Goal: Task Accomplishment & Management: Manage account settings

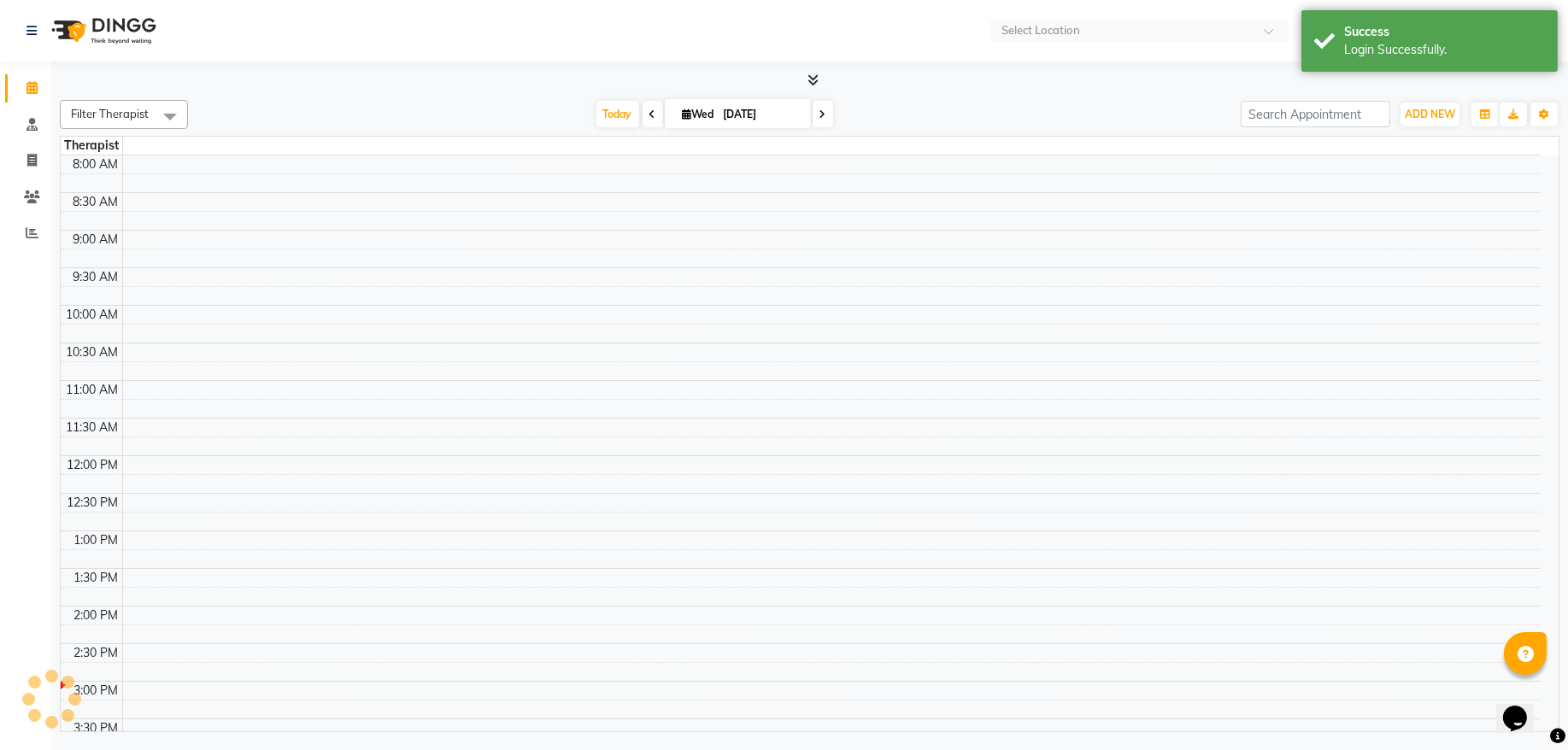
select select "en"
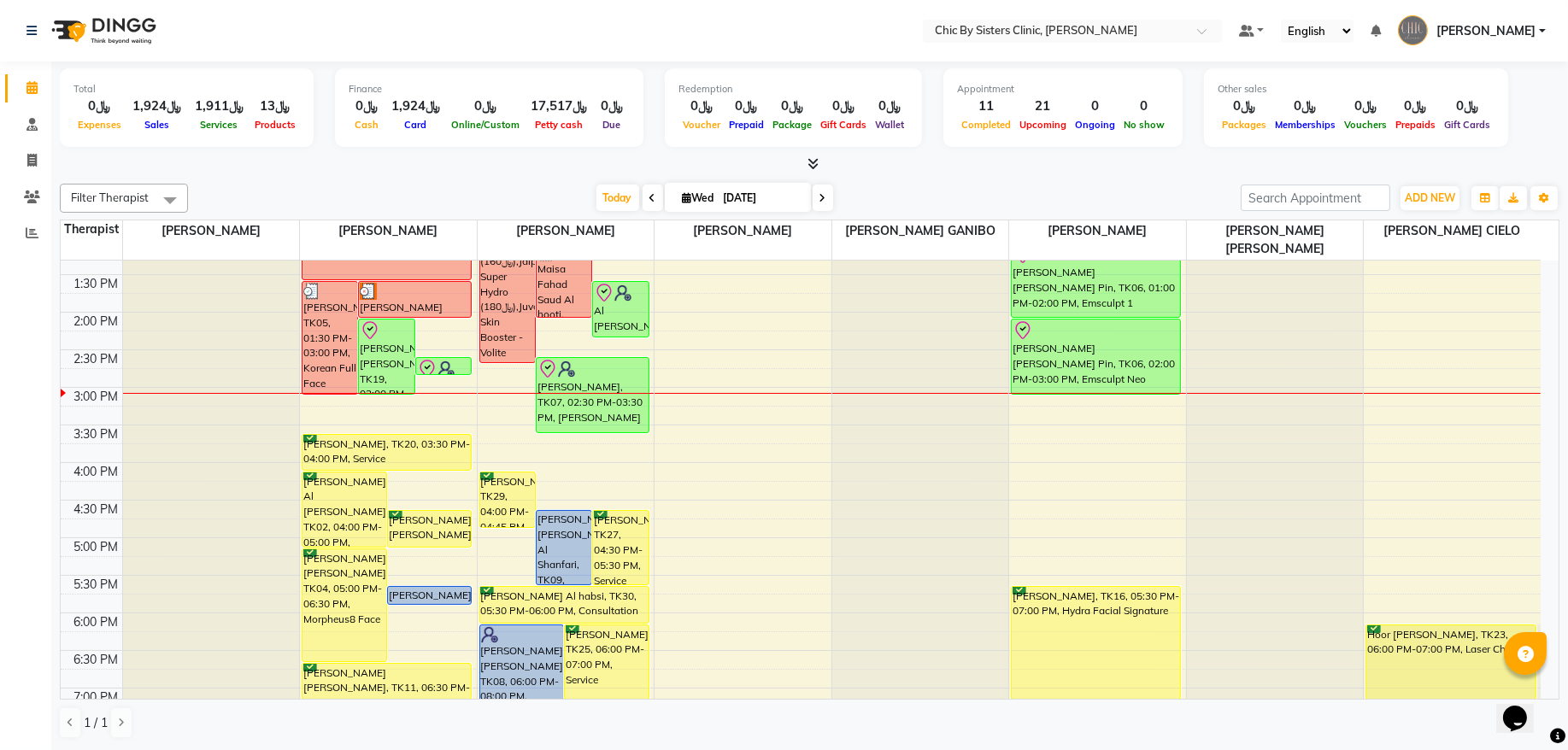
scroll to position [346, 0]
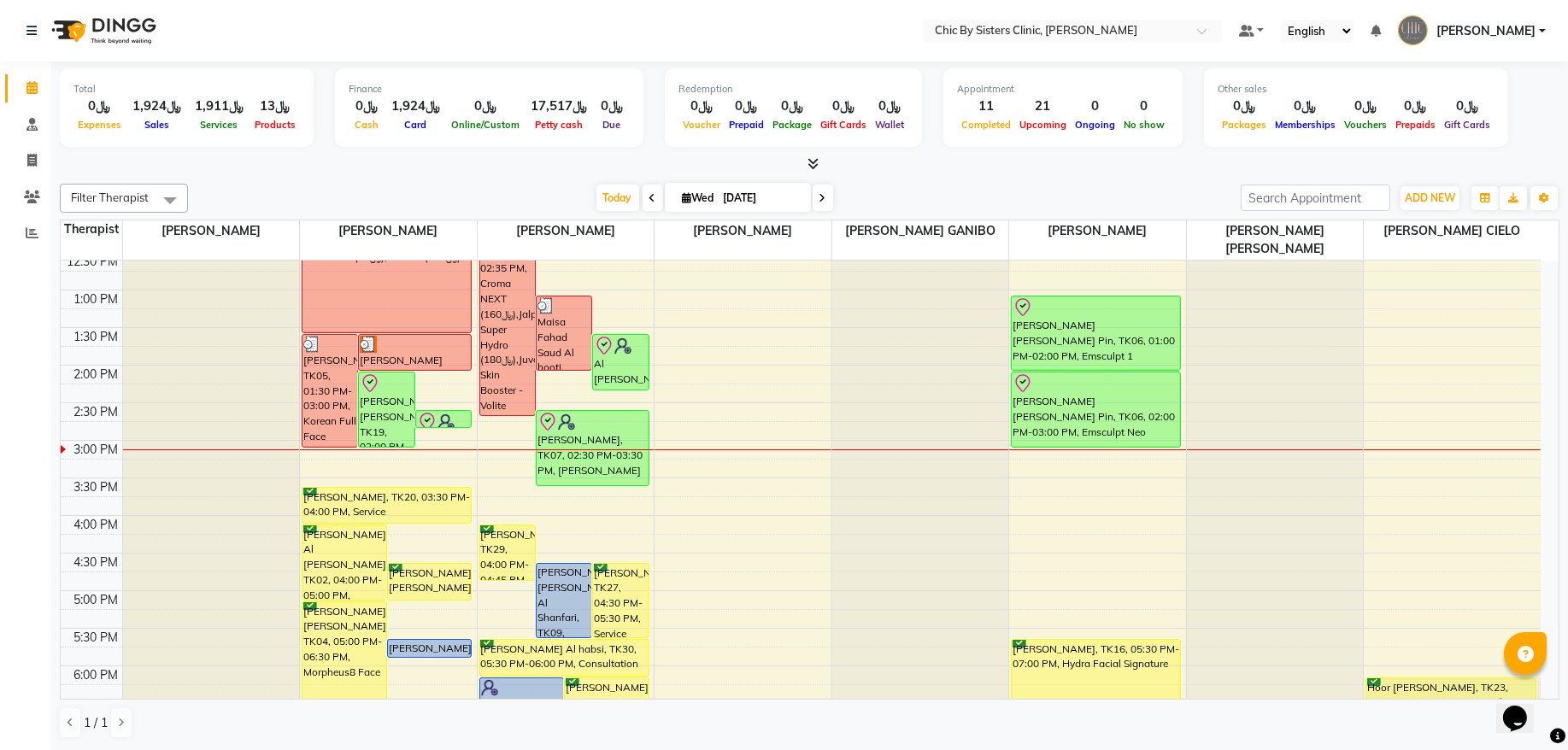
click at [747, 204] on input "[DATE]" at bounding box center [761, 198] width 85 height 26
select select "9"
select select "2025"
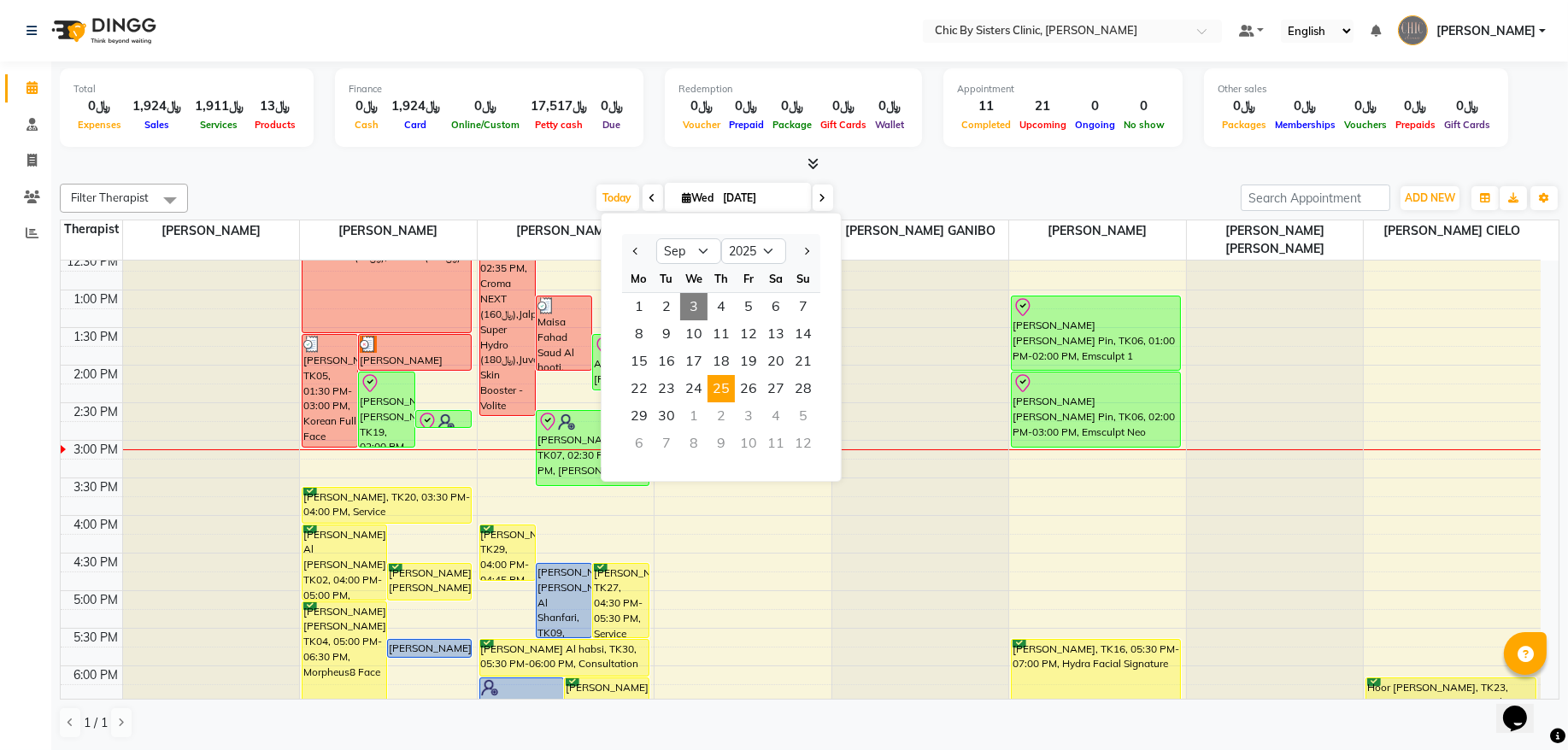
click at [731, 395] on span "25" at bounding box center [721, 388] width 27 height 27
type input "25-09-2025"
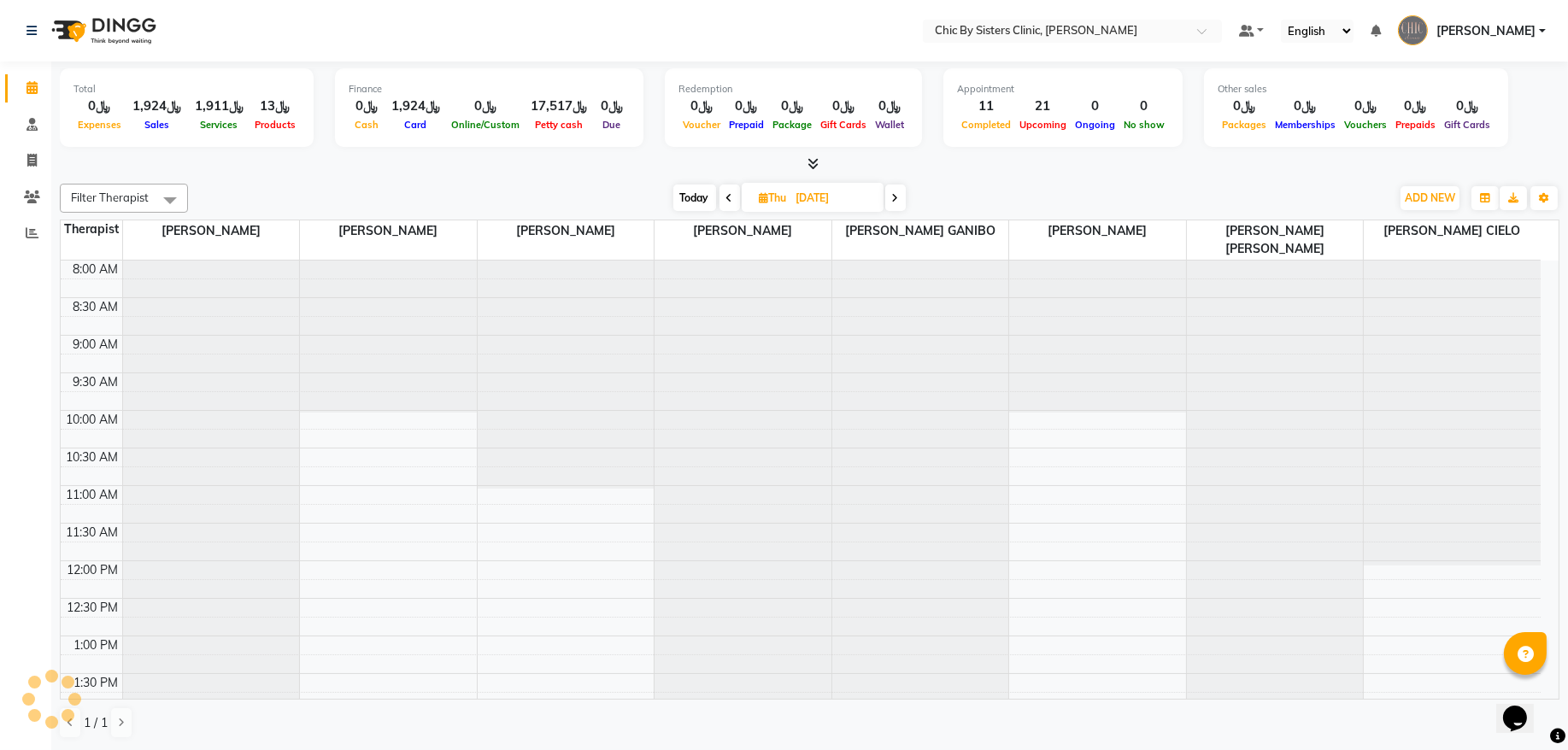
scroll to position [534, 0]
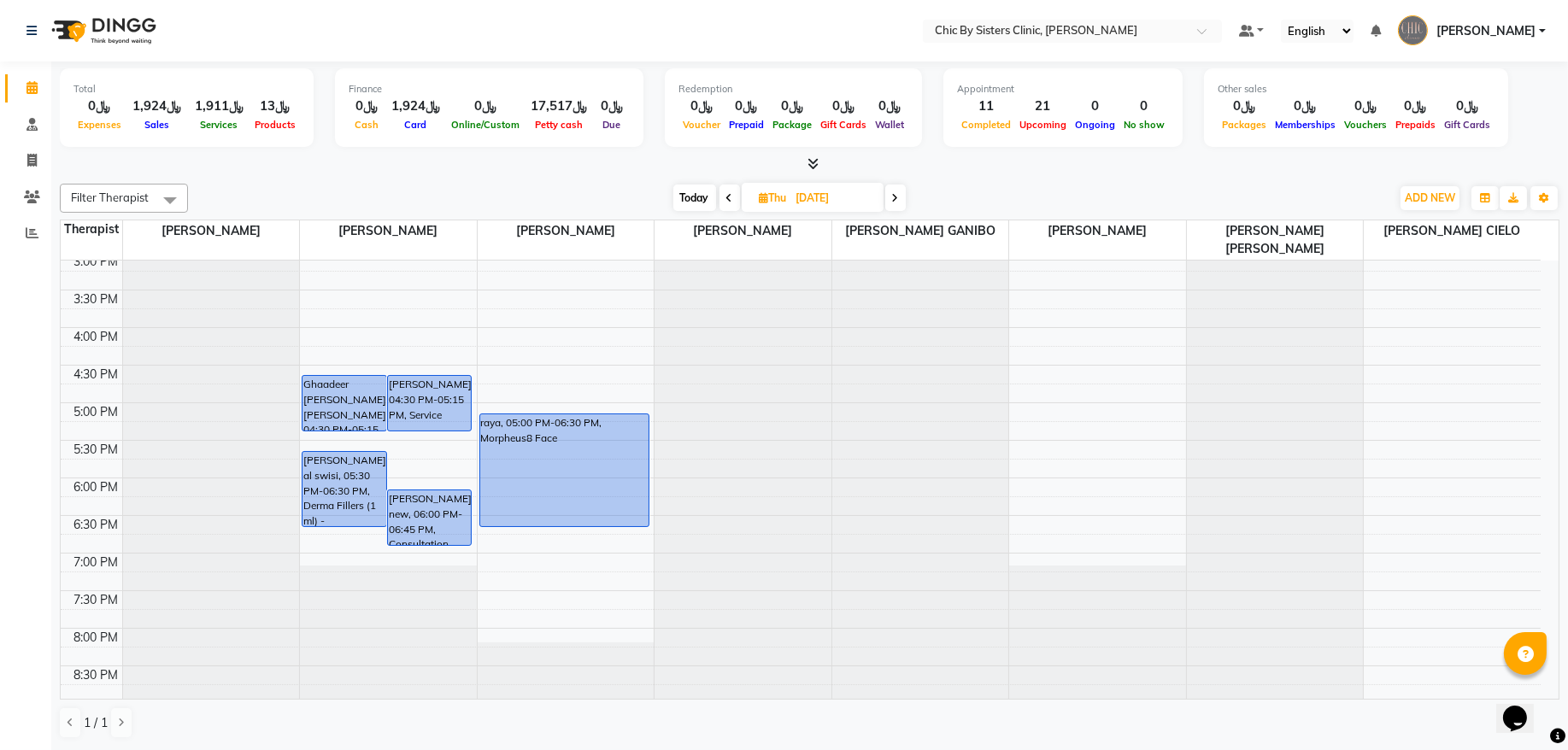
click at [1075, 422] on div "8:00 AM 8:30 AM 9:00 AM 9:30 AM 10:00 AM 10:30 AM 11:00 AM 11:30 AM 12:00 PM 12…" at bounding box center [800, 327] width 1480 height 1202
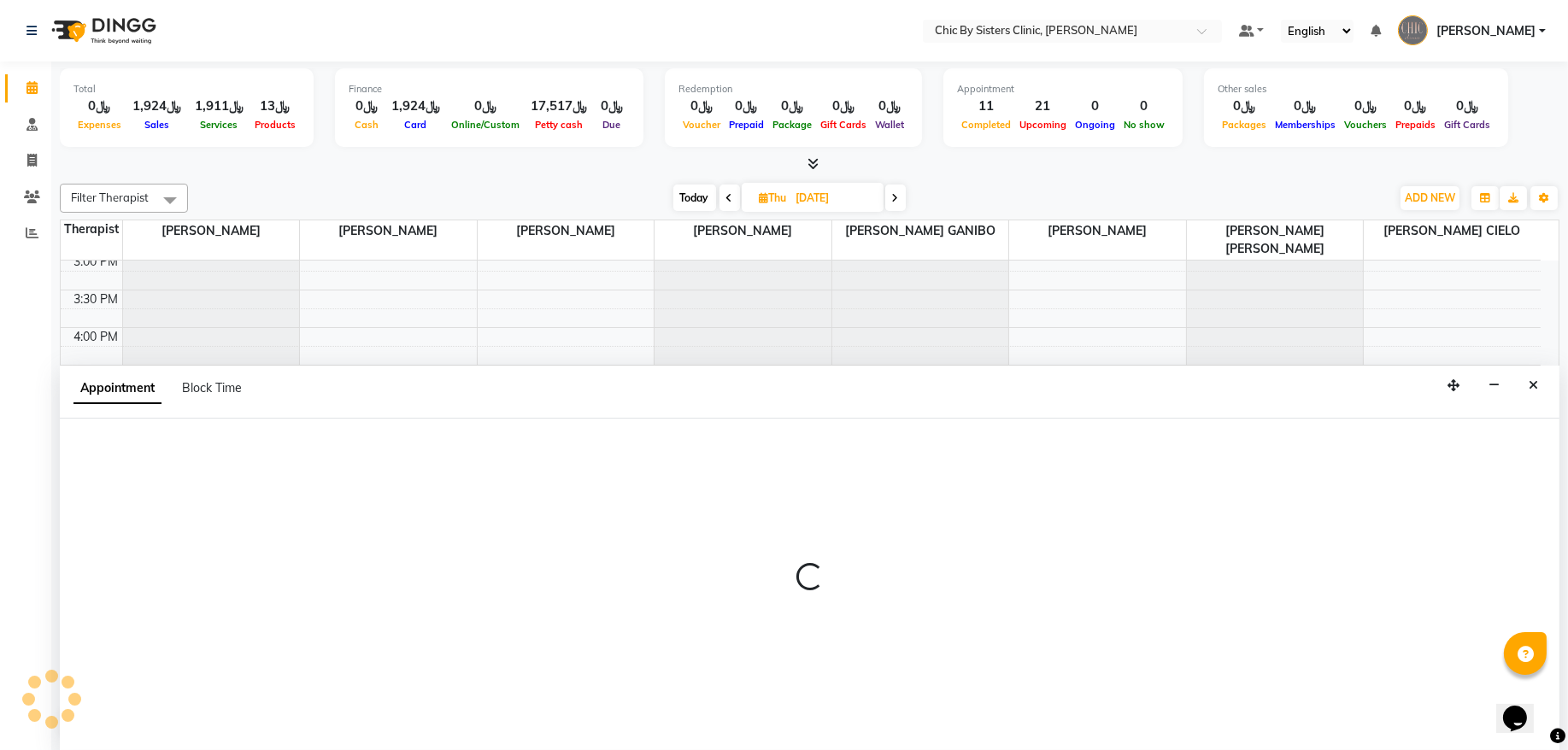
select select "49183"
select select "tentative"
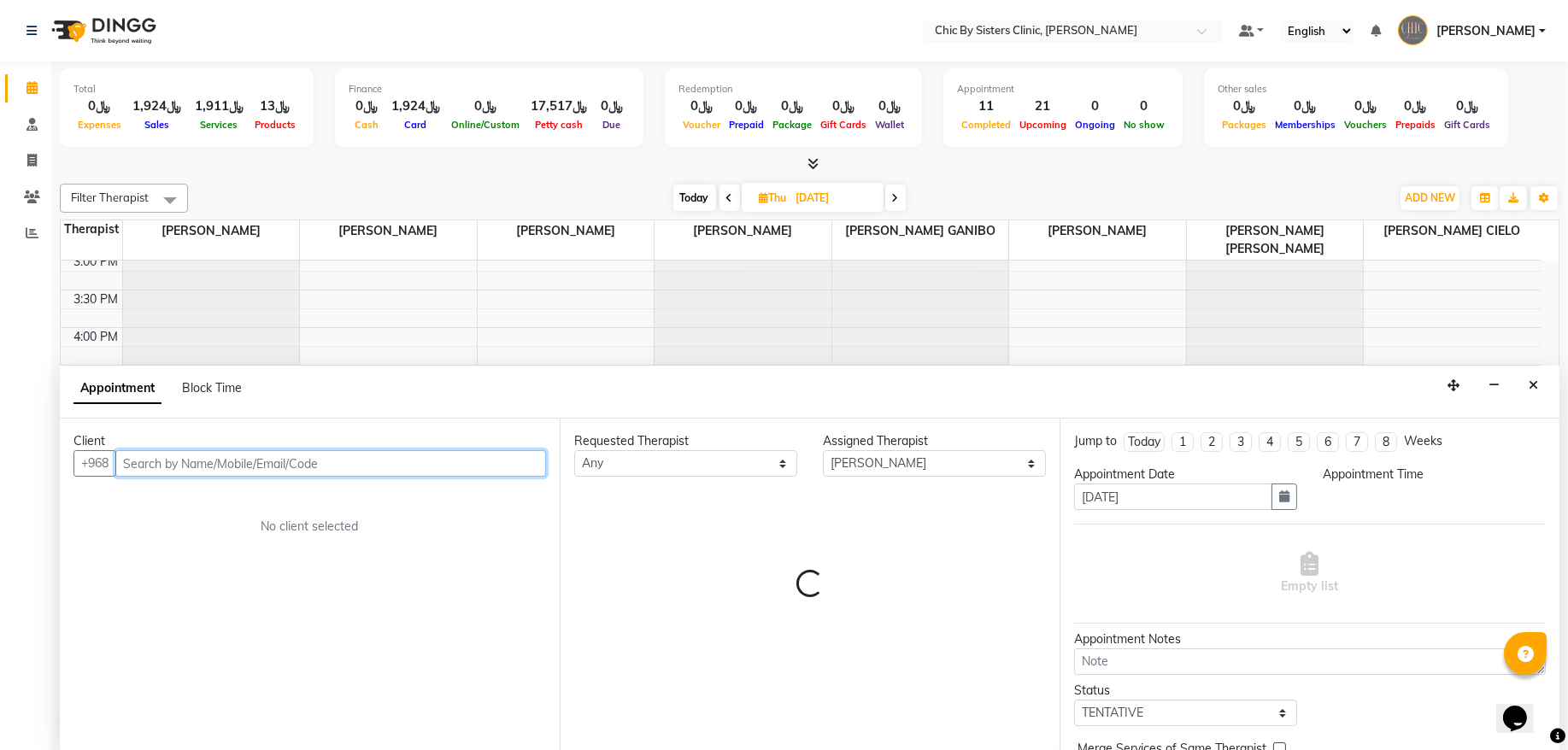
select select "1020"
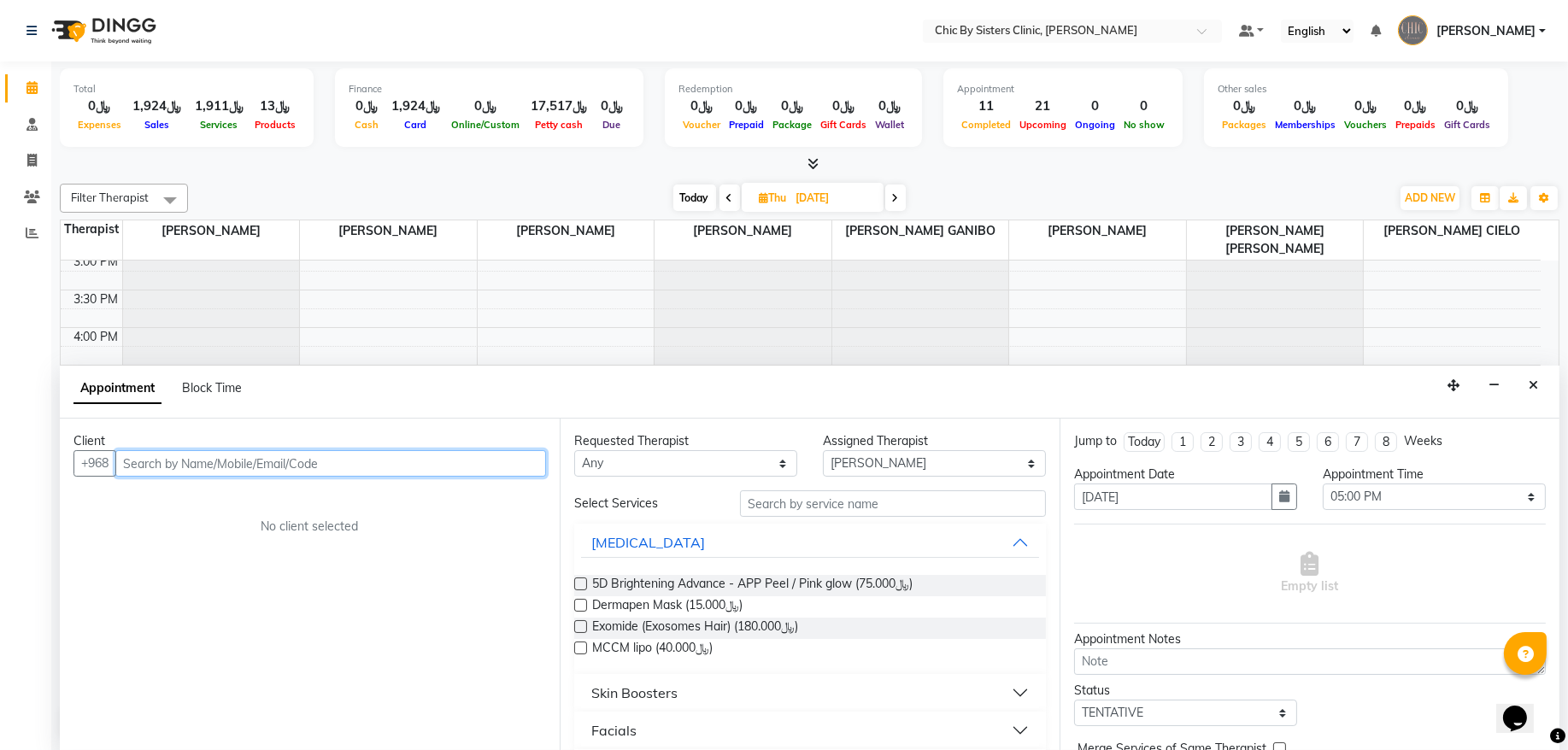
paste input "96890999998"
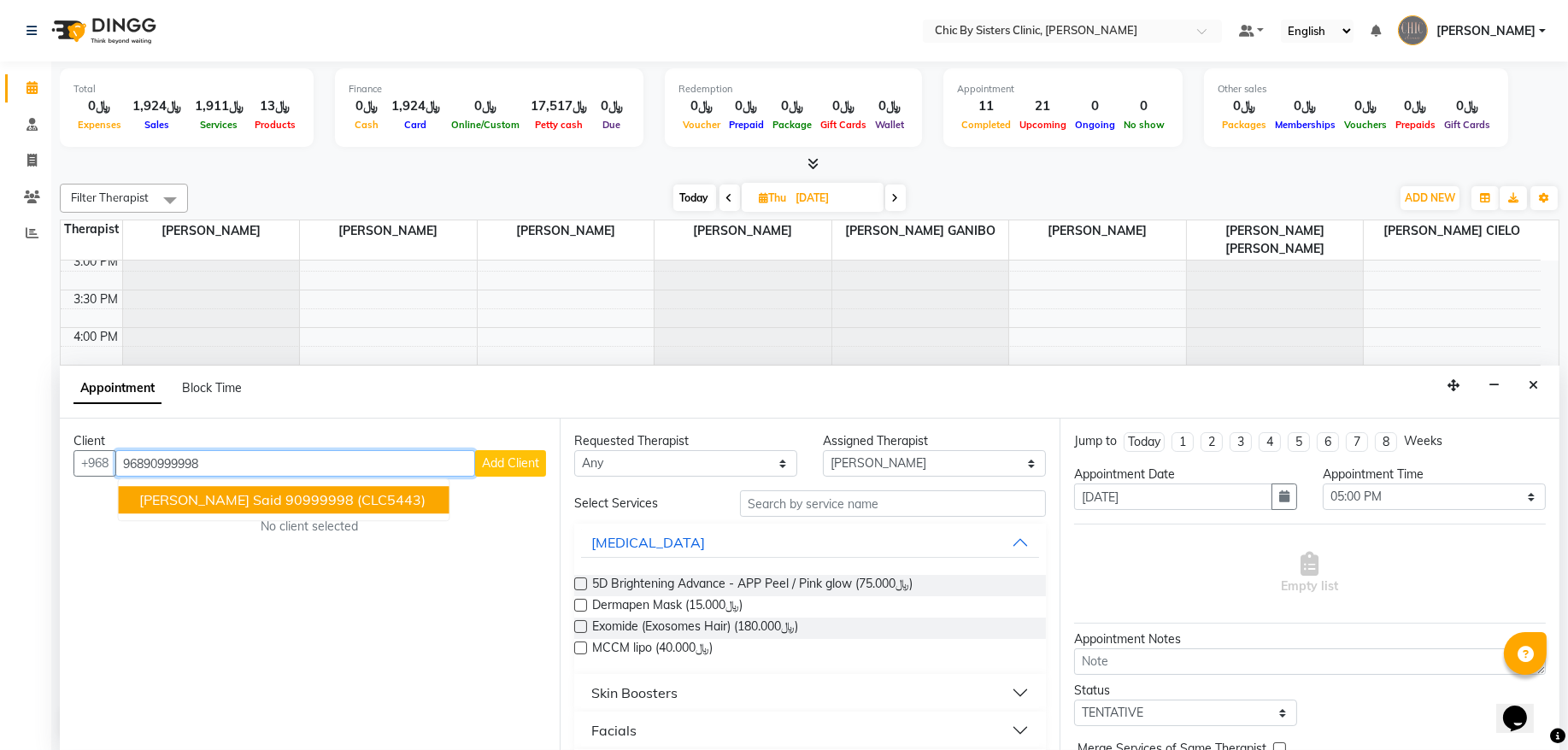
click at [221, 497] on span "H.H Al sayyida Noora Mohamed Al said" at bounding box center [210, 500] width 143 height 17
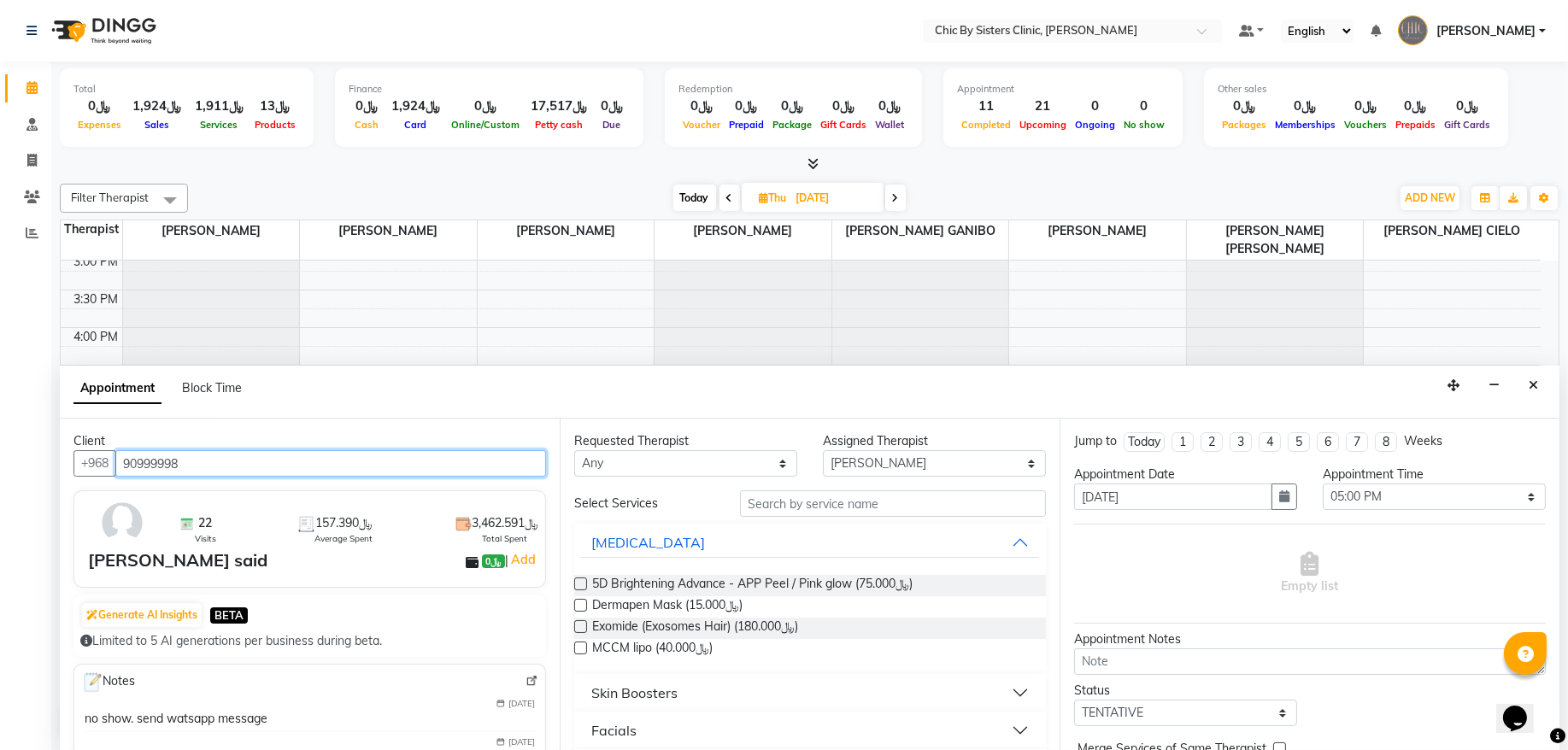
type input "90999998"
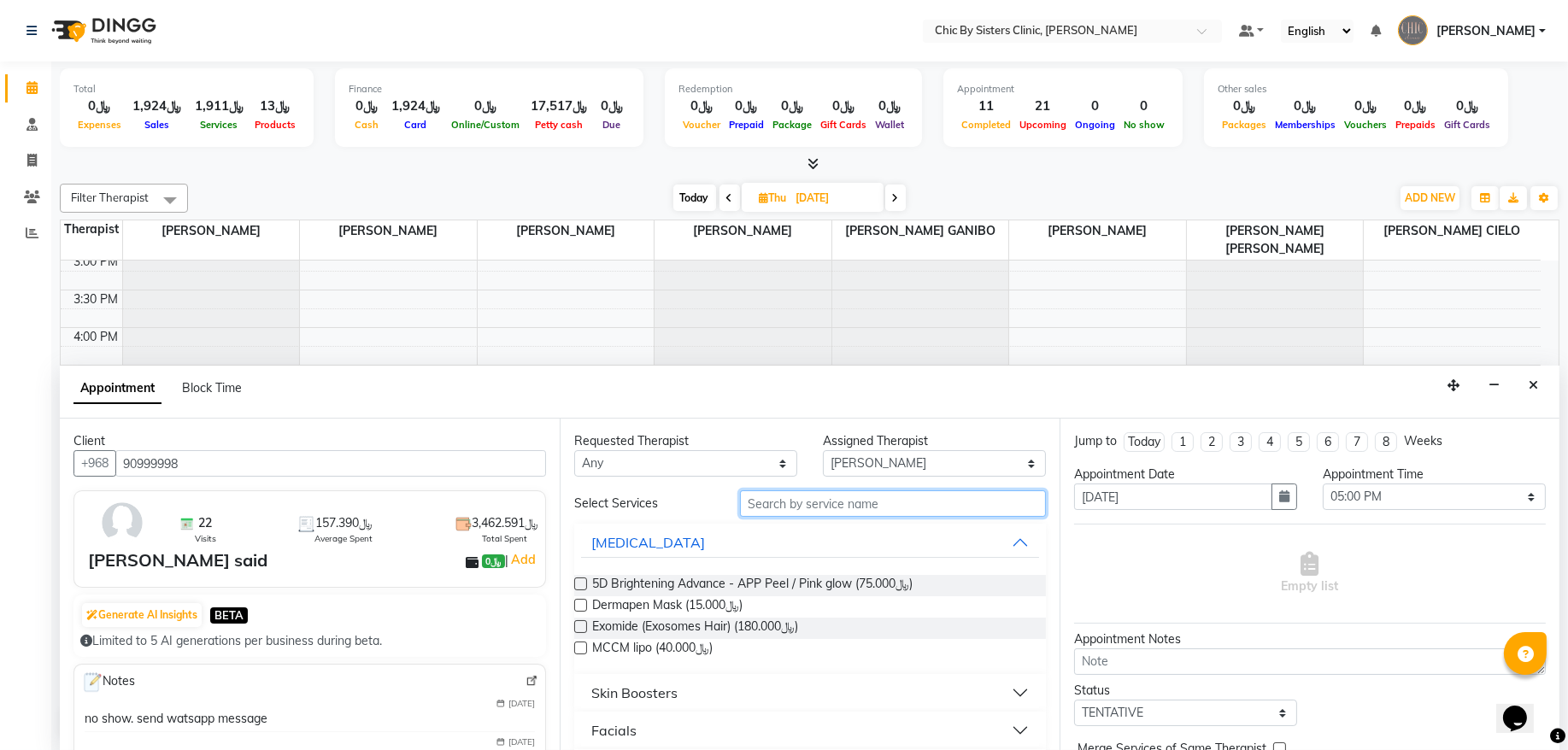
click at [787, 513] on input "text" at bounding box center [894, 504] width 306 height 26
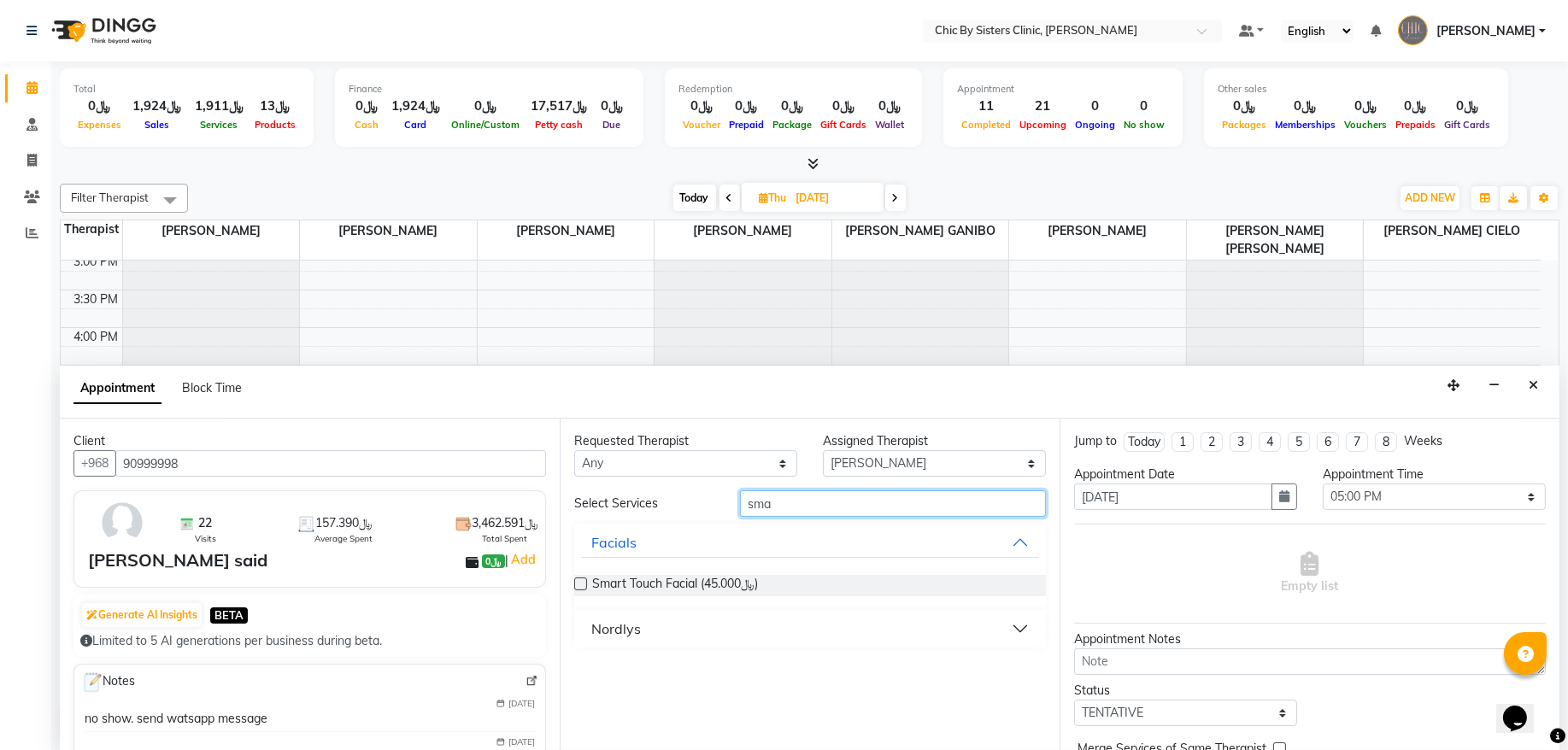
type input "sma"
click at [580, 584] on label at bounding box center [580, 584] width 13 height 13
click at [580, 584] on input "checkbox" at bounding box center [579, 585] width 11 height 11
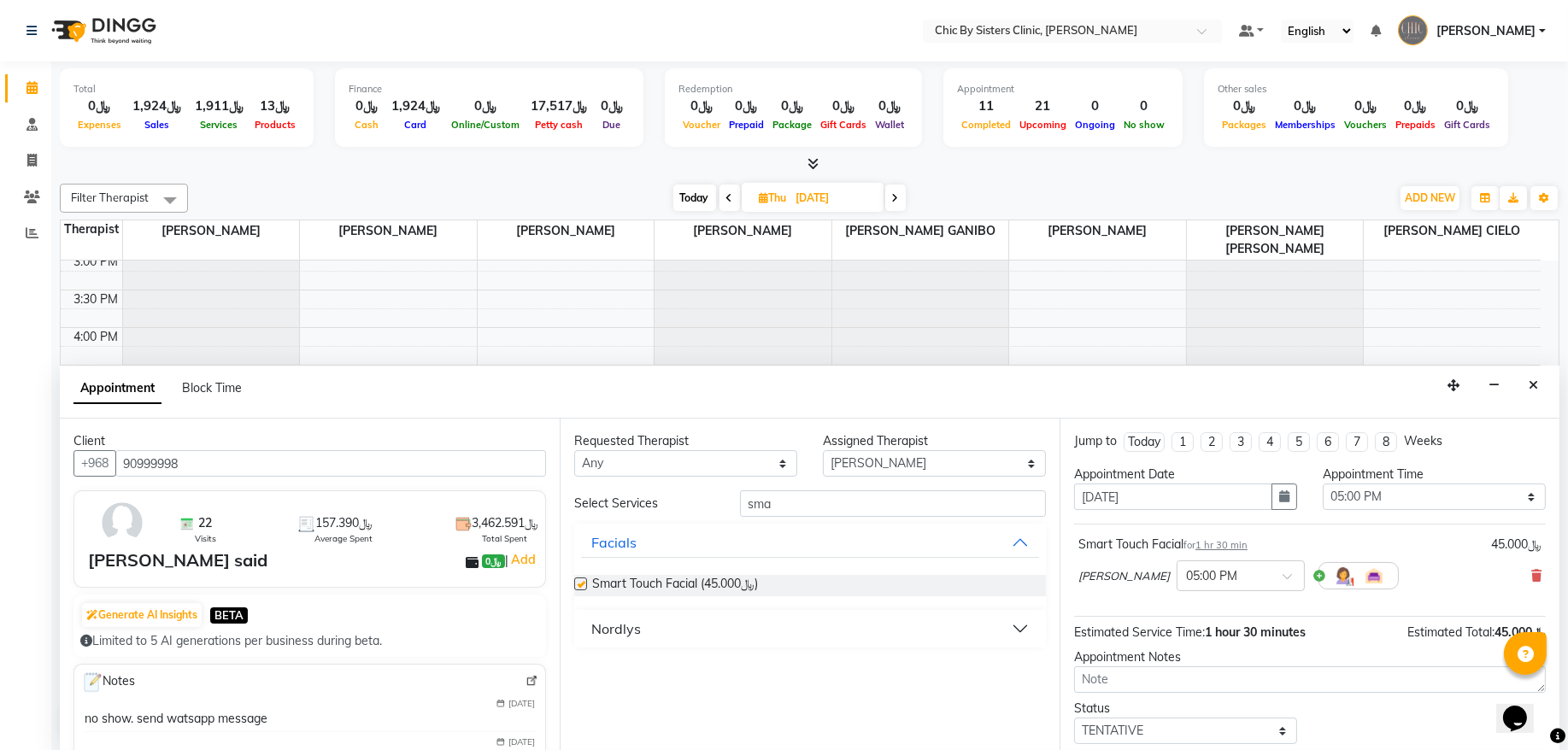
checkbox input "false"
click at [887, 461] on select "Select DR. ASSEL SATVALDINOVA DR. AYMAN ELSAQA GERALDINE ENRIQUEZ MAGO JOANNA R…" at bounding box center [934, 464] width 223 height 26
select select "49177"
click at [823, 452] on select "Select DR. ASSEL SATVALDINOVA DR. AYMAN ELSAQA GERALDINE ENRIQUEZ MAGO JOANNA R…" at bounding box center [934, 464] width 223 height 26
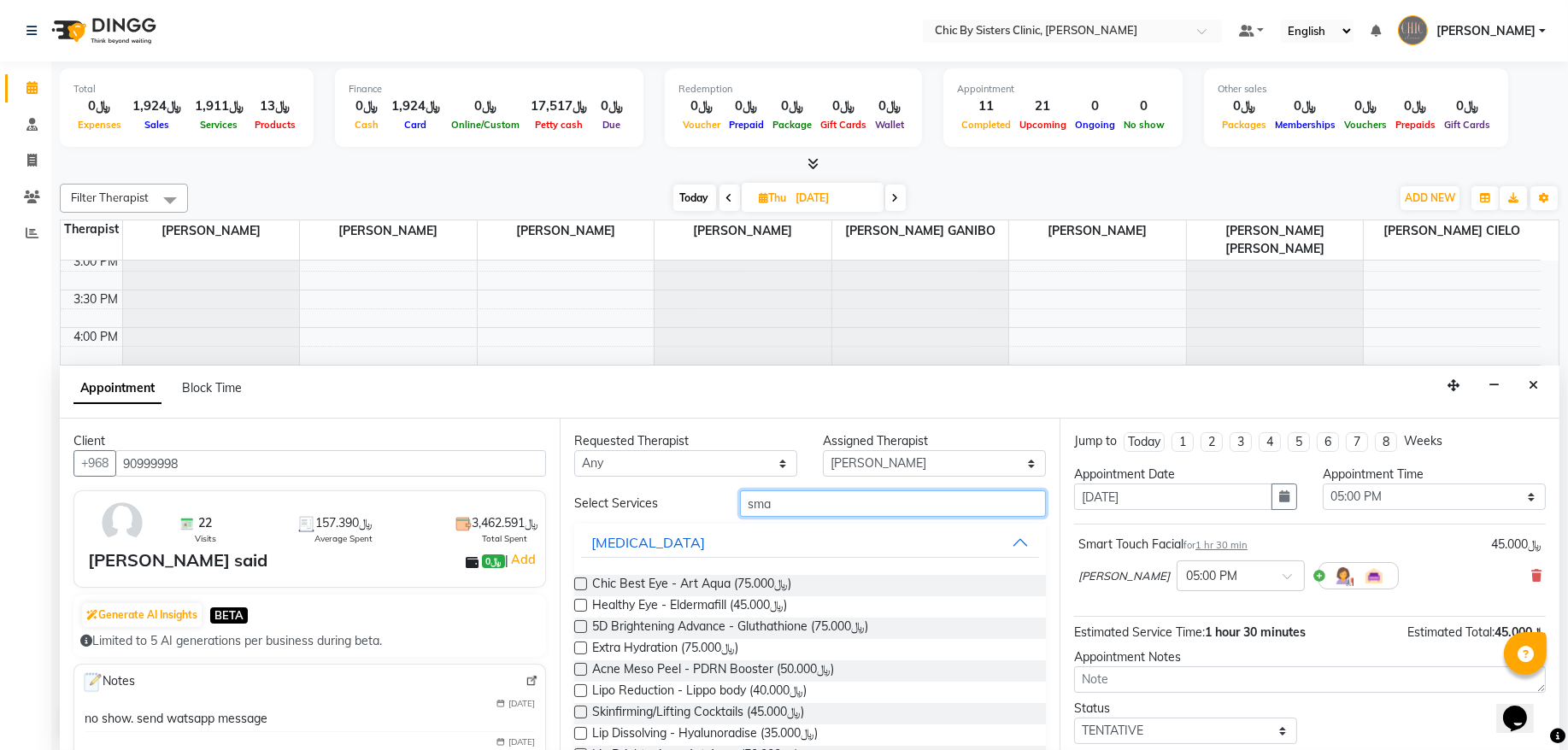
click at [780, 513] on input "sma" at bounding box center [894, 504] width 306 height 26
type input "s"
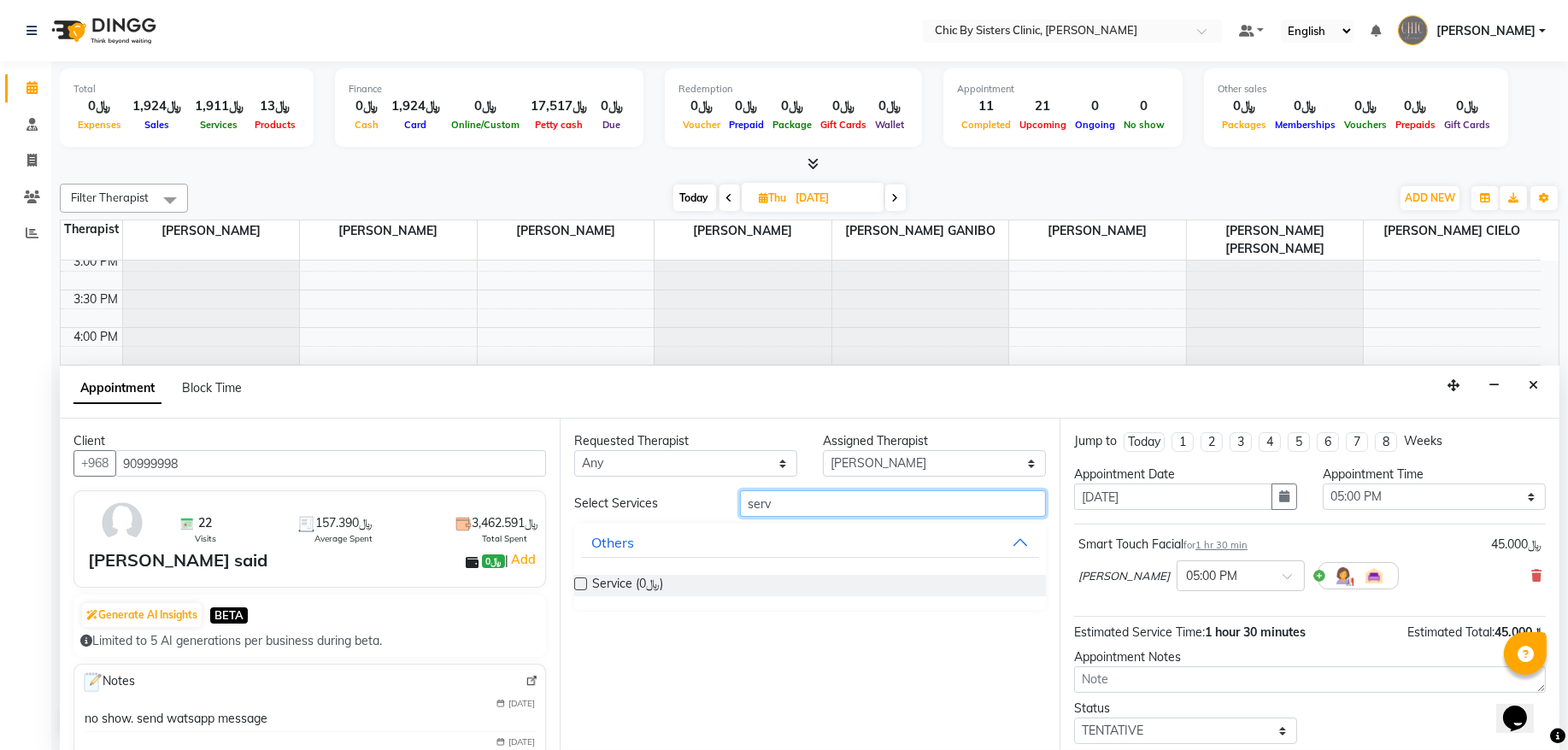
type input "serv"
click at [580, 583] on label at bounding box center [580, 584] width 13 height 13
click at [580, 583] on input "checkbox" at bounding box center [579, 585] width 11 height 11
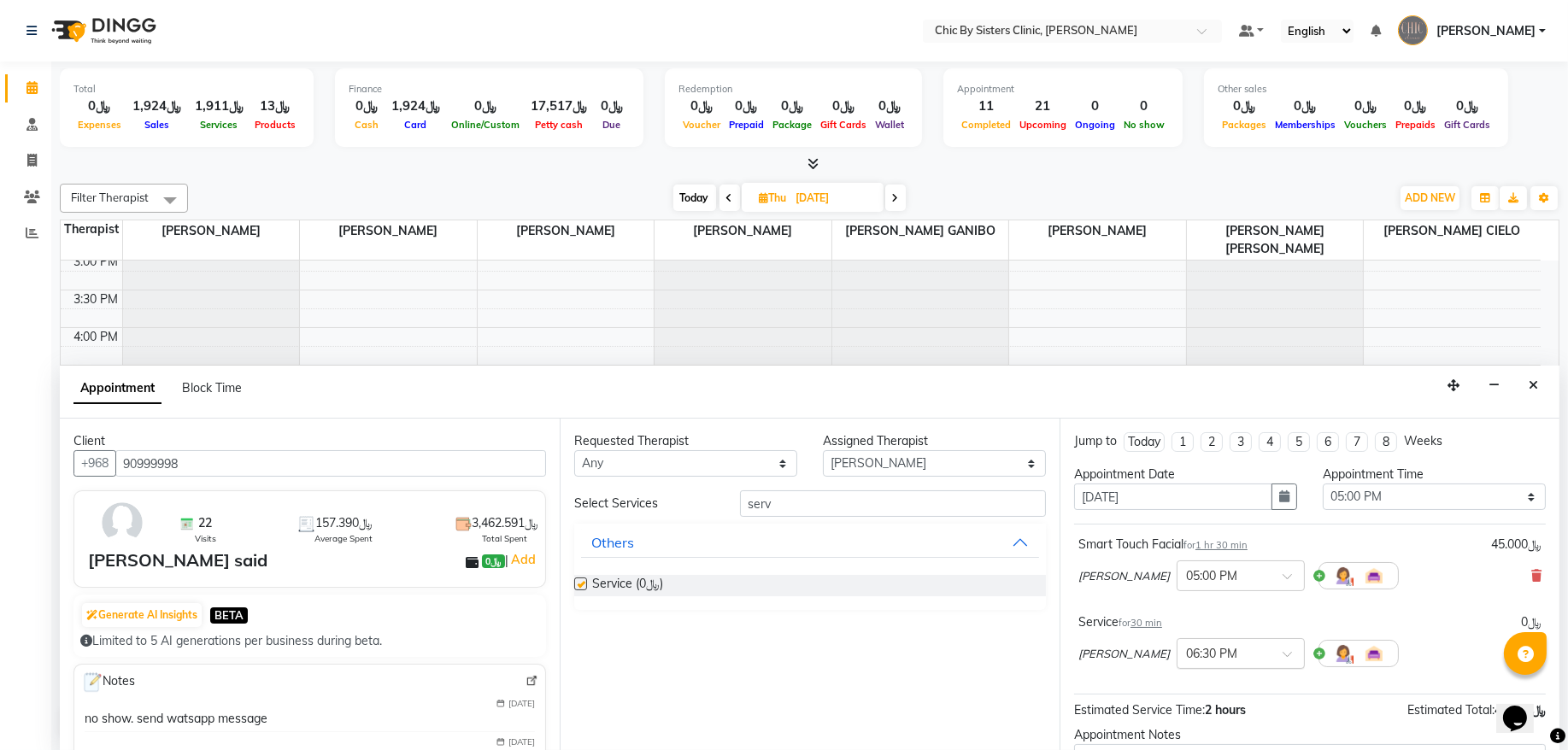
checkbox input "false"
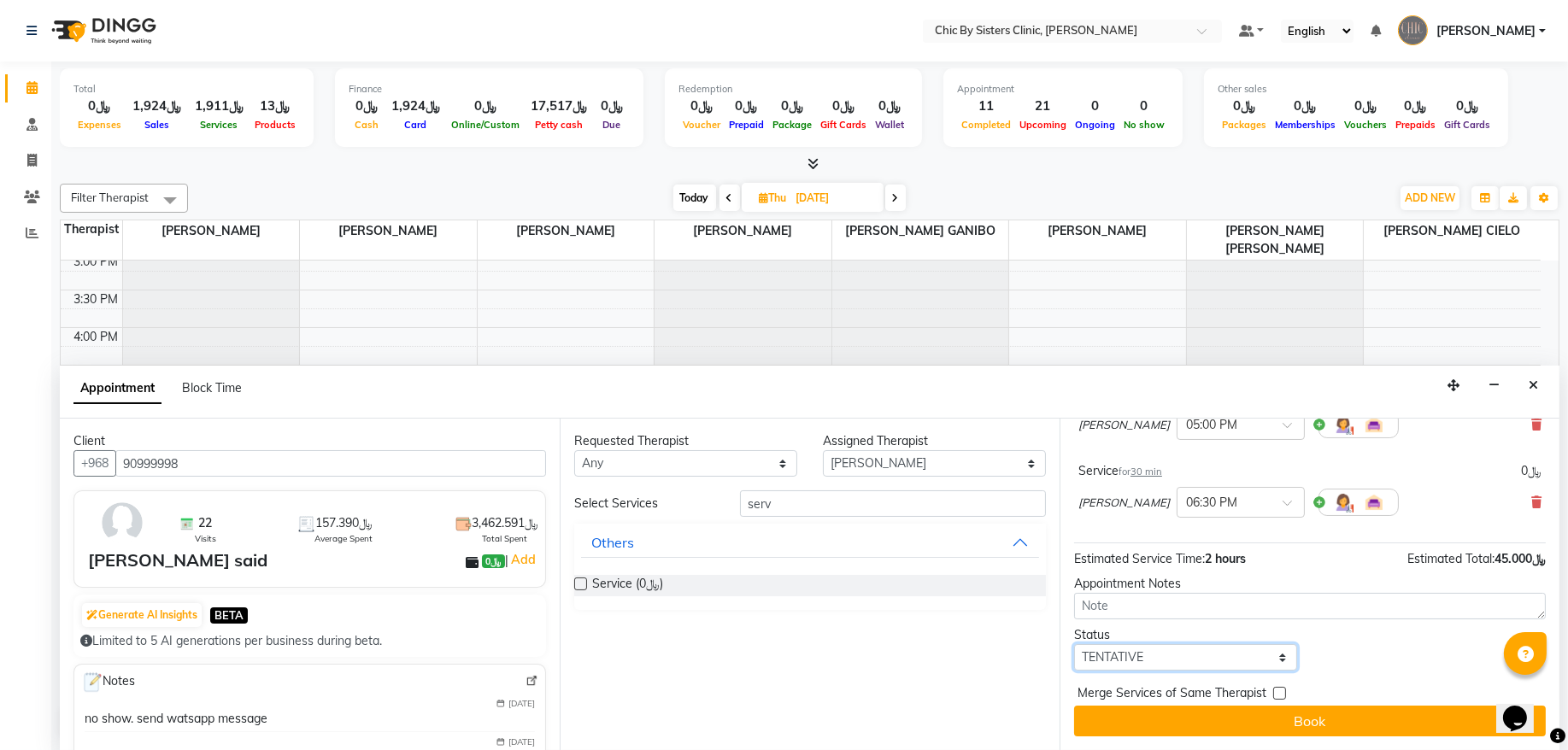
click at [1143, 657] on select "Select TENTATIVE CONFIRM UPCOMING" at bounding box center [1185, 658] width 223 height 26
select select "upcoming"
click at [1074, 644] on select "Select TENTATIVE CONFIRM UPCOMING" at bounding box center [1185, 658] width 223 height 26
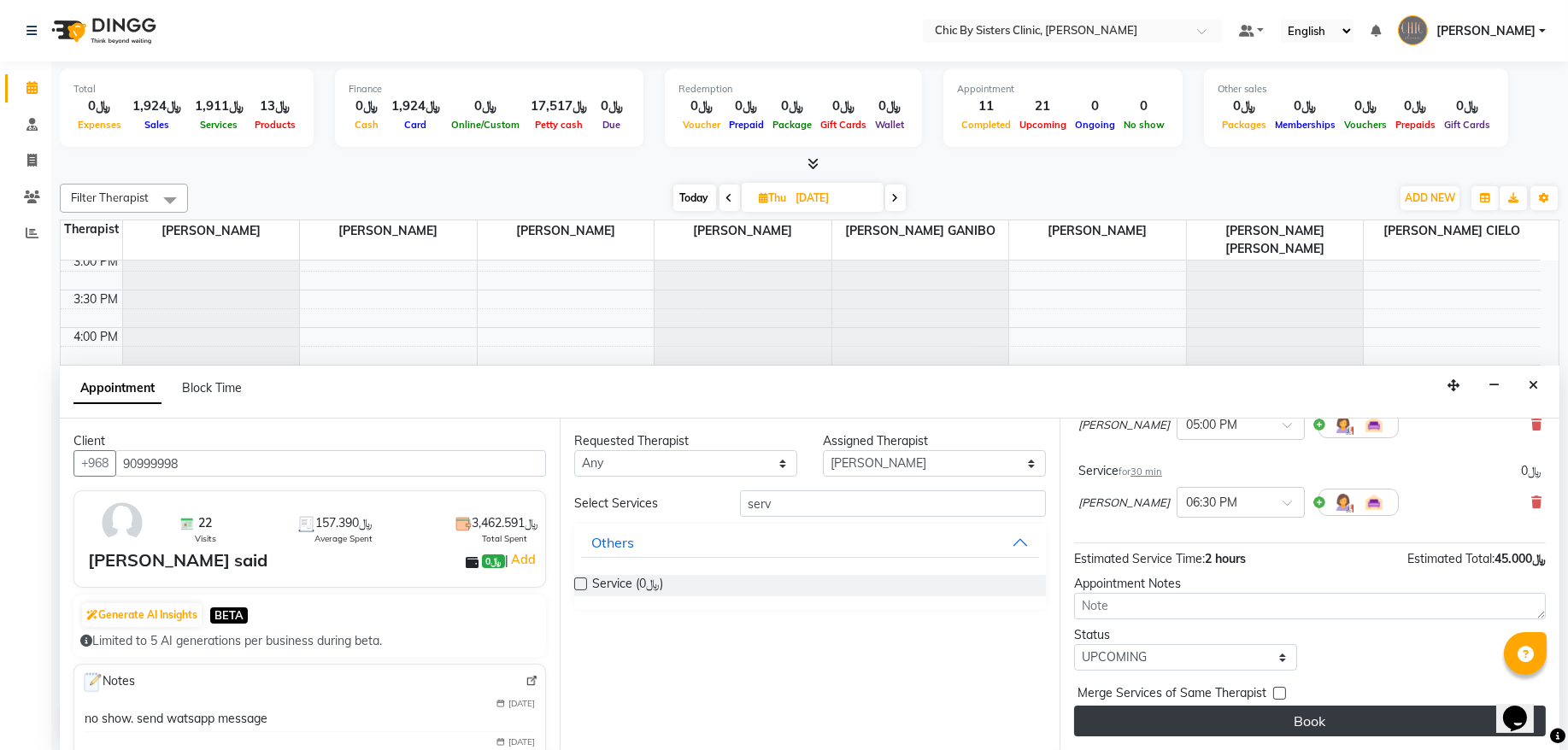
click at [1146, 727] on button "Book" at bounding box center [1310, 721] width 472 height 31
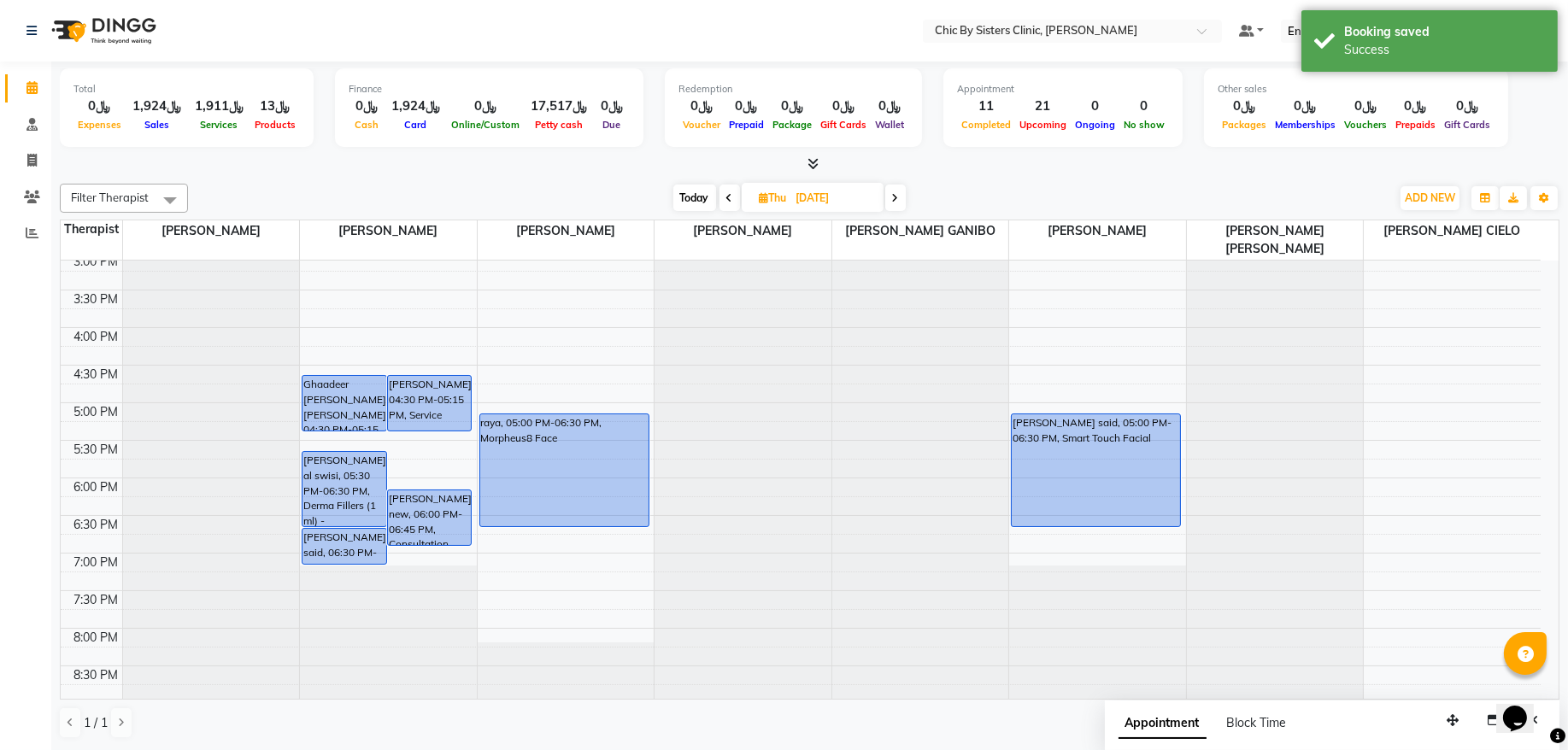
click at [733, 197] on span at bounding box center [729, 198] width 20 height 26
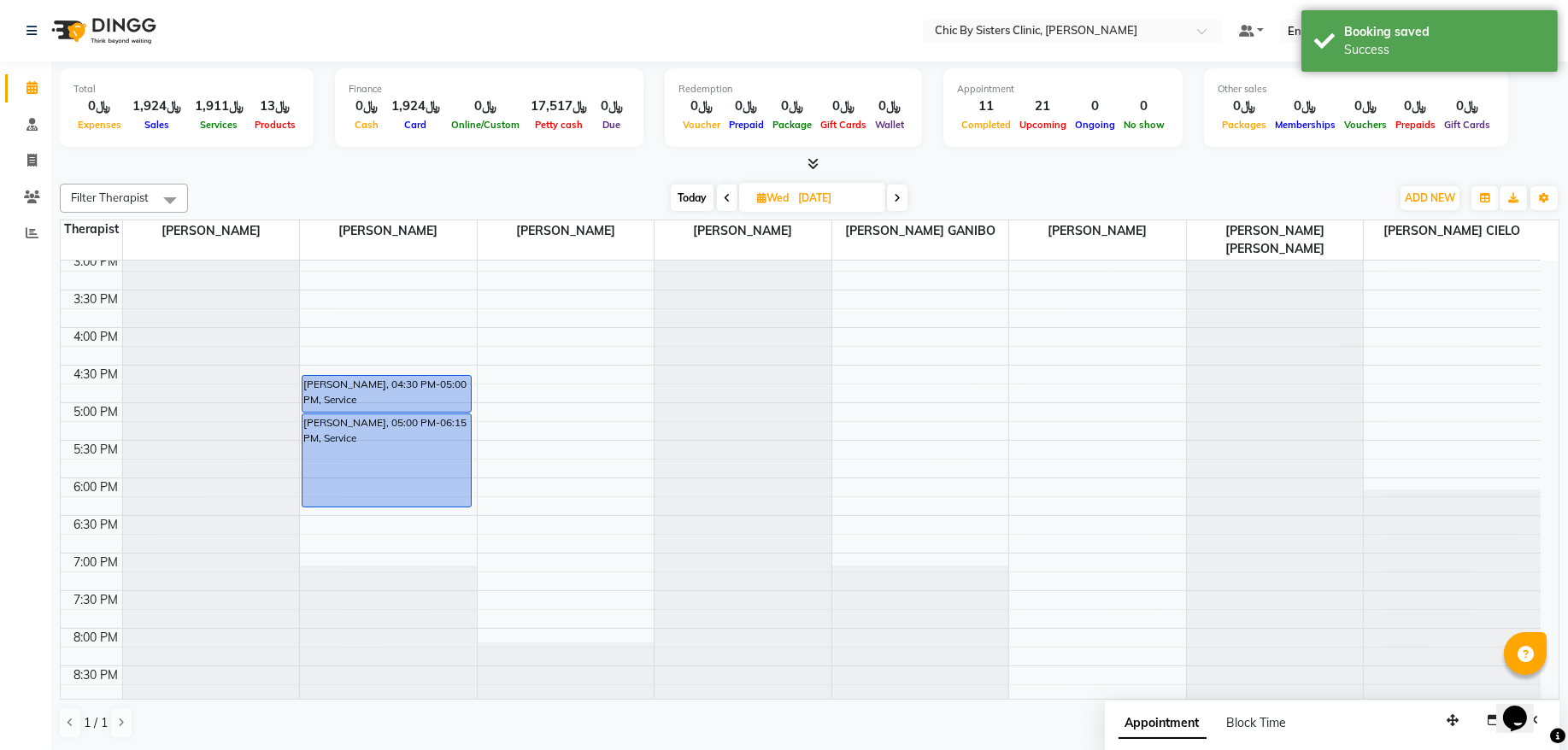
scroll to position [650, 0]
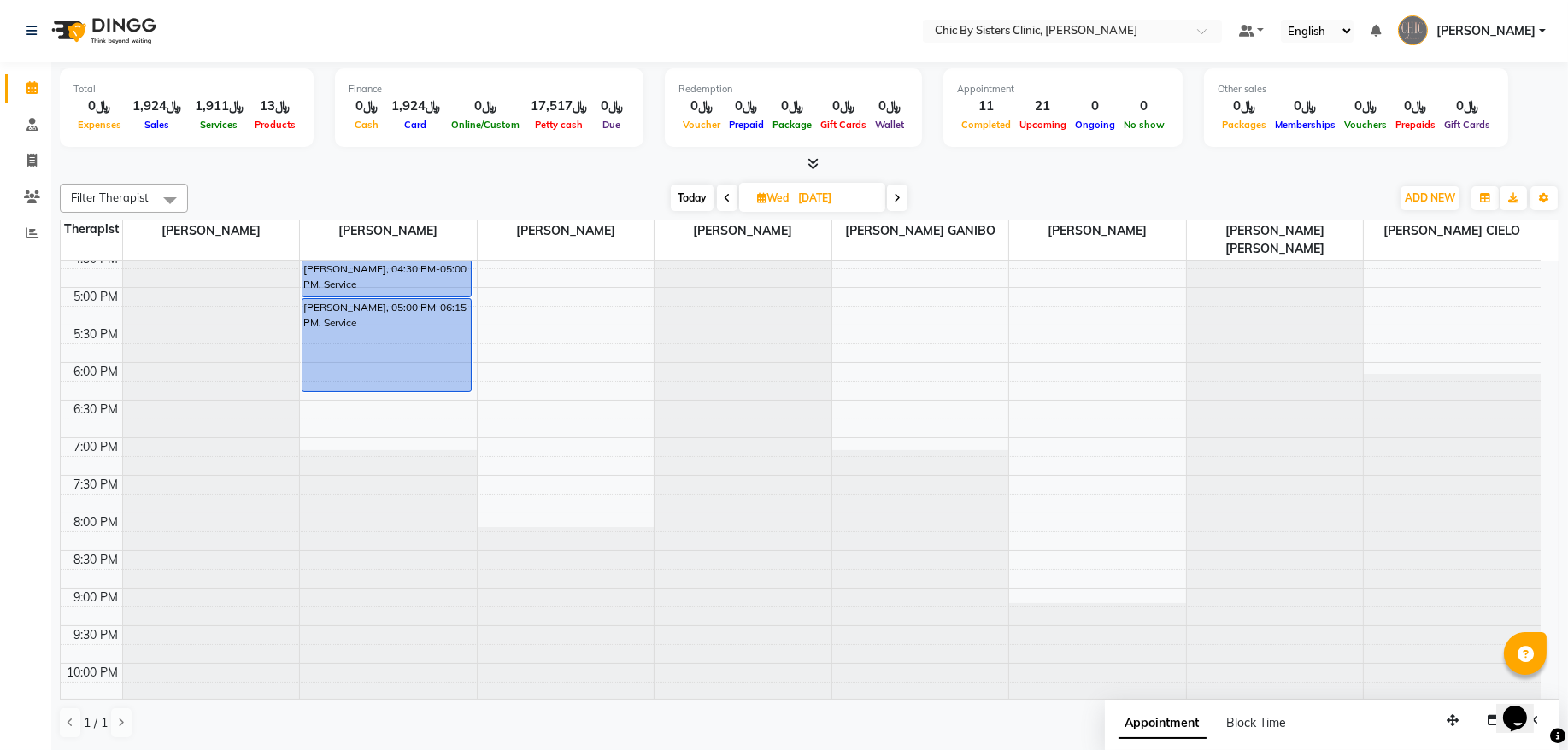
click at [901, 201] on icon at bounding box center [897, 198] width 7 height 11
type input "25-09-2025"
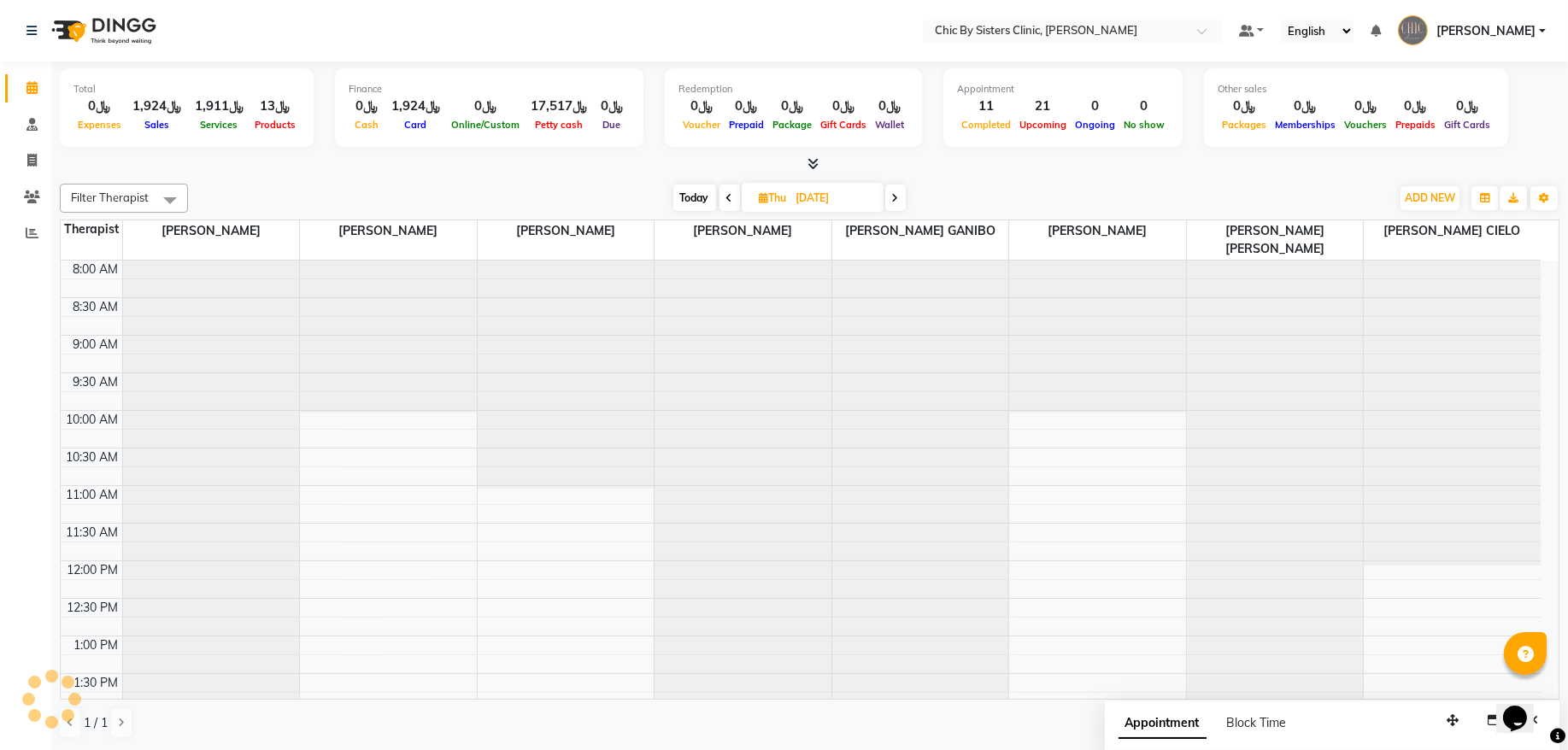
scroll to position [534, 0]
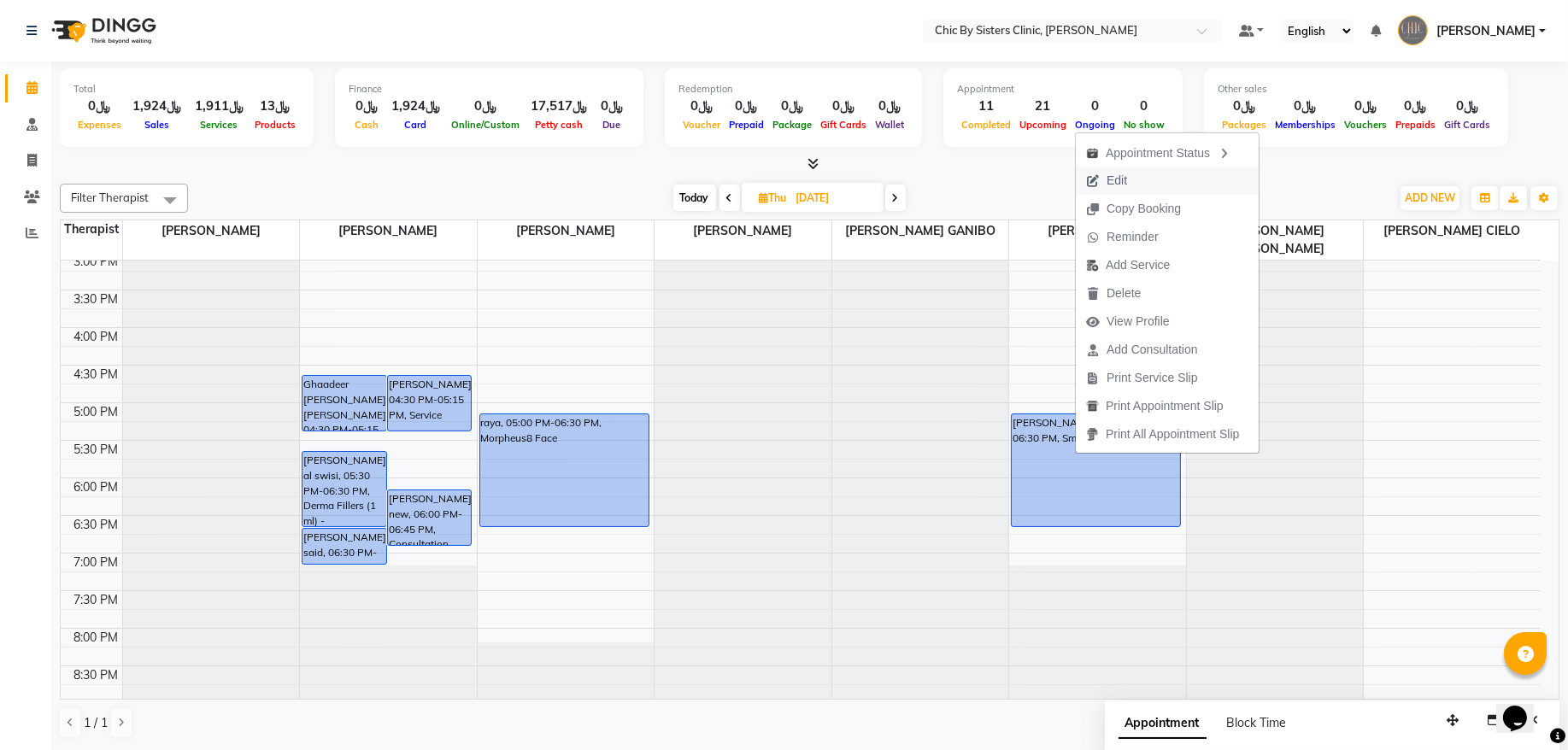
click at [1112, 189] on span "Edit" at bounding box center [1116, 180] width 20 height 18
select select "tentative"
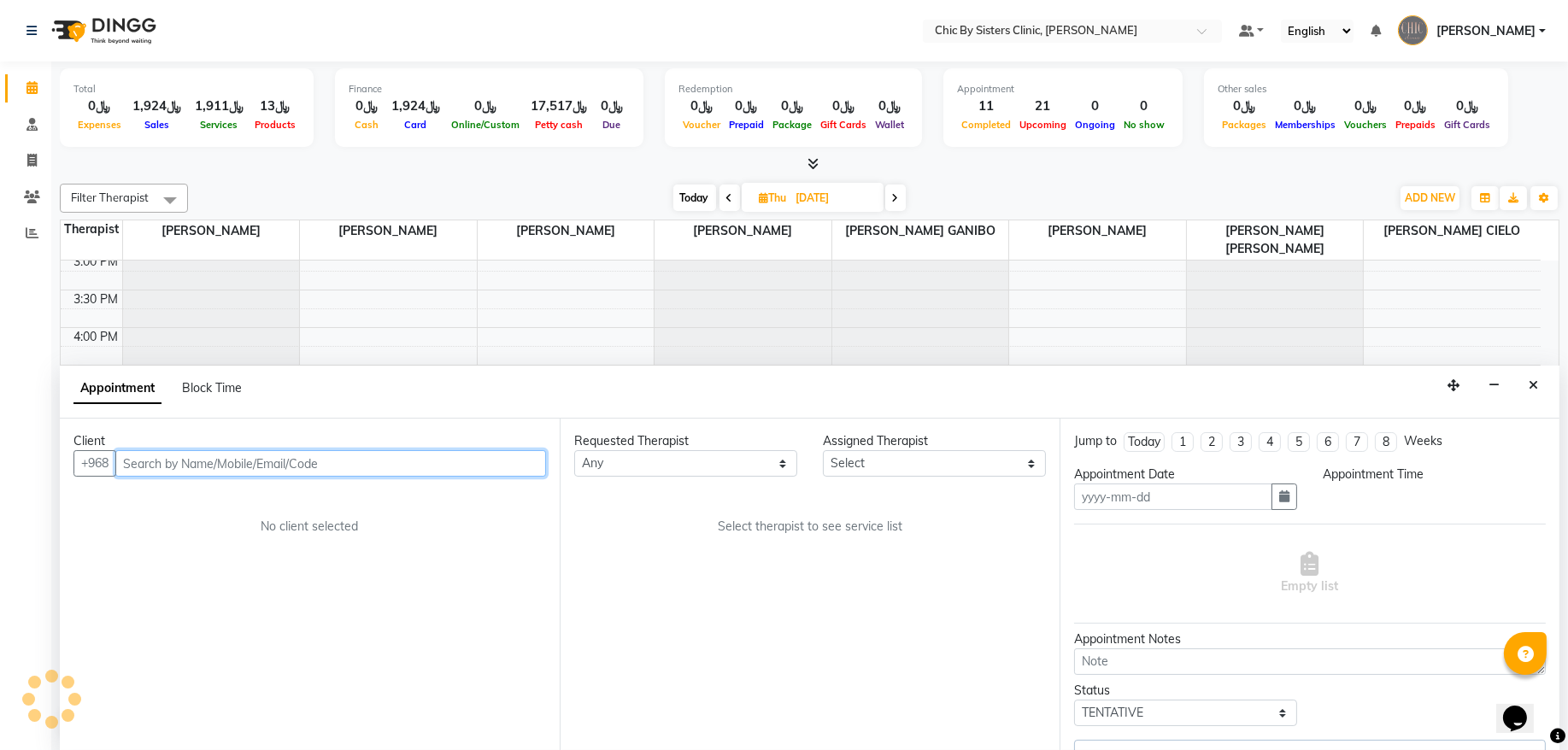
type input "25-09-2025"
select select "49177"
select select "upcoming"
select select "1020"
select select "3125"
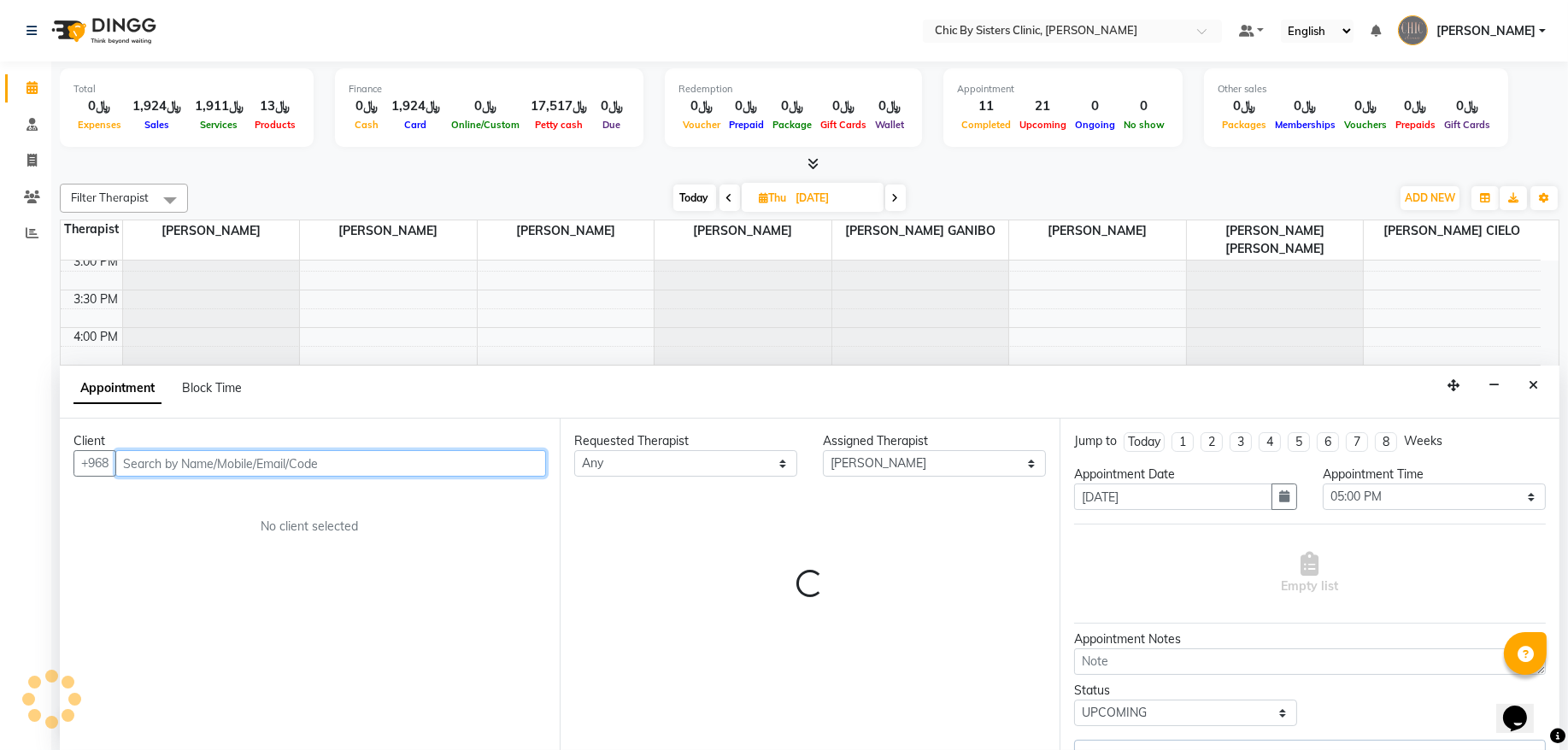
select select "3125"
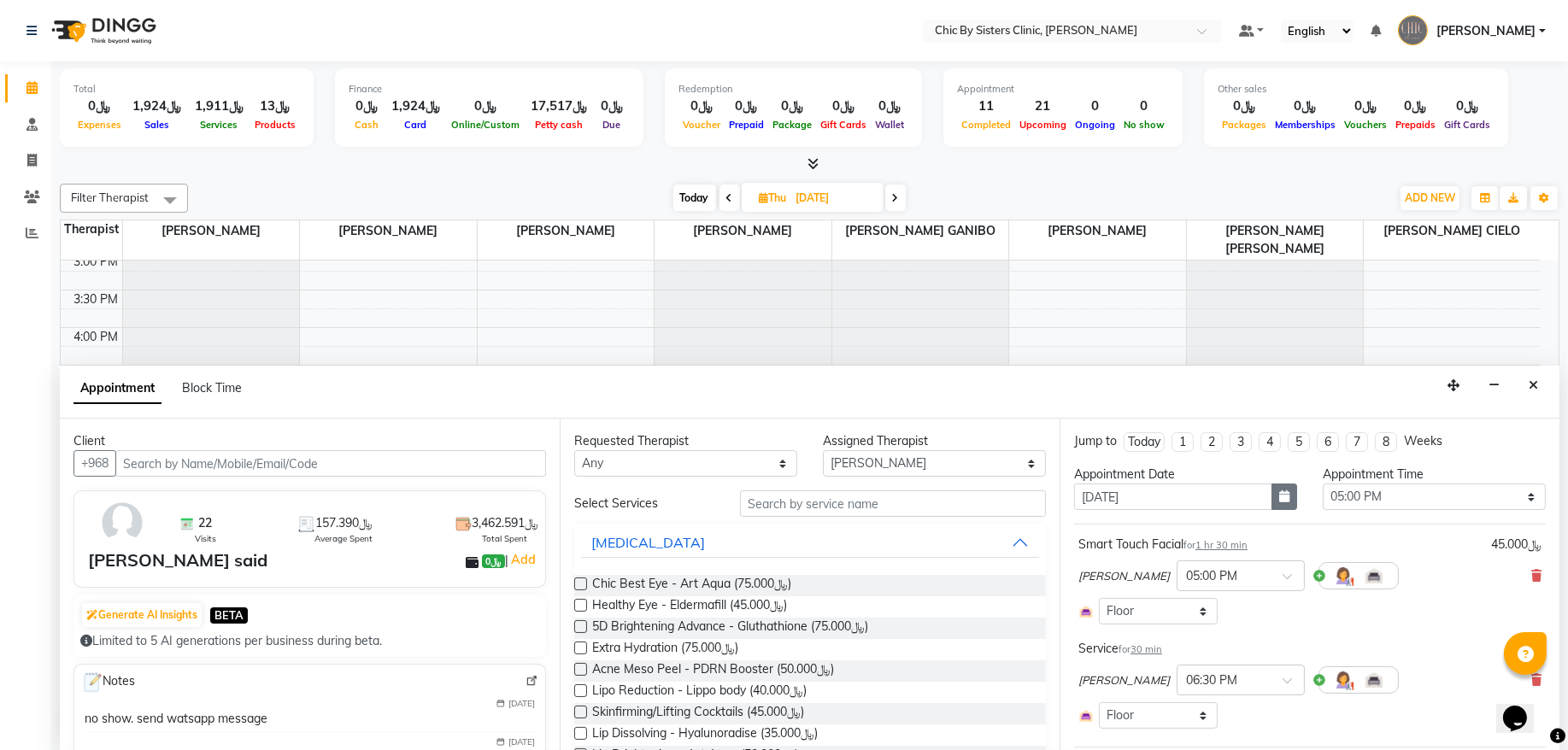
click at [1279, 500] on icon "button" at bounding box center [1285, 496] width 11 height 12
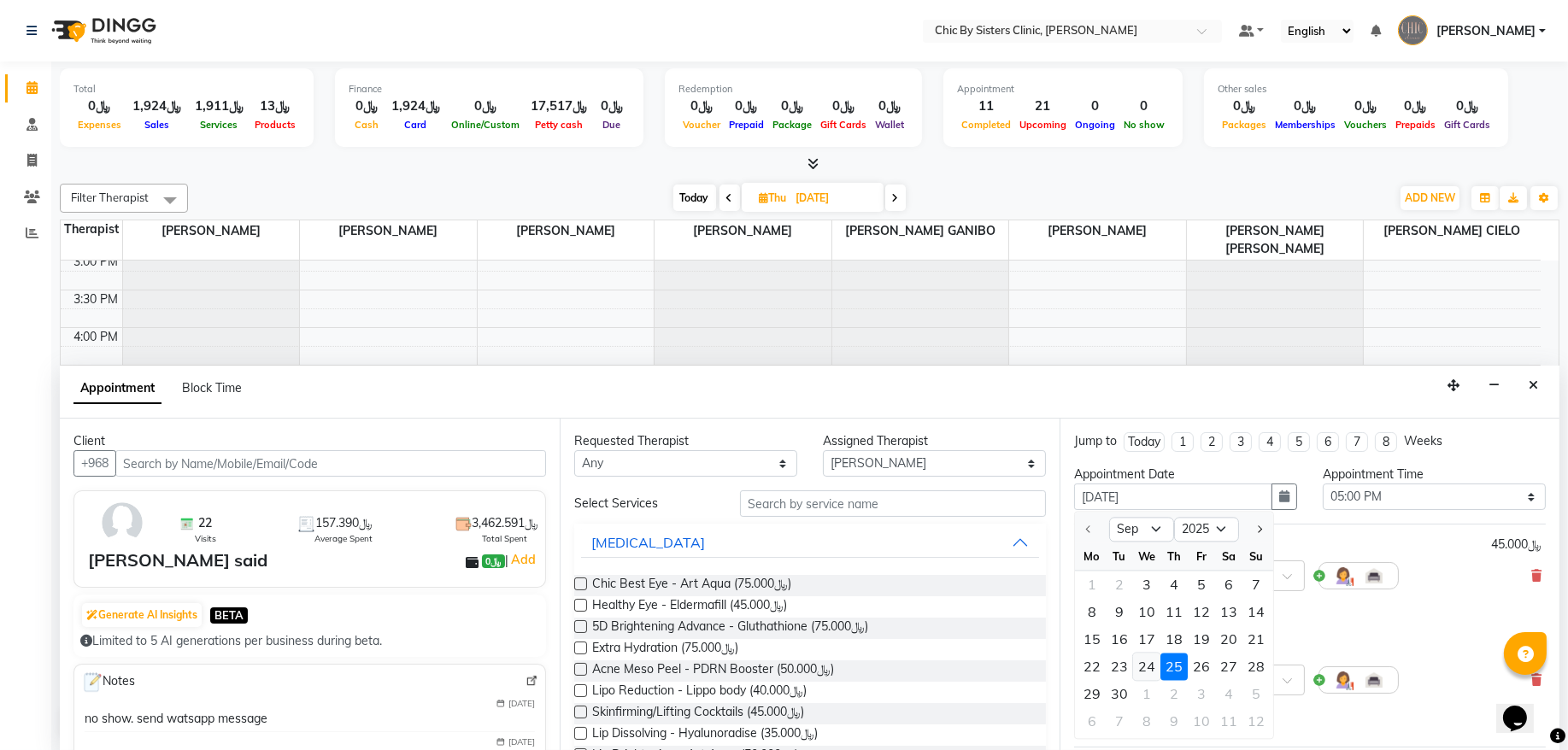
click at [1146, 672] on div "24" at bounding box center [1146, 667] width 27 height 27
type input "24-09-2025"
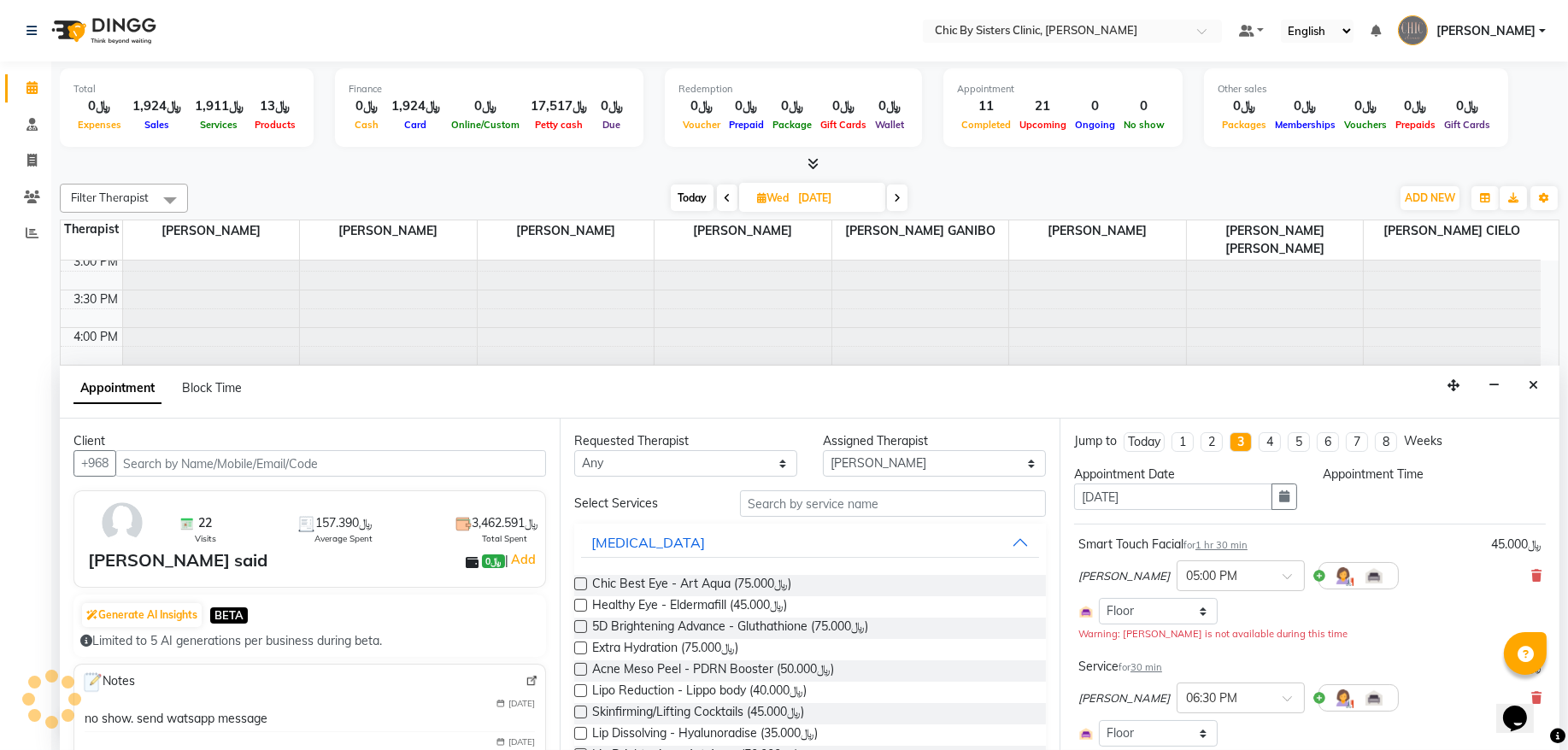
select select "1020"
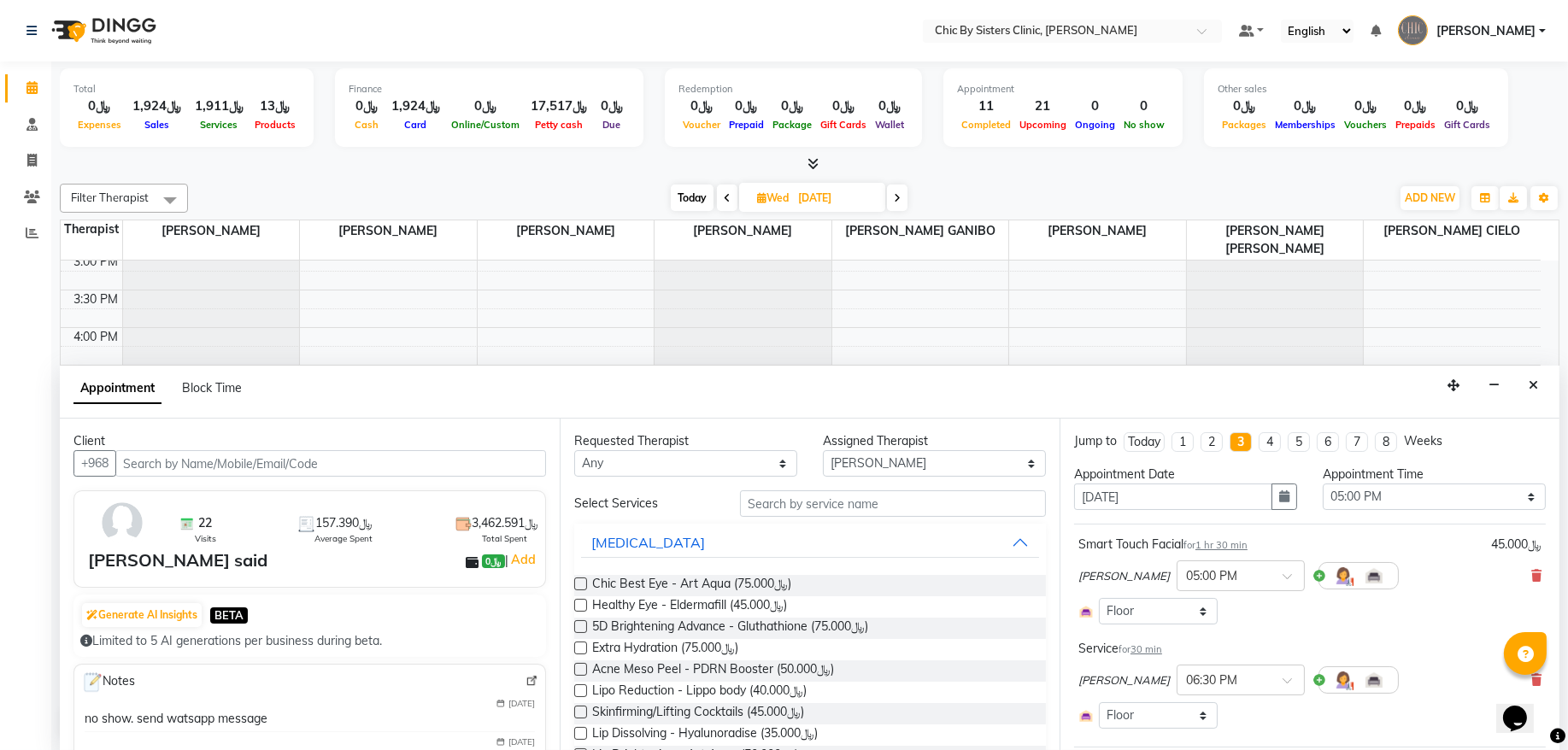
scroll to position [185, 0]
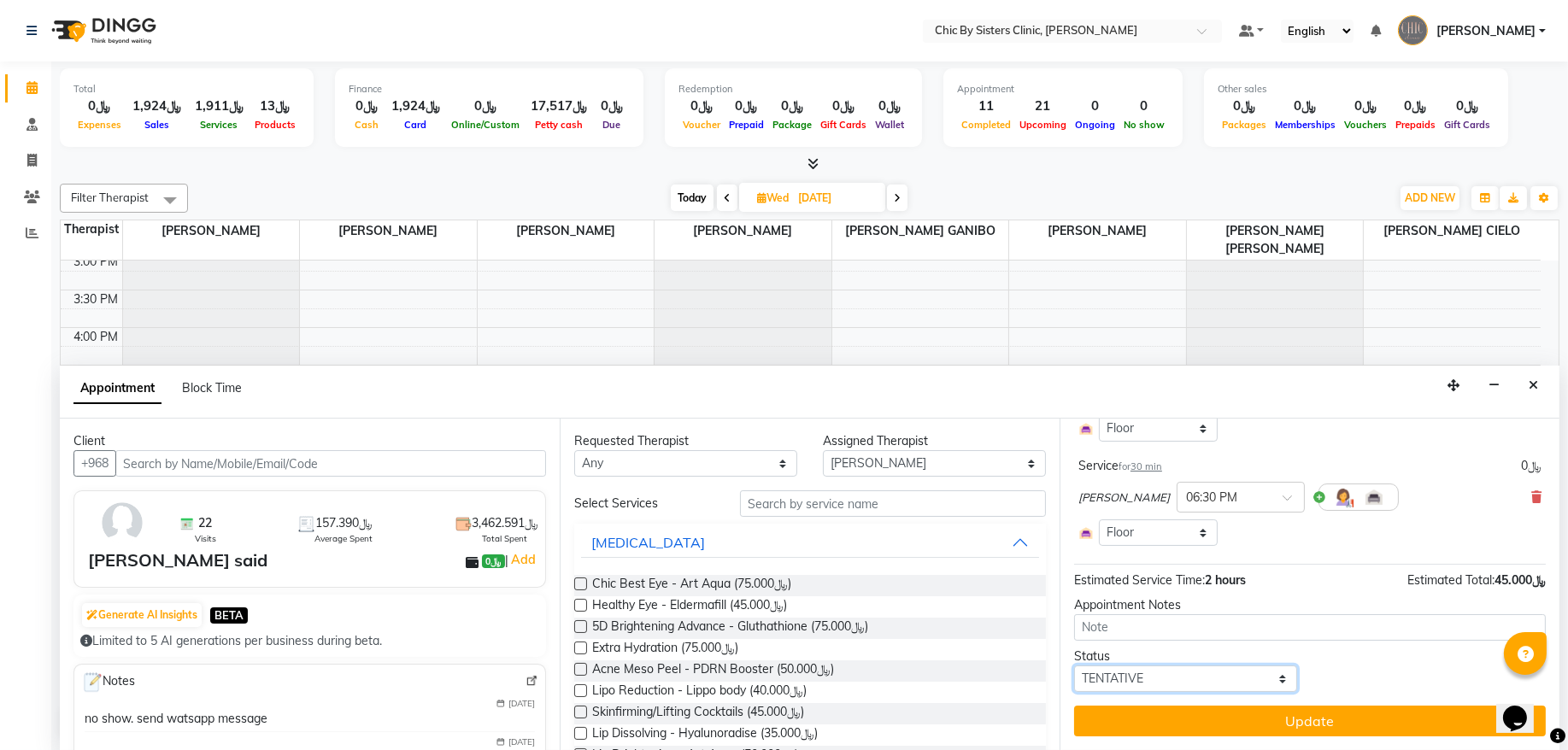
drag, startPoint x: 1137, startPoint y: 681, endPoint x: 1129, endPoint y: 665, distance: 17.9
click at [1137, 681] on select "Select TENTATIVE CONFIRM UPCOMING" at bounding box center [1185, 679] width 223 height 26
select select "upcoming"
click at [1074, 666] on select "Select TENTATIVE CONFIRM UPCOMING" at bounding box center [1185, 679] width 223 height 26
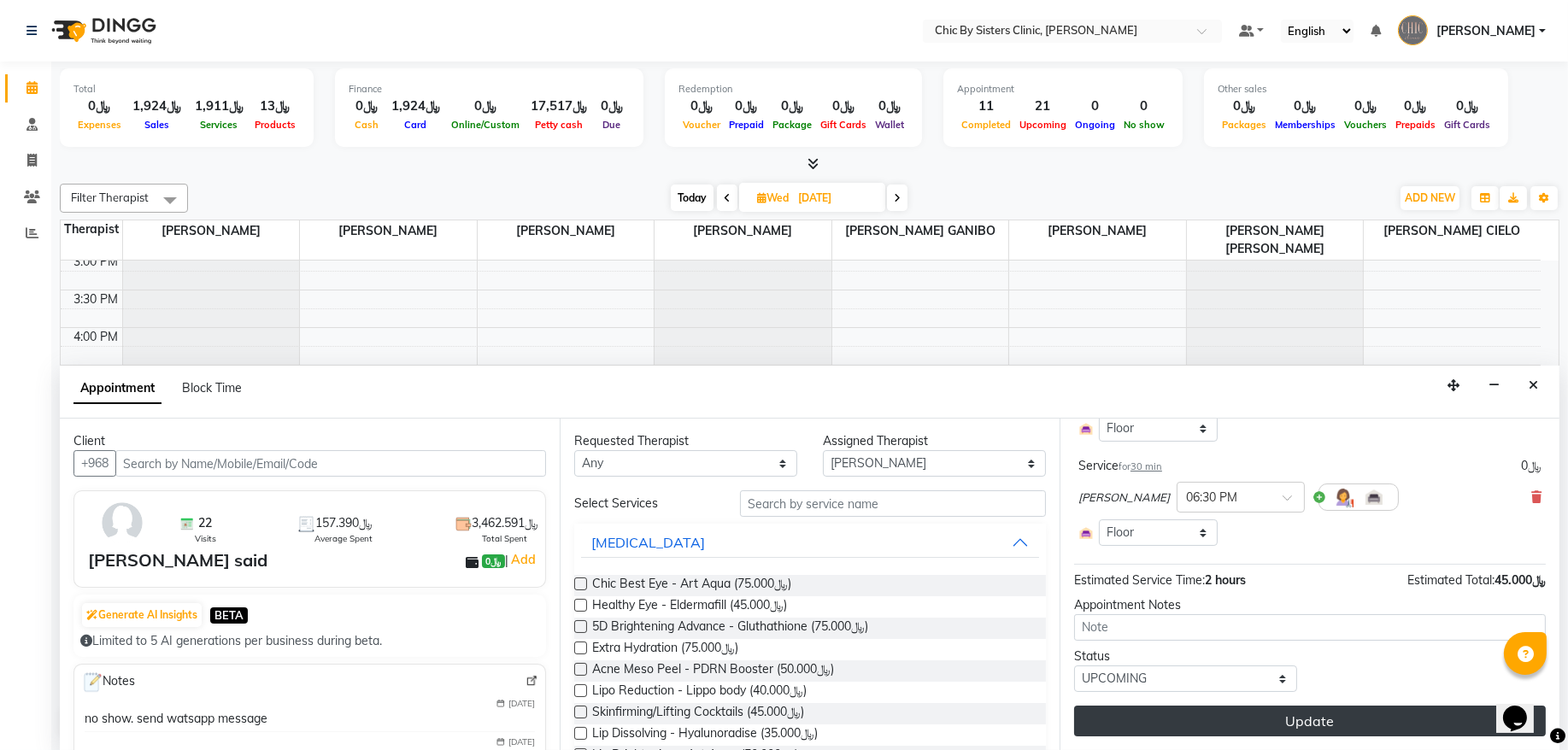
click at [1132, 724] on button "Update" at bounding box center [1310, 721] width 472 height 31
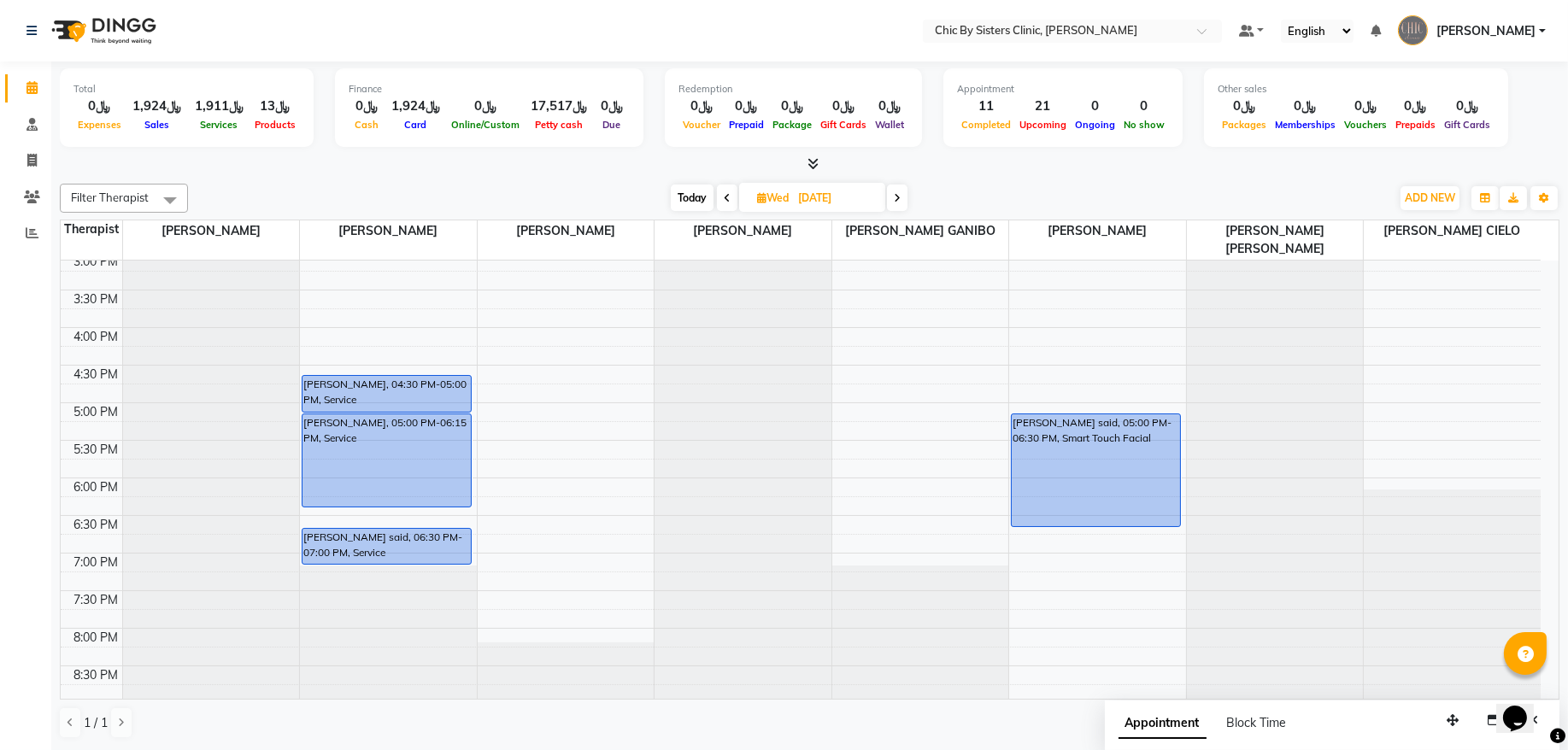
click at [703, 205] on span "Today" at bounding box center [692, 198] width 43 height 26
type input "[DATE]"
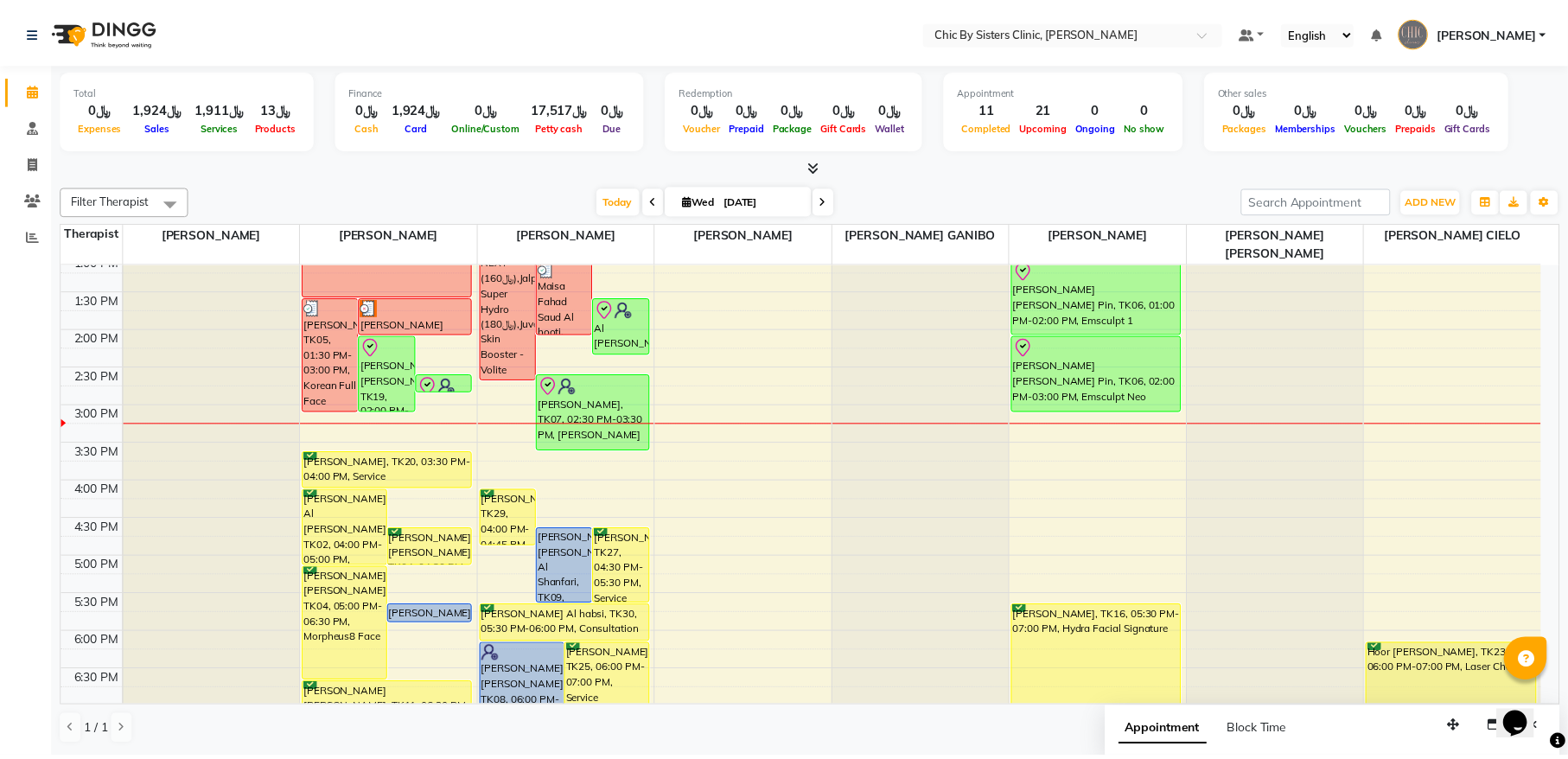
scroll to position [191, 0]
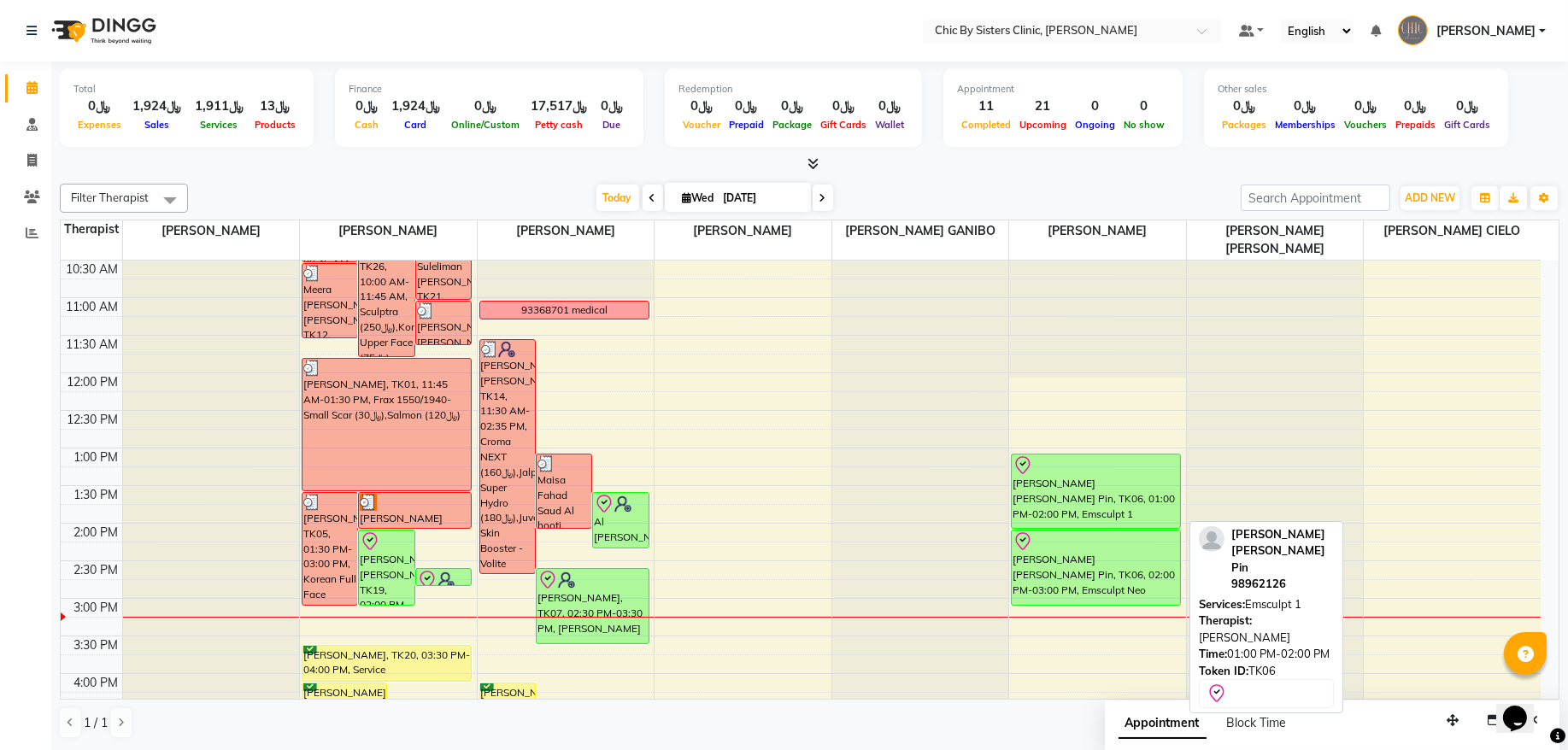
click at [1073, 498] on div "[PERSON_NAME] [PERSON_NAME] Pin, TK06, 01:00 PM-02:00 PM, Emsculpt 1" at bounding box center [1095, 490] width 168 height 73
select select "8"
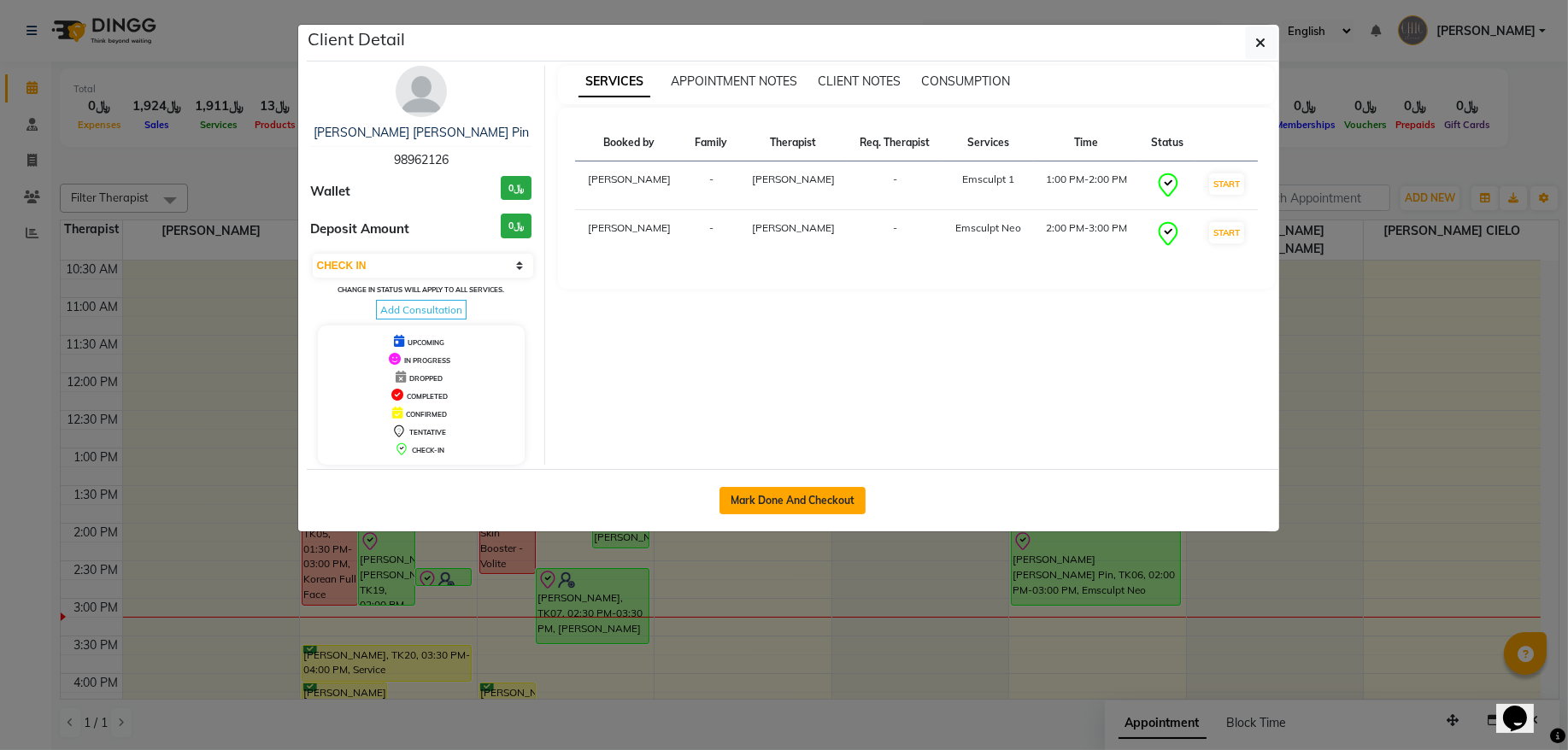
click at [763, 496] on button "Mark Done And Checkout" at bounding box center [792, 500] width 146 height 27
select select "service"
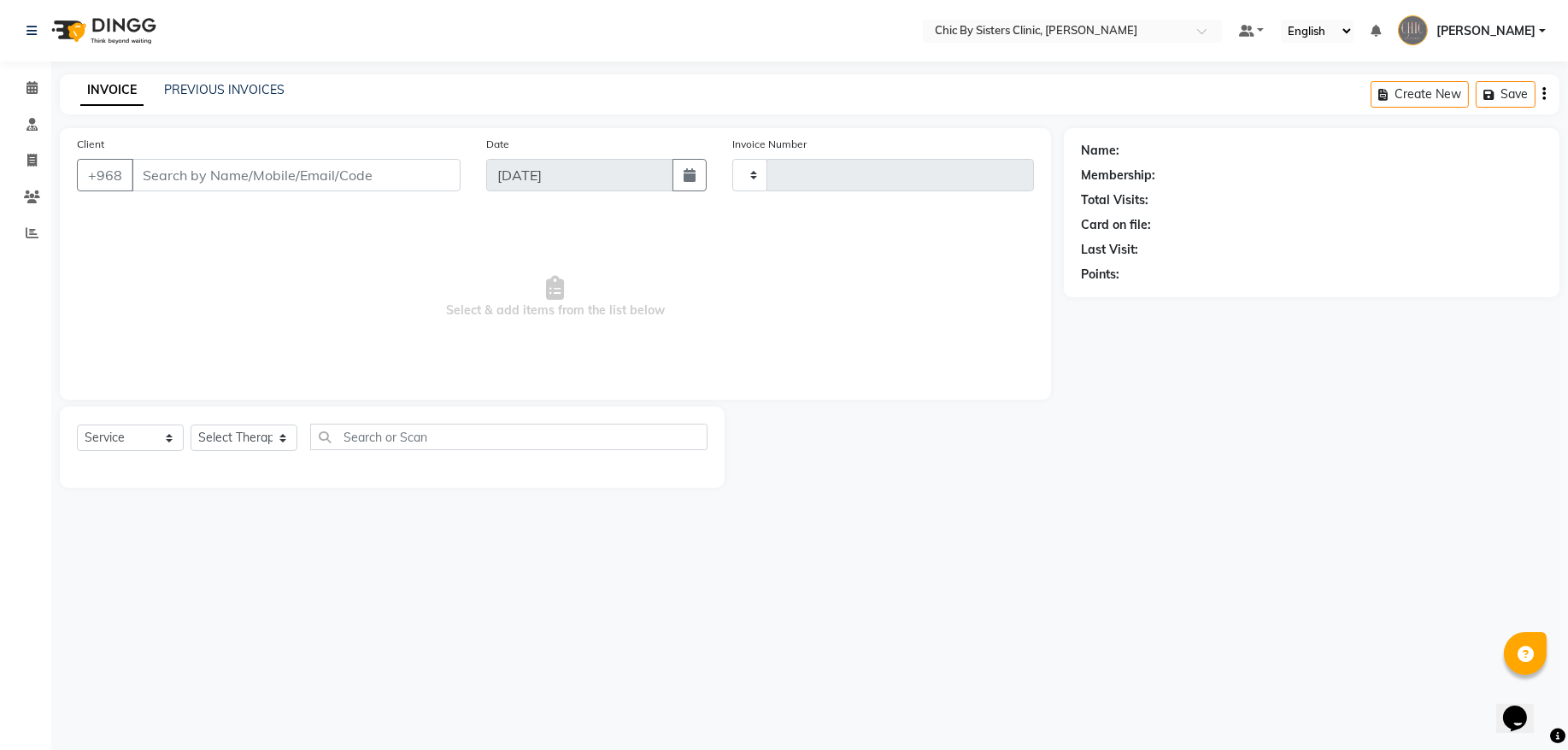
type input "2054"
select select "6348"
type input "98962126"
select select "49183"
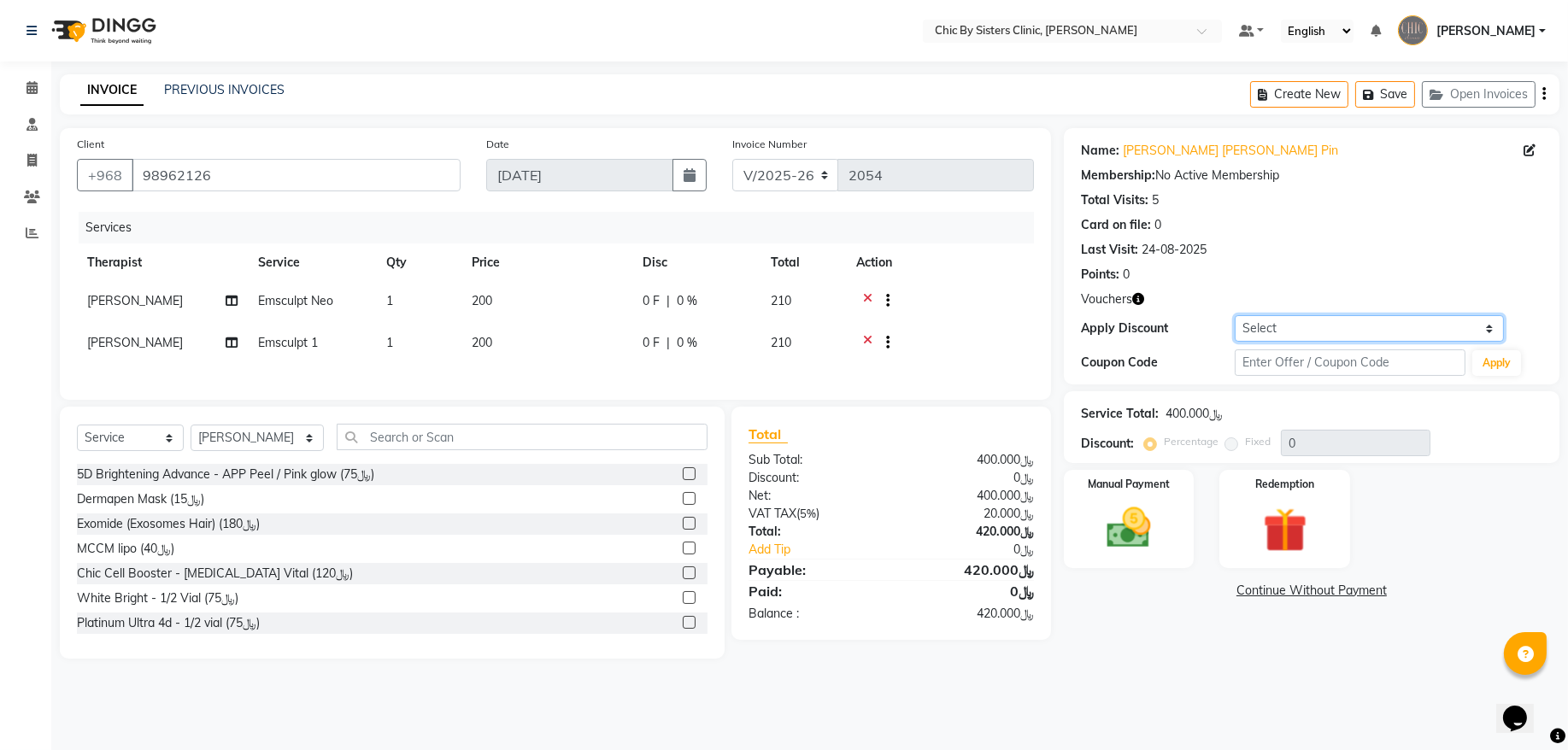
click at [1290, 326] on select "Select Coupon → Forma - Full Face (Summer Offer) - Redemption Code Coupon → Ems…" at bounding box center [1370, 328] width 269 height 26
select select "2: Object"
click at [1235, 315] on select "Select Coupon → Forma - Full Face (Summer Offer) - Redemption Code Coupon → Ems…" at bounding box center [1370, 328] width 269 height 26
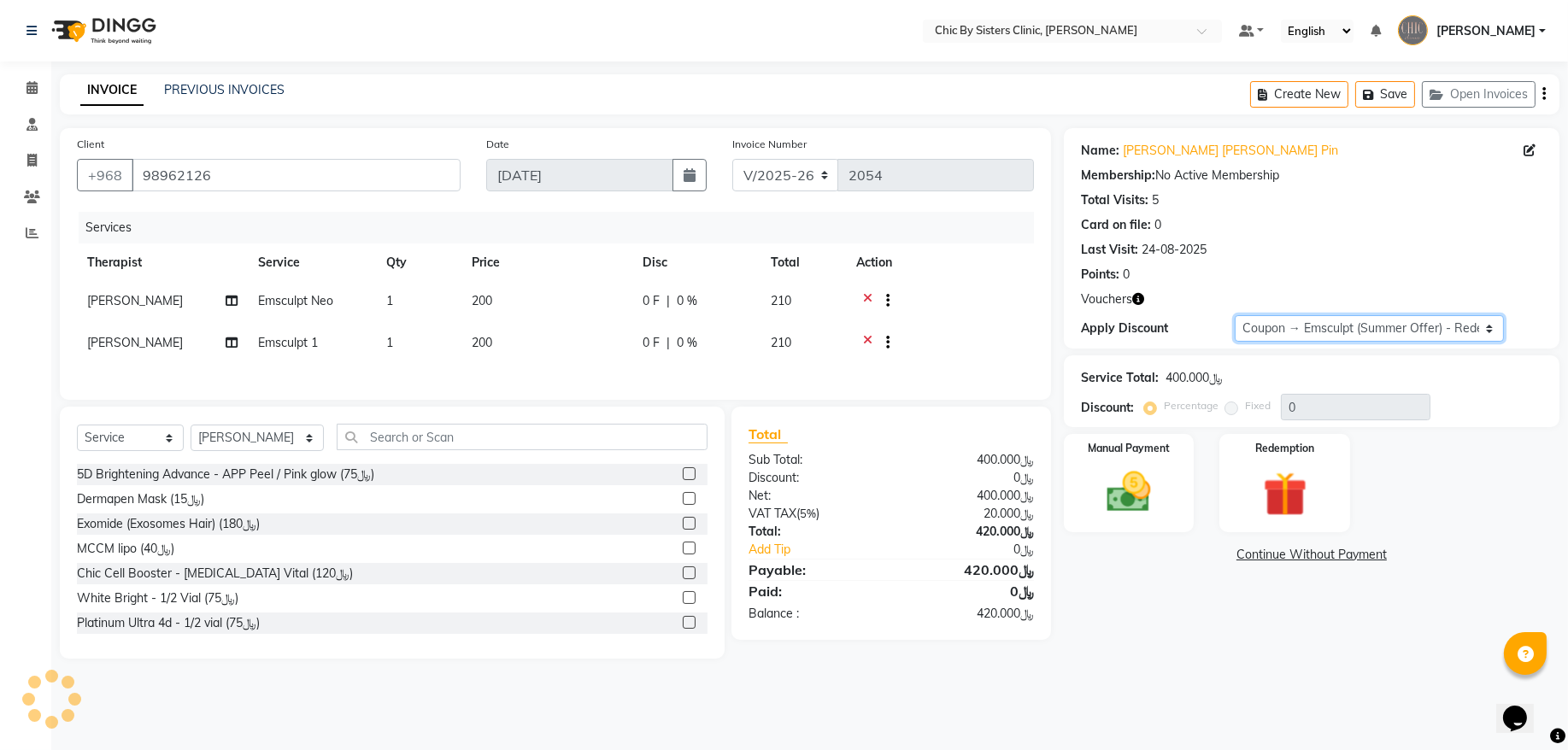
type input "30"
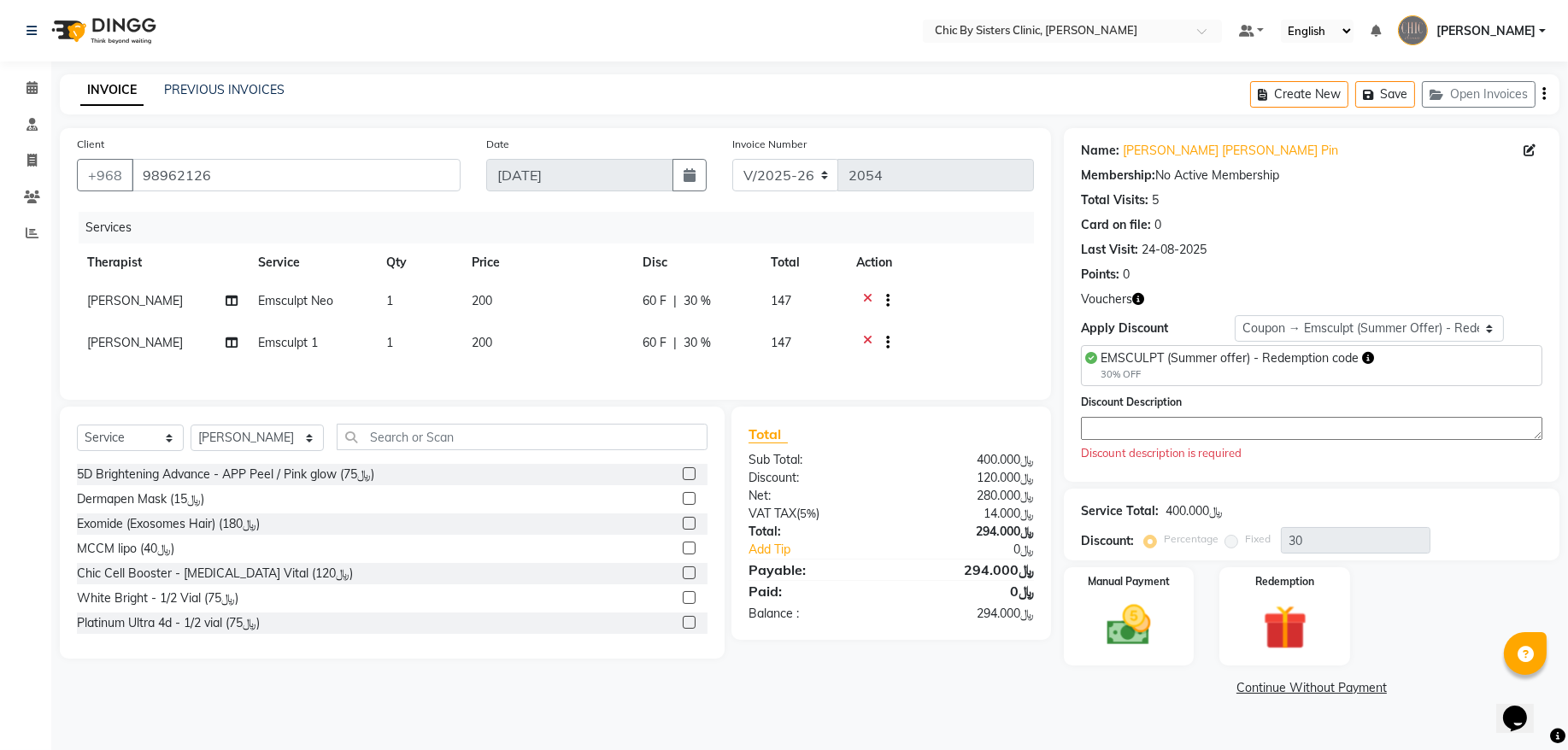
click at [1214, 423] on textarea at bounding box center [1312, 429] width 461 height 23
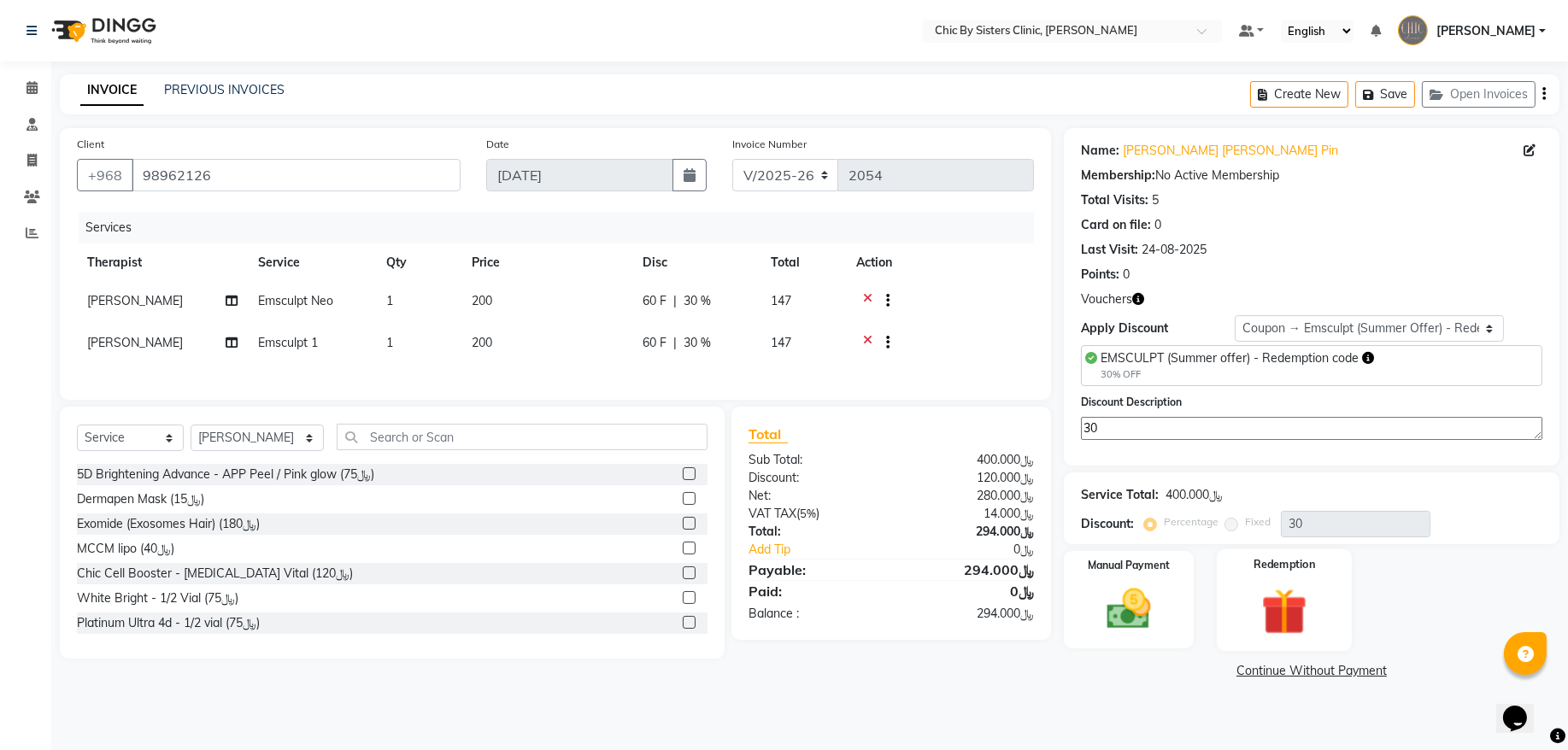
type textarea "30"
click at [1261, 601] on img at bounding box center [1285, 611] width 75 height 57
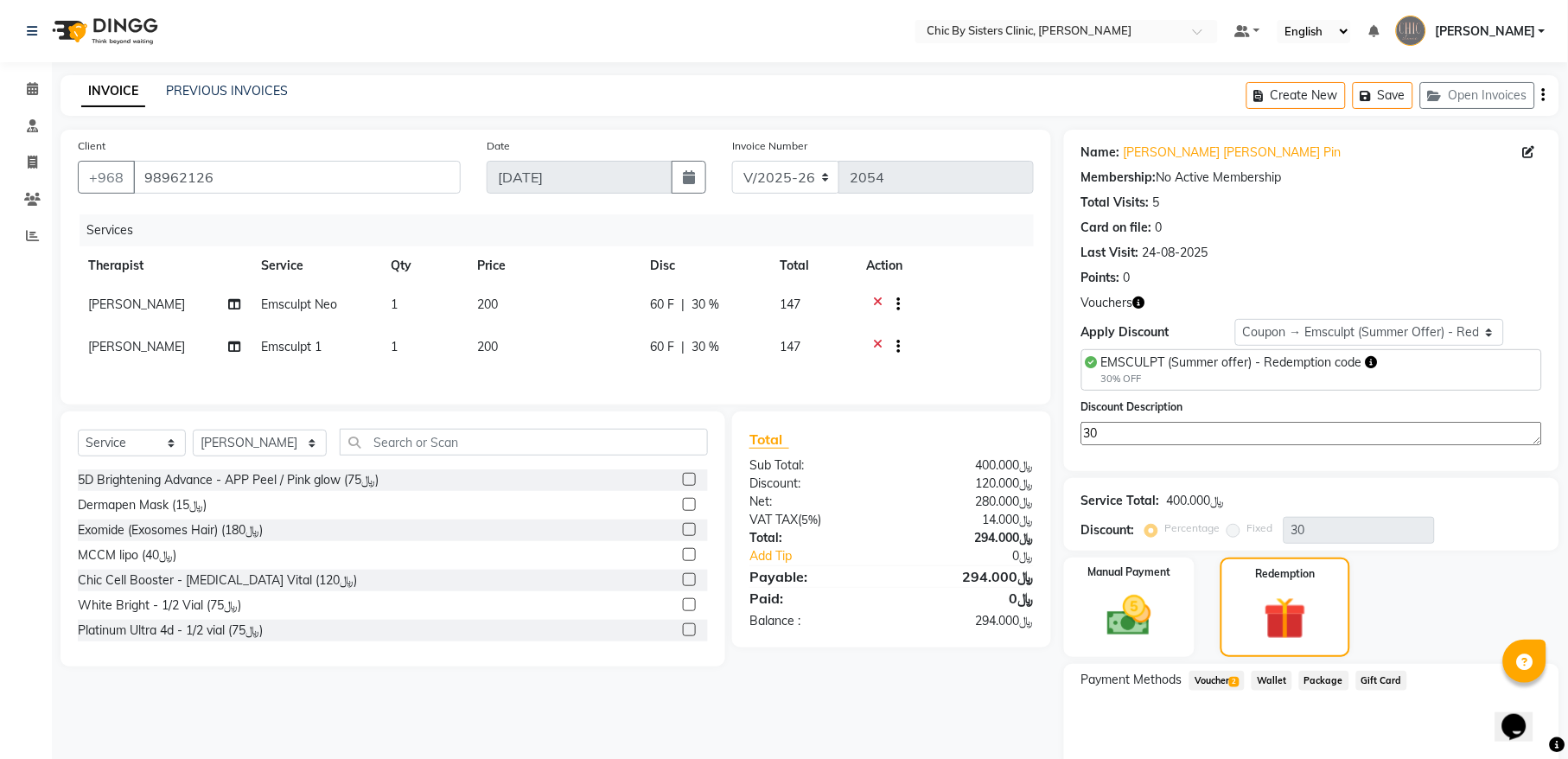
click at [1206, 682] on span "Voucher 2" at bounding box center [1217, 681] width 55 height 20
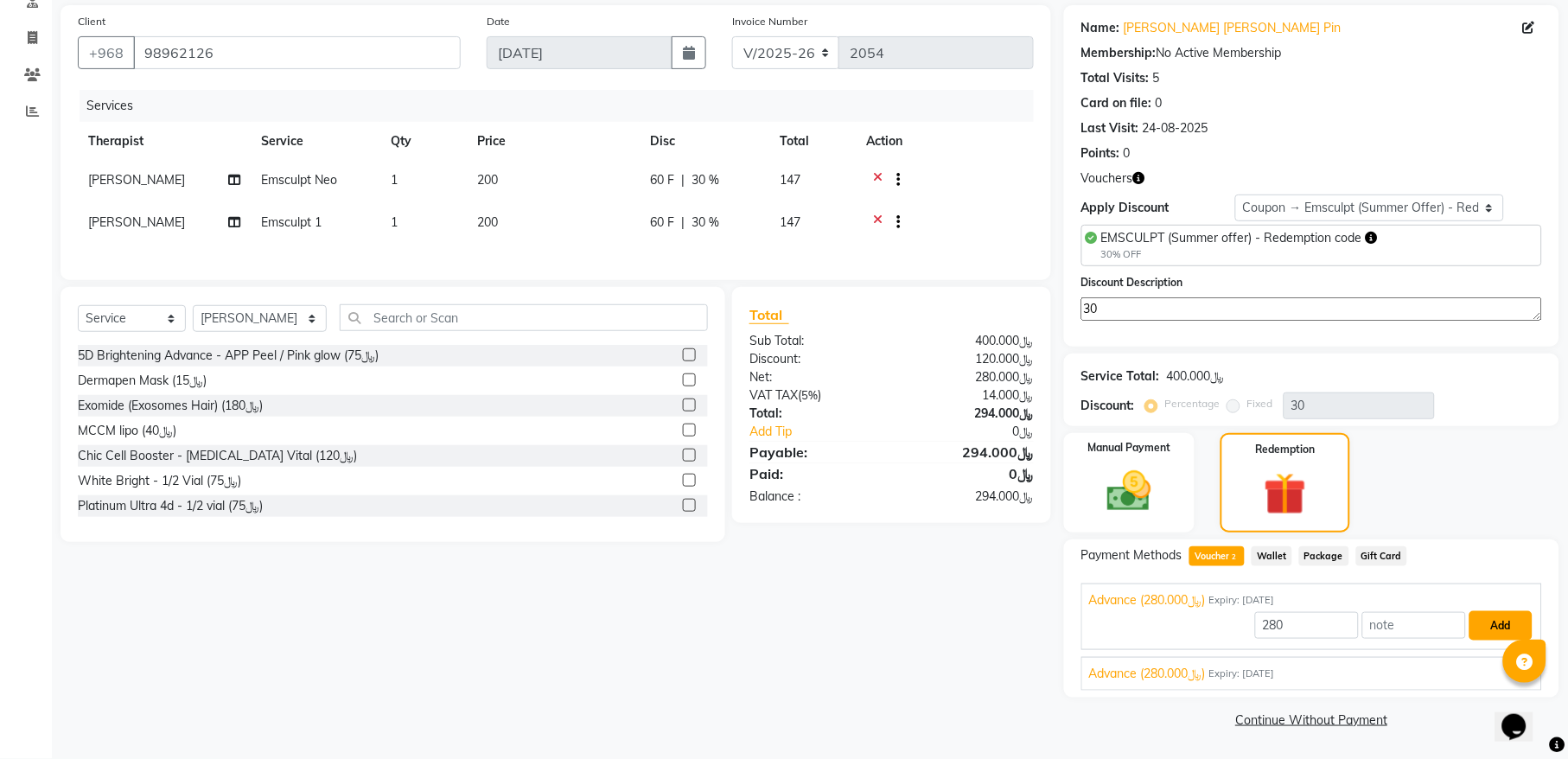
click at [1505, 629] on button "Add" at bounding box center [1500, 625] width 63 height 29
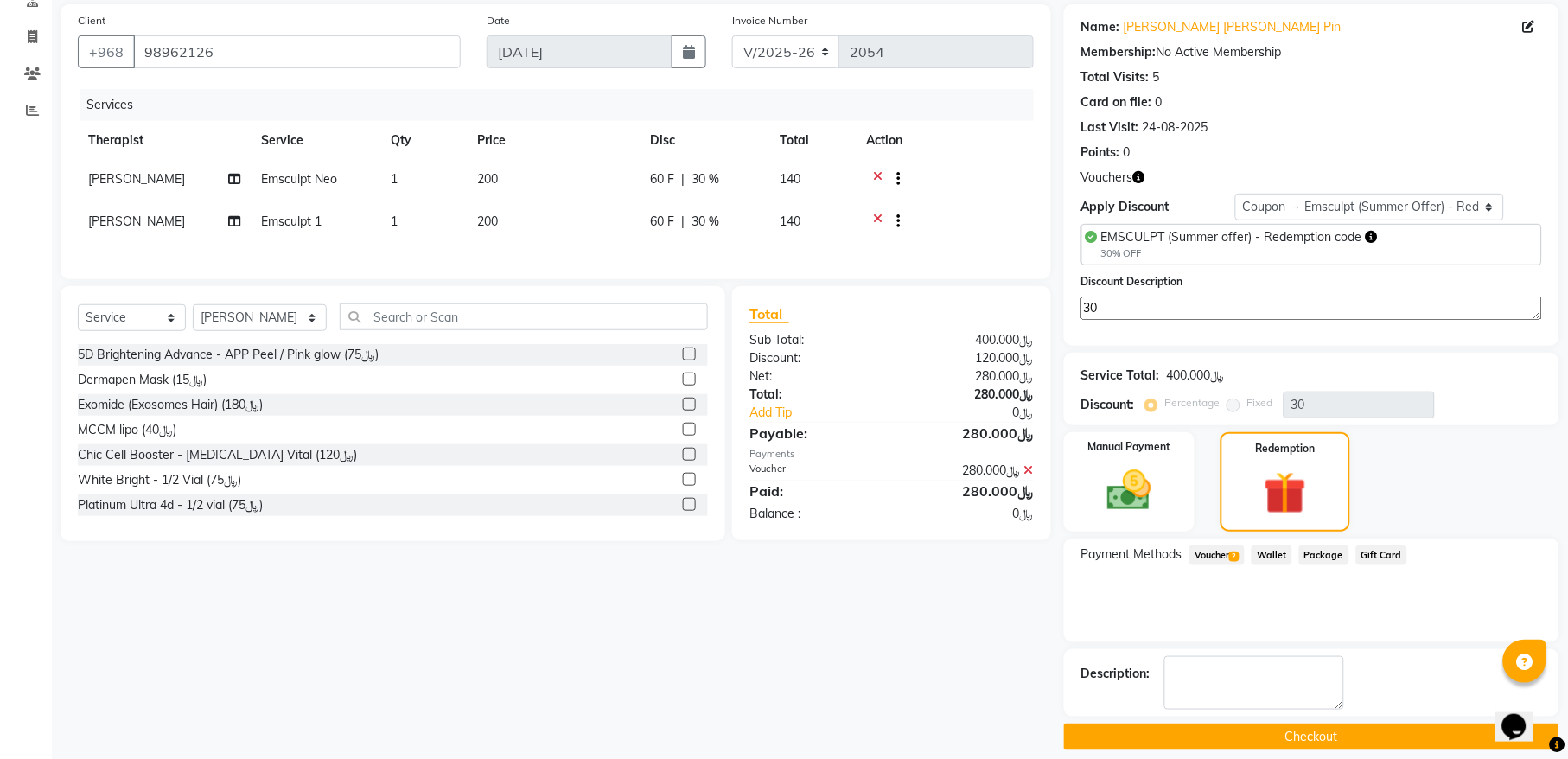
click at [1144, 730] on button "Checkout" at bounding box center [1312, 738] width 495 height 27
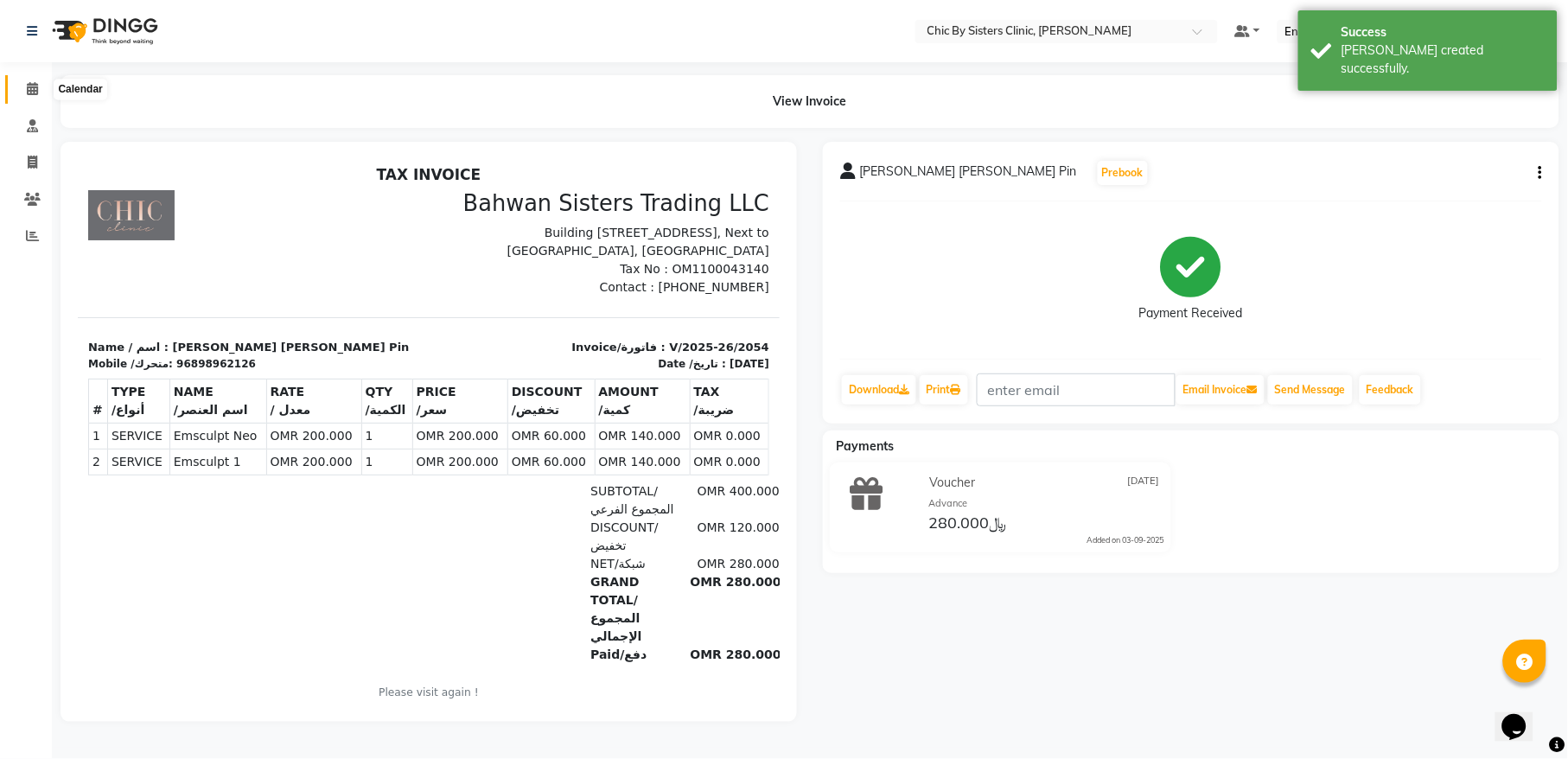
click at [32, 86] on icon at bounding box center [32, 88] width 12 height 13
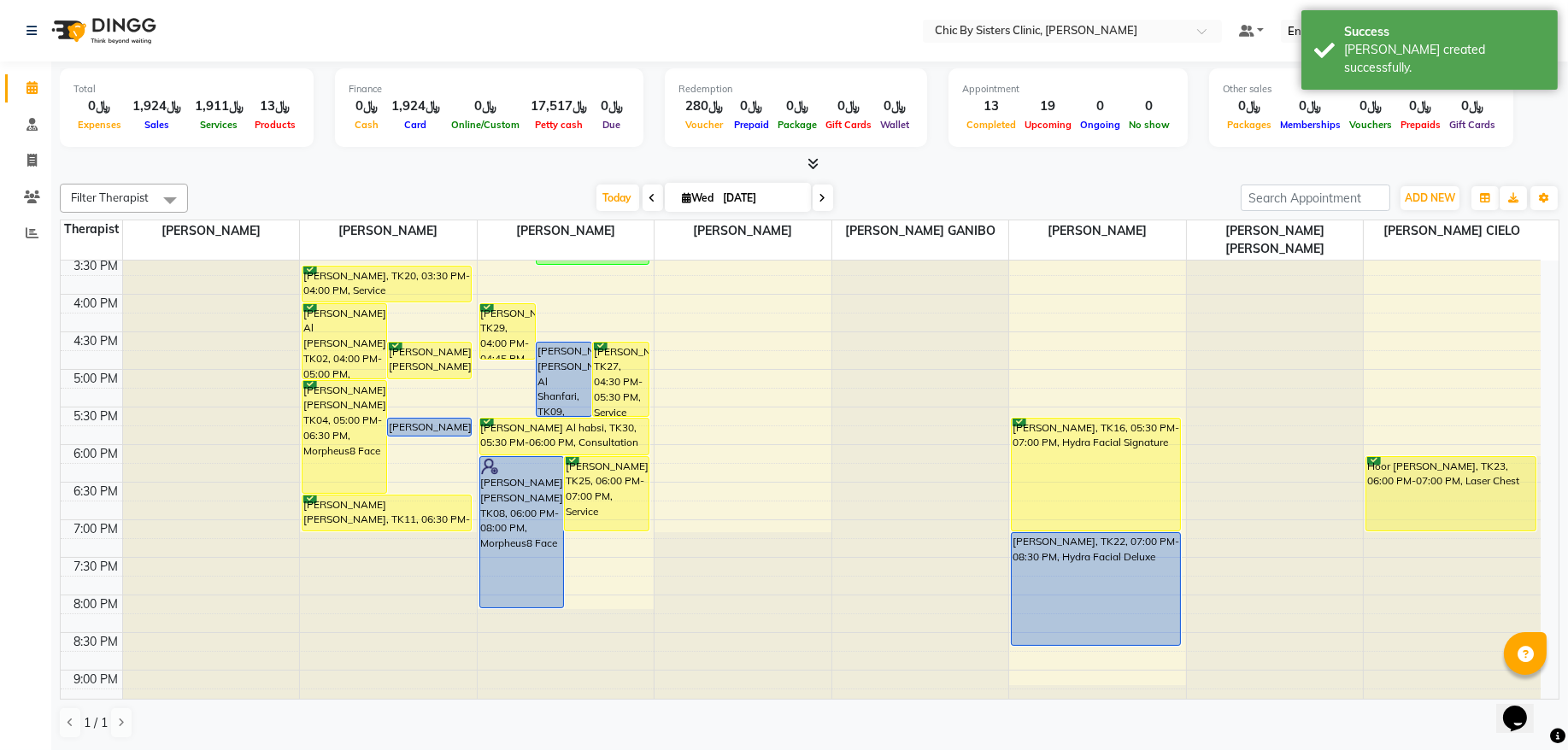
scroll to position [577, 0]
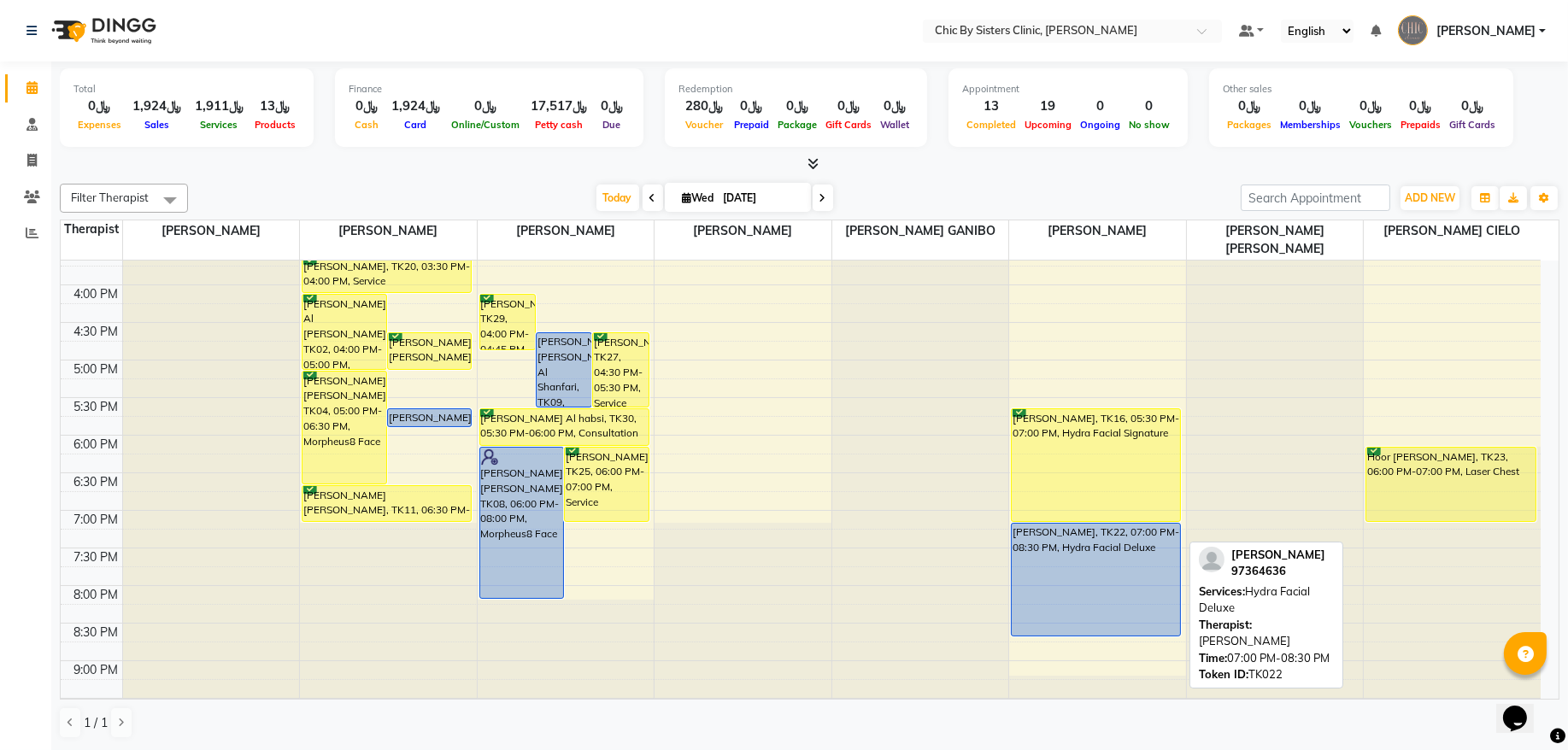
click at [1090, 589] on div "[PERSON_NAME], TK22, 07:00 PM-08:30 PM, Hydra Facial Deluxe" at bounding box center [1095, 579] width 168 height 112
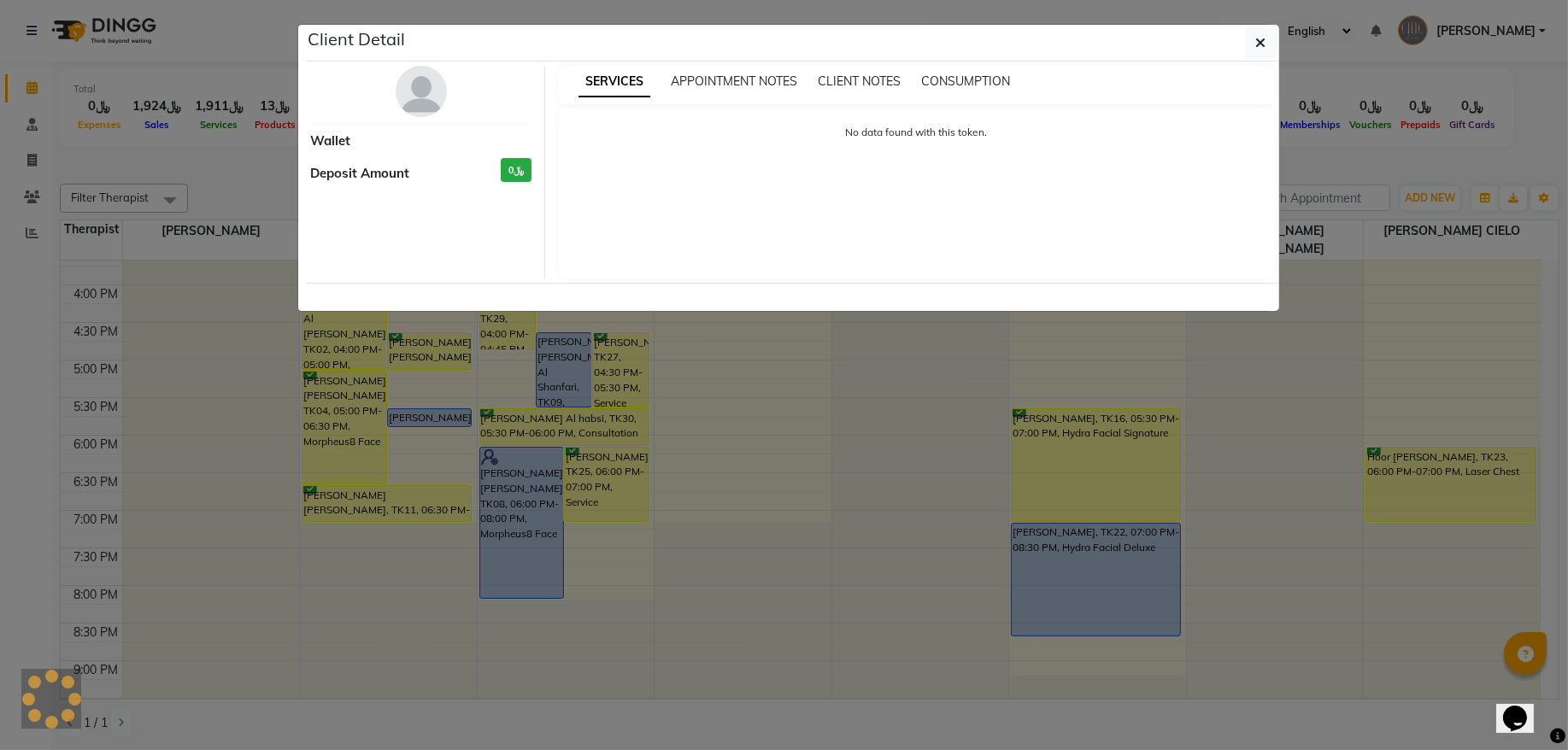
select select "5"
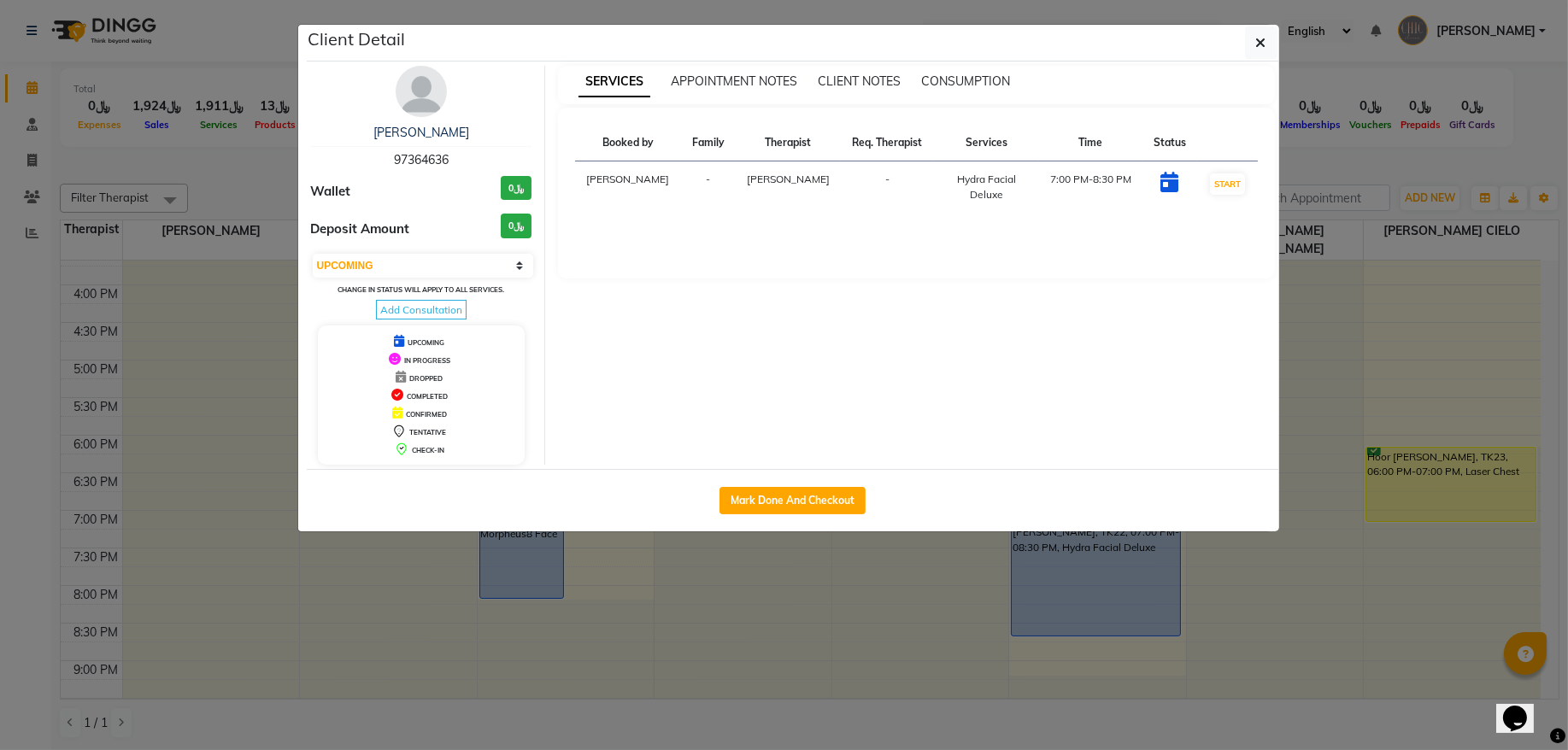
click at [420, 165] on span "97364636" at bounding box center [422, 159] width 55 height 15
copy span "97364636"
click at [1262, 46] on icon "button" at bounding box center [1262, 43] width 11 height 14
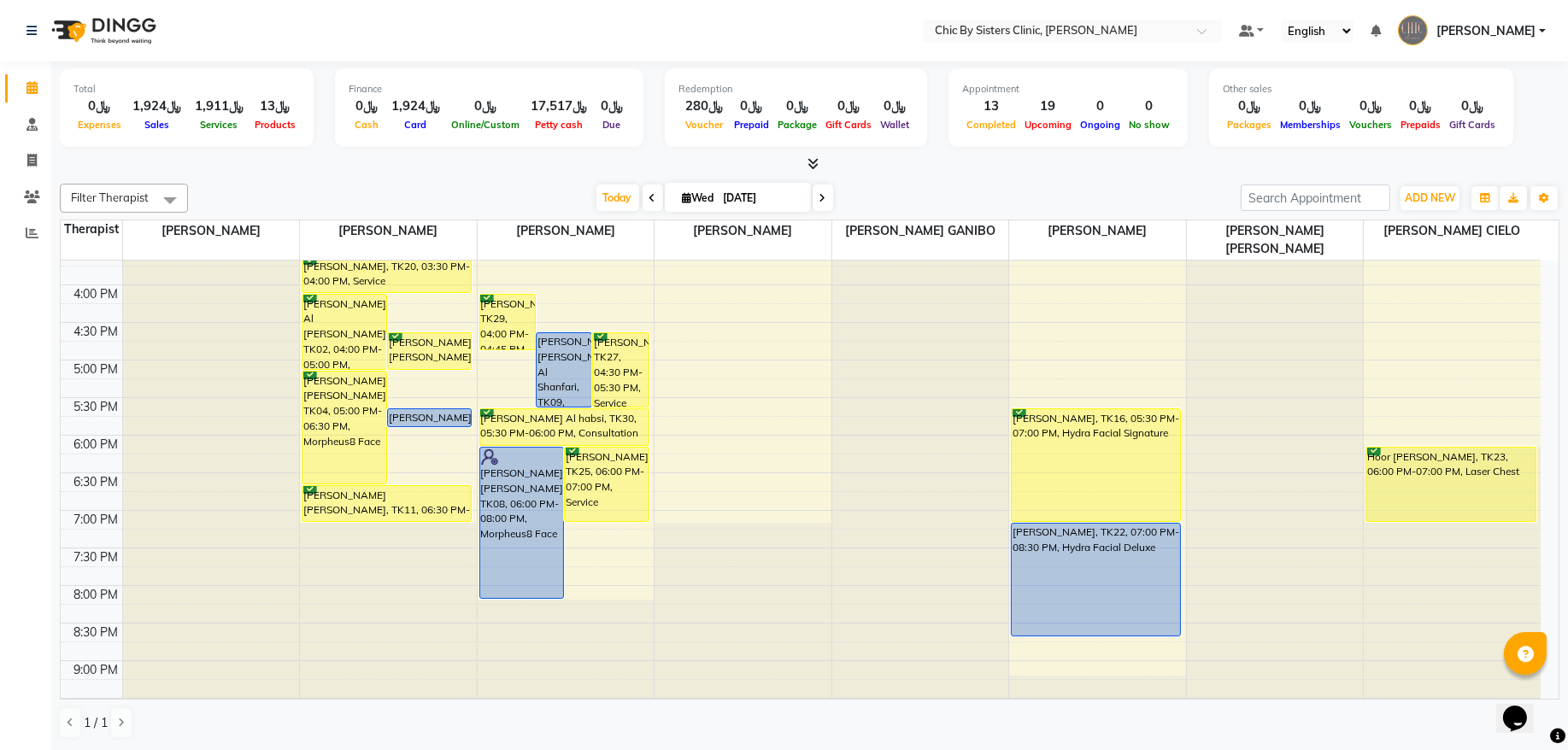
click at [820, 201] on icon at bounding box center [823, 198] width 7 height 11
type input "[DATE]"
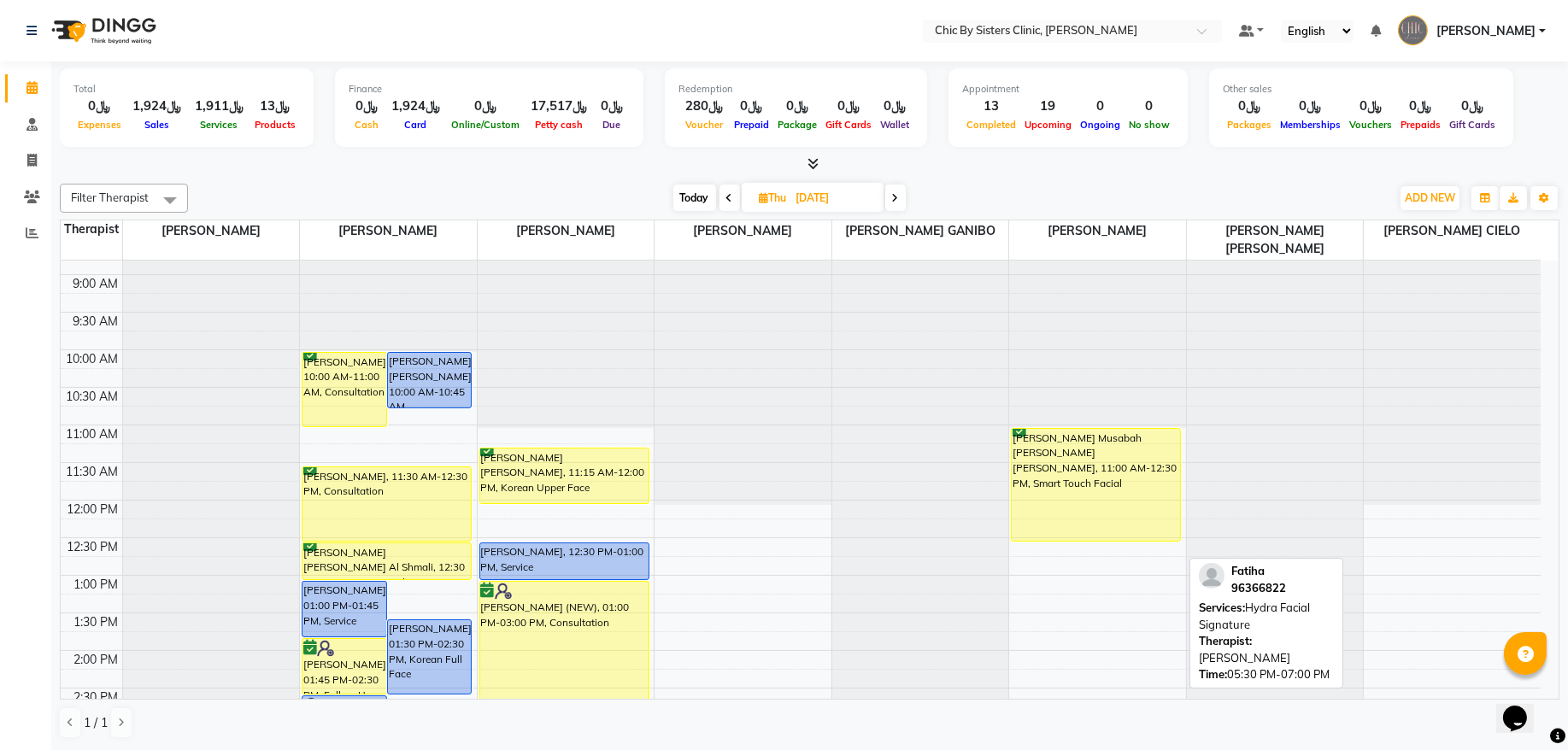
scroll to position [115, 0]
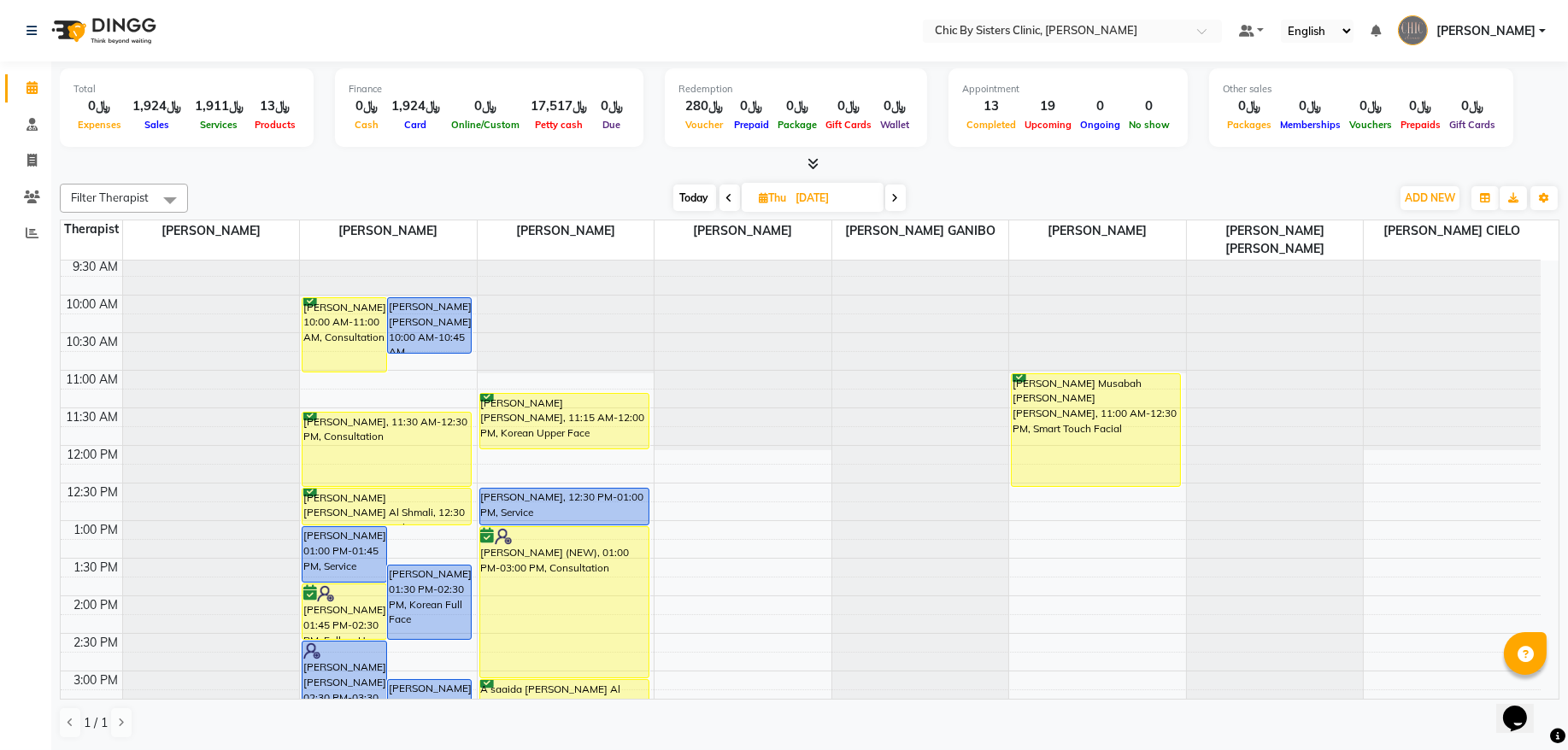
click at [853, 198] on input "[DATE]" at bounding box center [834, 198] width 85 height 26
select select "9"
select select "2025"
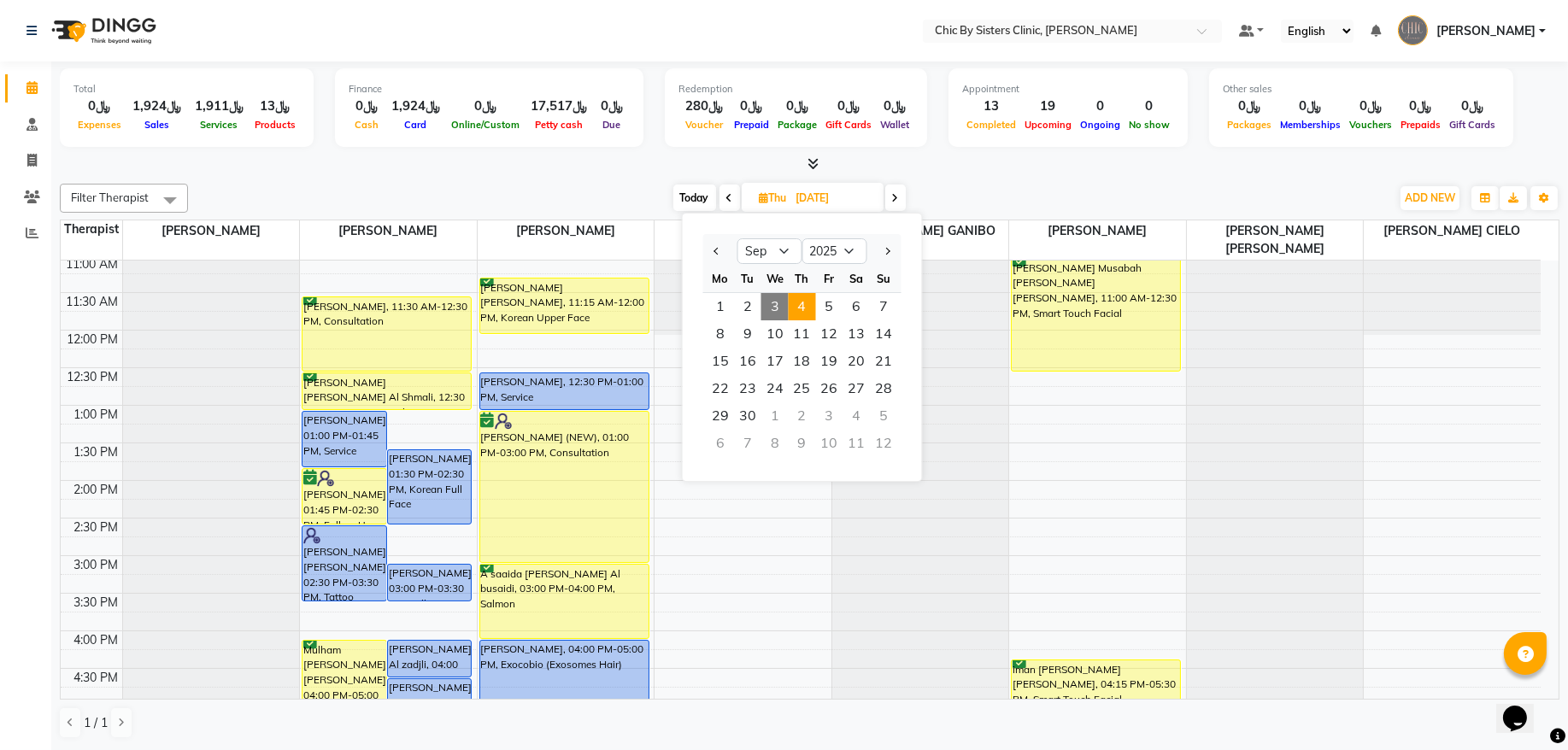
scroll to position [346, 0]
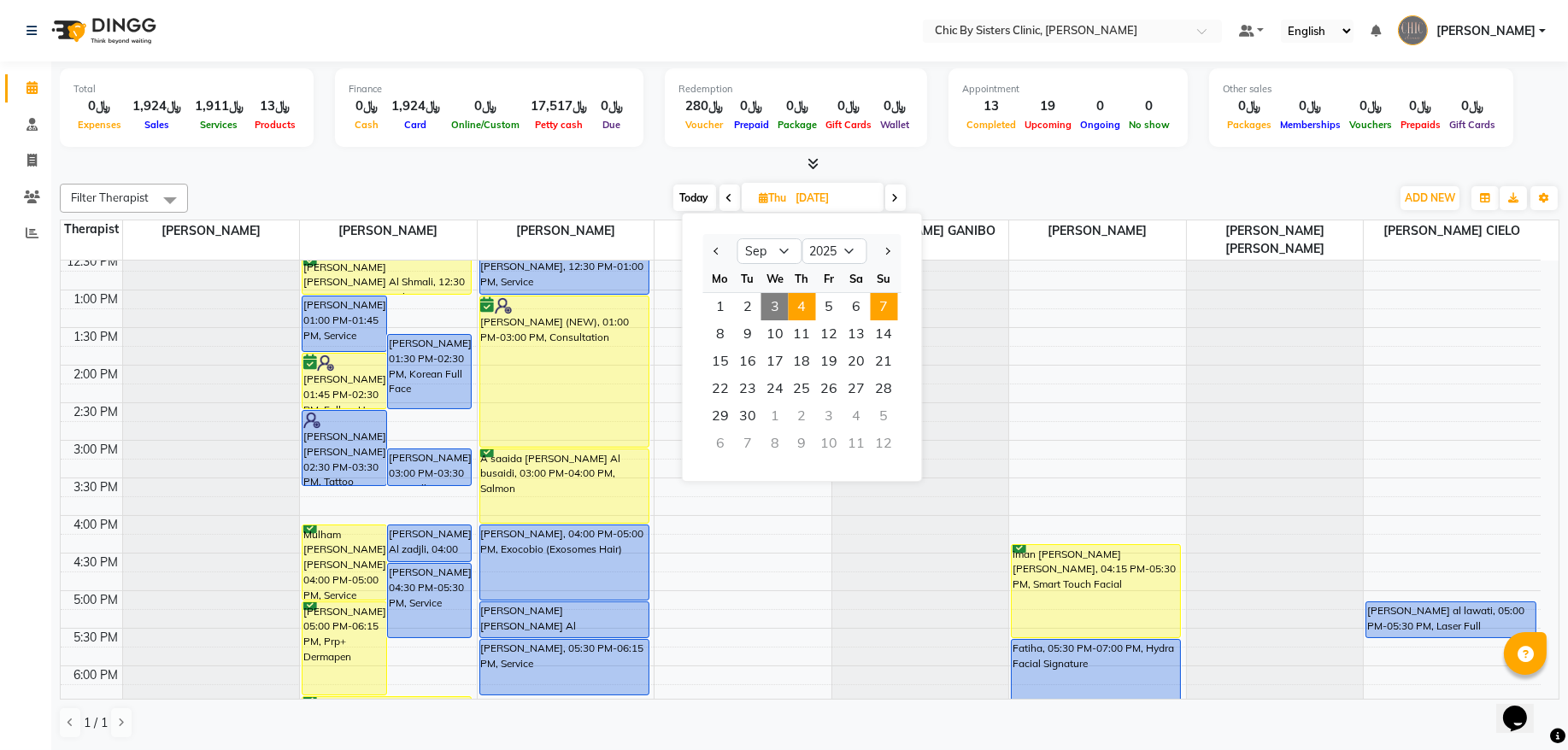
click at [888, 306] on span "7" at bounding box center [884, 306] width 27 height 27
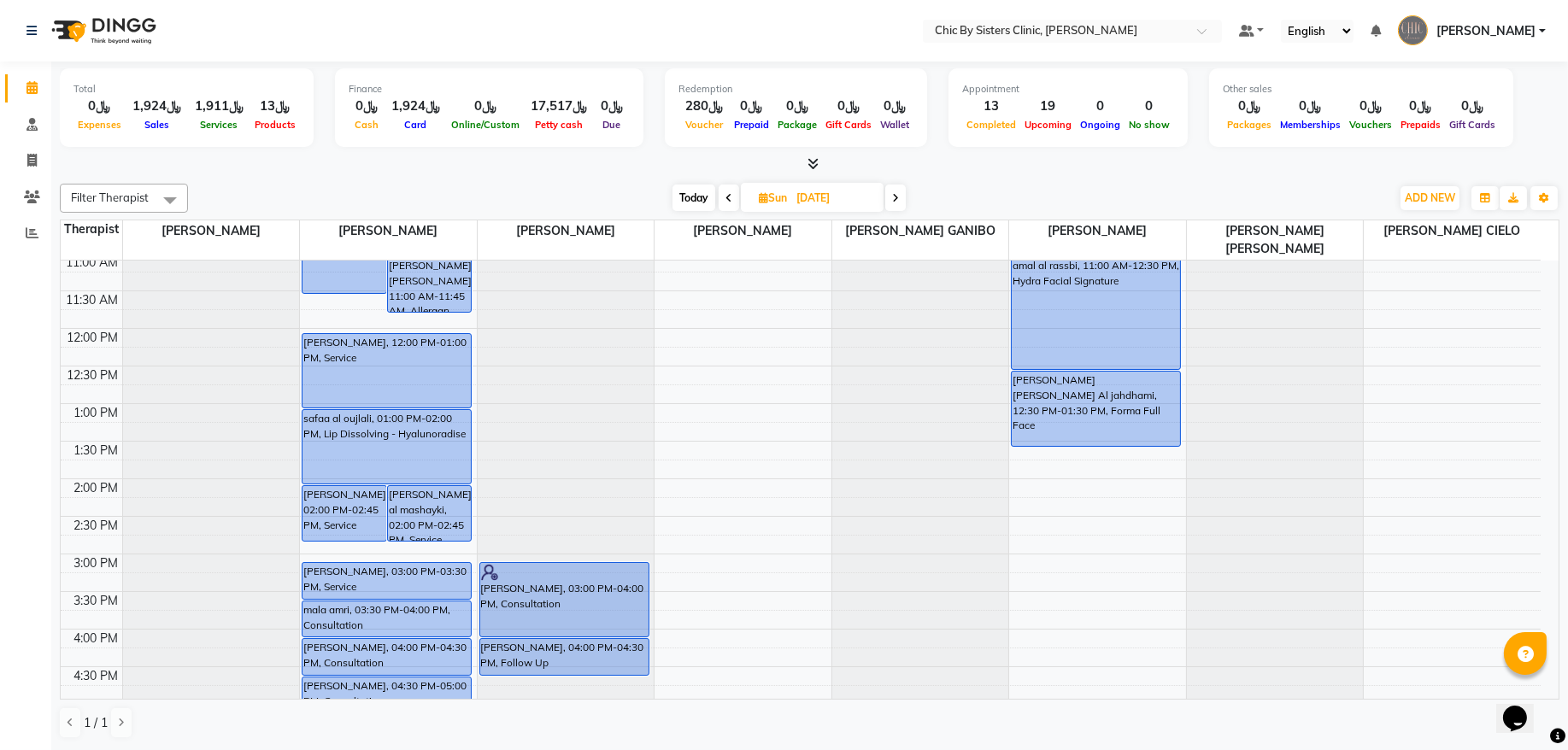
scroll to position [73, 0]
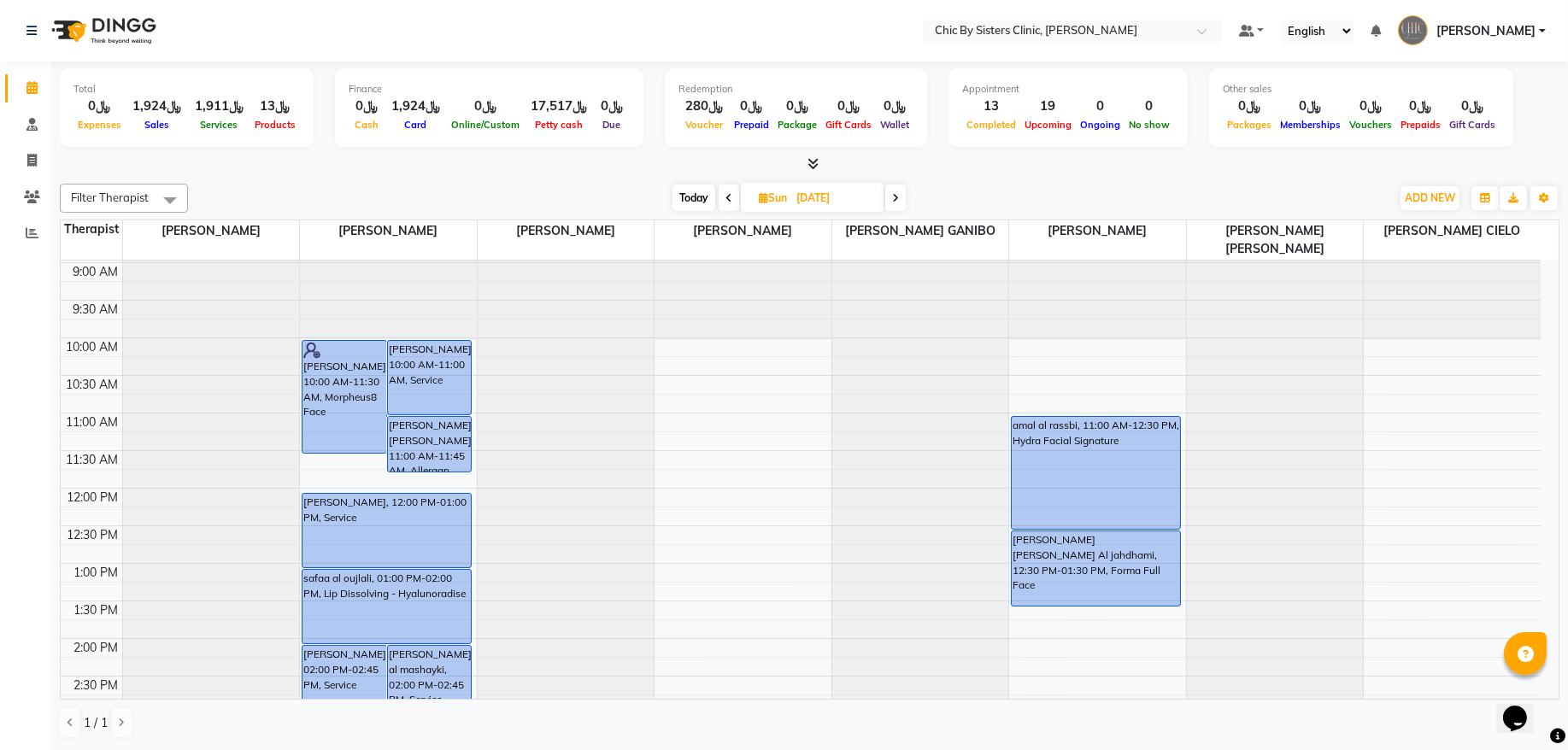
click at [696, 199] on span "Today" at bounding box center [694, 198] width 43 height 26
type input "[DATE]"
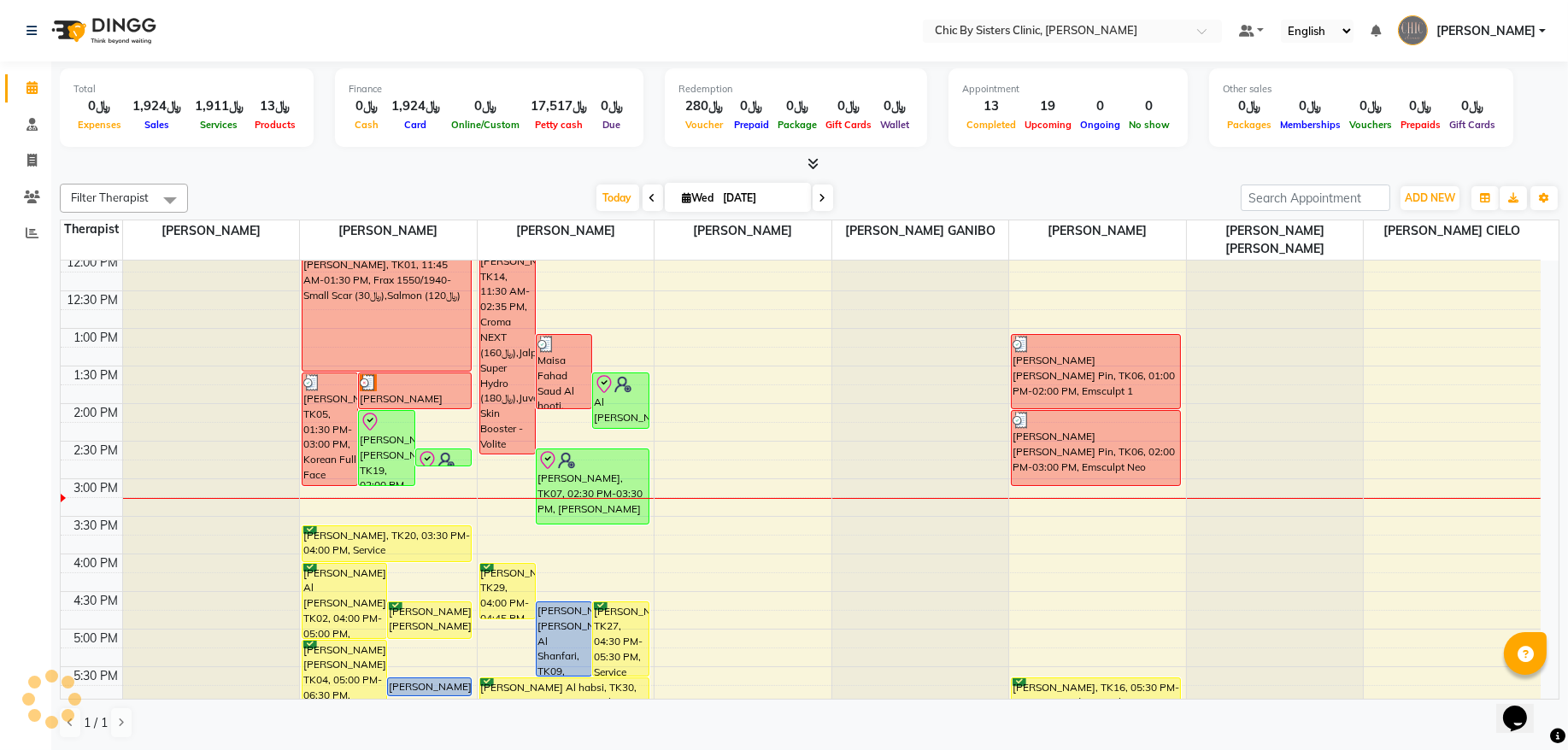
scroll to position [304, 0]
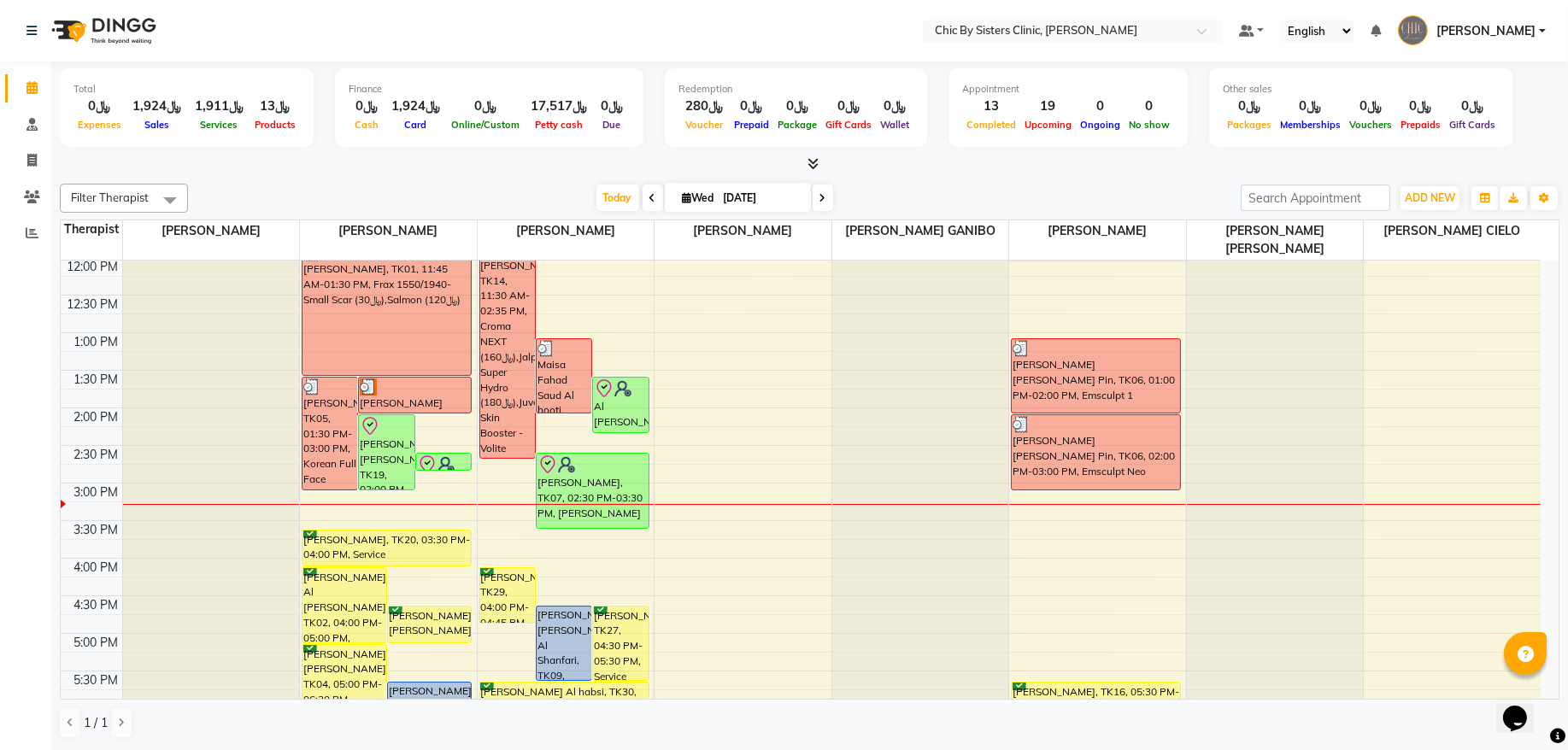
click at [746, 202] on input "[DATE]" at bounding box center [761, 198] width 85 height 26
select select "9"
select select "2025"
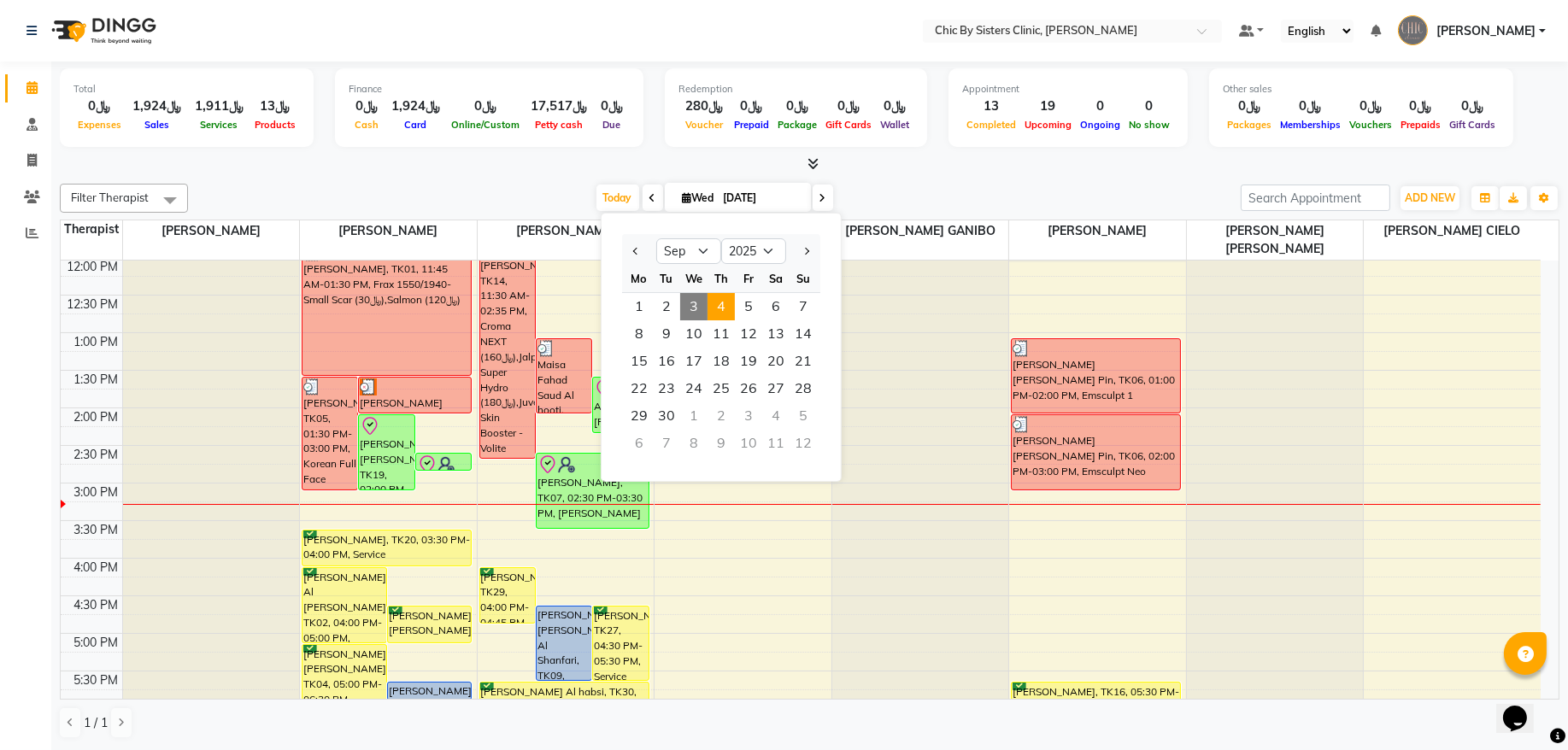
click at [728, 309] on span "4" at bounding box center [721, 306] width 27 height 27
type input "[DATE]"
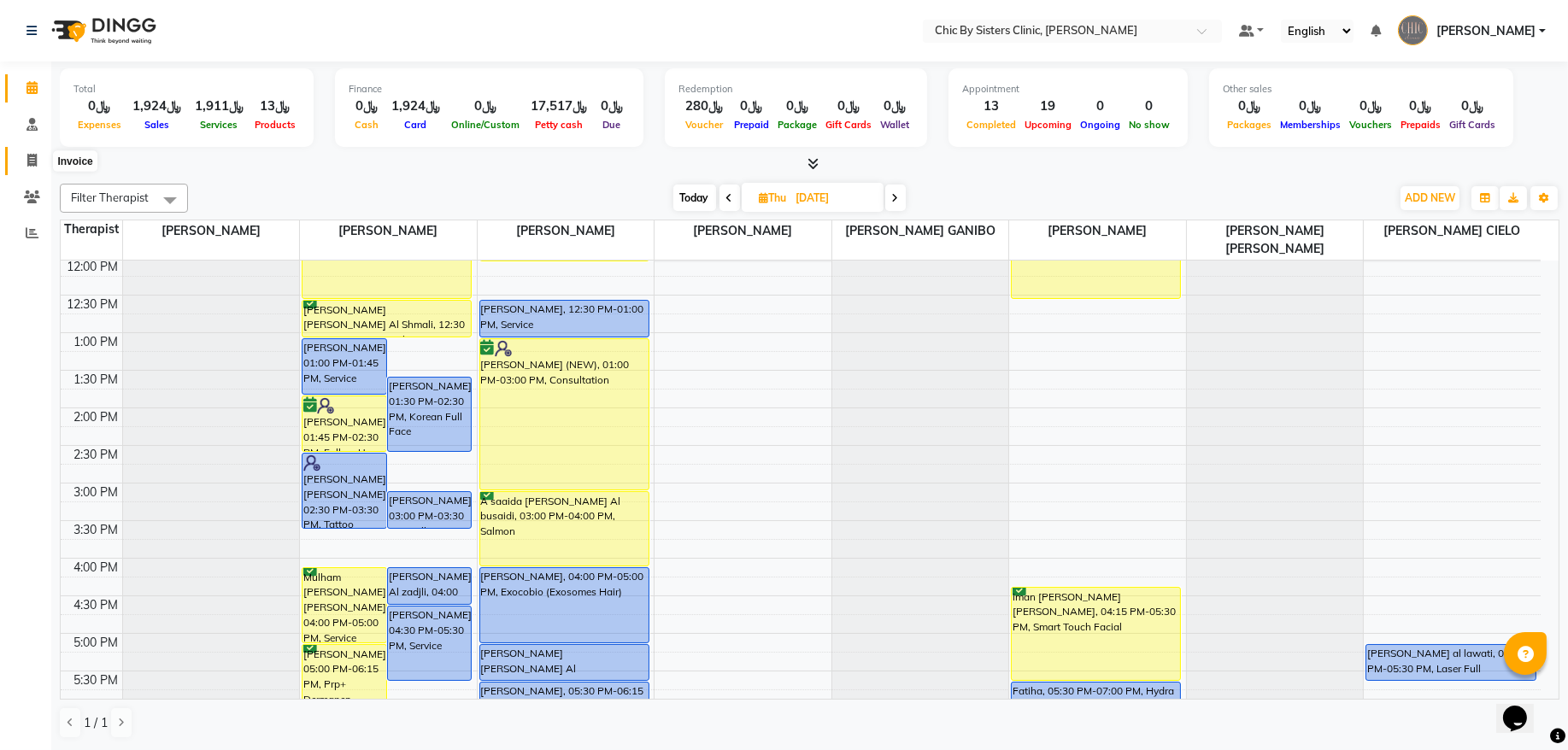
drag, startPoint x: 32, startPoint y: 156, endPoint x: 83, endPoint y: 172, distance: 53.5
click at [32, 156] on icon at bounding box center [32, 160] width 10 height 13
select select "service"
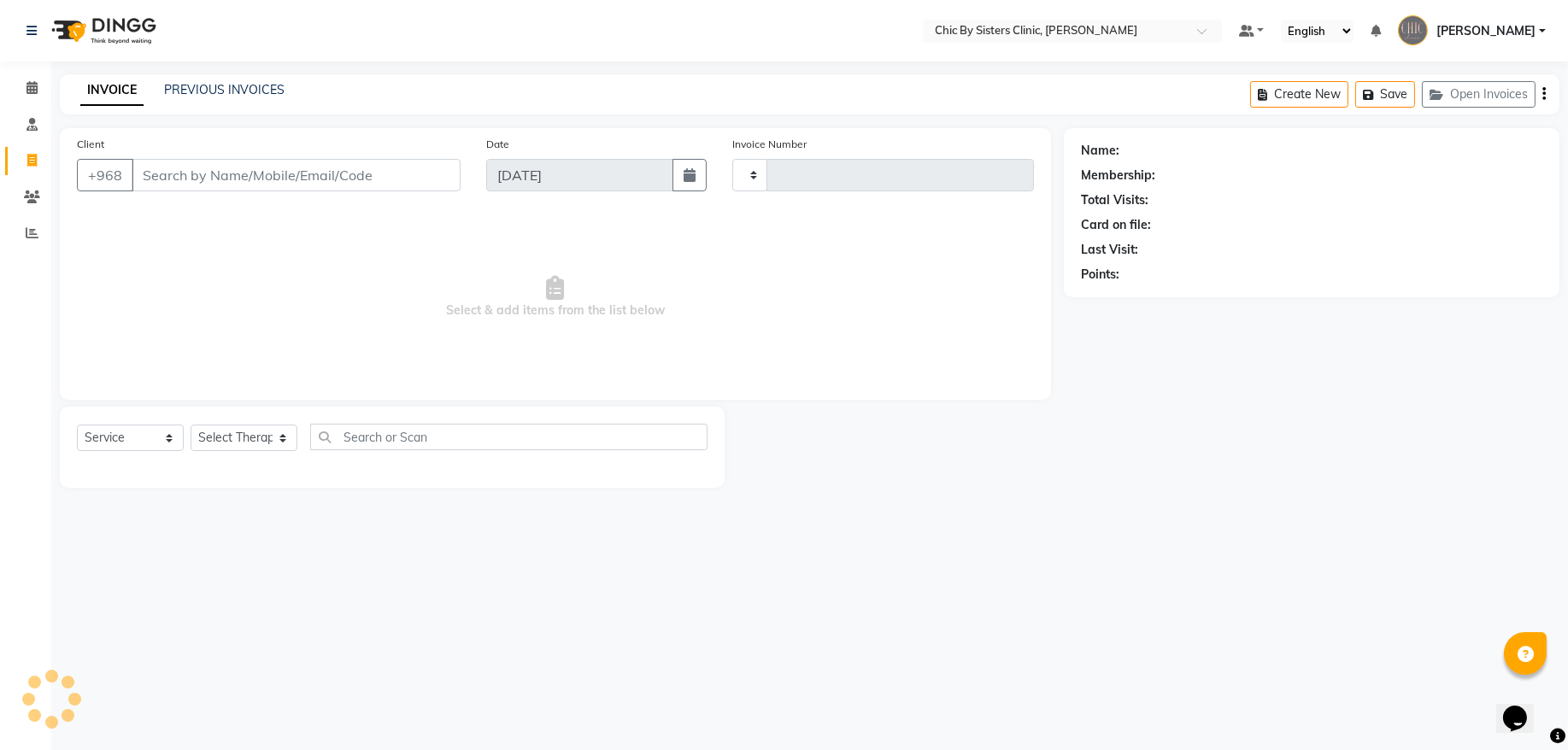
type input "2055"
select select "6348"
type input "96894853057"
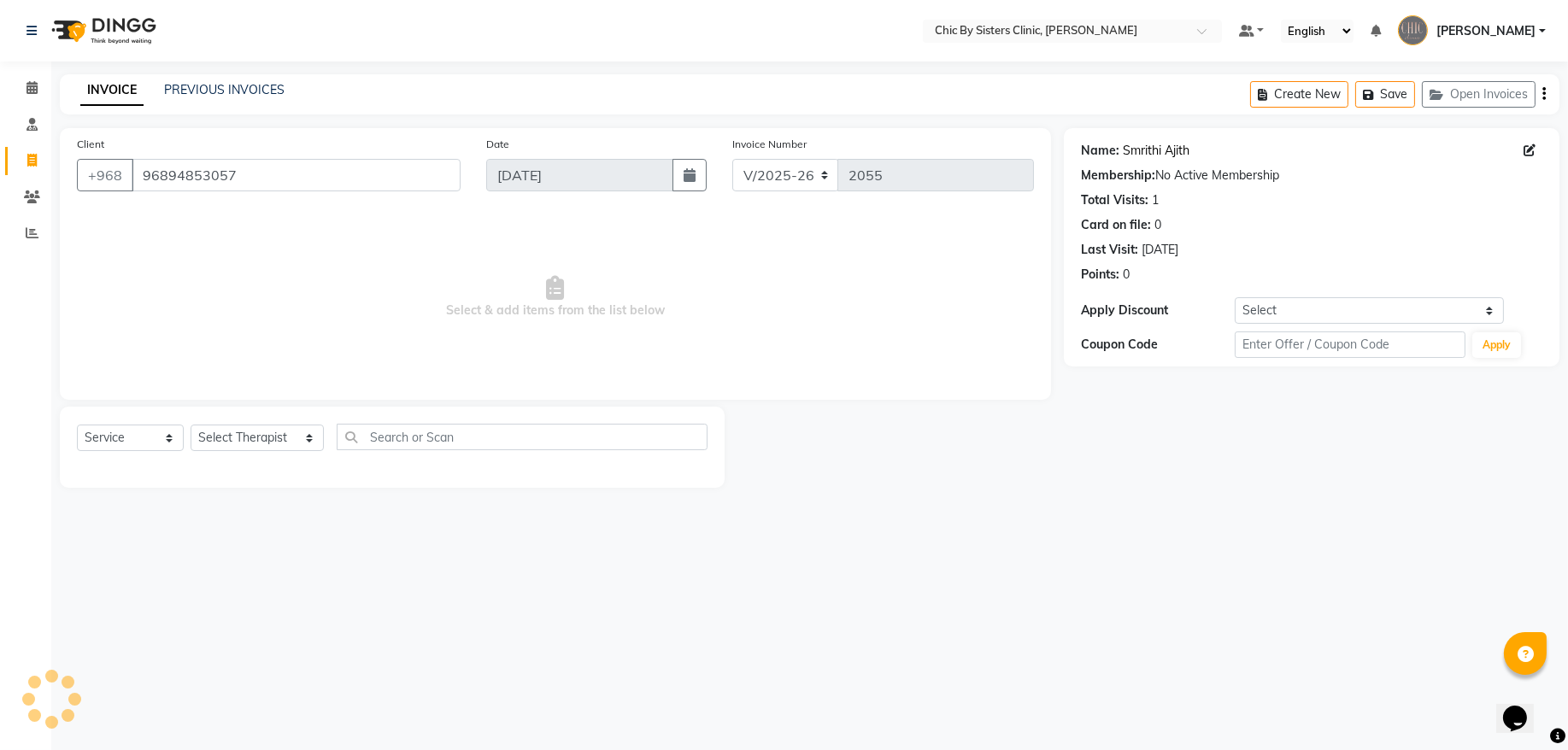
click at [1152, 156] on link "Smrithi Ajith" at bounding box center [1157, 151] width 67 height 18
click at [1168, 159] on link "Smrithi Ajith" at bounding box center [1157, 151] width 67 height 18
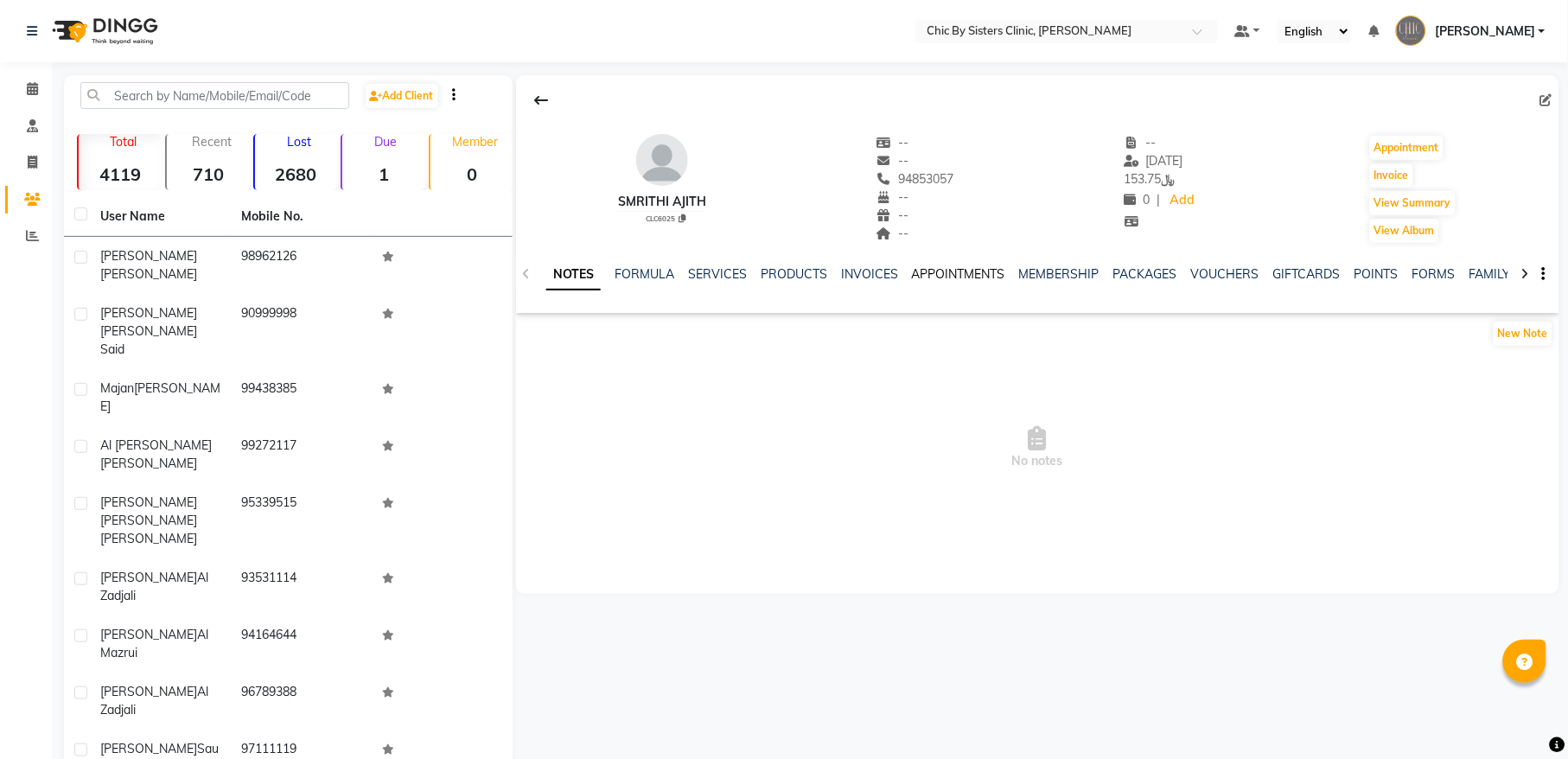
click at [930, 275] on link "APPOINTMENTS" at bounding box center [958, 273] width 93 height 15
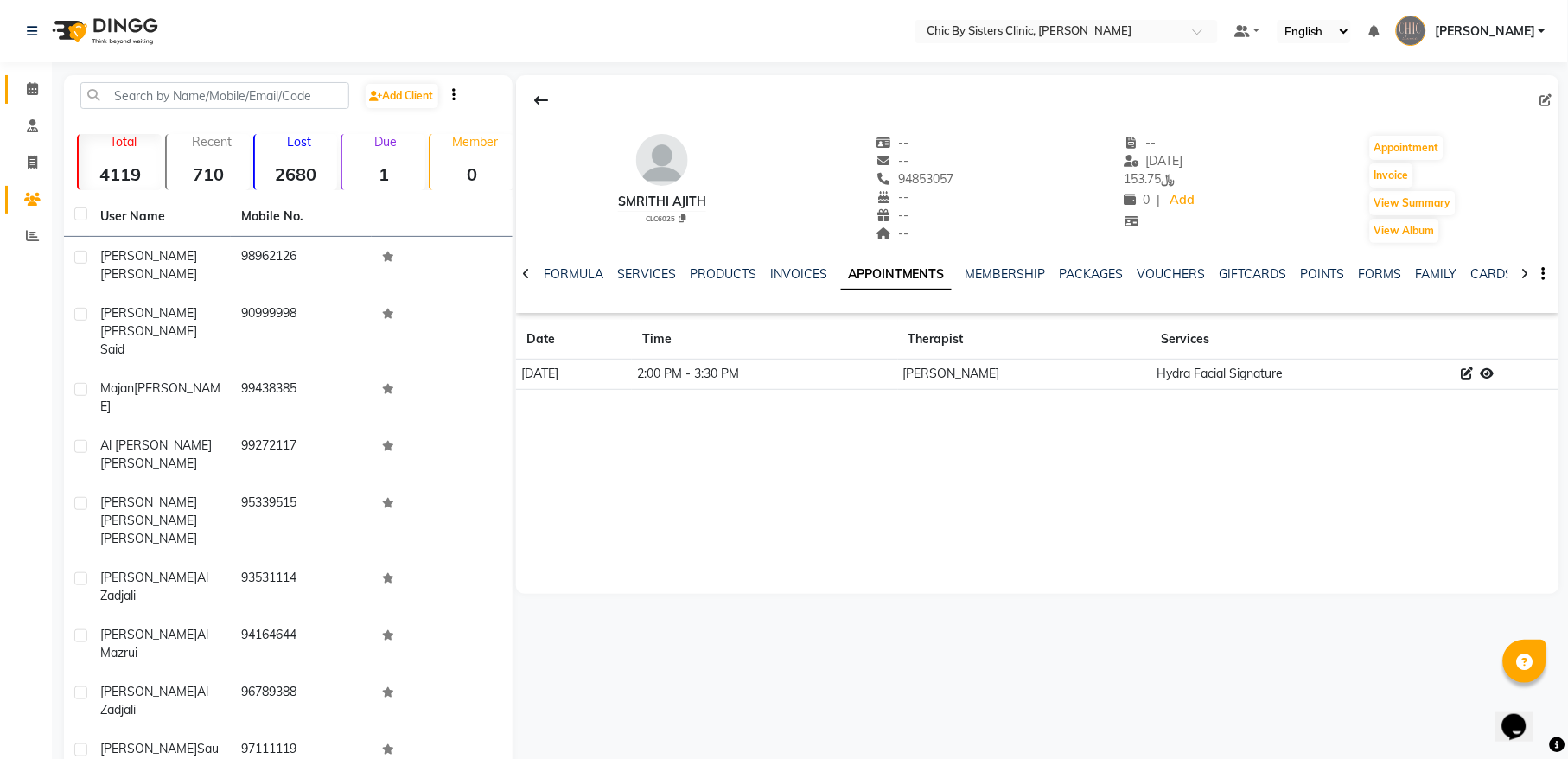
click at [32, 75] on link "Calendar" at bounding box center [26, 89] width 42 height 29
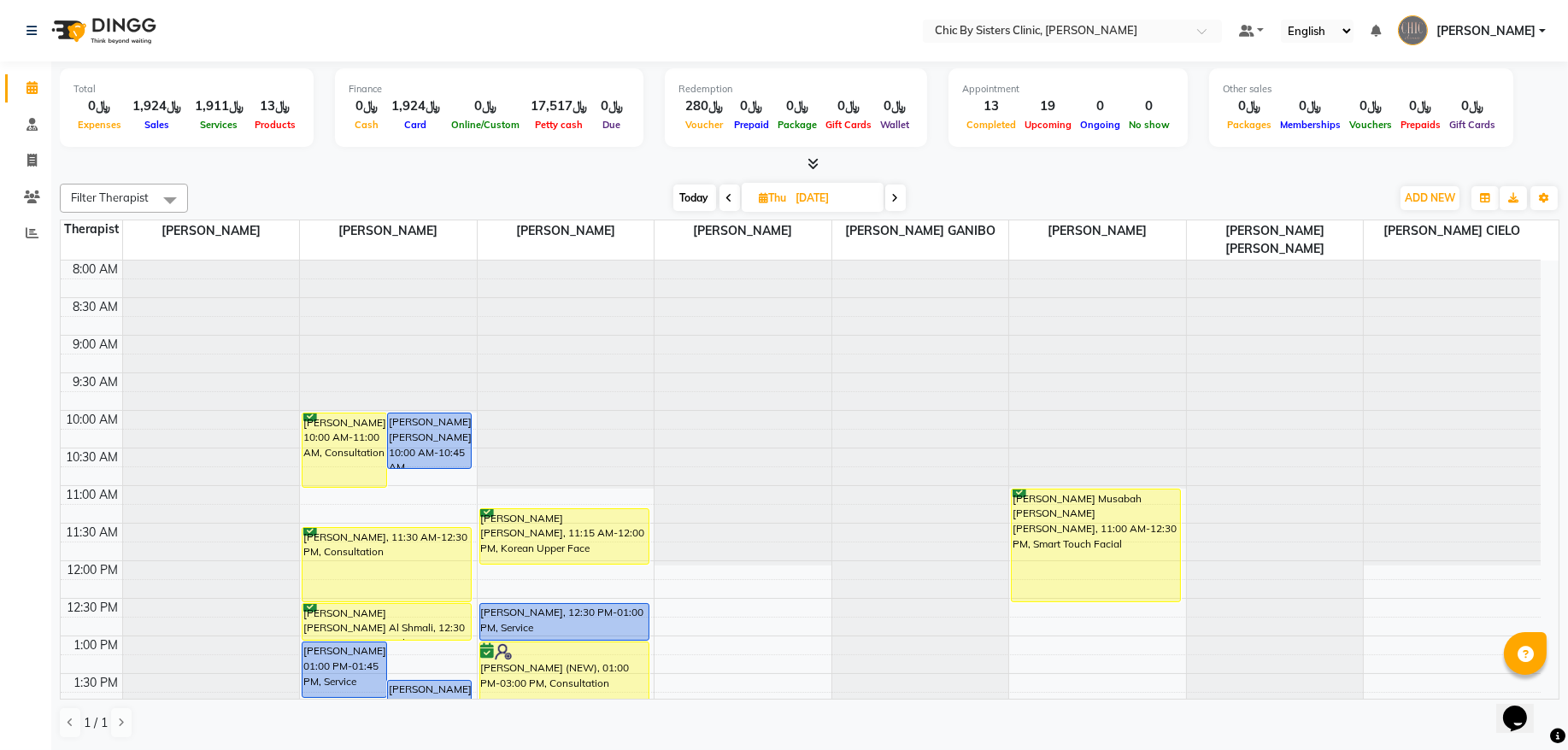
click at [806, 191] on input "[DATE]" at bounding box center [834, 198] width 85 height 26
select select "9"
select select "2025"
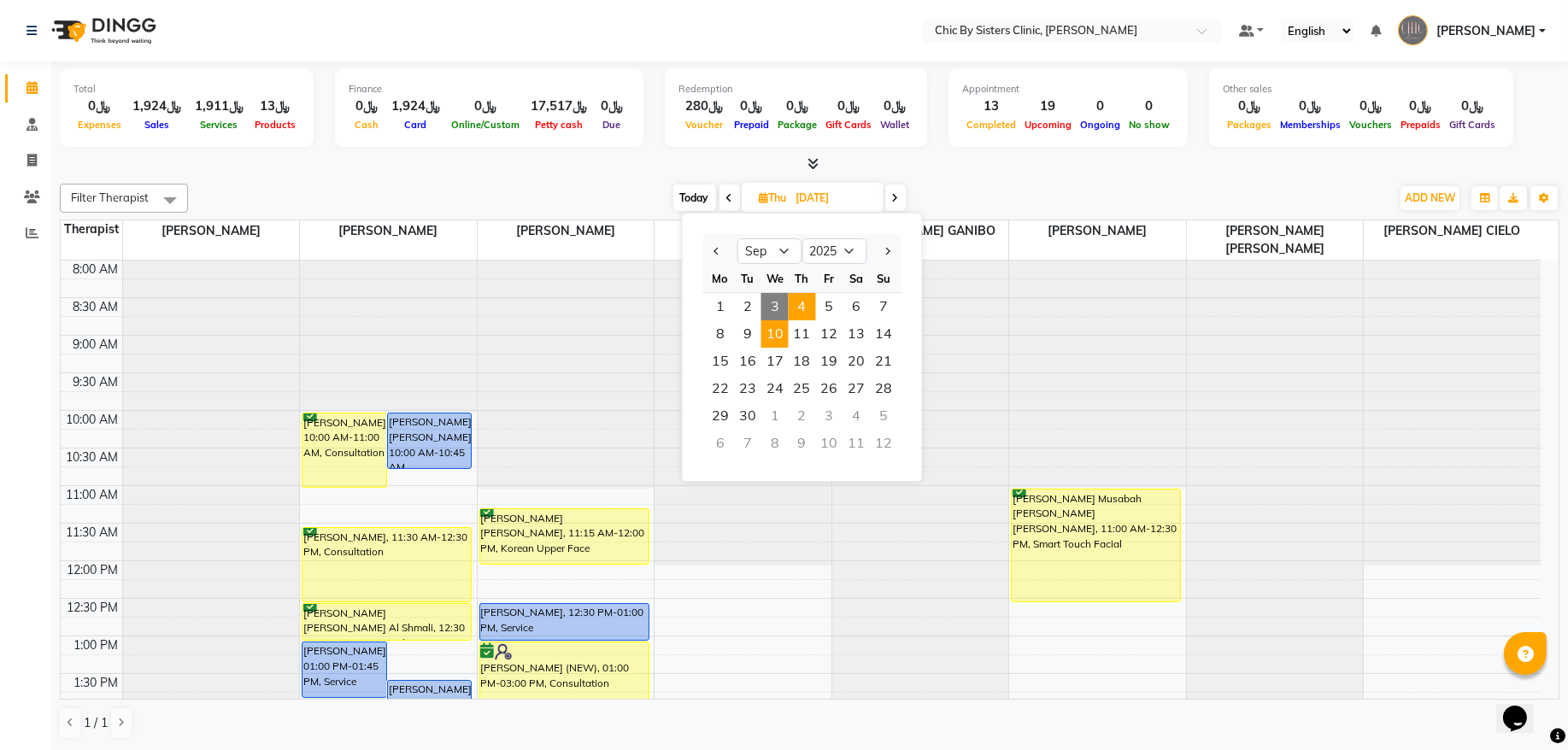
click at [777, 336] on span "10" at bounding box center [775, 334] width 27 height 27
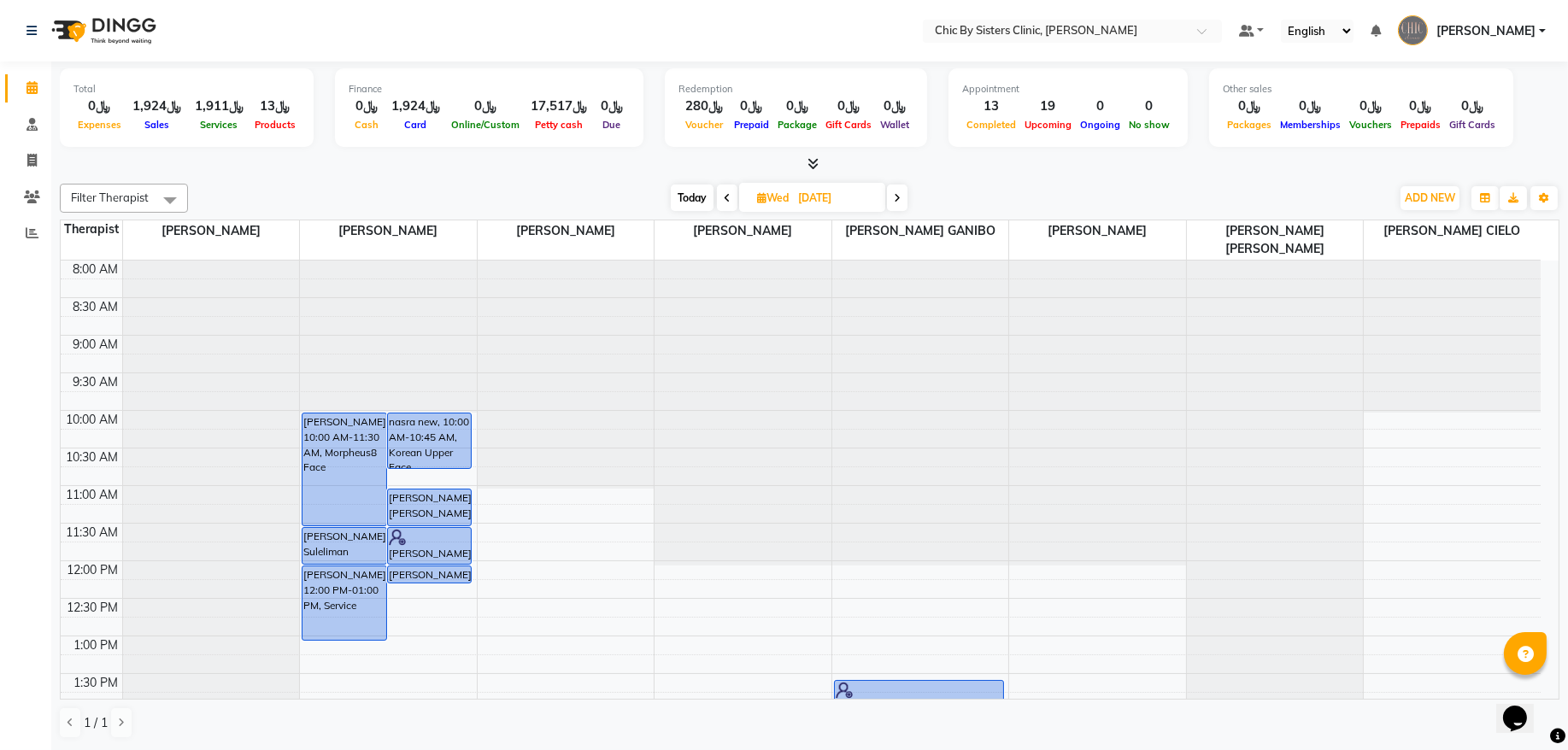
click at [679, 205] on span "Today" at bounding box center [692, 198] width 43 height 26
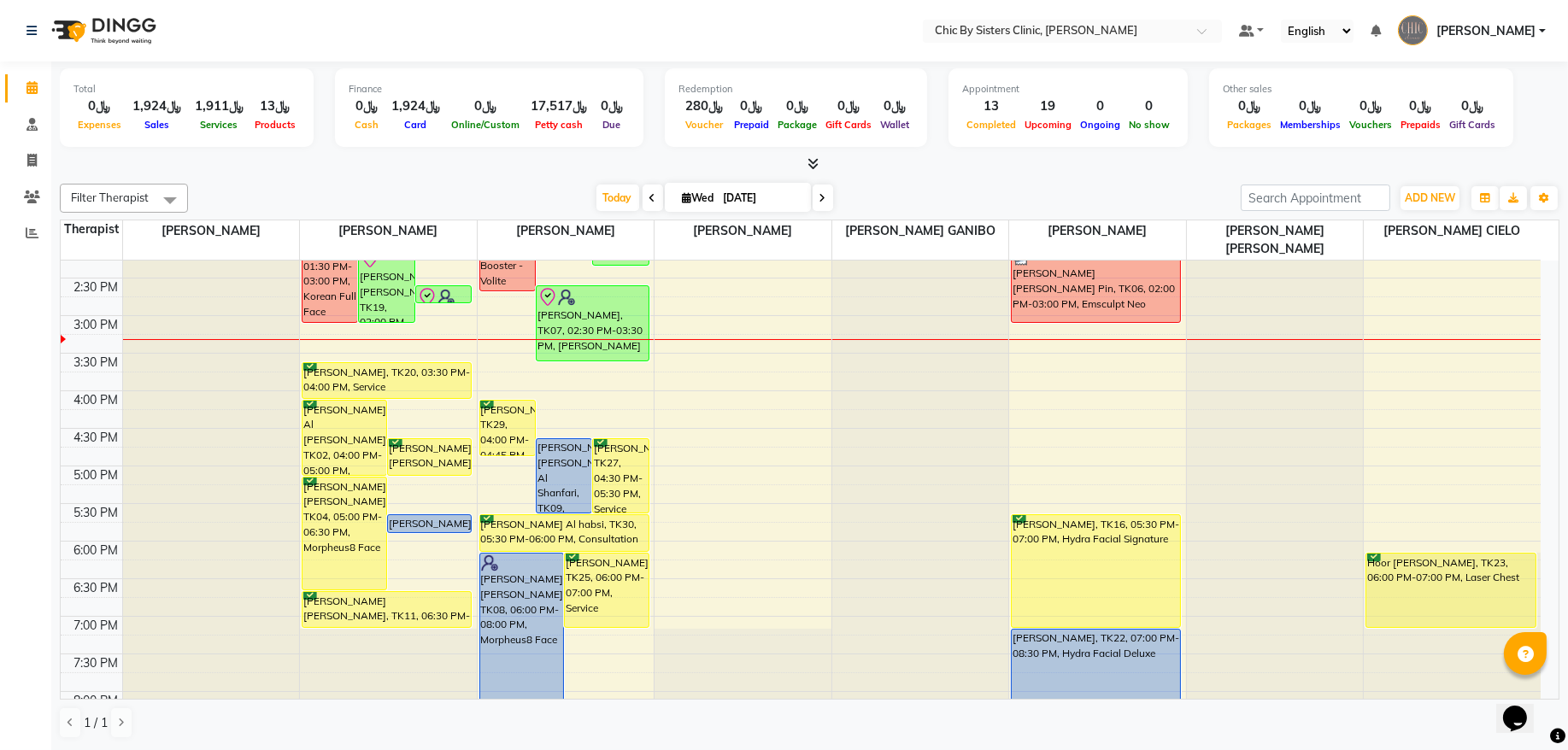
scroll to position [419, 0]
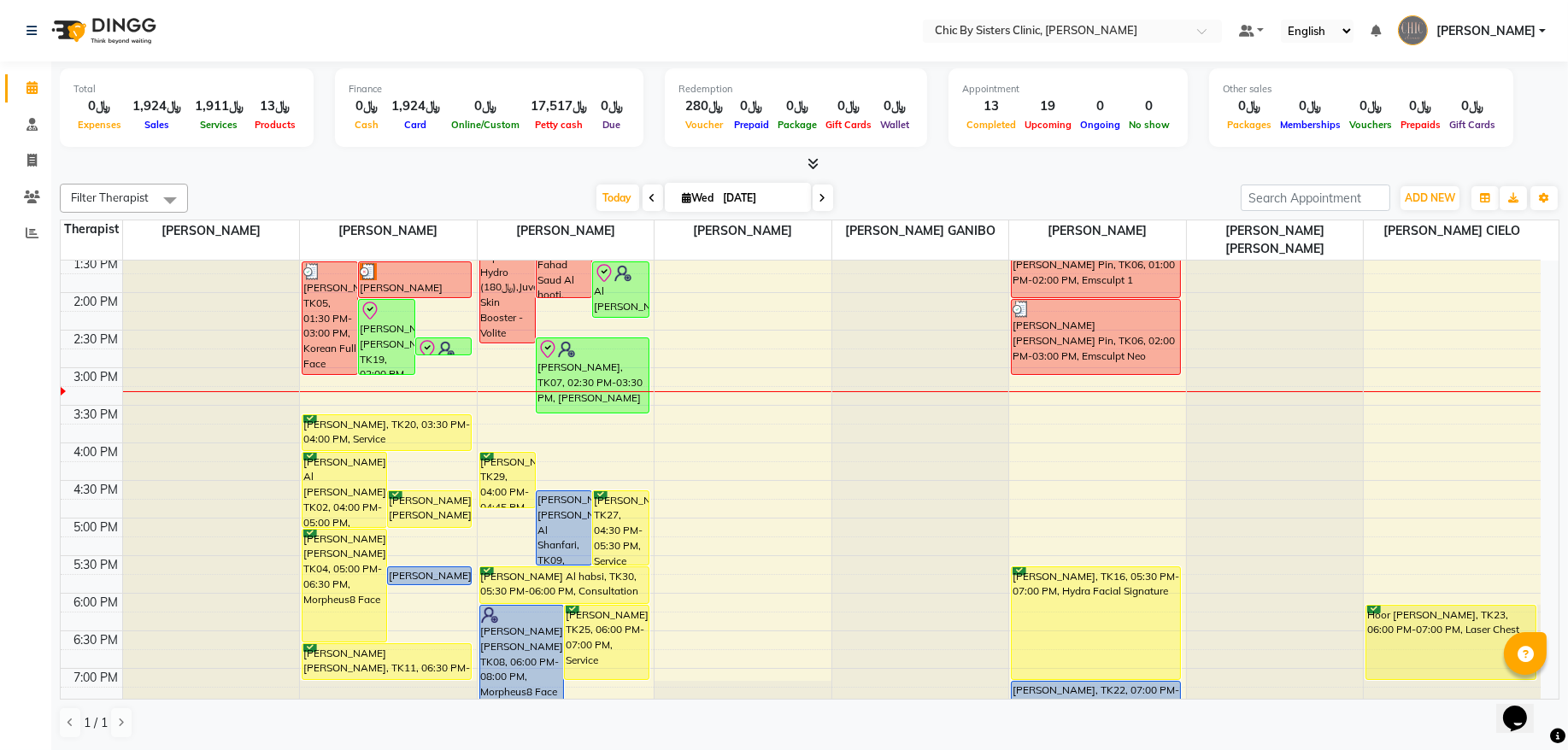
click at [813, 195] on span at bounding box center [822, 198] width 20 height 26
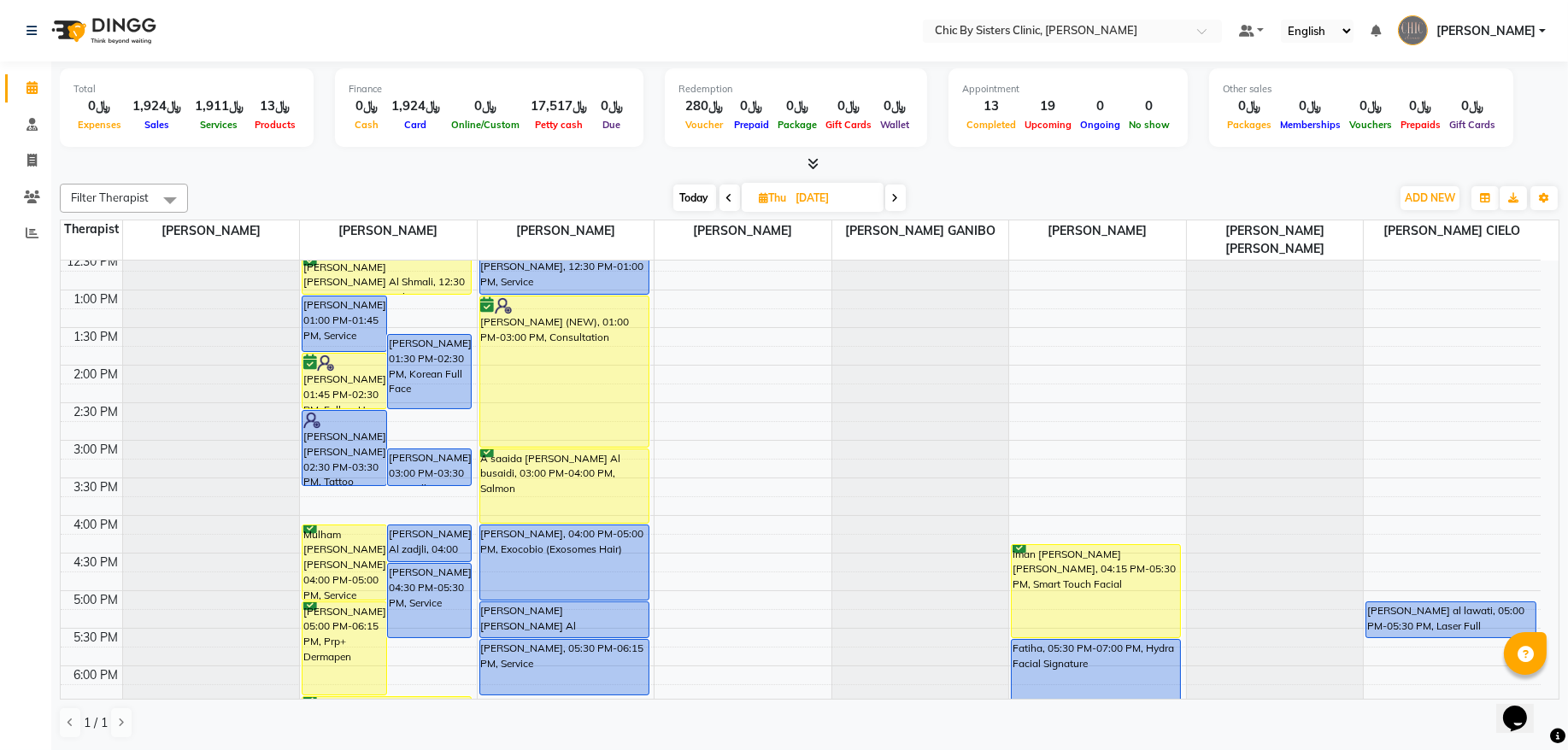
scroll to position [461, 0]
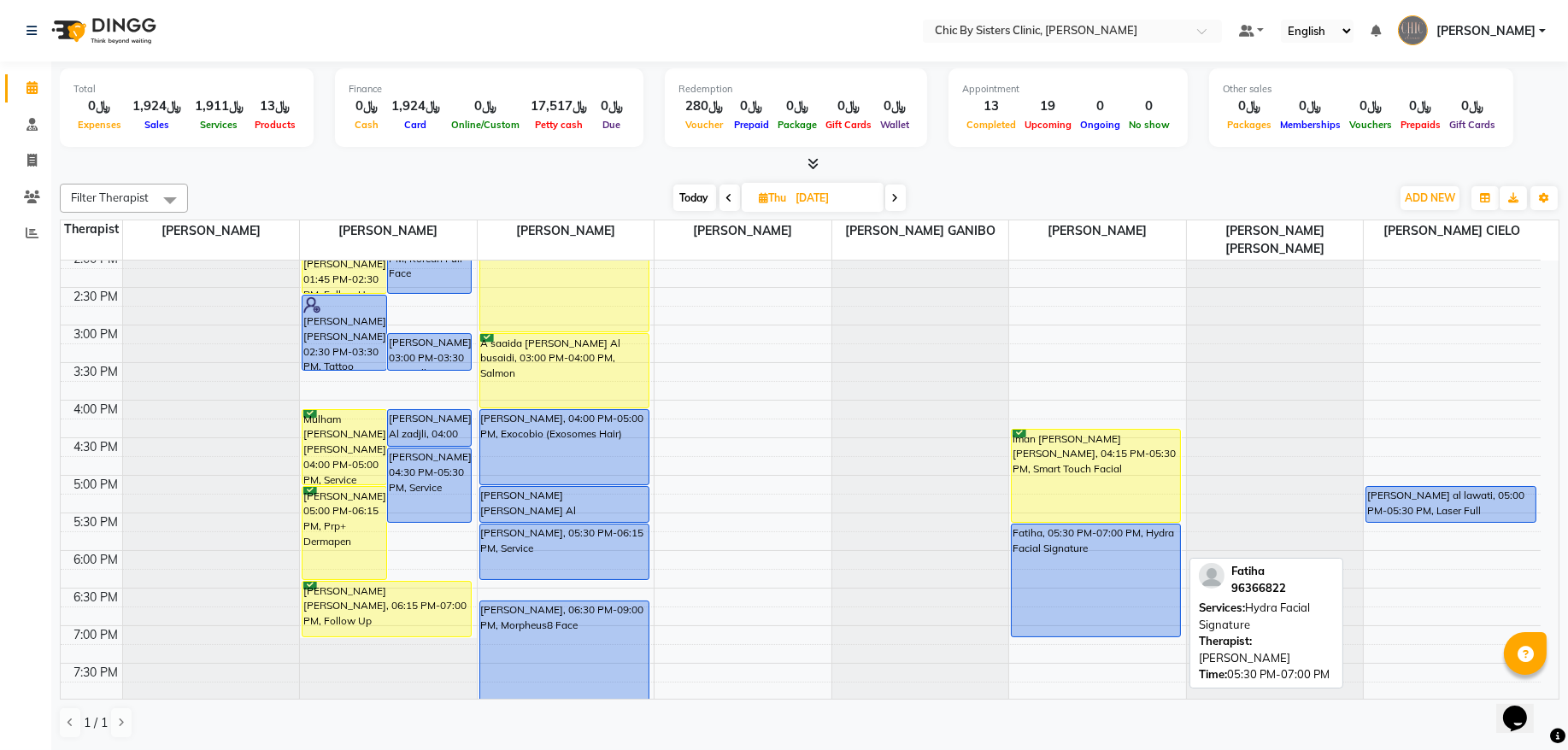
click at [1070, 571] on div "Fatiha, 05:30 PM-07:00 PM, Hydra Facial Signature" at bounding box center [1095, 580] width 168 height 112
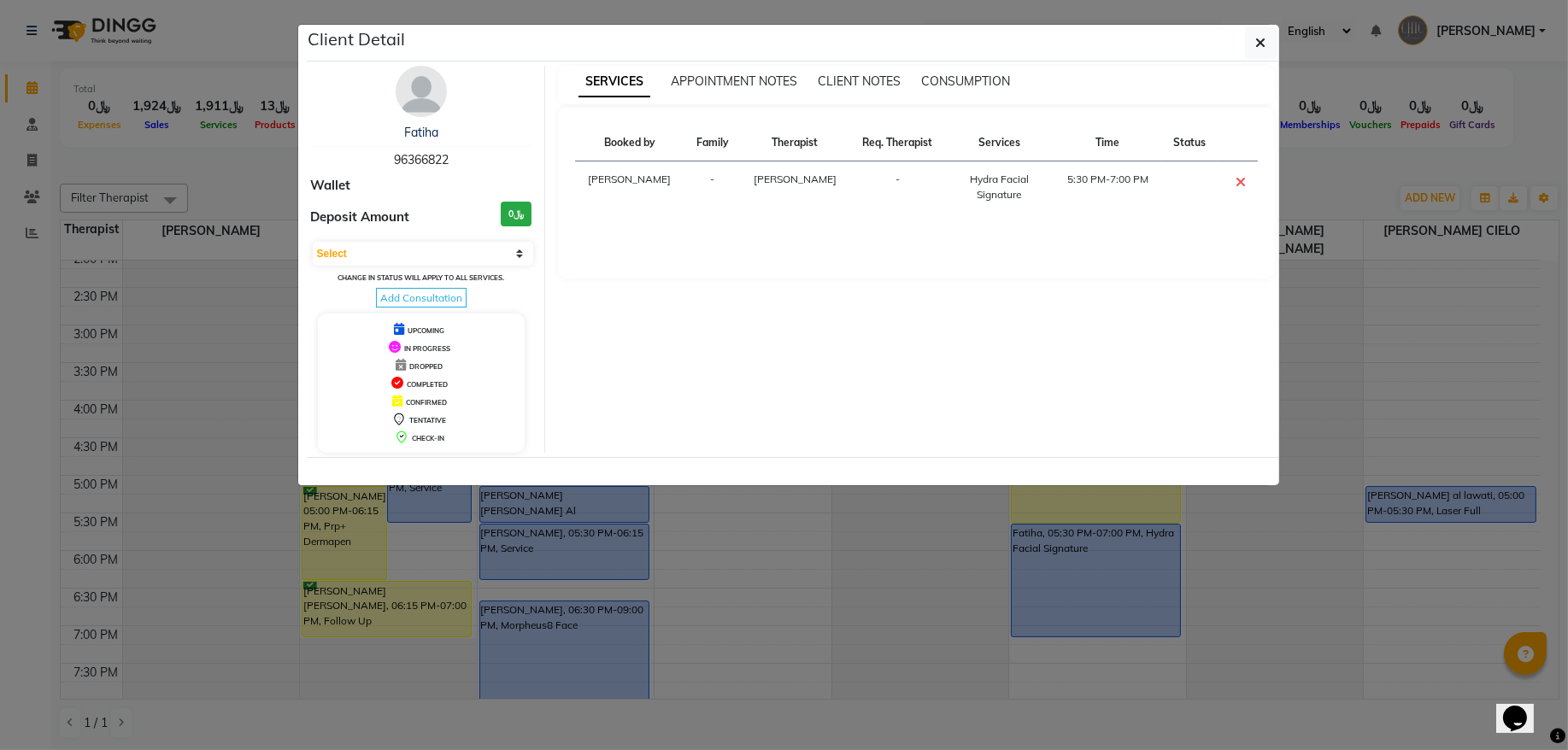
click at [416, 157] on span "96366822" at bounding box center [422, 159] width 55 height 15
copy span "96366822"
click at [1250, 48] on button "button" at bounding box center [1262, 42] width 33 height 33
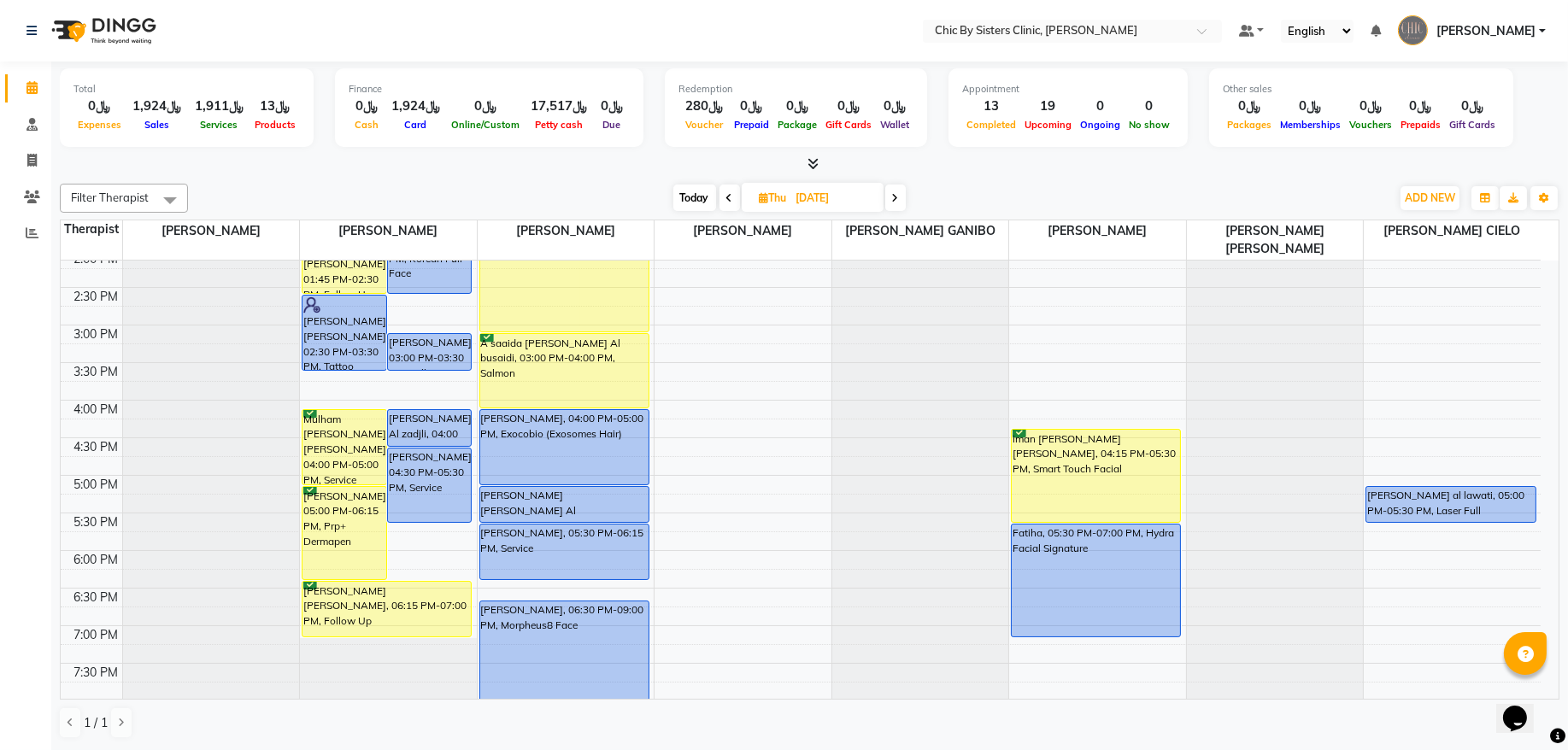
click at [681, 204] on span "Today" at bounding box center [695, 198] width 43 height 26
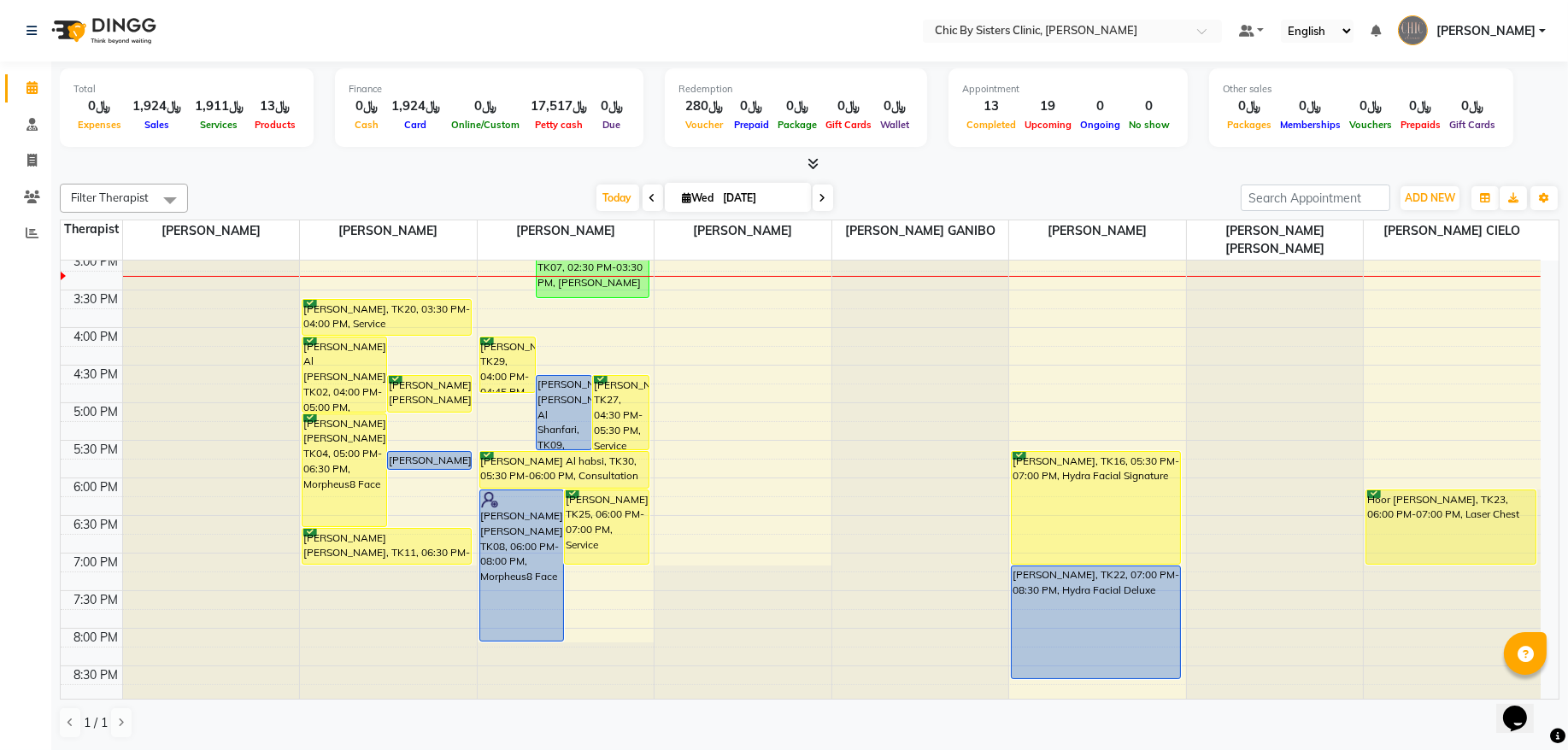
scroll to position [419, 0]
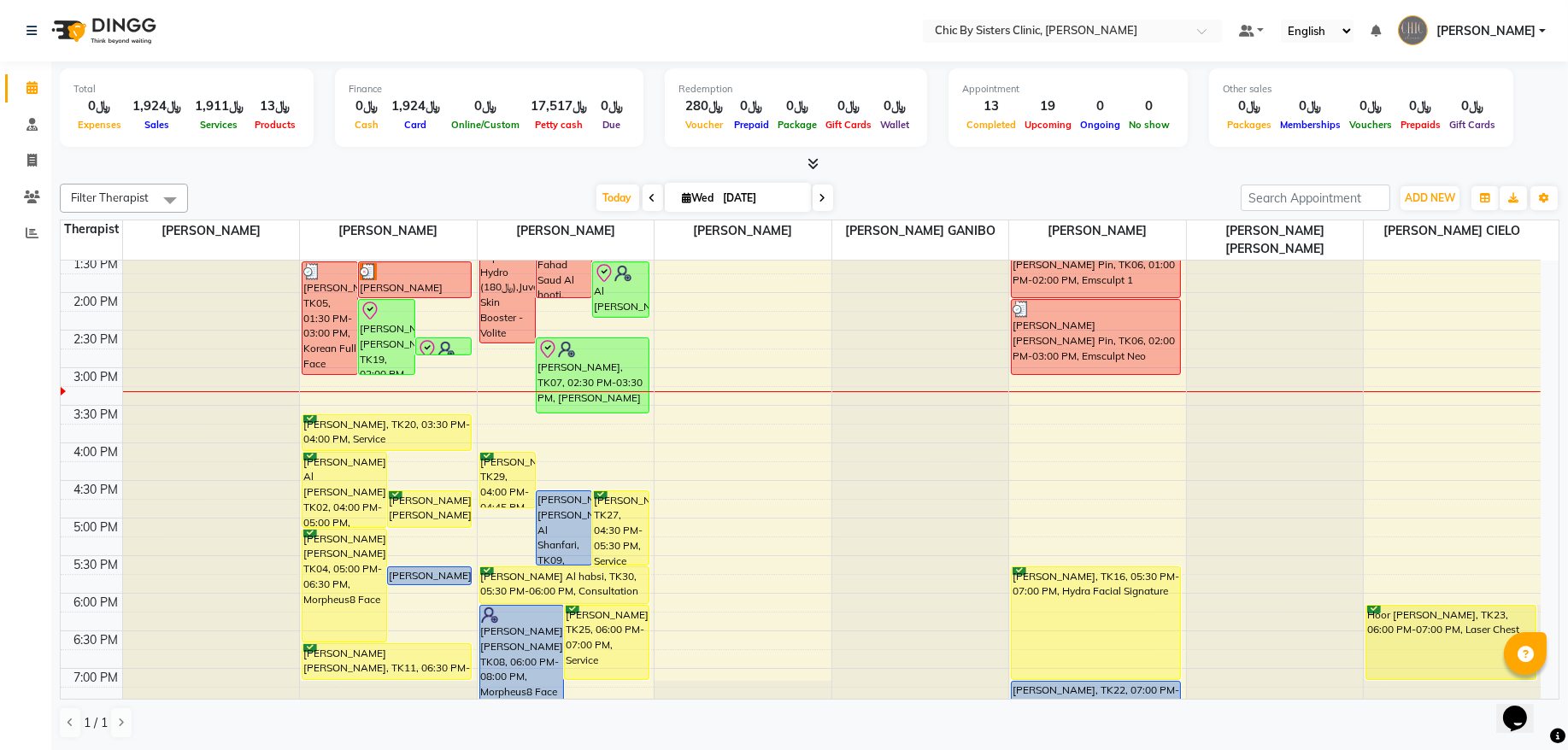
click at [820, 197] on icon at bounding box center [823, 198] width 7 height 11
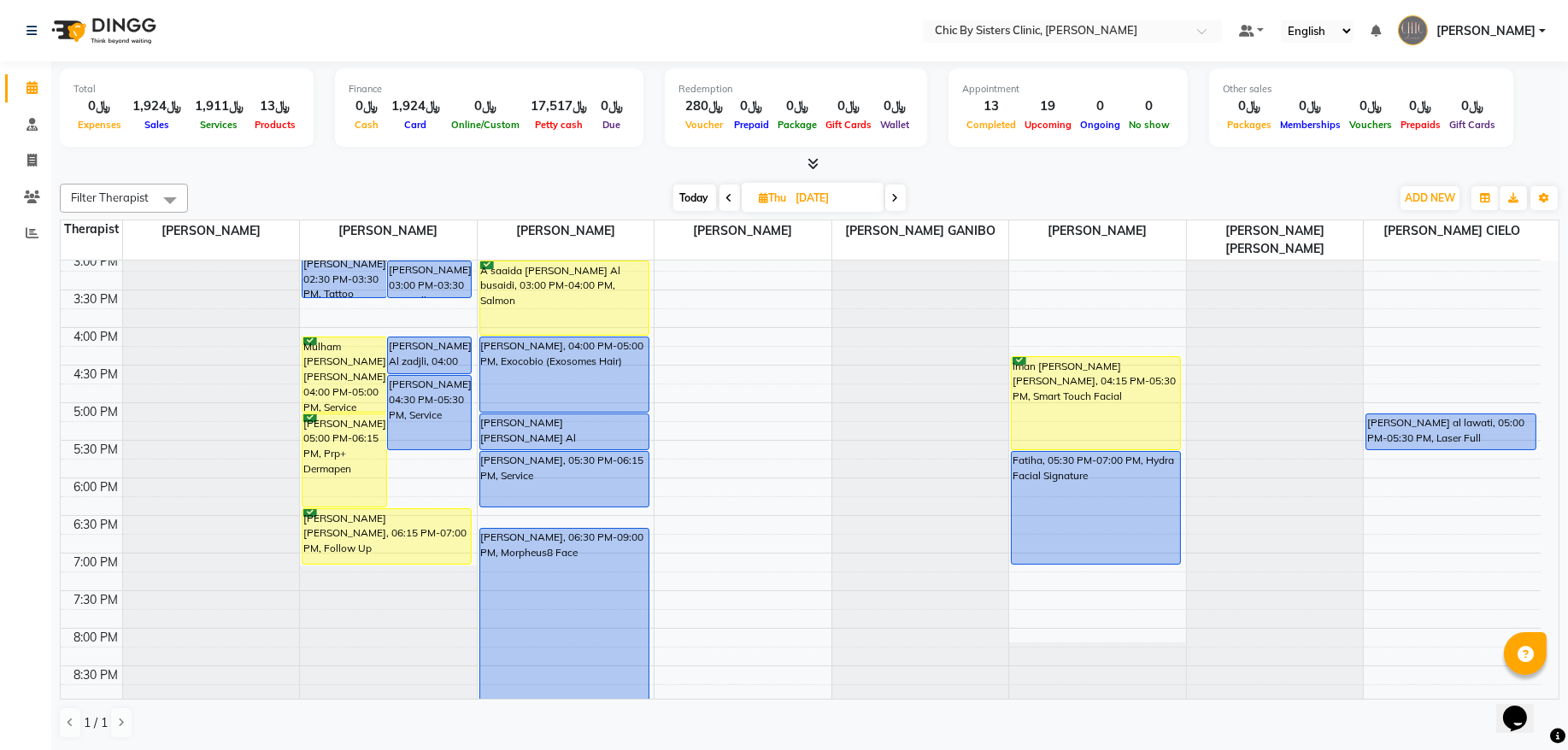
click at [701, 202] on span "Today" at bounding box center [695, 198] width 43 height 26
type input "[DATE]"
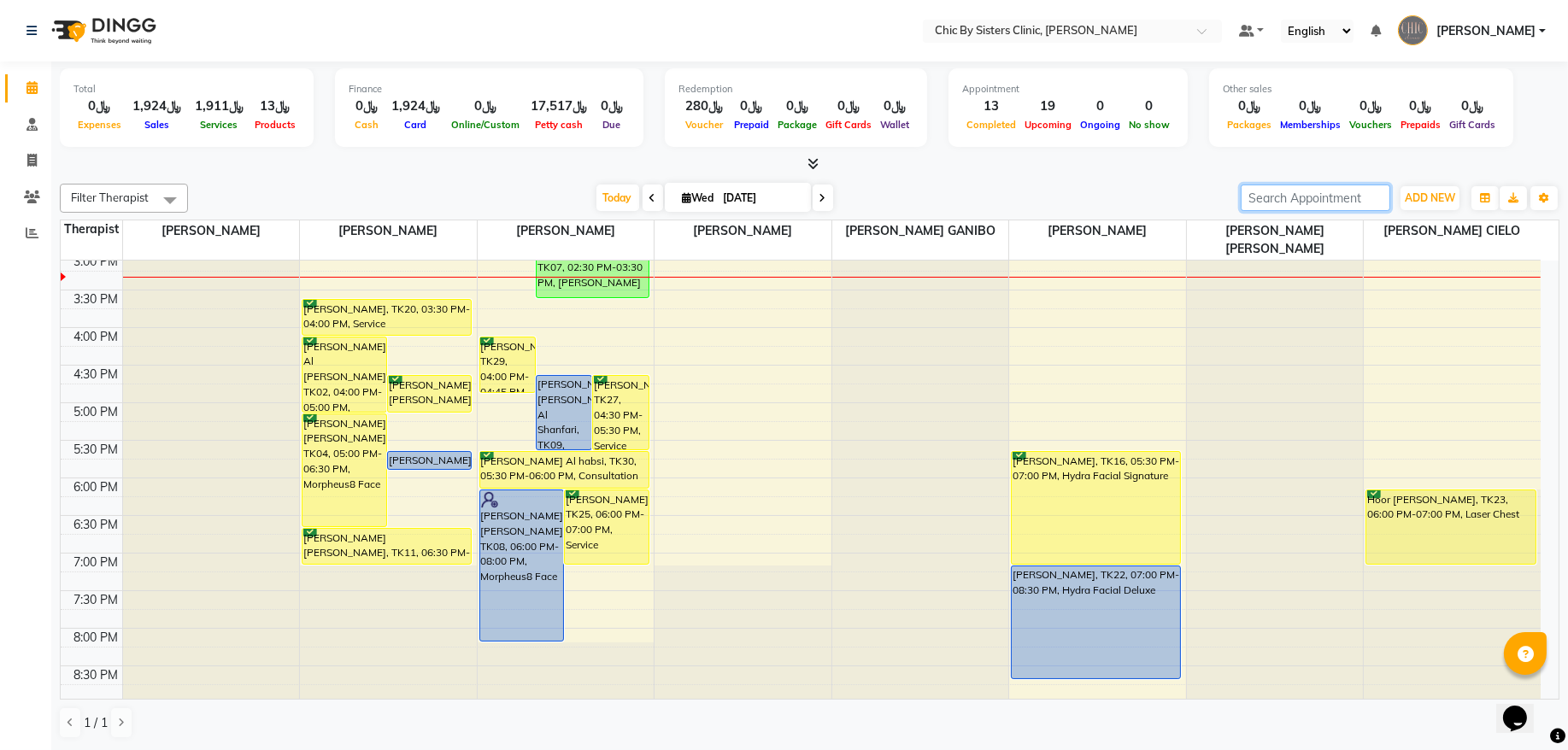
paste input "96896667600"
type input "96896667600"
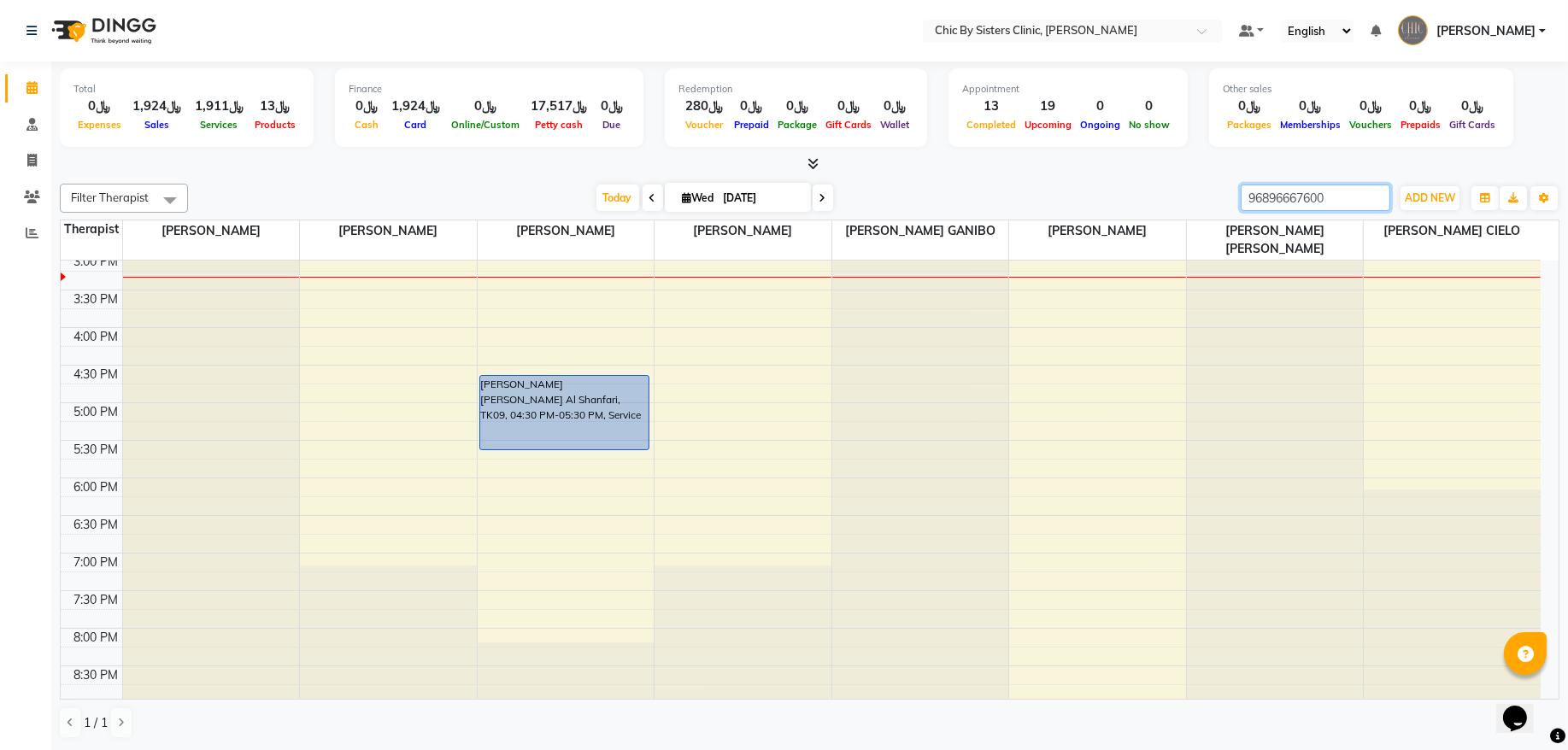
click at [1371, 197] on input "96896667600" at bounding box center [1316, 198] width 150 height 26
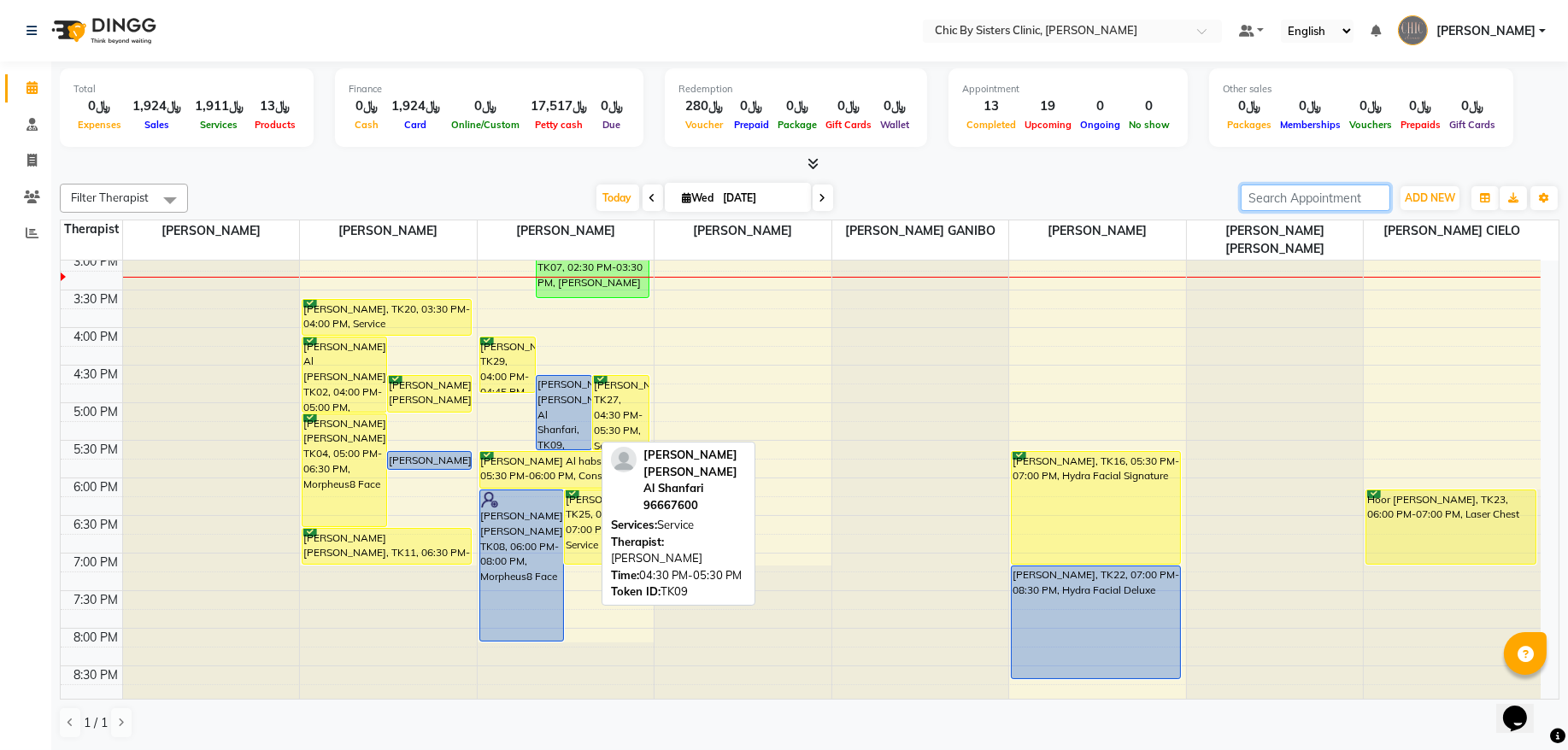
click at [556, 406] on div "Lubna Adil Amer Azzan Al Shanfari, TK09, 04:30 PM-05:30 PM, Service" at bounding box center [564, 412] width 55 height 73
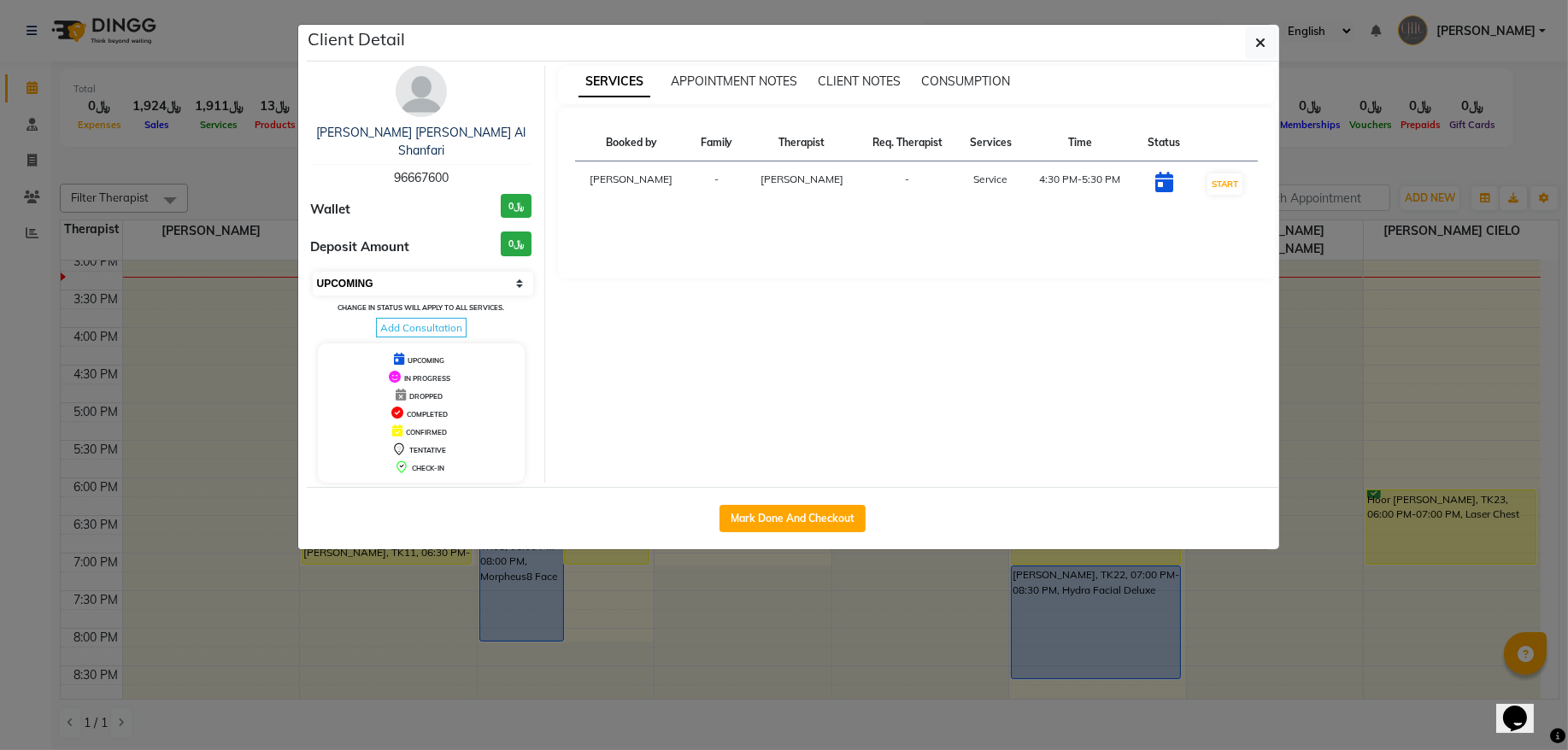
click at [443, 272] on select "Select IN SERVICE CONFIRMED TENTATIVE CHECK IN MARK DONE DROPPED UPCOMING" at bounding box center [423, 283] width 221 height 24
select select "6"
click at [313, 272] on select "Select IN SERVICE CONFIRMED TENTATIVE CHECK IN MARK DONE DROPPED UPCOMING" at bounding box center [423, 283] width 221 height 24
click at [1270, 31] on button "button" at bounding box center [1262, 42] width 33 height 33
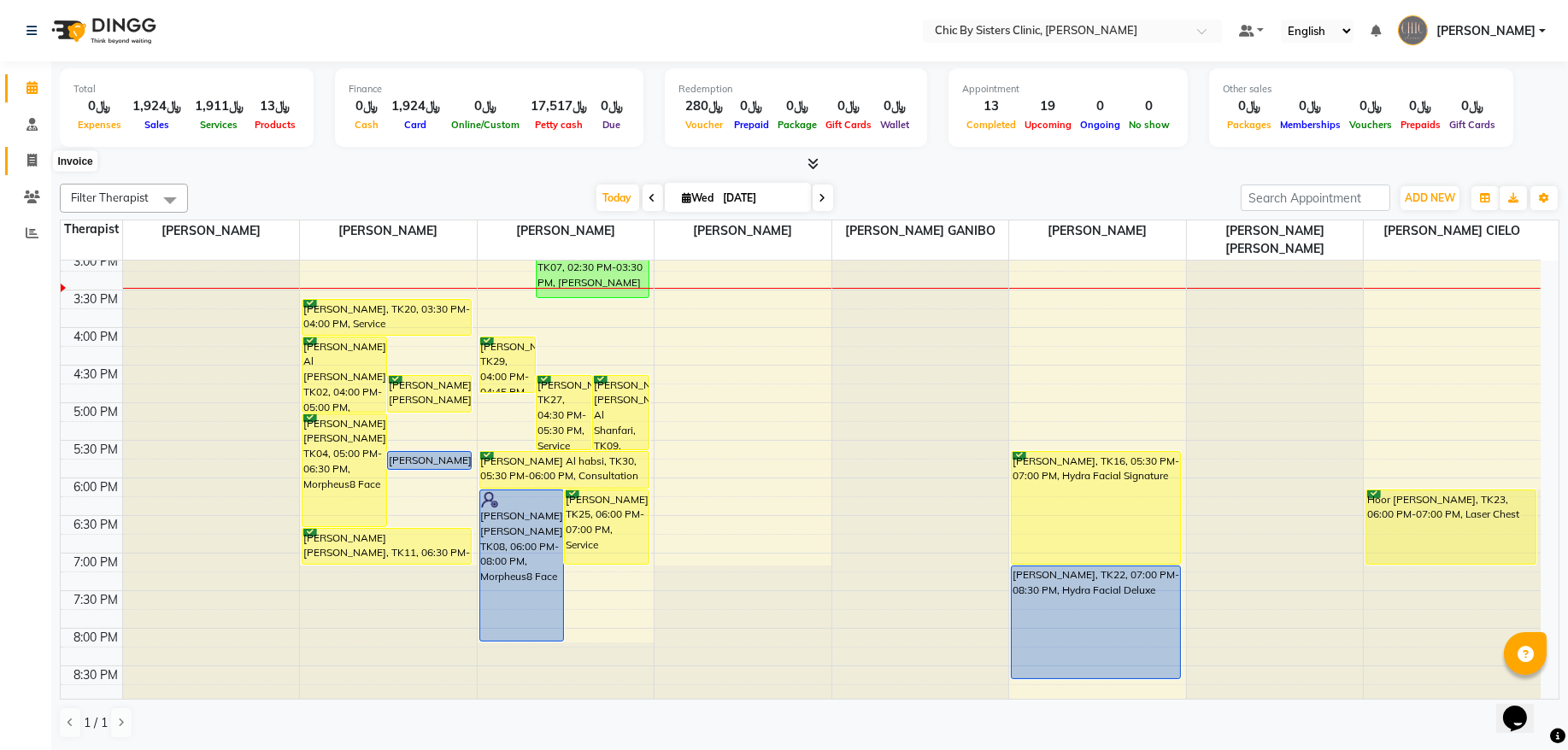
drag, startPoint x: 27, startPoint y: 158, endPoint x: 70, endPoint y: 159, distance: 43.0
click at [27, 158] on icon at bounding box center [32, 160] width 10 height 13
select select "service"
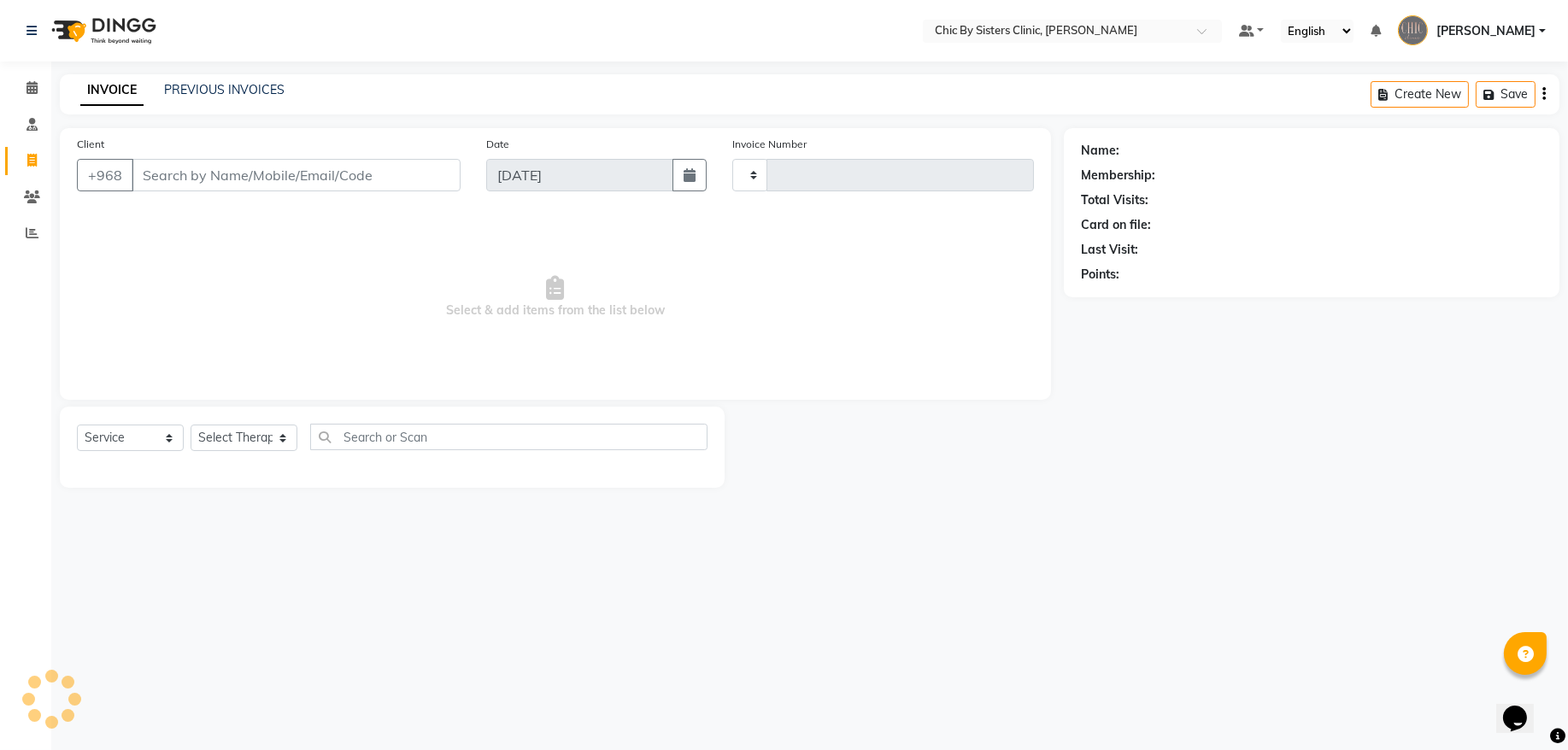
type input "2055"
select select "6348"
type input "96899331942"
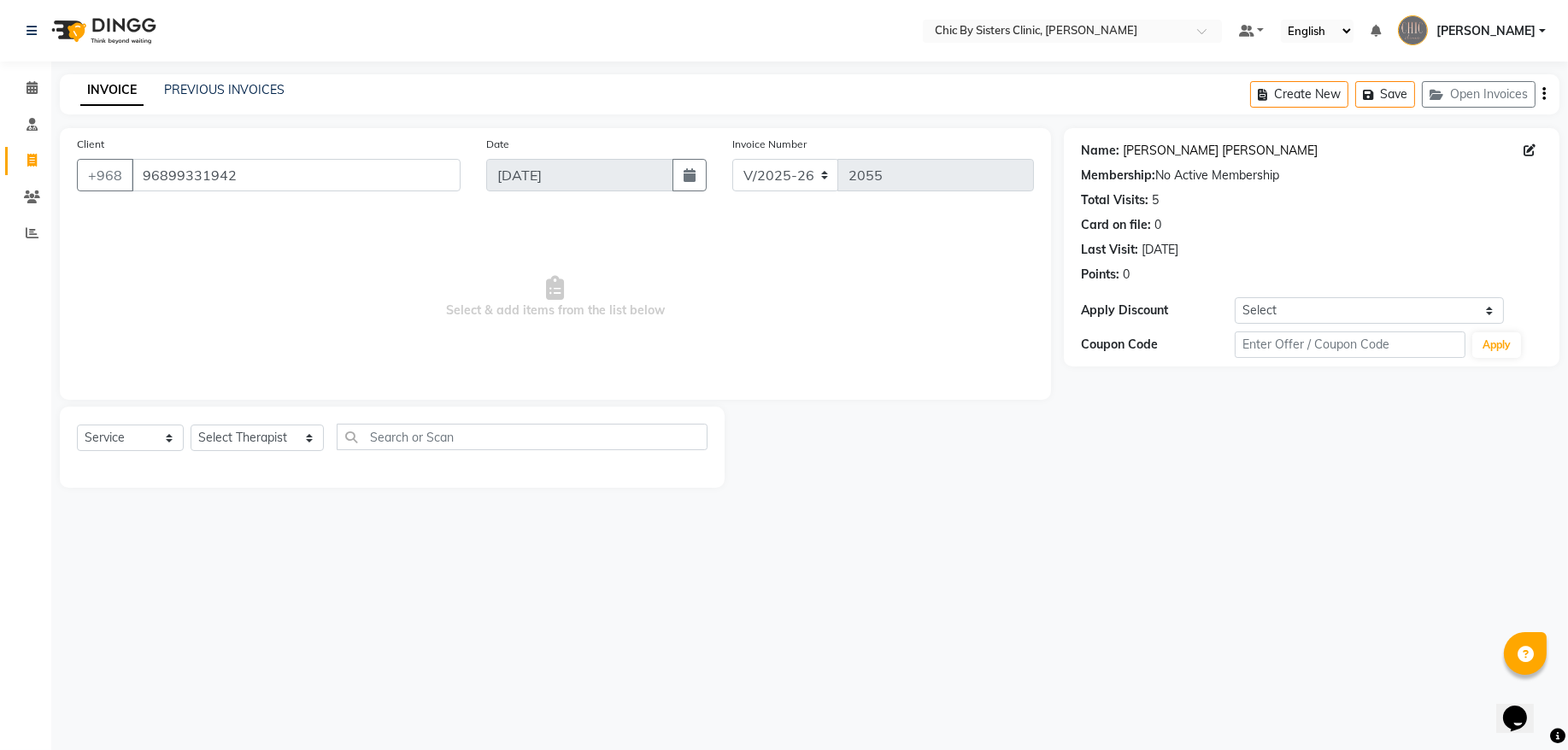
click at [1158, 153] on link "Fatma Abdulhussain Jaffar" at bounding box center [1220, 151] width 195 height 18
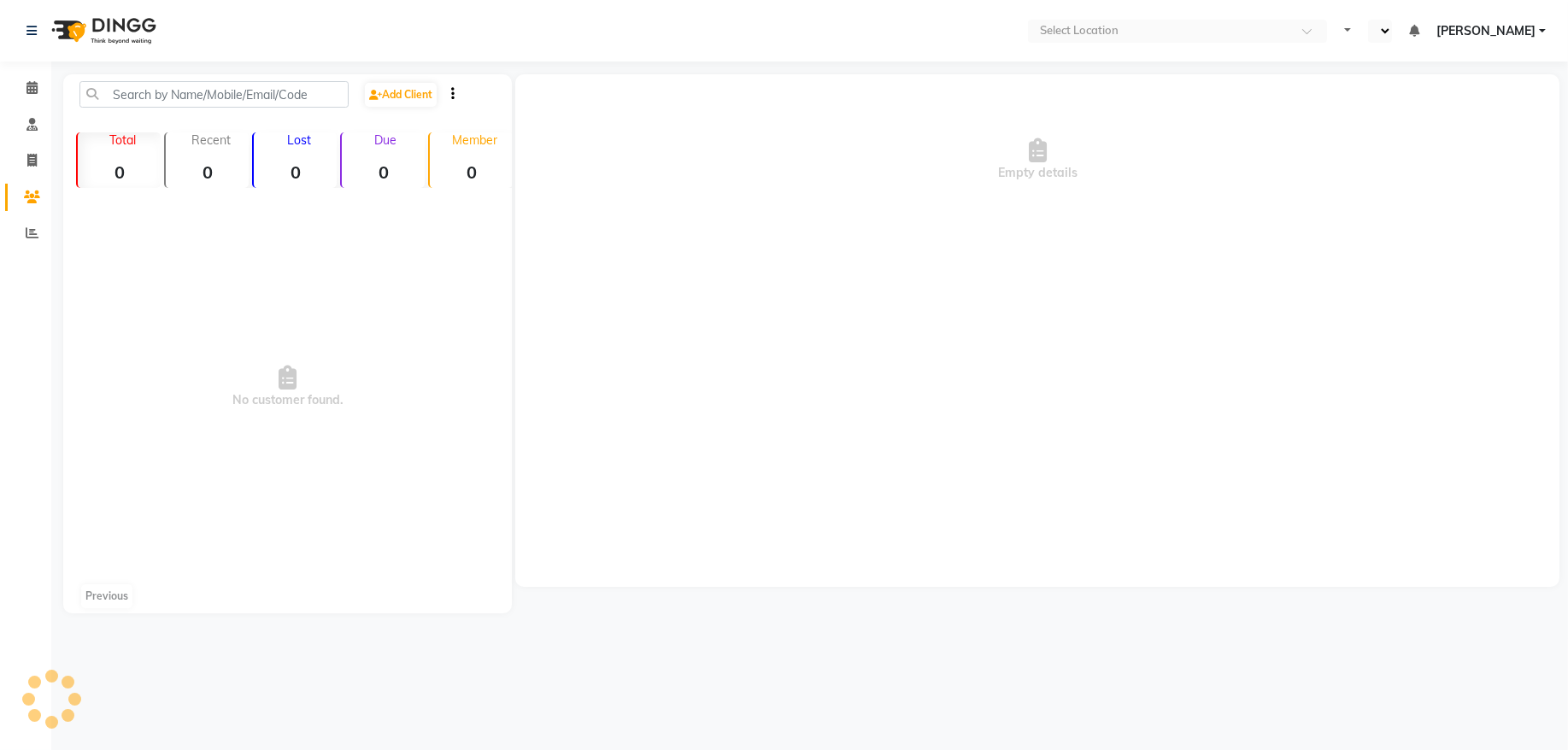
select select "en"
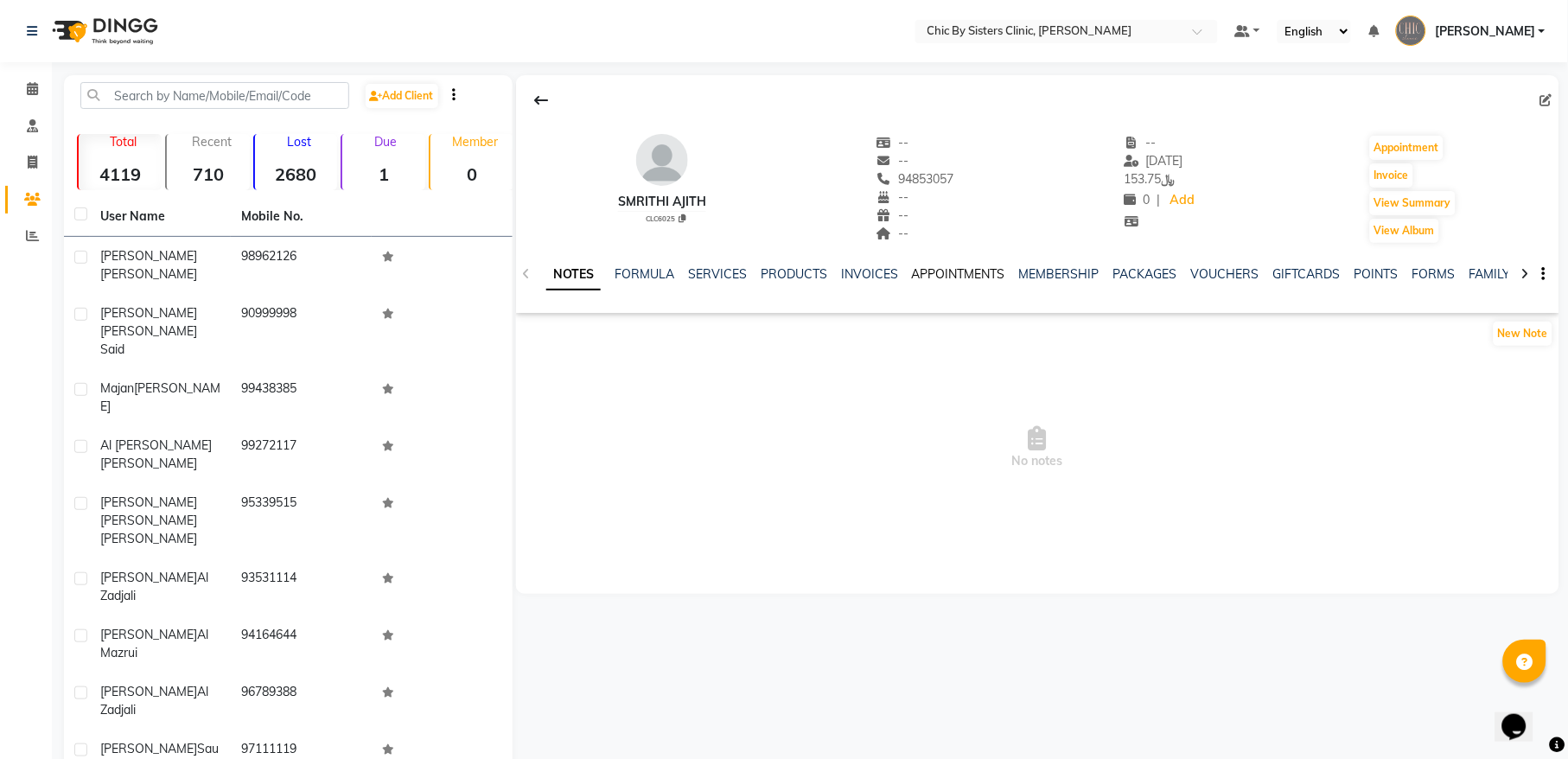
click at [974, 277] on link "APPOINTMENTS" at bounding box center [958, 273] width 93 height 15
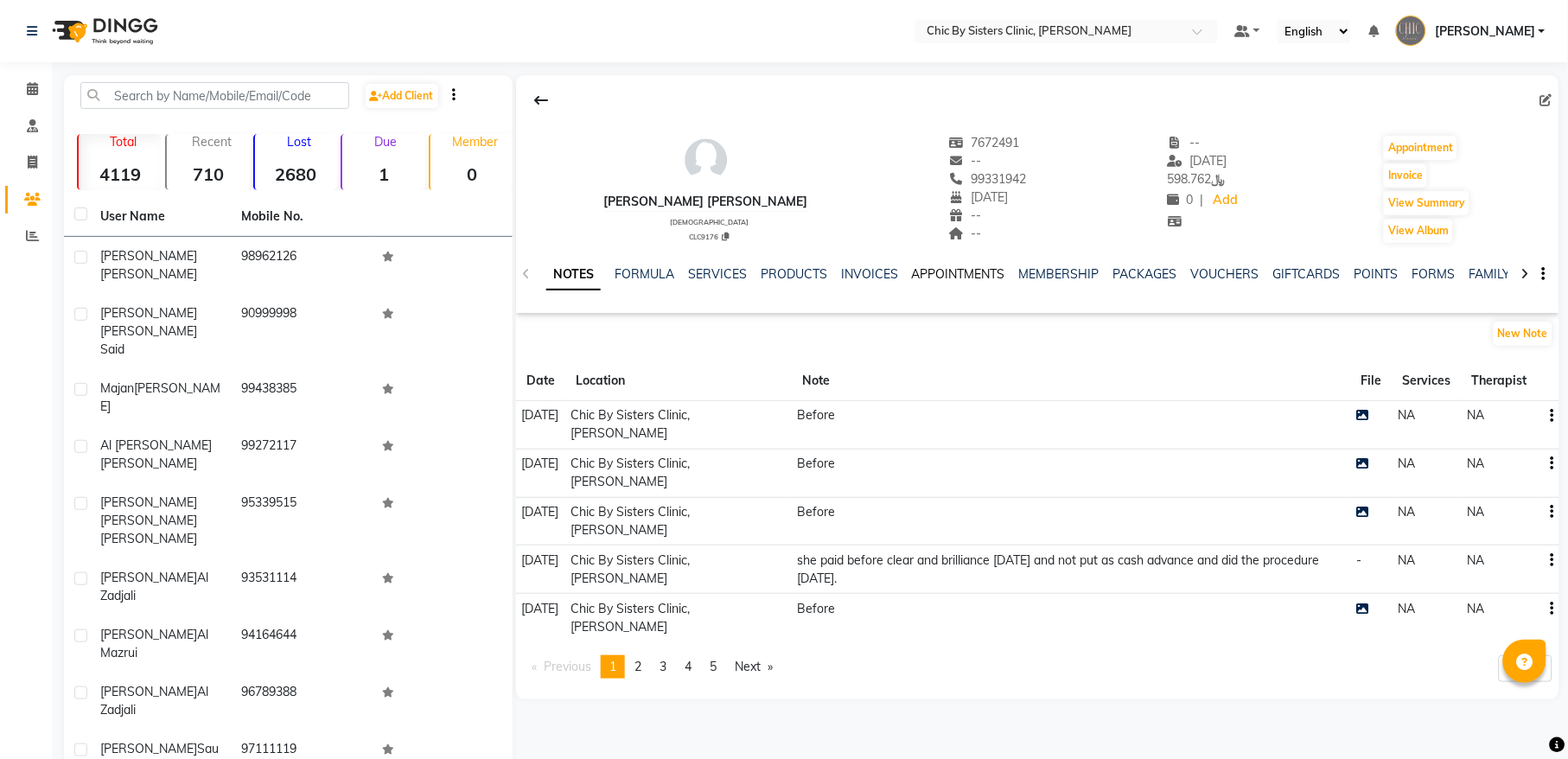
click at [941, 272] on link "APPOINTMENTS" at bounding box center [958, 273] width 93 height 15
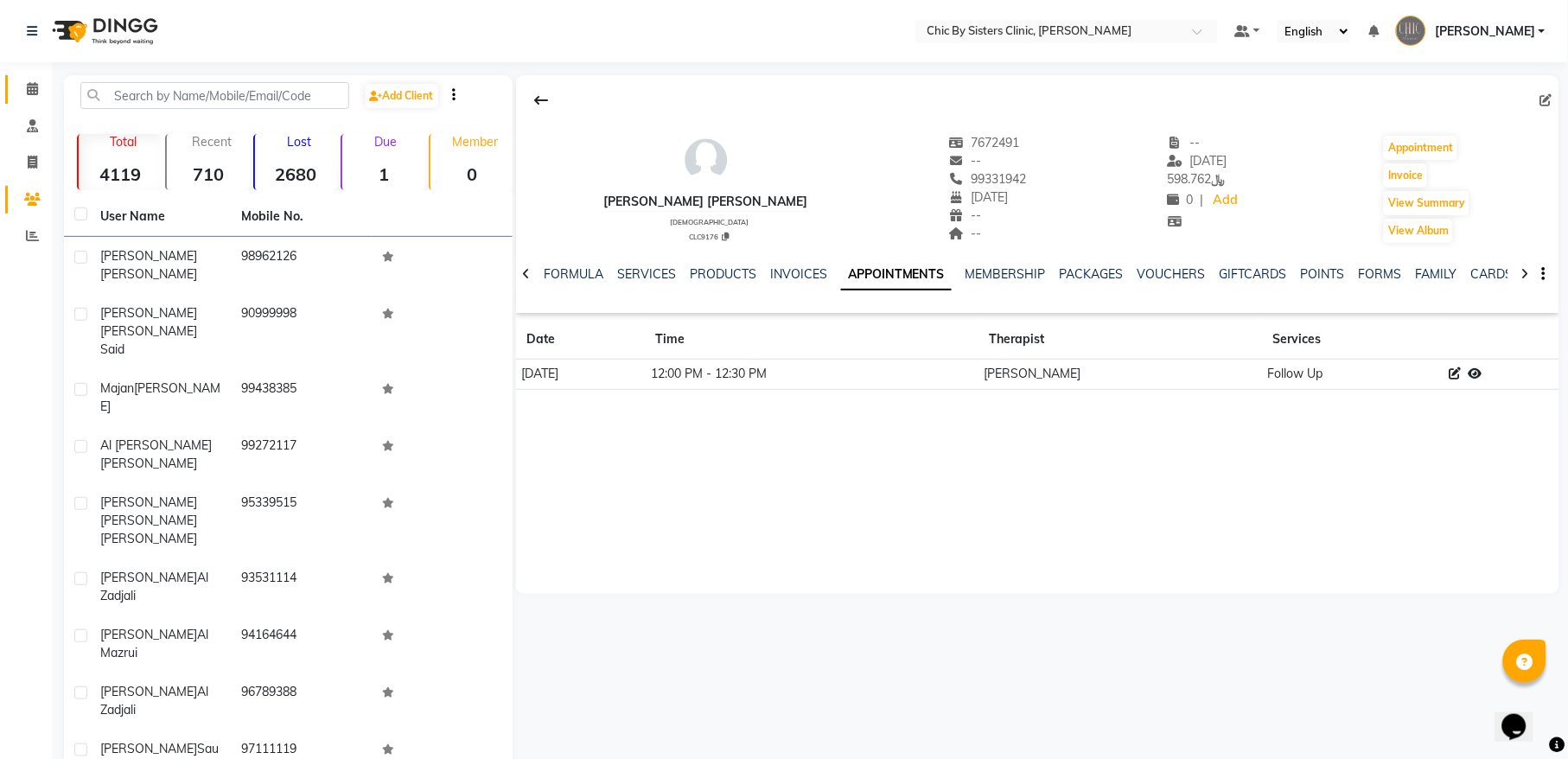
click at [32, 92] on icon at bounding box center [32, 88] width 12 height 13
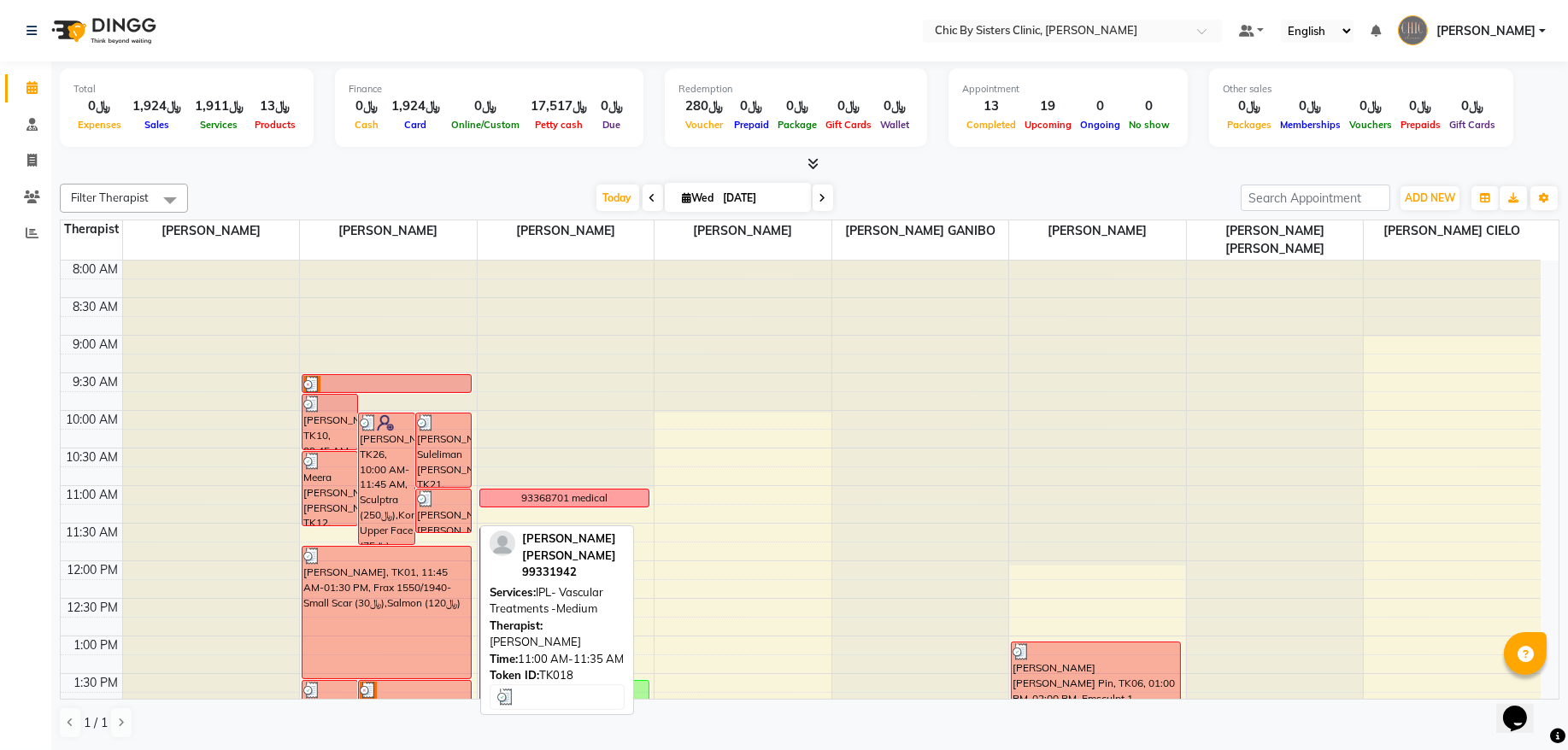
click at [439, 507] on div at bounding box center [444, 498] width 53 height 17
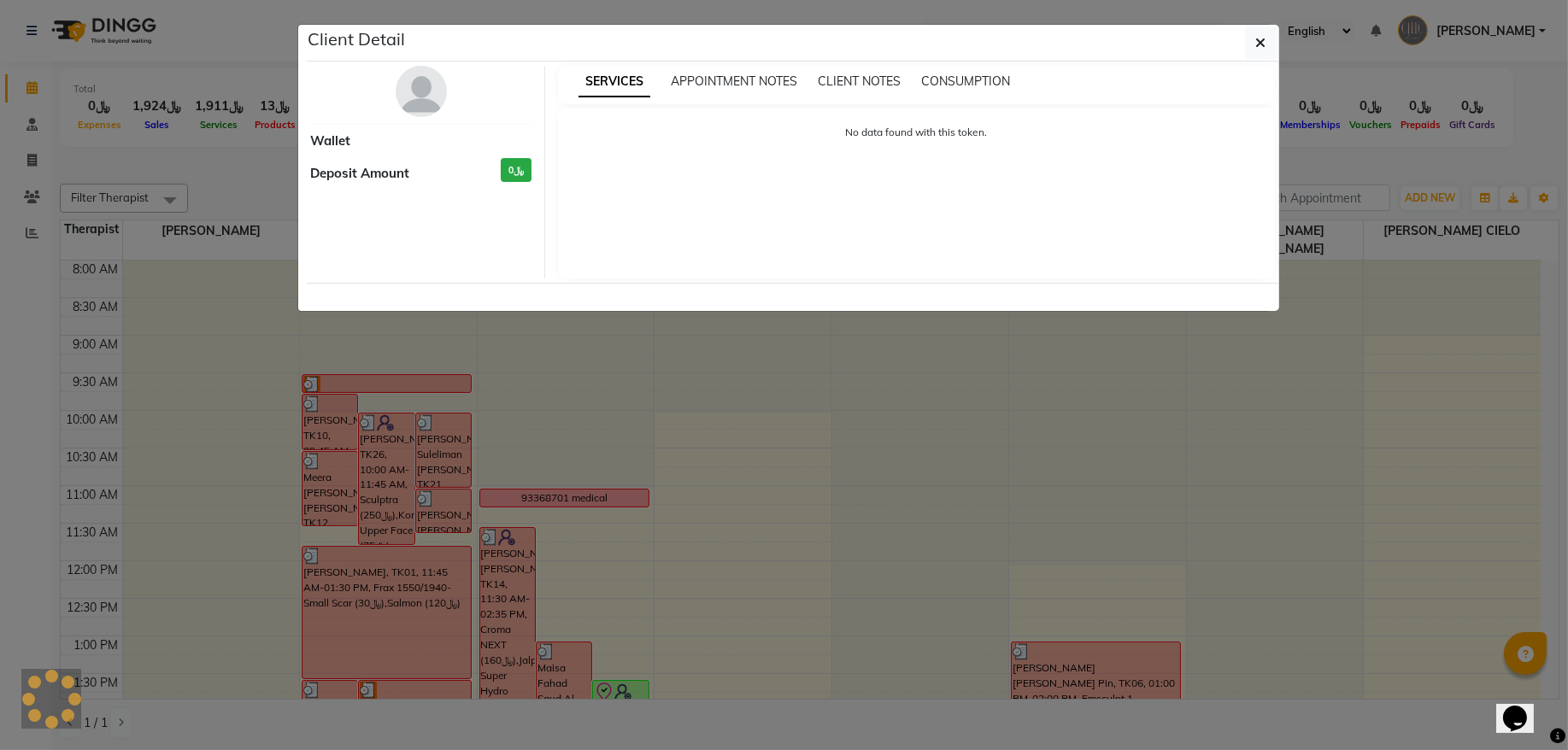
select select "3"
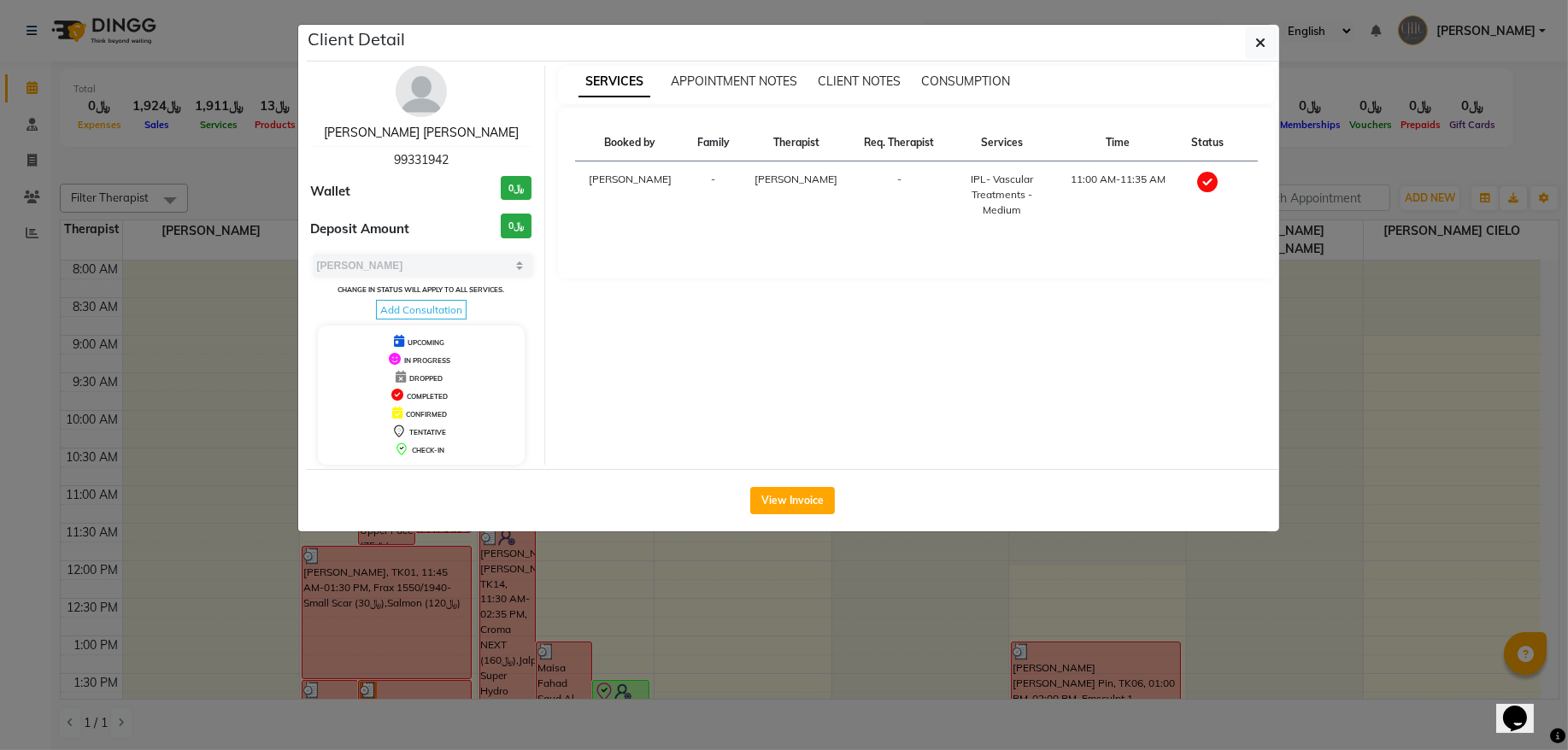
click at [420, 132] on link "Fatma abdulhussain Jaffar" at bounding box center [421, 132] width 195 height 15
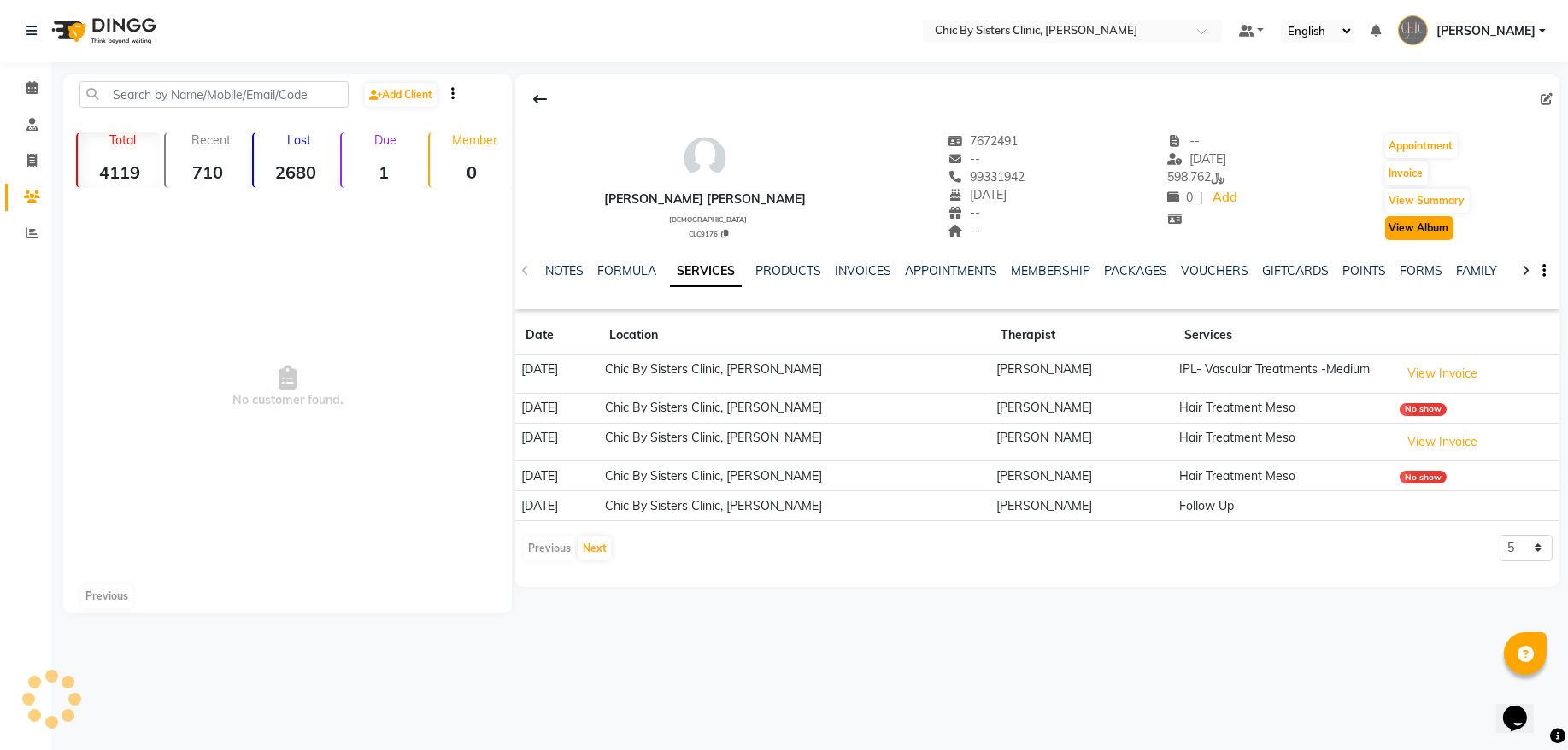
click at [1419, 227] on button "View Album" at bounding box center [1420, 228] width 69 height 24
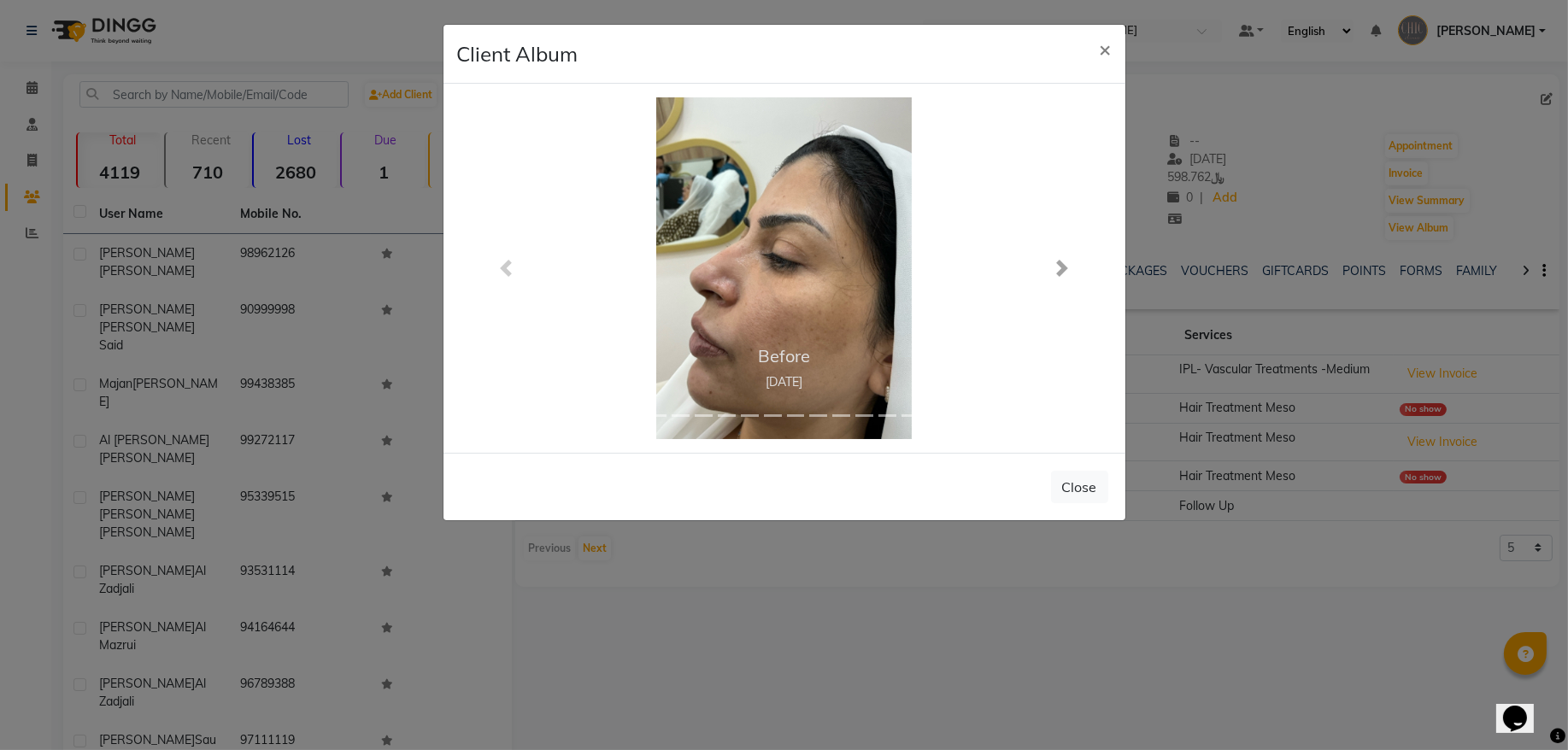
click at [1059, 270] on span at bounding box center [1062, 268] width 17 height 17
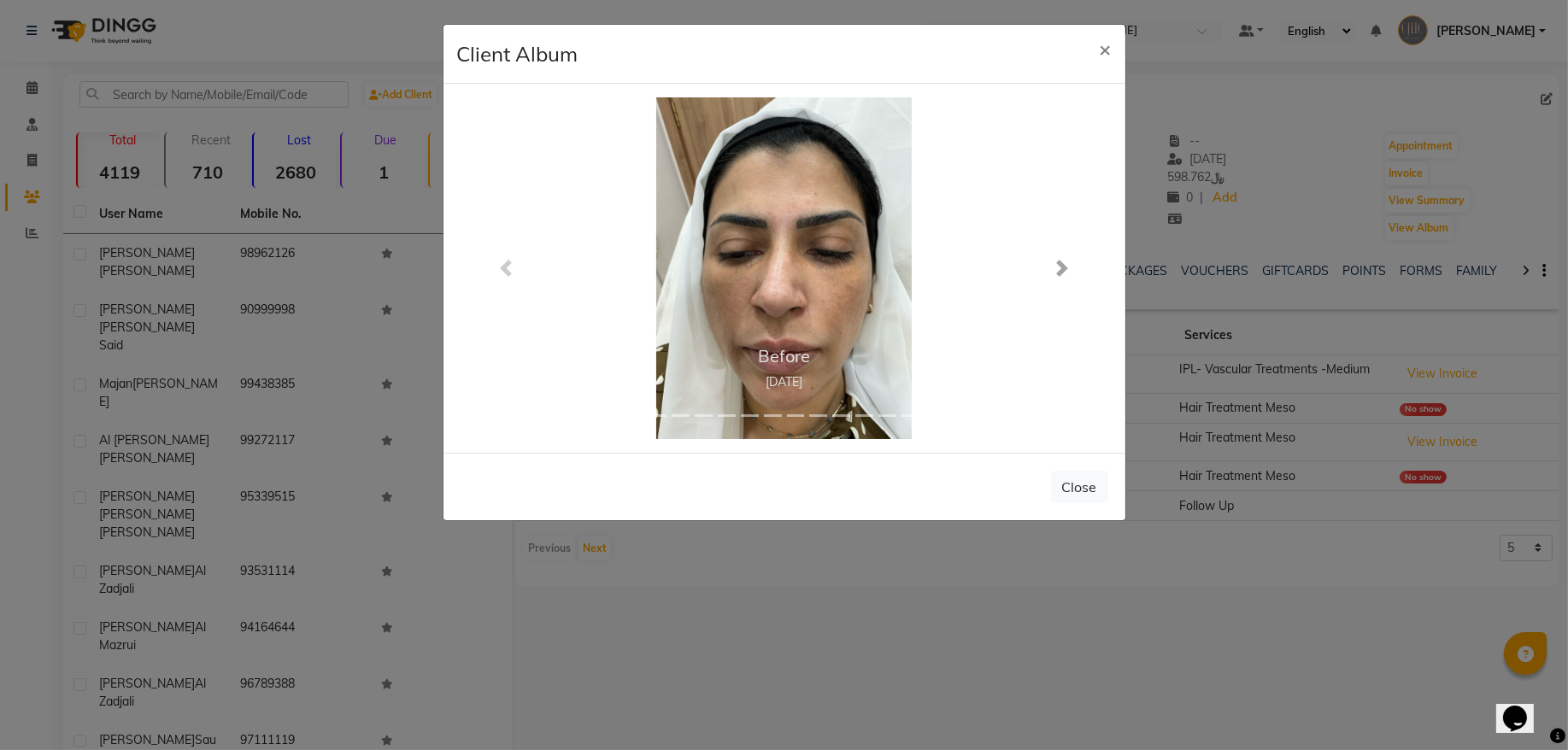
click at [1059, 270] on span at bounding box center [1062, 268] width 17 height 17
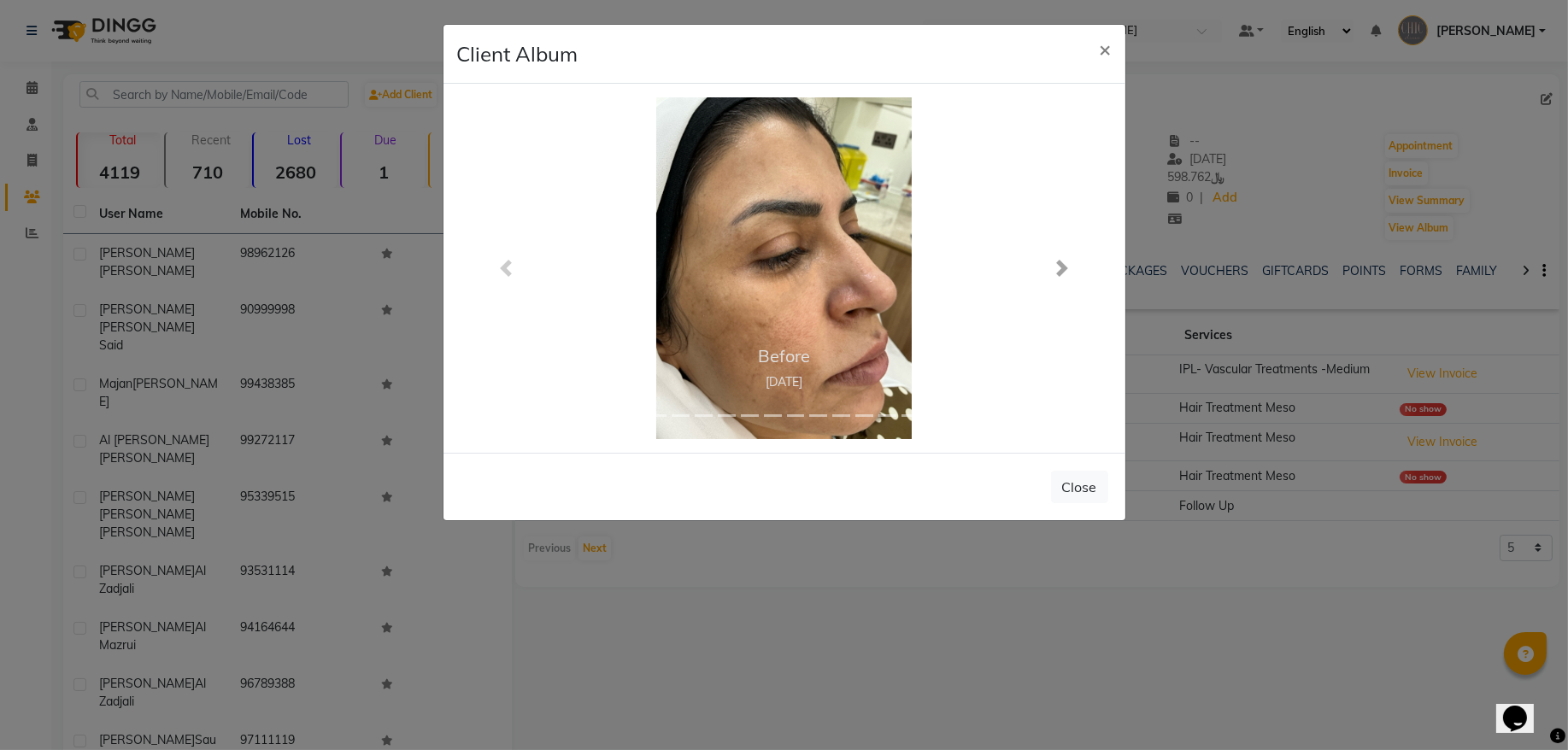
click at [1054, 271] on span at bounding box center [1062, 268] width 17 height 17
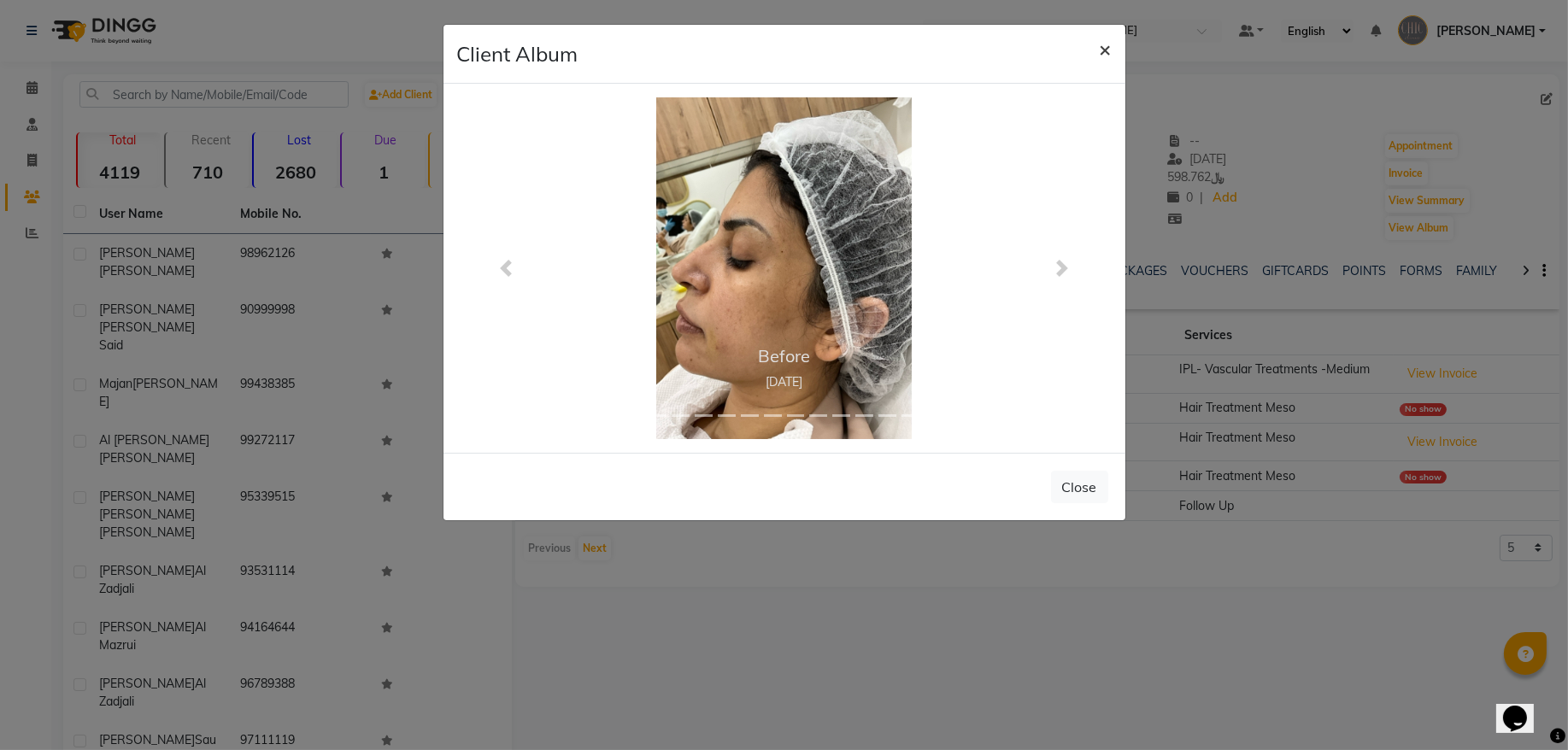
drag, startPoint x: 1100, startPoint y: 56, endPoint x: 1076, endPoint y: 60, distance: 24.3
click at [1100, 55] on span "×" at bounding box center [1106, 48] width 12 height 26
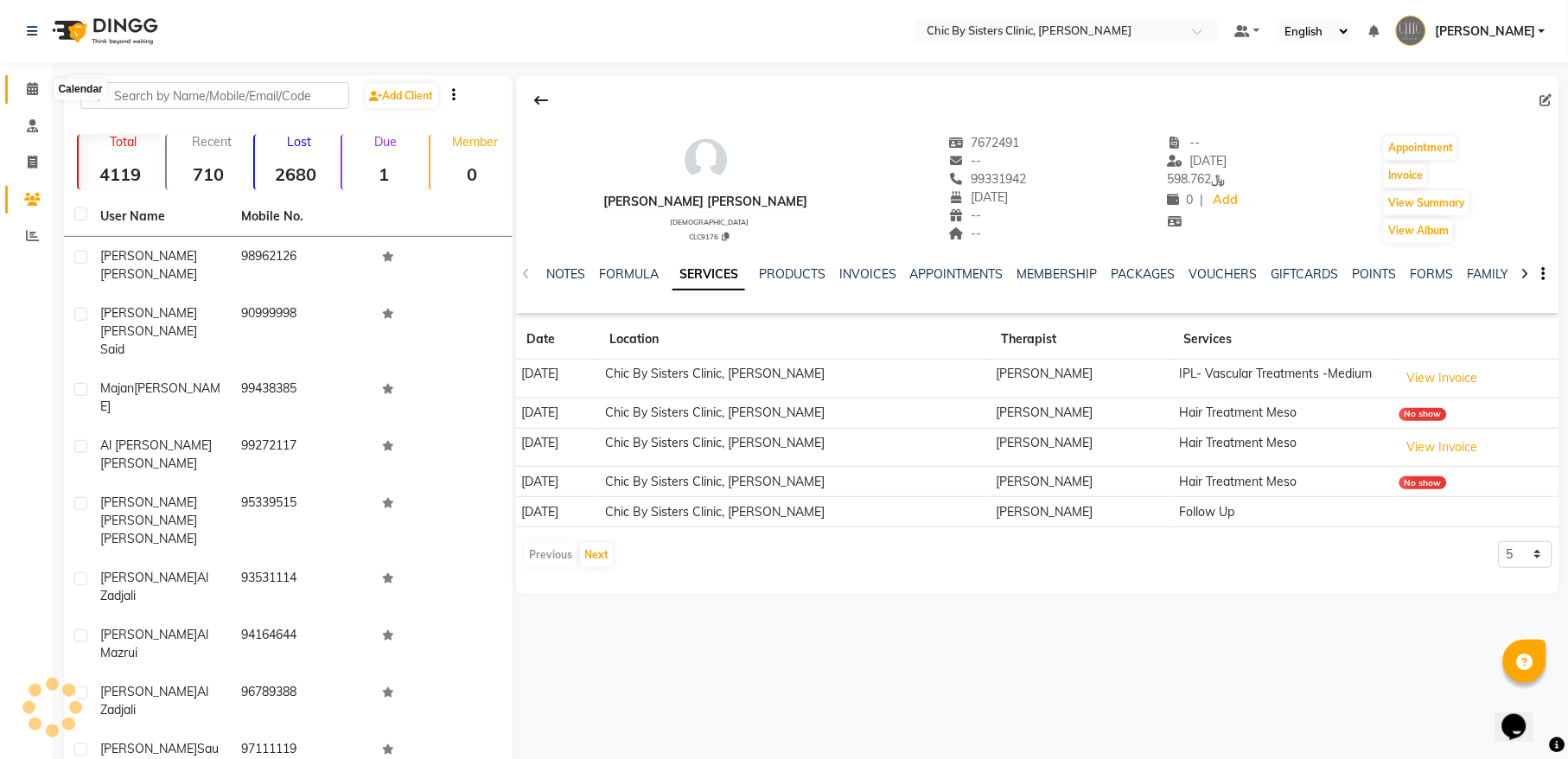
click at [32, 95] on icon at bounding box center [32, 88] width 12 height 13
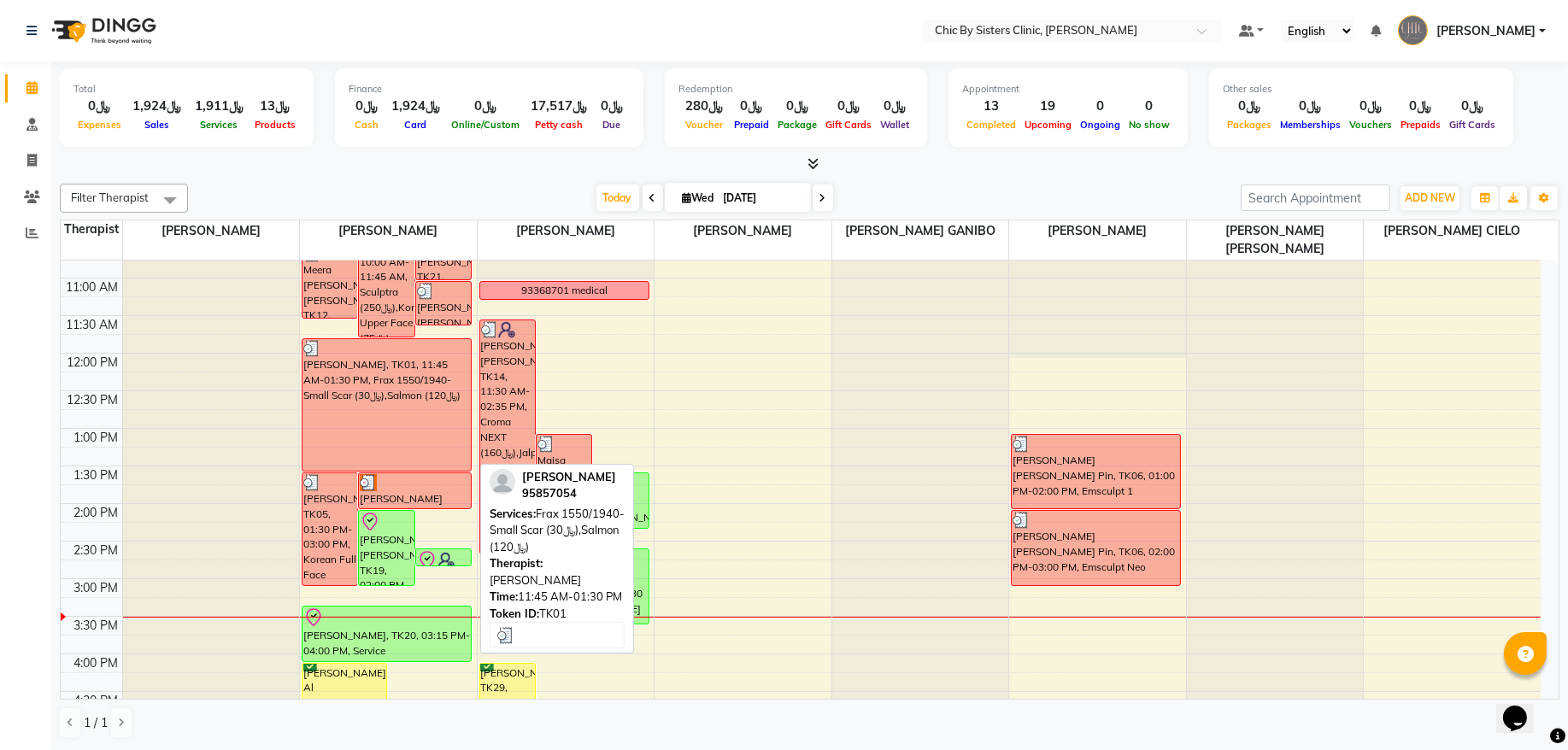
scroll to position [346, 0]
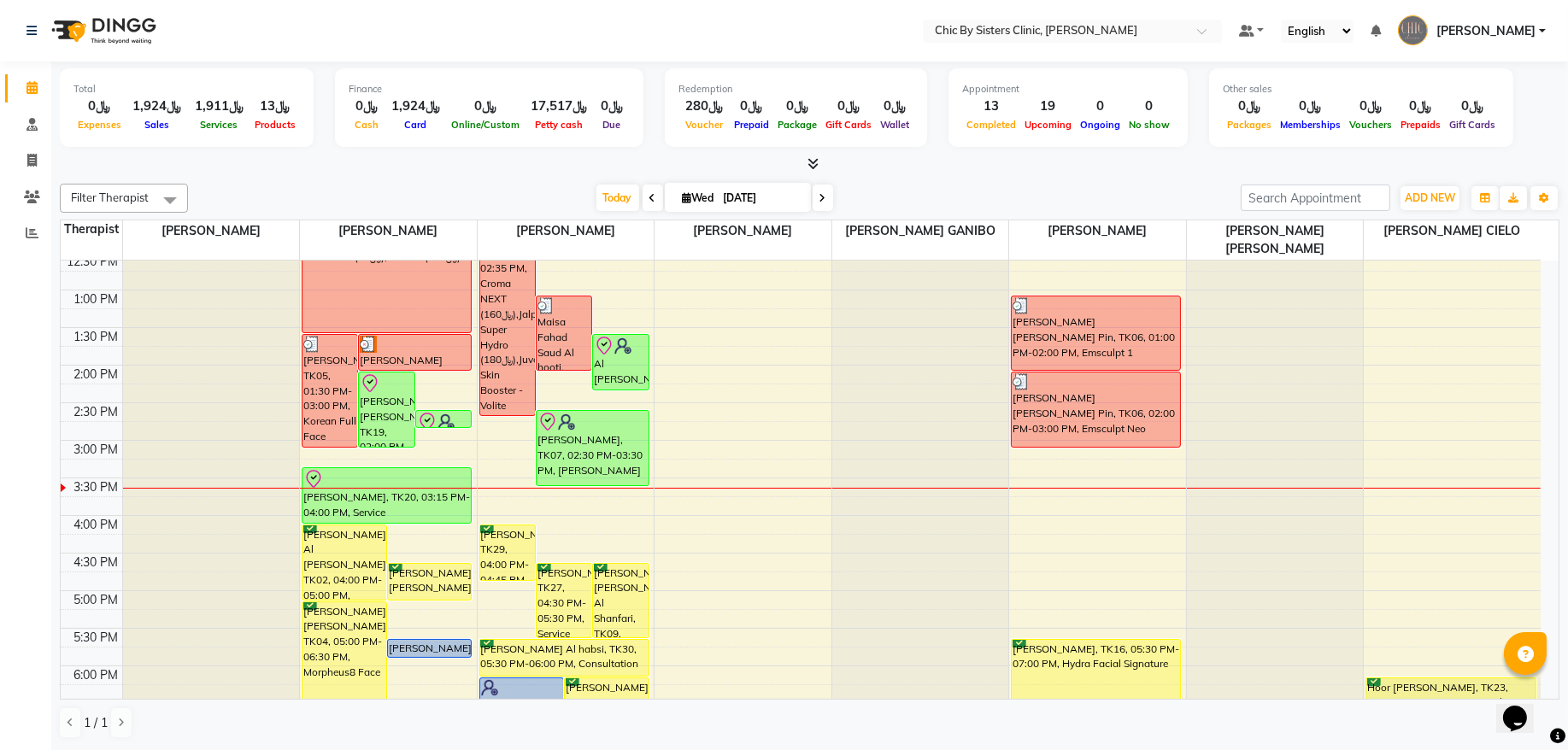
click at [820, 199] on icon at bounding box center [823, 198] width 7 height 11
type input "[DATE]"
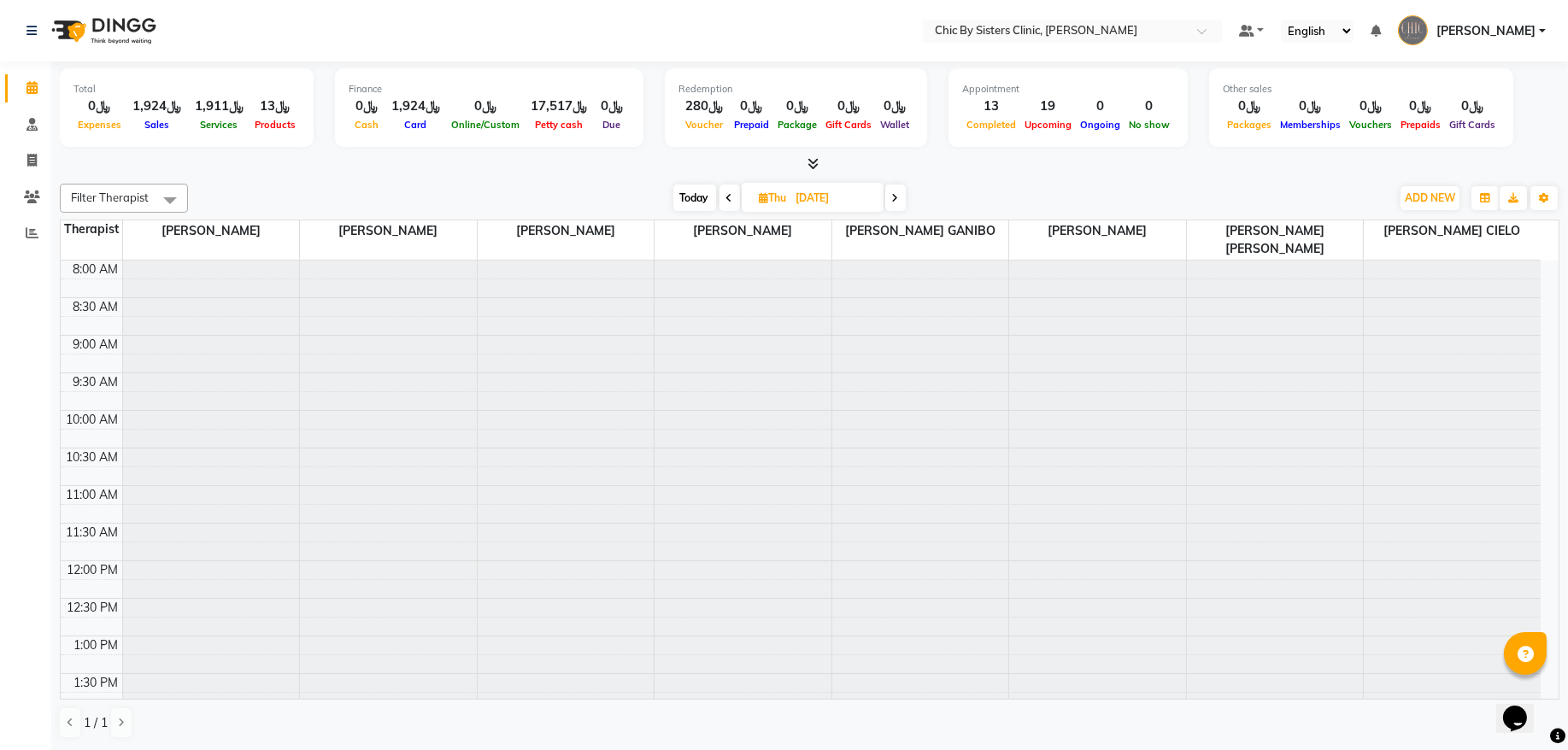
scroll to position [534, 0]
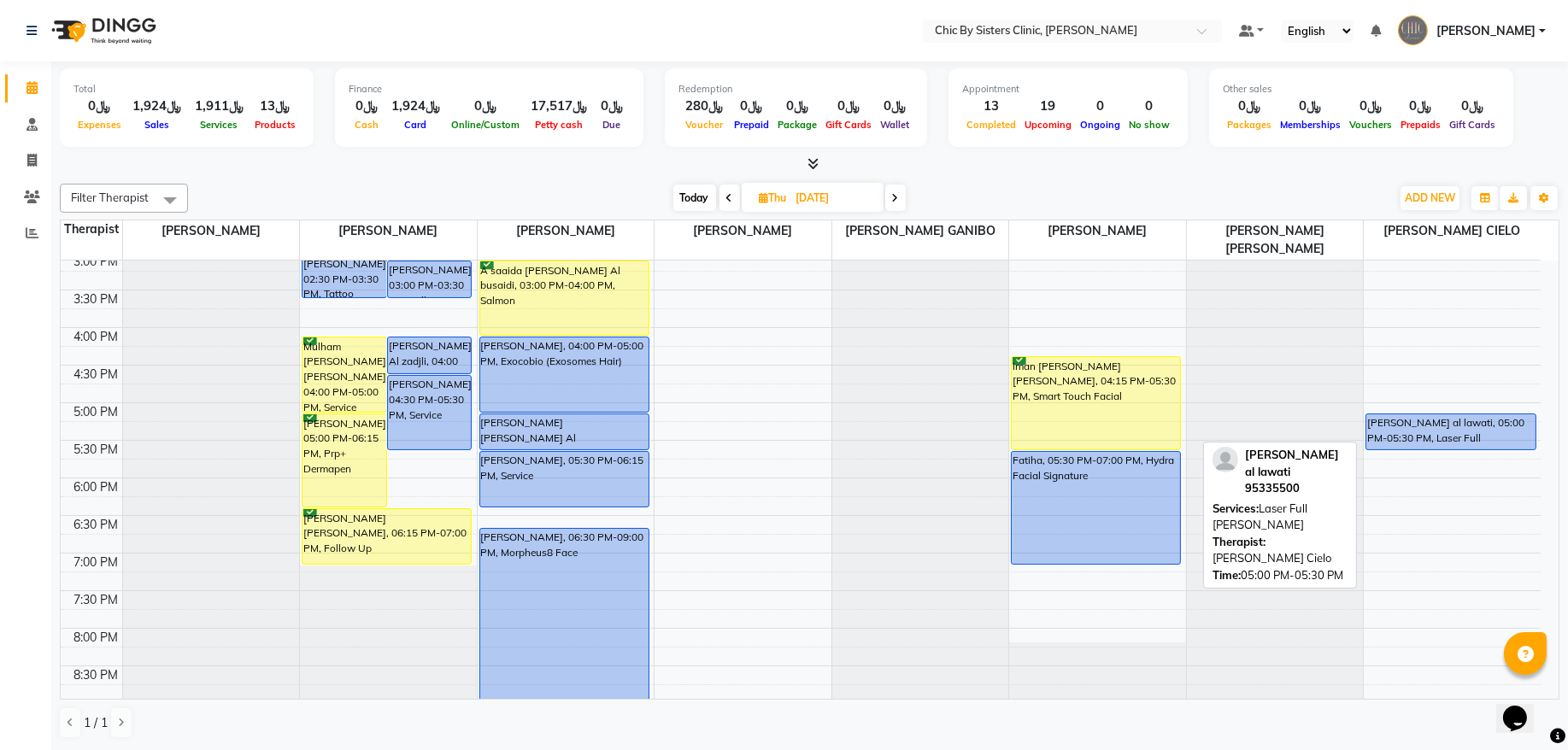
click at [1421, 432] on div "[PERSON_NAME] al lawati, 05:00 PM-05:30 PM, Laser Full [PERSON_NAME]" at bounding box center [1451, 432] width 169 height 35
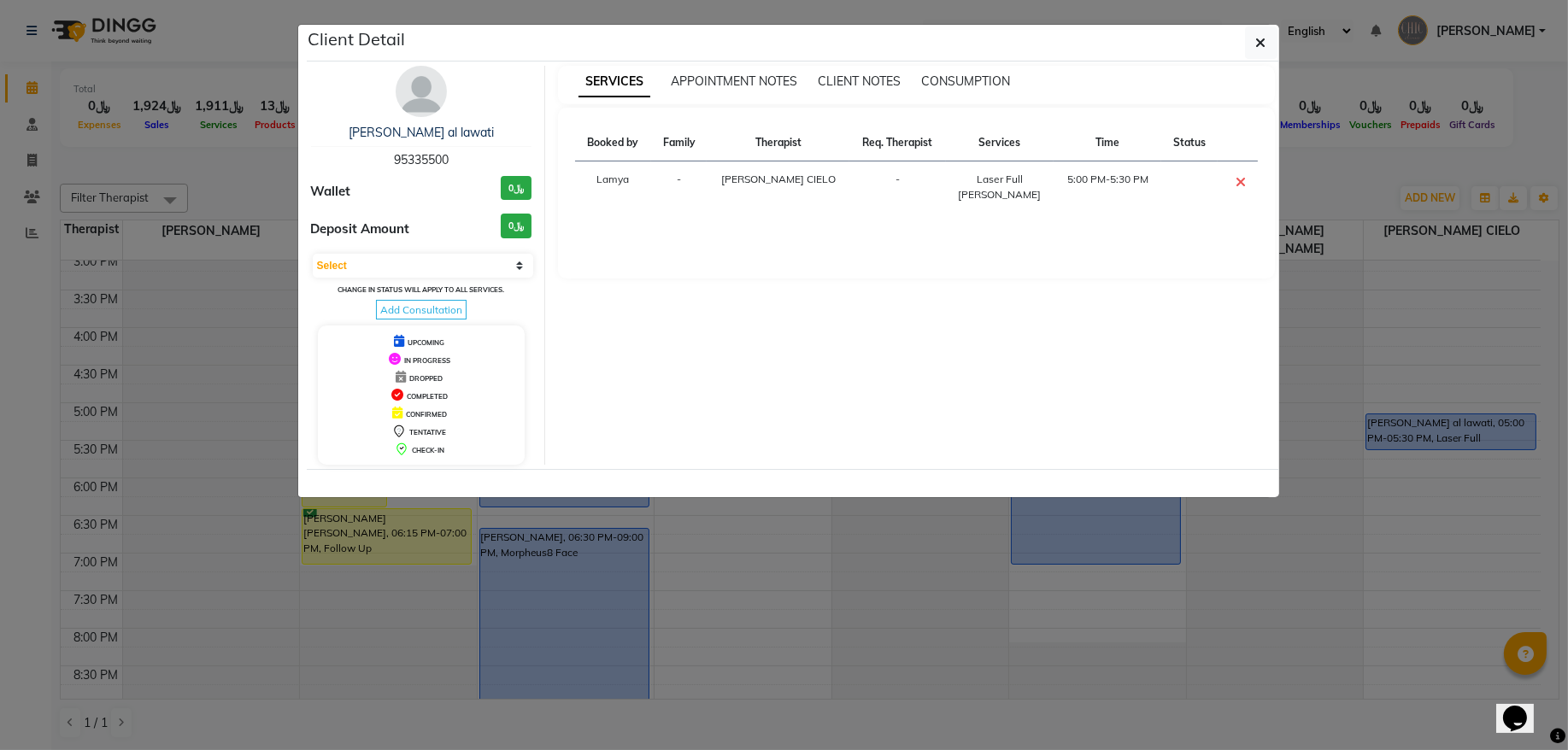
drag, startPoint x: 411, startPoint y: 263, endPoint x: 411, endPoint y: 280, distance: 17.0
click at [411, 263] on select "Select CONFIRMED TENTATIVE" at bounding box center [423, 265] width 221 height 24
select select "6"
click at [313, 254] on select "Select CONFIRMED TENTATIVE" at bounding box center [423, 265] width 221 height 24
click at [1277, 46] on div "Client Detail" at bounding box center [793, 43] width 973 height 37
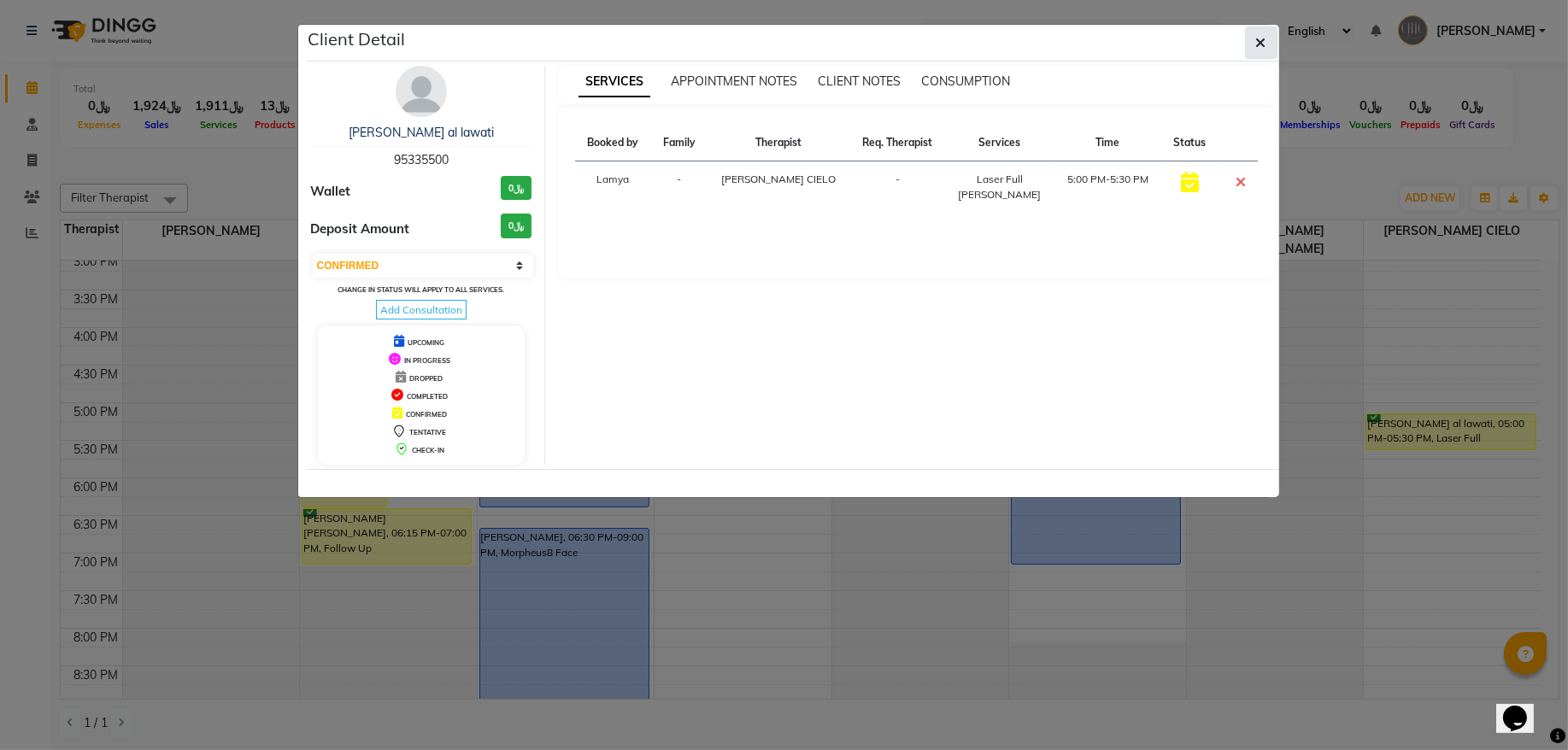
click at [1256, 47] on icon "button" at bounding box center [1262, 43] width 11 height 14
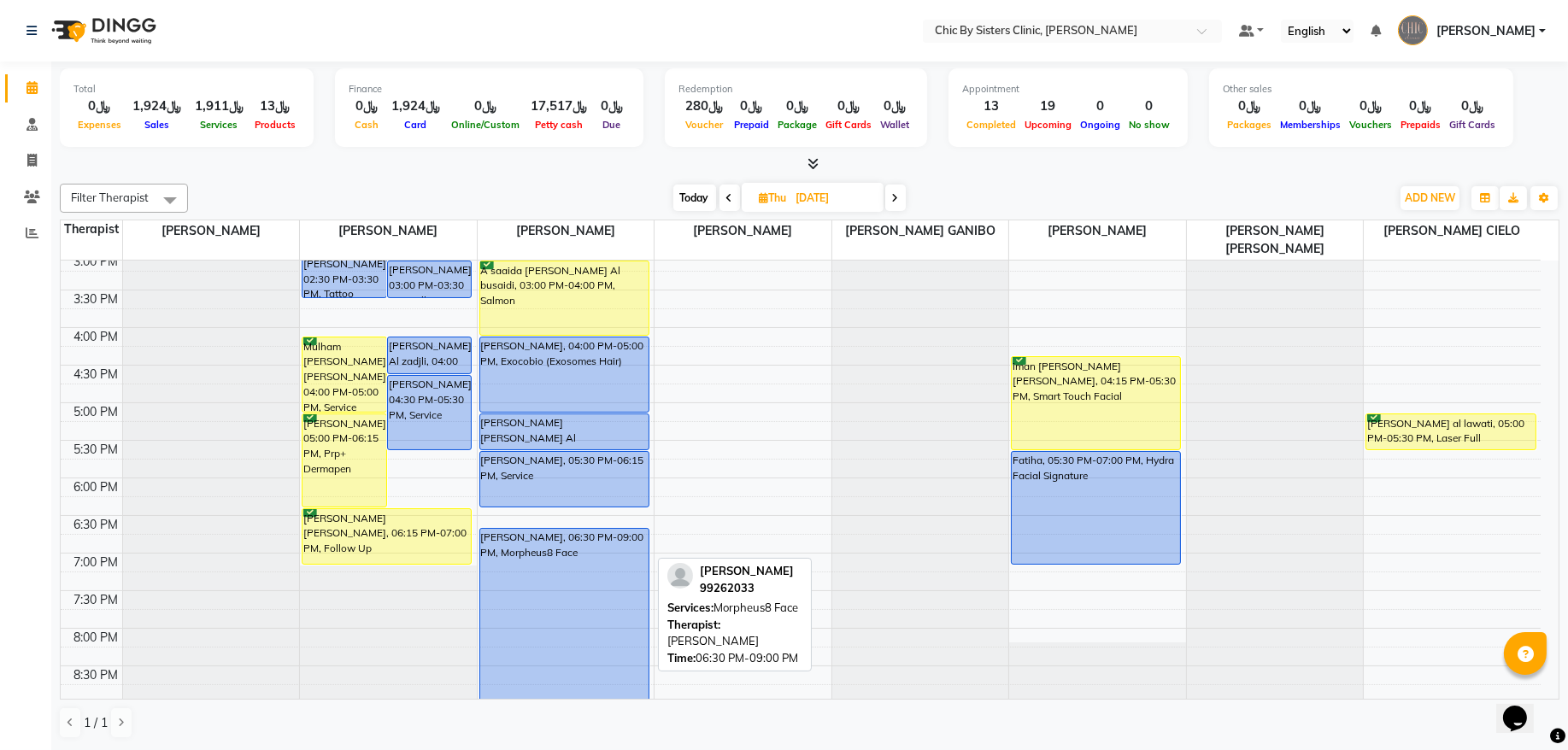
click at [607, 587] on div "[PERSON_NAME], 06:30 PM-09:00 PM, Morpheus8 Face" at bounding box center [564, 623] width 168 height 188
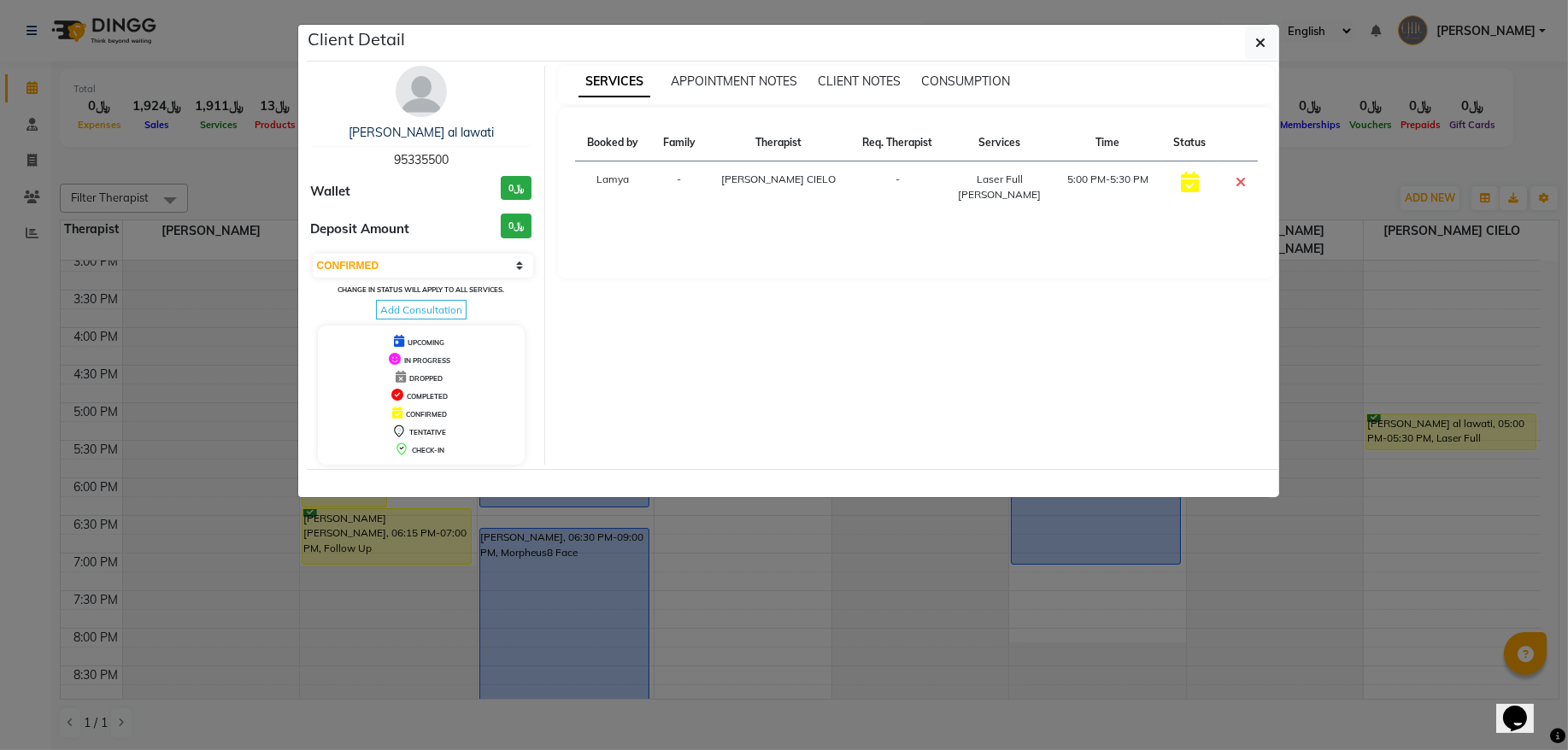
select select "select"
click at [422, 158] on span "99262033" at bounding box center [422, 159] width 55 height 15
copy span "99262033"
click at [232, 185] on ngb-modal-window "Client Detail [PERSON_NAME] 99262033 Wallet ﷼0 Deposit Amount ﷼0 Select CONFIRM…" at bounding box center [784, 375] width 1568 height 750
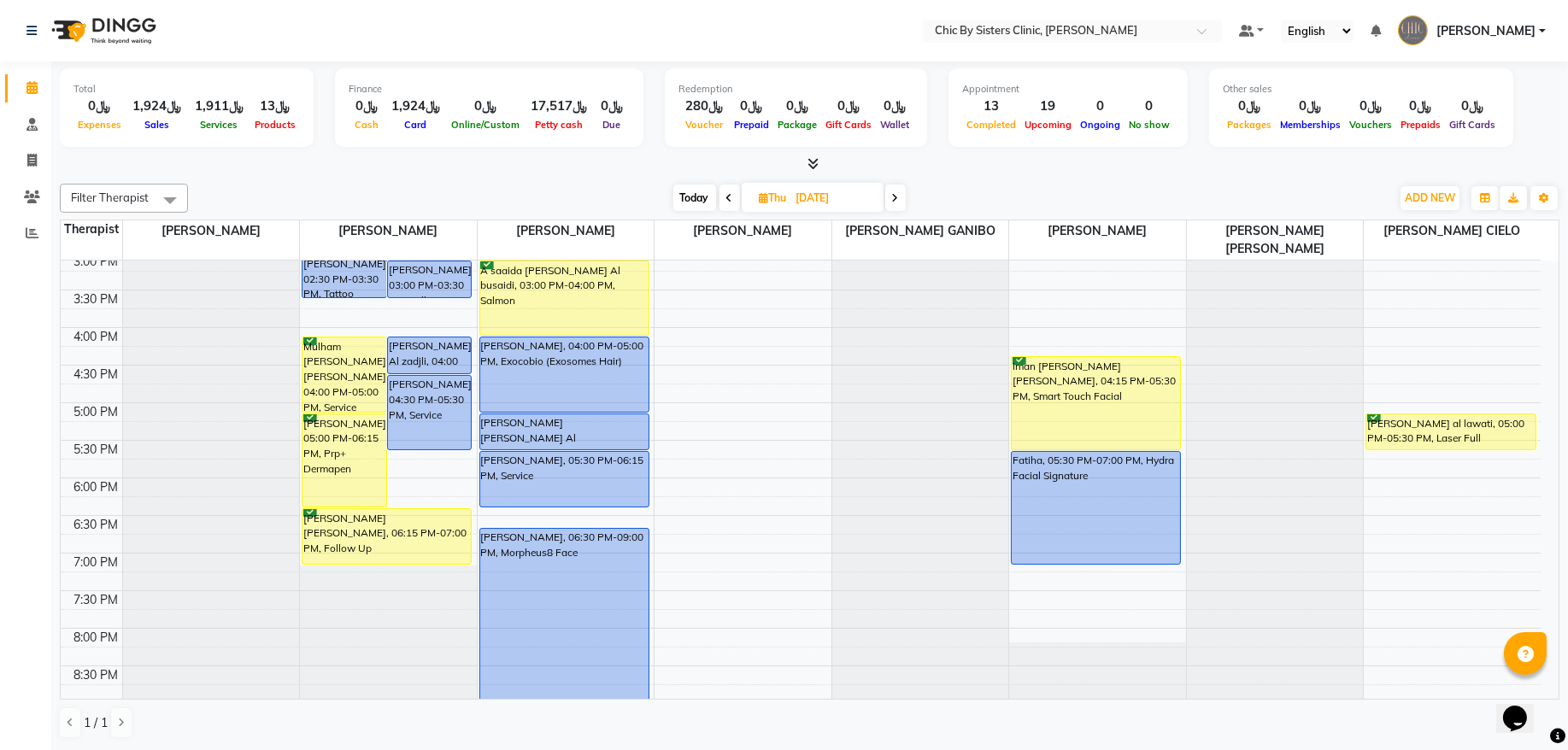
click at [375, 316] on div "8:00 AM 8:30 AM 9:00 AM 9:30 AM 10:00 AM 10:30 AM 11:00 AM 11:30 AM 12:00 PM 12…" at bounding box center [800, 327] width 1480 height 1202
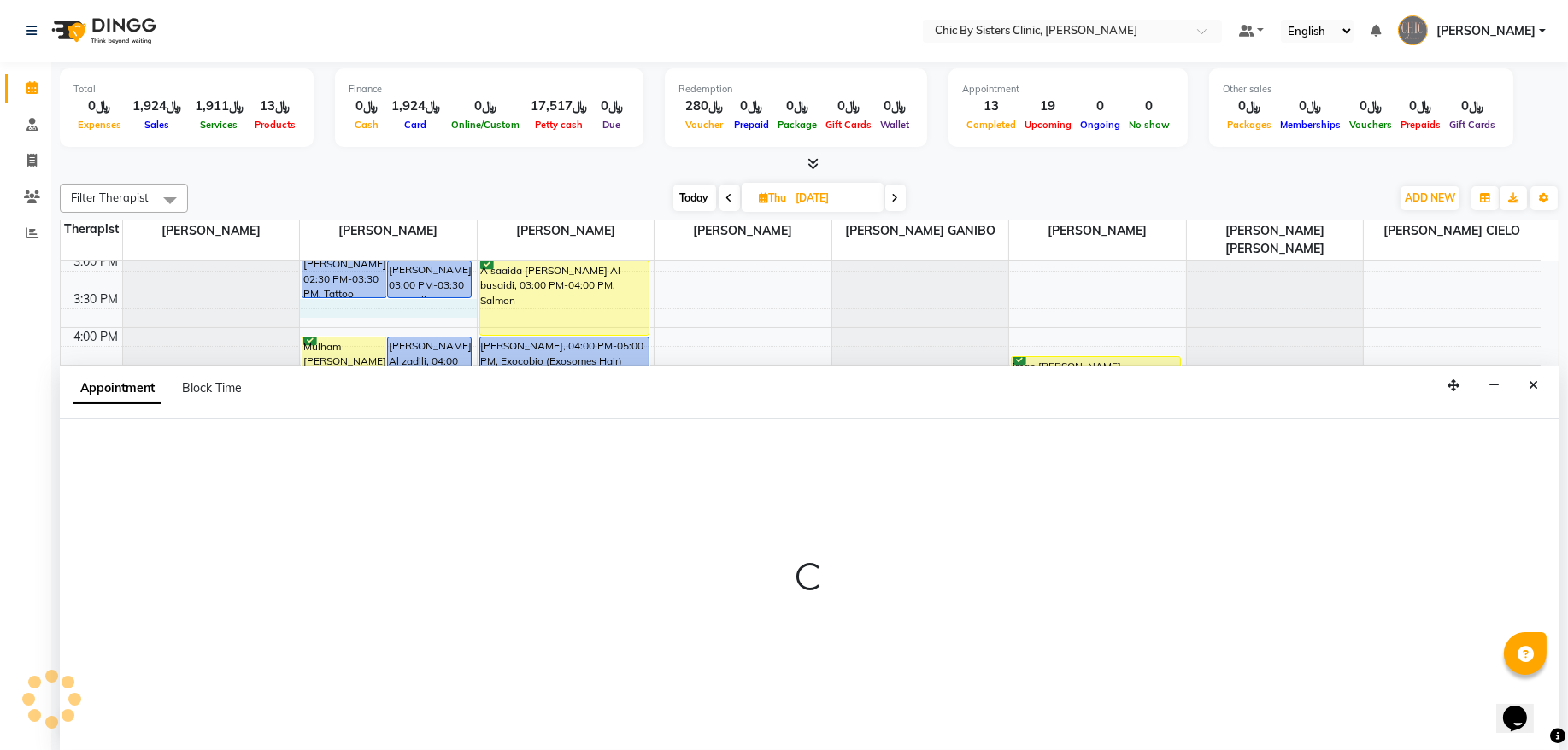
select select "49177"
select select "tentative"
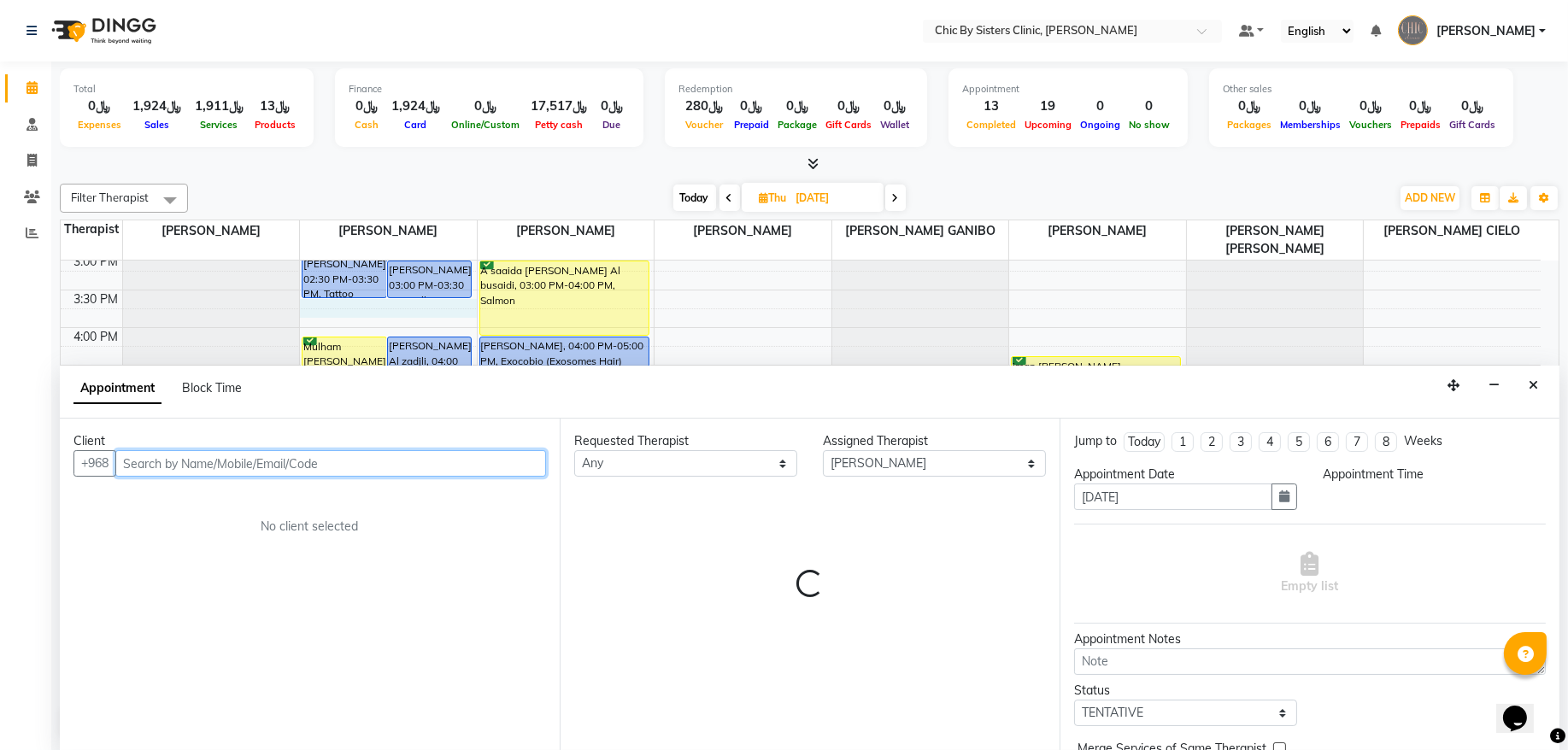
select select "930"
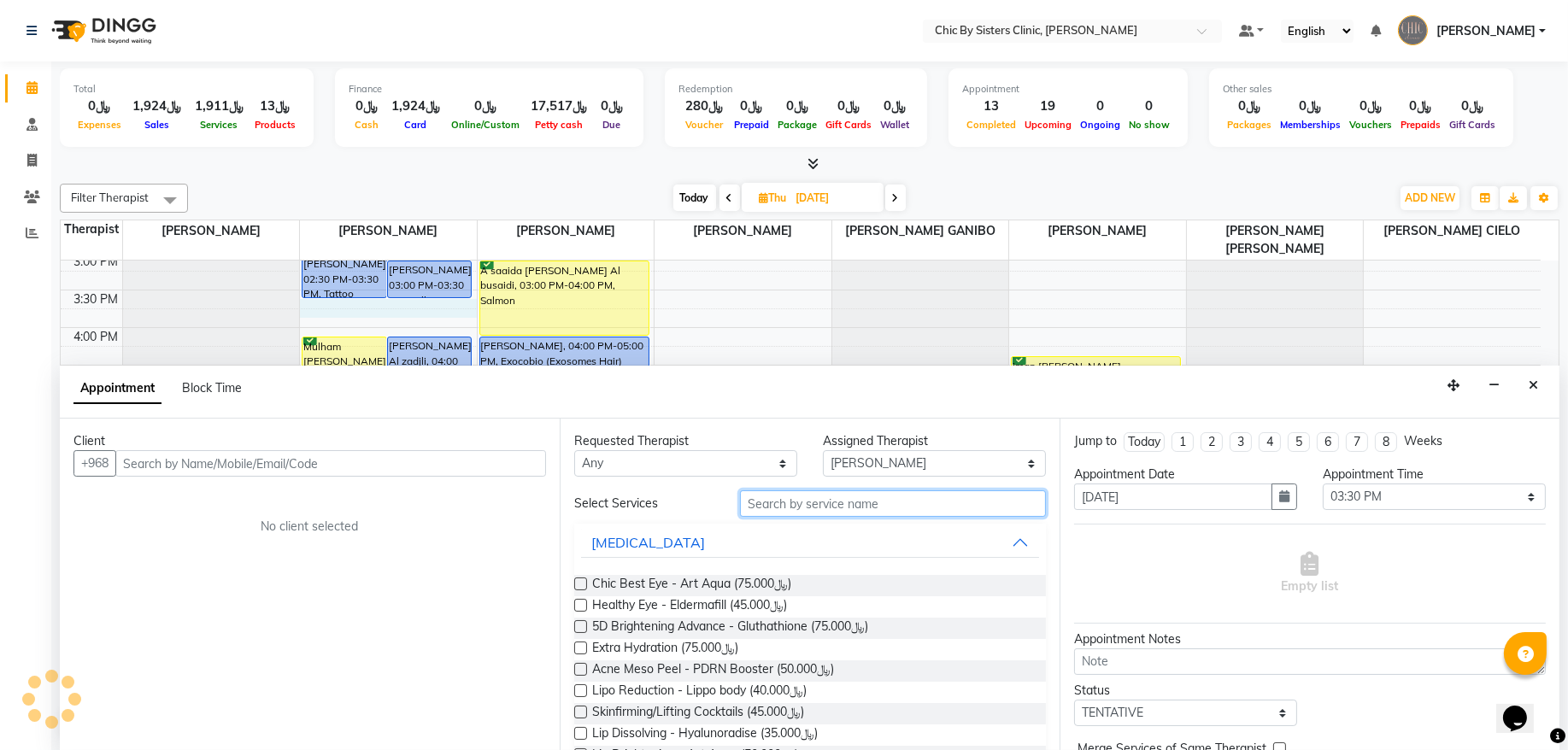
click at [763, 501] on input "text" at bounding box center [894, 504] width 306 height 26
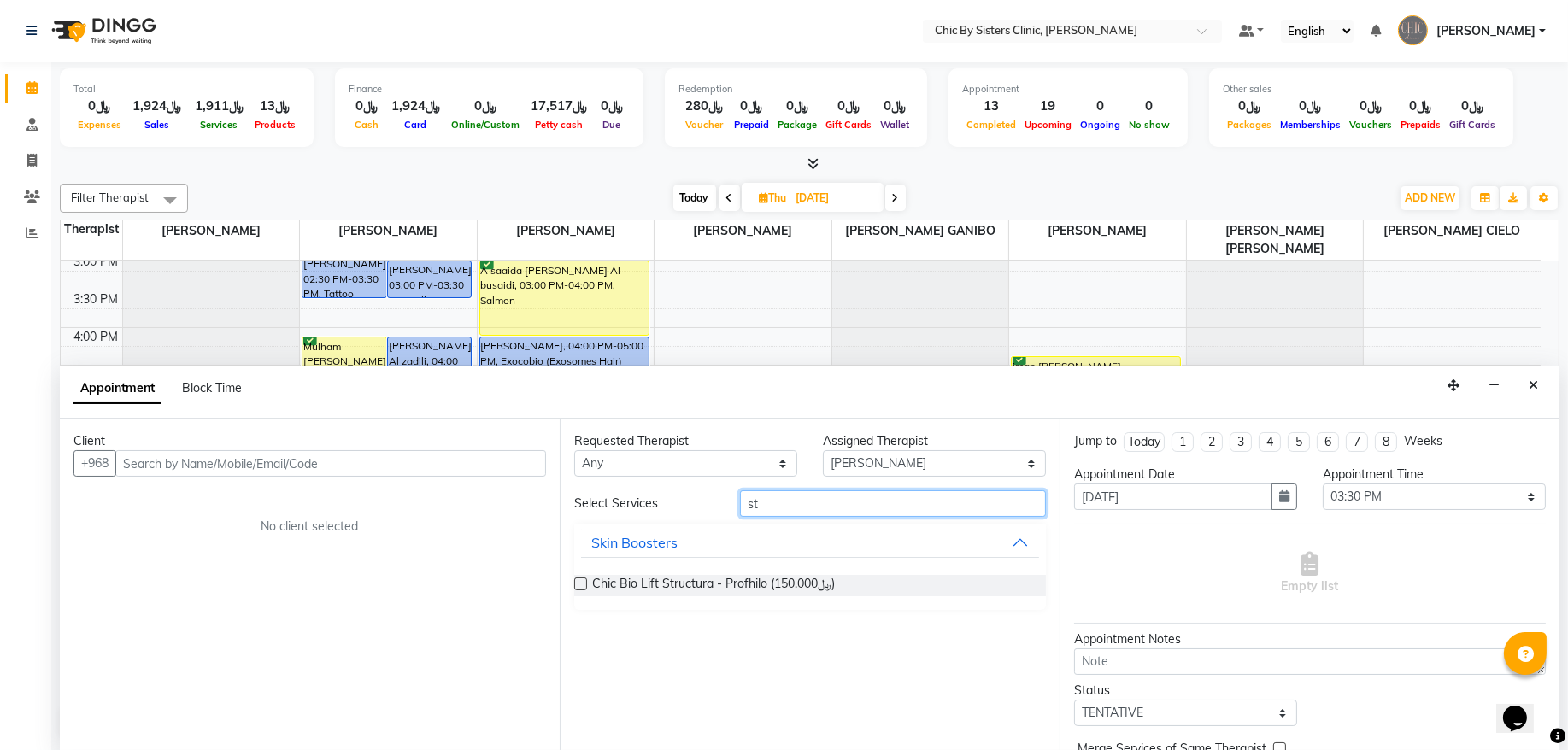
type input "s"
type input "a"
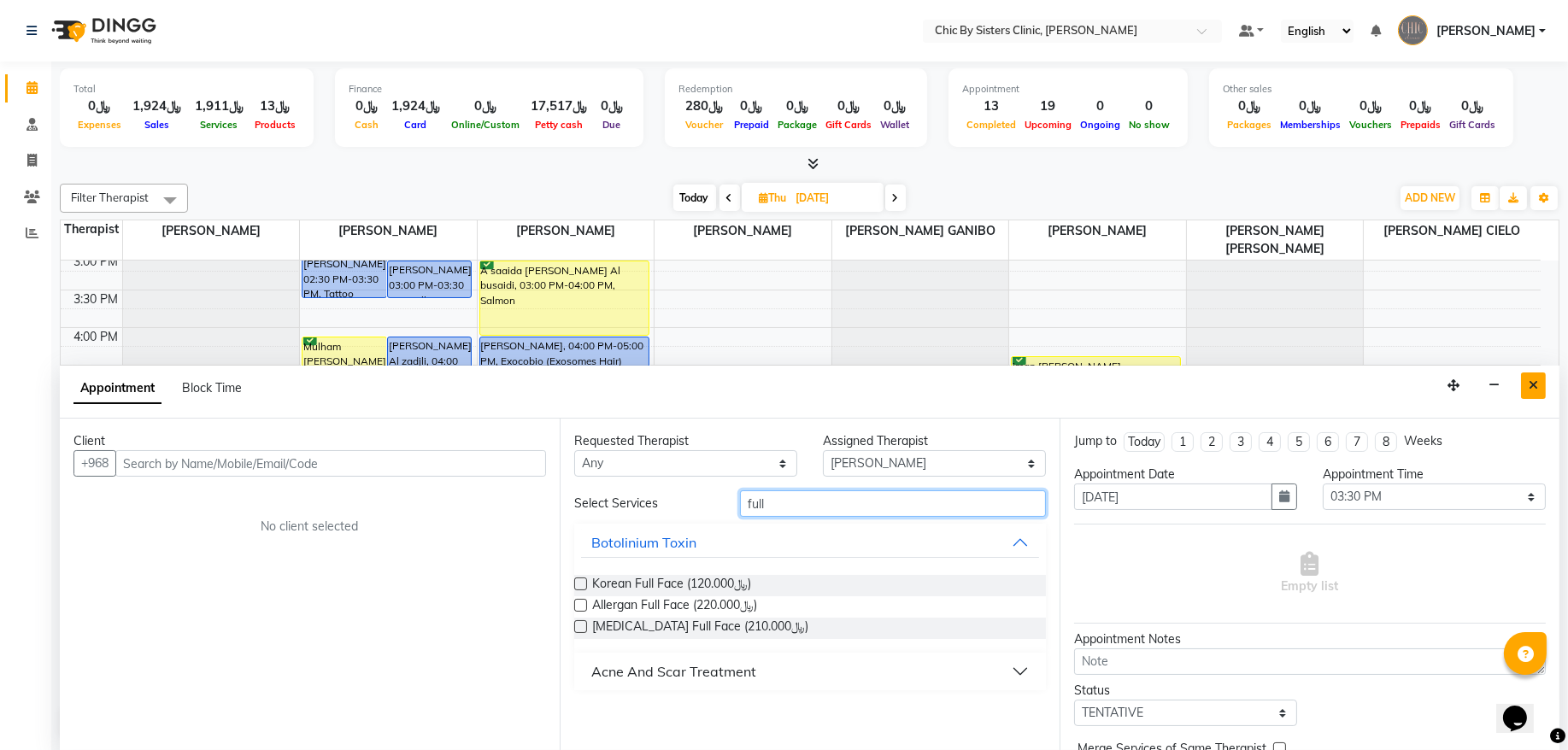
type input "full"
click at [1533, 386] on icon "Close" at bounding box center [1534, 386] width 10 height 12
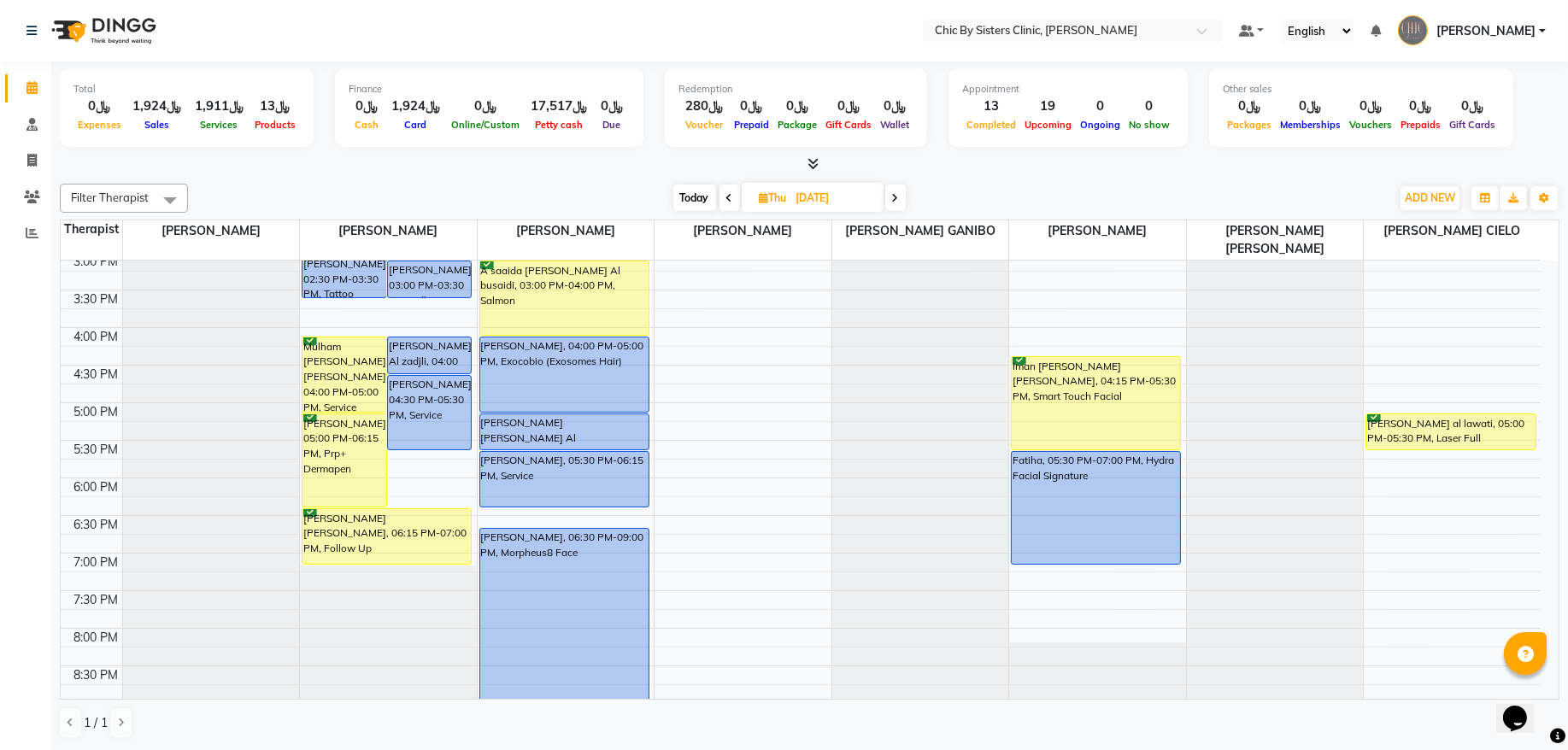
click at [674, 195] on span "Today" at bounding box center [695, 198] width 43 height 26
type input "[DATE]"
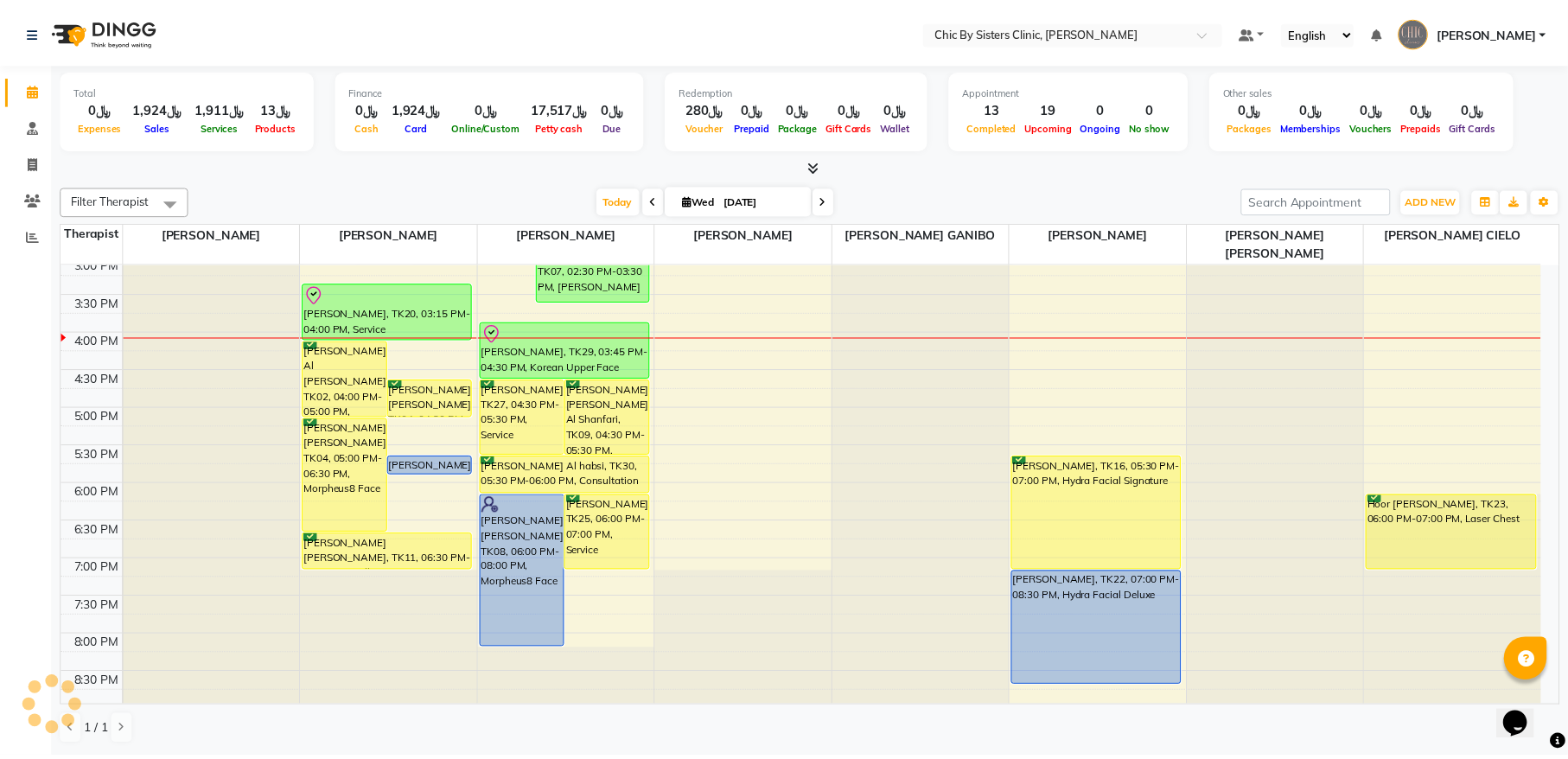
scroll to position [307, 0]
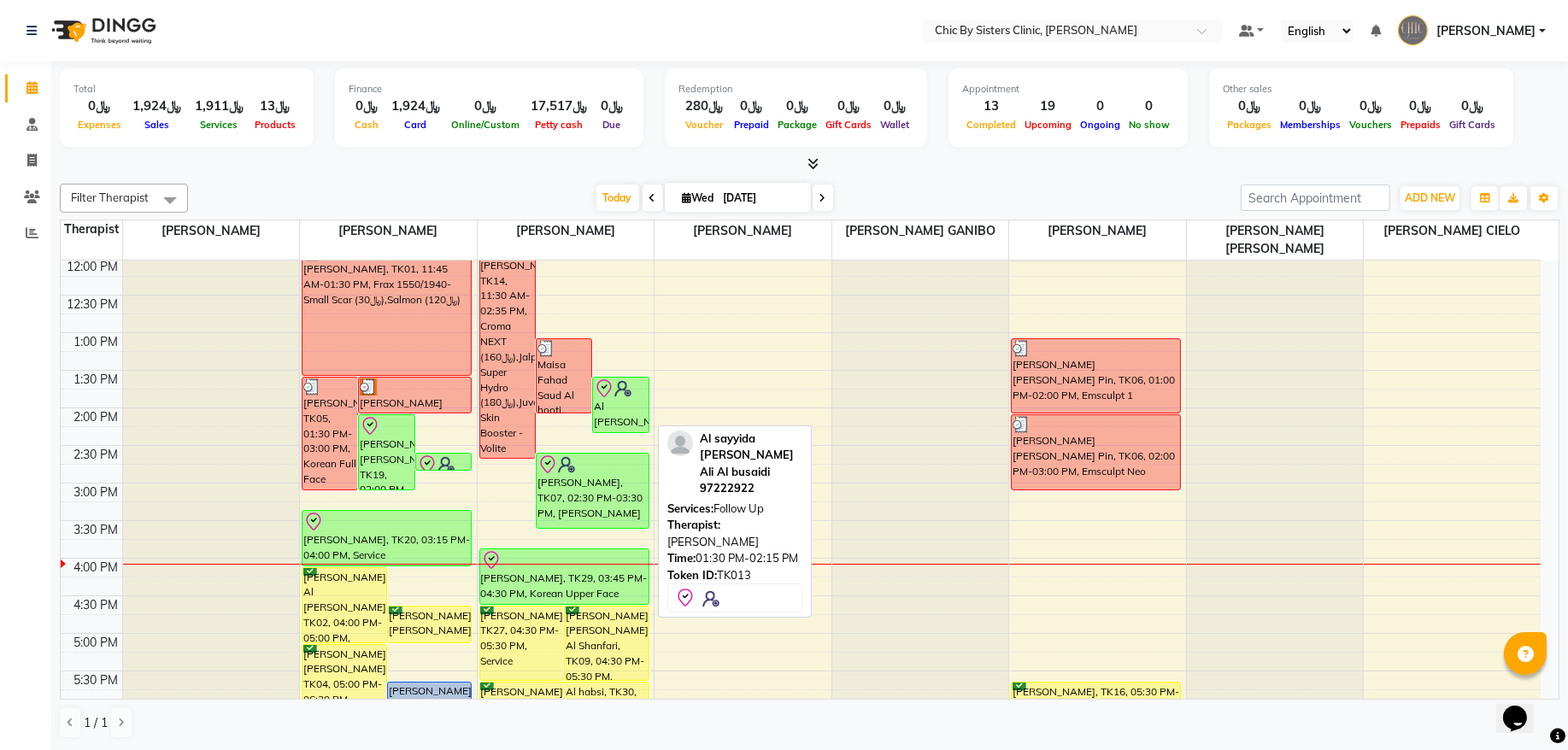
click at [619, 408] on div "Al sayyida Kamla Badar Ali Al busaidi, TK13, 01:30 PM-02:15 PM, Follow Up" at bounding box center [621, 405] width 55 height 55
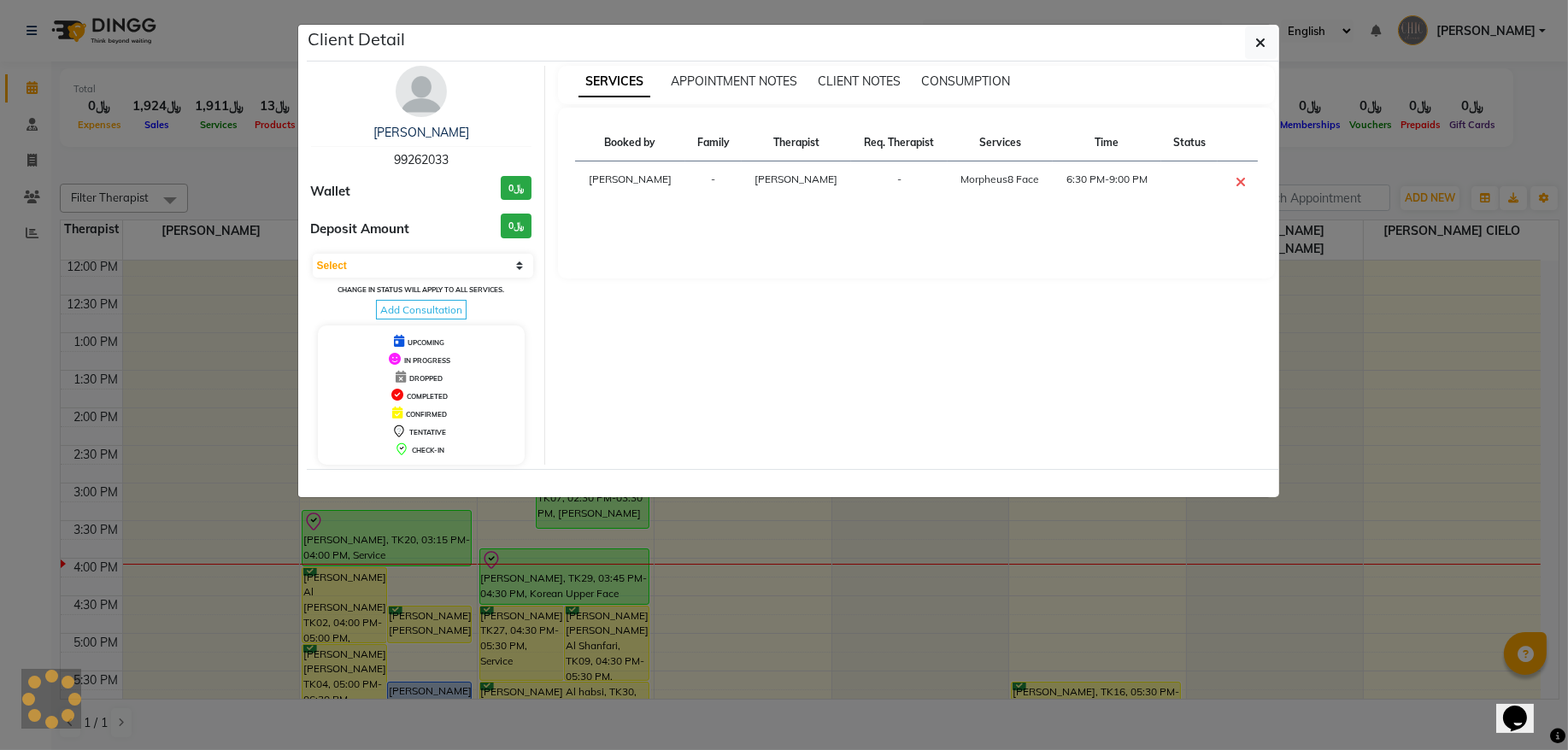
select select "8"
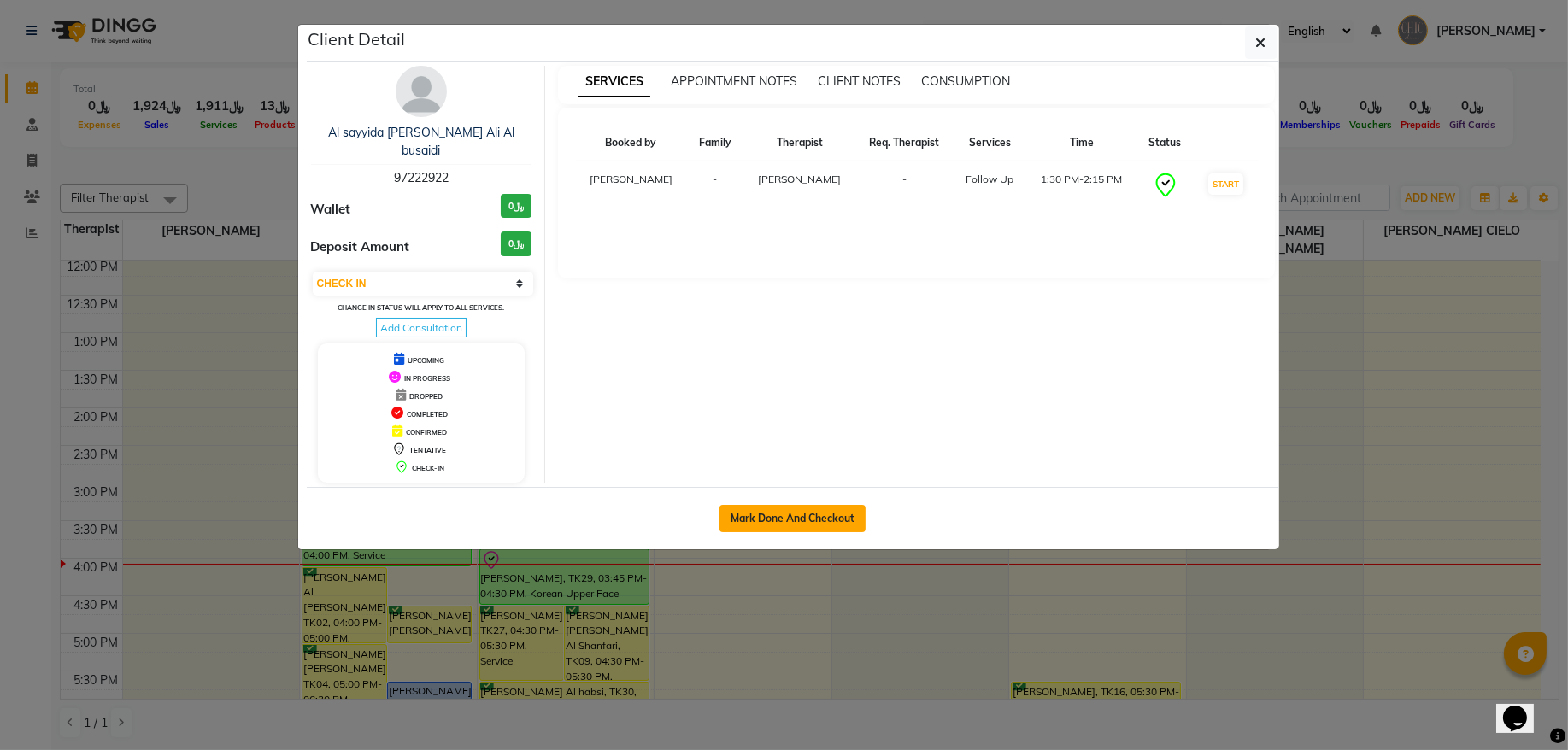
click at [788, 509] on button "Mark Done And Checkout" at bounding box center [792, 518] width 146 height 27
select select "service"
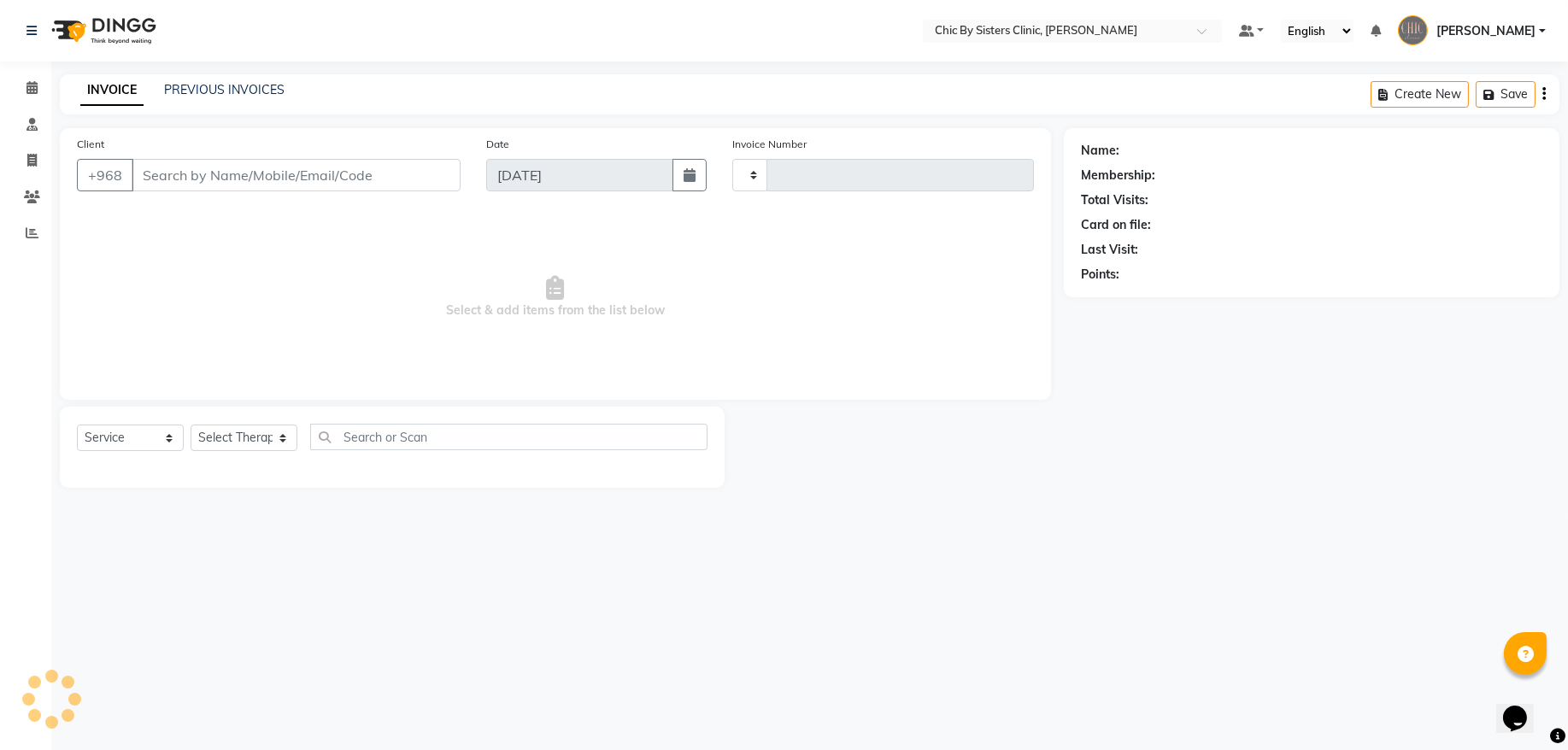
type input "2055"
select select "6348"
type input "97222922"
select select "49178"
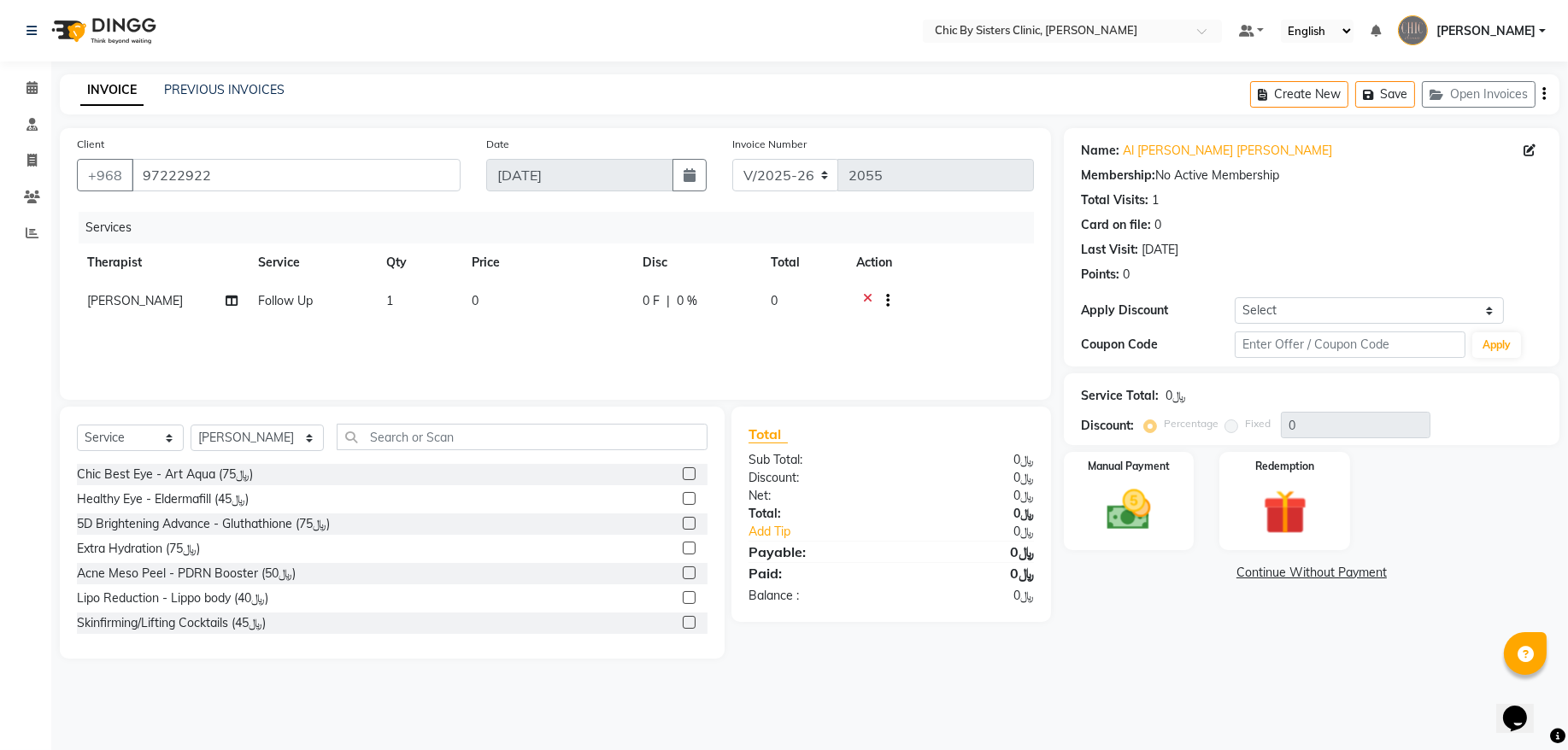
click at [868, 294] on icon at bounding box center [868, 303] width 10 height 21
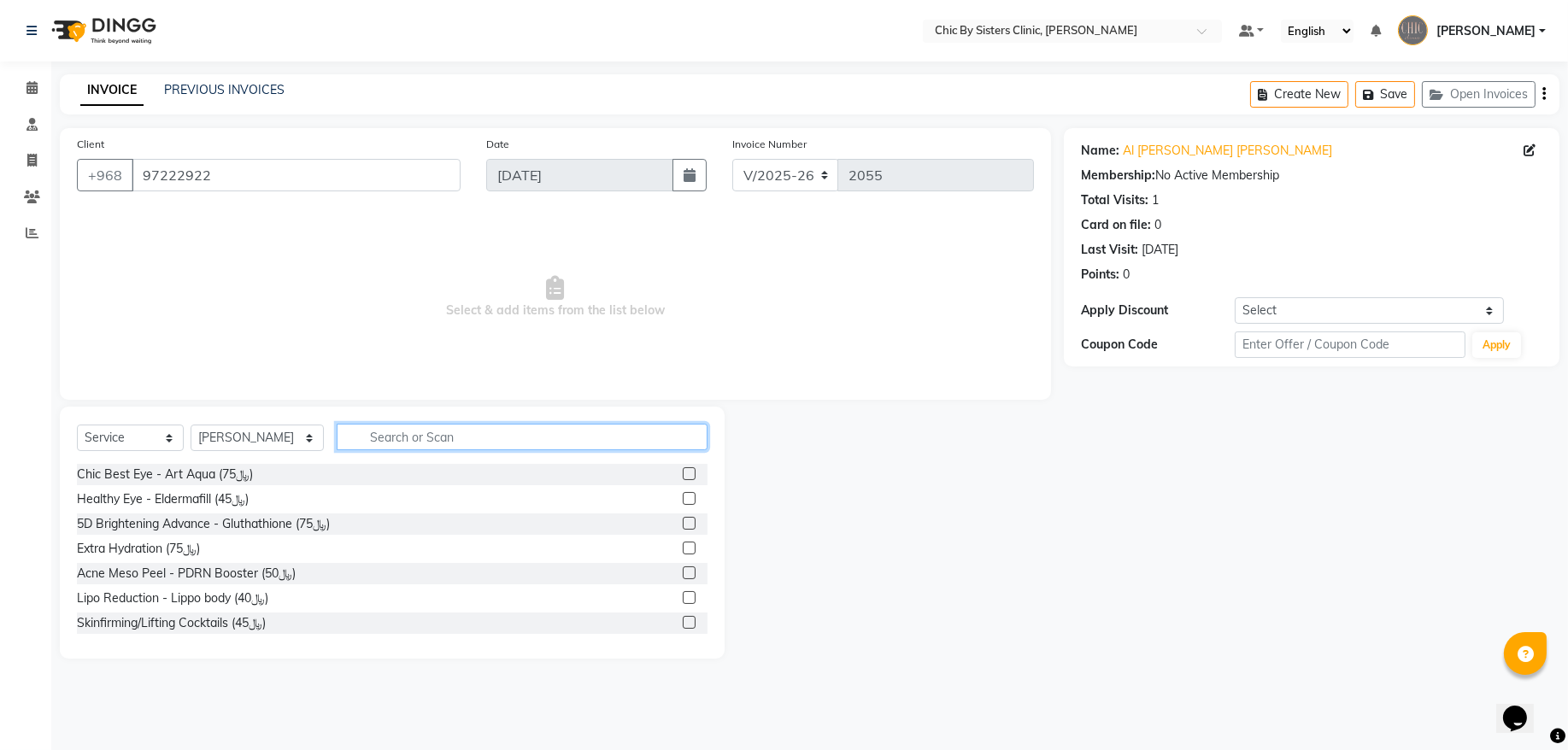
click at [464, 436] on input "text" at bounding box center [522, 438] width 371 height 26
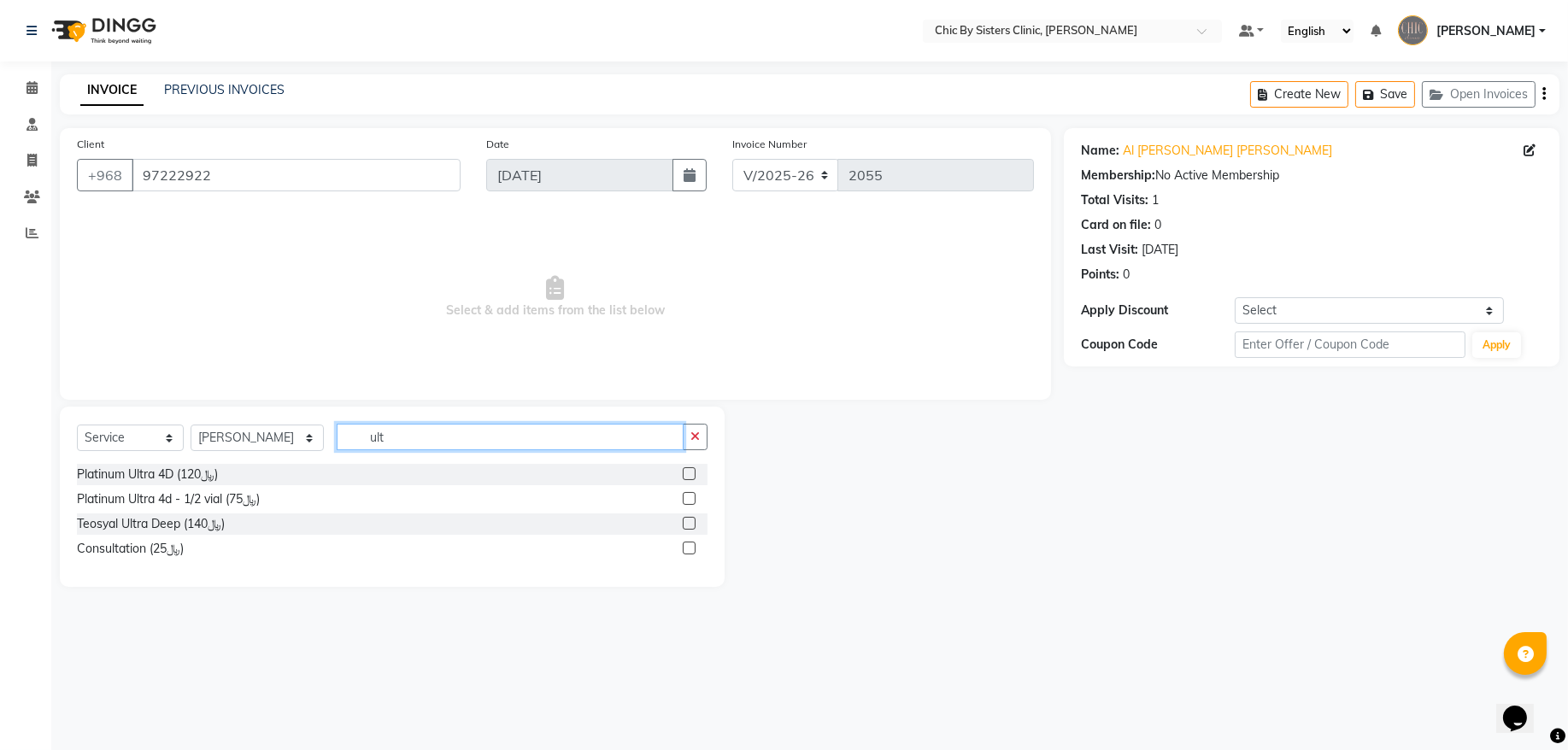
type input "ult"
click at [688, 521] on label at bounding box center [689, 523] width 13 height 13
click at [688, 521] on input "checkbox" at bounding box center [688, 524] width 11 height 11
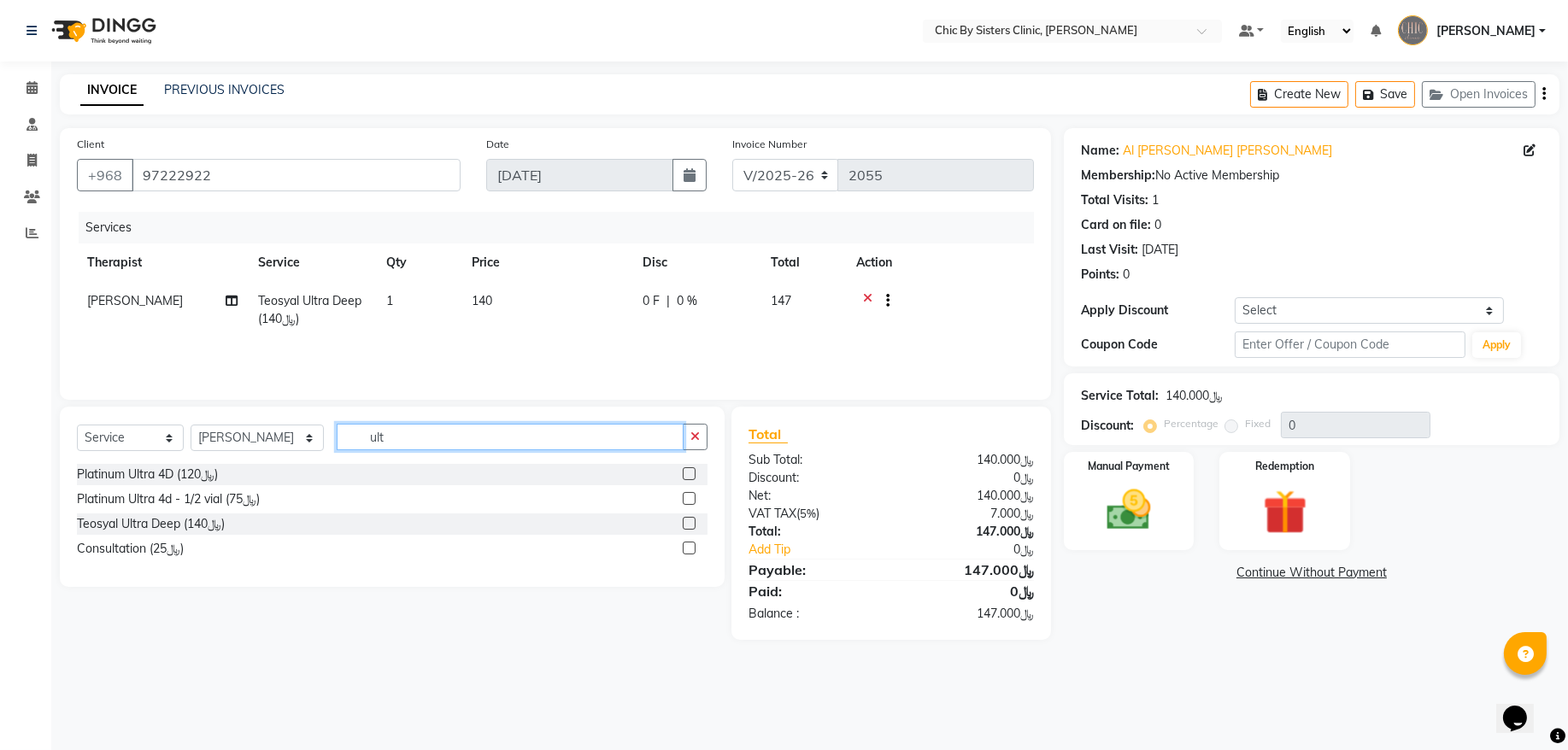
checkbox input "false"
click at [438, 431] on input "ult" at bounding box center [511, 438] width 347 height 26
type input "u"
type input "mel"
click at [691, 524] on label at bounding box center [689, 523] width 13 height 13
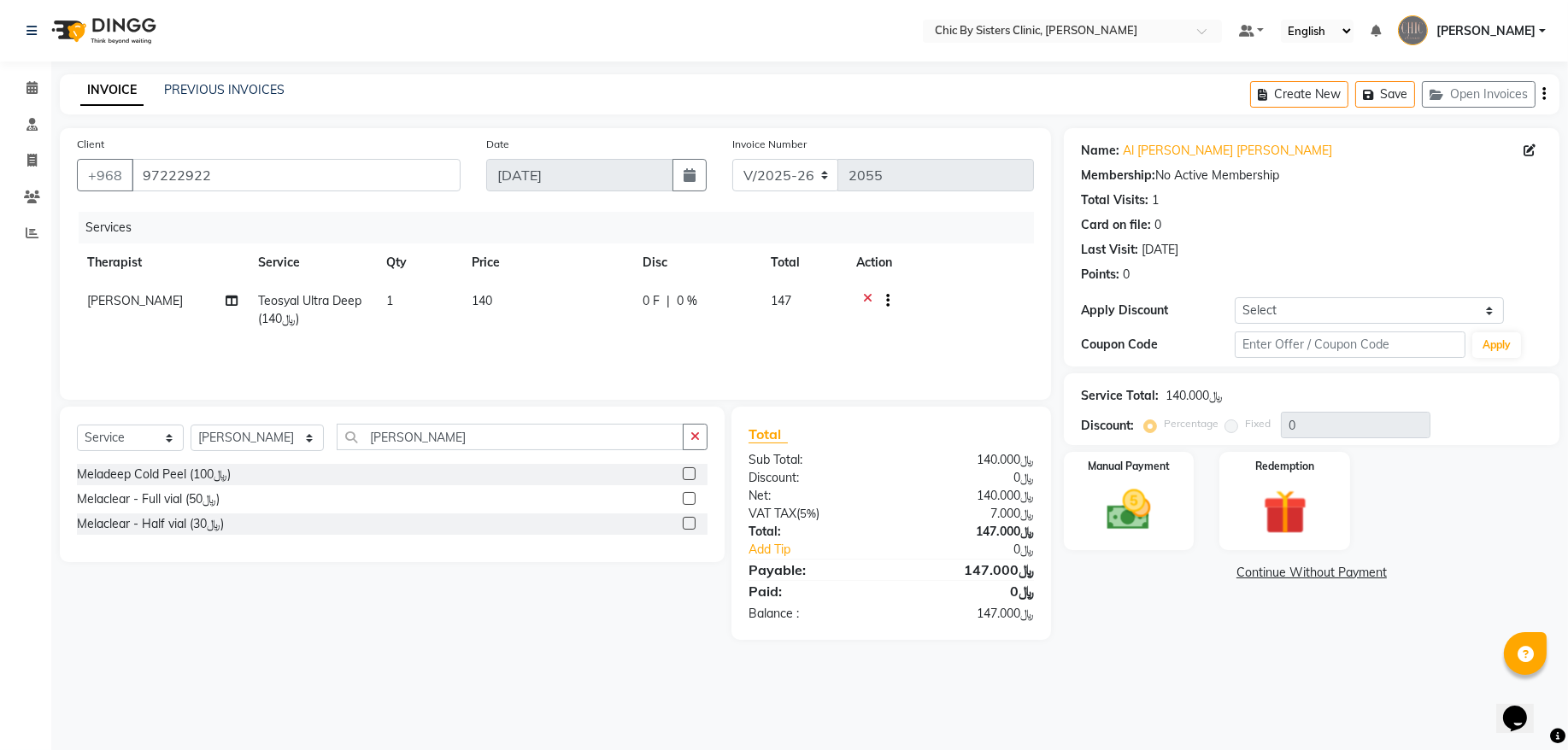
click at [691, 524] on input "checkbox" at bounding box center [688, 524] width 11 height 11
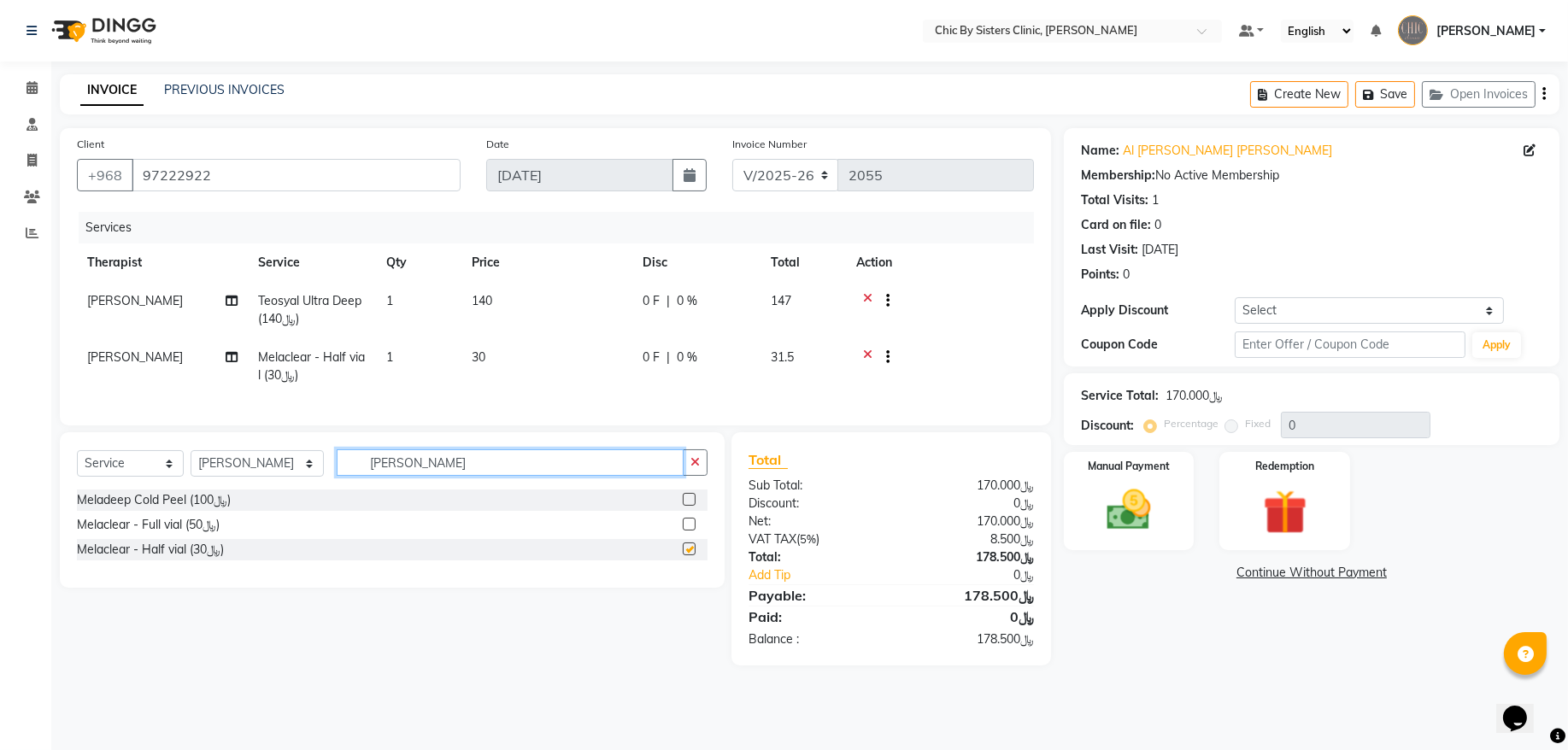
checkbox input "false"
click at [416, 476] on input "mel" at bounding box center [511, 463] width 347 height 26
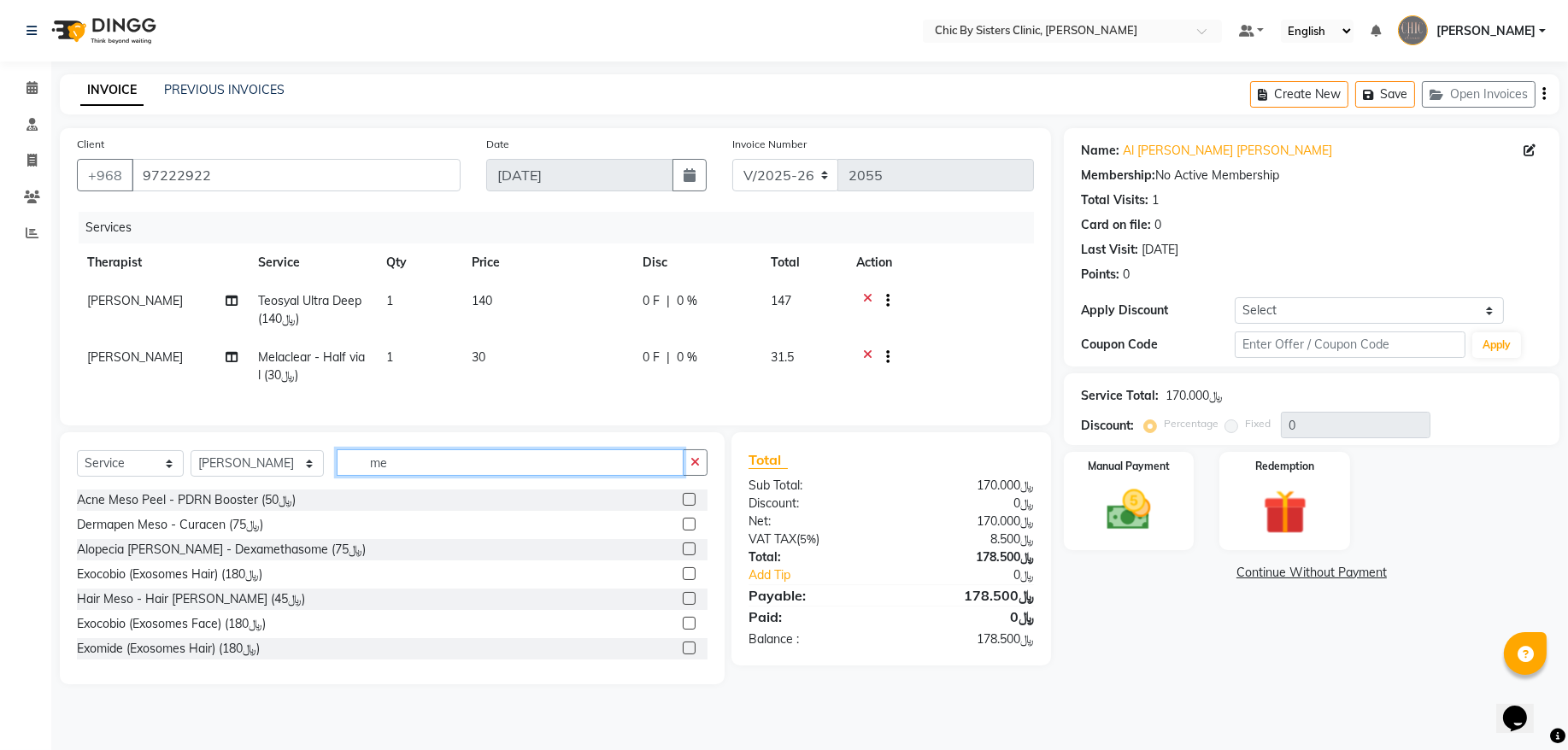
type input "m"
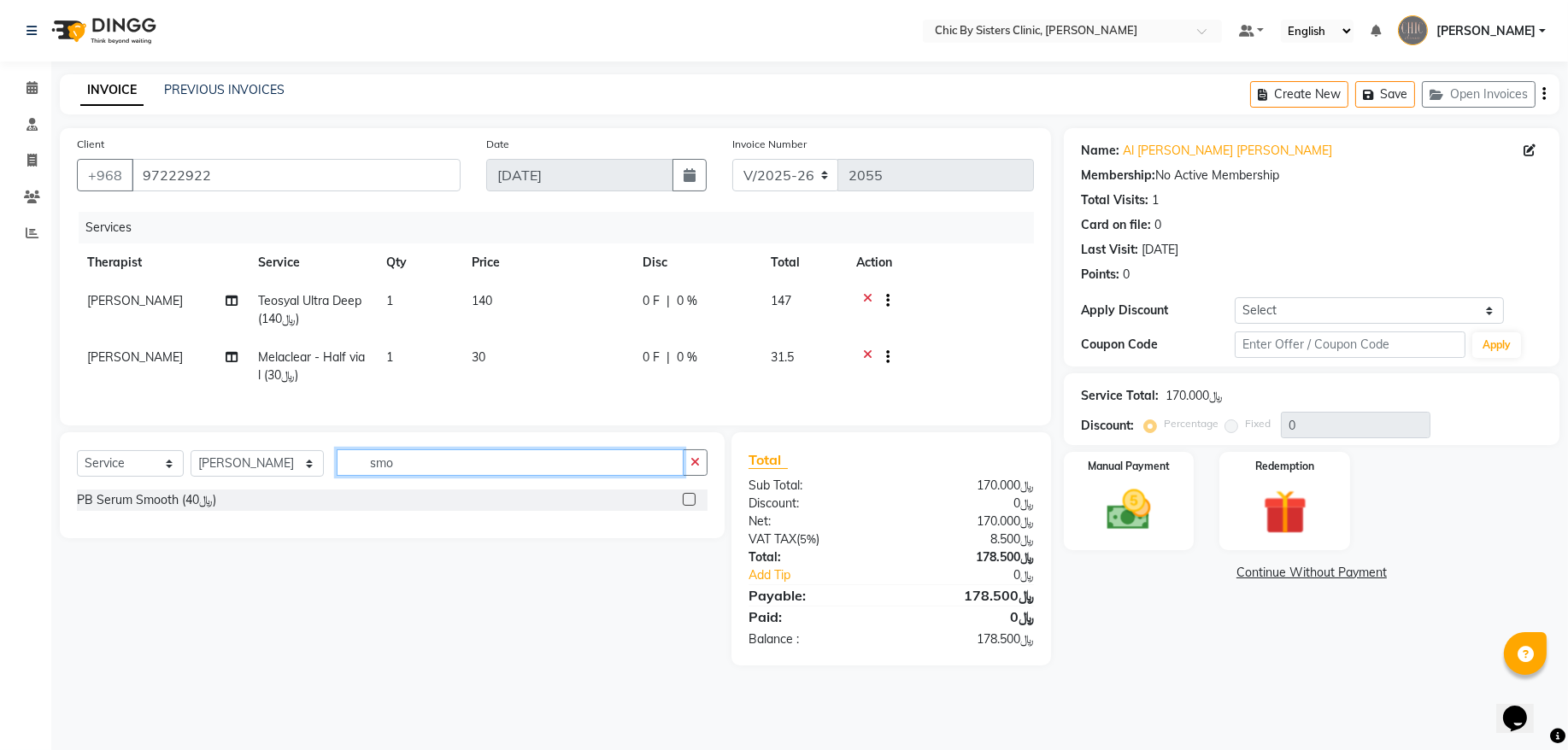
type input "smo"
click at [688, 506] on label at bounding box center [689, 499] width 13 height 13
click at [688, 506] on input "checkbox" at bounding box center [688, 500] width 11 height 11
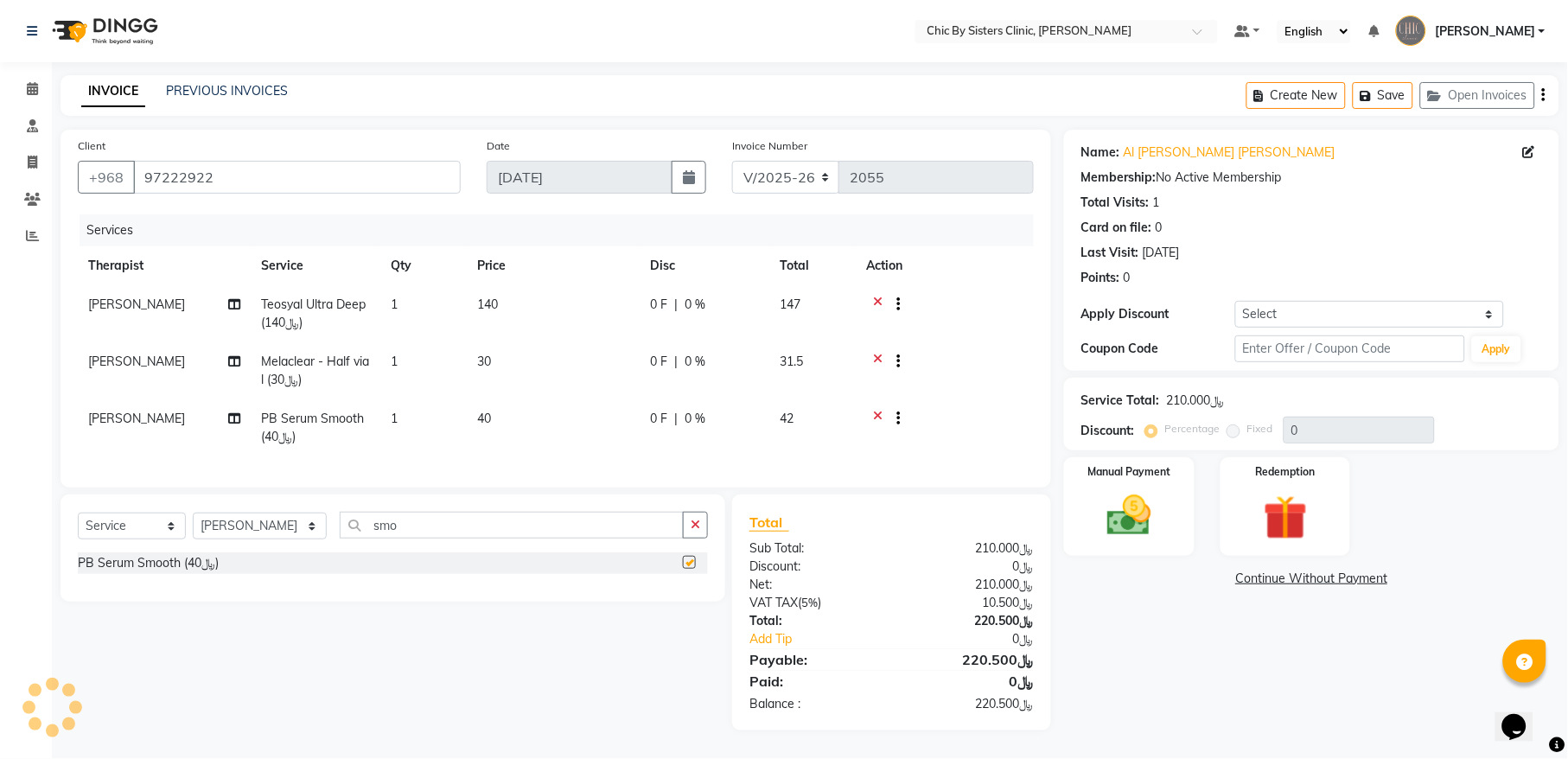
checkbox input "false"
click at [1312, 311] on select "Select Coupon → Forma - Full Face (Summer Offer) - Redemption Code Coupon → Ems…" at bounding box center [1369, 314] width 269 height 27
select select "4: Object"
click at [1235, 301] on select "Select Coupon → Forma - Full Face (Summer Offer) - Redemption Code Coupon → Ems…" at bounding box center [1369, 314] width 269 height 27
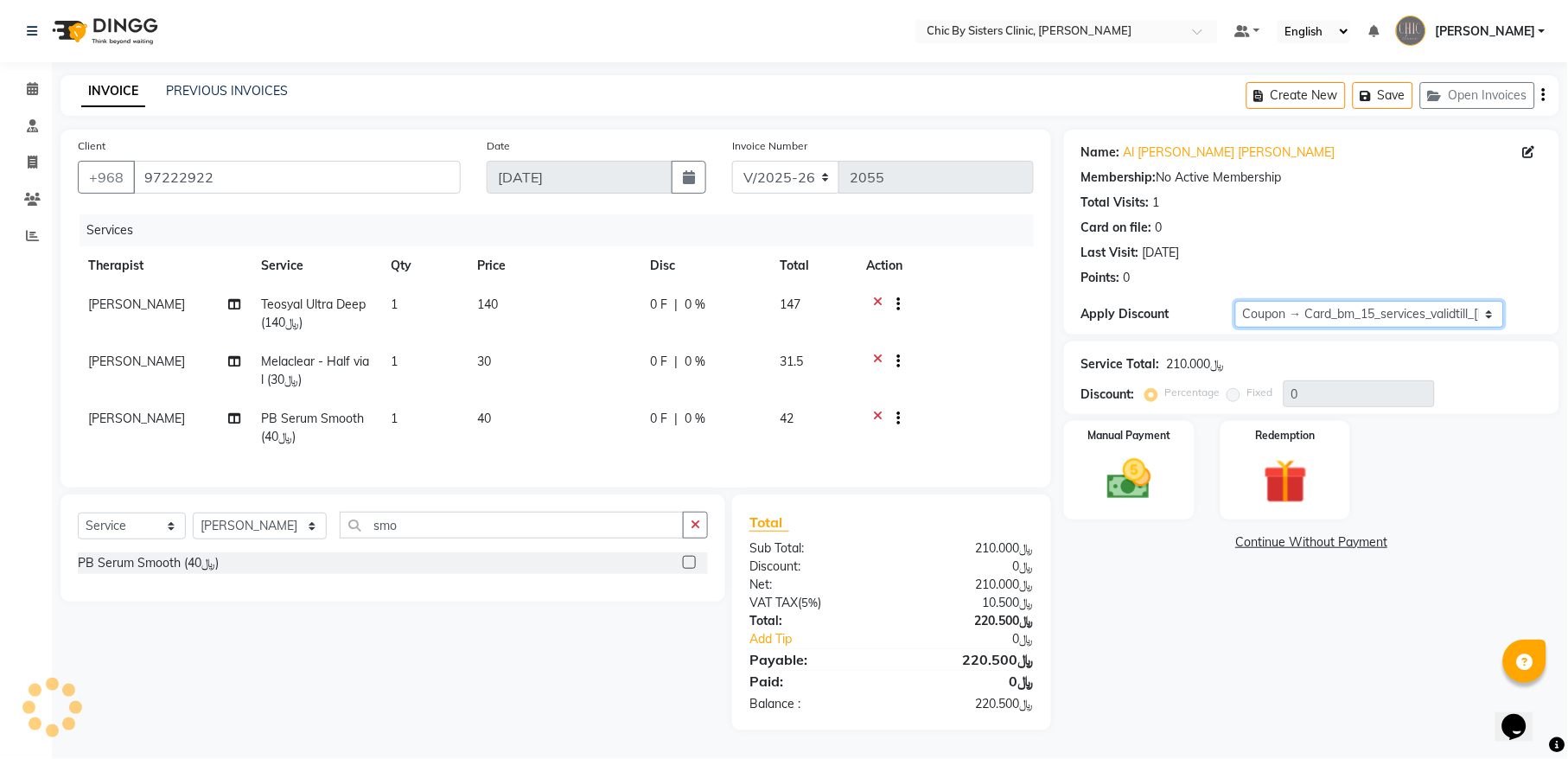
type input "15"
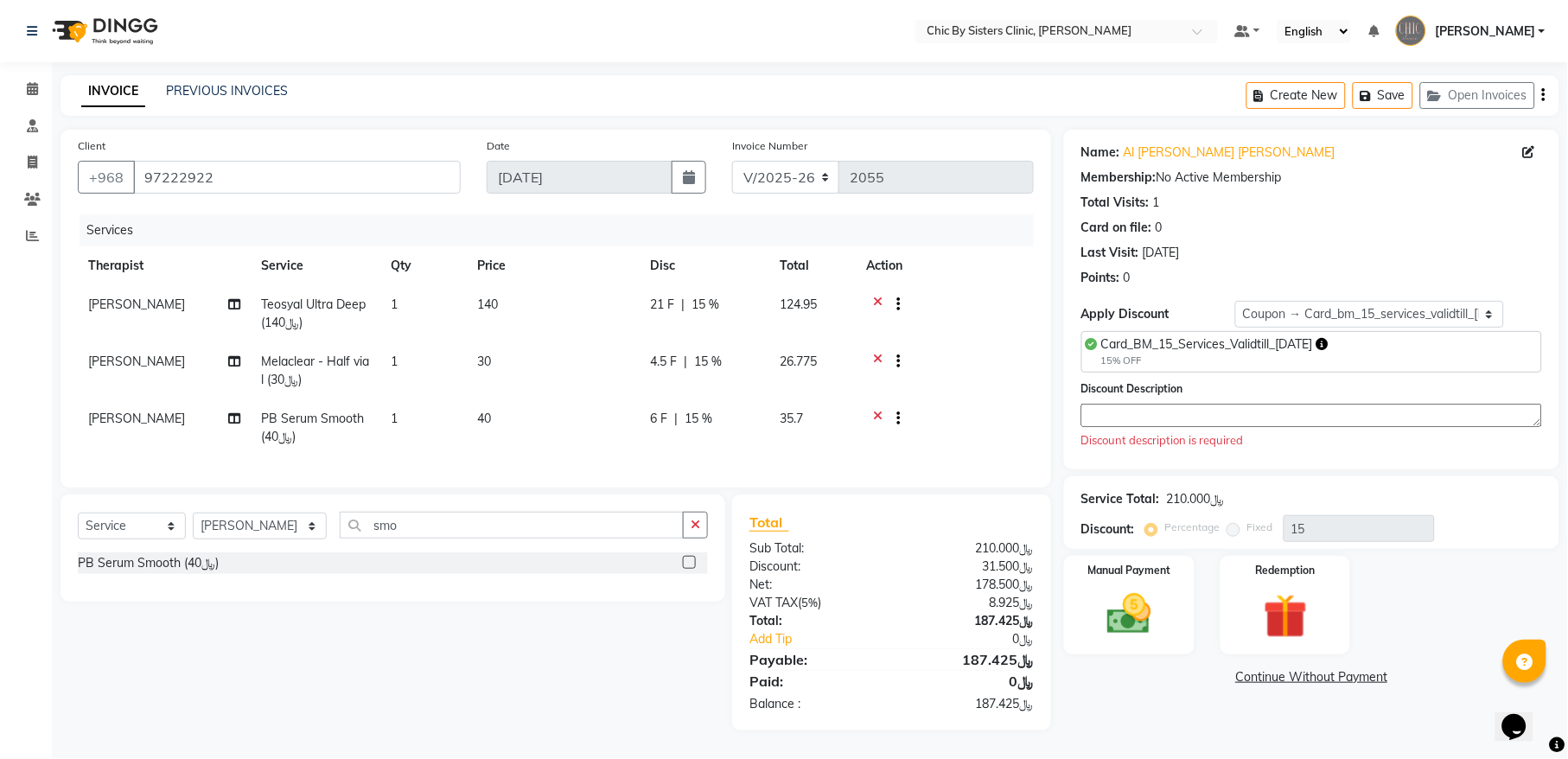
click at [1192, 421] on textarea at bounding box center [1312, 415] width 460 height 23
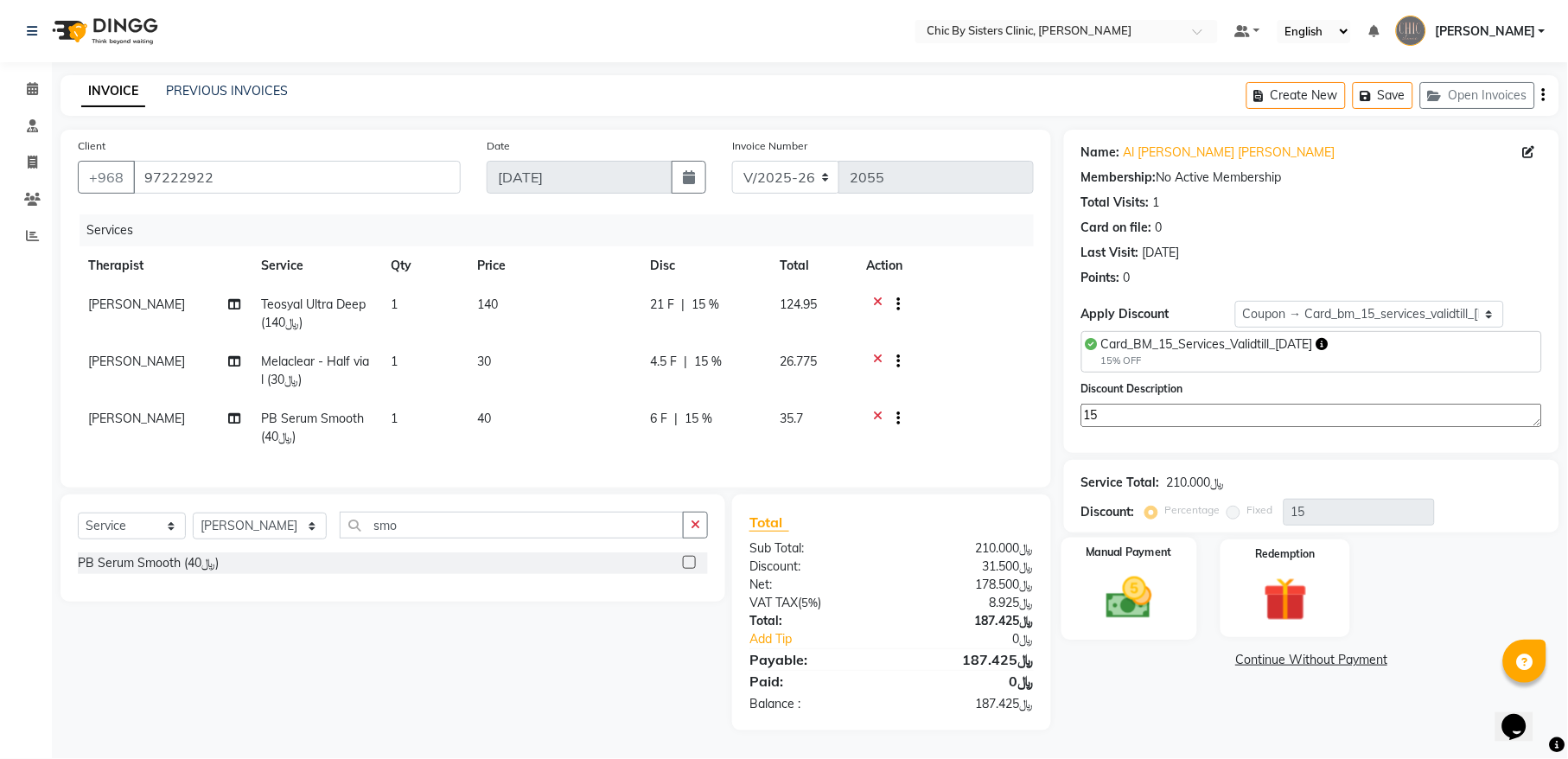
type textarea "15"
click at [1142, 600] on img at bounding box center [1128, 598] width 74 height 53
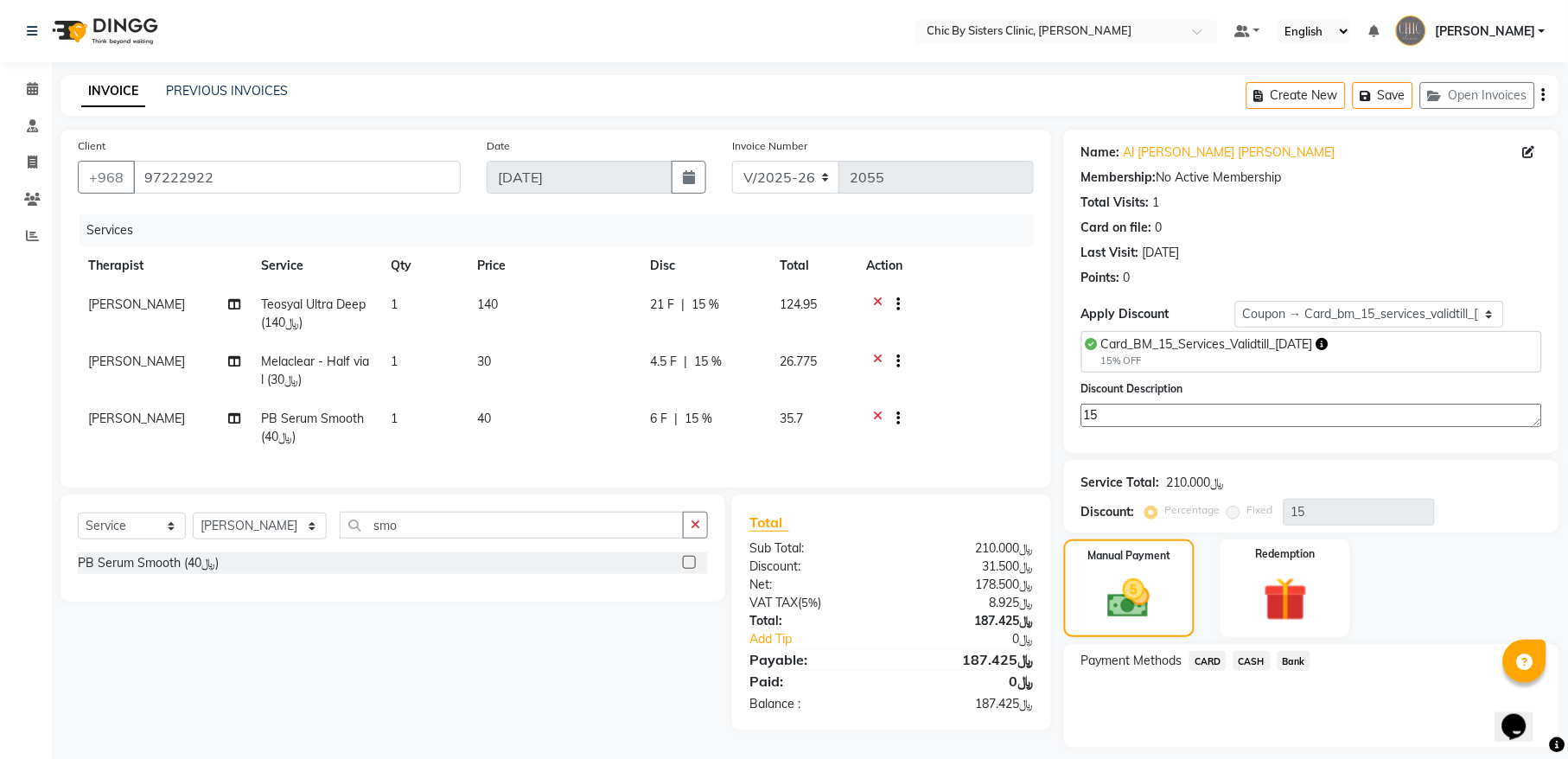
click at [1198, 661] on span "CARD" at bounding box center [1208, 661] width 37 height 20
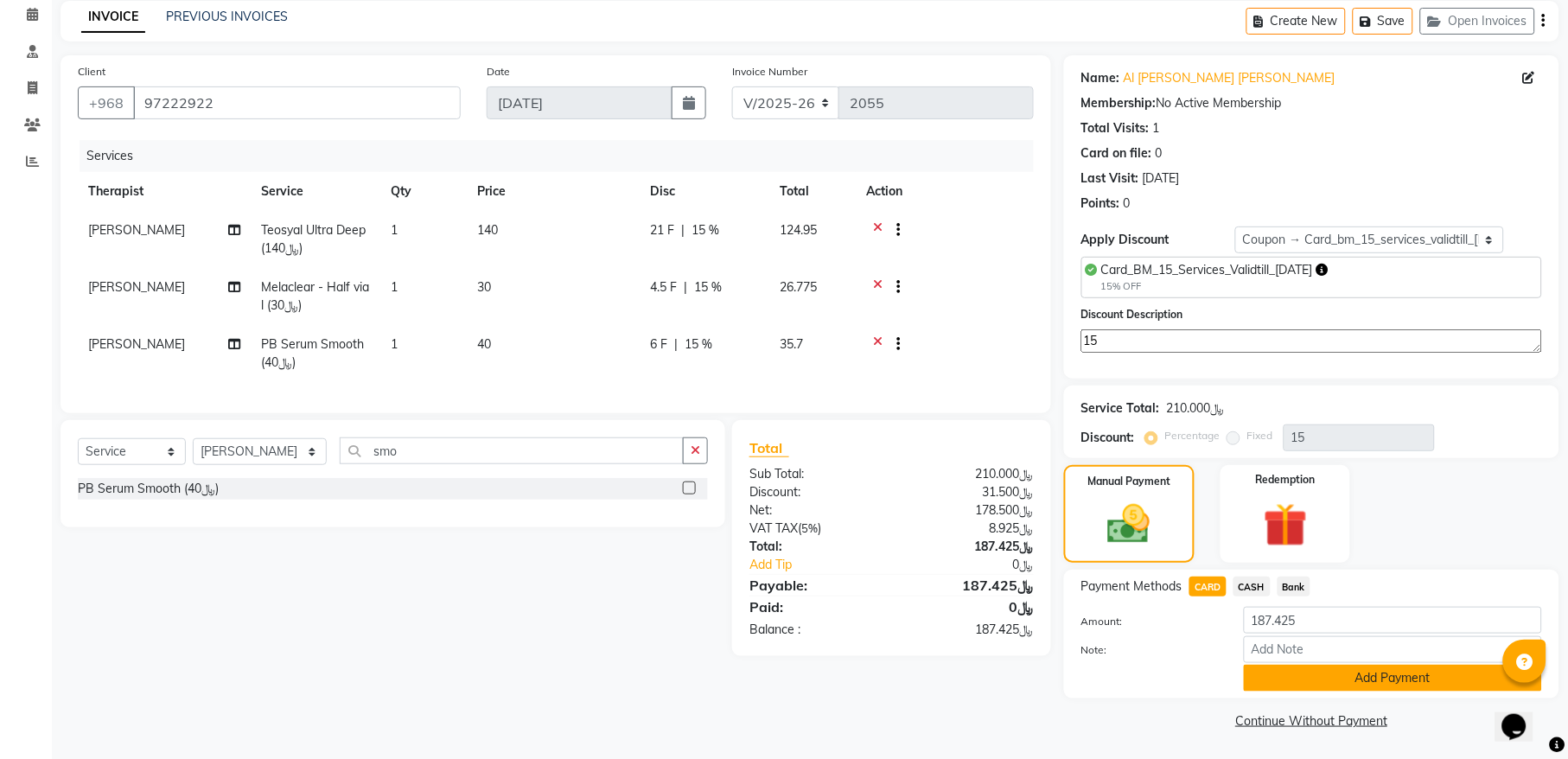
click at [1290, 679] on button "Add Payment" at bounding box center [1393, 679] width 298 height 27
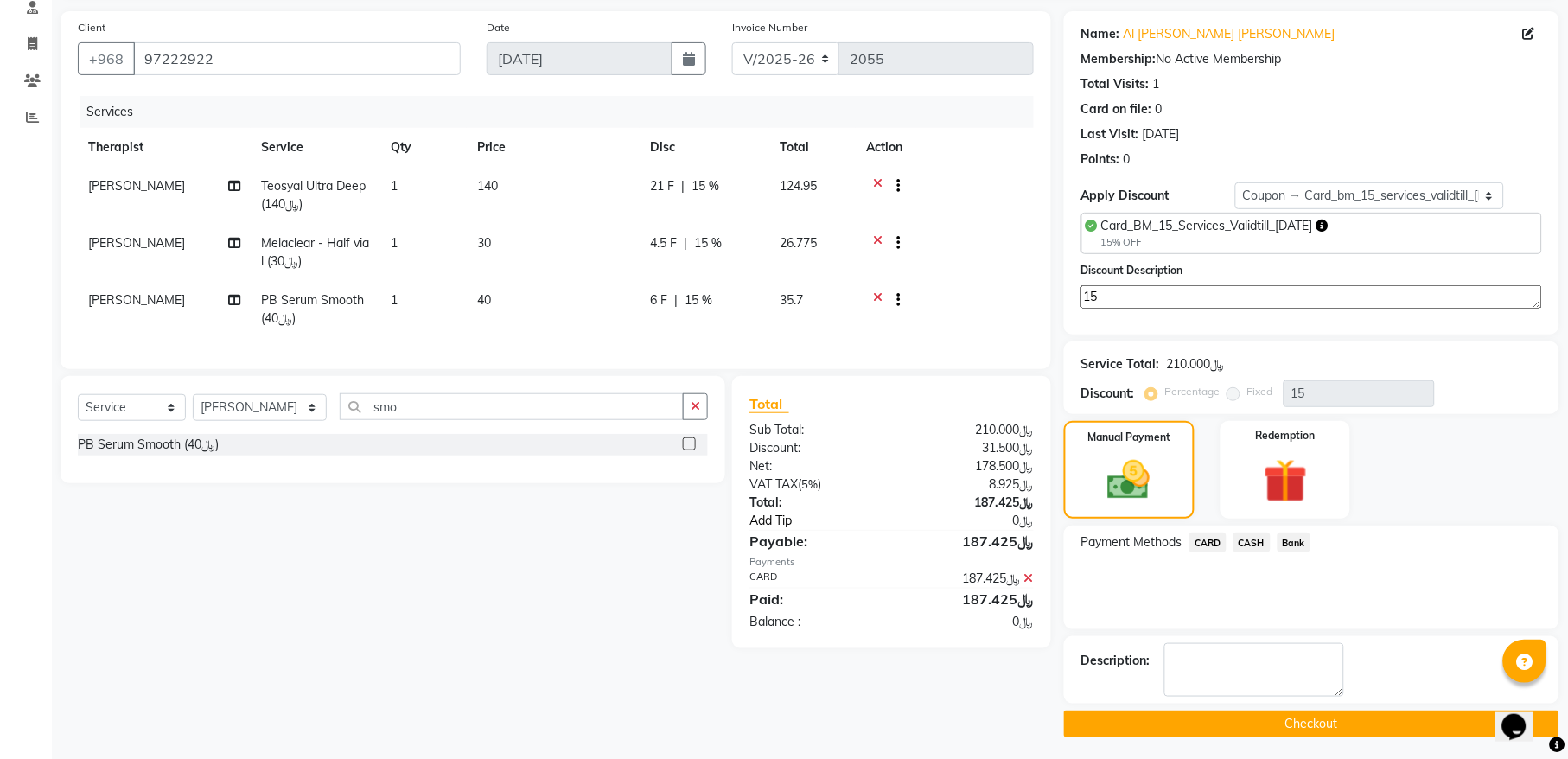
scroll to position [125, 0]
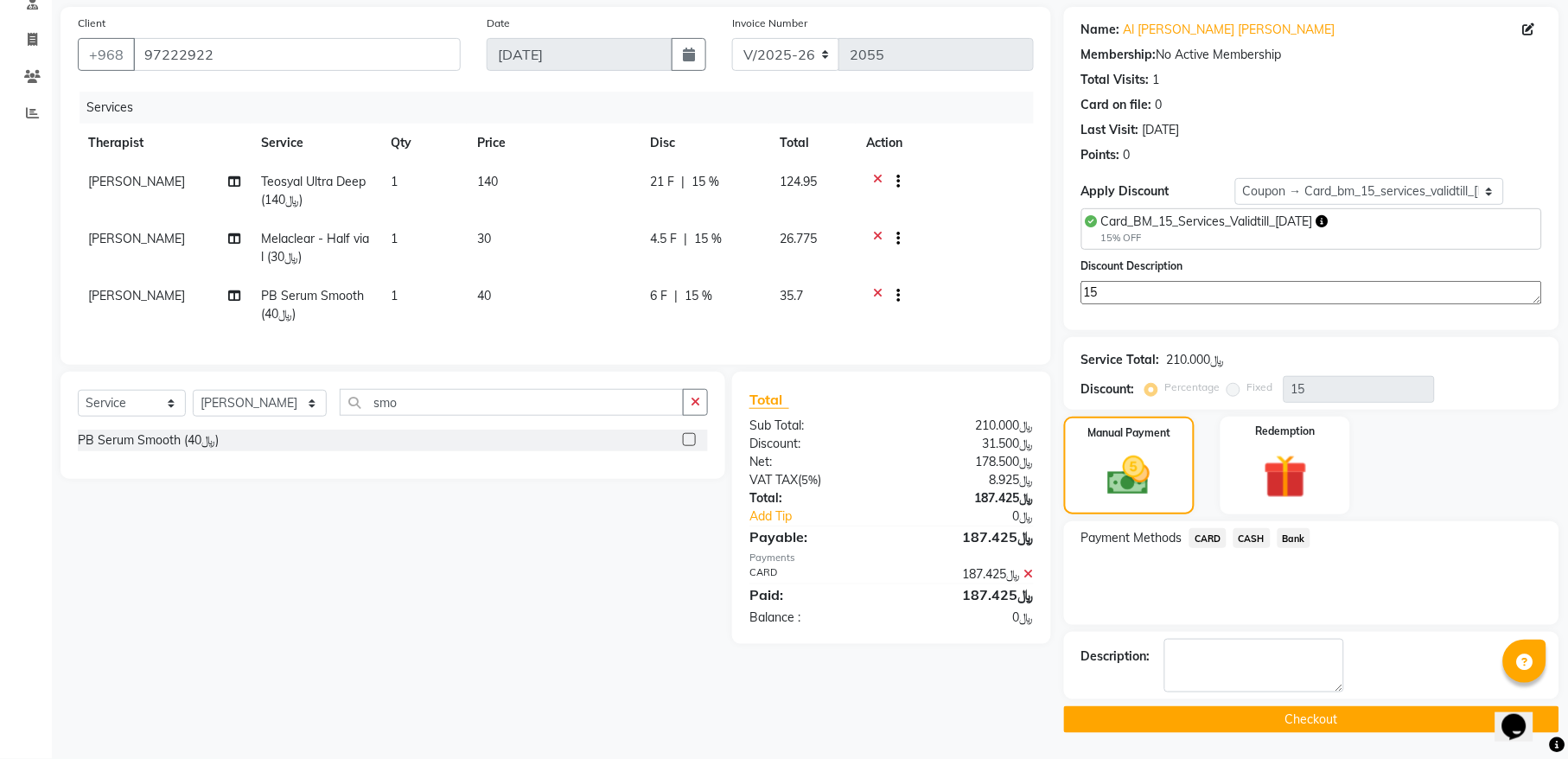
click at [1084, 715] on button "Checkout" at bounding box center [1312, 720] width 495 height 27
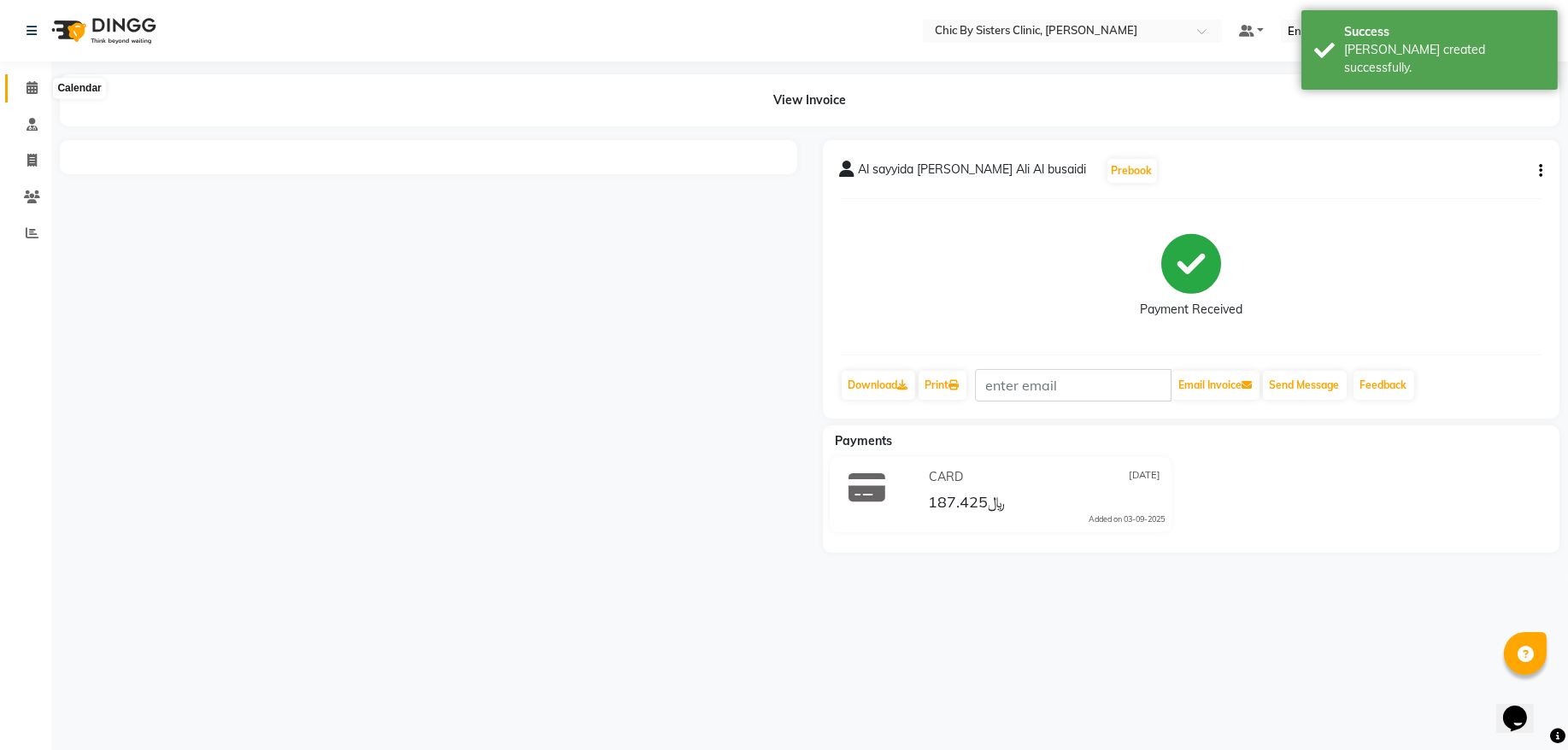
click at [34, 86] on icon at bounding box center [32, 87] width 11 height 13
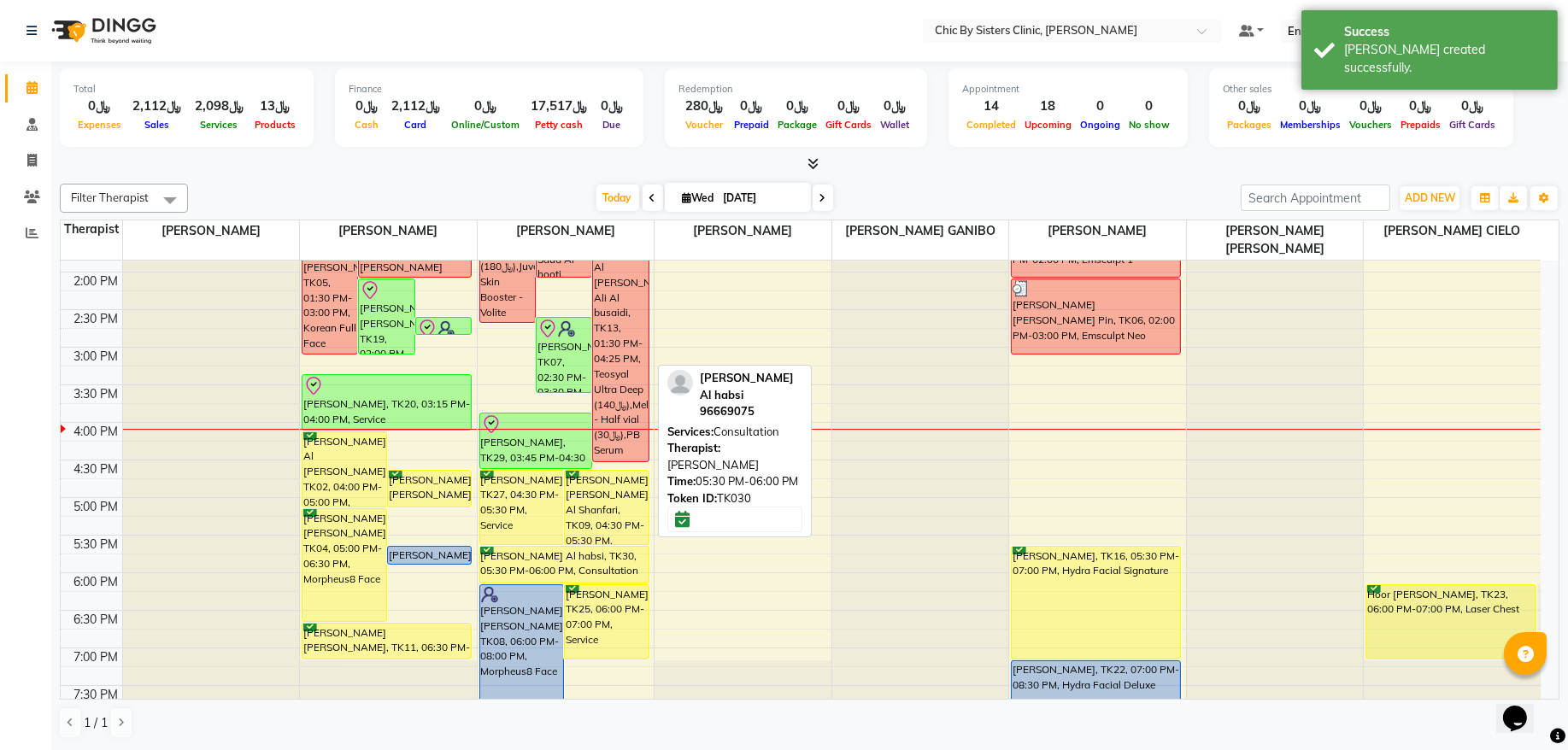
scroll to position [419, 0]
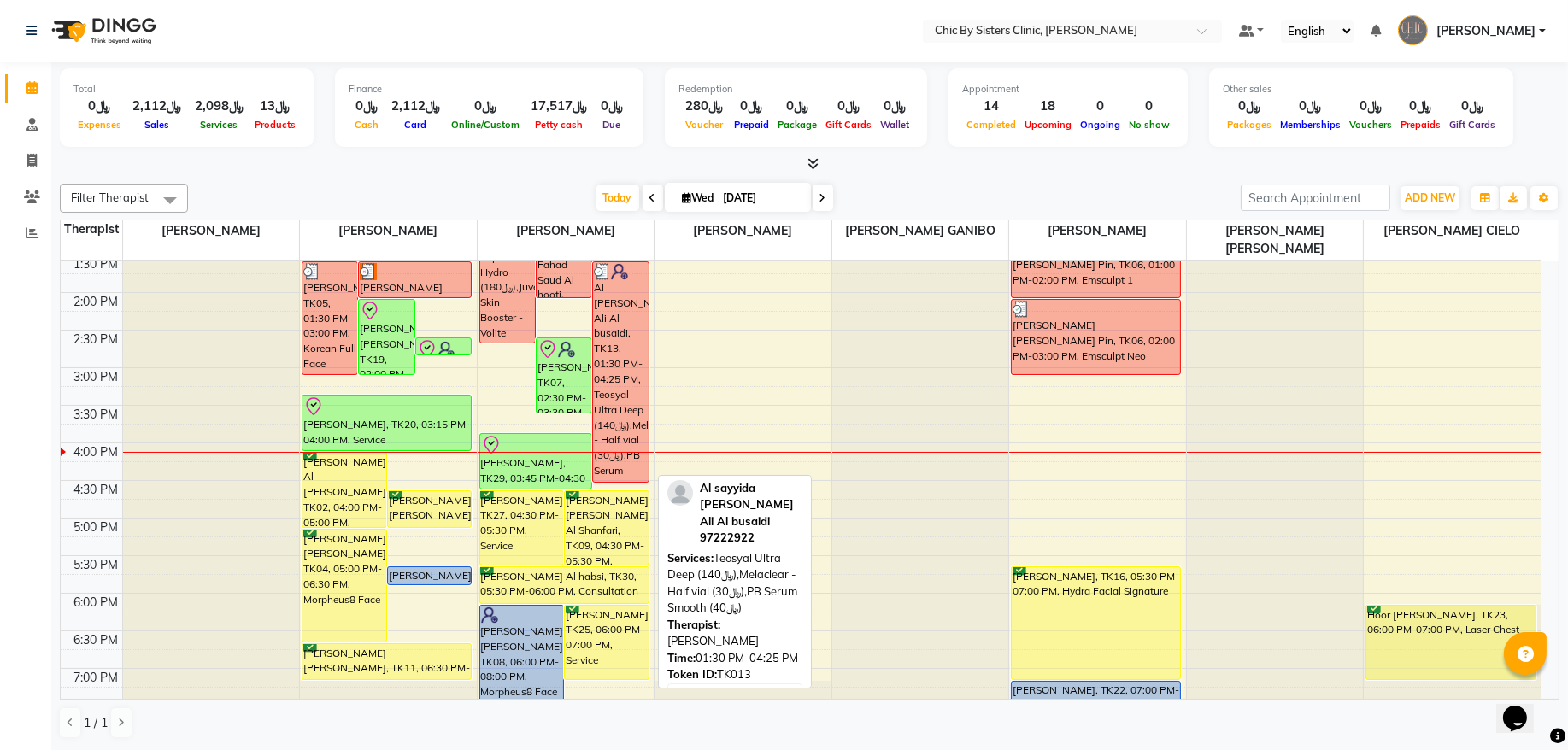
click at [623, 318] on div "Al [PERSON_NAME] Ali Al busaidi, TK13, 01:30 PM-04:25 PM, Teosyal Ultra Deep (﷼…" at bounding box center [621, 372] width 55 height 220
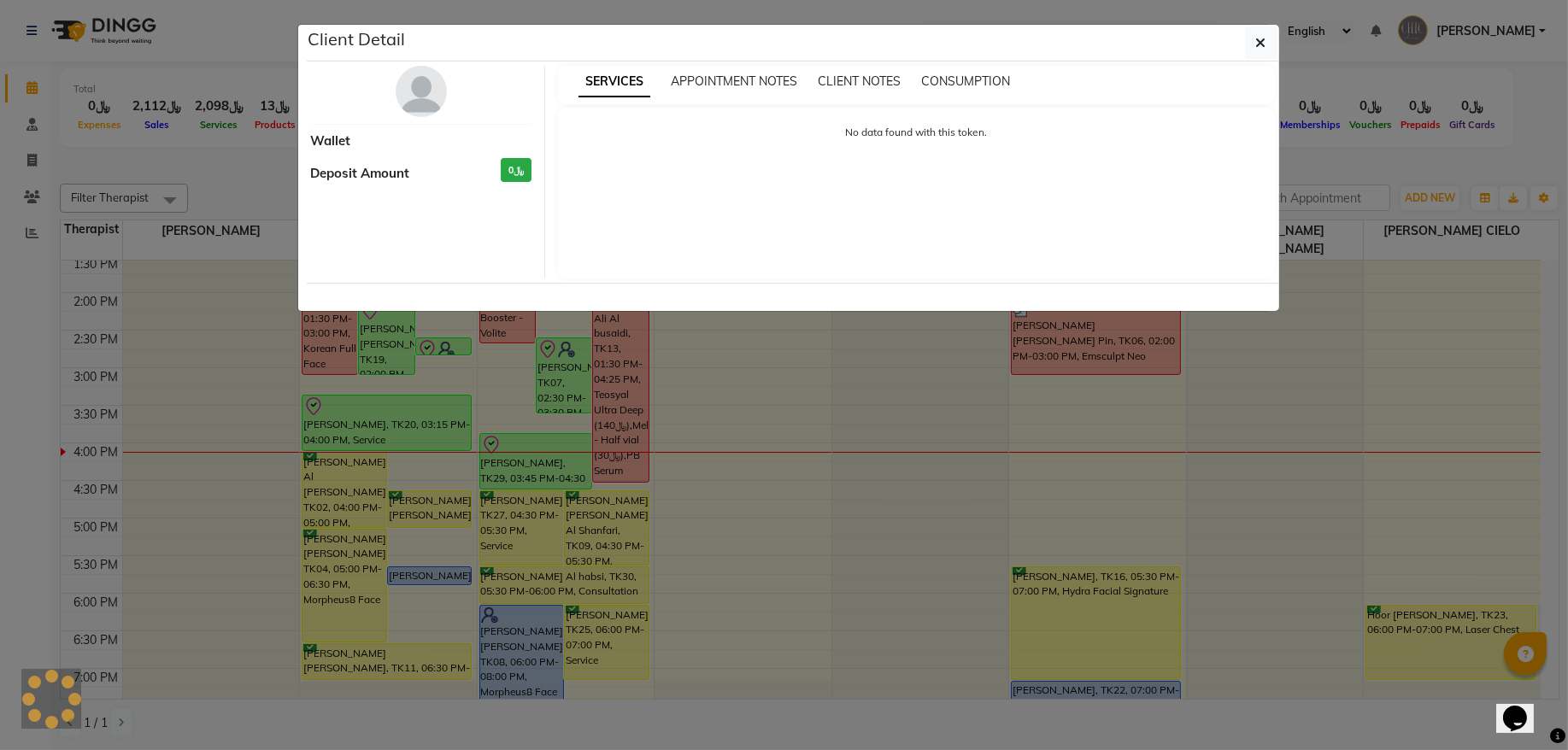
select select "3"
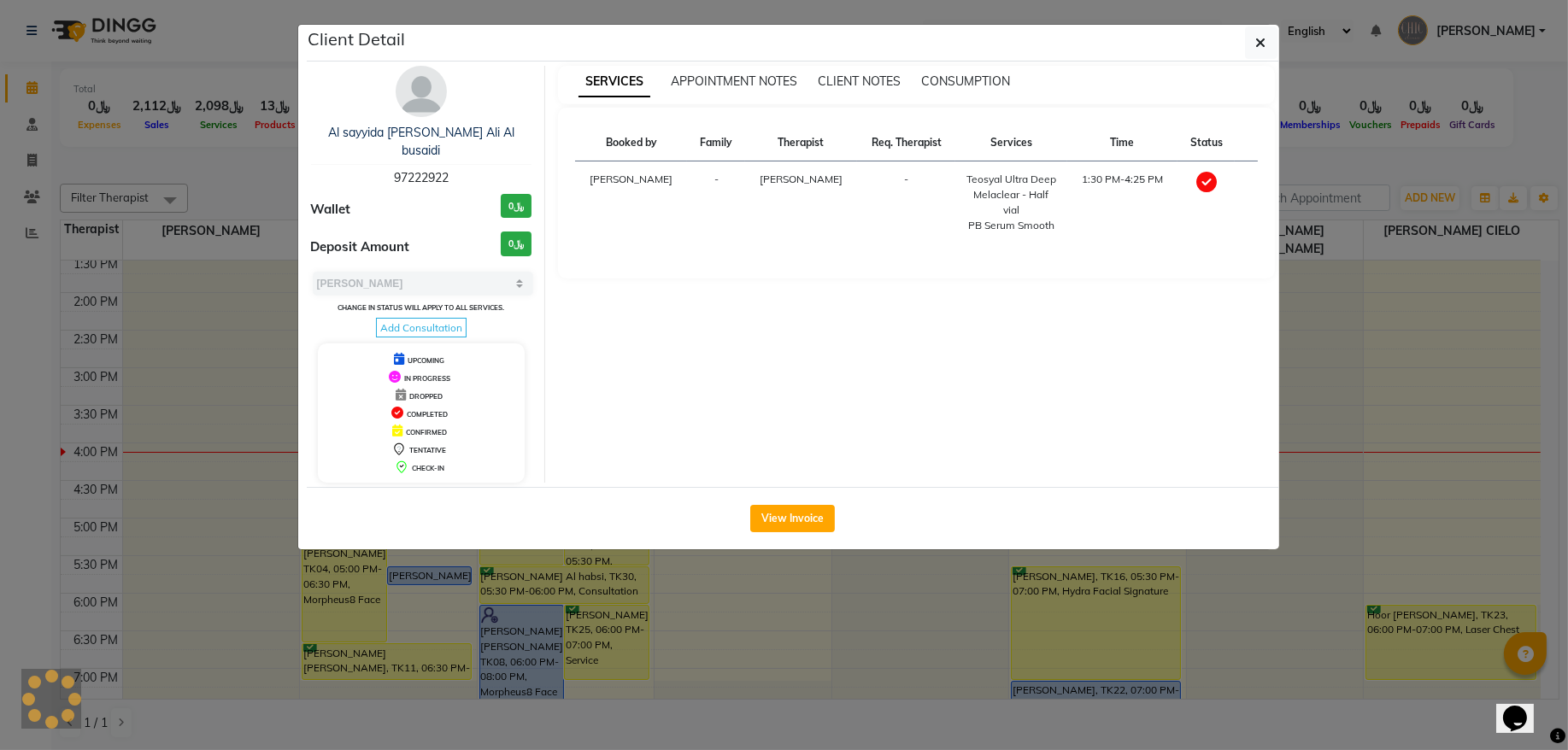
click at [423, 170] on span "97222922" at bounding box center [422, 177] width 55 height 15
copy span "97222922"
click at [1253, 48] on button "button" at bounding box center [1262, 42] width 33 height 33
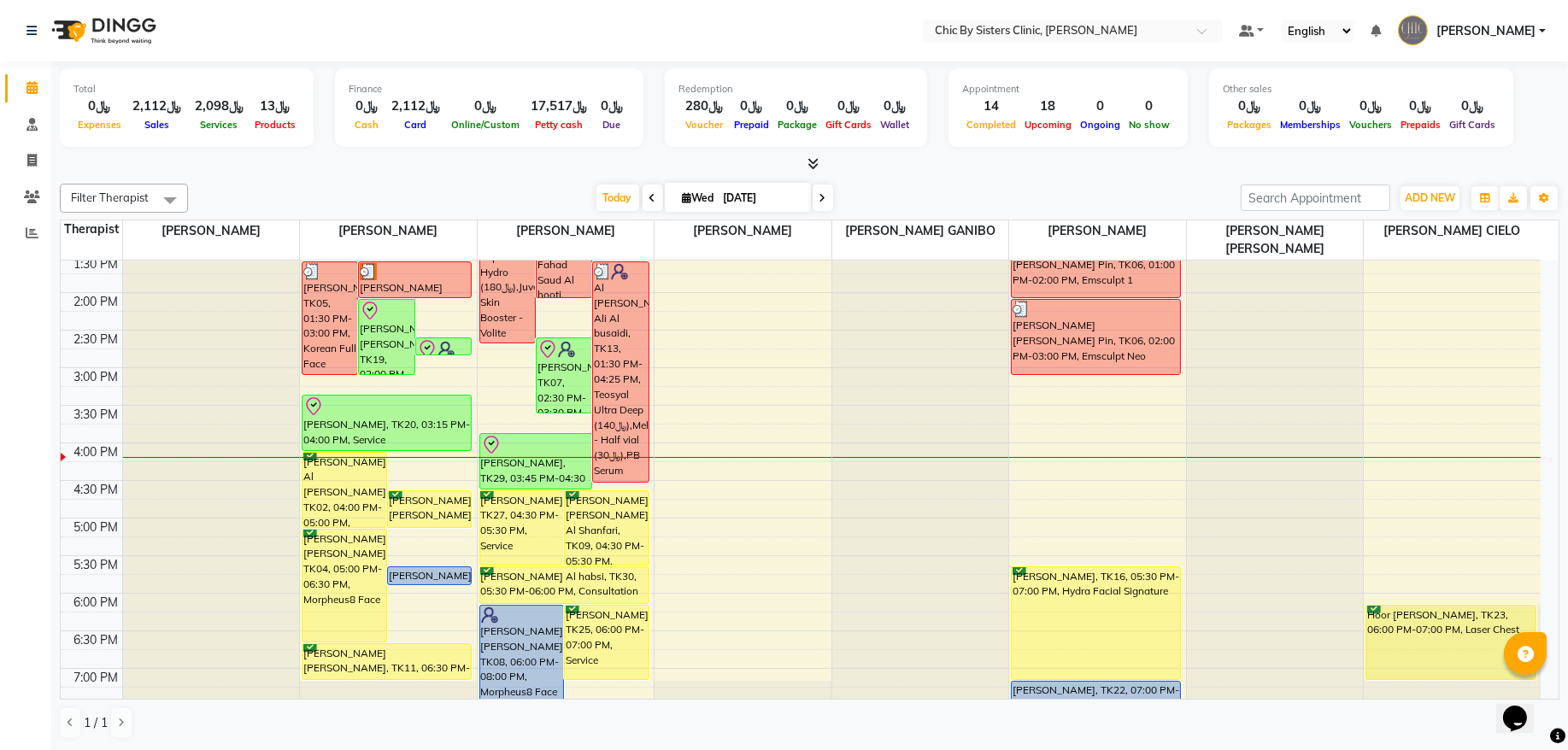
click at [813, 202] on span at bounding box center [822, 198] width 20 height 26
type input "[DATE]"
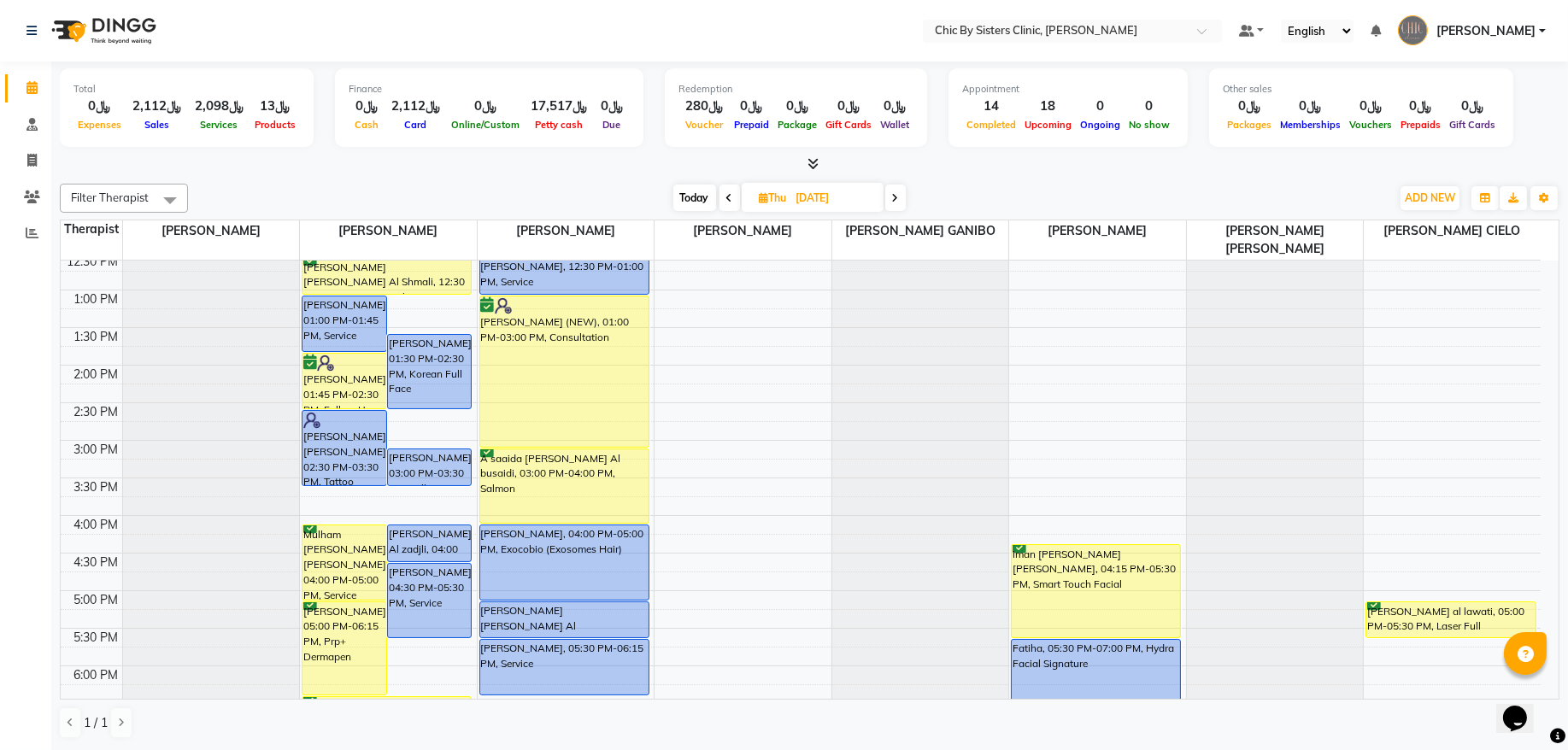
scroll to position [0, 0]
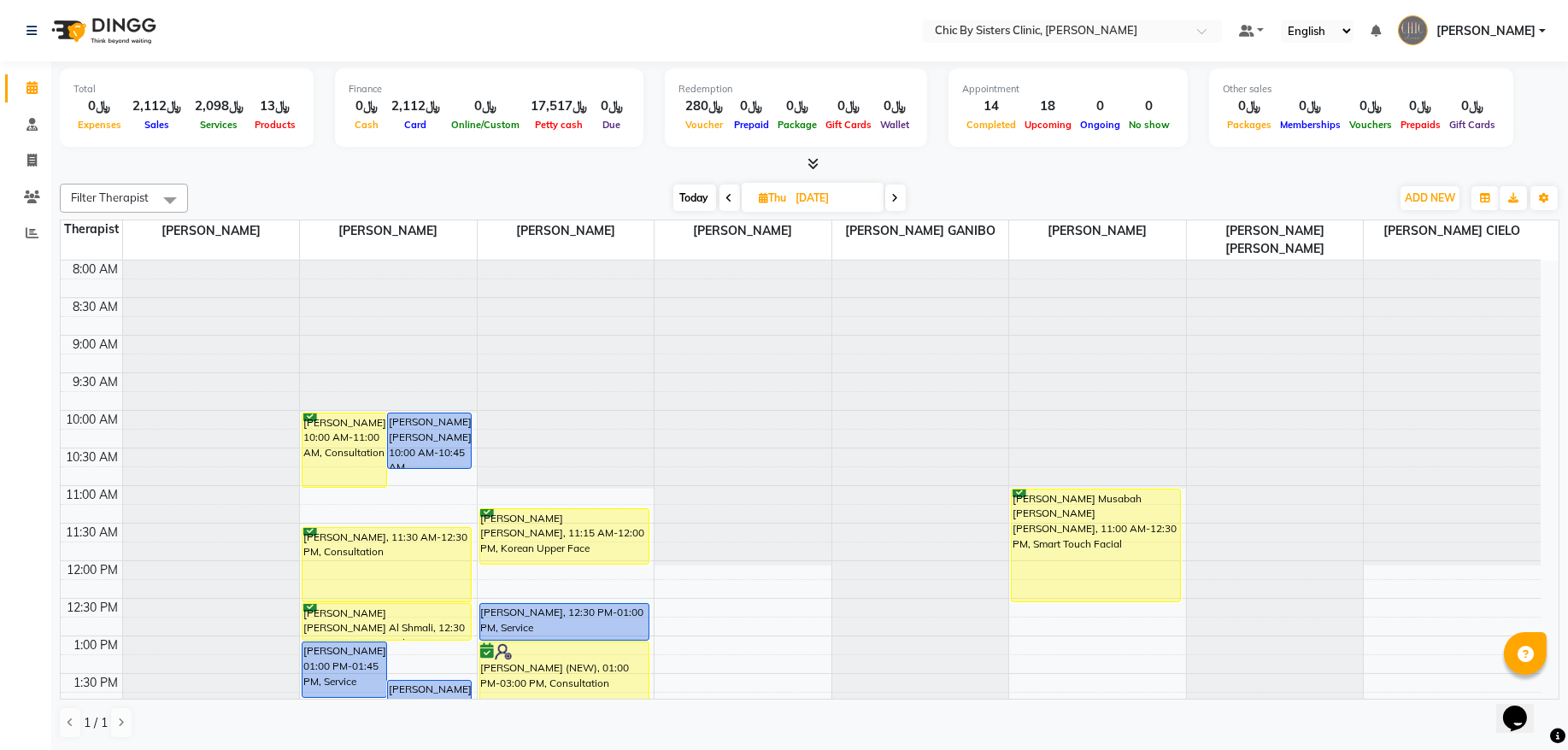
click at [824, 201] on input "[DATE]" at bounding box center [834, 198] width 85 height 26
select select "9"
select select "2025"
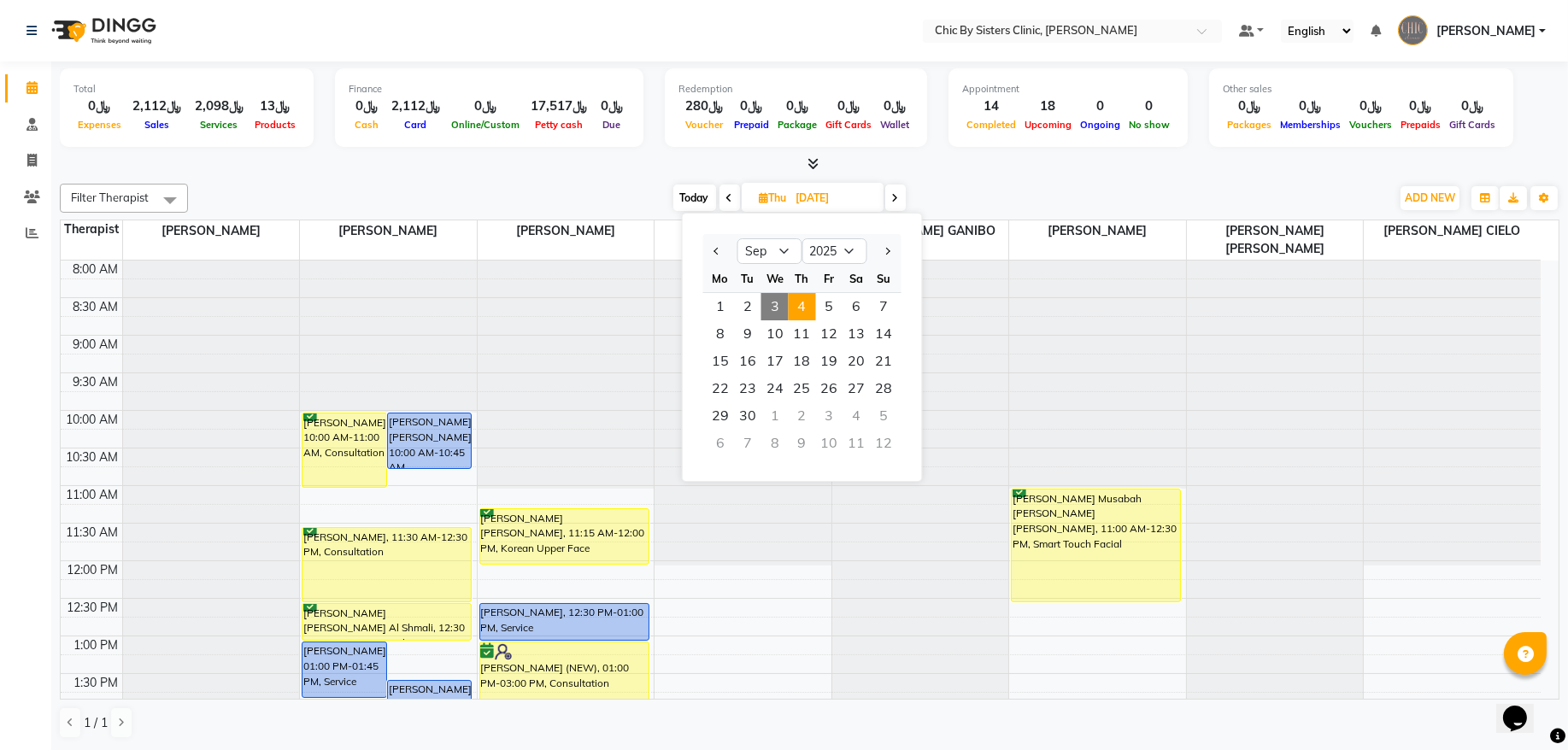
click at [698, 202] on span "Today" at bounding box center [695, 198] width 43 height 26
type input "[DATE]"
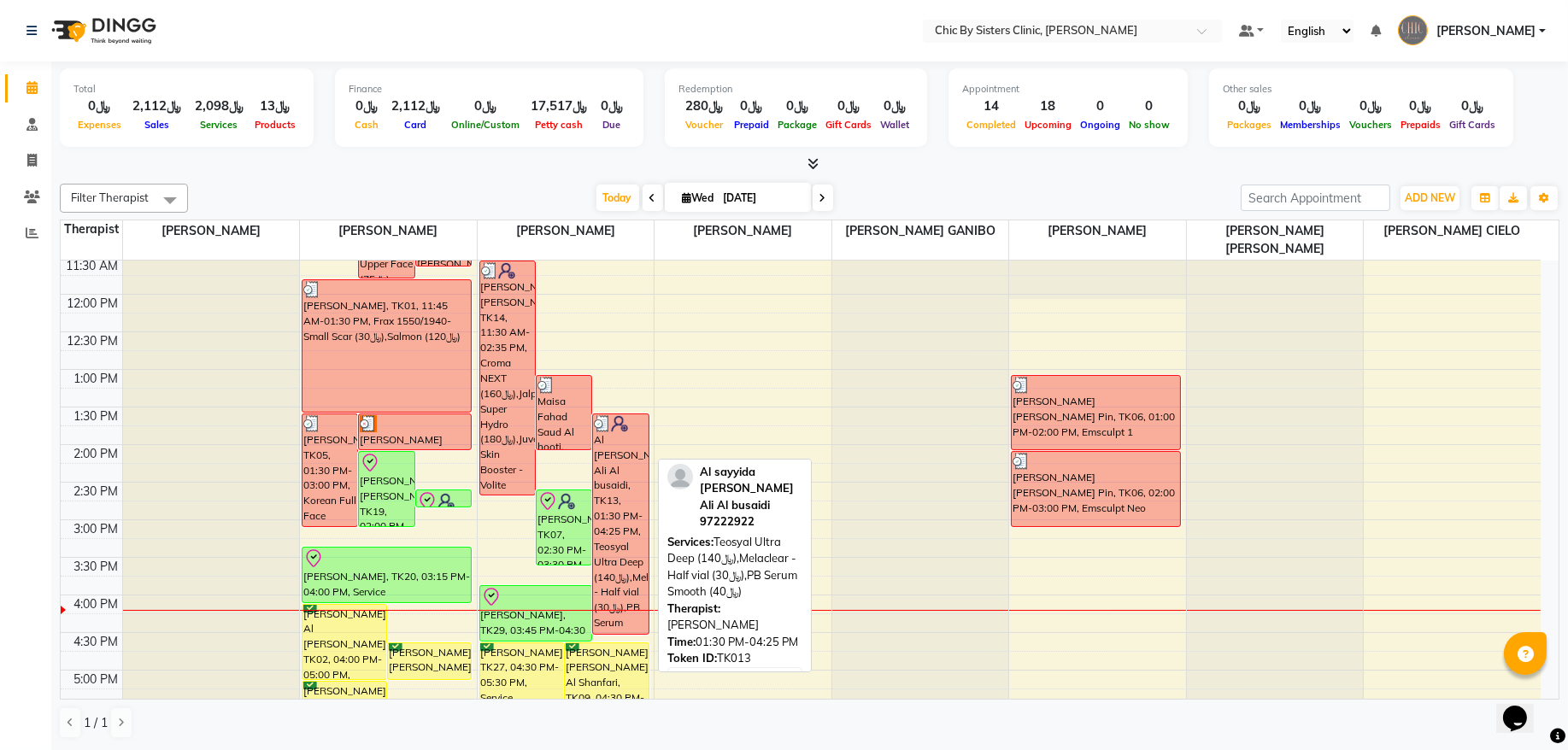
scroll to position [265, 0]
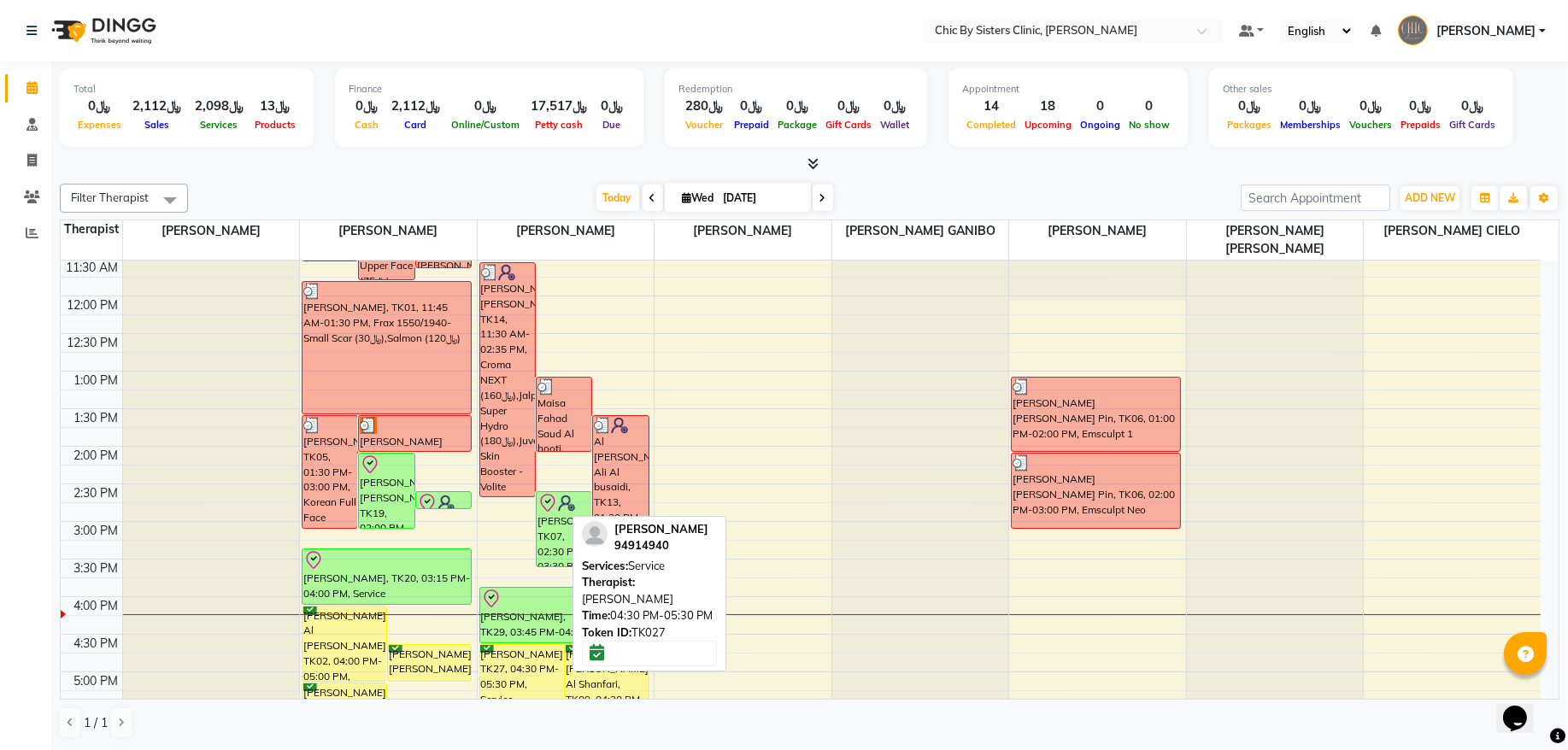
click at [507, 658] on div "[PERSON_NAME], TK27, 04:30 PM-05:30 PM, Service" at bounding box center [522, 681] width 84 height 73
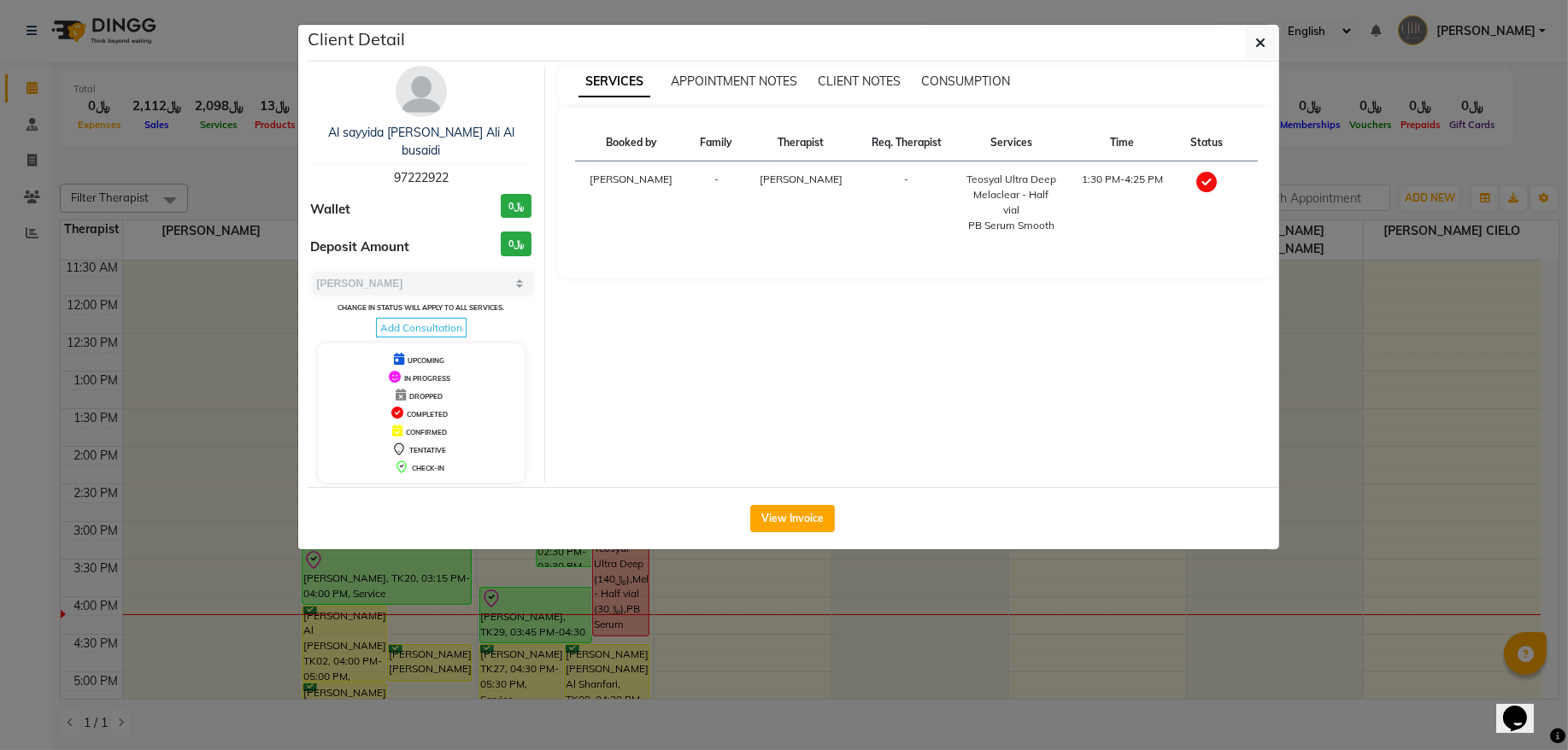
select select "6"
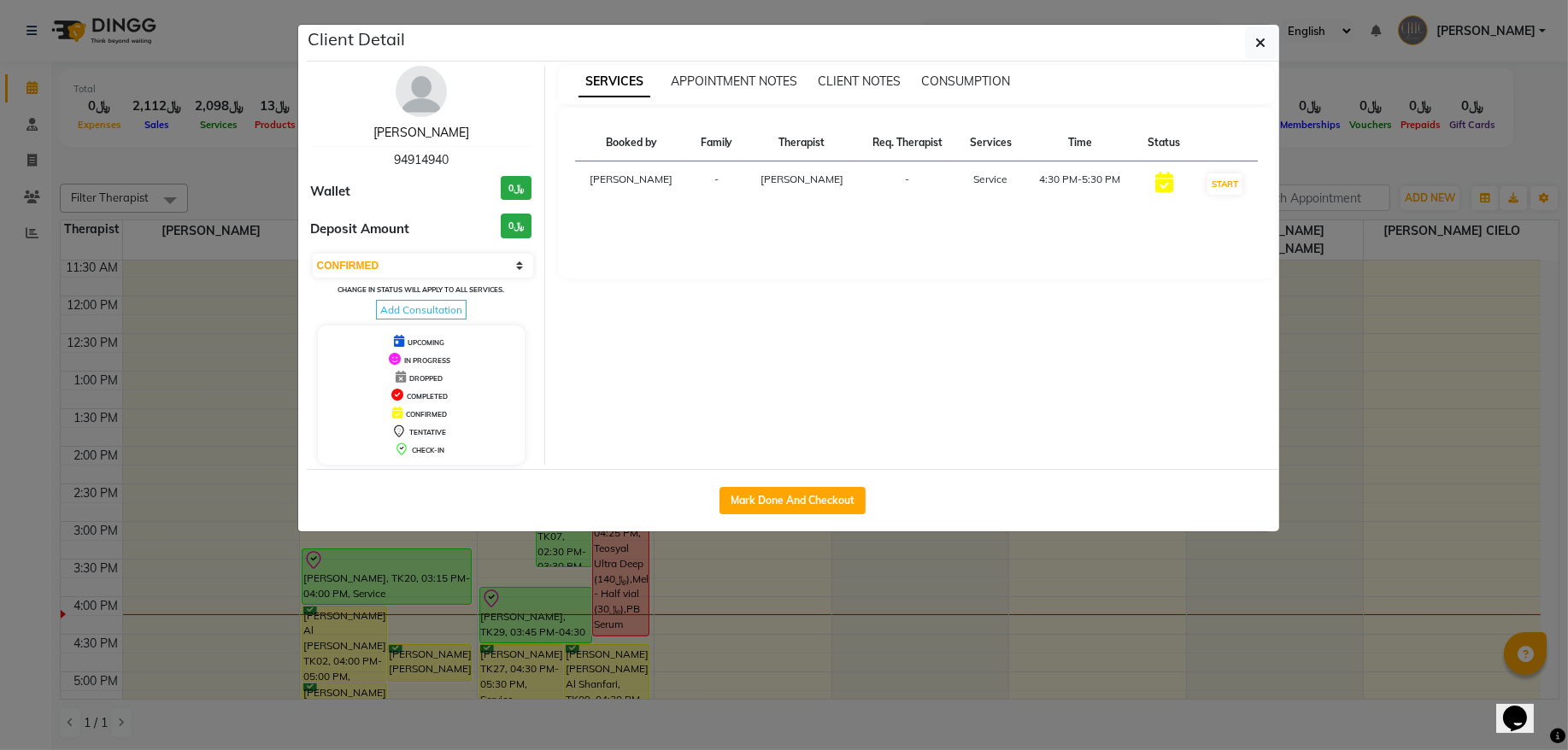
click at [439, 136] on link "[PERSON_NAME]" at bounding box center [421, 132] width 96 height 15
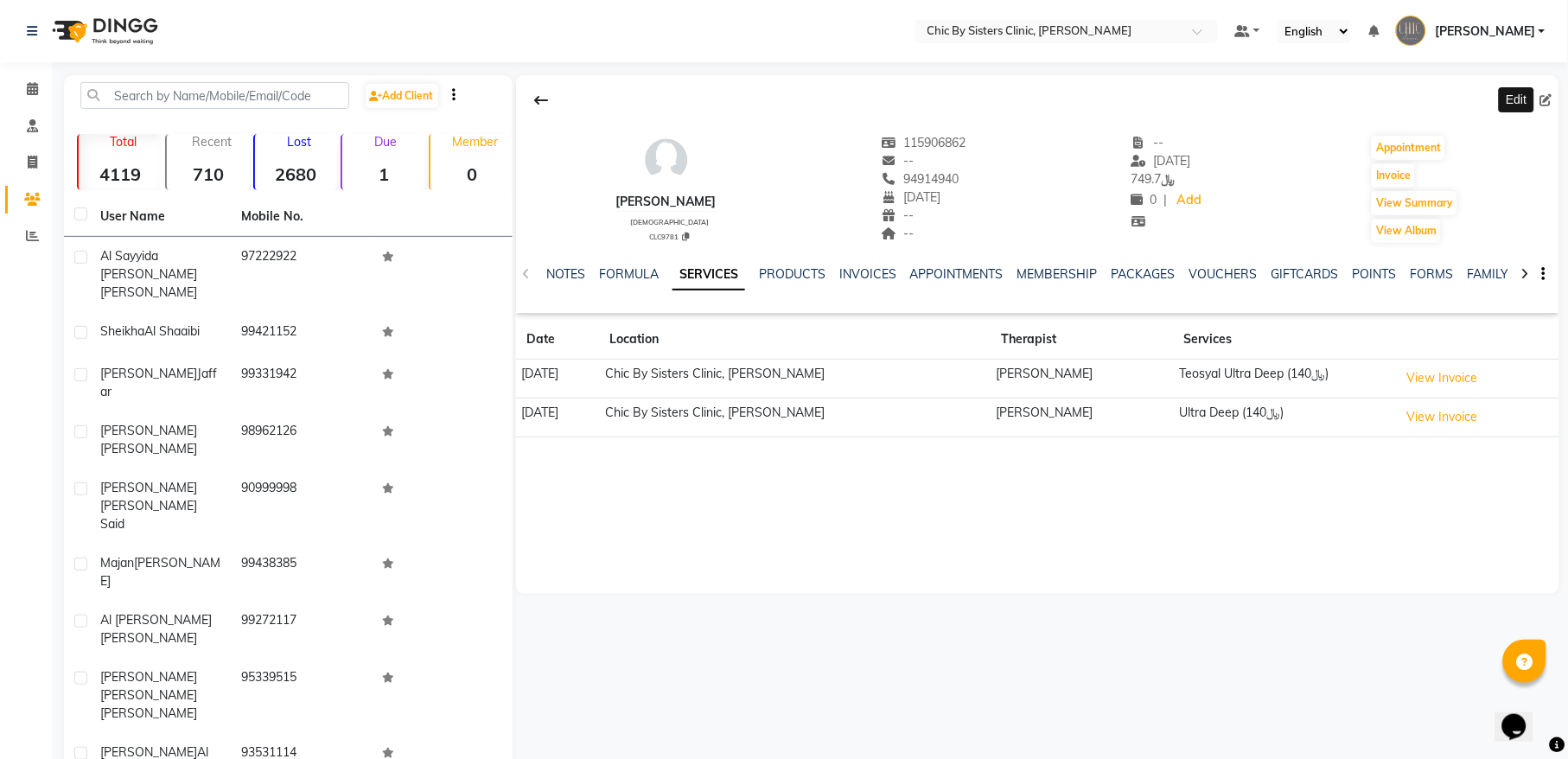
click at [1548, 95] on icon at bounding box center [1547, 101] width 12 height 12
select select "24"
select select "02"
select select "1987"
select select "female"
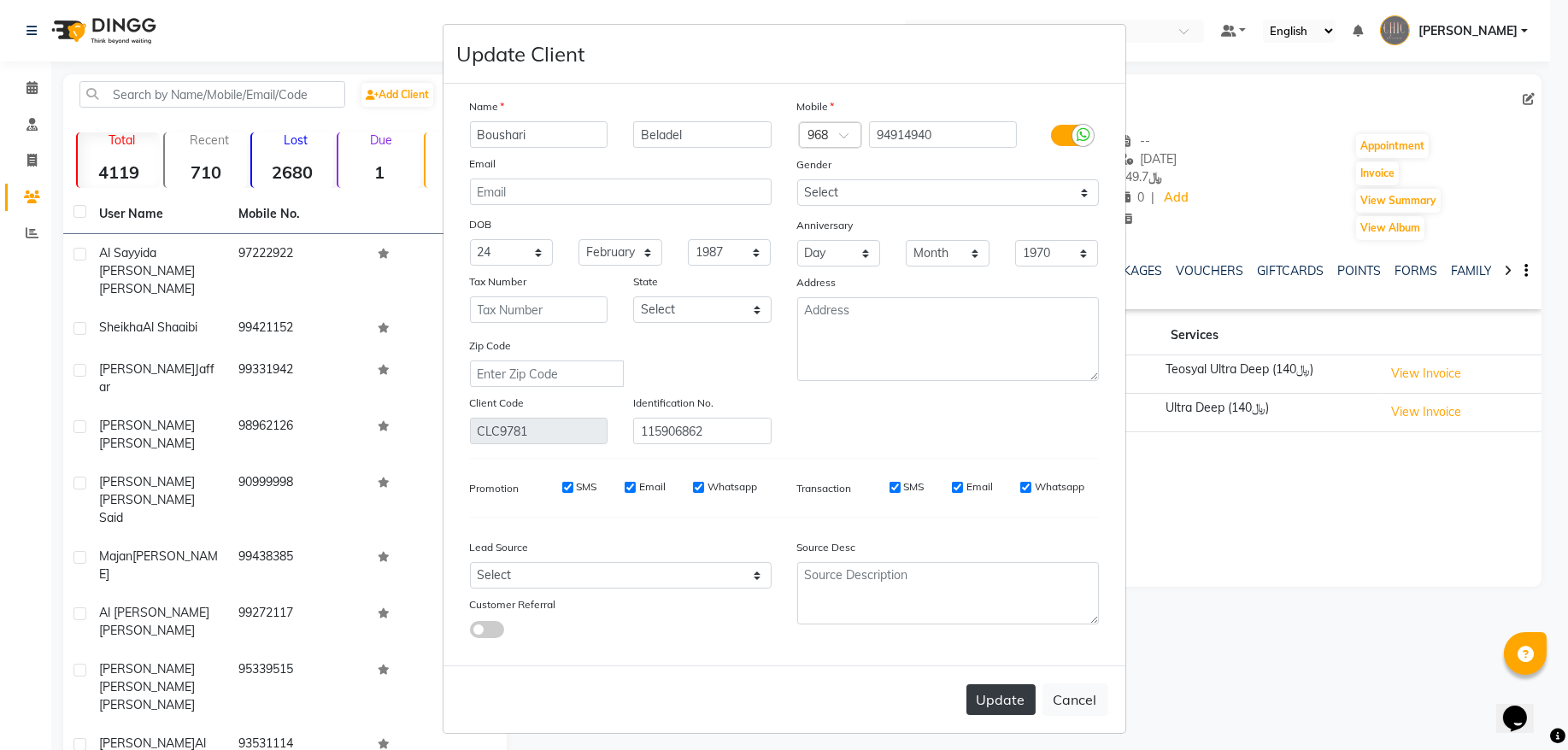
click at [970, 698] on button "Update" at bounding box center [1001, 700] width 70 height 31
select select
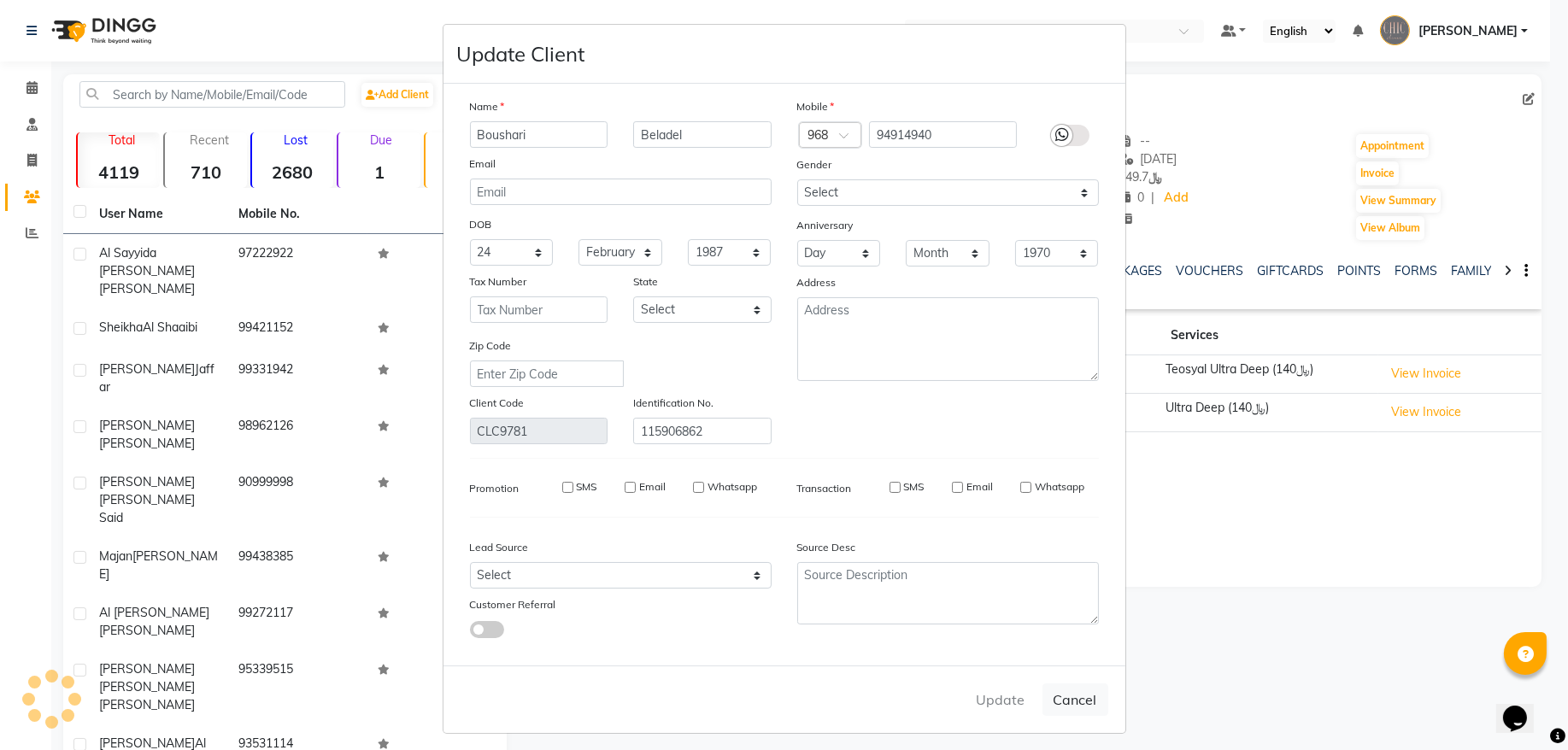
select select
checkbox input "false"
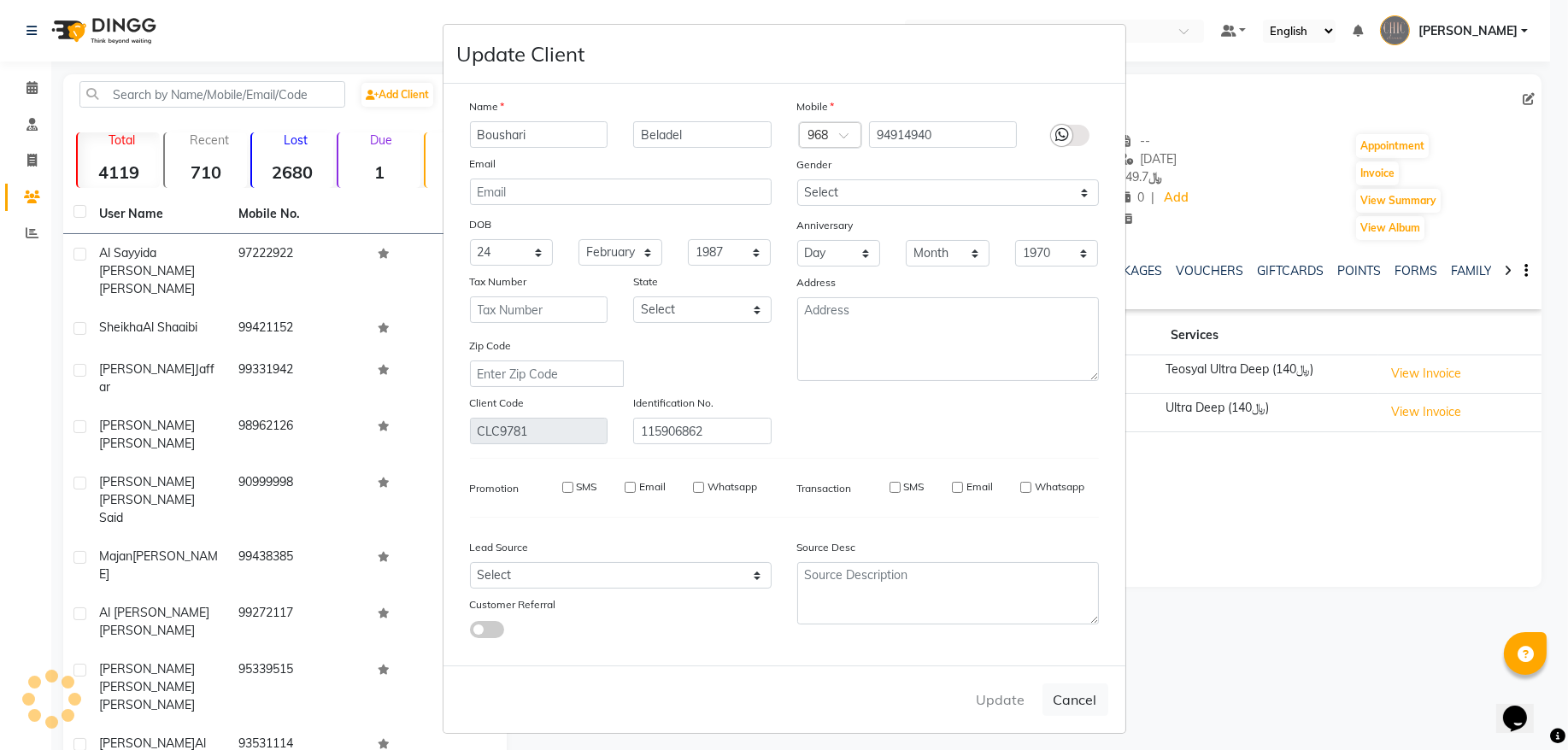
checkbox input "false"
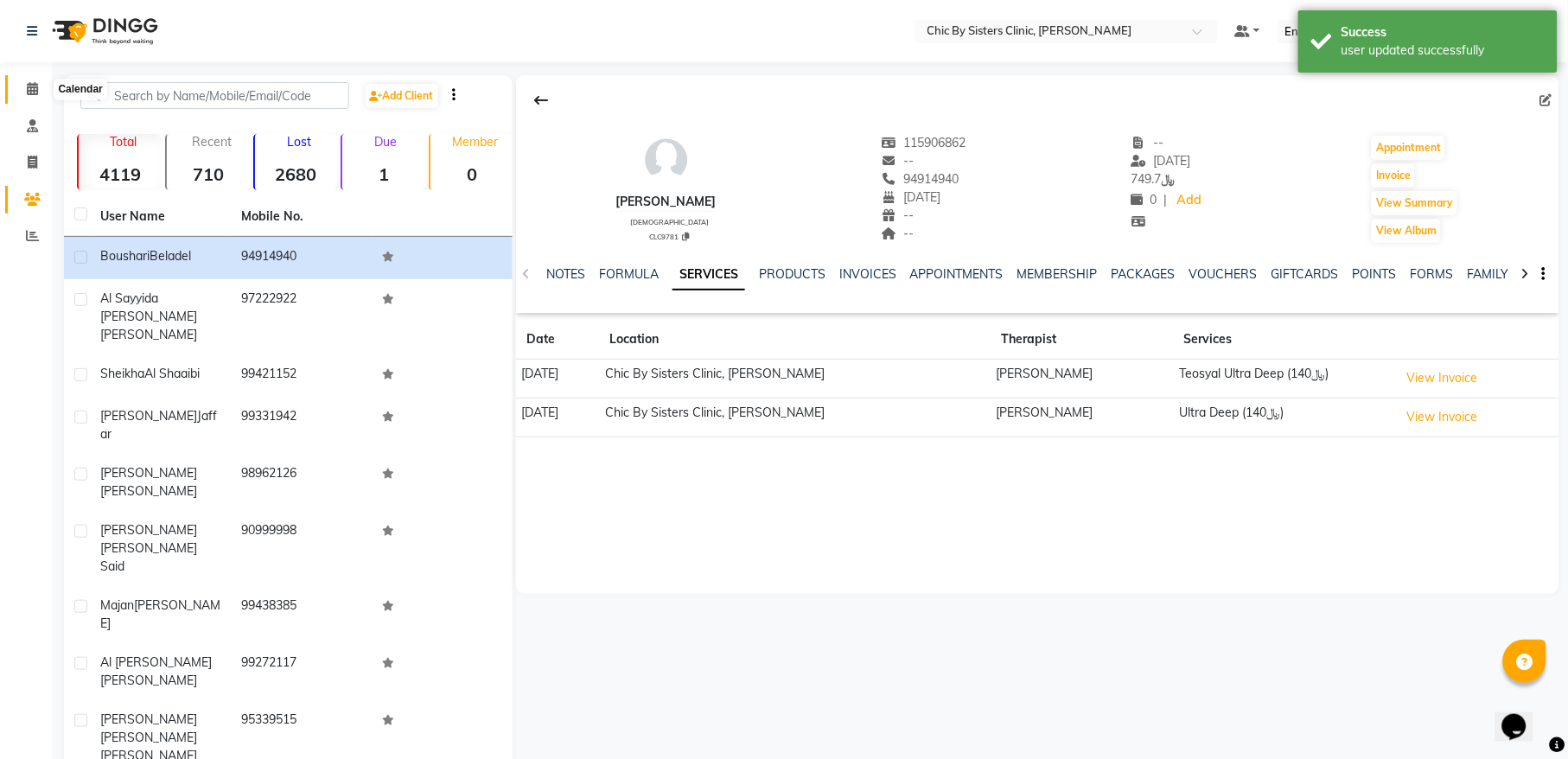
click at [28, 87] on icon at bounding box center [32, 88] width 12 height 13
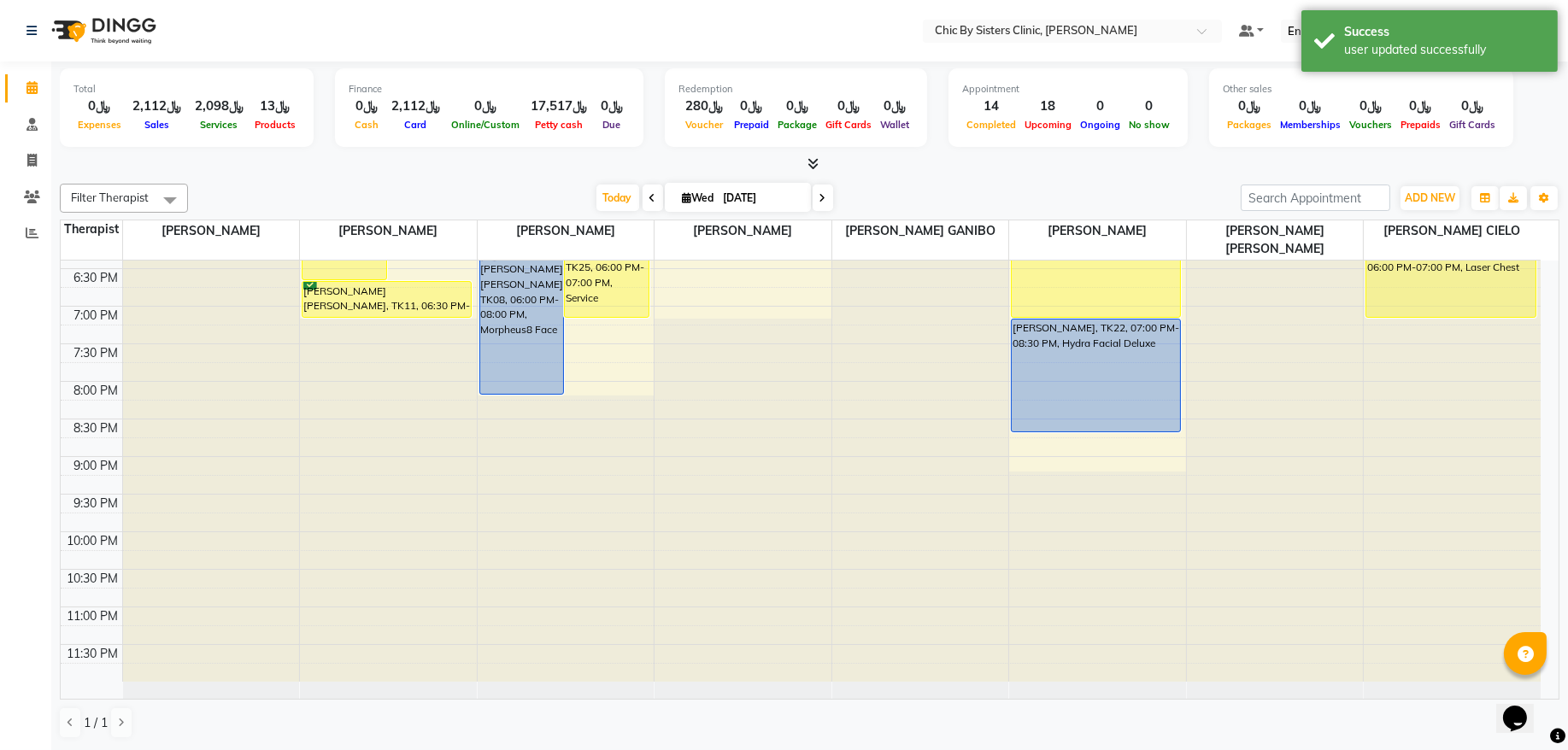
scroll to position [436, 0]
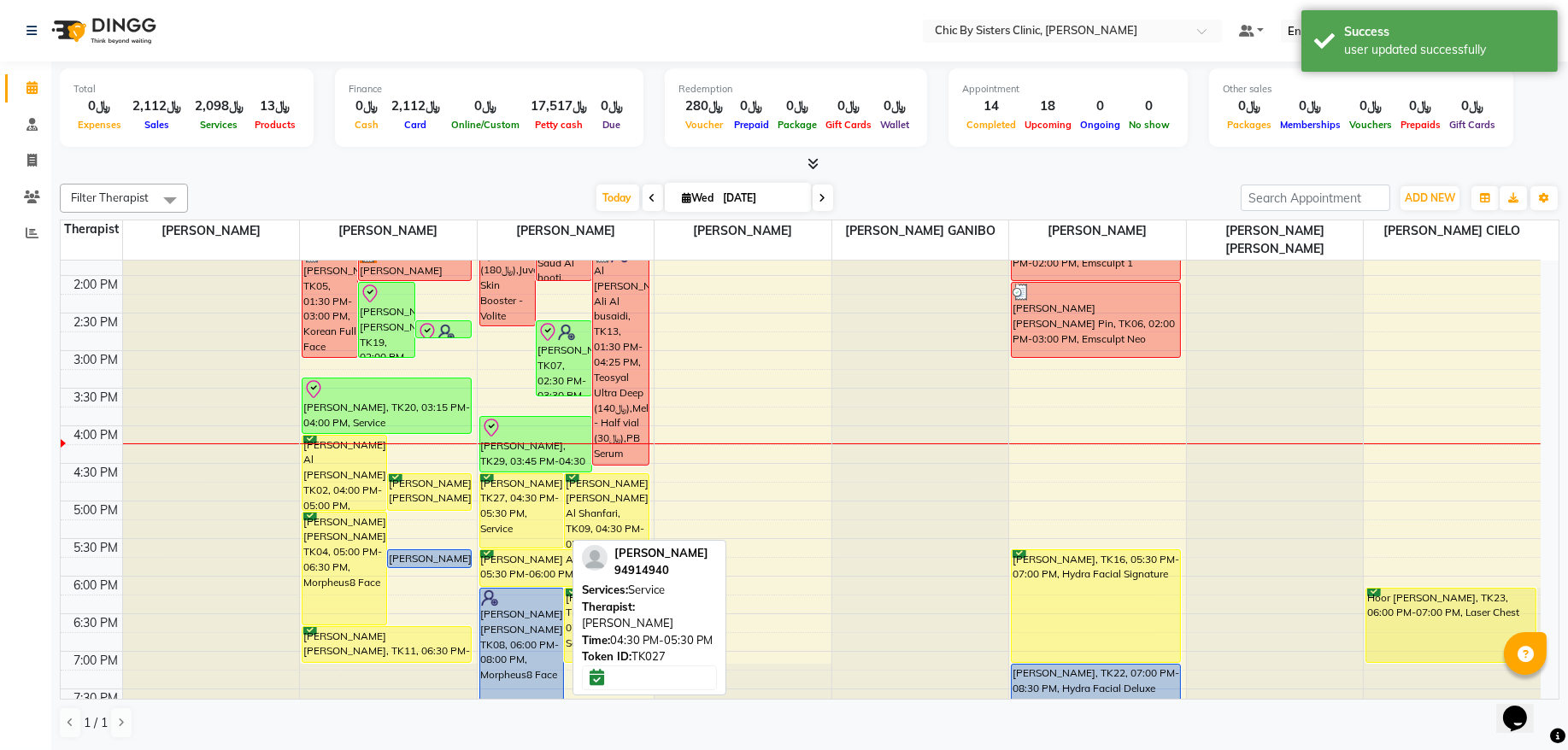
click at [525, 509] on div "[PERSON_NAME], TK27, 04:30 PM-05:30 PM, Service" at bounding box center [522, 511] width 84 height 73
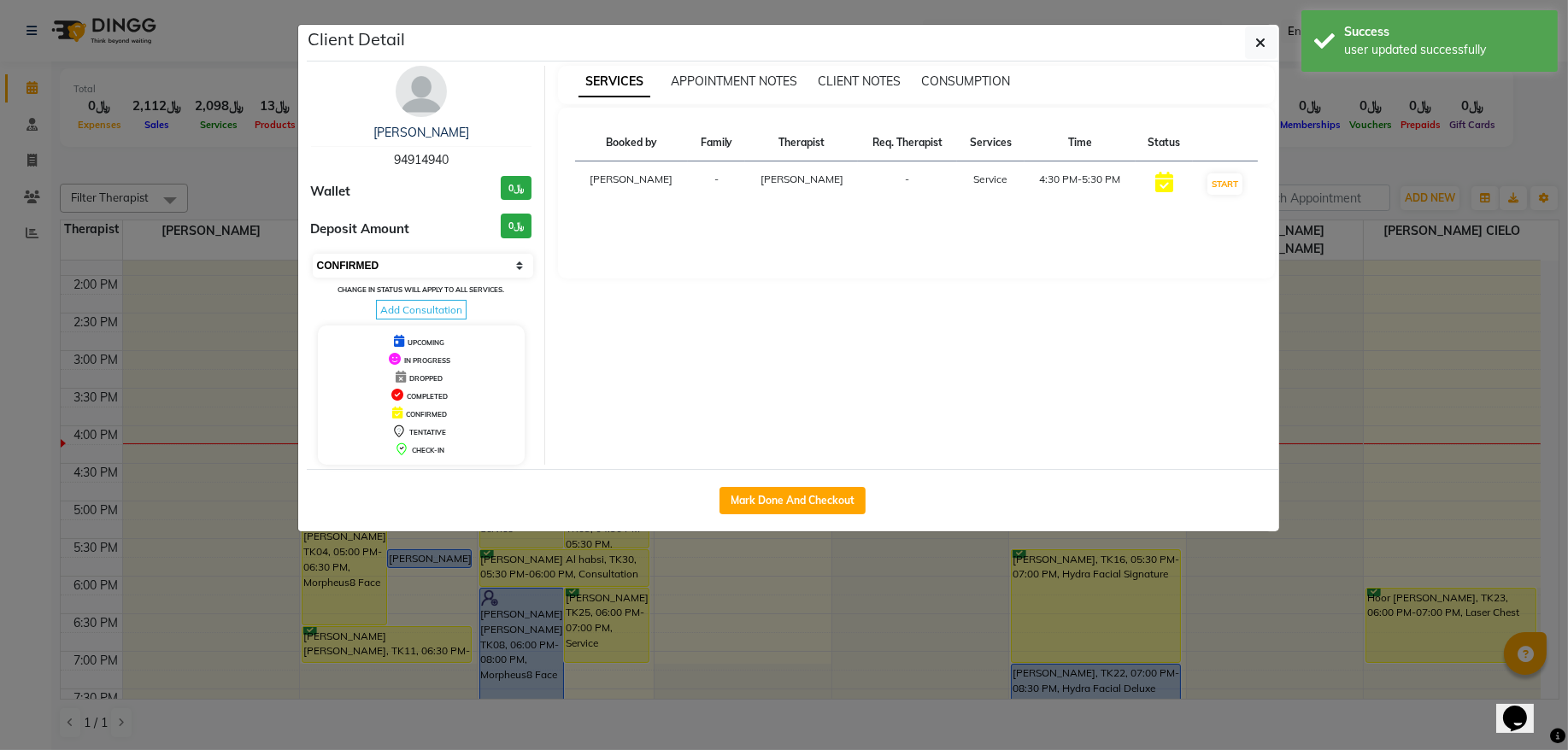
click at [441, 263] on select "Select IN SERVICE CONFIRMED TENTATIVE CHECK IN MARK DONE DROPPED UPCOMING" at bounding box center [423, 265] width 221 height 24
select select "8"
click at [313, 254] on select "Select IN SERVICE CONFIRMED TENTATIVE CHECK IN MARK DONE DROPPED UPCOMING" at bounding box center [423, 265] width 221 height 24
click at [1249, 46] on button "button" at bounding box center [1262, 42] width 33 height 33
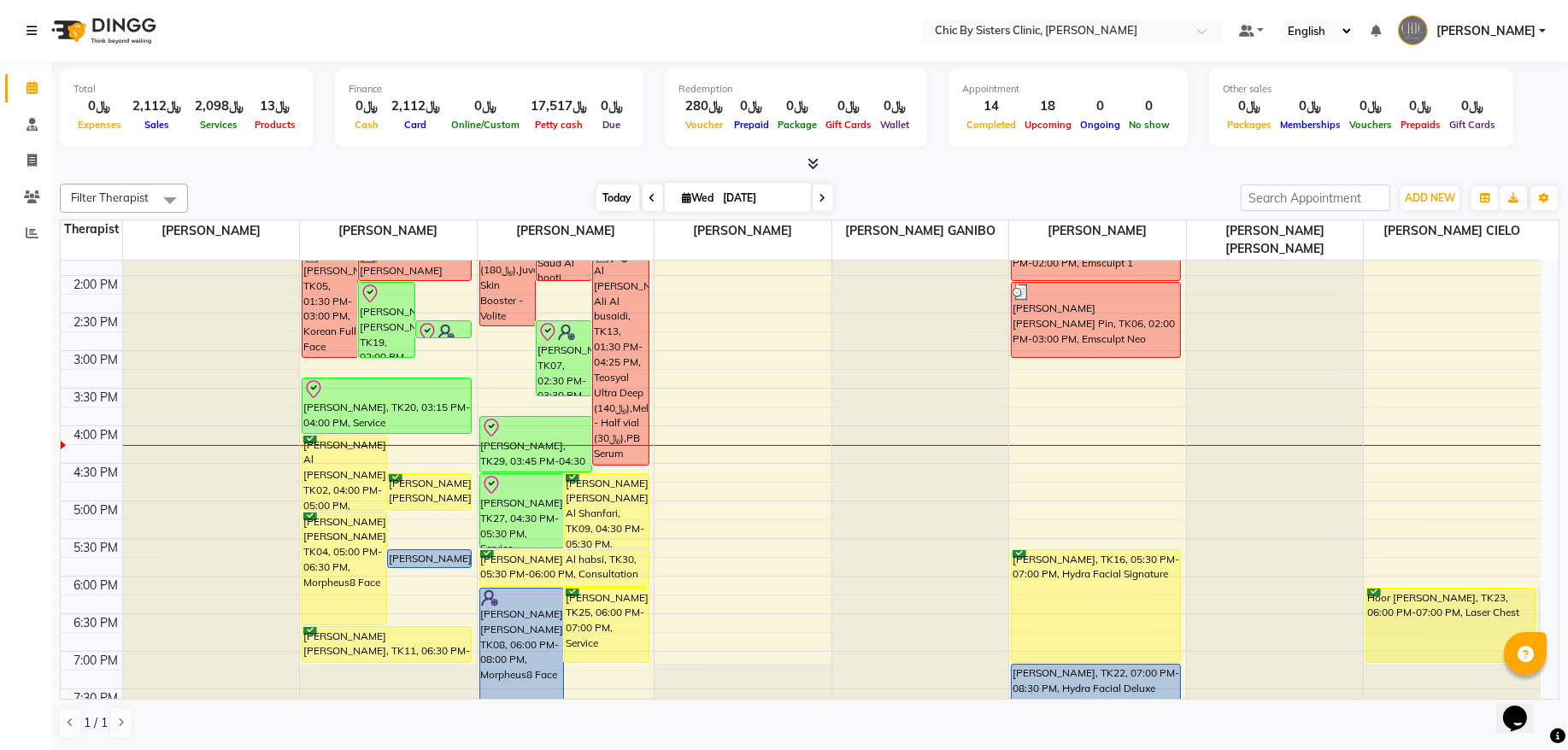
click at [605, 194] on span "Today" at bounding box center [618, 198] width 43 height 26
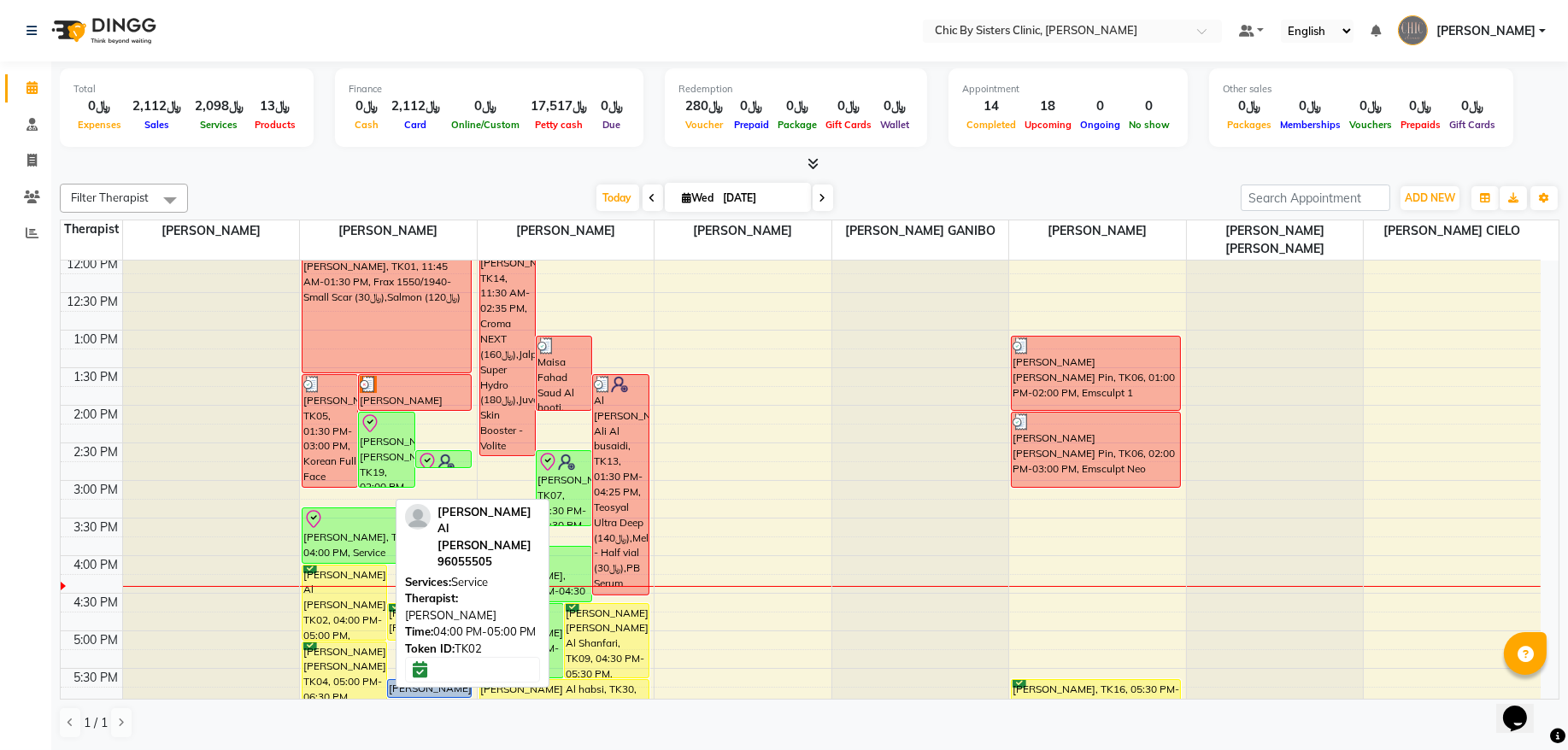
scroll to position [461, 0]
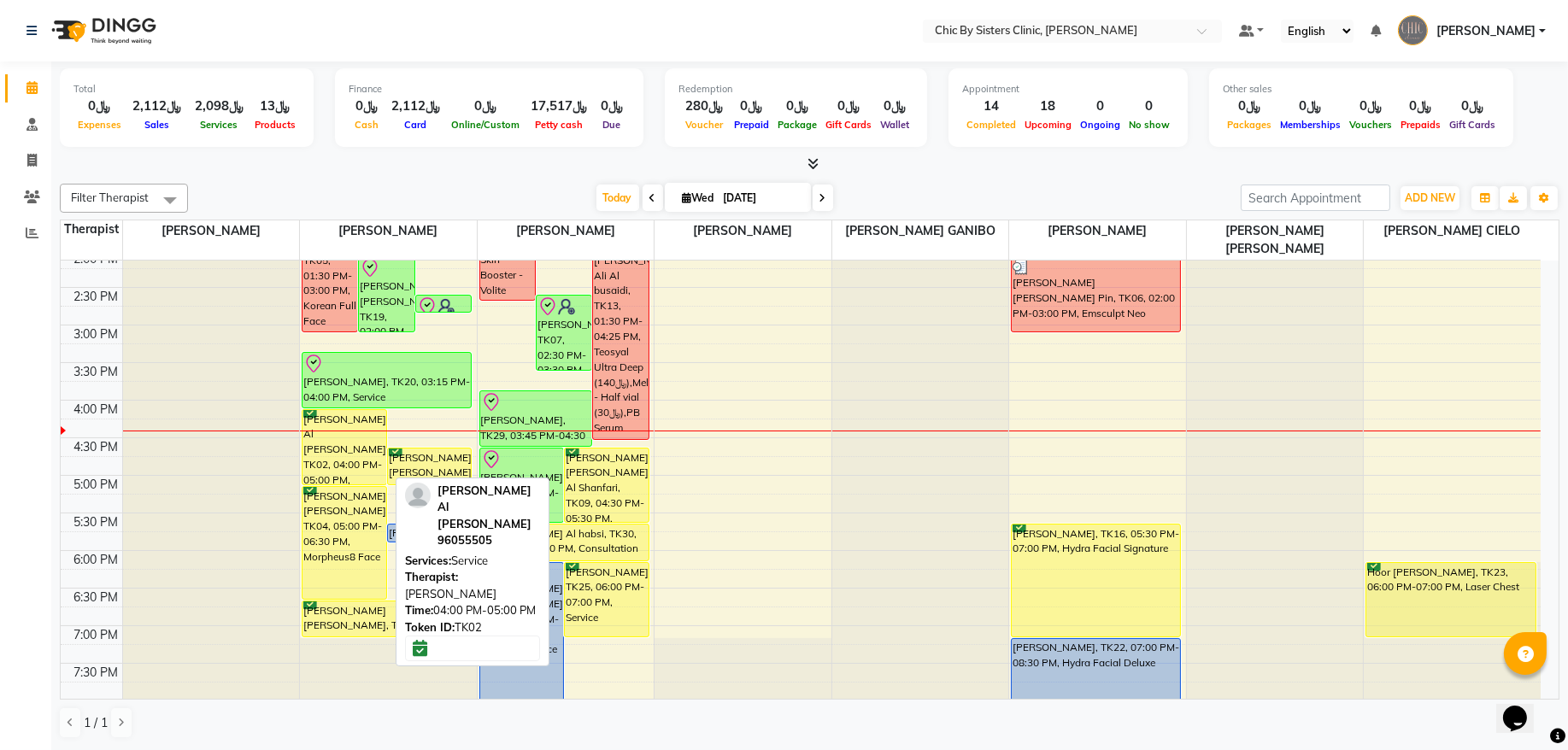
click at [352, 438] on div "[PERSON_NAME] Al [PERSON_NAME], TK02, 04:00 PM-05:00 PM, Service" at bounding box center [344, 447] width 84 height 74
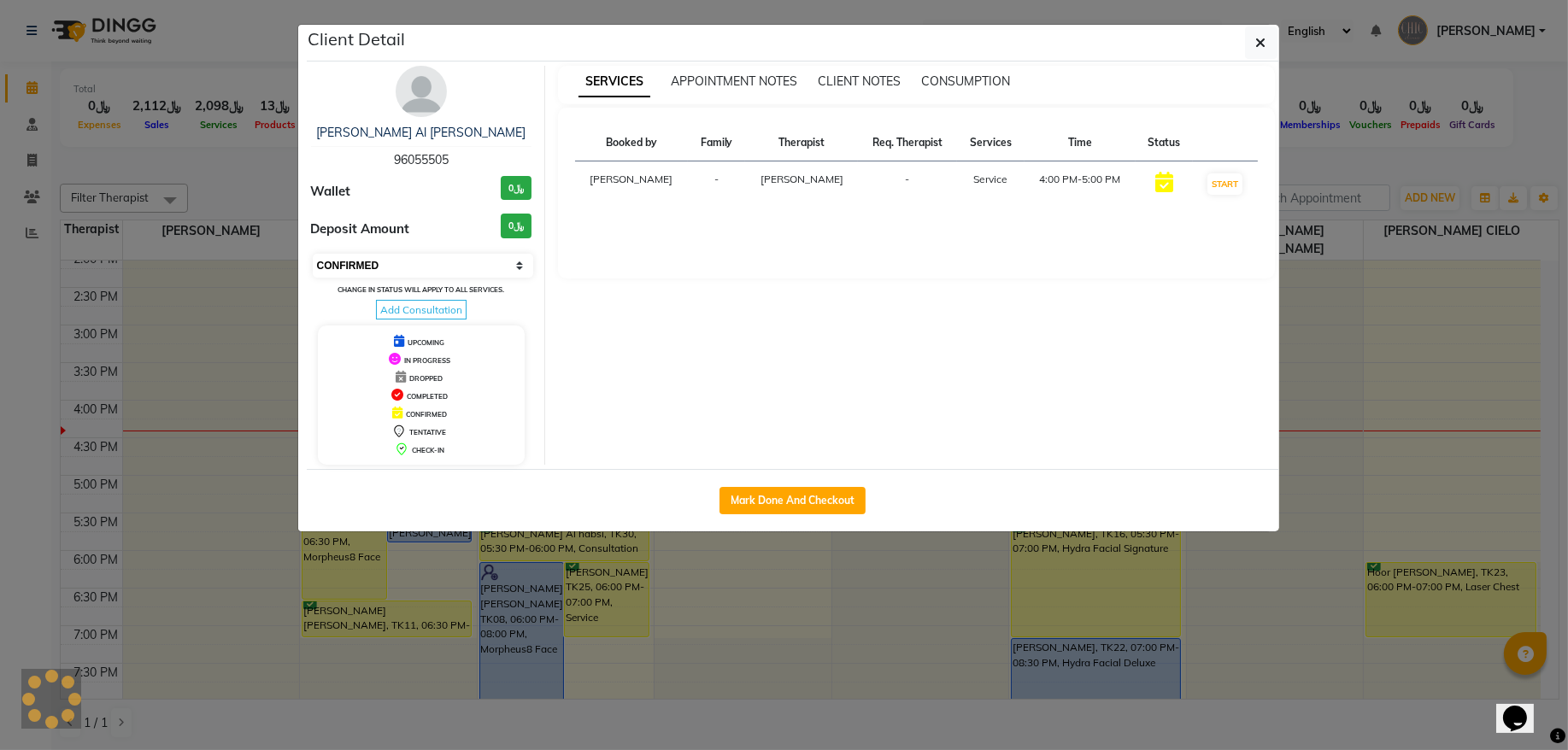
click at [418, 270] on select "Select IN SERVICE CONFIRMED TENTATIVE CHECK IN MARK DONE DROPPED UPCOMING" at bounding box center [423, 265] width 221 height 24
select select "8"
click at [313, 254] on select "Select IN SERVICE CONFIRMED TENTATIVE CHECK IN MARK DONE DROPPED UPCOMING" at bounding box center [423, 265] width 221 height 24
click at [1249, 38] on button "button" at bounding box center [1262, 42] width 33 height 33
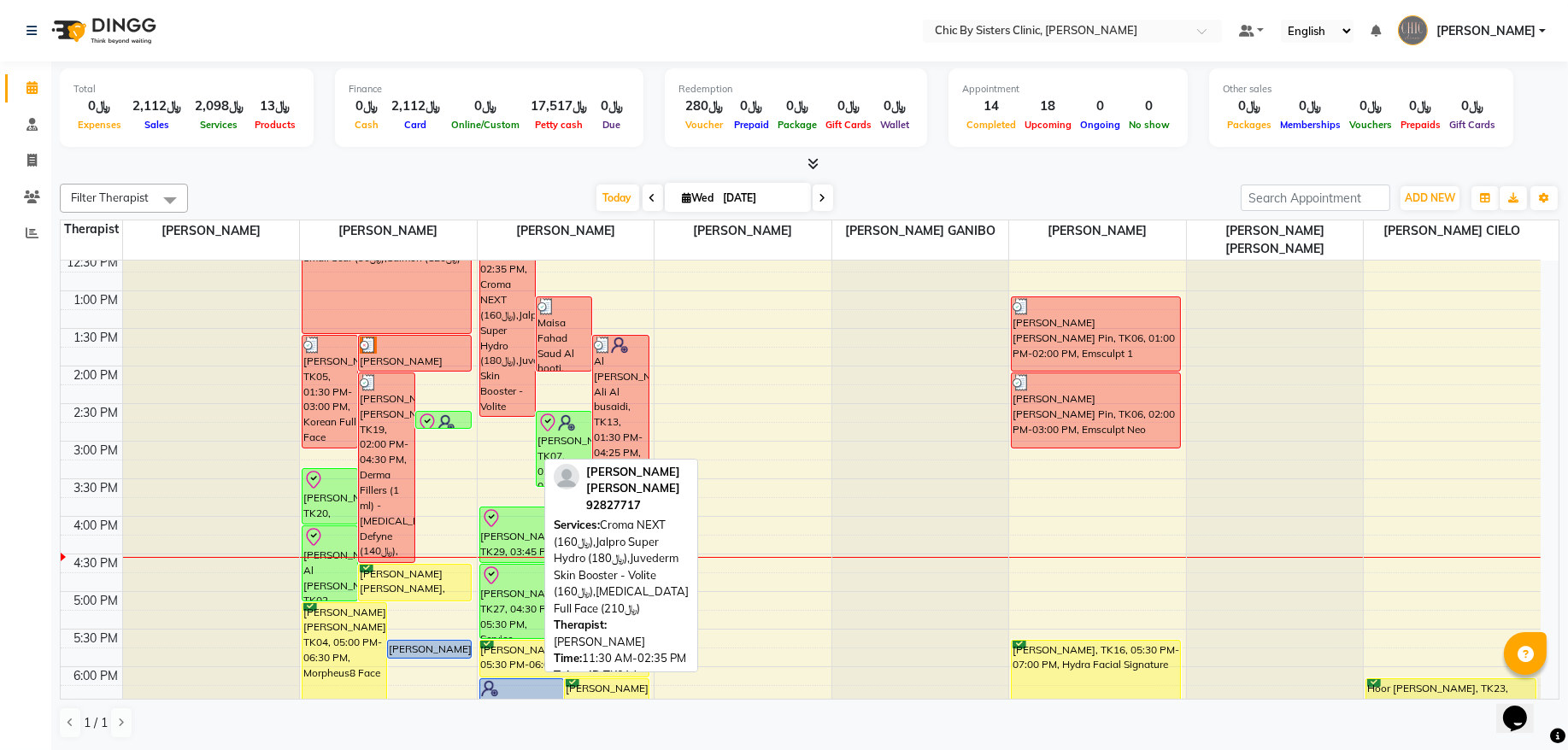
scroll to position [346, 0]
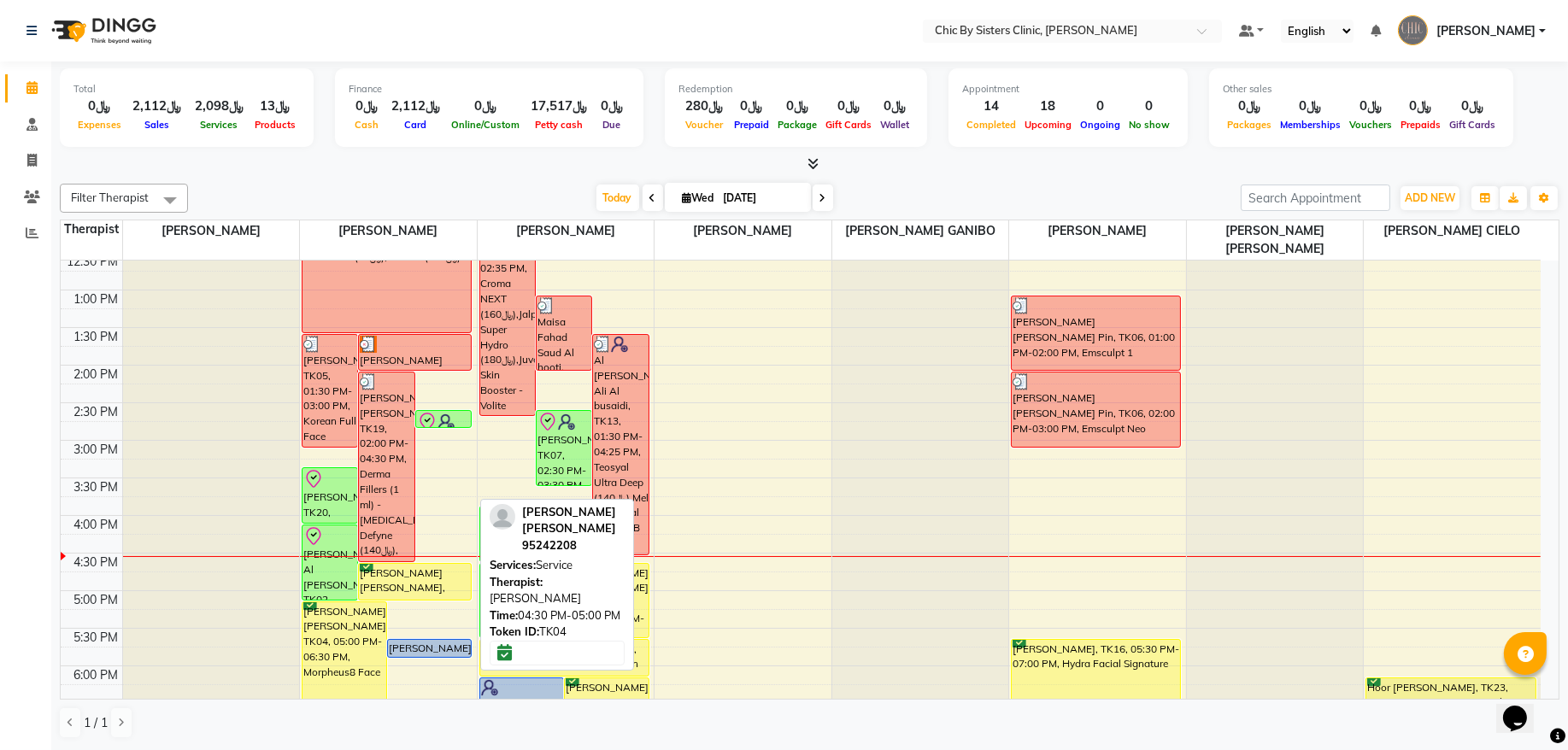
click at [409, 587] on div "Asma Siad AL HABIB, TK04, 04:30 PM-05:00 PM, Service" at bounding box center [415, 582] width 112 height 36
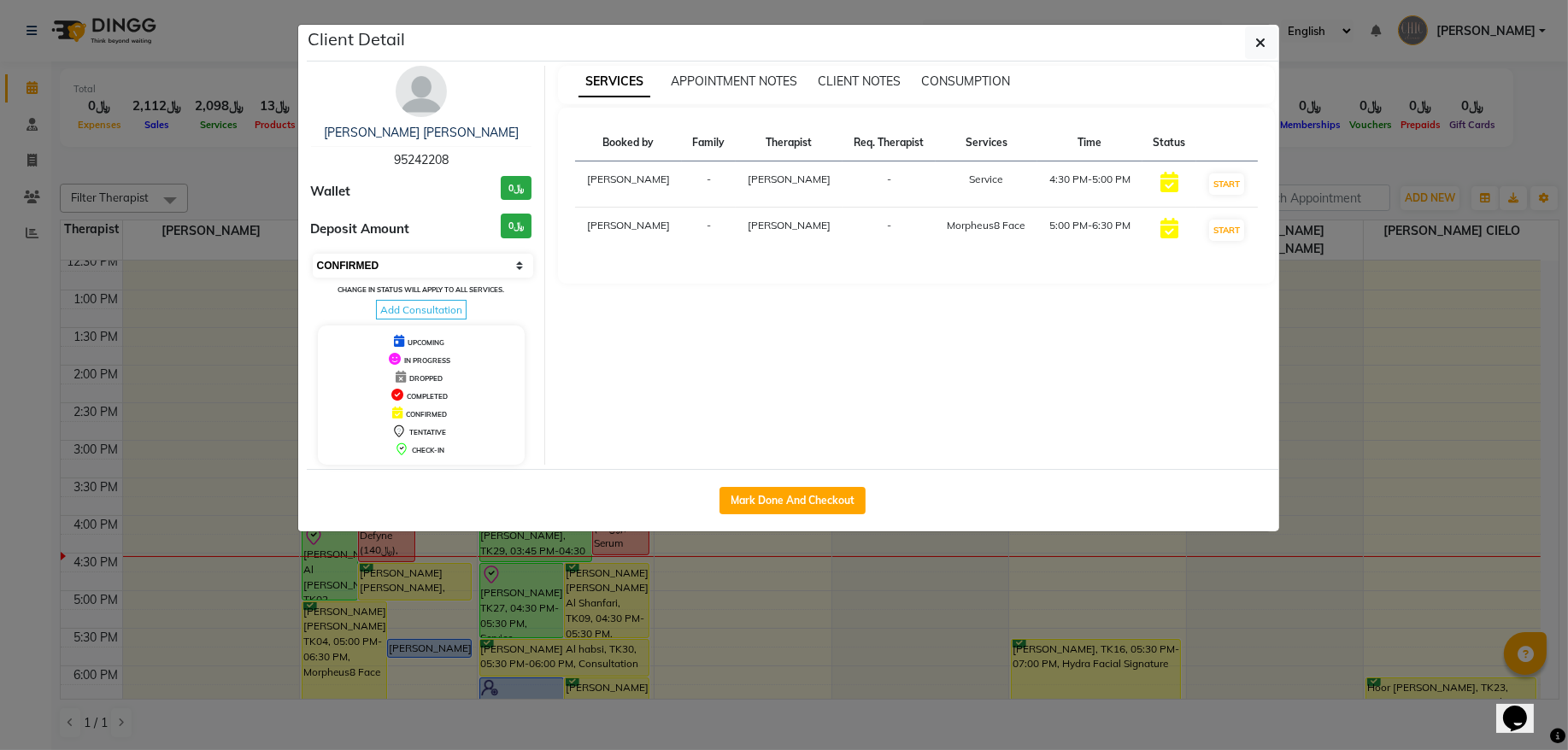
drag, startPoint x: 429, startPoint y: 261, endPoint x: 425, endPoint y: 277, distance: 16.5
click at [429, 261] on select "Select IN SERVICE CONFIRMED TENTATIVE CHECK IN MARK DONE DROPPED UPCOMING" at bounding box center [423, 265] width 221 height 24
select select "8"
click at [313, 254] on select "Select IN SERVICE CONFIRMED TENTATIVE CHECK IN MARK DONE DROPPED UPCOMING" at bounding box center [423, 265] width 221 height 24
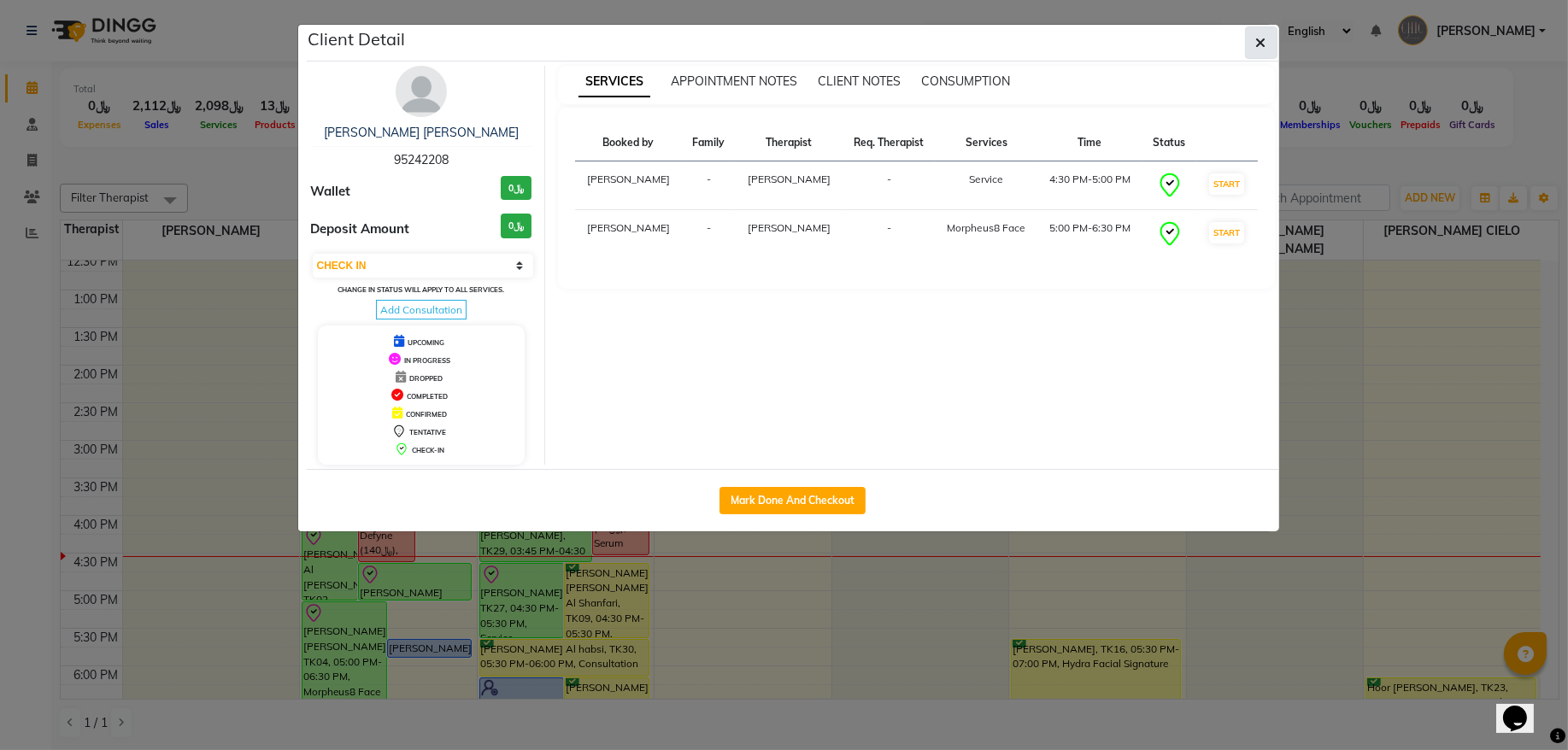
click at [1257, 48] on icon "button" at bounding box center [1262, 43] width 11 height 14
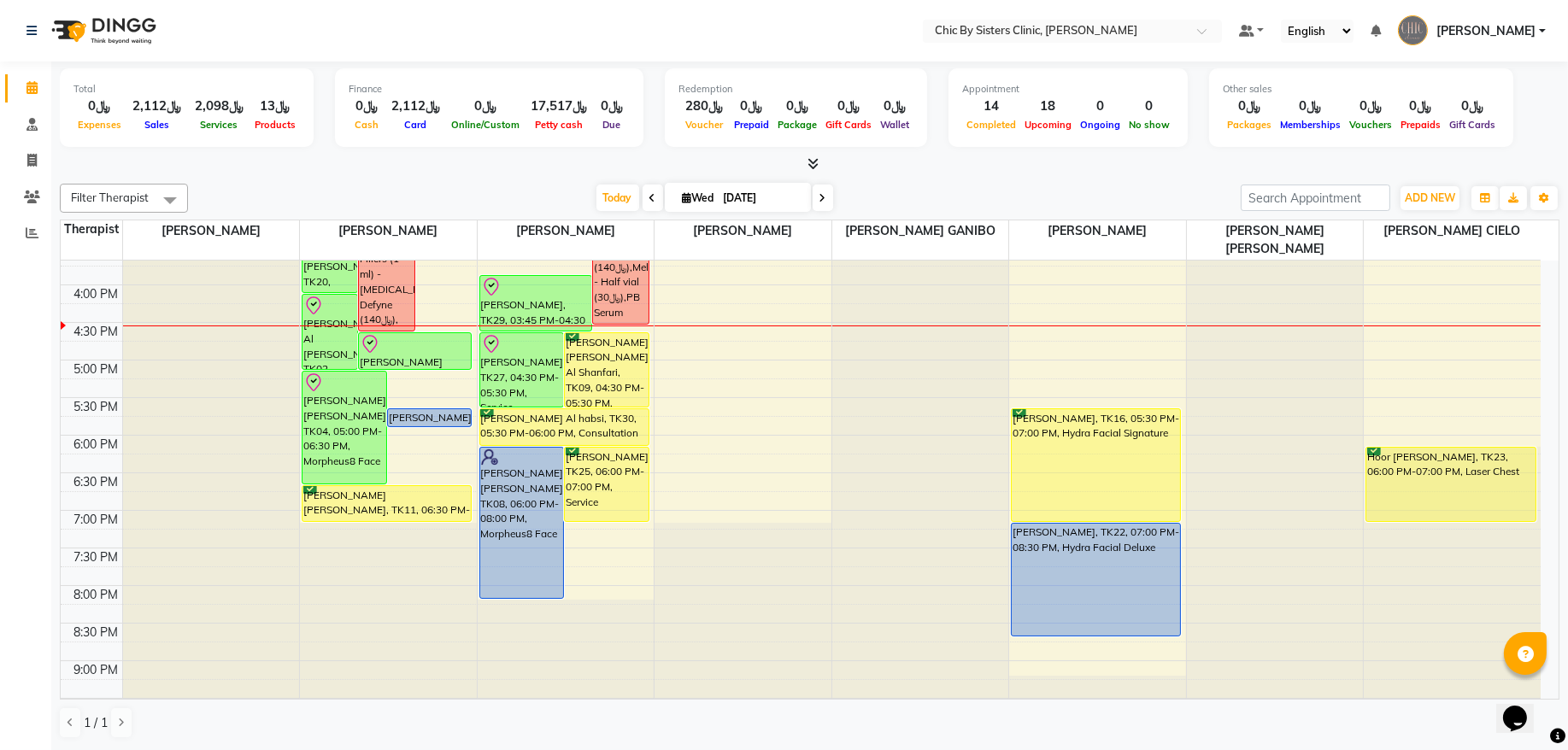
scroll to position [461, 0]
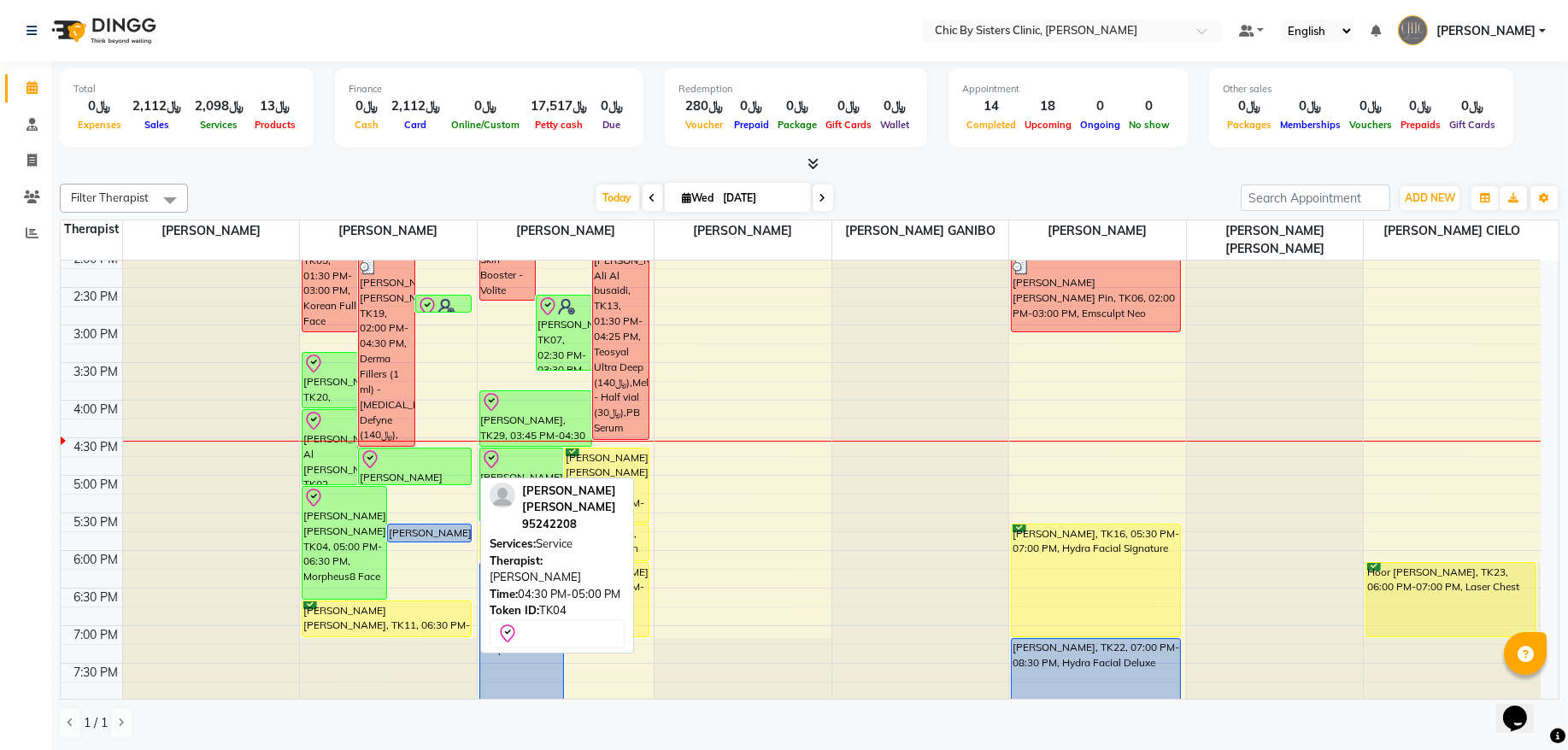
click at [432, 465] on div at bounding box center [415, 460] width 110 height 20
select select "8"
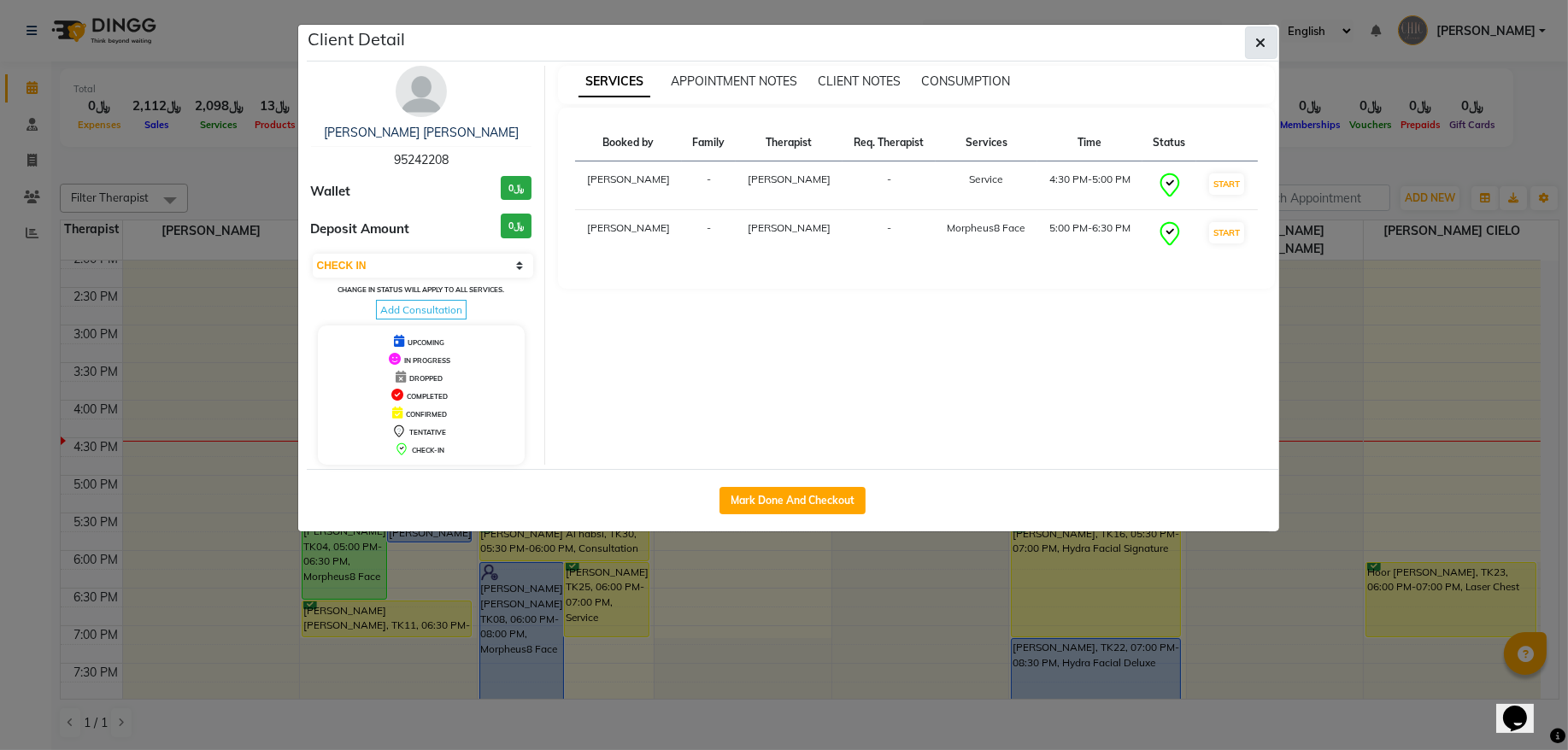
click at [1266, 40] on button "button" at bounding box center [1262, 42] width 33 height 33
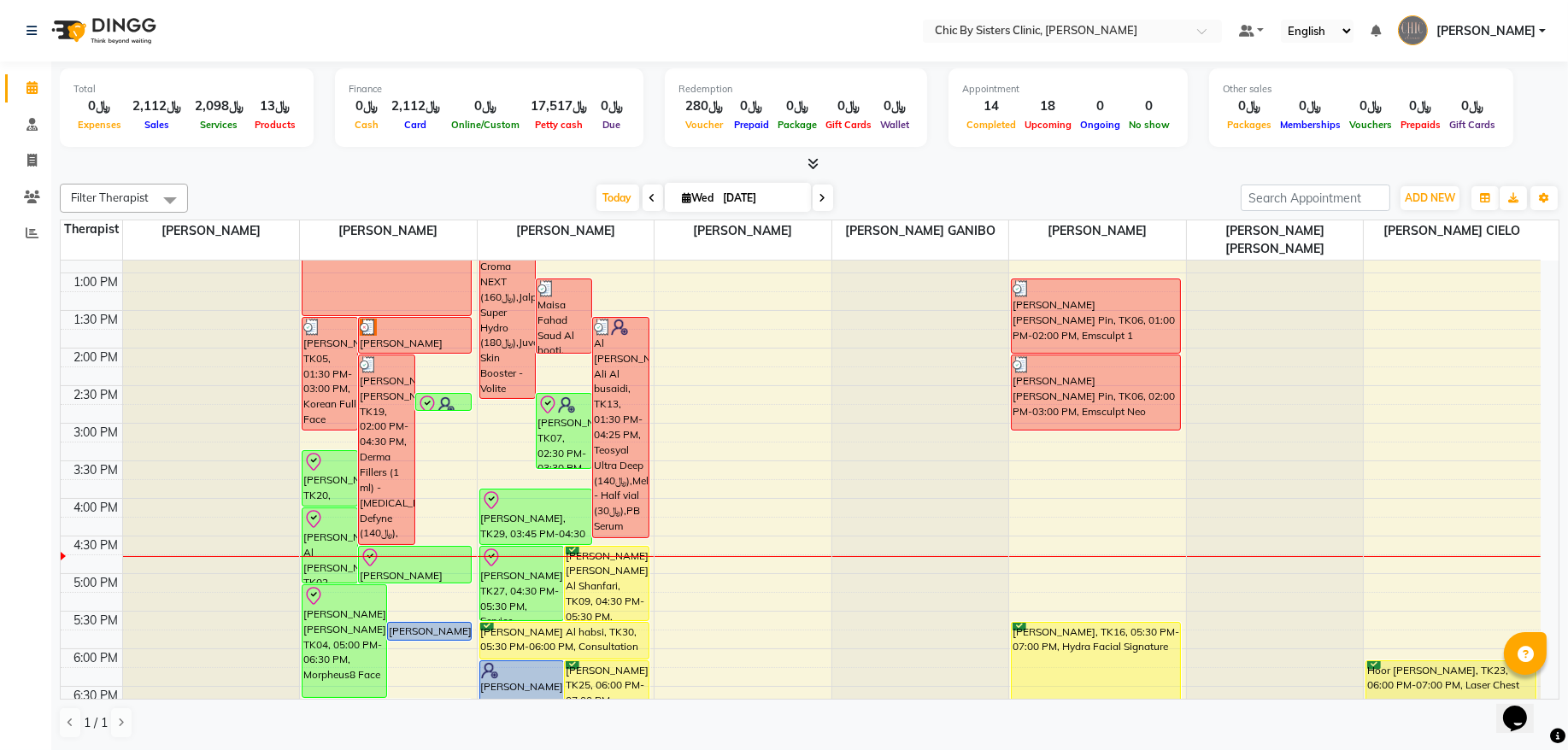
scroll to position [231, 0]
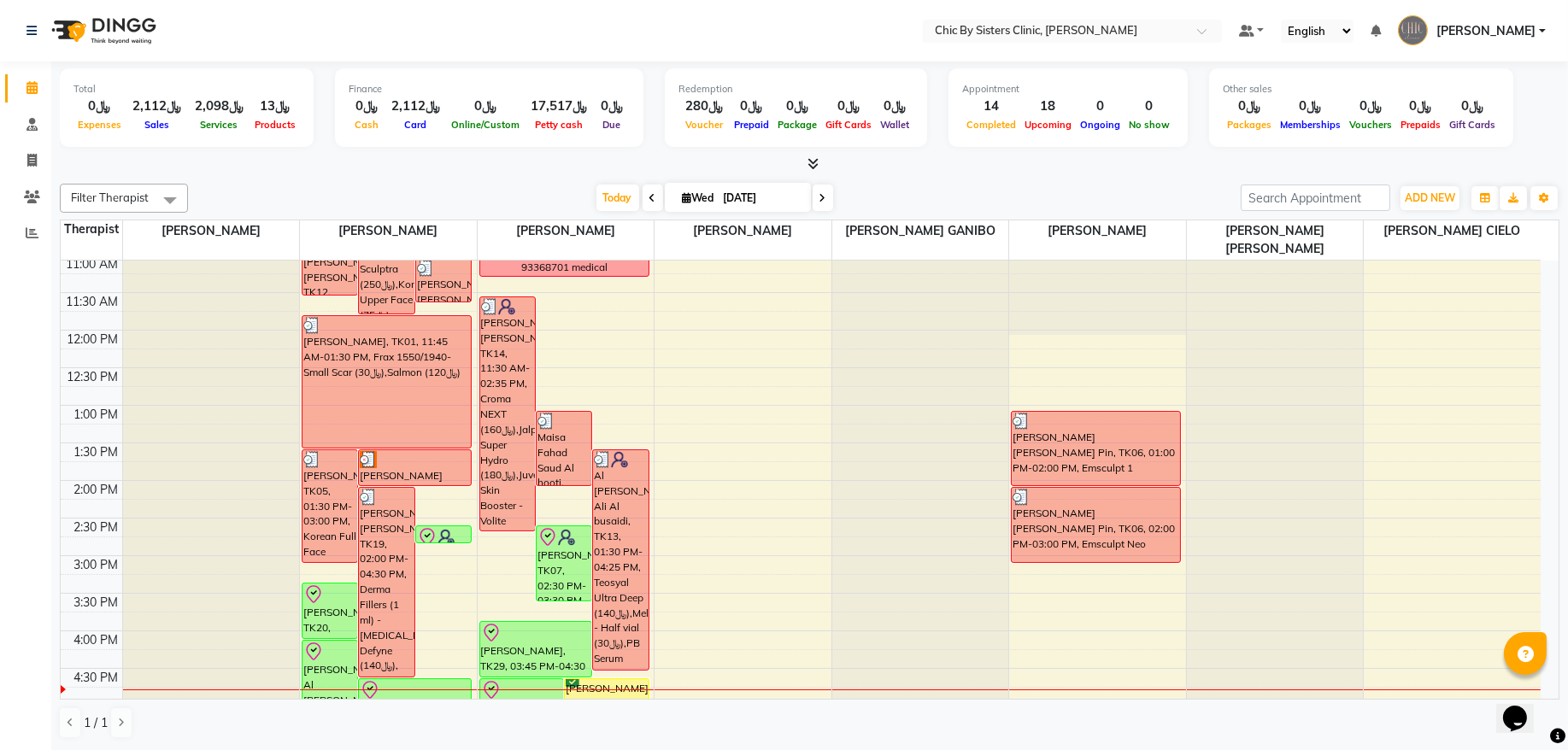
click at [650, 197] on icon at bounding box center [653, 198] width 7 height 11
type input "02-09-2025"
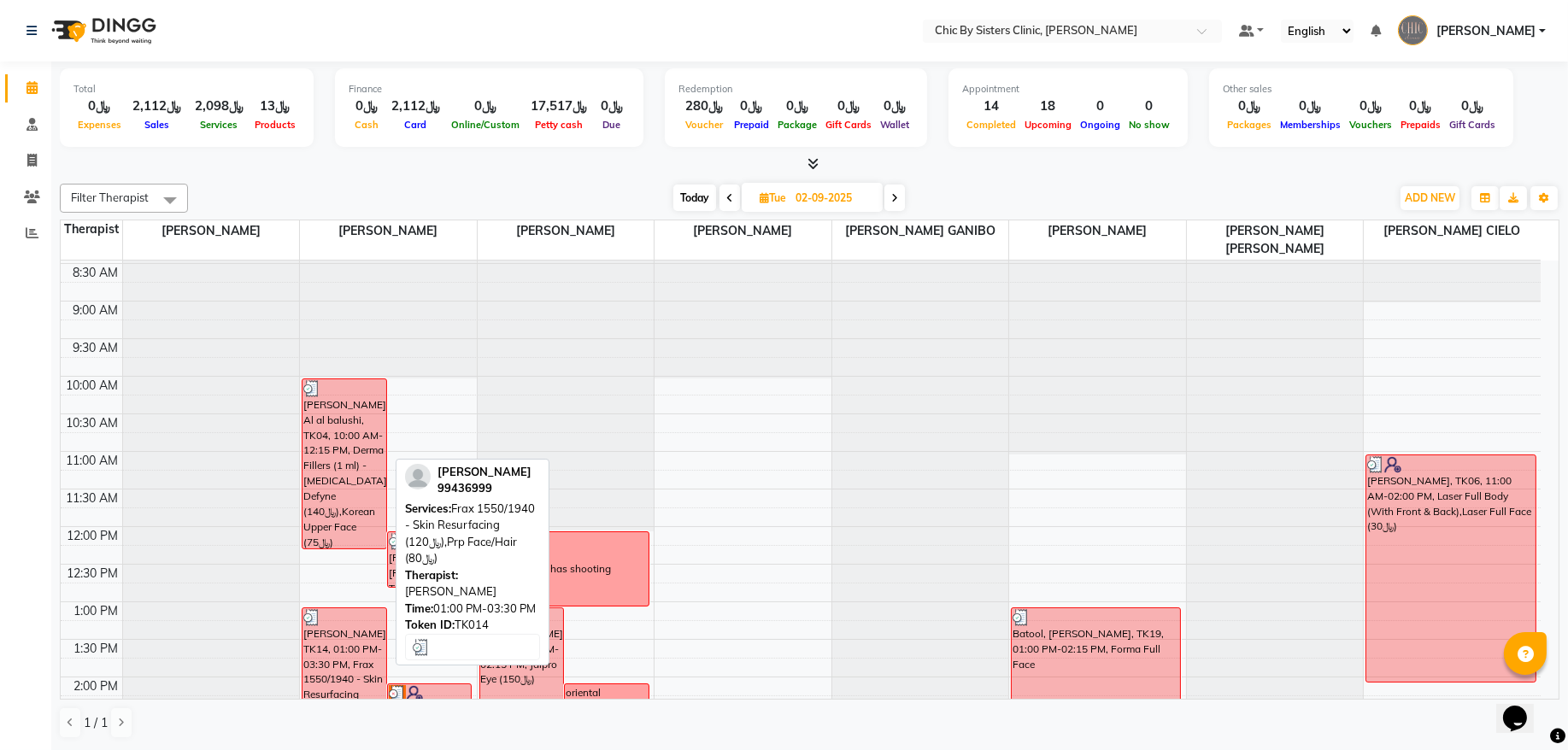
scroll to position [265, 0]
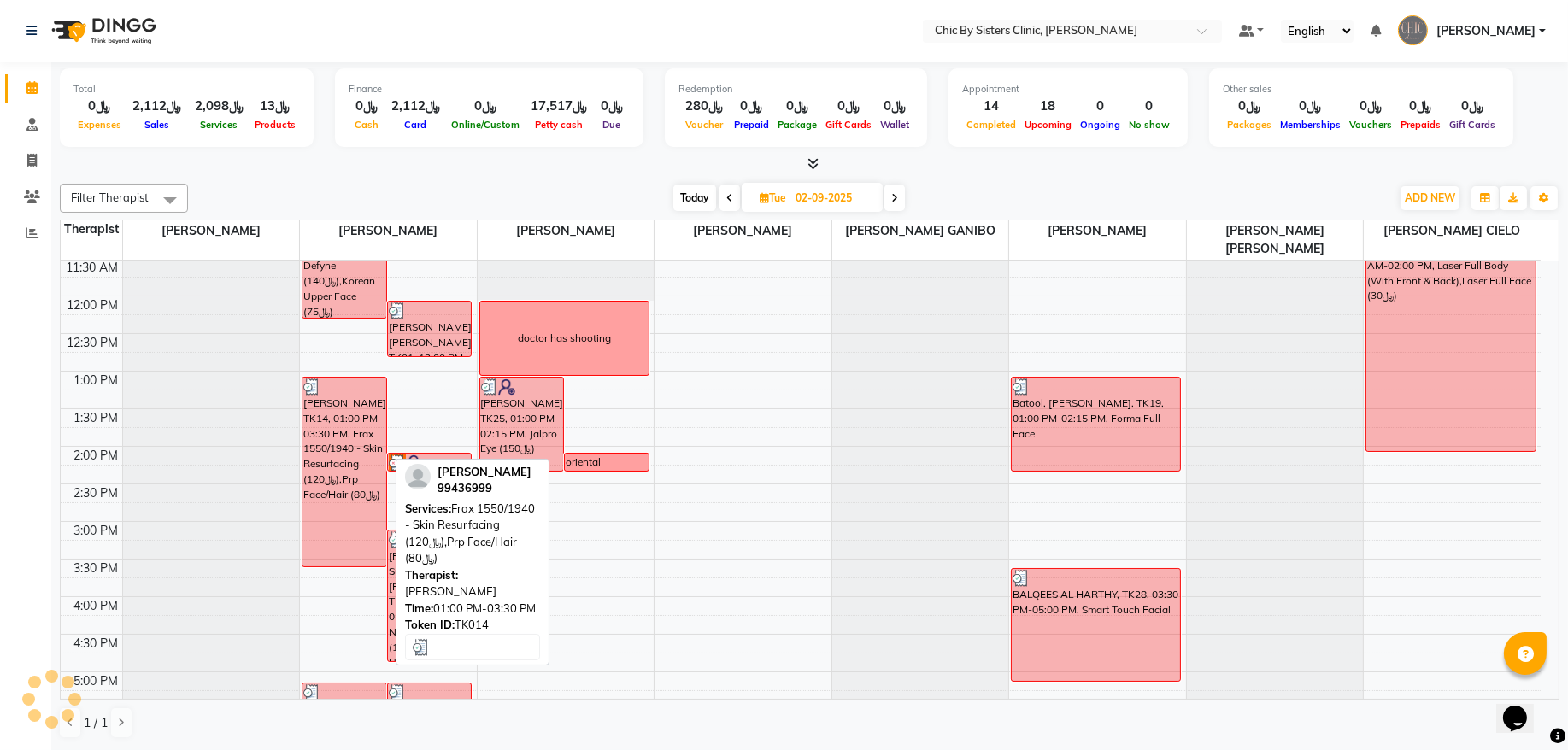
click at [343, 494] on div "Rahma ahmed al balushi, TK14, 01:00 PM-03:30 PM, Frax 1550/1940 - Skin Resurfac…" at bounding box center [344, 472] width 84 height 189
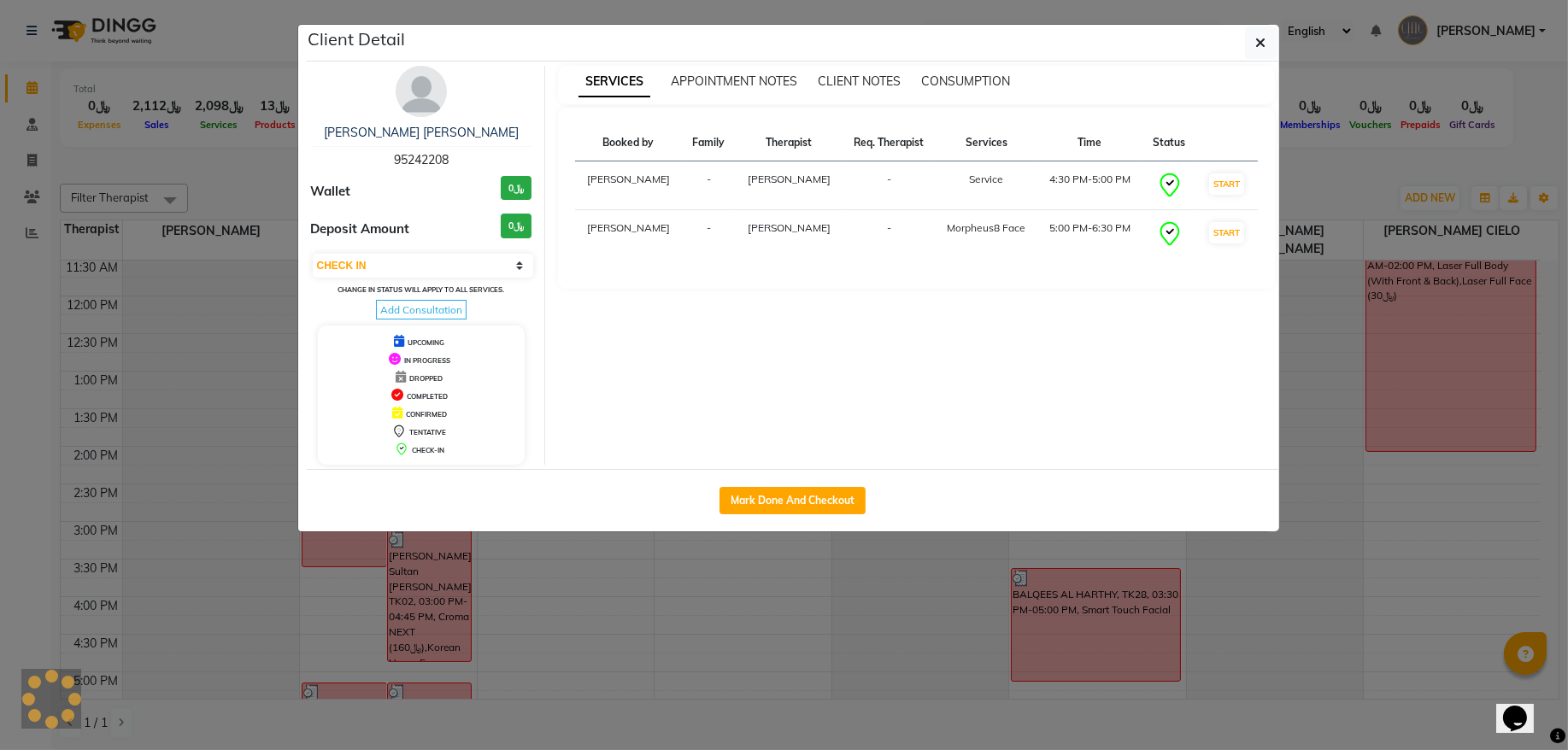
select select "3"
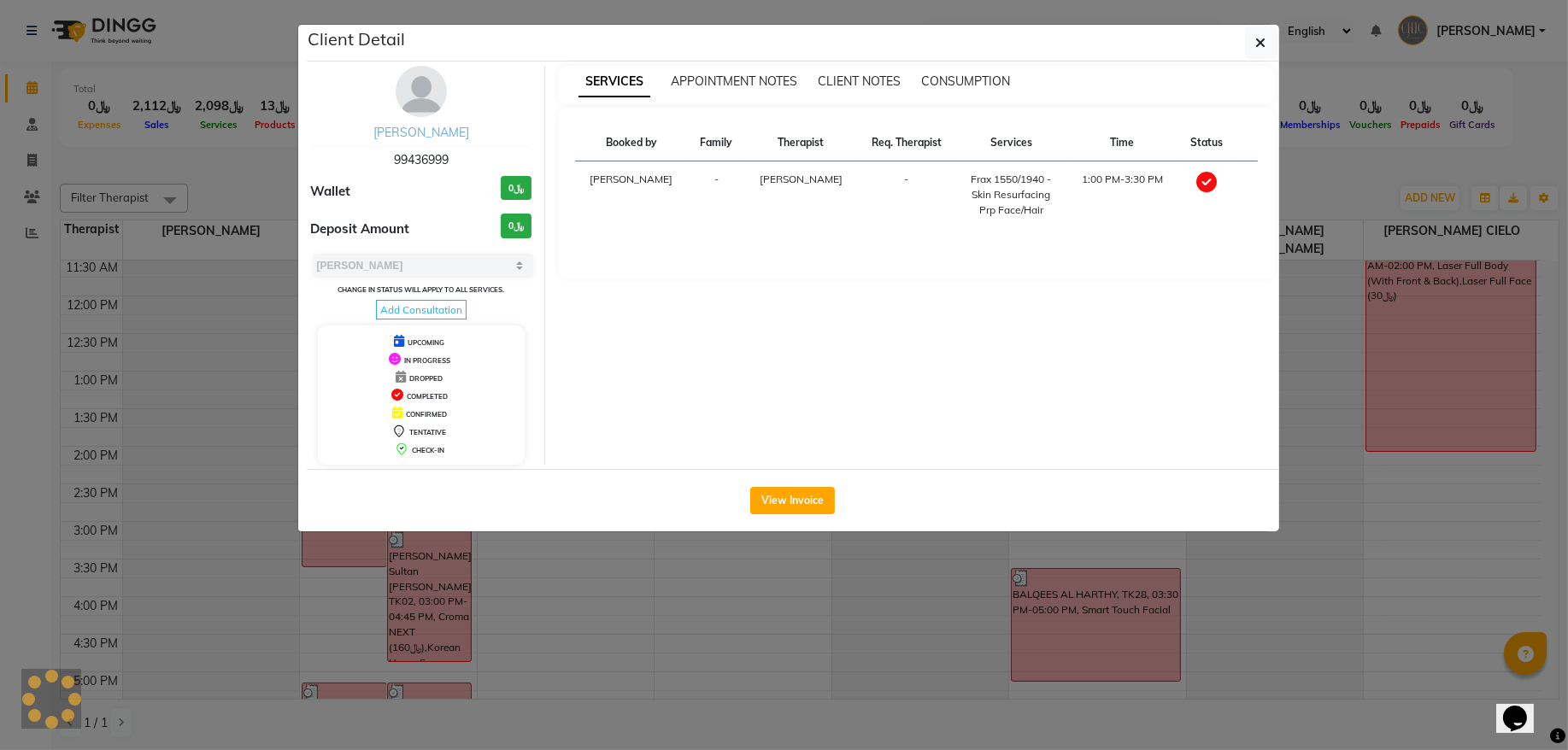
click at [459, 123] on div "Rahma ahmed al balushi 99436999 Wallet ﷼0 Deposit Amount ﷼0 Select MARK DONE UP…" at bounding box center [423, 265] width 248 height 399
click at [459, 127] on link "Rahma ahmed al balushi" at bounding box center [421, 132] width 96 height 15
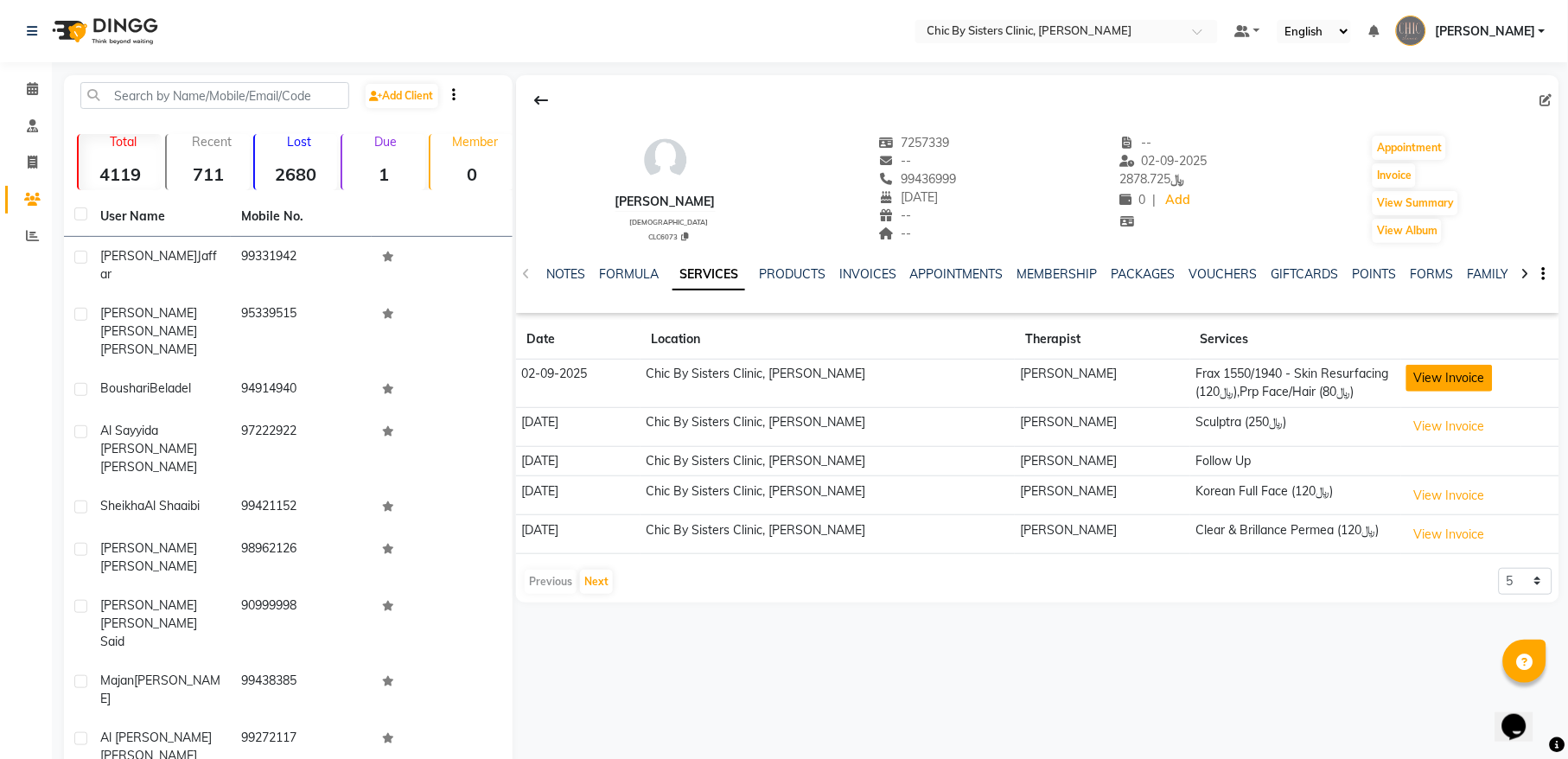
click at [1428, 381] on button "View Invoice" at bounding box center [1450, 379] width 86 height 27
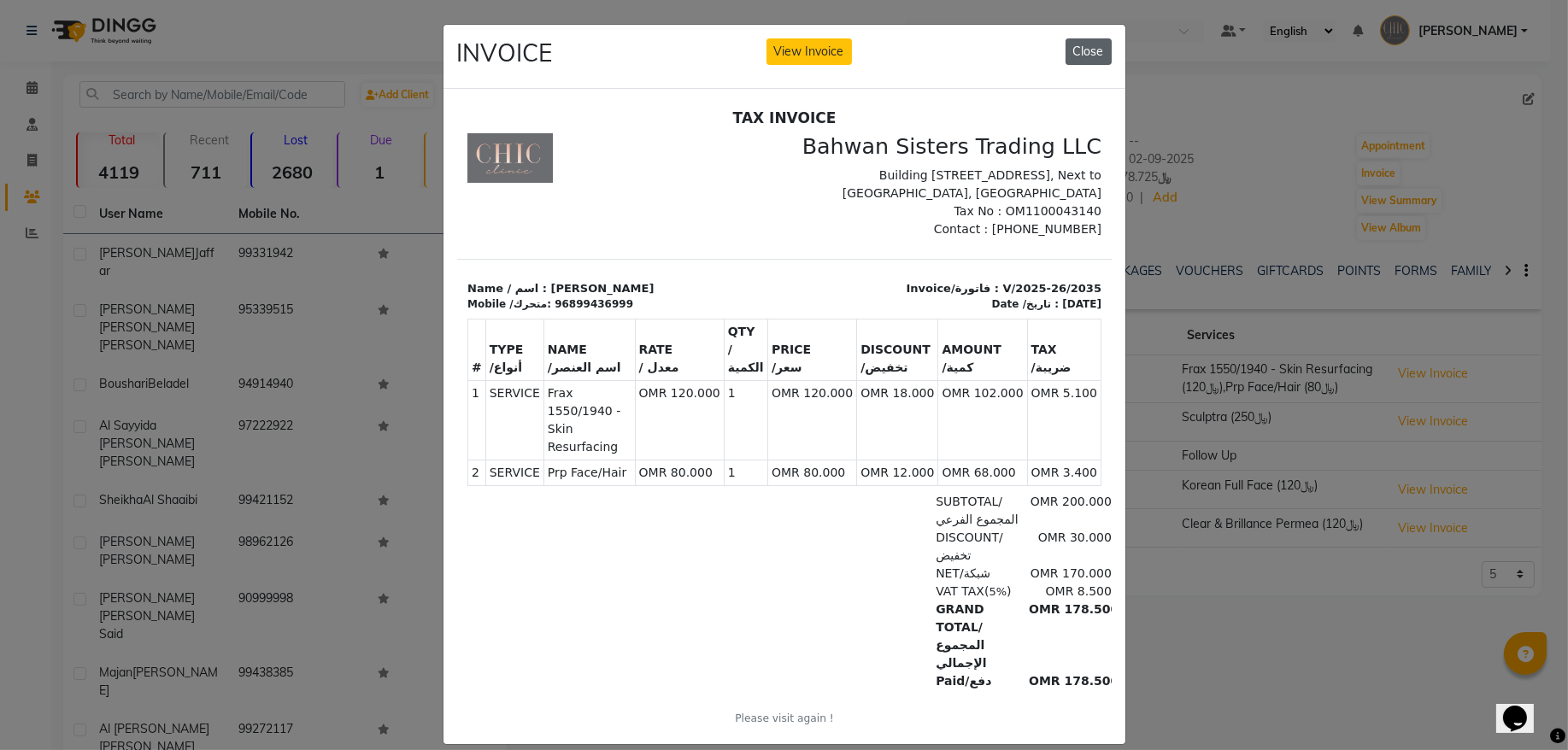
click at [1072, 61] on button "Close" at bounding box center [1089, 52] width 46 height 26
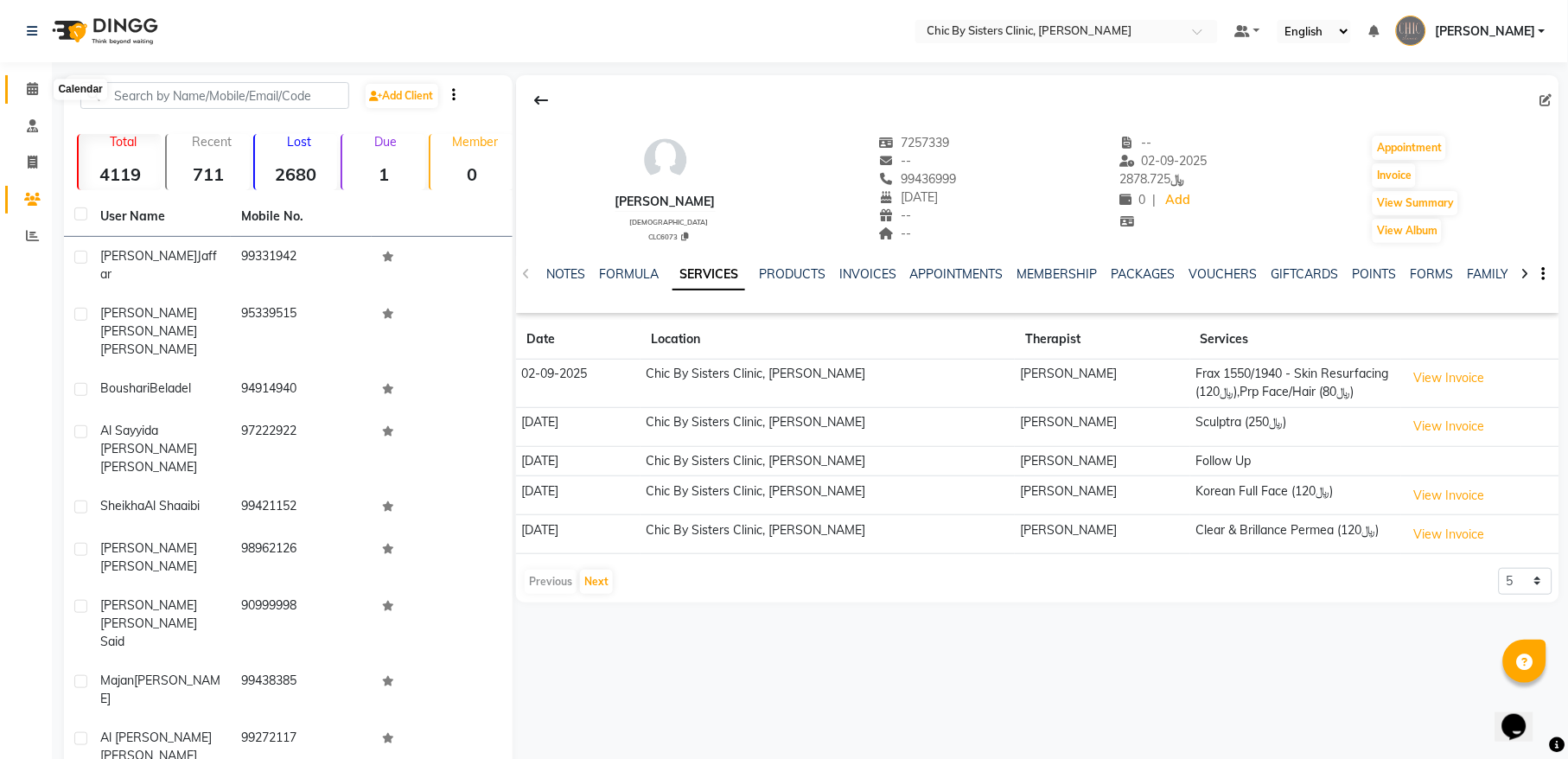
click at [34, 90] on icon at bounding box center [32, 88] width 12 height 13
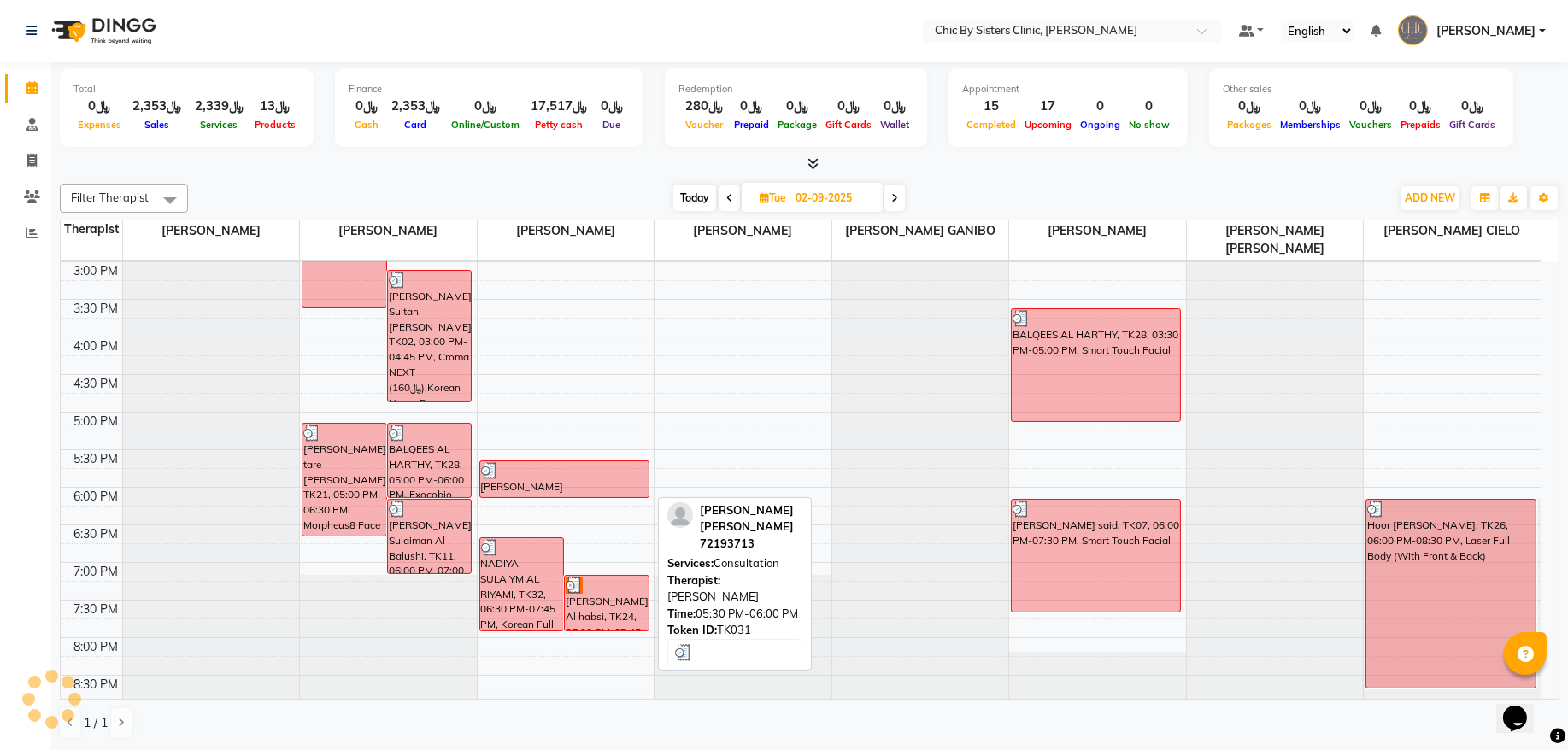
scroll to position [577, 0]
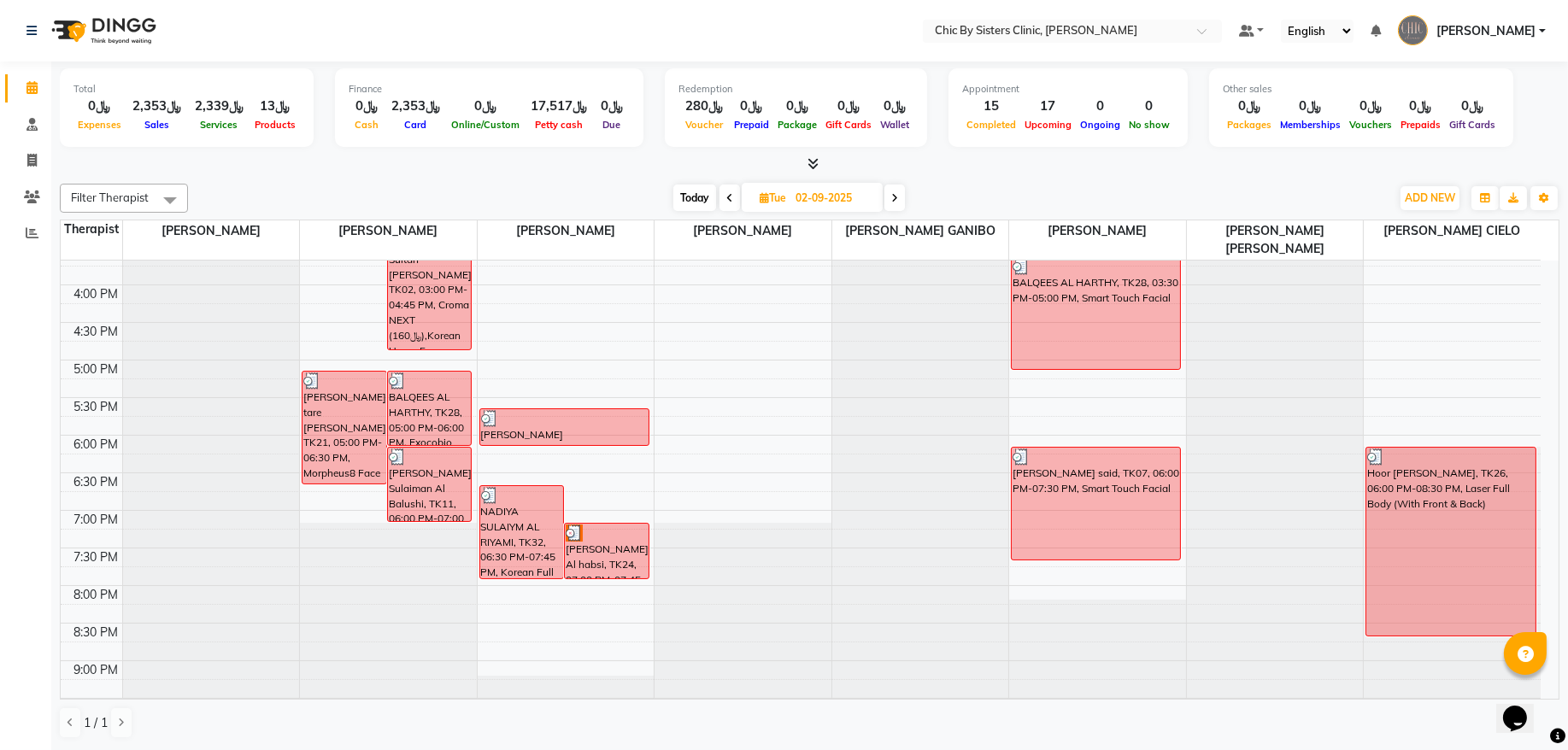
click at [701, 205] on span "Today" at bounding box center [695, 198] width 43 height 26
type input "[DATE]"
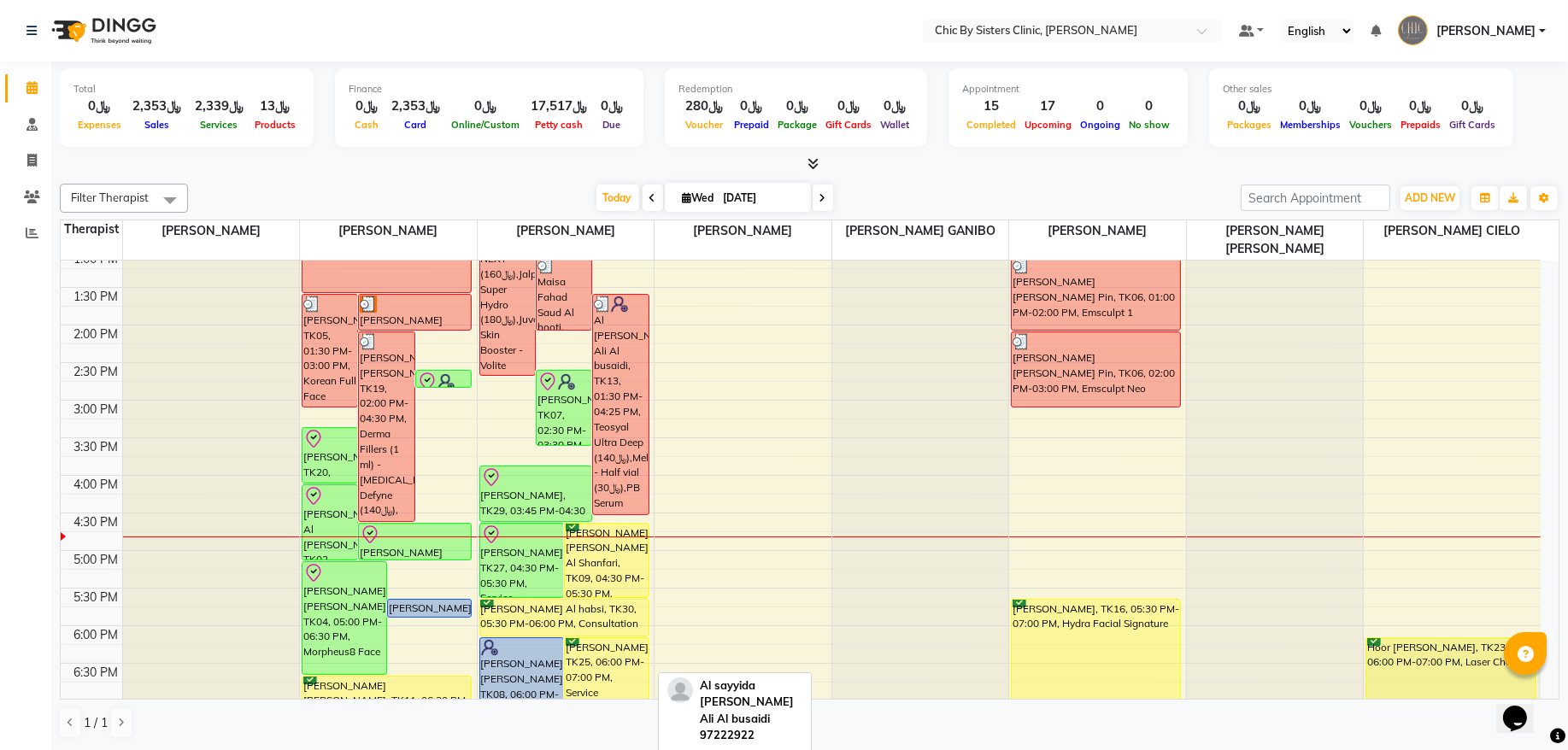
scroll to position [380, 0]
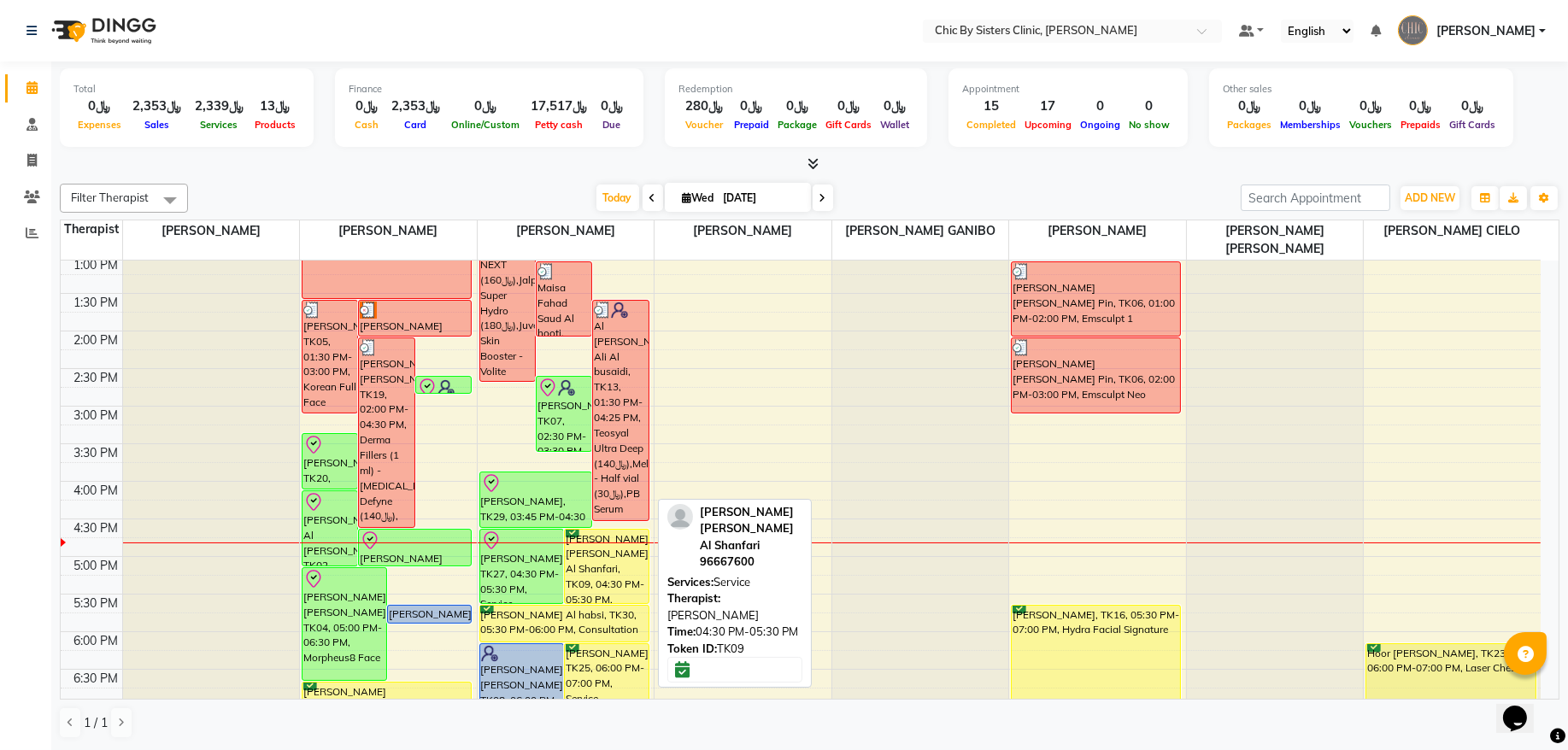
click at [596, 562] on div "Lubna Adil Amer Azzan Al Shanfari, TK09, 04:30 PM-05:30 PM, Service" at bounding box center [607, 566] width 84 height 73
select select "6"
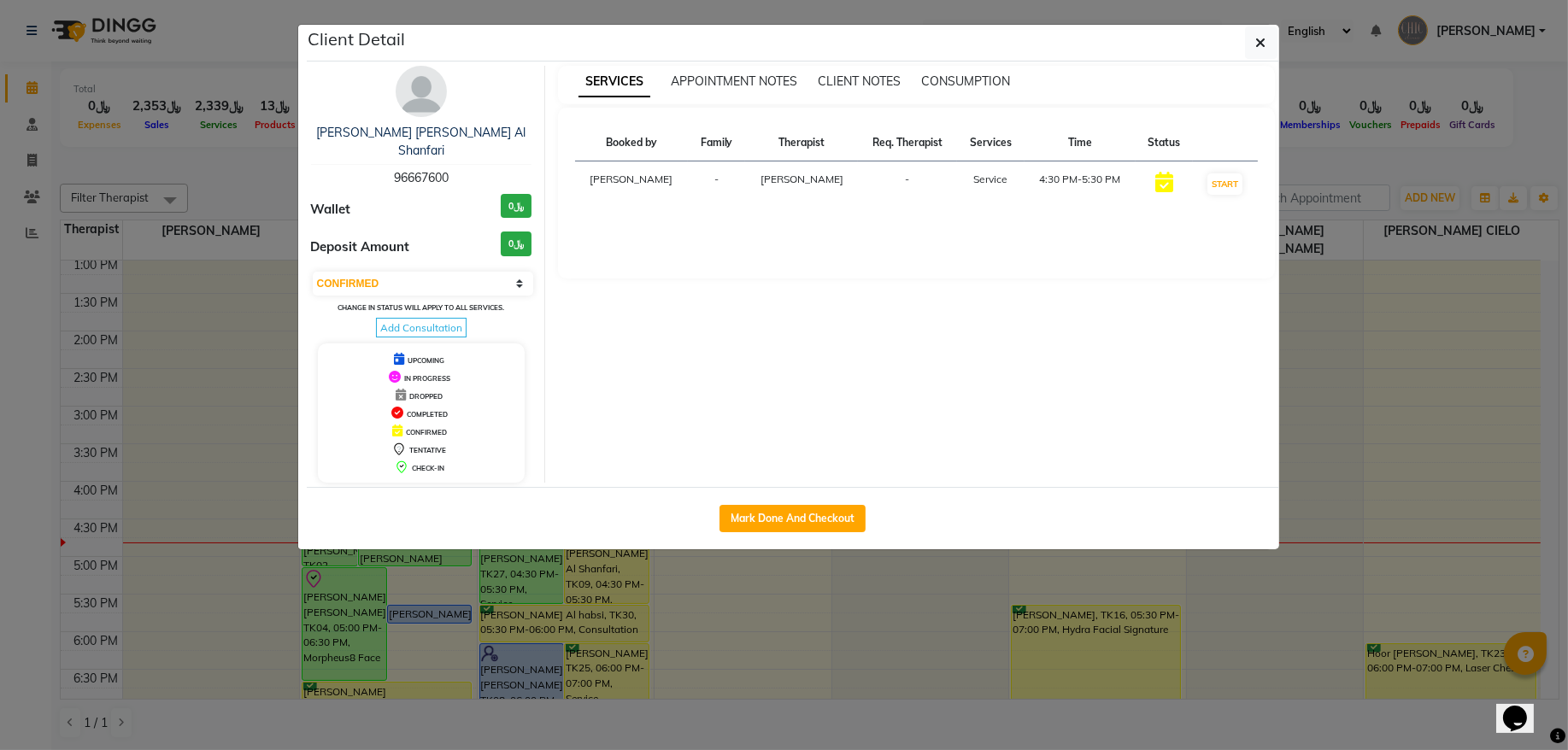
click at [427, 170] on span "96667600" at bounding box center [422, 177] width 55 height 15
copy span "96667600"
click at [442, 138] on link "Lubna Adil Amer Azzan Al Shanfari" at bounding box center [421, 142] width 210 height 33
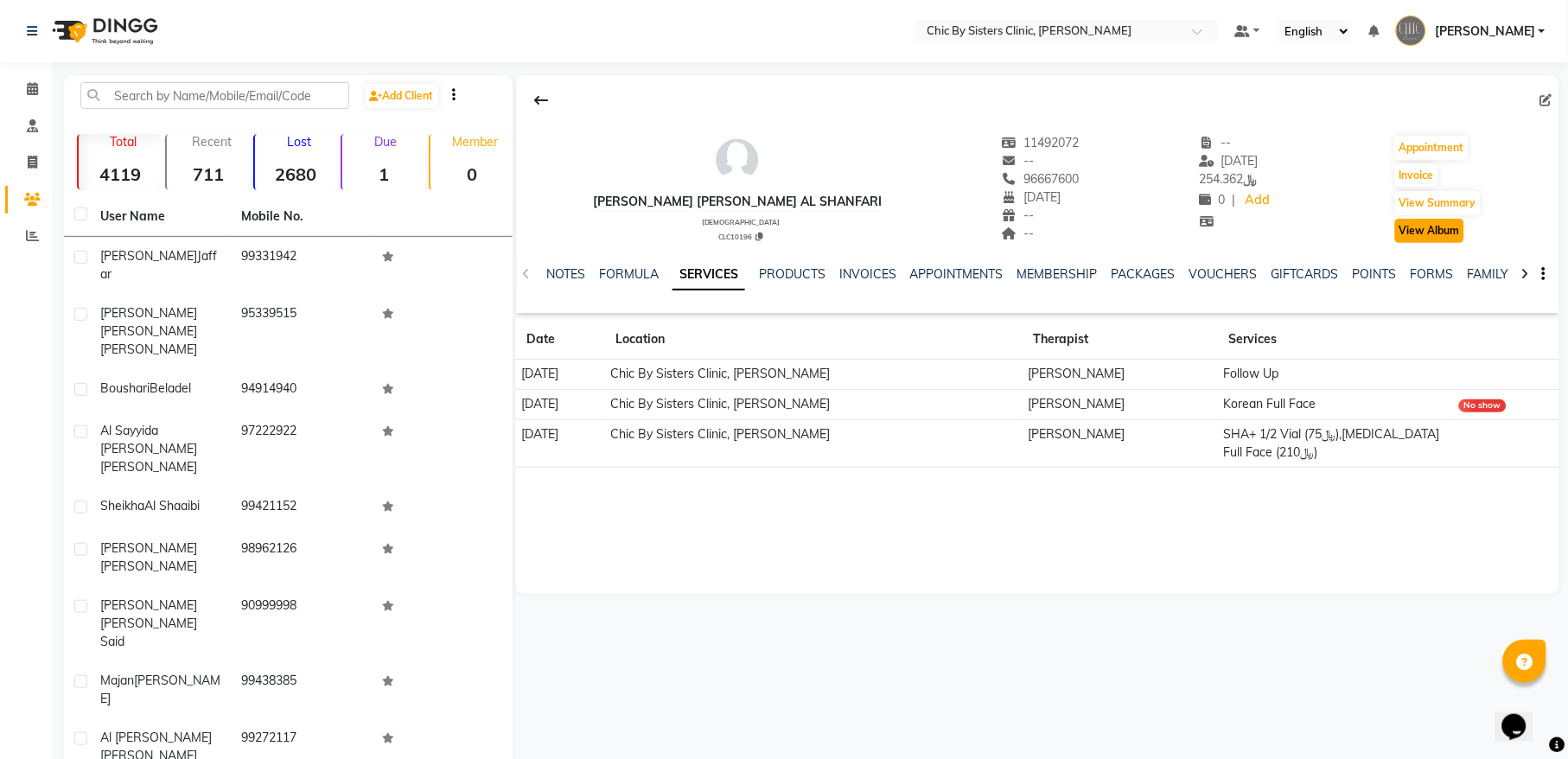
click at [1424, 228] on button "View Album" at bounding box center [1430, 231] width 69 height 24
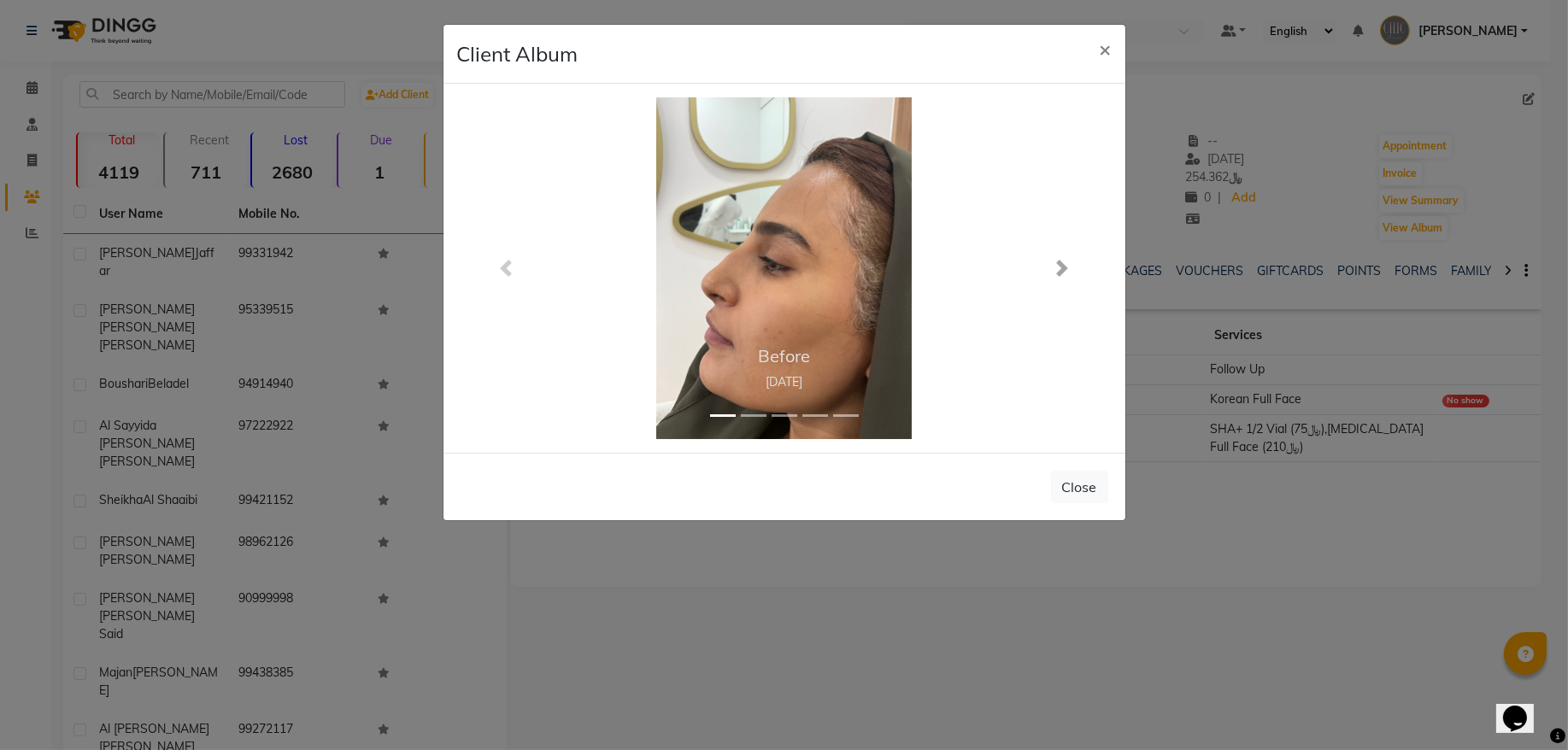
click at [1054, 271] on span at bounding box center [1062, 268] width 17 height 17
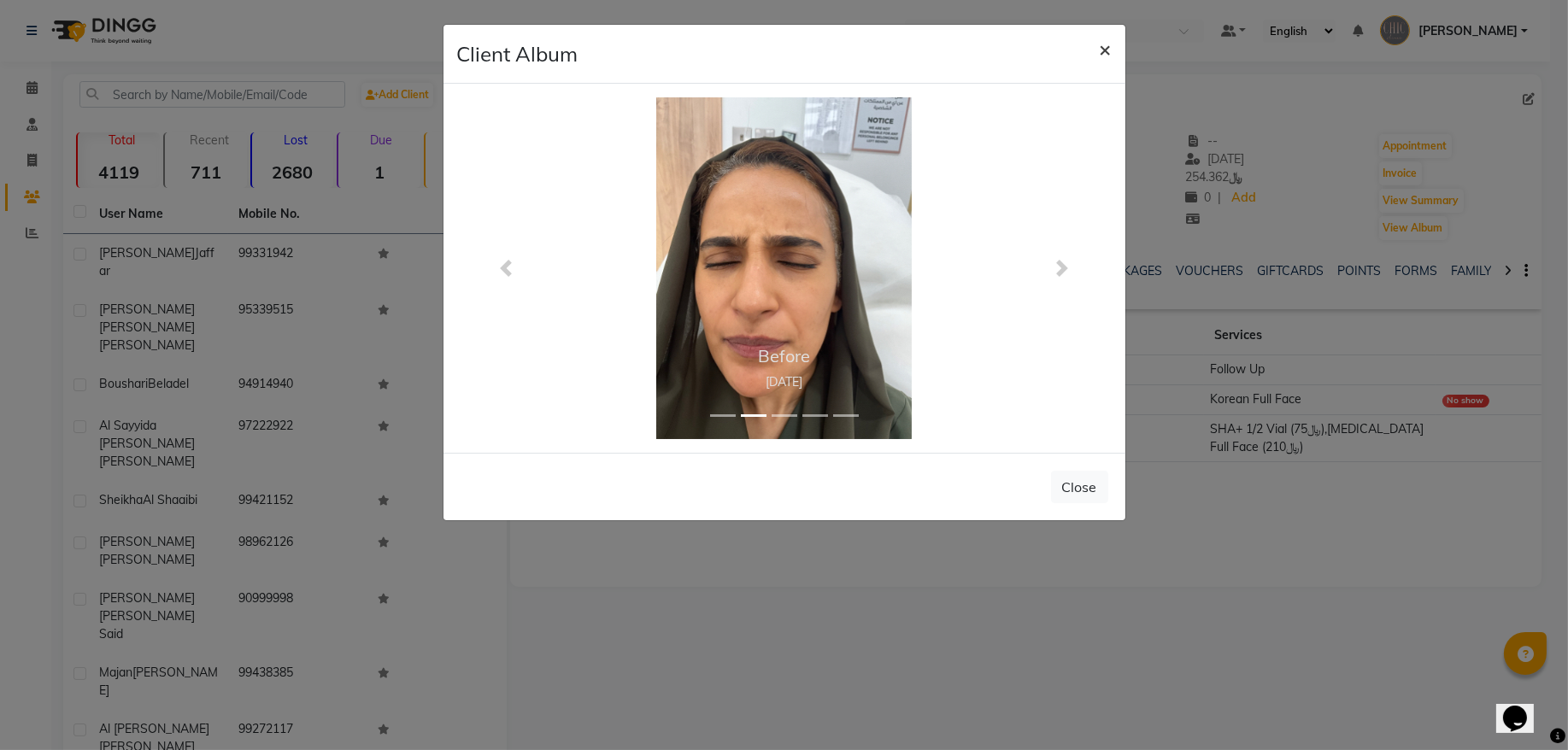
click at [1109, 56] on span "×" at bounding box center [1106, 48] width 12 height 26
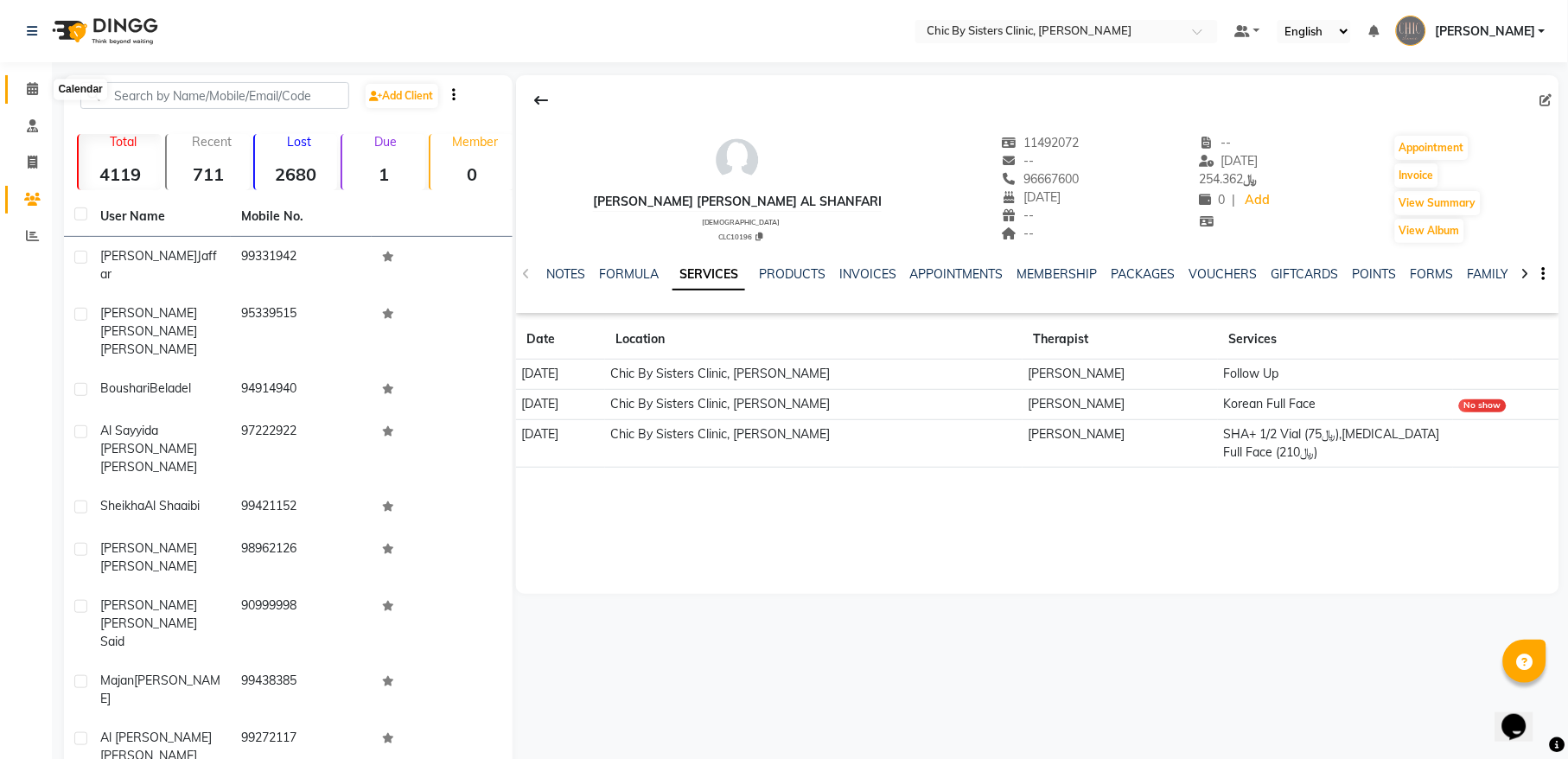
click at [41, 94] on span at bounding box center [32, 89] width 30 height 20
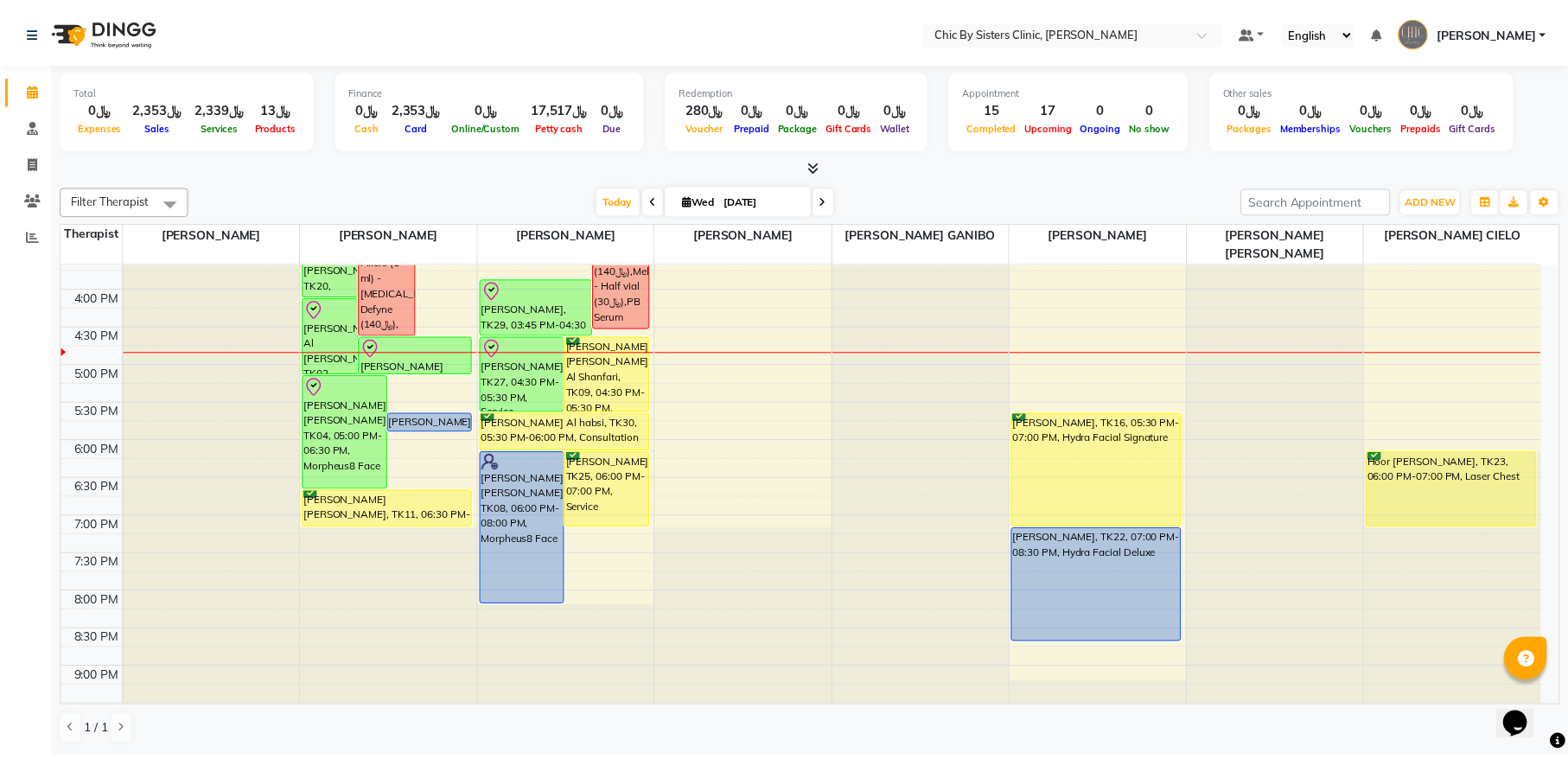
scroll to position [467, 0]
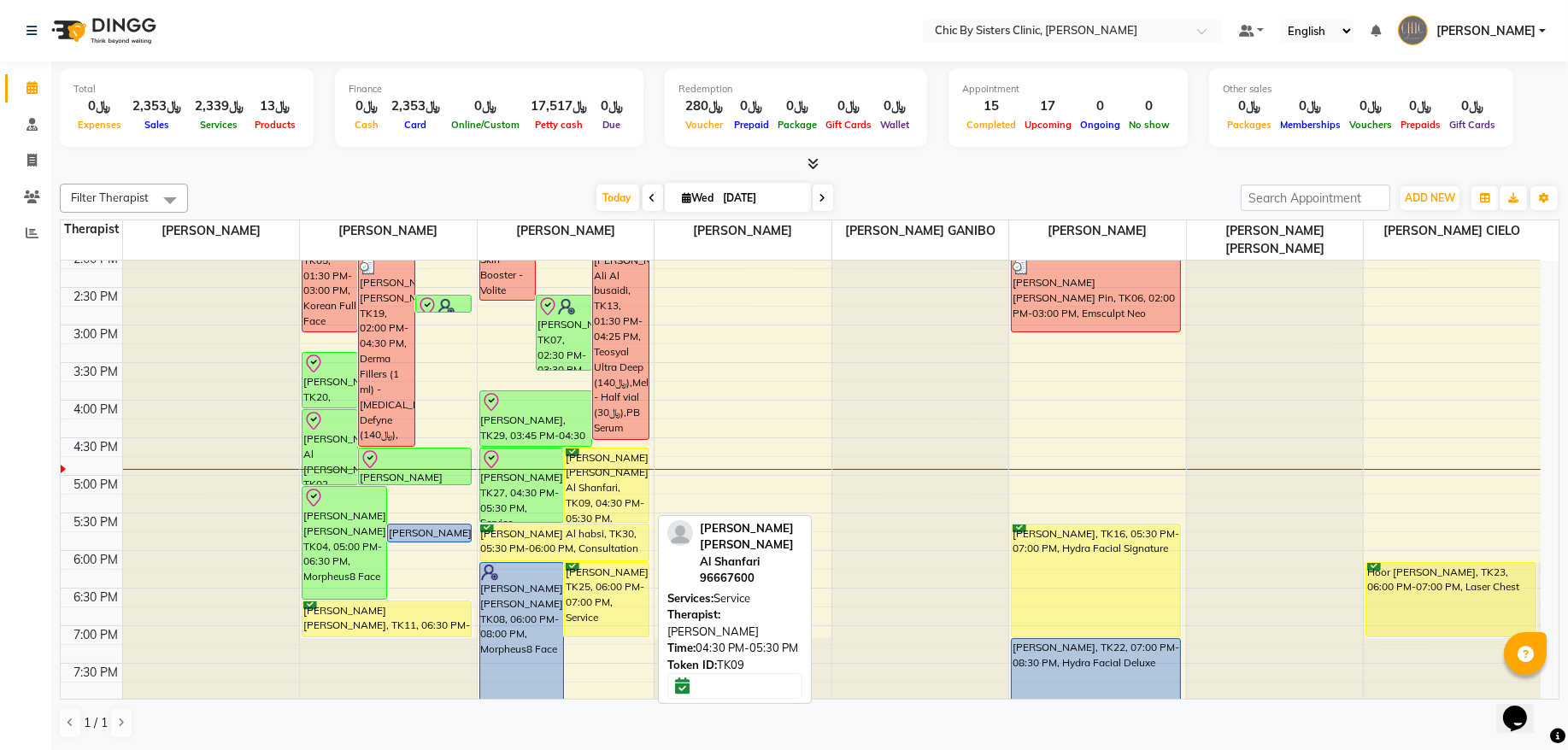
click at [603, 474] on div "Lubna Adil Amer Azzan Al Shanfari, TK09, 04:30 PM-05:30 PM, Service" at bounding box center [607, 485] width 84 height 73
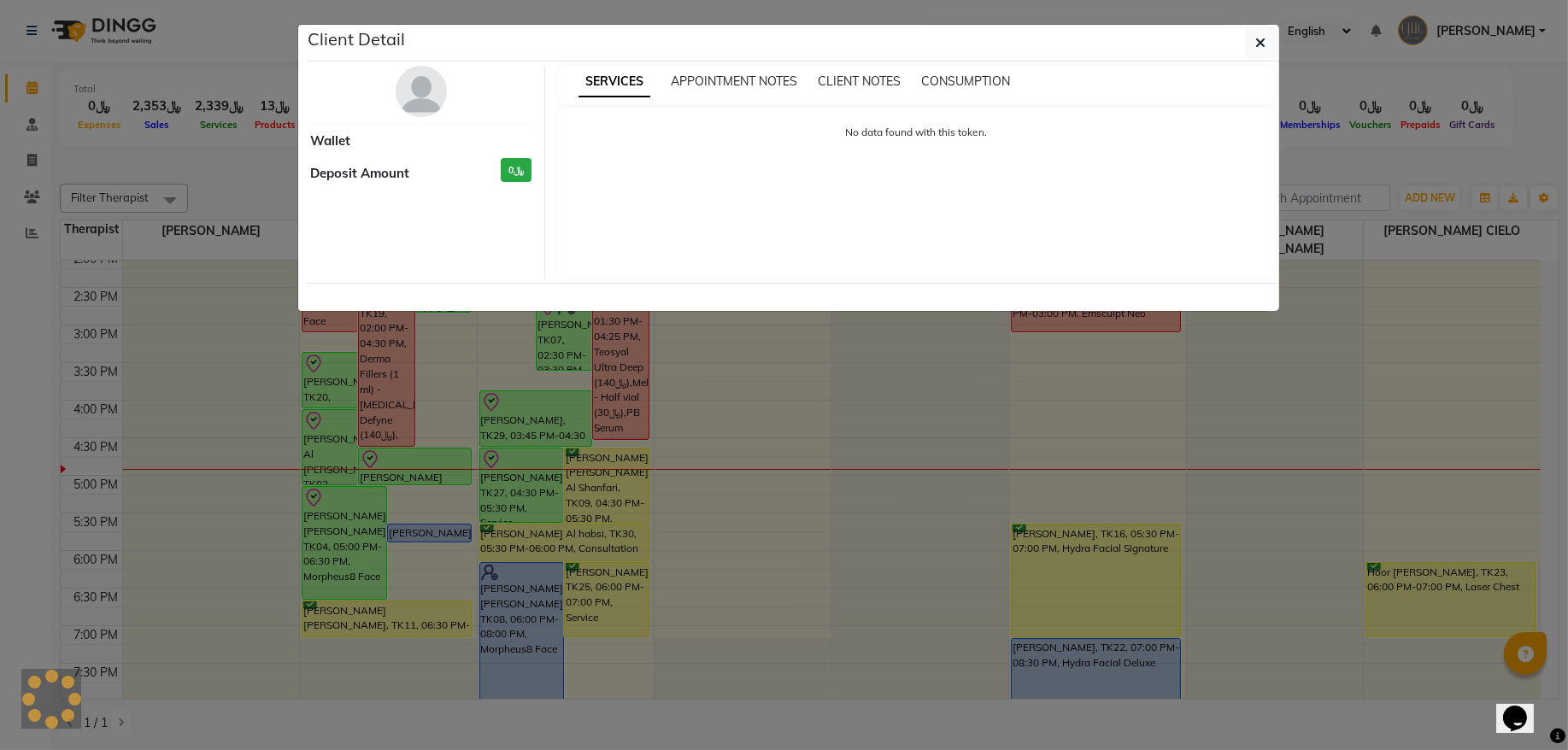
select select "6"
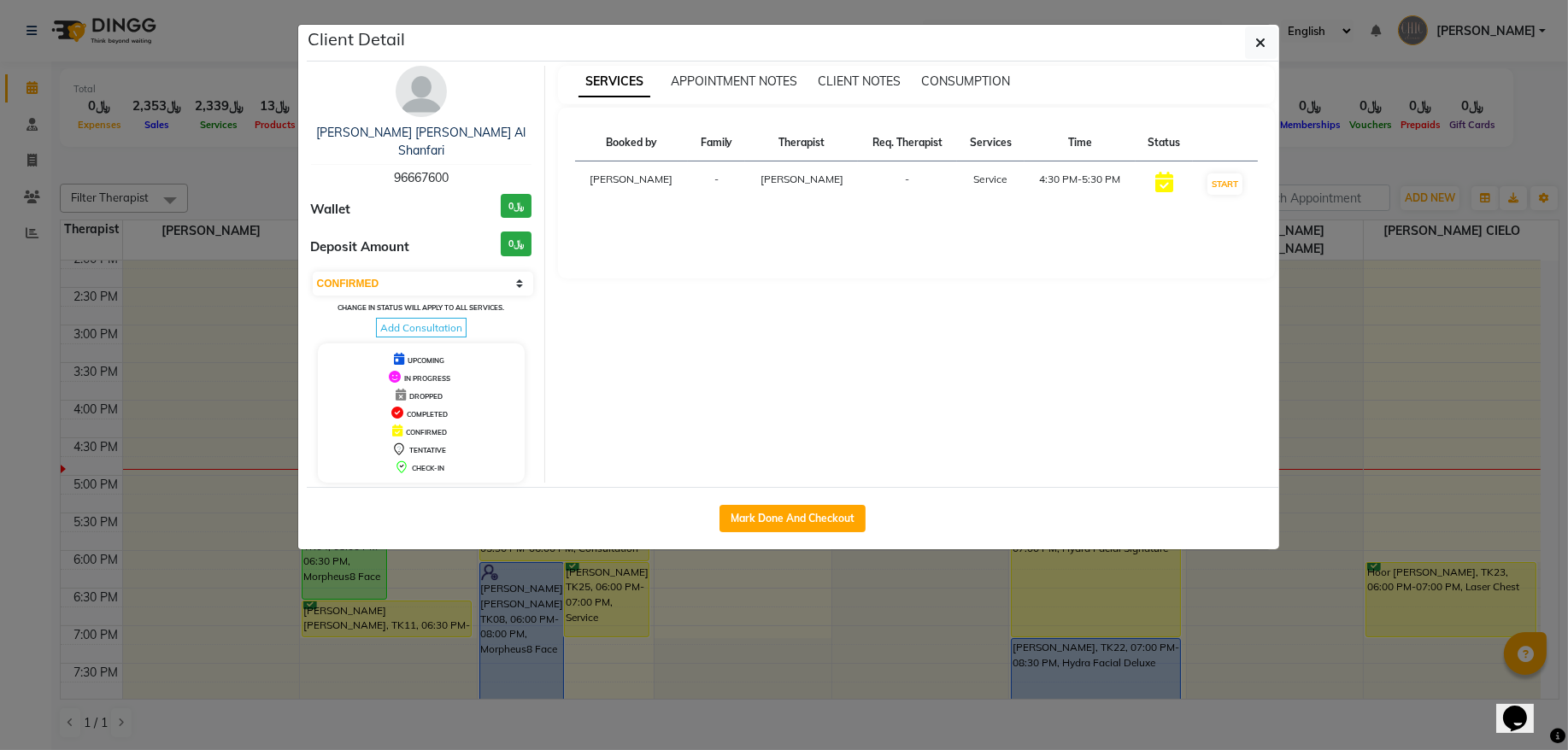
click at [406, 170] on span "96667600" at bounding box center [422, 177] width 55 height 15
copy span "96667600"
click at [420, 170] on span "96667600" at bounding box center [422, 177] width 55 height 15
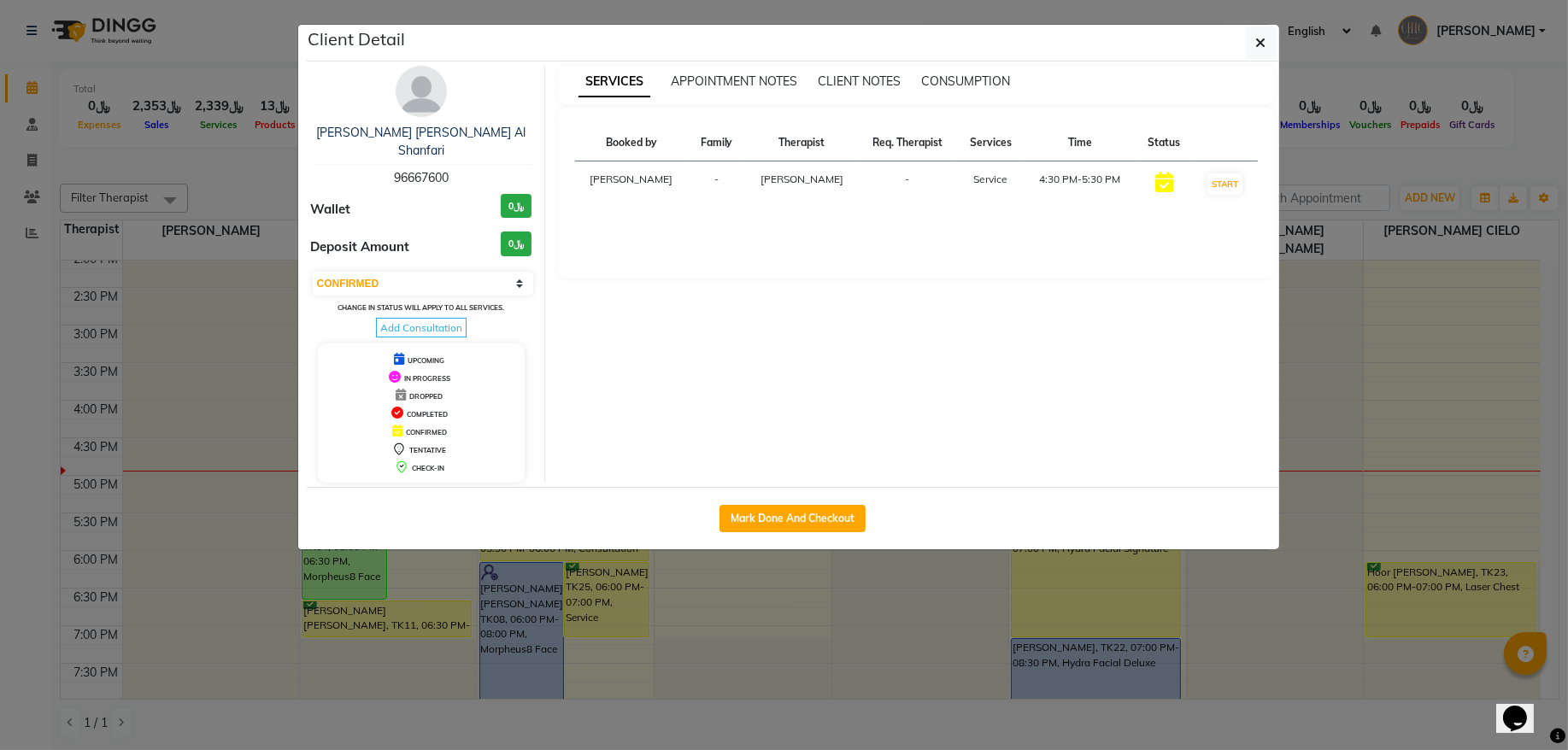
click at [420, 170] on span "96667600" at bounding box center [422, 177] width 55 height 15
click at [1258, 41] on icon "button" at bounding box center [1262, 43] width 11 height 14
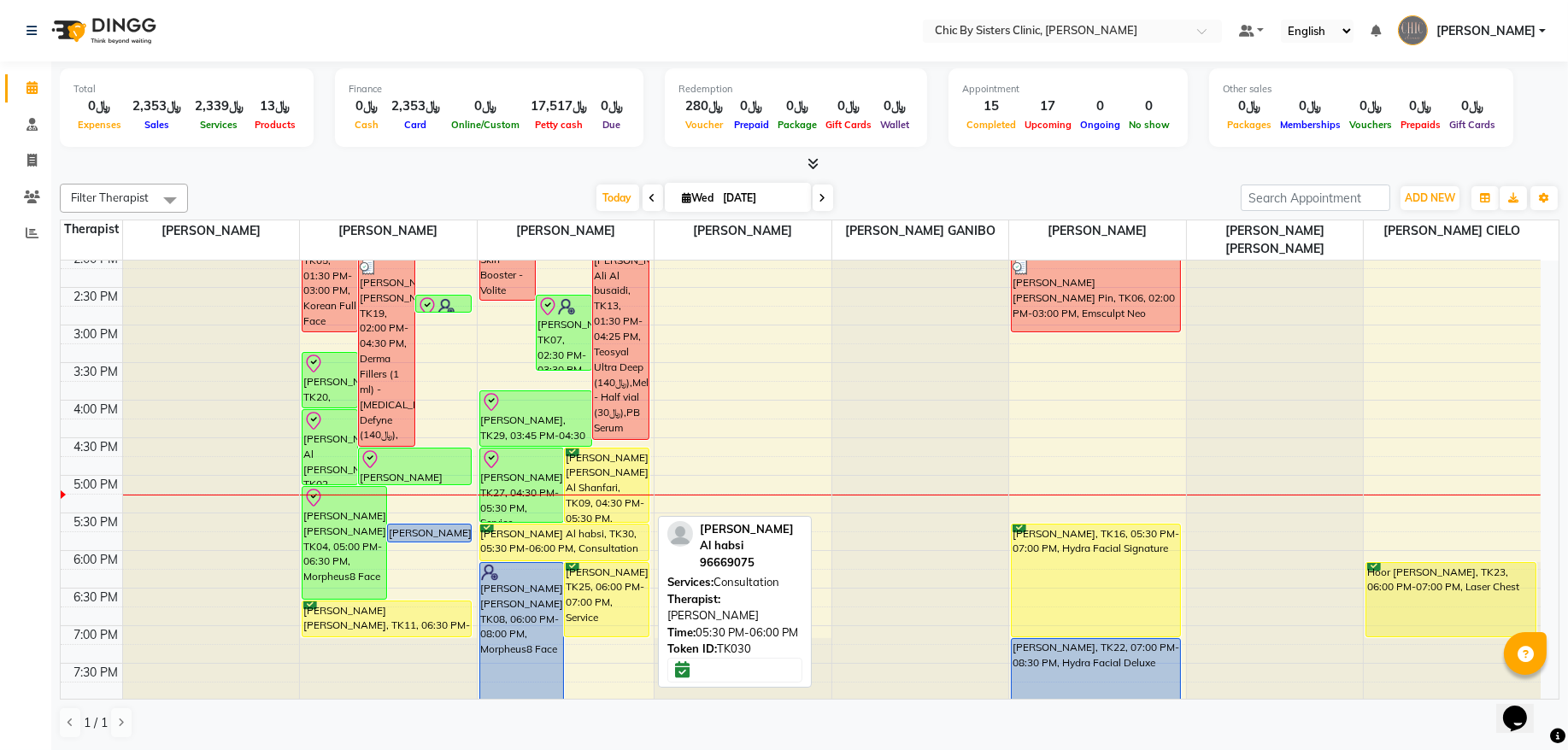
click at [582, 537] on div "Nasreen Al habsi, TK30, 05:30 PM-06:00 PM, Consultation" at bounding box center [564, 542] width 168 height 36
select select "6"
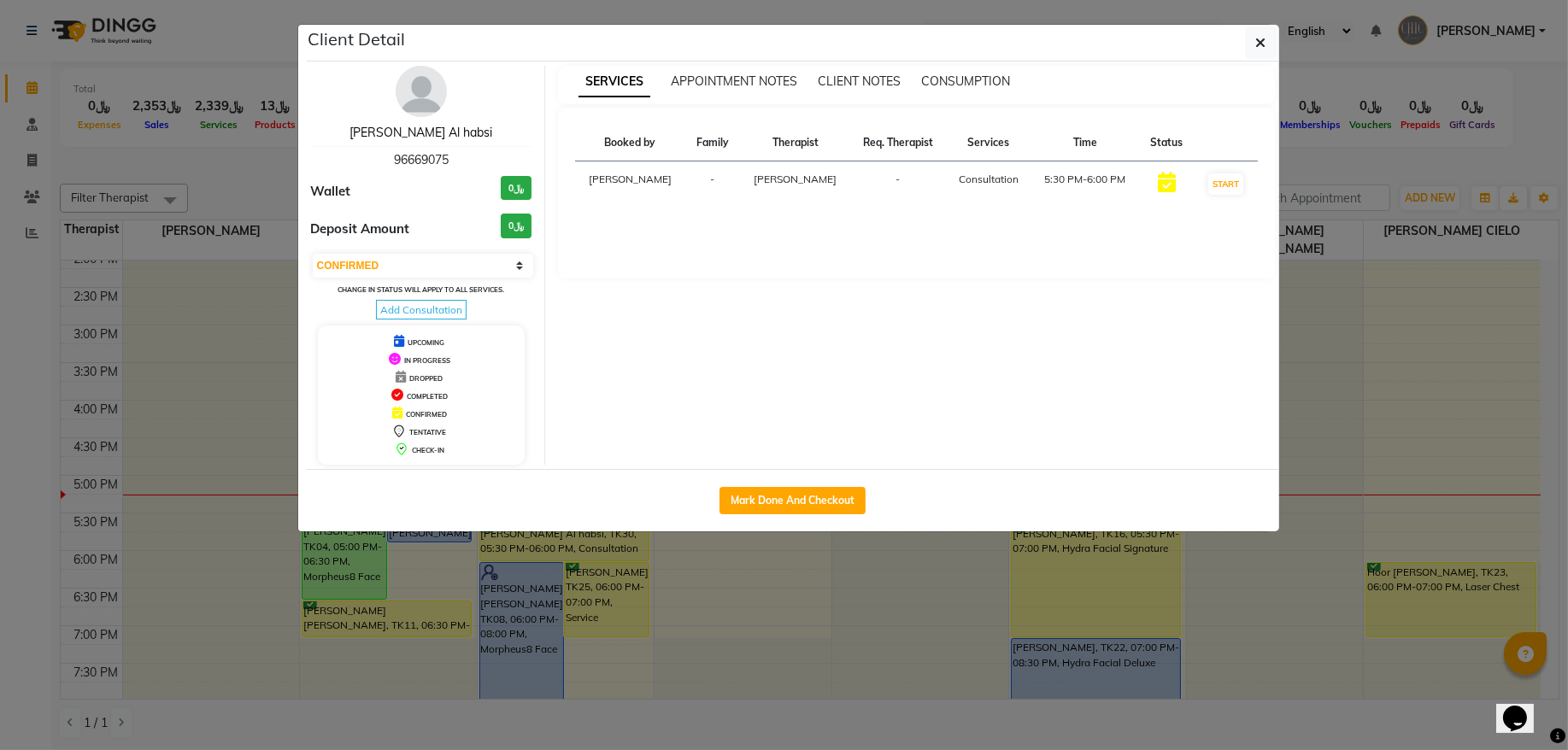
click at [439, 129] on link "Nasreen Al habsi" at bounding box center [421, 132] width 143 height 15
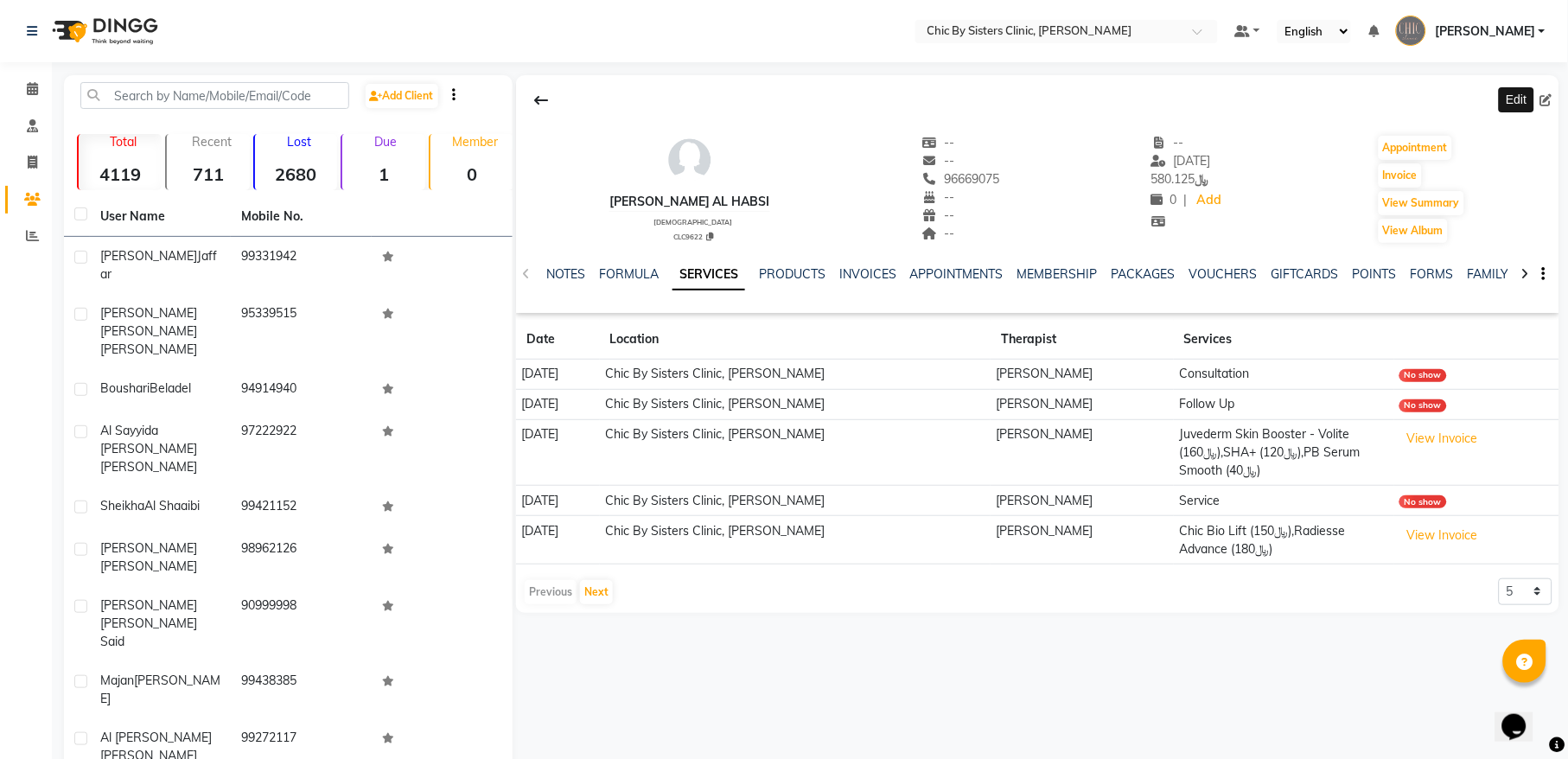
click at [1550, 99] on icon at bounding box center [1547, 101] width 12 height 12
select select "female"
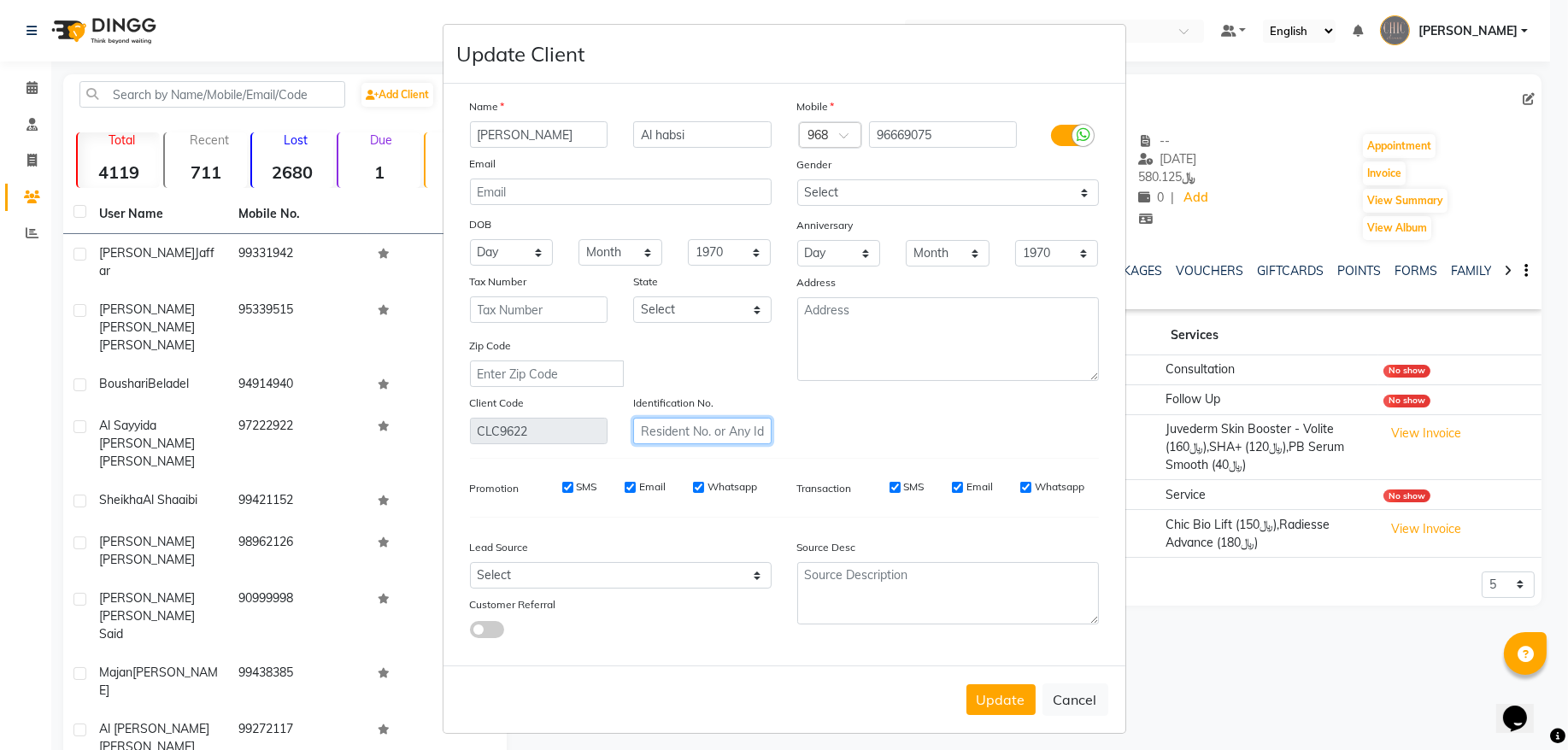
click at [718, 431] on input "text" at bounding box center [702, 431] width 138 height 26
type input "08701195"
click at [497, 250] on select "Day 01 02 03 04 05 06 07 08 09 10 11 12 13 14 15 16 17 18 19 20 21 22 23 24 25 …" at bounding box center [512, 253] width 84 height 26
select select "14"
click at [625, 254] on select "Month January February March April May June July August September October Novem…" at bounding box center [620, 253] width 84 height 26
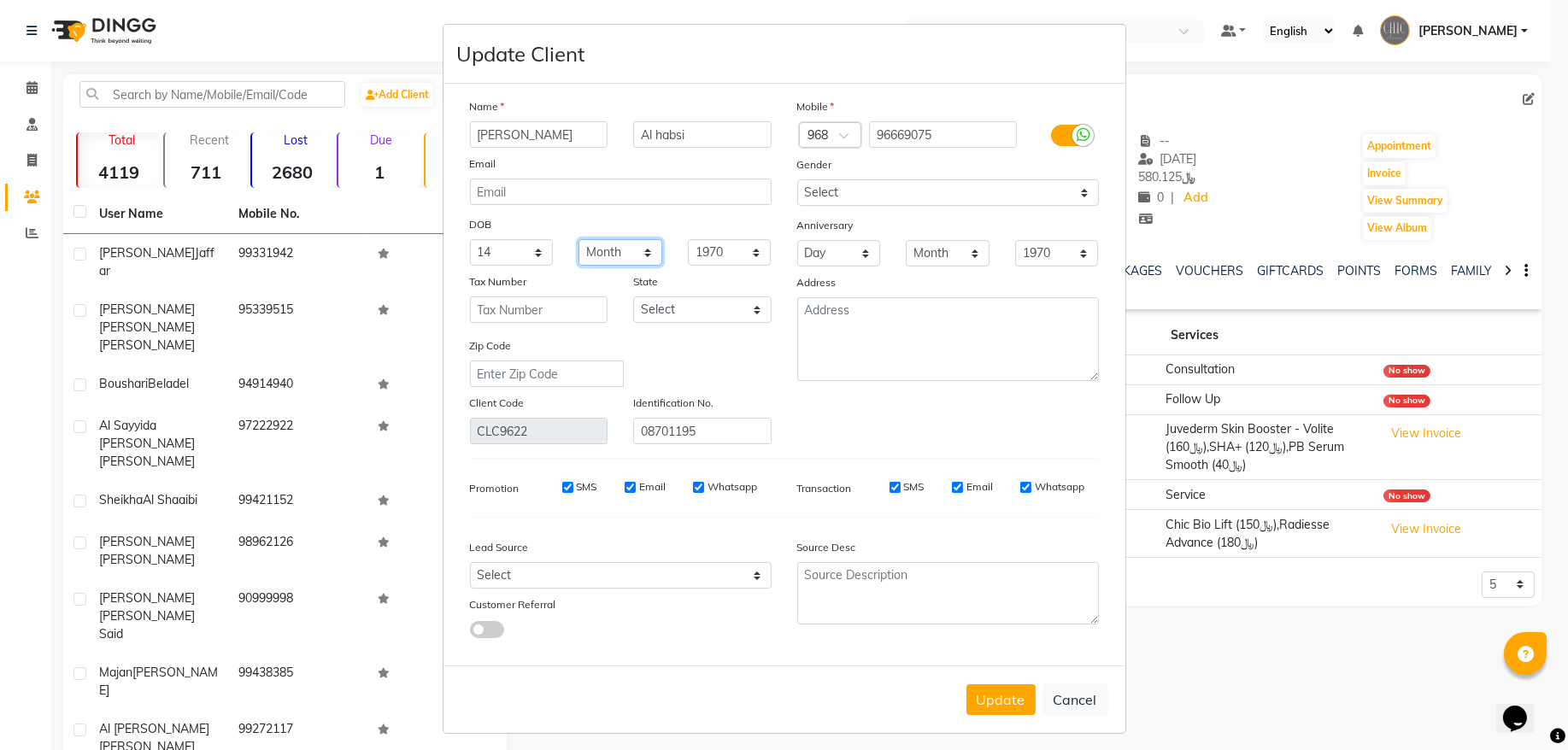
select select "08"
click at [578, 239] on select "Month January February March April May June July August September October Novem…" at bounding box center [620, 253] width 84 height 26
click at [718, 256] on select "1940 1941 1942 1943 1944 1945 1946 1947 1948 1949 1950 1951 1952 1953 1954 1955…" at bounding box center [730, 253] width 84 height 26
select select "1984"
click at [828, 431] on div "Mobile Country Code × 968 96669075 Gender Select Male Female Other Prefer Not T…" at bounding box center [948, 271] width 328 height 347
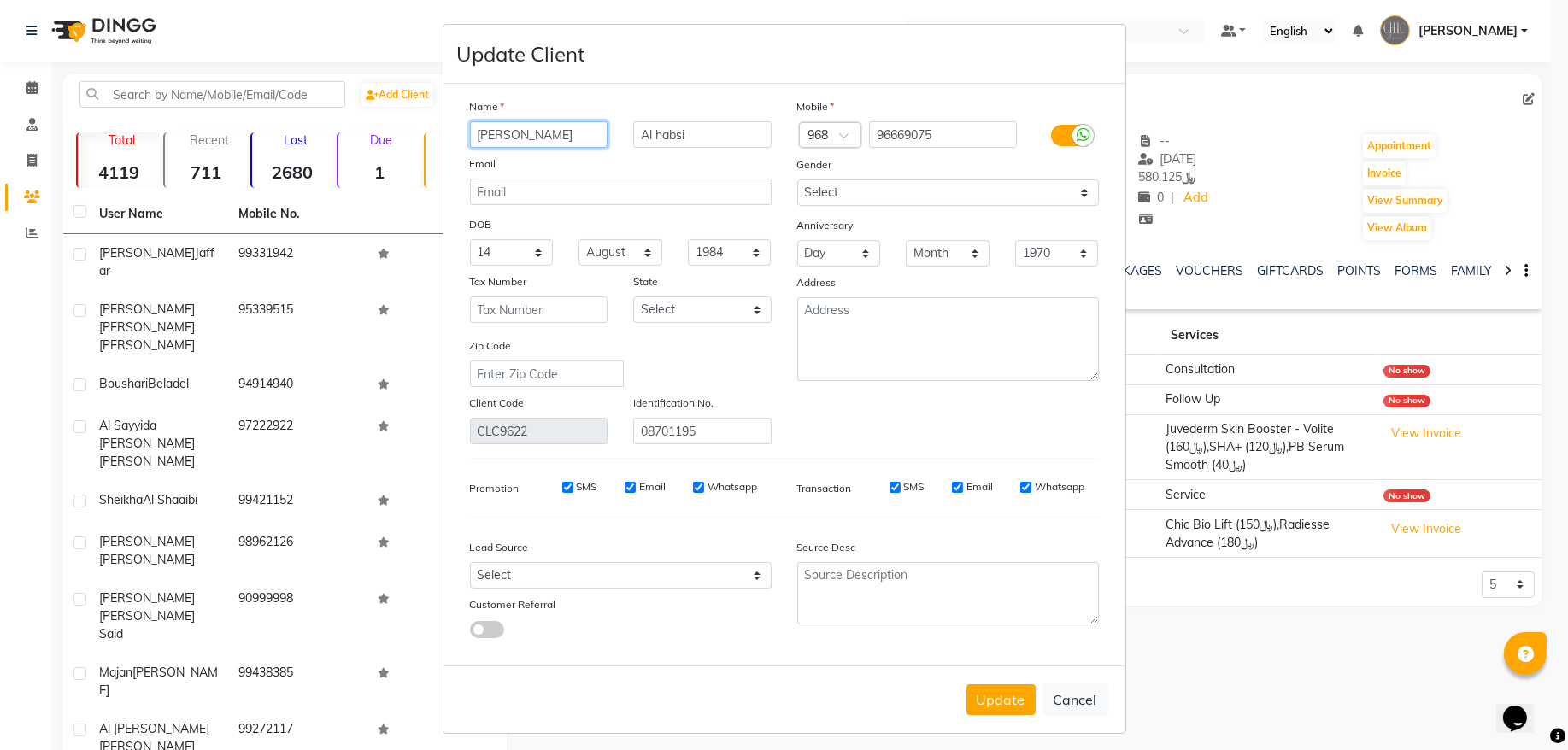
click at [568, 135] on input "Nasreen" at bounding box center [539, 135] width 138 height 26
type input "Nasreen Suleiman"
click at [977, 694] on button "Update" at bounding box center [1001, 700] width 70 height 31
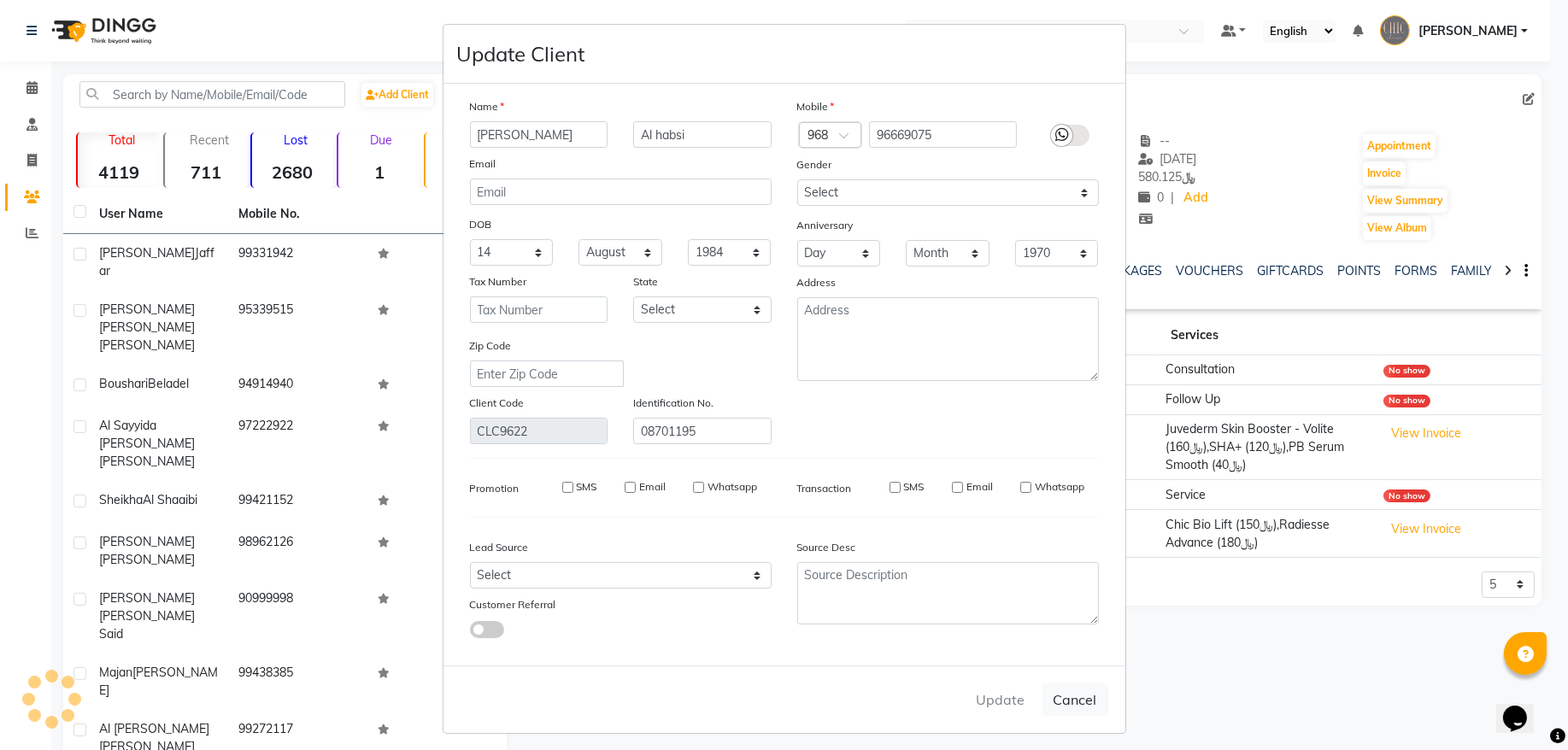
select select
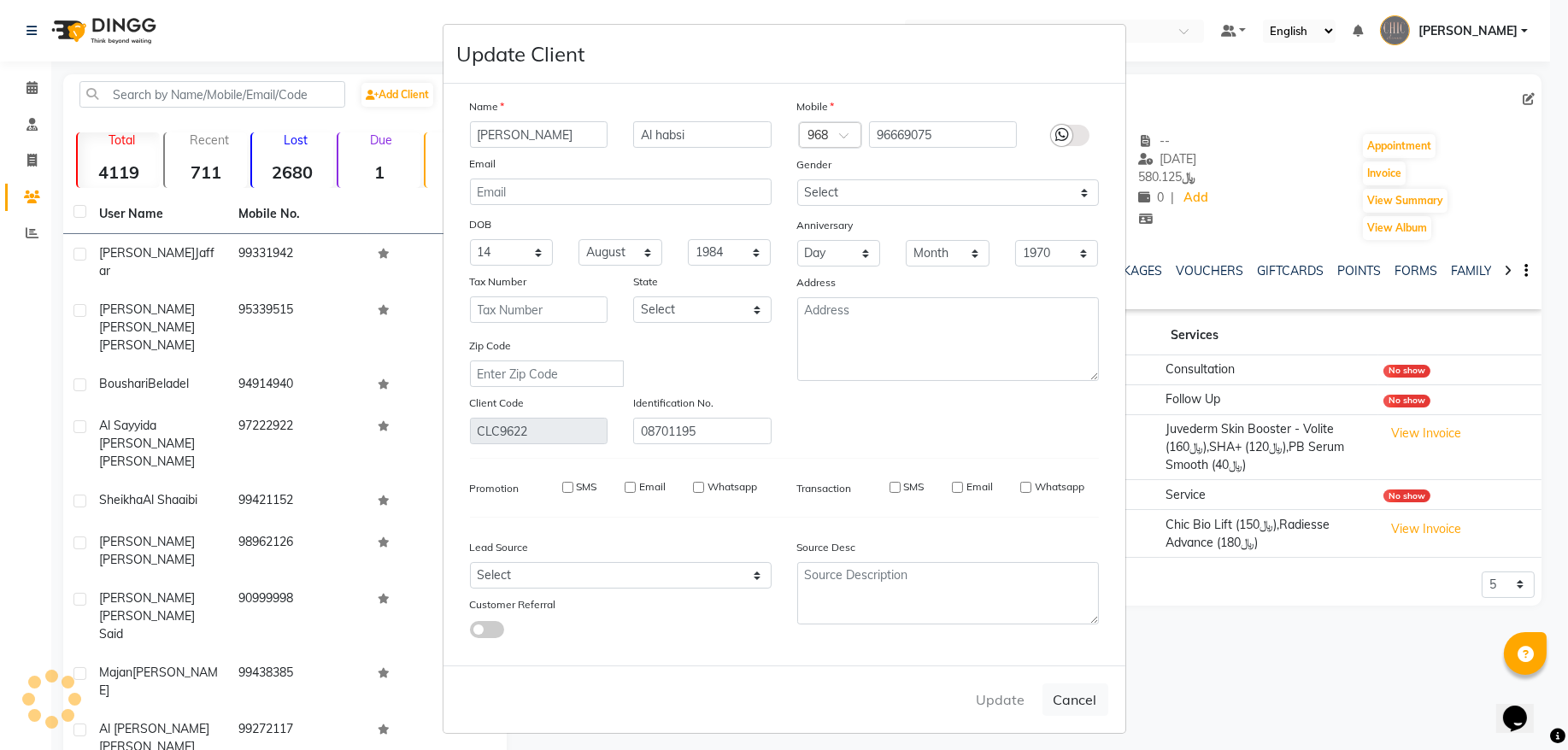
select select
checkbox input "false"
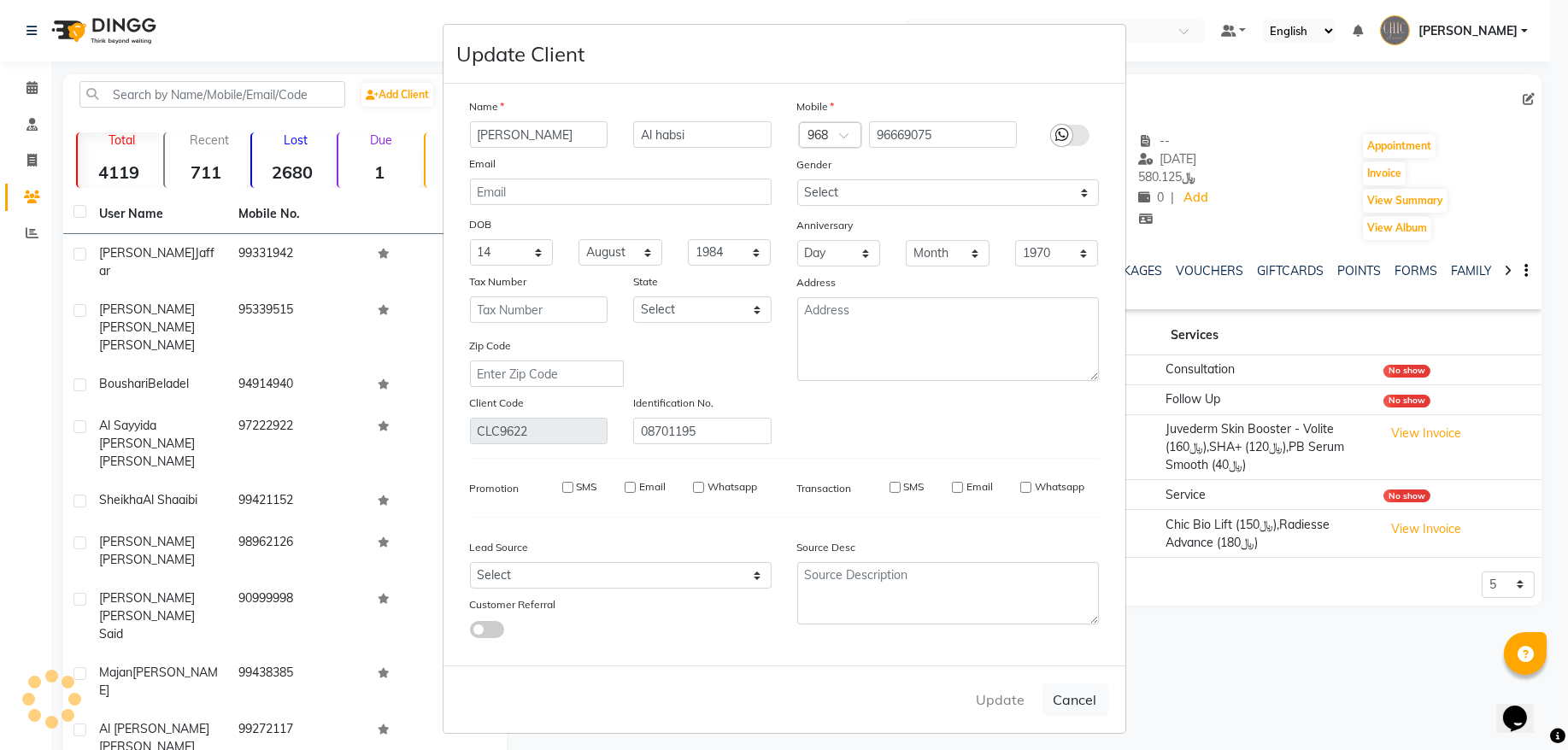
checkbox input "false"
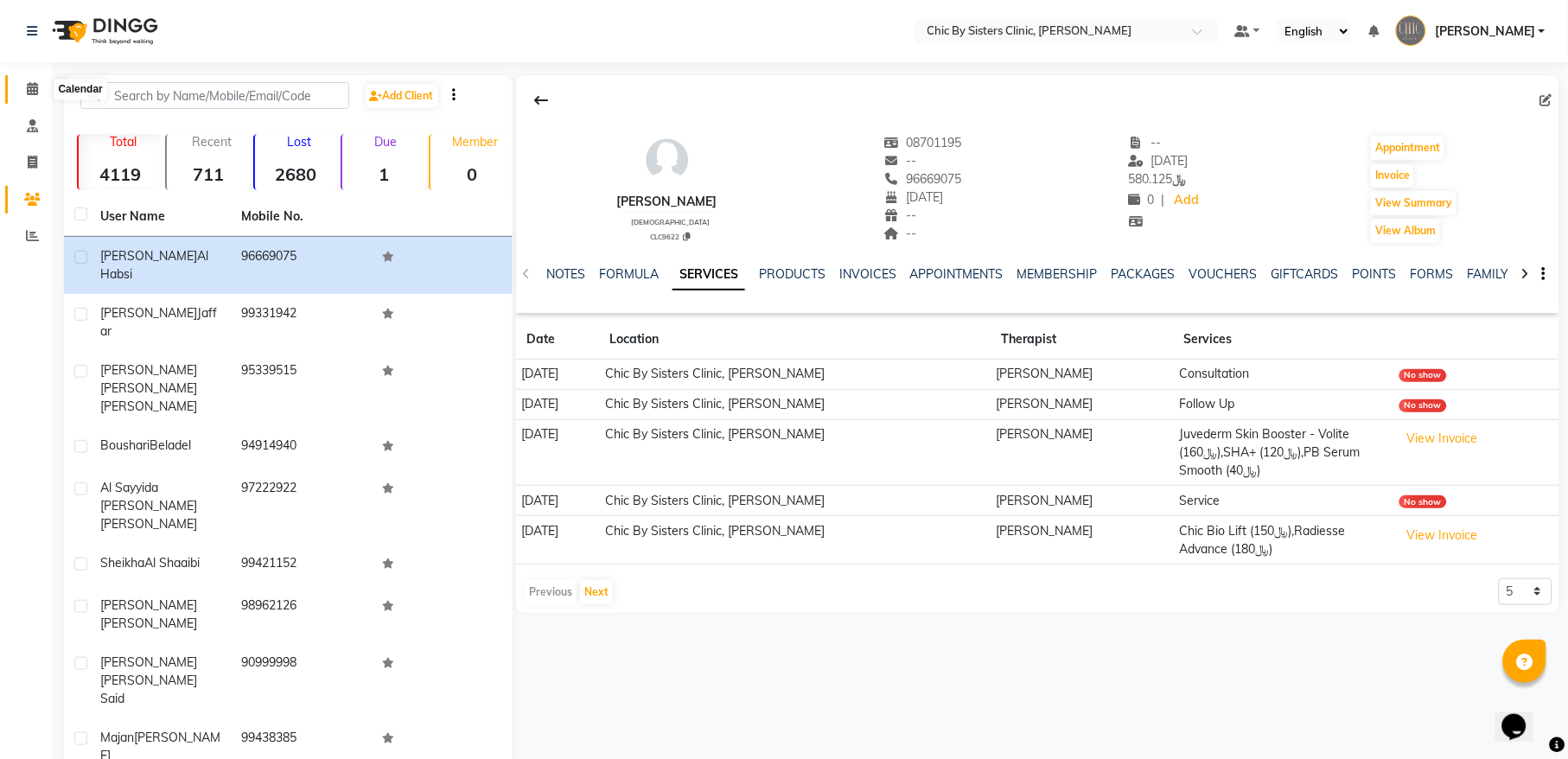
drag, startPoint x: 36, startPoint y: 82, endPoint x: 67, endPoint y: 88, distance: 31.6
click at [36, 82] on icon at bounding box center [32, 88] width 12 height 13
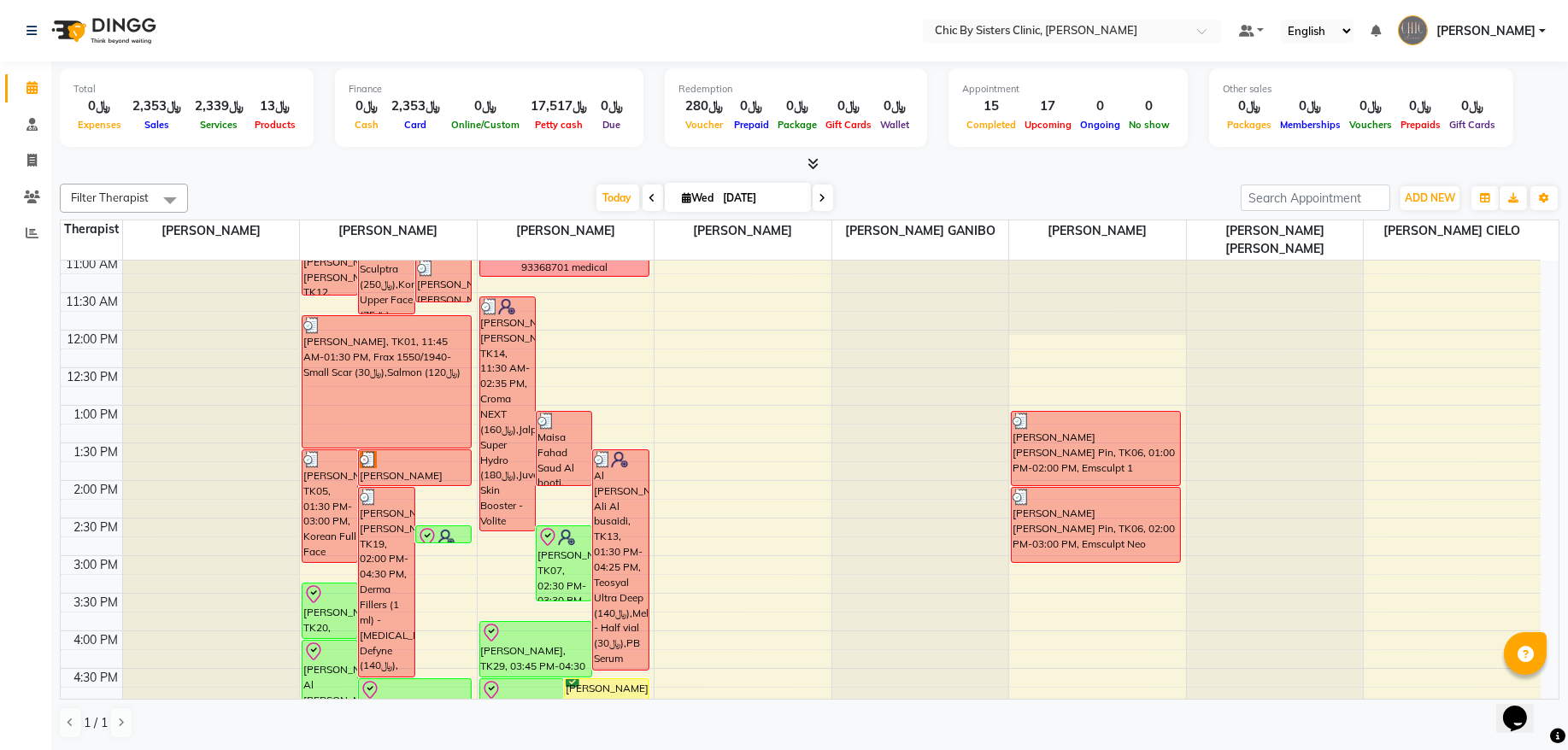
scroll to position [461, 0]
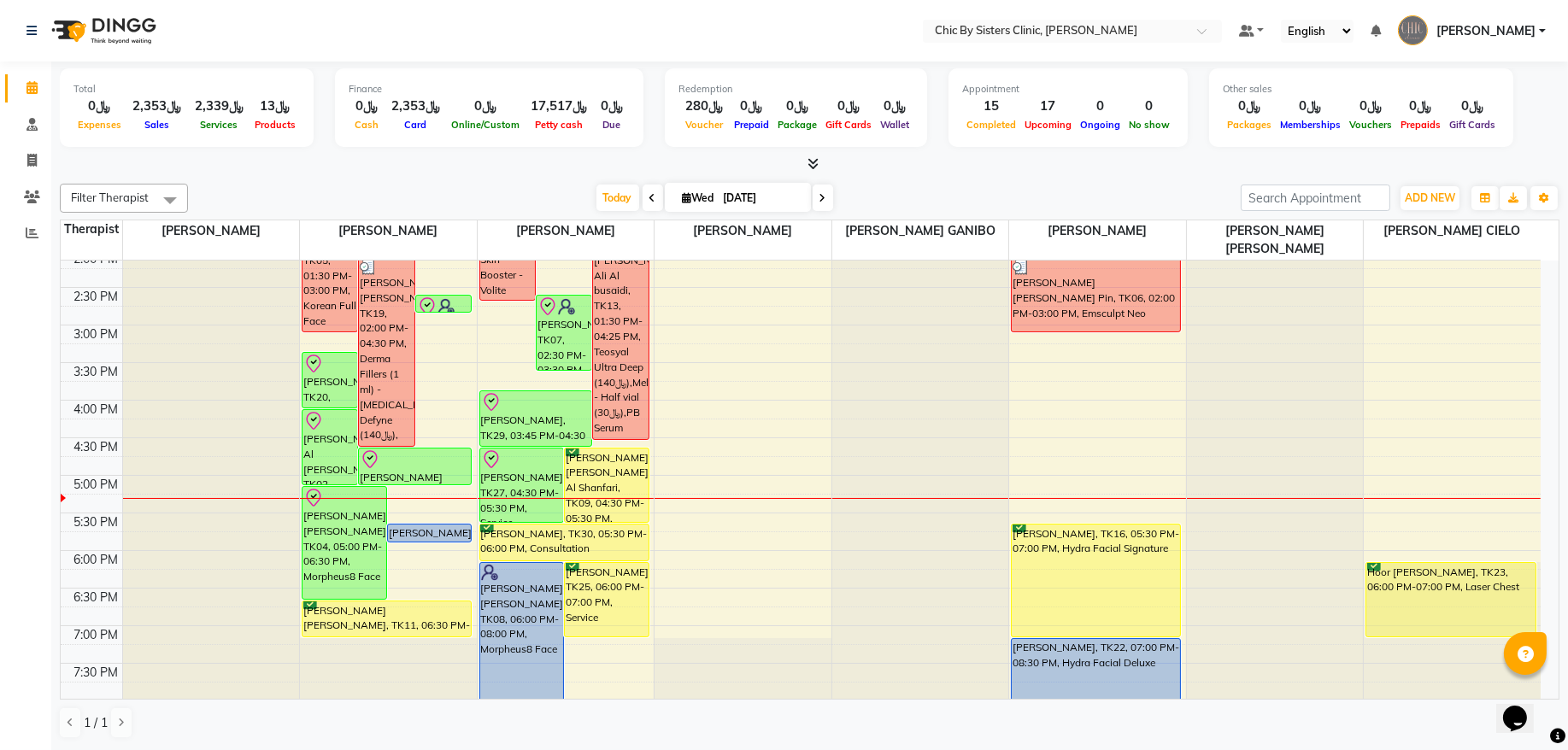
drag, startPoint x: 612, startPoint y: 498, endPoint x: 606, endPoint y: 488, distance: 11.7
click at [606, 488] on div "Lubna Adil Amer Azzan Al Shanfari, TK09, 04:30 PM-05:30 PM, Service" at bounding box center [607, 485] width 84 height 73
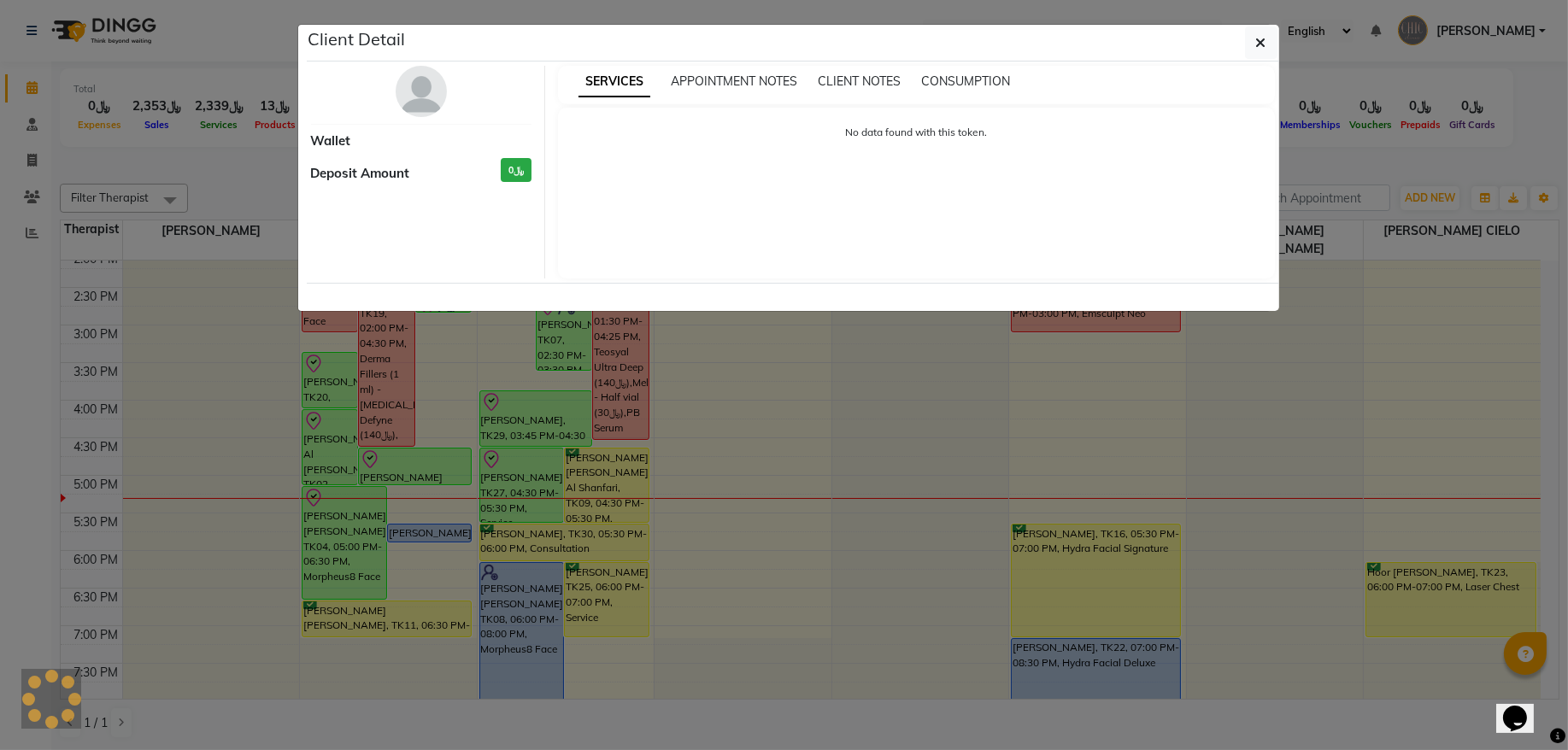
select select "6"
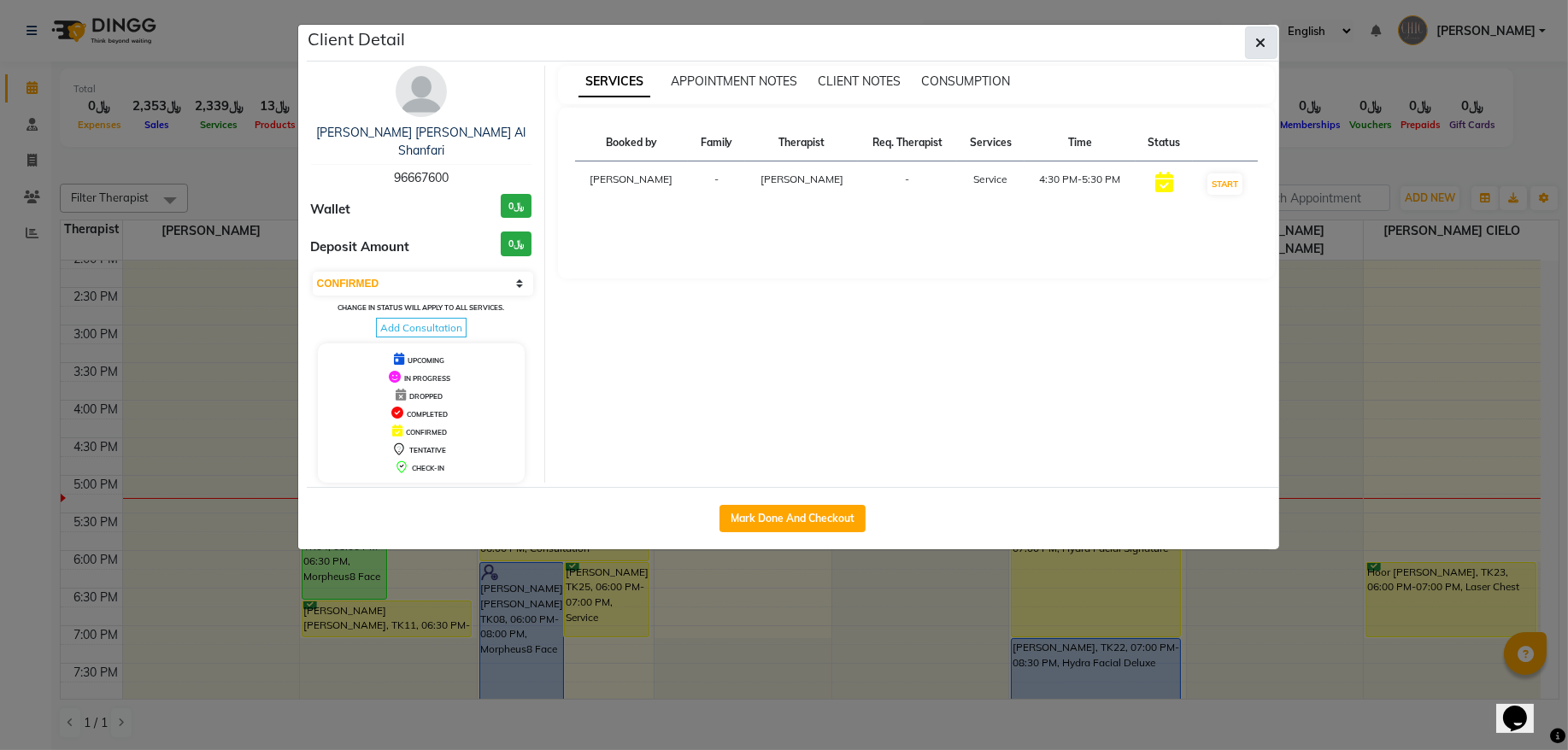
click at [1258, 49] on icon "button" at bounding box center [1262, 43] width 11 height 14
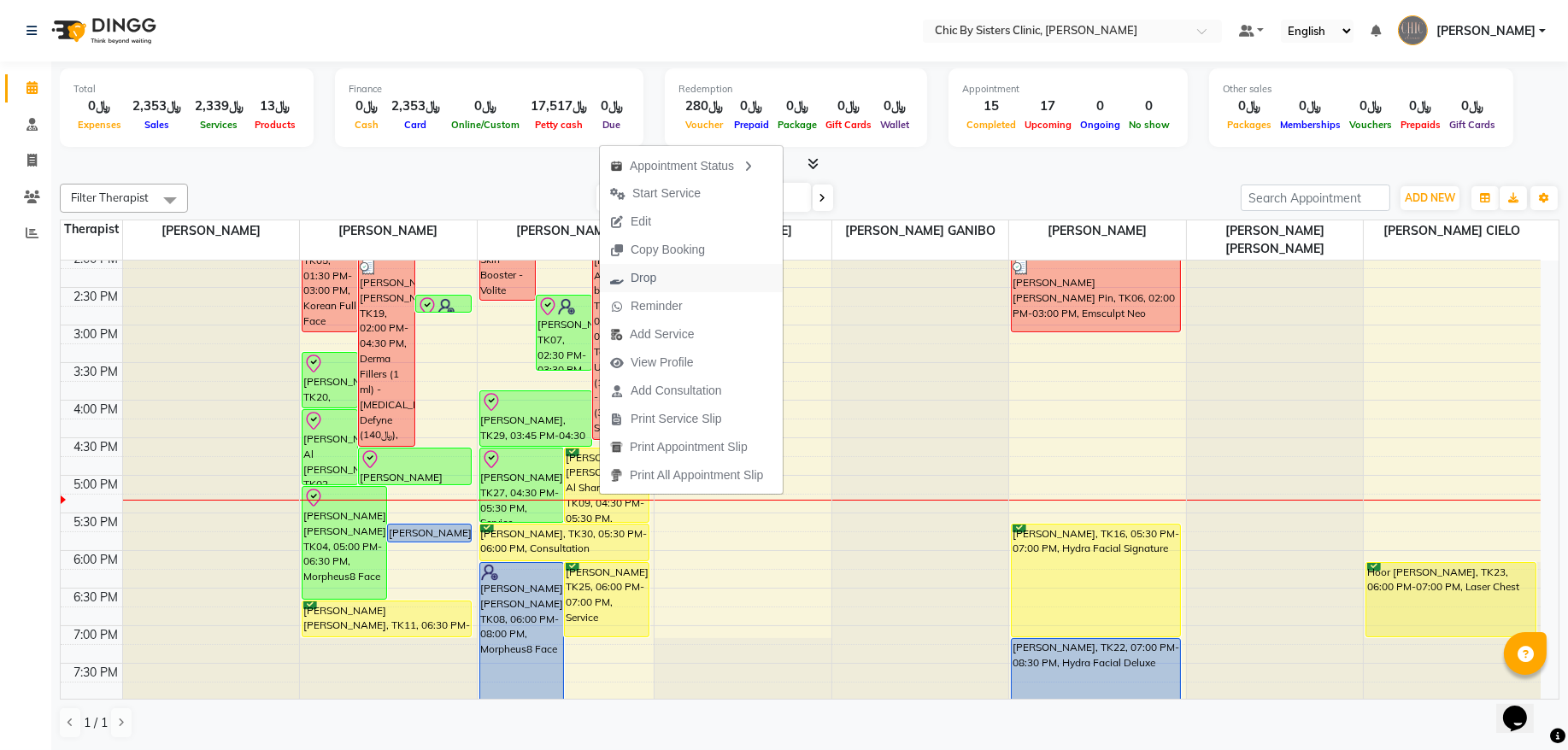
click at [638, 278] on span "Drop" at bounding box center [643, 278] width 26 height 18
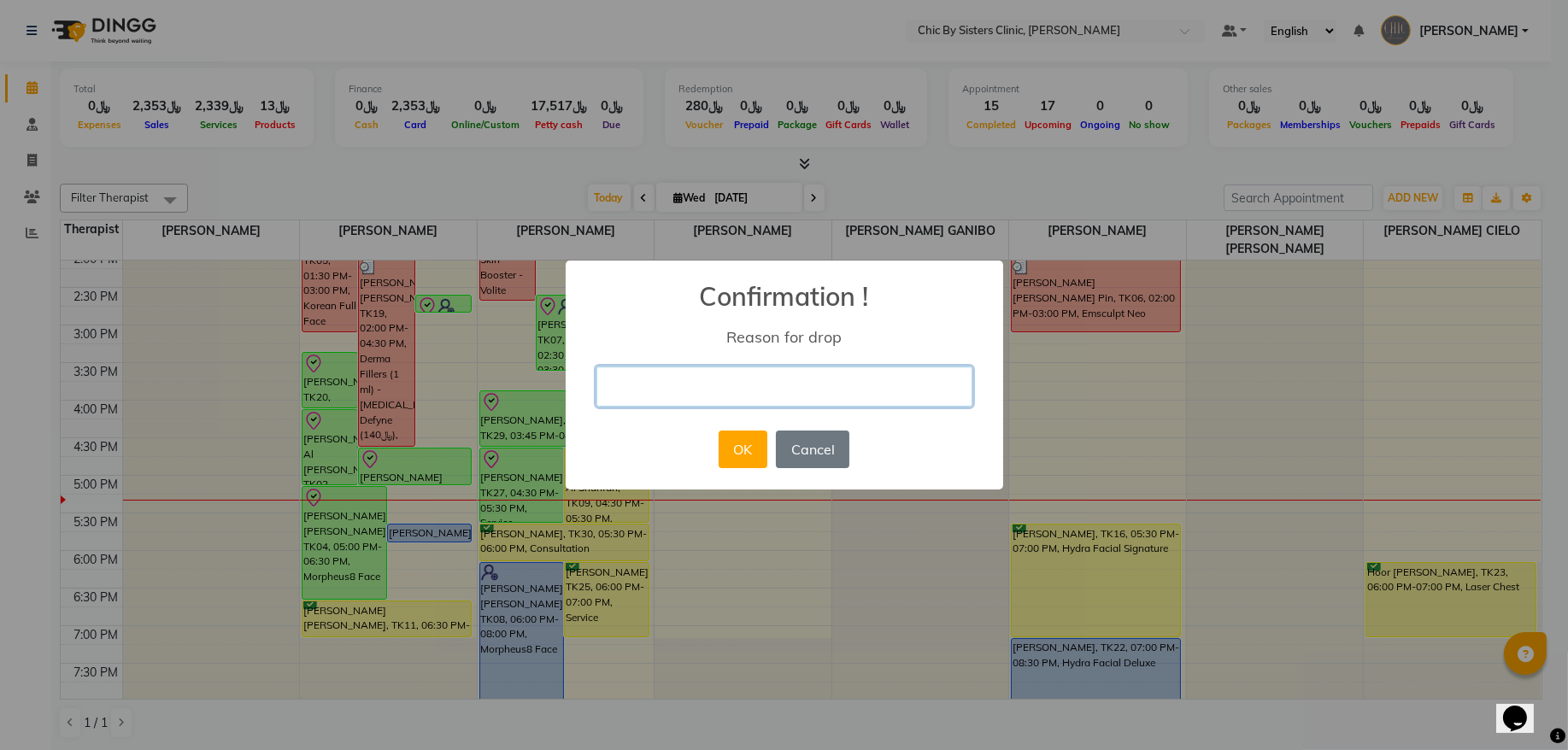
drag, startPoint x: 659, startPoint y: 375, endPoint x: 659, endPoint y: 386, distance: 11.0
click at [659, 376] on input "text" at bounding box center [784, 386] width 376 height 40
click at [696, 386] on input "we sent Whatsaap" at bounding box center [784, 386] width 376 height 40
click at [608, 390] on input "we sent WhatsApp" at bounding box center [784, 386] width 376 height 40
click at [826, 390] on input "No Show we sent WhatsApp" at bounding box center [784, 386] width 376 height 40
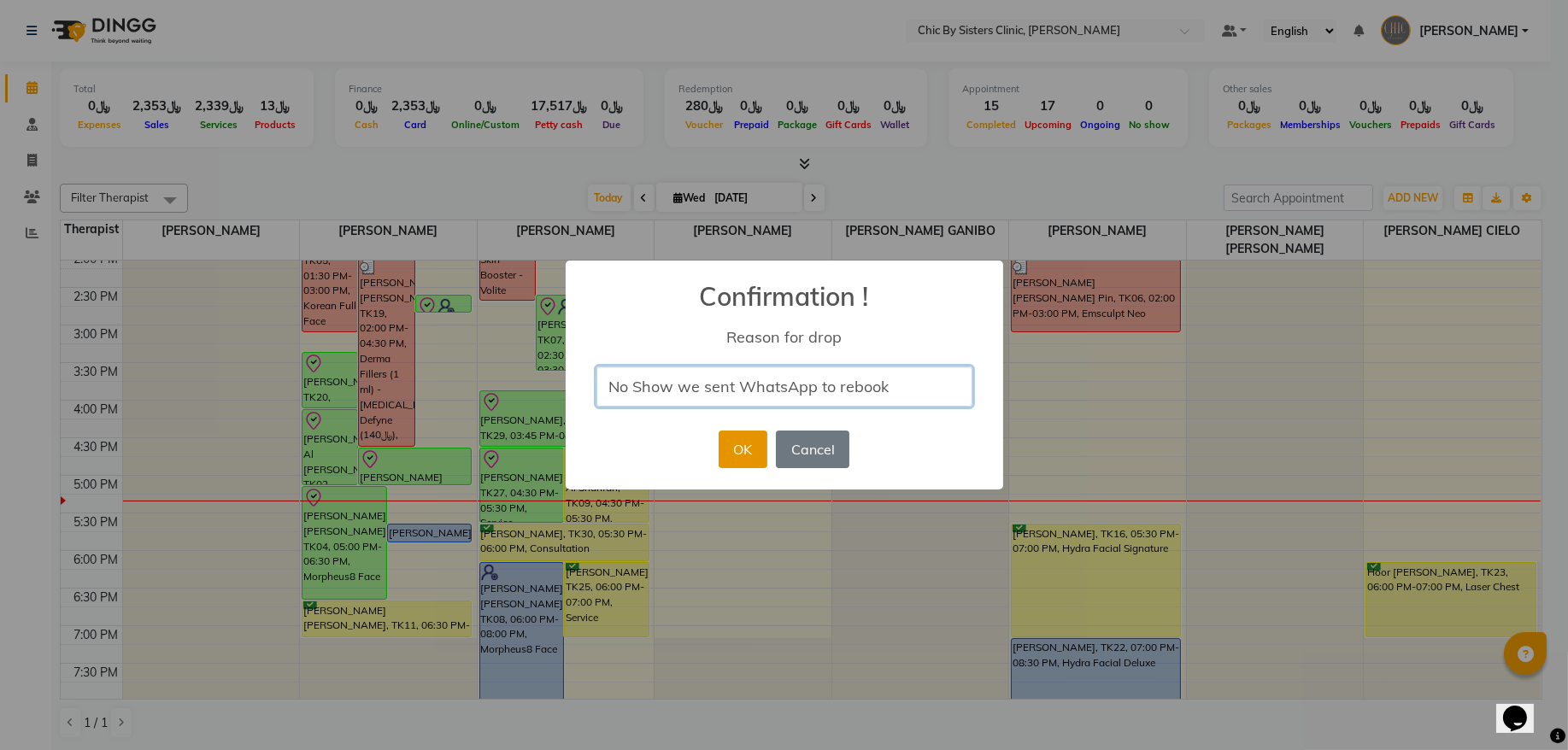
type input "No Show we sent WhatsApp to rebook"
click at [753, 435] on button "OK" at bounding box center [742, 449] width 48 height 38
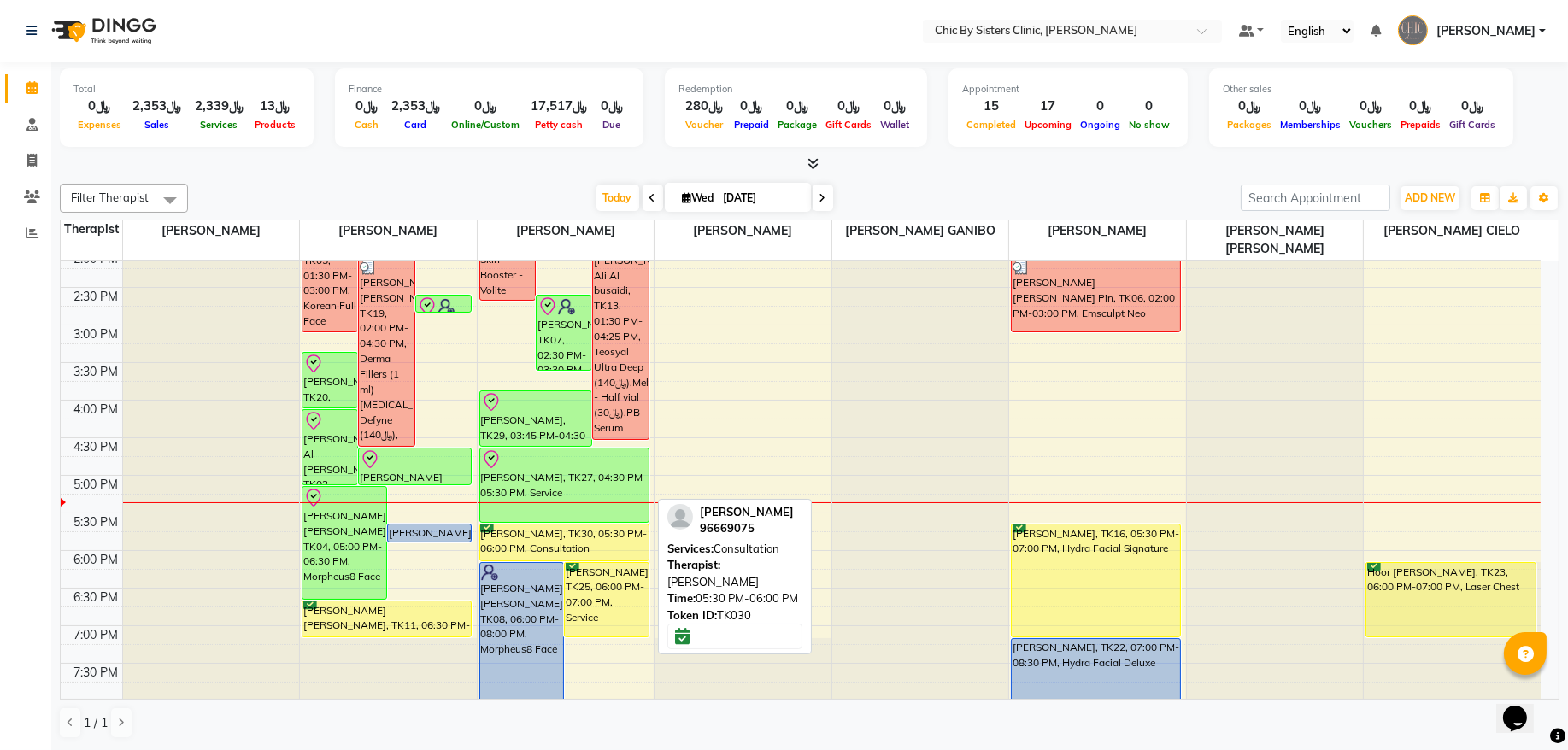
click at [568, 551] on div "[PERSON_NAME], TK30, 05:30 PM-06:00 PM, Consultation" at bounding box center [564, 542] width 168 height 36
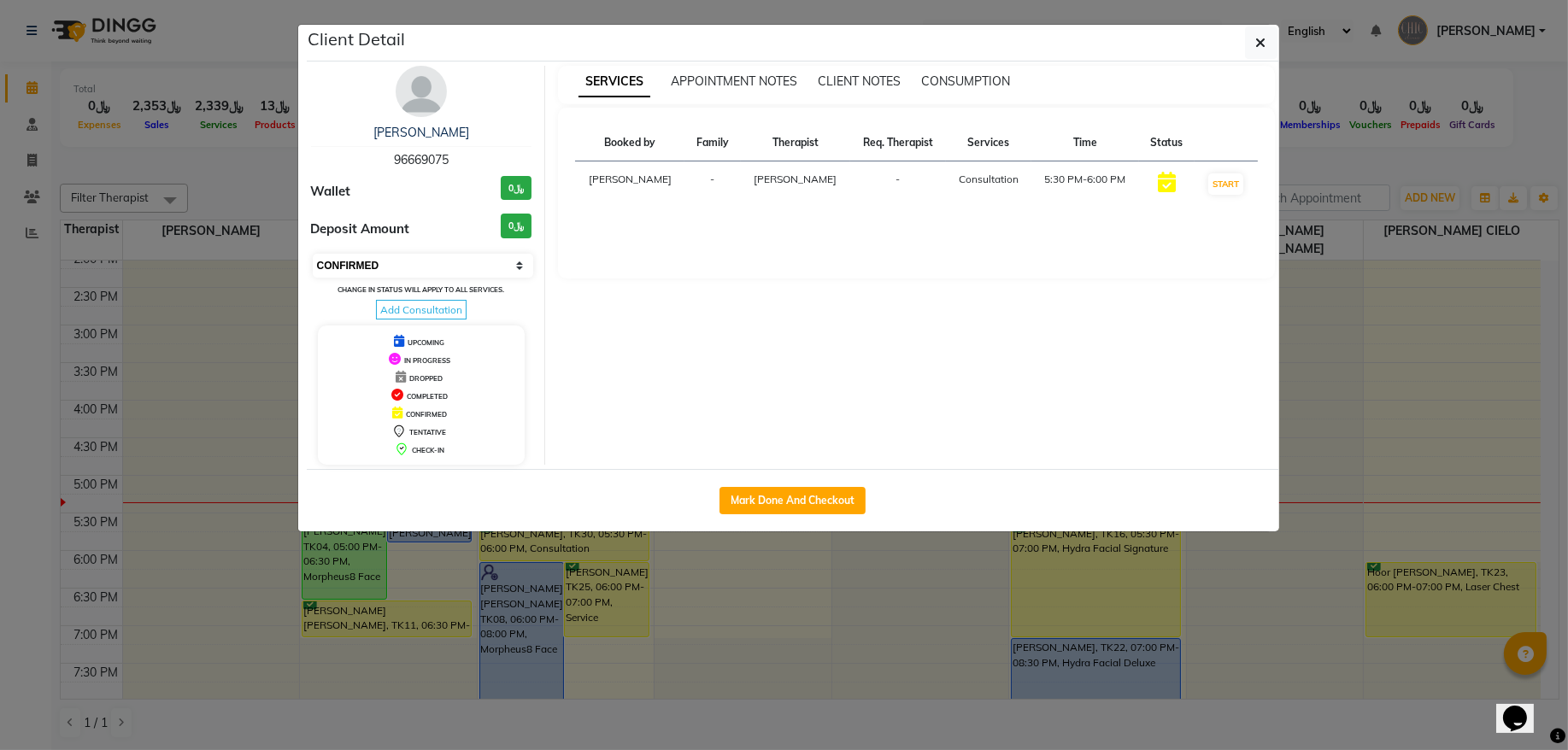
click at [461, 277] on select "Select IN SERVICE CONFIRMED TENTATIVE CHECK IN MARK DONE DROPPED UPCOMING" at bounding box center [423, 265] width 221 height 24
select select "8"
click at [313, 254] on select "Select IN SERVICE CONFIRMED TENTATIVE CHECK IN MARK DONE DROPPED UPCOMING" at bounding box center [423, 265] width 221 height 24
click at [1250, 43] on button "button" at bounding box center [1262, 42] width 33 height 33
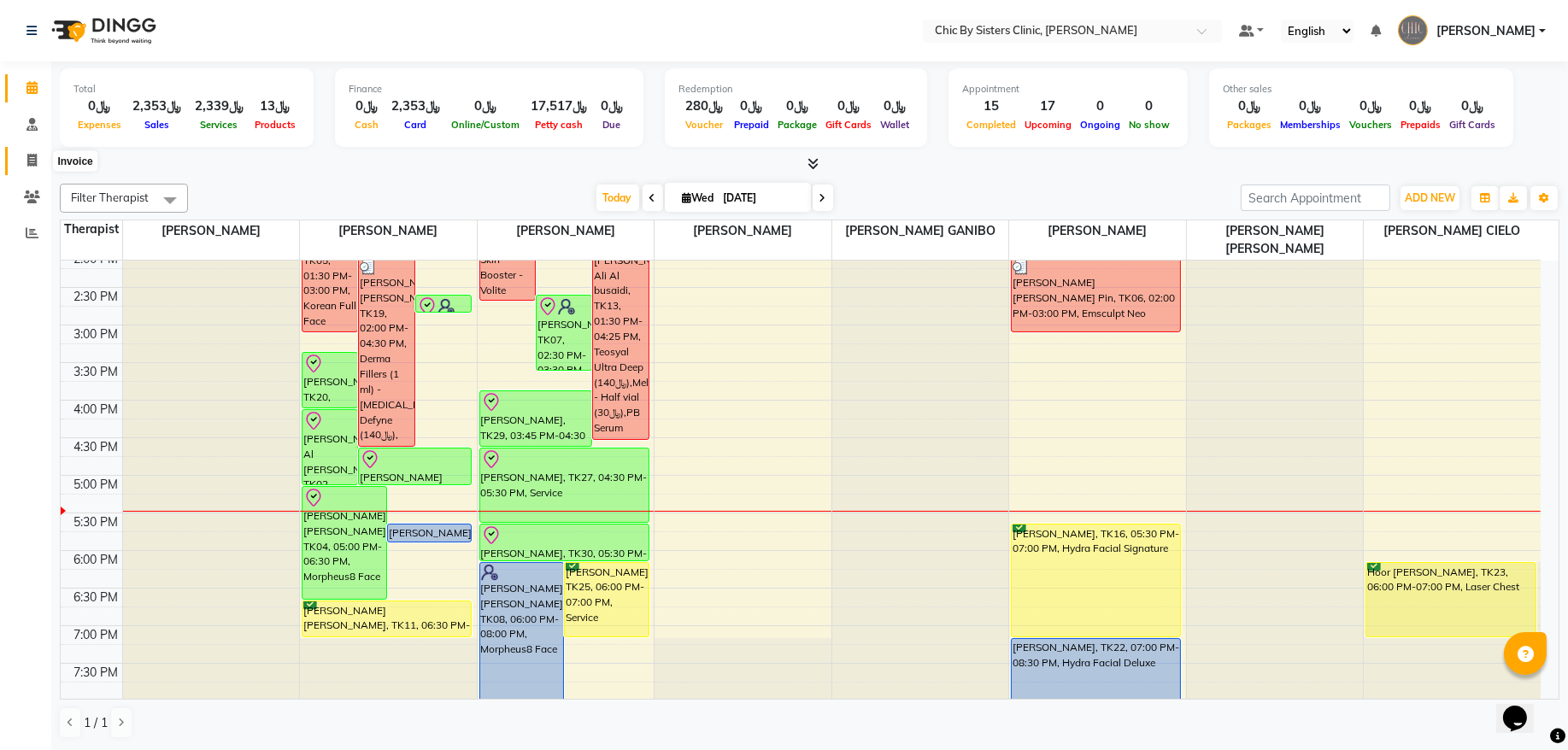
drag, startPoint x: 35, startPoint y: 161, endPoint x: 68, endPoint y: 152, distance: 34.2
click at [35, 161] on icon at bounding box center [32, 160] width 10 height 13
select select "service"
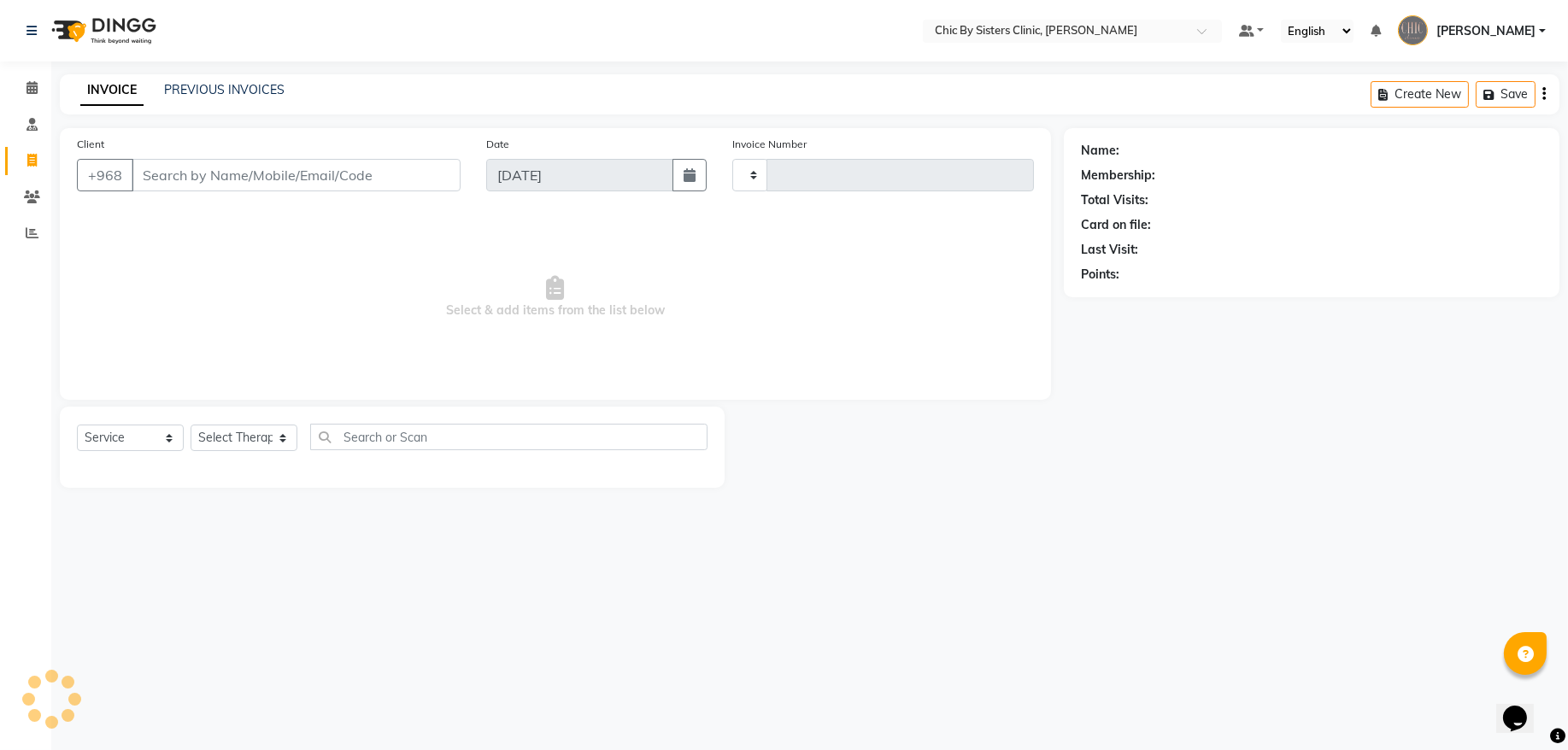
type input "2057"
select select "6348"
click at [205, 92] on link "PREVIOUS INVOICES" at bounding box center [224, 89] width 121 height 15
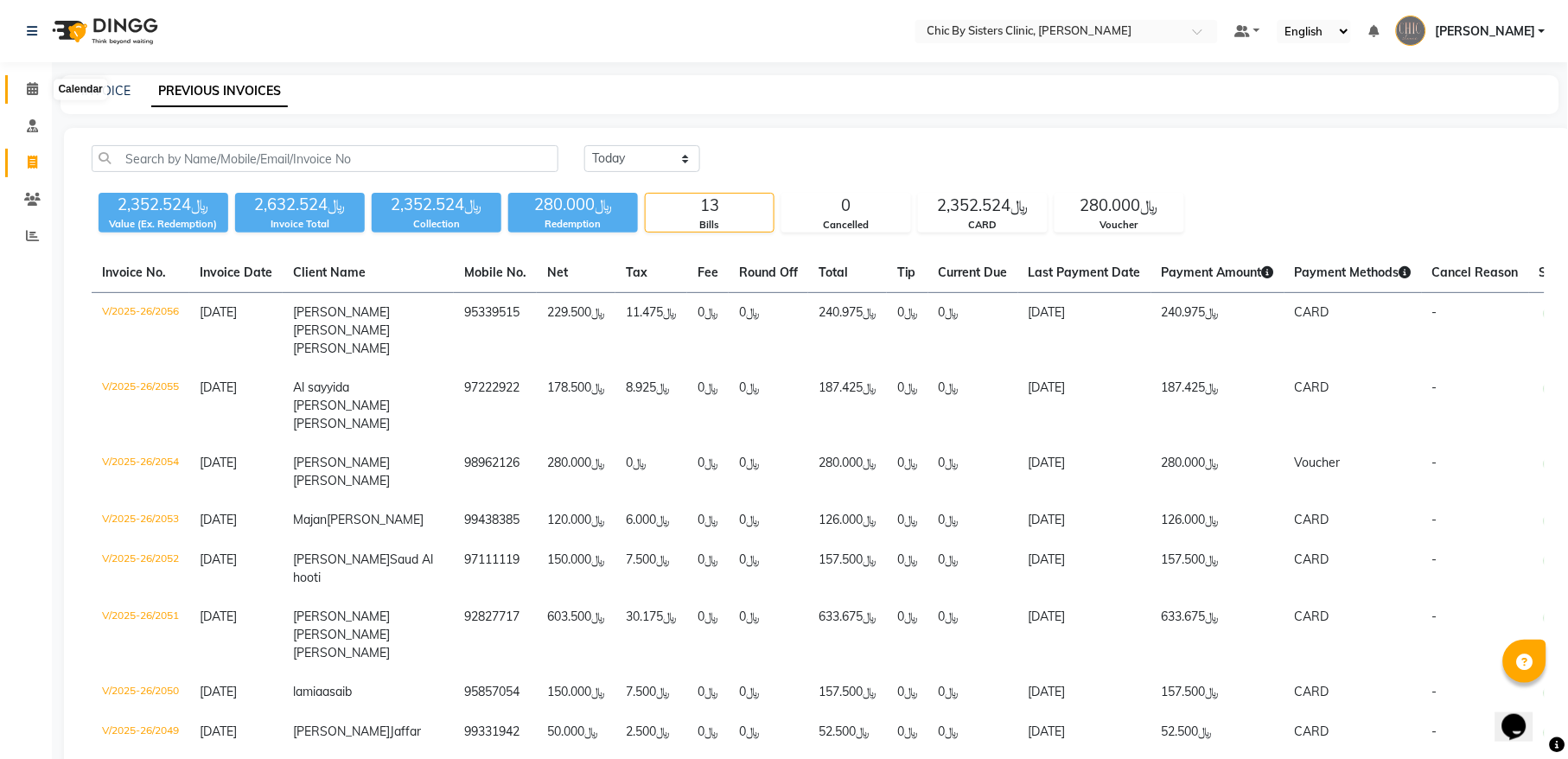
click at [32, 91] on icon at bounding box center [32, 88] width 12 height 13
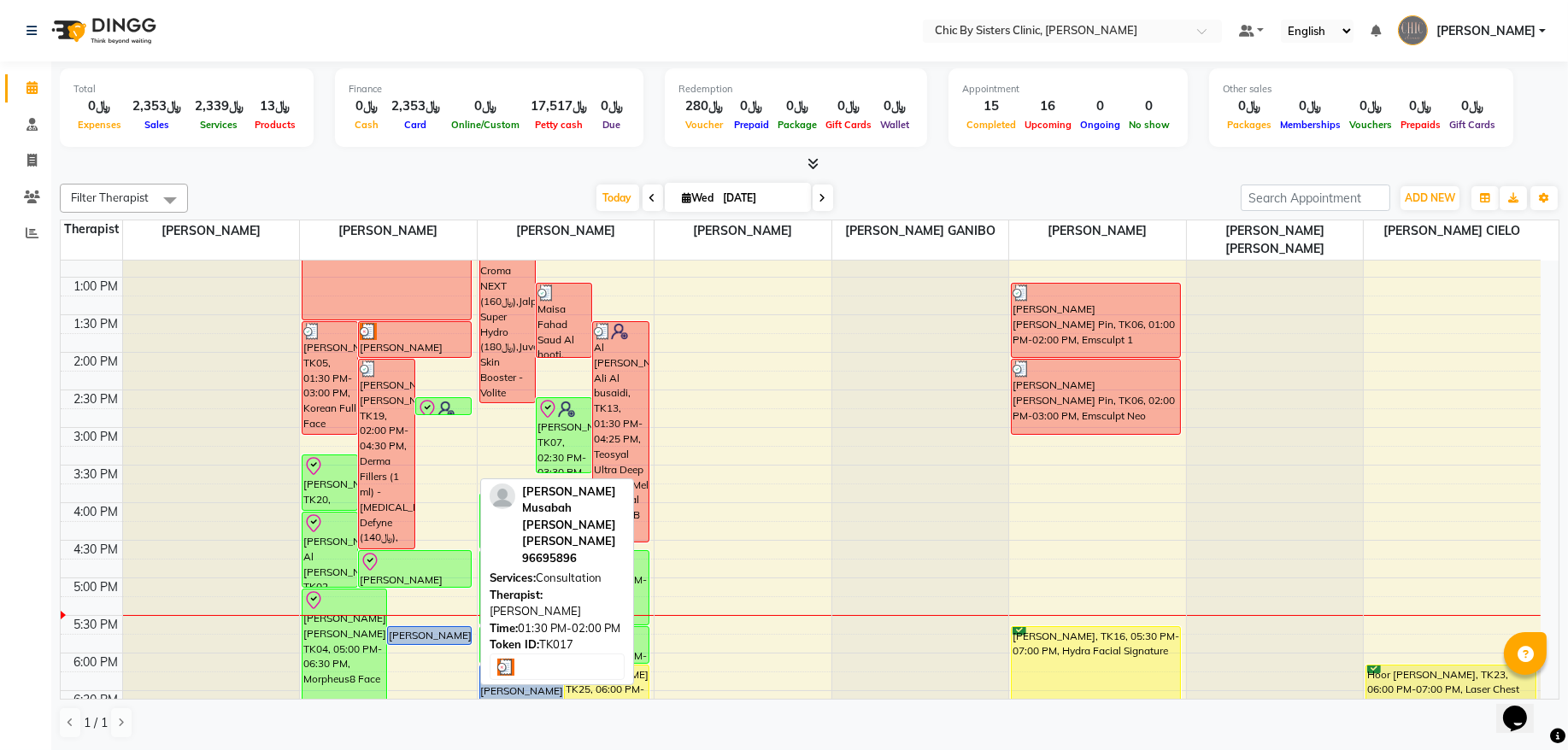
scroll to position [461, 0]
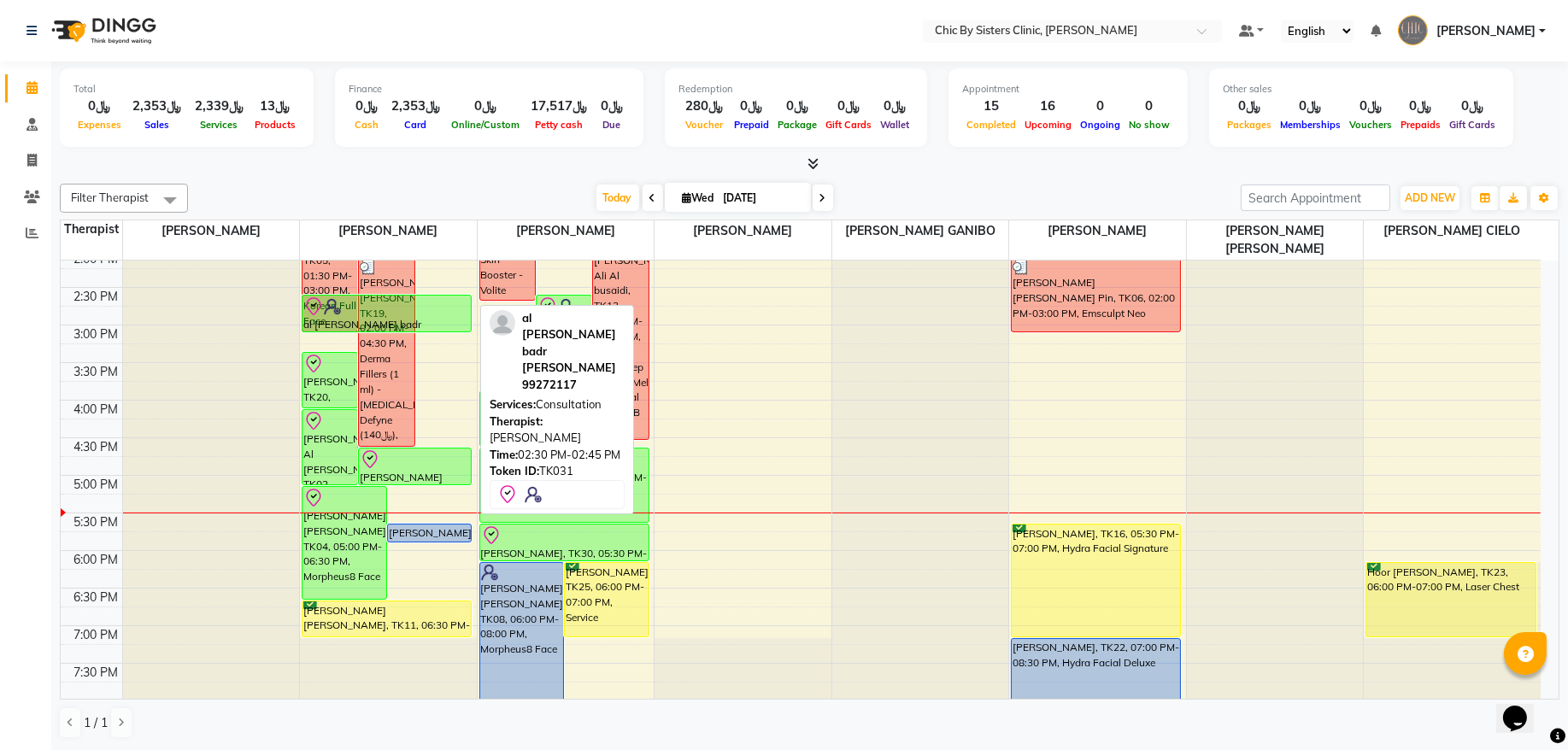
click at [445, 318] on div "Fadhila al Faris, TK10, 09:45 AM-10:30 AM, Dysport Full Face Yasmeen Jussab Sid…" at bounding box center [388, 401] width 177 height 1202
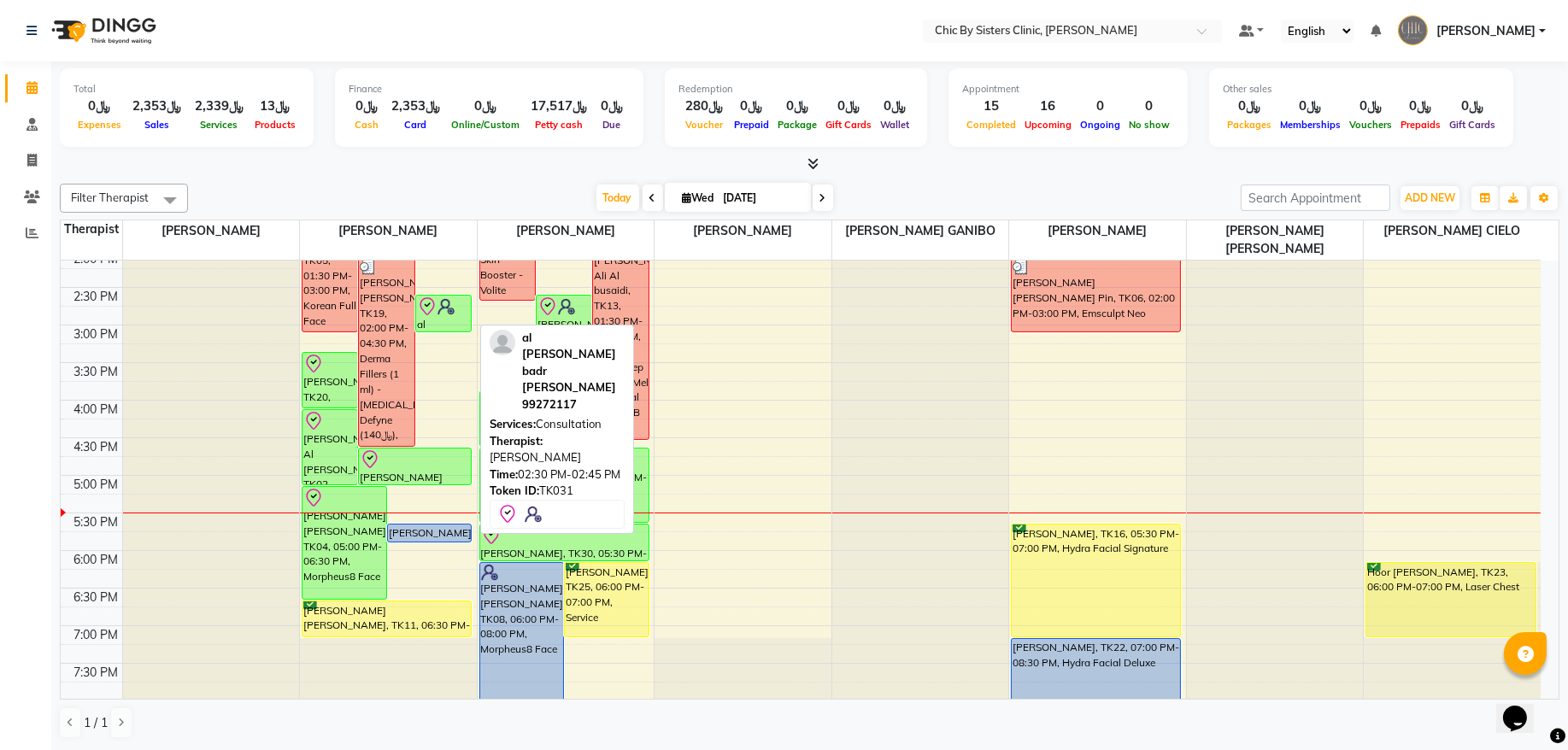
click at [445, 316] on div at bounding box center [444, 306] width 53 height 20
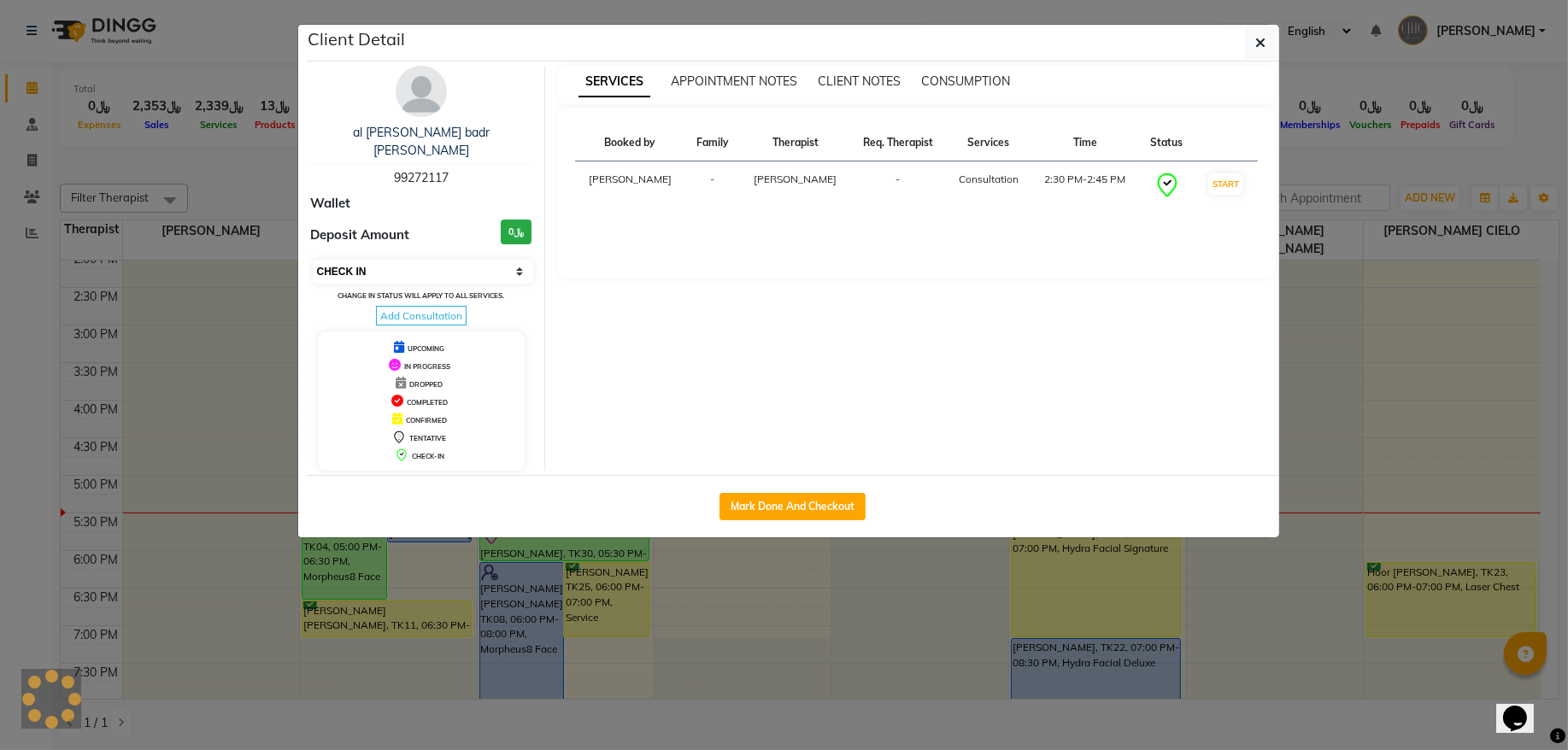
click at [400, 260] on select "Select IN SERVICE CONFIRMED TENTATIVE CHECK IN MARK DONE DROPPED UPCOMING" at bounding box center [423, 271] width 221 height 24
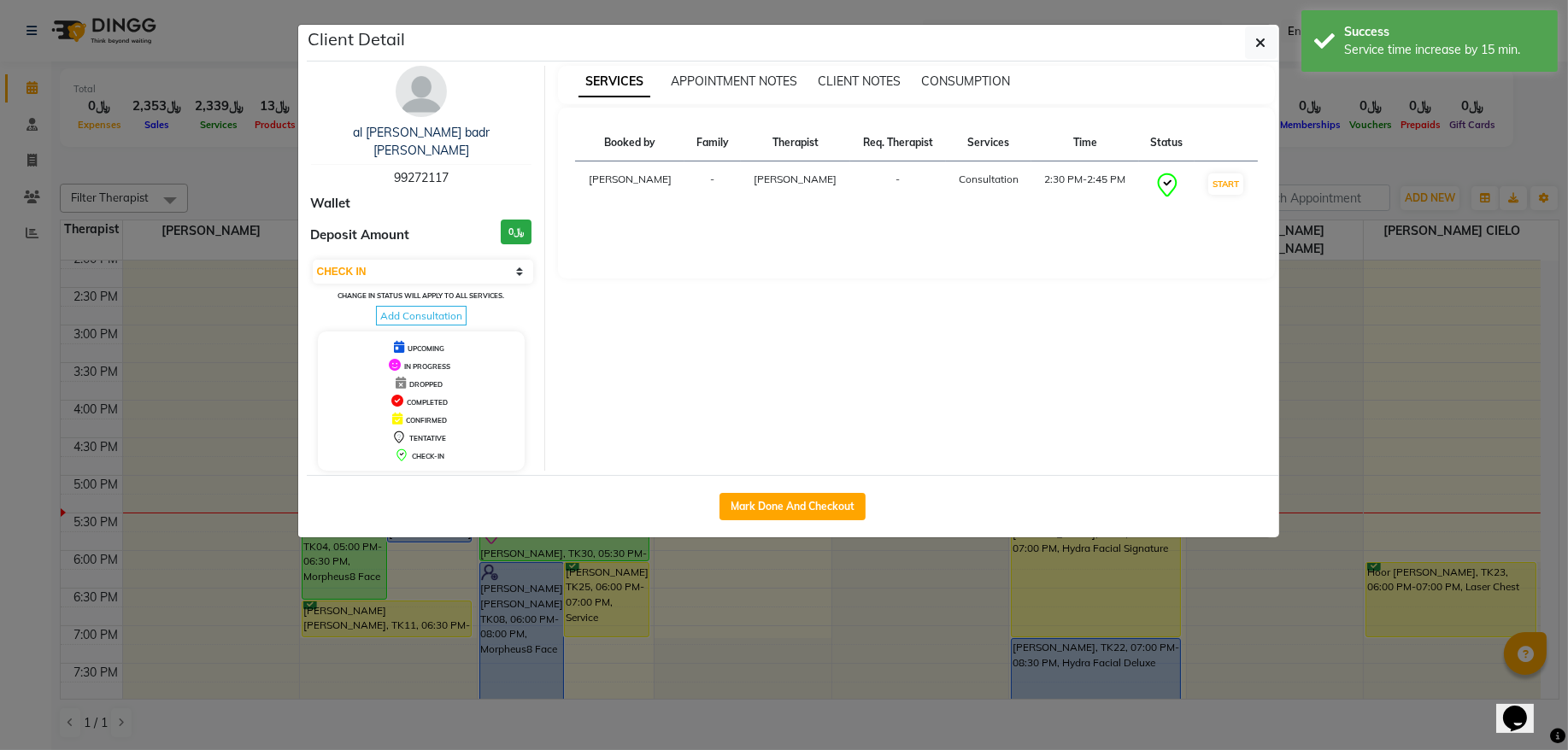
select select "3"
click at [313, 260] on select "Select IN SERVICE CONFIRMED TENTATIVE CHECK IN MARK DONE DROPPED UPCOMING" at bounding box center [423, 271] width 221 height 24
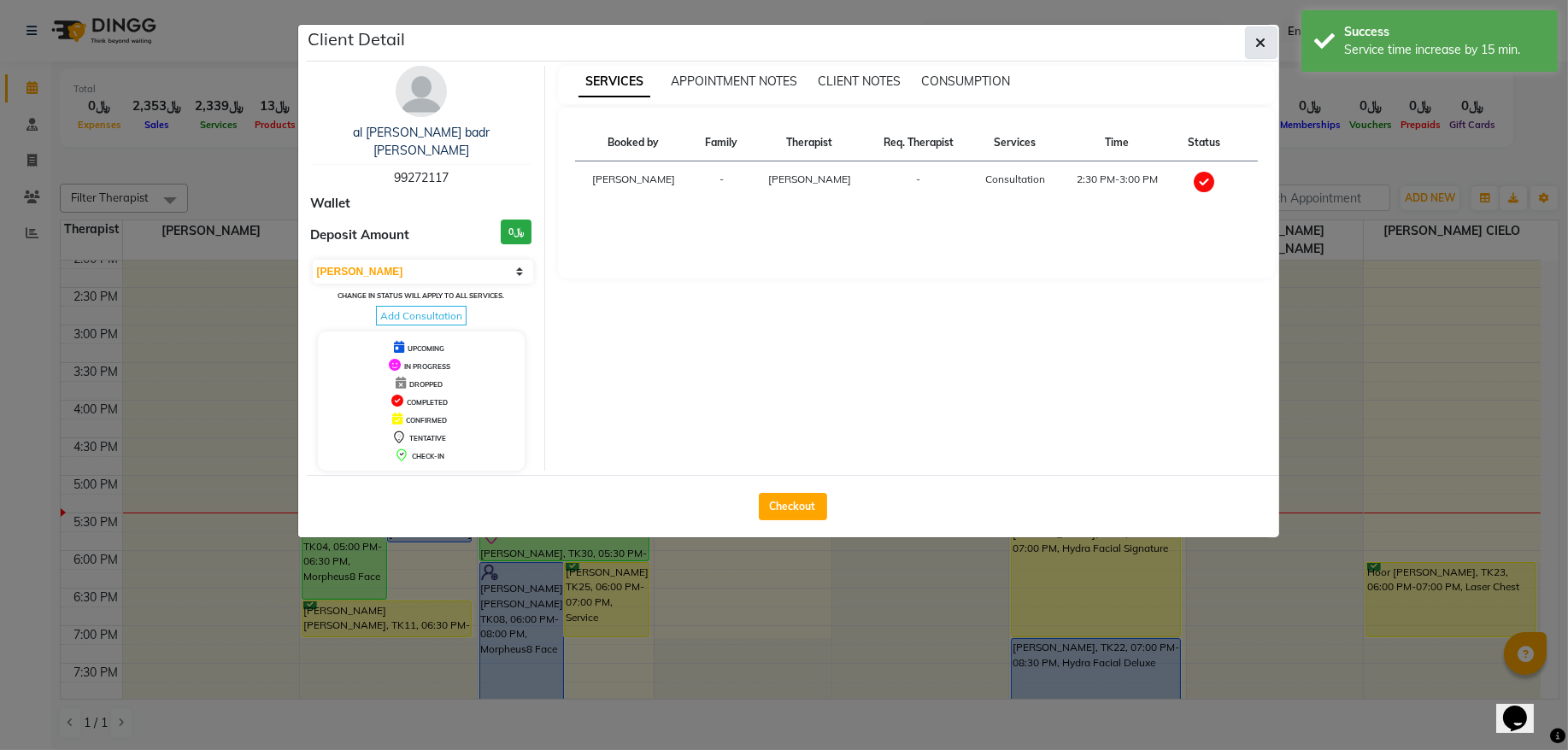
click at [1251, 56] on button "button" at bounding box center [1262, 42] width 33 height 33
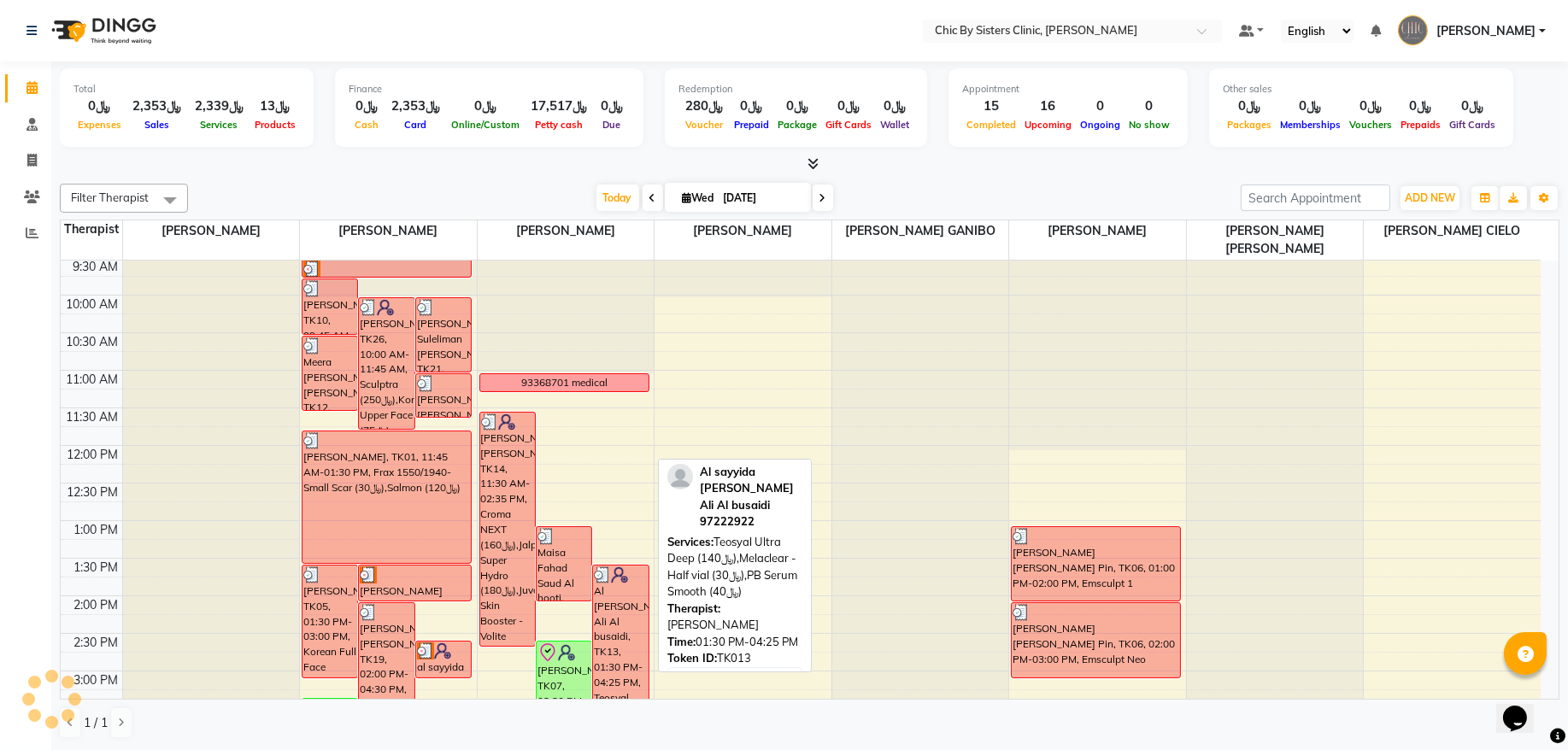
scroll to position [346, 0]
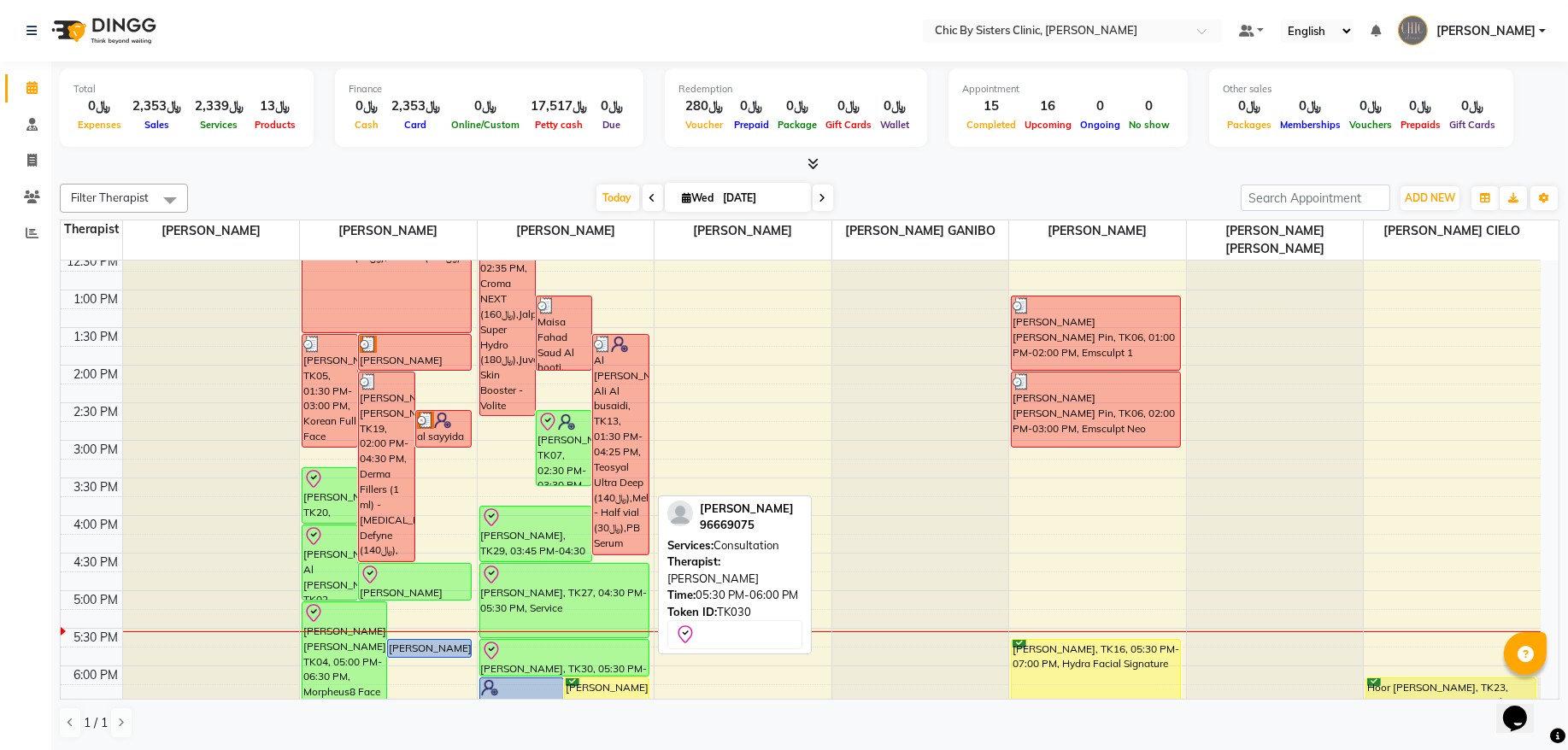
click at [551, 655] on div at bounding box center [564, 651] width 166 height 20
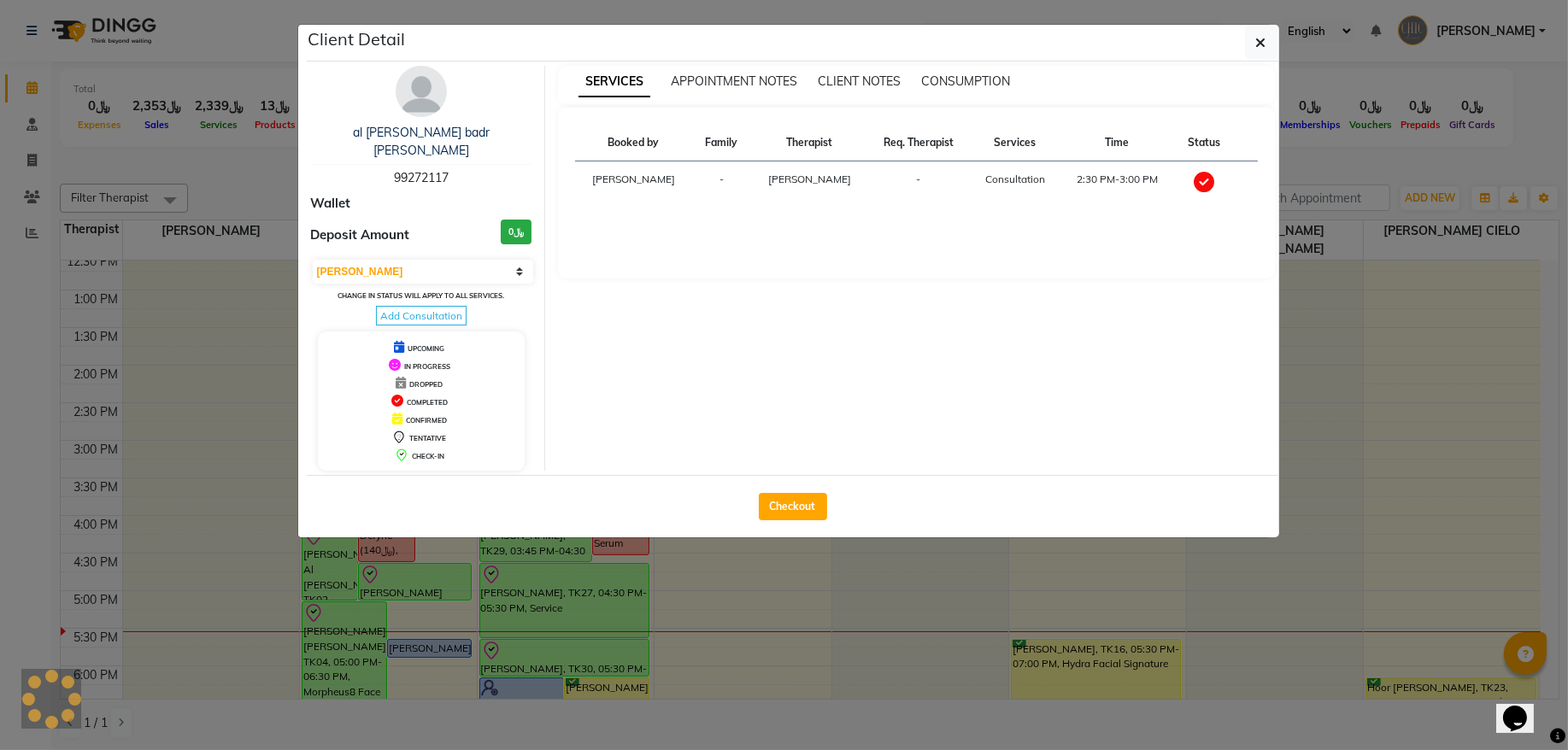
select select "8"
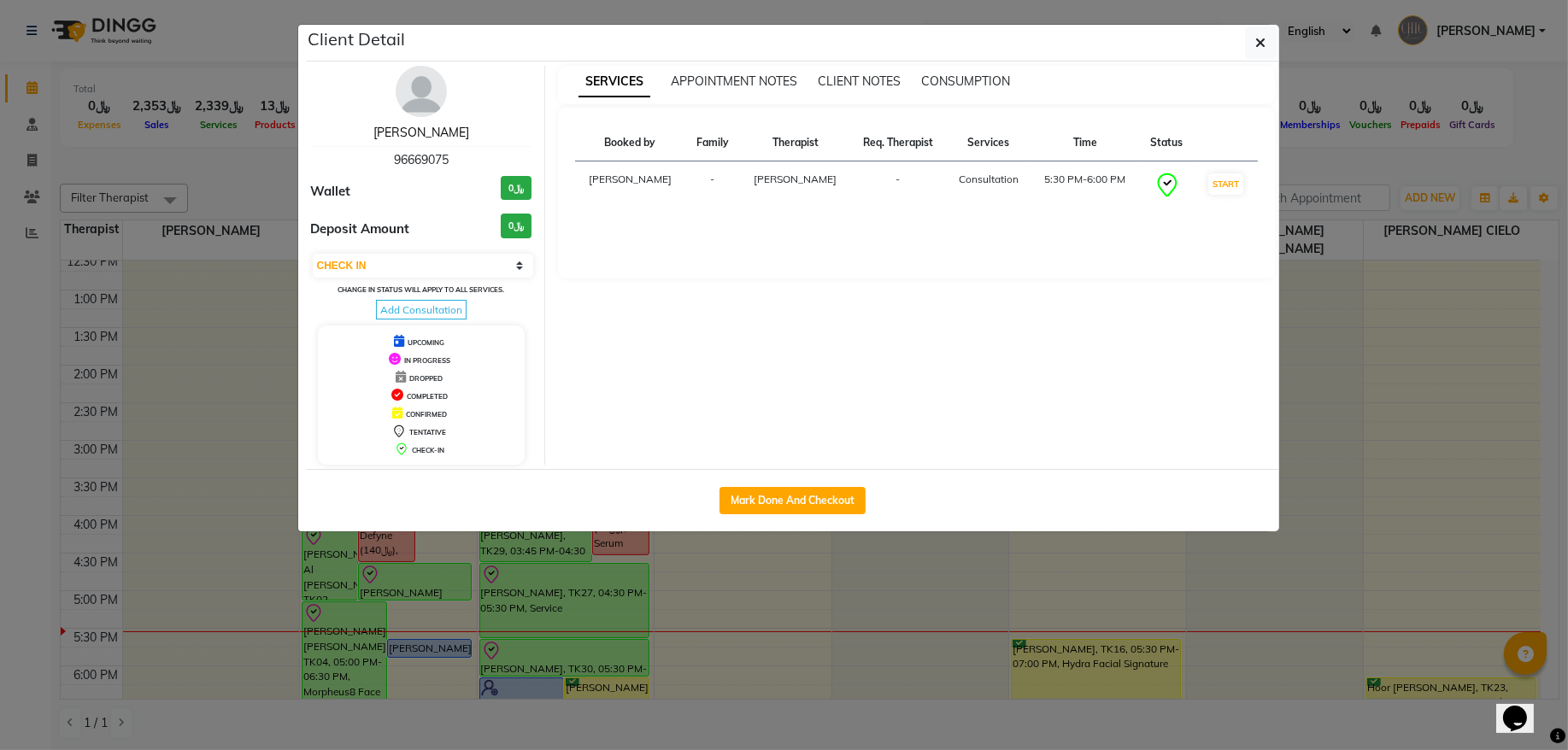
click at [461, 129] on link "[PERSON_NAME]" at bounding box center [421, 132] width 96 height 15
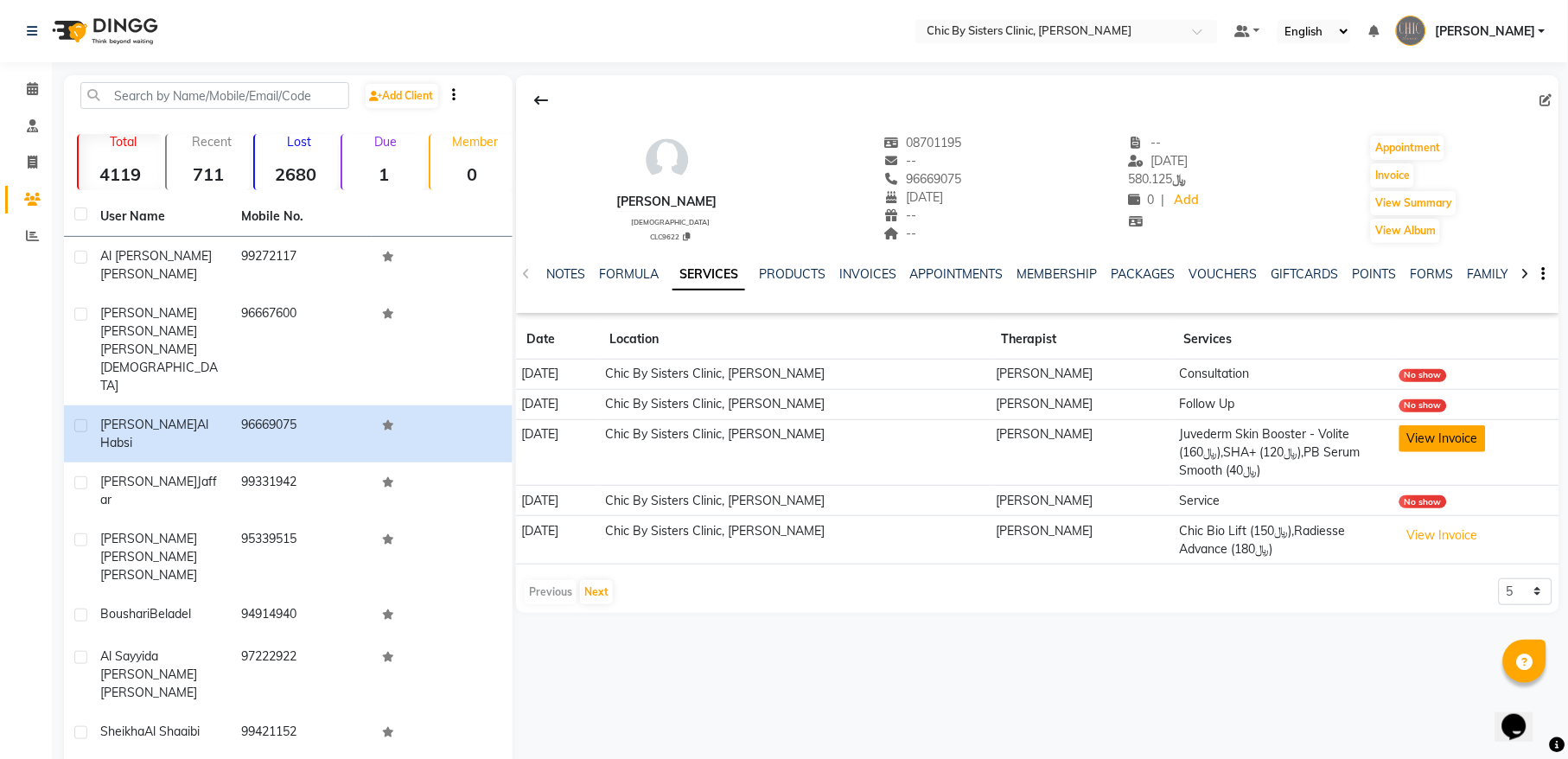
click at [1480, 437] on button "View Invoice" at bounding box center [1442, 439] width 86 height 27
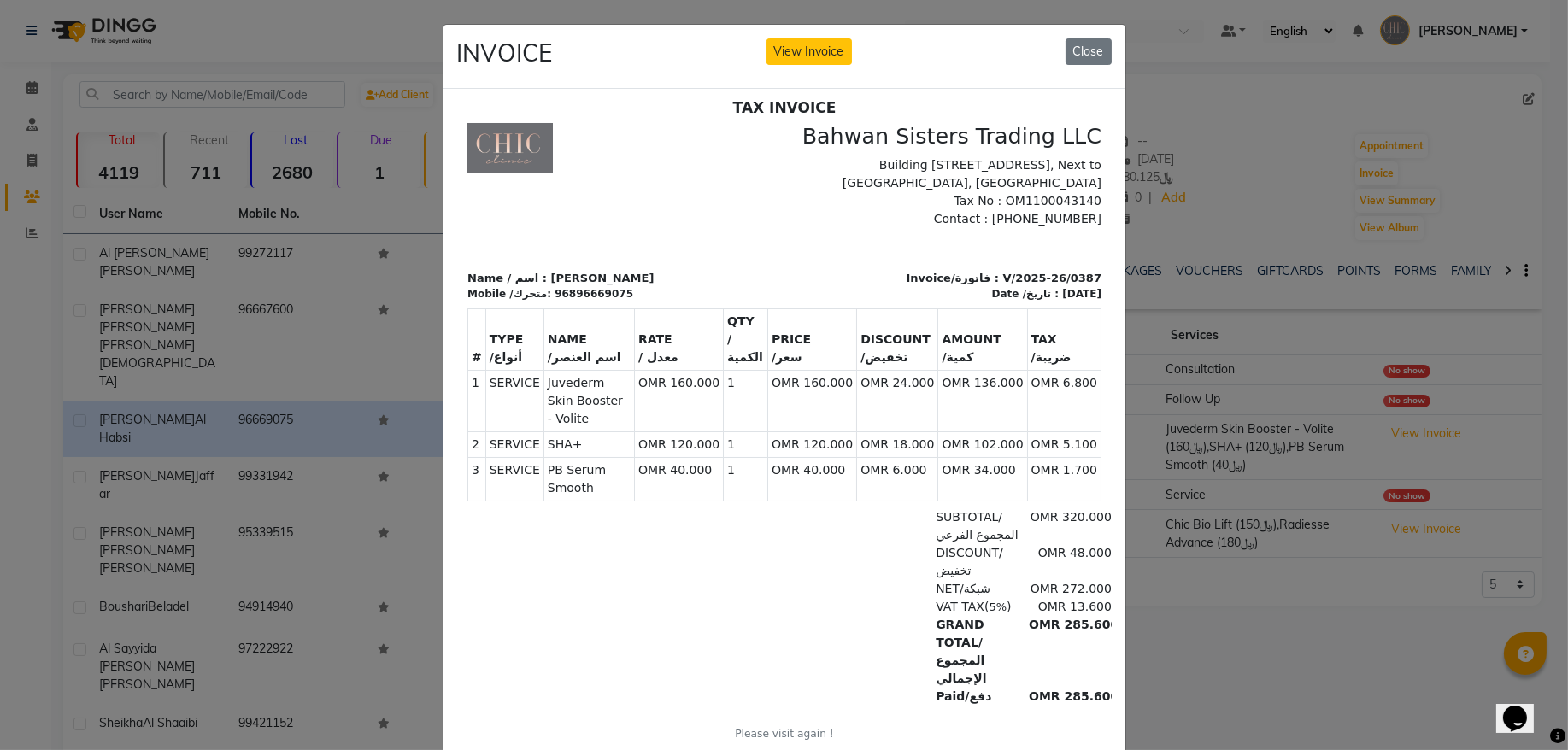
scroll to position [14, 0]
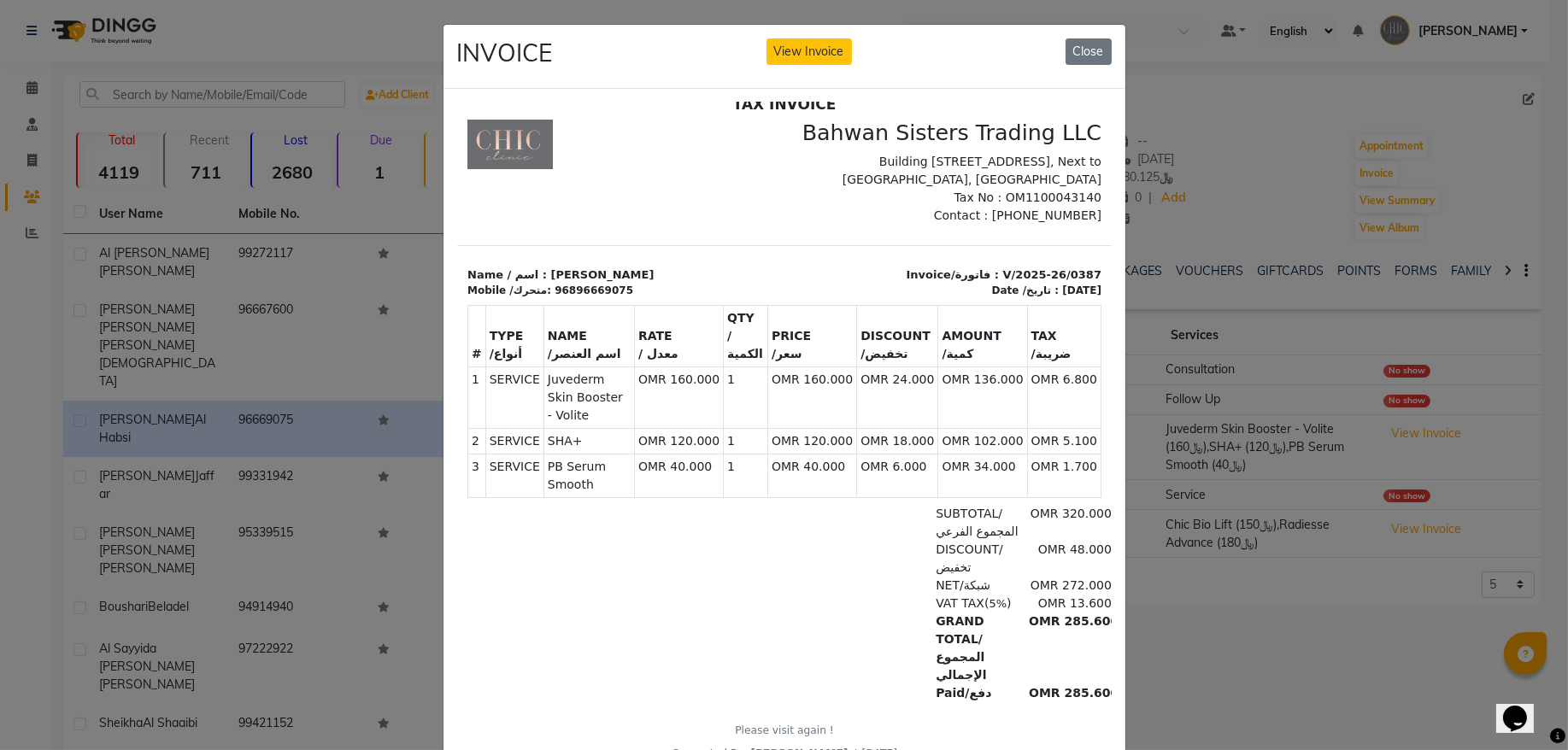
click at [1087, 67] on div "INVOICE View Invoice Close" at bounding box center [784, 56] width 682 height 64
click at [1078, 54] on button "Close" at bounding box center [1089, 52] width 46 height 26
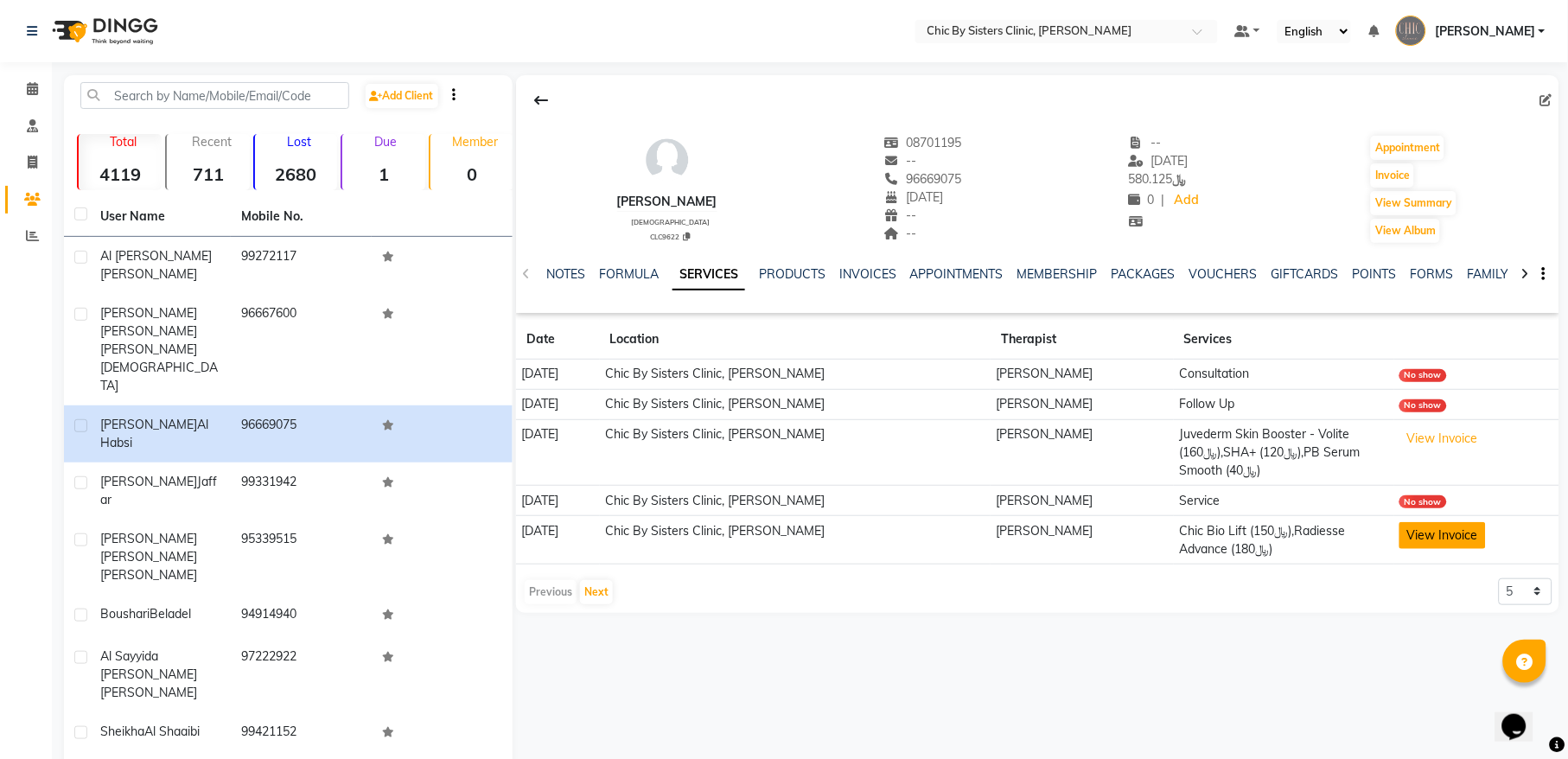
click at [1440, 533] on button "View Invoice" at bounding box center [1442, 535] width 86 height 27
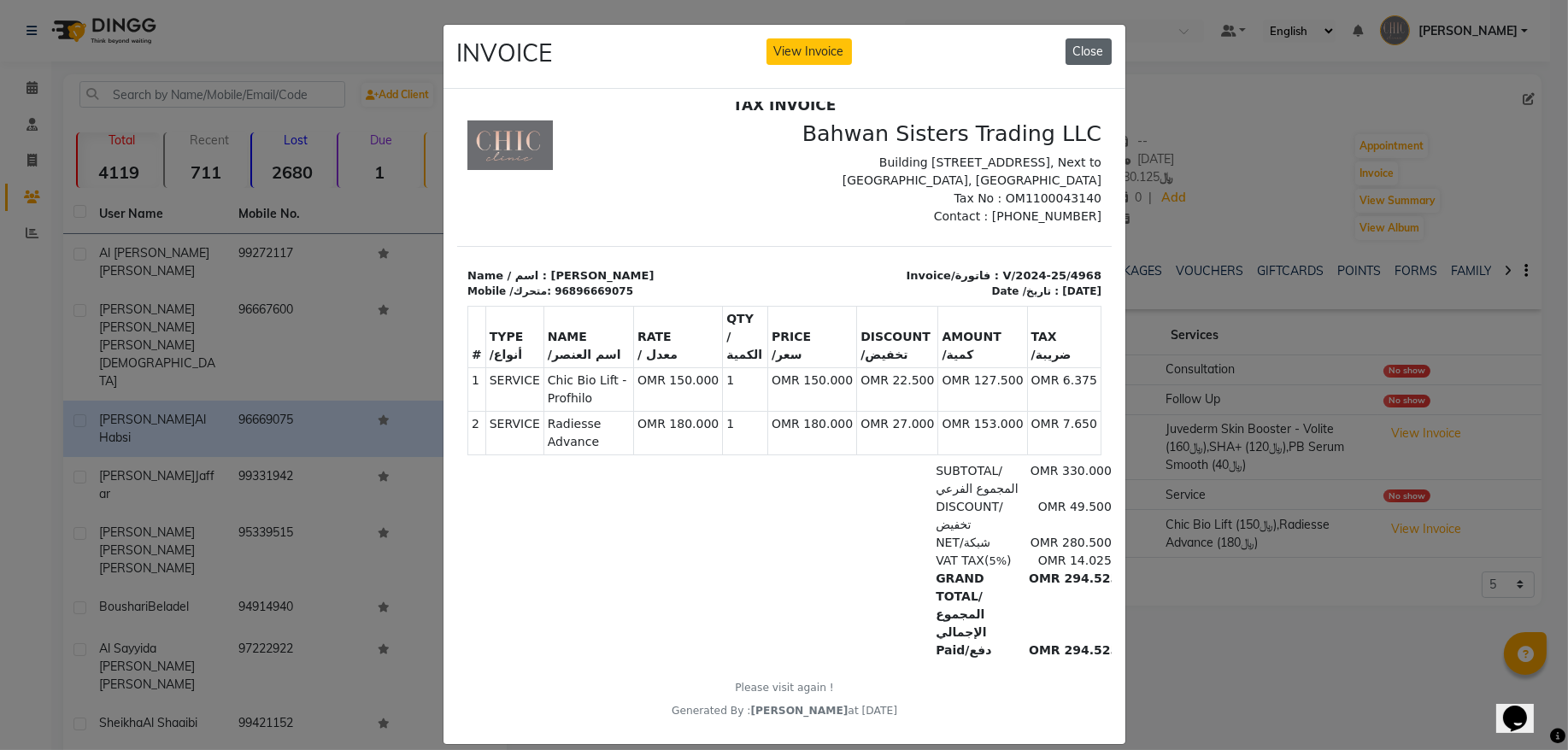
click at [1086, 53] on button "Close" at bounding box center [1089, 52] width 46 height 26
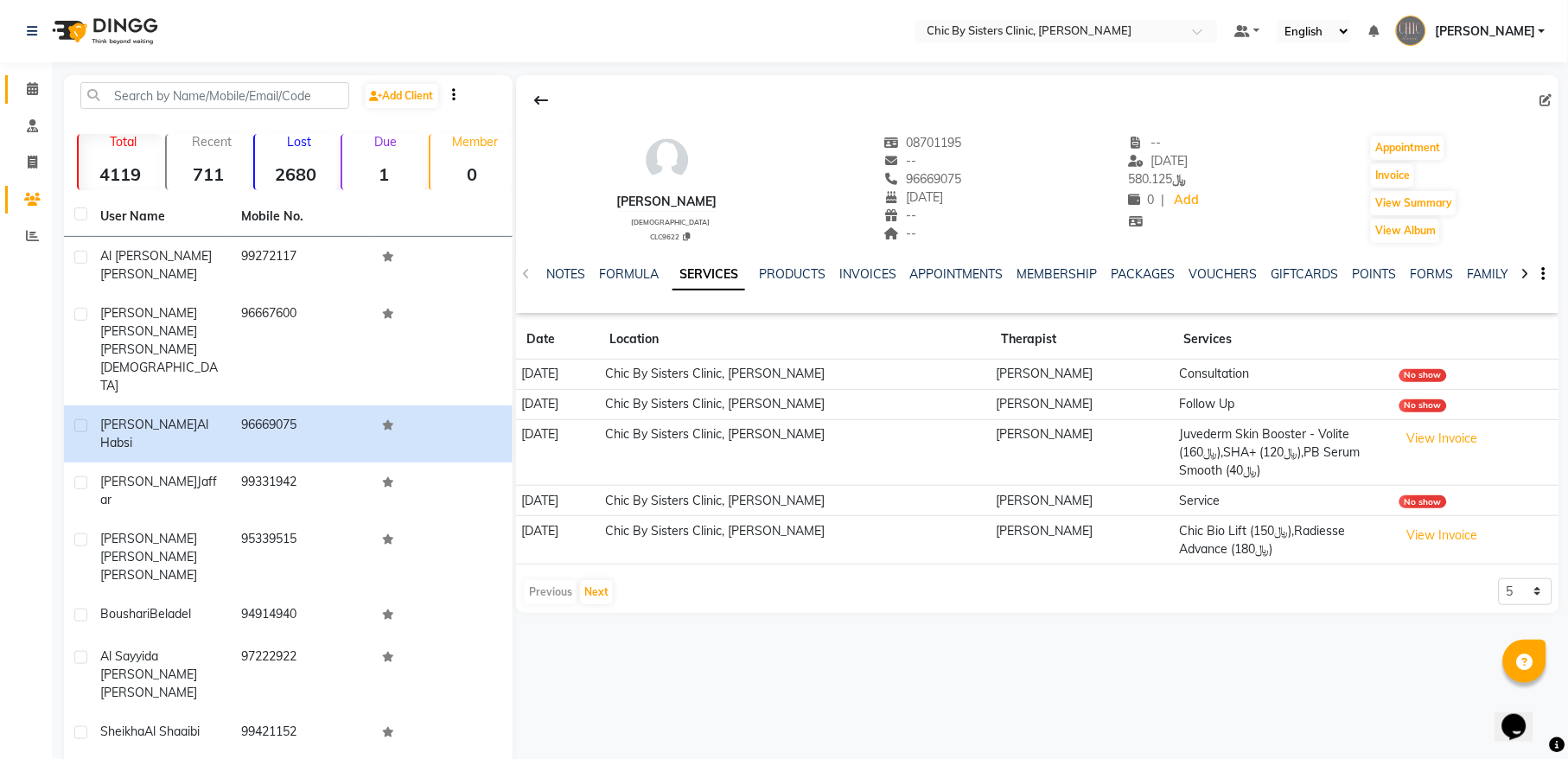
drag, startPoint x: 44, startPoint y: 88, endPoint x: 45, endPoint y: 99, distance: 11.0
click at [44, 88] on span at bounding box center [32, 89] width 30 height 20
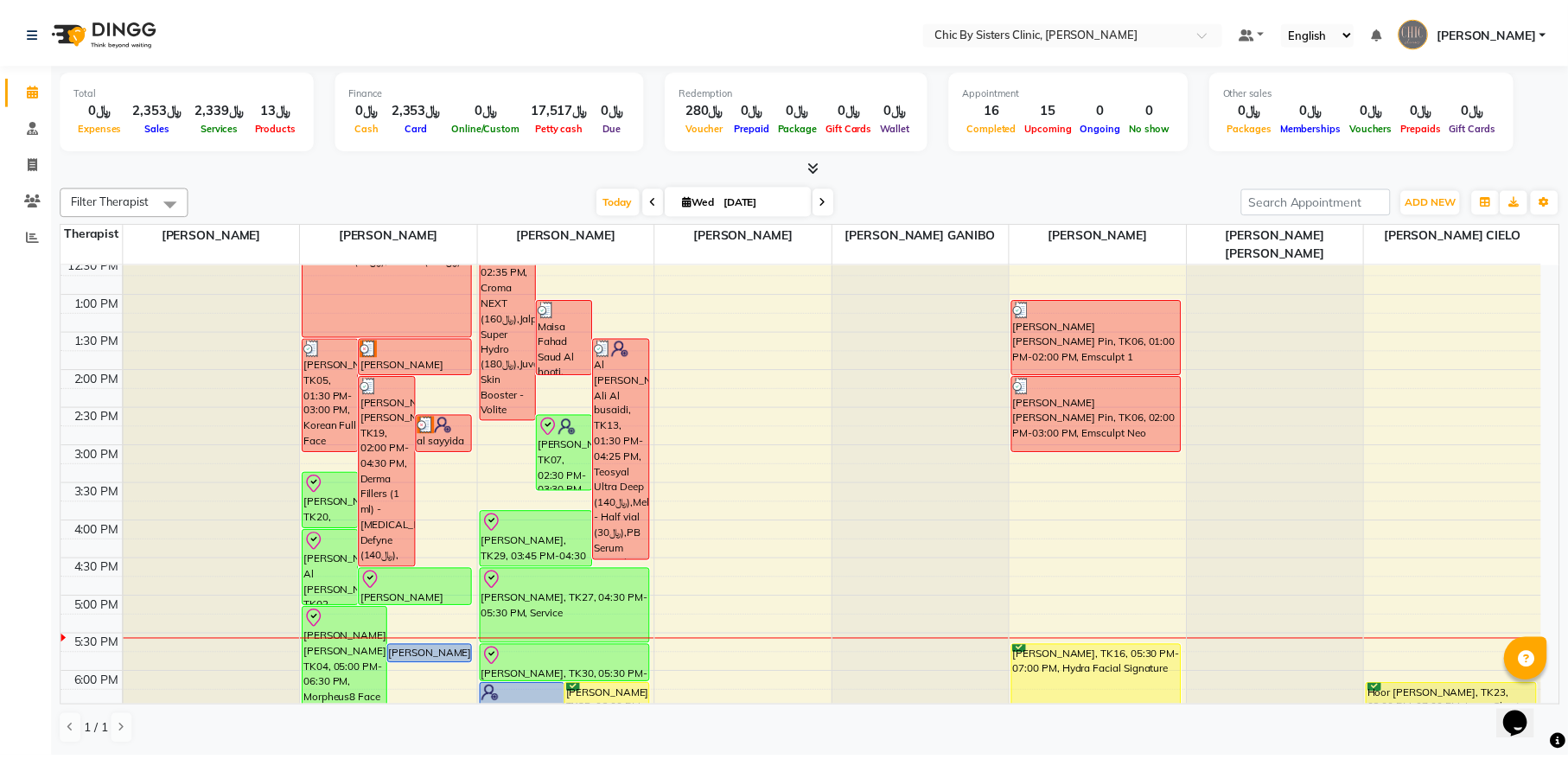
scroll to position [584, 0]
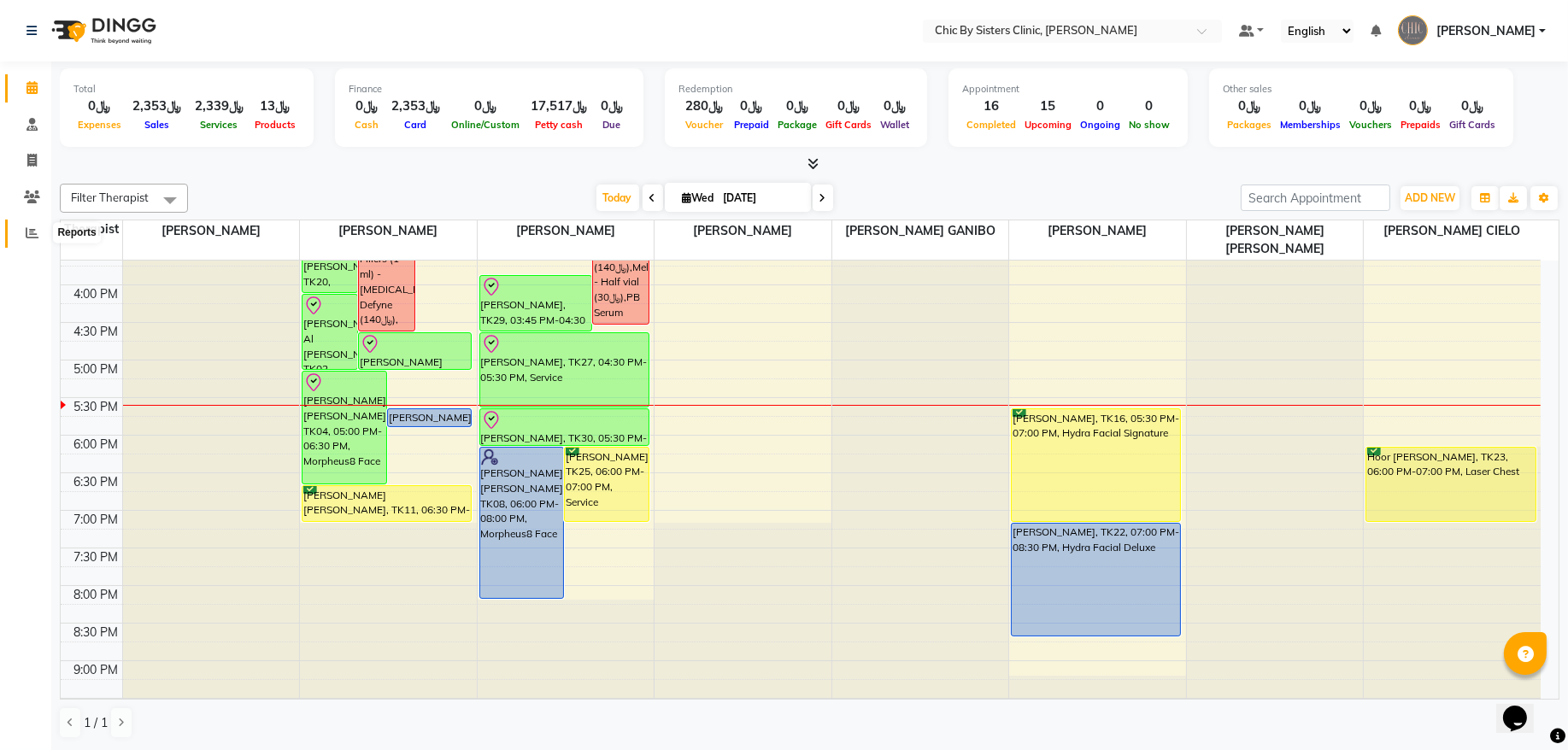
drag, startPoint x: 30, startPoint y: 227, endPoint x: 46, endPoint y: 228, distance: 16.0
click at [30, 227] on icon at bounding box center [32, 232] width 13 height 13
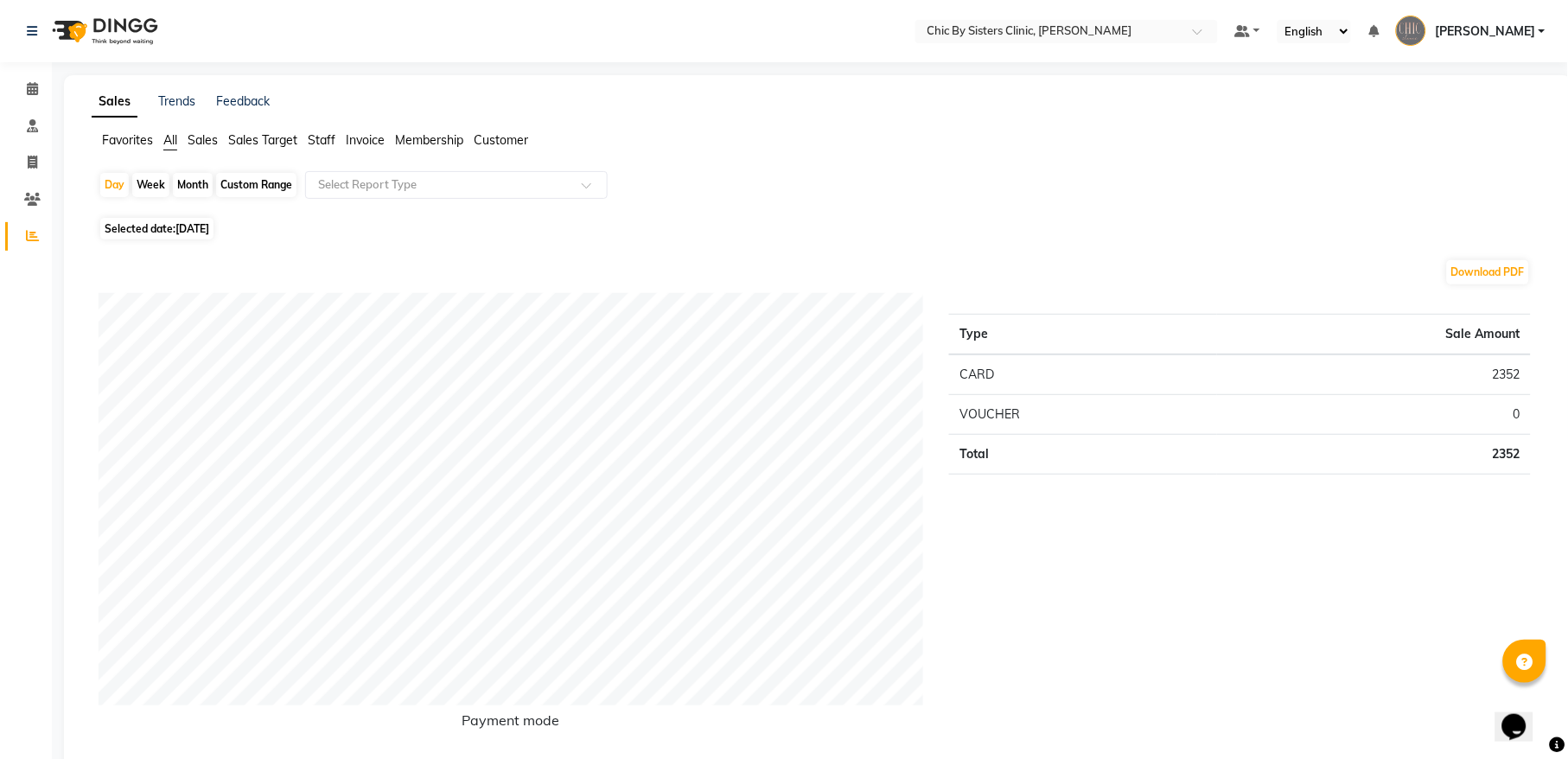
click at [320, 136] on span "Staff" at bounding box center [321, 140] width 28 height 15
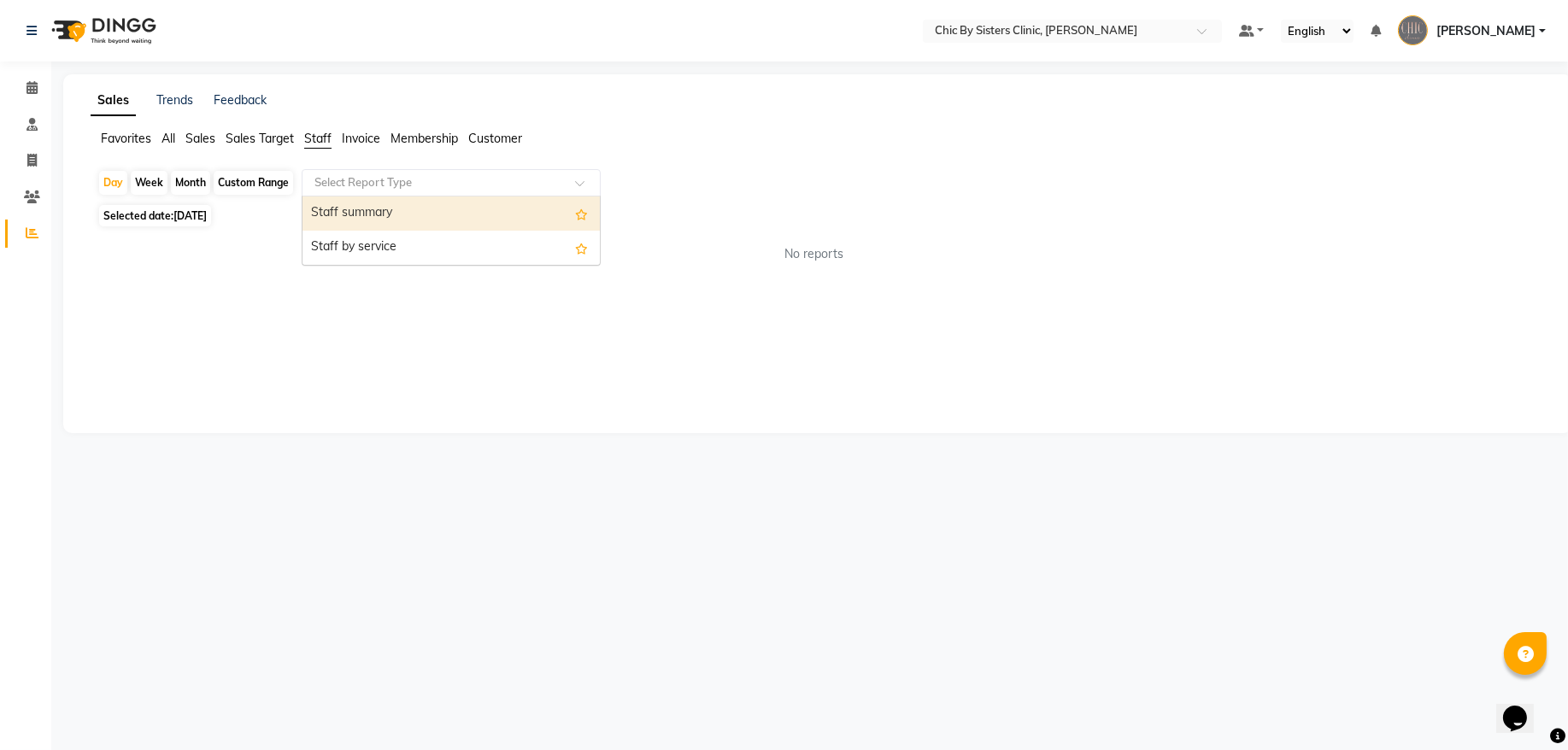
click at [329, 181] on input "text" at bounding box center [434, 182] width 247 height 17
click at [342, 218] on div "Staff summary" at bounding box center [452, 213] width 298 height 34
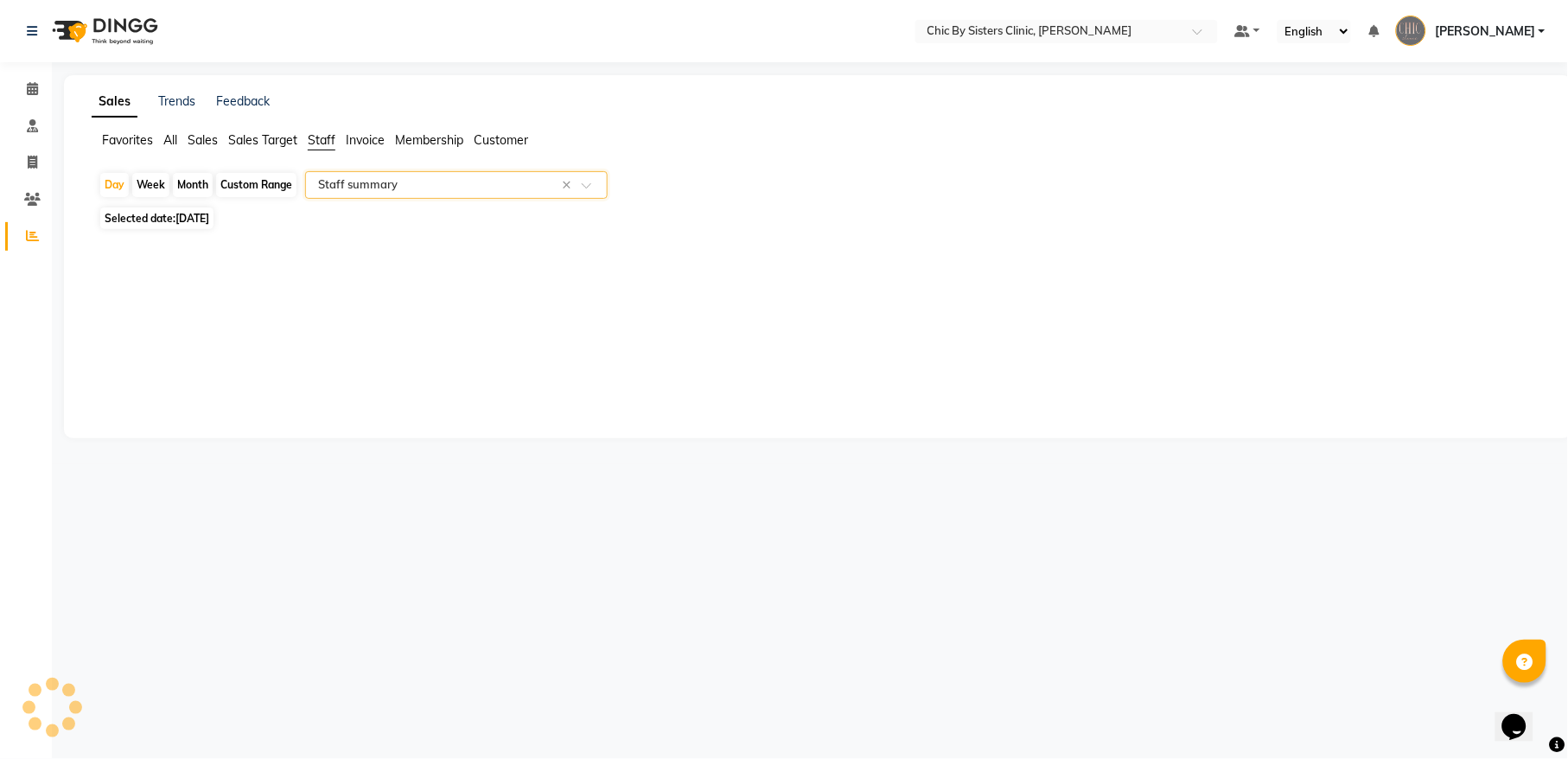
select select "full_report"
select select "csv"
click at [259, 187] on div "Custom Range" at bounding box center [256, 184] width 80 height 24
select select "9"
select select "2025"
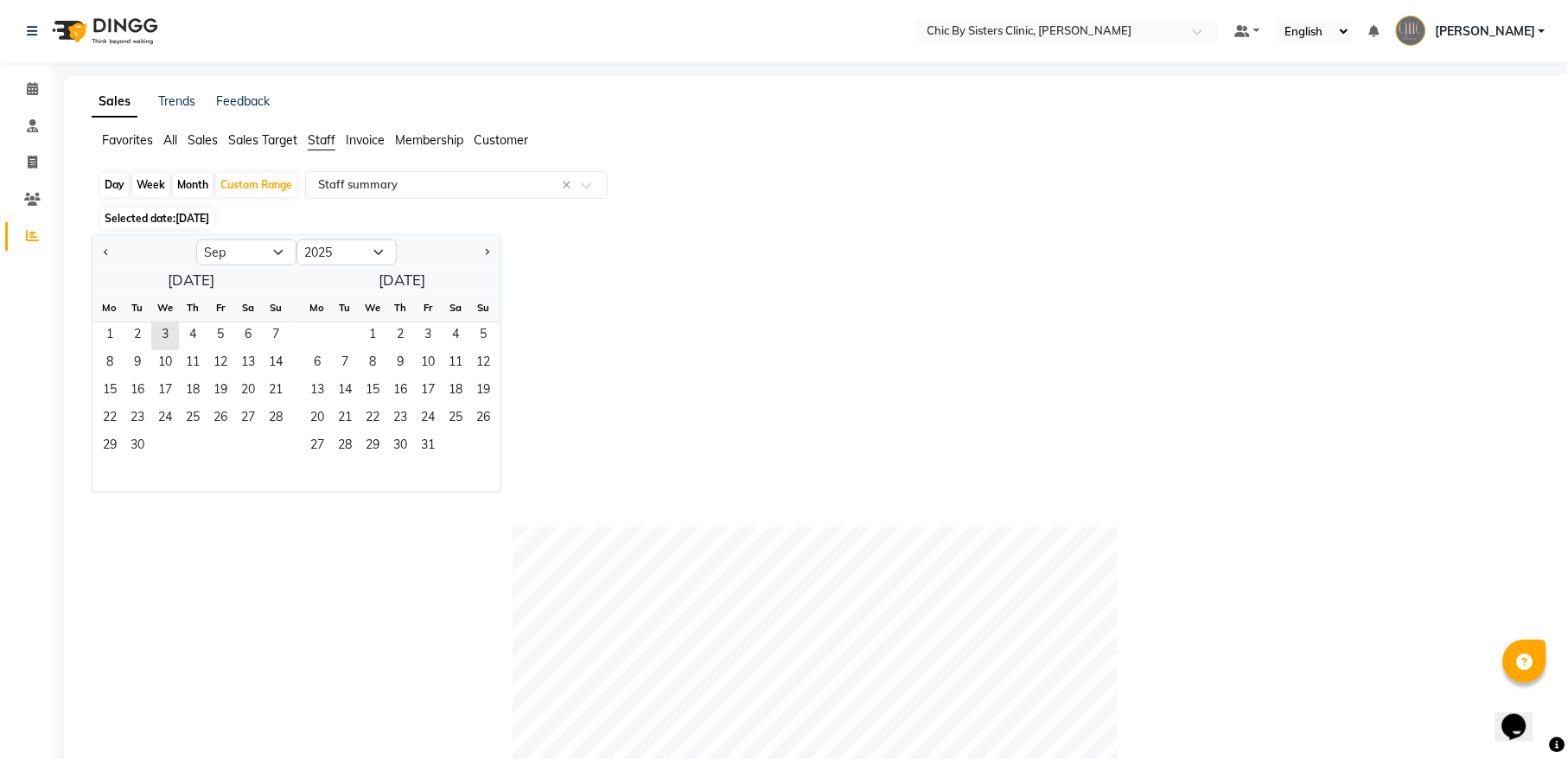
click at [616, 290] on div "Jan Feb Mar Apr May Jun Jul Aug Sep Oct Nov Dec 2015 2016 2017 2018 2019 2020 2…" at bounding box center [818, 363] width 1453 height 258
click at [30, 82] on icon at bounding box center [32, 88] width 12 height 13
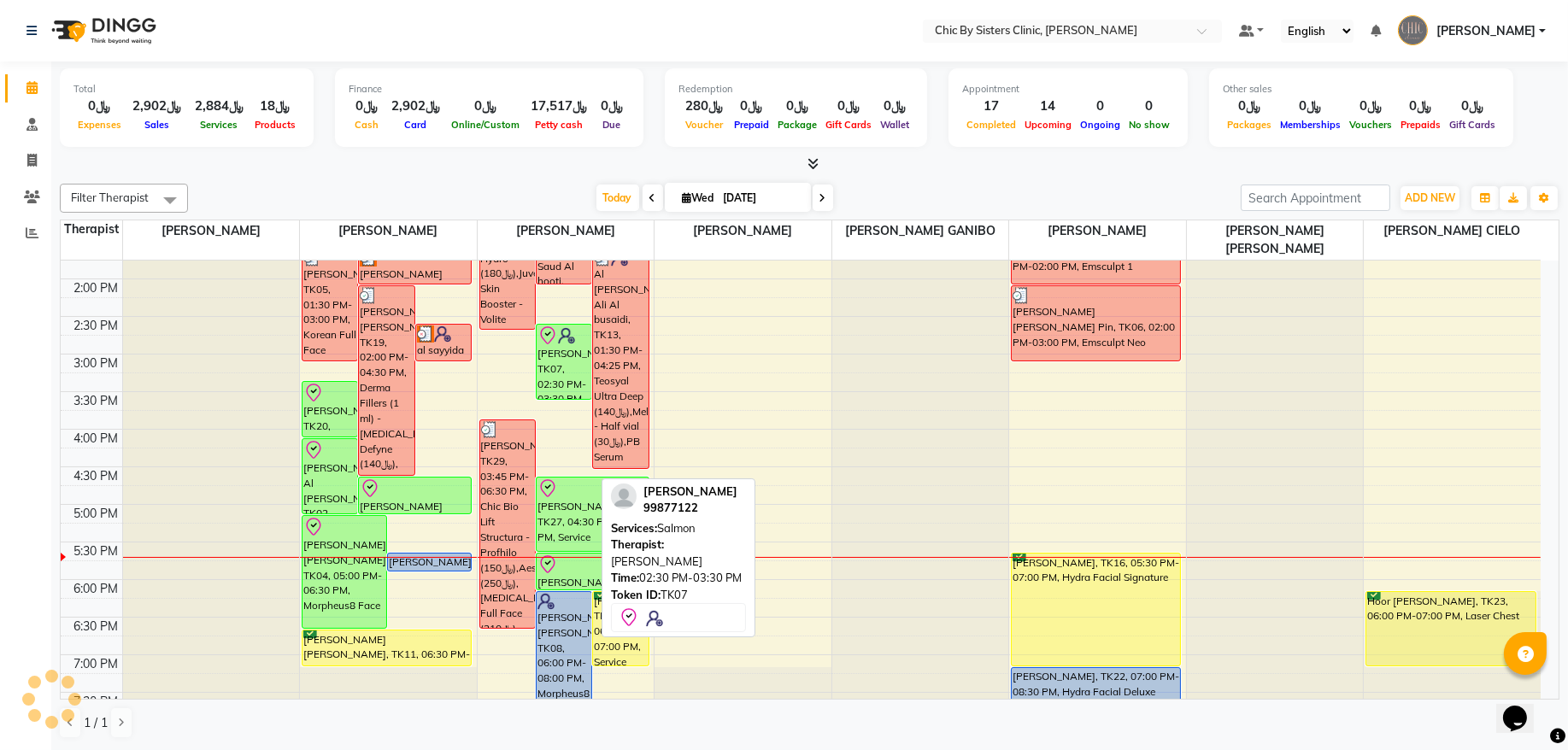
scroll to position [577, 0]
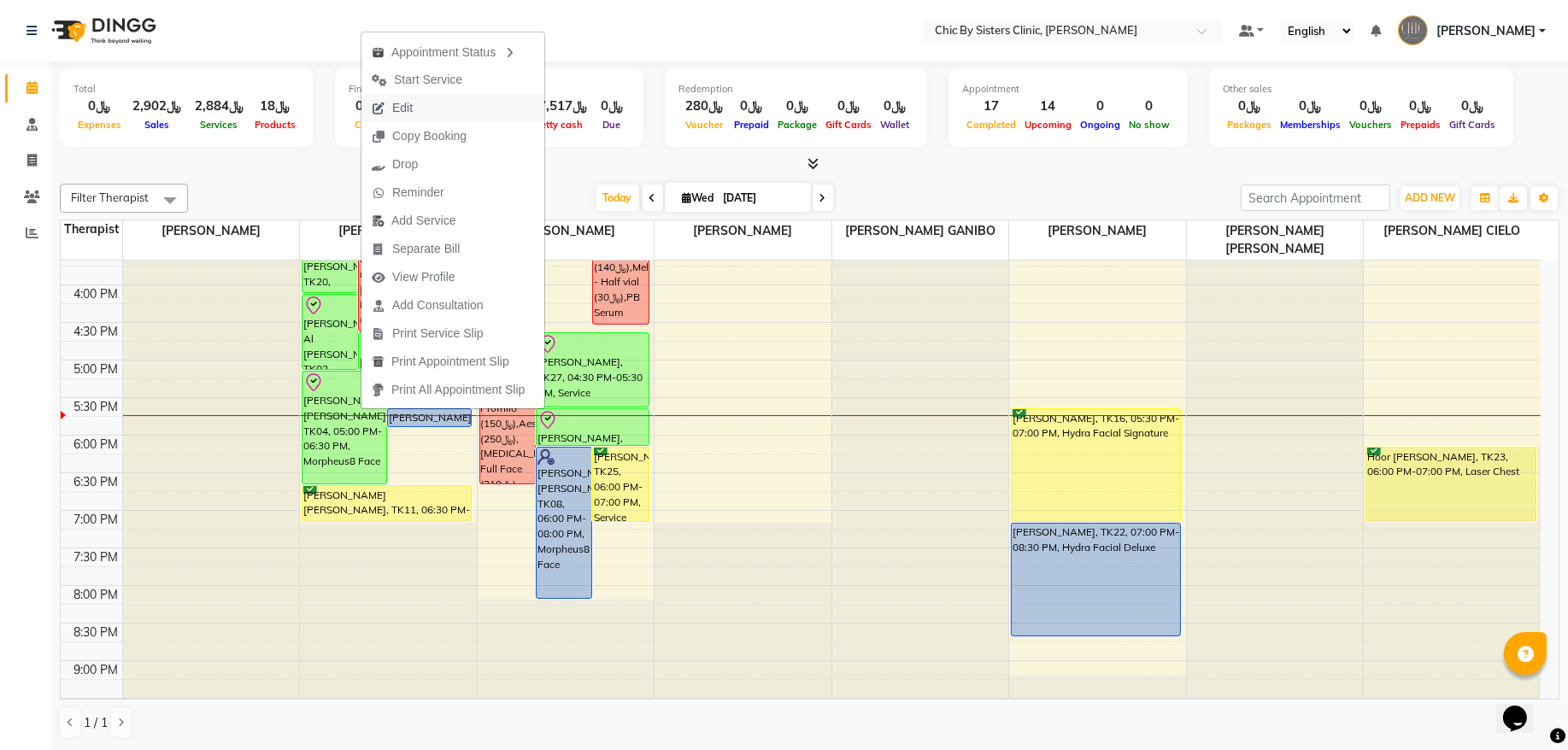
click at [416, 110] on span "Edit" at bounding box center [393, 108] width 62 height 28
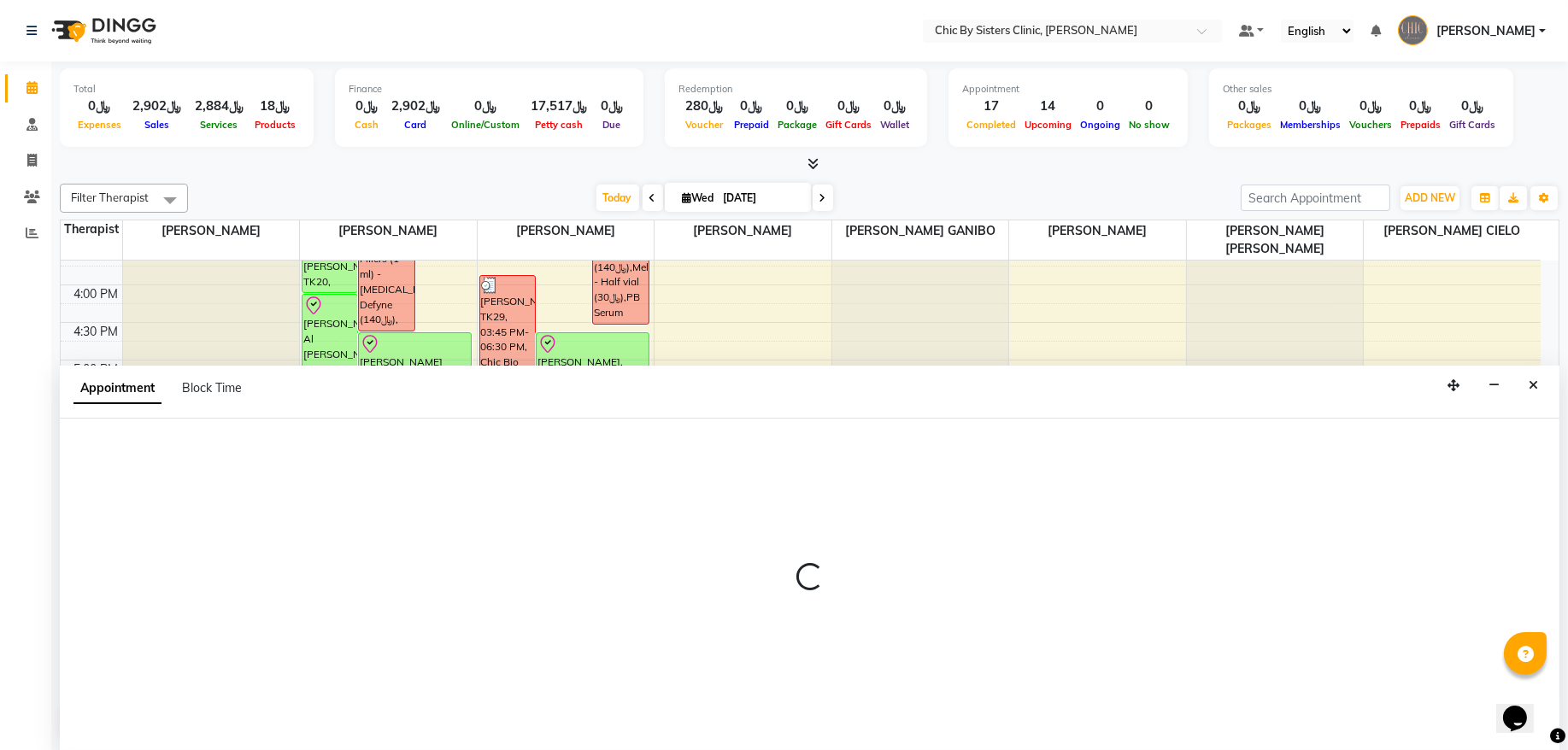
select select "check-in"
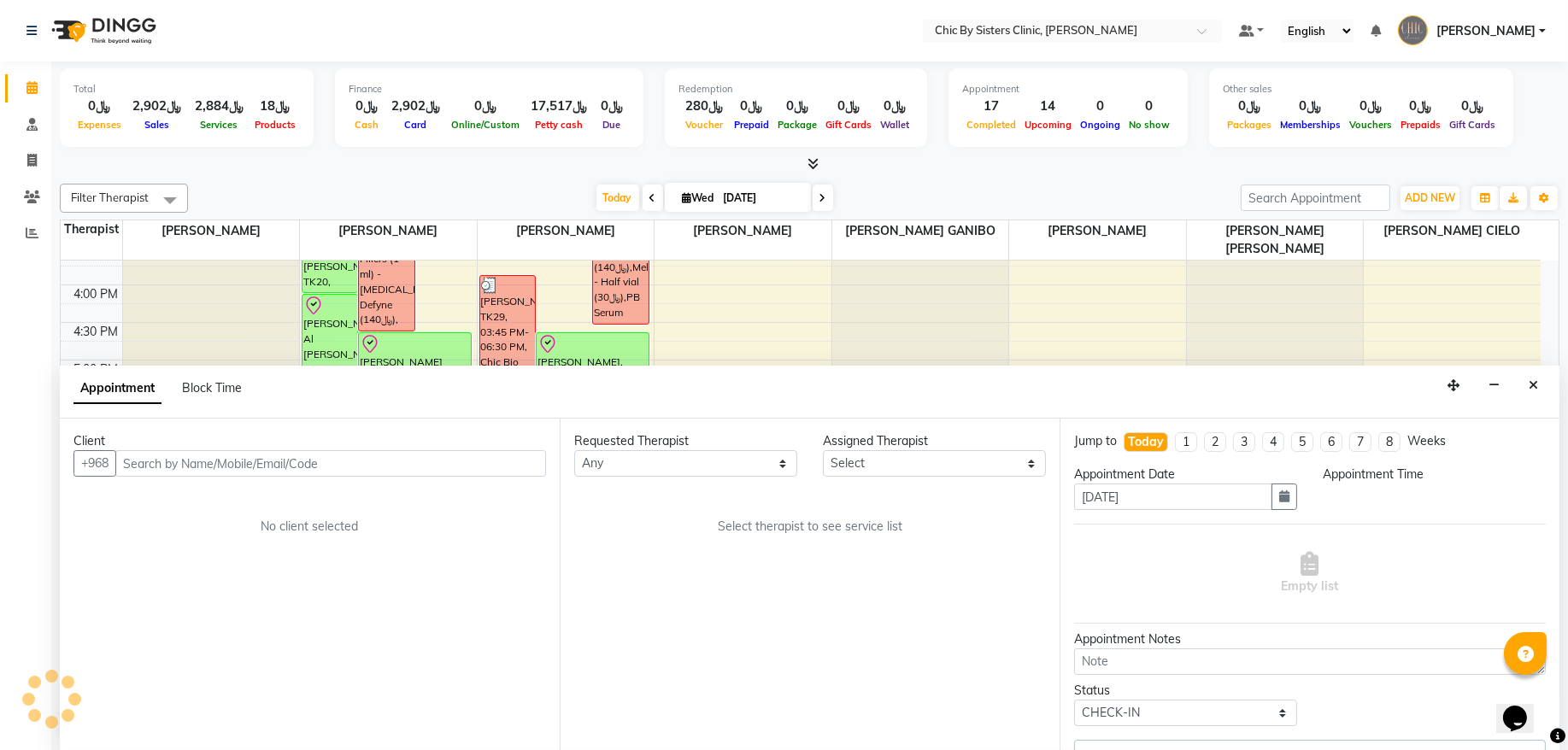
scroll to position [0, 0]
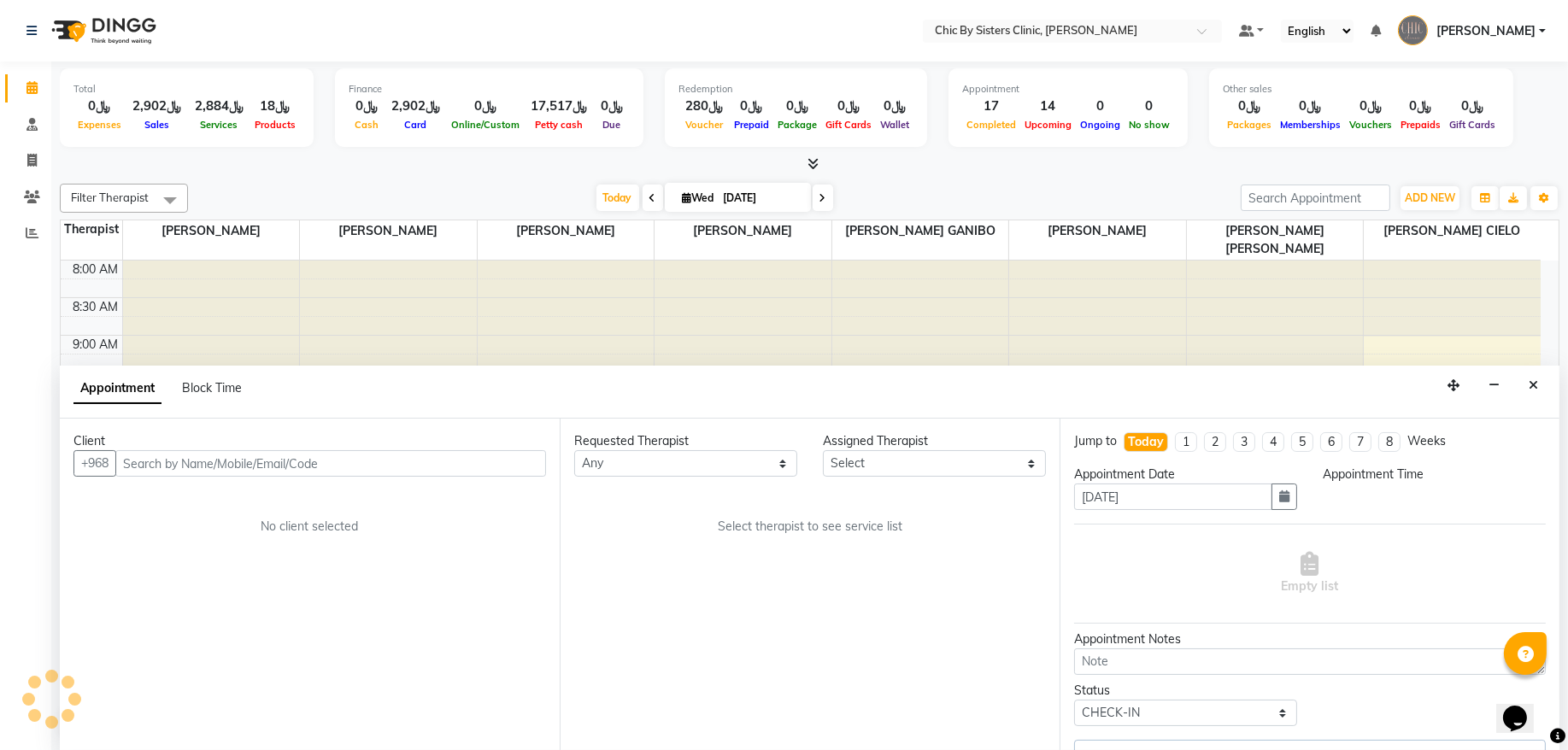
select select "49177"
select select "990"
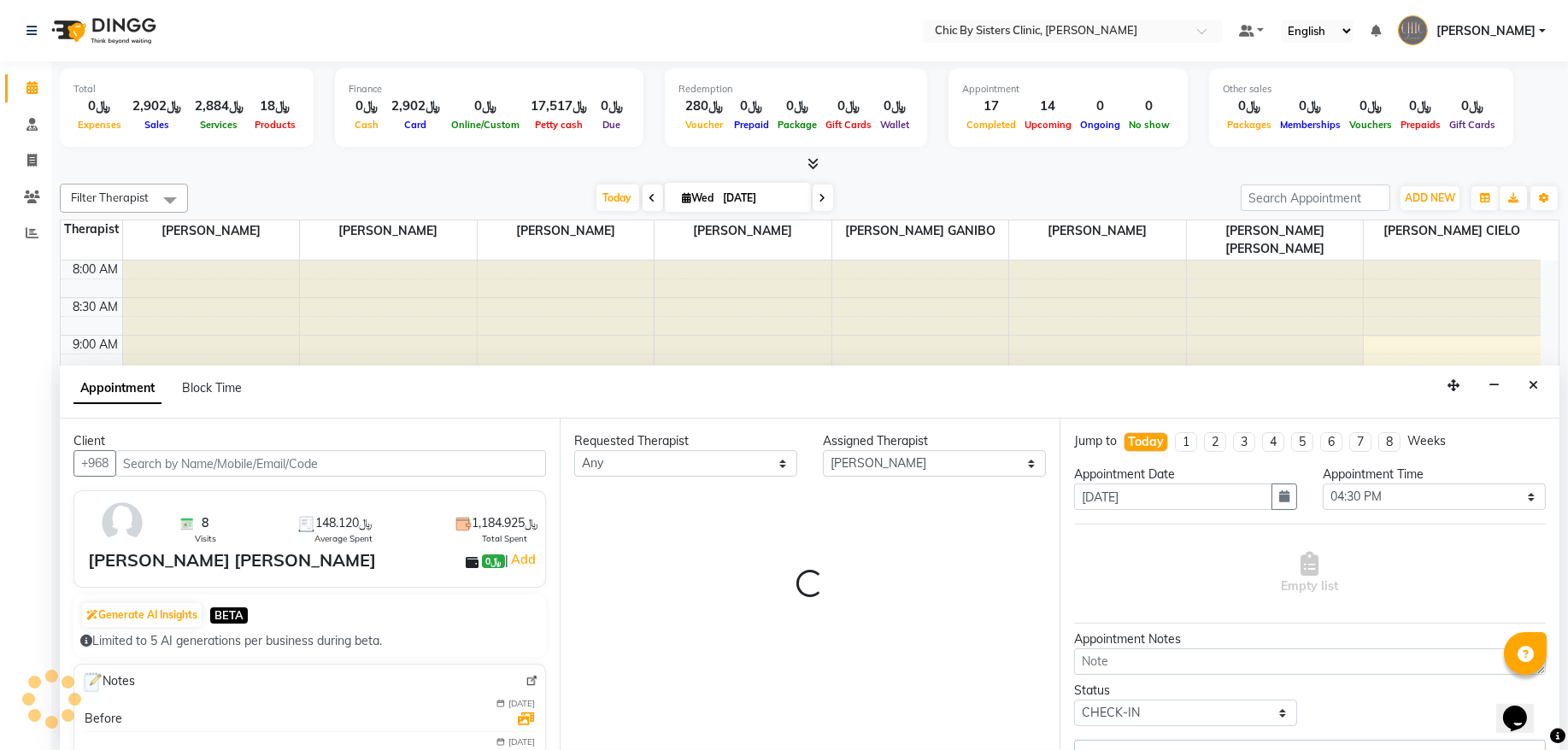
scroll to position [688, 0]
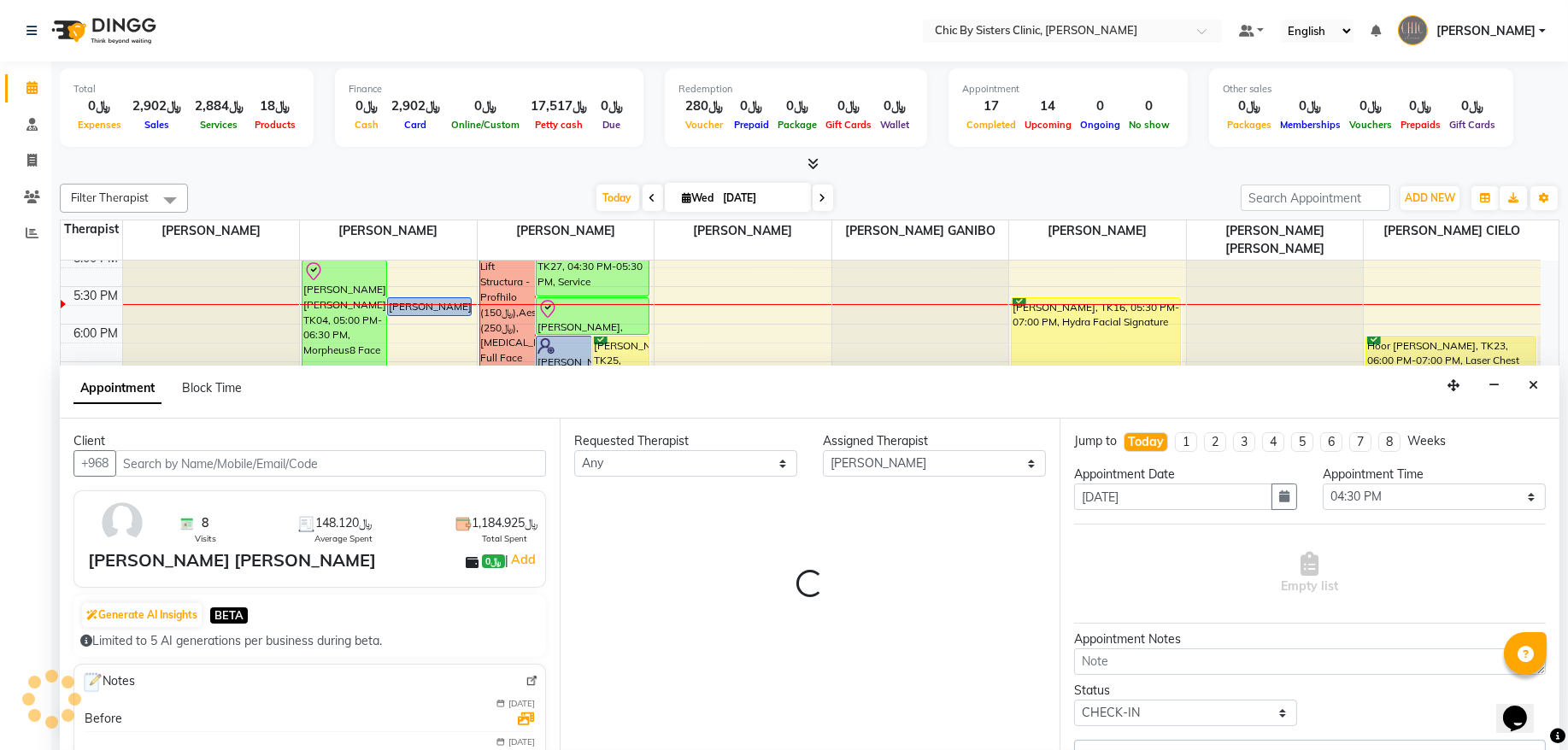
select select "3125"
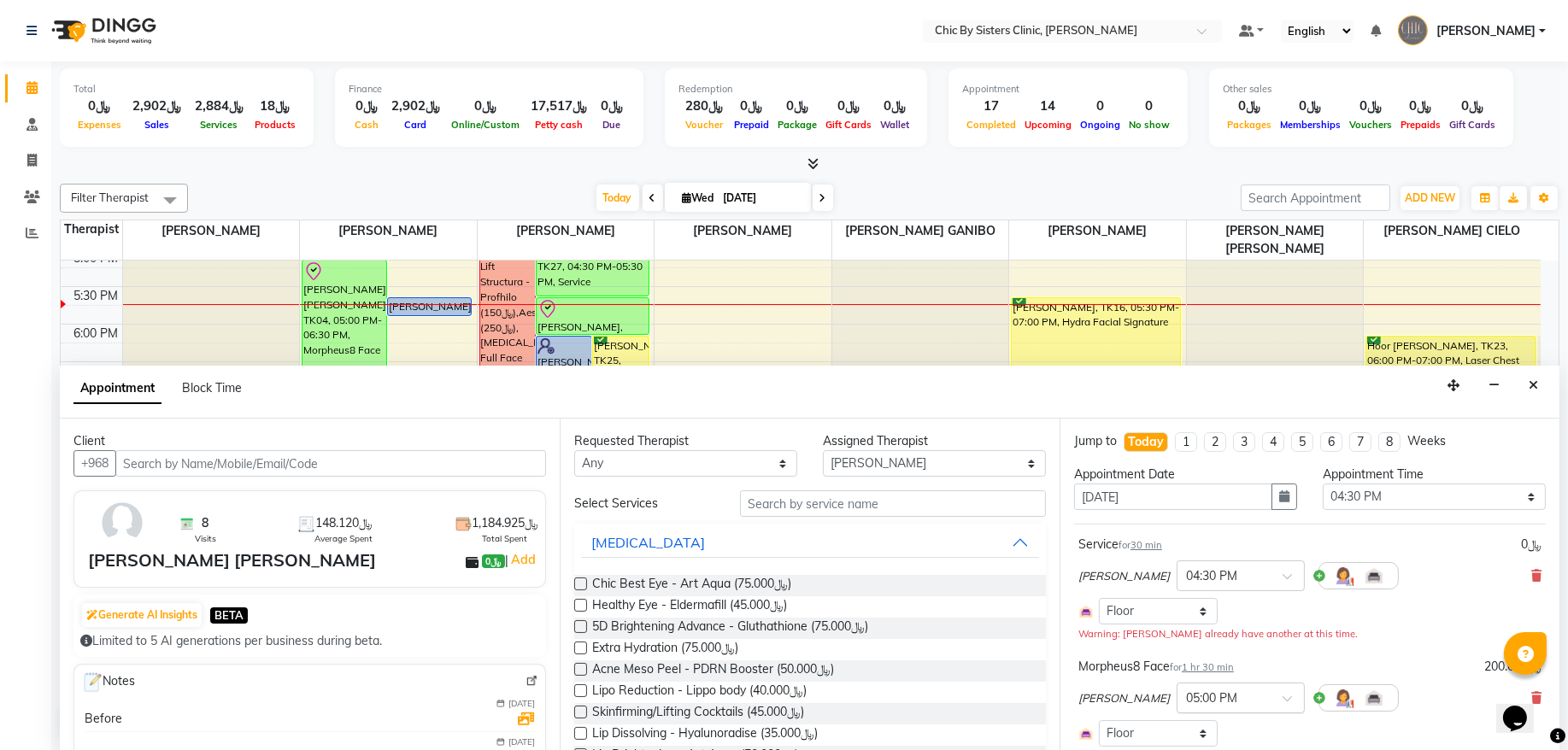
scroll to position [115, 0]
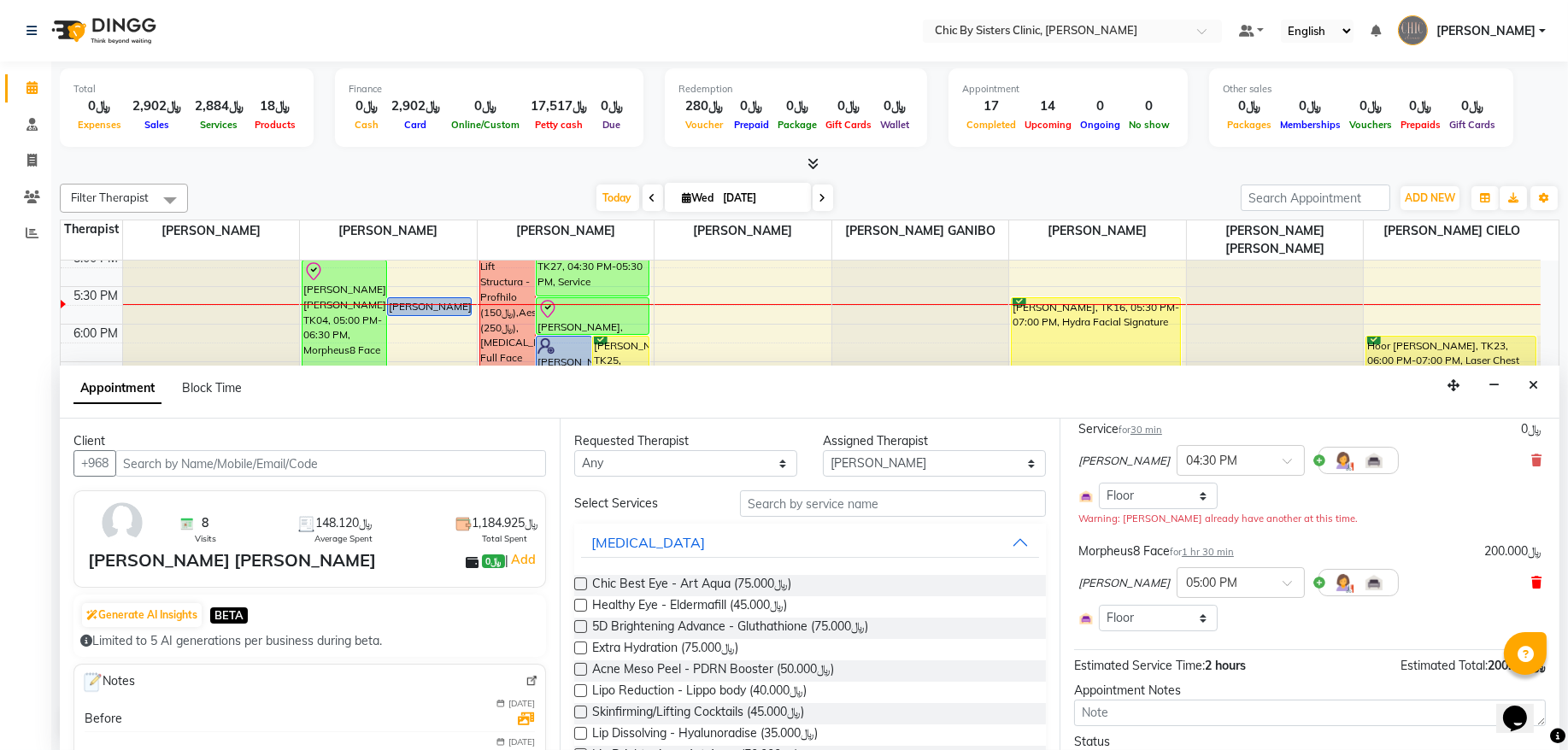
click at [1532, 580] on icon at bounding box center [1537, 583] width 11 height 12
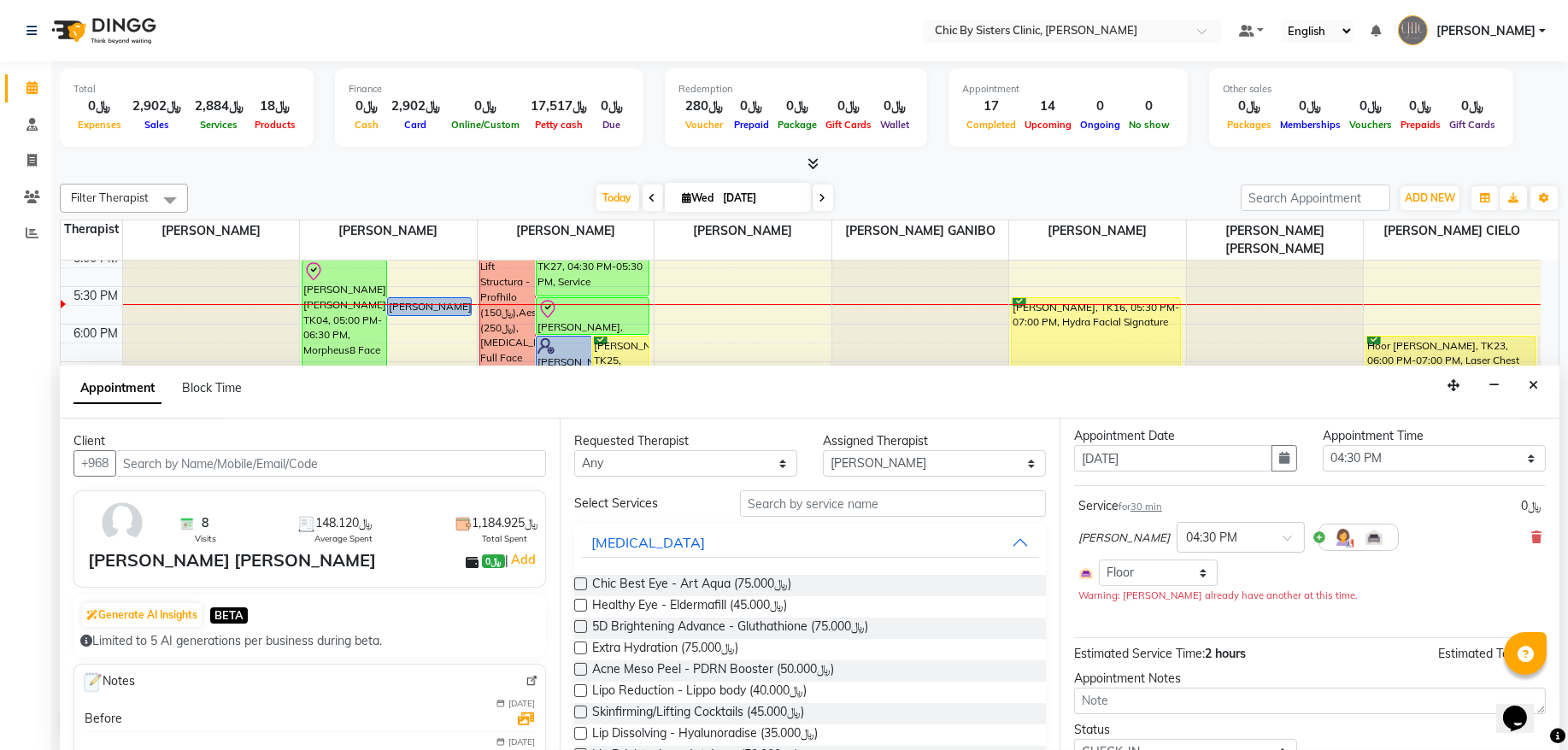
scroll to position [0, 0]
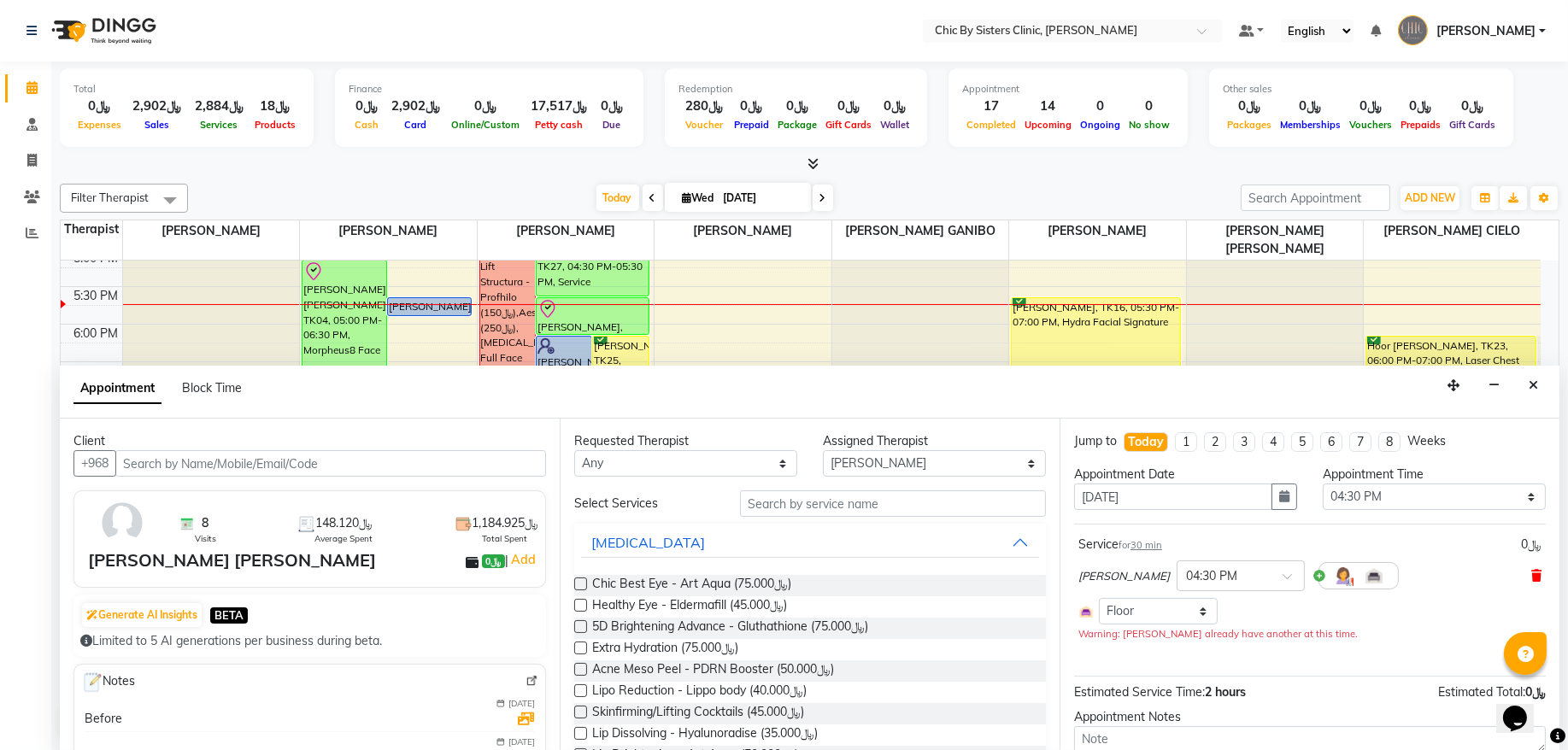
click at [1532, 574] on icon at bounding box center [1537, 577] width 11 height 12
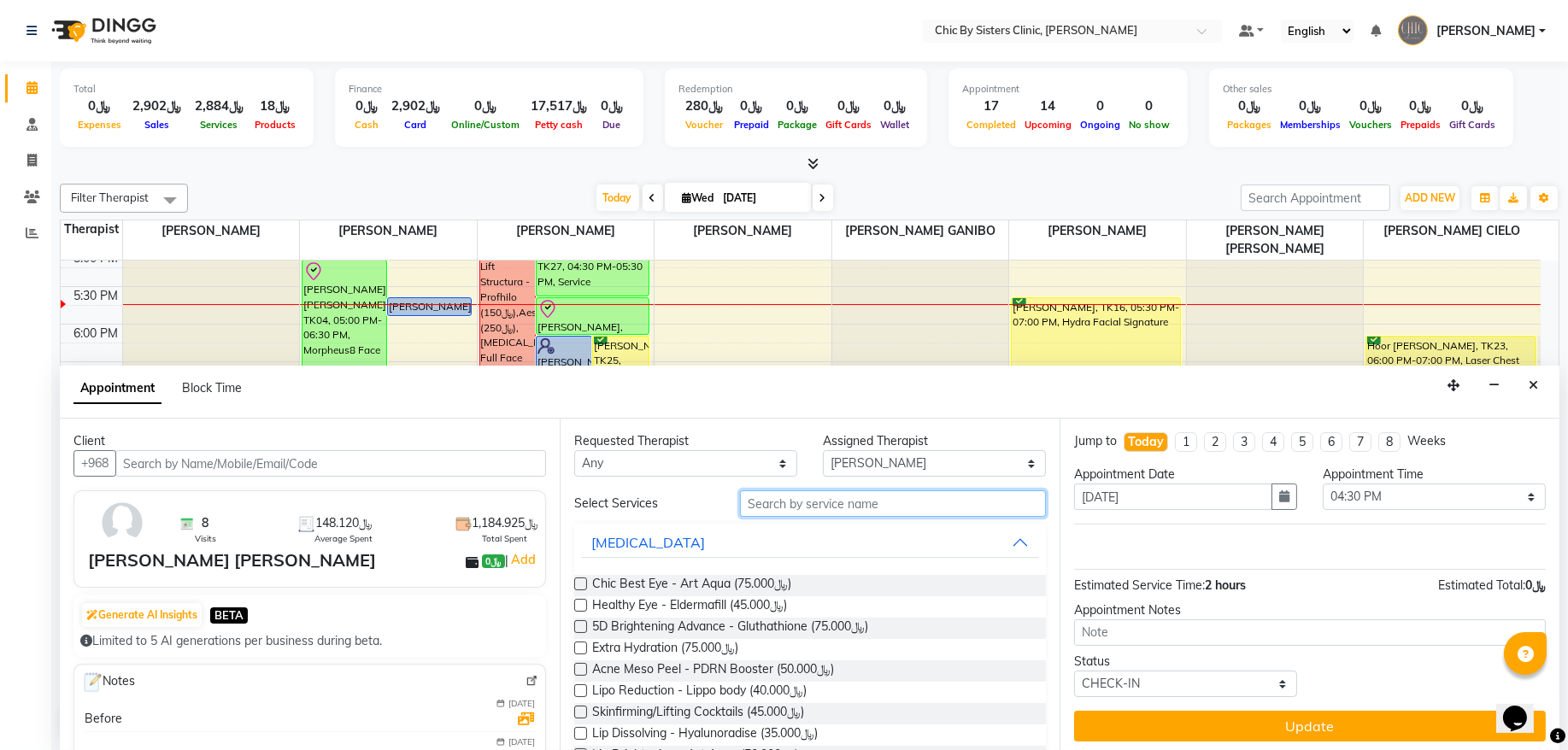
click at [821, 508] on input "text" at bounding box center [894, 504] width 306 height 26
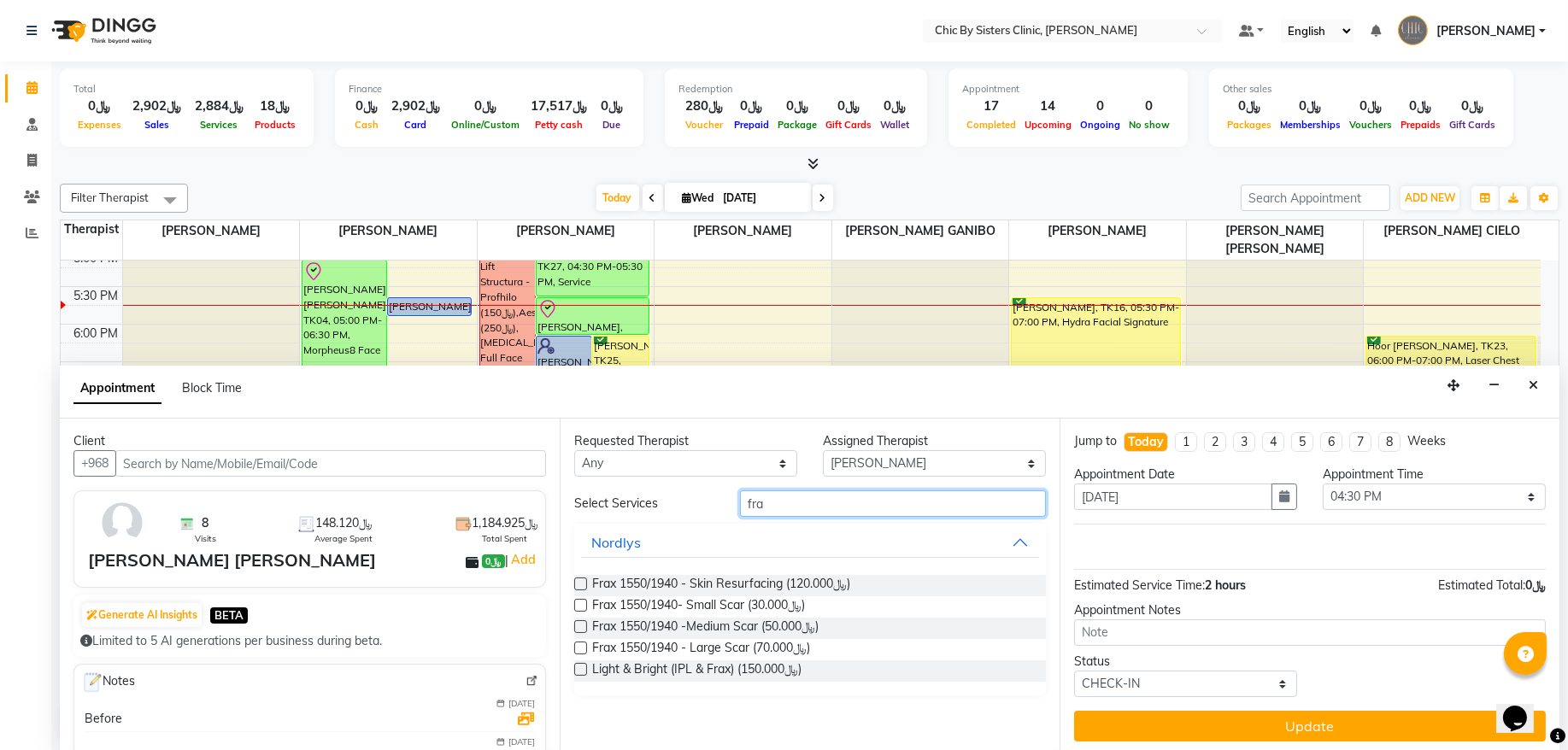
type input "fra"
click at [584, 582] on label at bounding box center [580, 584] width 13 height 13
click at [584, 582] on input "checkbox" at bounding box center [579, 585] width 11 height 11
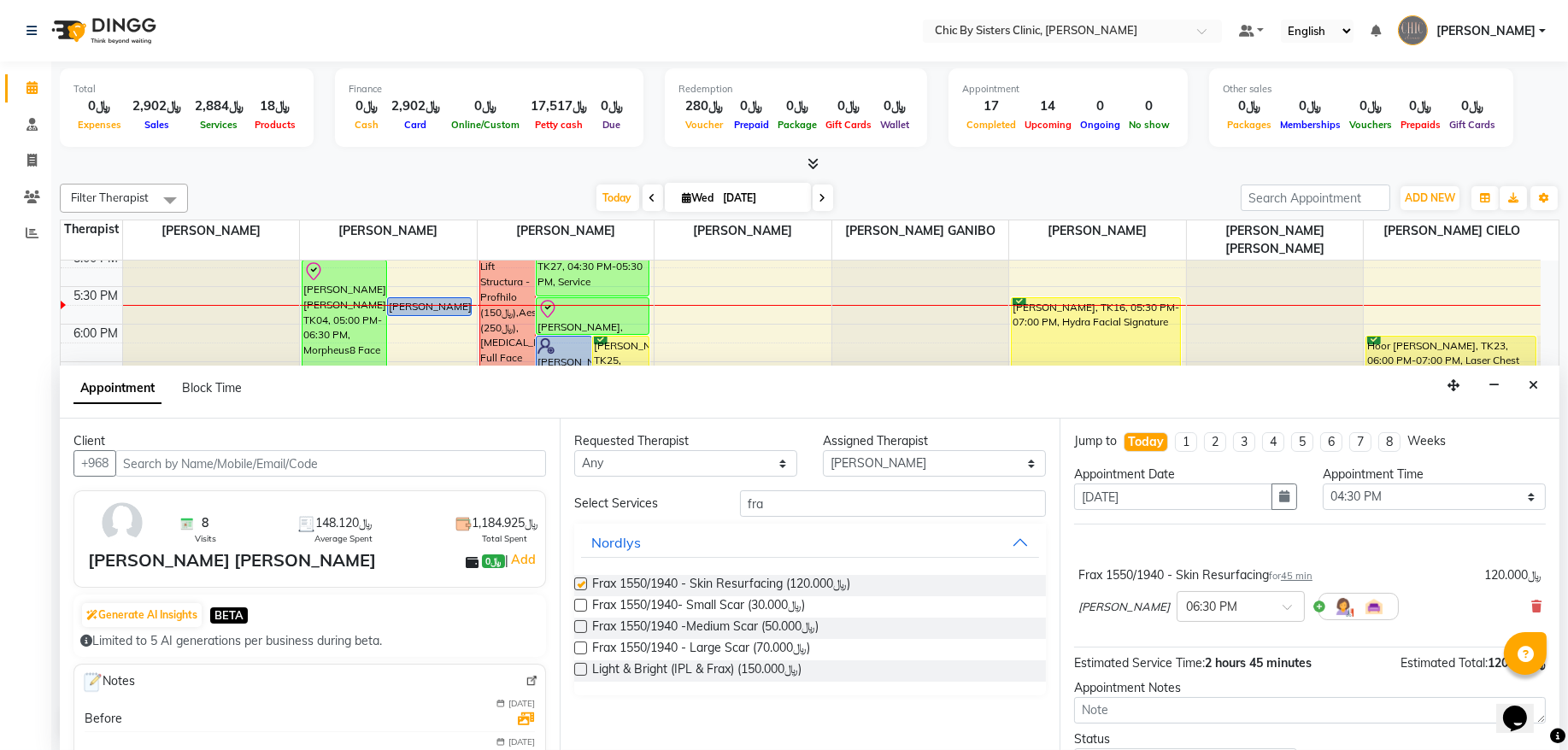
checkbox input "false"
click at [1262, 608] on input "text" at bounding box center [1224, 606] width 75 height 18
type input "4:30"
click at [1261, 639] on div "04:30 PM (Booked)" at bounding box center [1241, 639] width 127 height 33
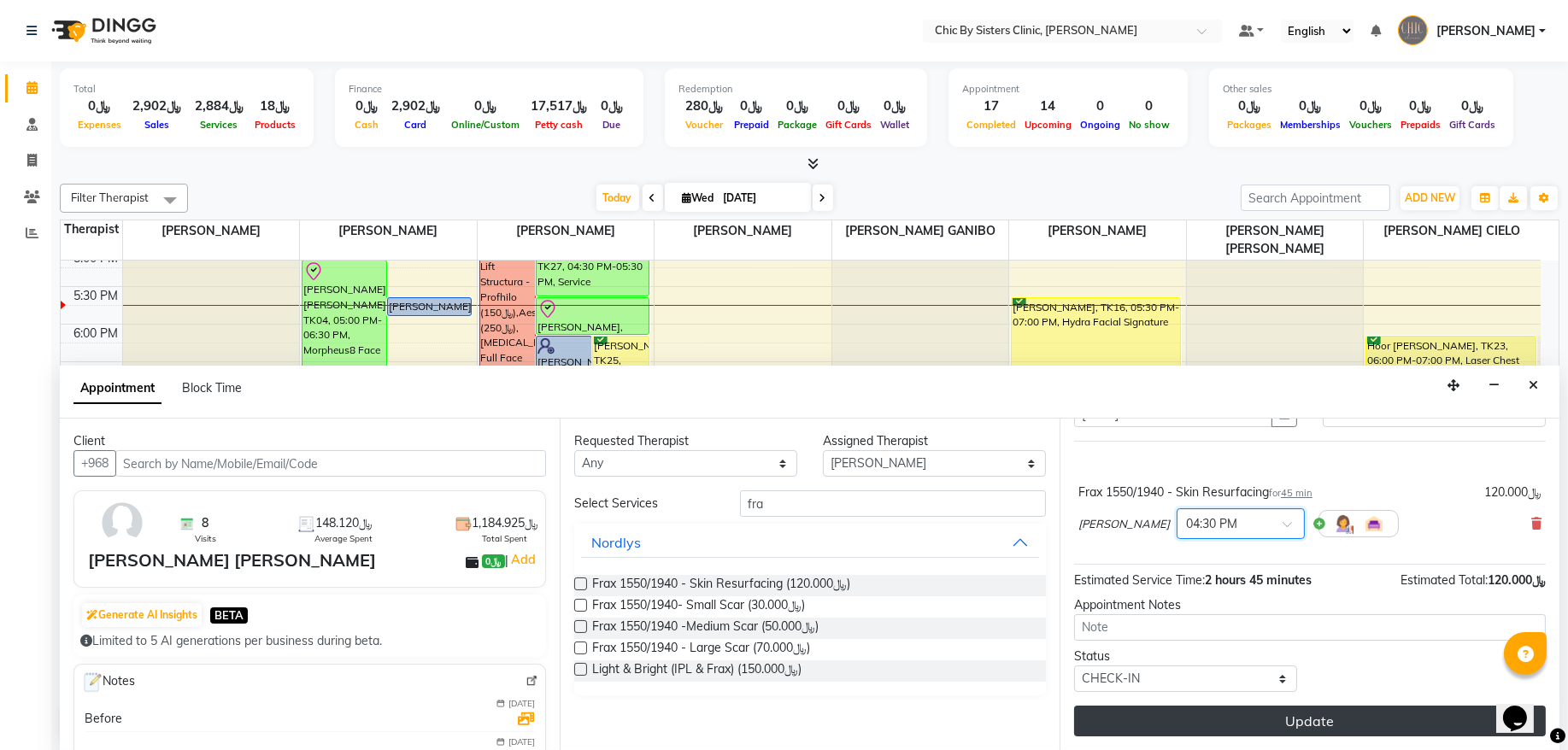
click at [1152, 720] on button "Update" at bounding box center [1310, 721] width 472 height 31
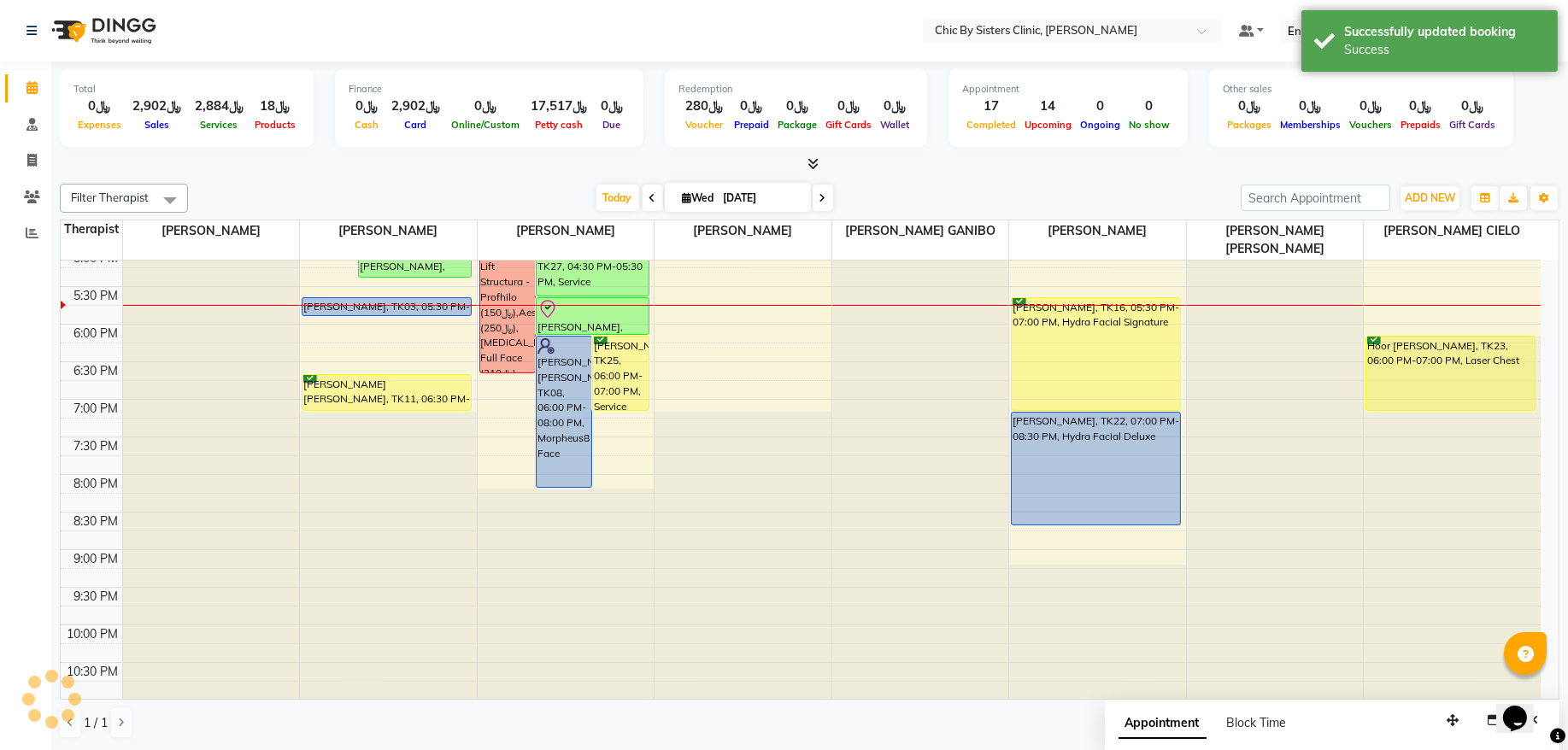
scroll to position [572, 0]
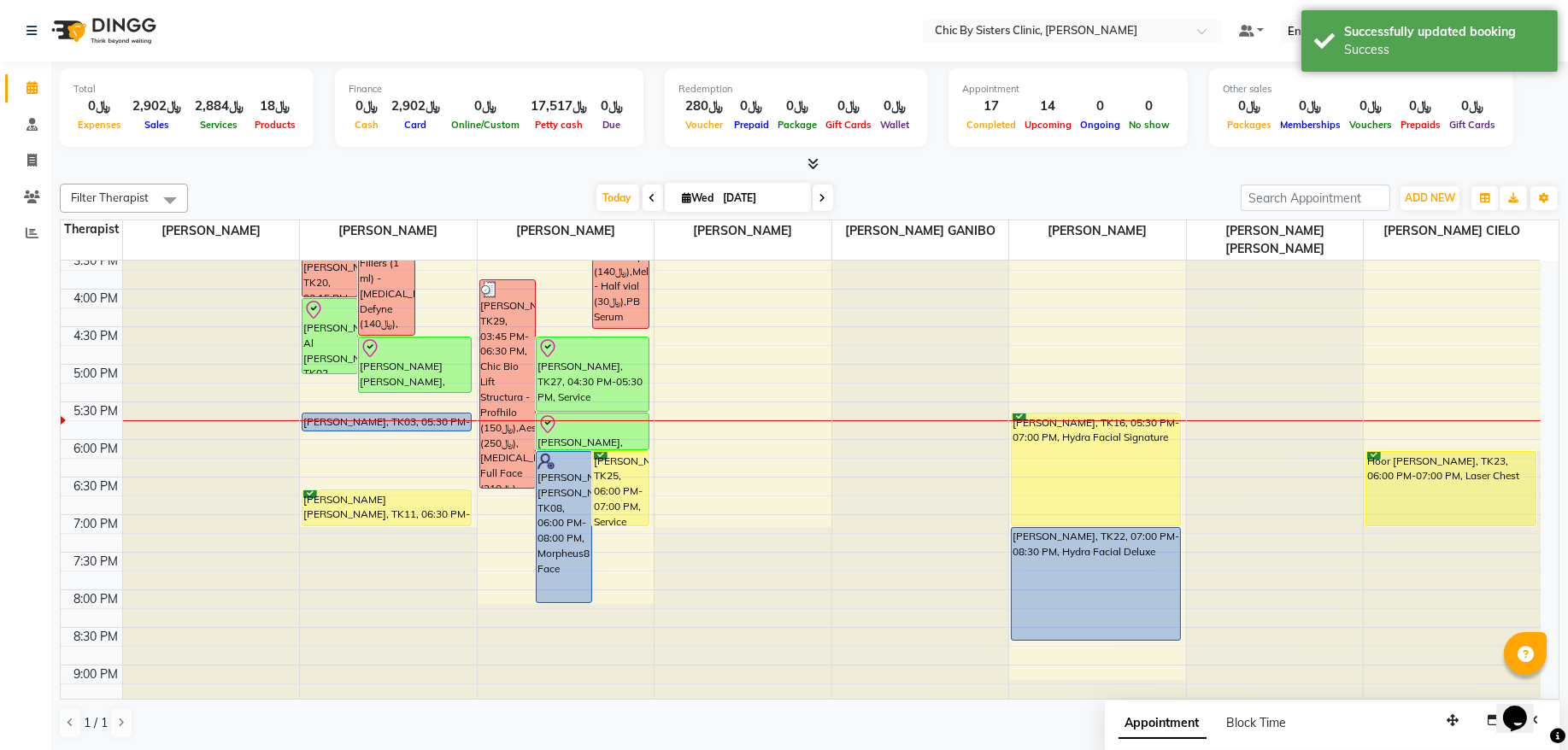
click at [415, 395] on div "8:00 AM 8:30 AM 9:00 AM 9:30 AM 10:00 AM 10:30 AM 11:00 AM 11:30 AM 12:00 PM 12…" at bounding box center [800, 290] width 1480 height 1202
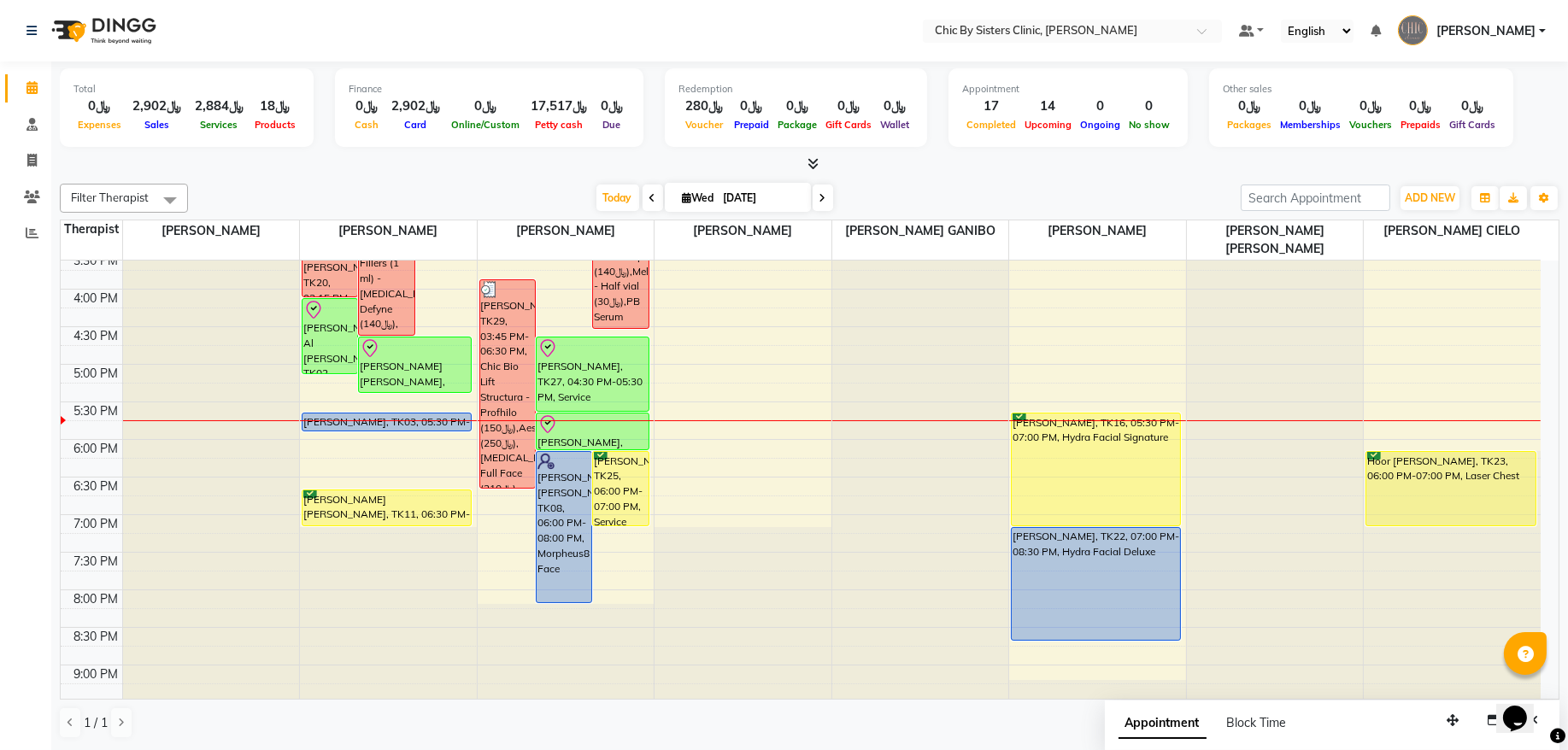
click at [771, 197] on input "[DATE]" at bounding box center [761, 198] width 85 height 26
select select "9"
select select "2025"
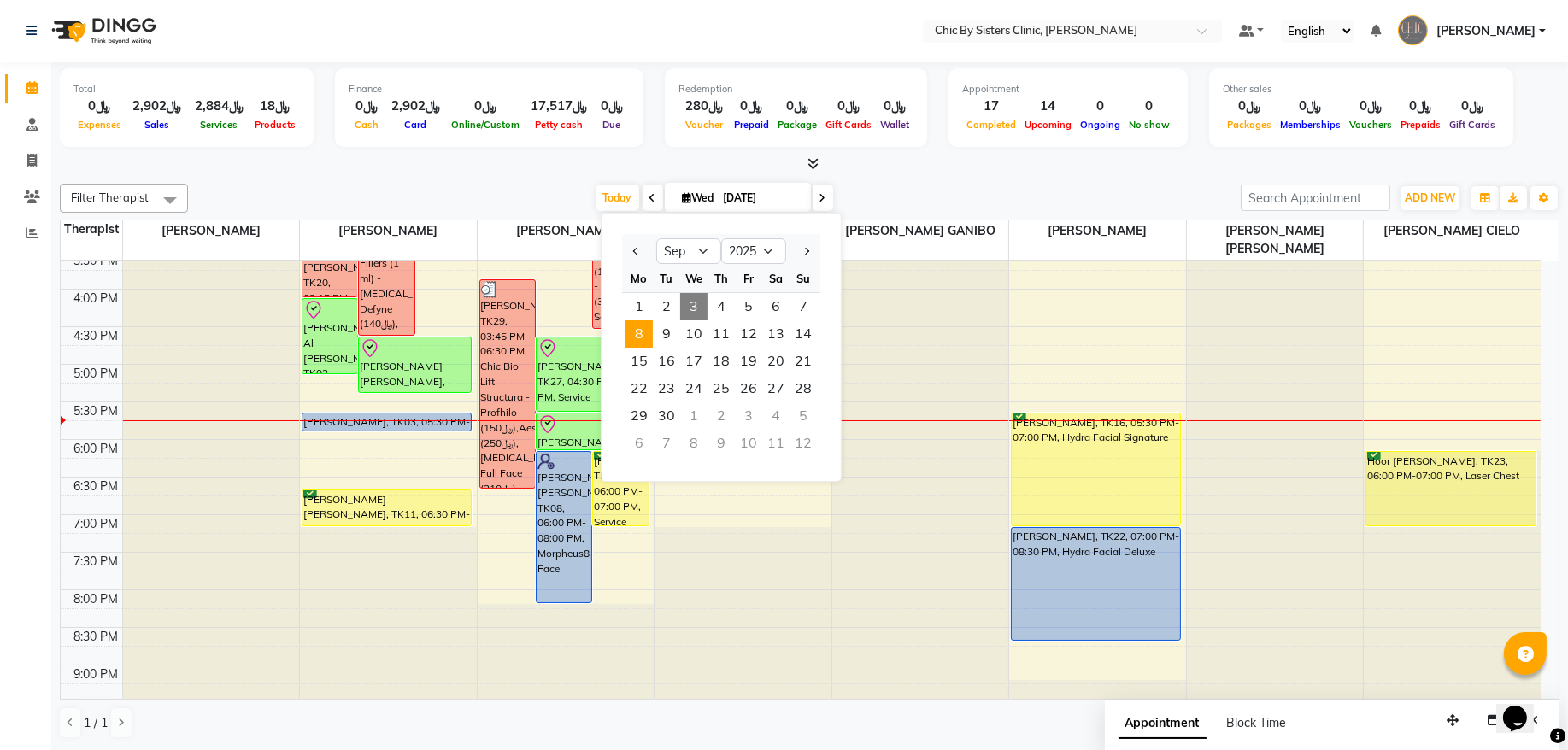
click at [636, 337] on span "8" at bounding box center [639, 334] width 27 height 27
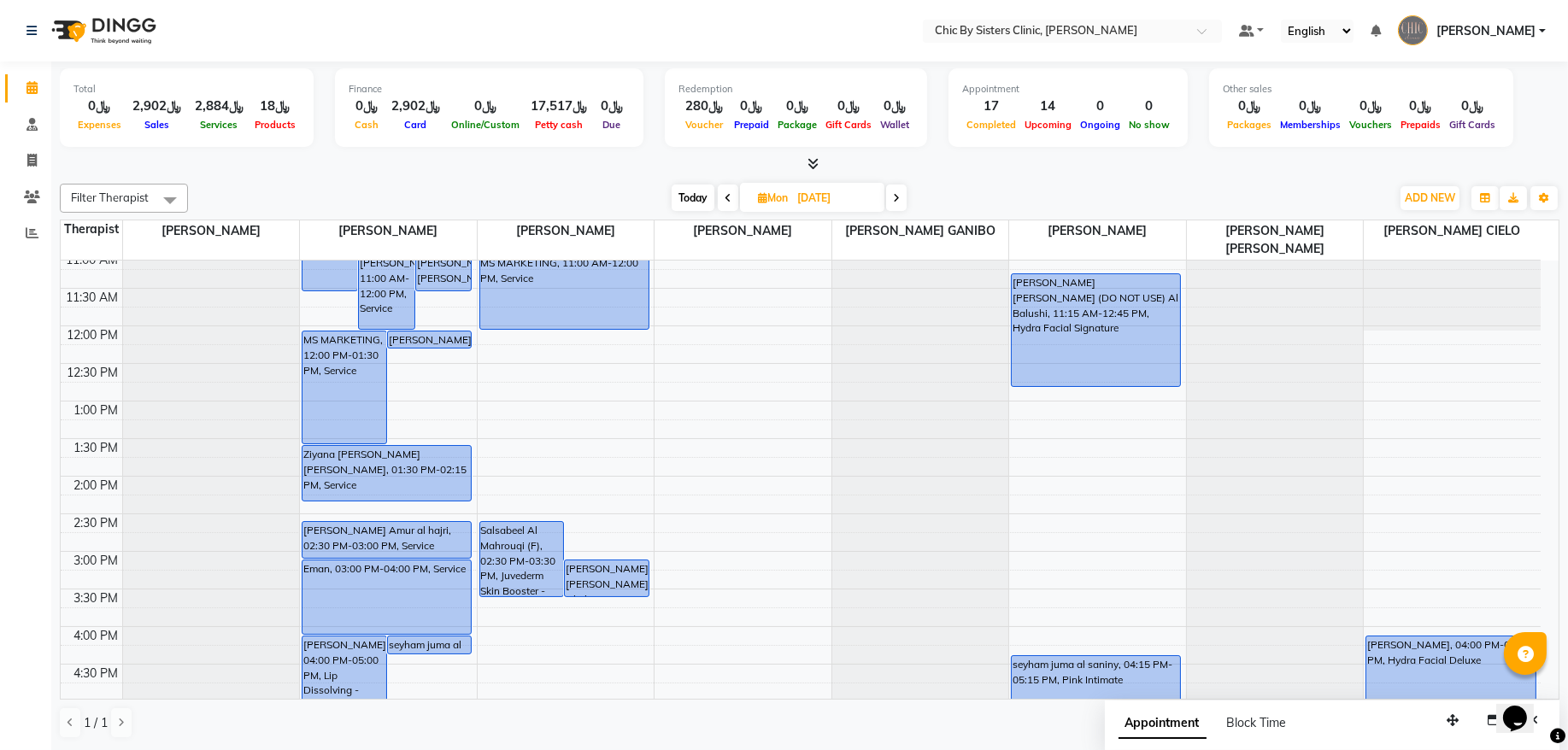
scroll to position [457, 0]
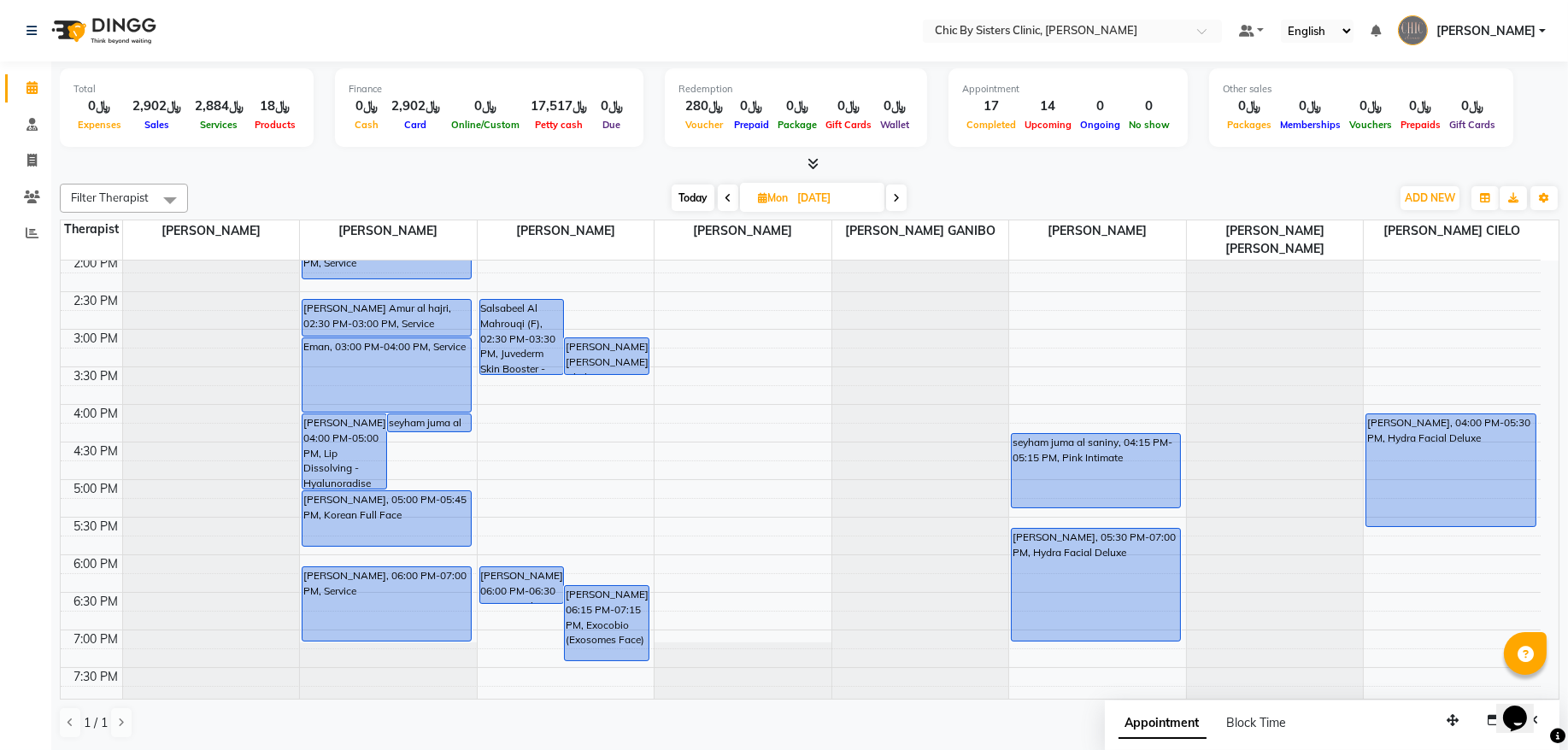
click at [899, 199] on icon at bounding box center [897, 198] width 7 height 11
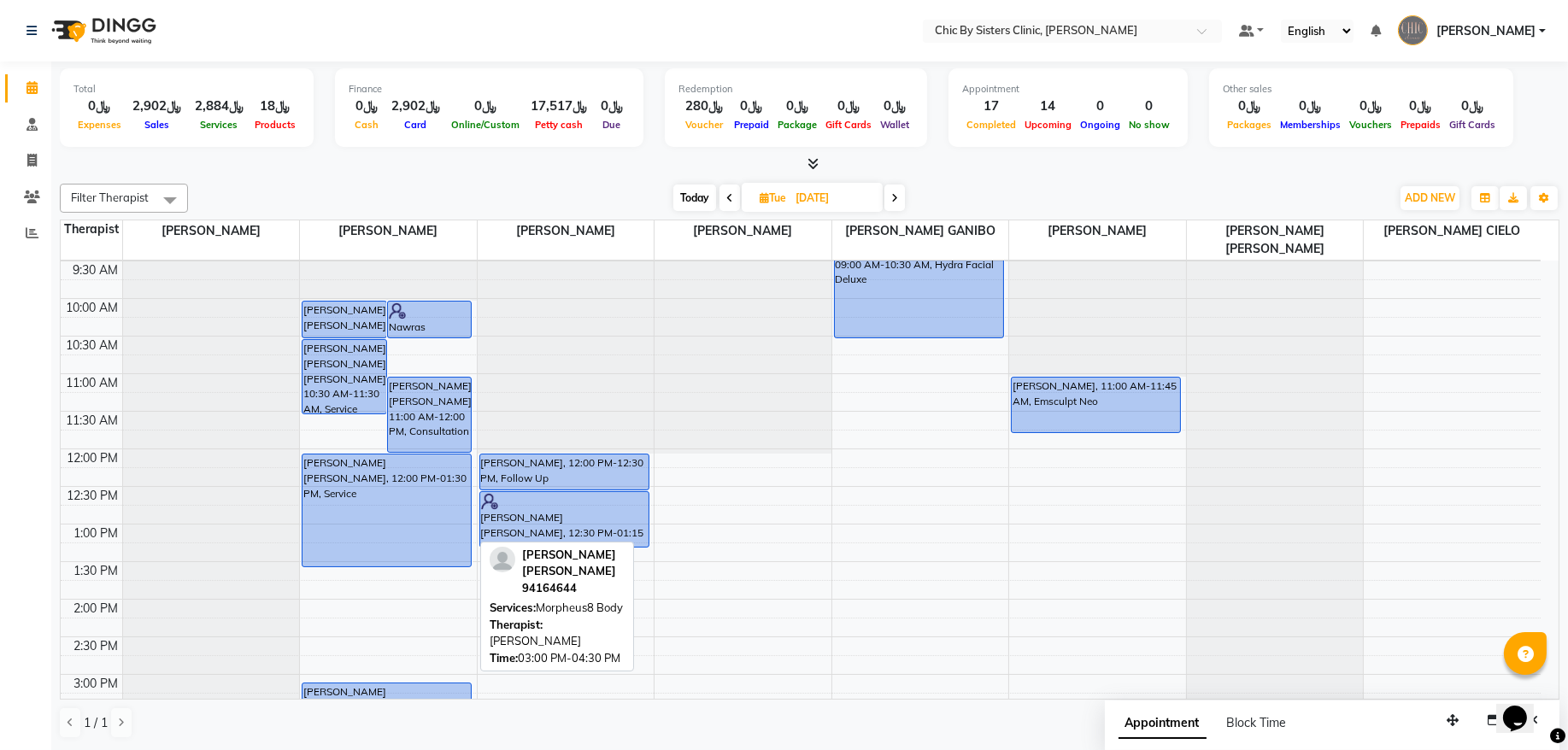
scroll to position [110, 0]
click at [701, 194] on span "Today" at bounding box center [695, 198] width 43 height 26
type input "[DATE]"
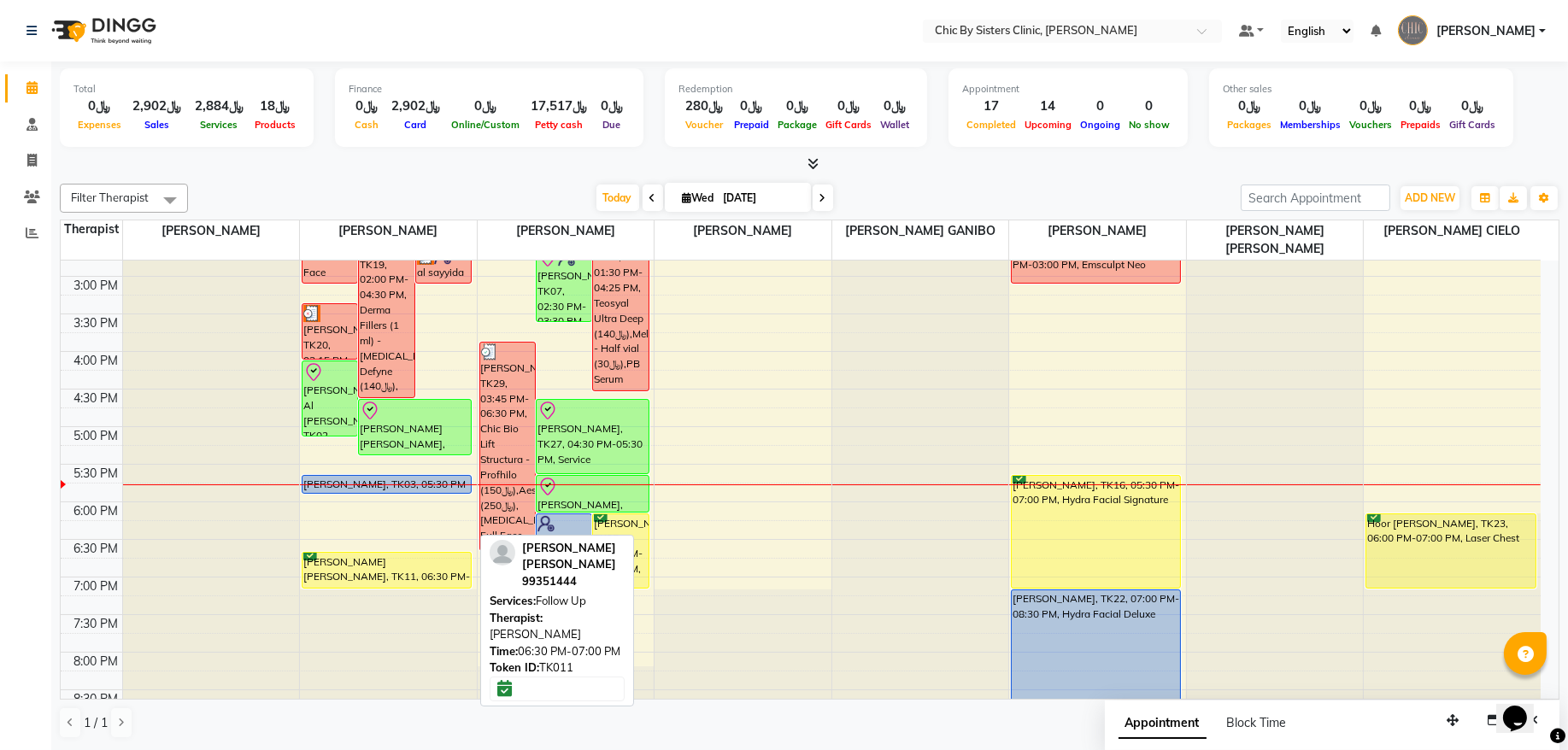
scroll to position [457, 0]
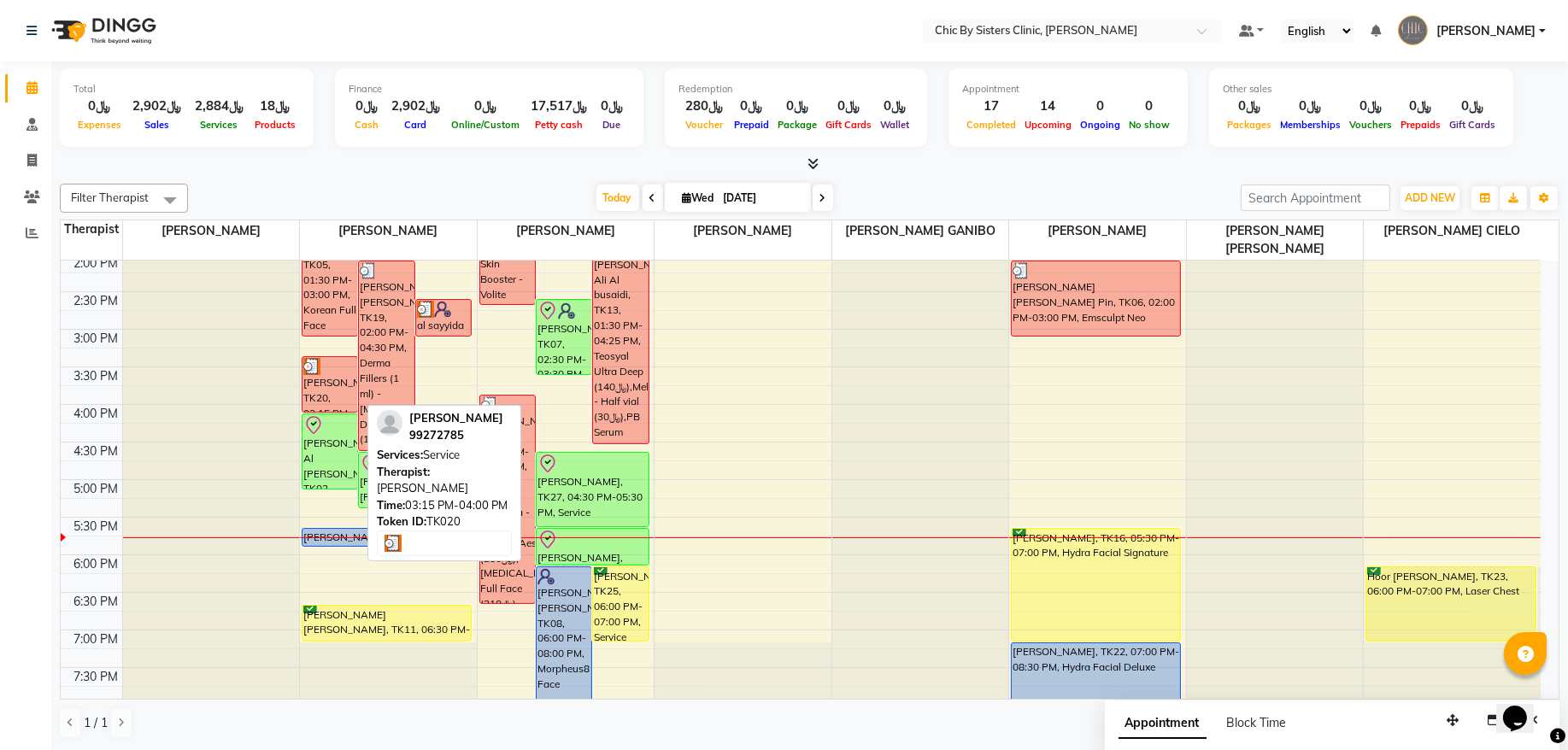
click at [342, 385] on div "Zuwaina Mohammed Yahya AL Shuaili, TK20, 03:15 PM-04:00 PM, Service" at bounding box center [330, 385] width 55 height 55
select select "3"
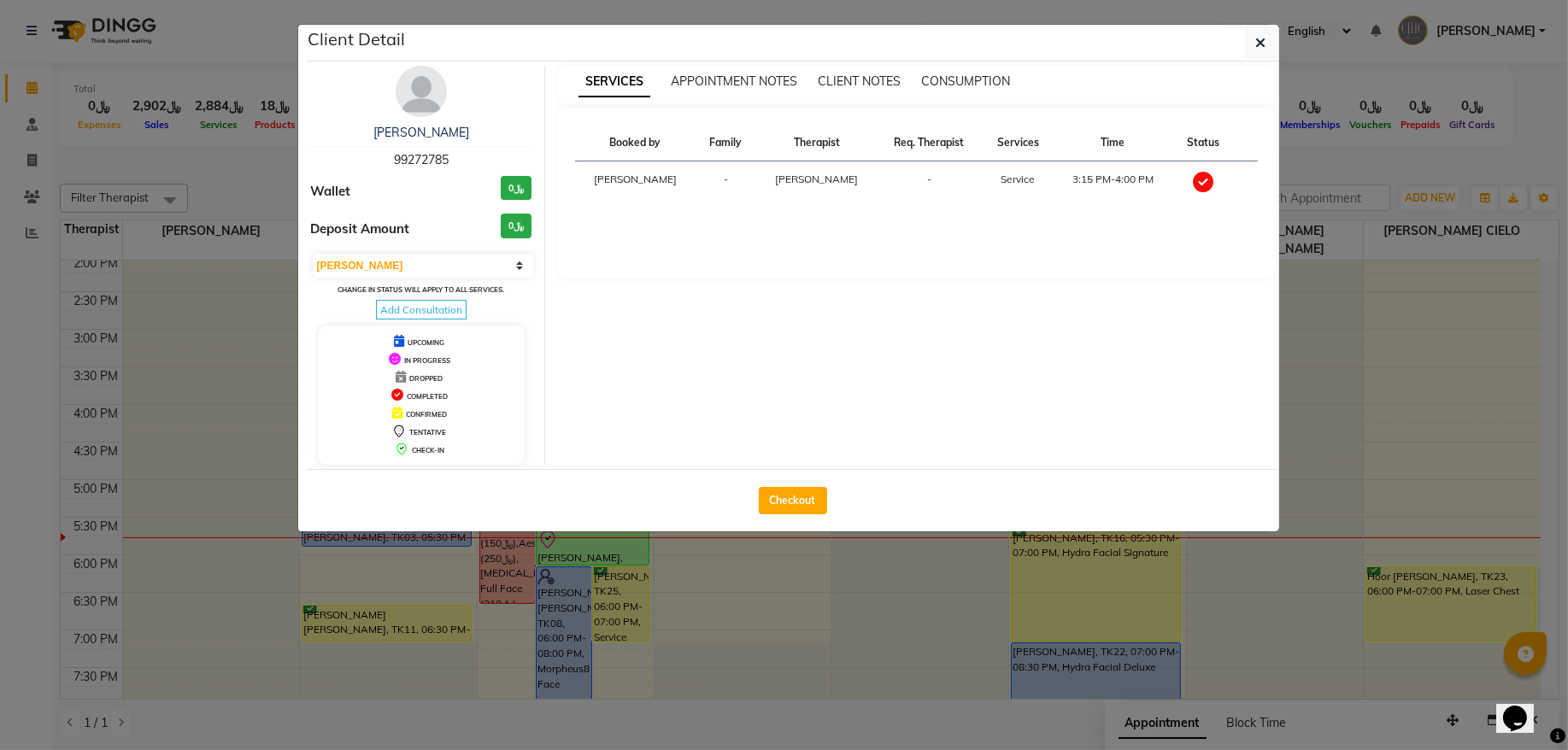
click at [434, 155] on span "99272785" at bounding box center [422, 159] width 55 height 15
copy span "99272785"
click at [1270, 51] on button "button" at bounding box center [1262, 42] width 33 height 33
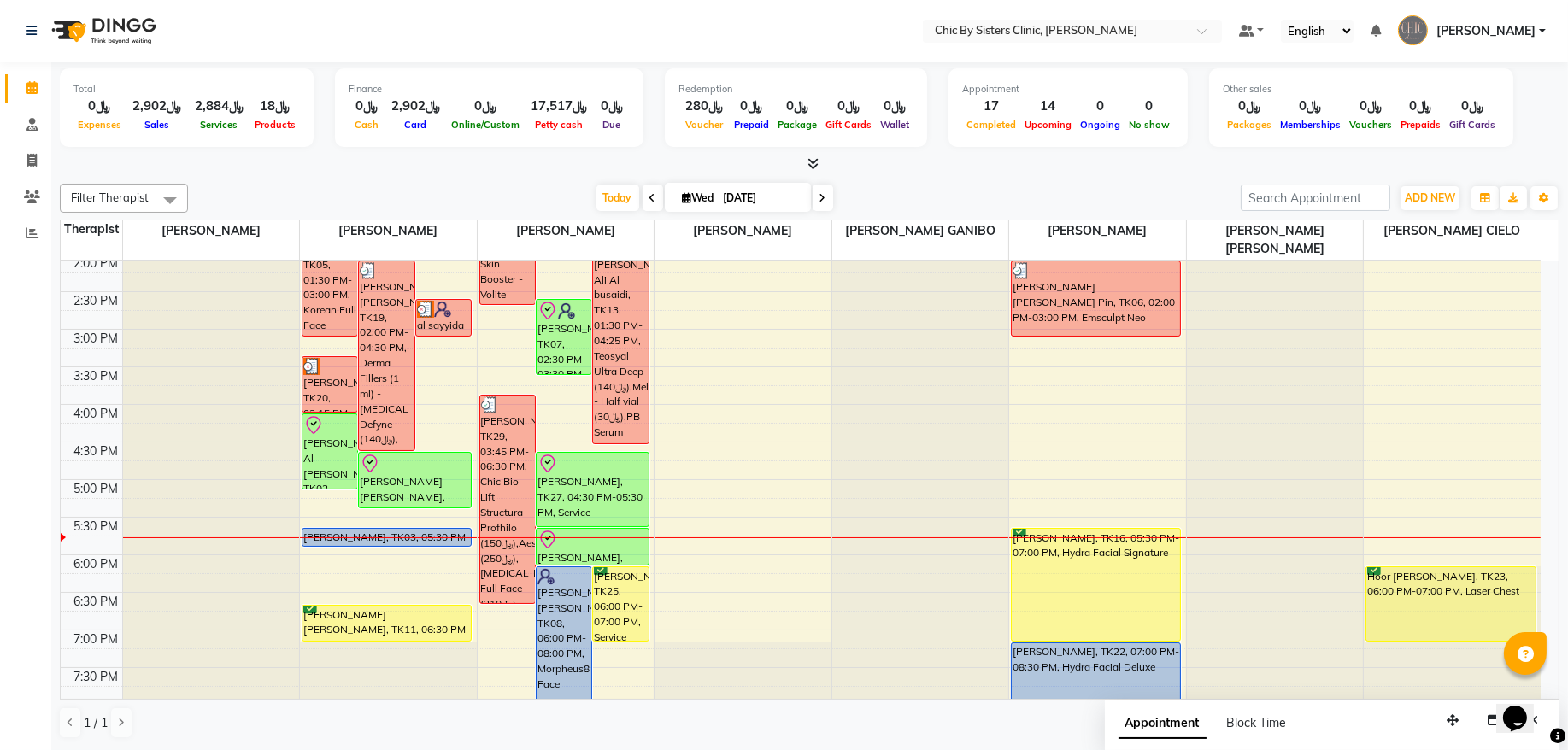
click at [770, 204] on input "[DATE]" at bounding box center [761, 198] width 85 height 26
select select "9"
select select "2025"
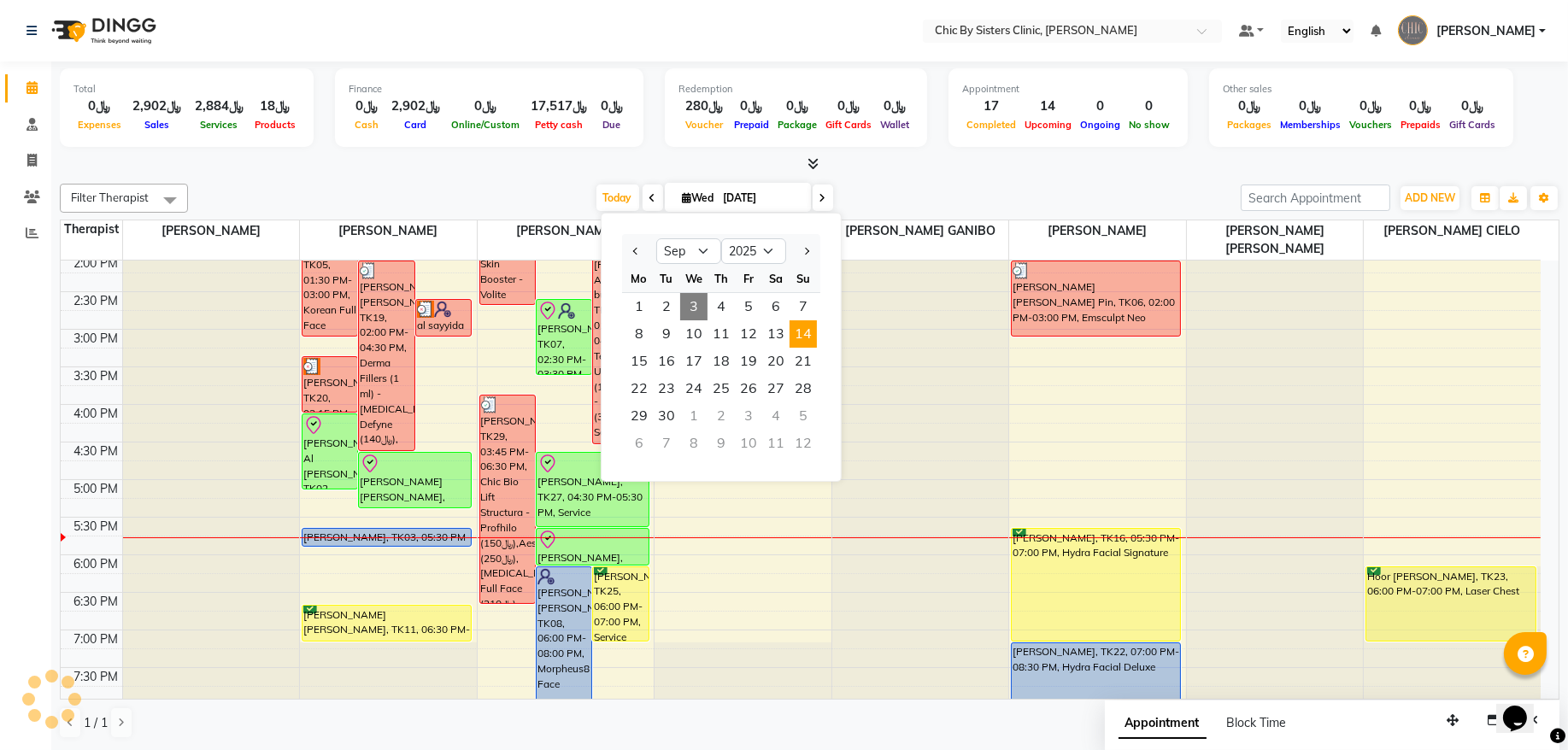
click at [800, 336] on span "14" at bounding box center [803, 334] width 27 height 27
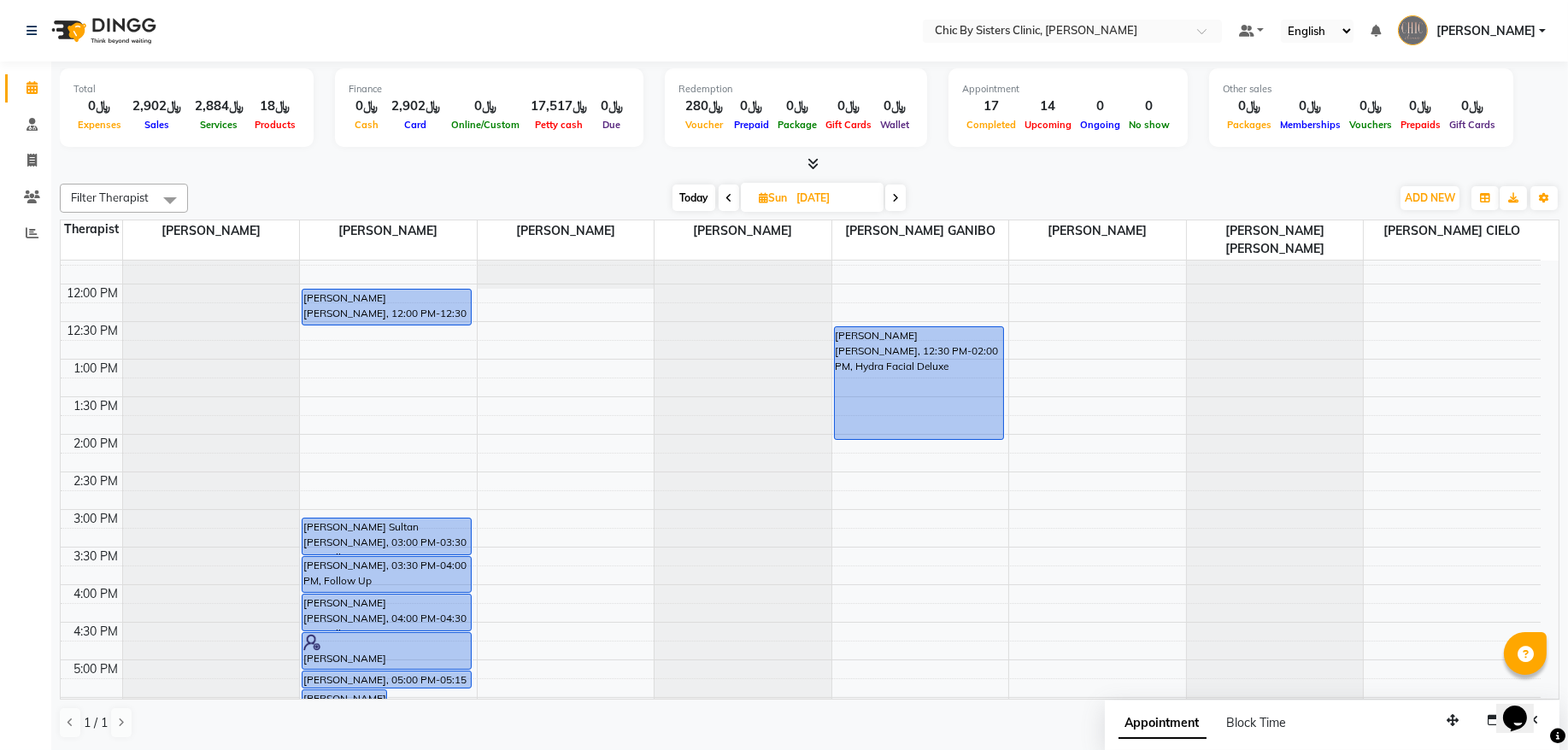
scroll to position [225, 0]
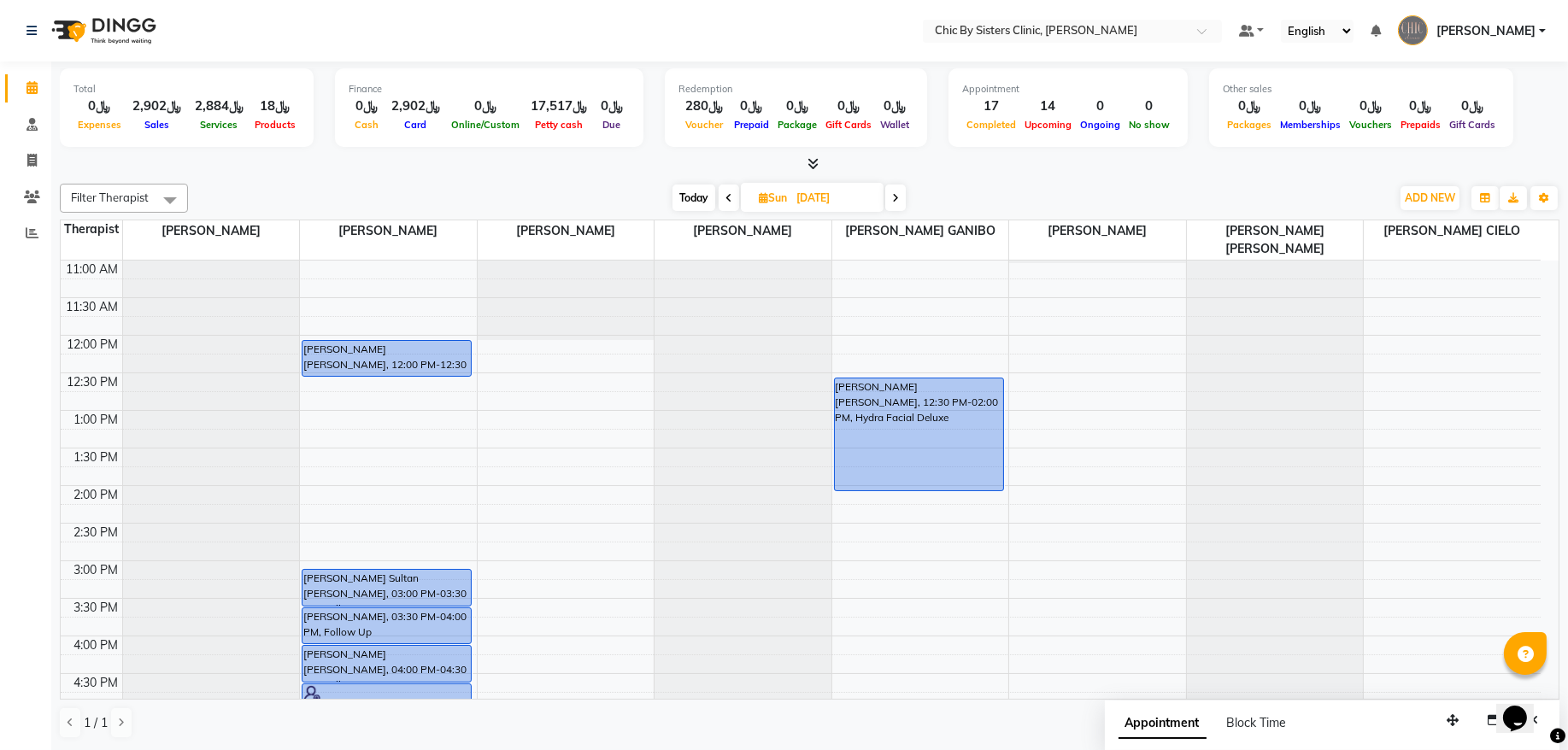
click at [890, 197] on span at bounding box center [895, 198] width 20 height 26
type input "15-09-2025"
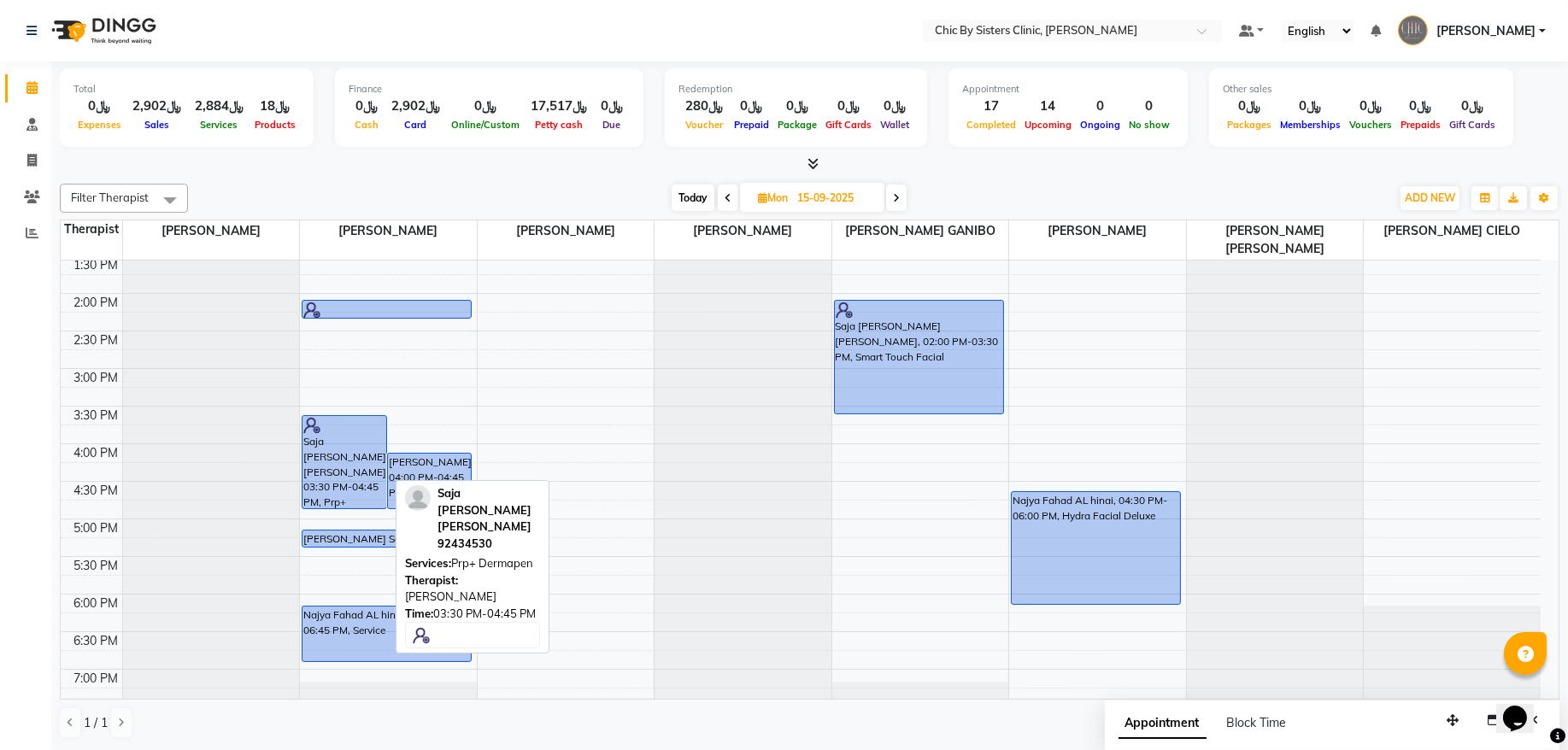
scroll to position [457, 0]
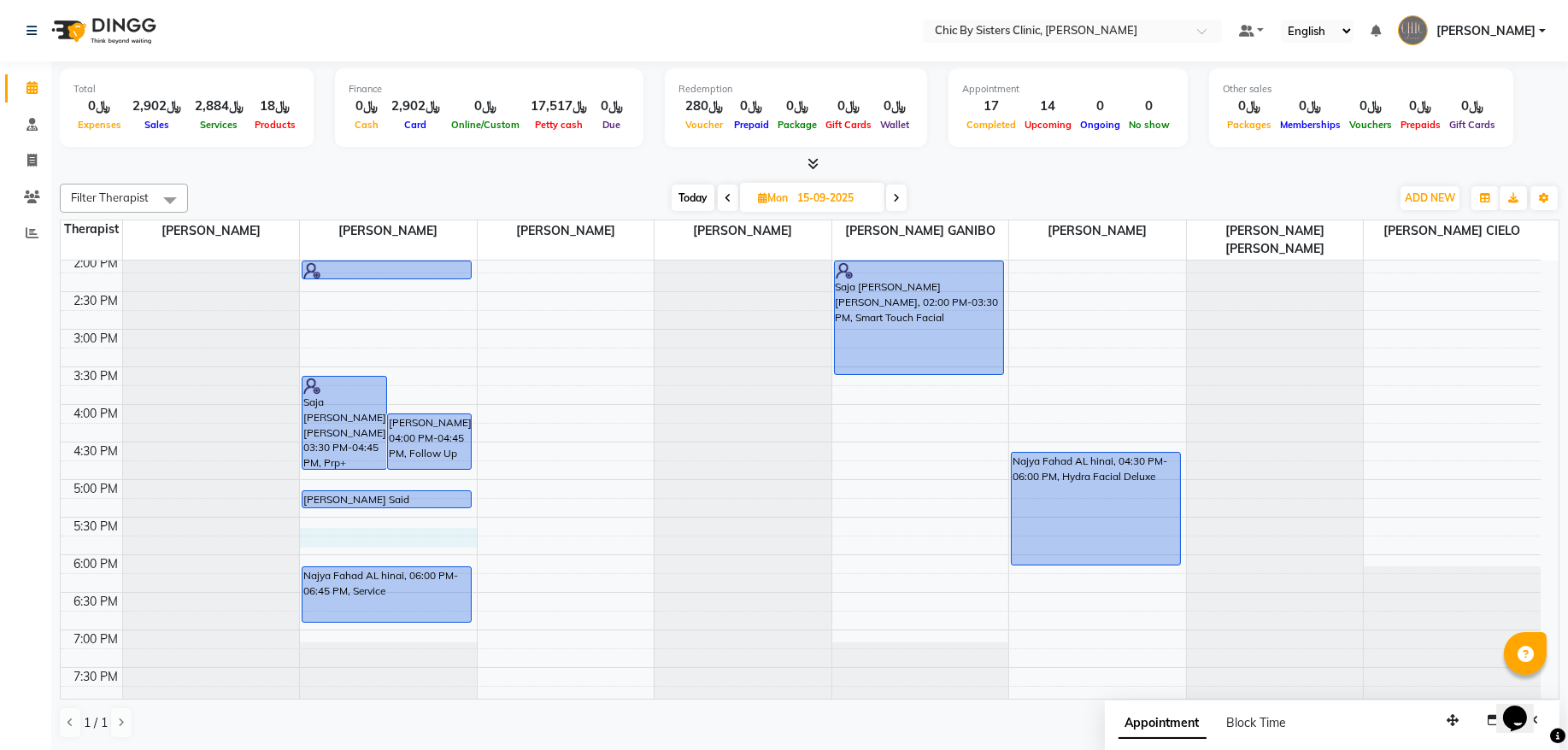
click at [350, 534] on div "8:00 AM 8:30 AM 9:00 AM 9:30 AM 10:00 AM 10:30 AM 11:00 AM 11:30 AM 12:00 PM 12…" at bounding box center [800, 405] width 1480 height 1202
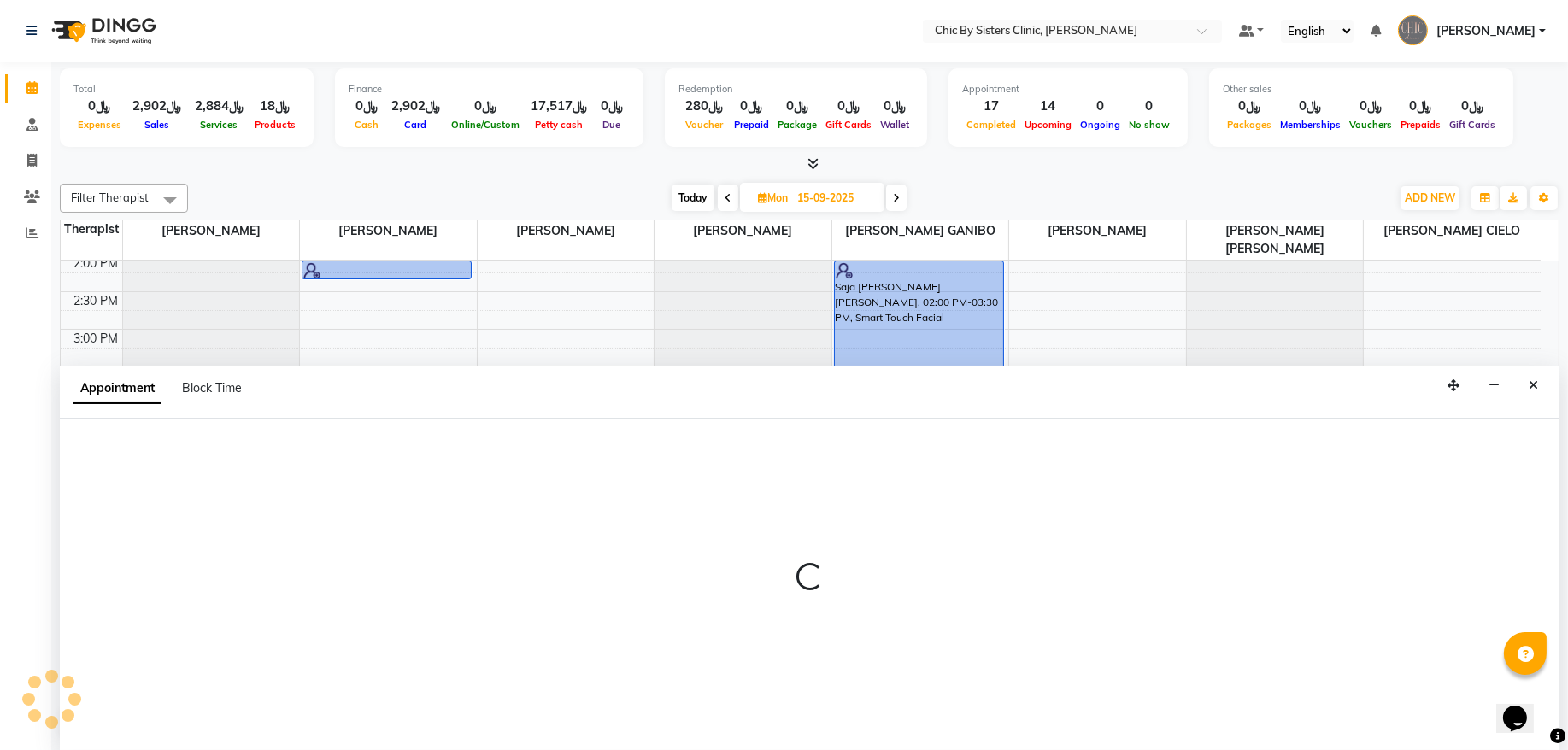
select select "49177"
select select "1050"
select select "tentative"
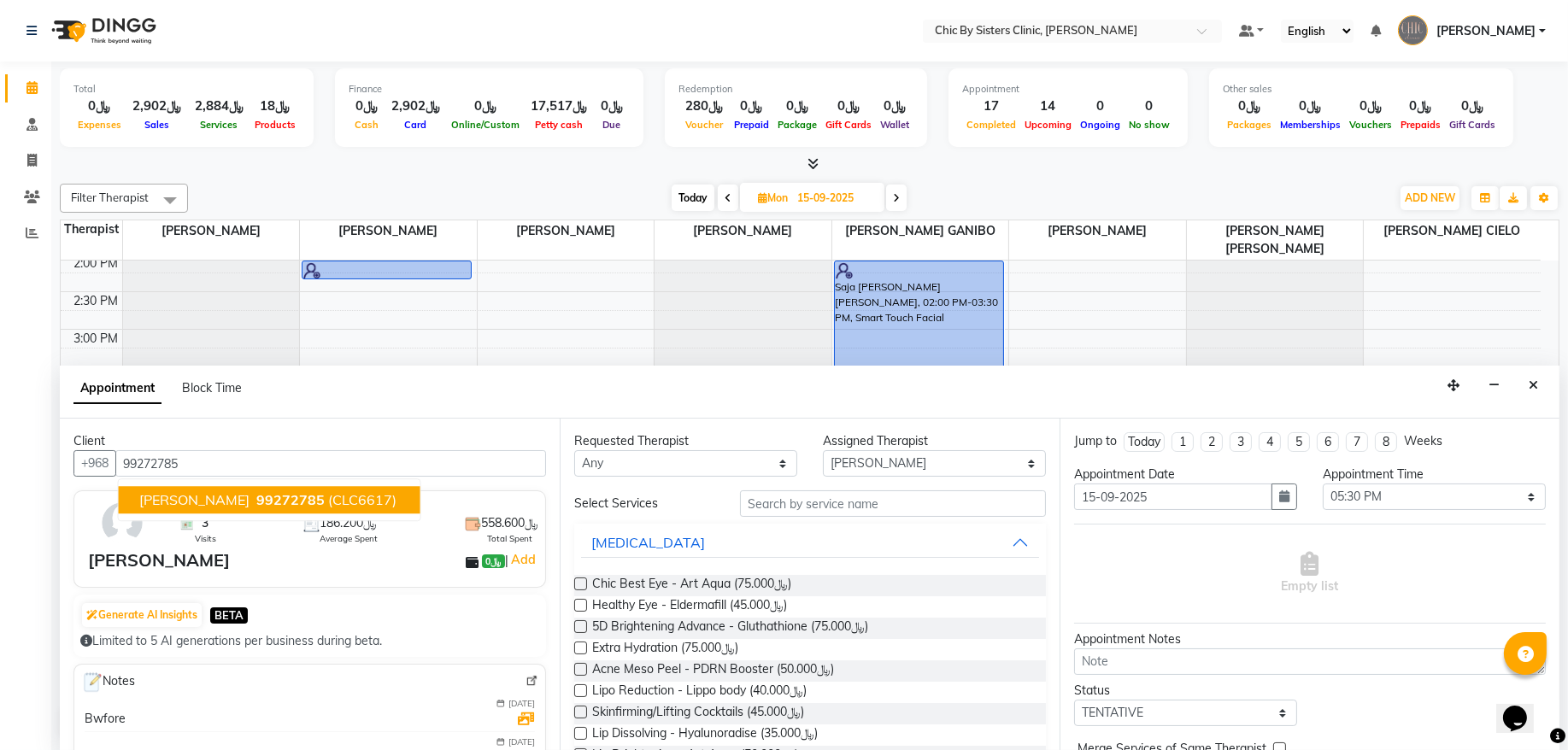
click at [257, 490] on button "Zuwaina Mohammed Yahya AL Shuaili 99272785 (CLC6617)" at bounding box center [269, 500] width 302 height 27
type input "99272785"
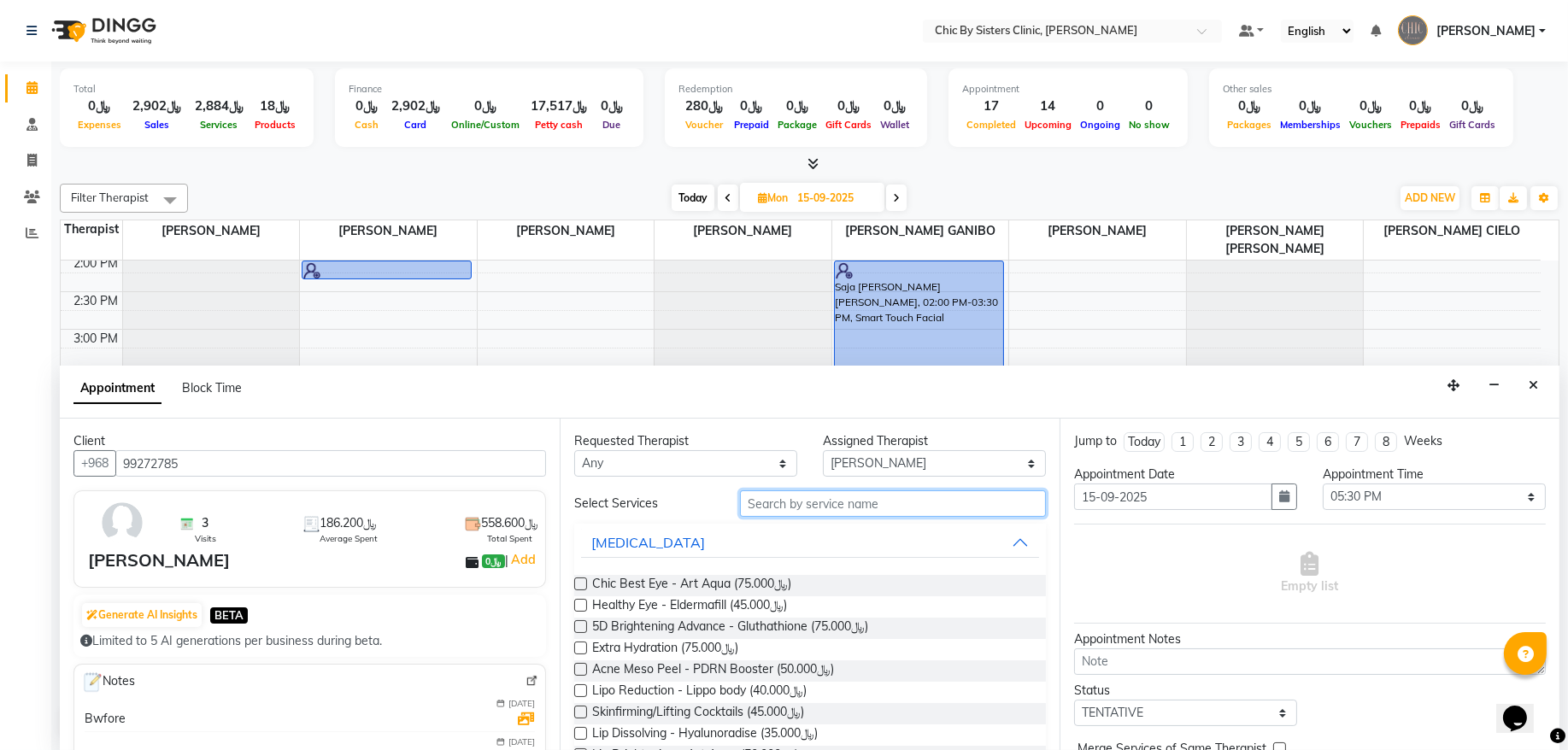
click at [812, 511] on input "text" at bounding box center [894, 504] width 306 height 26
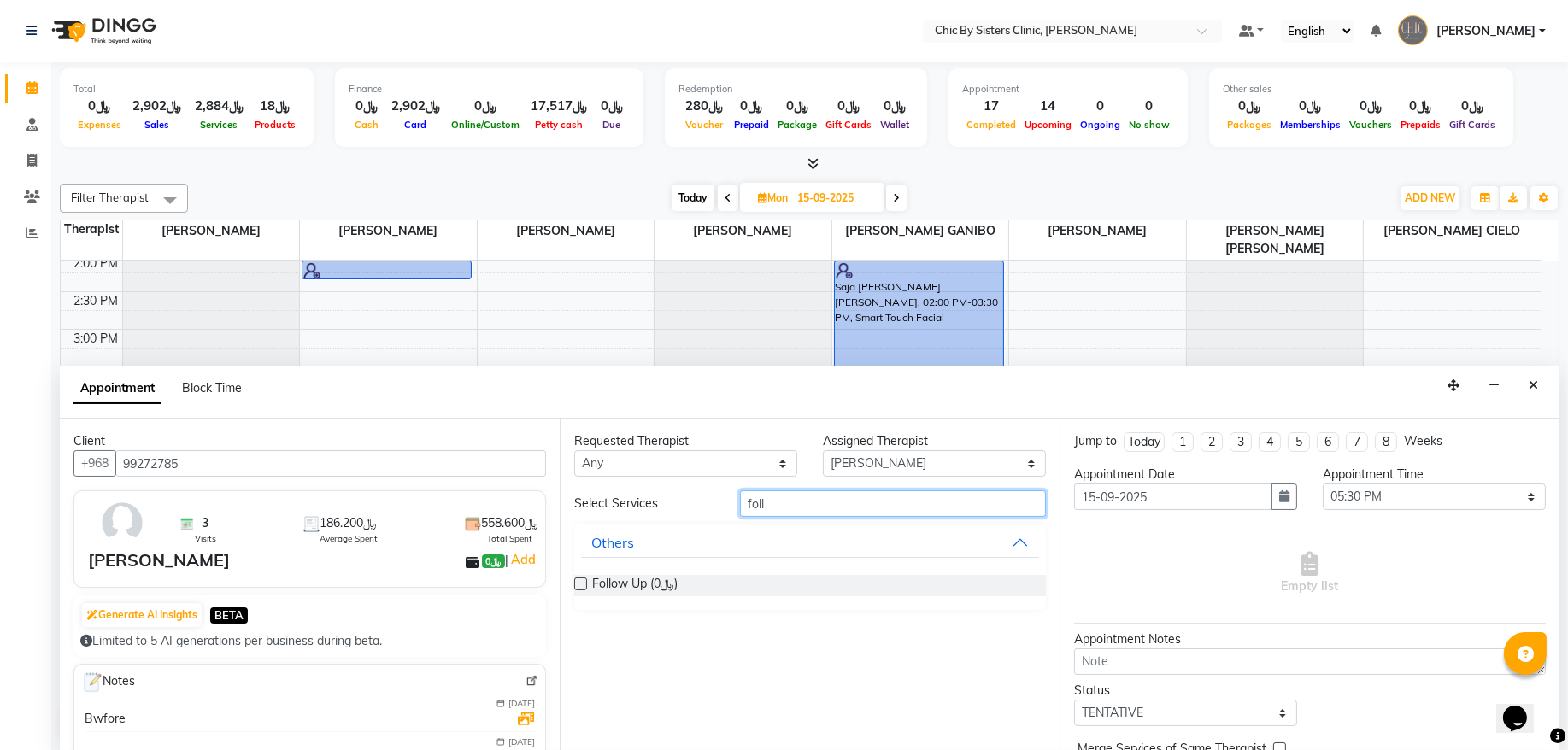
type input "foll"
drag, startPoint x: 577, startPoint y: 576, endPoint x: 600, endPoint y: 593, distance: 28.6
click at [579, 580] on div "Follow Up (﷼0)" at bounding box center [810, 585] width 472 height 21
click at [584, 585] on label at bounding box center [580, 584] width 13 height 13
click at [584, 585] on input "checkbox" at bounding box center [579, 585] width 11 height 11
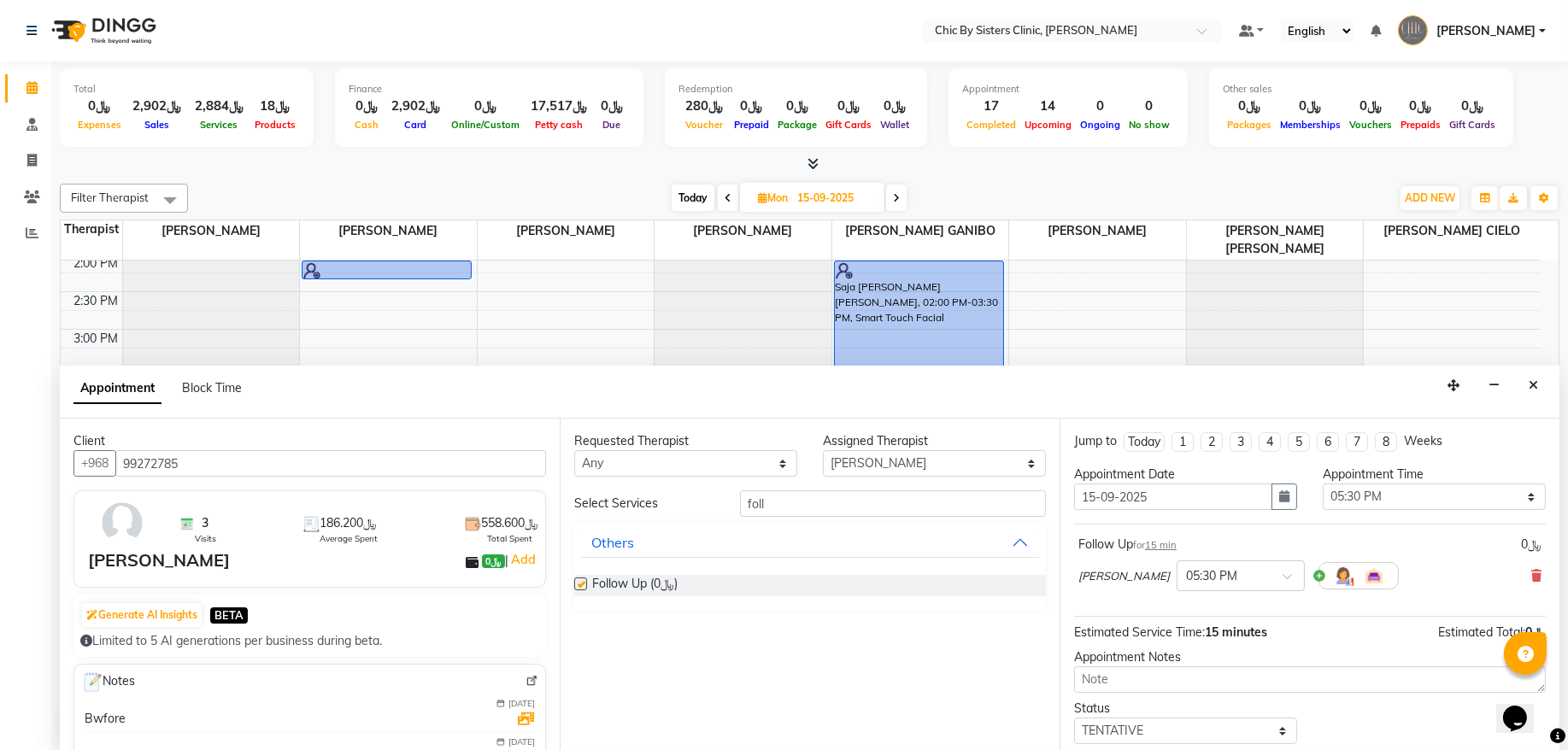
checkbox input "false"
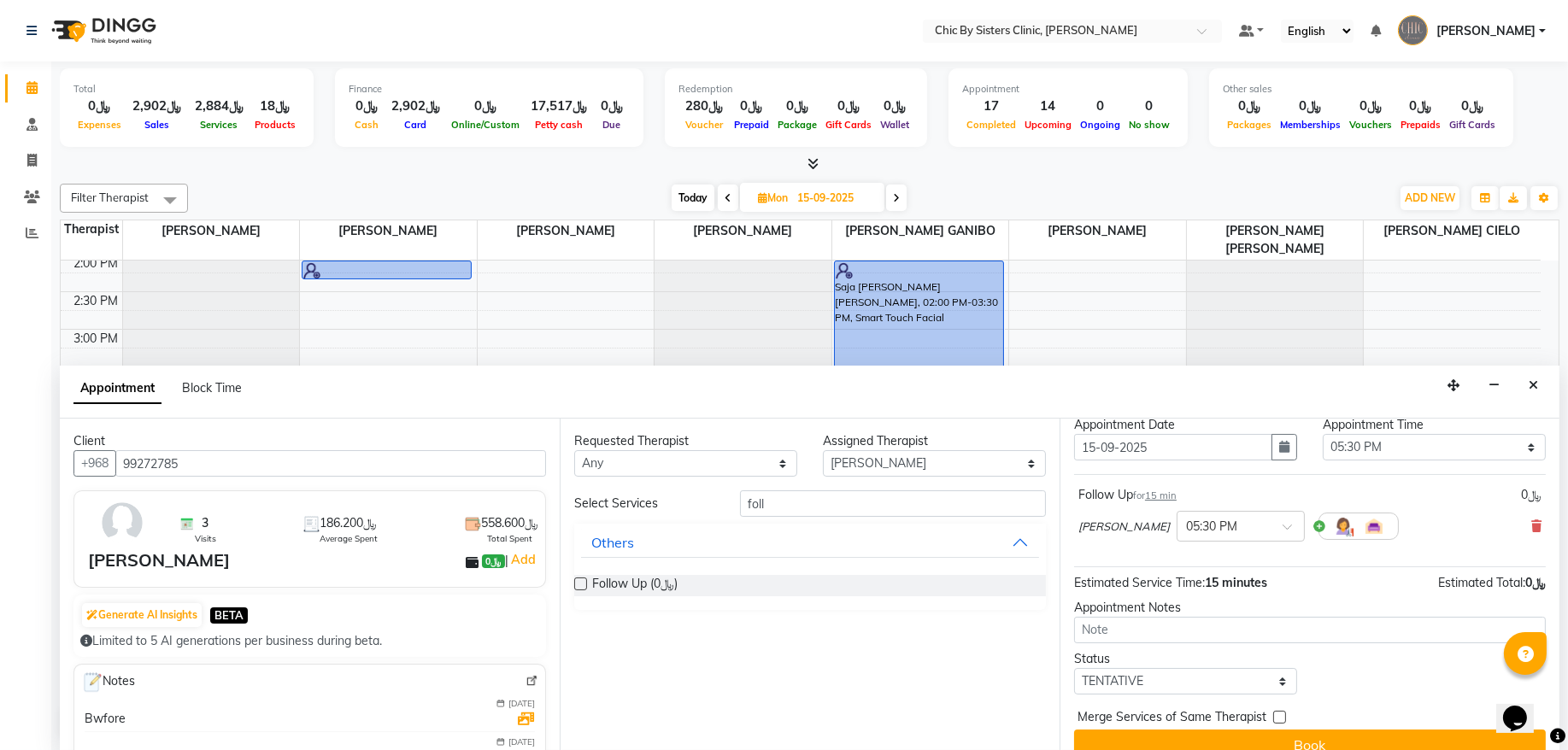
scroll to position [76, 0]
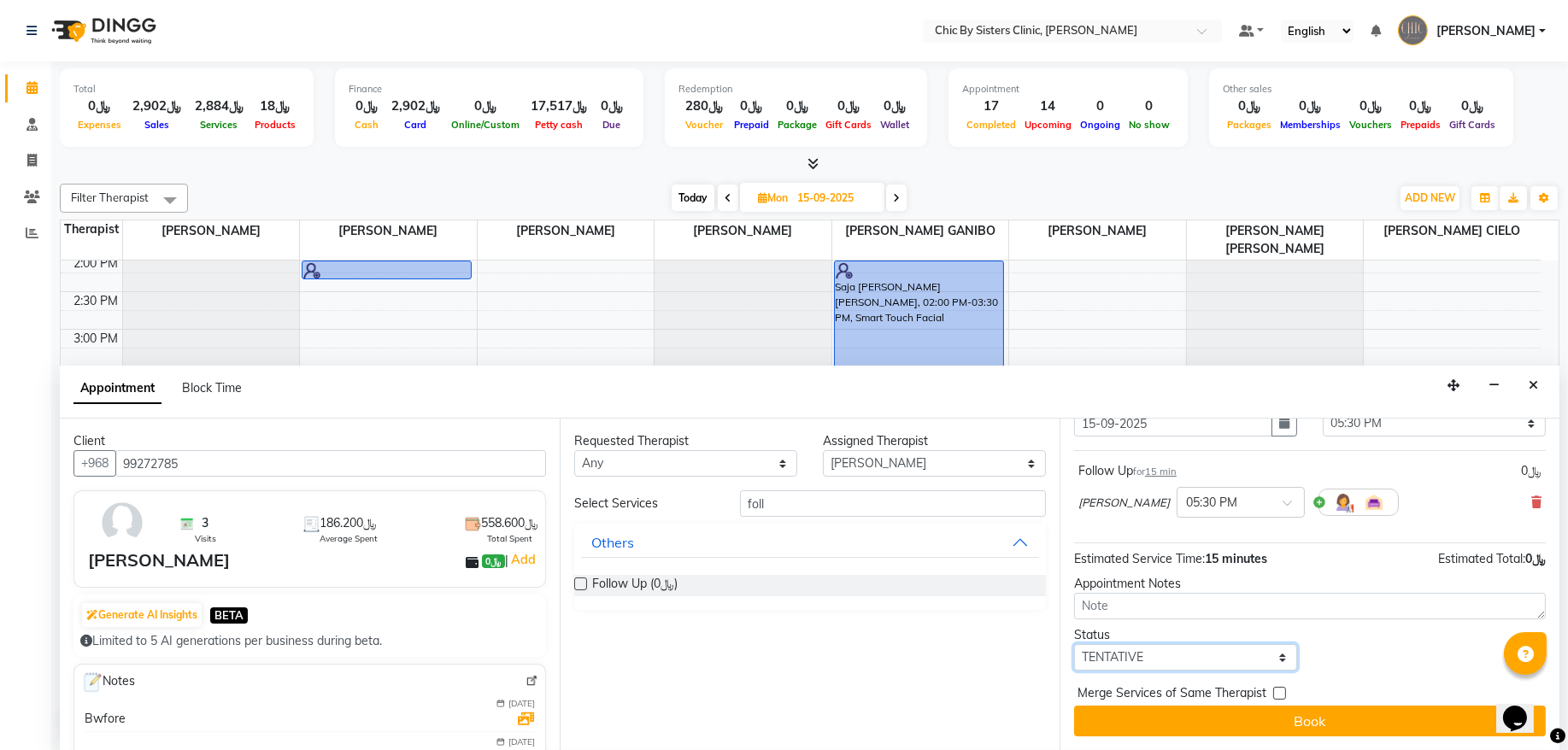
drag, startPoint x: 1118, startPoint y: 661, endPoint x: 1119, endPoint y: 642, distance: 19.0
click at [1118, 661] on select "Select TENTATIVE CONFIRM UPCOMING" at bounding box center [1185, 658] width 223 height 26
select select "upcoming"
click at [1074, 644] on select "Select TENTATIVE CONFIRM UPCOMING" at bounding box center [1185, 658] width 223 height 26
click at [1126, 742] on div "Jump to Today 1 2 3 4 5 6 7 8 Weeks Appointment Date 15-09-2025 Appointment Tim…" at bounding box center [1310, 585] width 500 height 332
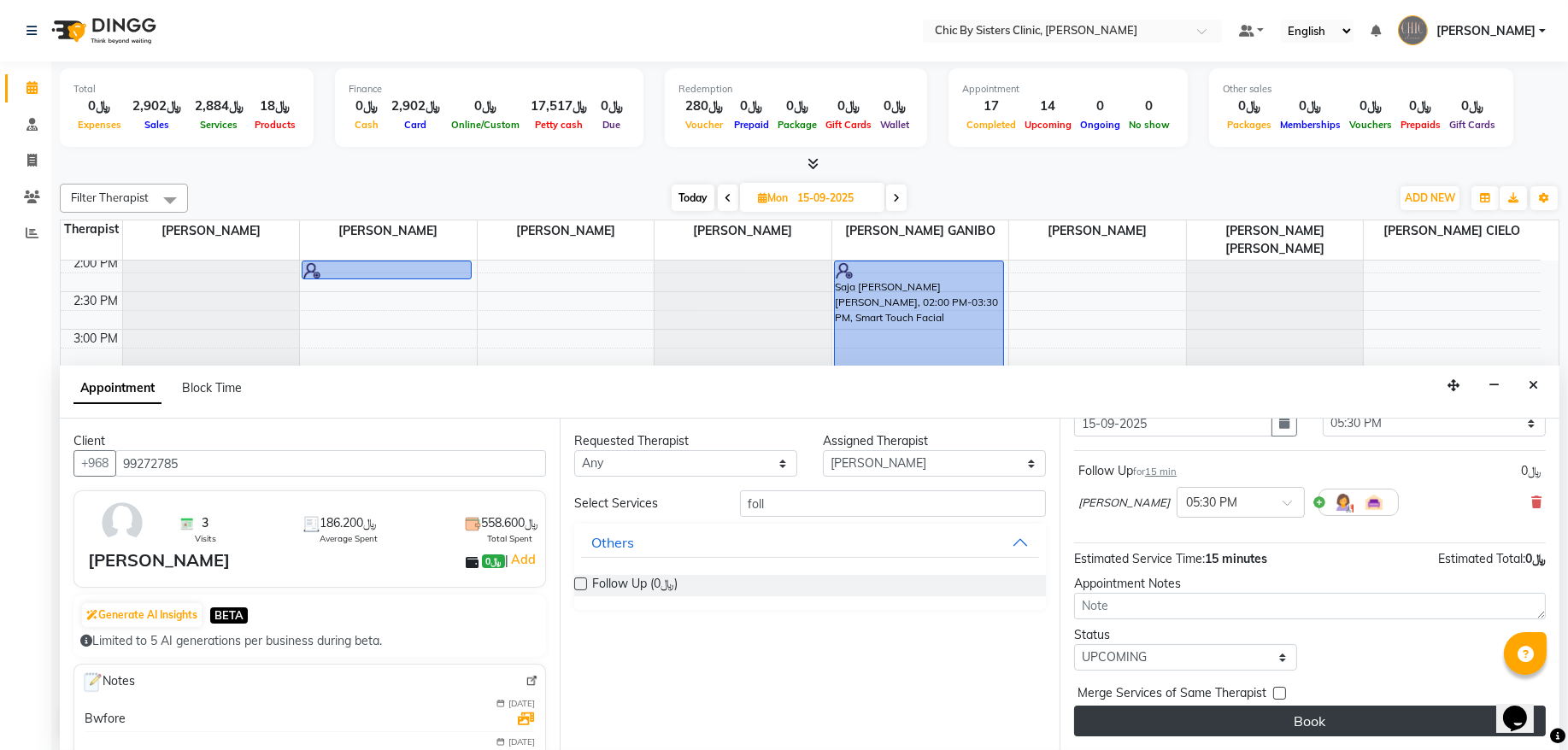
click at [1123, 727] on button "Book" at bounding box center [1310, 721] width 472 height 31
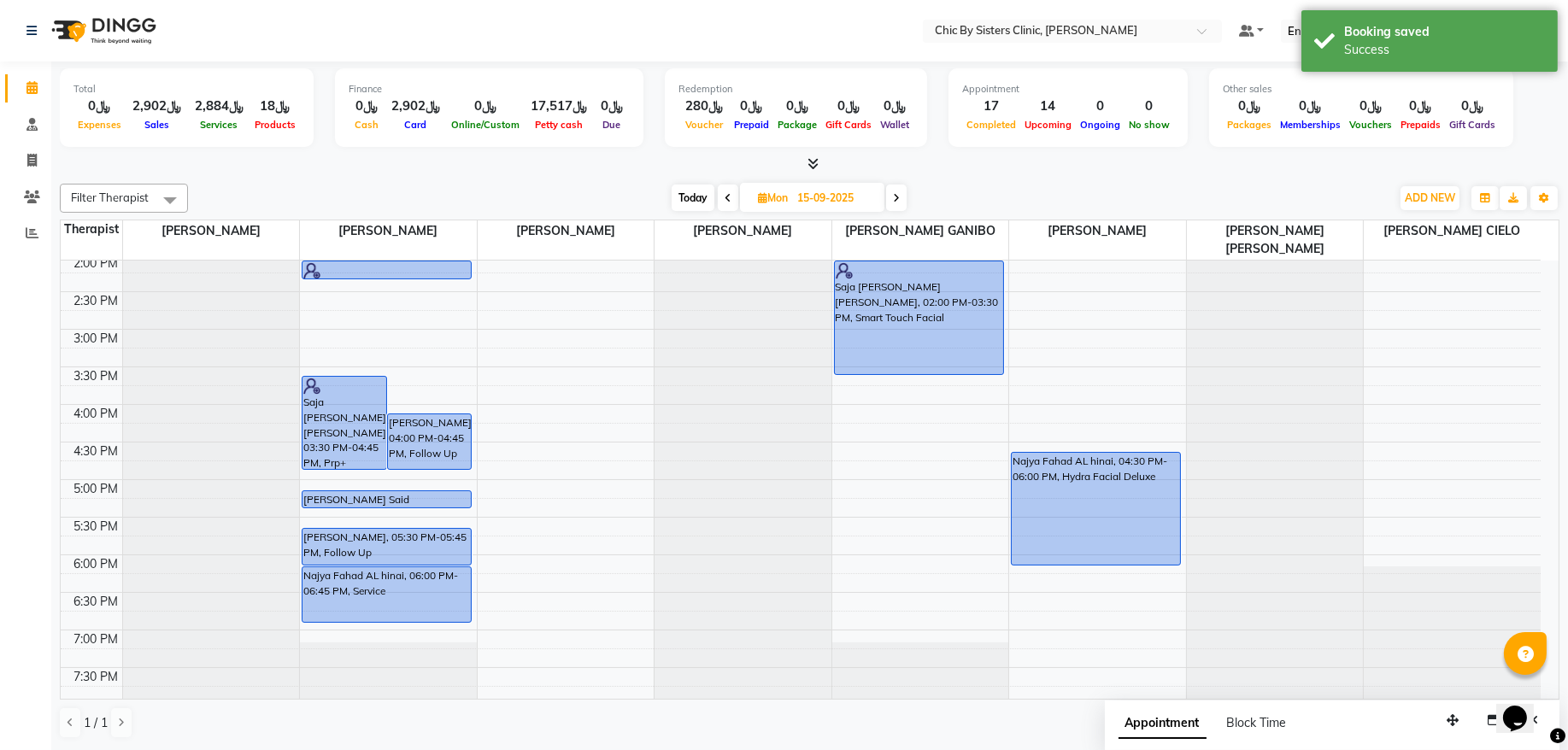
click at [373, 554] on div "Saja Nasser Abdullah mahamad Al Mukhaini, 03:30 PM-04:45 PM, Prp+ Dermapen Eman…" at bounding box center [388, 405] width 177 height 1202
click at [725, 199] on icon at bounding box center [728, 198] width 7 height 11
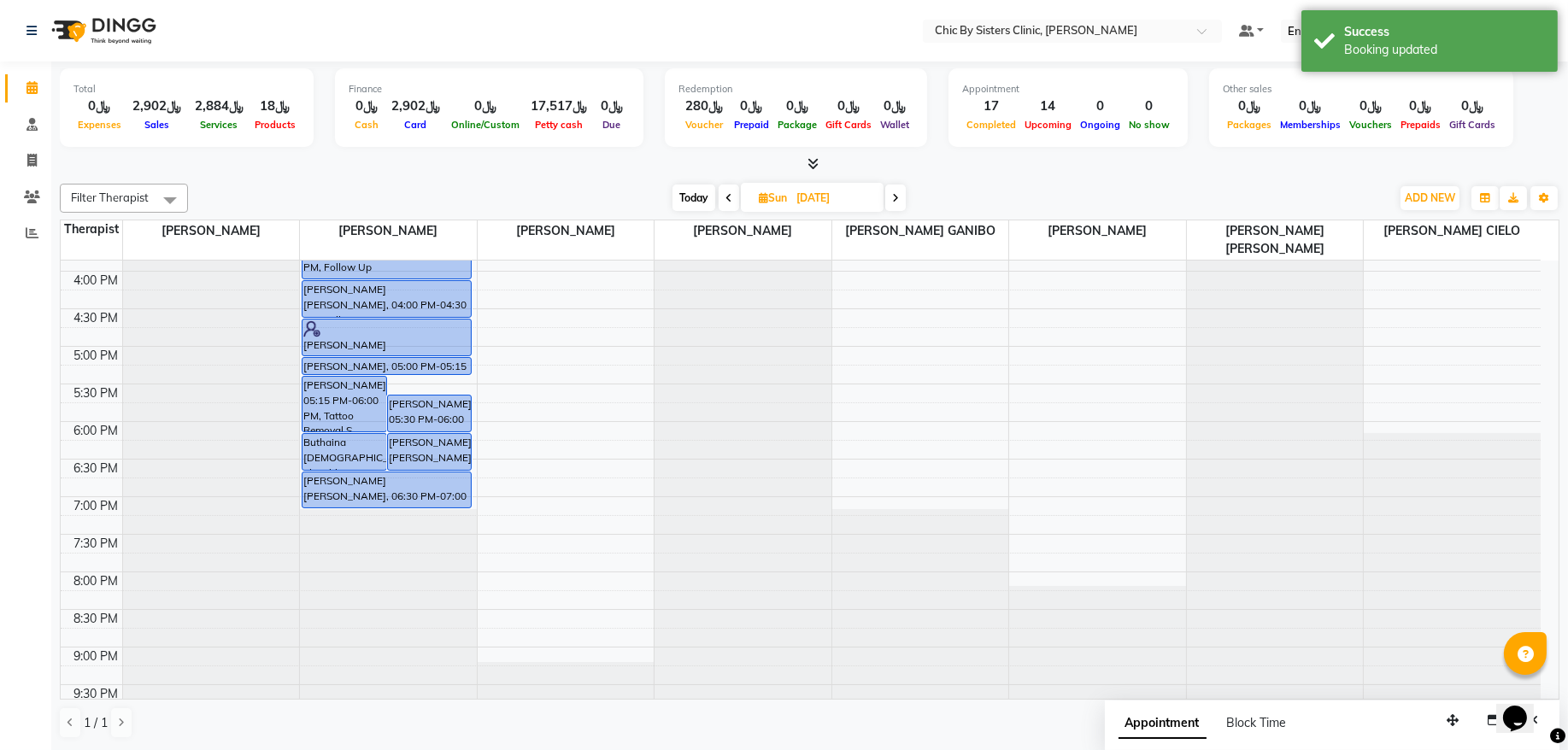
scroll to position [457, 0]
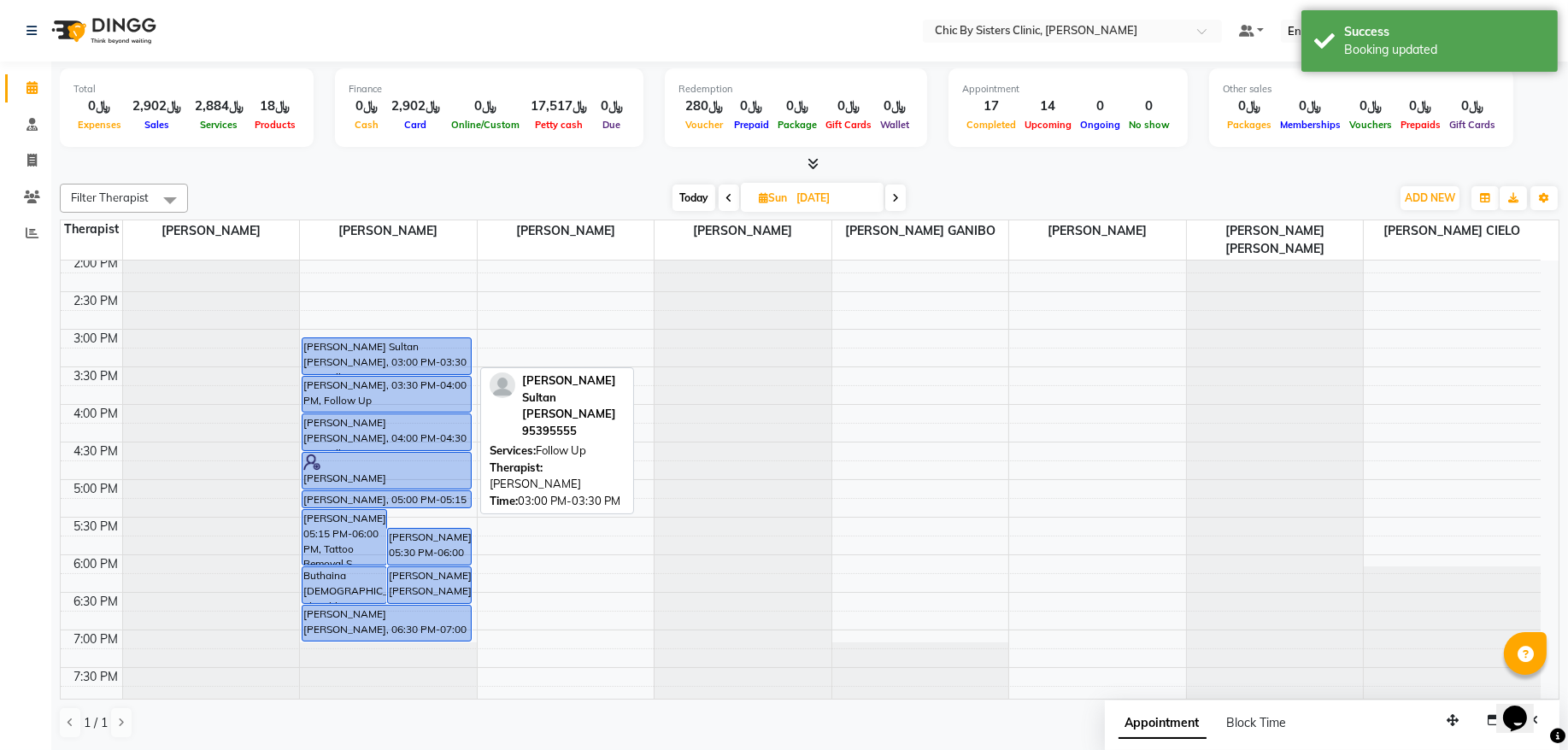
click at [394, 359] on div "Sharifa Moahmed Sultan Al busaidi, 03:00 PM-03:30 PM, Follow Up" at bounding box center [386, 356] width 168 height 36
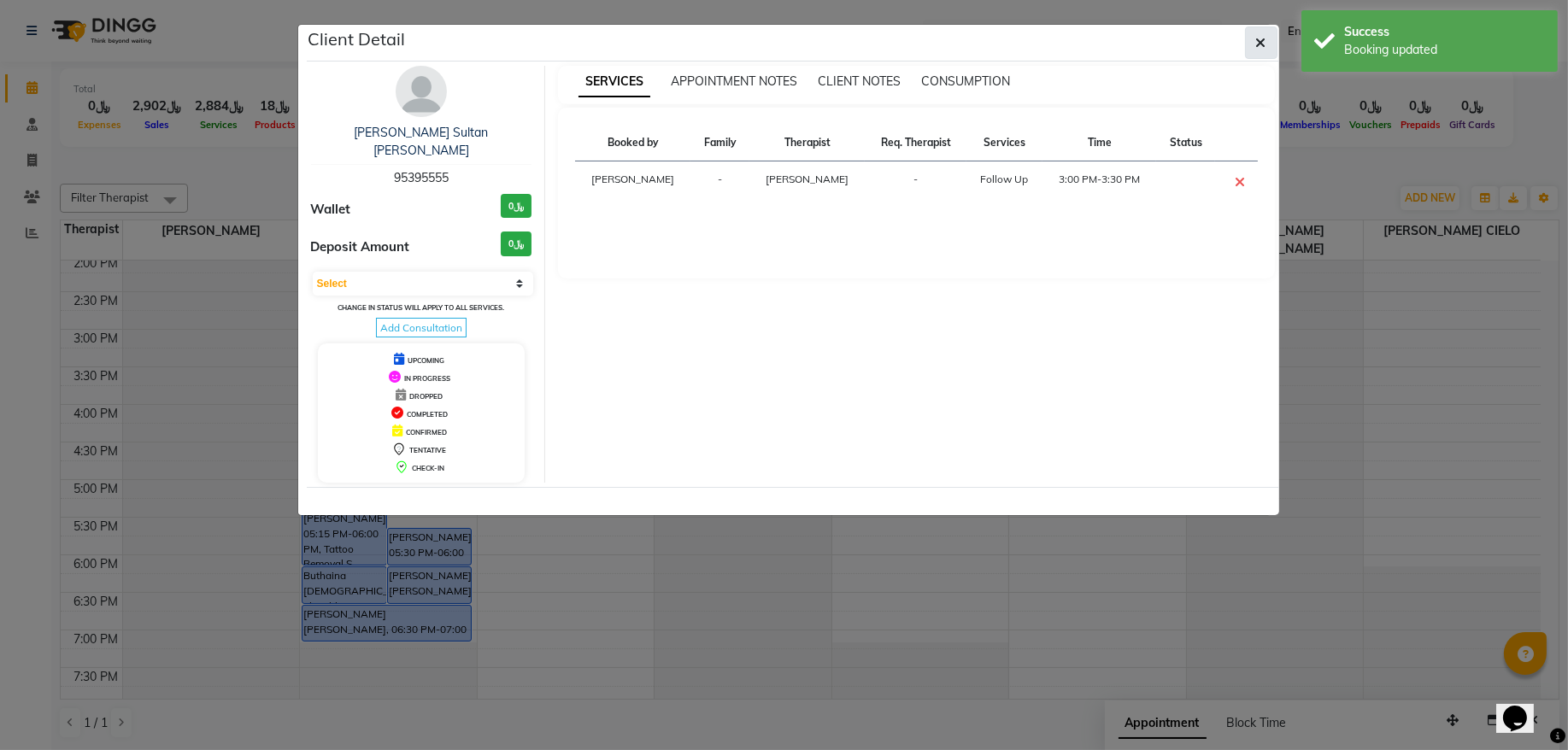
click at [1258, 51] on button "button" at bounding box center [1262, 42] width 33 height 33
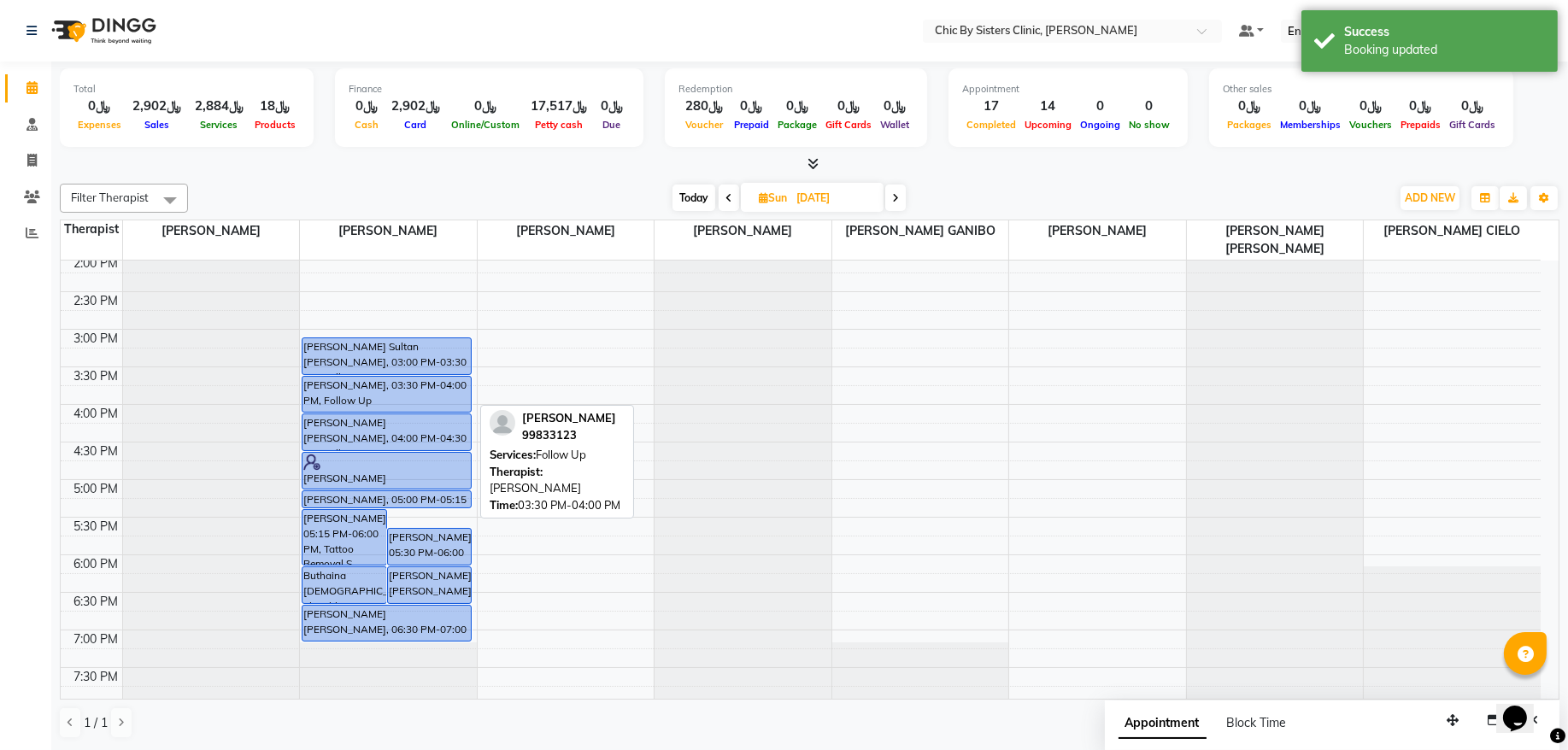
click at [420, 388] on div "Shatha Alzadjali, 03:30 PM-04:00 PM, Follow Up" at bounding box center [386, 394] width 168 height 35
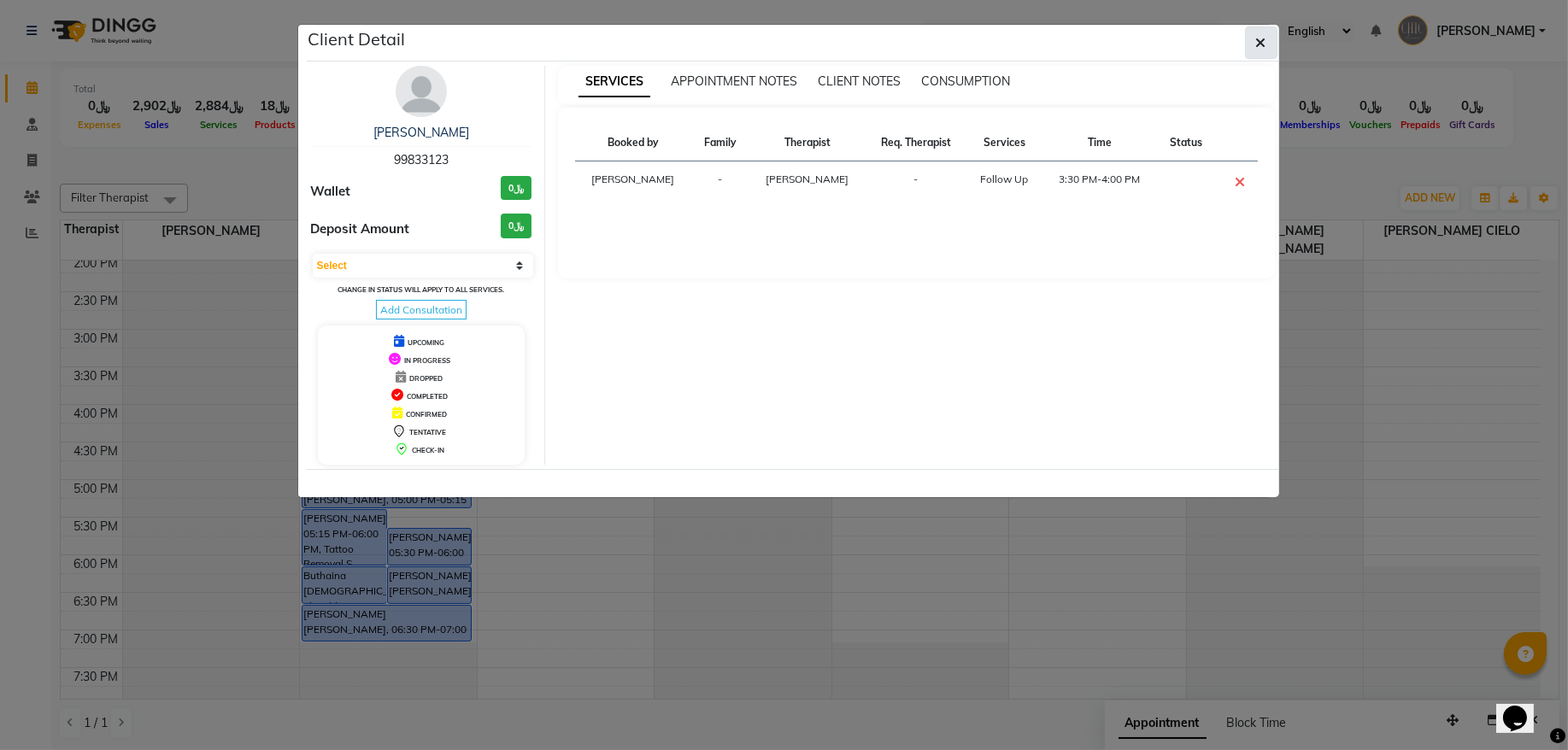
click at [1256, 57] on button "button" at bounding box center [1262, 42] width 33 height 33
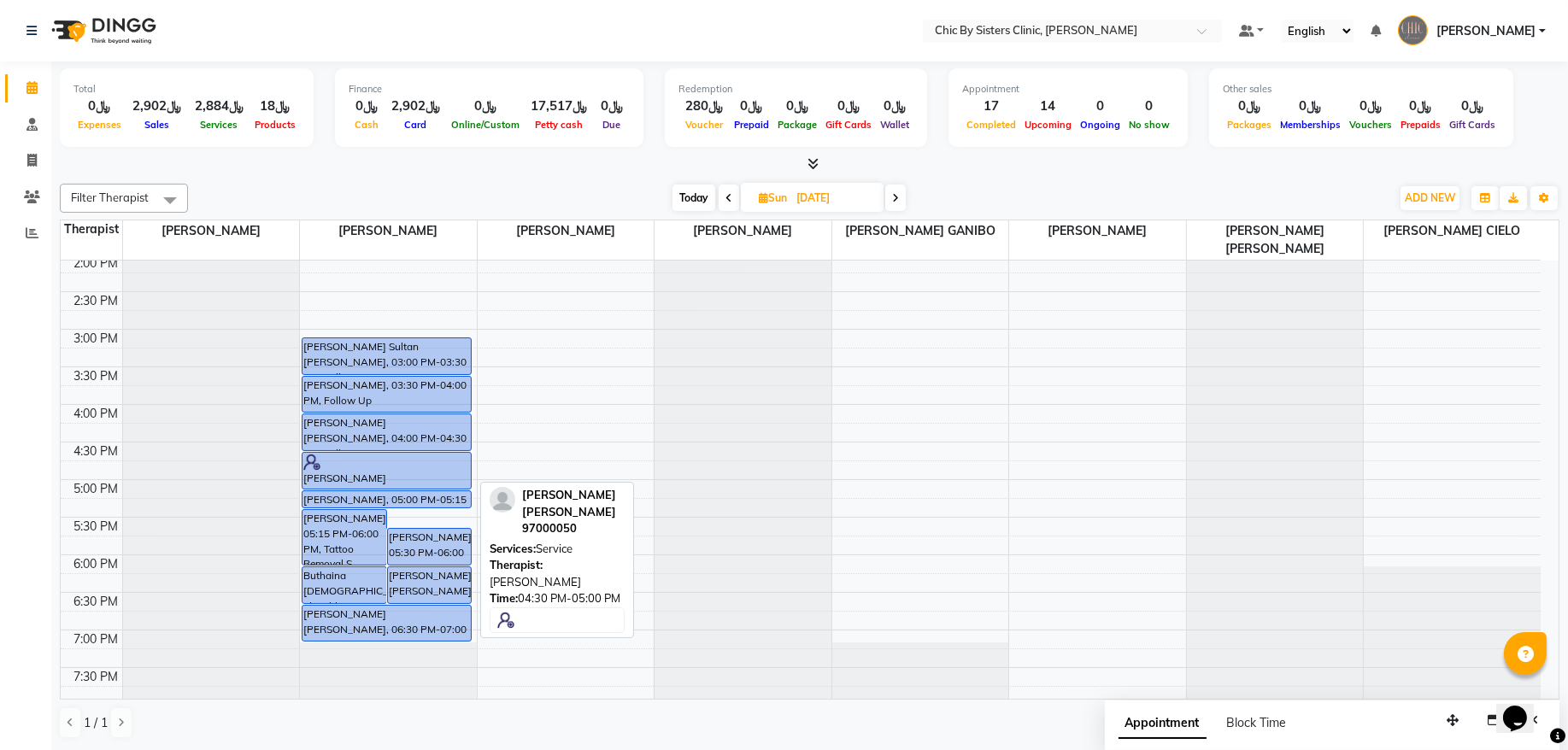
click at [405, 474] on div "Noora Sultan al naimi, 04:30 PM-05:00 PM, Service" at bounding box center [386, 471] width 168 height 36
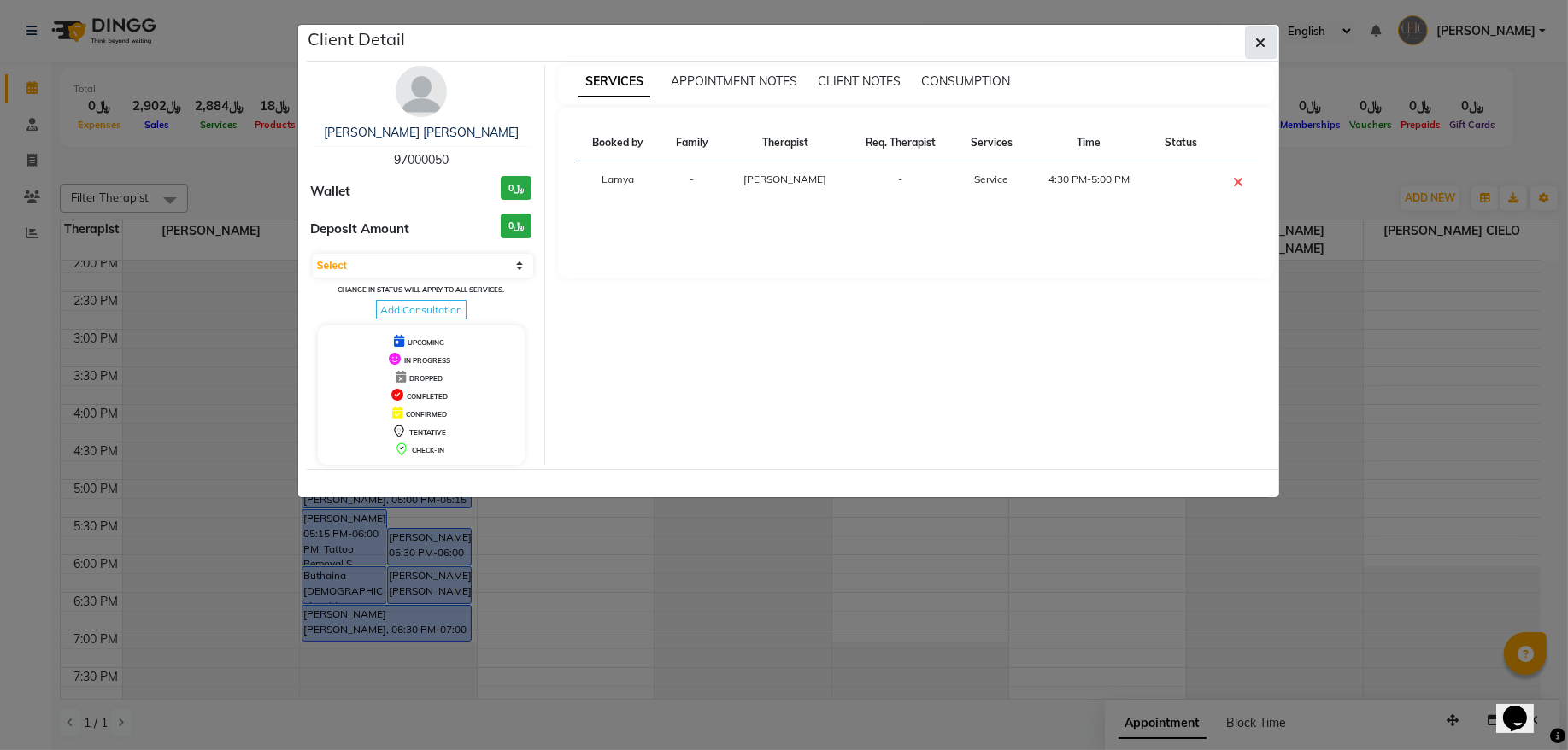
click at [1250, 56] on button "button" at bounding box center [1262, 42] width 33 height 33
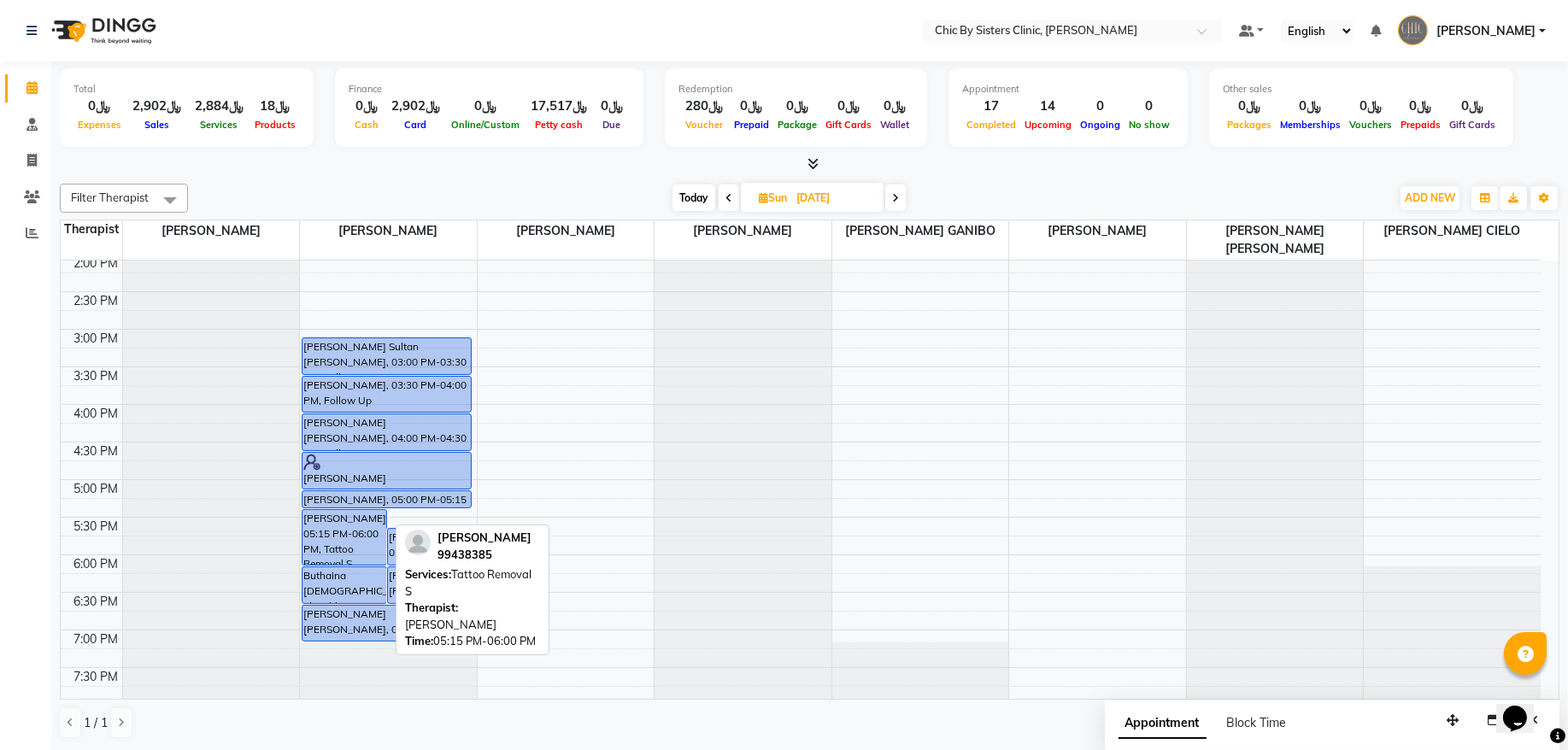
click at [308, 541] on div "Majan Al Abdullatif, 05:15 PM-06:00 PM, Tattoo Removal S" at bounding box center [344, 538] width 84 height 55
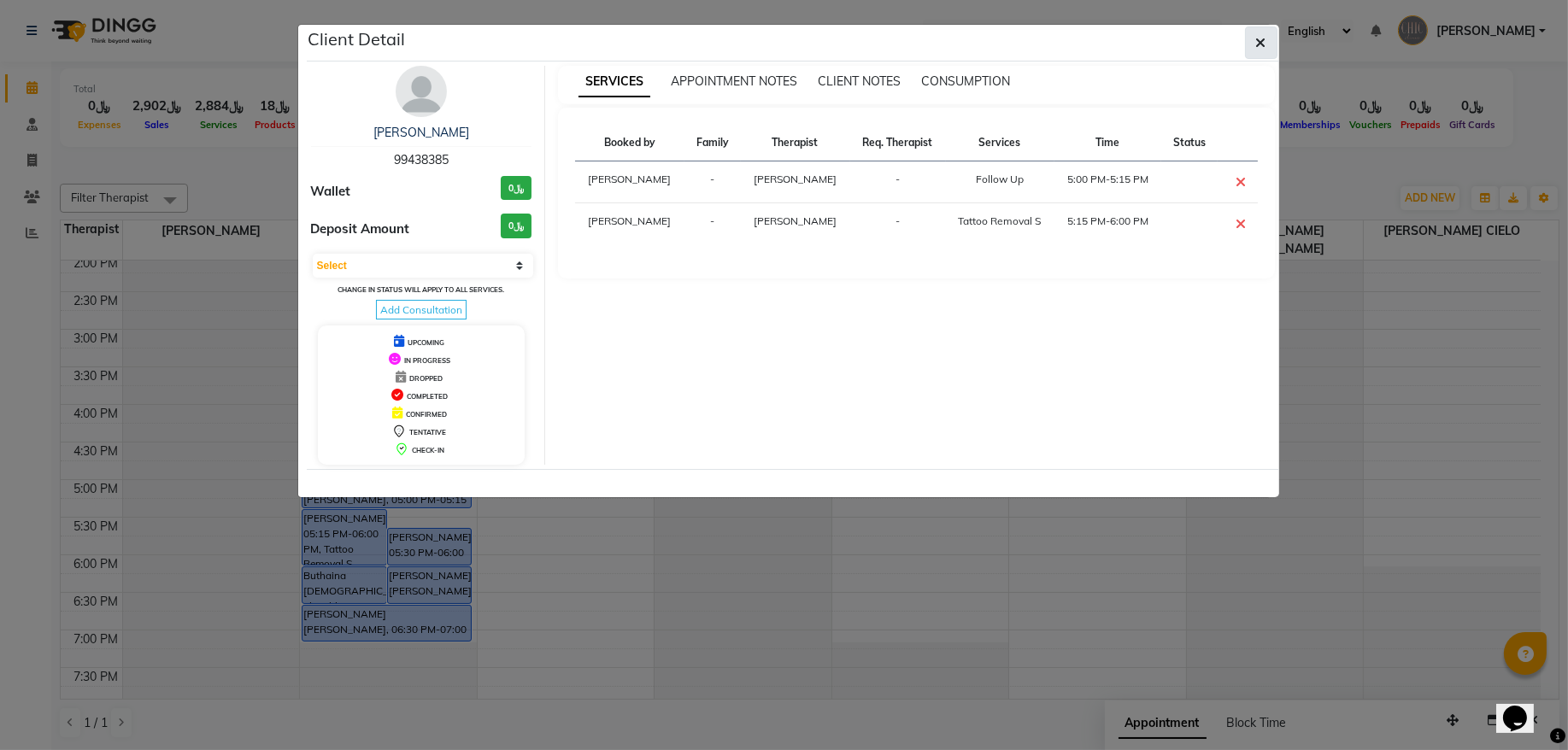
click at [1270, 53] on button "button" at bounding box center [1262, 42] width 33 height 33
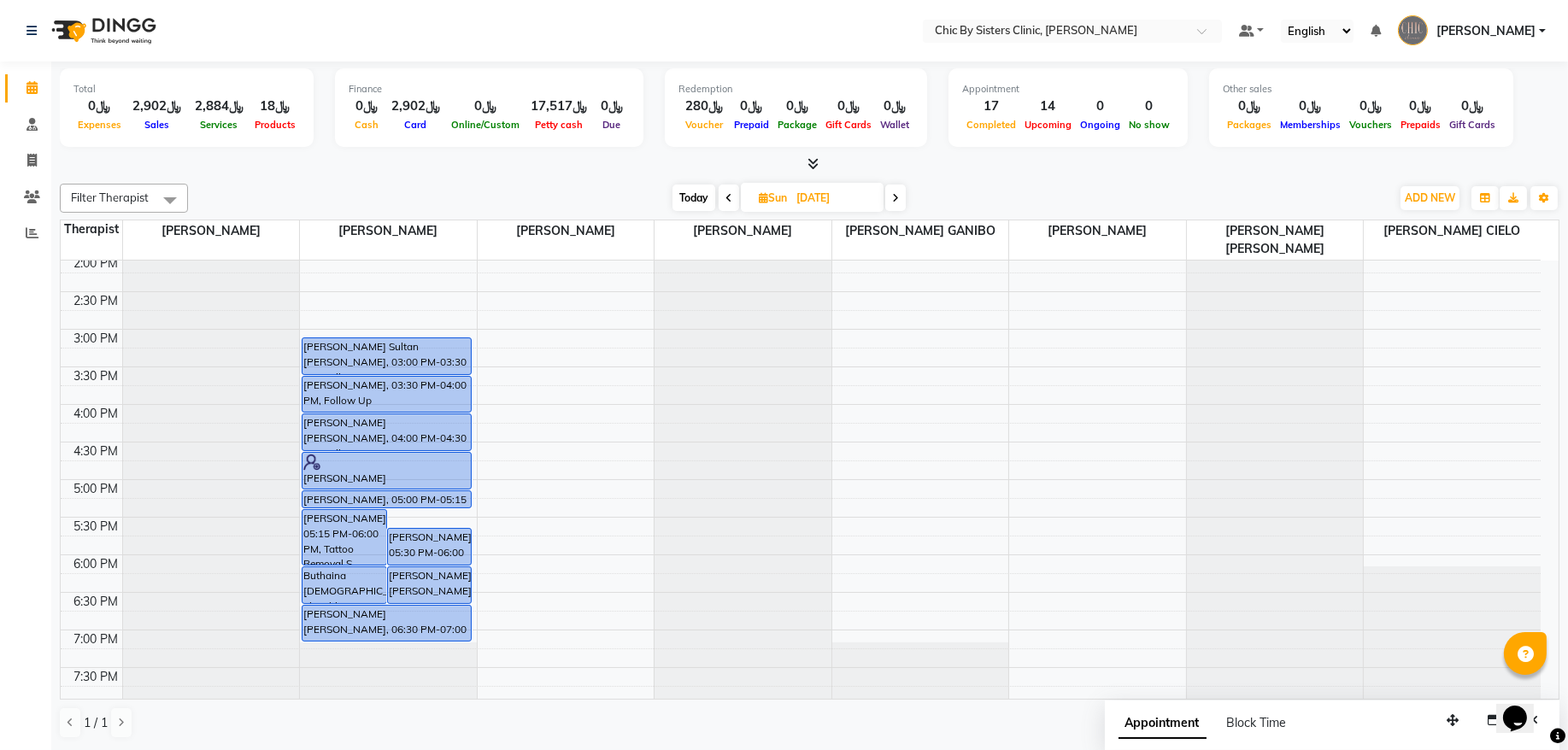
click at [694, 194] on span "Today" at bounding box center [694, 198] width 43 height 26
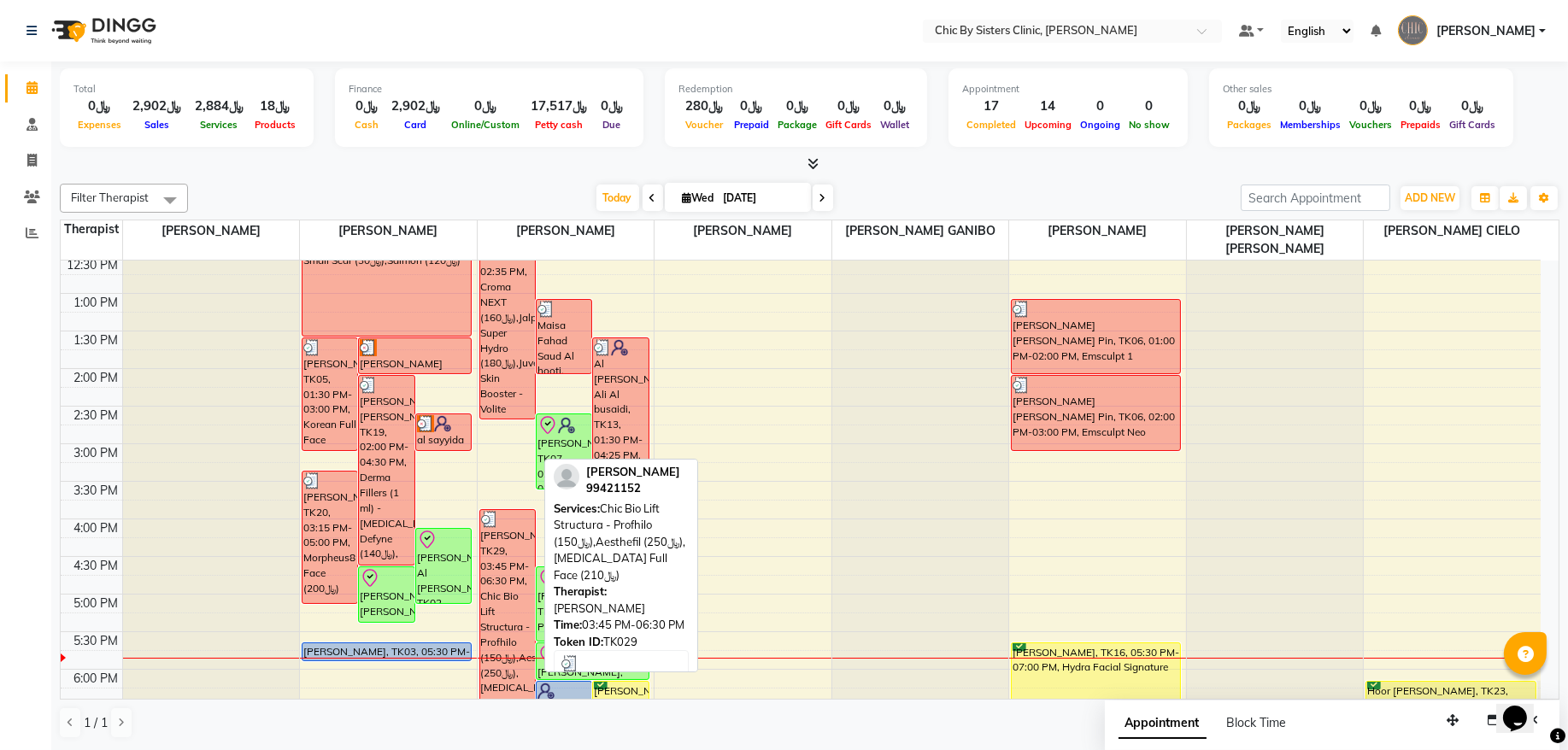
scroll to position [342, 0]
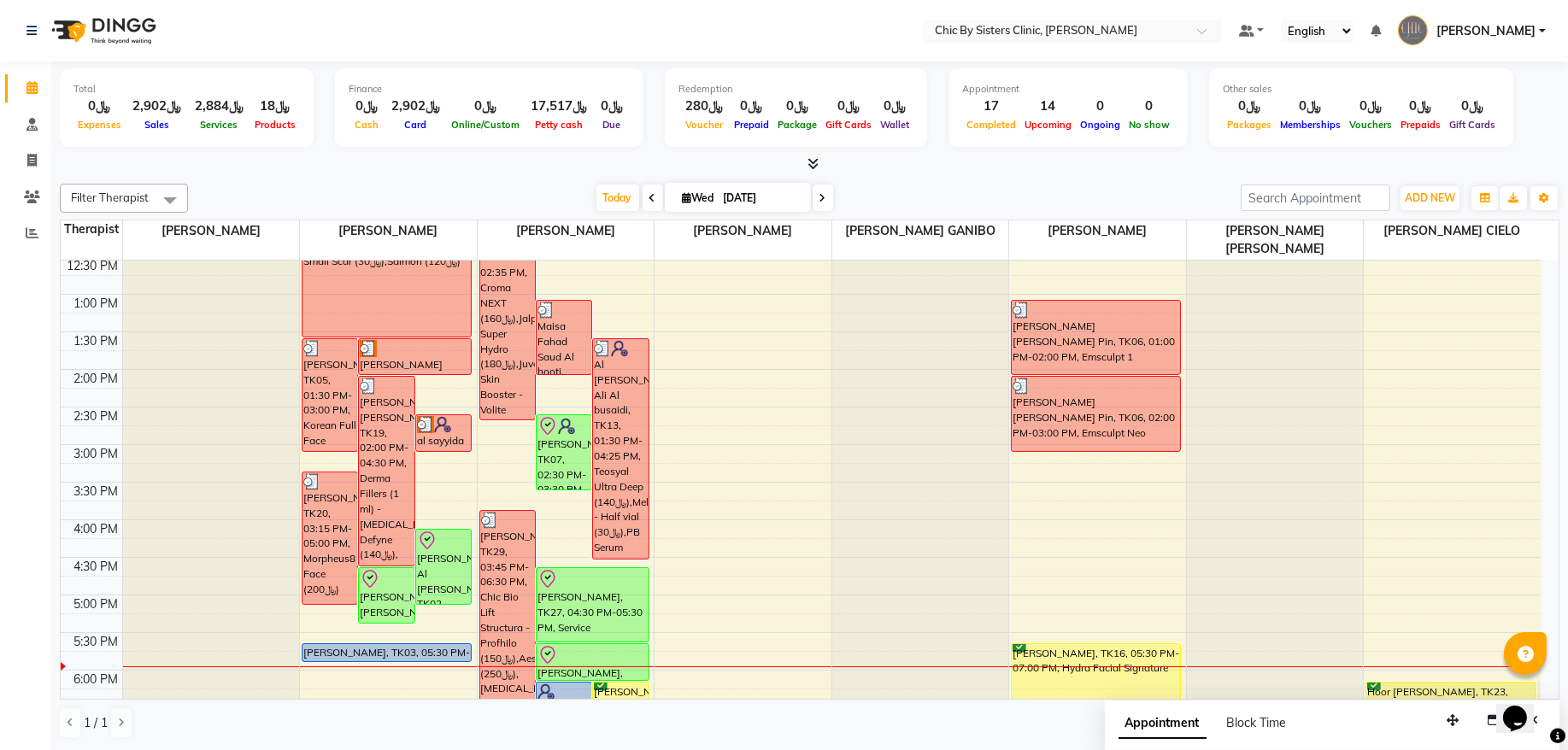
click at [813, 186] on span at bounding box center [822, 198] width 20 height 26
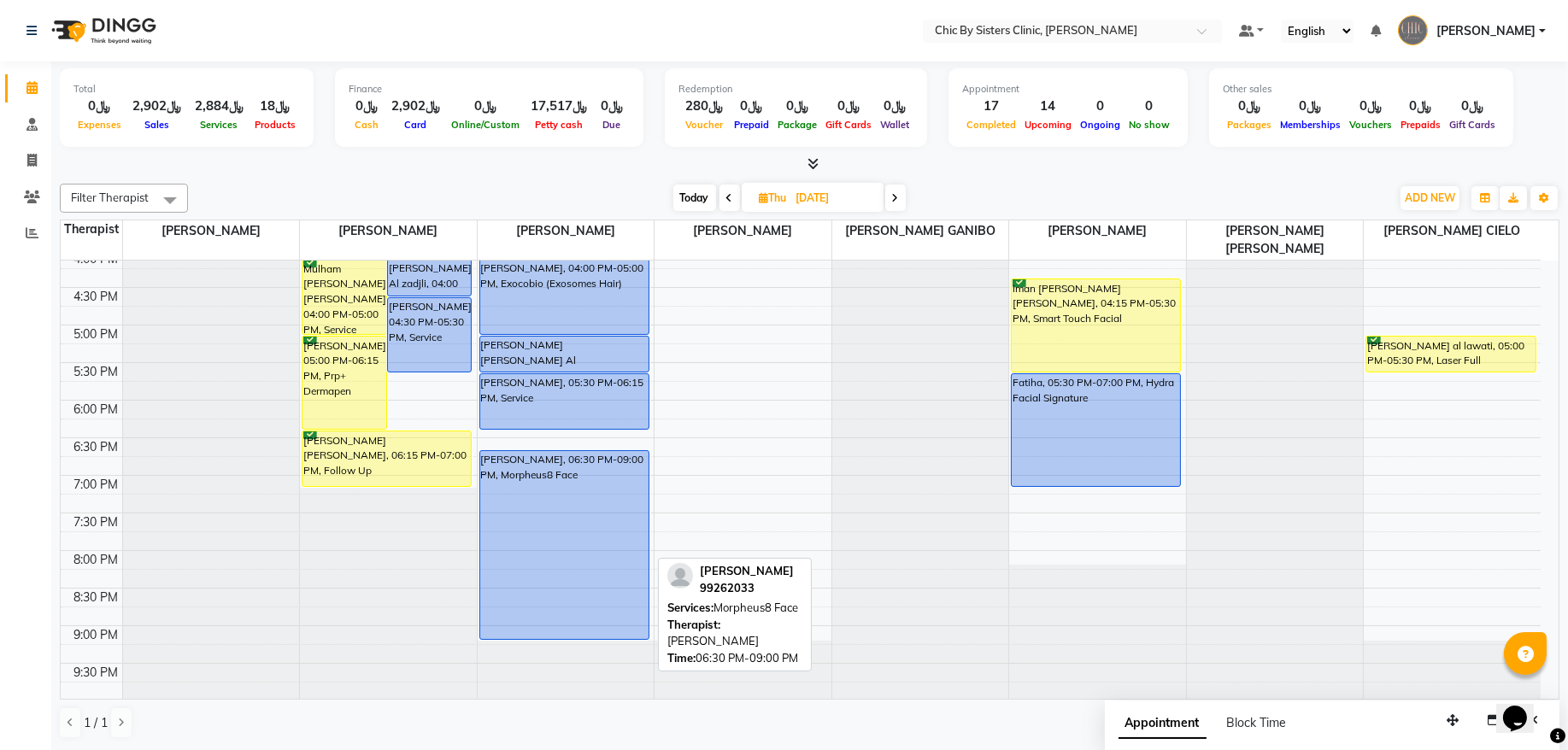
scroll to position [572, 0]
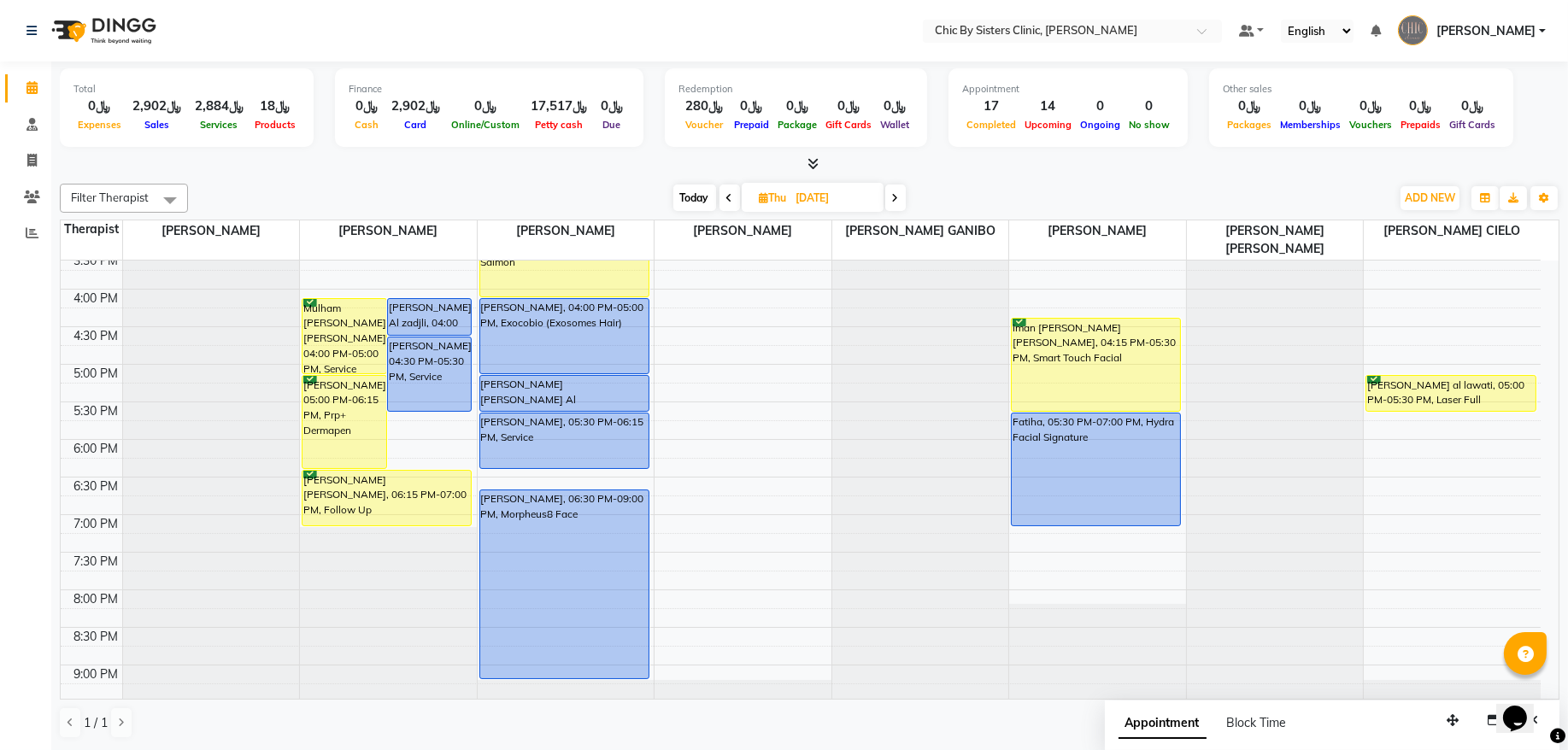
click at [685, 206] on span "Today" at bounding box center [695, 198] width 43 height 26
type input "[DATE]"
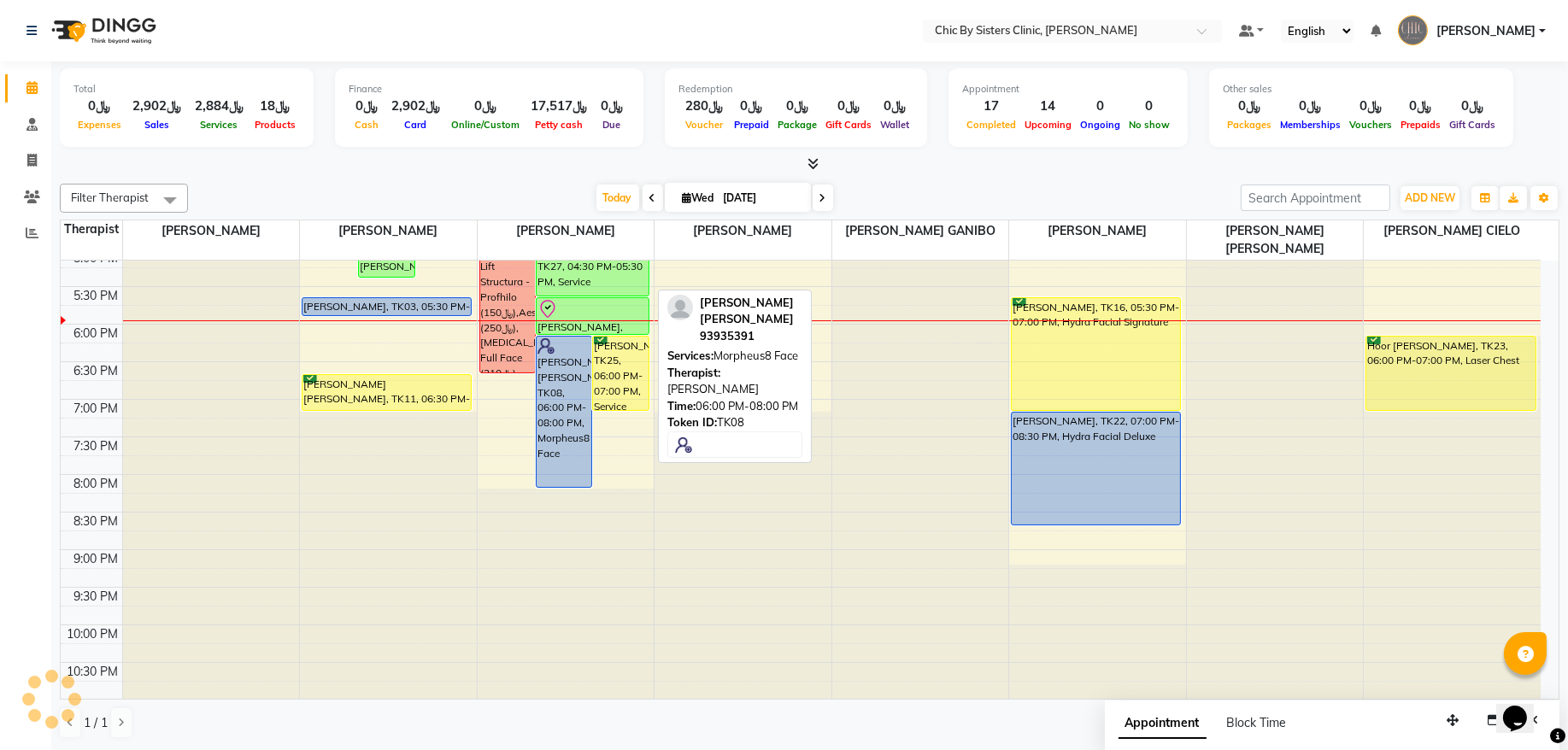
scroll to position [457, 0]
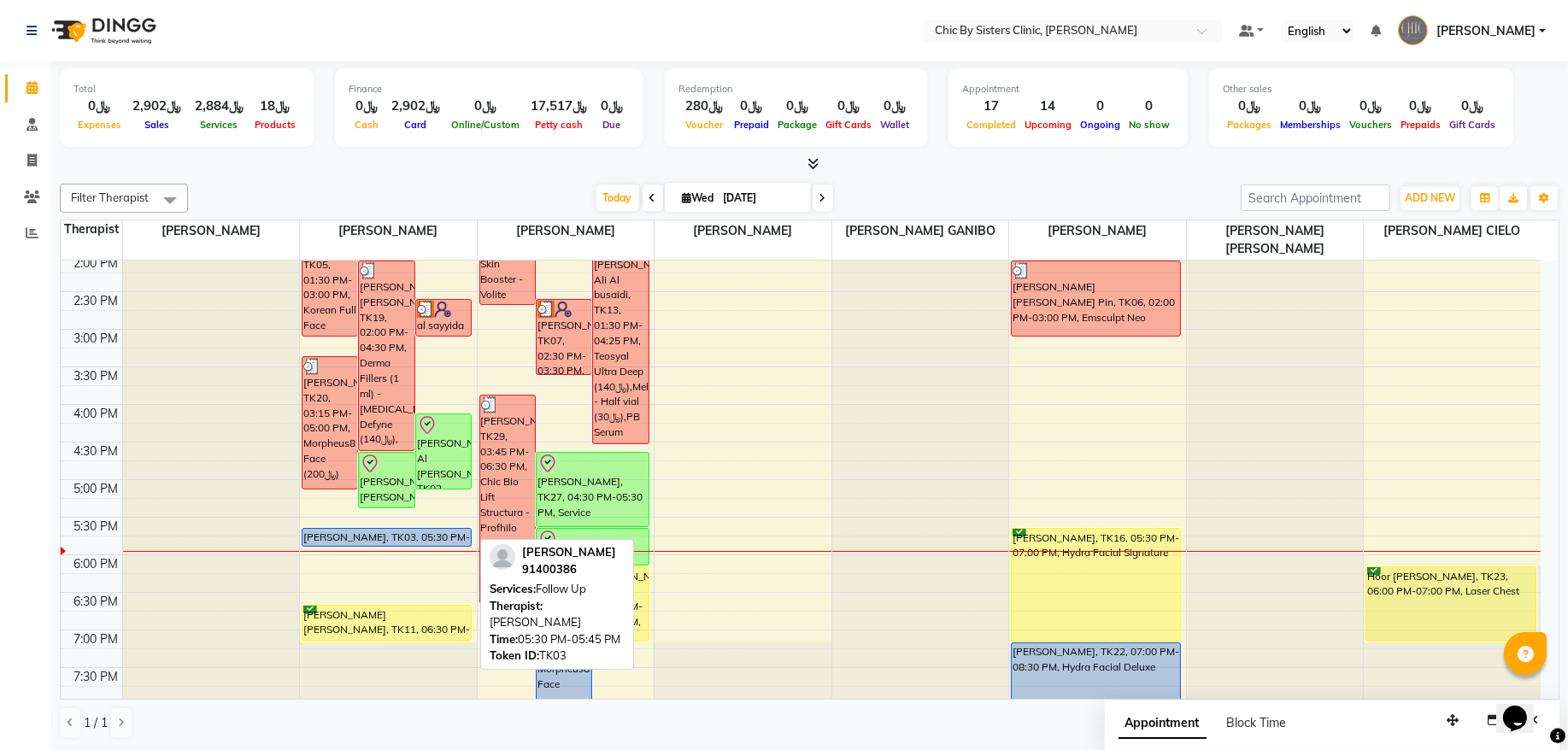
click at [343, 536] on div "Areej Abdulaziz Al mahri, TK03, 05:30 PM-05:45 PM, Follow Up" at bounding box center [386, 537] width 168 height 17
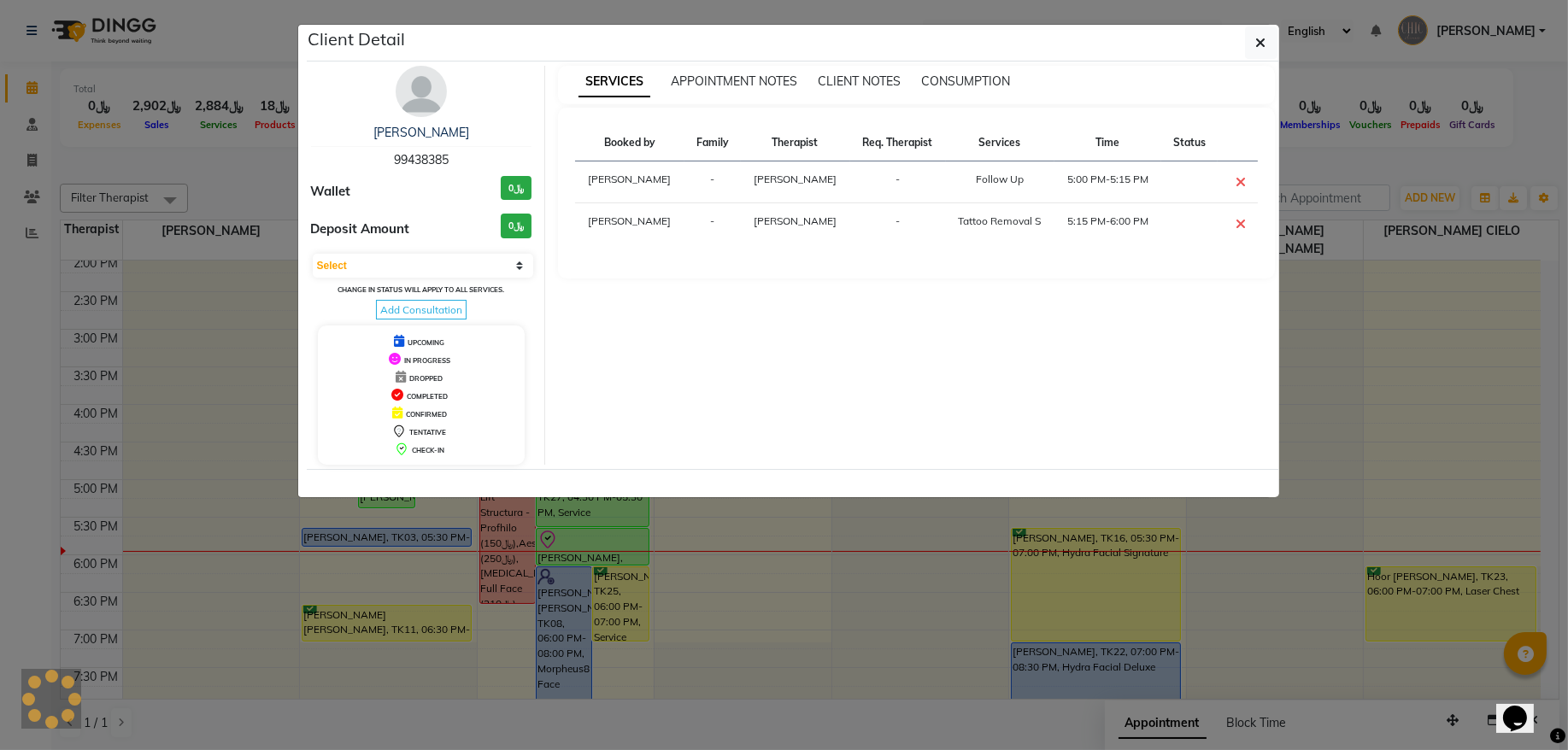
select select "5"
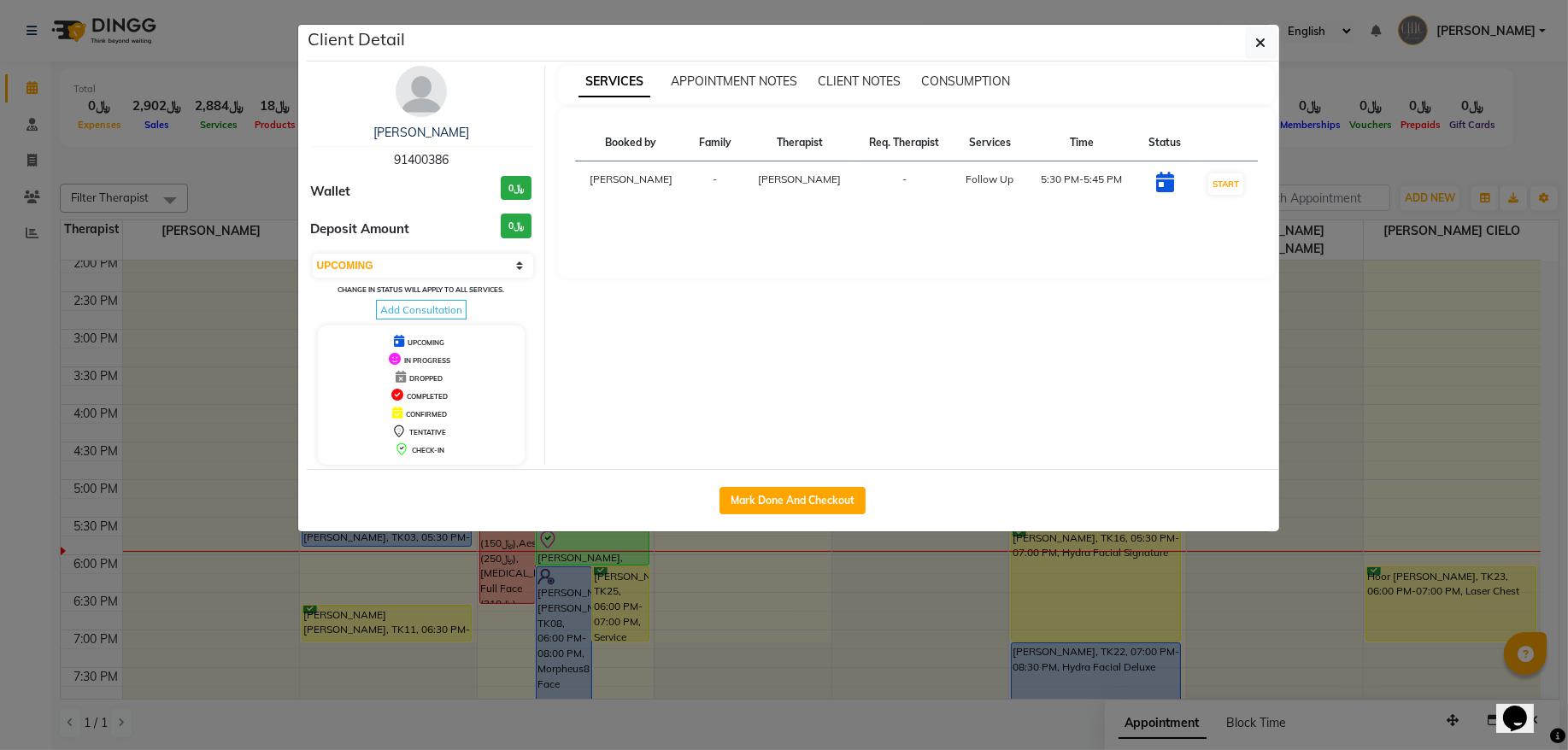
click at [431, 157] on span "91400386" at bounding box center [422, 159] width 55 height 15
copy span "91400386"
click at [1247, 44] on button "button" at bounding box center [1262, 42] width 33 height 33
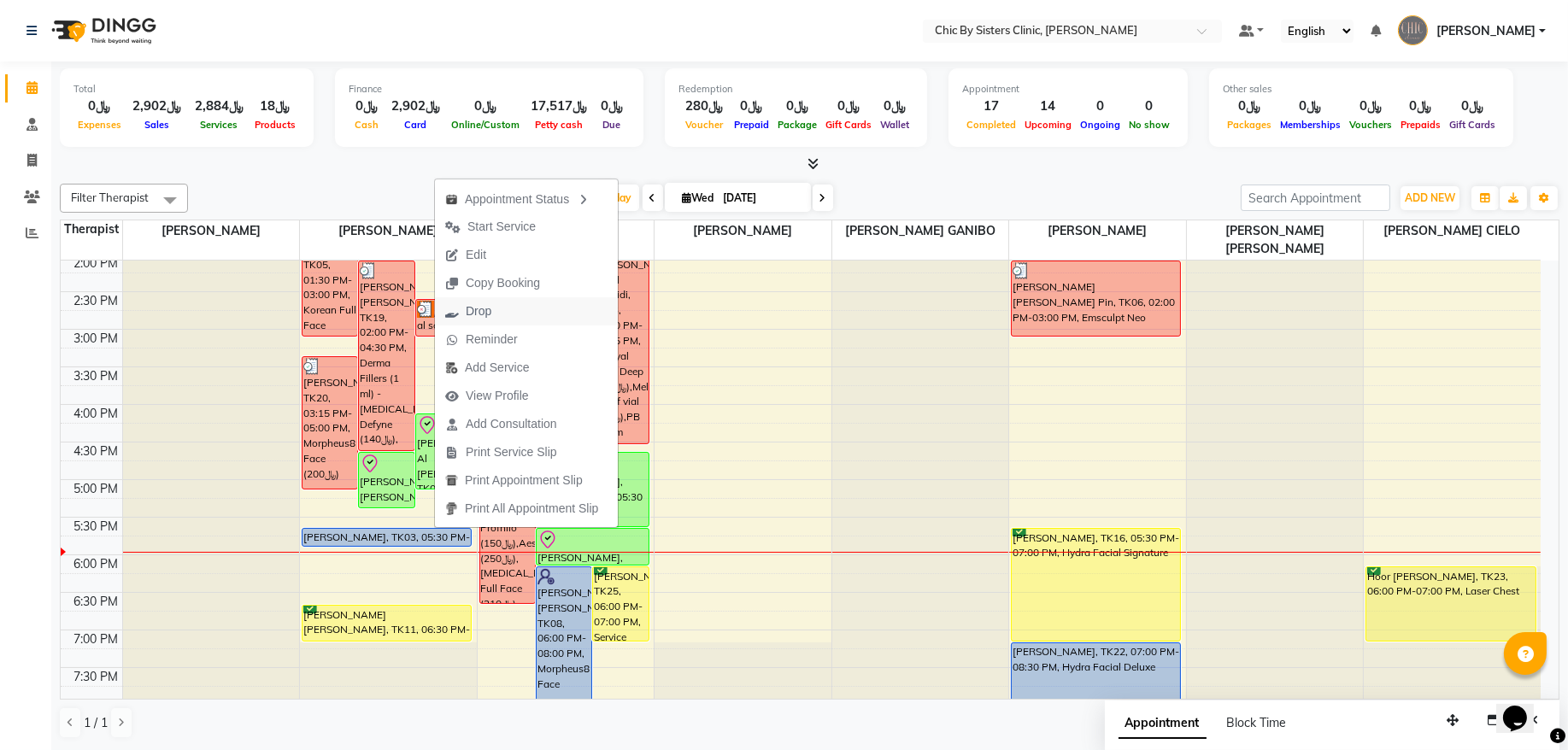
click at [482, 312] on span "Drop" at bounding box center [478, 312] width 26 height 18
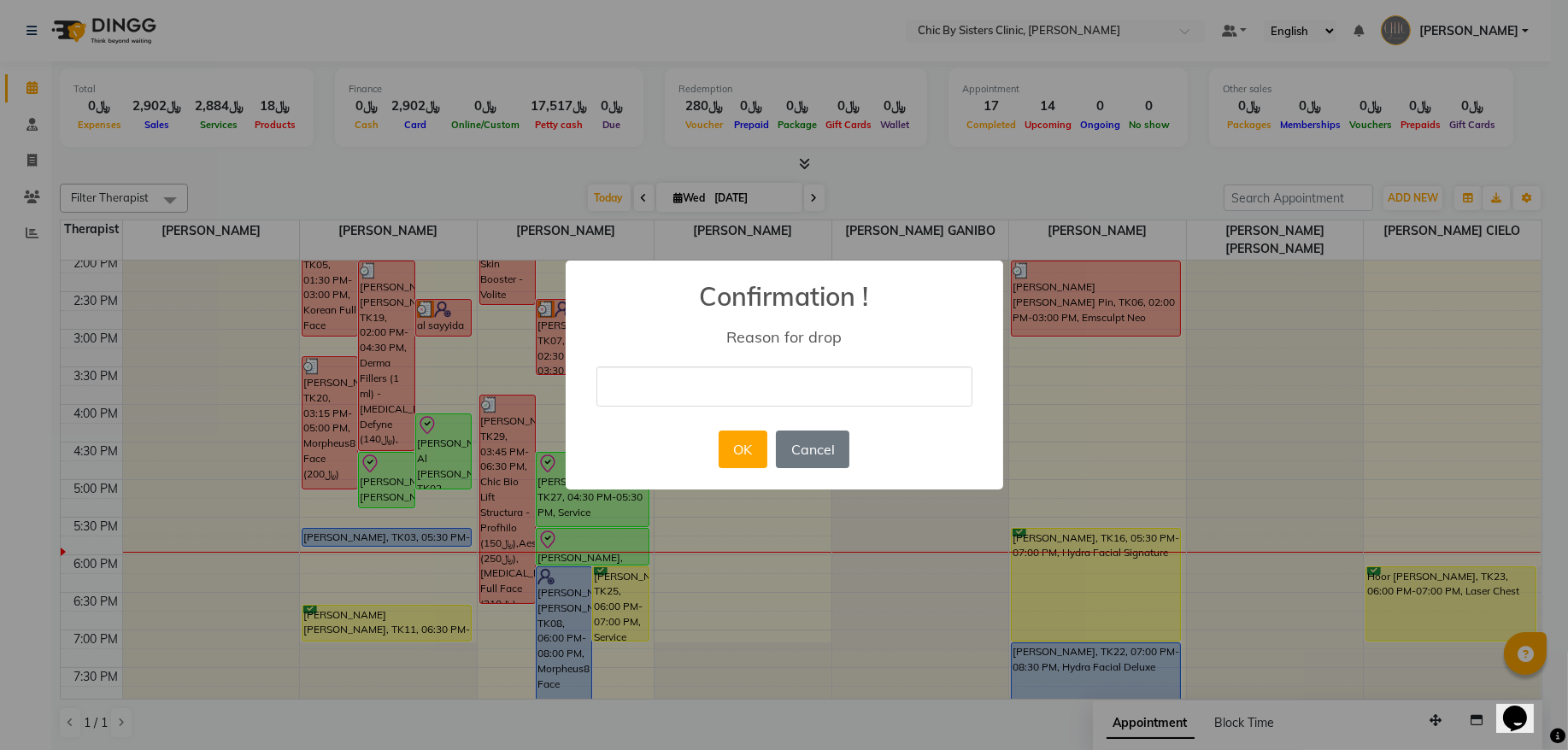
click at [716, 390] on input "text" at bounding box center [784, 386] width 376 height 40
click at [767, 390] on input "No Show we sent whatsaap to rebook" at bounding box center [784, 386] width 376 height 40
type input "No Show we sent WhatsApp to rebook"
click at [755, 445] on button "OK" at bounding box center [742, 449] width 48 height 38
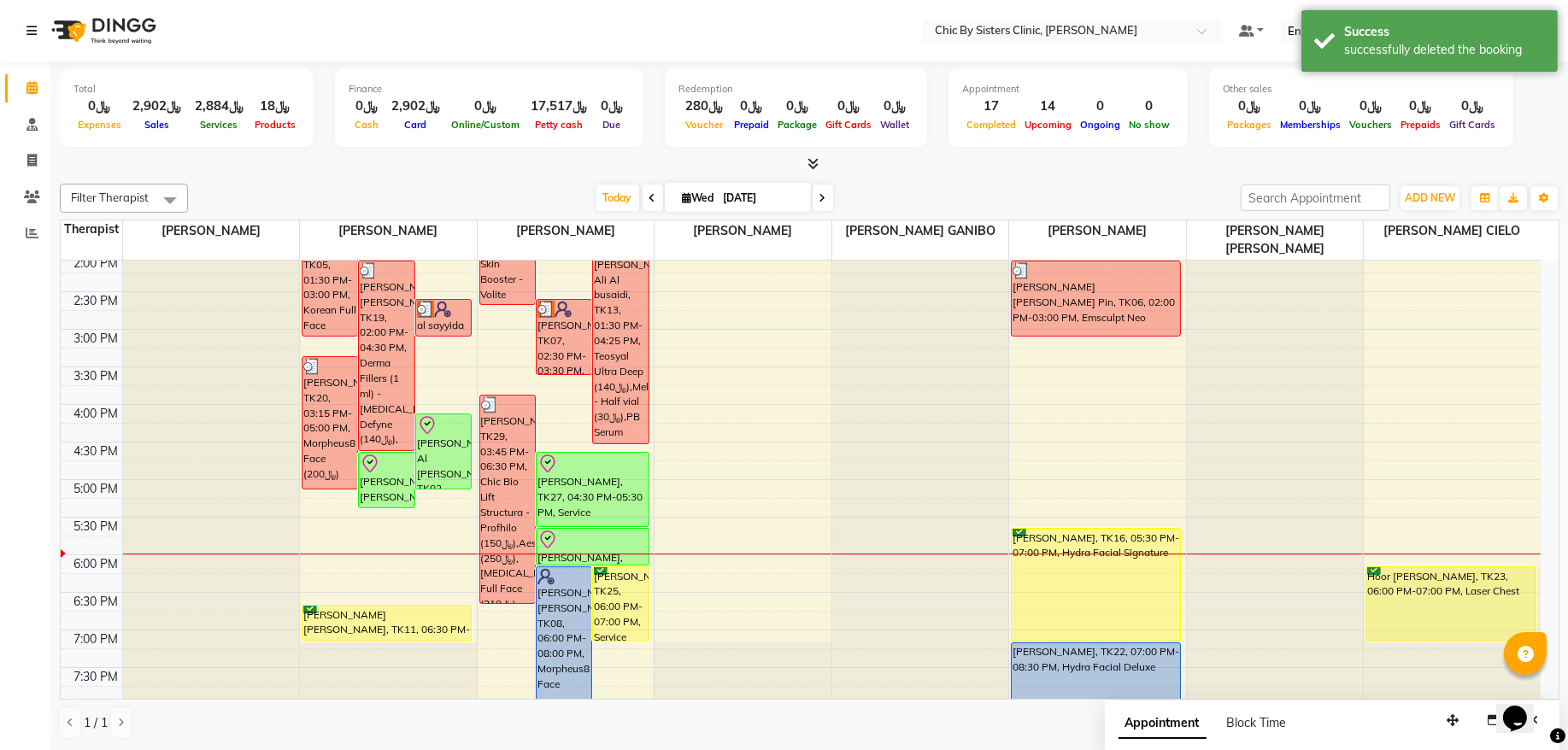
scroll to position [572, 0]
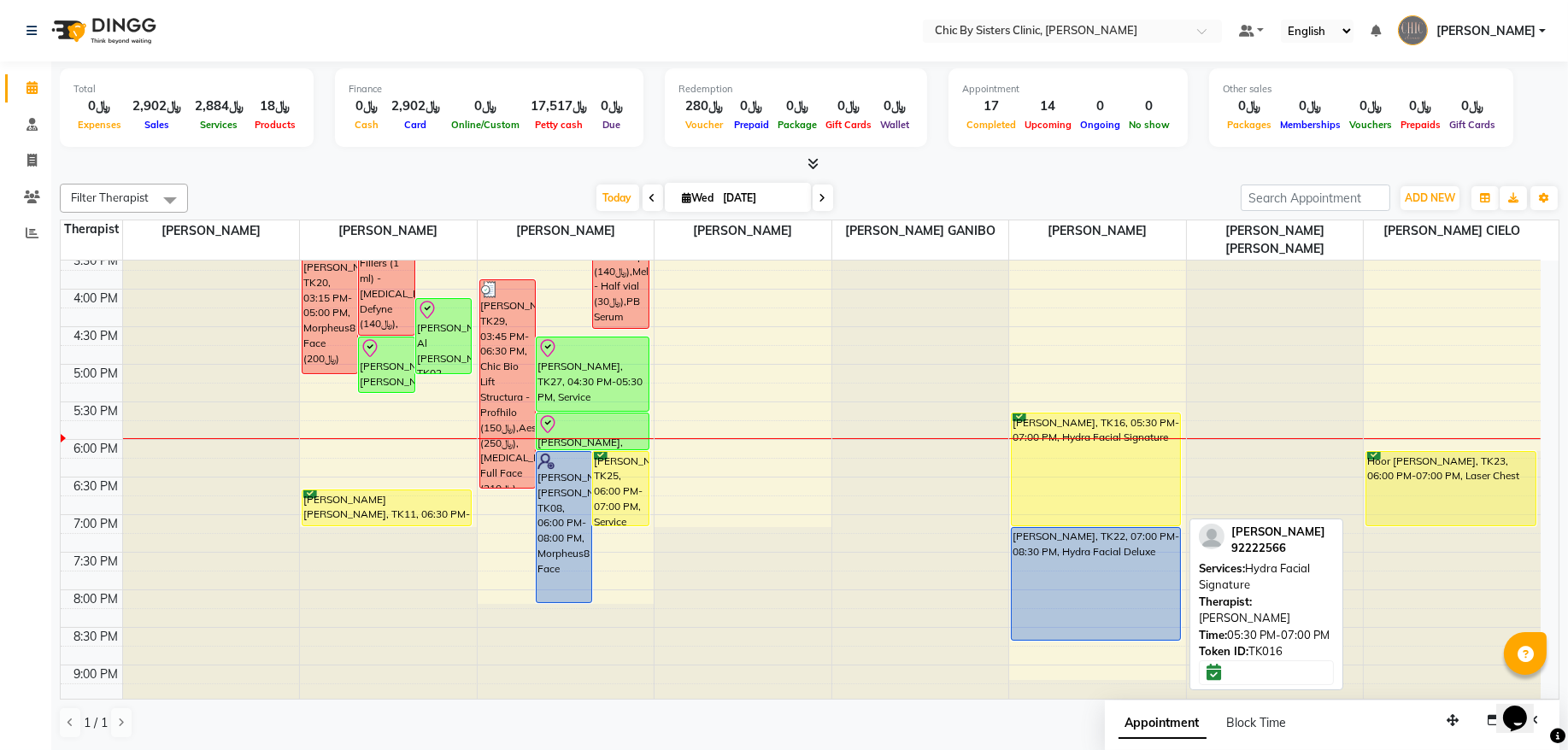
click at [1089, 485] on div "[PERSON_NAME], TK16, 05:30 PM-07:00 PM, Hydra Facial Signature" at bounding box center [1095, 469] width 168 height 112
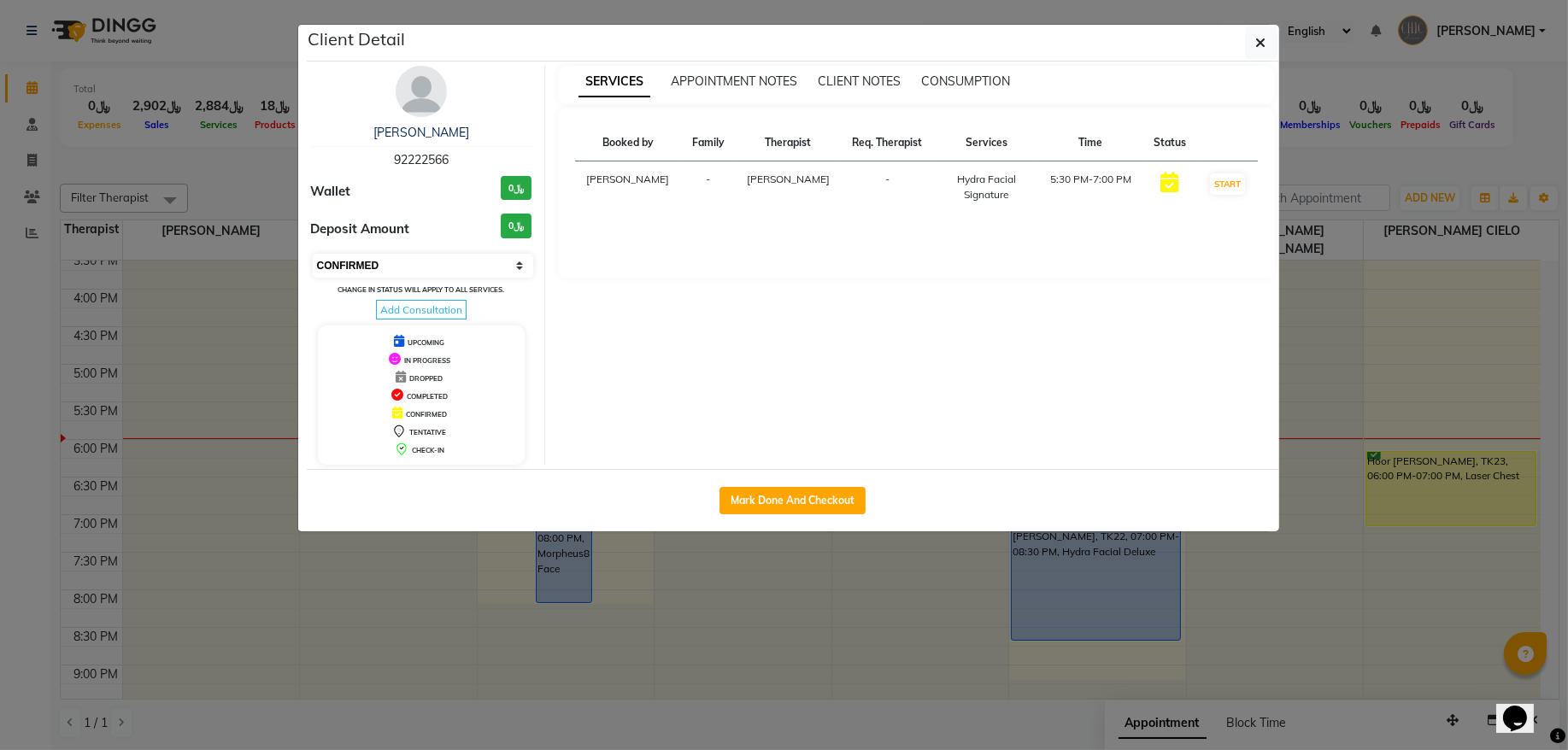
drag, startPoint x: 482, startPoint y: 268, endPoint x: 475, endPoint y: 278, distance: 12.2
click at [482, 268] on select "Select IN SERVICE CONFIRMED TENTATIVE CHECK IN MARK DONE DROPPED UPCOMING" at bounding box center [423, 265] width 221 height 24
select select "8"
click at [313, 254] on select "Select IN SERVICE CONFIRMED TENTATIVE CHECK IN MARK DONE DROPPED UPCOMING" at bounding box center [423, 265] width 221 height 24
click at [1266, 46] on button "button" at bounding box center [1262, 42] width 33 height 33
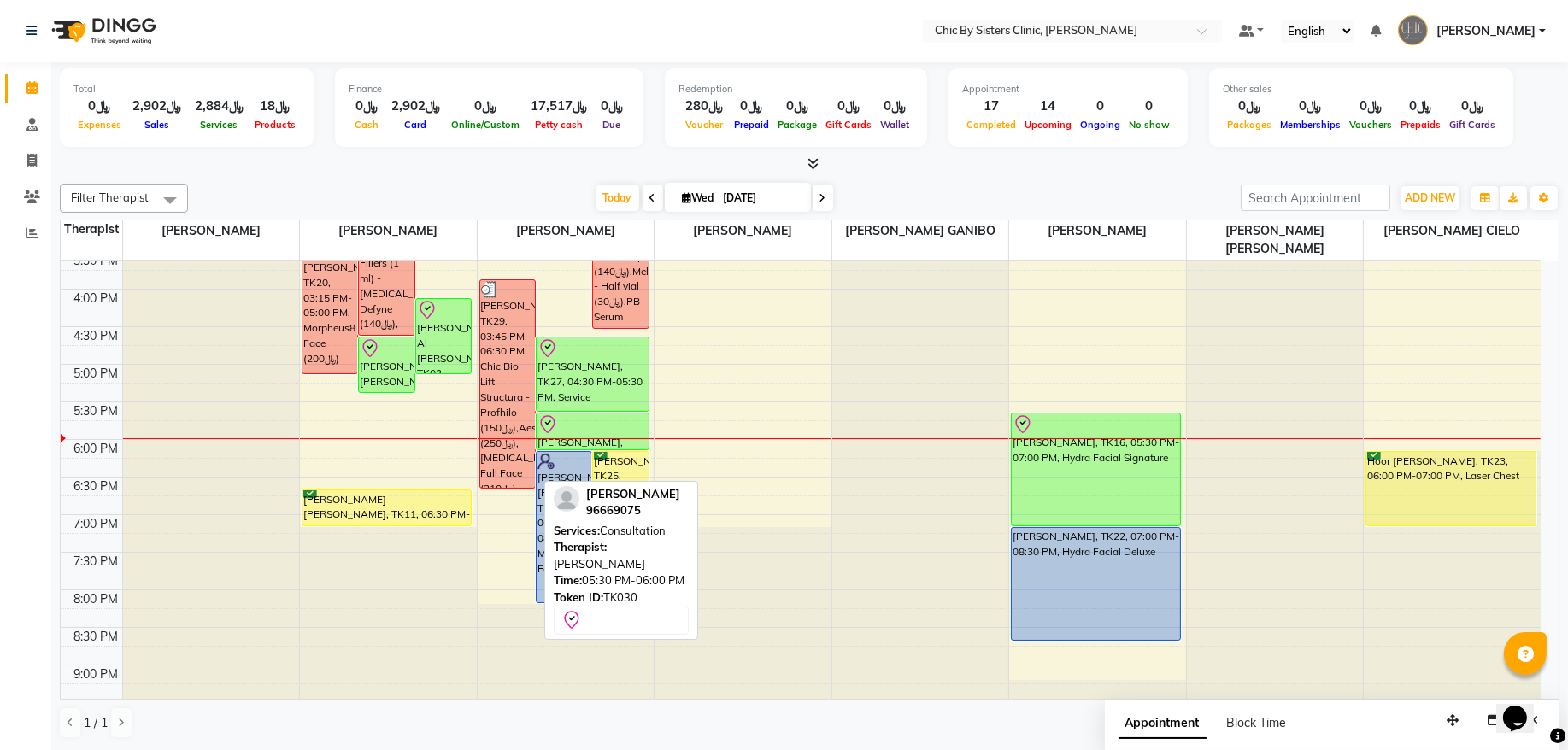
scroll to position [457, 0]
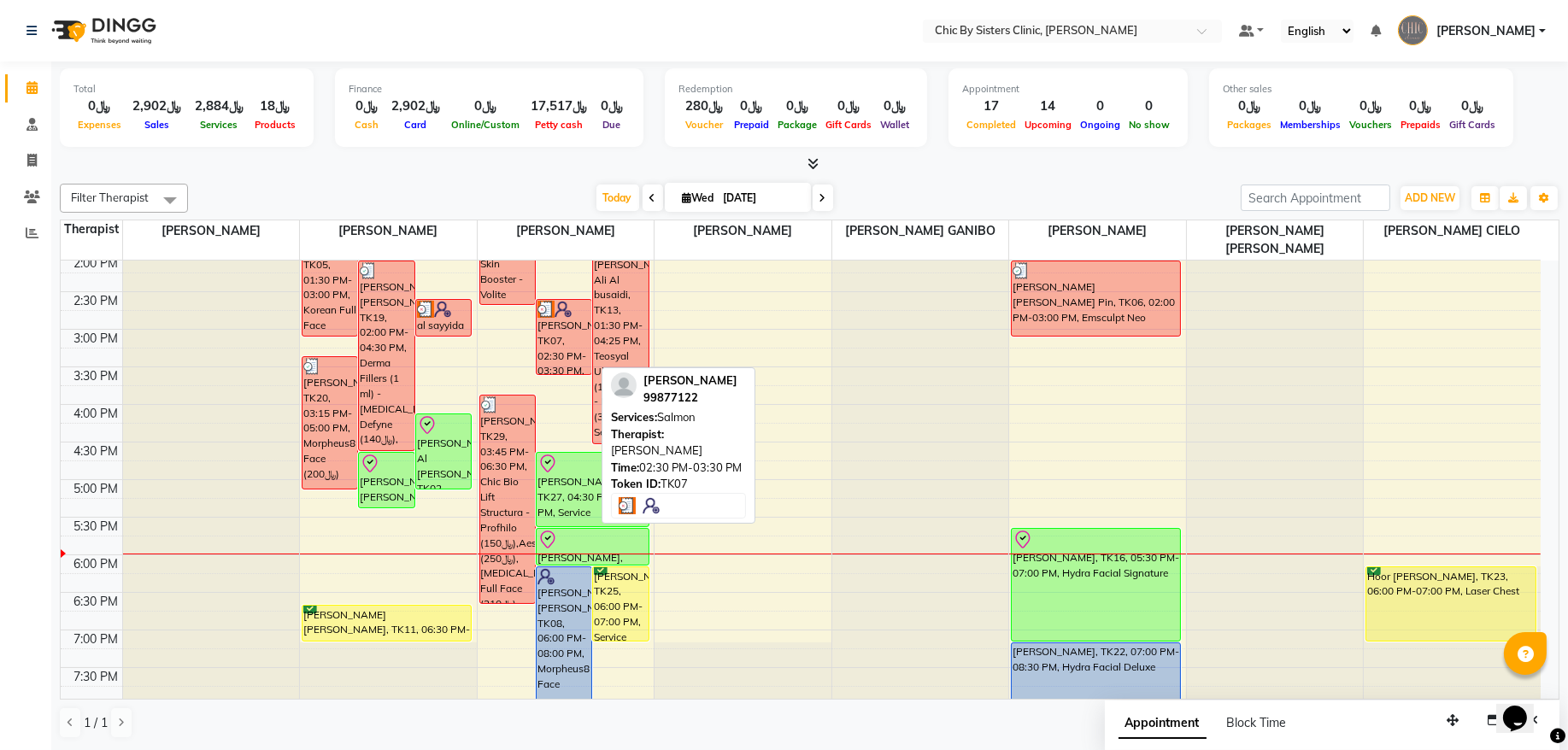
click at [571, 340] on div "tahra abdullah al wahibi, TK07, 02:30 PM-03:30 PM, Salmon" at bounding box center [564, 337] width 55 height 74
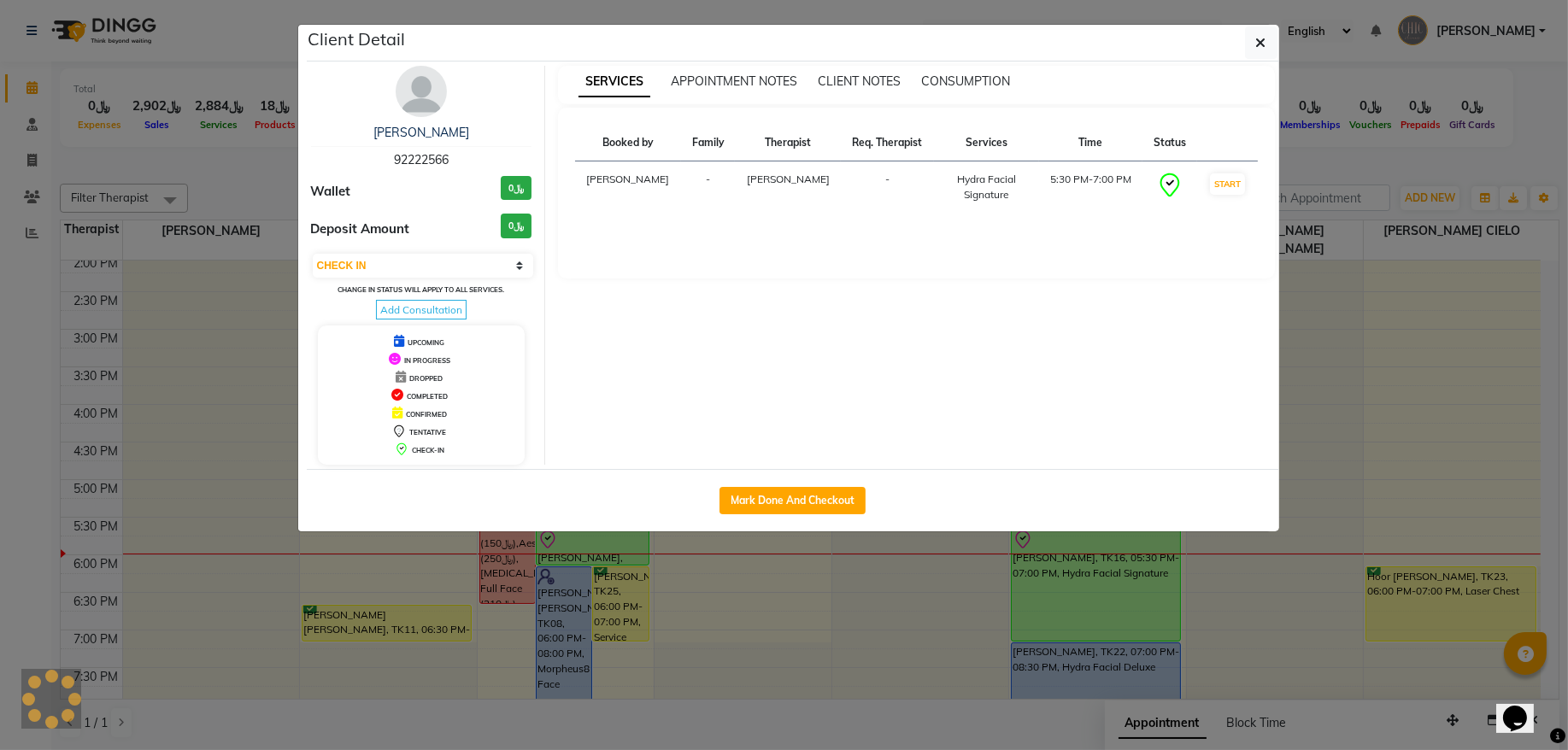
select select "3"
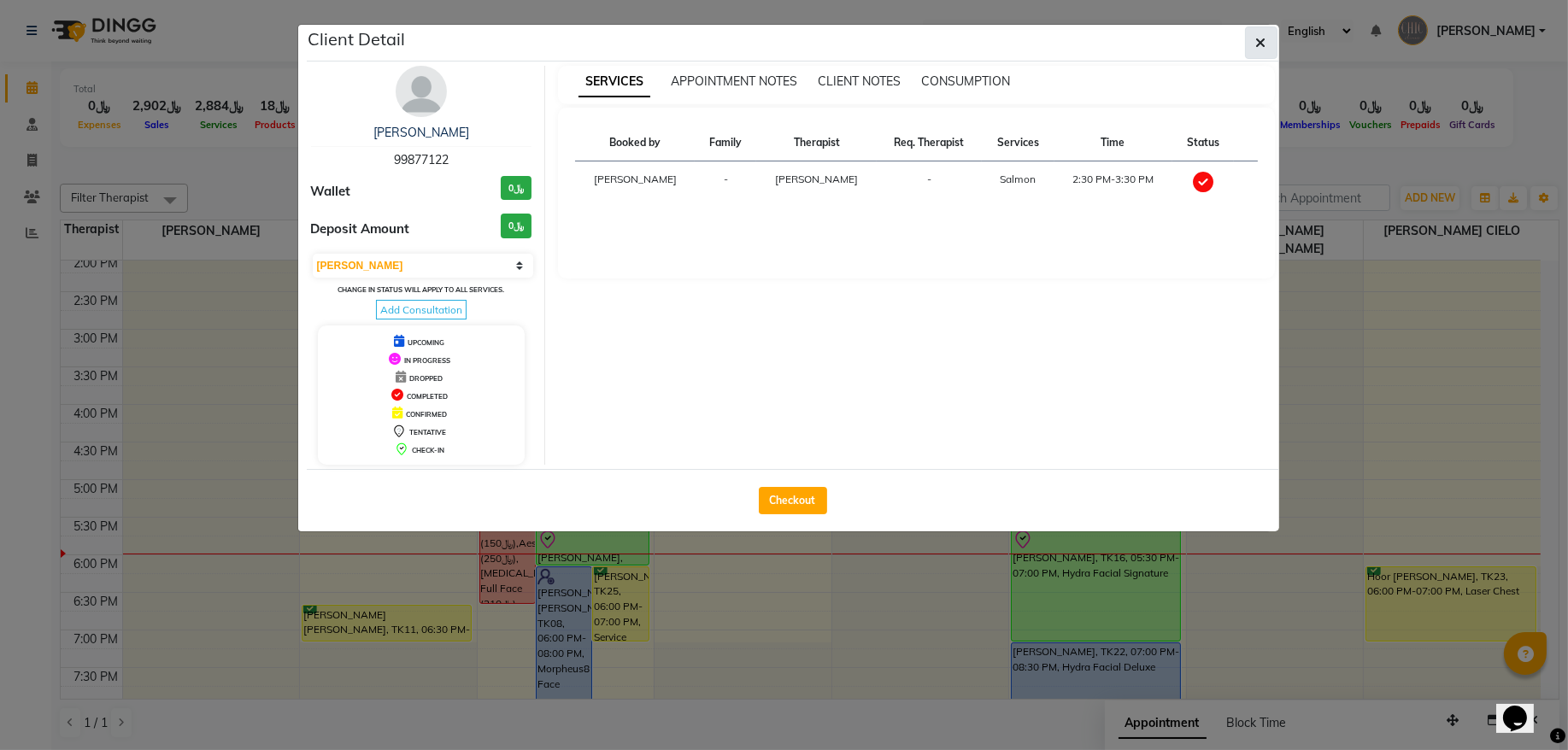
click at [1246, 51] on button "button" at bounding box center [1262, 42] width 33 height 33
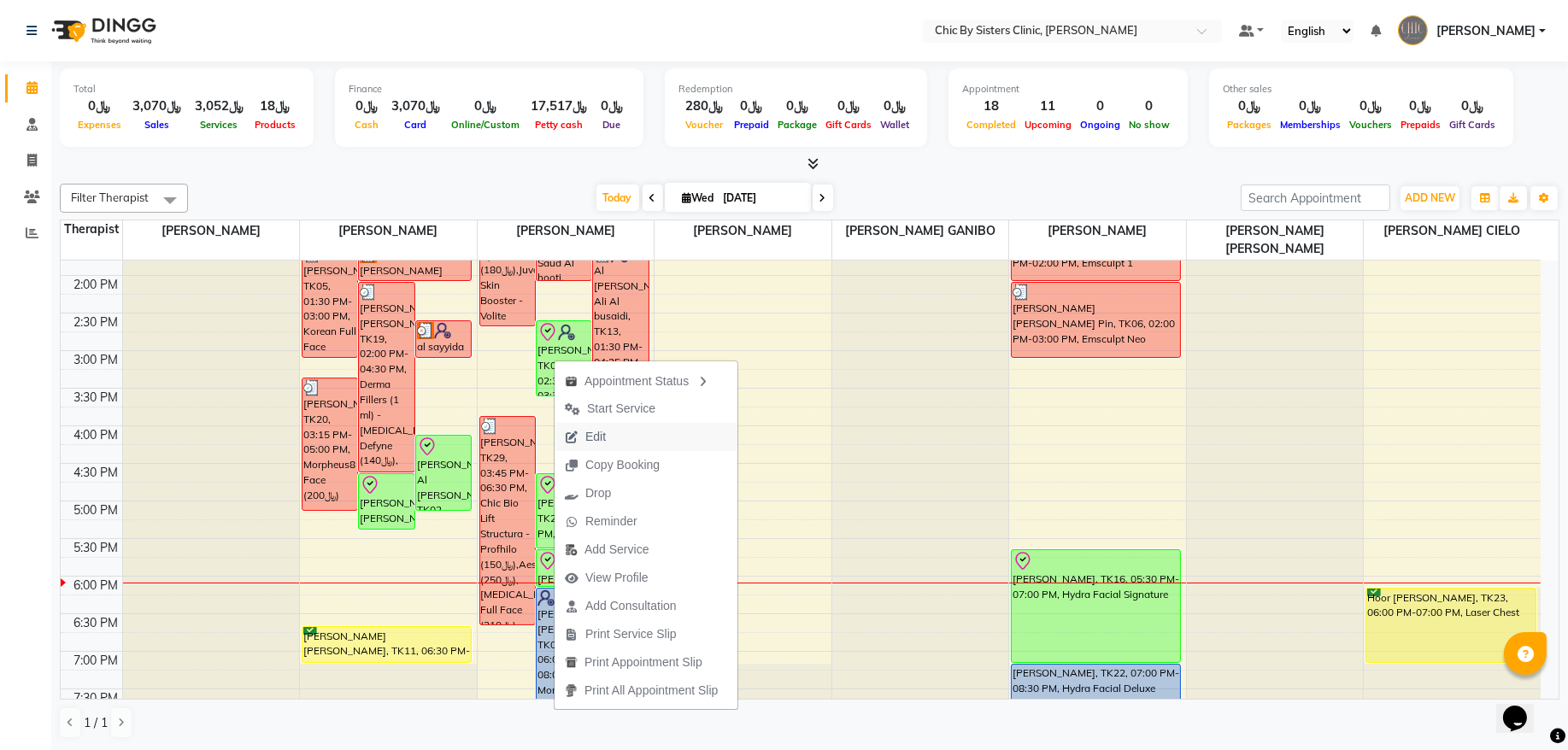
click at [600, 435] on span "Edit" at bounding box center [595, 437] width 20 height 18
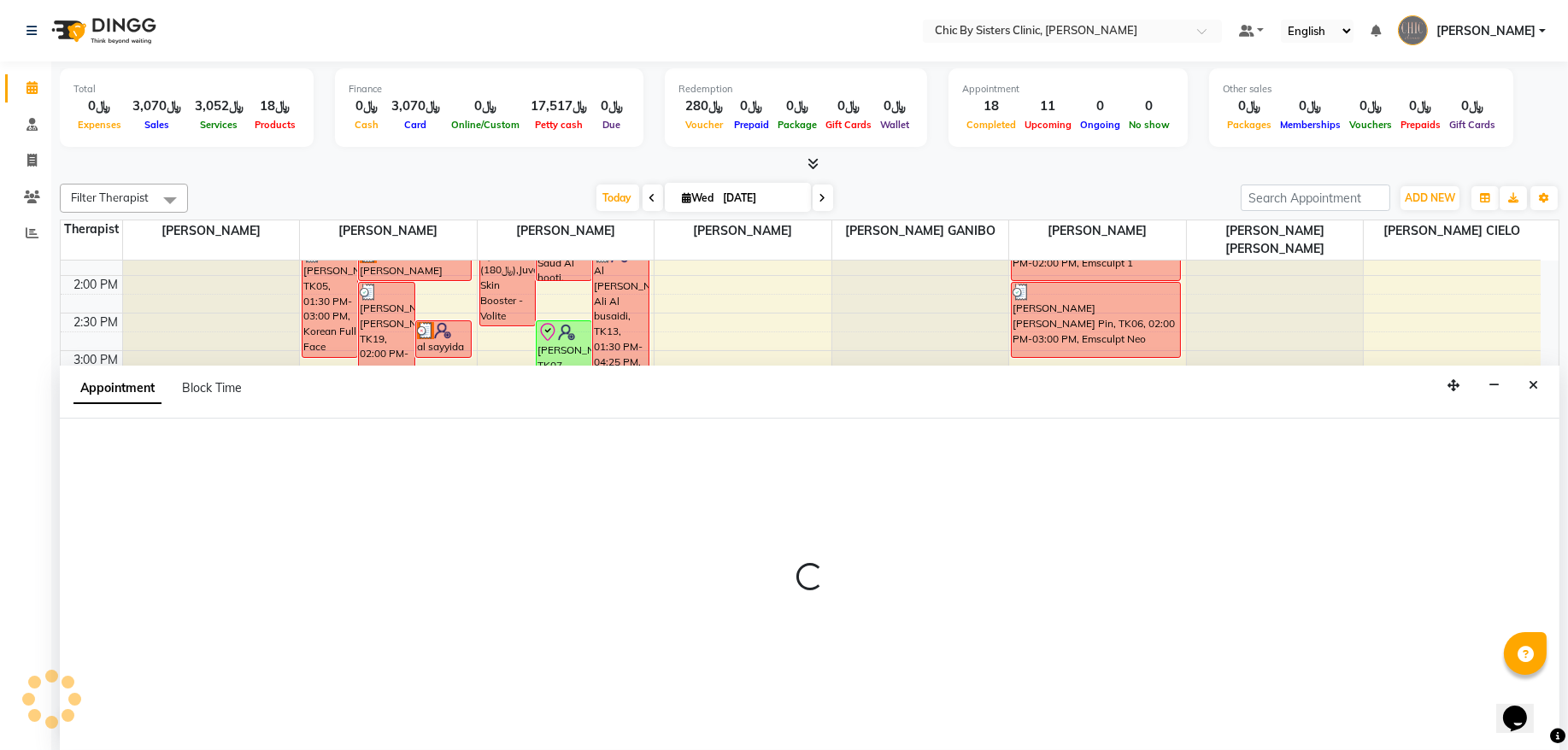
select select "tentative"
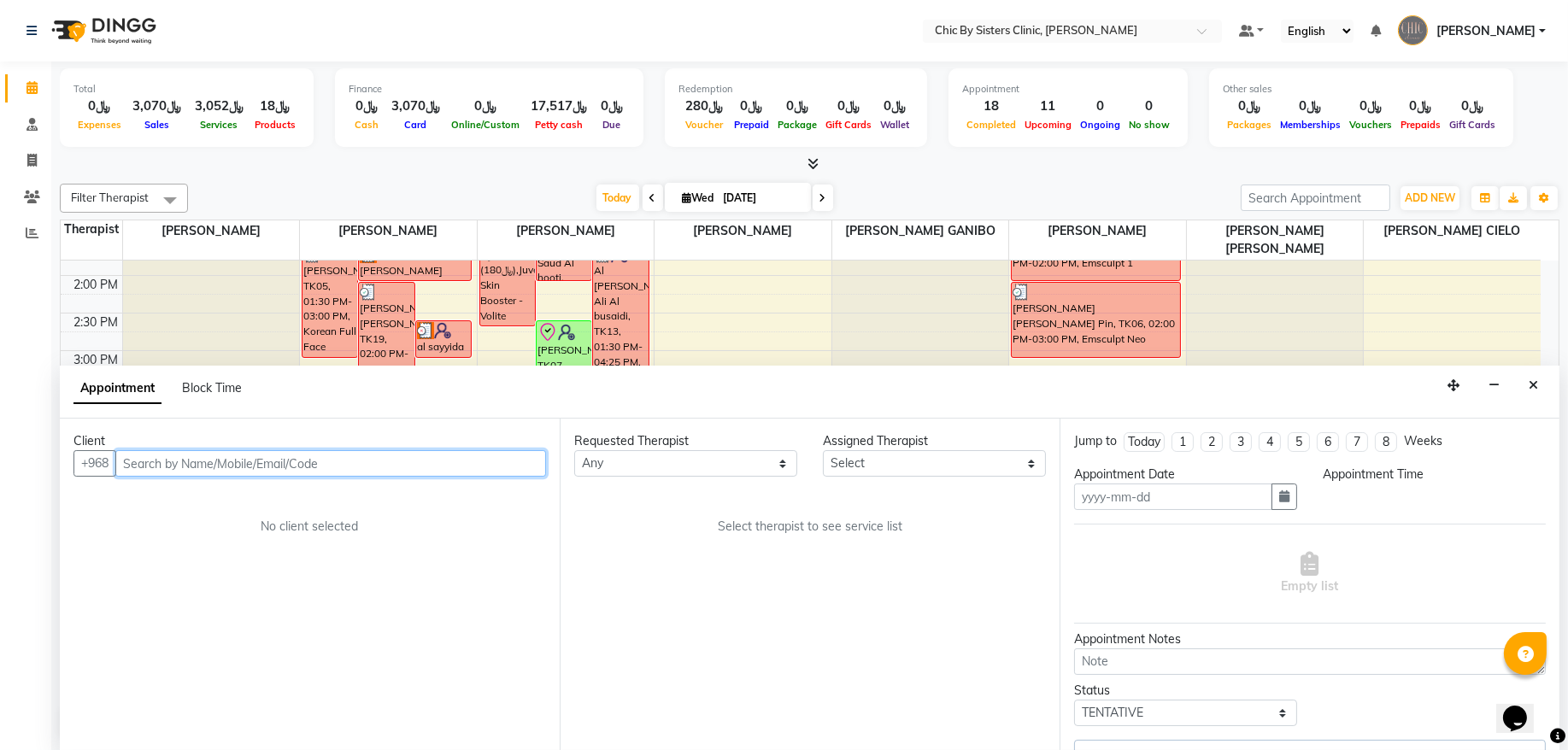
type input "[DATE]"
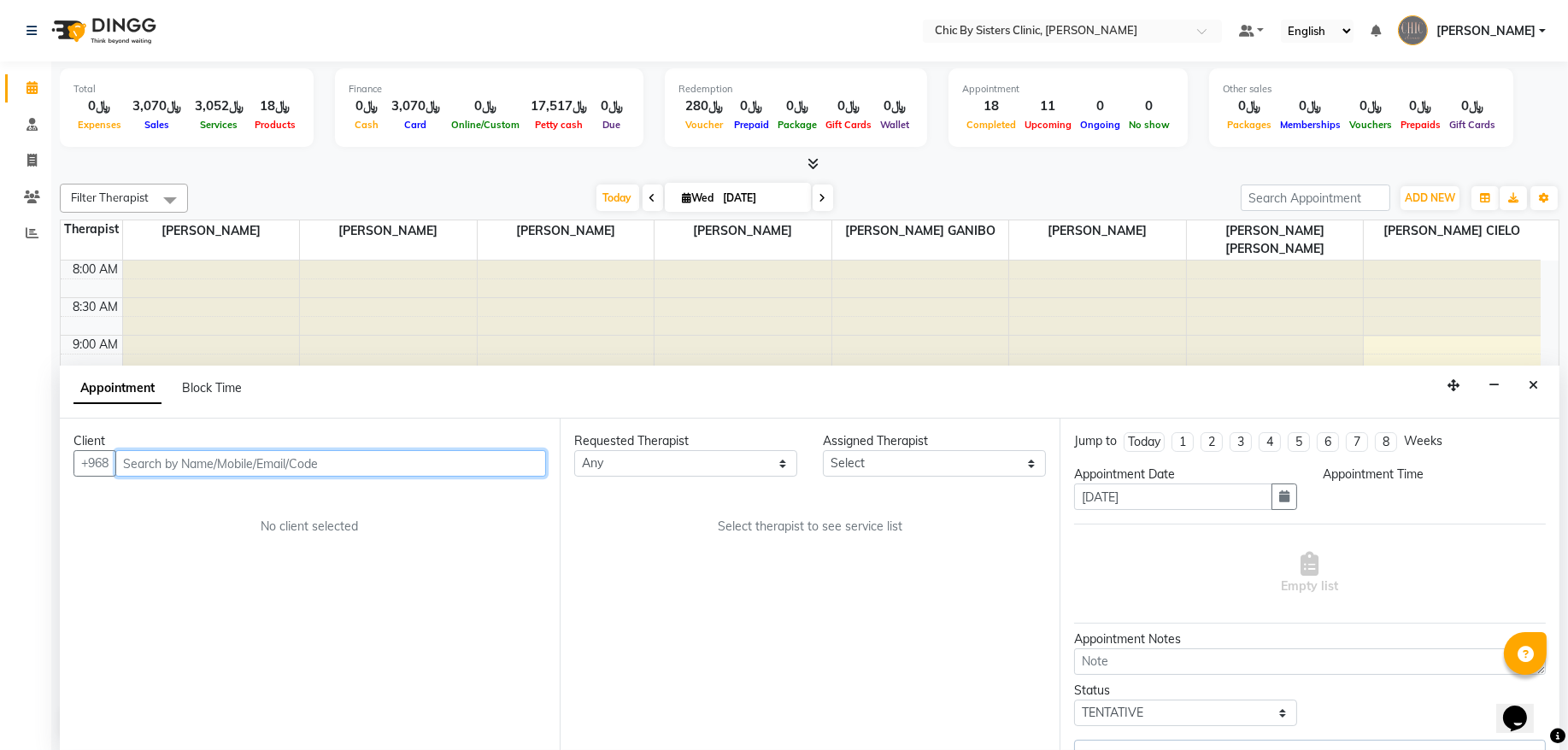
select select "check-in"
select select "870"
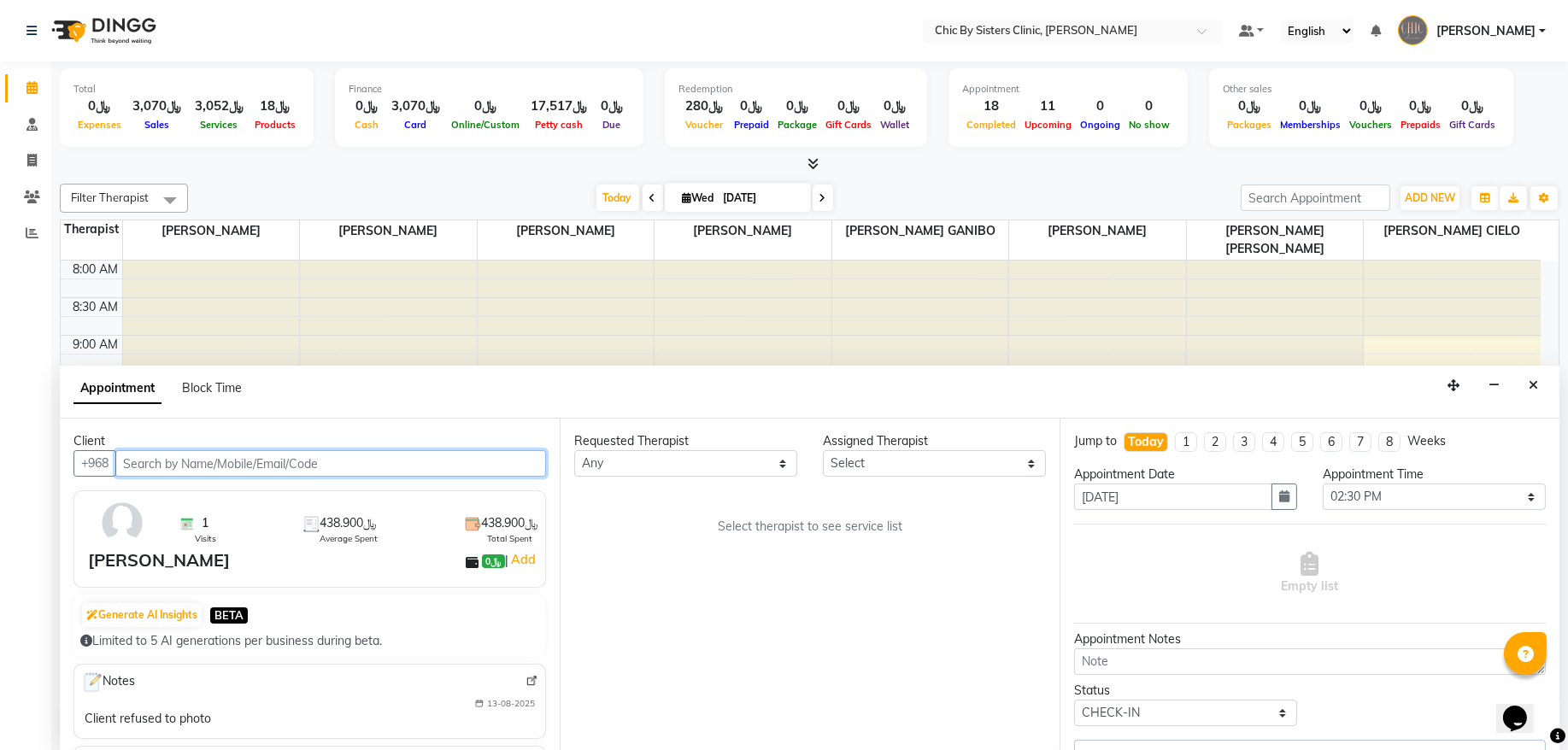
select select "49178"
select select "3125"
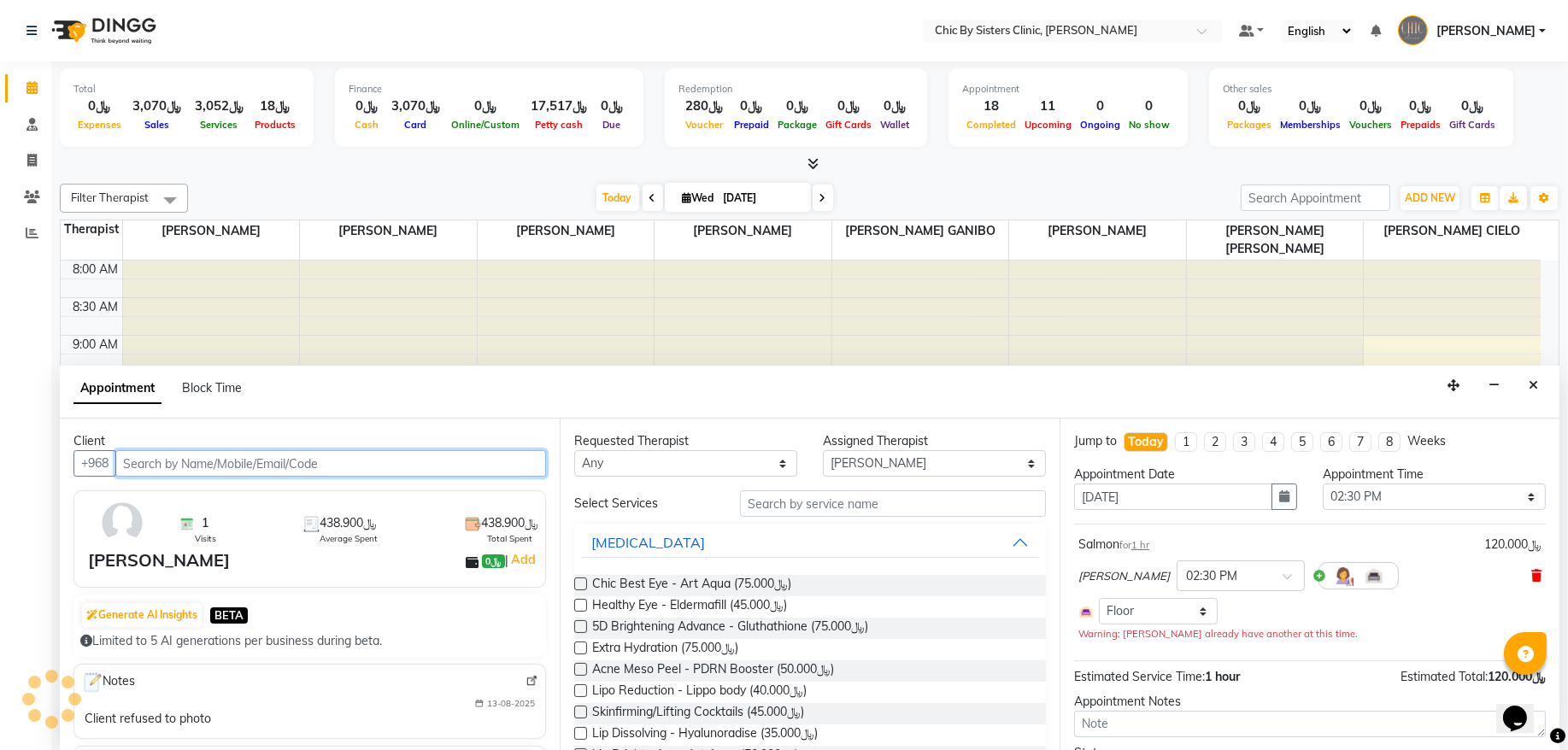
scroll to position [688, 0]
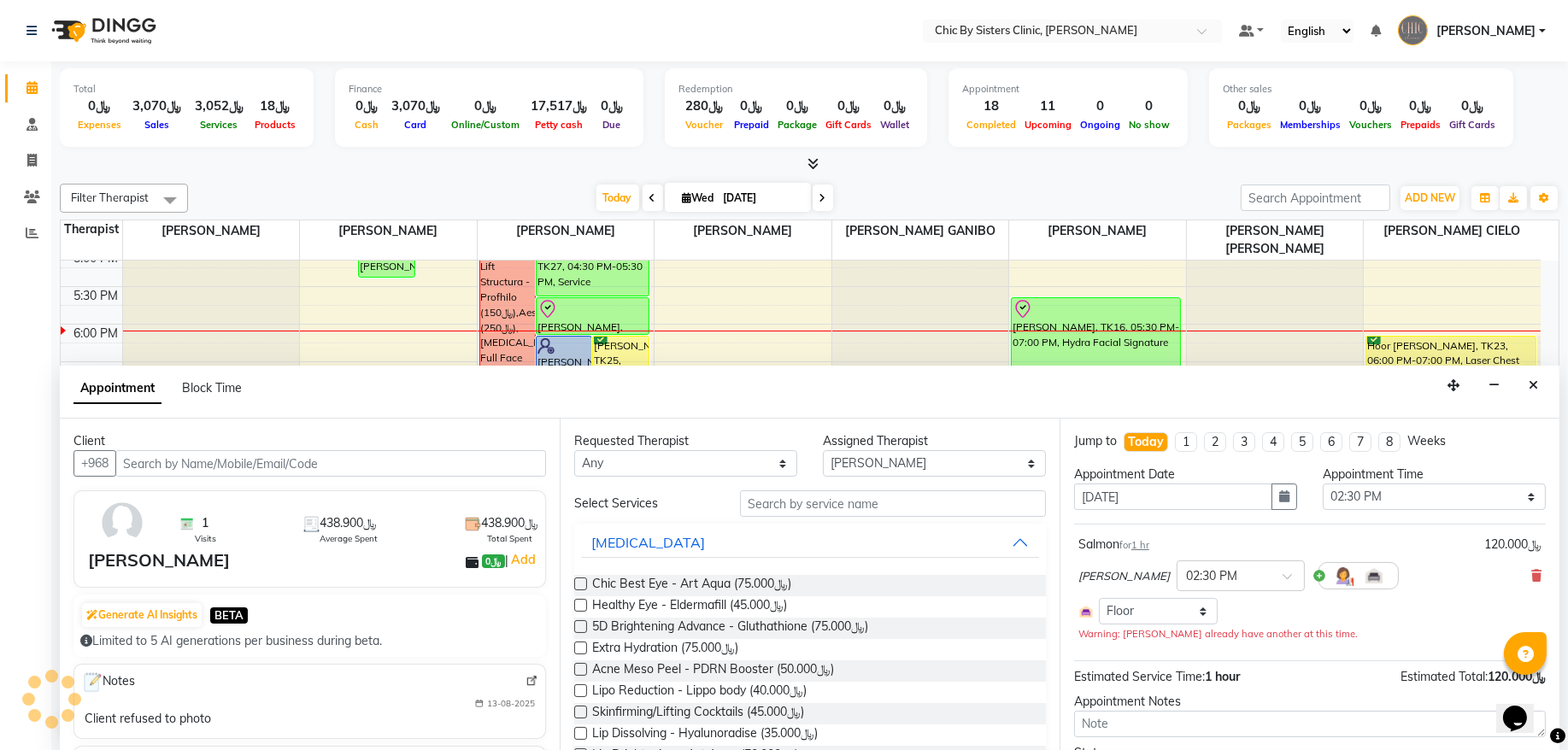
click at [1532, 578] on icon at bounding box center [1537, 577] width 11 height 12
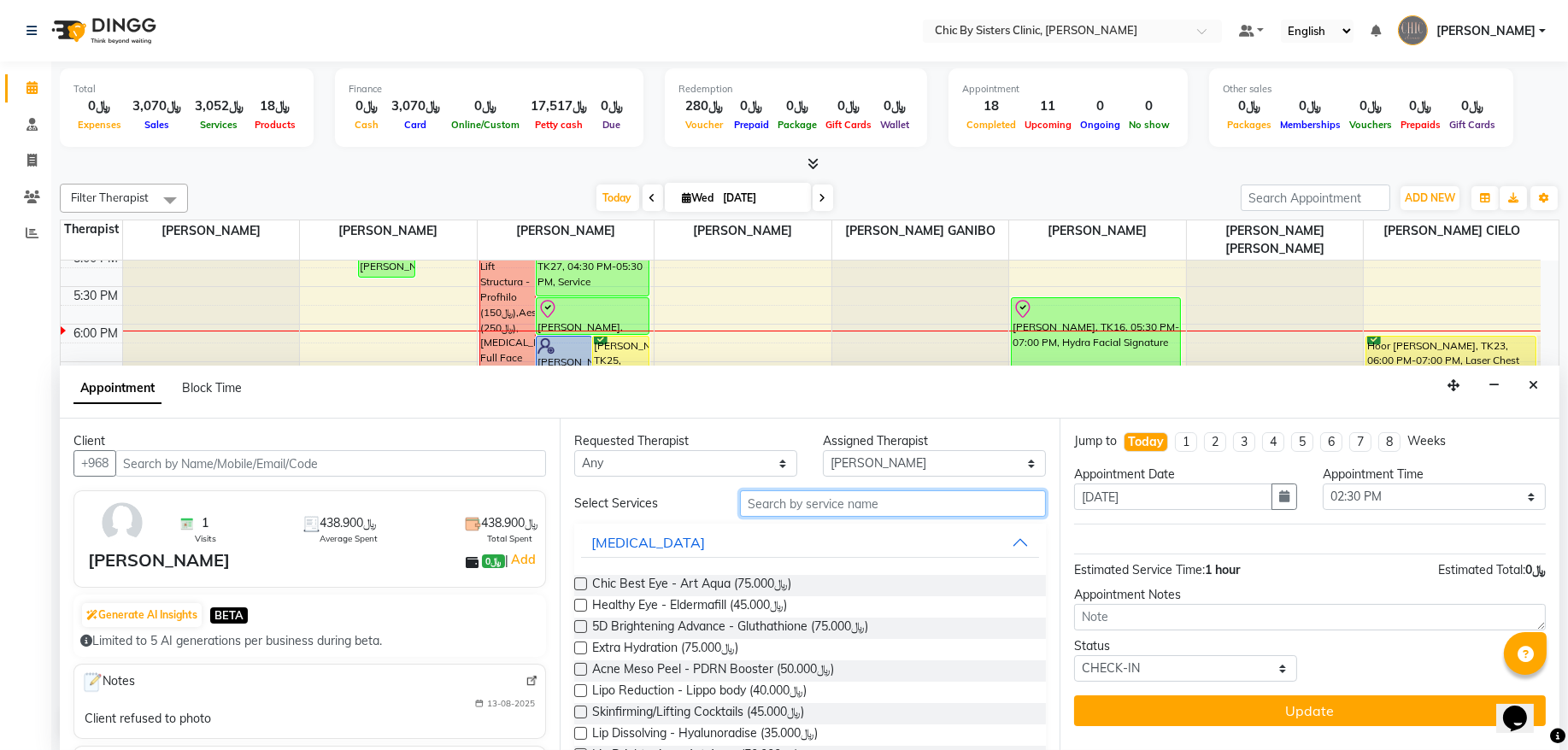
click at [855, 501] on input "text" at bounding box center [894, 504] width 306 height 26
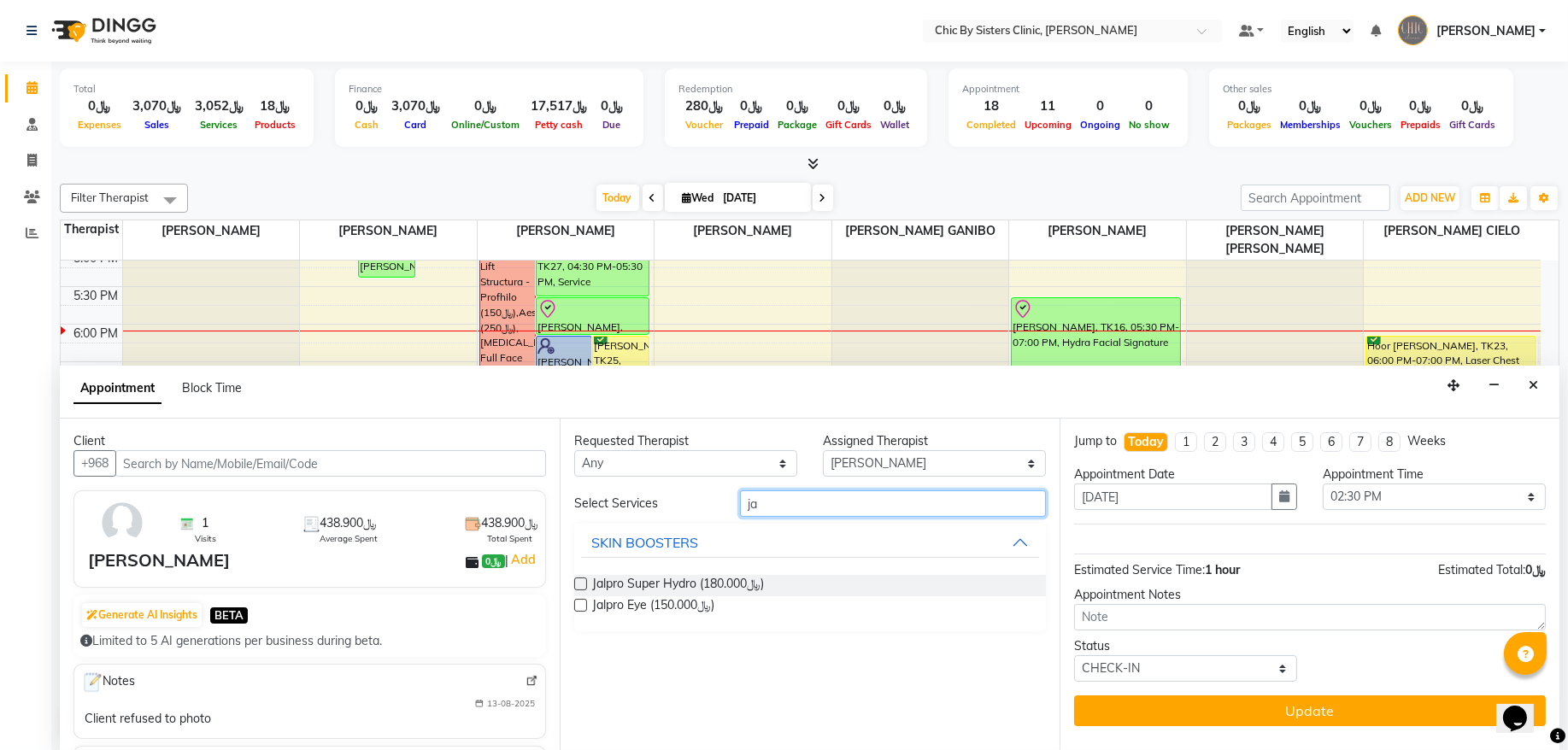
type input "ja"
click at [580, 608] on label at bounding box center [580, 606] width 13 height 13
click at [580, 608] on input "checkbox" at bounding box center [579, 607] width 11 height 11
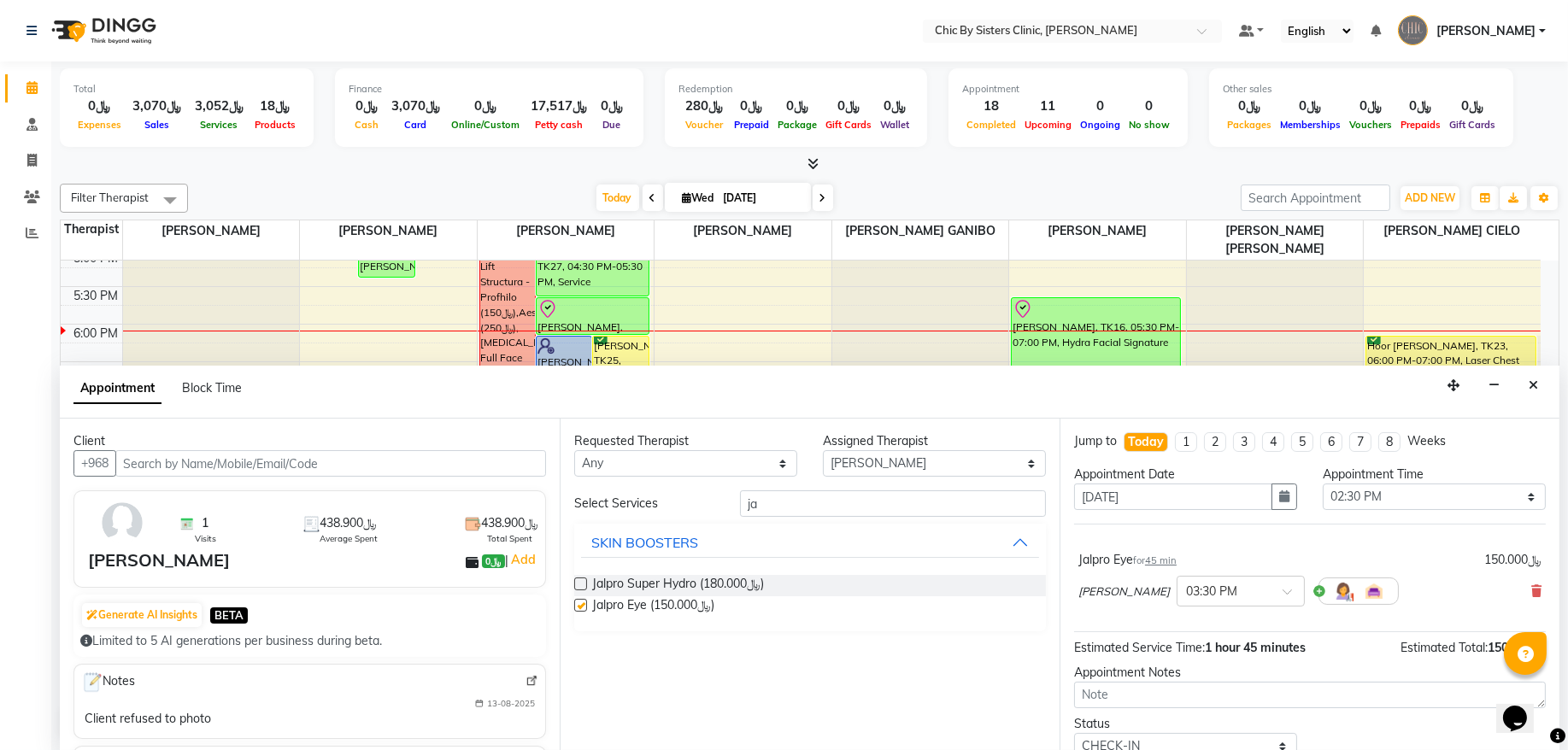
checkbox input "false"
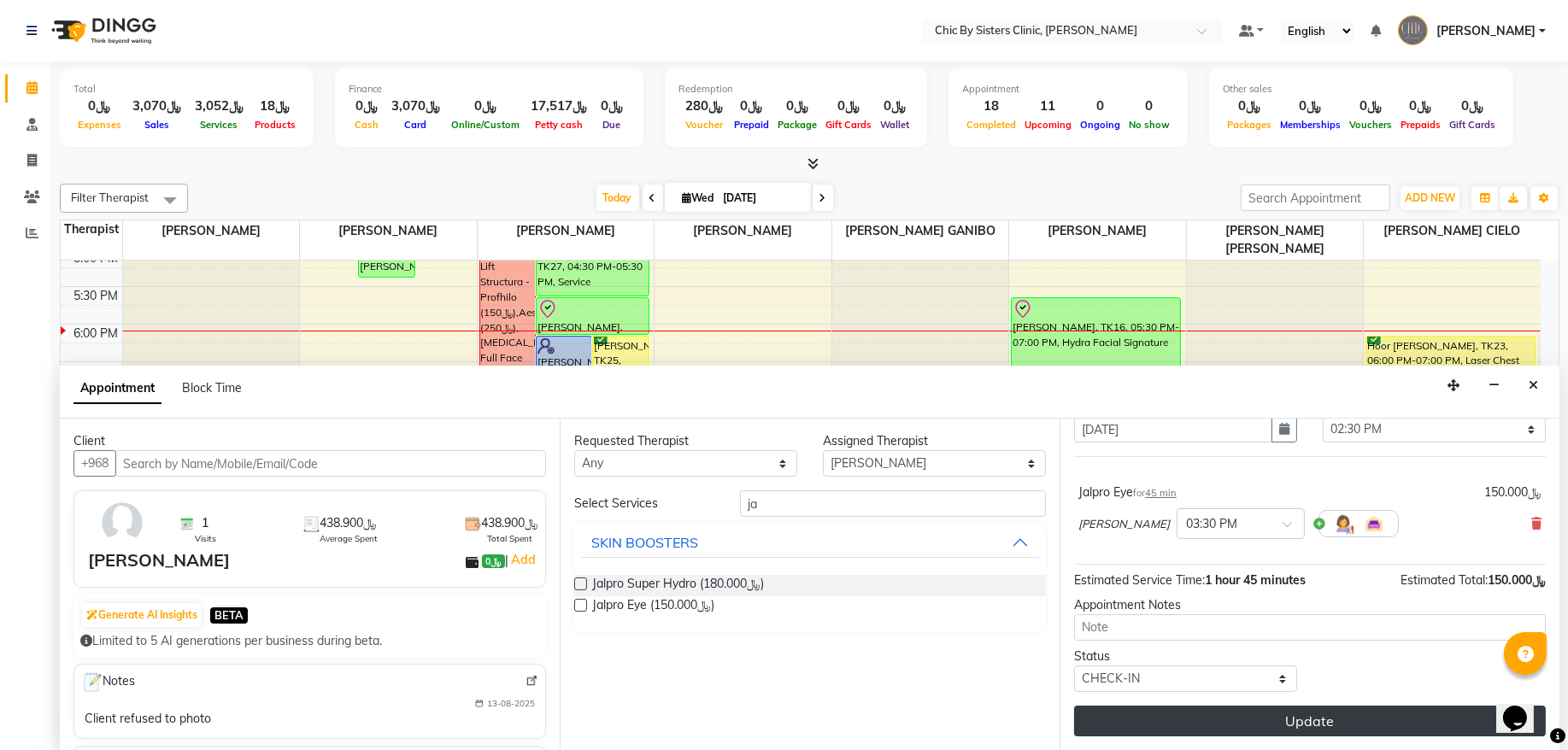
click at [1165, 715] on button "Update" at bounding box center [1310, 721] width 472 height 31
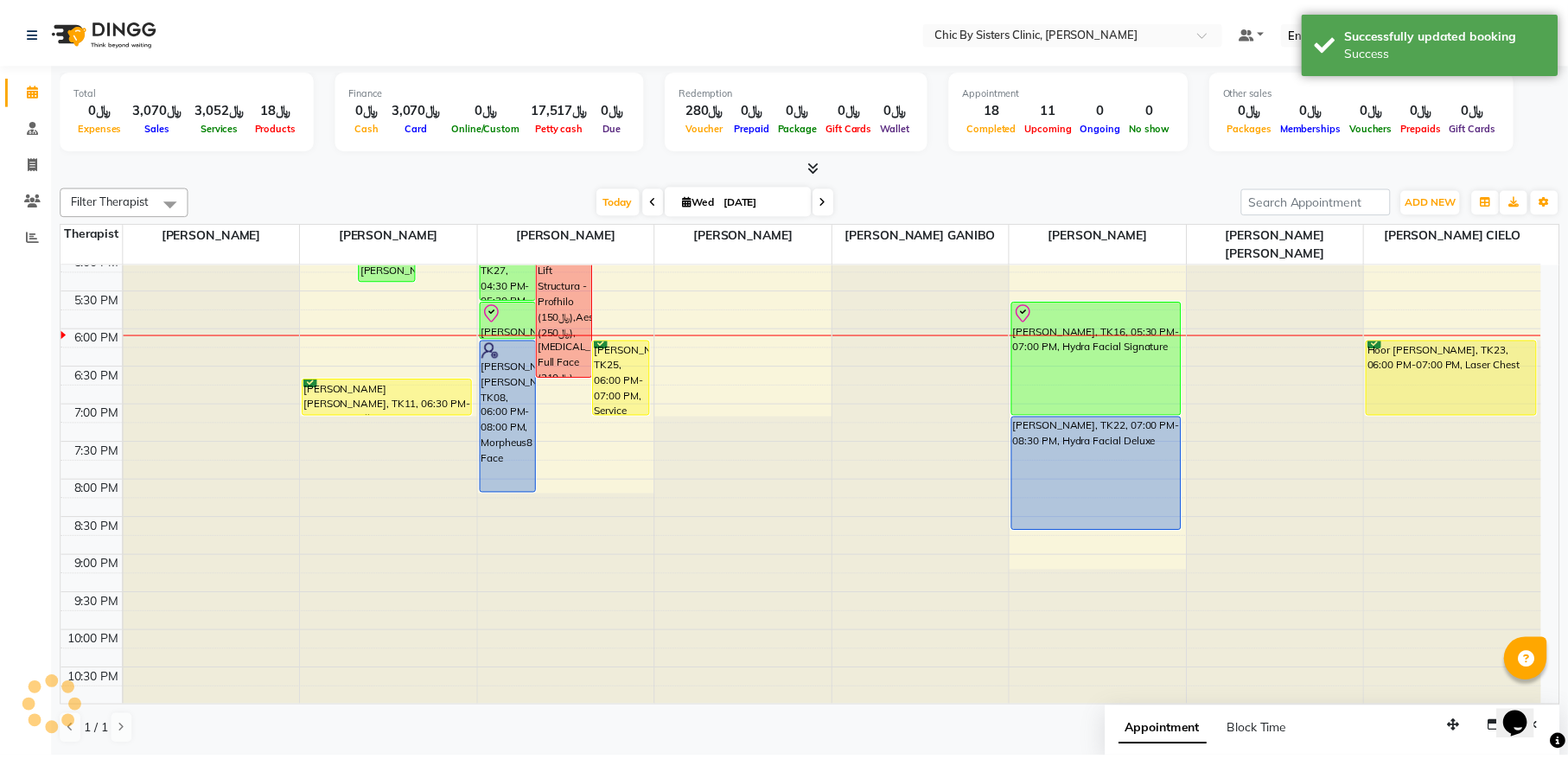
scroll to position [462, 0]
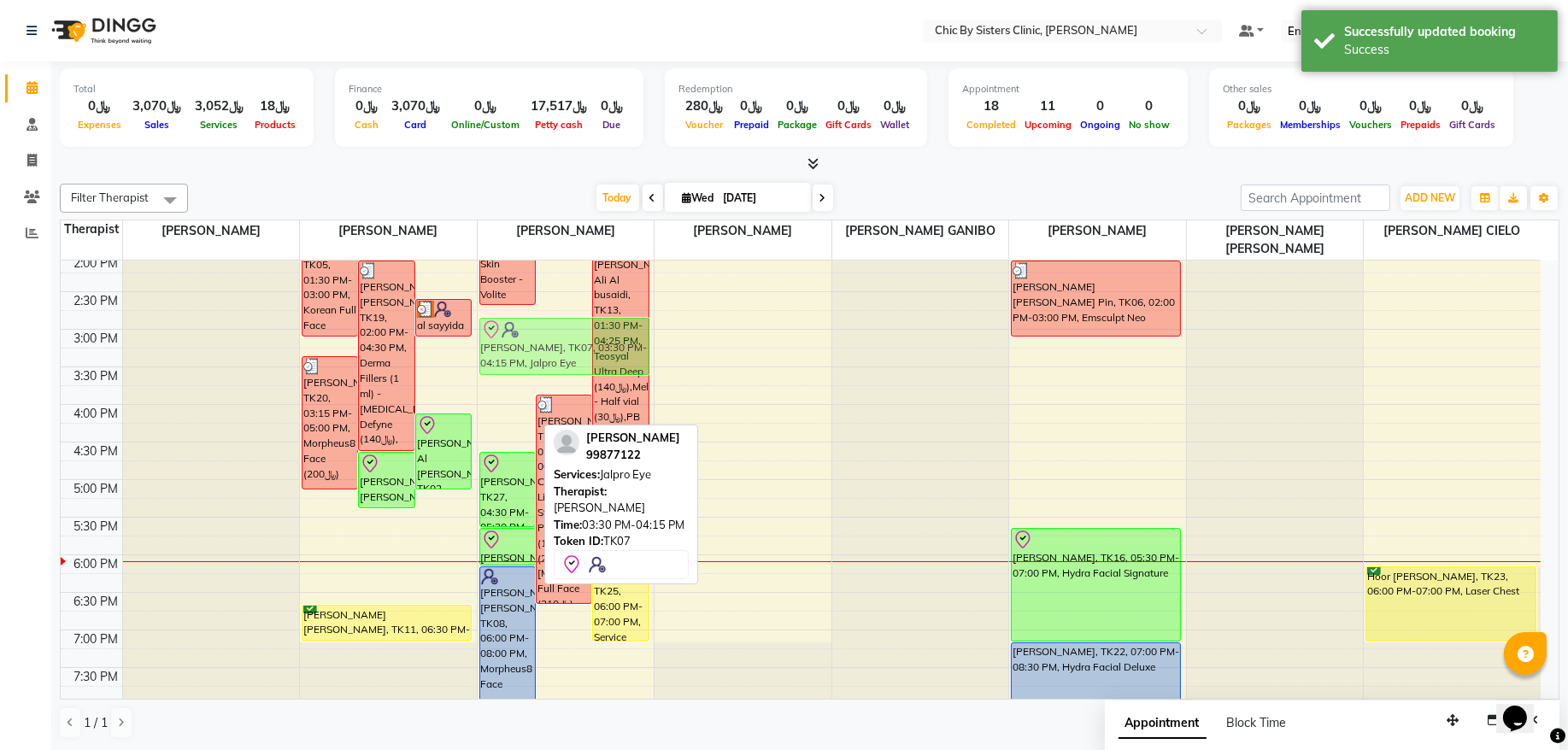
drag, startPoint x: 508, startPoint y: 411, endPoint x: 520, endPoint y: 357, distance: 55.3
click at [520, 357] on div "[PERSON_NAME] [PERSON_NAME], TK14, 11:30 AM-02:35 PM, Croma NEXT (﷼160),Jalpro …" at bounding box center [566, 405] width 177 height 1202
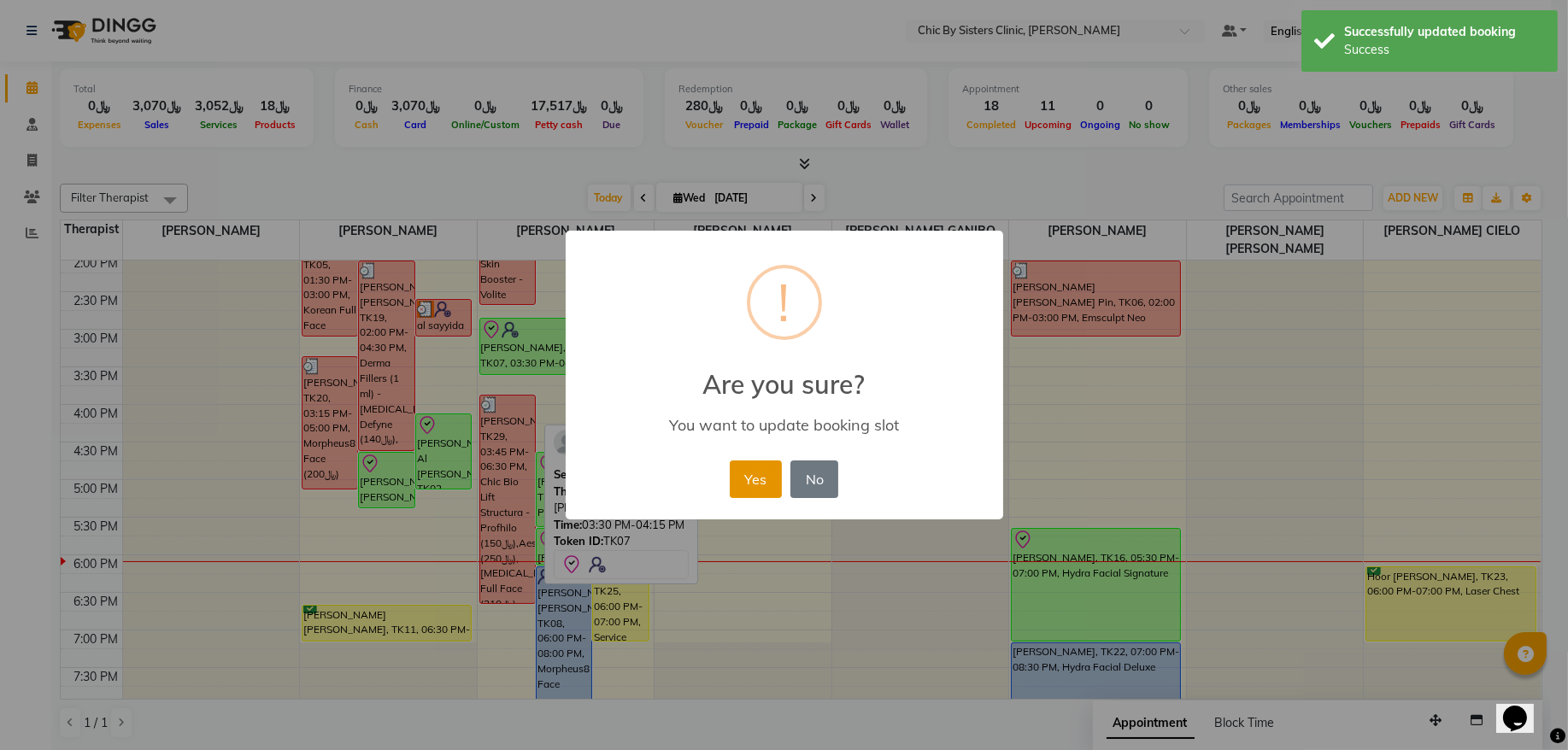
click at [746, 479] on button "Yes" at bounding box center [755, 479] width 52 height 38
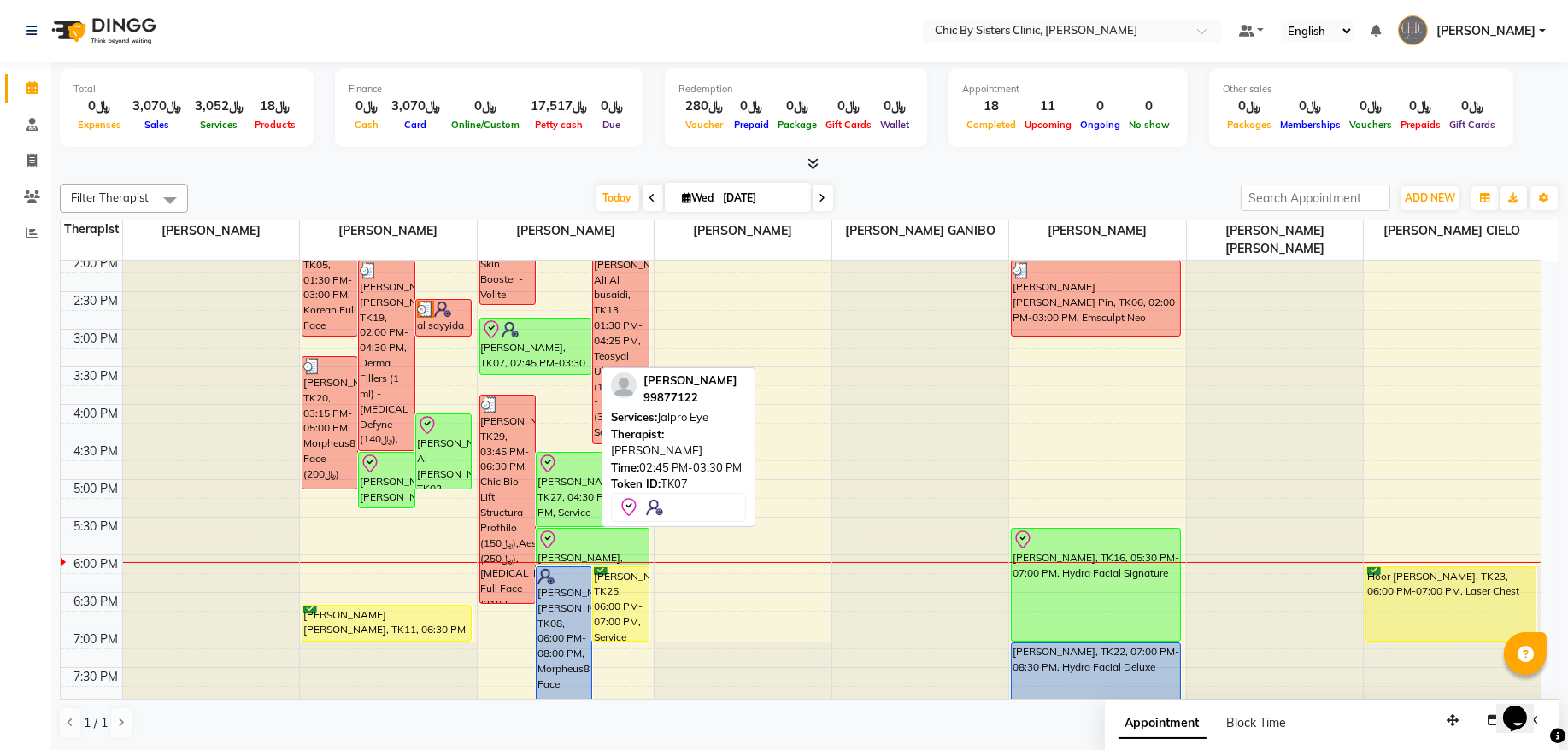
click at [546, 357] on div "[PERSON_NAME], TK07, 02:45 PM-03:30 PM, Jalpro Eye" at bounding box center [536, 346] width 112 height 55
click at [540, 354] on div "[PERSON_NAME], TK07, 02:45 PM-03:30 PM, Jalpro Eye" at bounding box center [536, 346] width 112 height 55
select select "8"
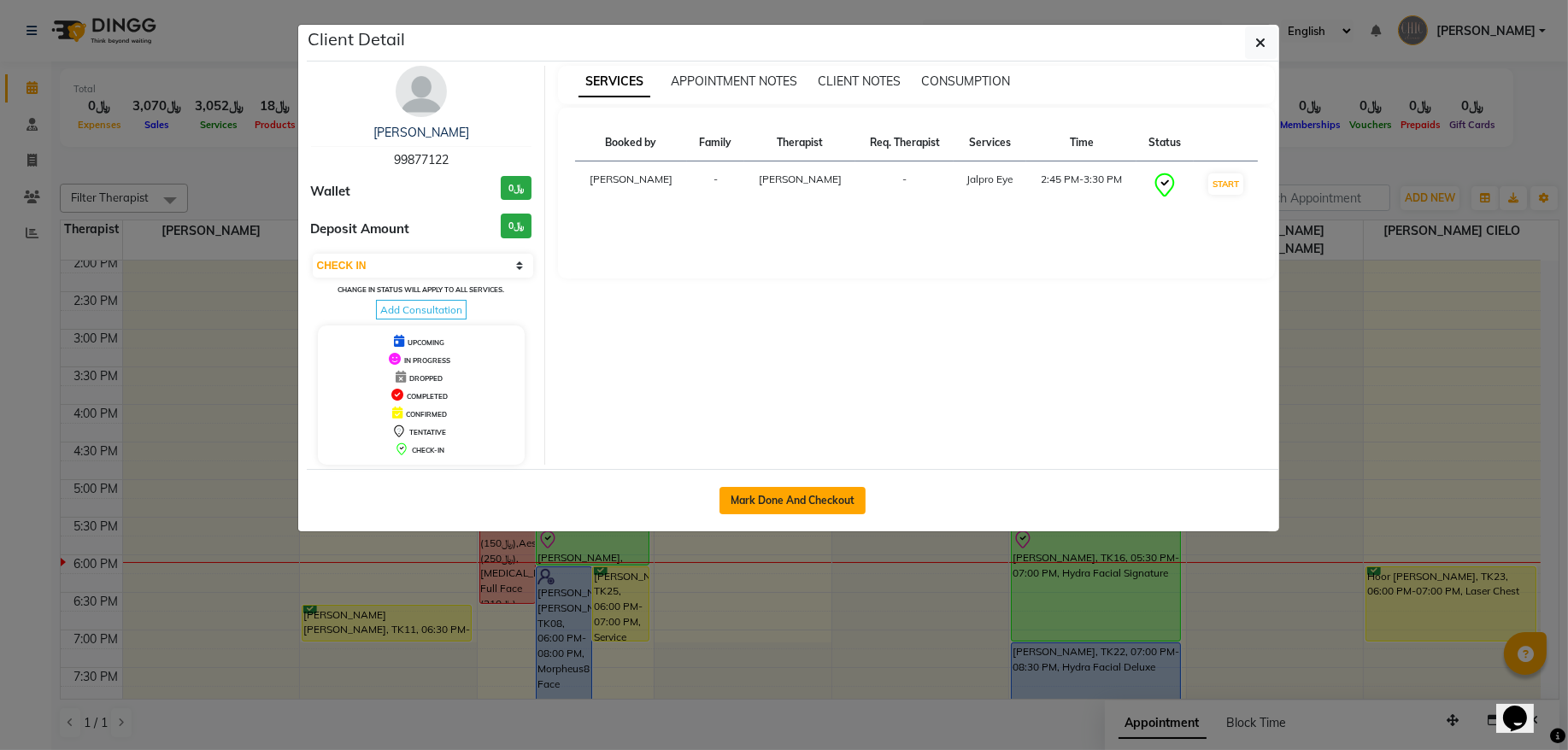
click at [771, 494] on button "Mark Done And Checkout" at bounding box center [792, 500] width 146 height 27
select select "service"
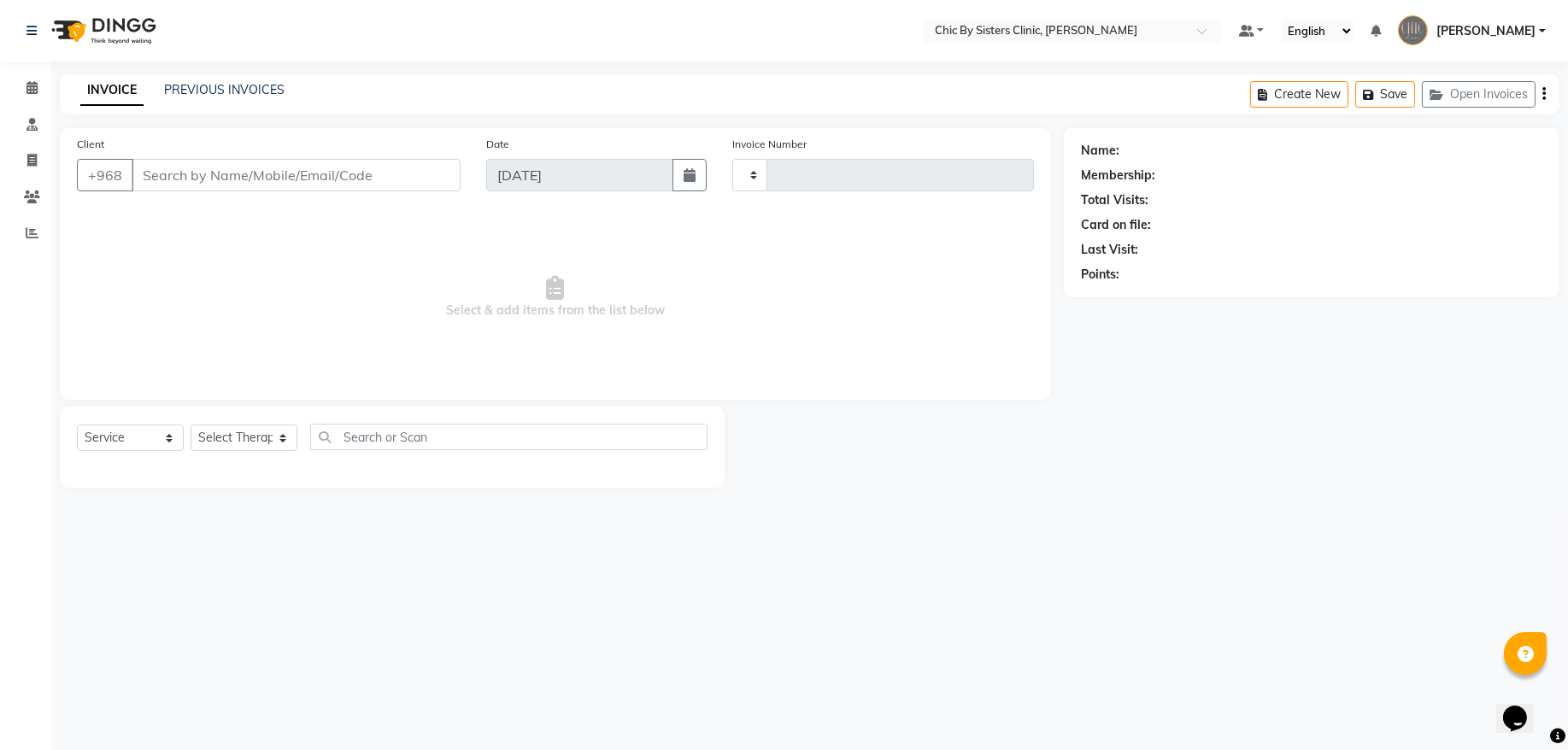
type input "2060"
select select "6348"
type input "99877122"
select select "49178"
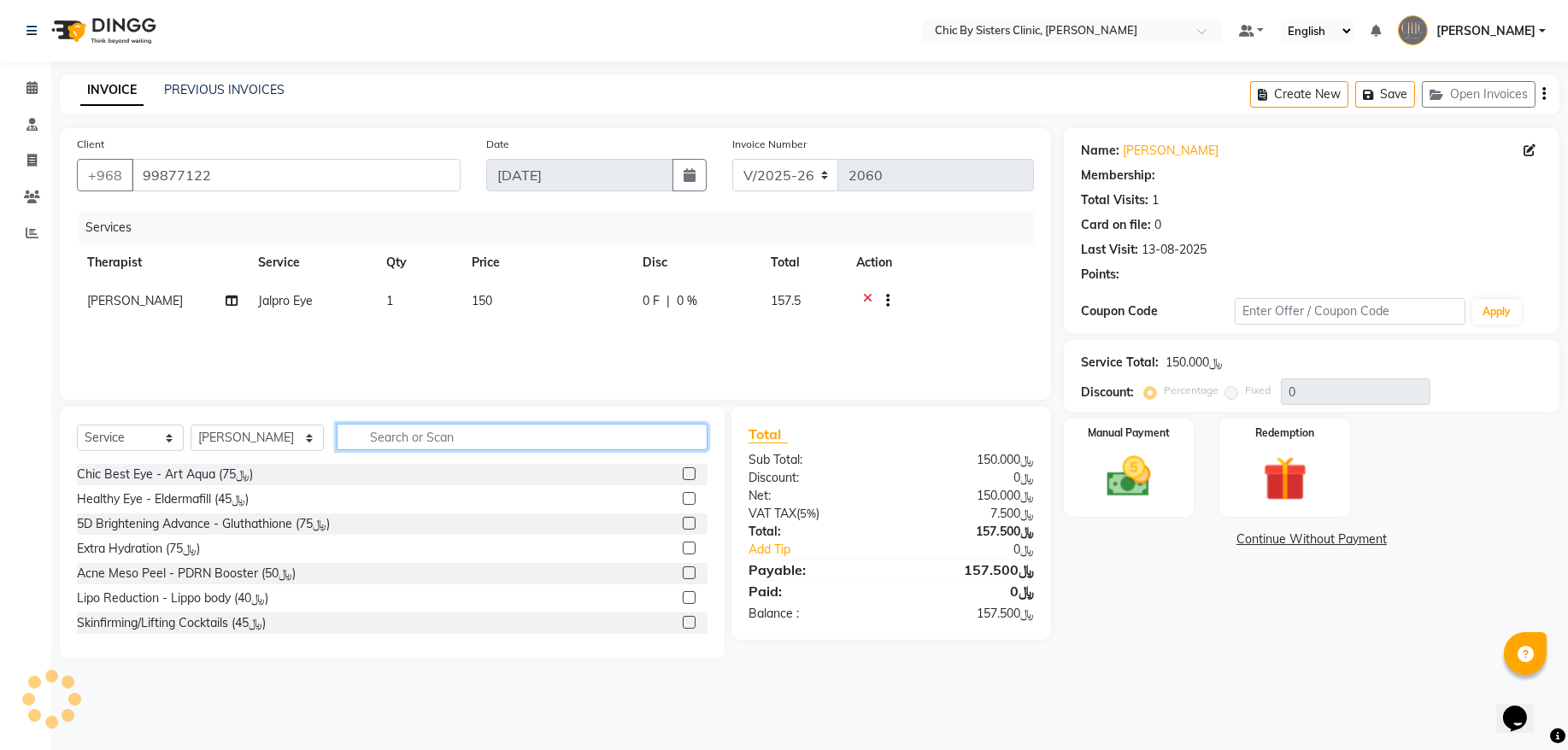
click at [395, 436] on input "text" at bounding box center [522, 438] width 371 height 26
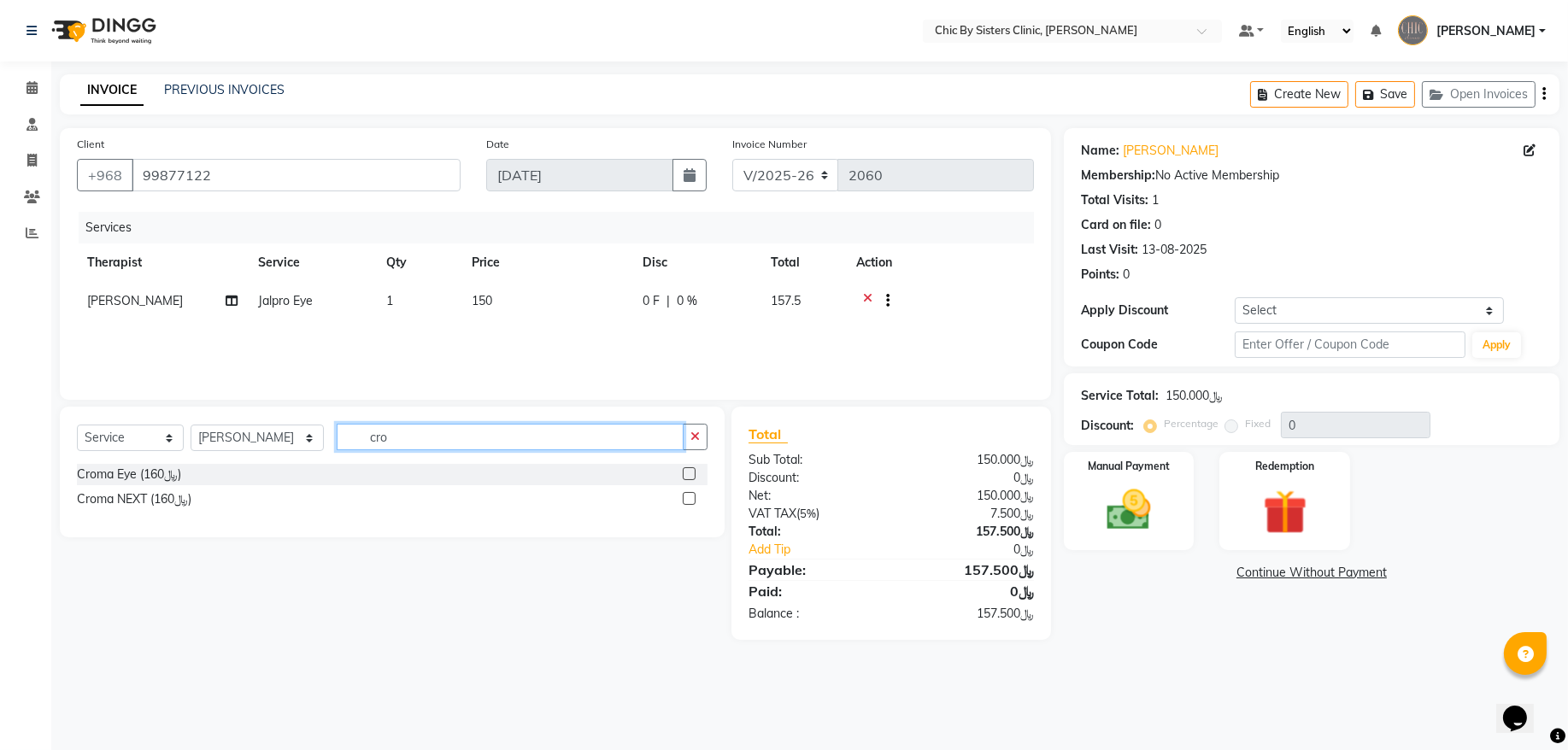
type input "cro"
click at [688, 498] on label at bounding box center [689, 498] width 13 height 13
click at [688, 498] on input "checkbox" at bounding box center [688, 499] width 11 height 11
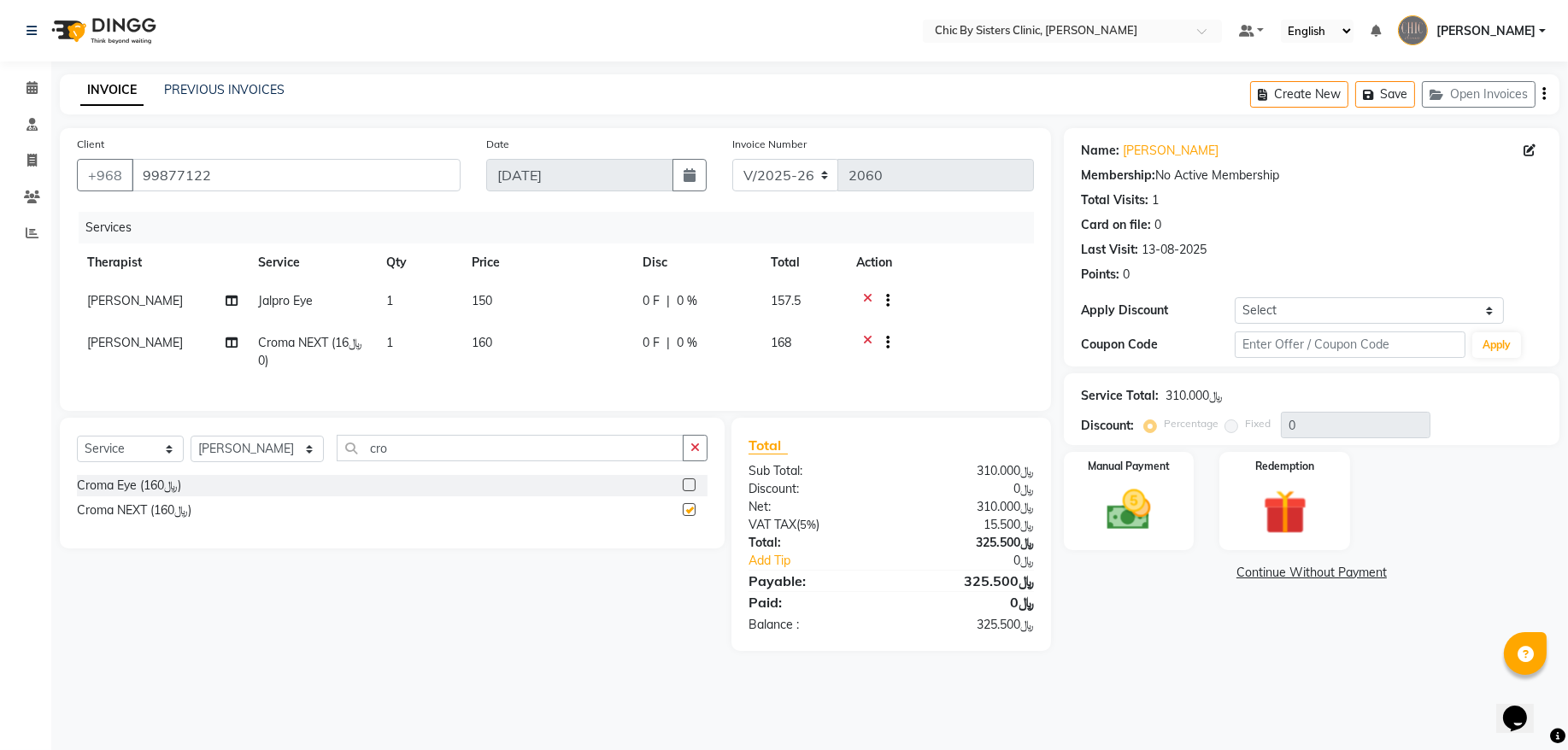
checkbox input "false"
click at [497, 461] on input "cro" at bounding box center [511, 448] width 347 height 26
type input "c"
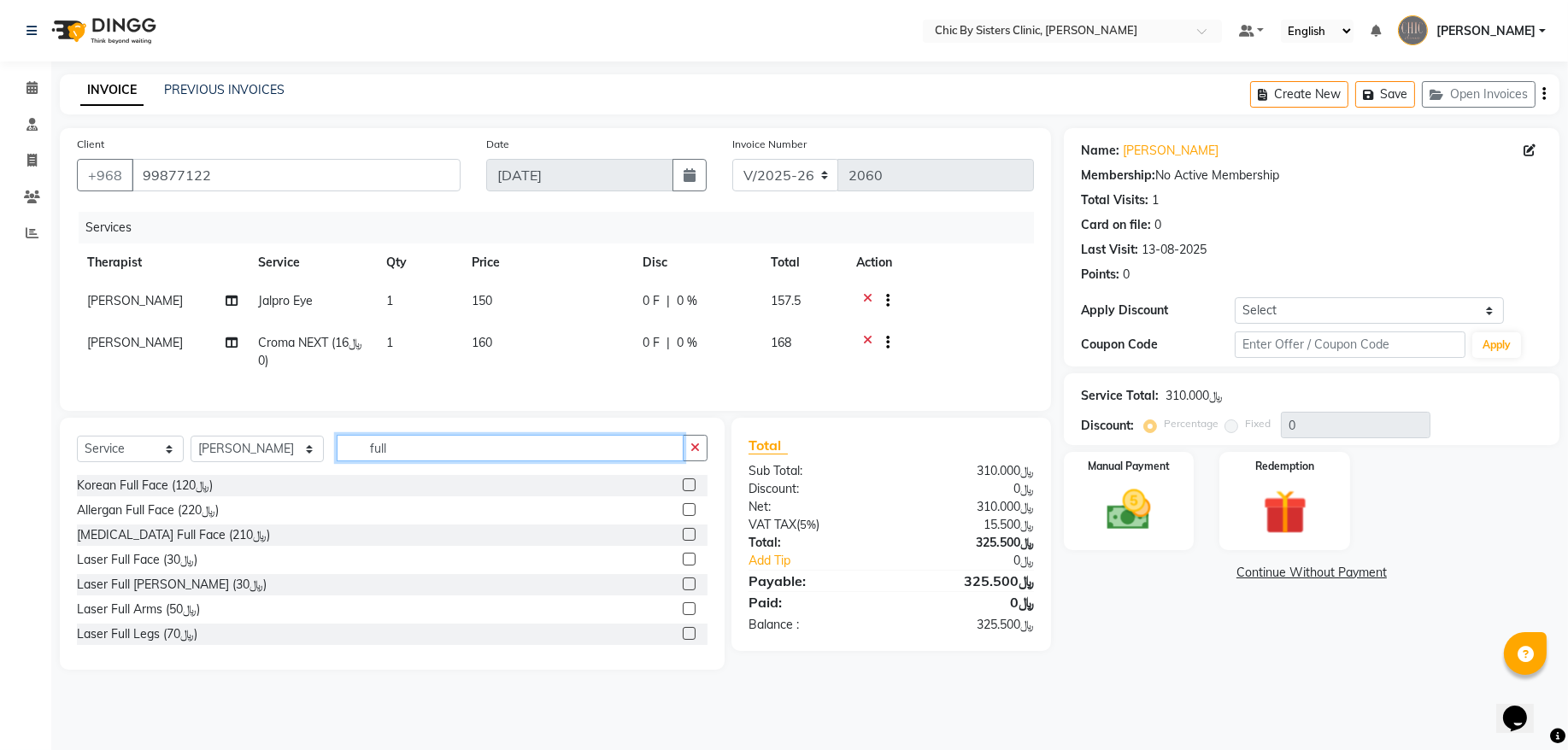
type input "full"
click at [683, 496] on div at bounding box center [696, 486] width 25 height 21
click at [683, 491] on label at bounding box center [689, 485] width 13 height 13
click at [683, 491] on input "checkbox" at bounding box center [688, 486] width 11 height 11
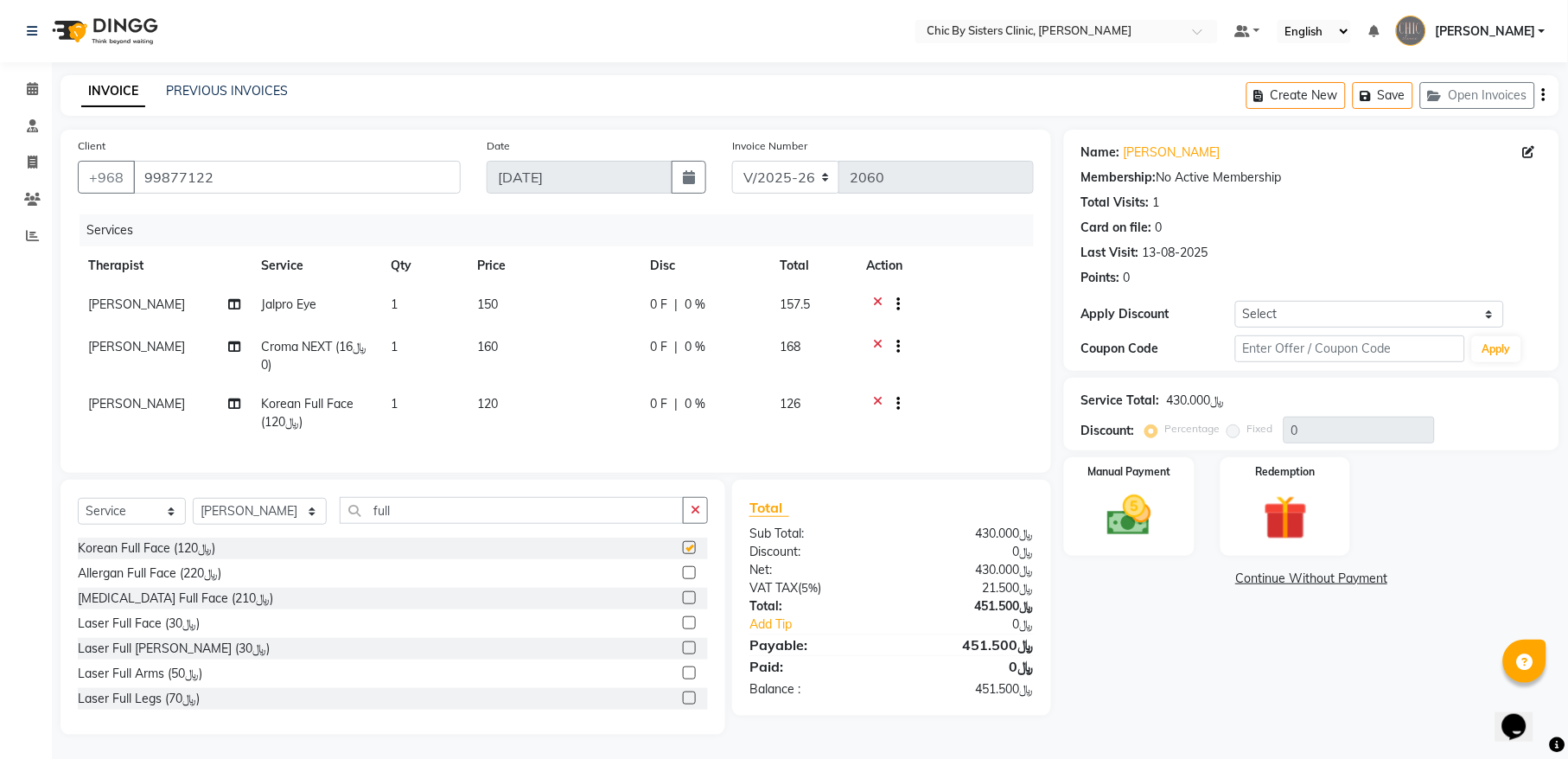
checkbox input "false"
drag, startPoint x: 1367, startPoint y: 314, endPoint x: 1363, endPoint y: 327, distance: 13.6
click at [1367, 314] on select "Select Coupon → Forma - Full Face (Summer Offer) - Redemption Code Coupon → Ems…" at bounding box center [1369, 314] width 269 height 27
select select "4: Object"
click at [1235, 301] on select "Select Coupon → Forma - Full Face (Summer Offer) - Redemption Code Coupon → Ems…" at bounding box center [1369, 314] width 269 height 27
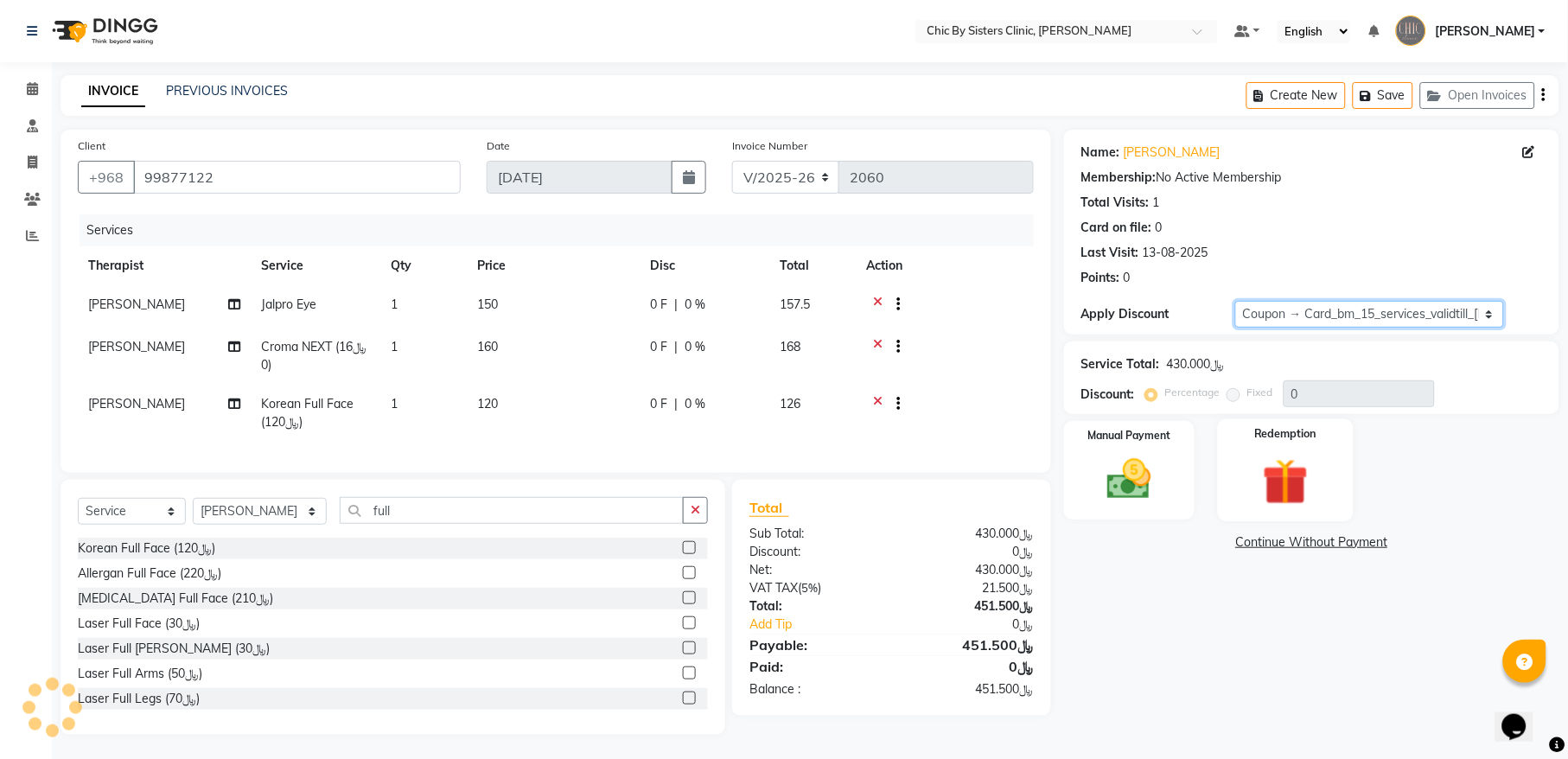
type input "15"
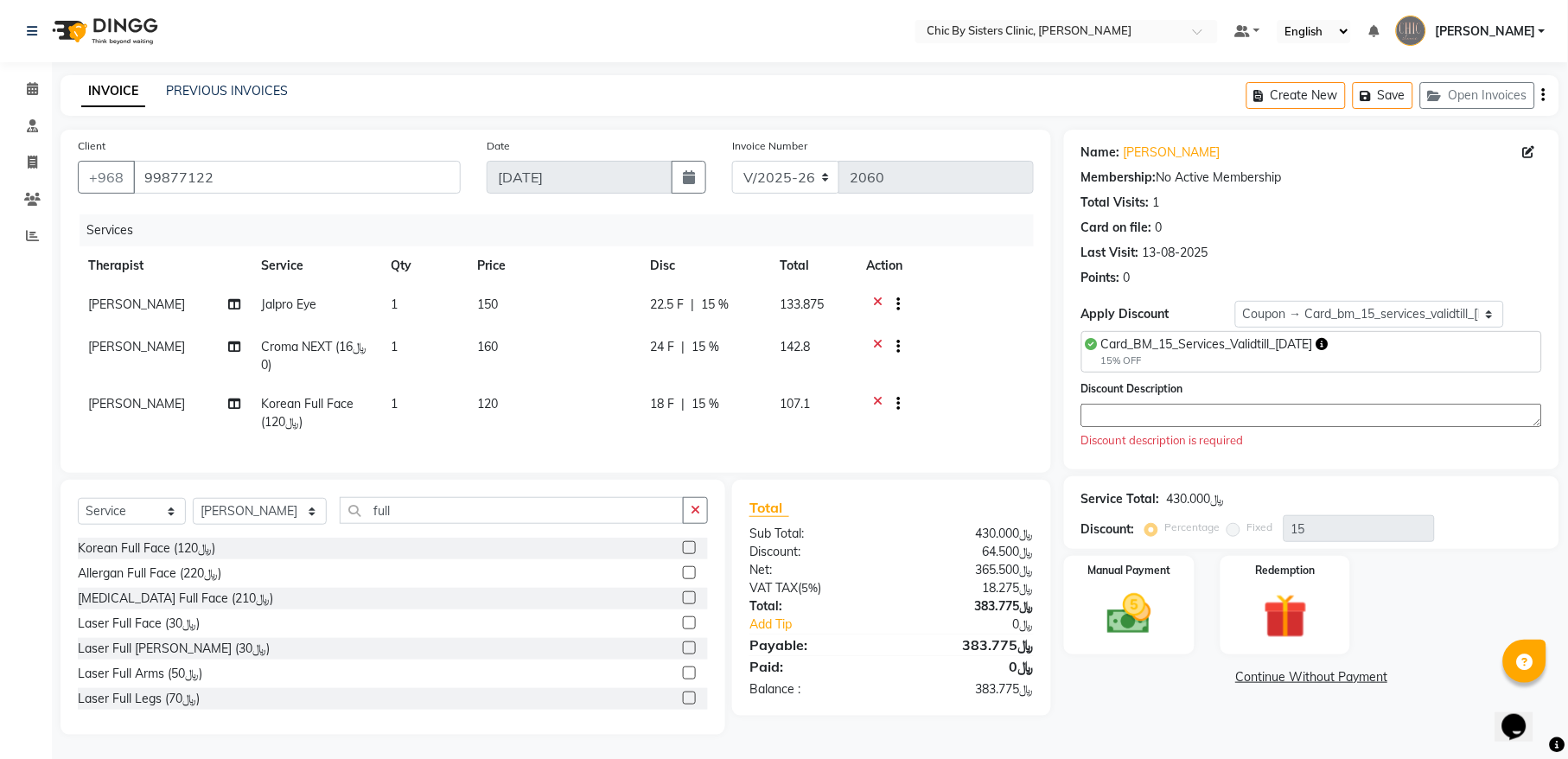
click at [1194, 414] on textarea at bounding box center [1312, 415] width 460 height 23
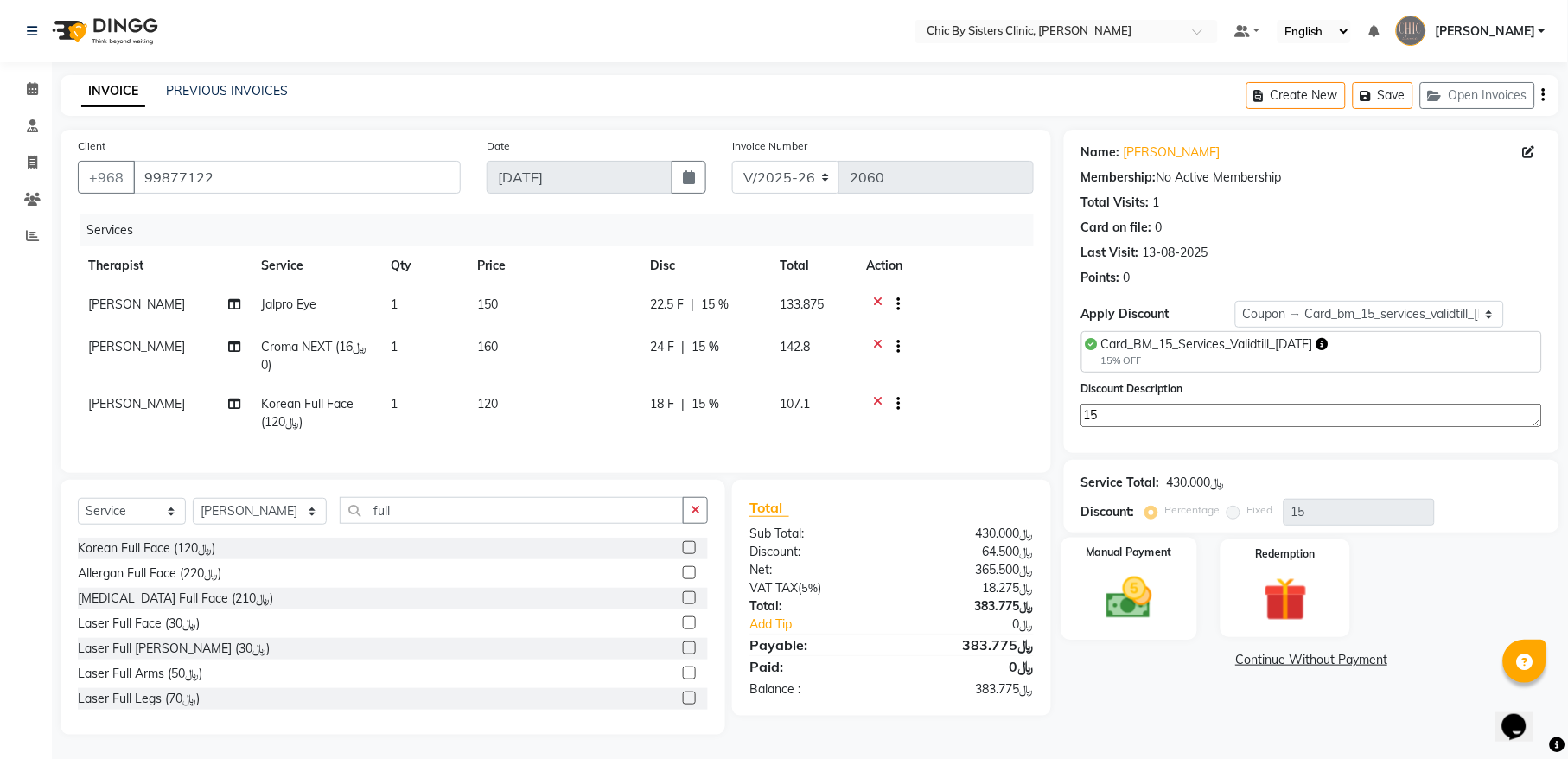
type textarea "15"
click at [1132, 591] on img at bounding box center [1128, 598] width 74 height 53
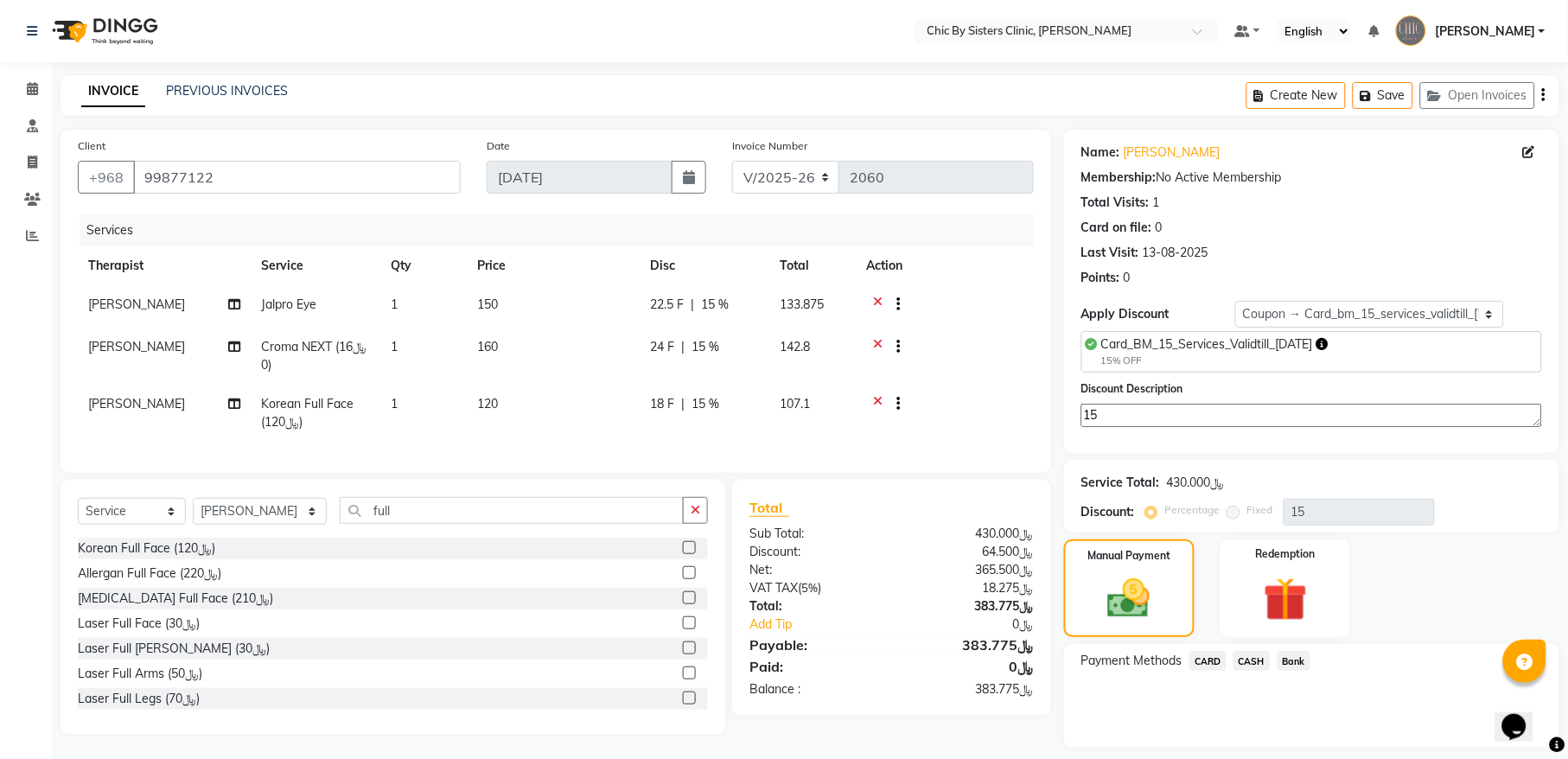
click at [1212, 667] on span "CARD" at bounding box center [1208, 661] width 37 height 20
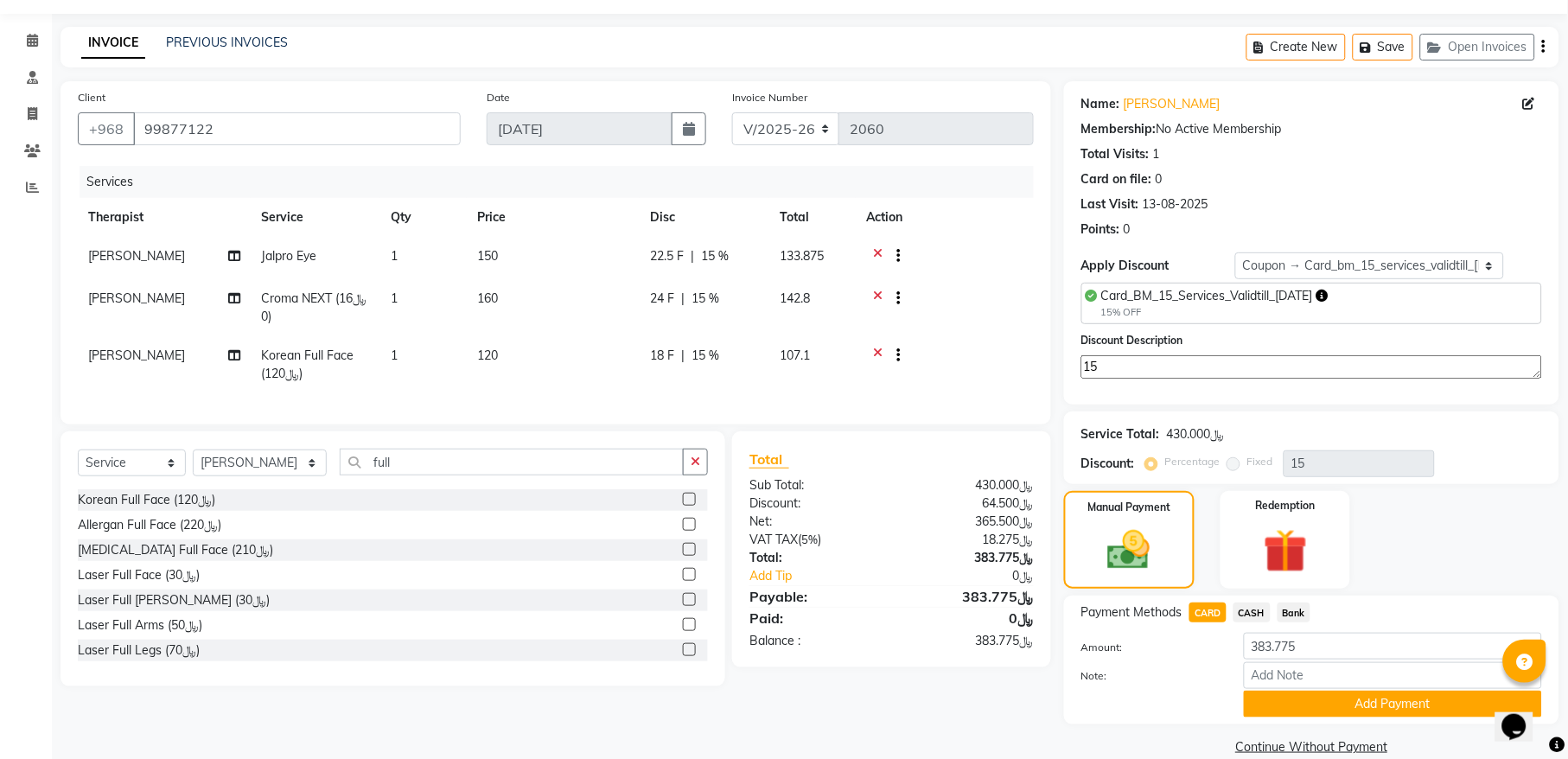
scroll to position [74, 0]
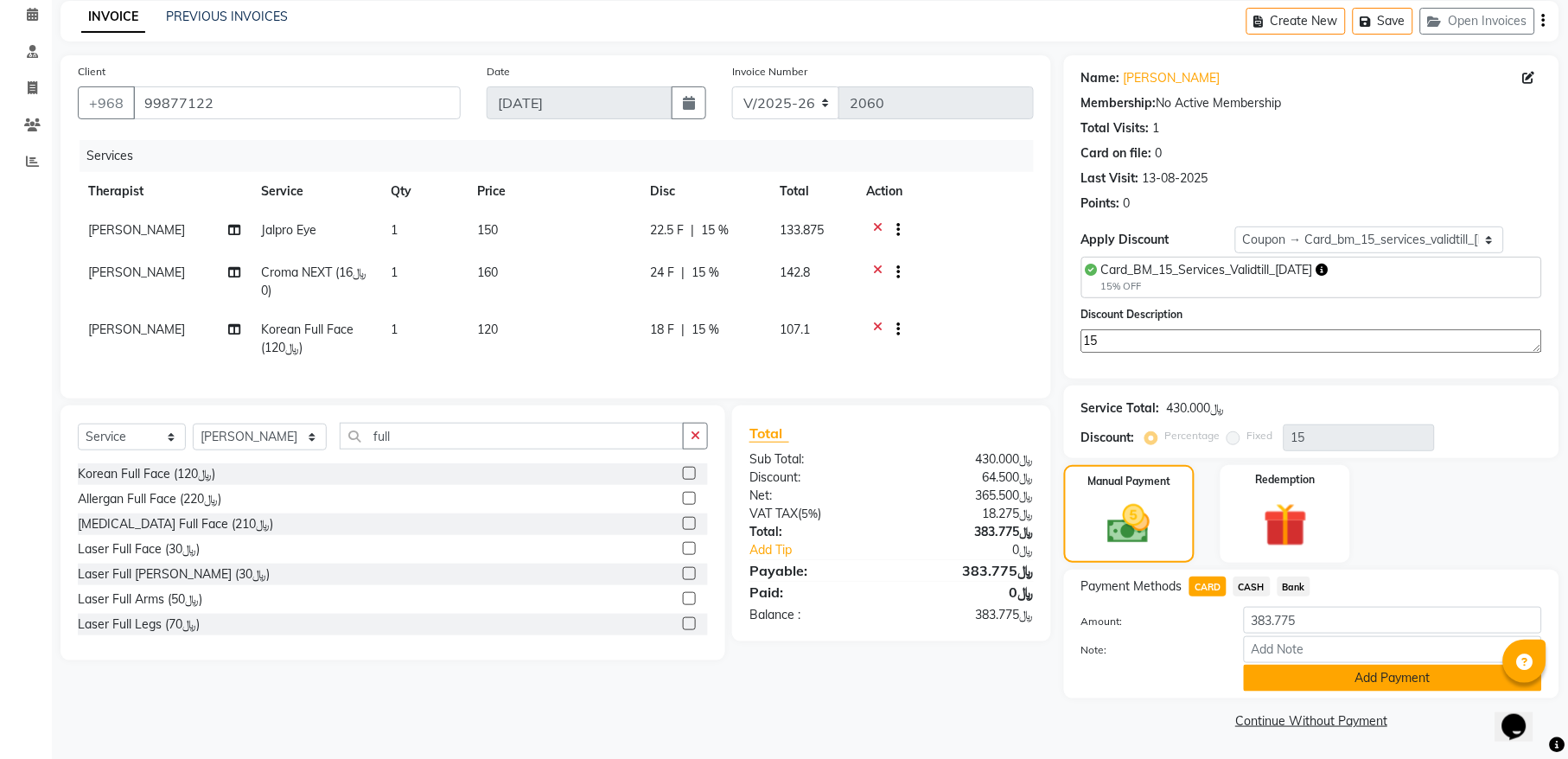
click at [1282, 676] on button "Add Payment" at bounding box center [1393, 679] width 298 height 27
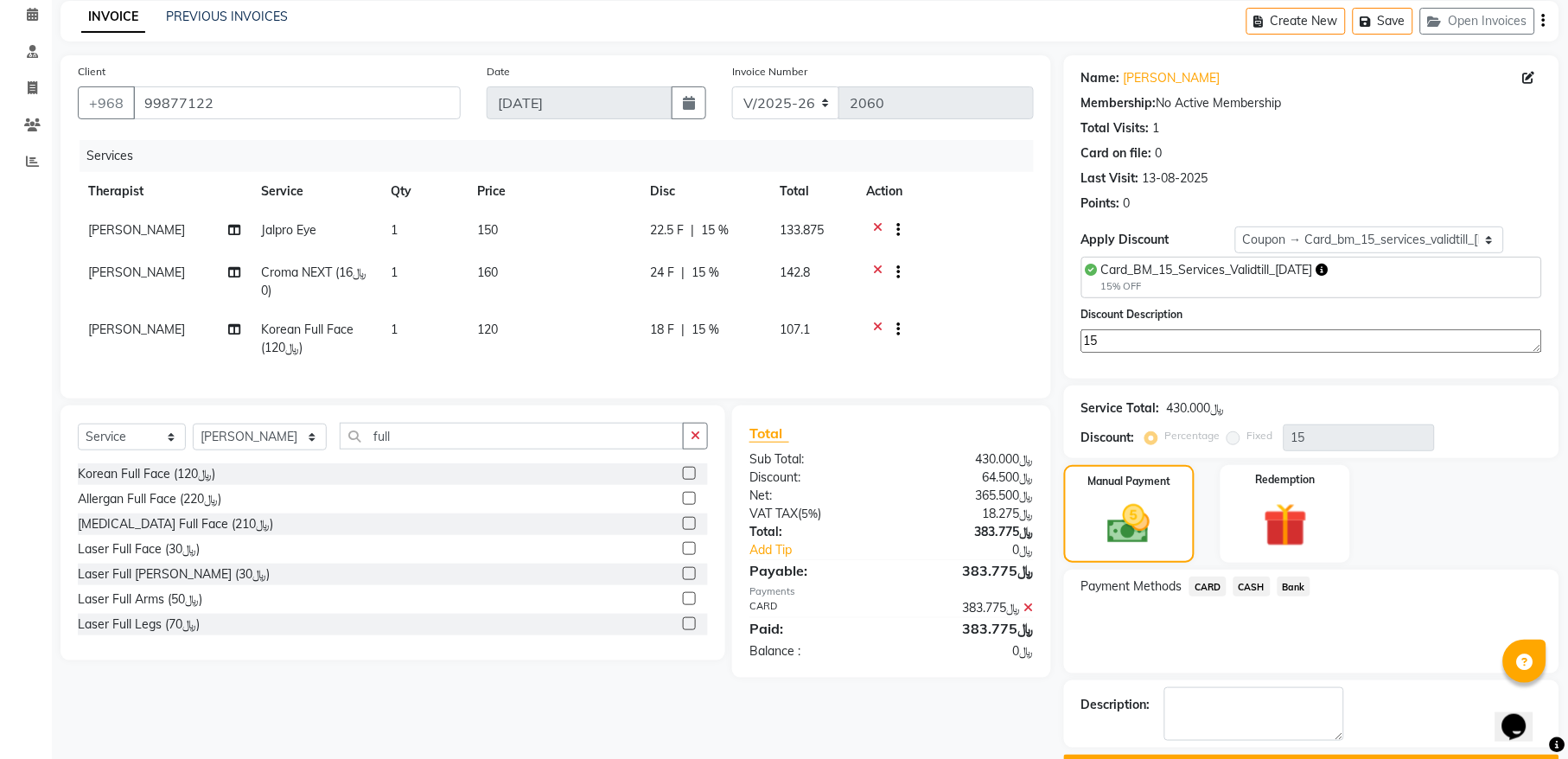
scroll to position [125, 0]
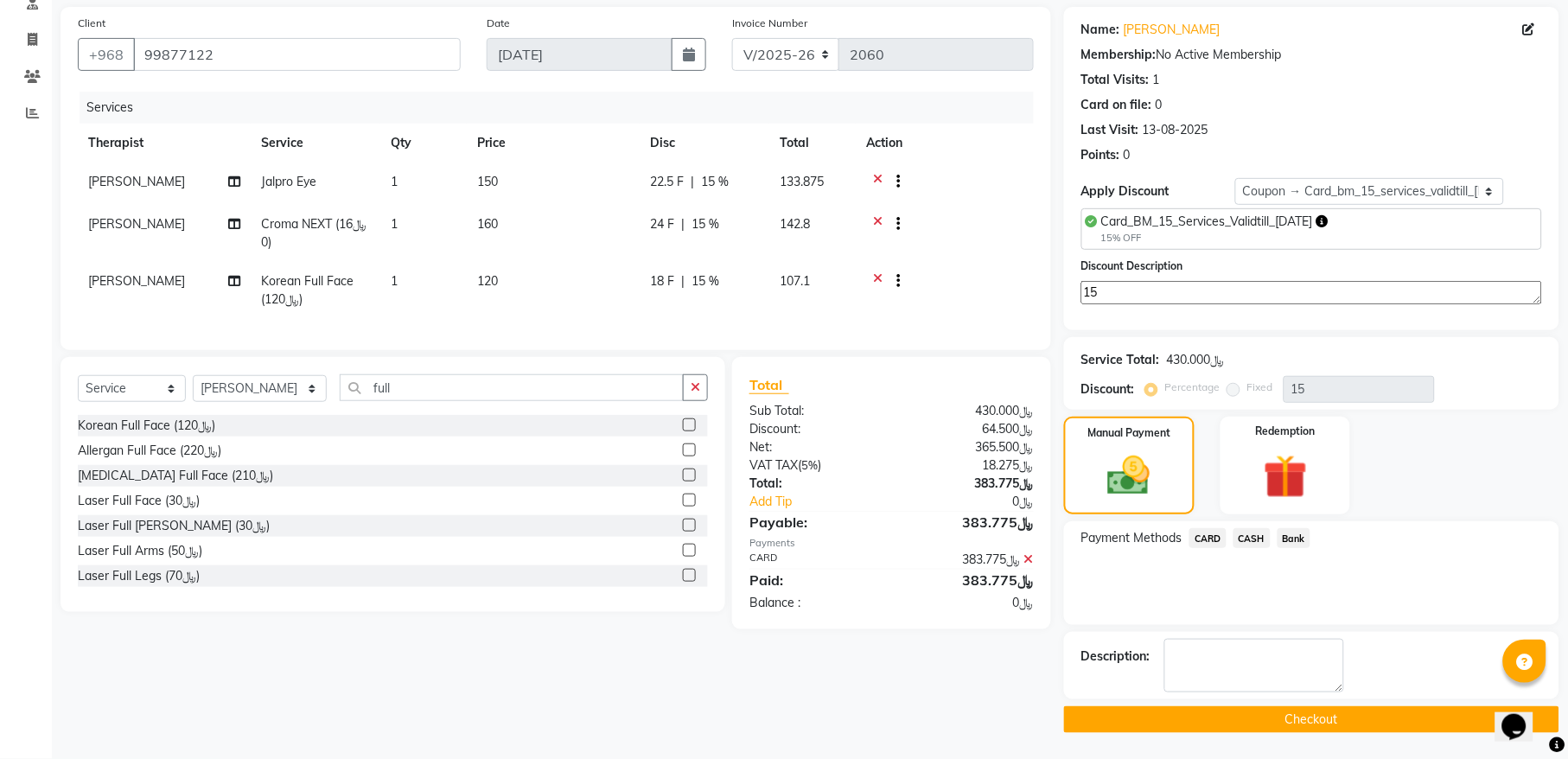
click at [1118, 711] on button "Checkout" at bounding box center [1312, 720] width 495 height 27
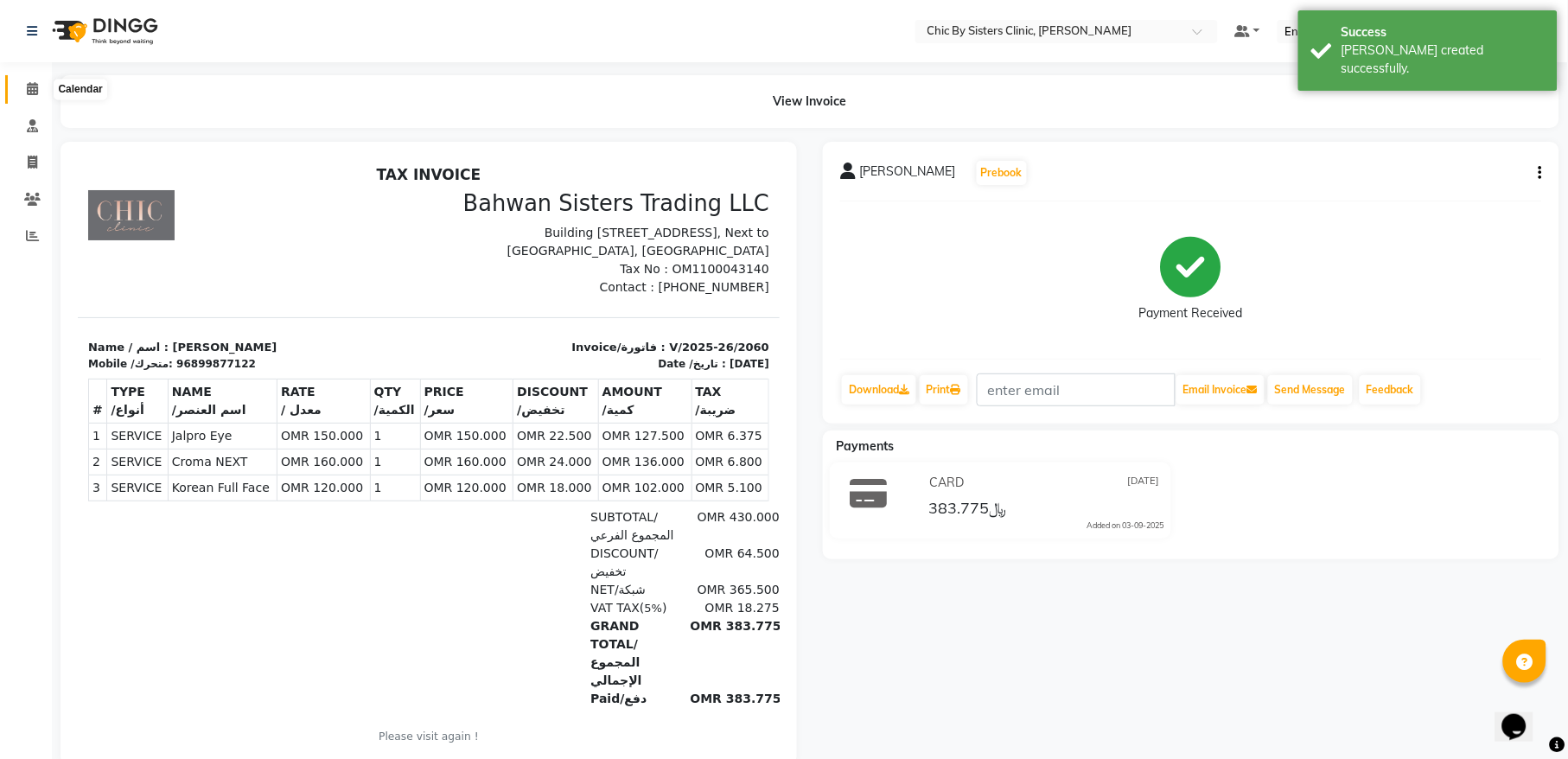
click at [32, 87] on icon at bounding box center [32, 88] width 12 height 13
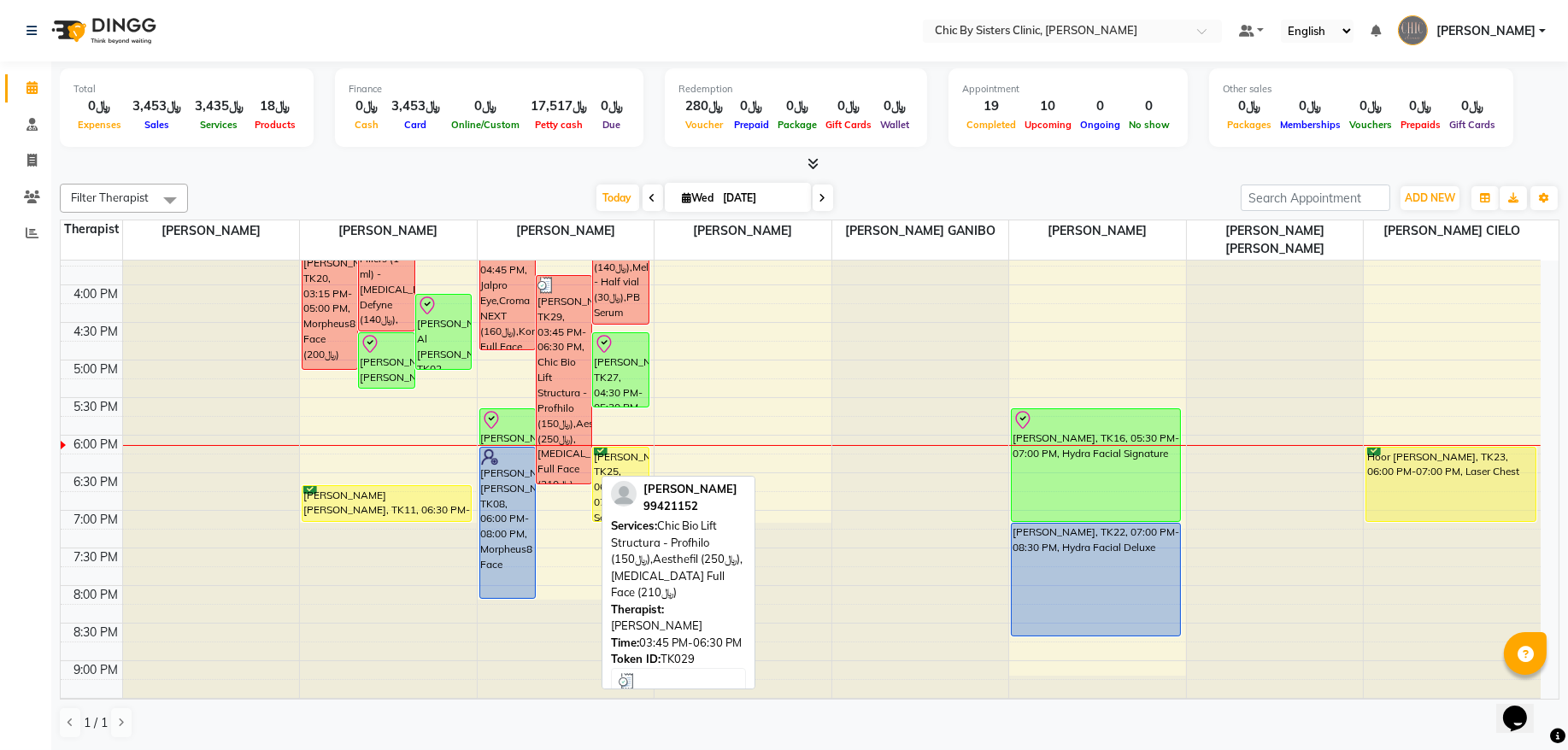
scroll to position [461, 0]
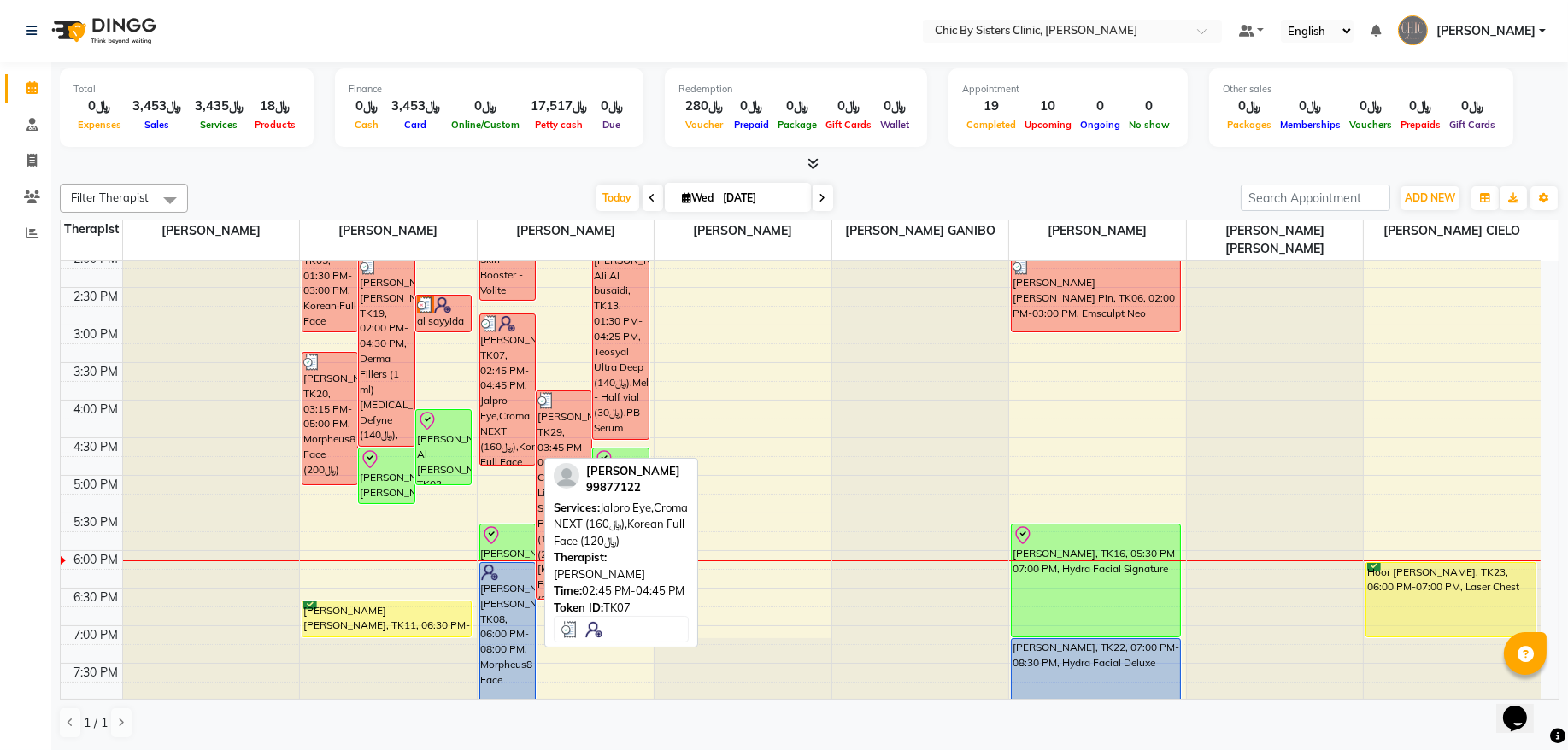
click at [509, 395] on div "[PERSON_NAME], TK07, 02:45 PM-04:45 PM, Jalpro Eye,Croma NEXT (﷼160),Korean Ful…" at bounding box center [508, 389] width 55 height 151
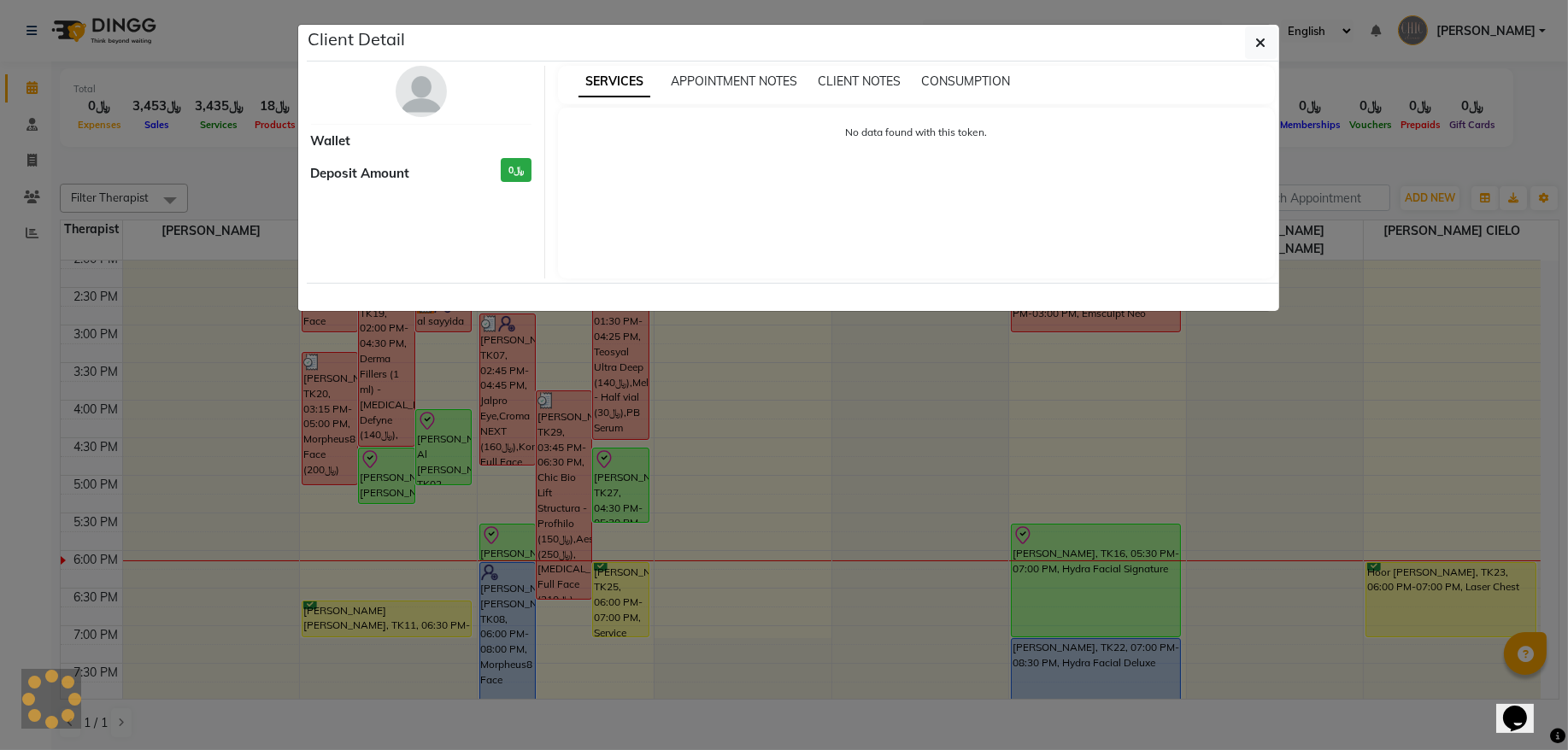
select select "3"
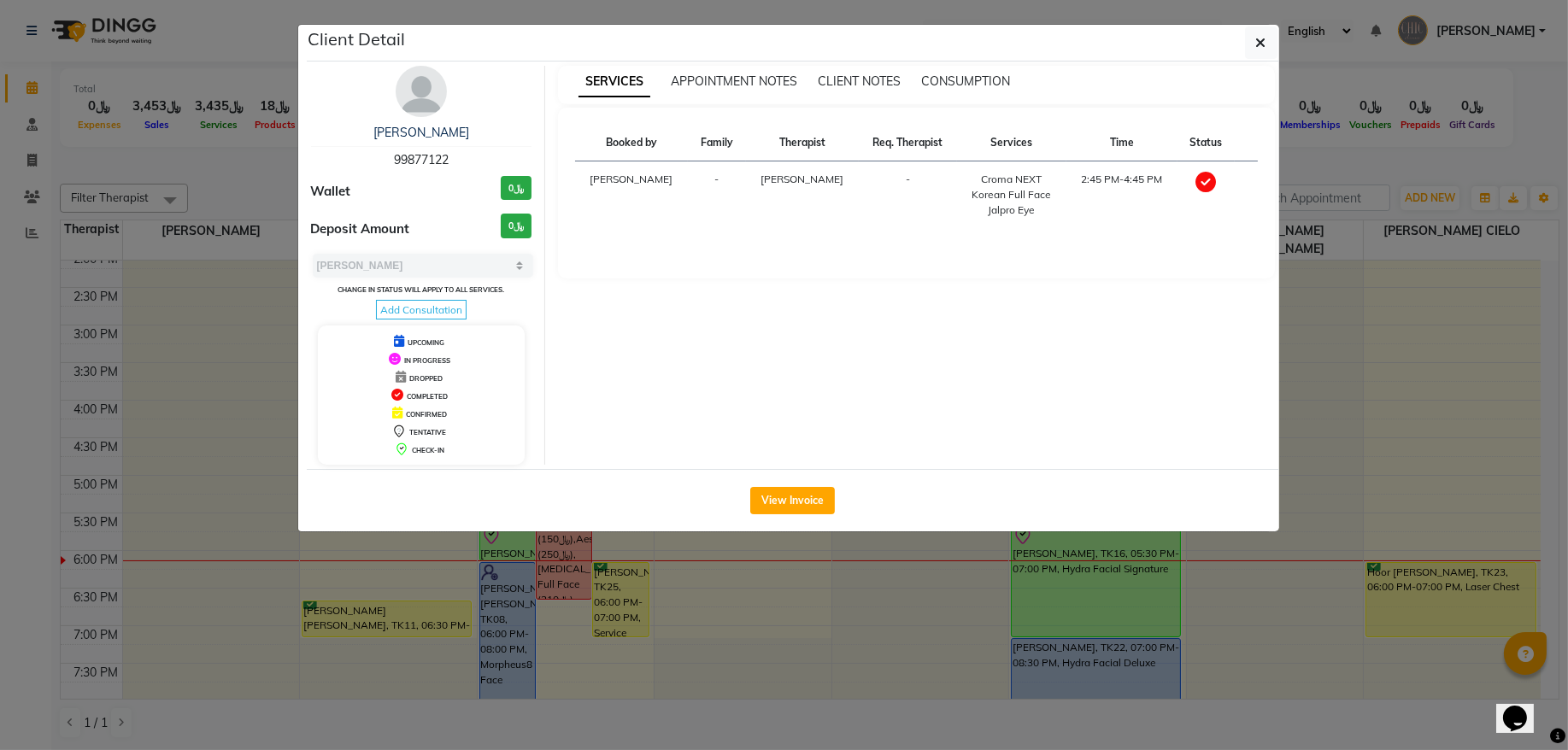
click at [441, 165] on span "99877122" at bounding box center [422, 159] width 55 height 15
copy span "99877122"
click at [1253, 51] on button "button" at bounding box center [1262, 42] width 33 height 33
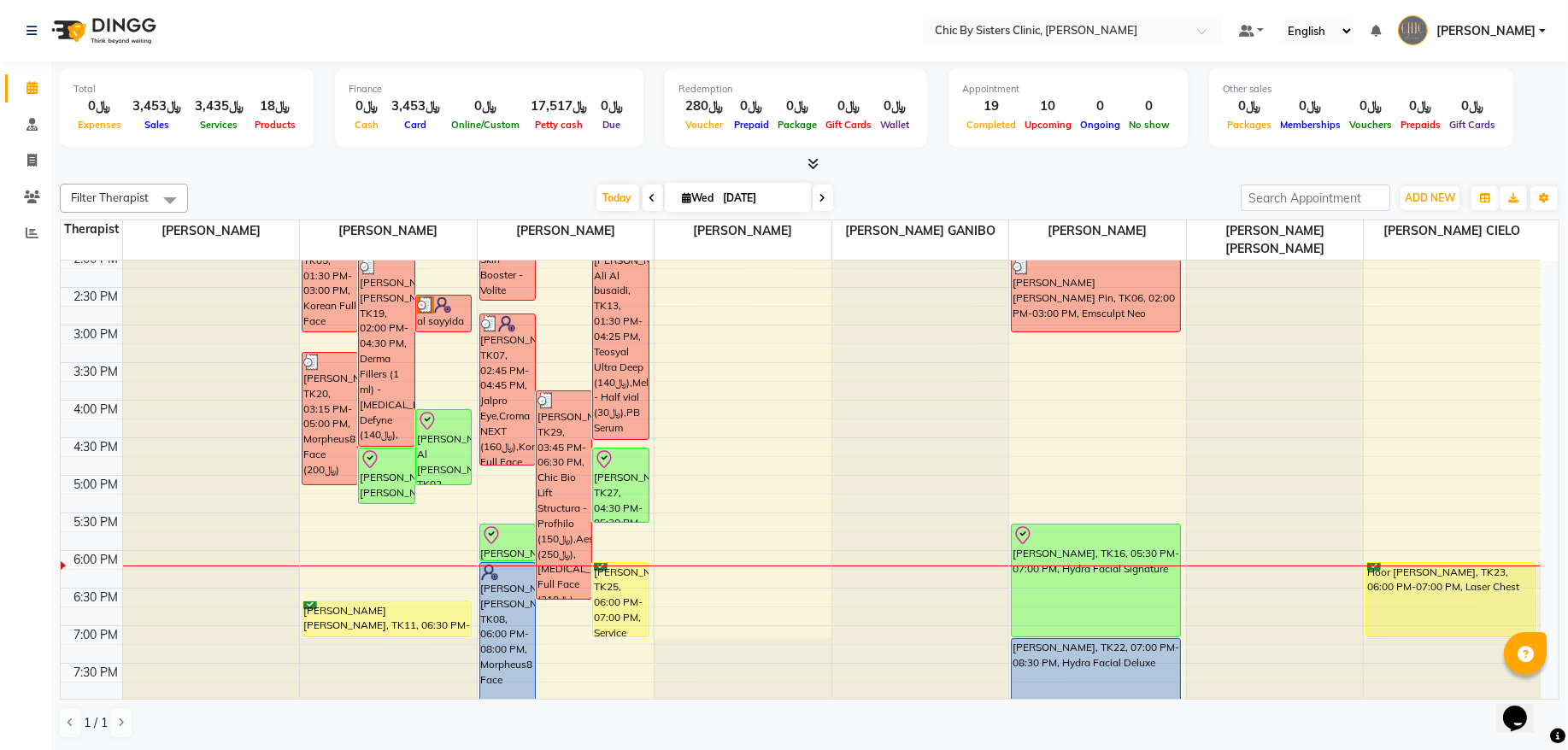
click at [820, 195] on icon at bounding box center [823, 198] width 7 height 11
type input "[DATE]"
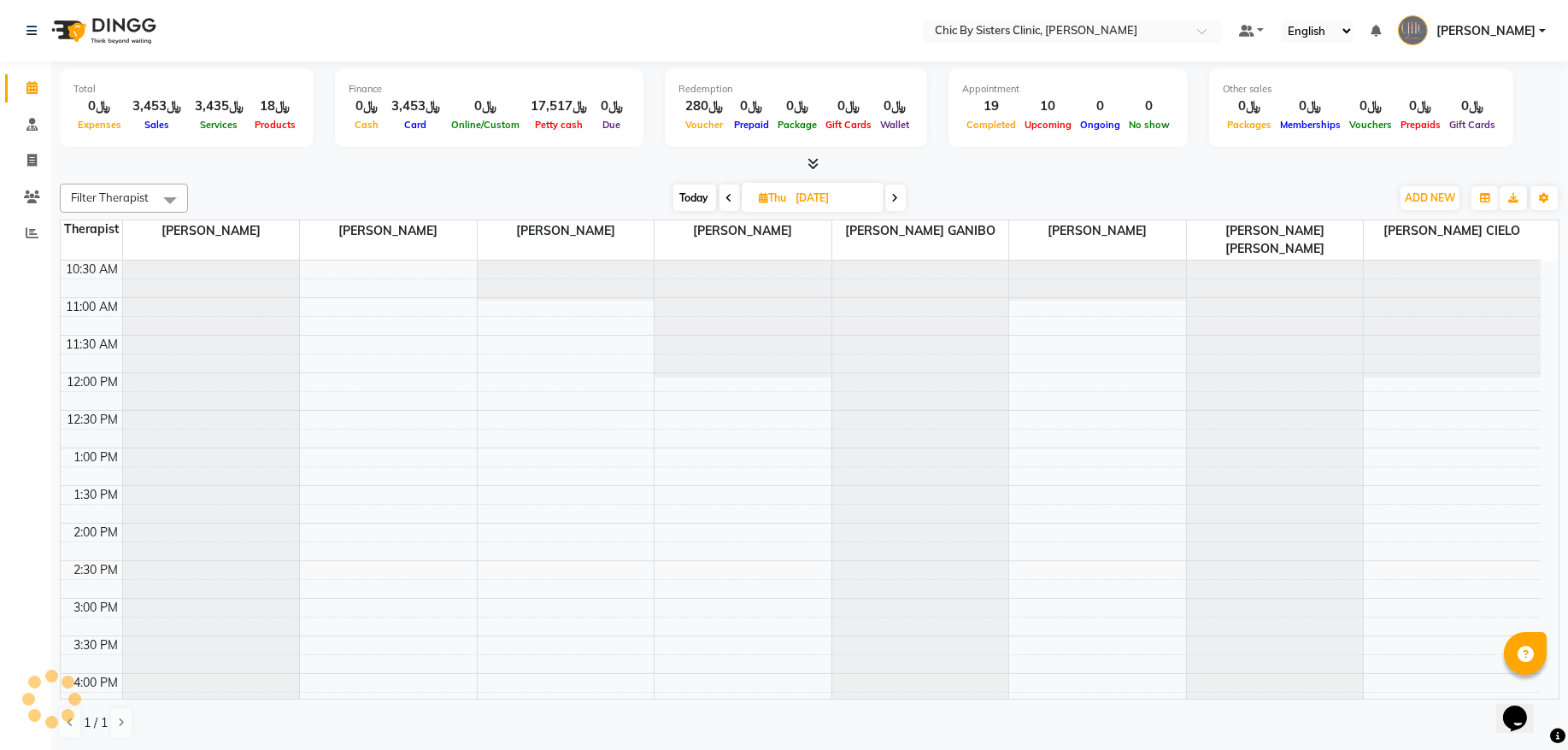
scroll to position [187, 0]
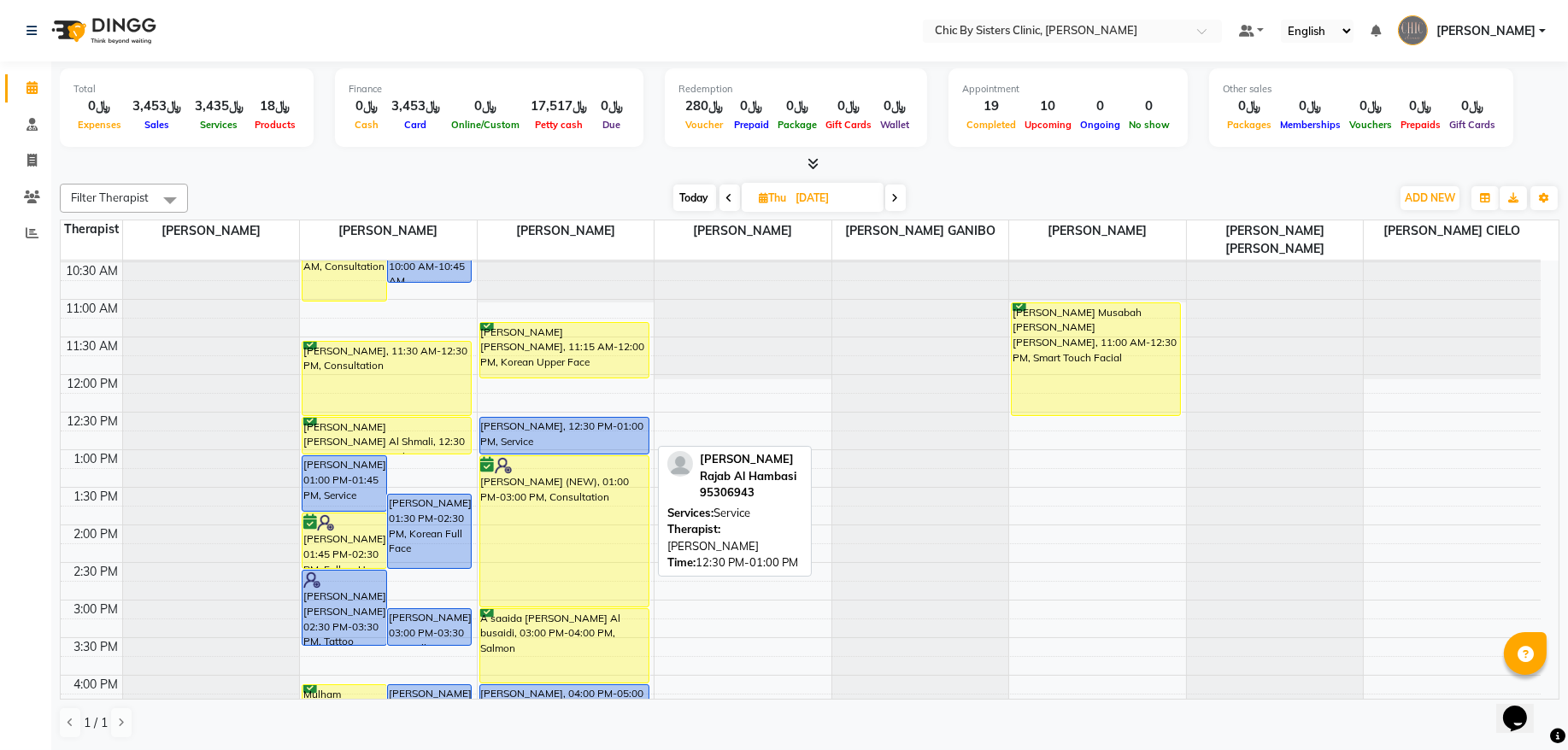
click at [561, 435] on div "[PERSON_NAME], 12:30 PM-01:00 PM, Service" at bounding box center [564, 436] width 168 height 36
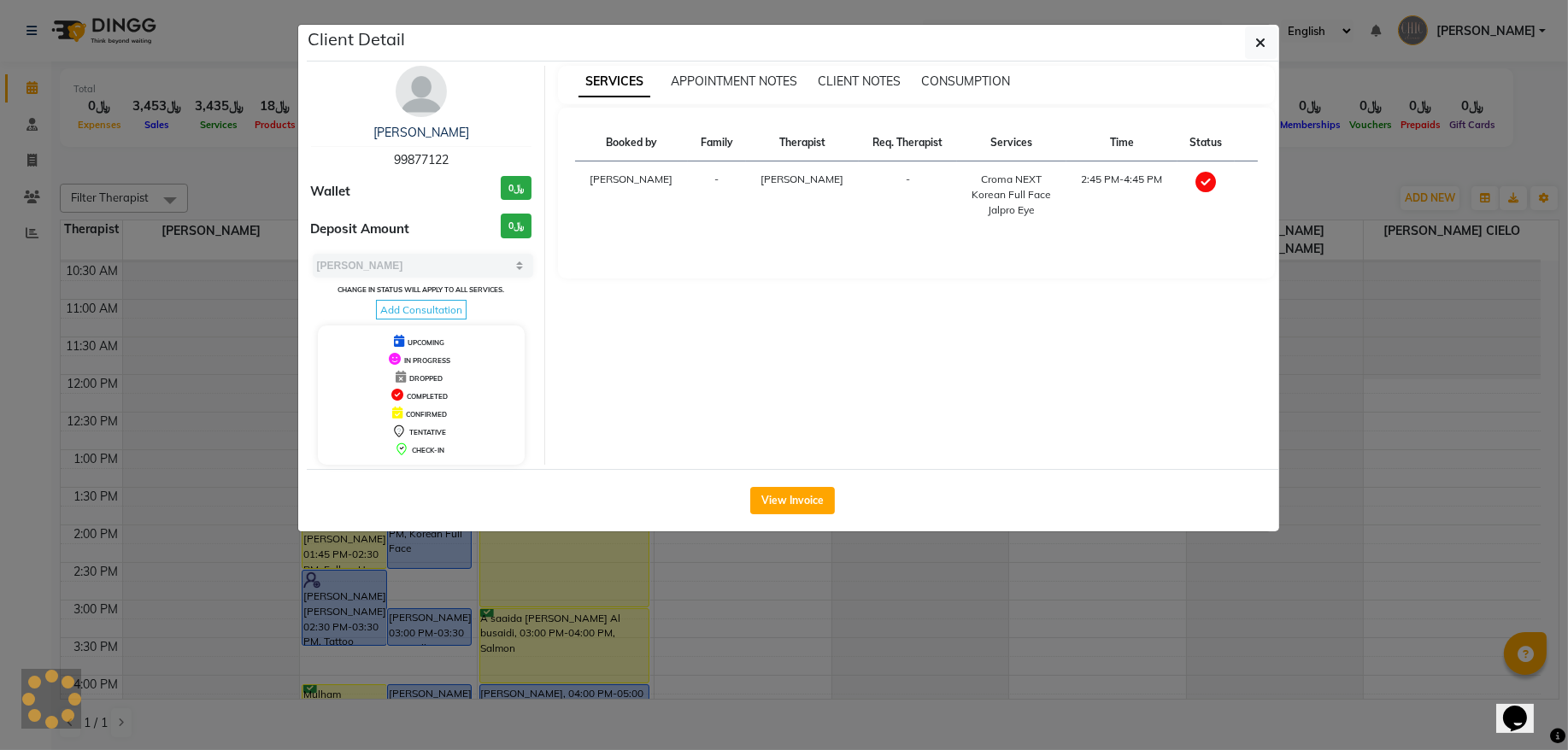
select select "select"
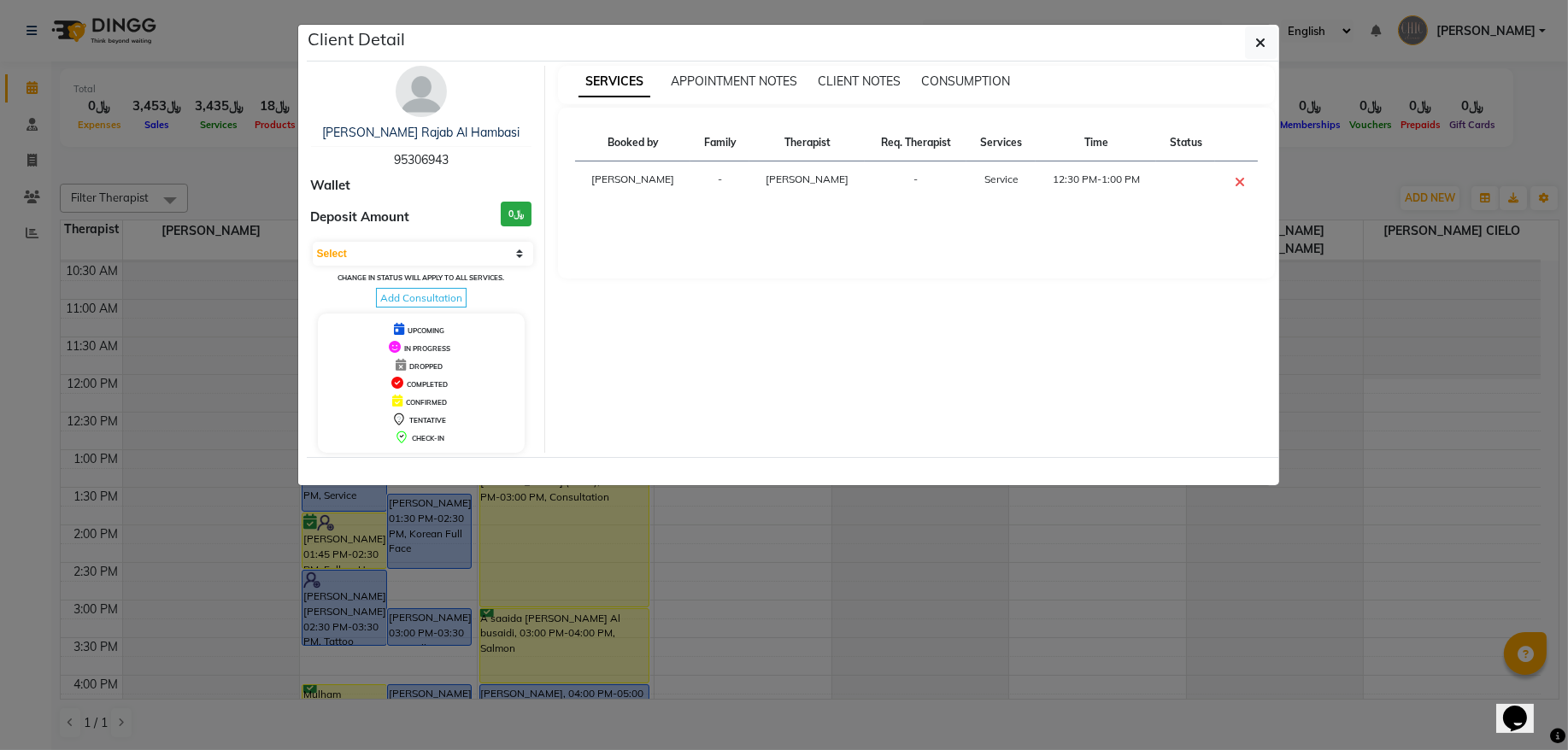
click at [435, 158] on span "95306943" at bounding box center [422, 159] width 55 height 15
copy span "95306943"
click at [1250, 48] on button "button" at bounding box center [1262, 42] width 33 height 33
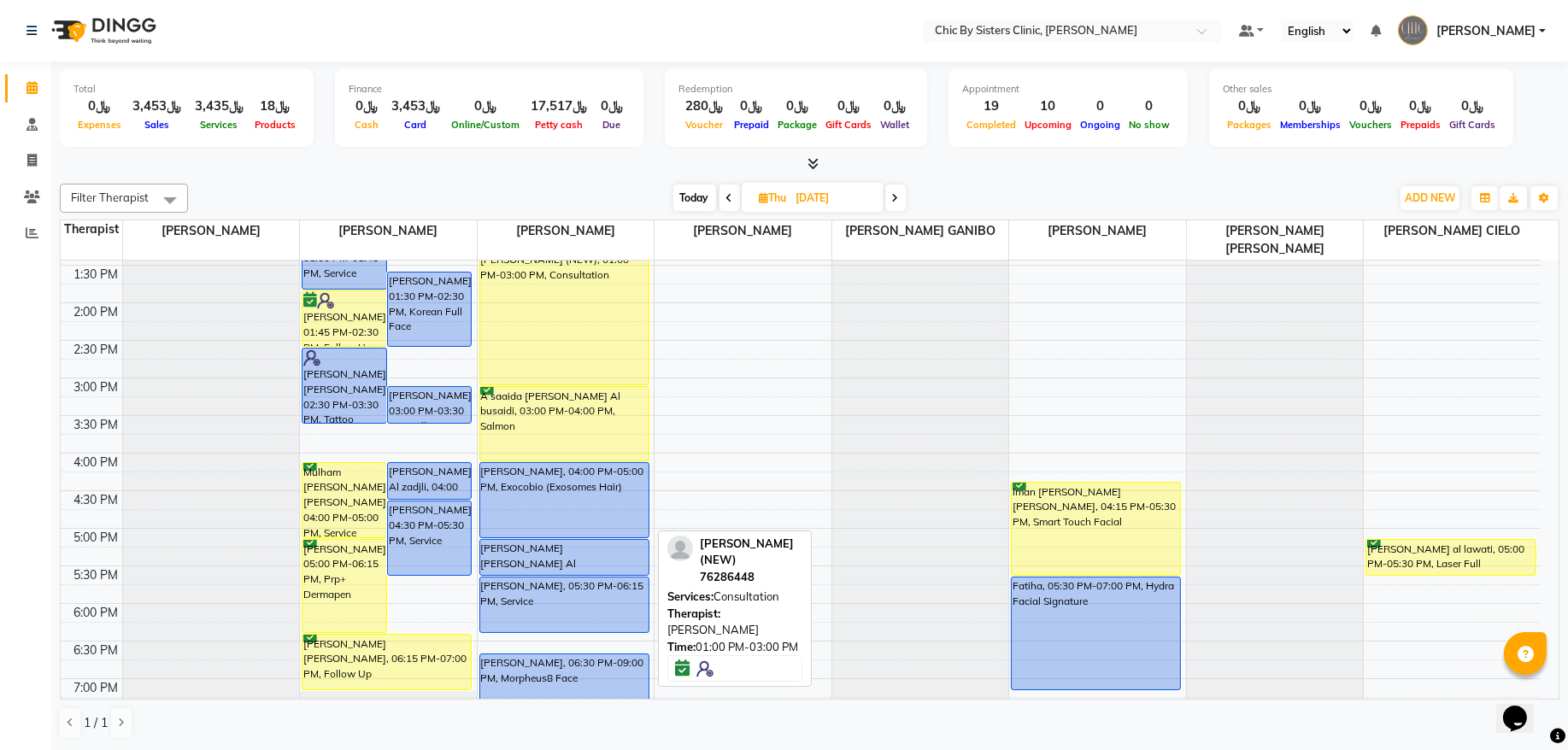
scroll to position [418, 0]
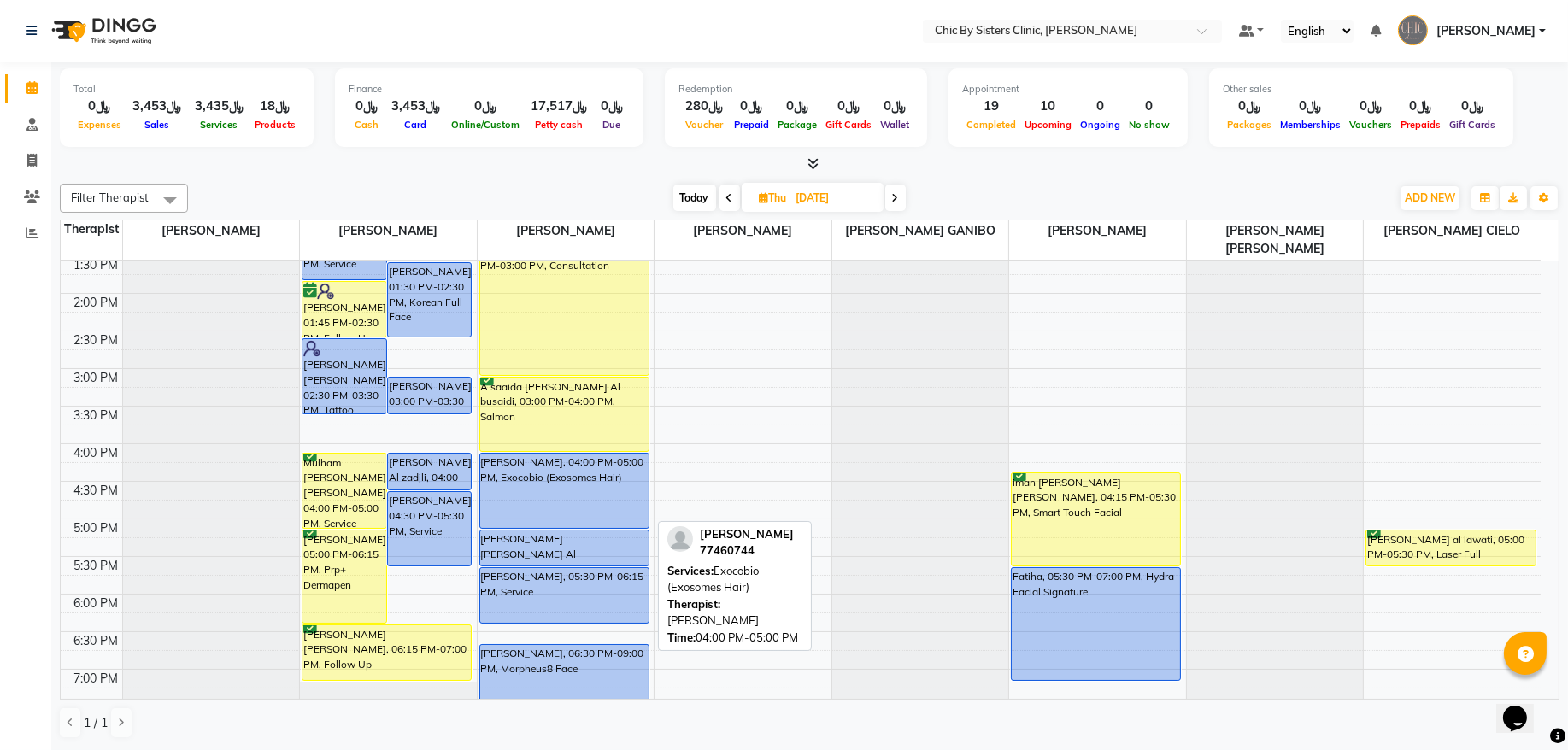
click at [577, 495] on div "[PERSON_NAME], 04:00 PM-05:00 PM, Exocobio (Exosomes Hair)" at bounding box center [564, 491] width 168 height 74
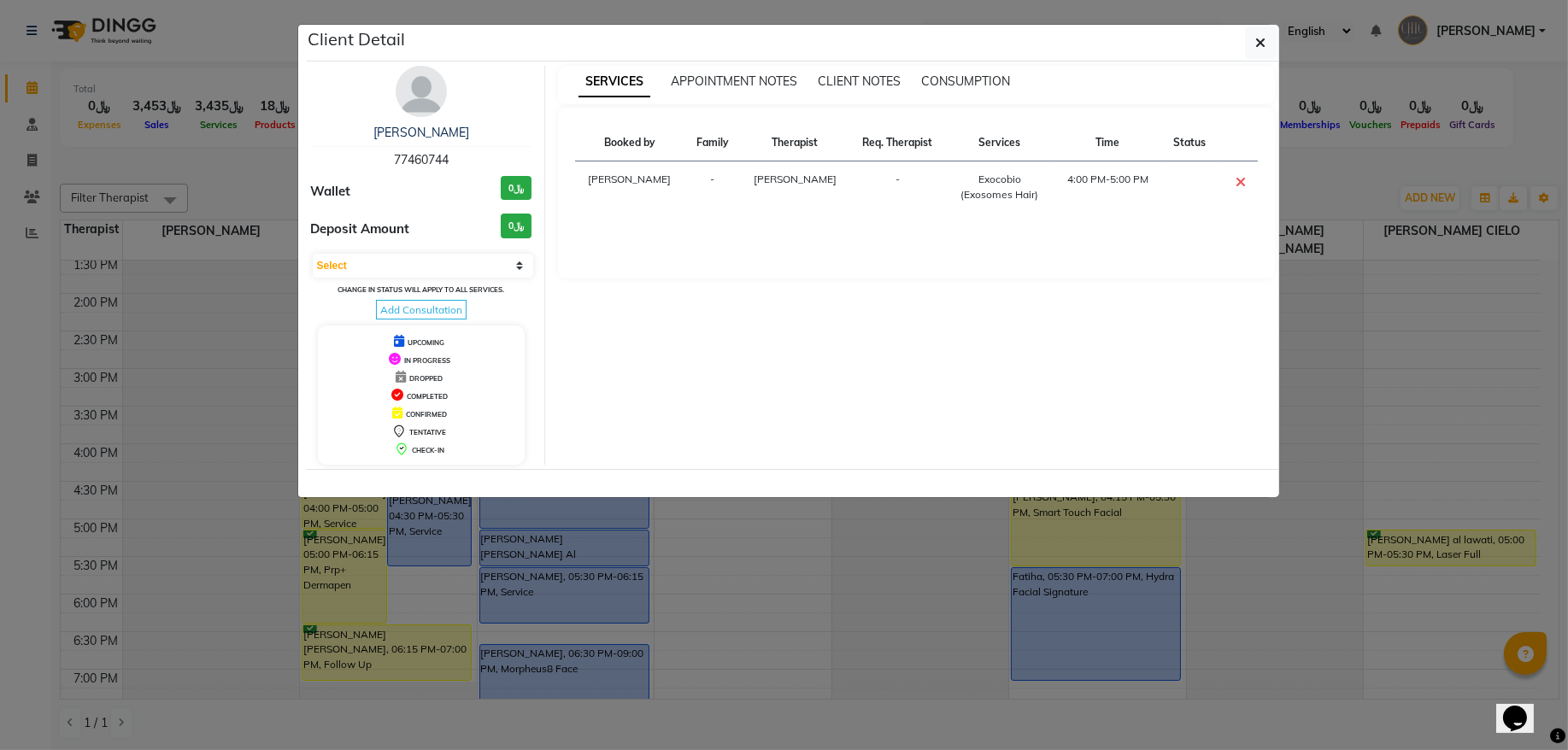
click at [431, 158] on span "77460744" at bounding box center [422, 159] width 55 height 15
copy span "77460744"
click at [504, 257] on select "Select CONFIRMED TENTATIVE" at bounding box center [423, 265] width 221 height 24
select select "6"
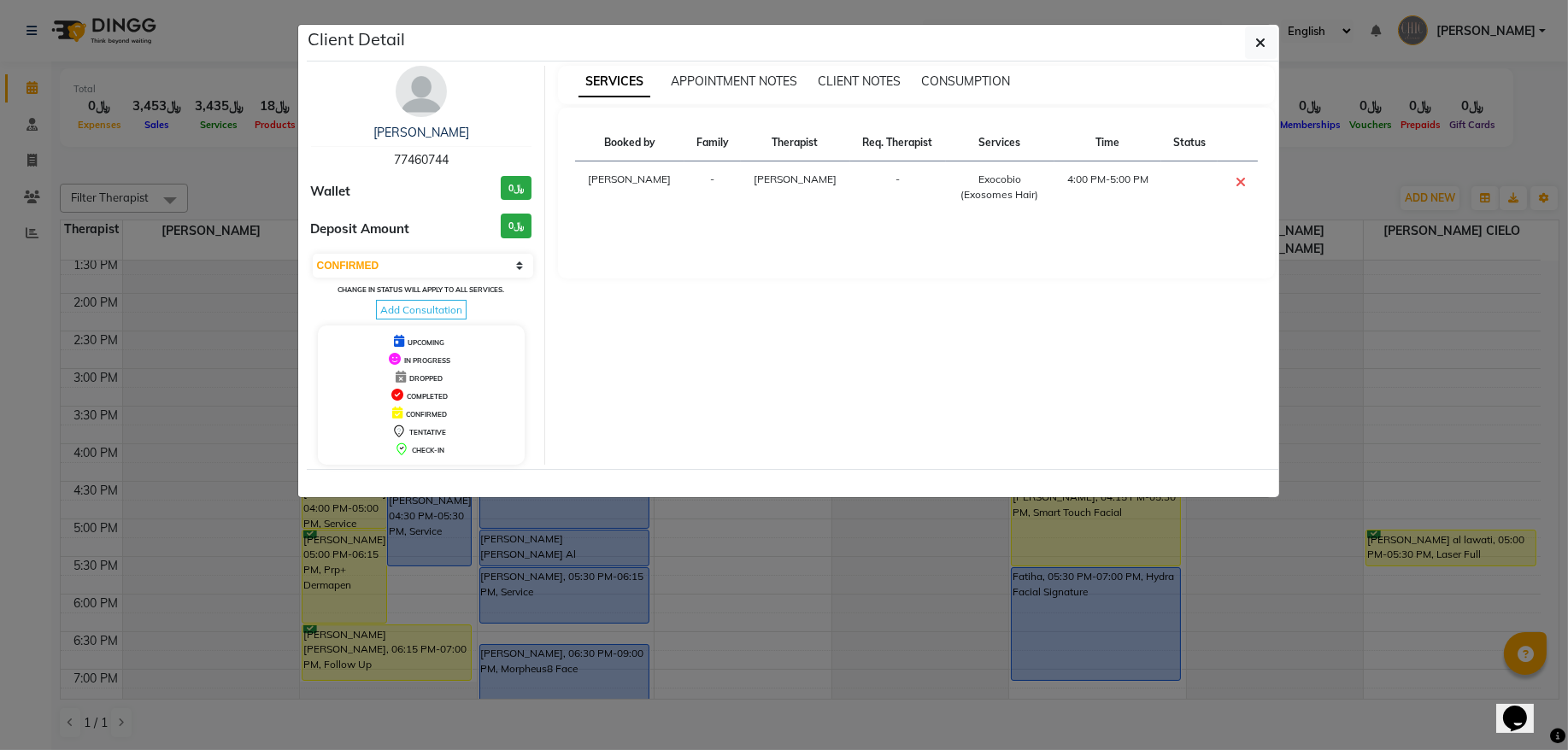
click at [313, 254] on select "Select CONFIRMED TENTATIVE" at bounding box center [423, 265] width 221 height 24
click at [1245, 46] on div "Client Detail" at bounding box center [793, 43] width 973 height 37
click at [1246, 46] on button "button" at bounding box center [1262, 42] width 33 height 33
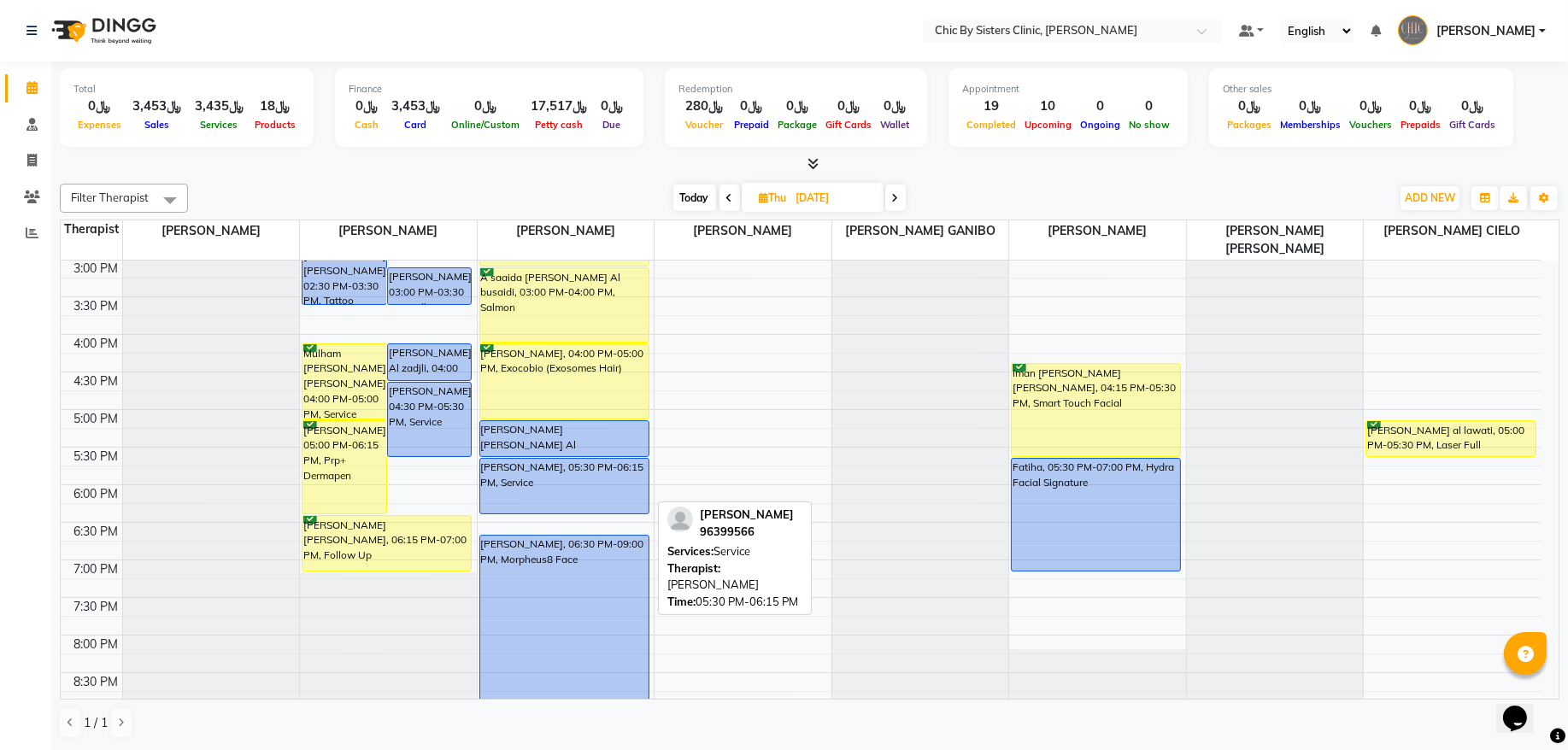
scroll to position [533, 0]
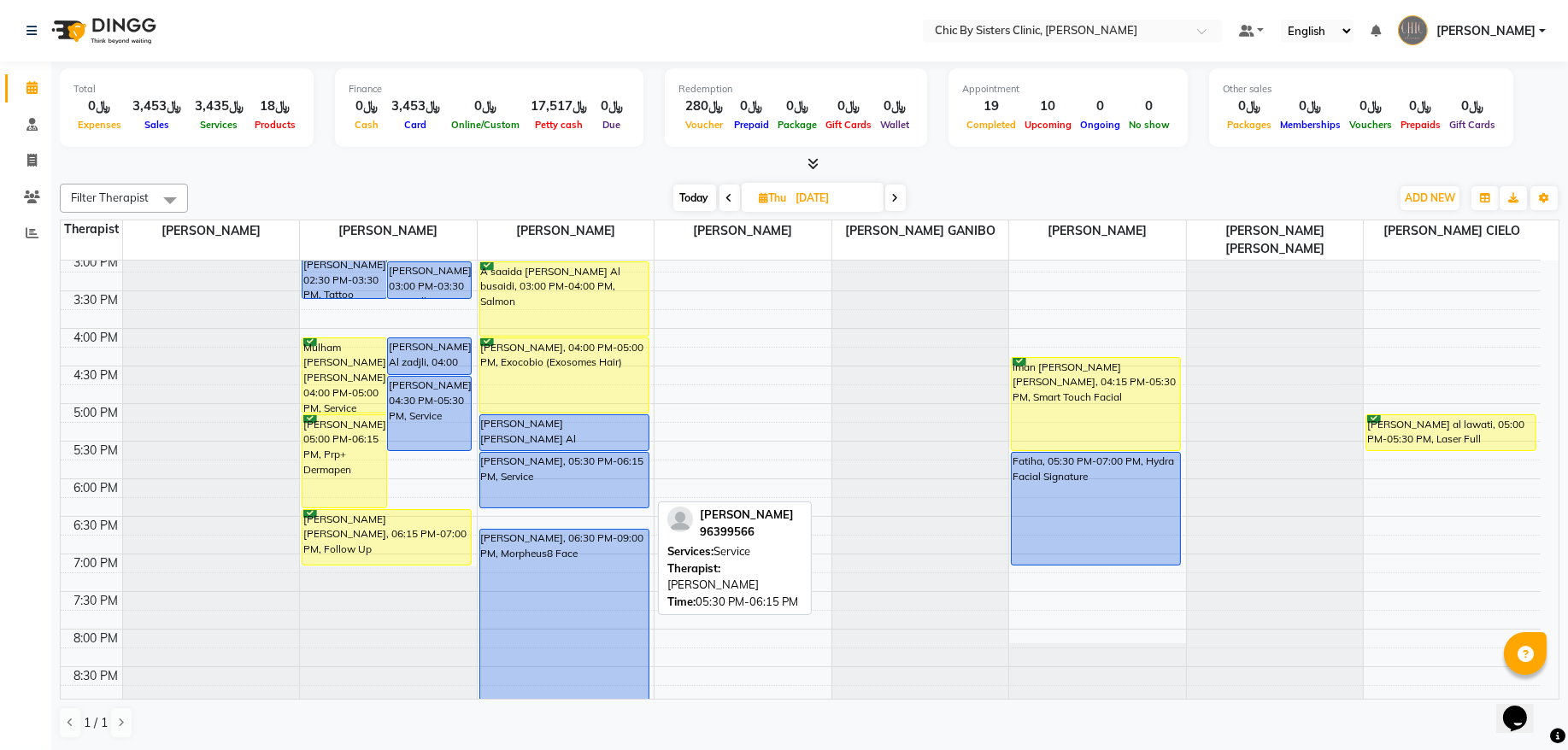
click at [554, 475] on div "[PERSON_NAME], 05:30 PM-06:15 PM, Service" at bounding box center [564, 481] width 168 height 55
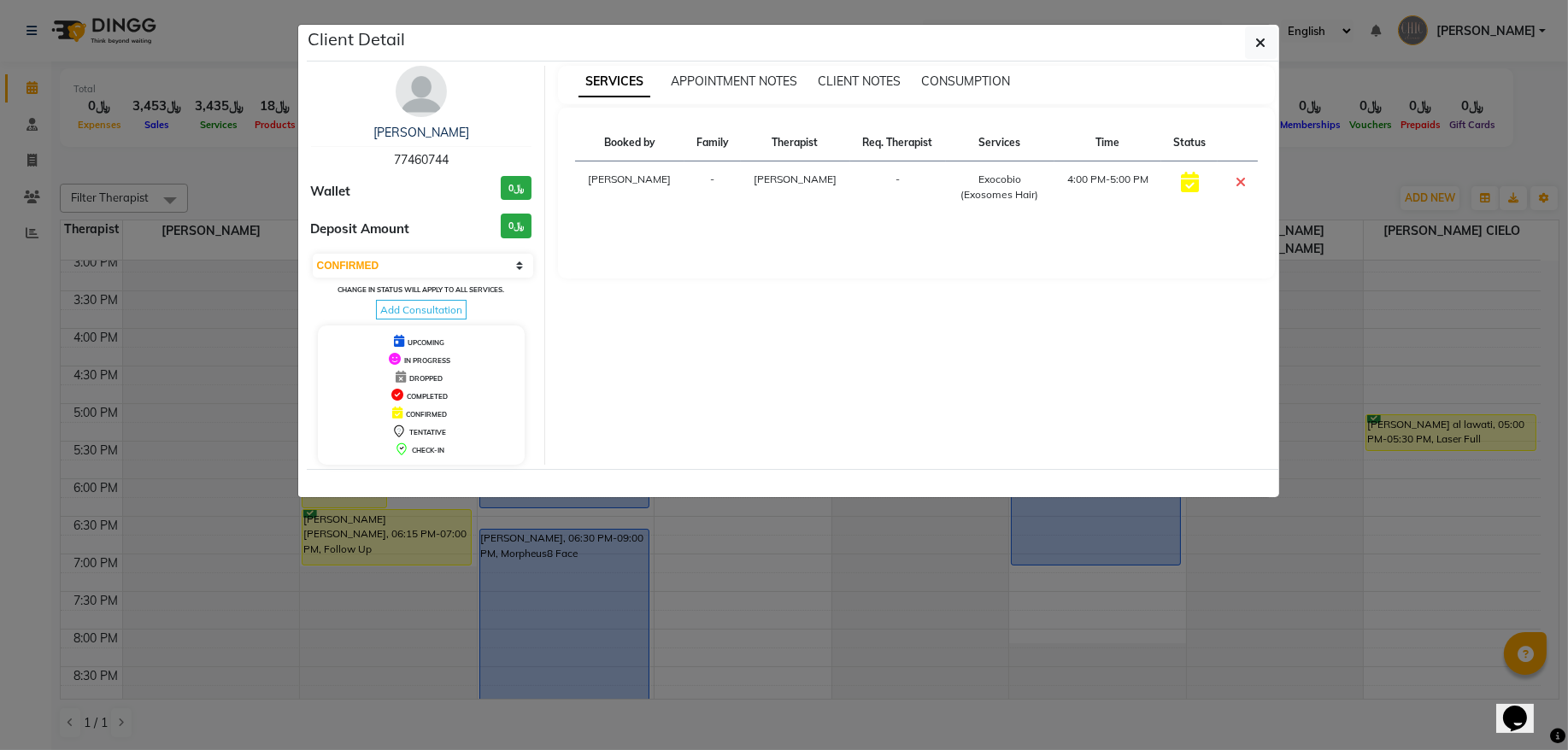
select select "select"
click at [431, 155] on span "96399566" at bounding box center [422, 159] width 55 height 15
copy span "96399566"
click at [1257, 44] on icon "button" at bounding box center [1262, 43] width 11 height 14
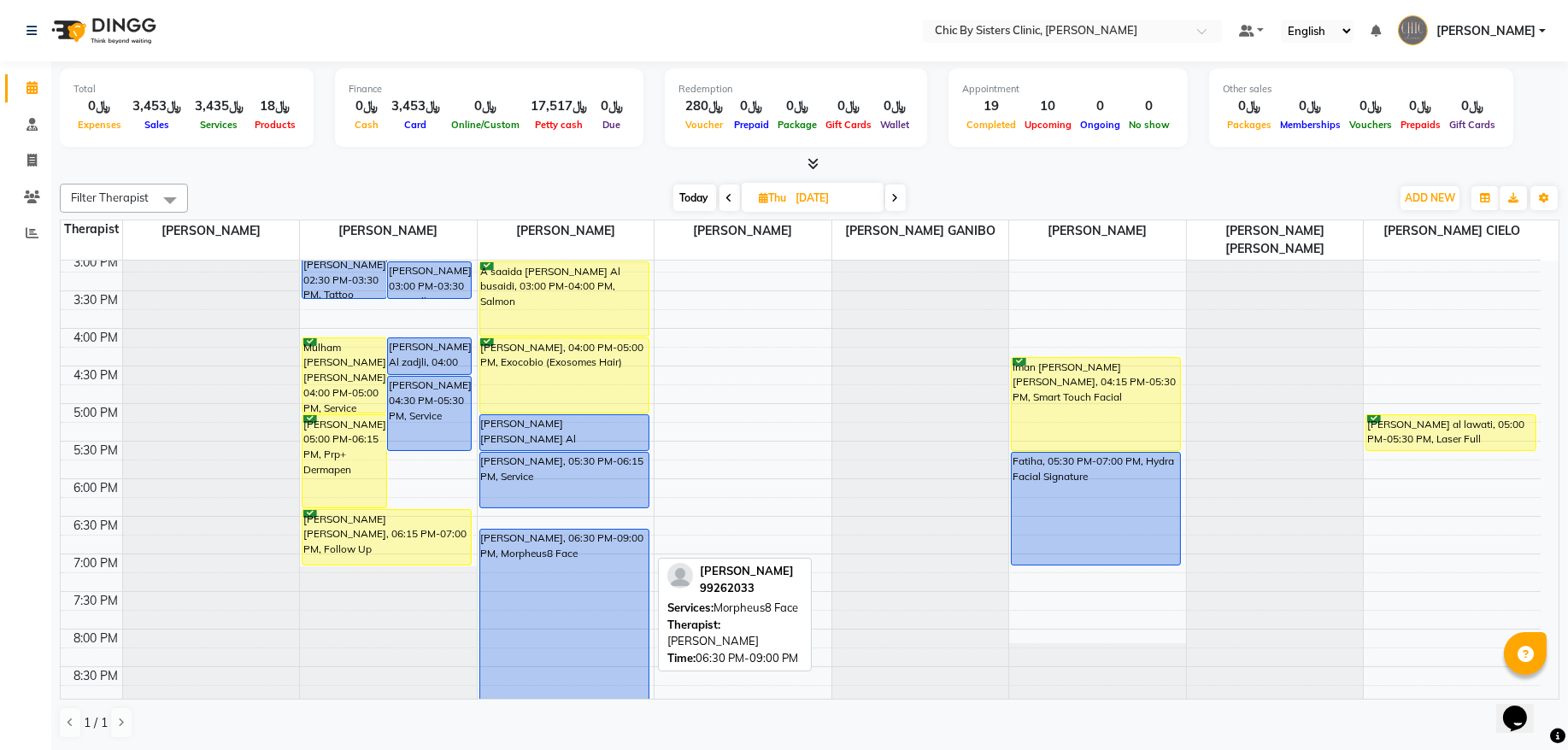
click at [513, 536] on div "[PERSON_NAME], 06:30 PM-09:00 PM, Morpheus8 Face" at bounding box center [564, 624] width 168 height 188
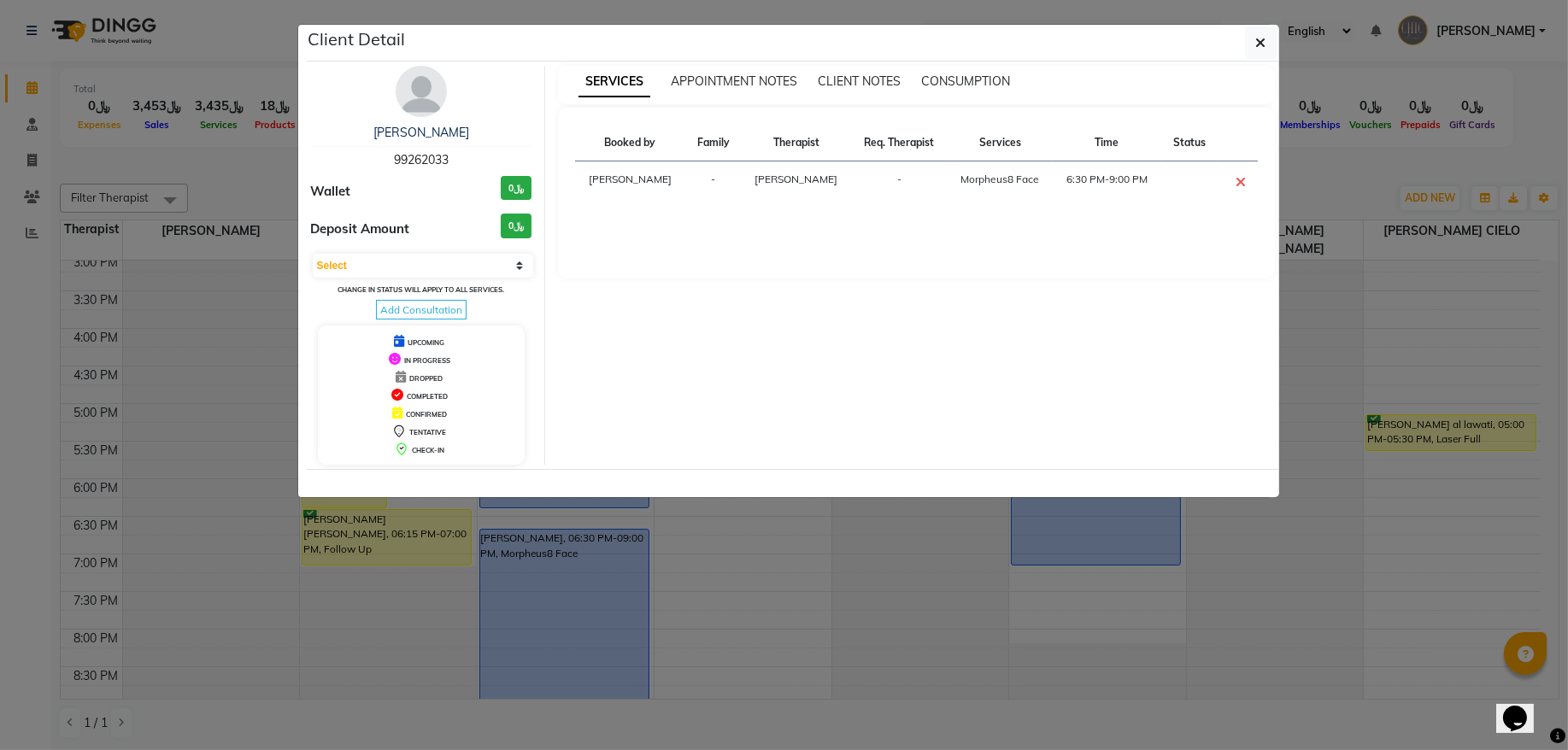
click at [431, 161] on span "99262033" at bounding box center [422, 159] width 55 height 15
copy span "99262033"
click at [1249, 50] on button "button" at bounding box center [1262, 42] width 33 height 33
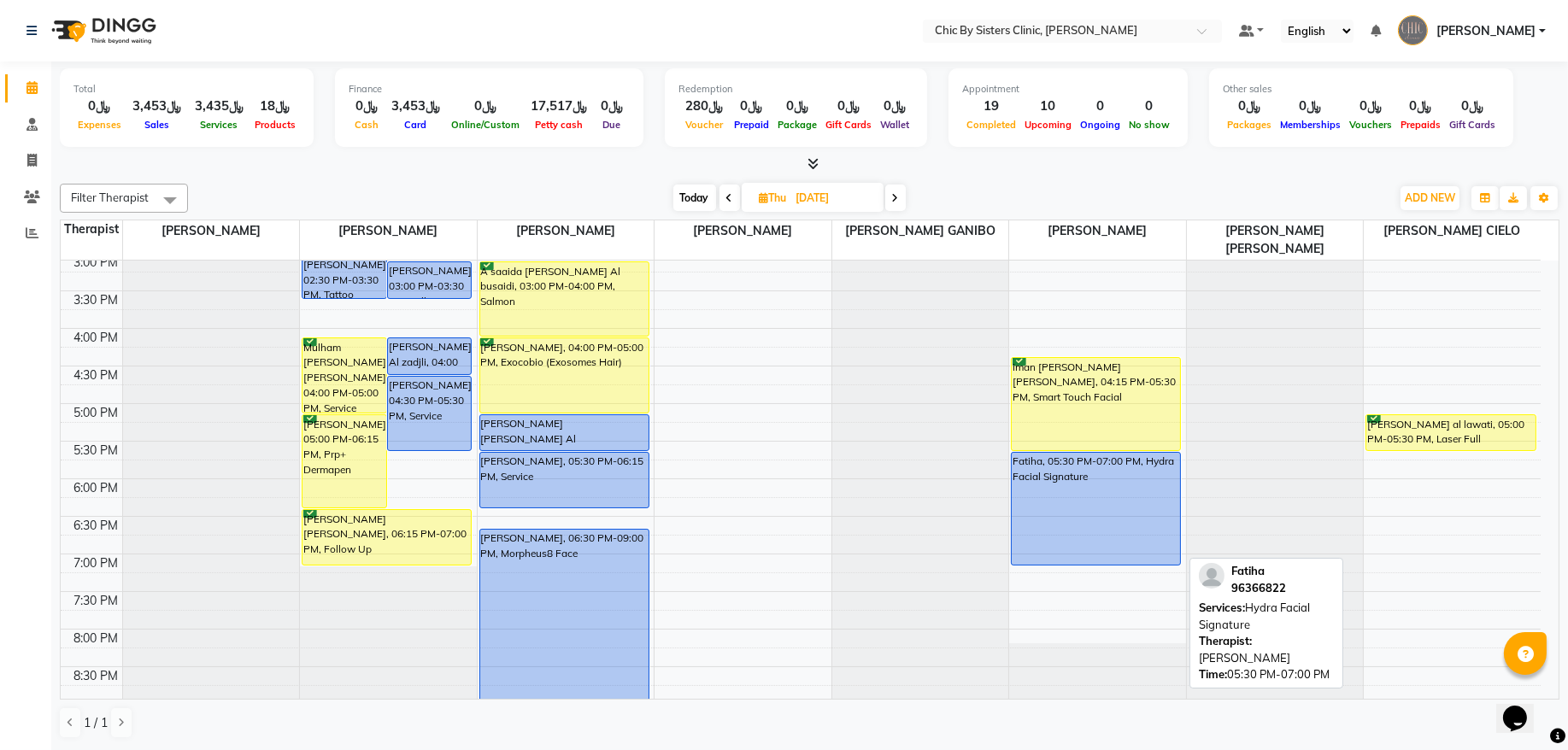
click at [1126, 496] on div "Fatiha, 05:30 PM-07:00 PM, Hydra Facial Signature" at bounding box center [1095, 509] width 168 height 112
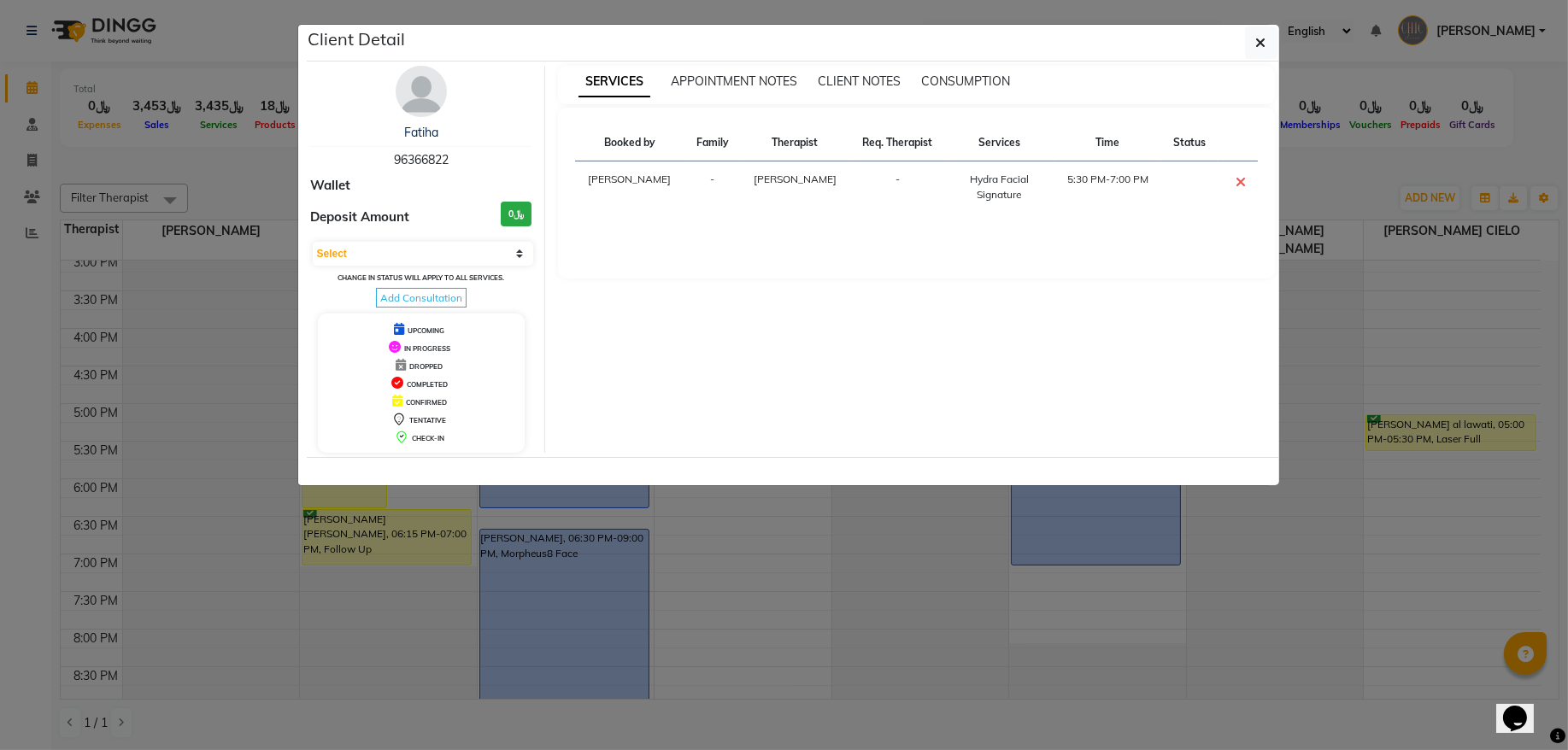
click at [432, 165] on span "96366822" at bounding box center [422, 159] width 55 height 15
copy span "96366822"
click at [1257, 46] on icon "button" at bounding box center [1262, 43] width 11 height 14
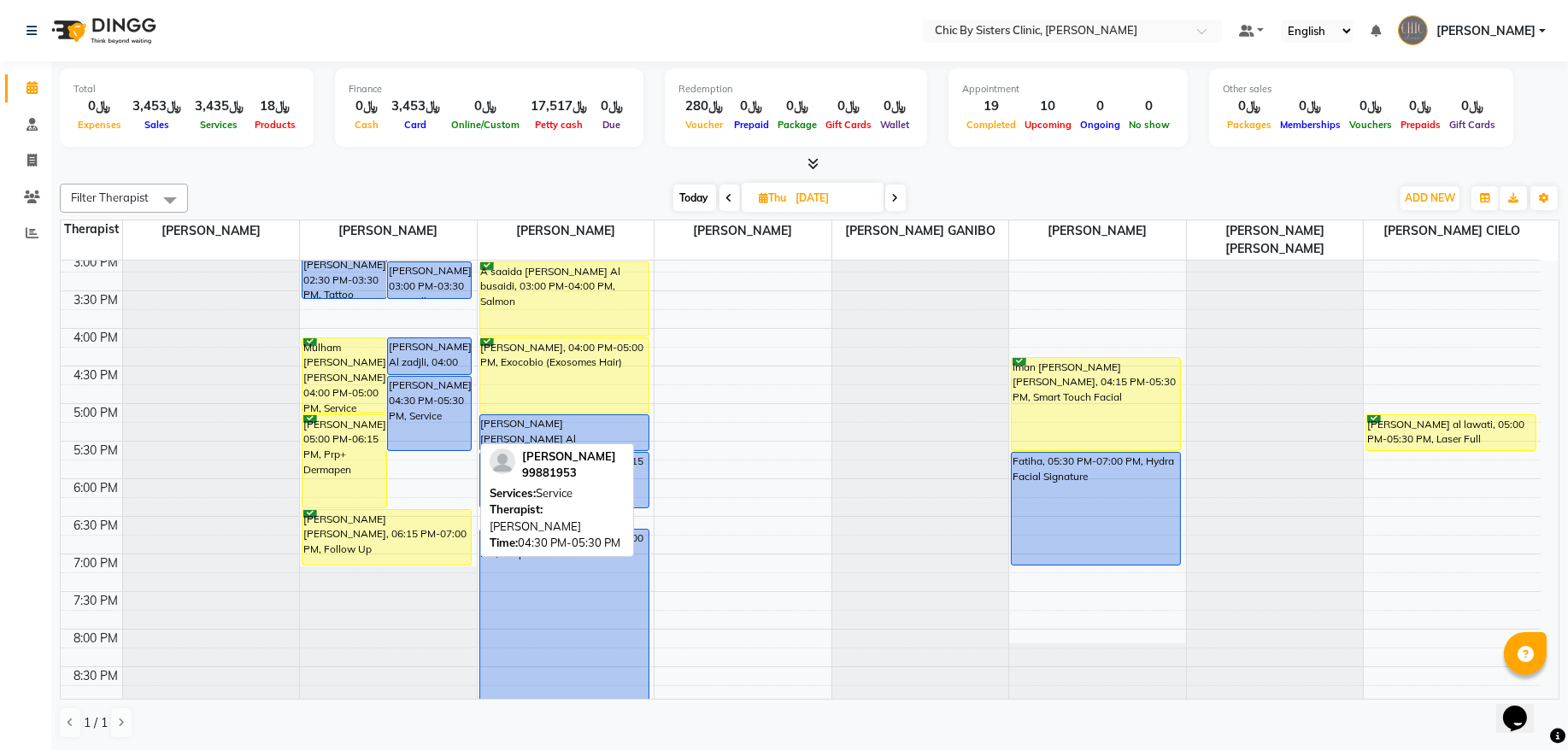
click at [431, 423] on div "[PERSON_NAME], 04:30 PM-05:30 PM, Service" at bounding box center [430, 413] width 84 height 73
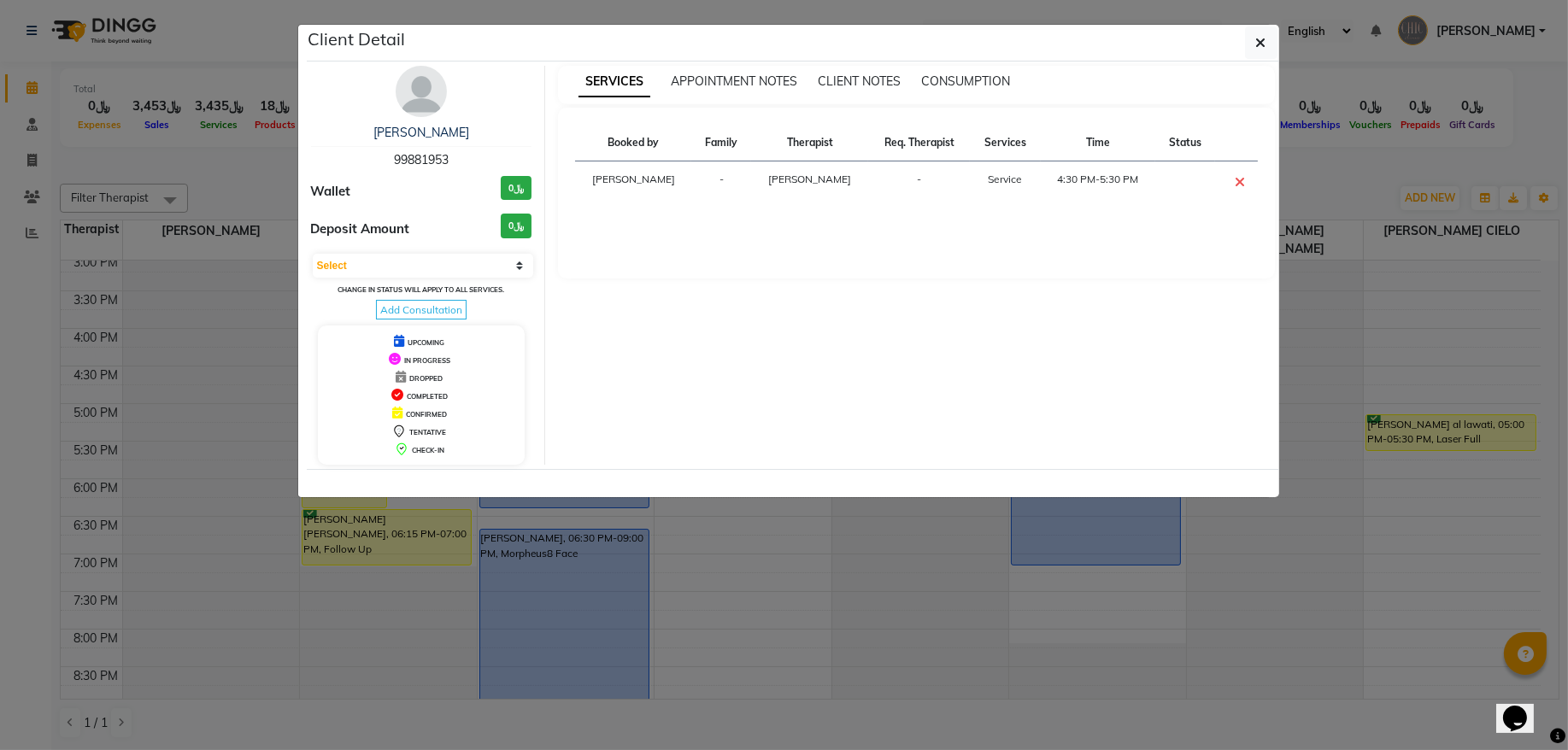
click at [422, 162] on span "99881953" at bounding box center [422, 159] width 55 height 15
copy span "99881953"
click at [431, 261] on select "Select CONFIRMED TENTATIVE" at bounding box center [423, 265] width 221 height 24
select select "6"
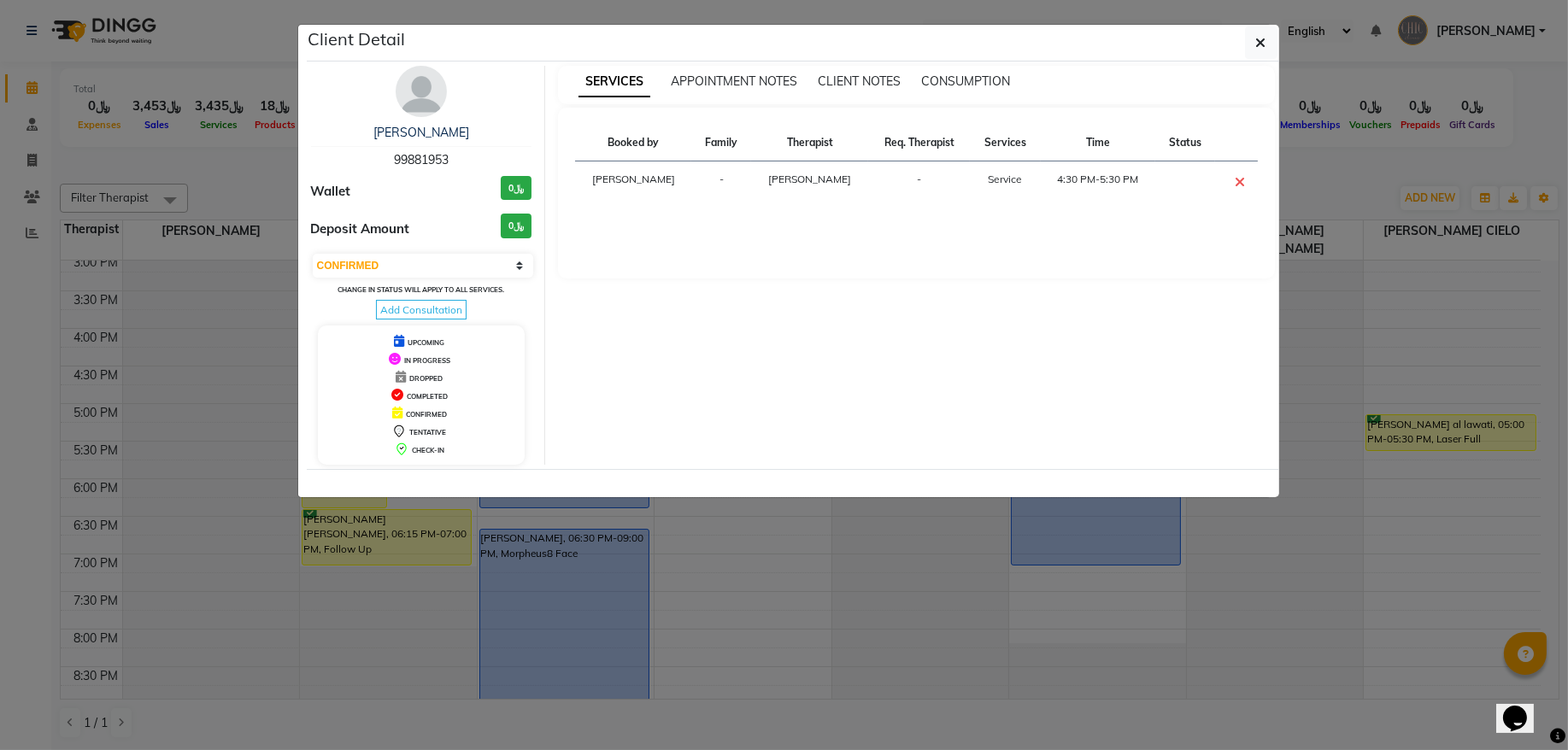
click at [313, 254] on select "Select CONFIRMED TENTATIVE" at bounding box center [423, 265] width 221 height 24
click at [1248, 48] on button "button" at bounding box center [1262, 42] width 33 height 33
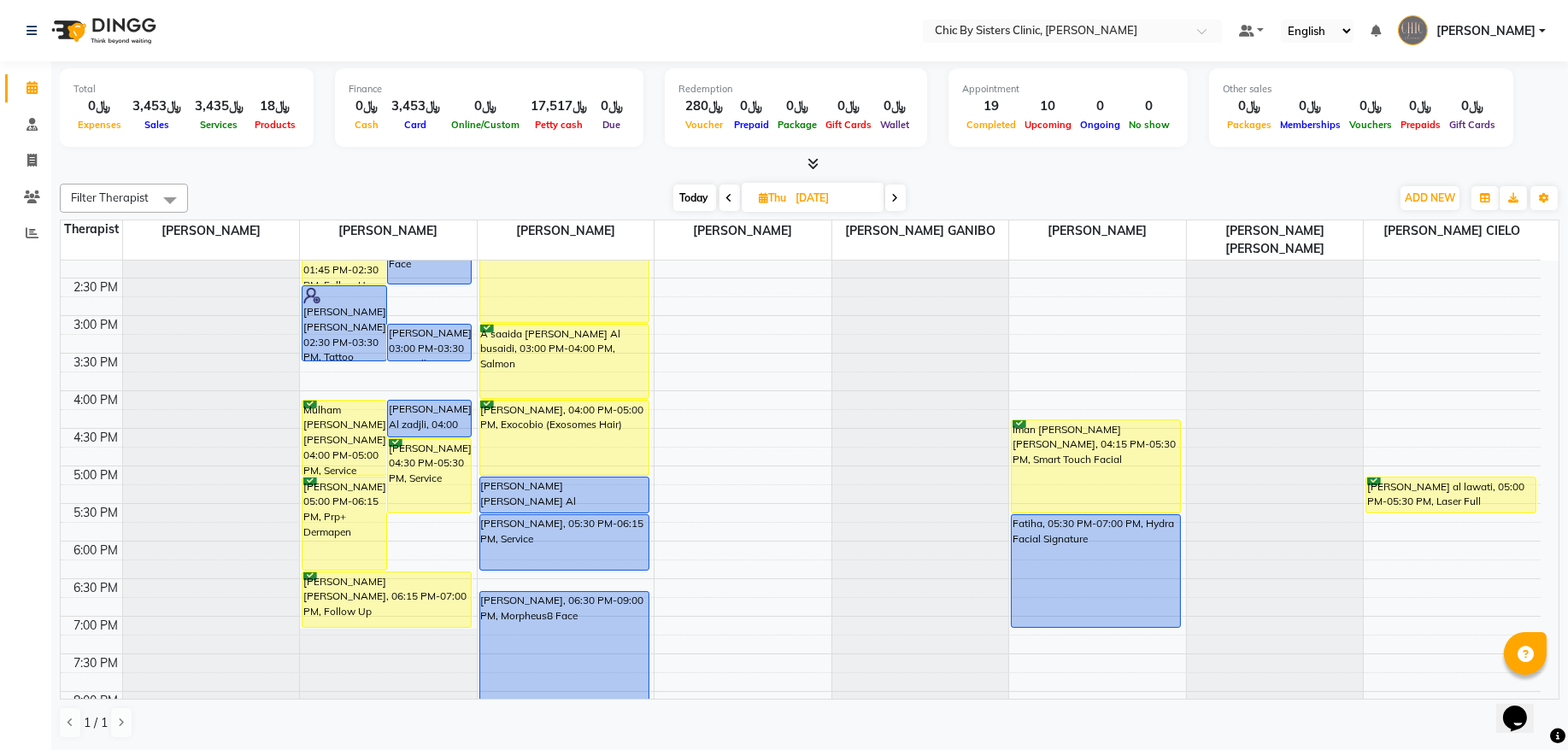
scroll to position [418, 0]
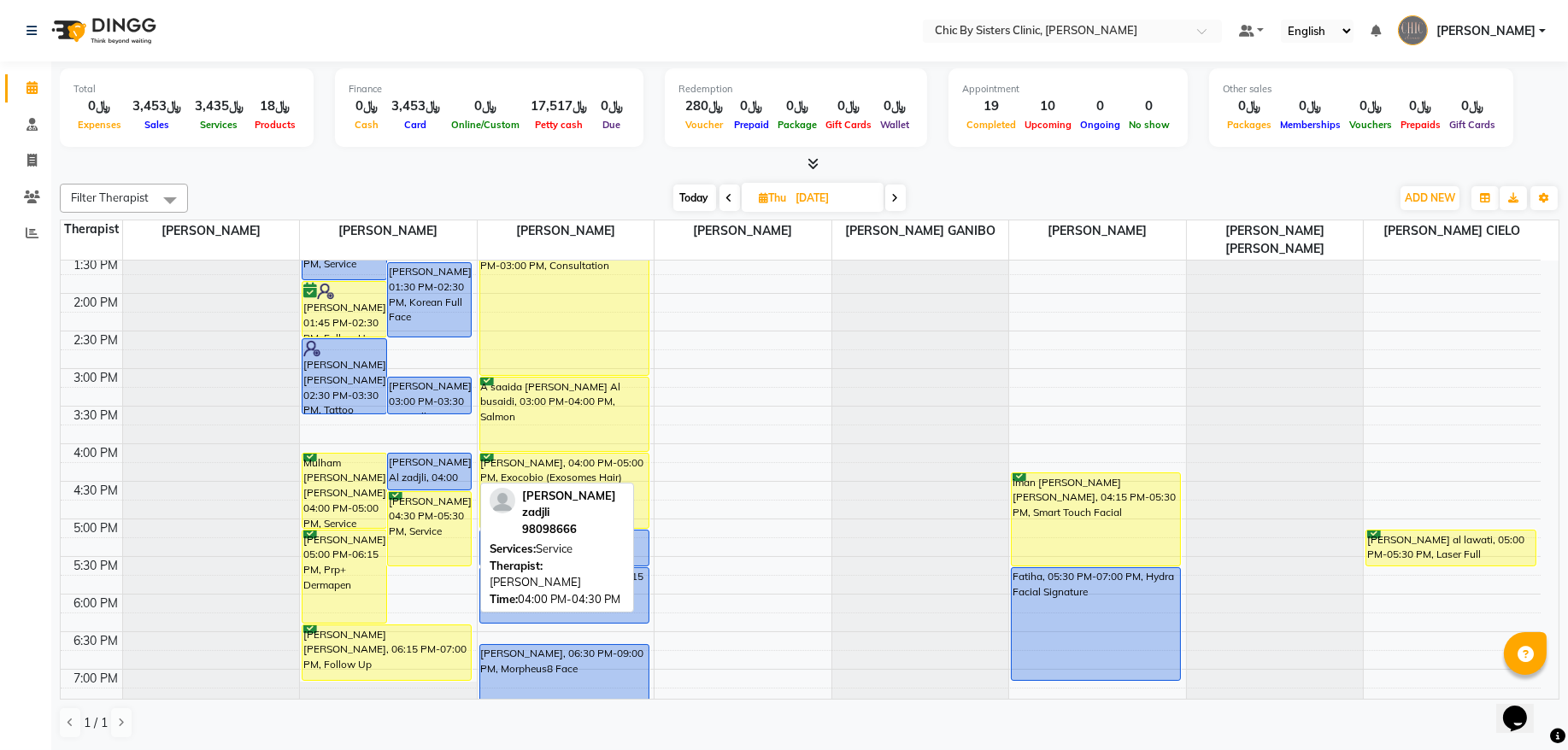
click at [434, 474] on div "[PERSON_NAME] Al zadjli, 04:00 PM-04:30 PM, Service" at bounding box center [430, 472] width 84 height 36
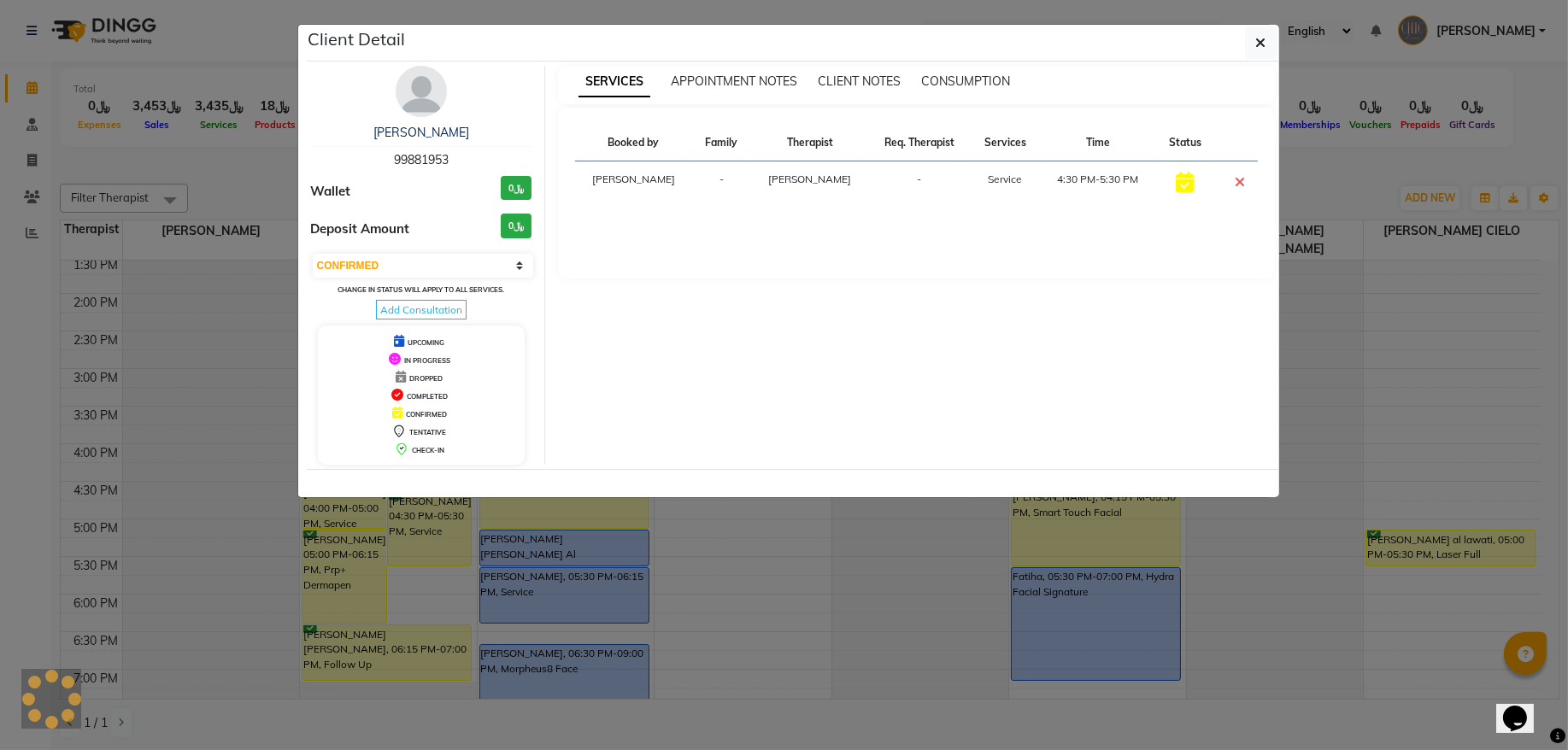
select select "select"
click at [422, 159] on span "98098666" at bounding box center [422, 159] width 55 height 15
copy span "98098666"
click at [1256, 46] on icon "button" at bounding box center [1262, 43] width 11 height 14
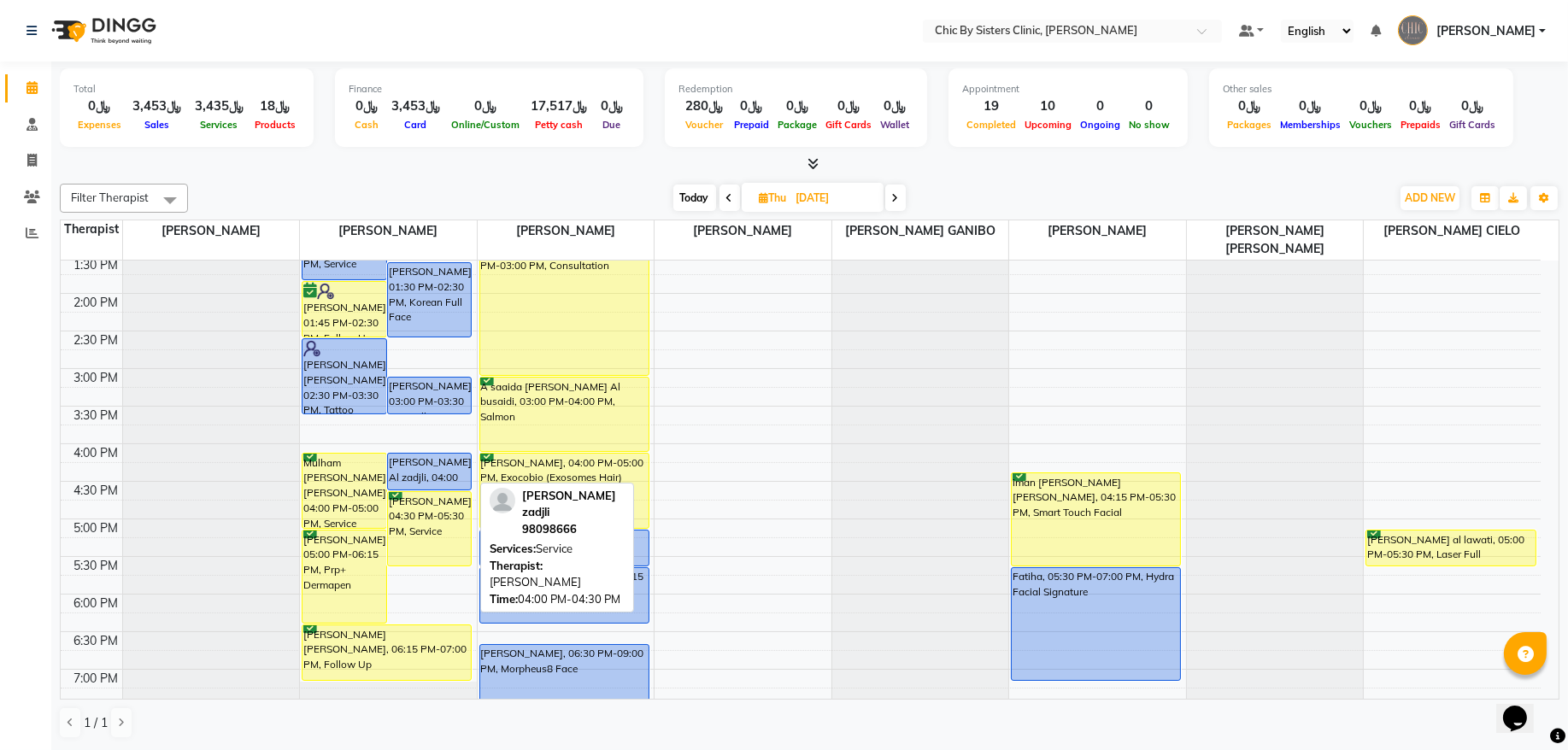
scroll to position [303, 0]
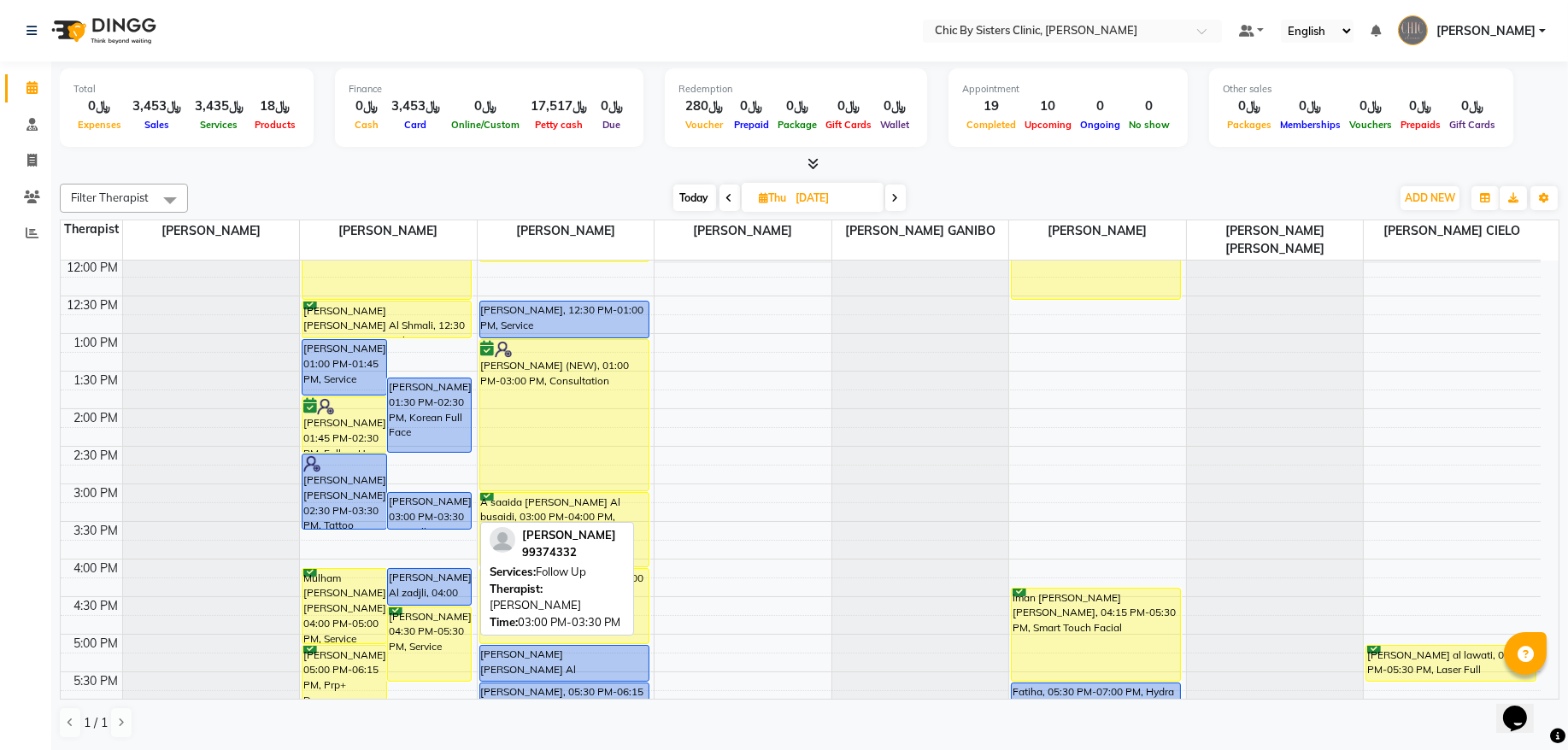
click at [406, 513] on div "[PERSON_NAME], 03:00 PM-03:30 PM, Follow Up" at bounding box center [430, 511] width 84 height 36
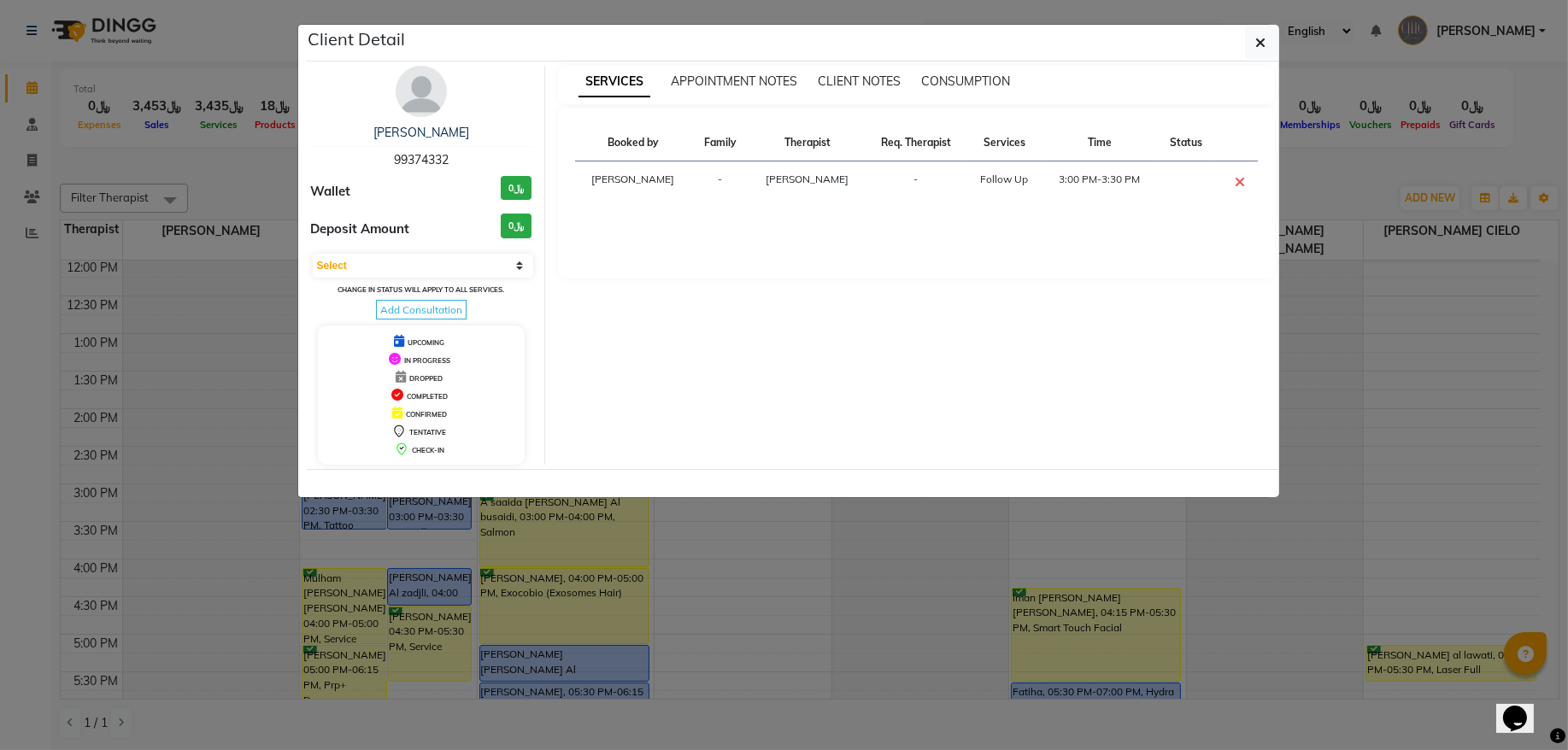
click at [425, 162] on span "99374332" at bounding box center [422, 159] width 55 height 15
copy span "99374332"
drag, startPoint x: 1261, startPoint y: 51, endPoint x: 754, endPoint y: 201, distance: 528.7
click at [1260, 51] on button "button" at bounding box center [1262, 42] width 33 height 33
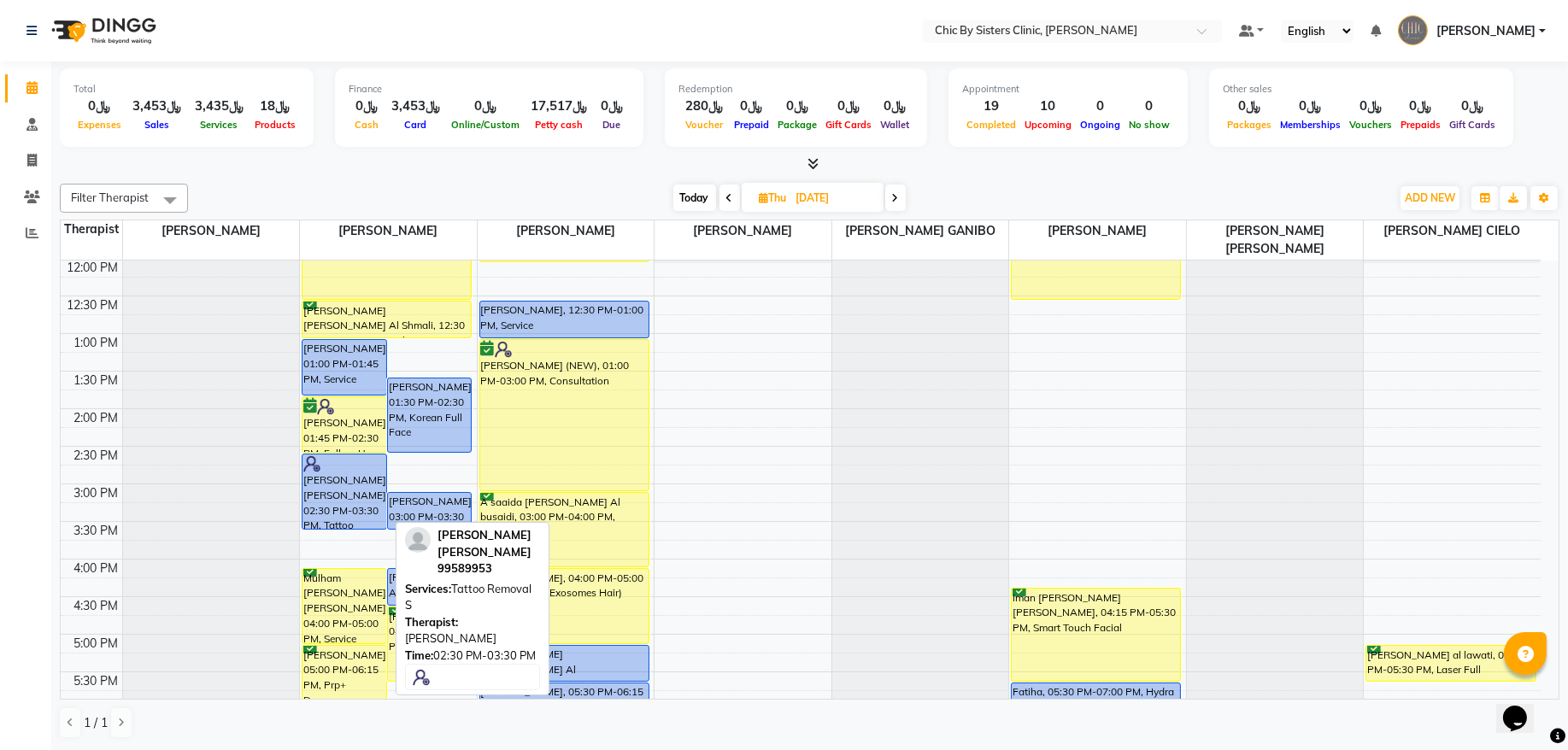
click at [330, 501] on div "[PERSON_NAME] [PERSON_NAME], 02:30 PM-03:30 PM, Tattoo Removal S" at bounding box center [344, 491] width 84 height 74
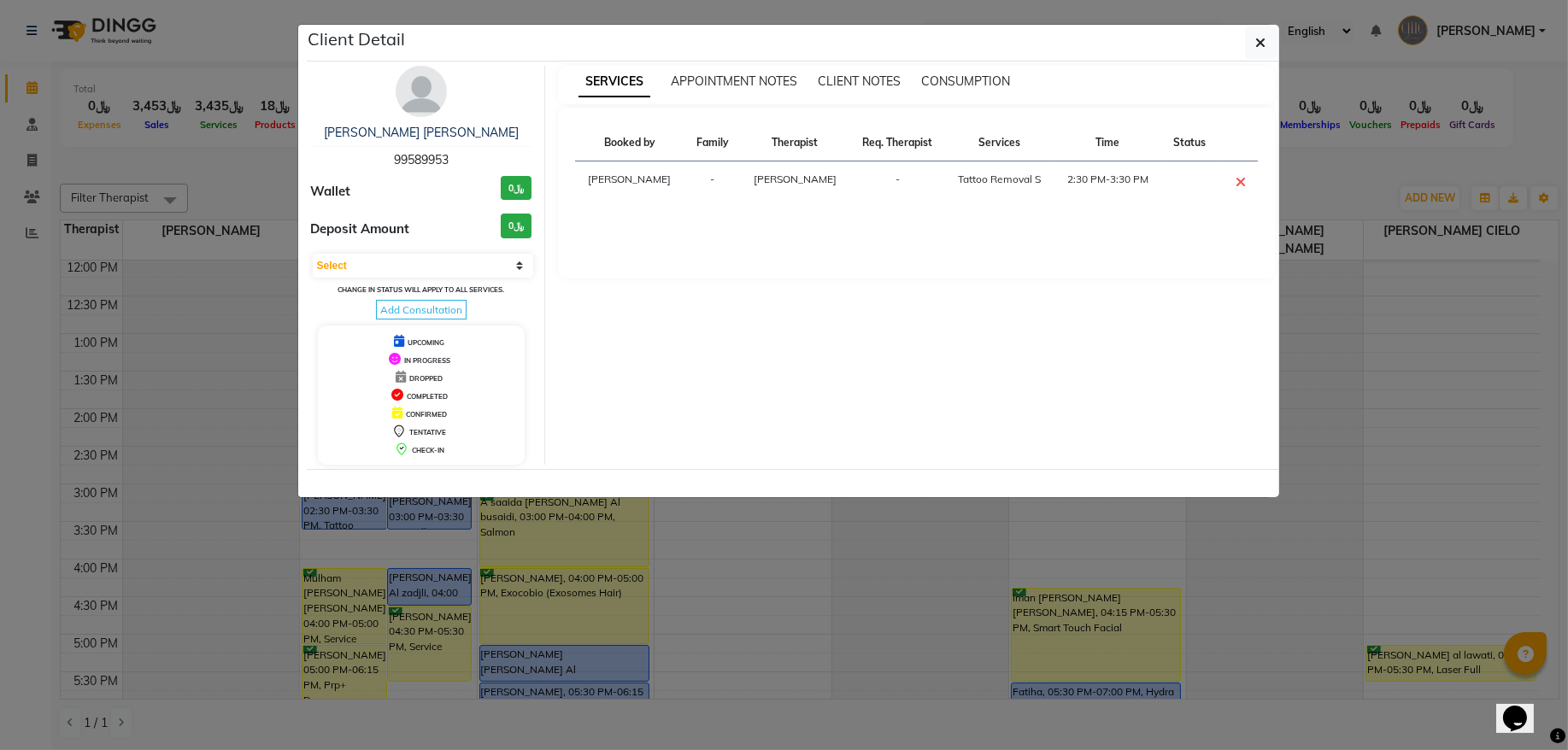
click at [406, 156] on span "99589953" at bounding box center [422, 159] width 55 height 15
copy span "99589953"
drag, startPoint x: 1254, startPoint y: 38, endPoint x: 1204, endPoint y: 67, distance: 57.8
click at [1253, 38] on button "button" at bounding box center [1262, 42] width 33 height 33
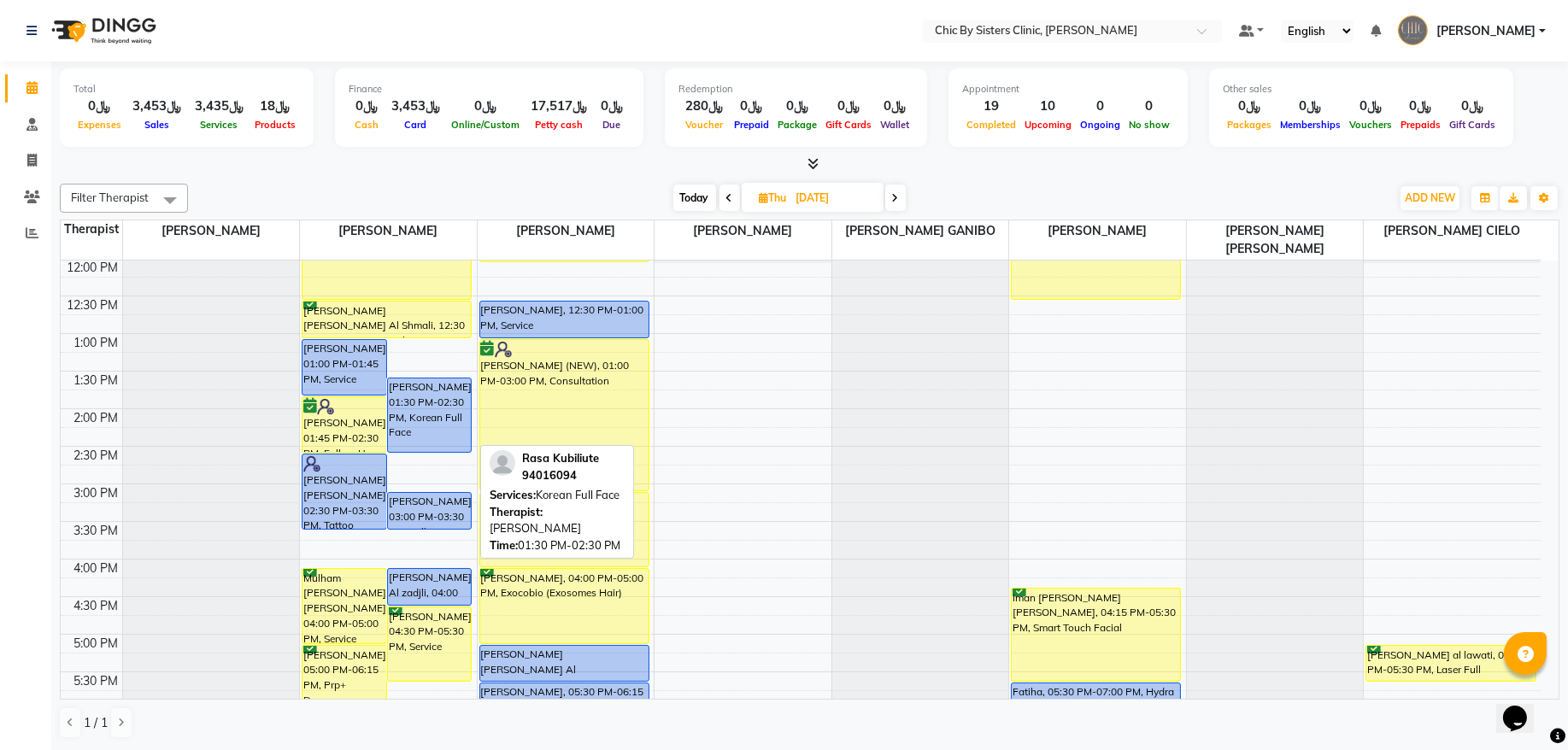
click at [406, 428] on div "[PERSON_NAME], 01:30 PM-02:30 PM, Korean Full Face" at bounding box center [430, 415] width 84 height 73
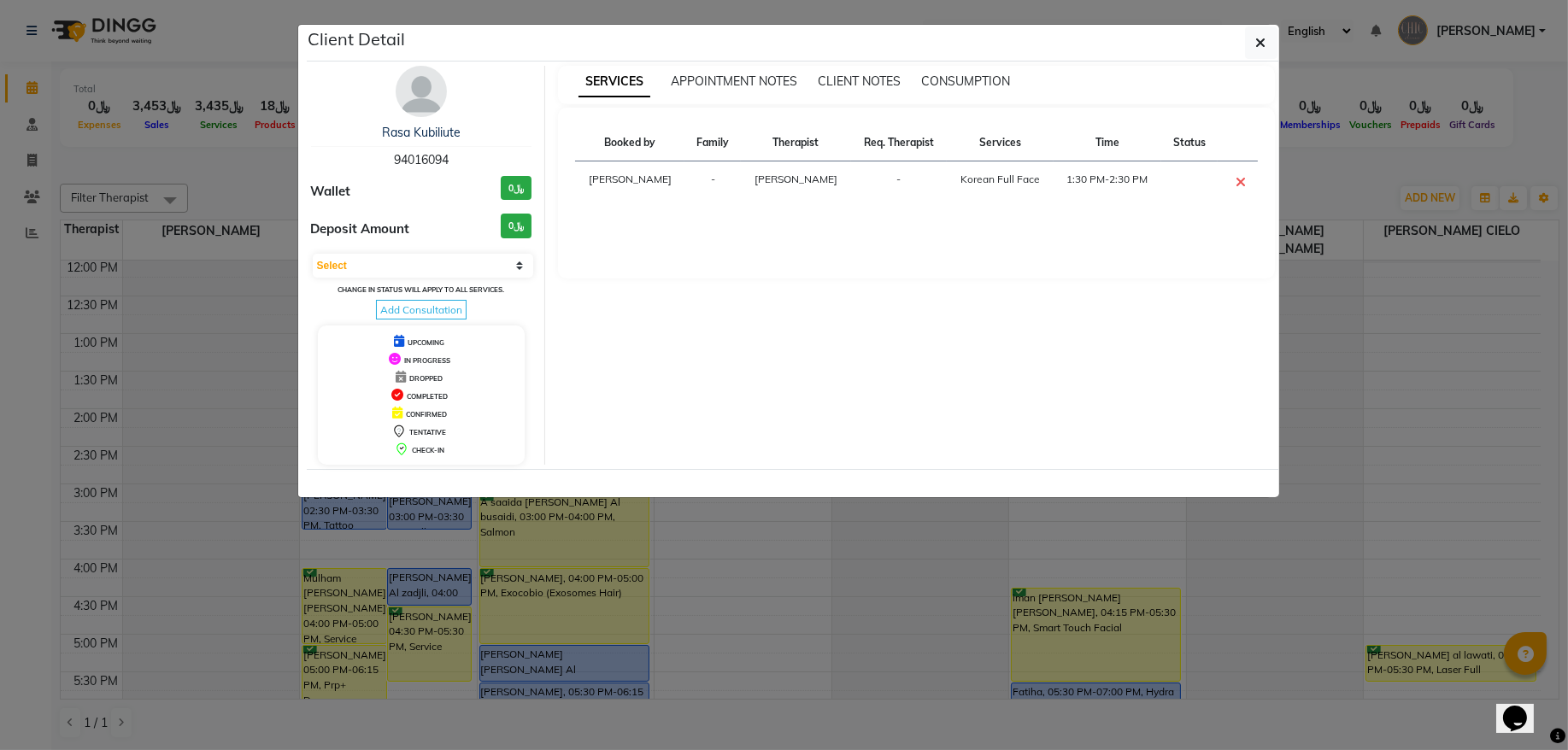
click at [418, 168] on div "Rasa Kubiliute 94016094" at bounding box center [421, 146] width 221 height 45
click at [1263, 47] on icon "button" at bounding box center [1262, 43] width 11 height 14
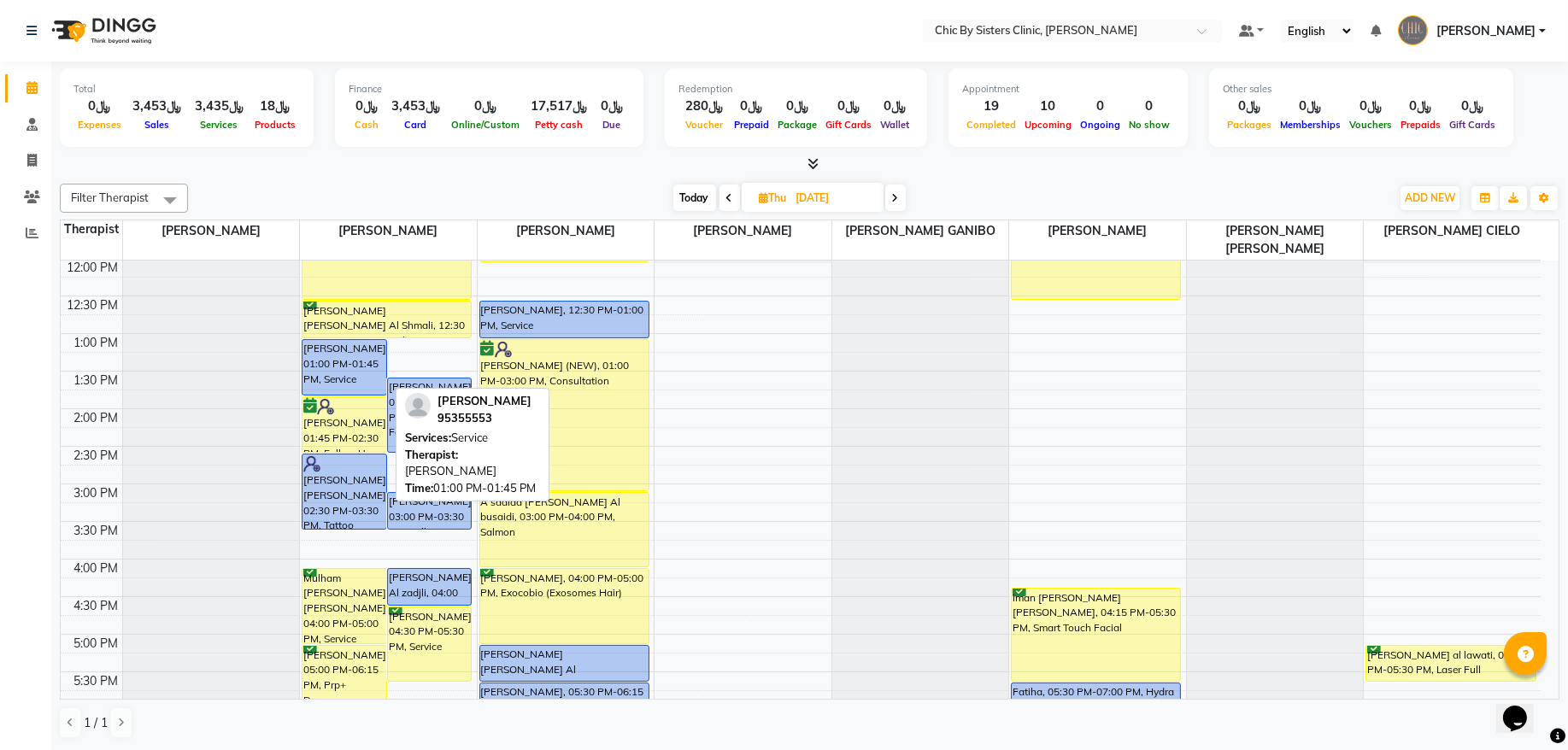
click at [345, 364] on div "[PERSON_NAME], 01:00 PM-01:45 PM, Service" at bounding box center [344, 367] width 84 height 55
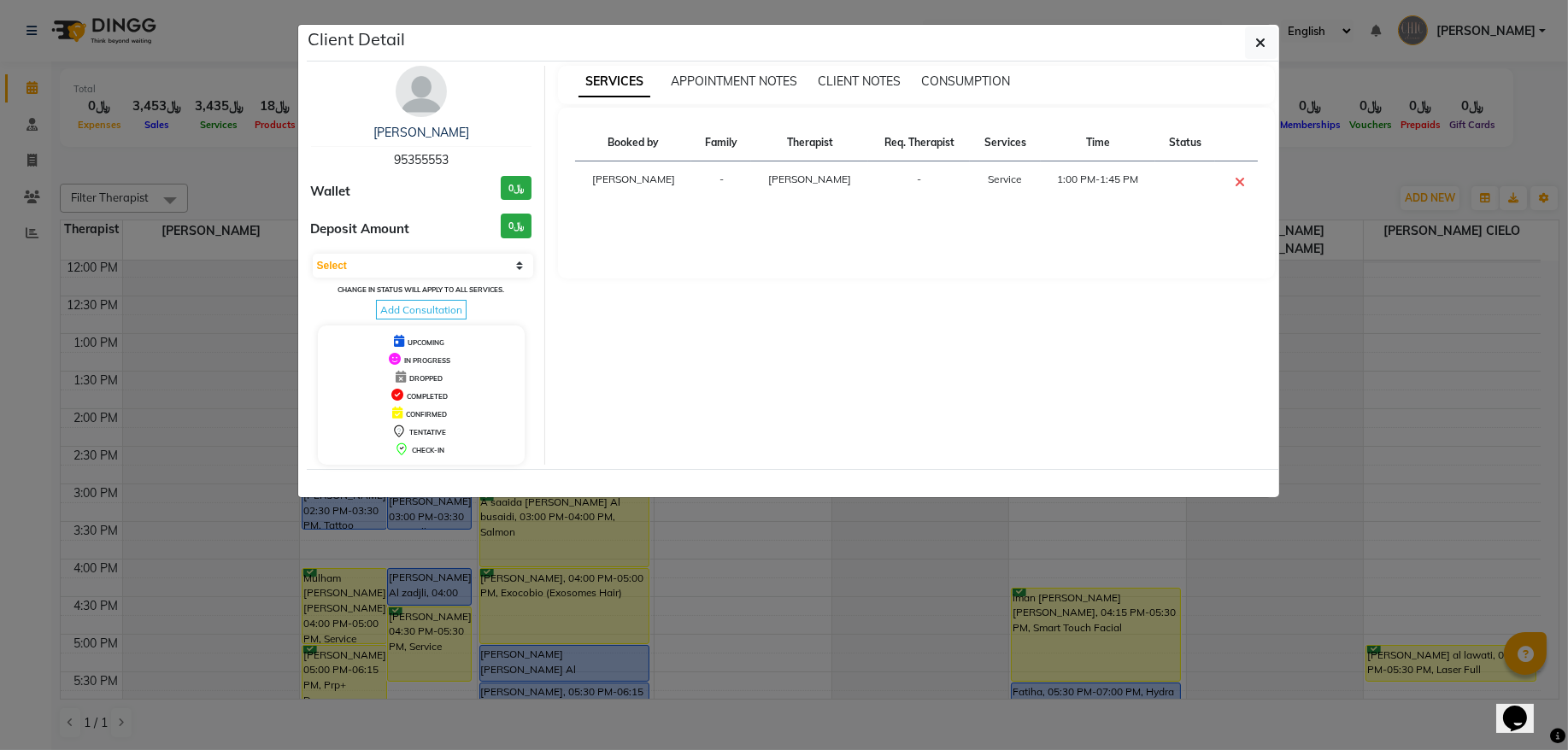
click at [441, 156] on span "95355553" at bounding box center [422, 159] width 55 height 15
drag, startPoint x: 1268, startPoint y: 46, endPoint x: 702, endPoint y: 220, distance: 592.1
click at [1267, 44] on button "button" at bounding box center [1262, 42] width 33 height 33
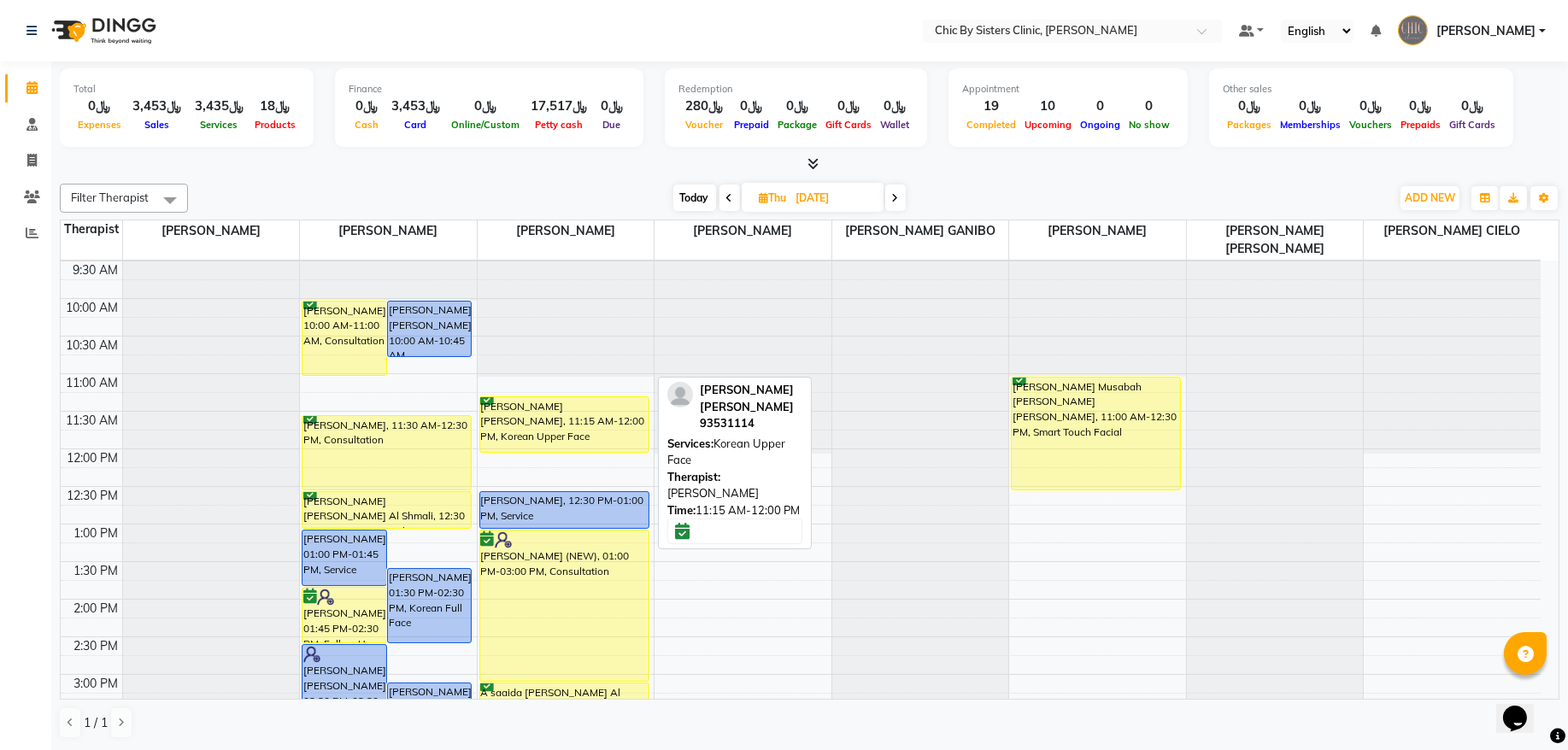
scroll to position [71, 0]
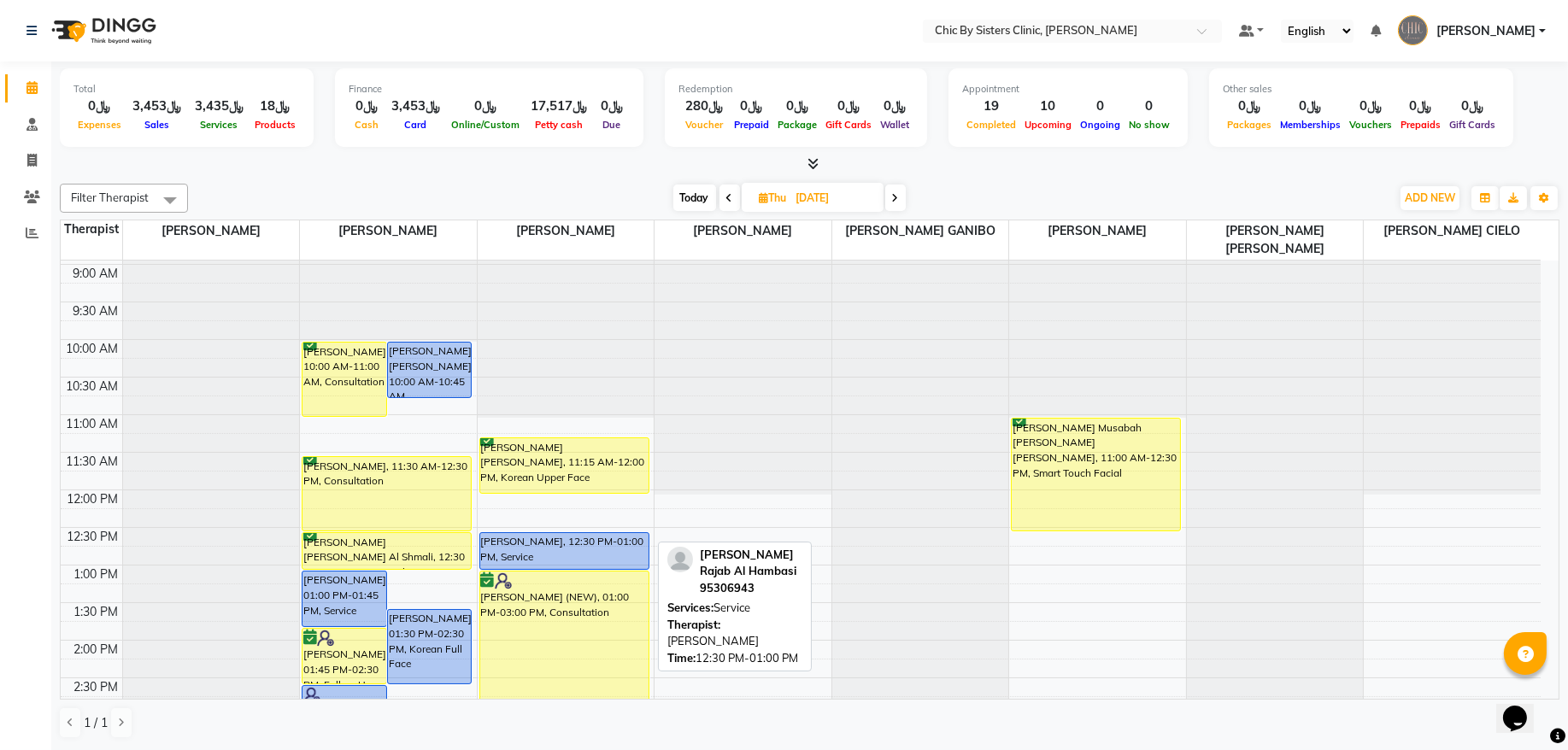
click at [521, 544] on div "[PERSON_NAME], 12:30 PM-01:00 PM, Service" at bounding box center [564, 551] width 168 height 36
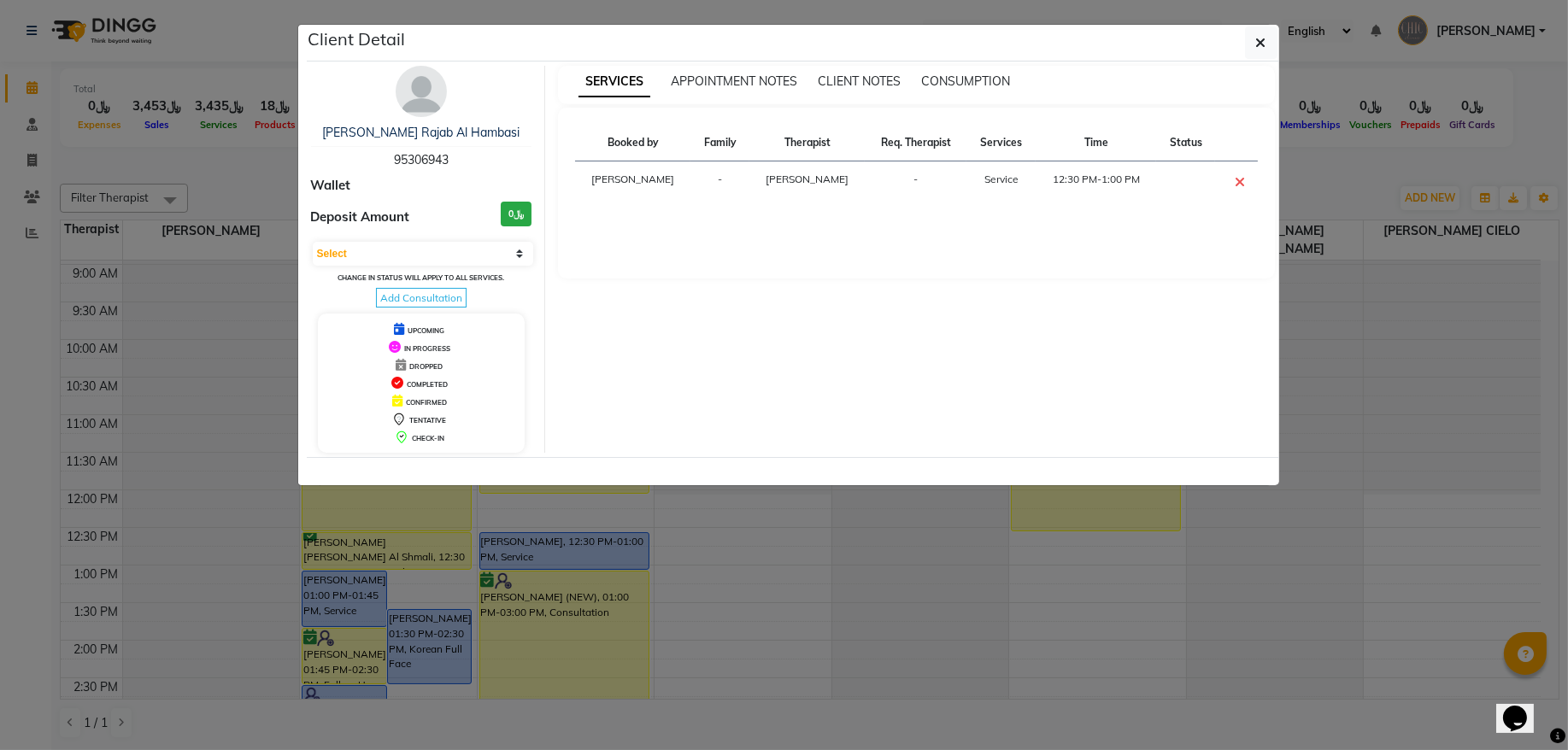
click at [420, 158] on span "95306943" at bounding box center [422, 159] width 55 height 15
click at [1249, 49] on button "button" at bounding box center [1262, 42] width 33 height 33
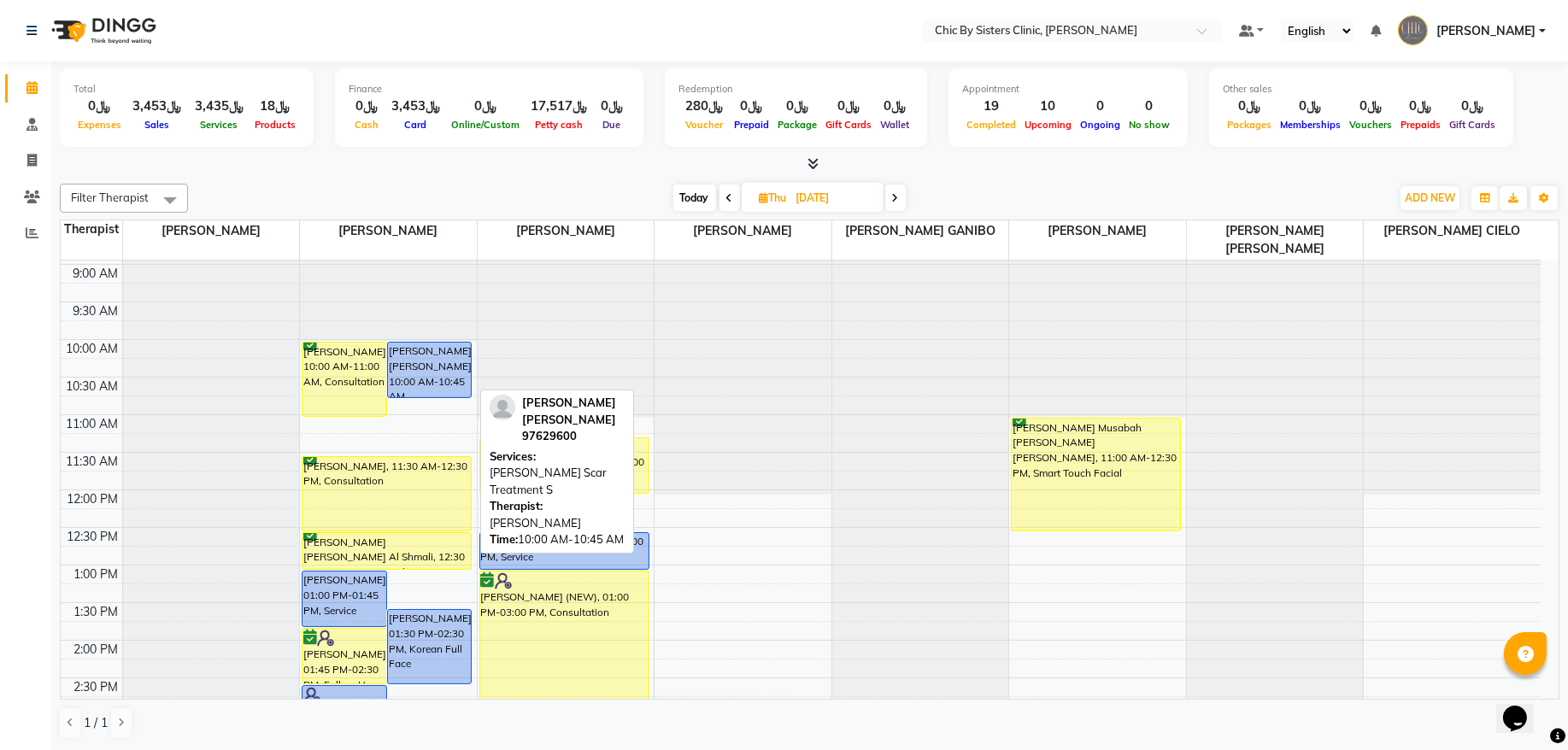
click at [455, 357] on div "[PERSON_NAME] [PERSON_NAME], 10:00 AM-10:45 AM, [PERSON_NAME] Treatment S" at bounding box center [430, 370] width 84 height 55
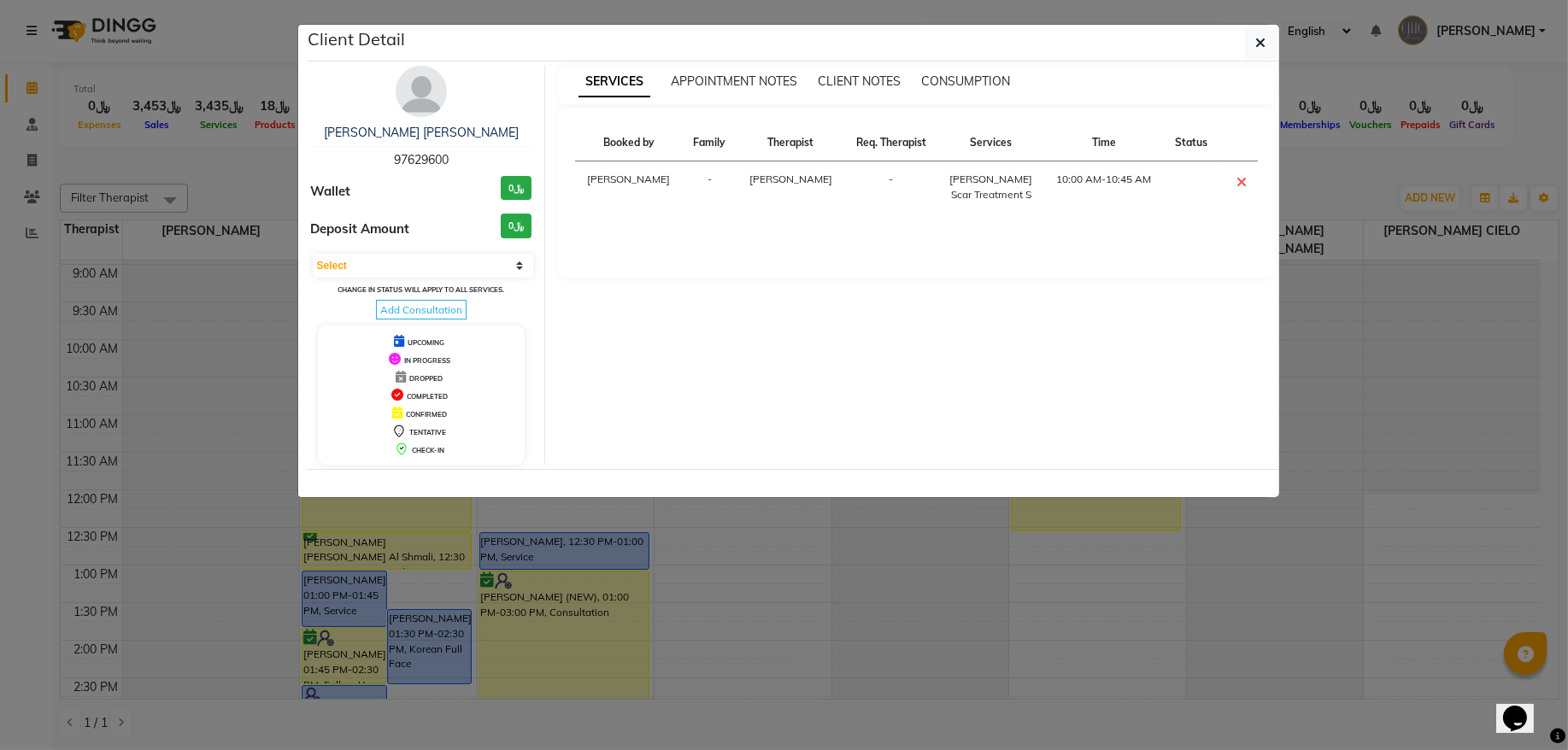
click at [428, 157] on span "97629600" at bounding box center [422, 159] width 55 height 15
click at [1256, 39] on icon "button" at bounding box center [1262, 43] width 11 height 14
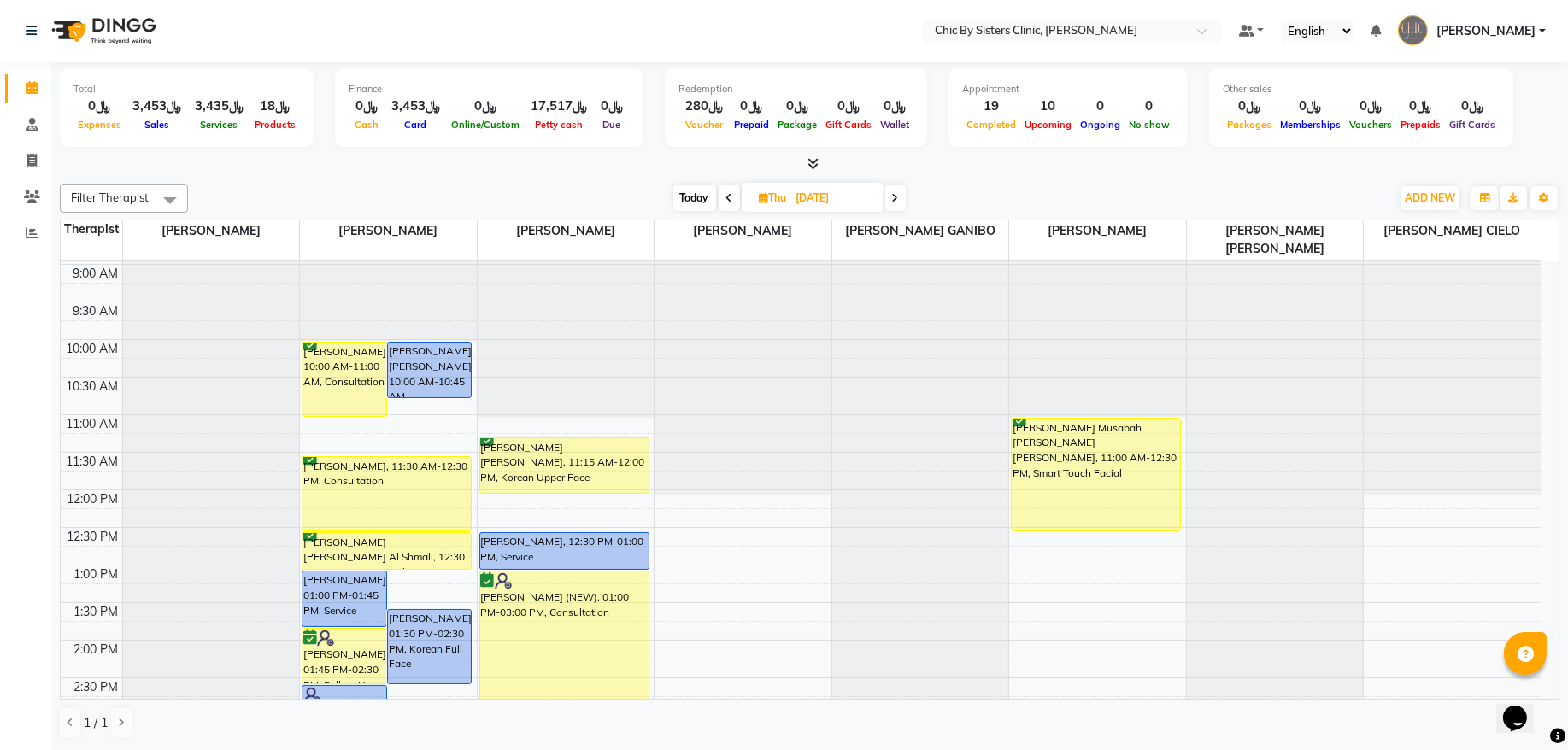
click at [675, 197] on span "Today" at bounding box center [695, 198] width 43 height 26
type input "[DATE]"
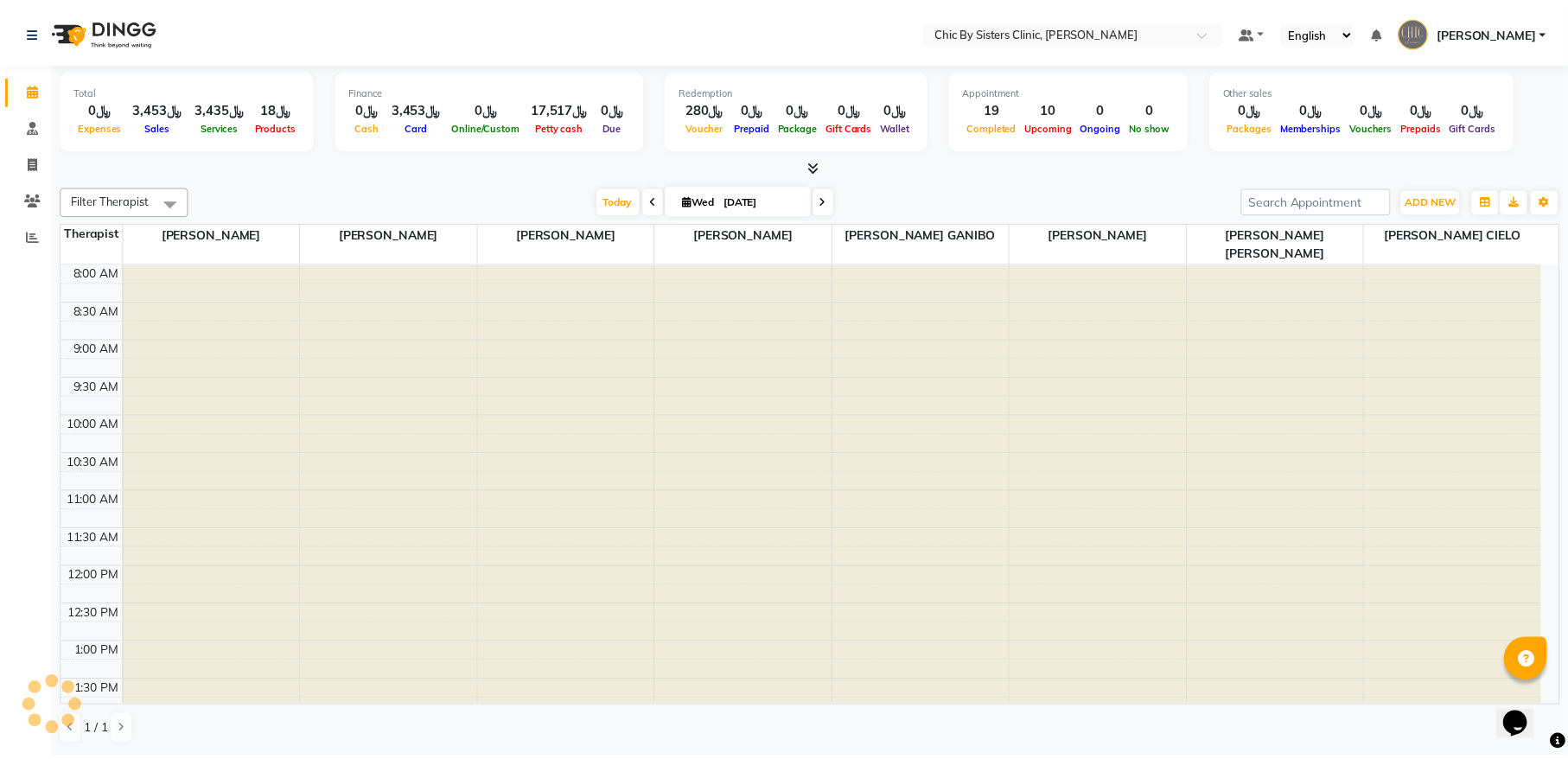
scroll to position [773, 0]
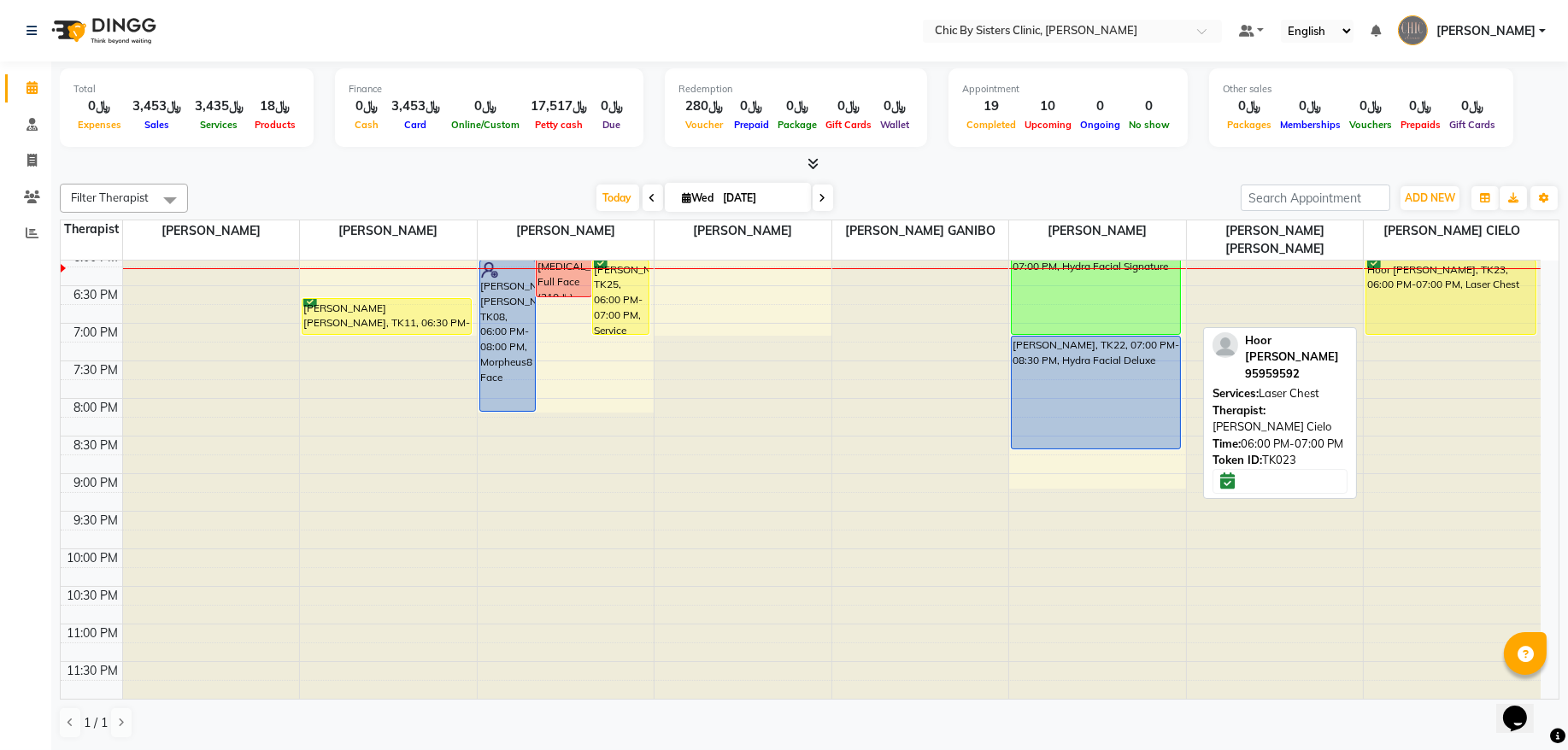
click at [1454, 308] on div "Hoor [PERSON_NAME], TK23, 06:00 PM-07:00 PM, Laser Chest" at bounding box center [1451, 297] width 169 height 73
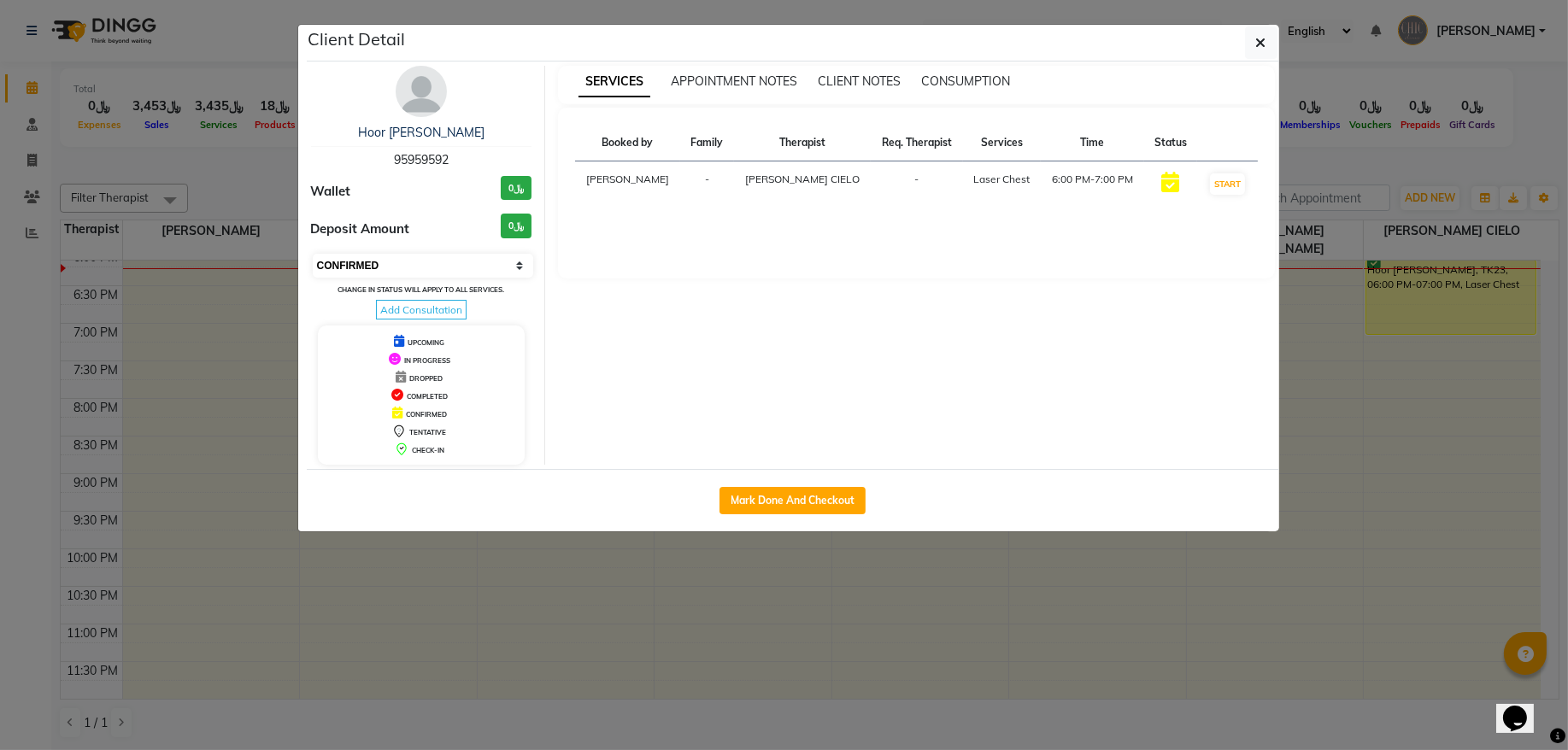
click at [482, 277] on select "Select IN SERVICE CONFIRMED TENTATIVE CHECK IN MARK DONE DROPPED UPCOMING" at bounding box center [423, 265] width 221 height 24
select select "3"
click at [313, 254] on select "Select IN SERVICE CONFIRMED TENTATIVE CHECK IN MARK DONE DROPPED UPCOMING" at bounding box center [423, 265] width 221 height 24
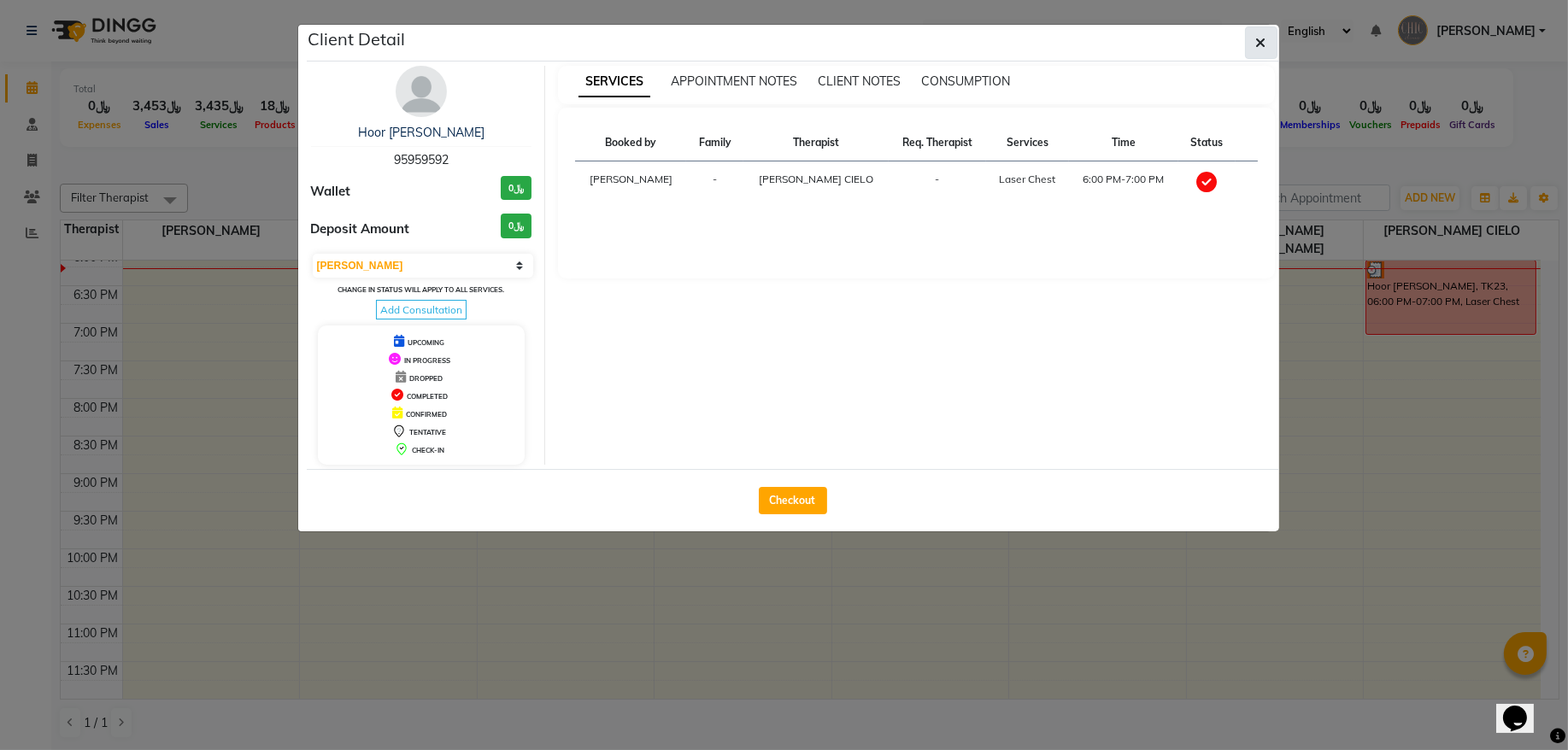
click at [1256, 43] on icon "button" at bounding box center [1262, 43] width 11 height 14
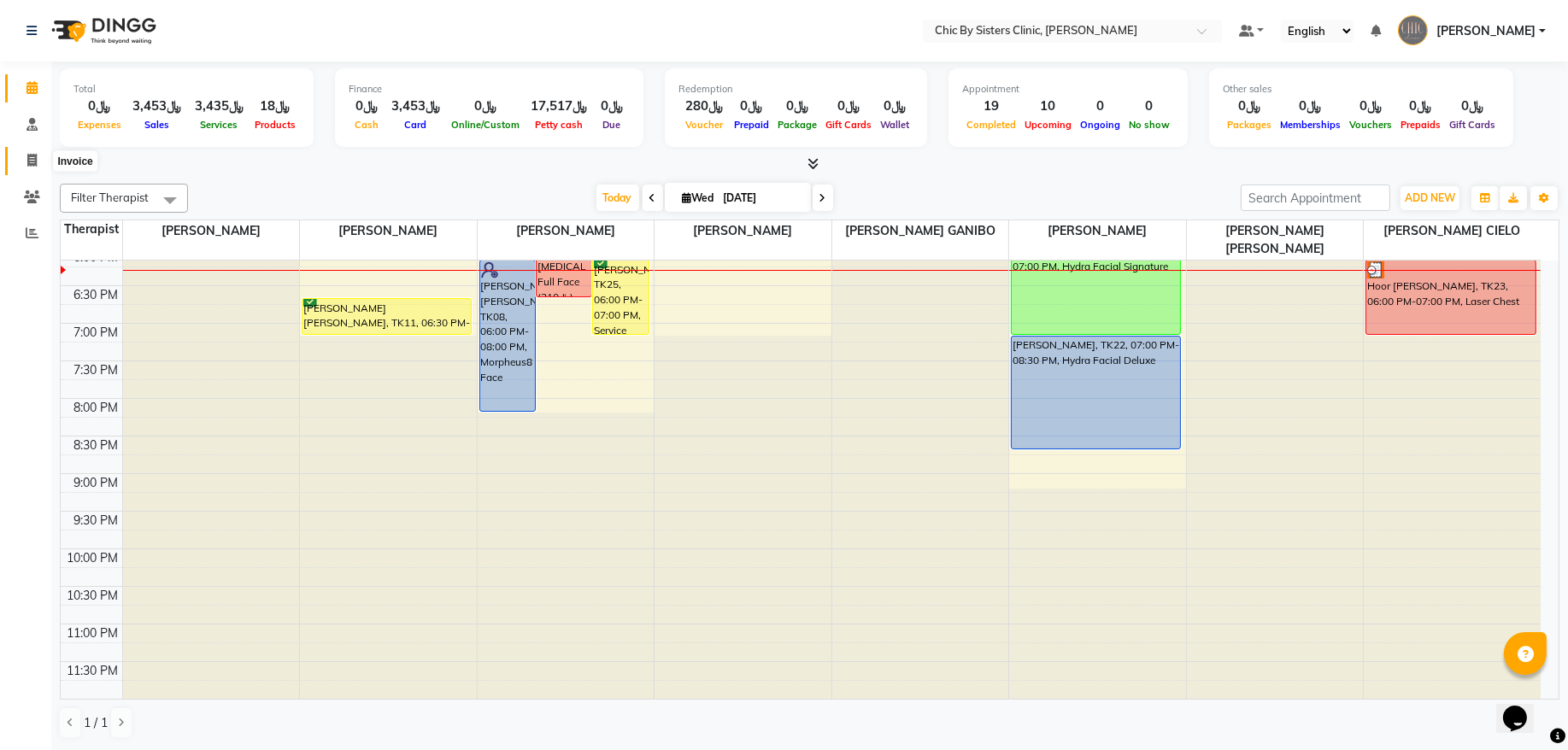
drag, startPoint x: 27, startPoint y: 158, endPoint x: 67, endPoint y: 159, distance: 40.0
click at [27, 158] on icon at bounding box center [32, 160] width 10 height 13
select select "service"
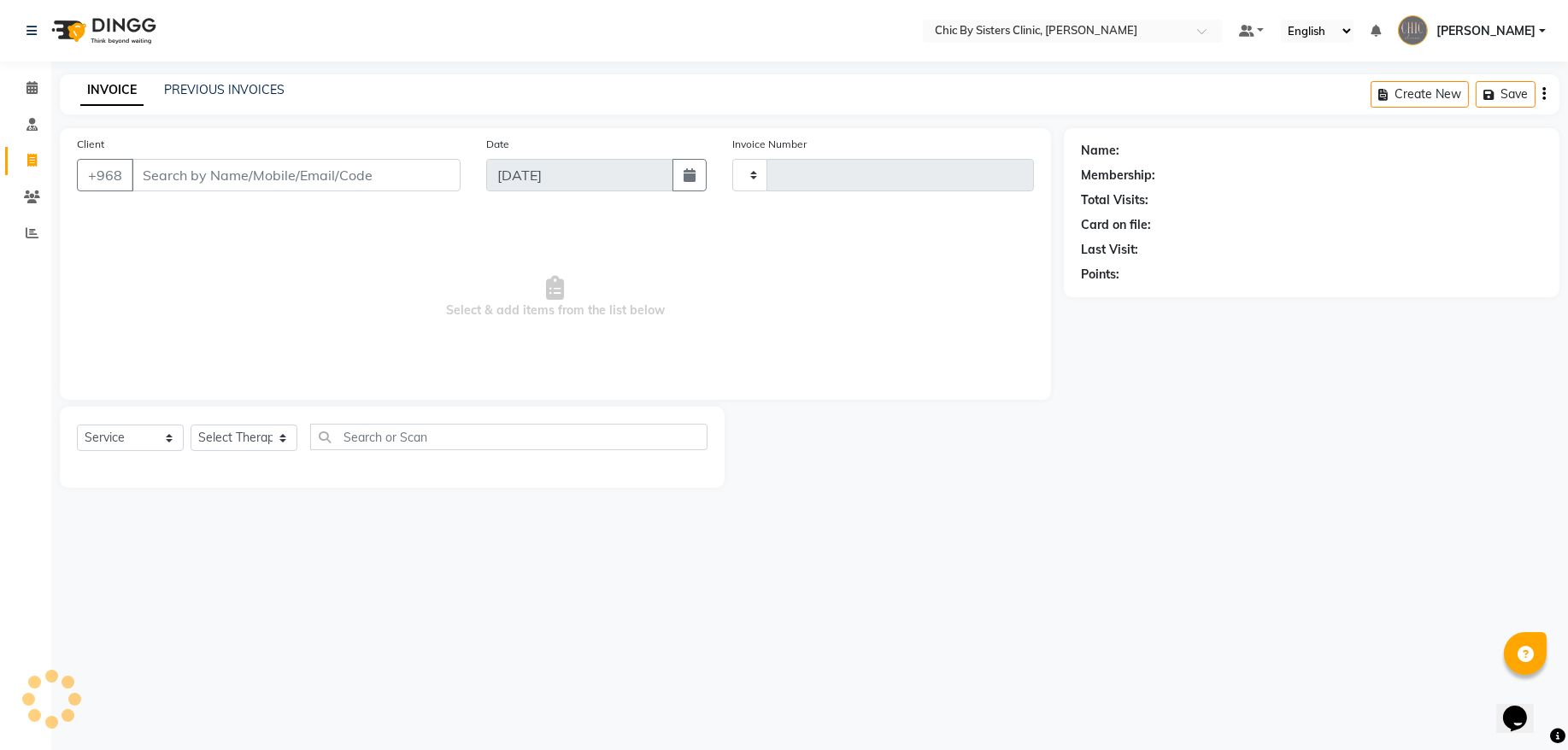
type input "2061"
select select "6348"
click at [202, 87] on link "PREVIOUS INVOICES" at bounding box center [224, 89] width 121 height 15
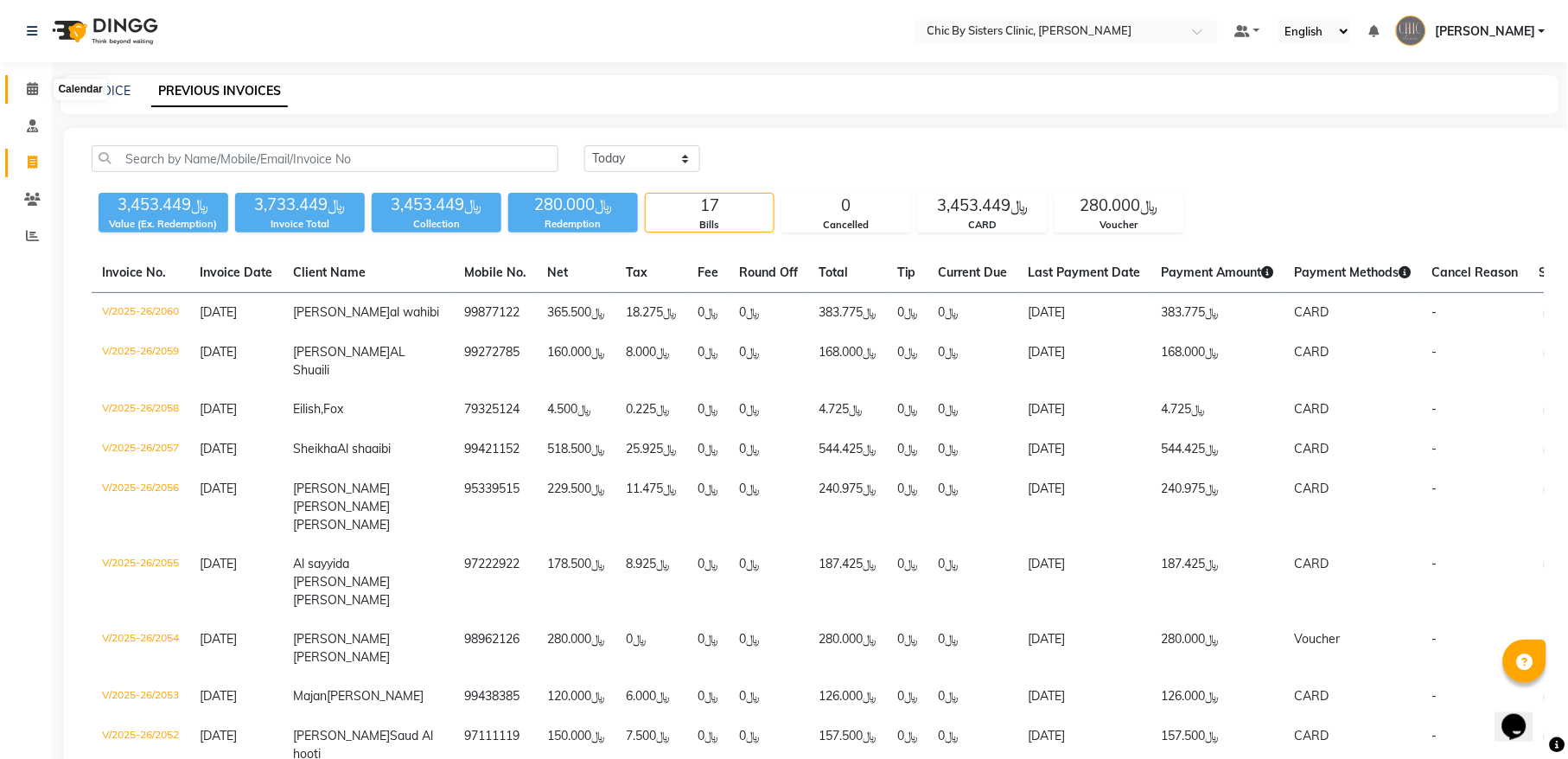
drag, startPoint x: 41, startPoint y: 92, endPoint x: 173, endPoint y: 19, distance: 150.8
click at [41, 92] on span at bounding box center [32, 89] width 30 height 20
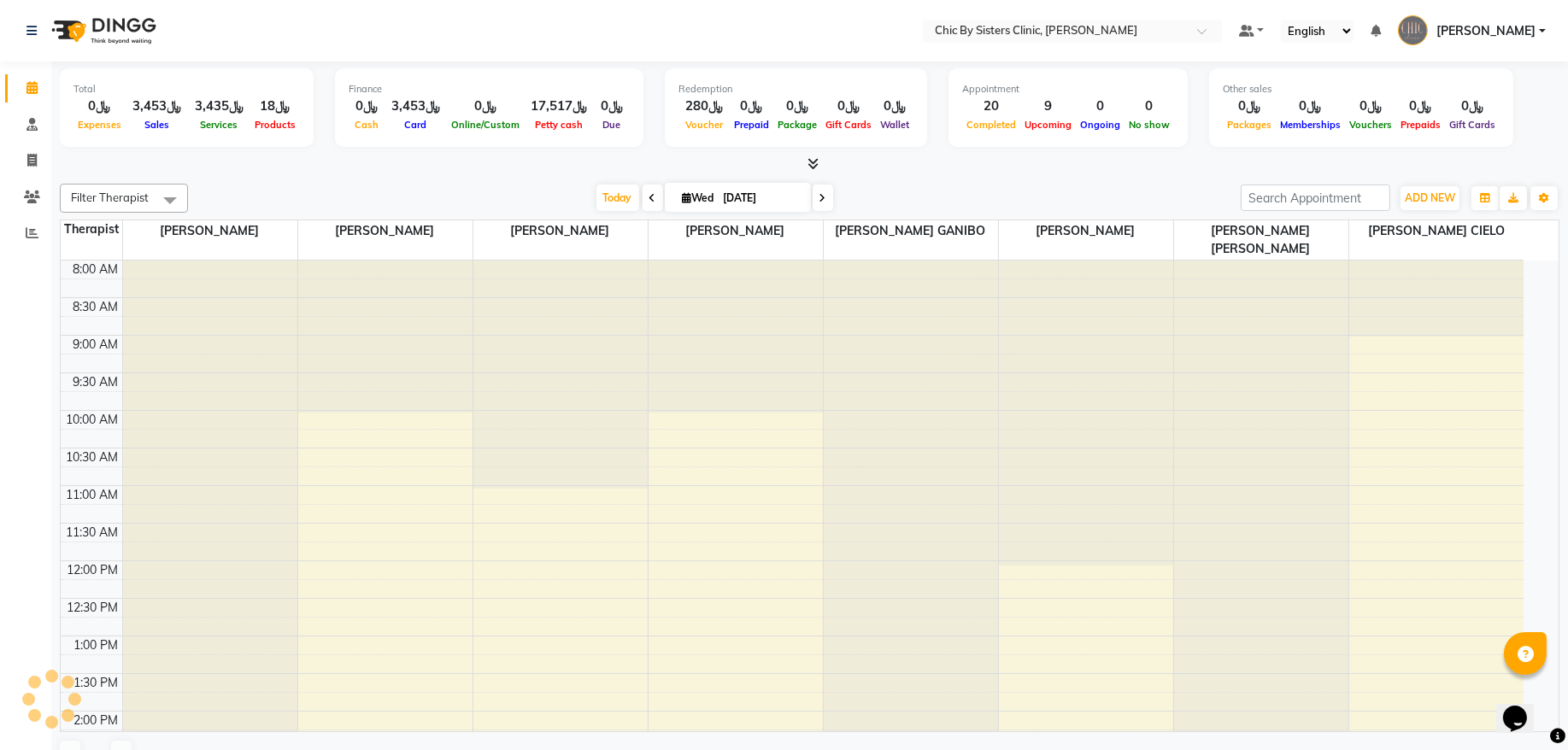
scroll to position [750, 0]
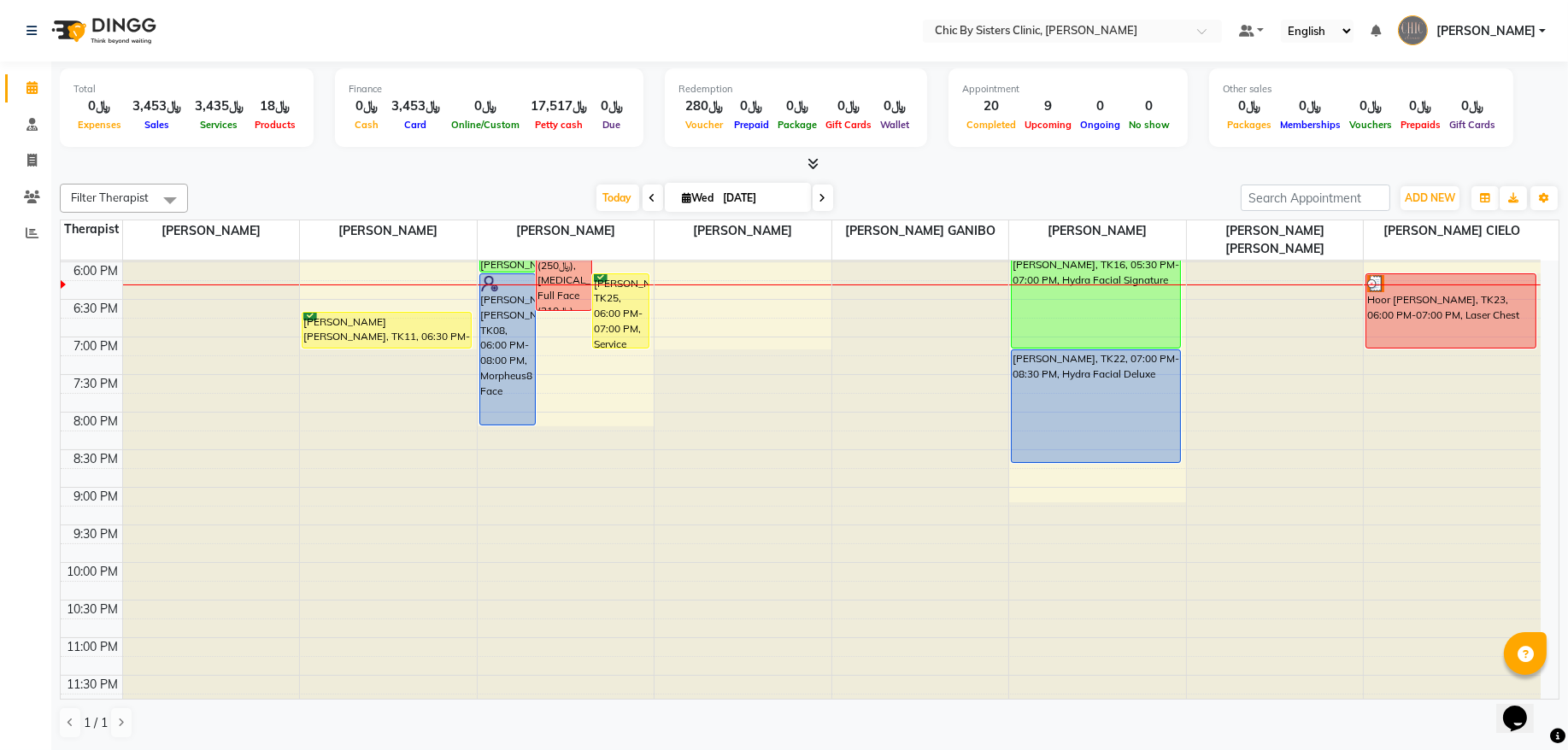
click at [595, 192] on div "Today Wed 03-09-2025" at bounding box center [715, 198] width 240 height 26
click at [606, 206] on span "Today" at bounding box center [618, 198] width 43 height 26
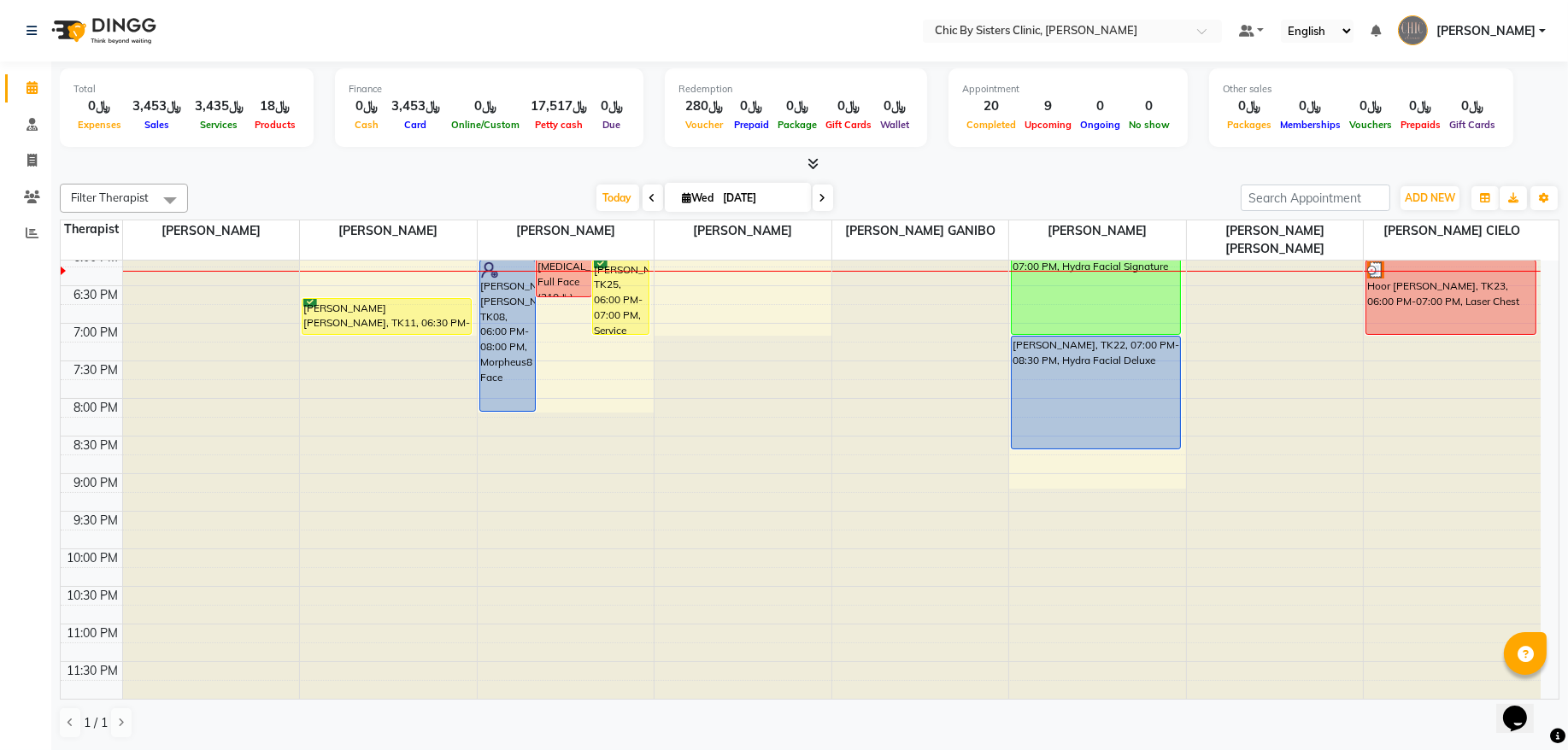
scroll to position [649, 0]
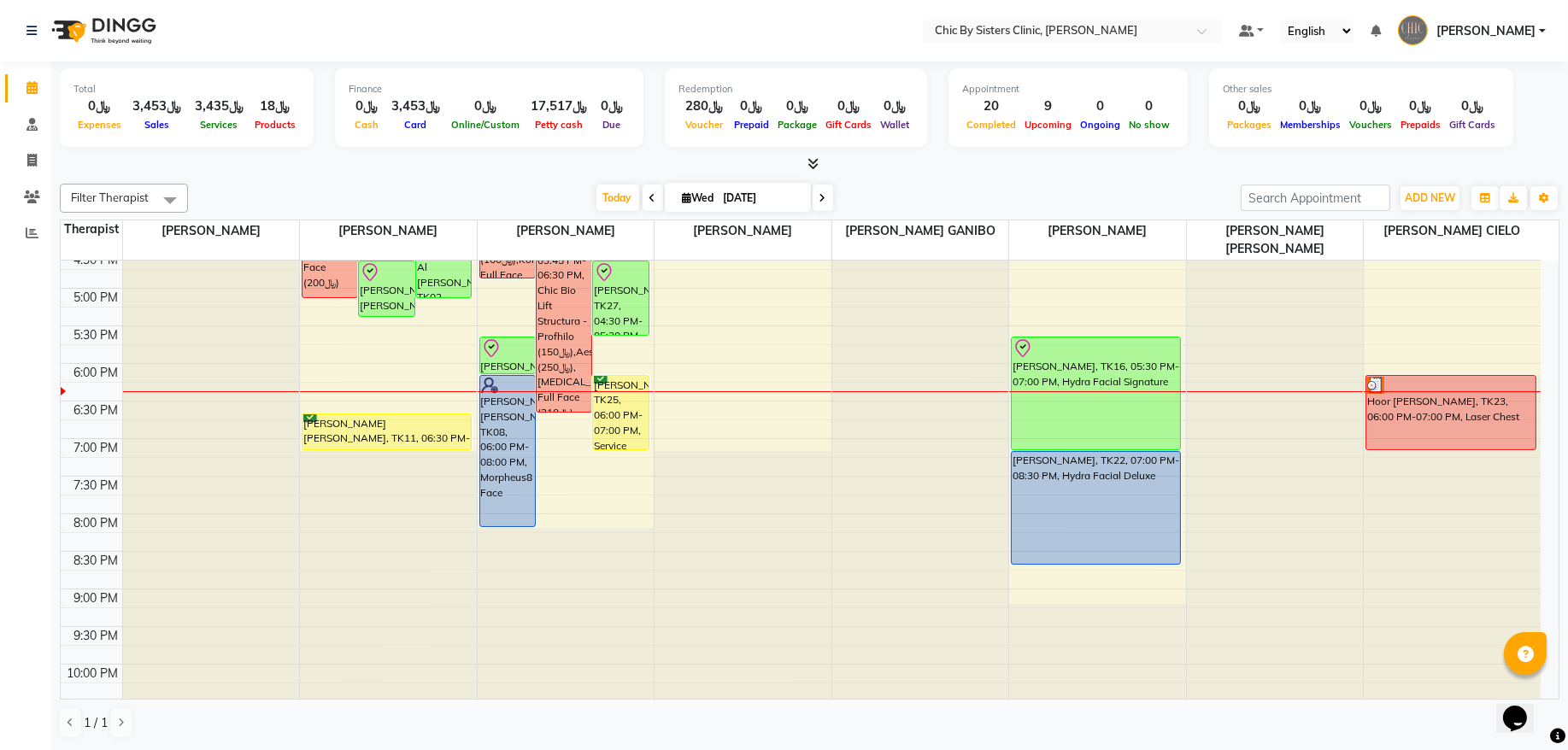
click at [727, 197] on input "[DATE]" at bounding box center [761, 198] width 85 height 26
select select "9"
select select "2025"
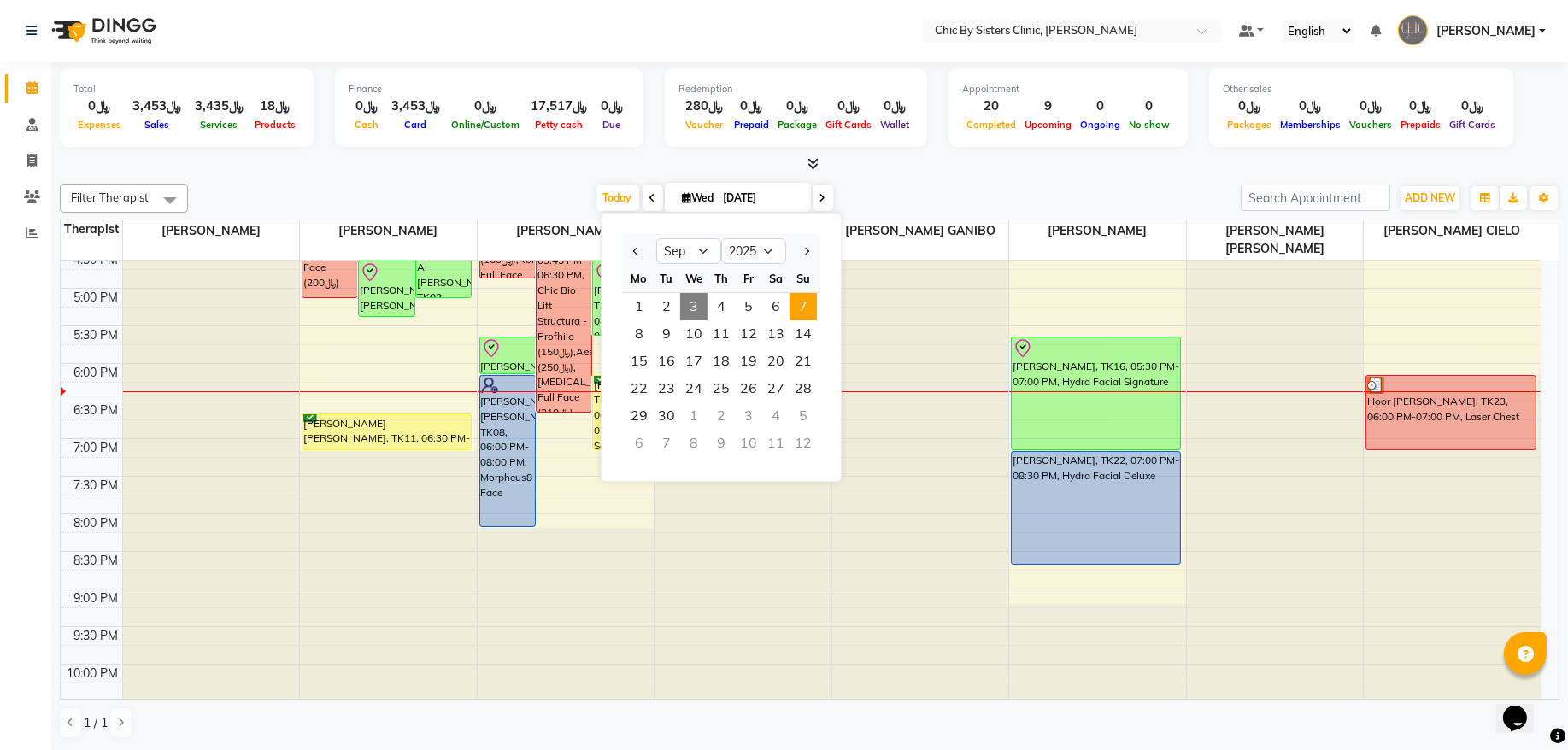
click at [800, 313] on span "7" at bounding box center [803, 306] width 27 height 27
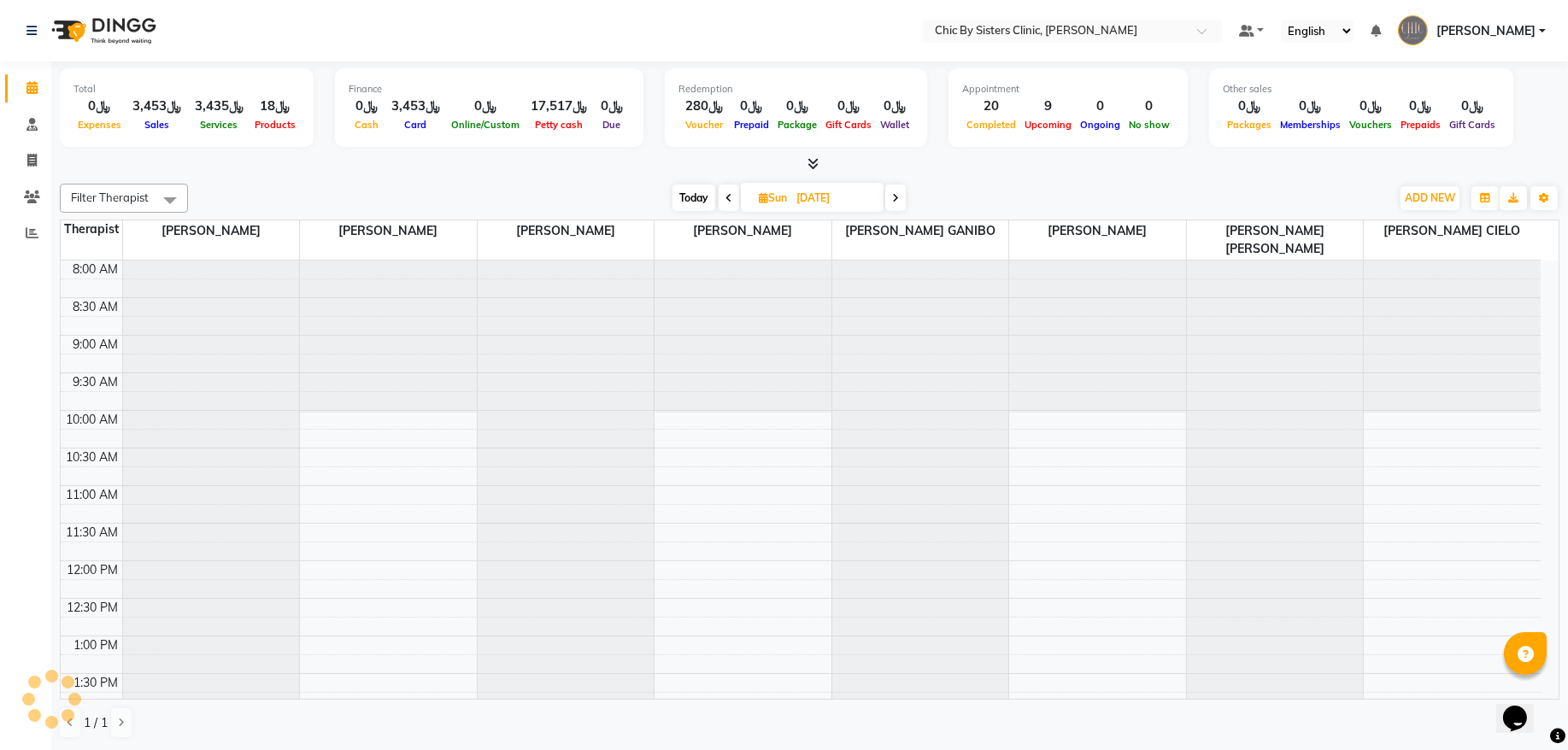
scroll to position [764, 0]
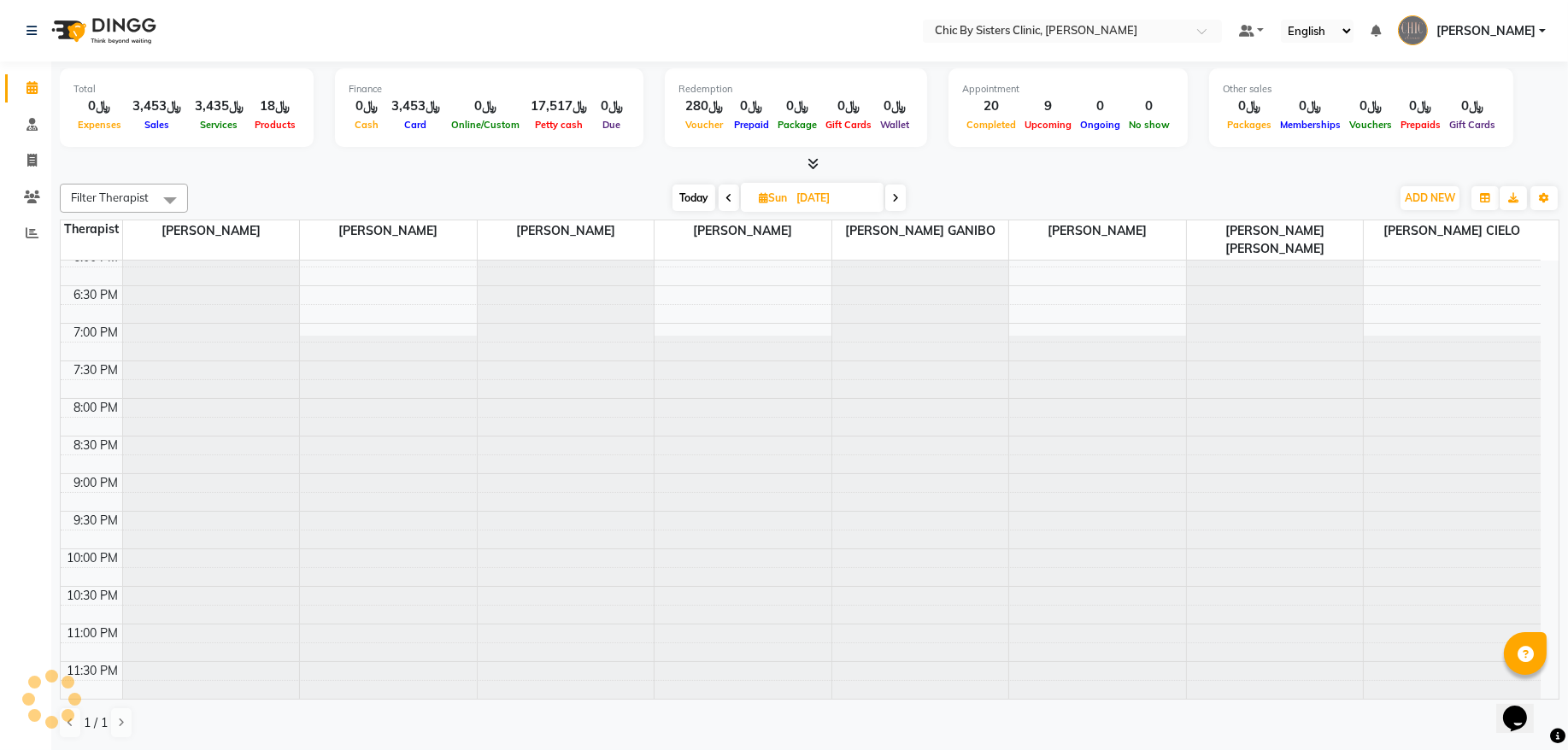
click at [889, 195] on span at bounding box center [895, 198] width 20 height 26
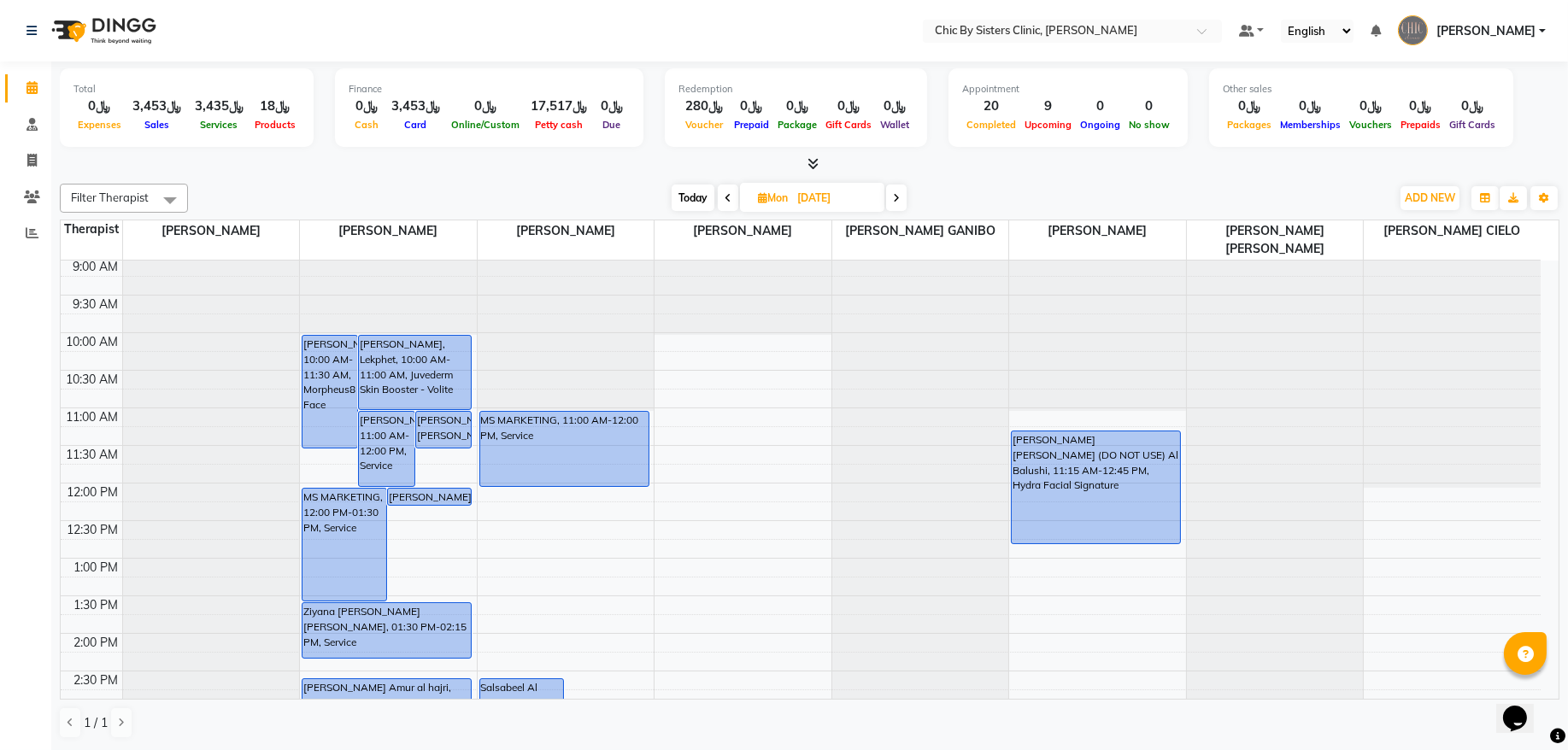
scroll to position [231, 0]
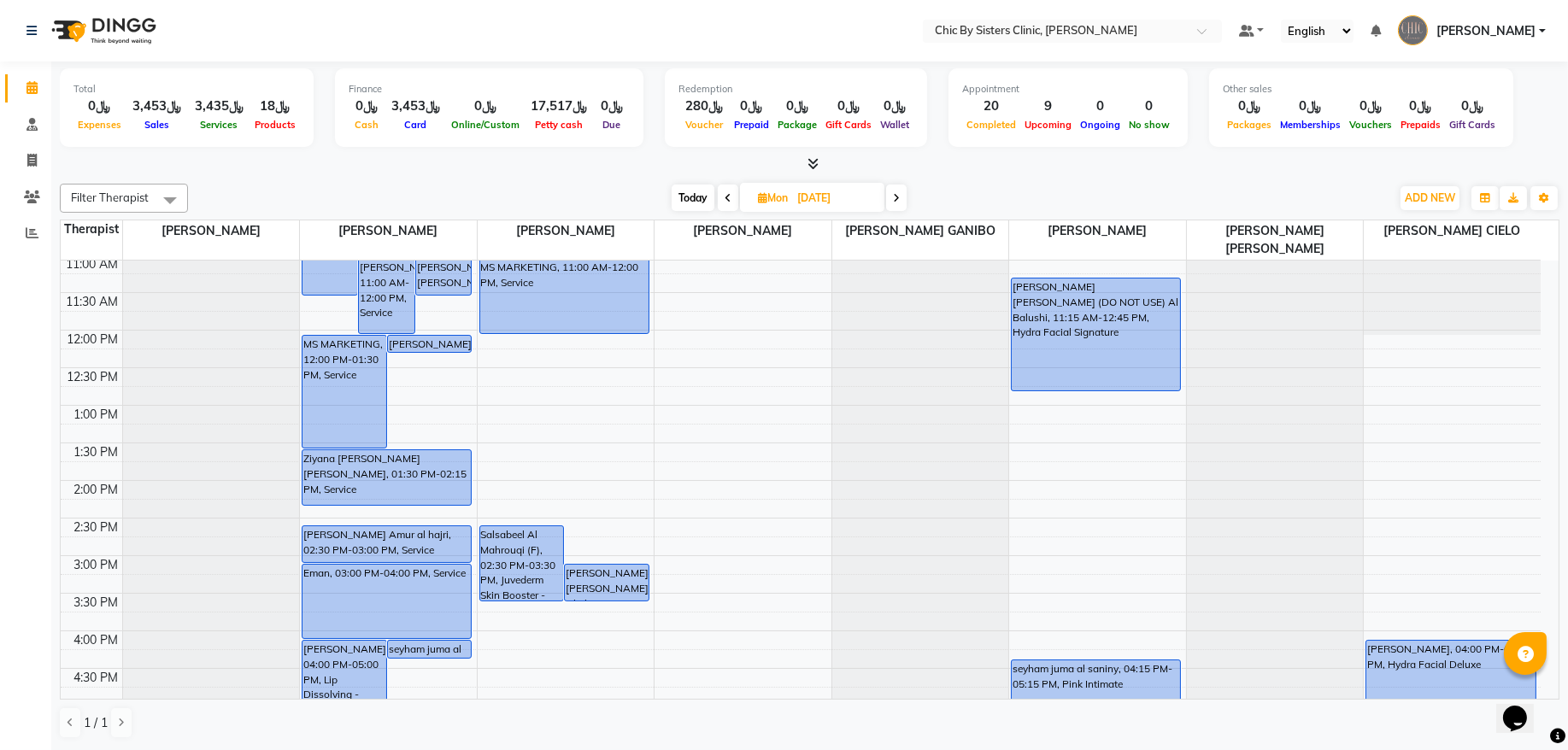
click at [691, 198] on span "Today" at bounding box center [693, 198] width 43 height 26
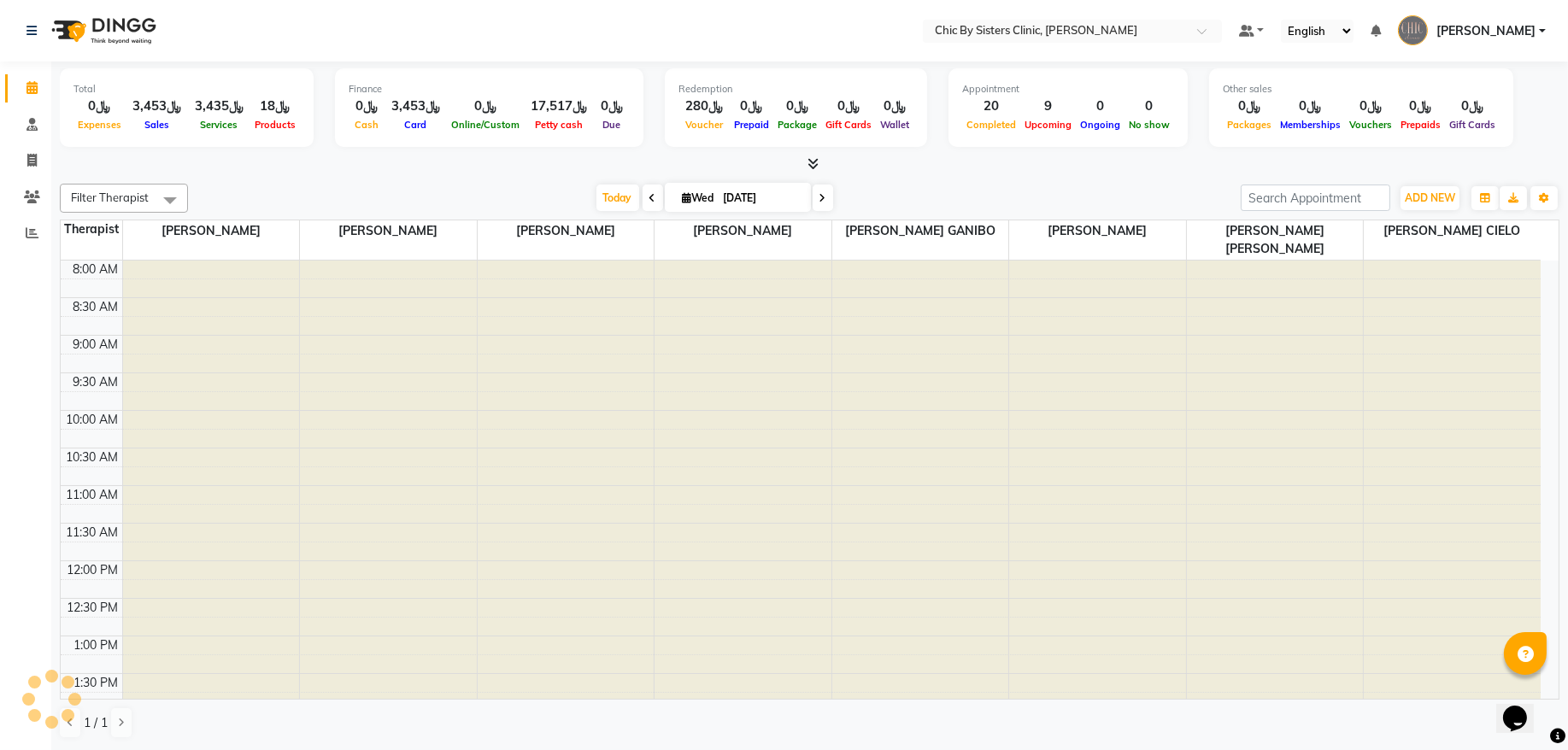
scroll to position [764, 0]
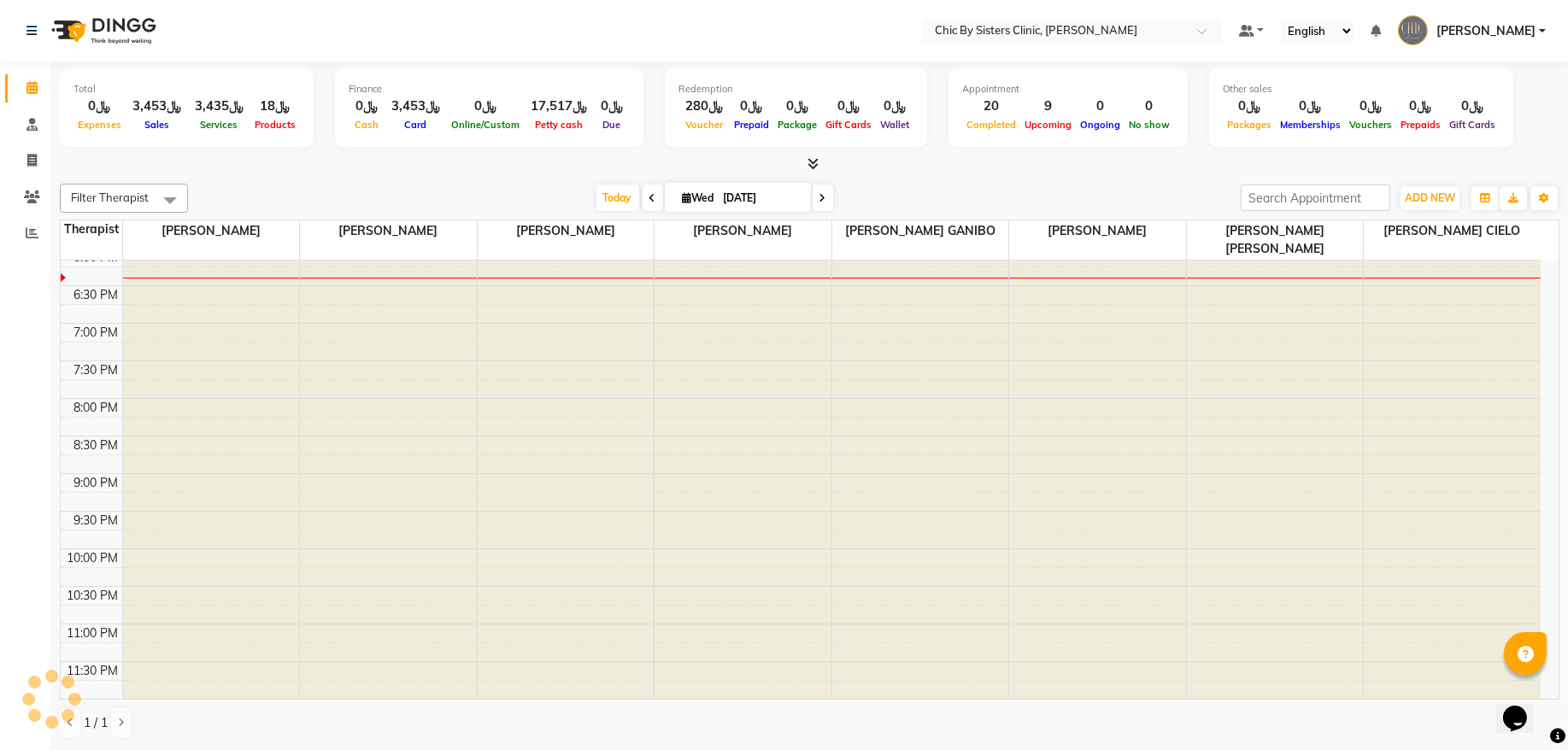
click at [820, 195] on span at bounding box center [822, 198] width 20 height 26
type input "[DATE]"
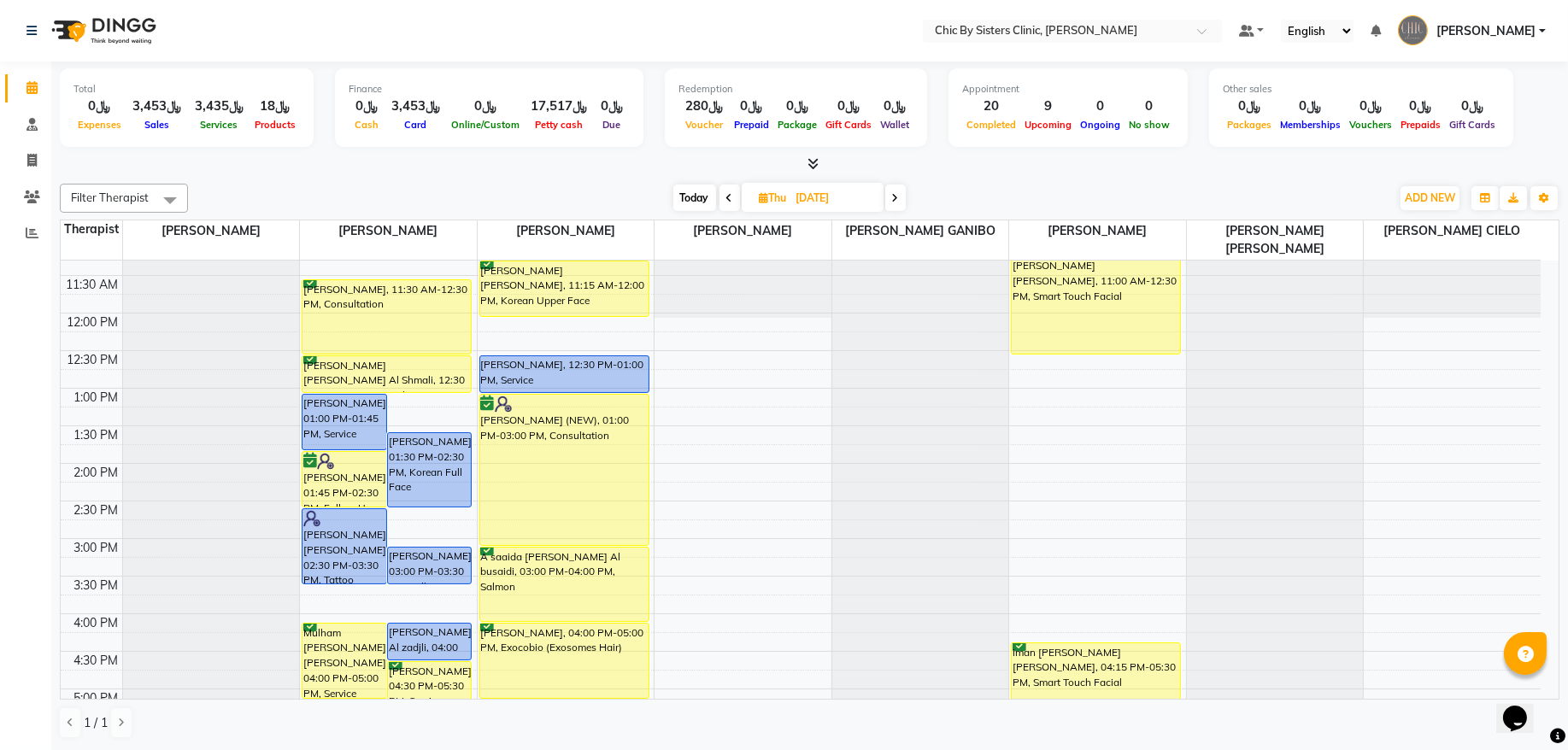
scroll to position [303, 0]
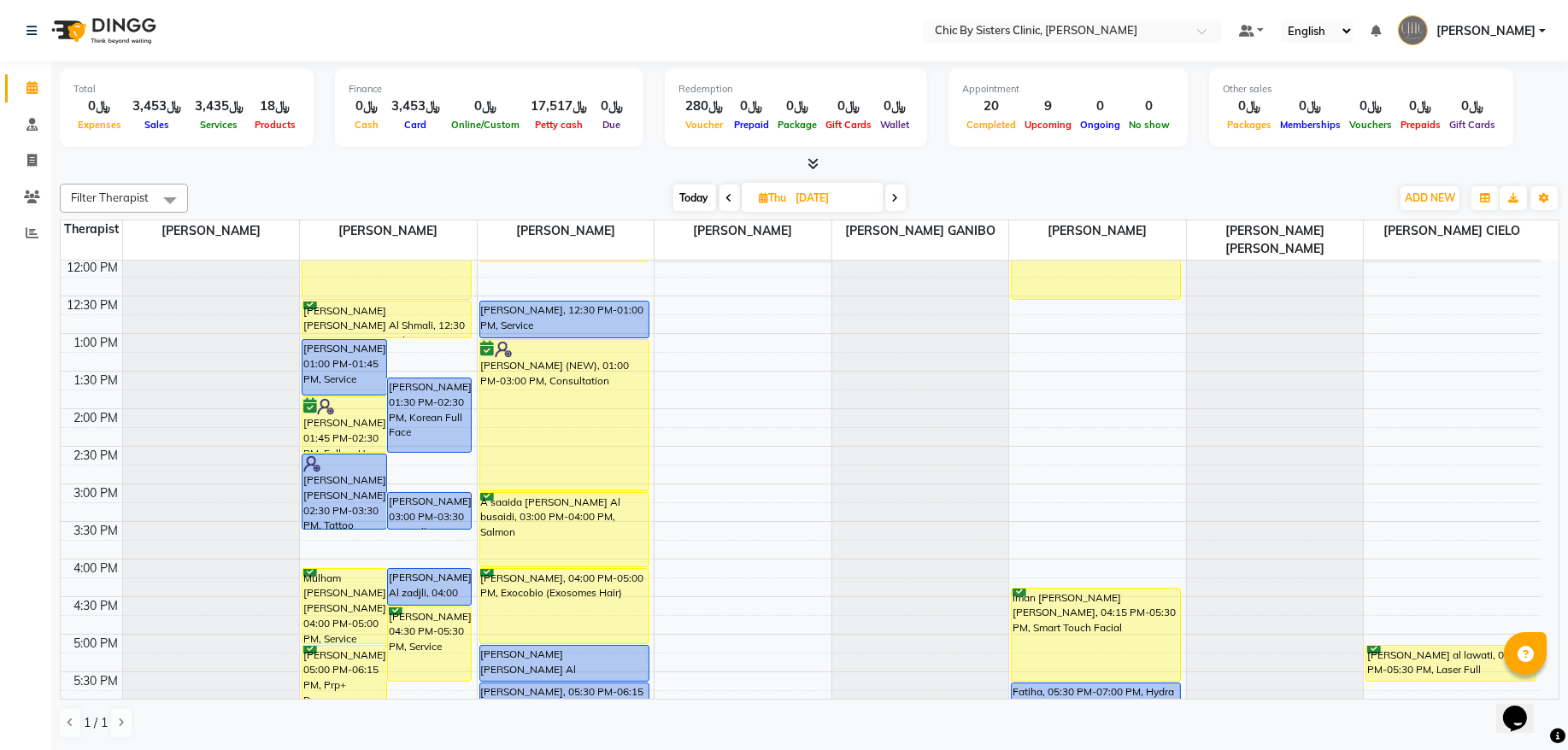
click at [816, 195] on input "[DATE]" at bounding box center [834, 198] width 85 height 26
select select "9"
select select "2025"
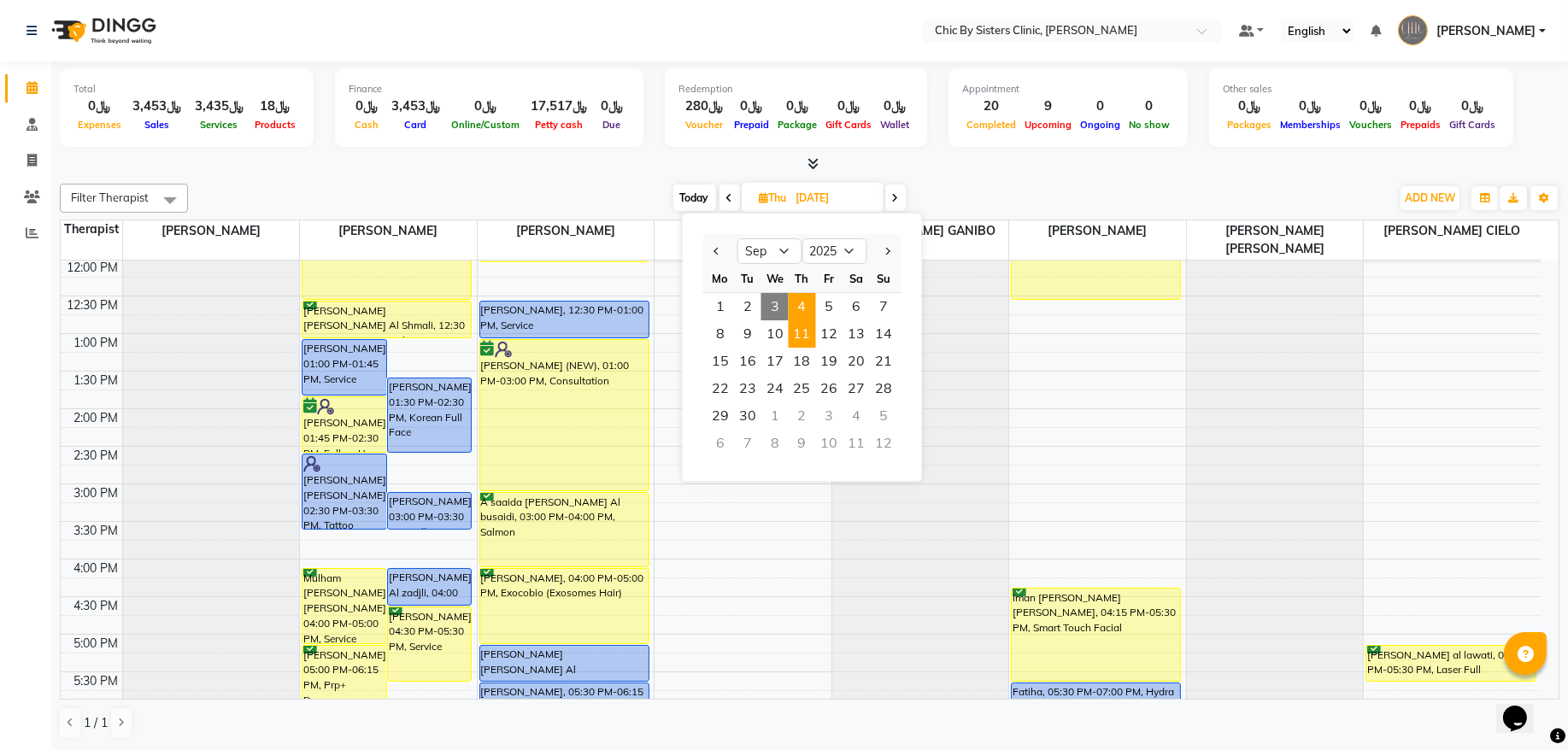
click at [800, 343] on span "11" at bounding box center [802, 334] width 27 height 27
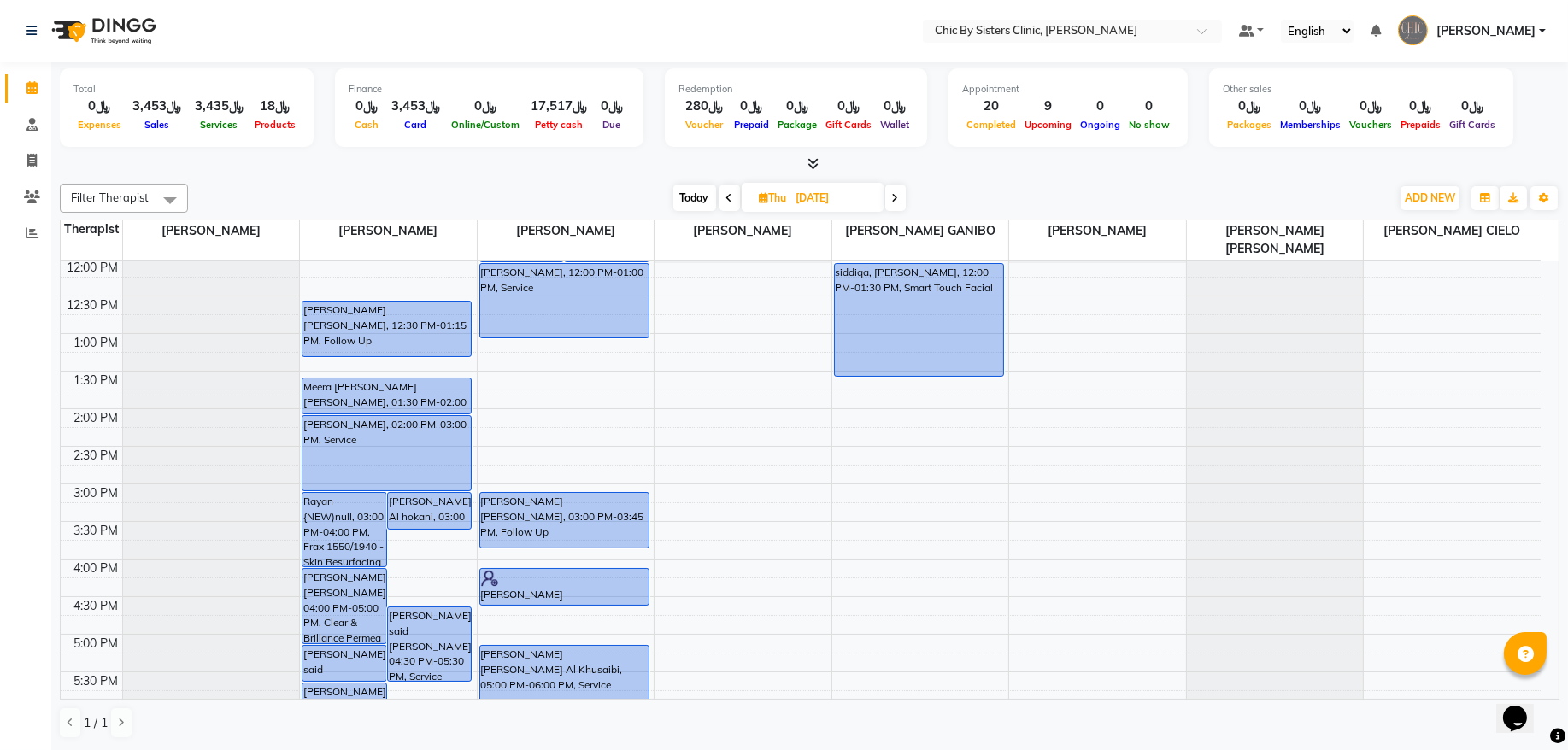
click at [722, 198] on span at bounding box center [729, 198] width 20 height 26
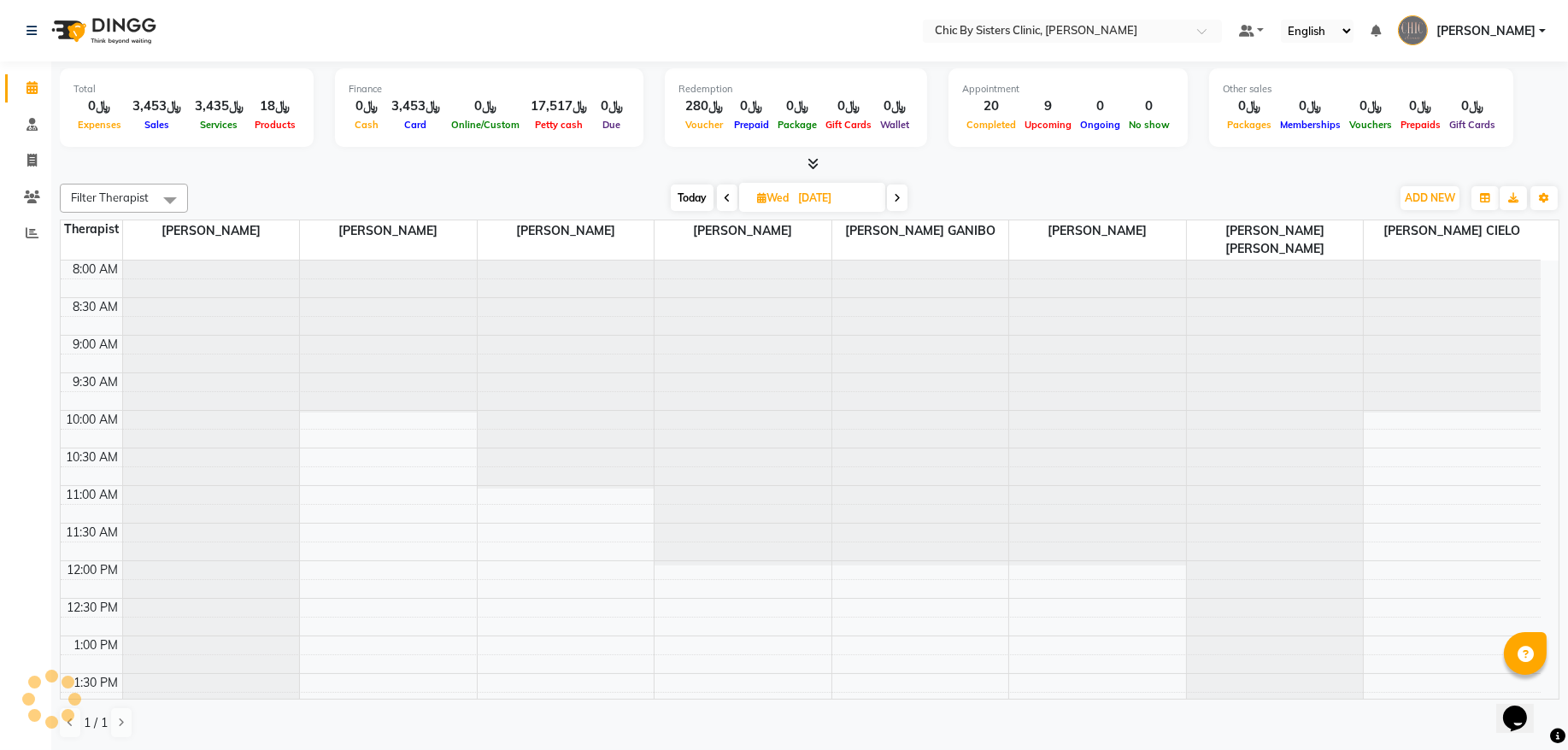
scroll to position [764, 0]
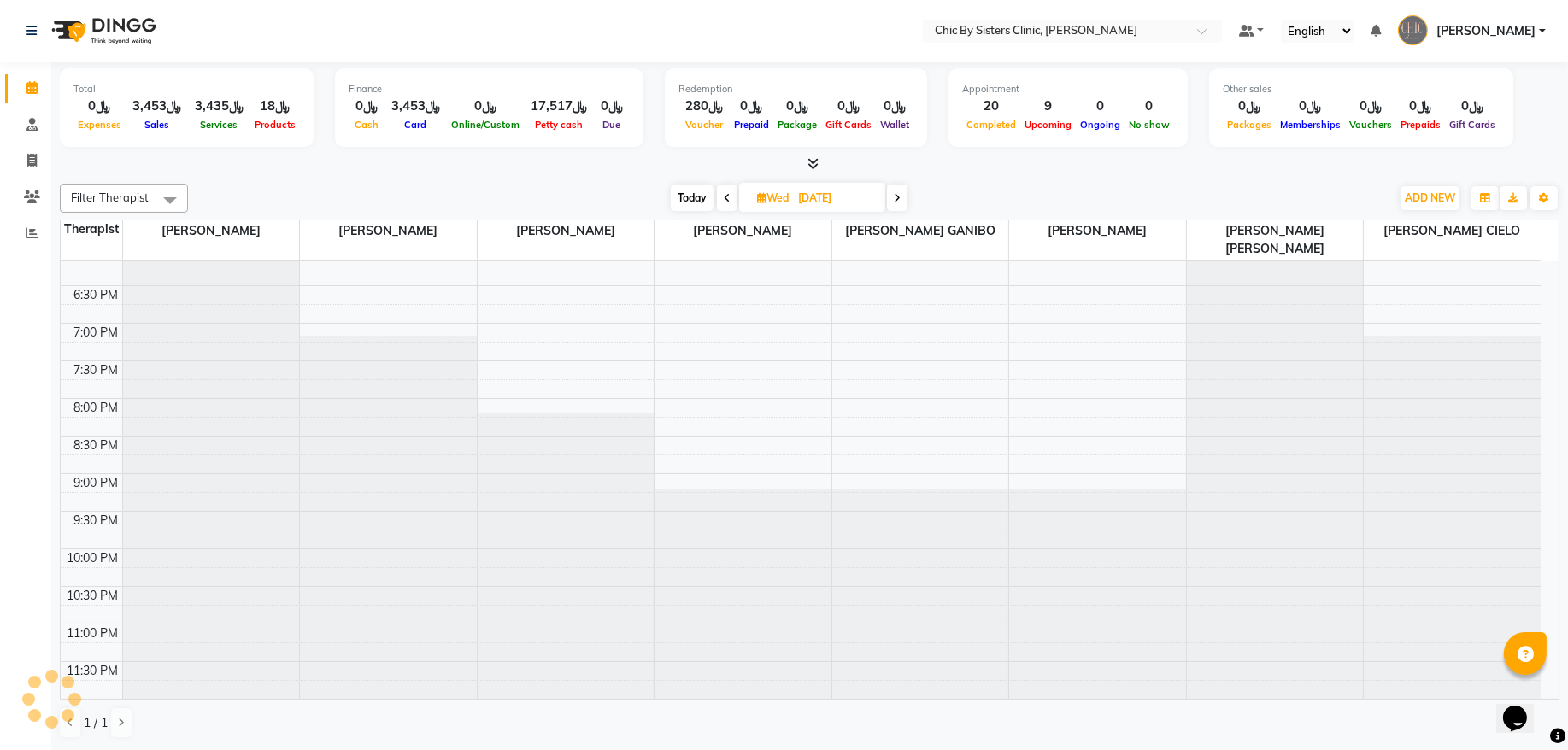
click at [726, 198] on icon at bounding box center [727, 198] width 7 height 11
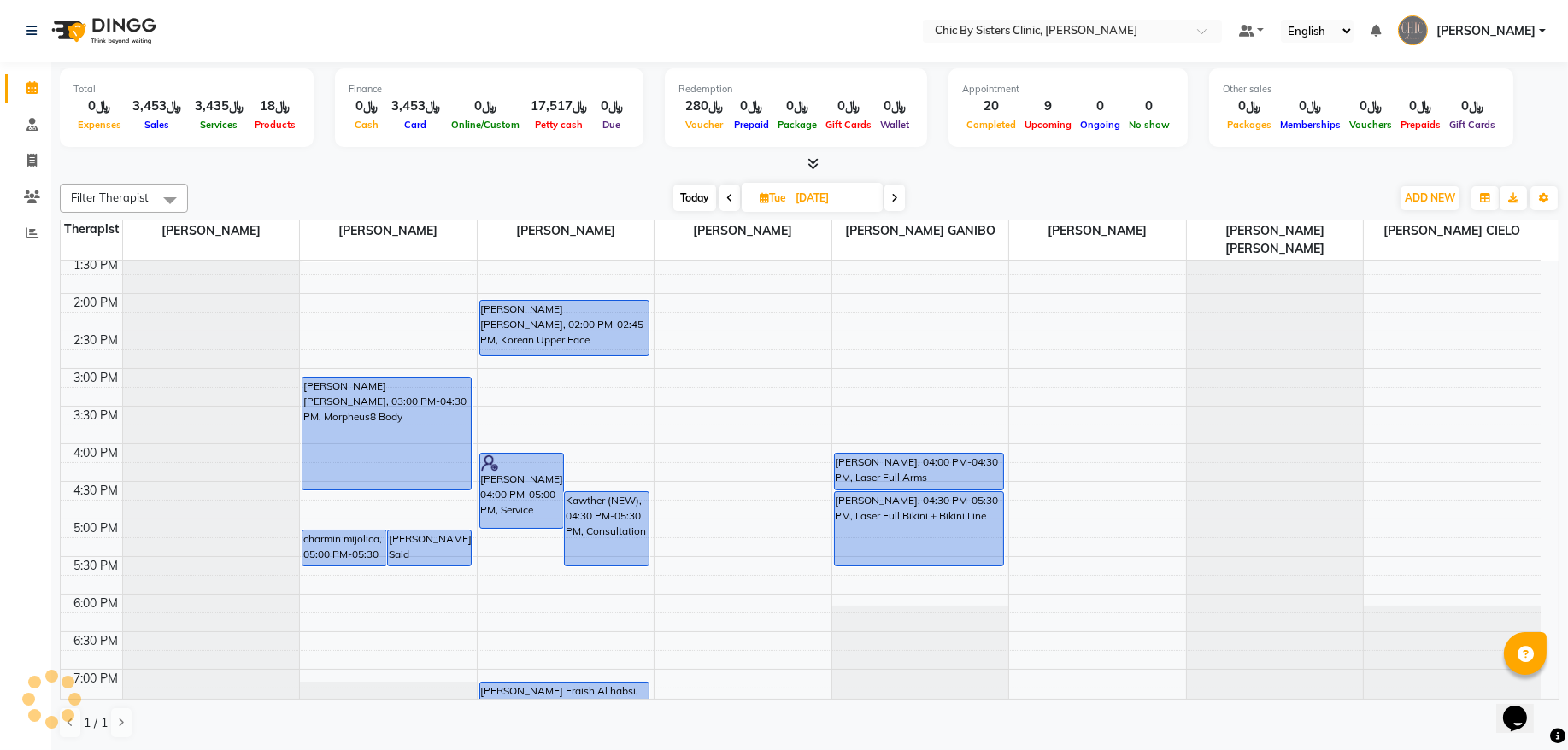
scroll to position [649, 0]
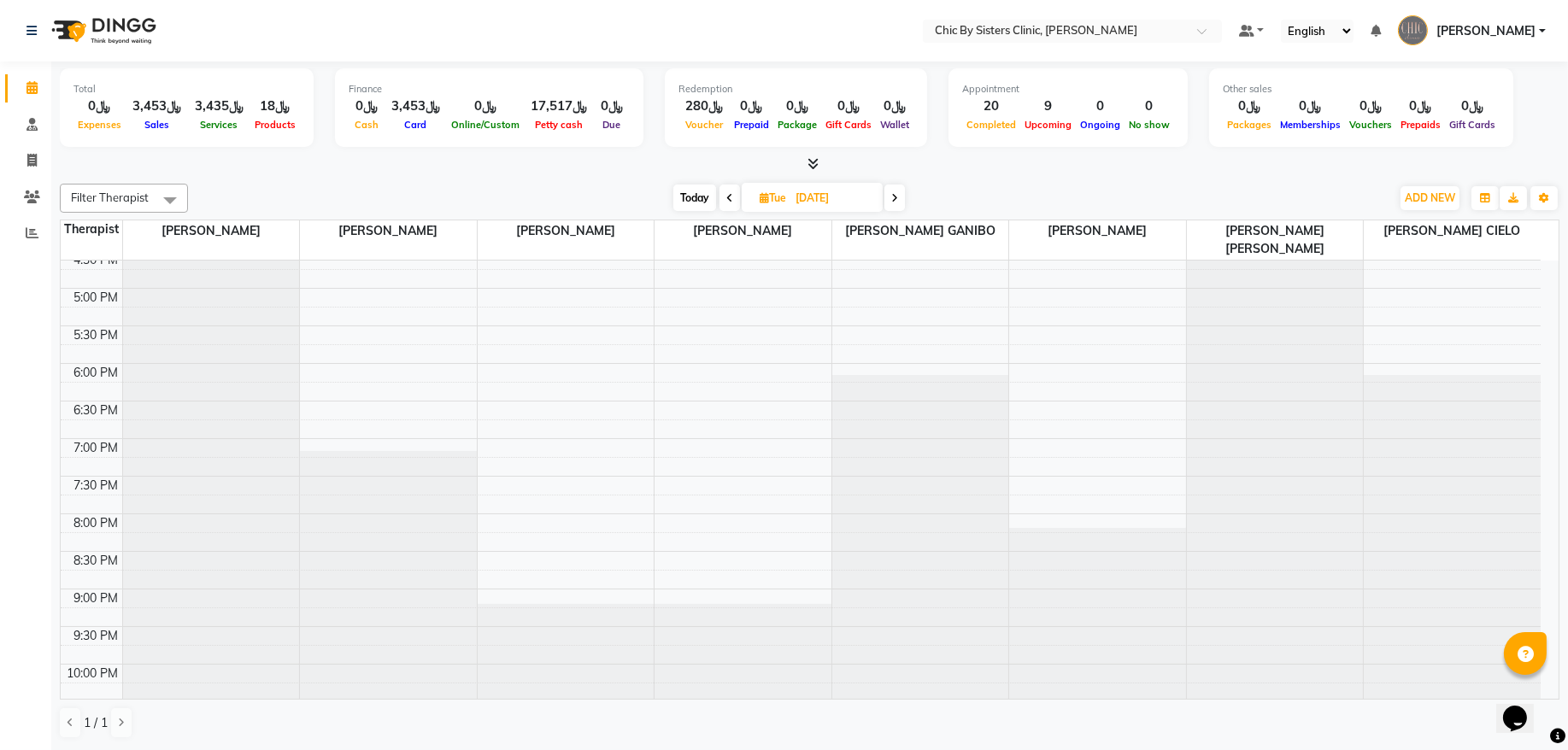
click at [690, 195] on span "Today" at bounding box center [695, 198] width 43 height 26
type input "[DATE]"
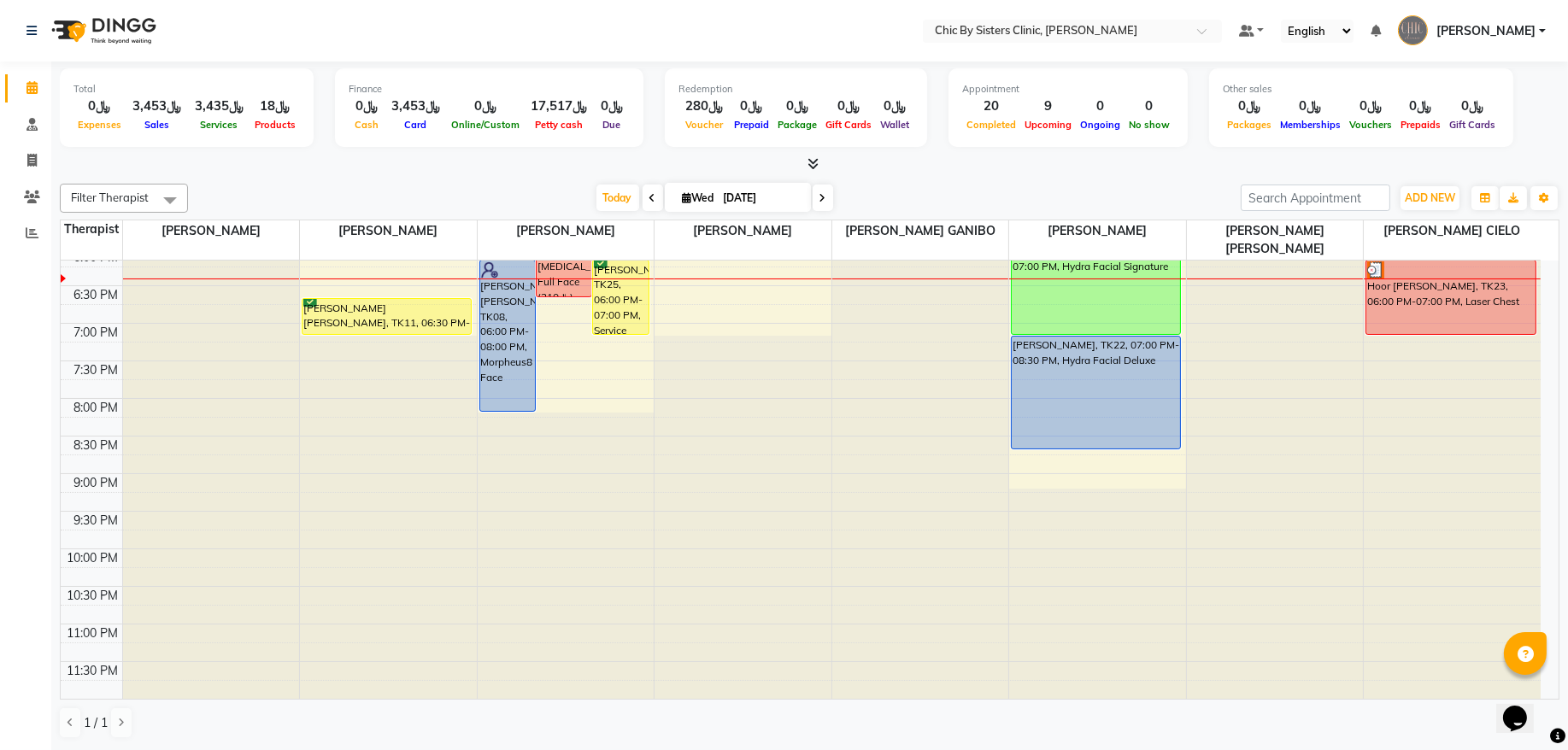
click at [755, 202] on input "[DATE]" at bounding box center [761, 198] width 85 height 26
select select "9"
select select "2025"
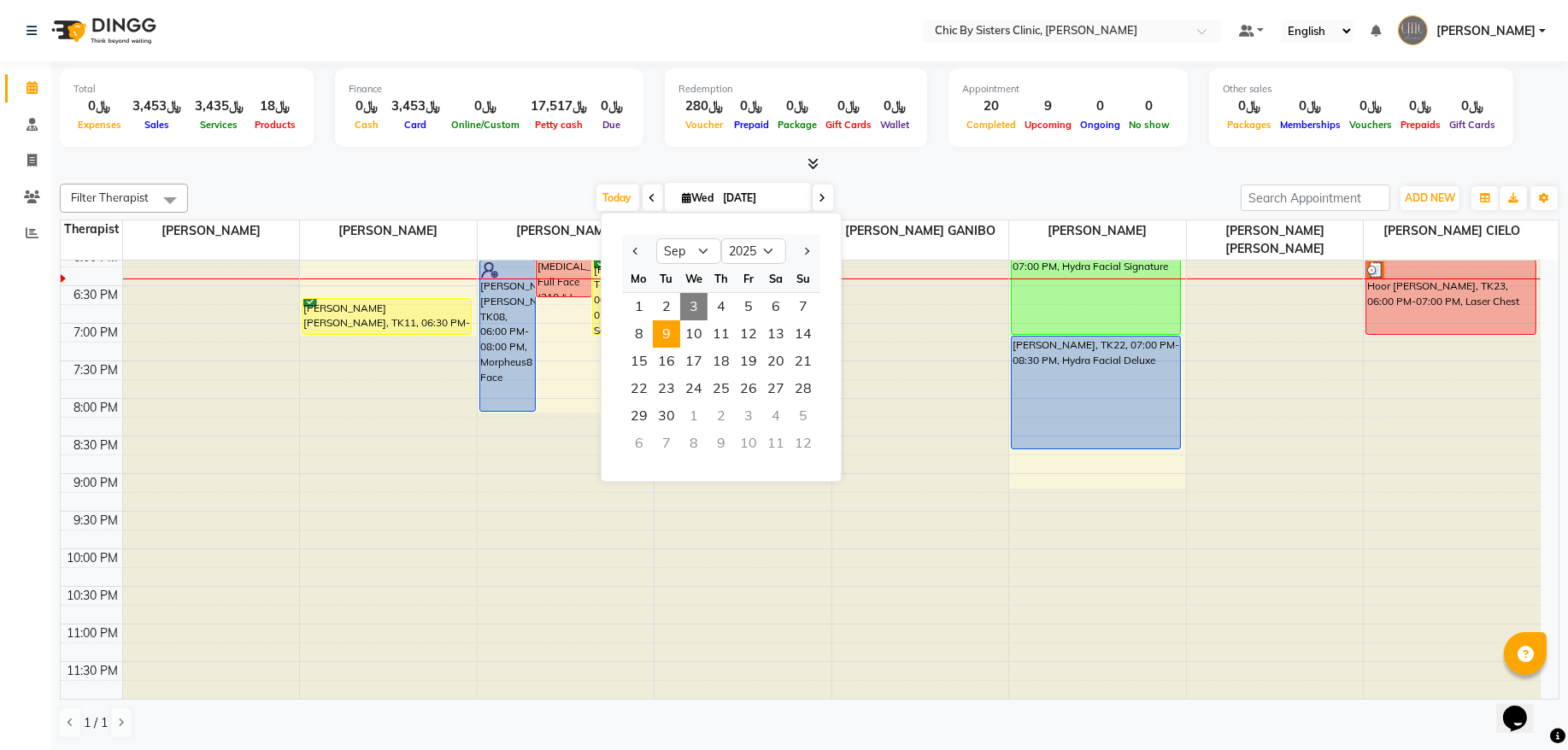
click at [664, 334] on span "9" at bounding box center [666, 334] width 27 height 27
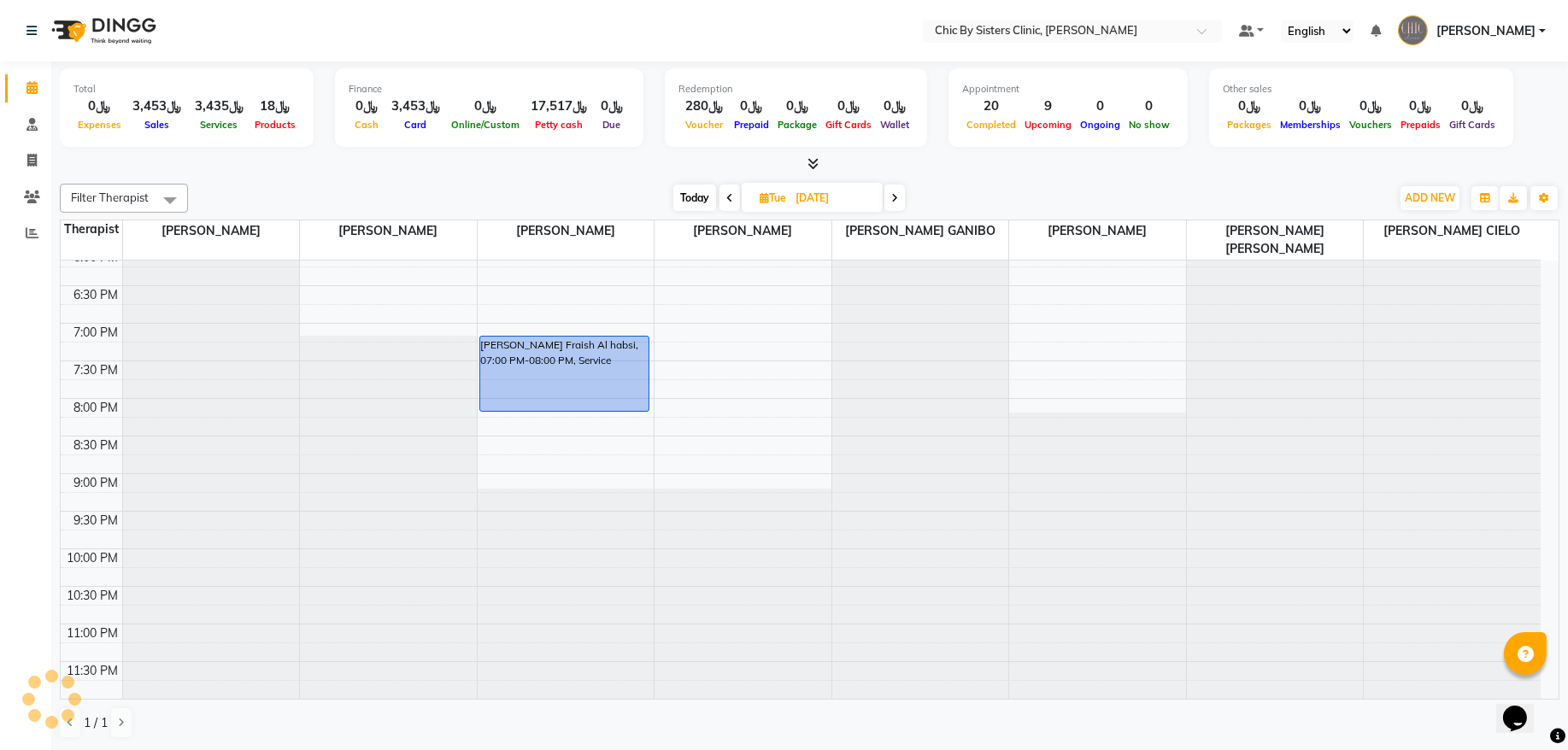
scroll to position [533, 0]
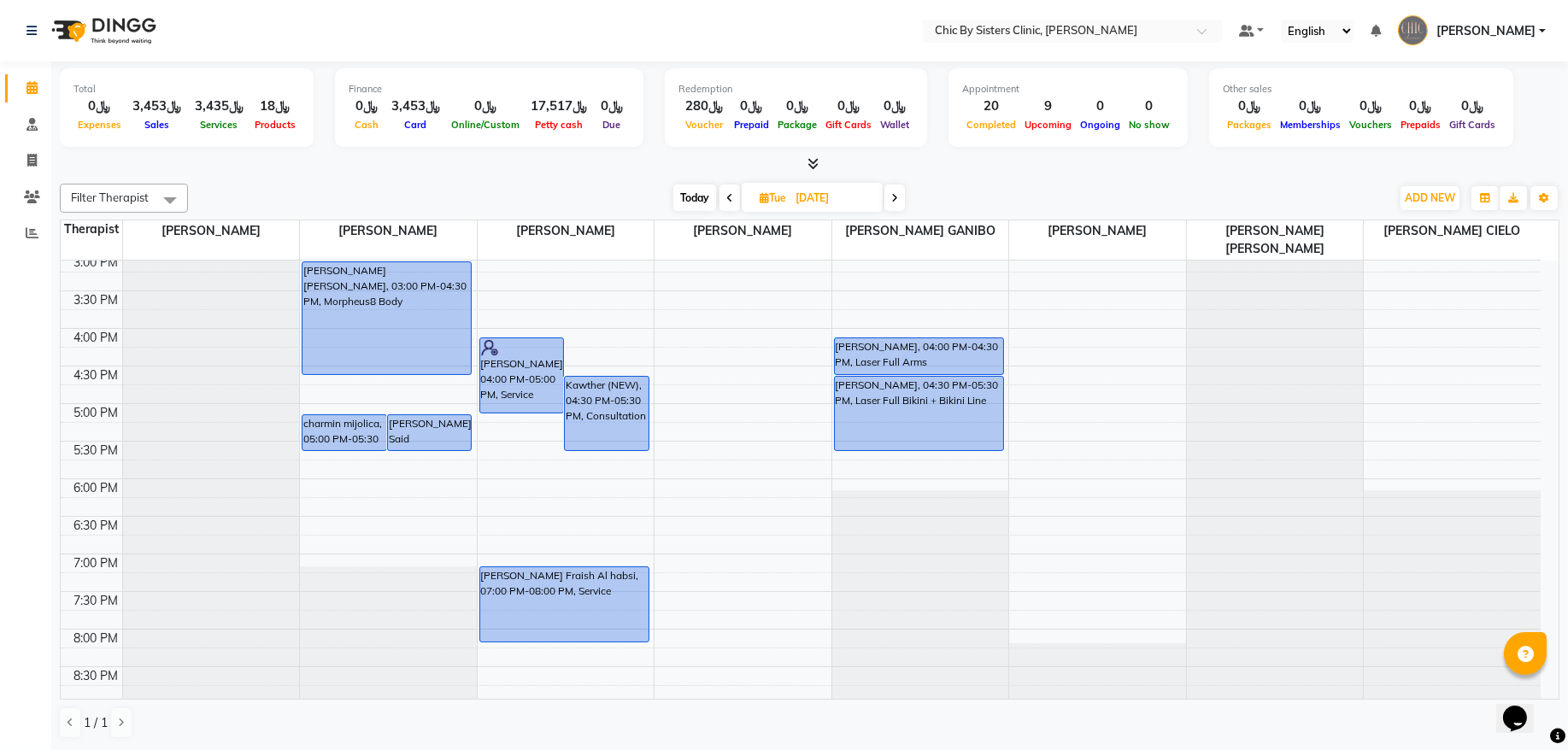
click at [703, 195] on span "Today" at bounding box center [695, 198] width 43 height 26
type input "[DATE]"
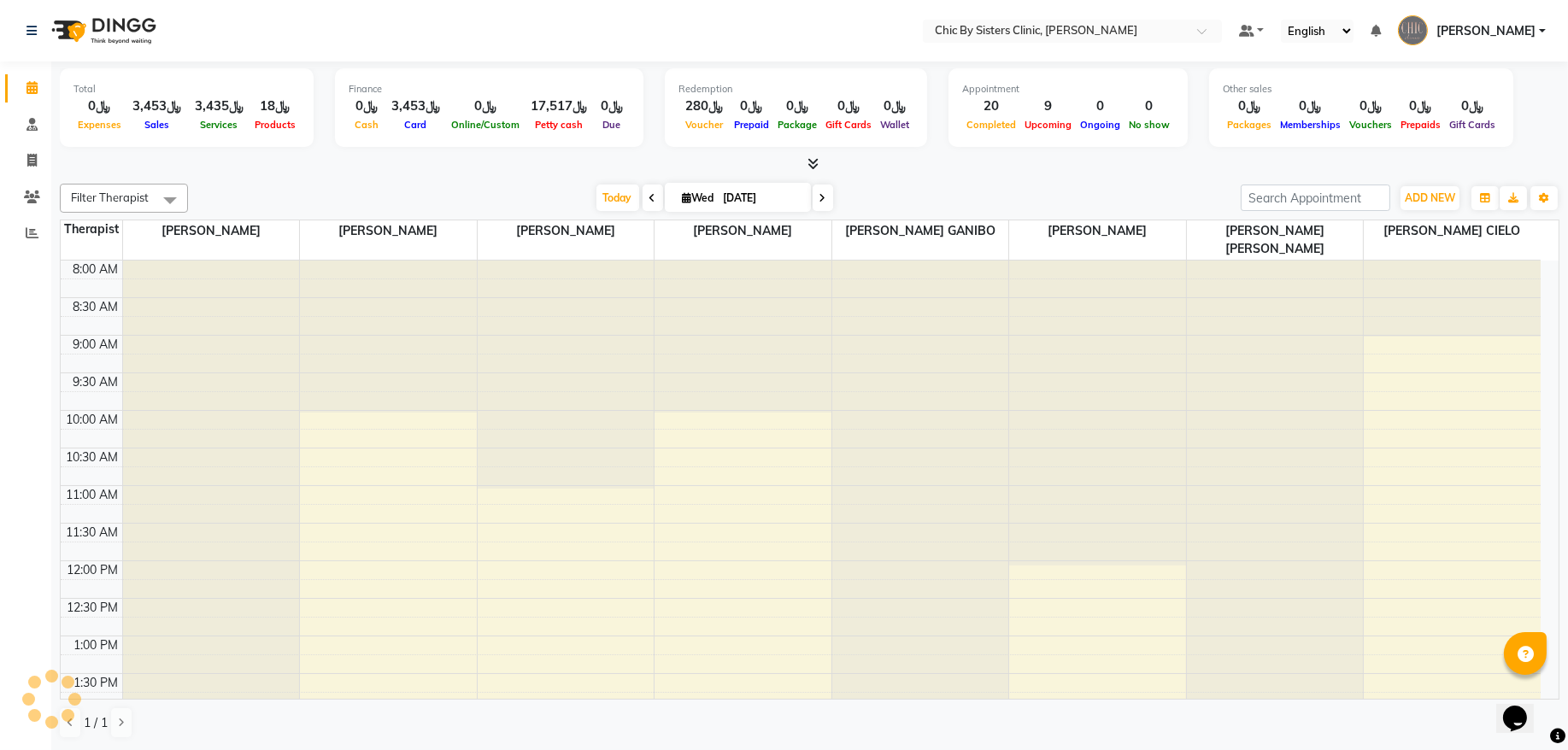
scroll to position [764, 0]
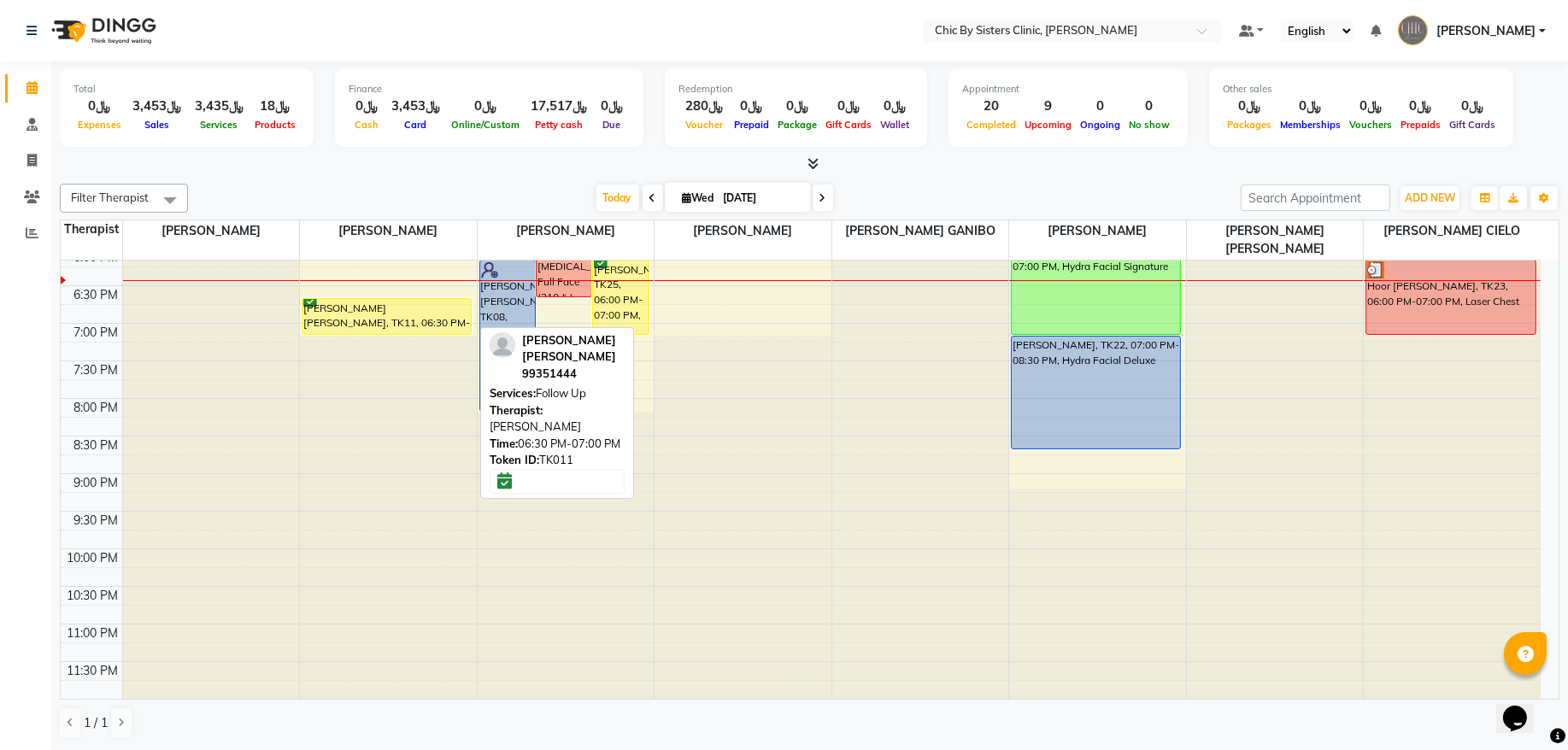
click at [361, 318] on div "Zahra Mohamed Khasruzzaman, TK11, 06:30 PM-07:00 PM, Follow Up" at bounding box center [386, 317] width 168 height 35
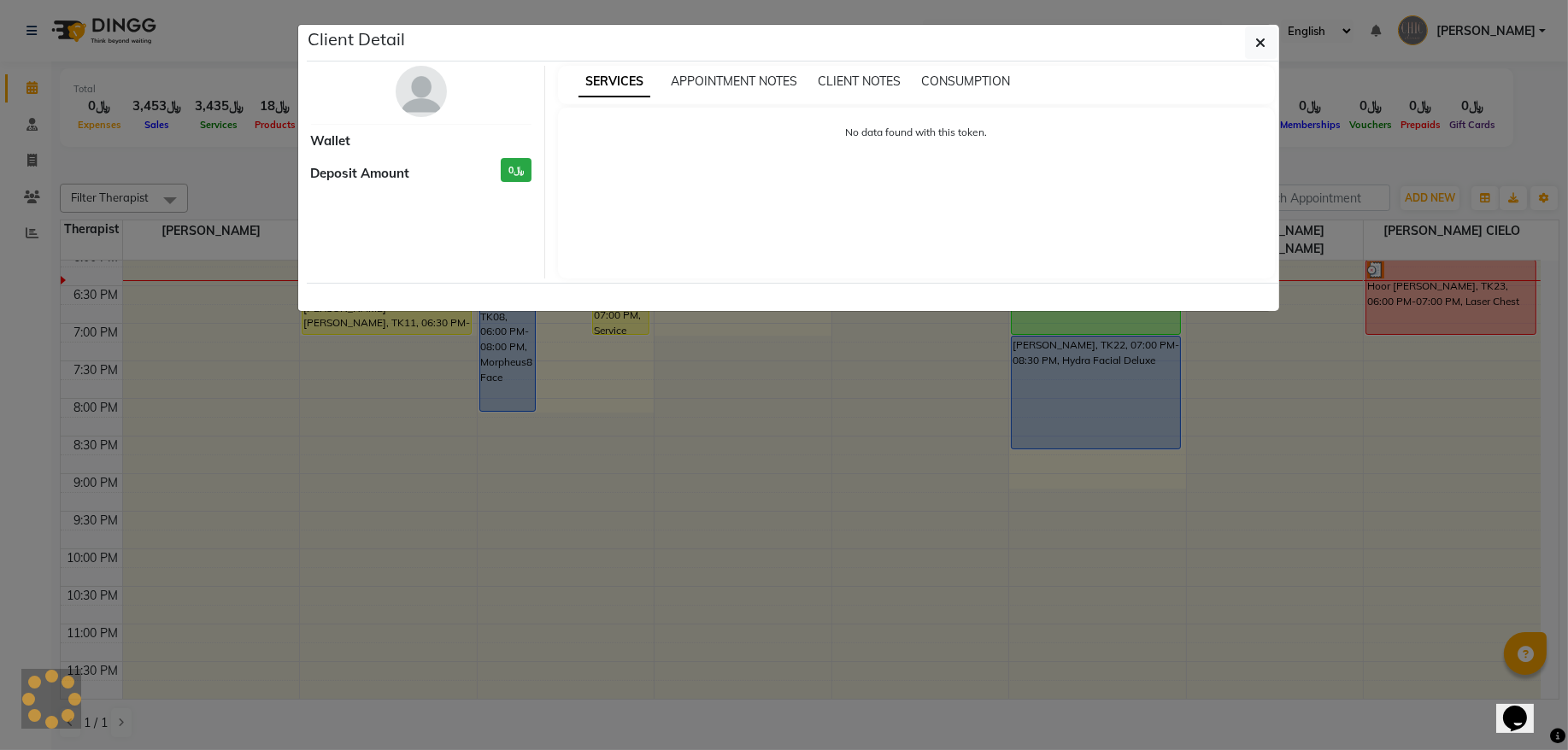
select select "6"
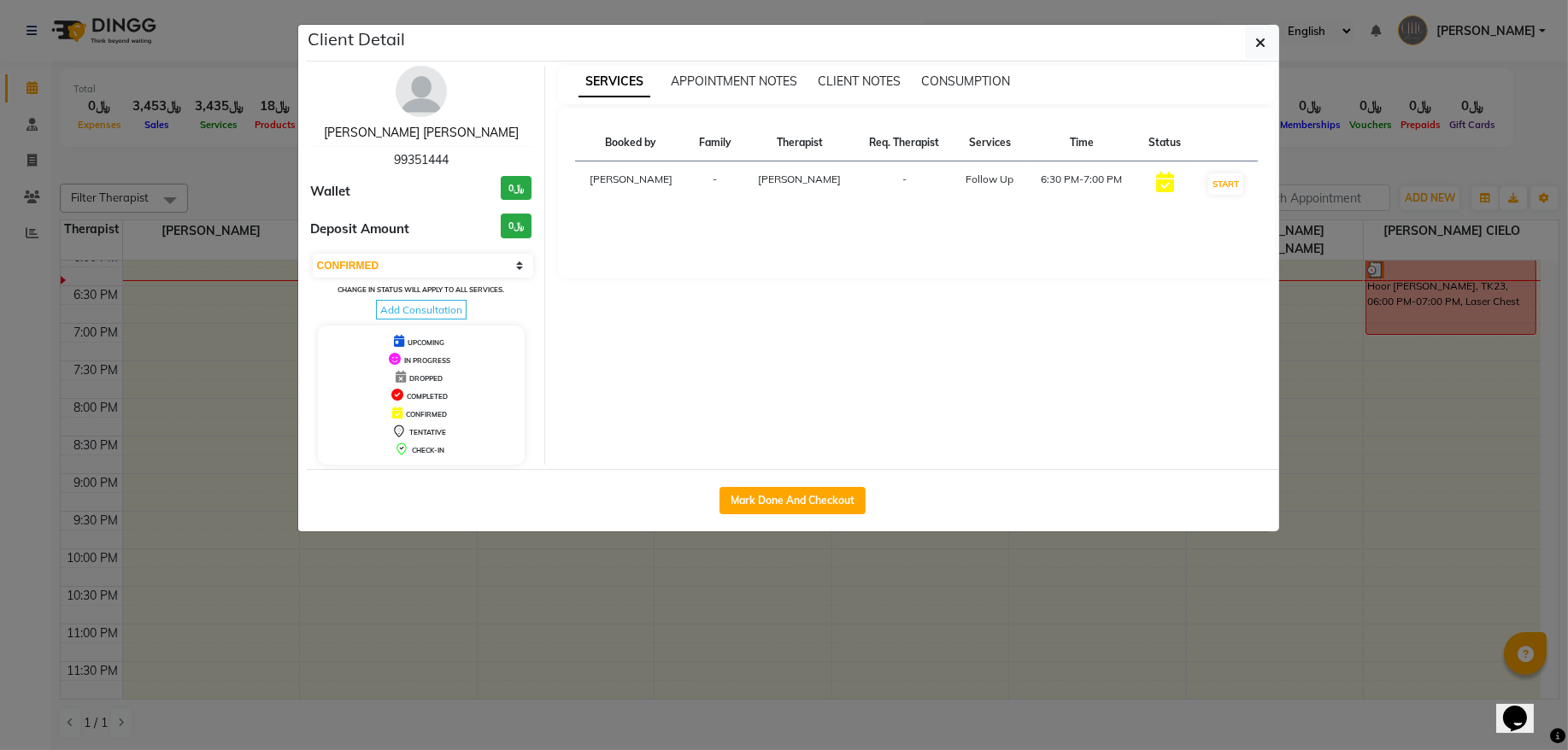
click at [416, 132] on link "Zahra Mohamed Khasruzzaman" at bounding box center [421, 132] width 195 height 15
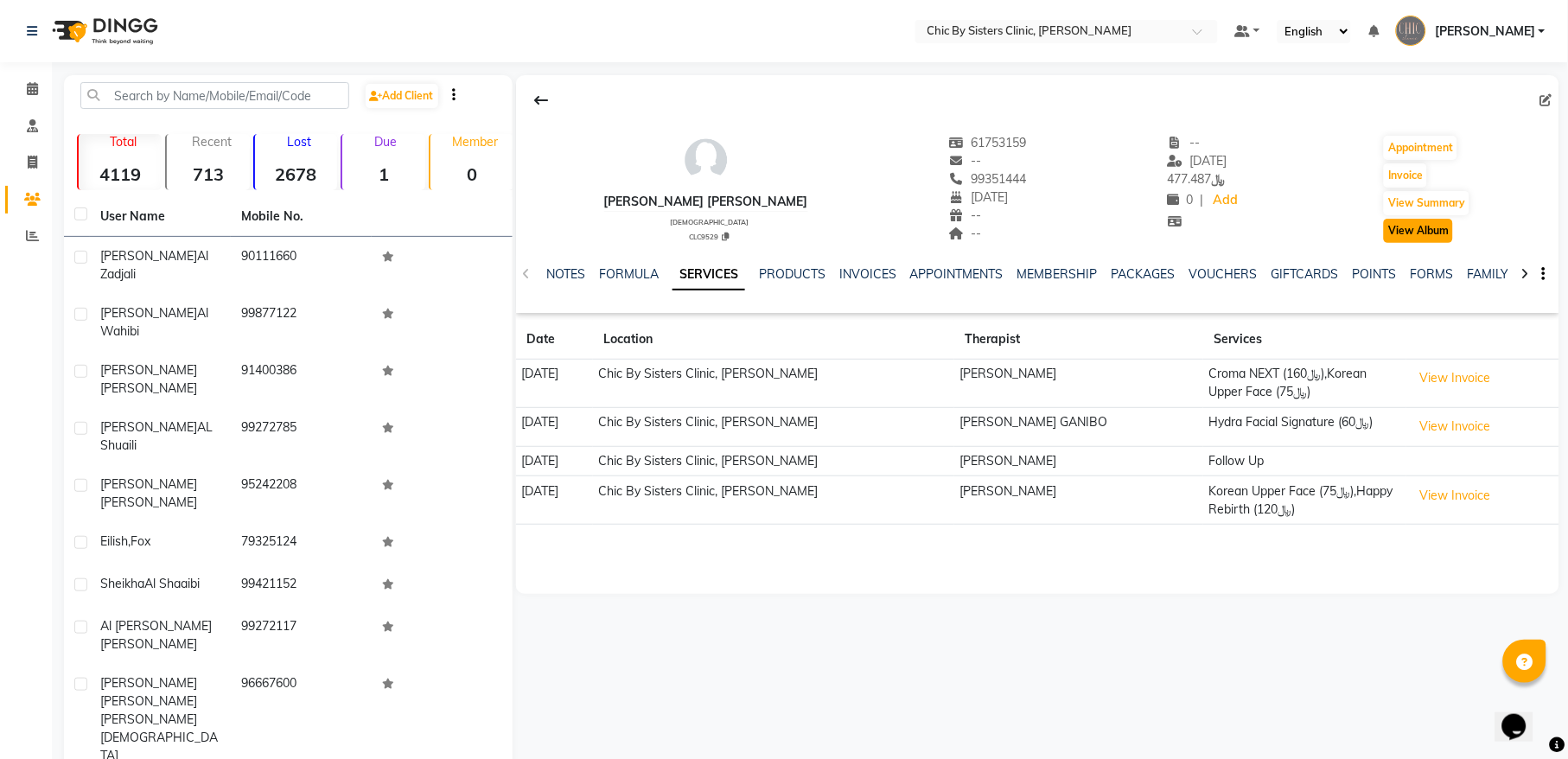
click at [1437, 231] on button "View Album" at bounding box center [1418, 231] width 69 height 24
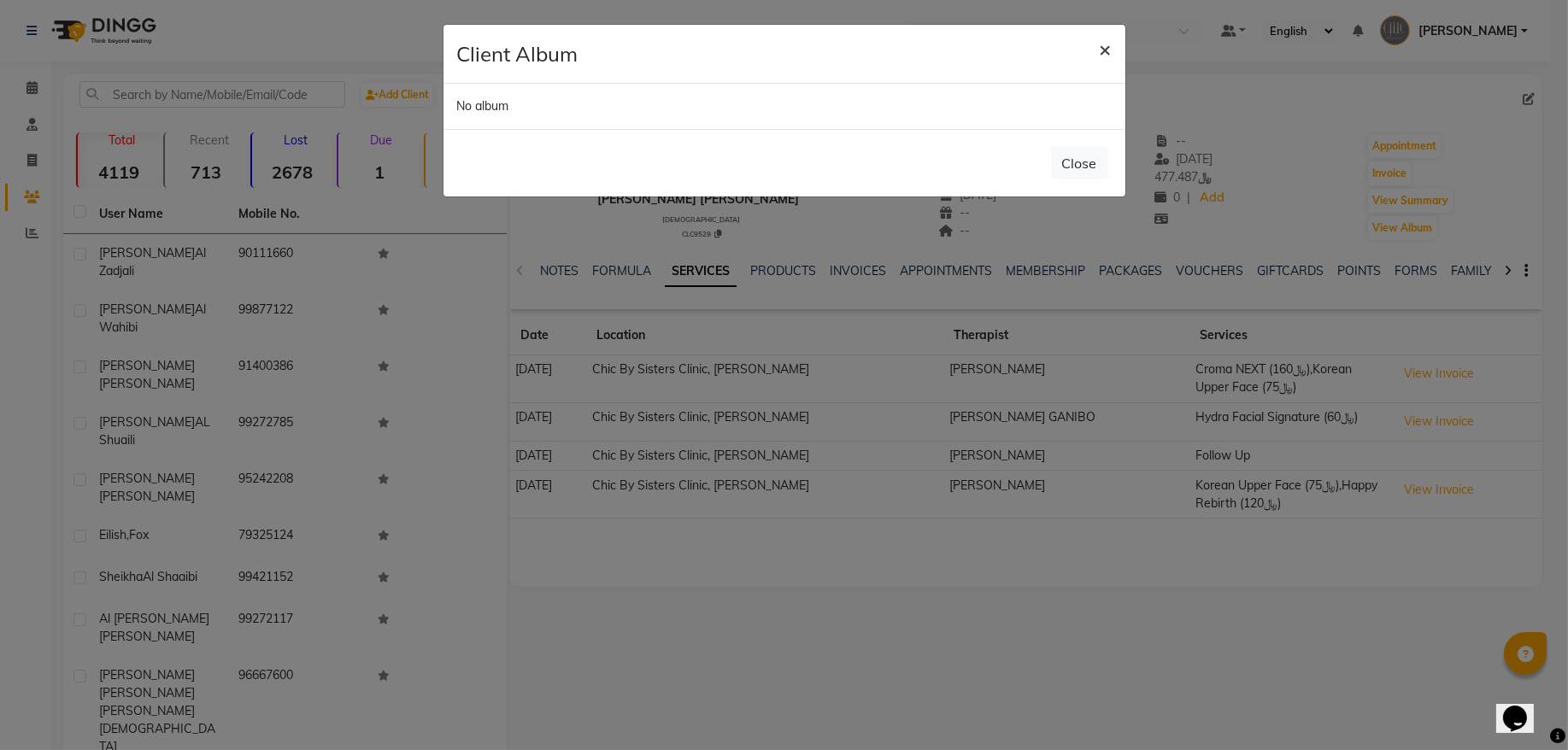
click at [1109, 47] on span "×" at bounding box center [1106, 48] width 12 height 26
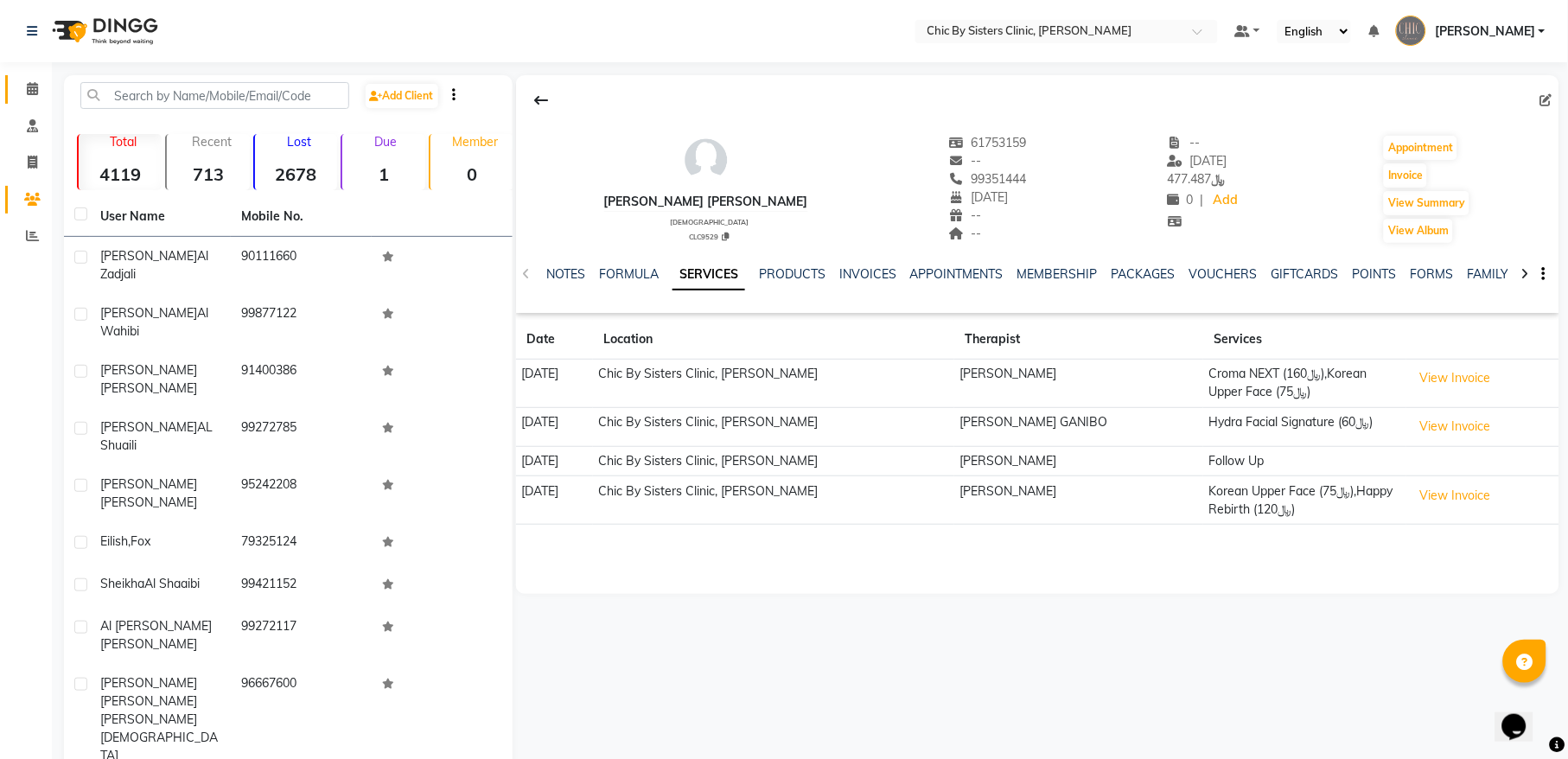
click at [37, 91] on icon at bounding box center [32, 88] width 12 height 13
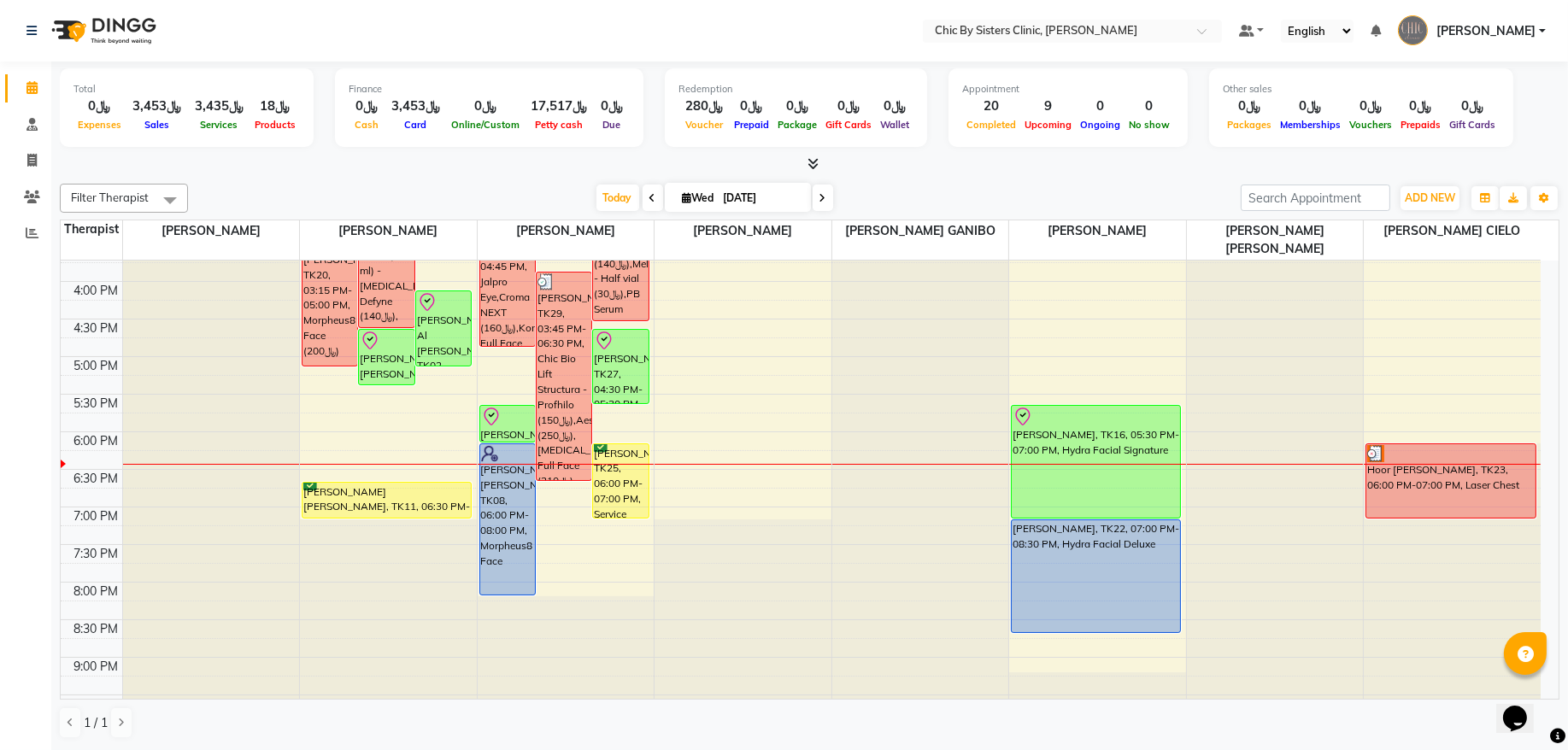
scroll to position [692, 0]
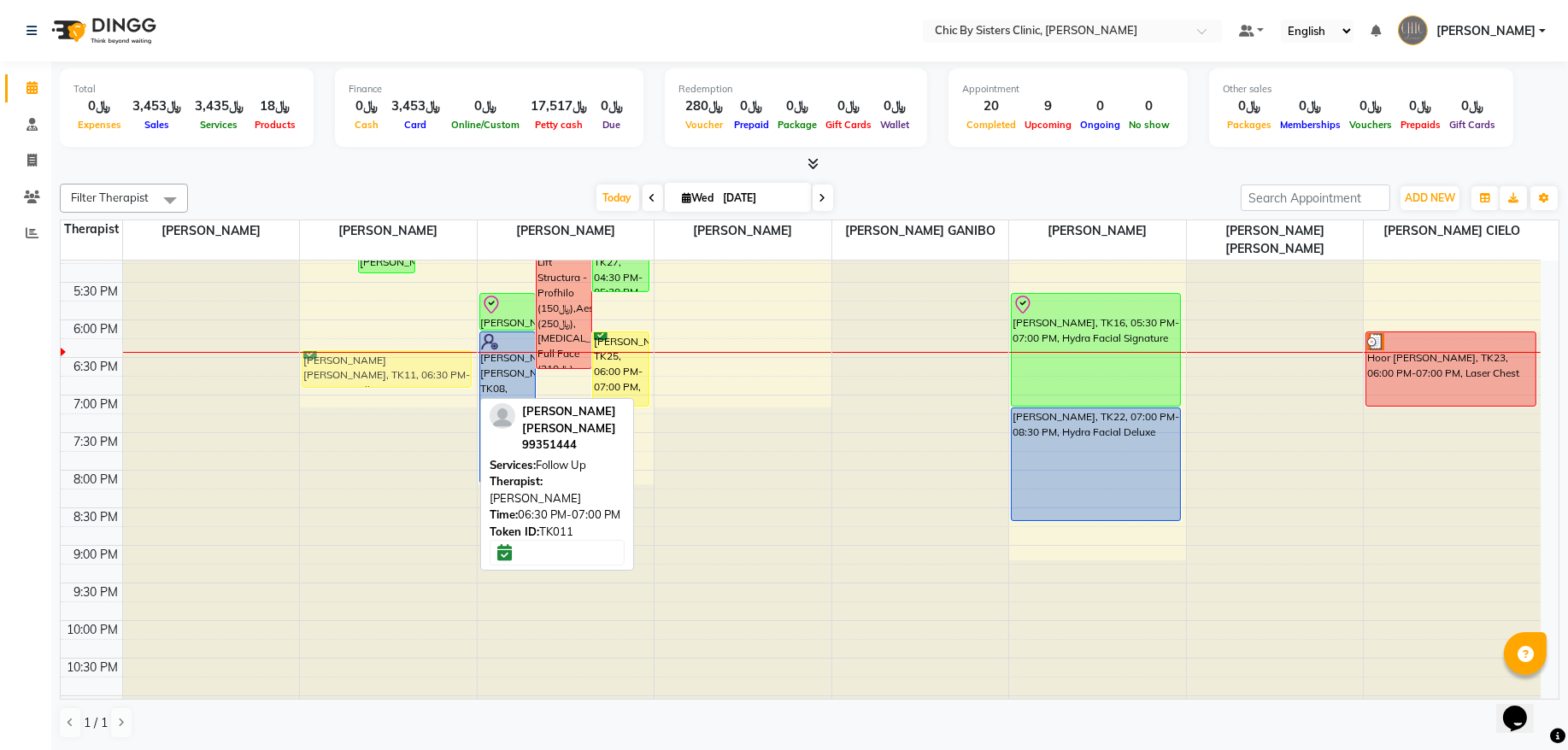
drag, startPoint x: 389, startPoint y: 390, endPoint x: 392, endPoint y: 373, distance: 17.3
click at [392, 373] on div "Fadhila al Faris, TK10, 09:45 AM-10:30 AM, Dysport Full Face Yasmeen Jussab Sid…" at bounding box center [388, 170] width 177 height 1202
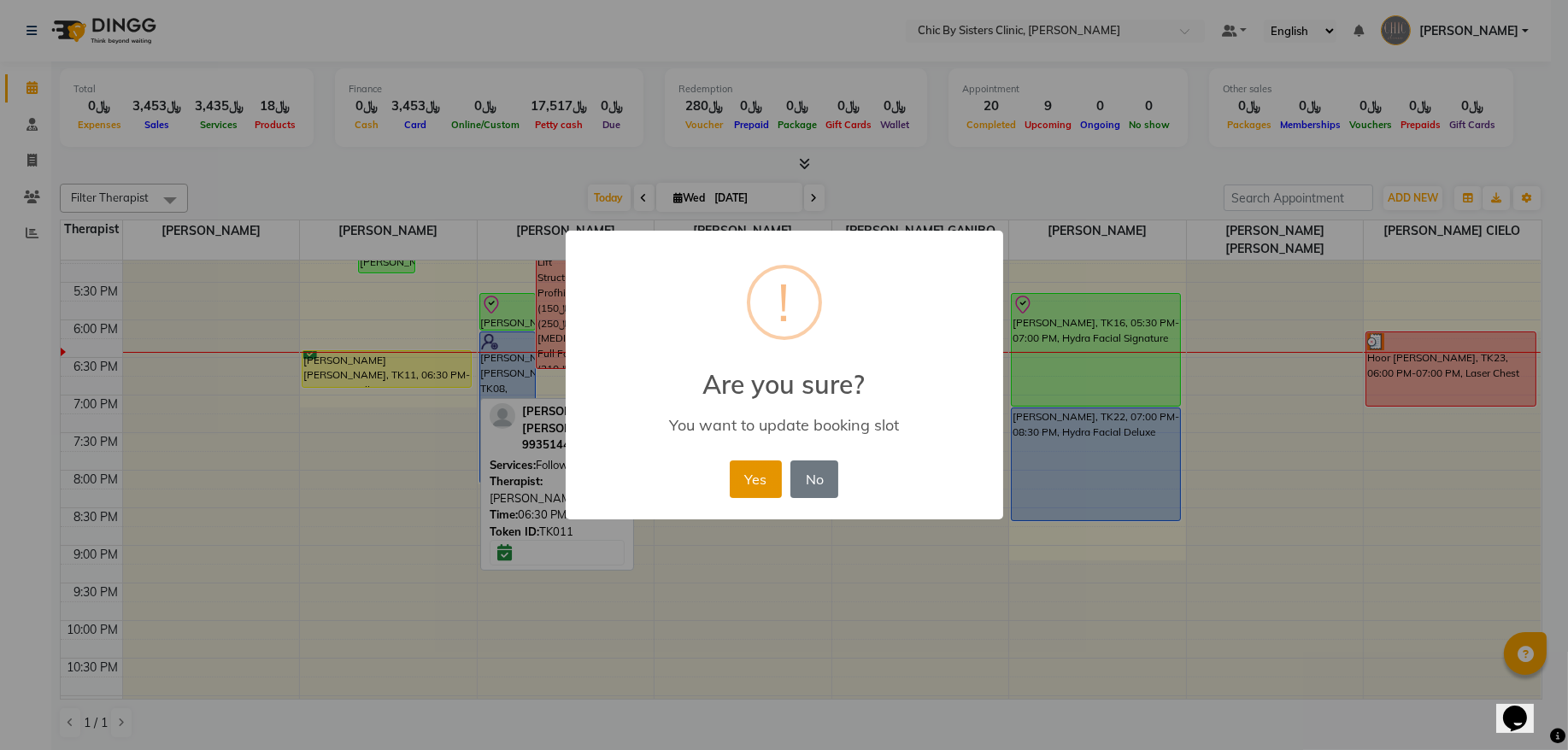
click at [740, 474] on button "Yes" at bounding box center [755, 479] width 52 height 38
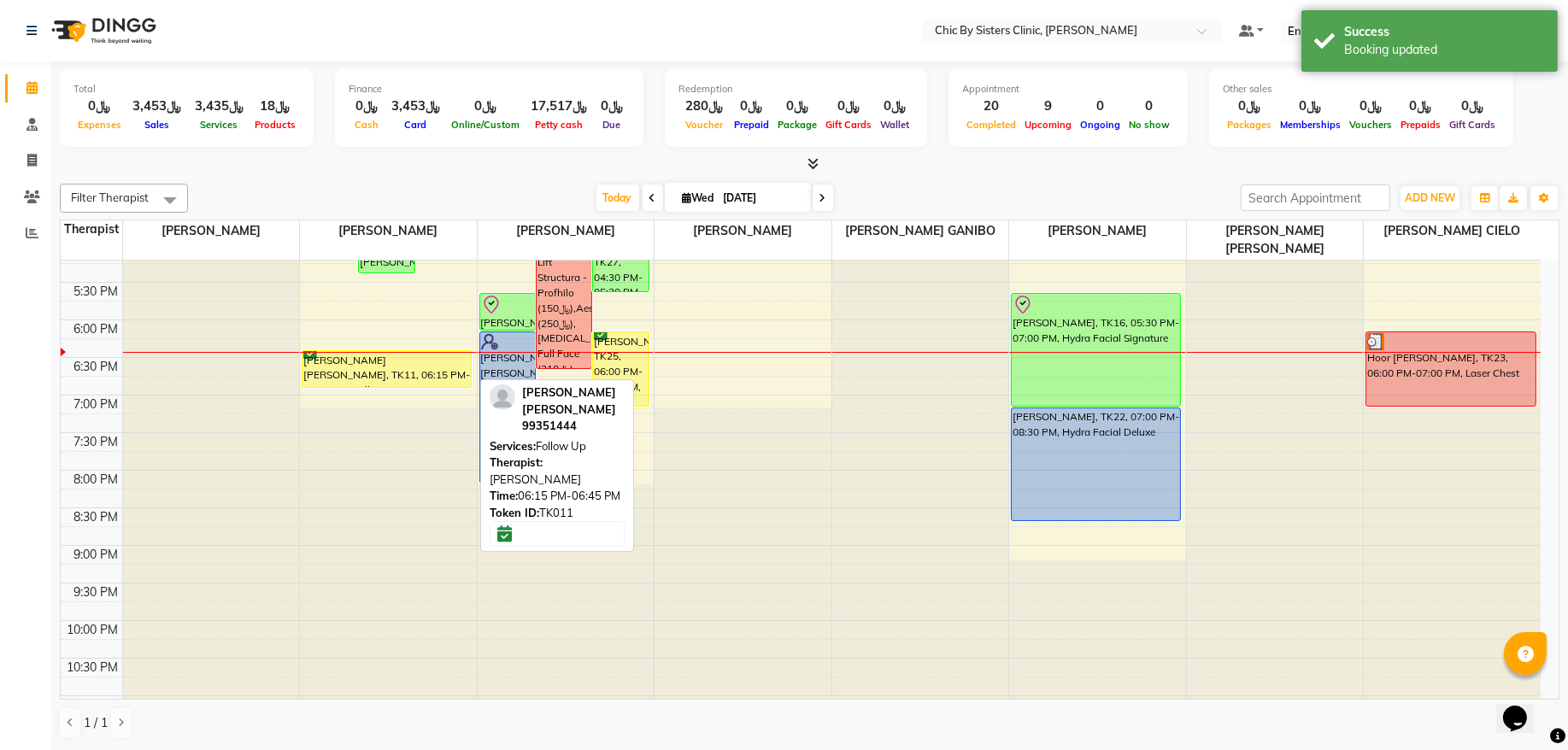
click at [454, 376] on div "[PERSON_NAME] [PERSON_NAME], TK11, 06:15 PM-06:45 PM, Follow Up" at bounding box center [386, 369] width 168 height 36
click at [419, 364] on div "[PERSON_NAME] [PERSON_NAME], TK11, 06:15 PM-06:45 PM, Follow Up" at bounding box center [386, 369] width 168 height 36
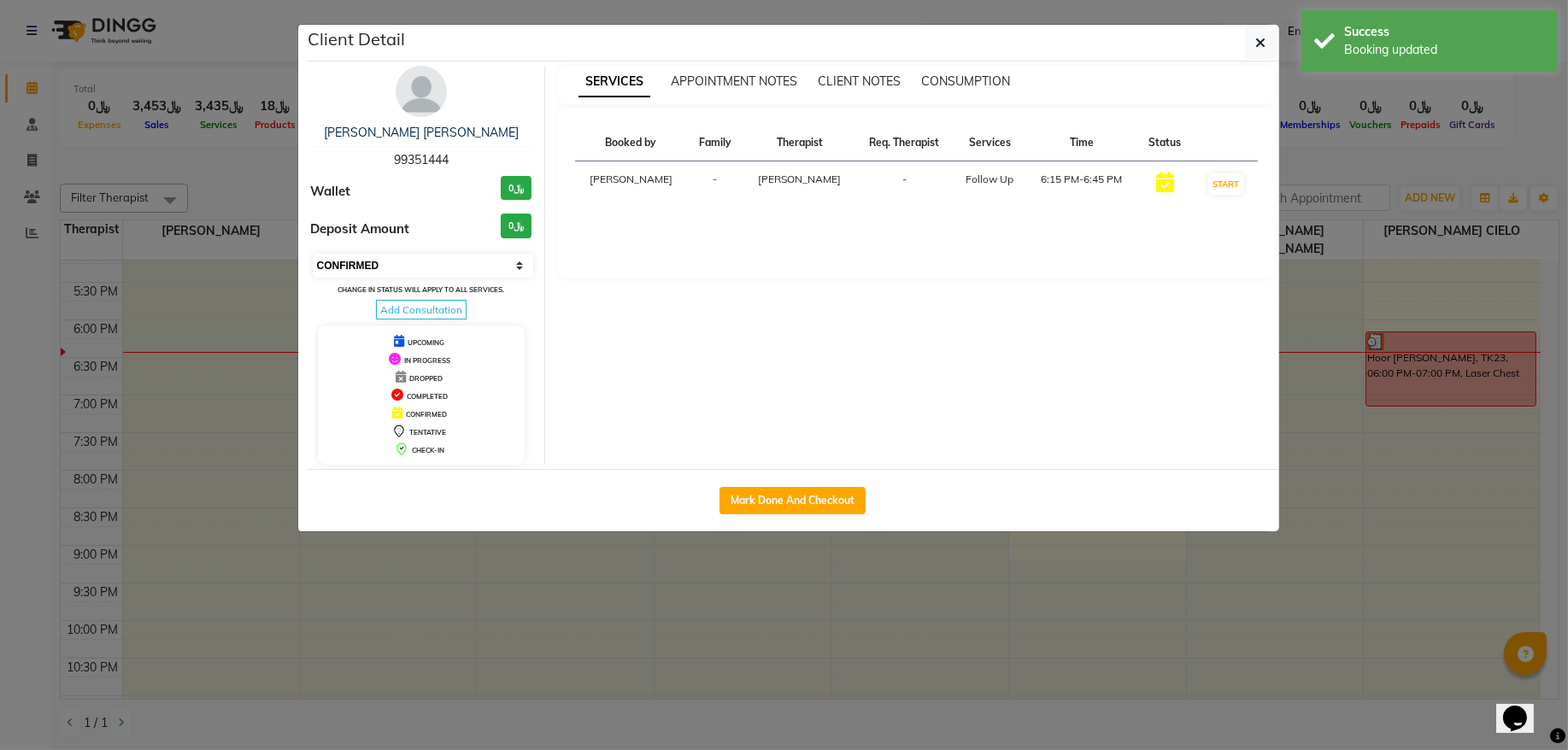
drag, startPoint x: 405, startPoint y: 254, endPoint x: 402, endPoint y: 270, distance: 16.3
click at [405, 254] on select "Select IN SERVICE CONFIRMED TENTATIVE CHECK IN MARK DONE DROPPED UPCOMING" at bounding box center [423, 265] width 221 height 24
select select "8"
click at [313, 254] on select "Select IN SERVICE CONFIRMED TENTATIVE CHECK IN MARK DONE DROPPED UPCOMING" at bounding box center [423, 265] width 221 height 24
click at [1257, 56] on button "button" at bounding box center [1262, 42] width 33 height 33
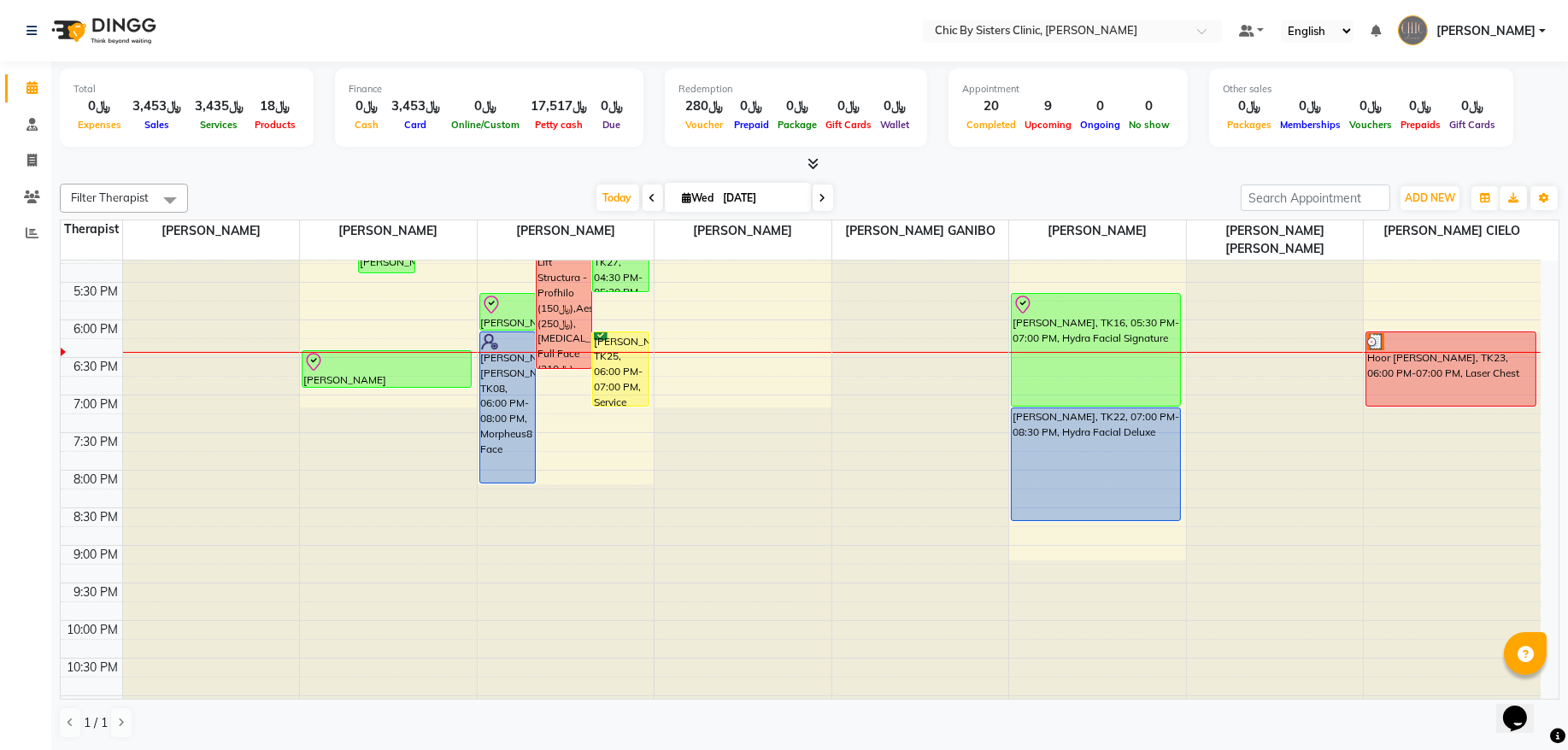
click at [718, 199] on input "[DATE]" at bounding box center [761, 198] width 85 height 26
select select "9"
select select "2025"
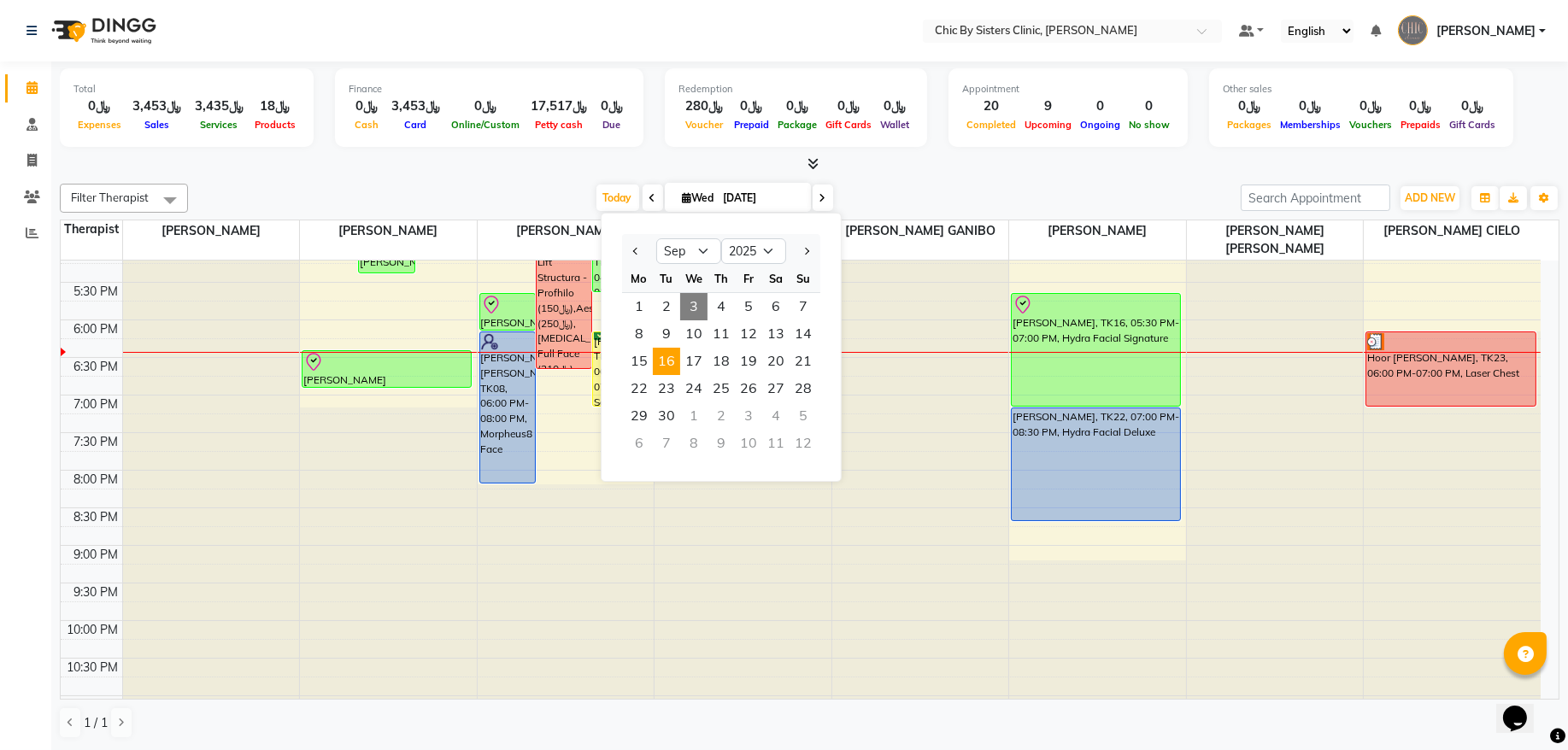
click at [675, 348] on span "16" at bounding box center [666, 361] width 27 height 27
type input "16-09-2025"
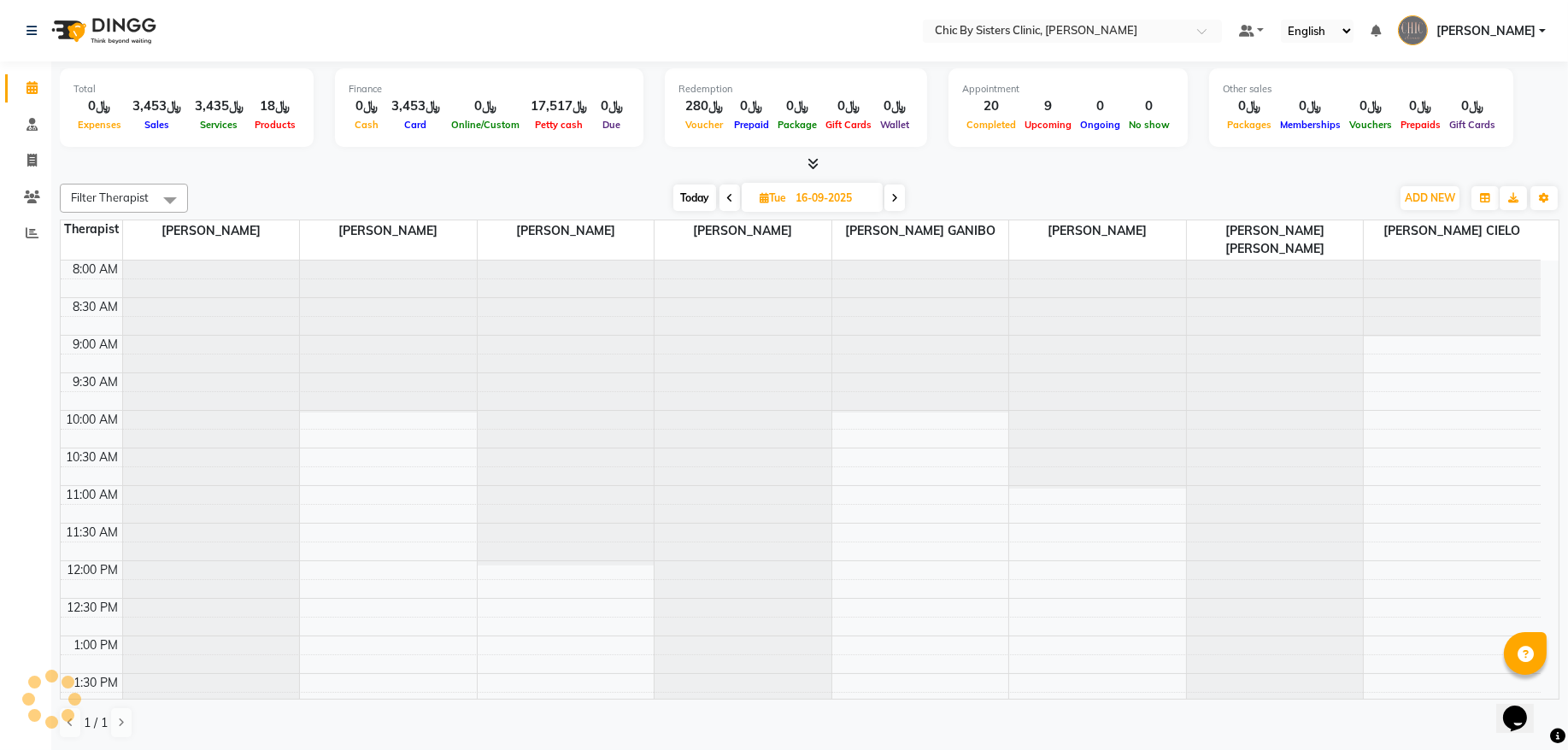
scroll to position [764, 0]
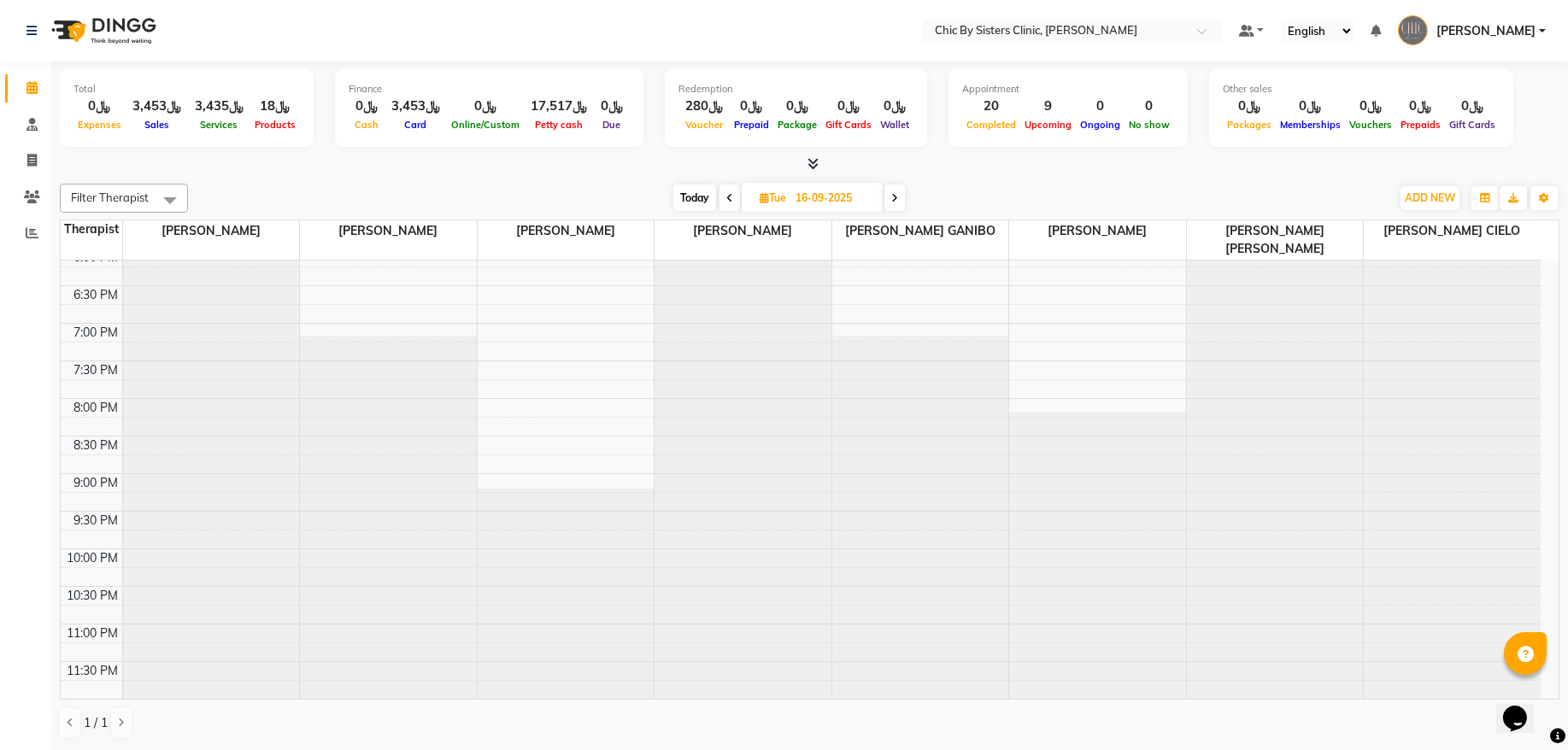
click at [787, 195] on span "Tue" at bounding box center [773, 197] width 35 height 13
select select "9"
select select "2025"
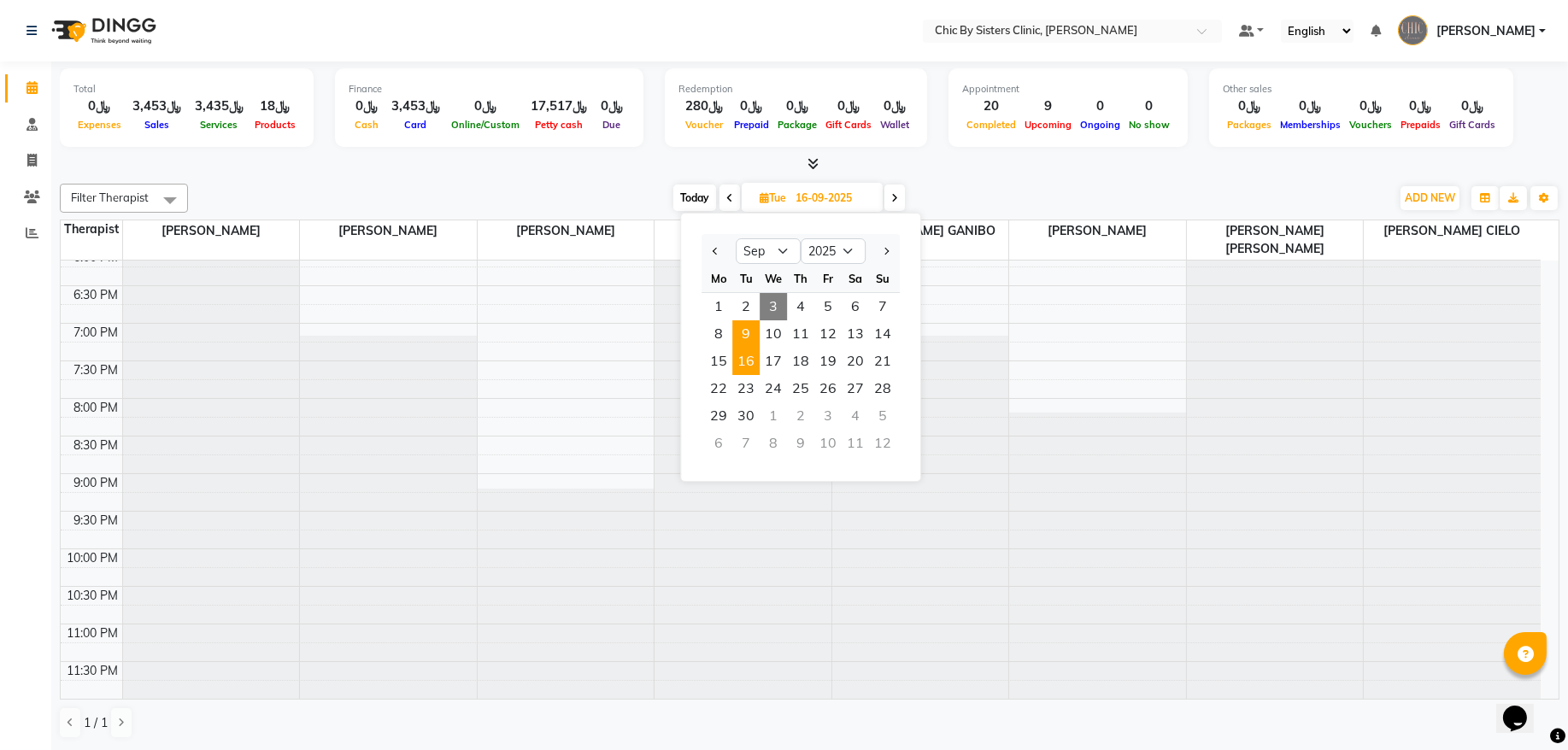
click at [749, 331] on span "9" at bounding box center [746, 334] width 27 height 27
type input "09-09-2025"
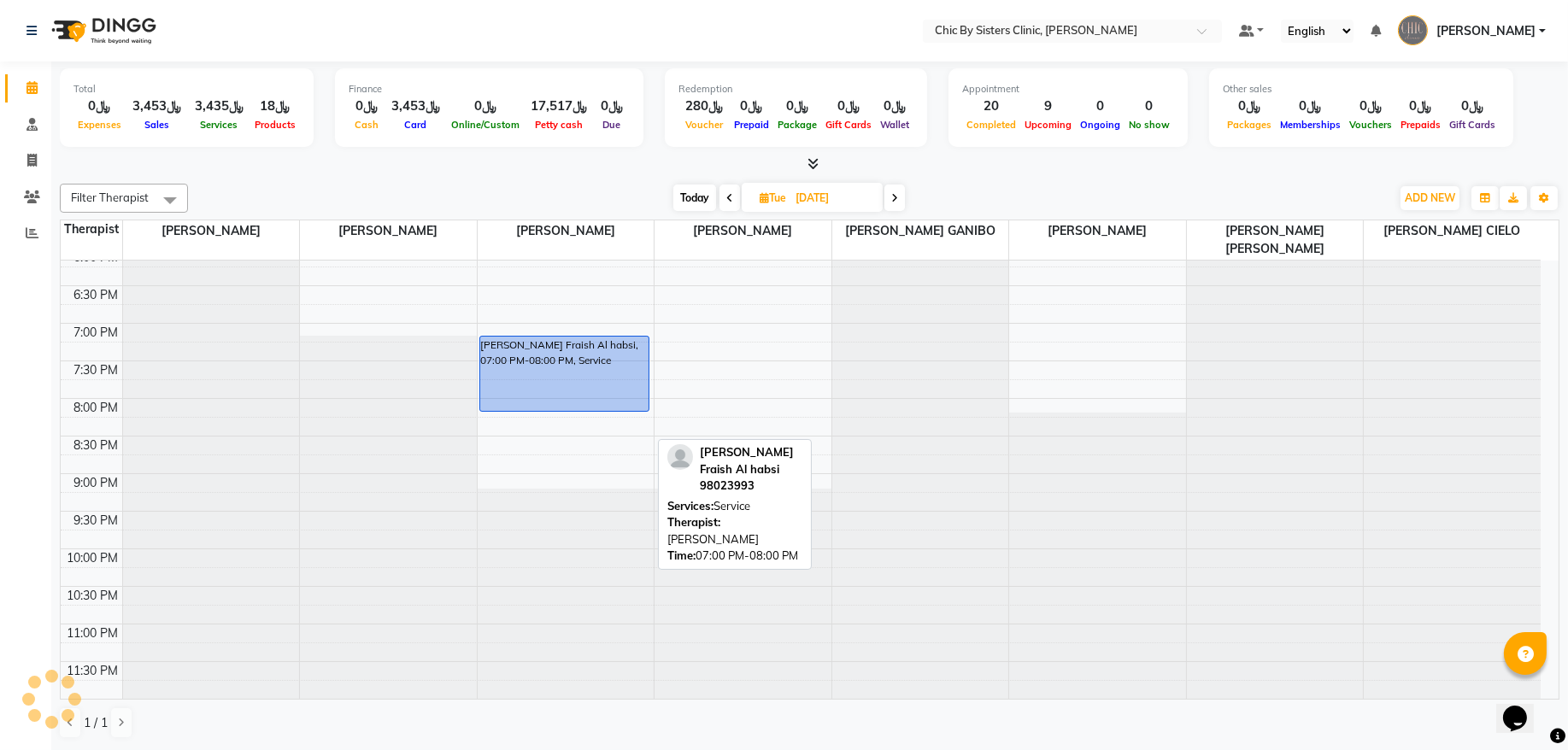
scroll to position [533, 0]
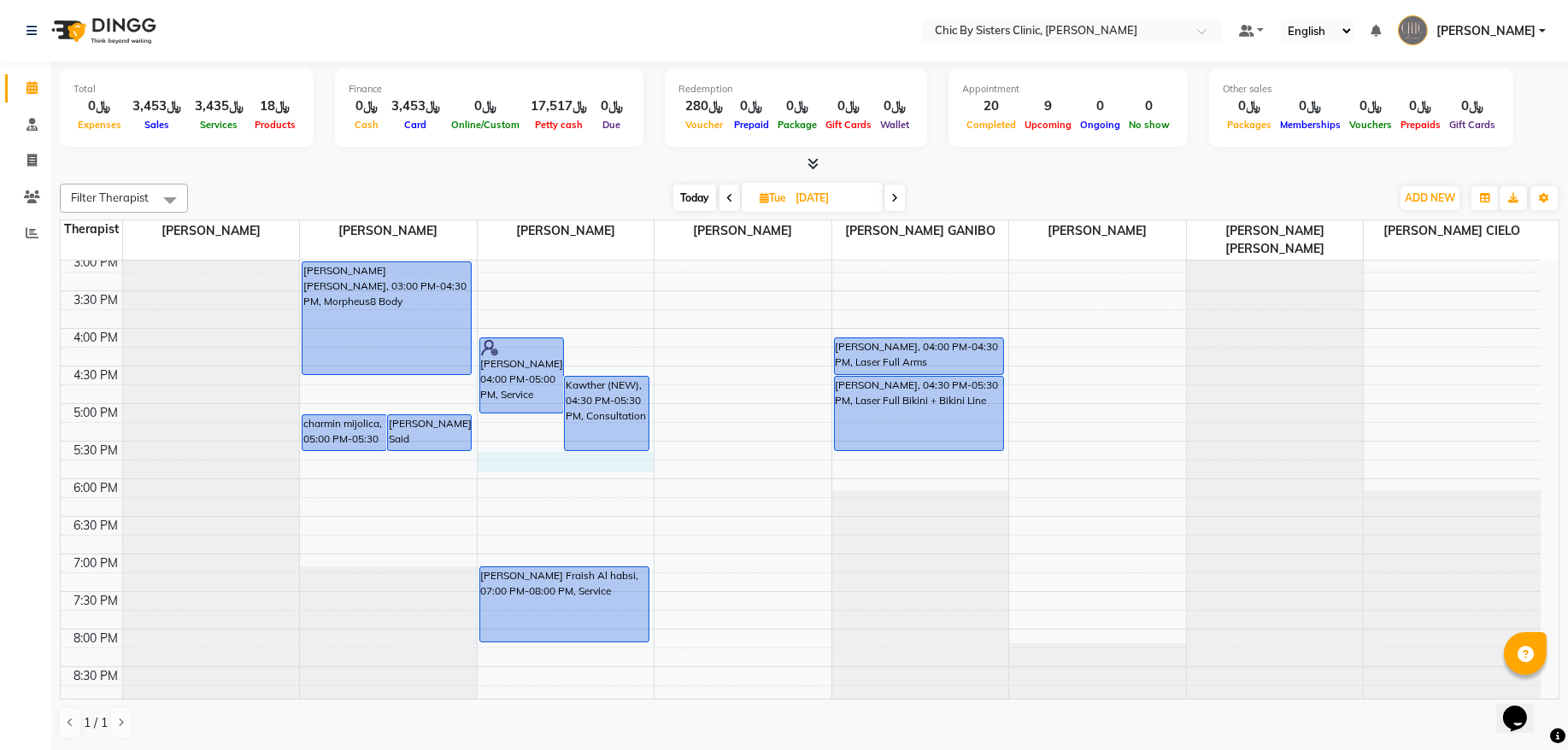
click at [504, 461] on div "8:00 AM 8:30 AM 9:00 AM 9:30 AM 10:00 AM 10:30 AM 11:00 AM 11:30 AM 12:00 PM 12…" at bounding box center [800, 328] width 1480 height 1202
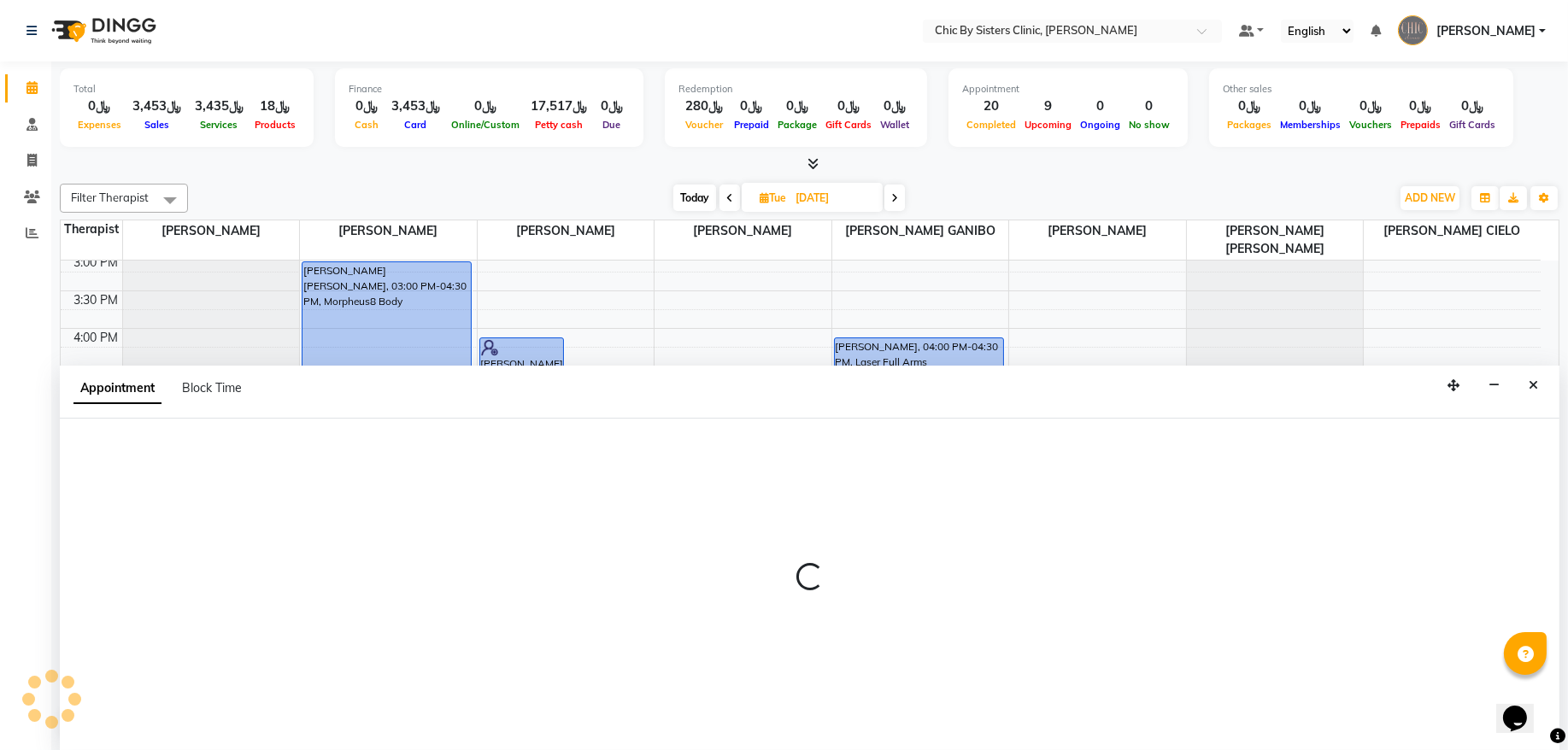
select select "49178"
select select "1050"
select select "tentative"
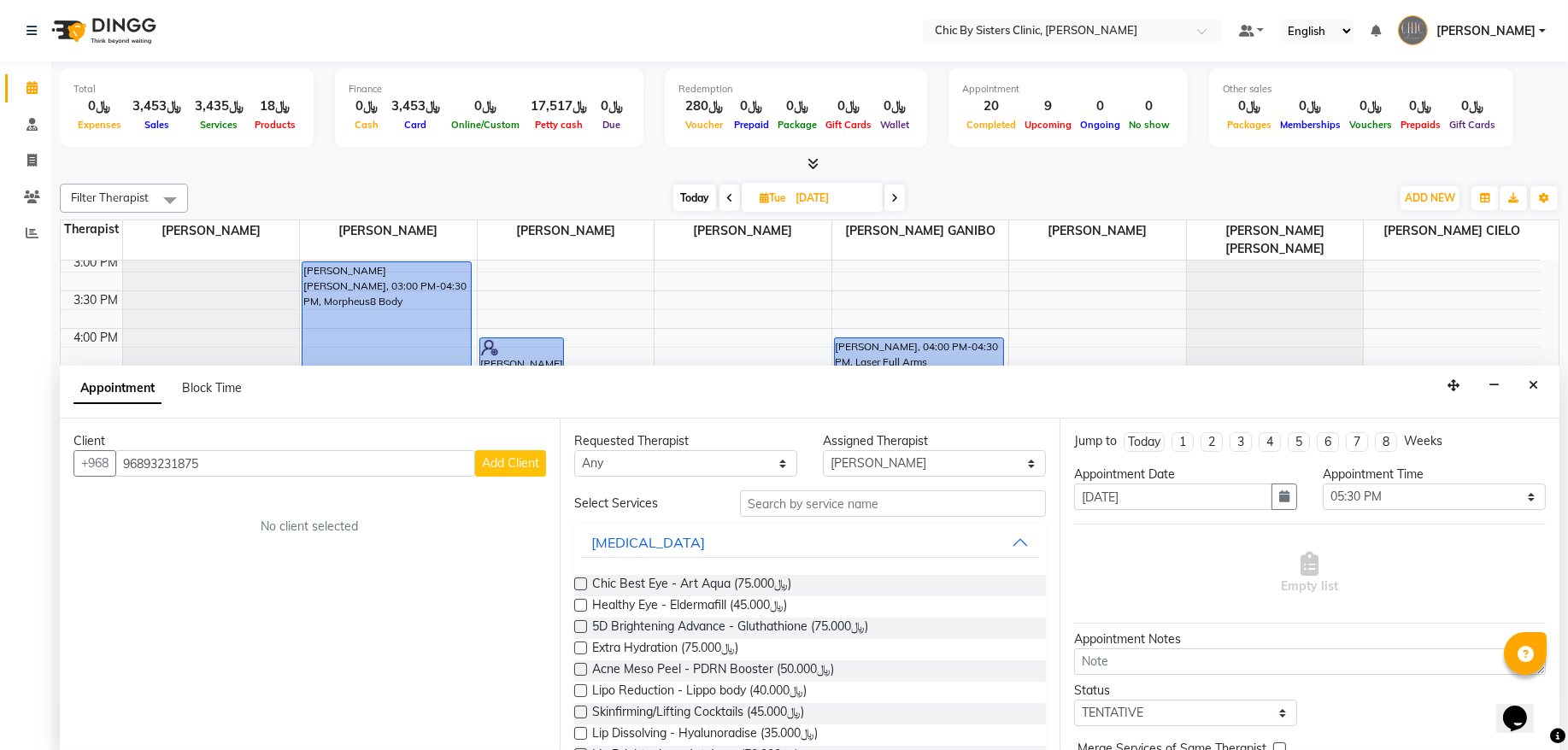
type input "96893231875"
click at [490, 462] on span "Add Client" at bounding box center [511, 462] width 57 height 15
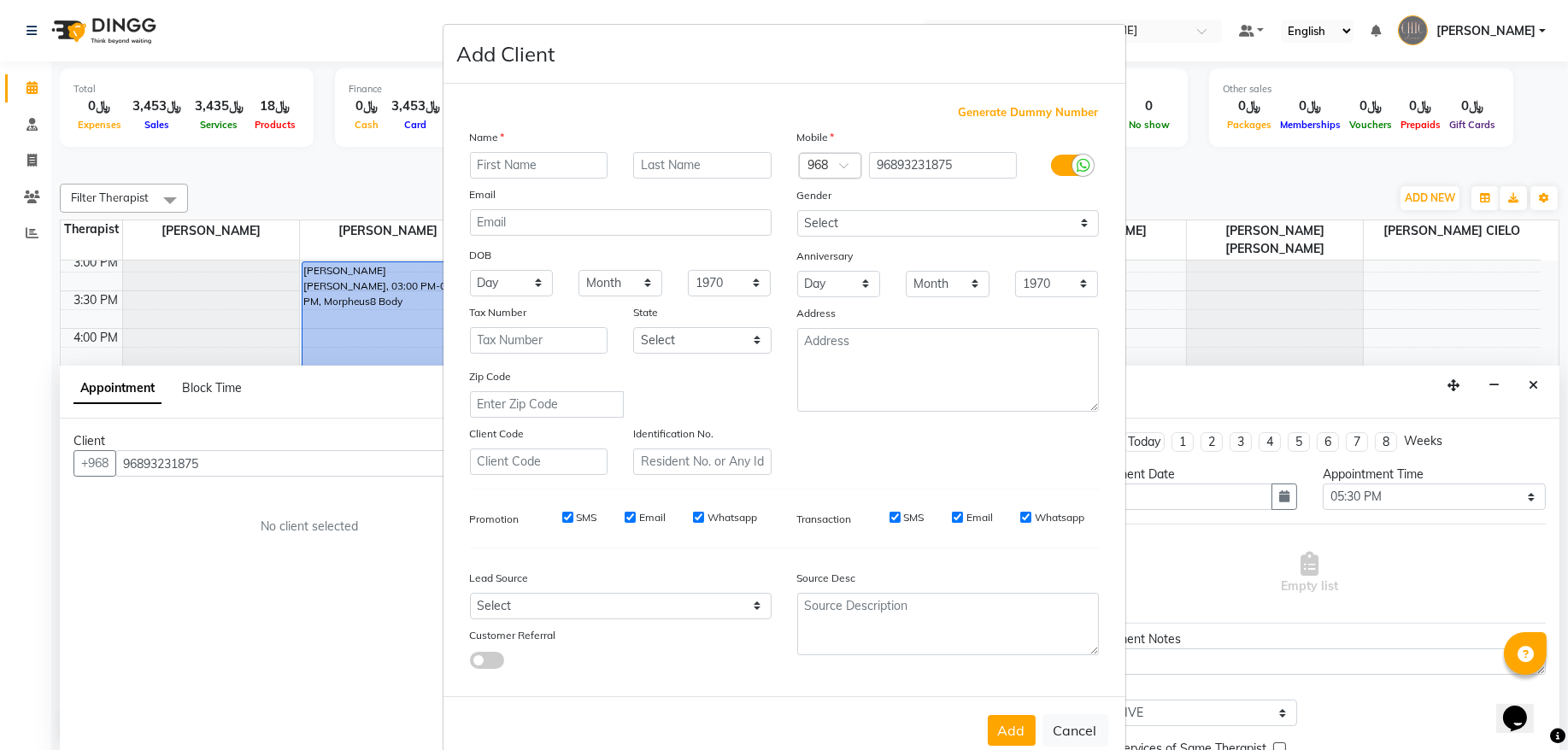
click at [523, 162] on input "text" at bounding box center [539, 165] width 138 height 26
type input "Maryam"
drag, startPoint x: 890, startPoint y: 165, endPoint x: 842, endPoint y: 171, distance: 48.4
click at [842, 171] on div "Country Code × 968 96893231875" at bounding box center [948, 165] width 328 height 27
type input "93231875"
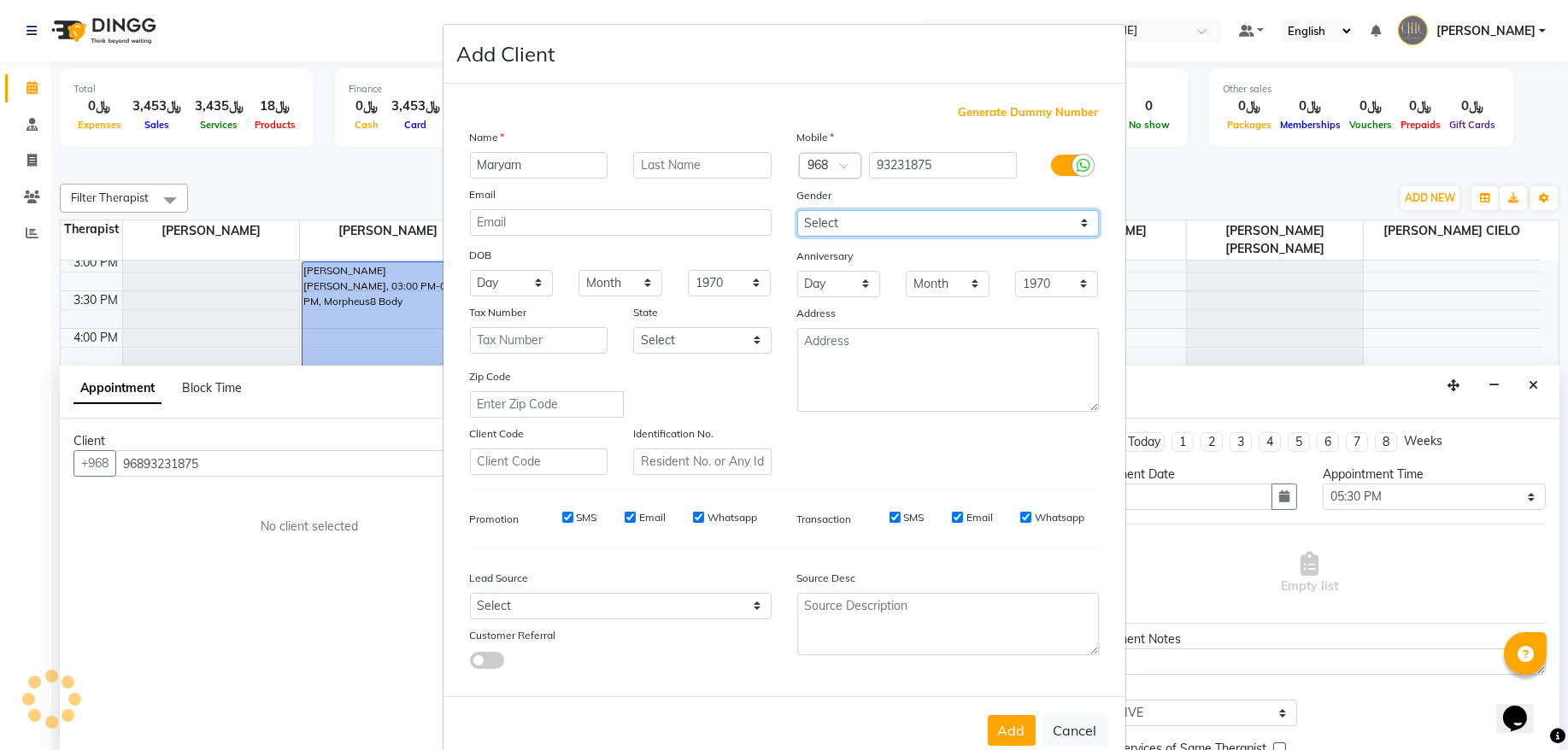
drag, startPoint x: 836, startPoint y: 216, endPoint x: 836, endPoint y: 240, distance: 24.0
click at [836, 216] on select "Select Male Female Other Prefer Not To Say" at bounding box center [948, 224] width 302 height 26
select select "female"
click at [798, 210] on select "Select Male Female Other Prefer Not To Say" at bounding box center [948, 224] width 302 height 26
click at [998, 721] on button "Add" at bounding box center [1012, 731] width 48 height 31
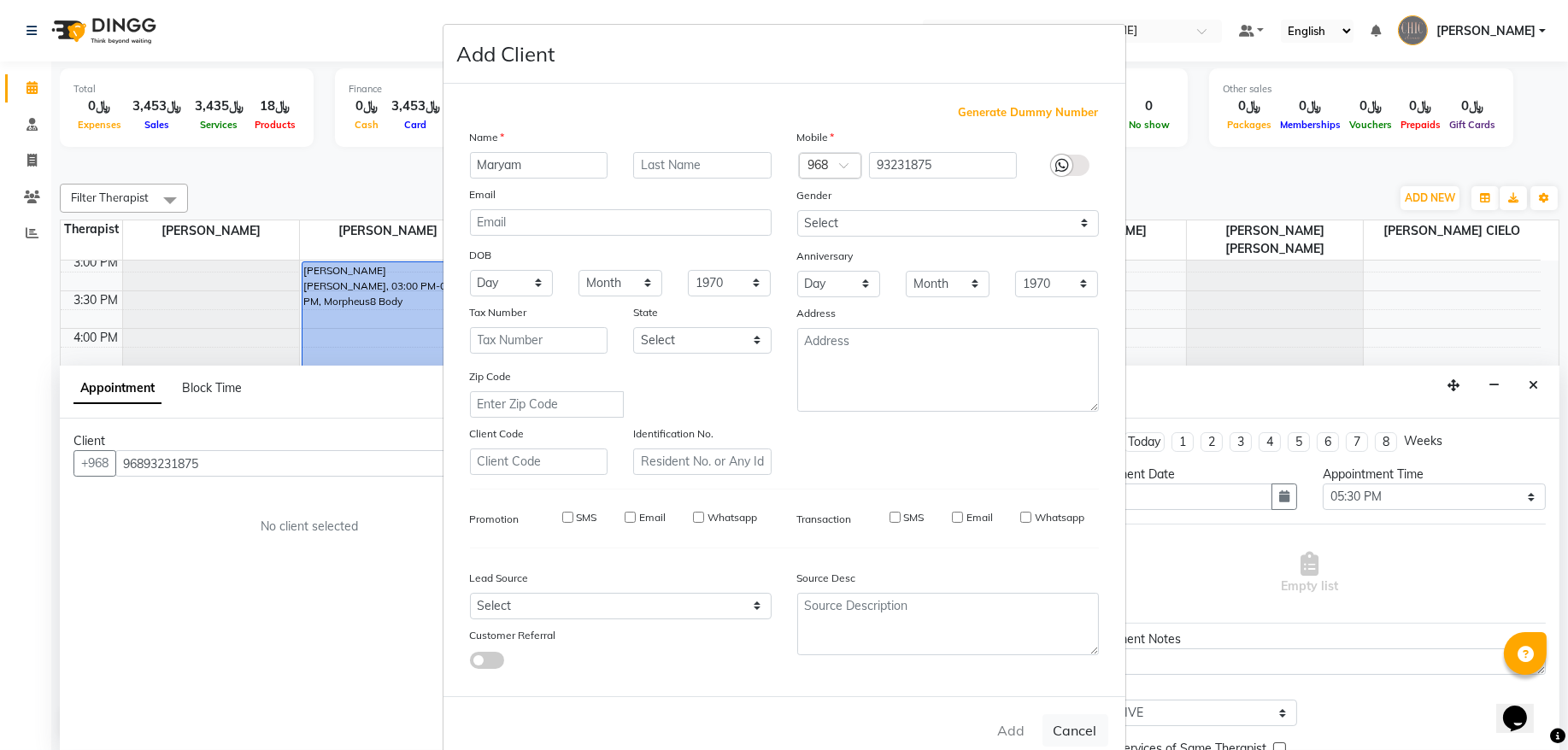
type input "93231875"
select select
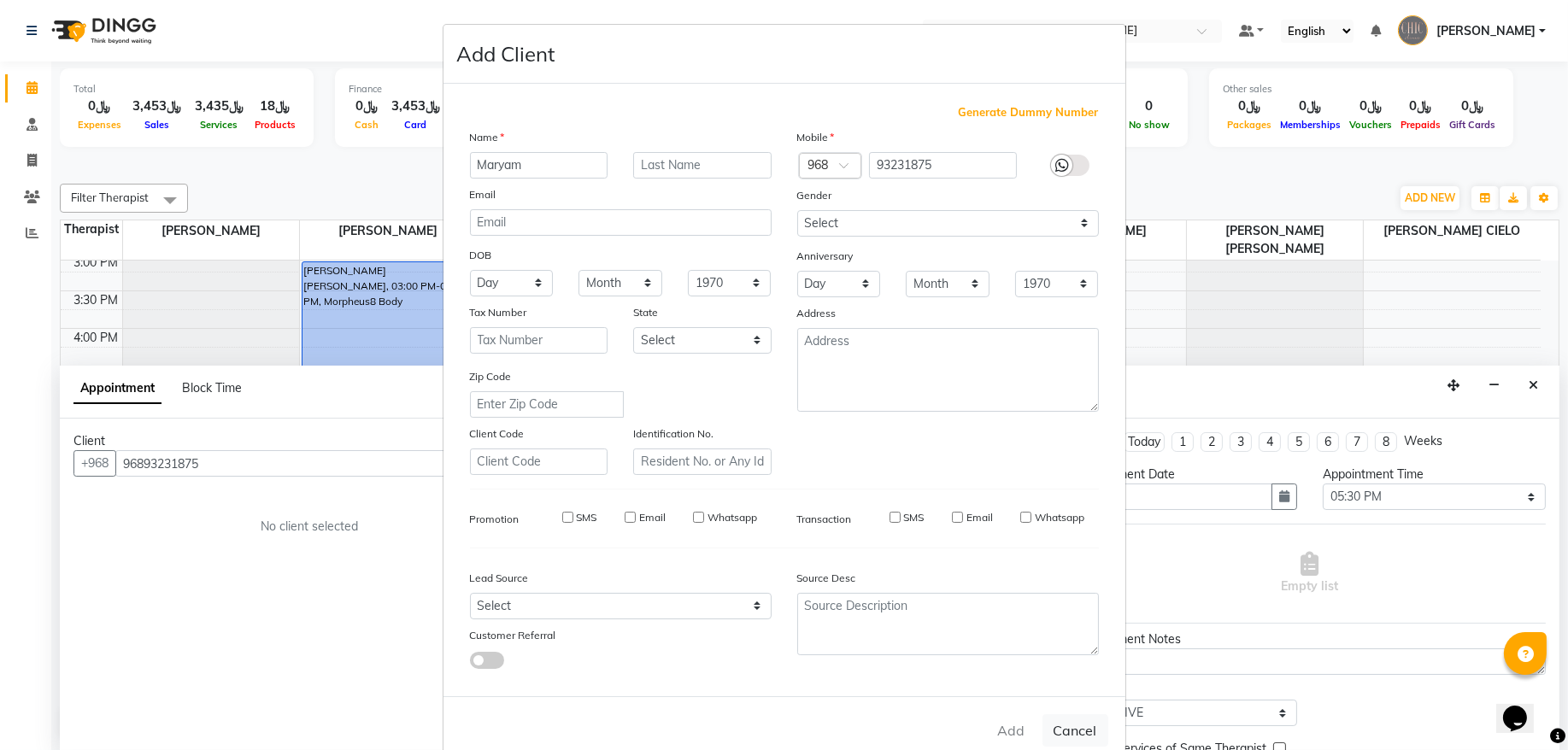
select select
checkbox input "false"
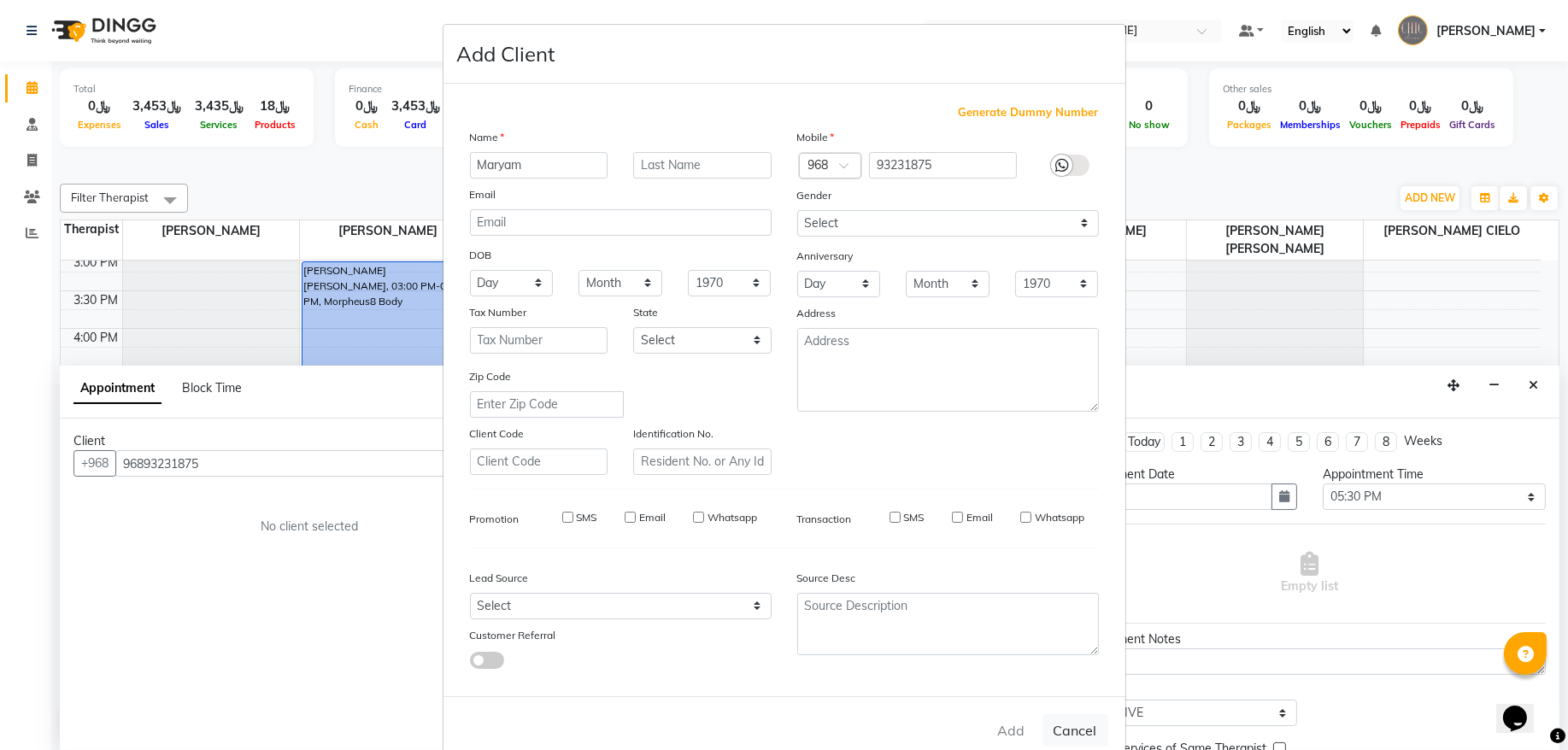
checkbox input "false"
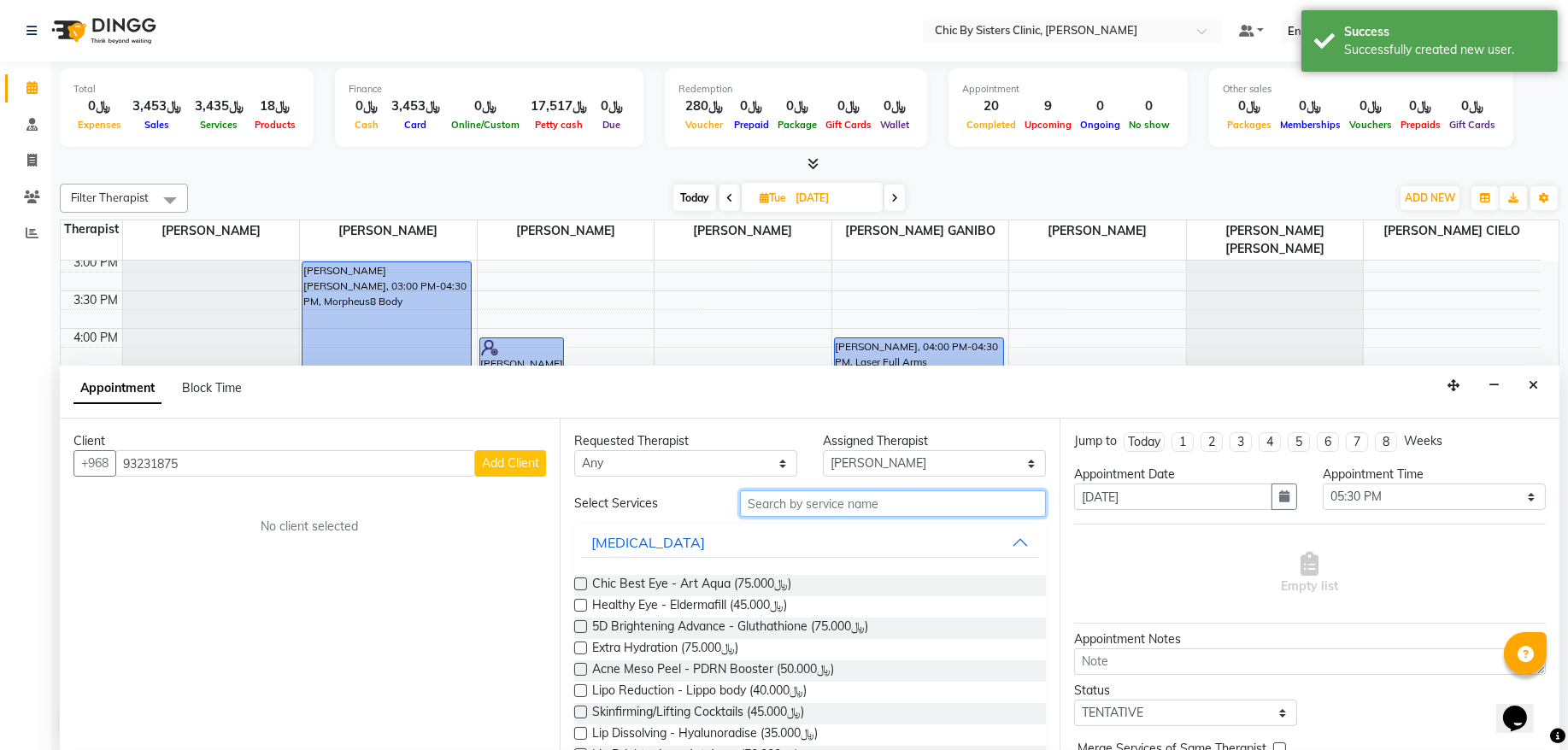
click at [834, 495] on input "text" at bounding box center [894, 504] width 306 height 26
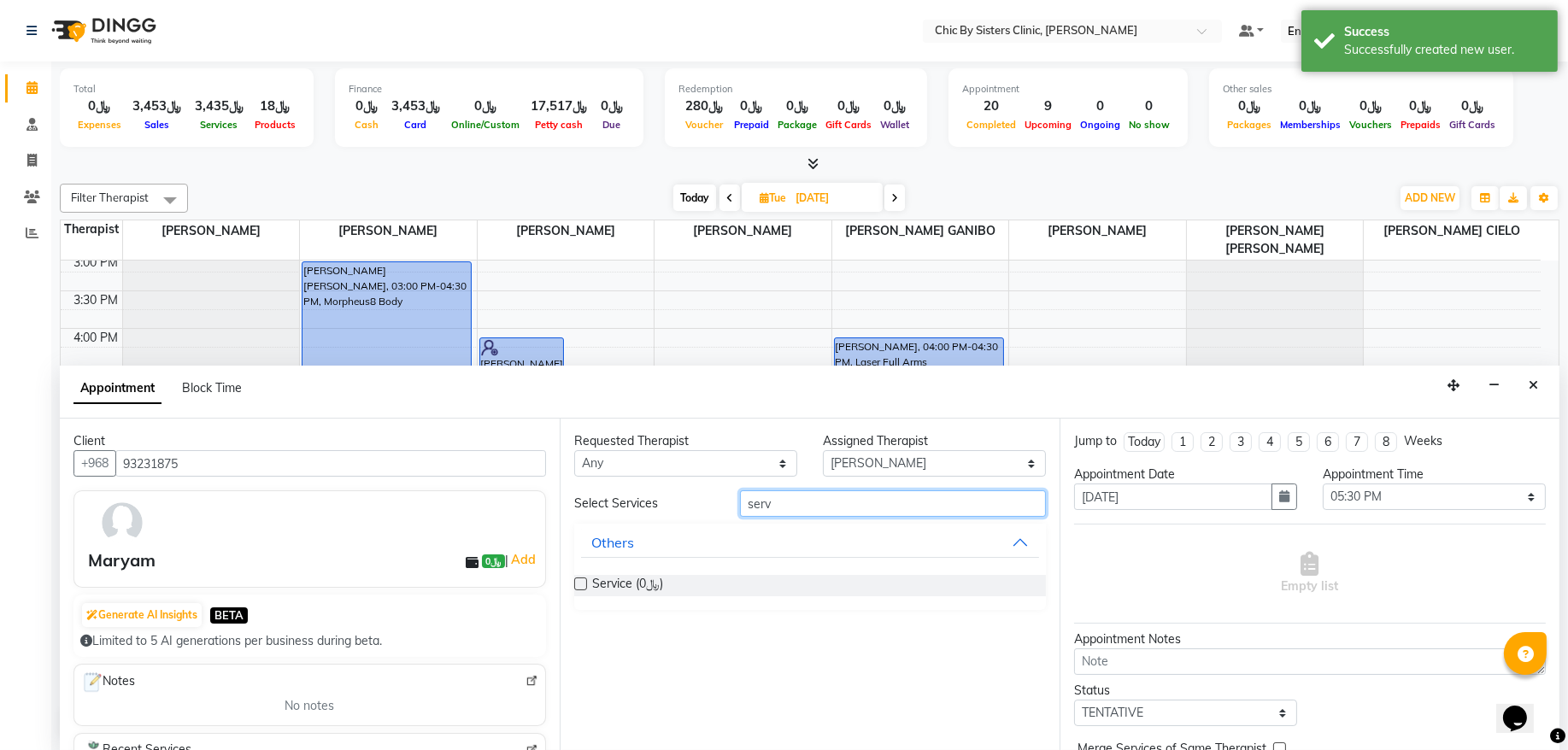
type input "serv"
click at [583, 585] on label at bounding box center [580, 584] width 13 height 13
click at [583, 585] on input "checkbox" at bounding box center [579, 585] width 11 height 11
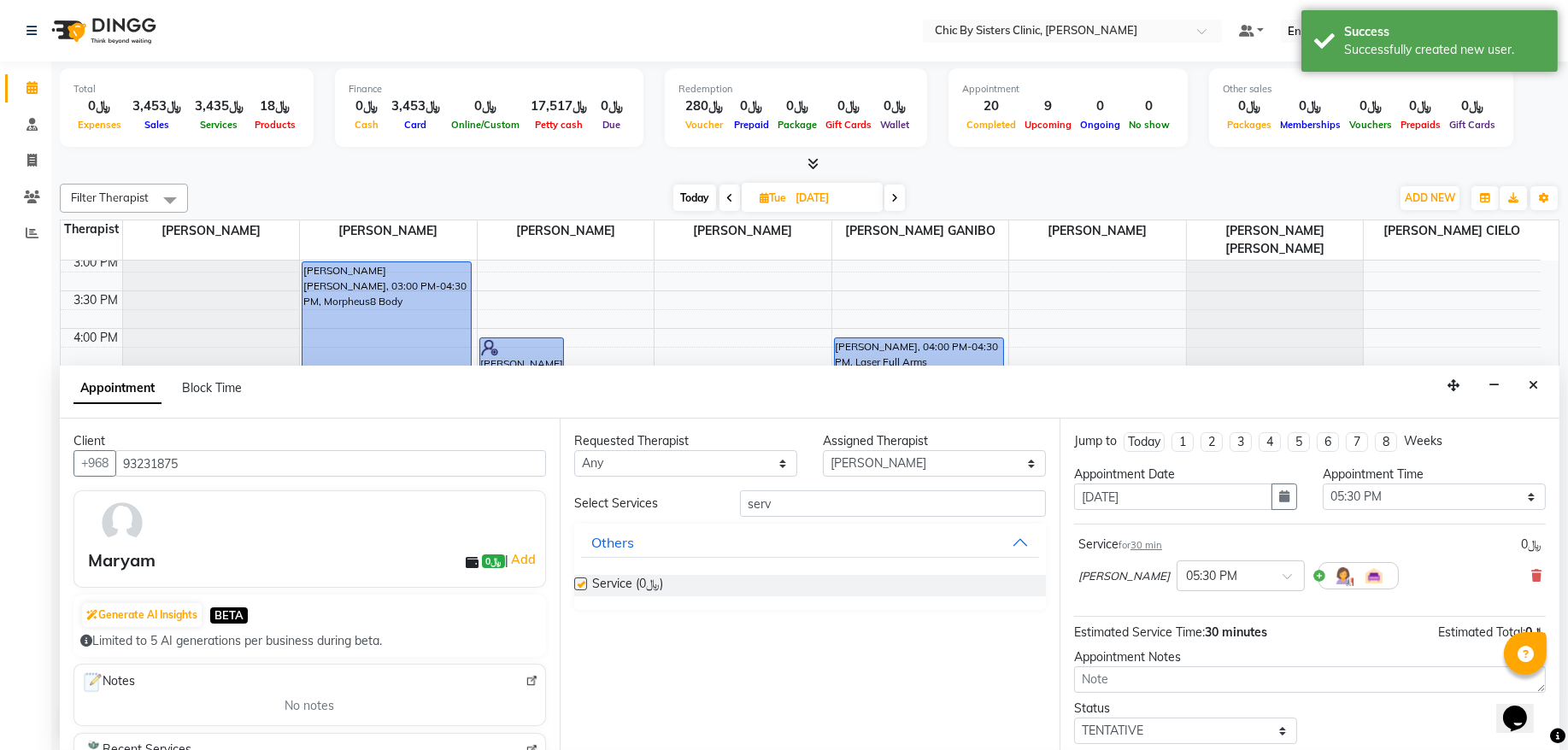
checkbox input "false"
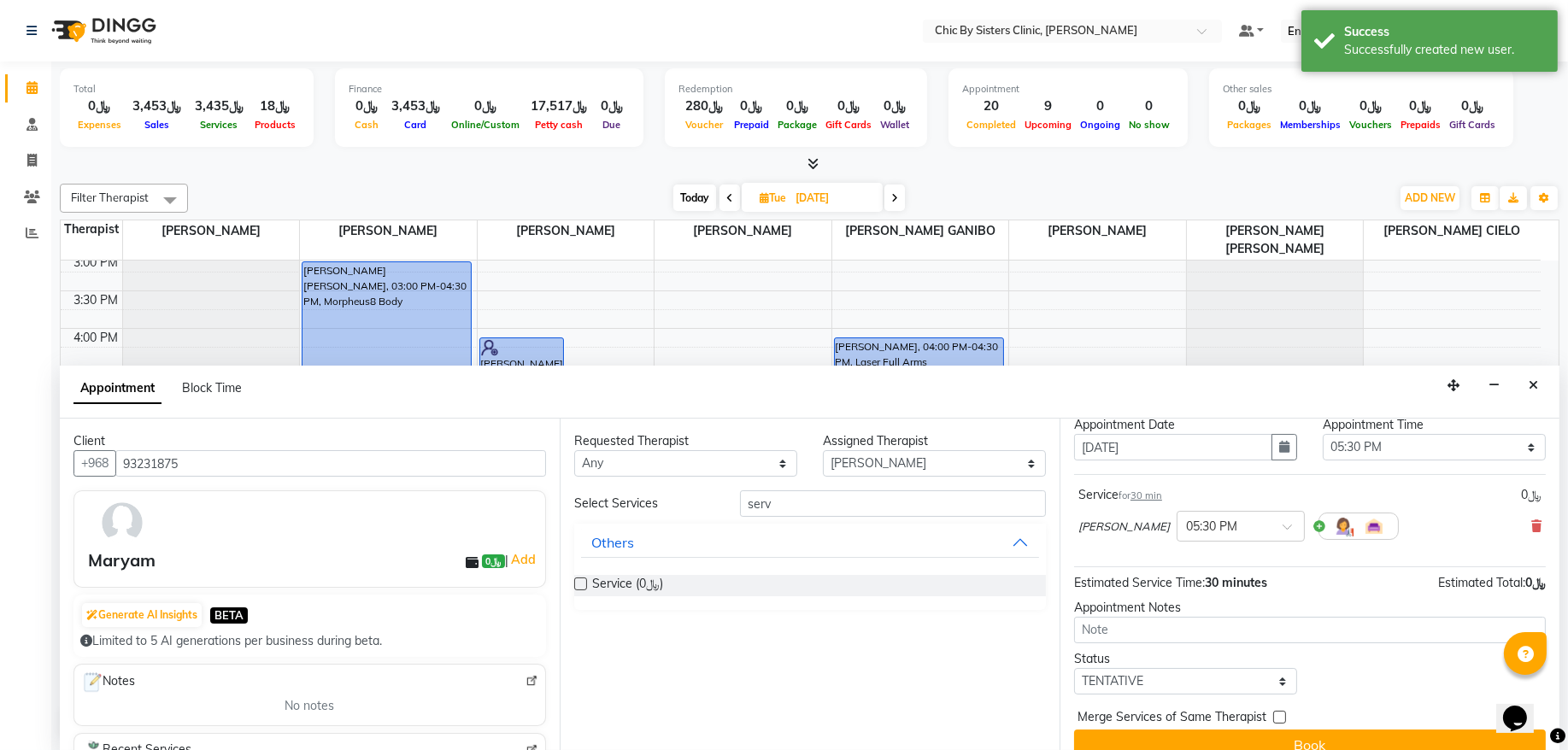
scroll to position [76, 0]
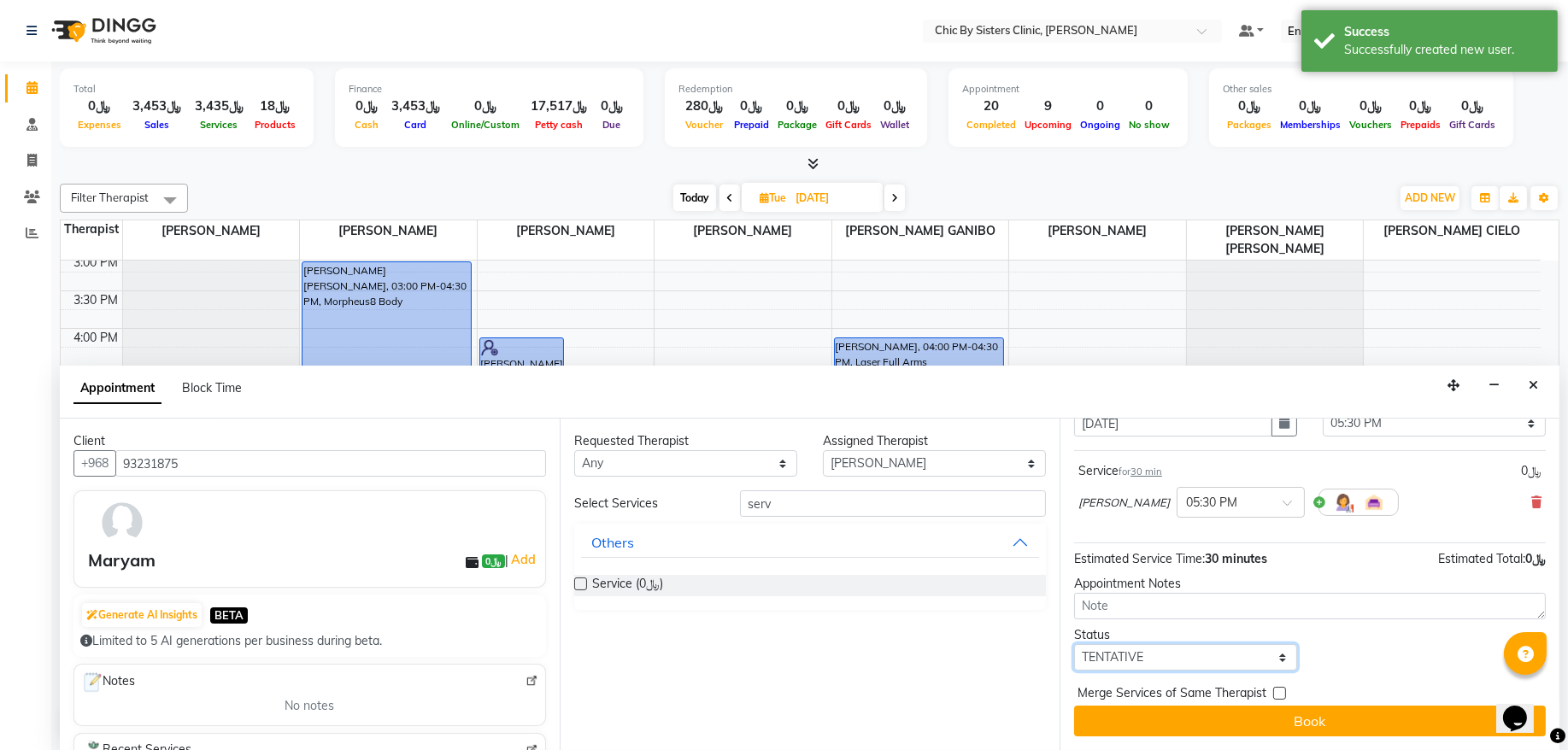
click at [1115, 652] on select "Select TENTATIVE CONFIRM UPCOMING" at bounding box center [1185, 658] width 223 height 26
select select "upcoming"
click at [1074, 644] on select "Select TENTATIVE CONFIRM UPCOMING" at bounding box center [1185, 658] width 223 height 26
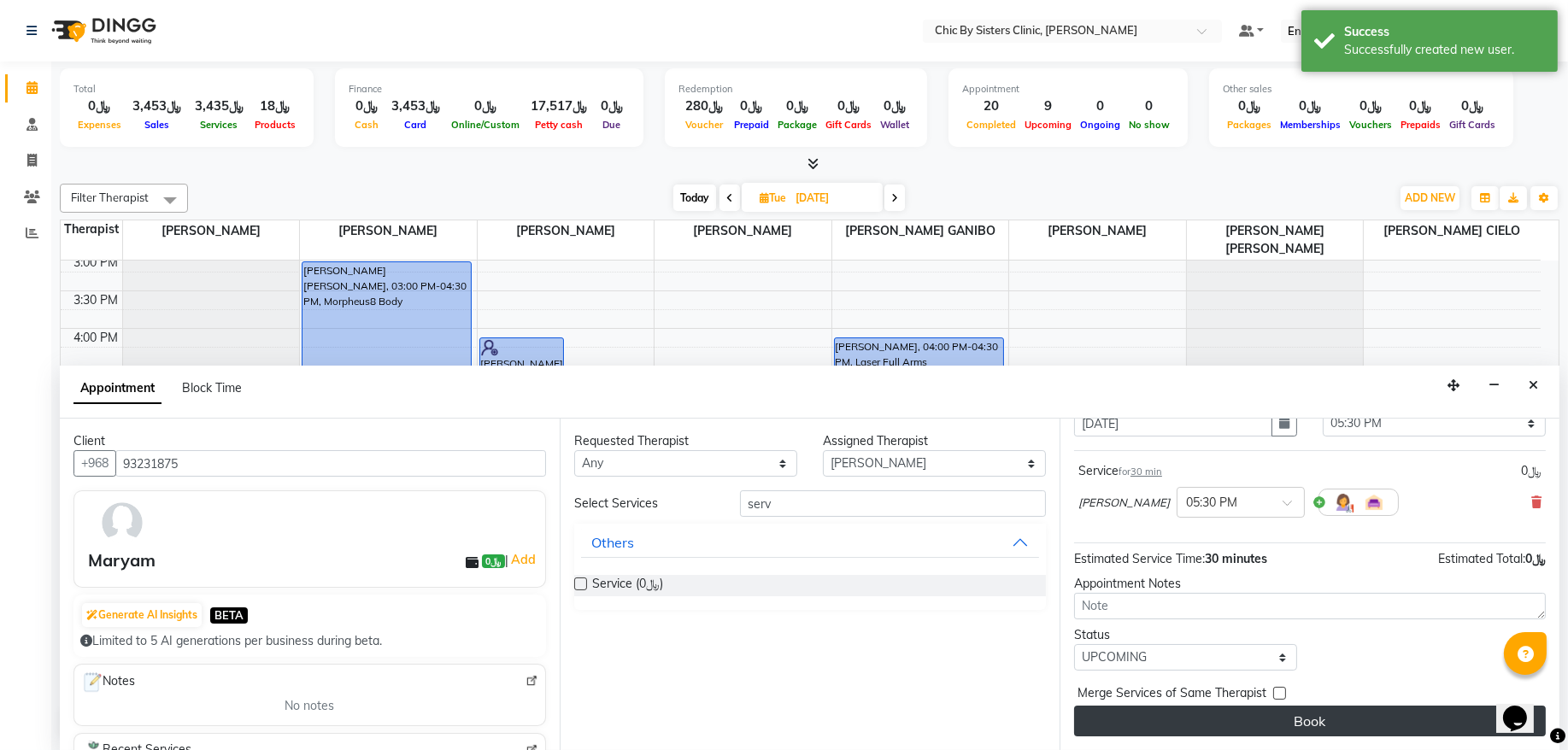
click at [1123, 715] on button "Book" at bounding box center [1310, 721] width 472 height 31
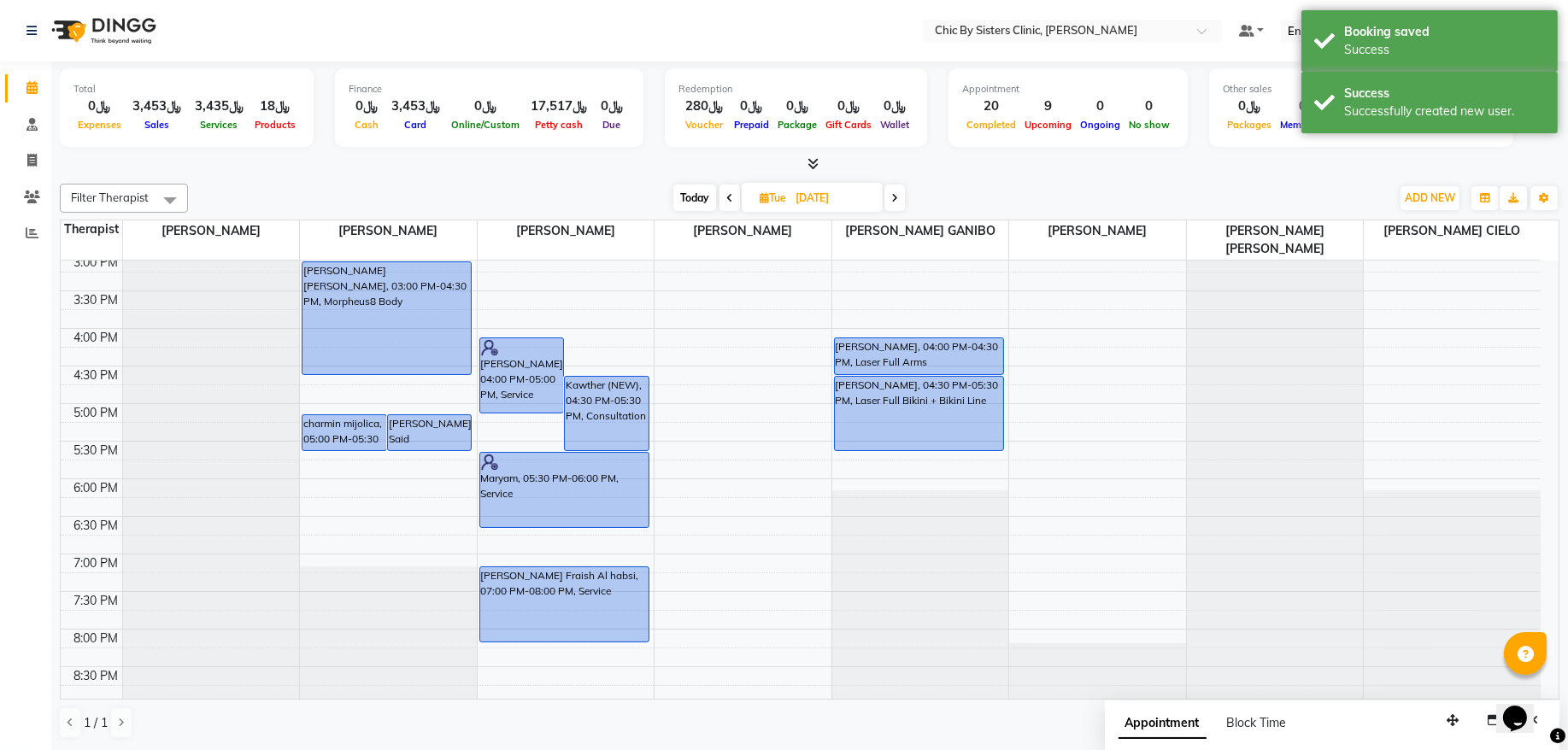
drag, startPoint x: 563, startPoint y: 488, endPoint x: 557, endPoint y: 525, distance: 37.5
click at [557, 525] on div "Kawtar Connor, 04:00 PM-05:00 PM, Service Kawther (NEW), 04:30 PM-05:30 PM, Con…" at bounding box center [566, 328] width 177 height 1202
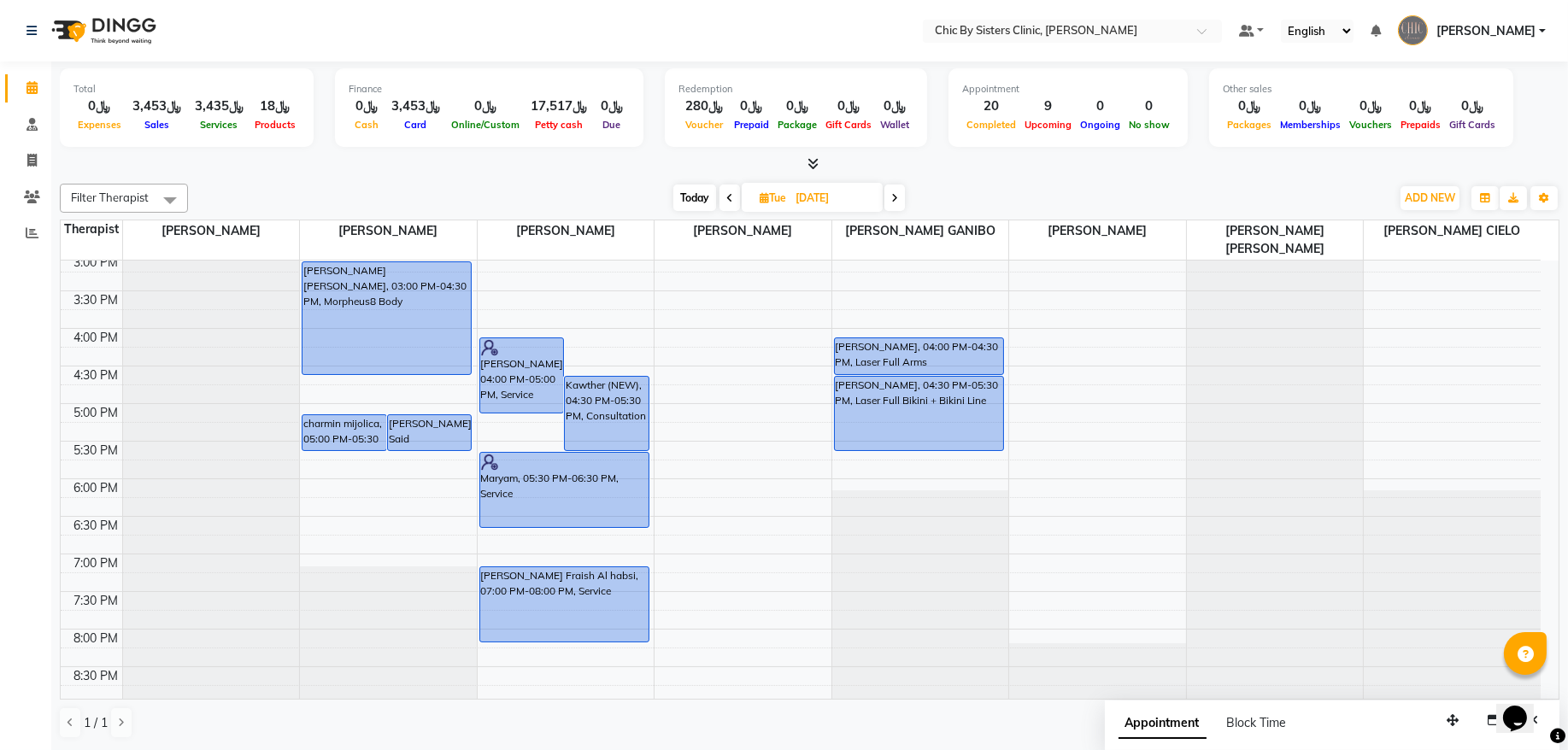
click at [691, 201] on span "Today" at bounding box center [695, 198] width 43 height 26
type input "[DATE]"
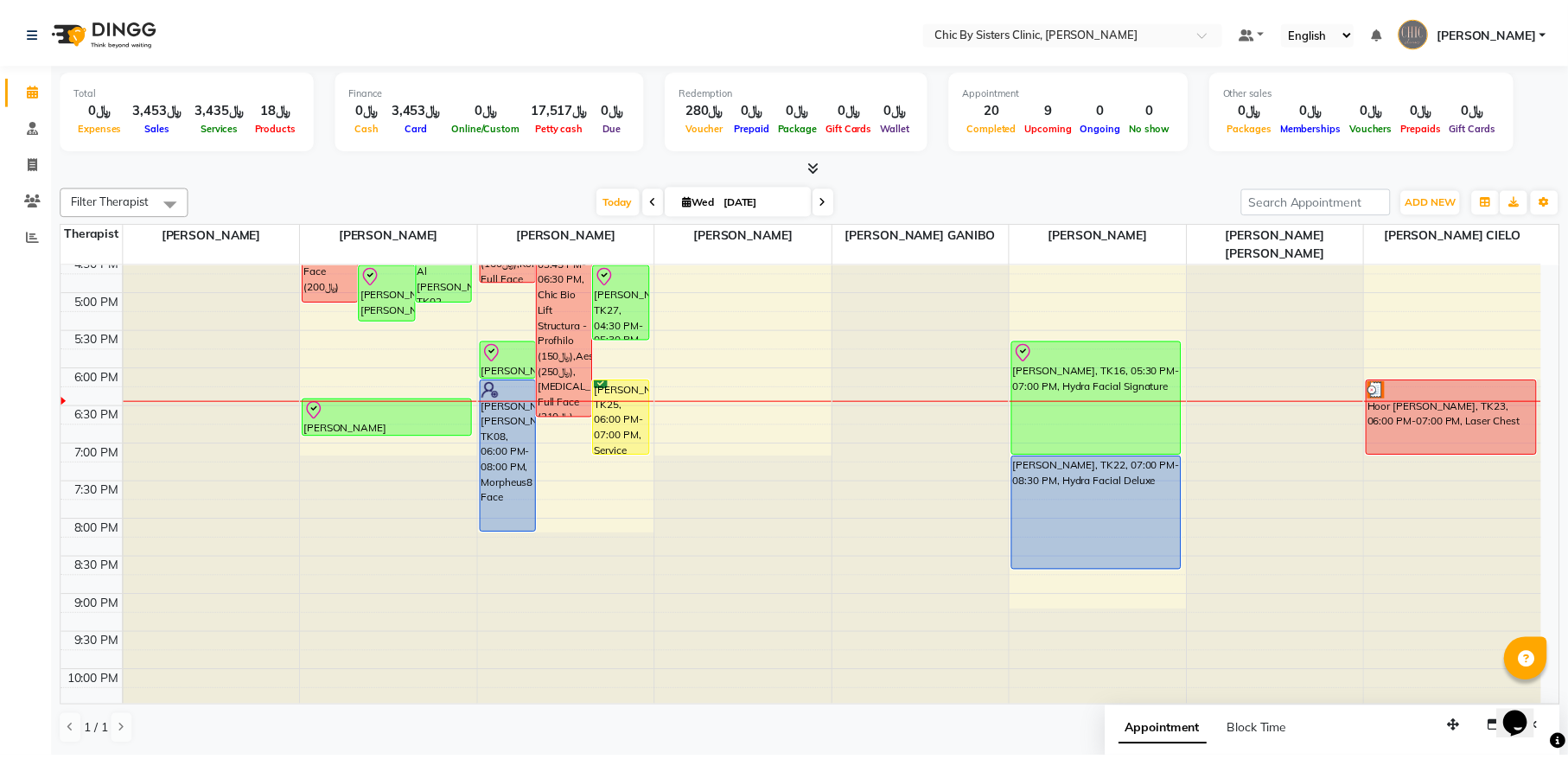
scroll to position [540, 0]
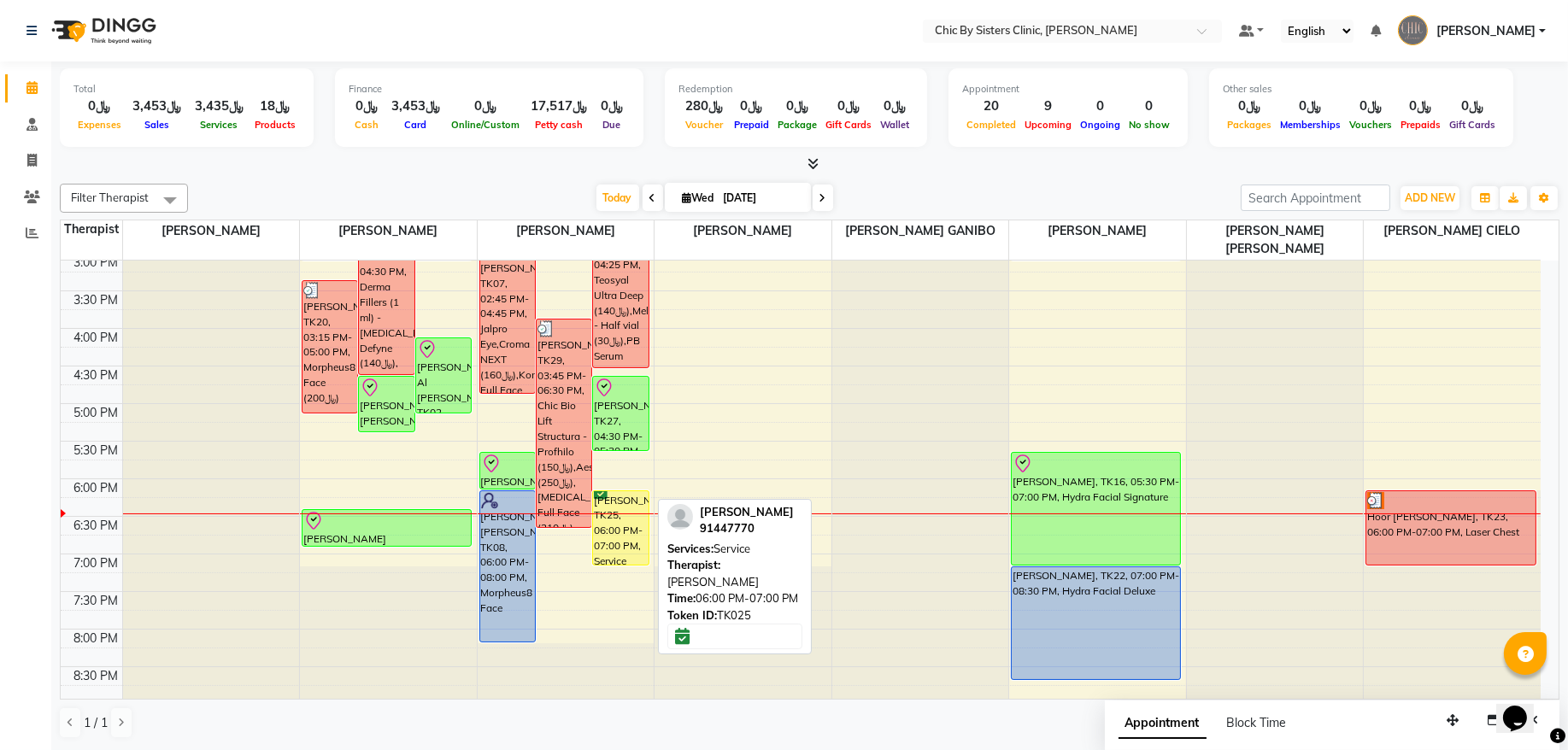
click at [619, 519] on div "kauthar ibrahim al sharji, TK25, 06:00 PM-07:00 PM, Service" at bounding box center [621, 527] width 55 height 73
select select "6"
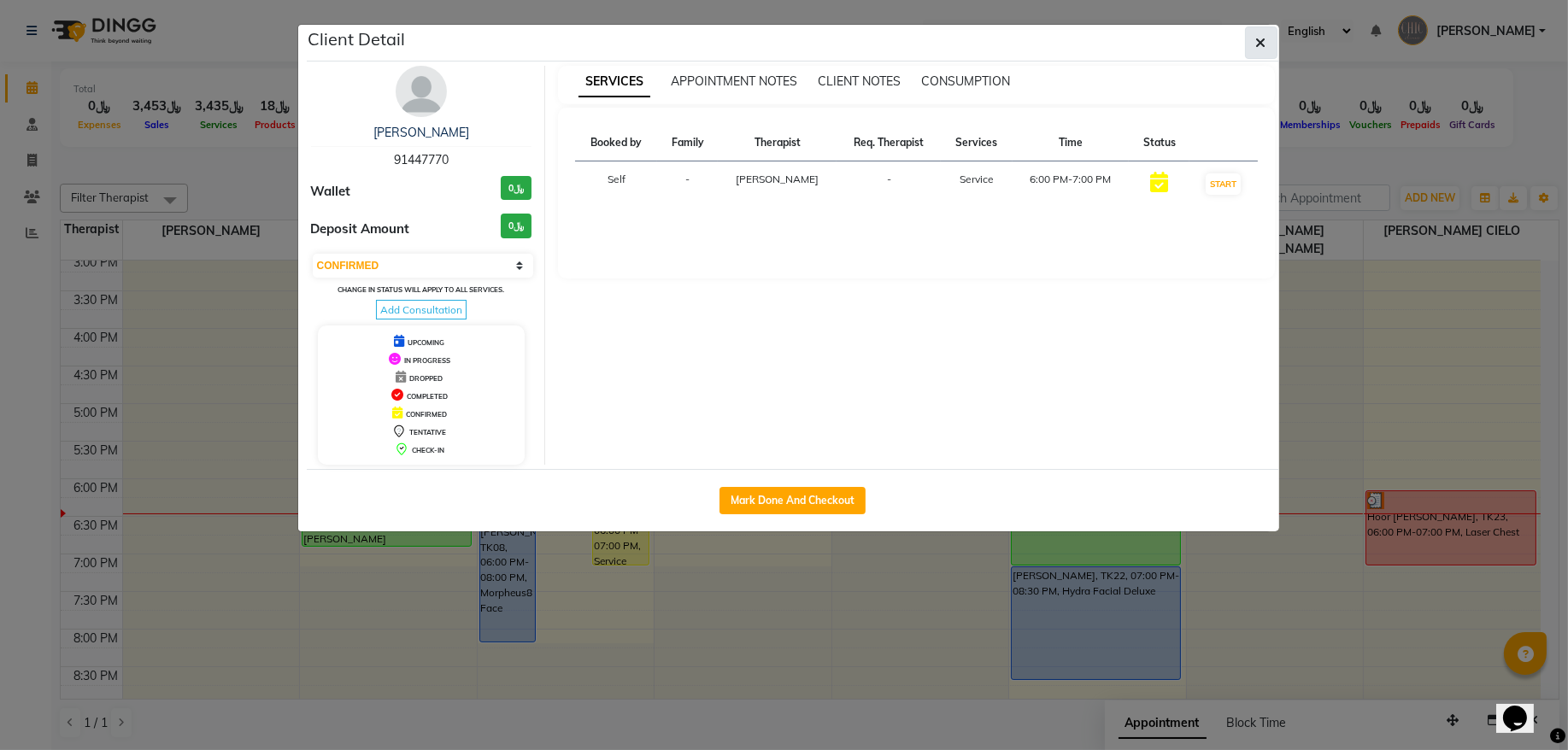
click at [1256, 43] on icon "button" at bounding box center [1262, 43] width 11 height 14
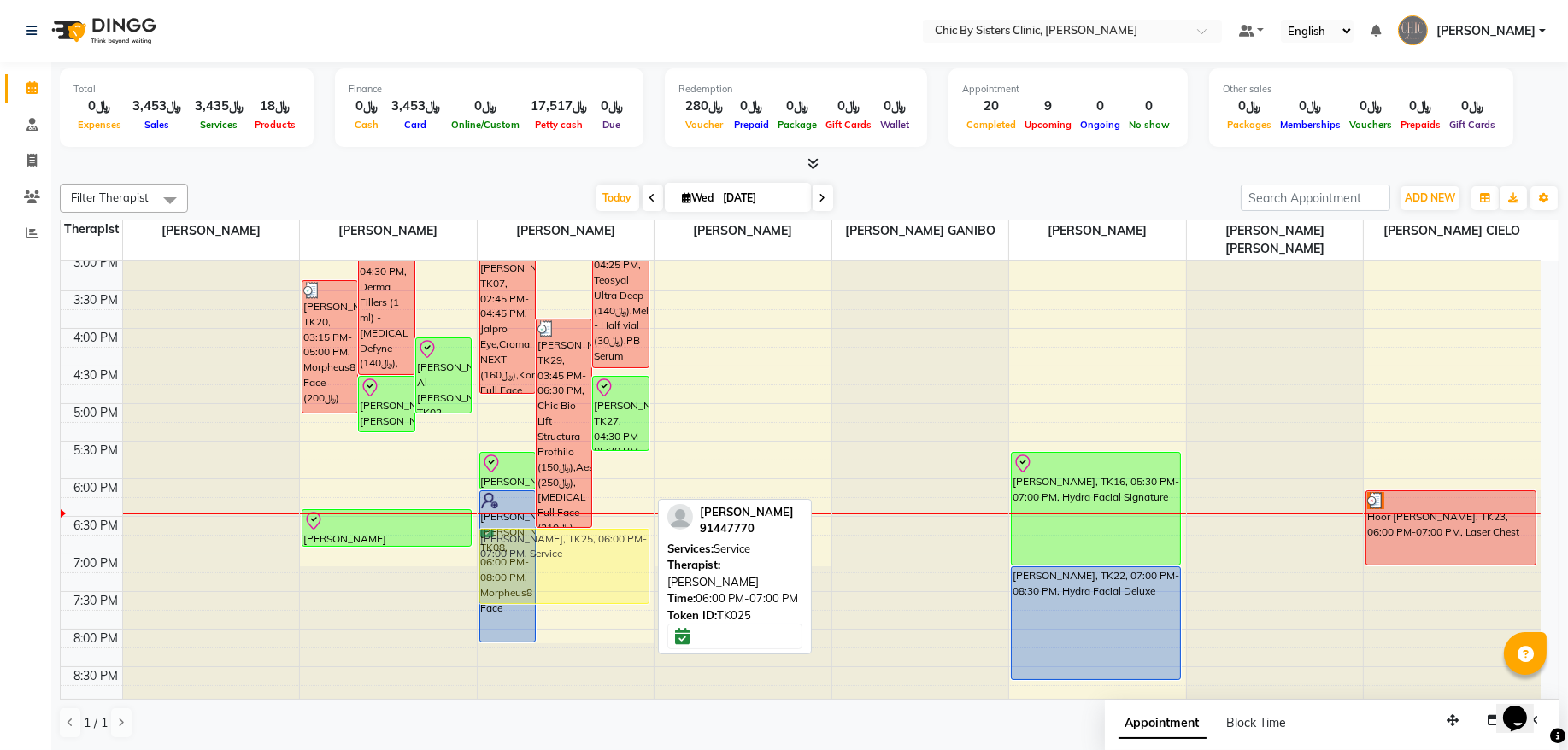
drag, startPoint x: 612, startPoint y: 530, endPoint x: 617, endPoint y: 567, distance: 37.3
click at [617, 567] on div "Lubna Nasar Mohammed Al Taei, TK14, 11:30 AM-02:35 PM, Croma NEXT (﷼160),Jalpro…" at bounding box center [566, 328] width 177 height 1202
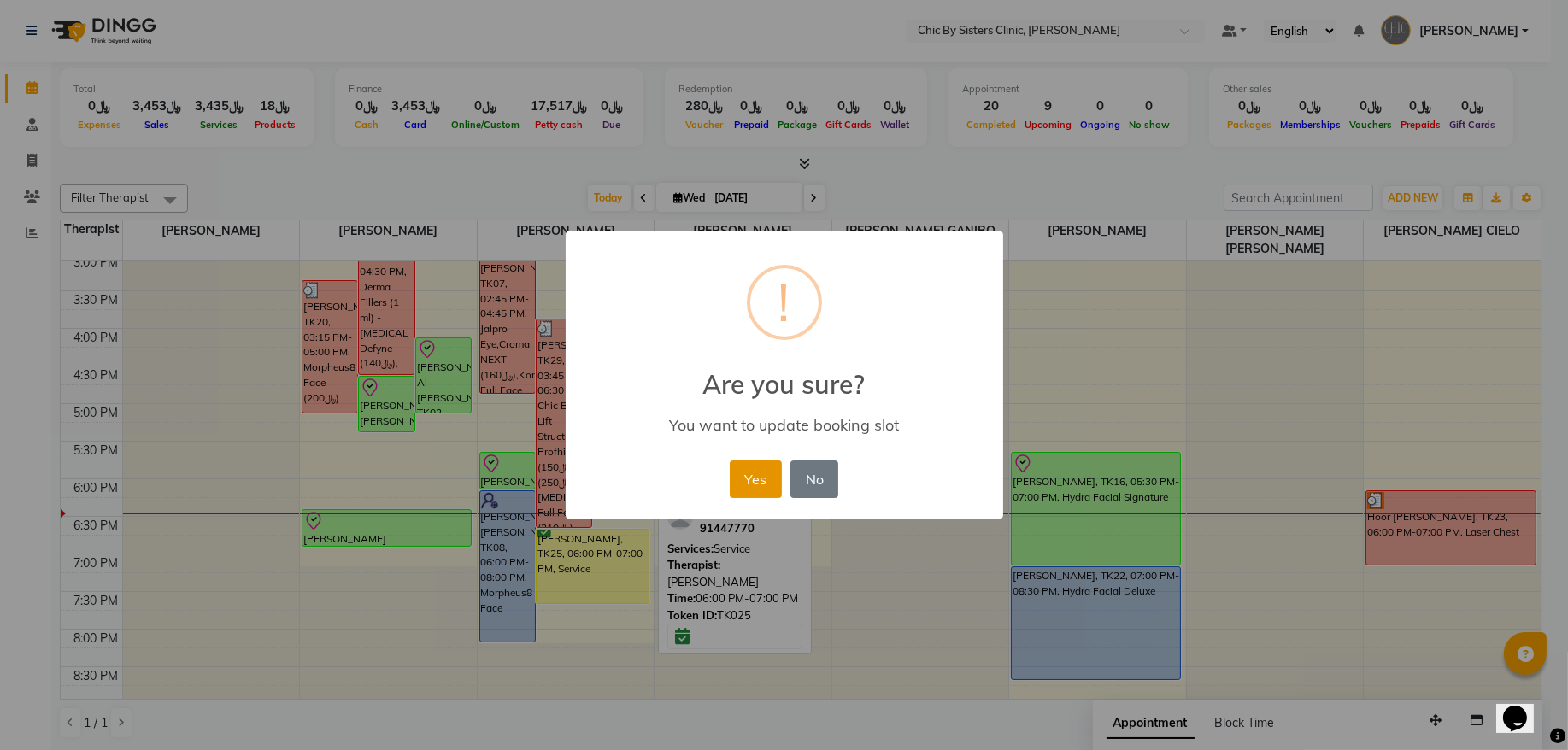
click at [747, 471] on button "Yes" at bounding box center [755, 479] width 52 height 38
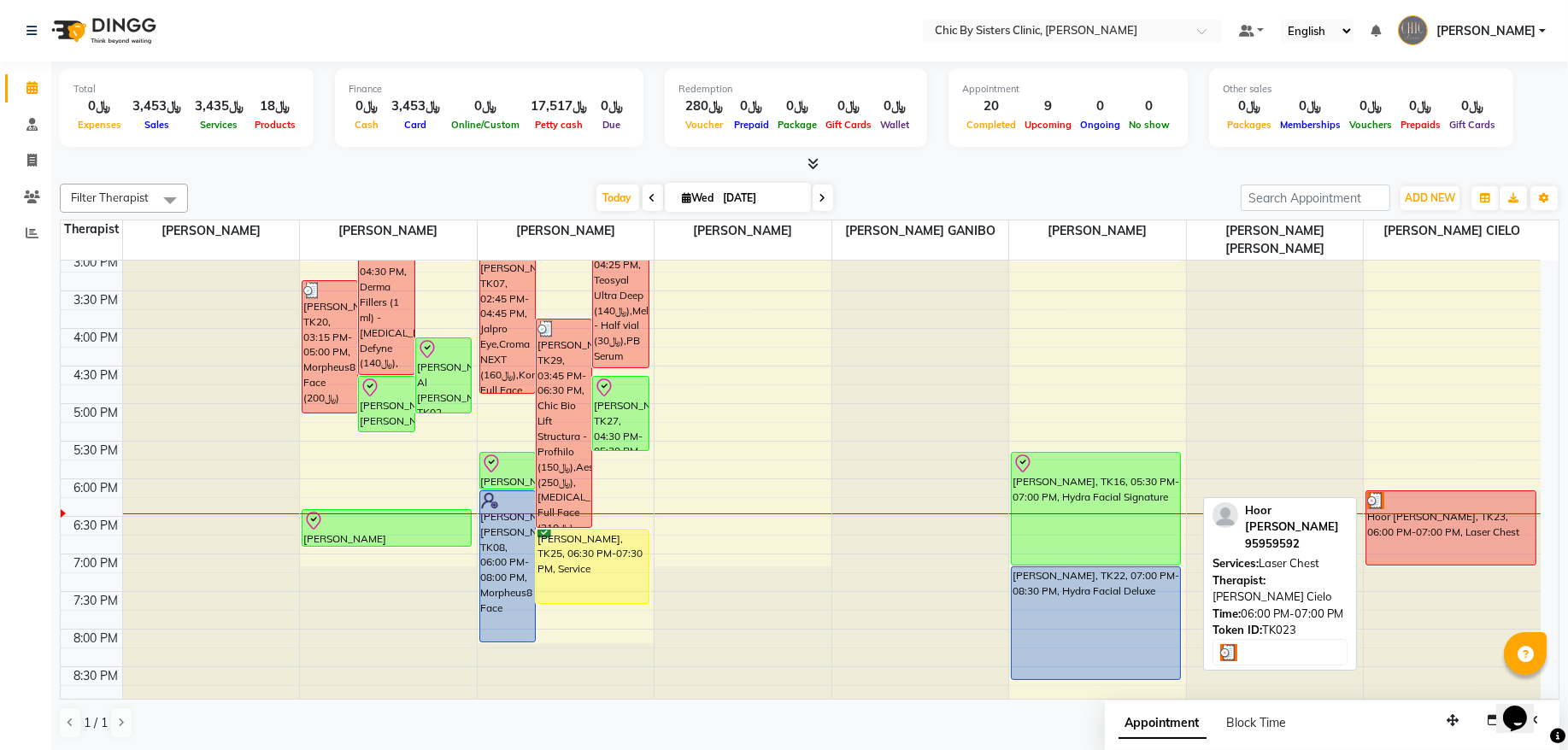
click at [1440, 540] on div "Hoor [PERSON_NAME], TK23, 06:00 PM-07:00 PM, Laser Chest" at bounding box center [1451, 527] width 169 height 73
click at [1458, 513] on div "Hoor [PERSON_NAME], TK23, 06:00 PM-07:00 PM, Laser Chest" at bounding box center [1451, 527] width 169 height 73
select select "3"
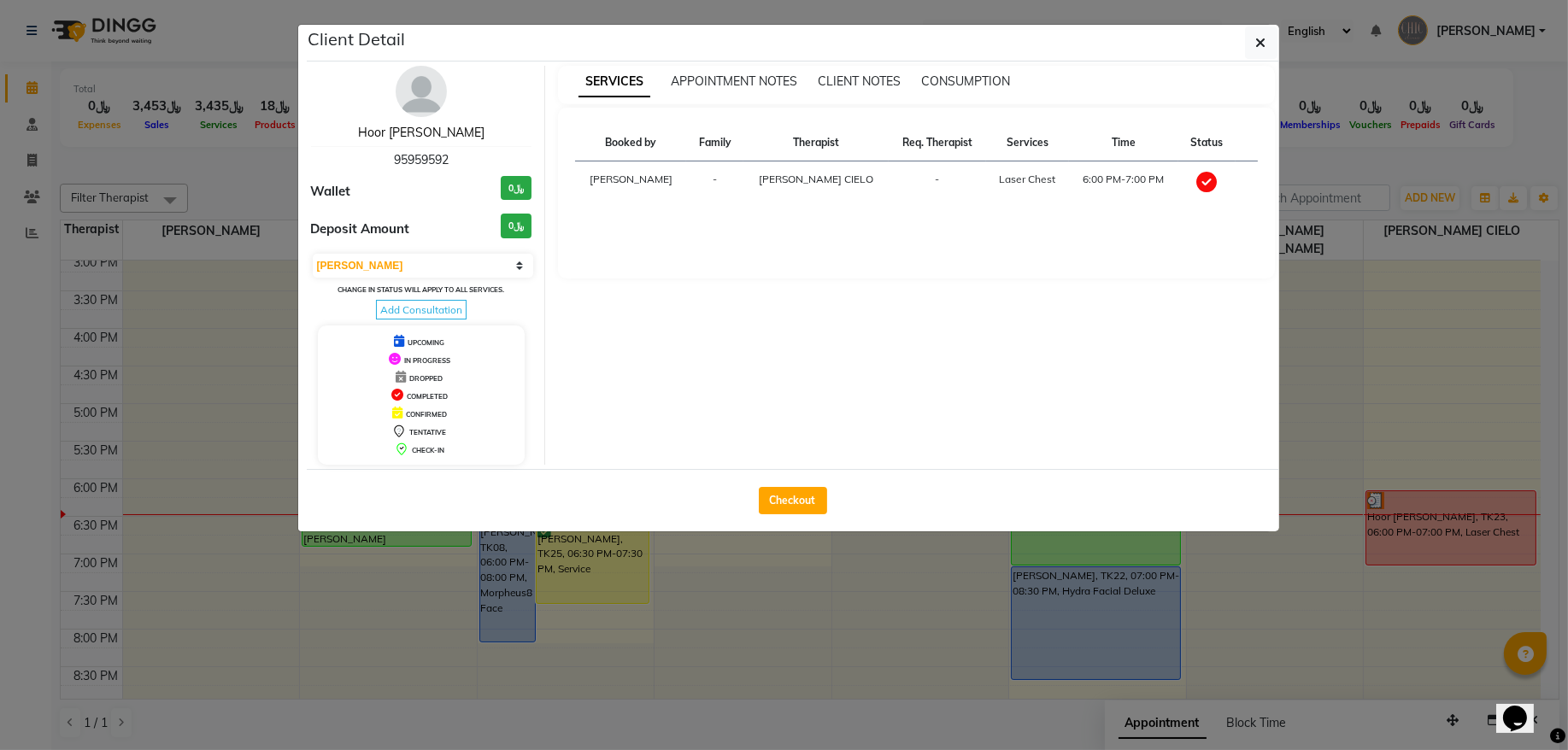
click at [464, 138] on link "Hoor Issa Al Zadjali" at bounding box center [422, 132] width 127 height 15
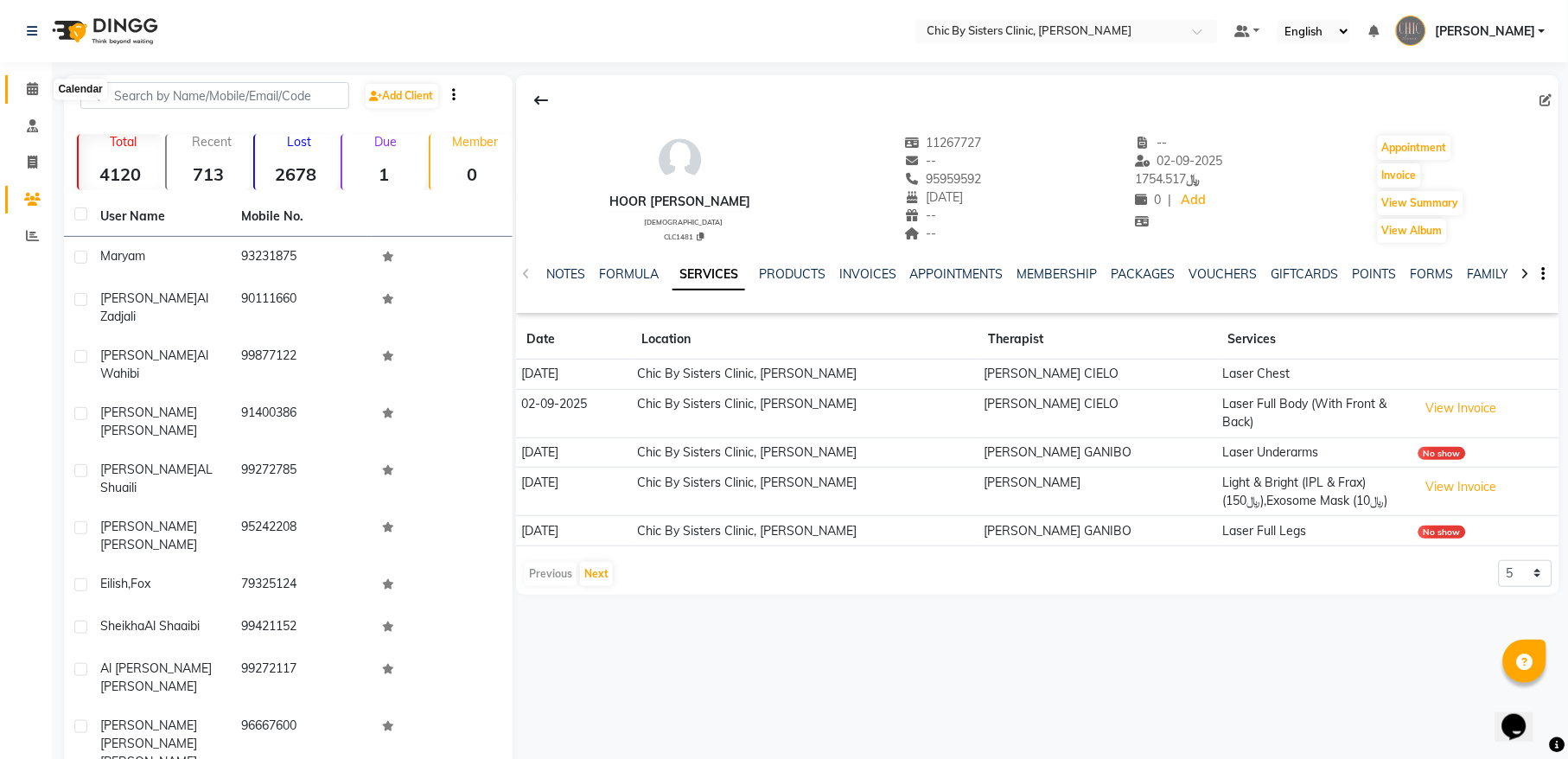
click at [30, 95] on icon at bounding box center [32, 88] width 12 height 13
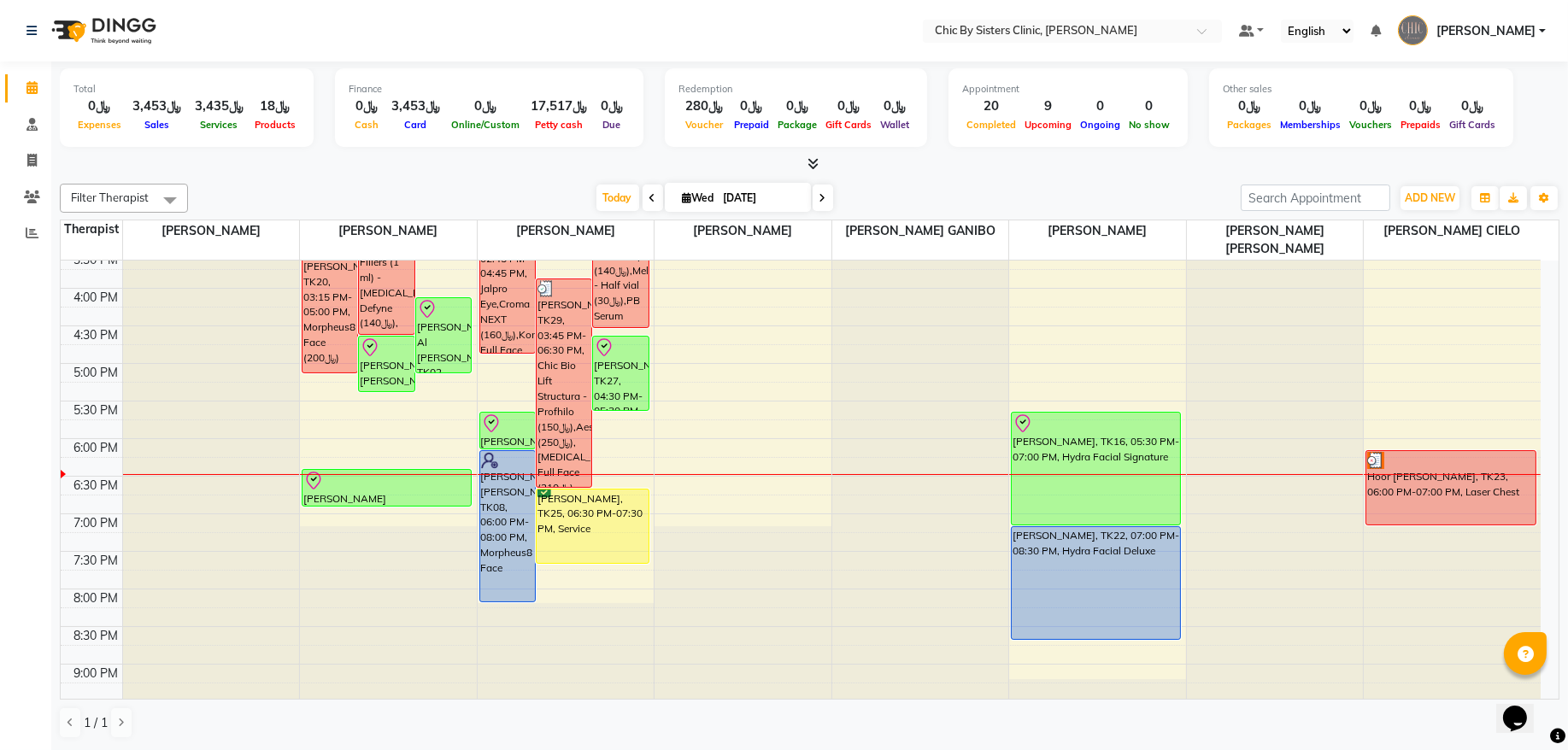
scroll to position [577, 0]
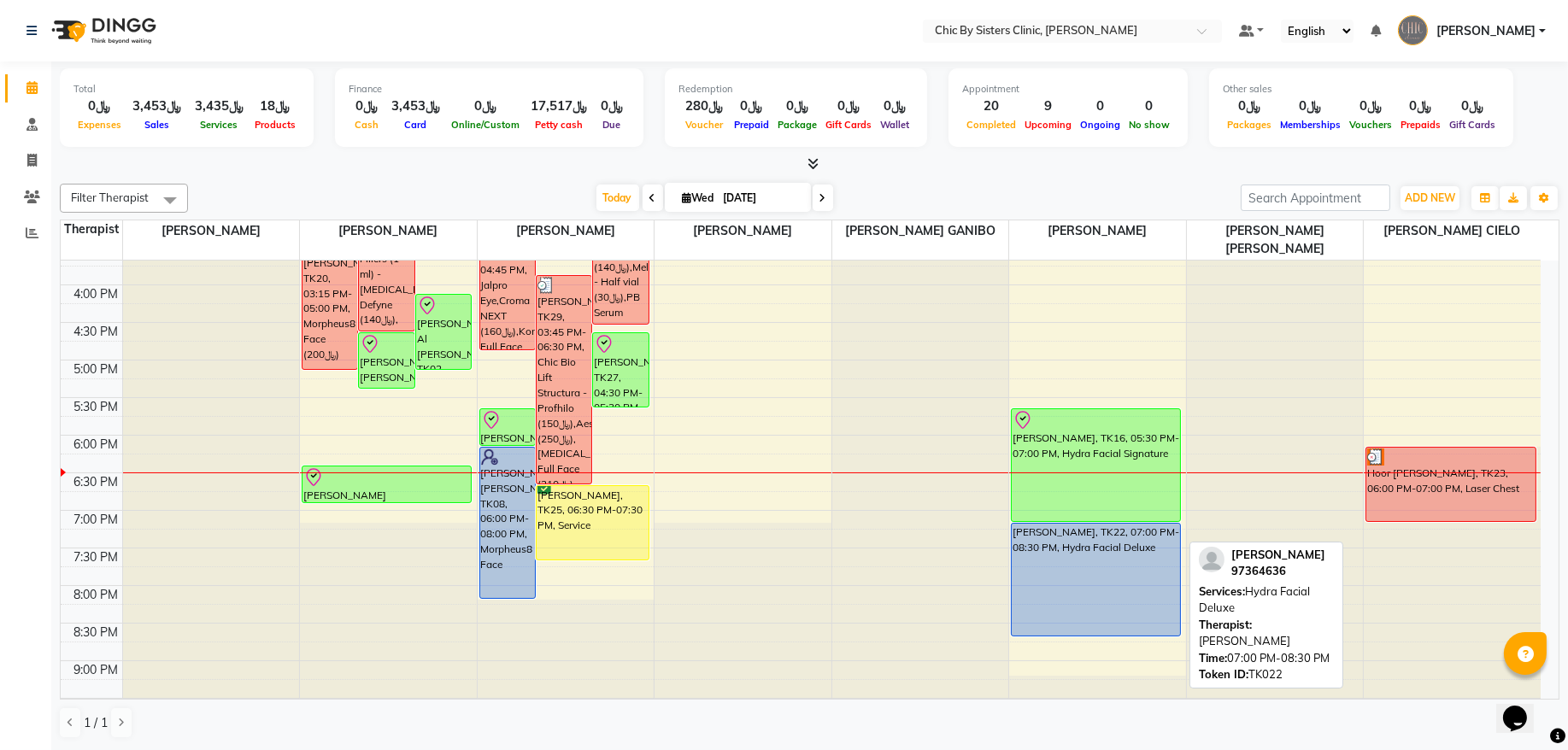
click at [1064, 576] on div "[PERSON_NAME], TK22, 07:00 PM-08:30 PM, Hydra Facial Deluxe" at bounding box center [1095, 579] width 168 height 112
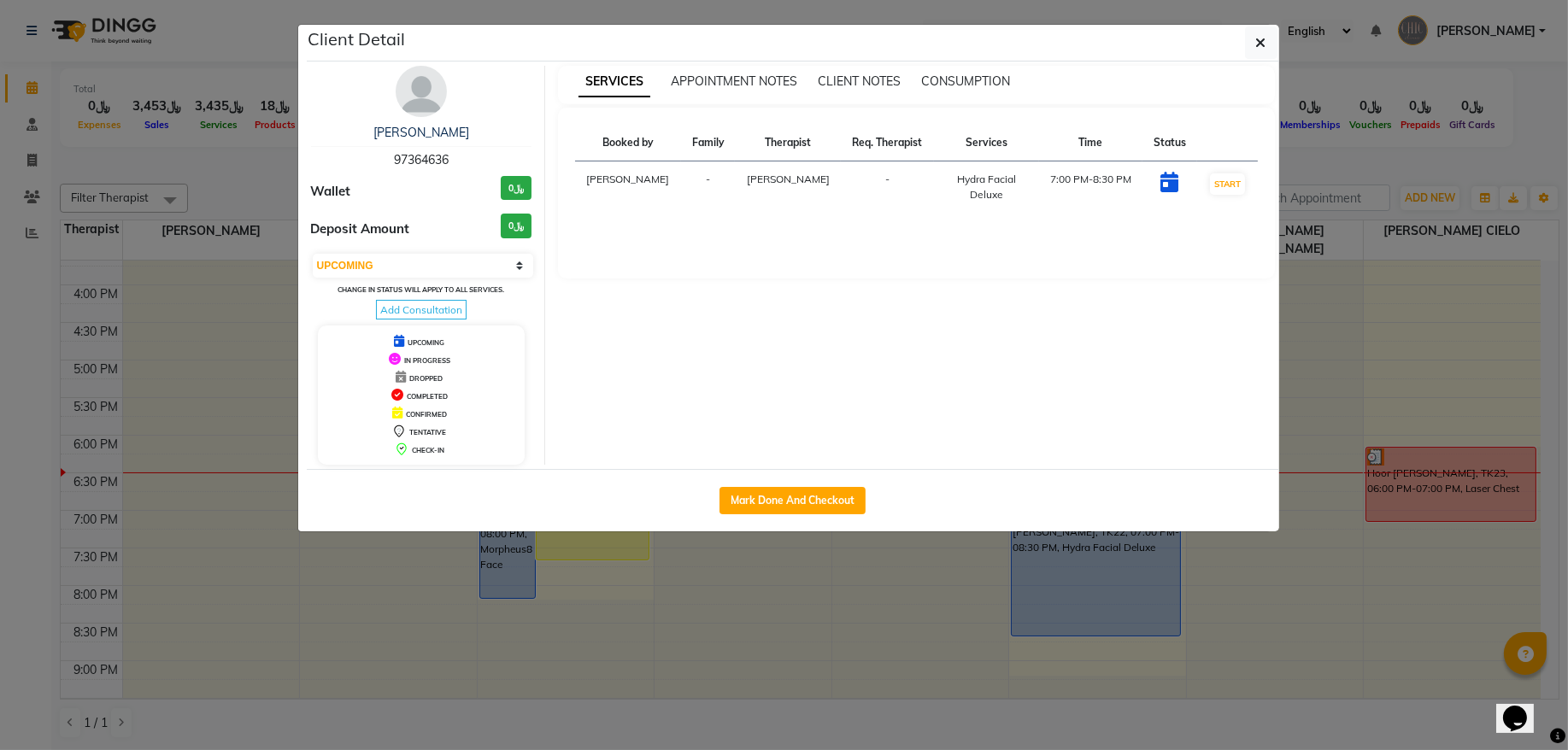
drag, startPoint x: 400, startPoint y: 270, endPoint x: 394, endPoint y: 281, distance: 12.5
click at [400, 270] on select "Select IN SERVICE CONFIRMED TENTATIVE CHECK IN MARK DONE DROPPED UPCOMING" at bounding box center [423, 265] width 221 height 24
select select "6"
click at [313, 254] on select "Select IN SERVICE CONFIRMED TENTATIVE CHECK IN MARK DONE DROPPED UPCOMING" at bounding box center [423, 265] width 221 height 24
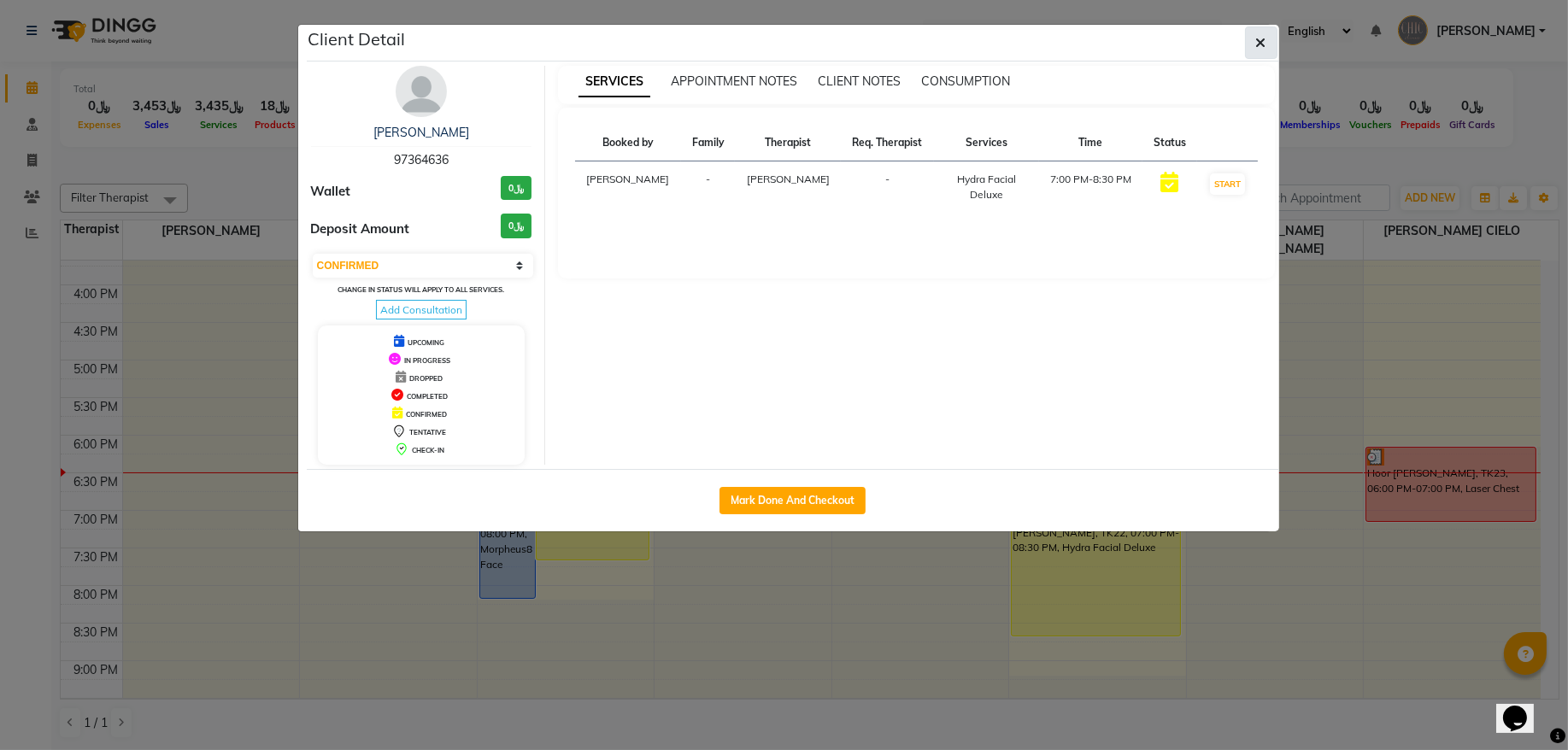
click at [1260, 46] on icon "button" at bounding box center [1262, 43] width 11 height 14
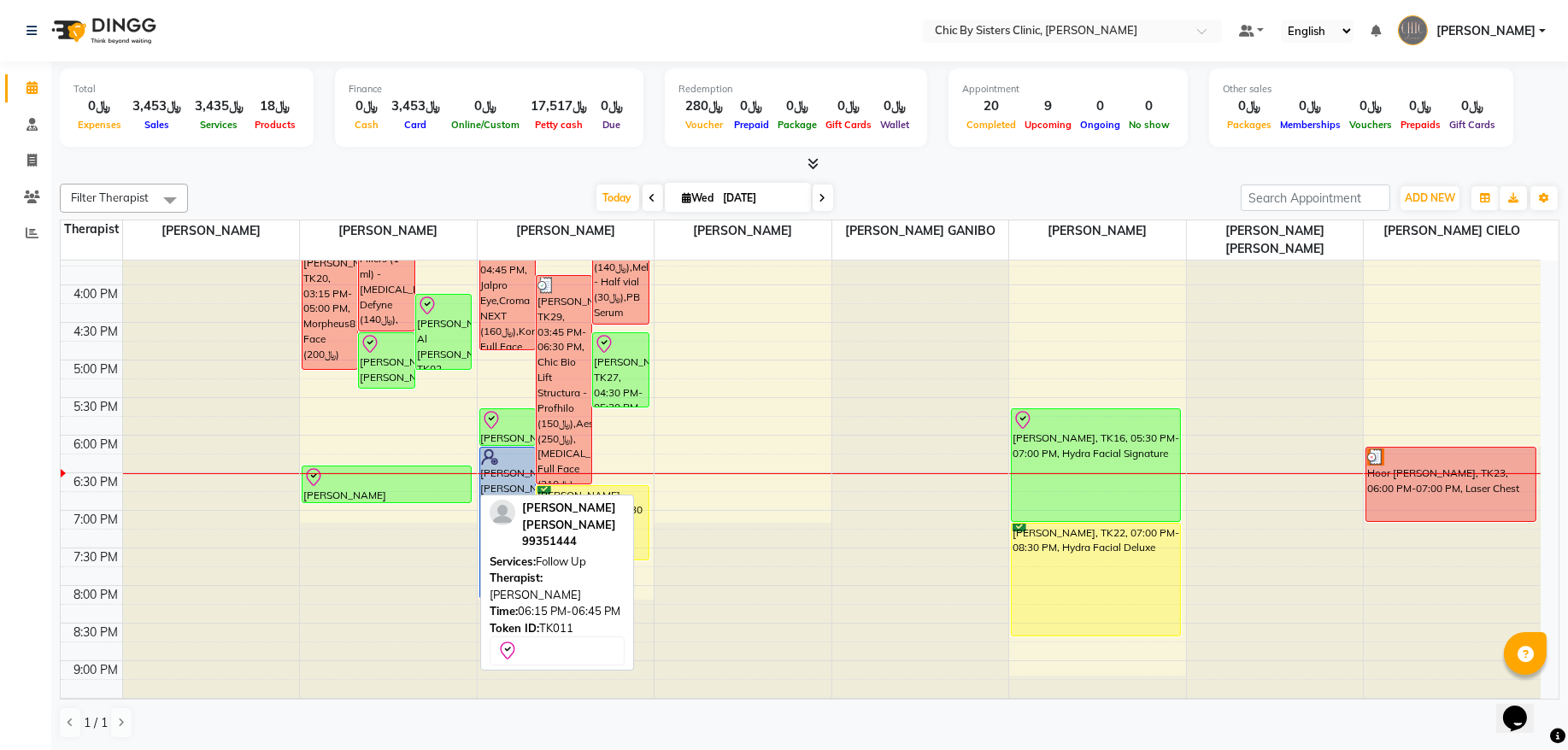
click at [346, 484] on div at bounding box center [386, 477] width 166 height 20
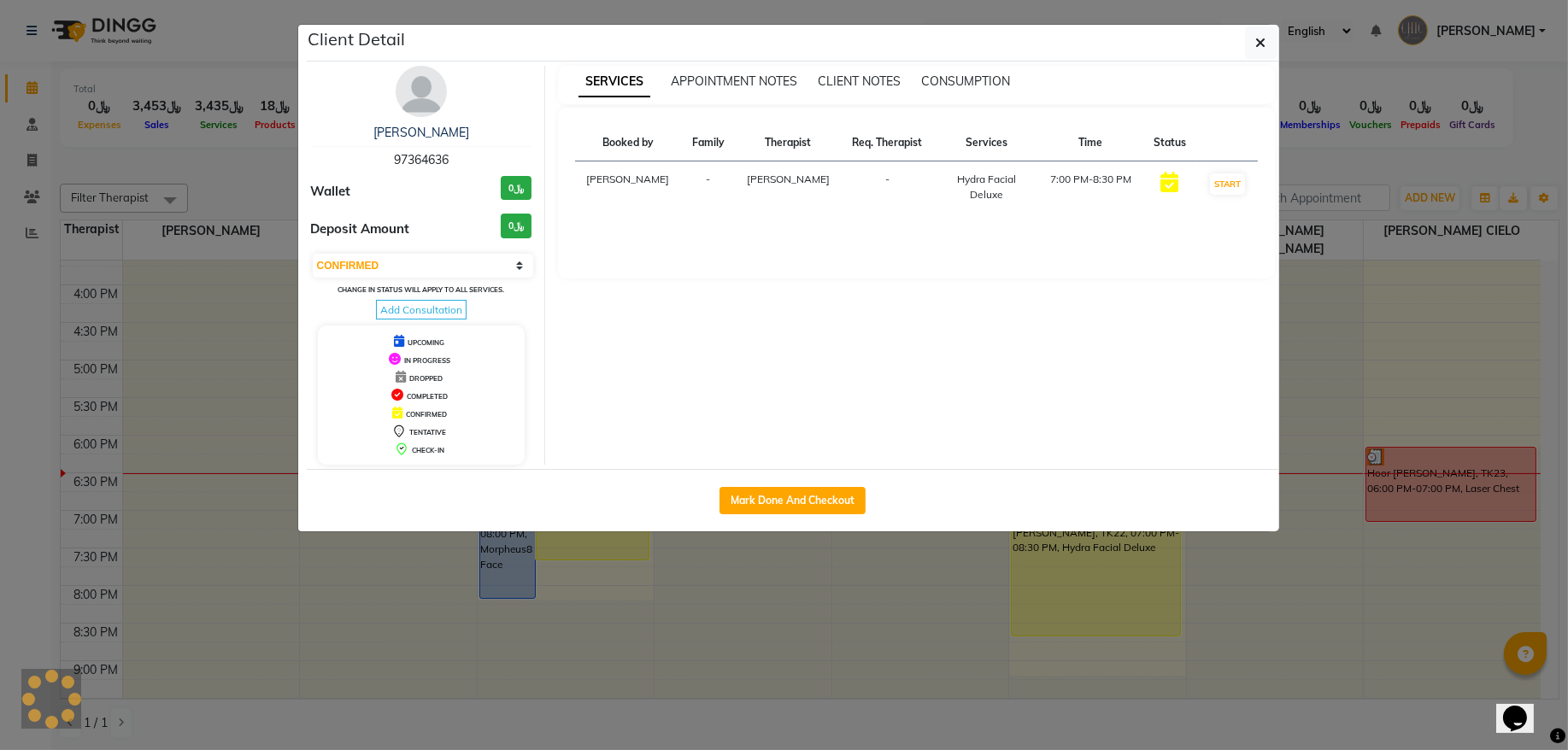
select select "8"
click at [446, 129] on link "Zahra Mohamed Khasruzzaman" at bounding box center [421, 132] width 195 height 15
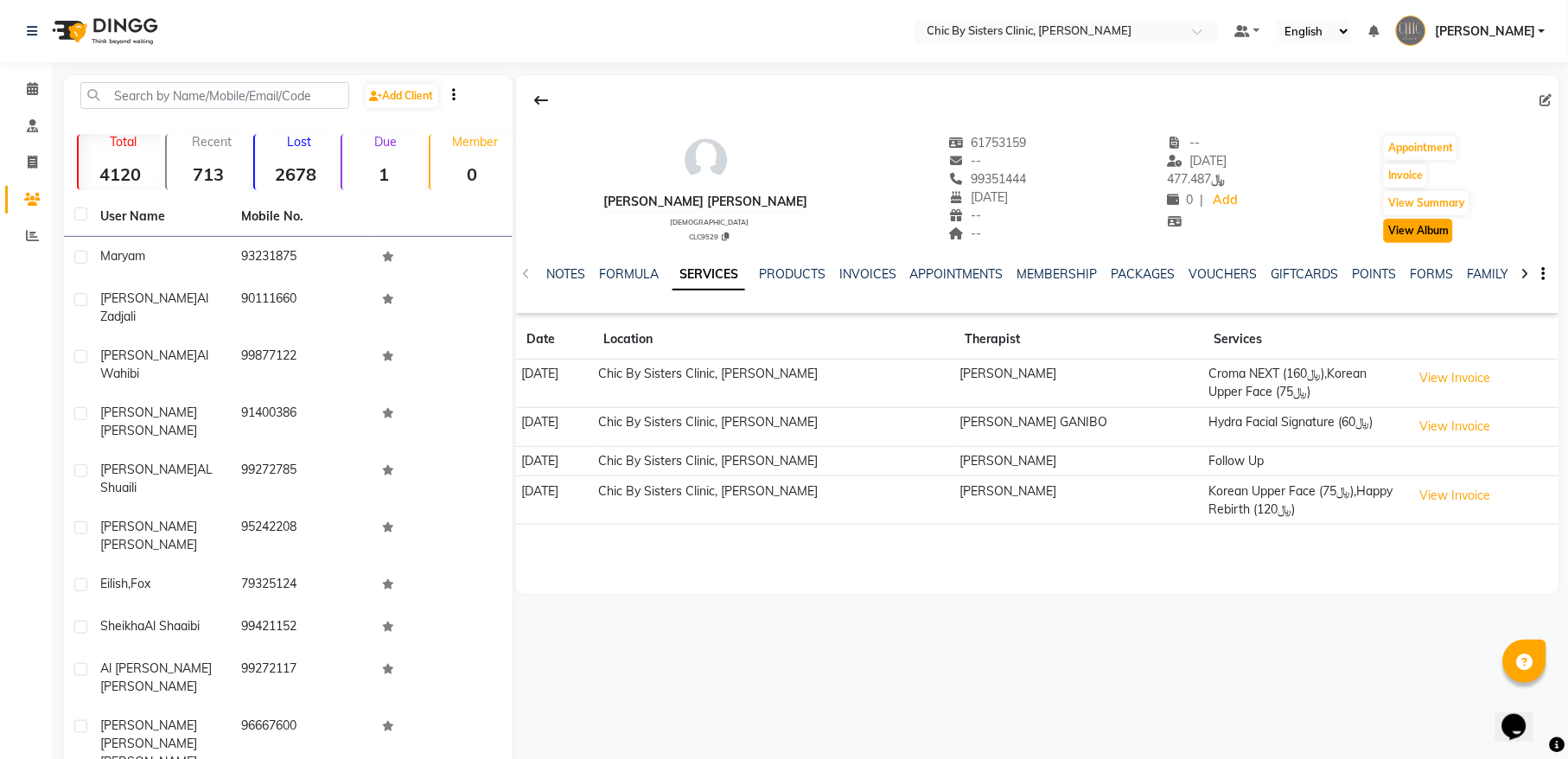
click at [1430, 231] on button "View Album" at bounding box center [1418, 231] width 69 height 24
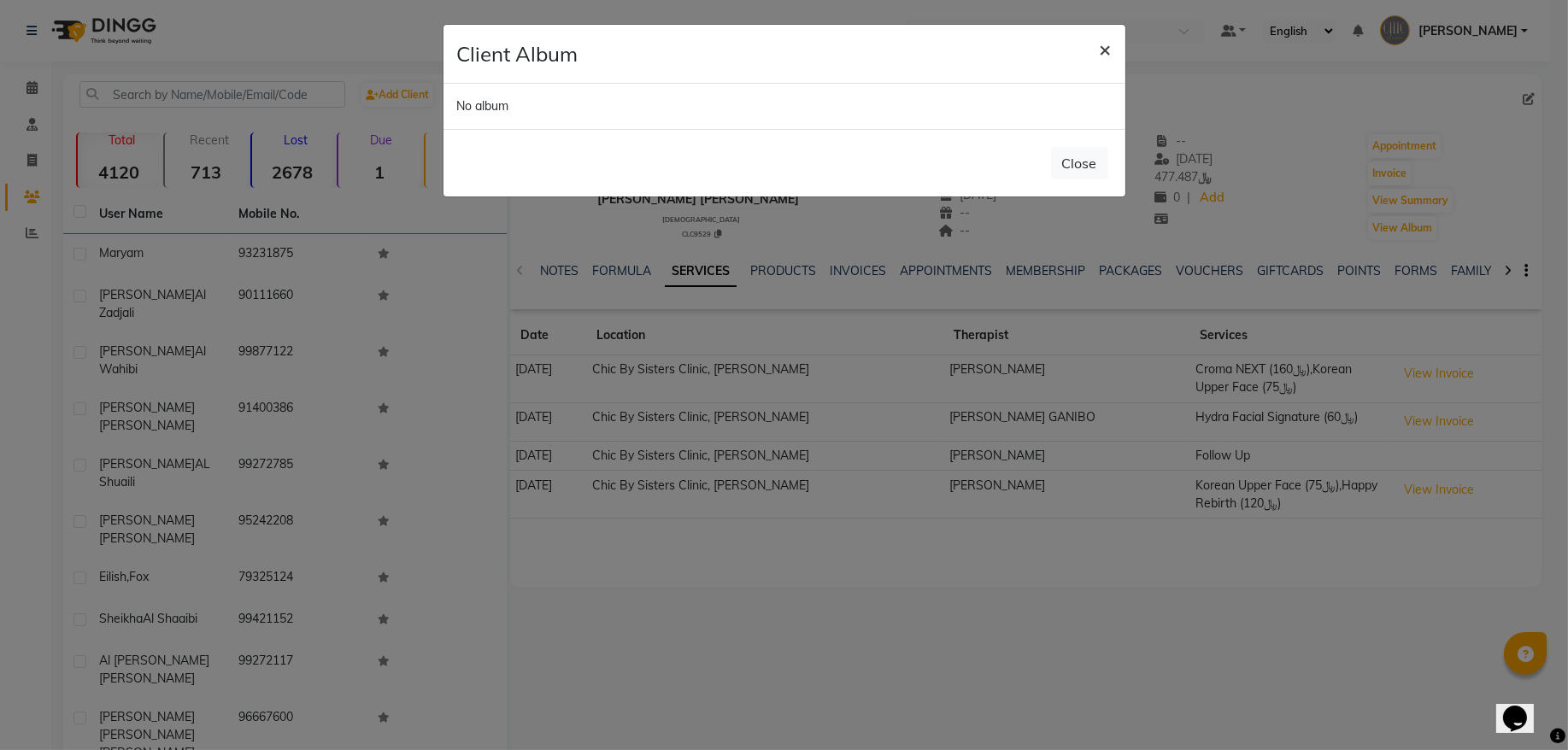
click at [1107, 47] on span "×" at bounding box center [1106, 48] width 12 height 26
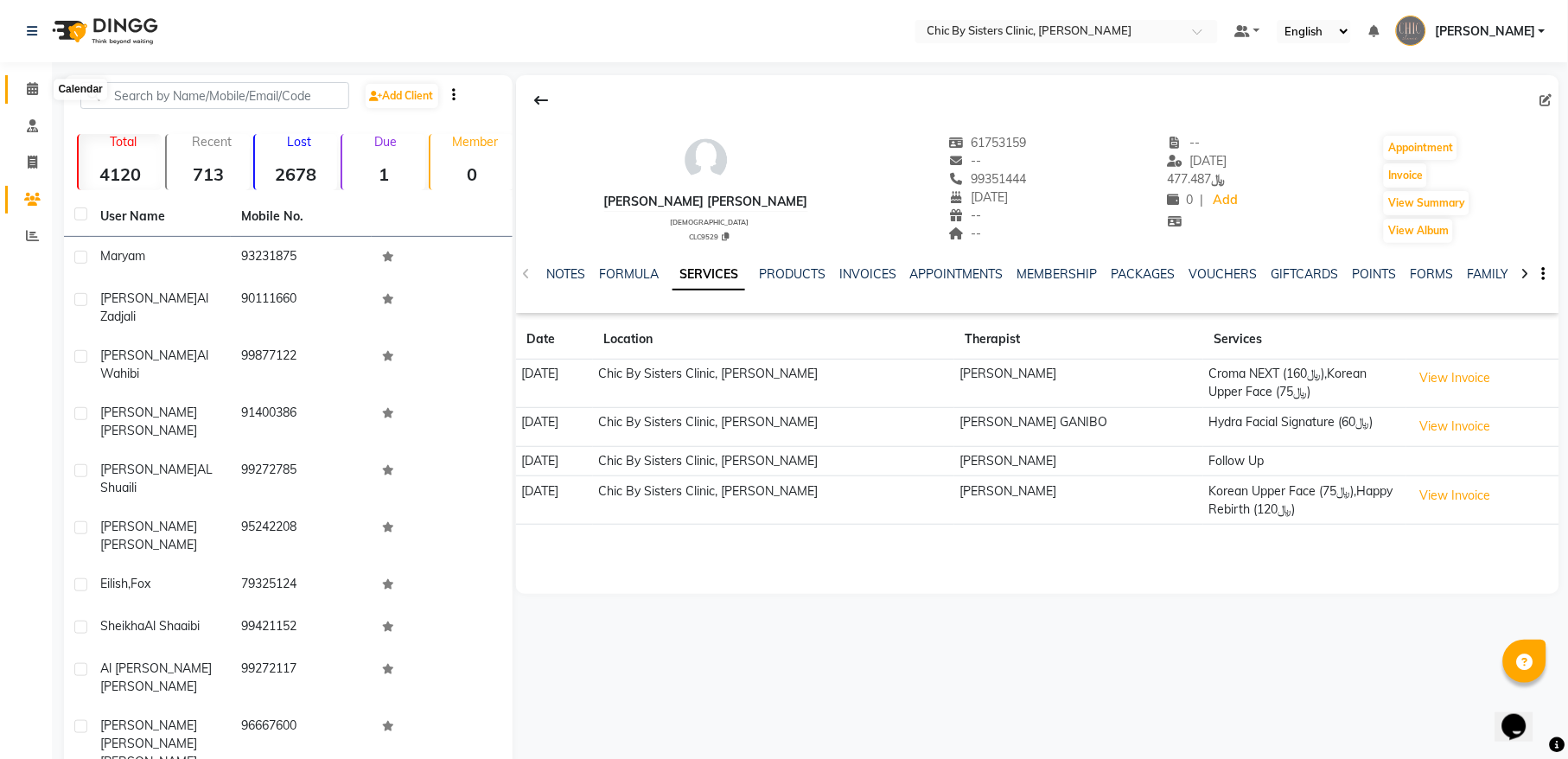
click at [37, 85] on icon at bounding box center [32, 88] width 12 height 13
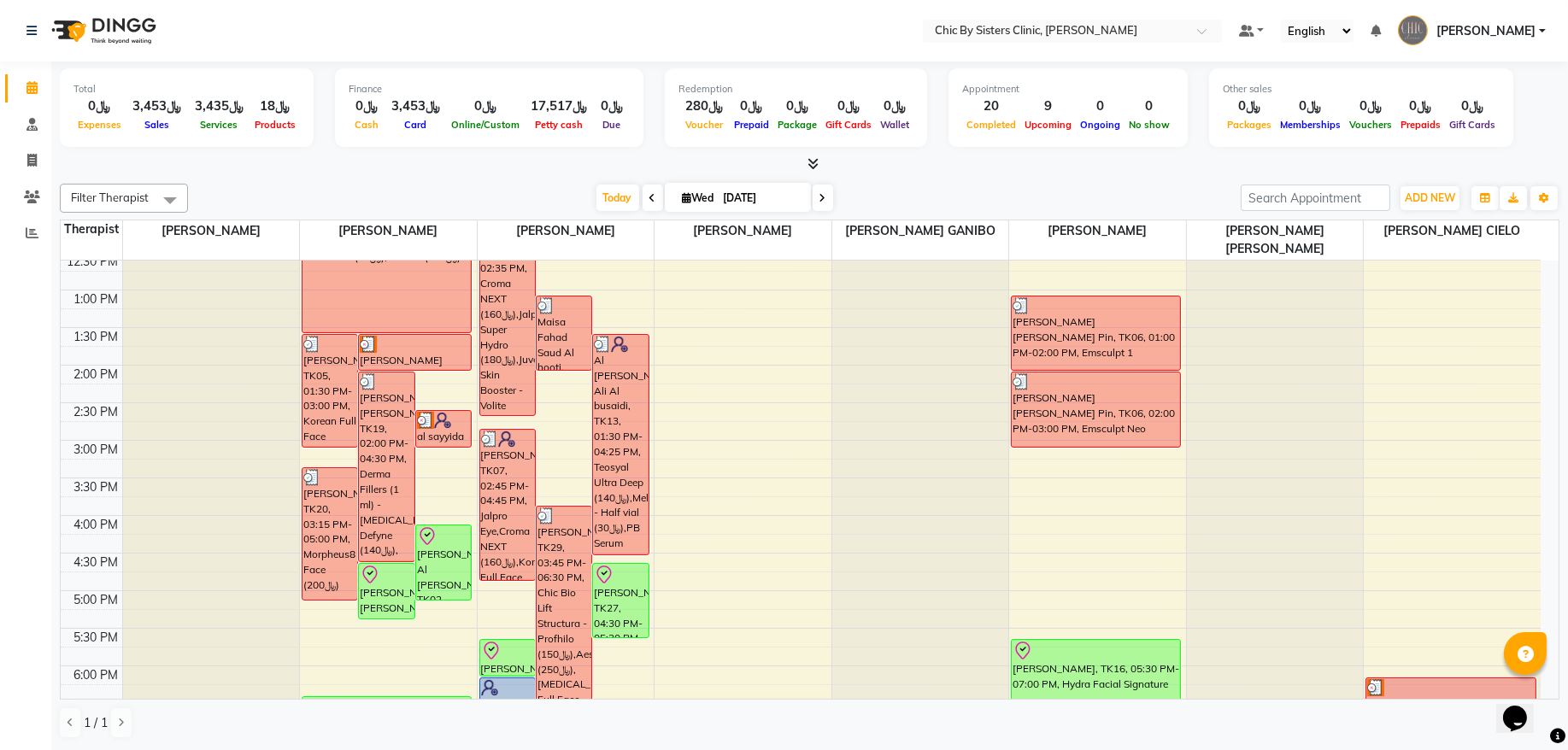
scroll to position [577, 0]
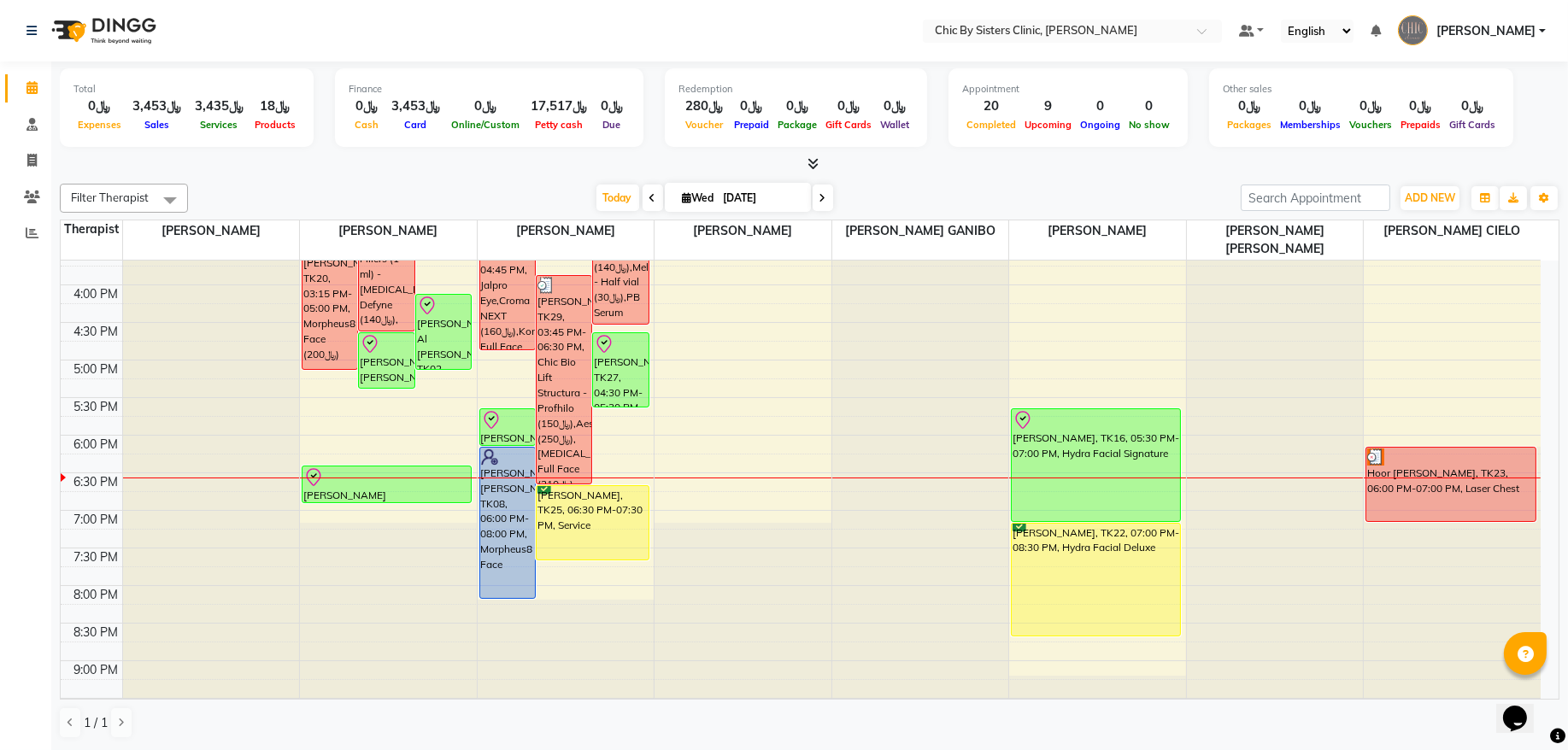
click at [805, 204] on div "Today Wed 03-09-2025" at bounding box center [715, 198] width 240 height 26
click at [820, 201] on icon at bounding box center [823, 198] width 7 height 11
type input "[DATE]"
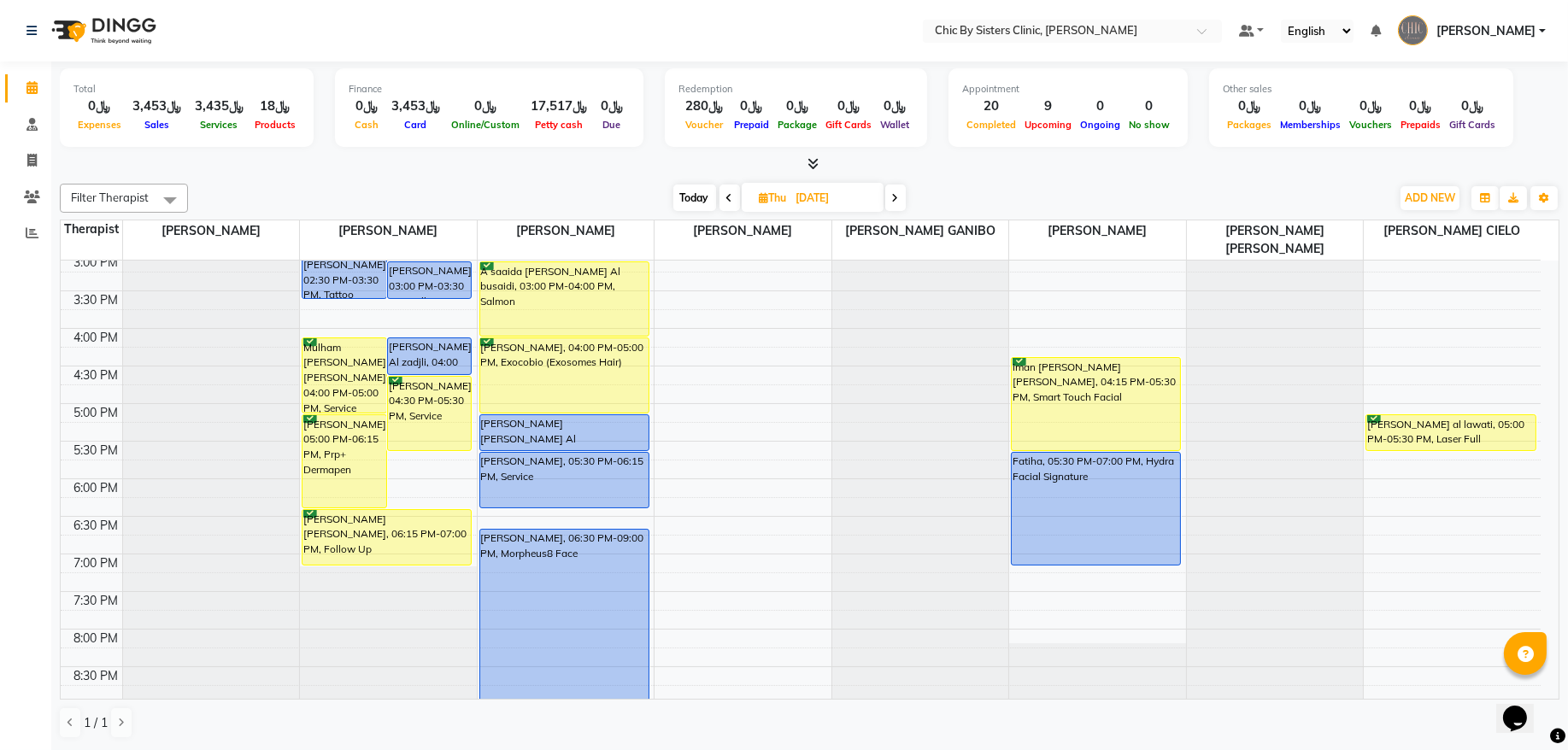
scroll to position [418, 0]
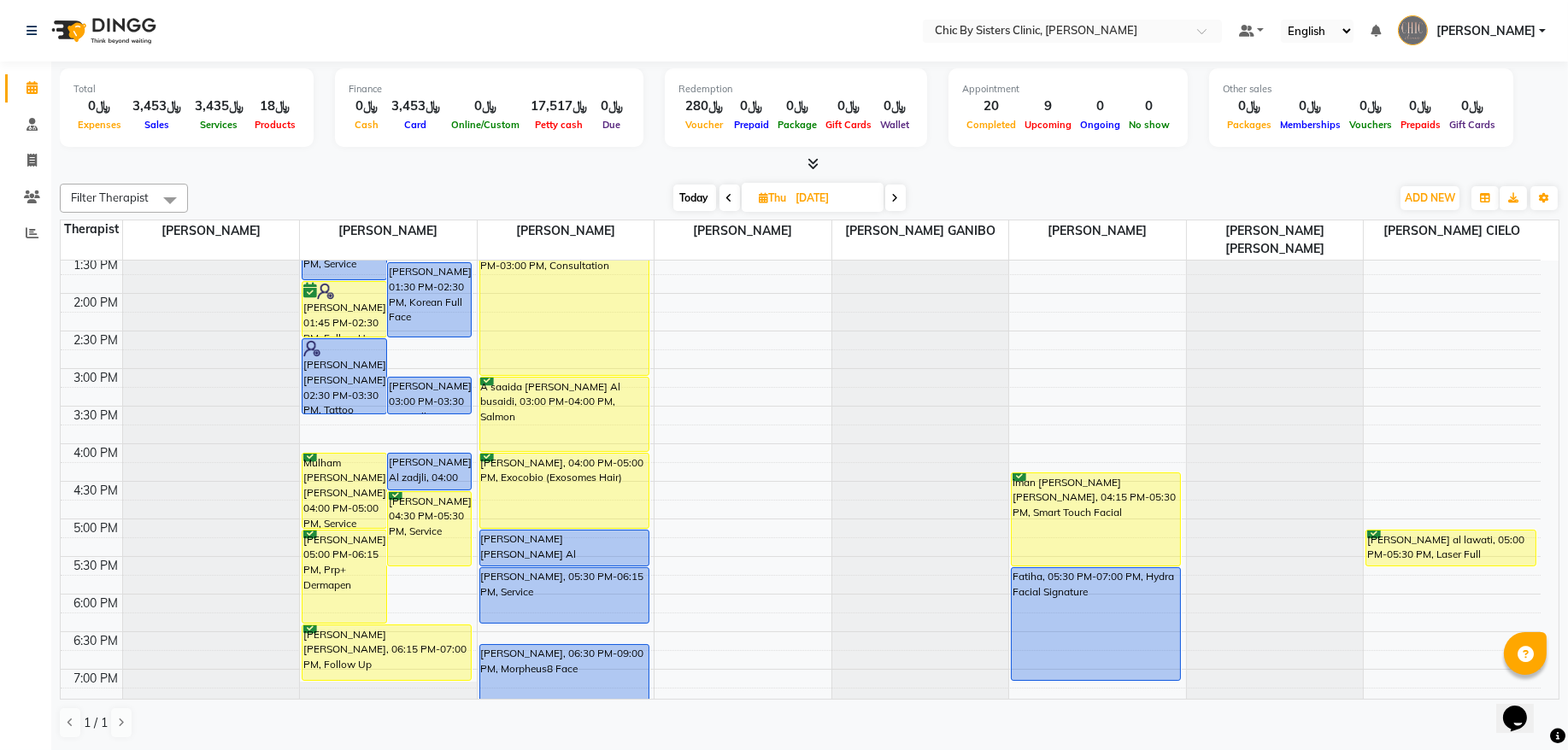
click at [794, 197] on input "[DATE]" at bounding box center [834, 198] width 85 height 26
select select "9"
select select "2025"
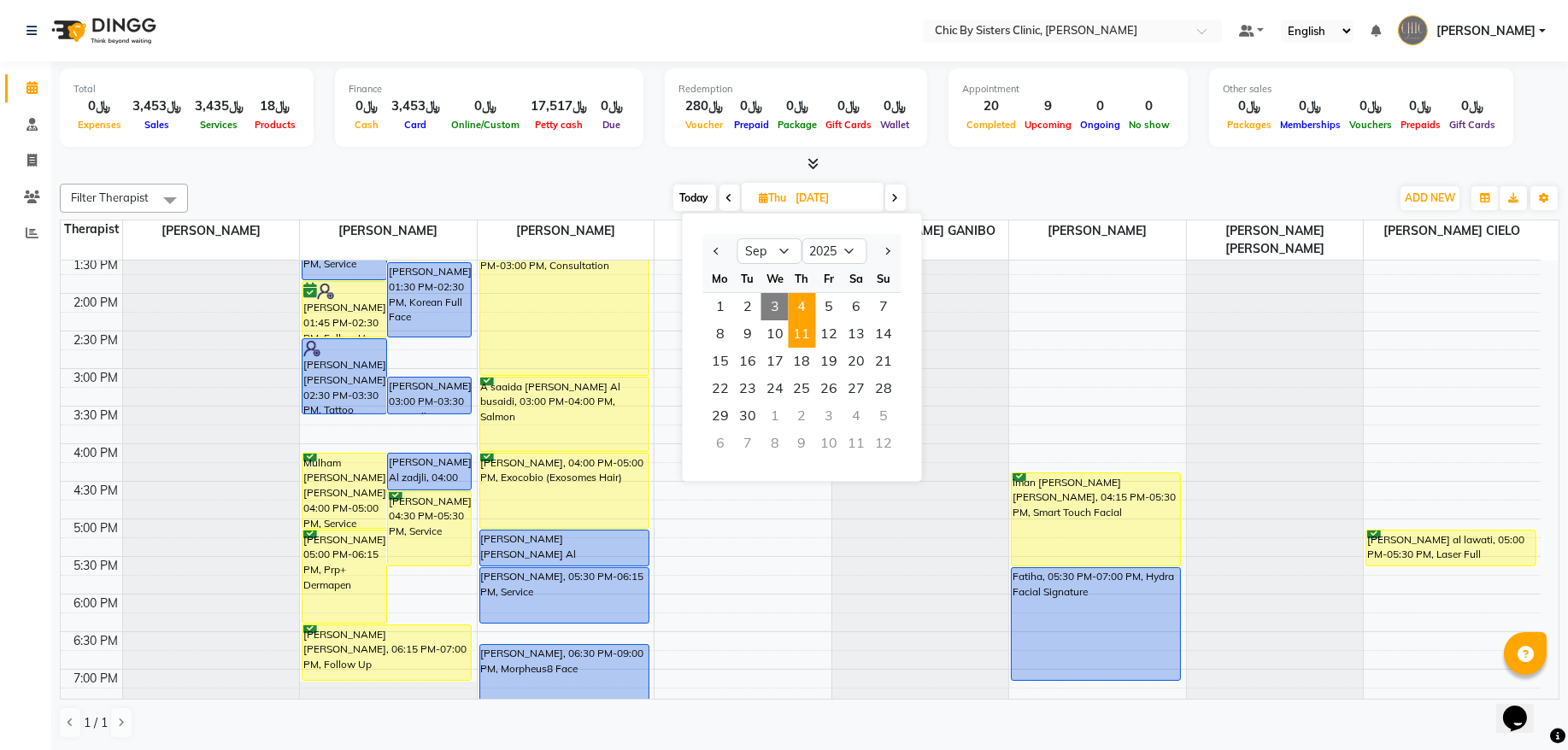
click at [798, 333] on span "11" at bounding box center [802, 334] width 27 height 27
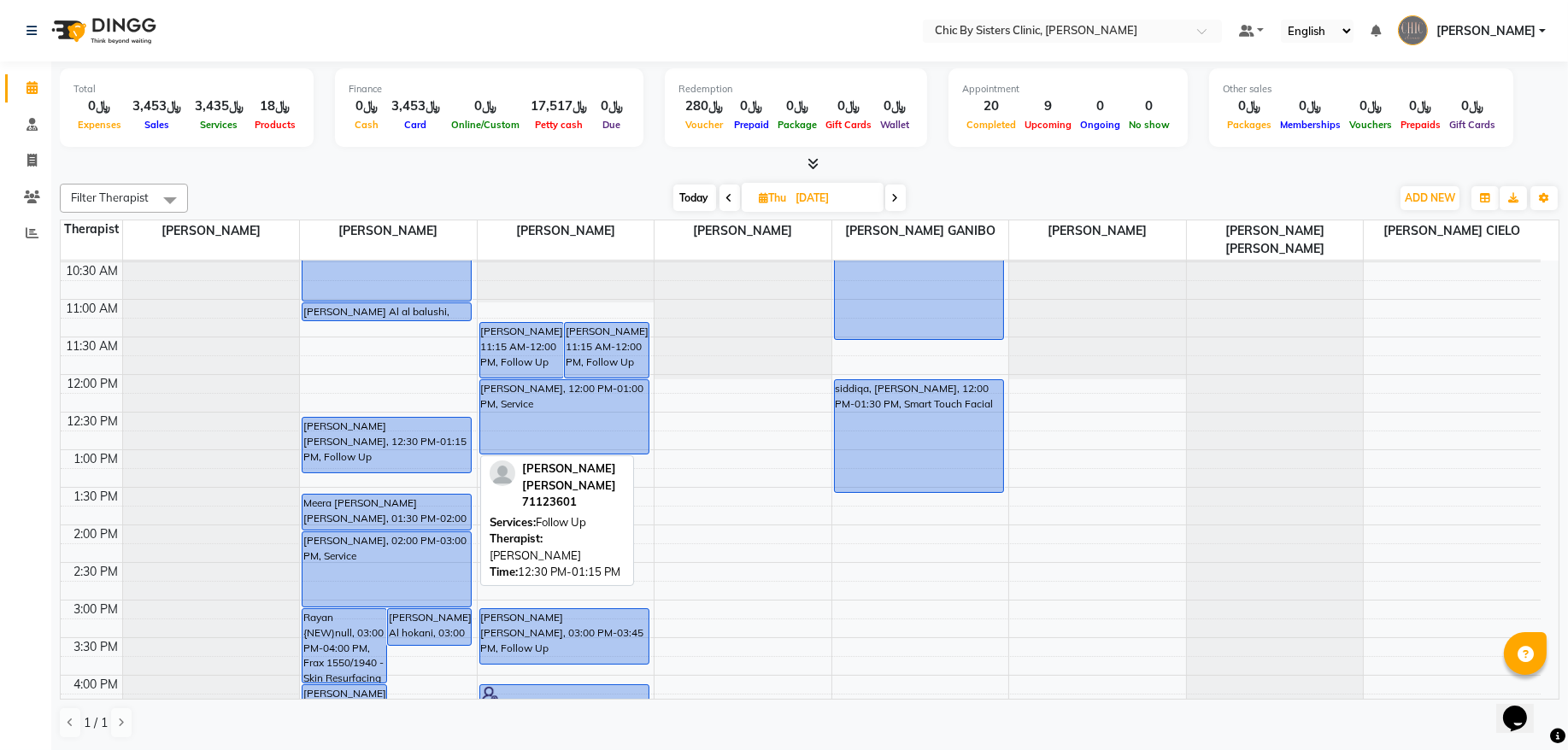
scroll to position [71, 0]
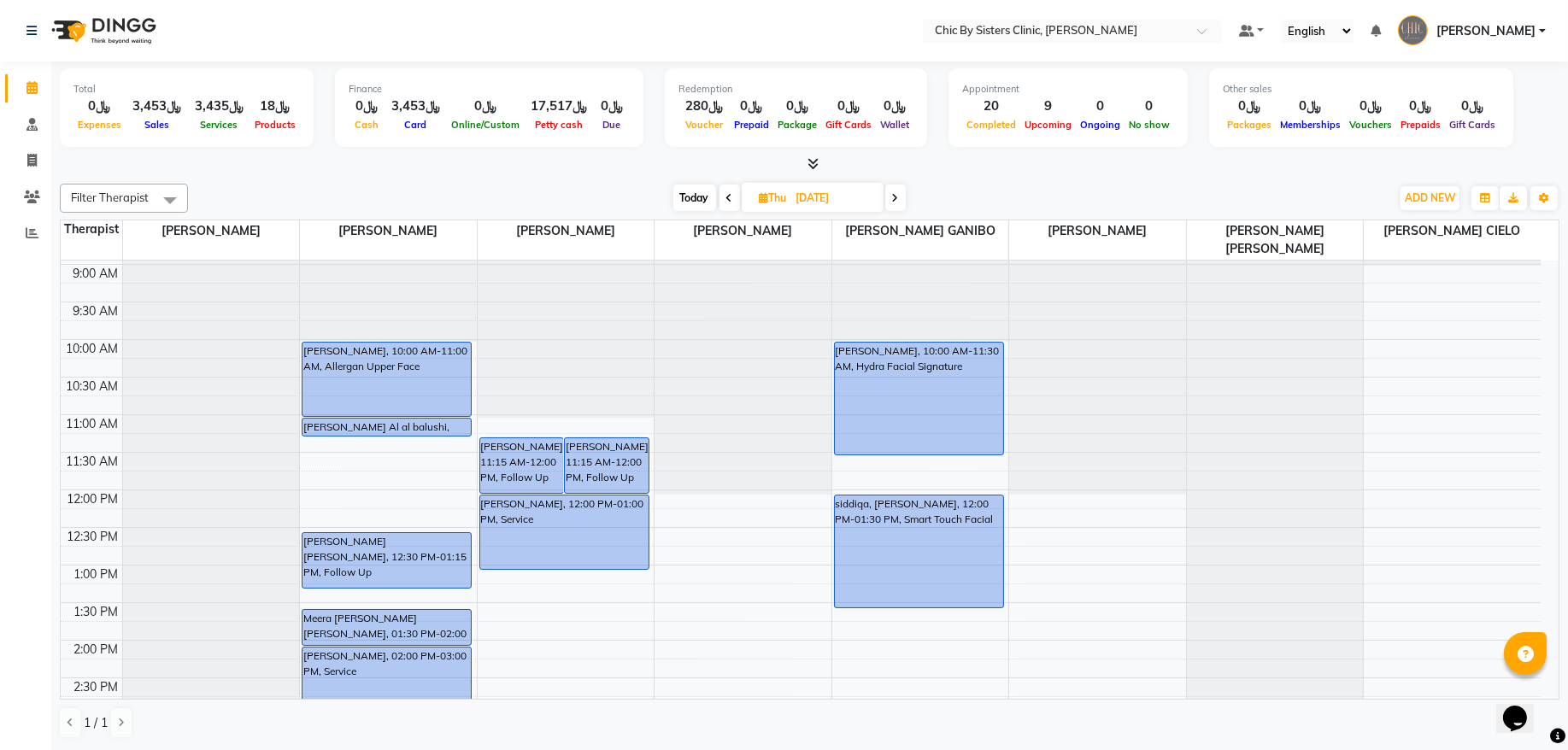
click at [690, 201] on span "Today" at bounding box center [695, 198] width 43 height 26
type input "[DATE]"
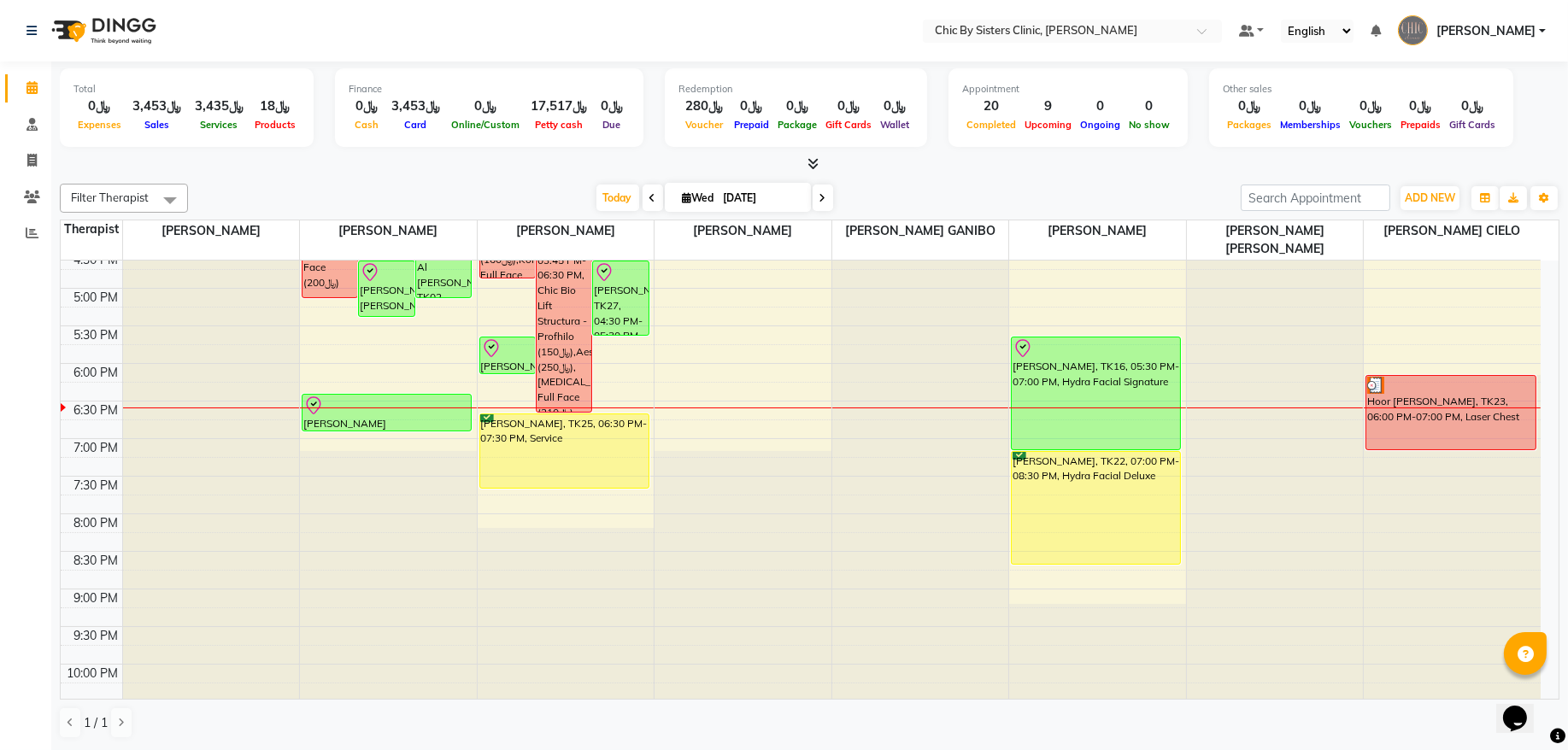
scroll to position [533, 0]
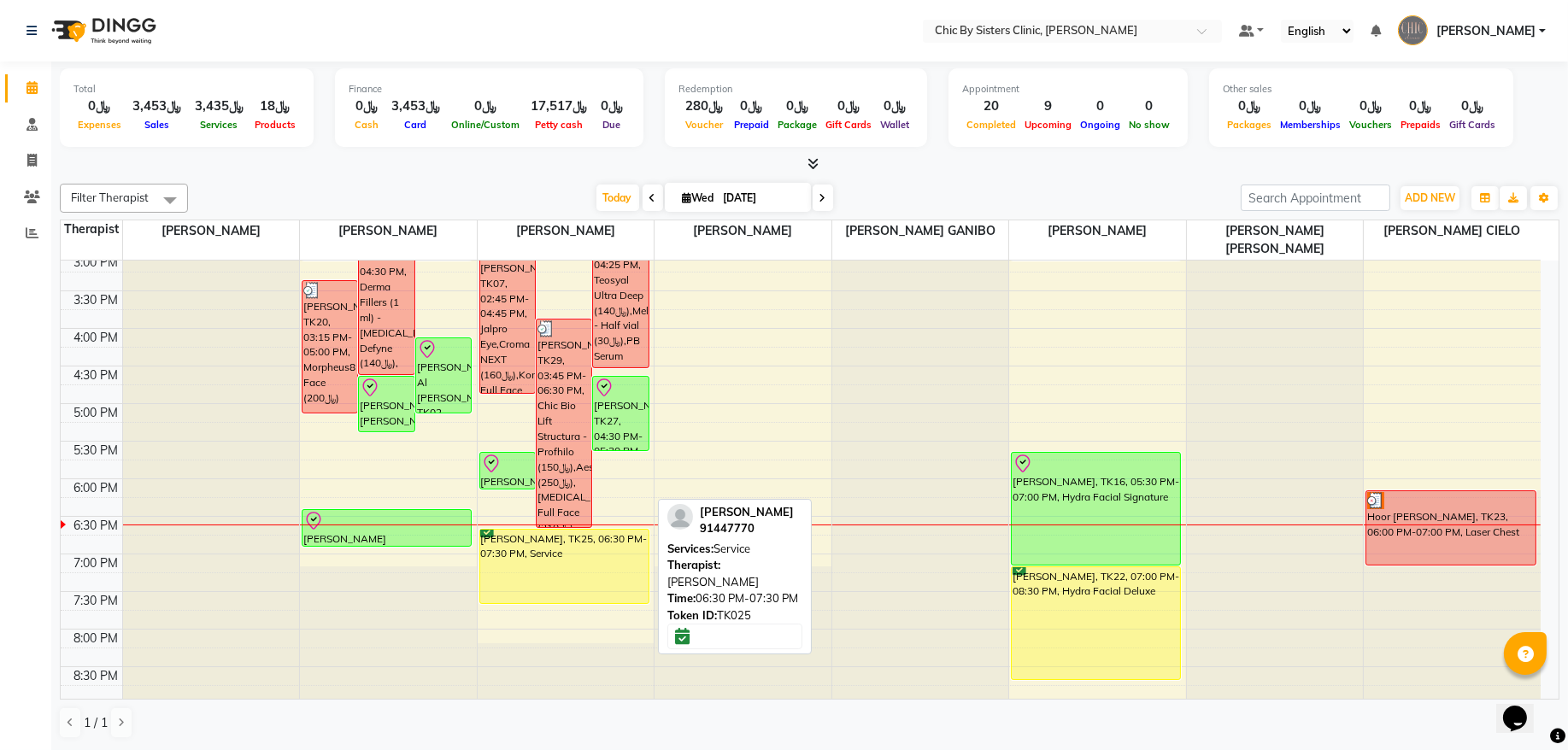
click at [534, 570] on div "[PERSON_NAME], TK25, 06:30 PM-07:30 PM, Service" at bounding box center [564, 566] width 168 height 73
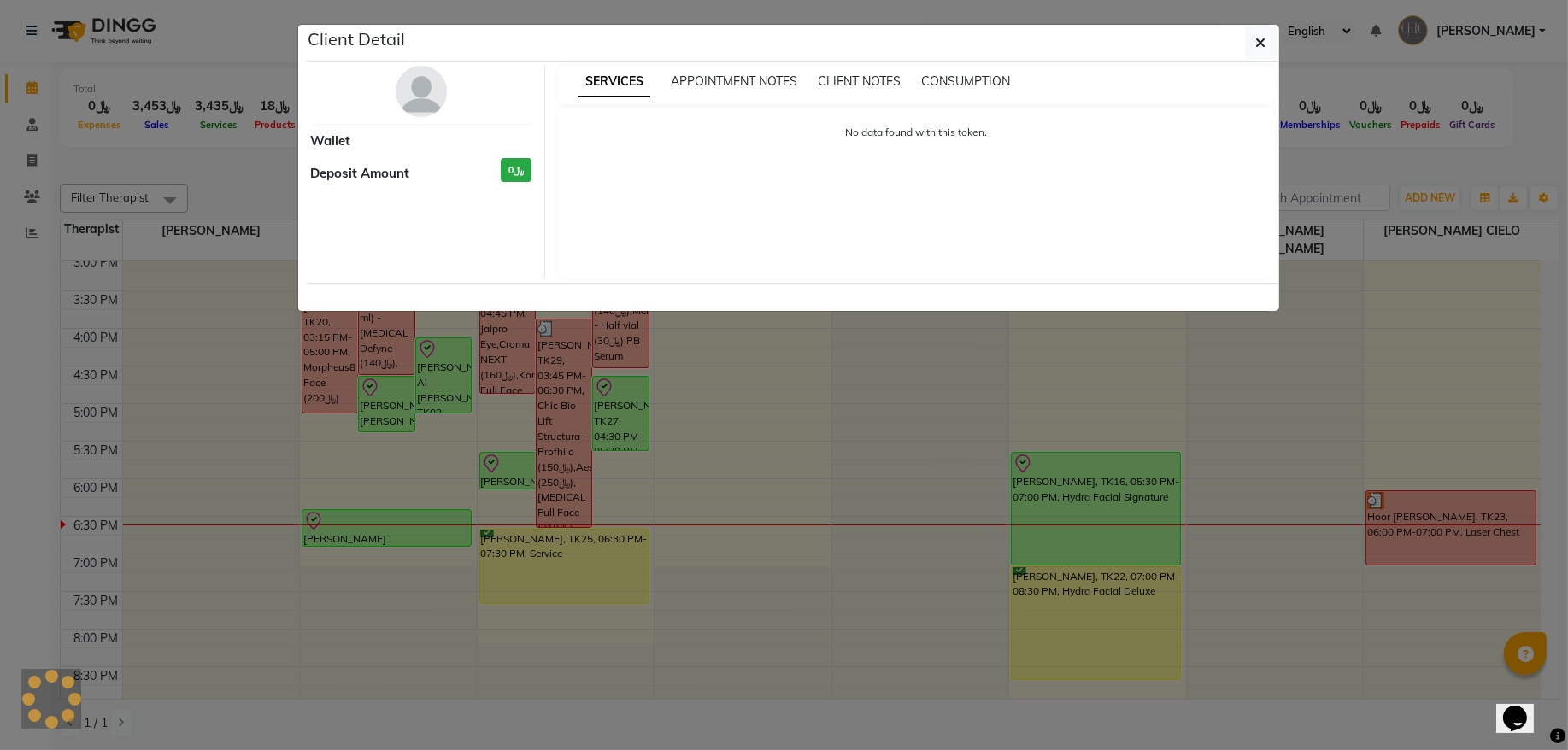
select select "8"
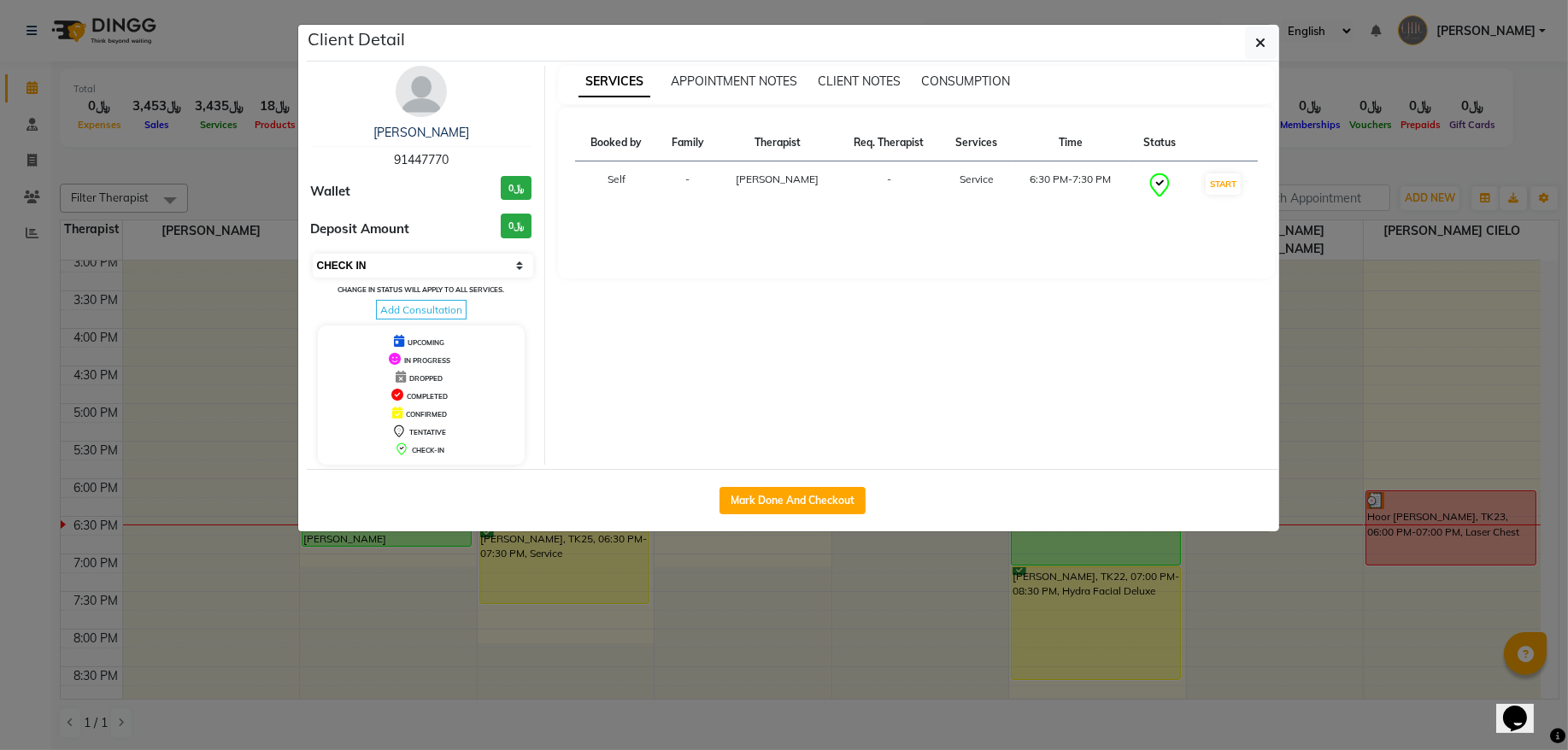
click at [438, 274] on select "Select IN SERVICE CONFIRMED TENTATIVE CHECK IN MARK DONE DROPPED UPCOMING" at bounding box center [423, 265] width 221 height 24
click at [313, 254] on select "Select IN SERVICE CONFIRMED TENTATIVE CHECK IN MARK DONE DROPPED UPCOMING" at bounding box center [423, 265] width 221 height 24
click at [1253, 50] on button "button" at bounding box center [1262, 42] width 33 height 33
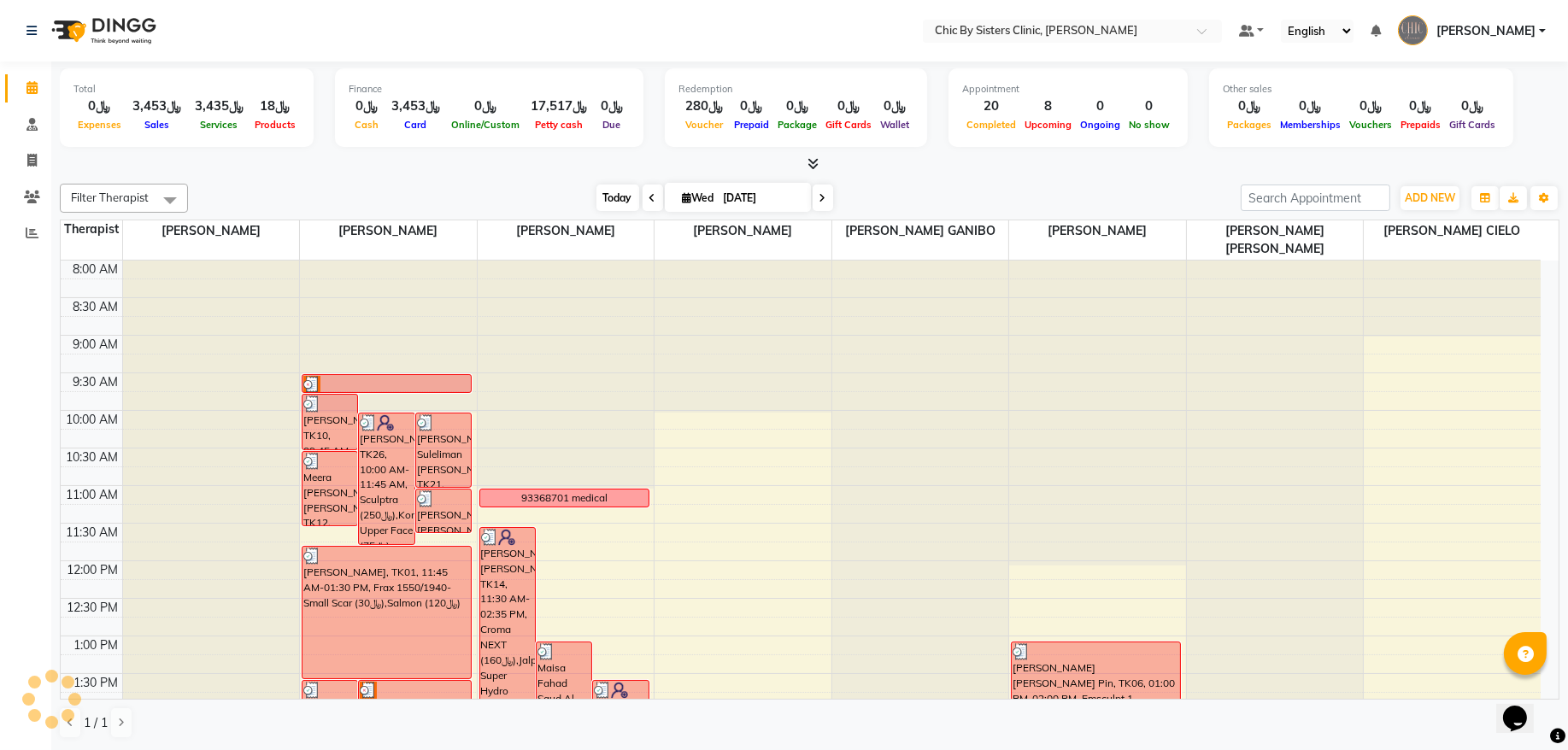
click at [623, 197] on span "Today" at bounding box center [618, 198] width 43 height 26
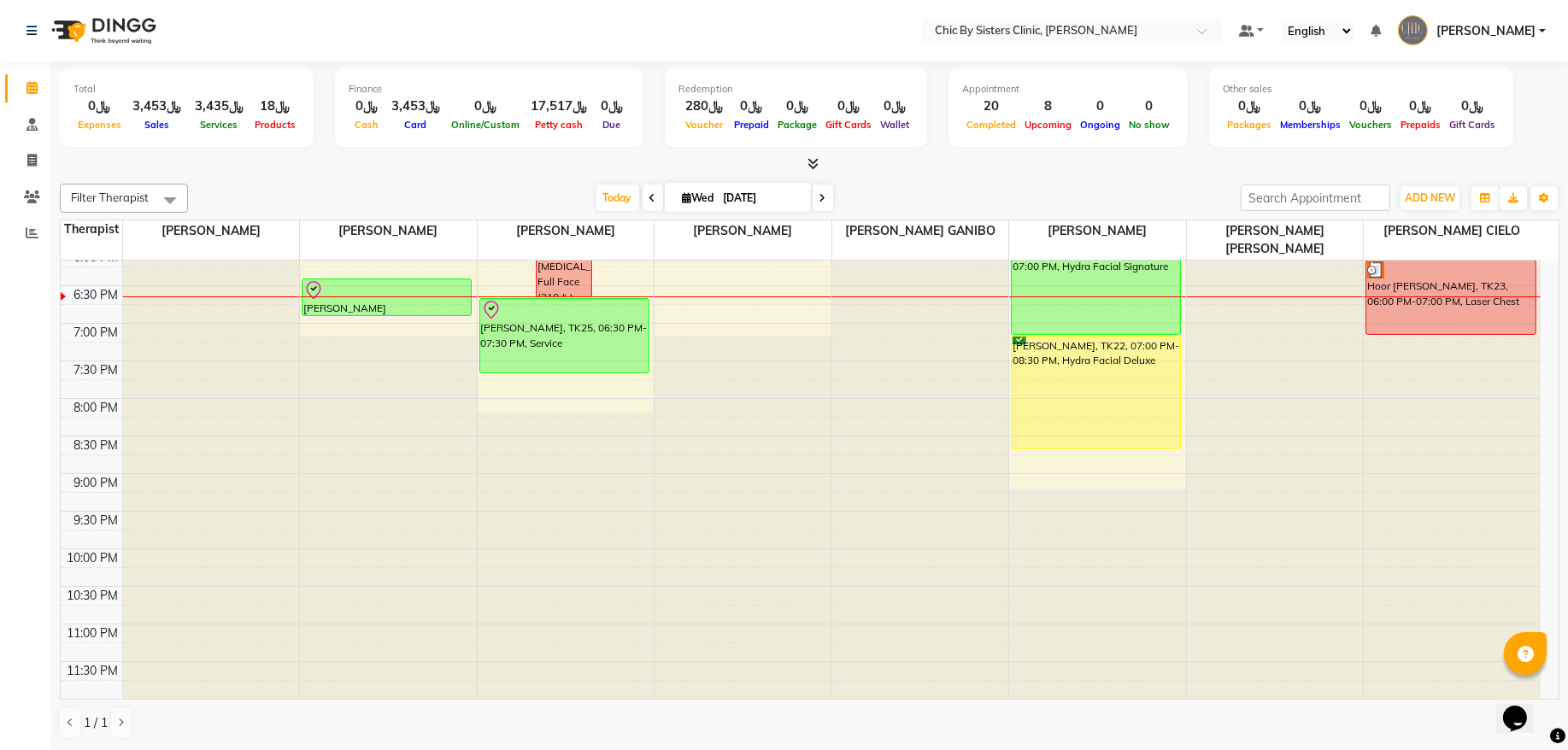
scroll to position [649, 0]
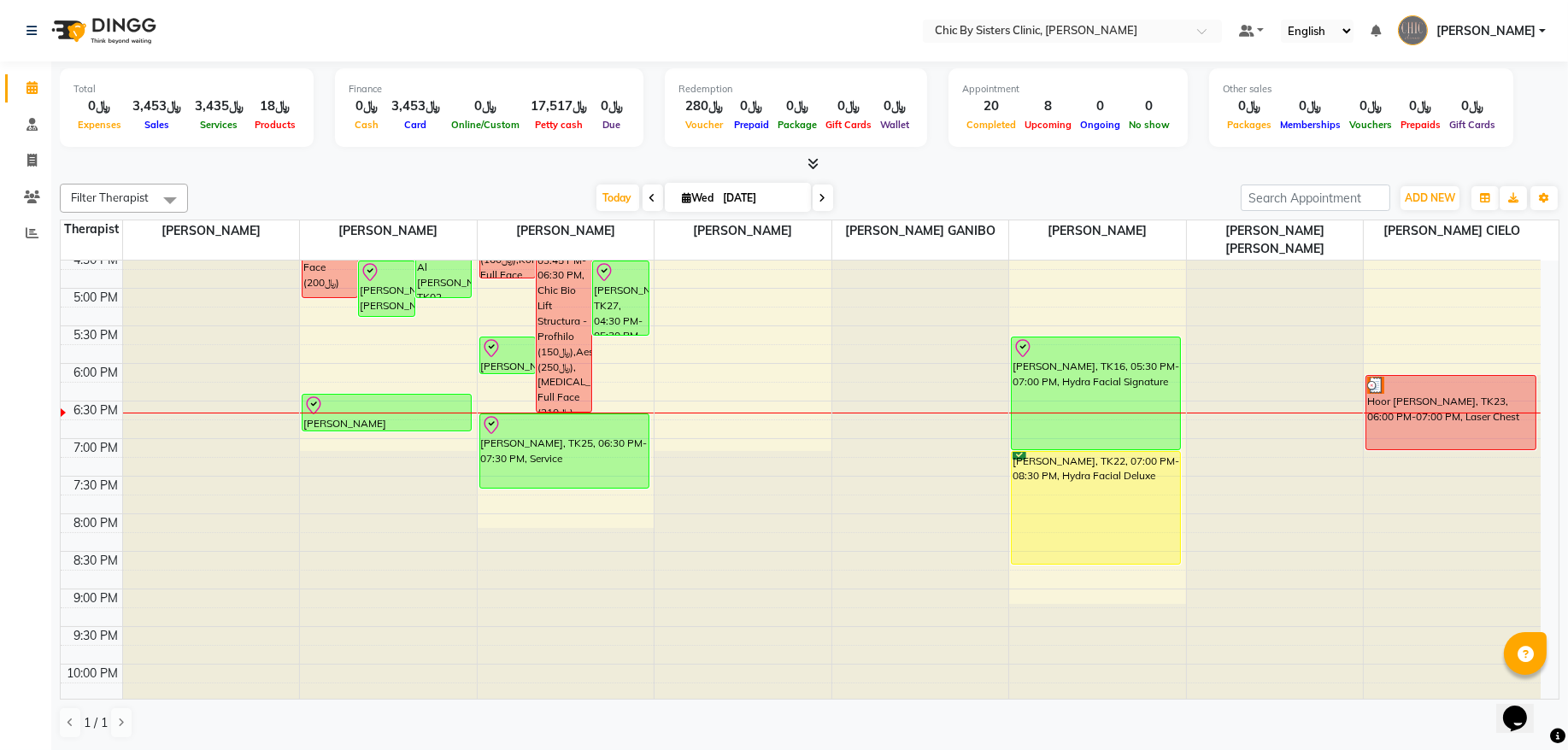
click at [817, 190] on span at bounding box center [822, 198] width 20 height 26
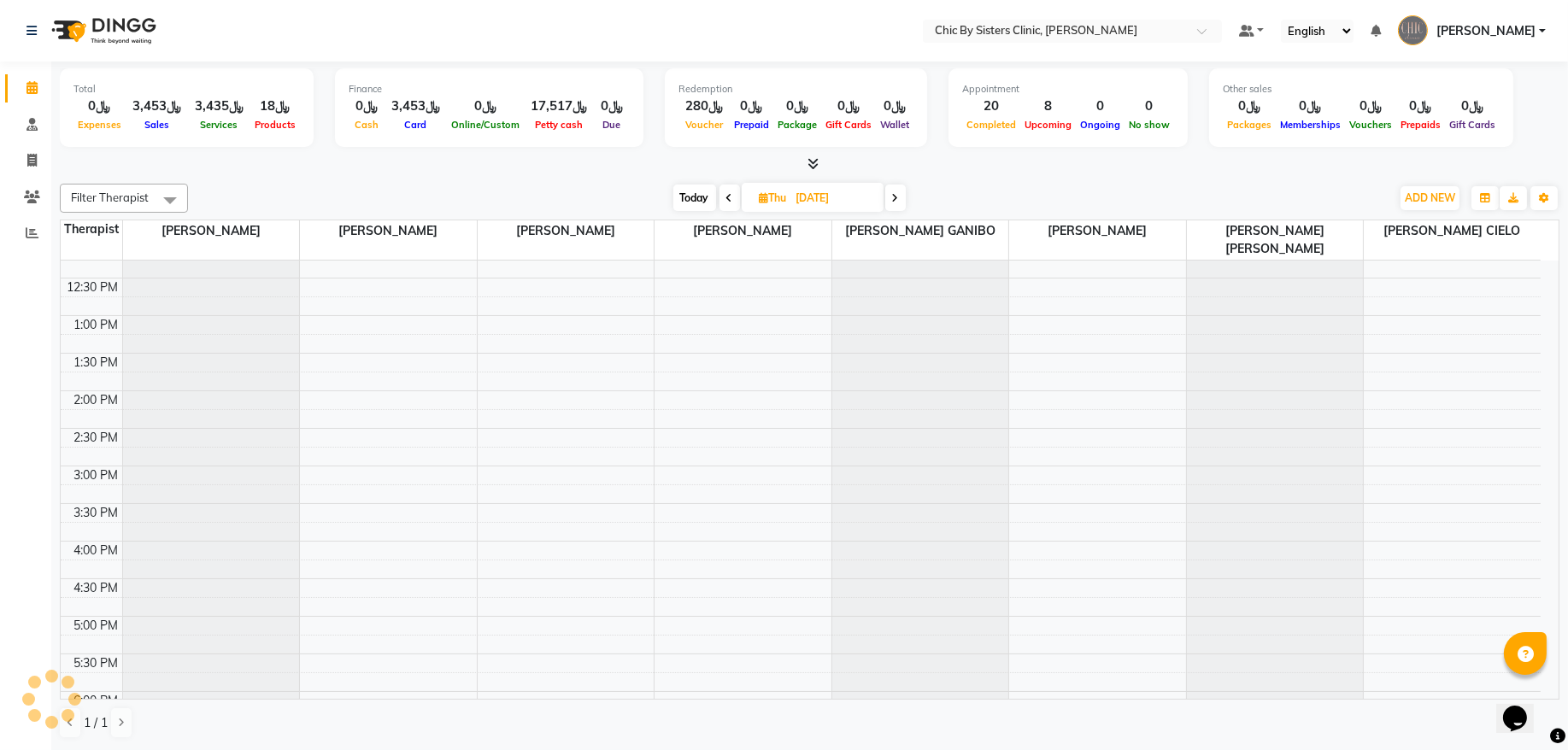
scroll to position [187, 0]
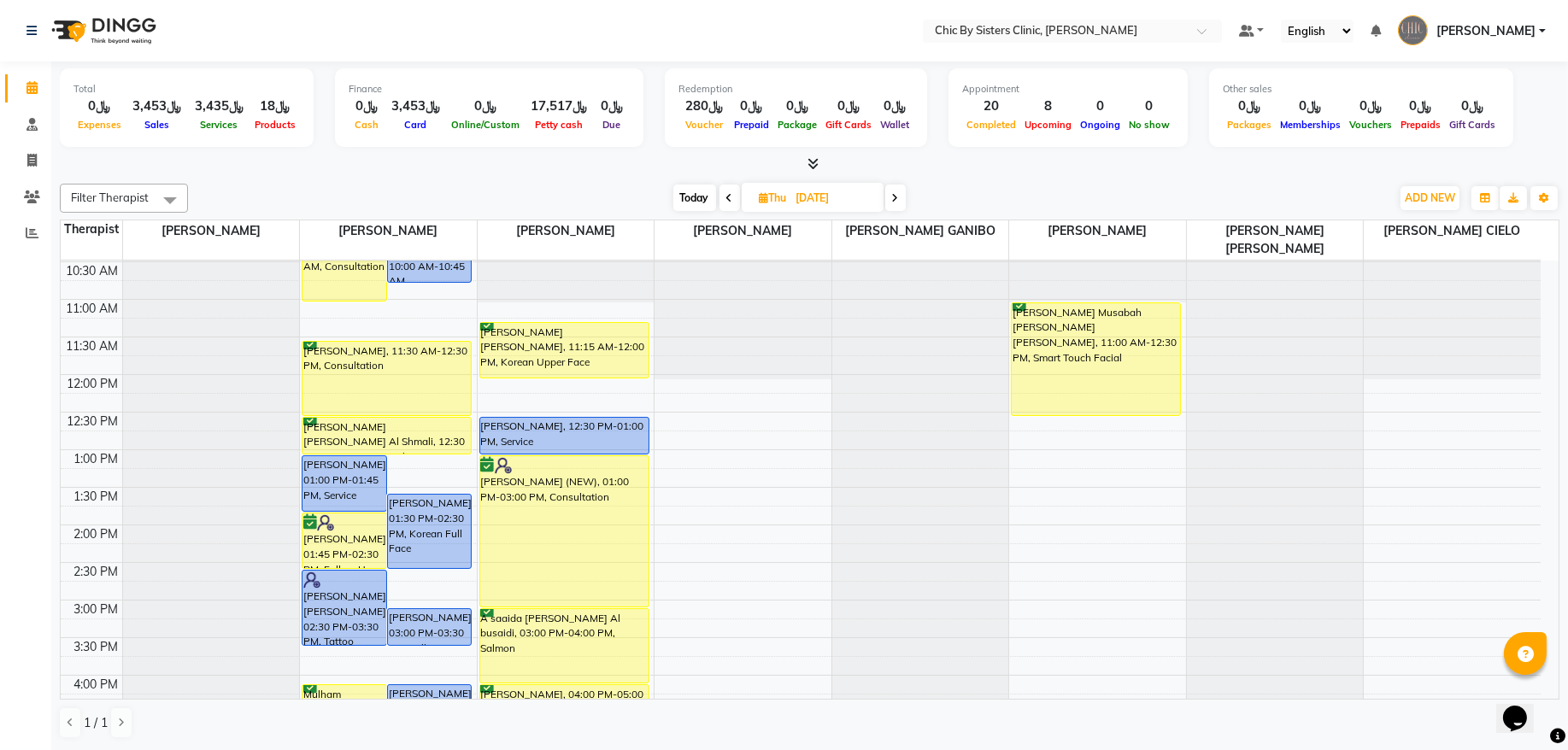
click at [696, 195] on span "Today" at bounding box center [695, 198] width 43 height 26
type input "[DATE]"
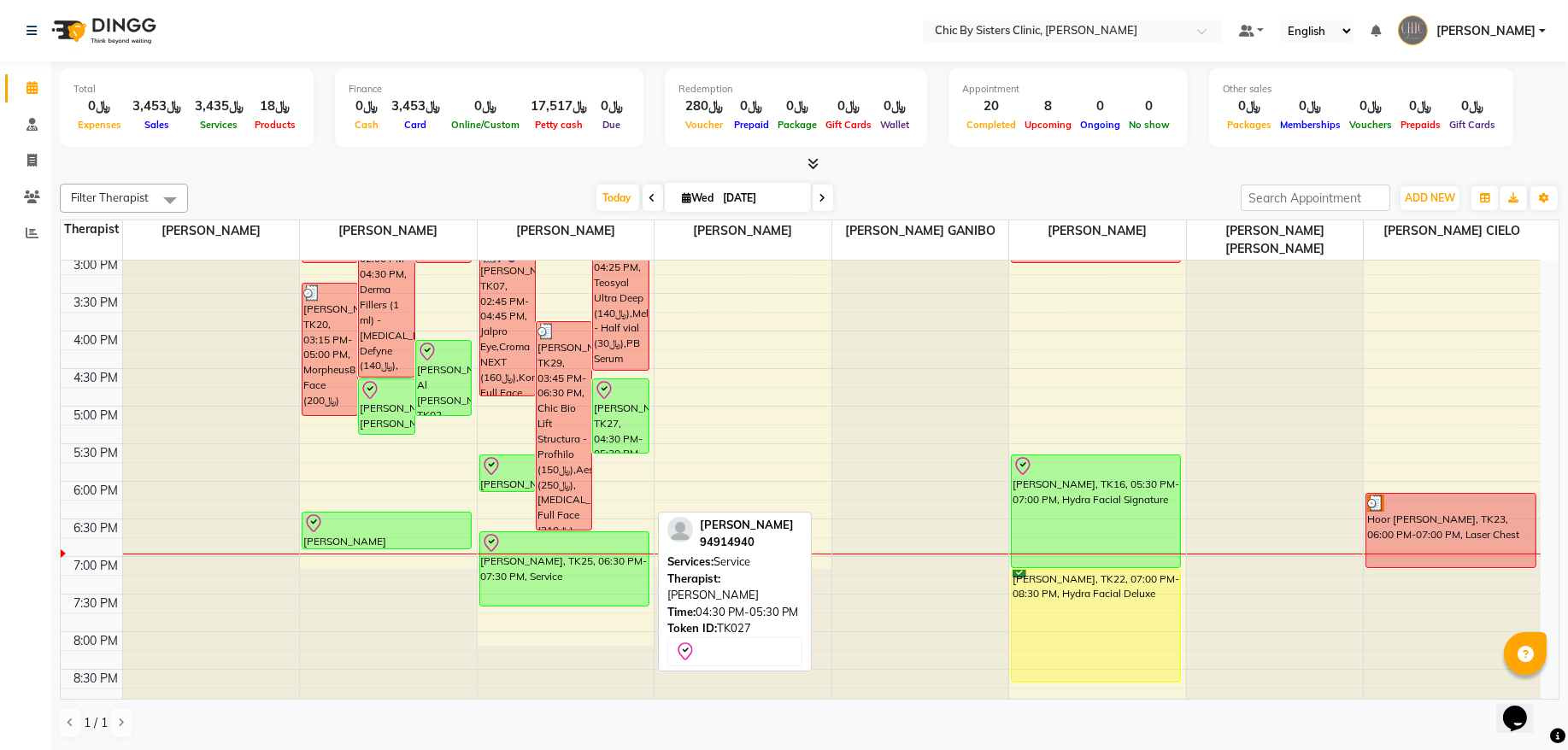
scroll to position [533, 0]
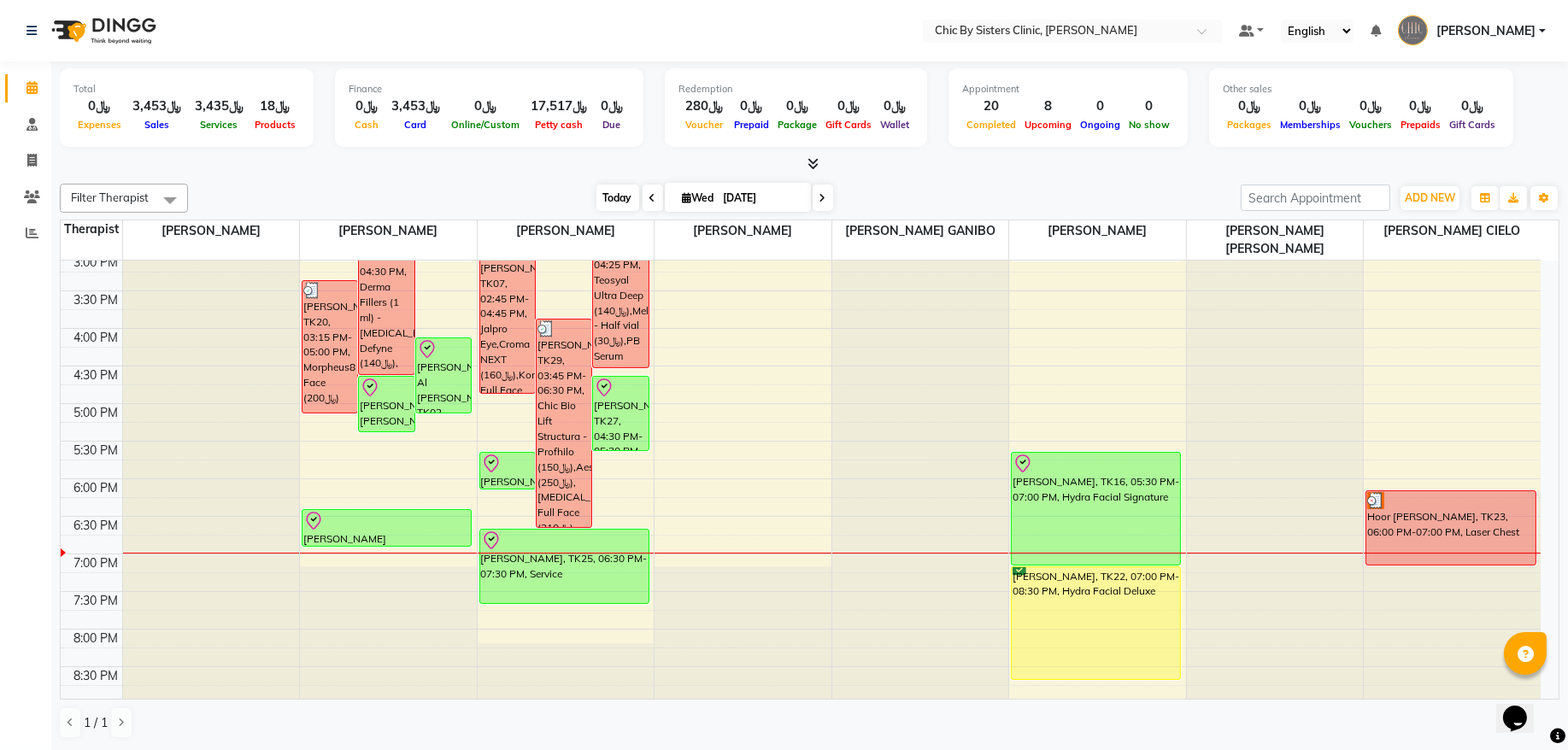
click at [600, 202] on span "Today" at bounding box center [618, 198] width 43 height 26
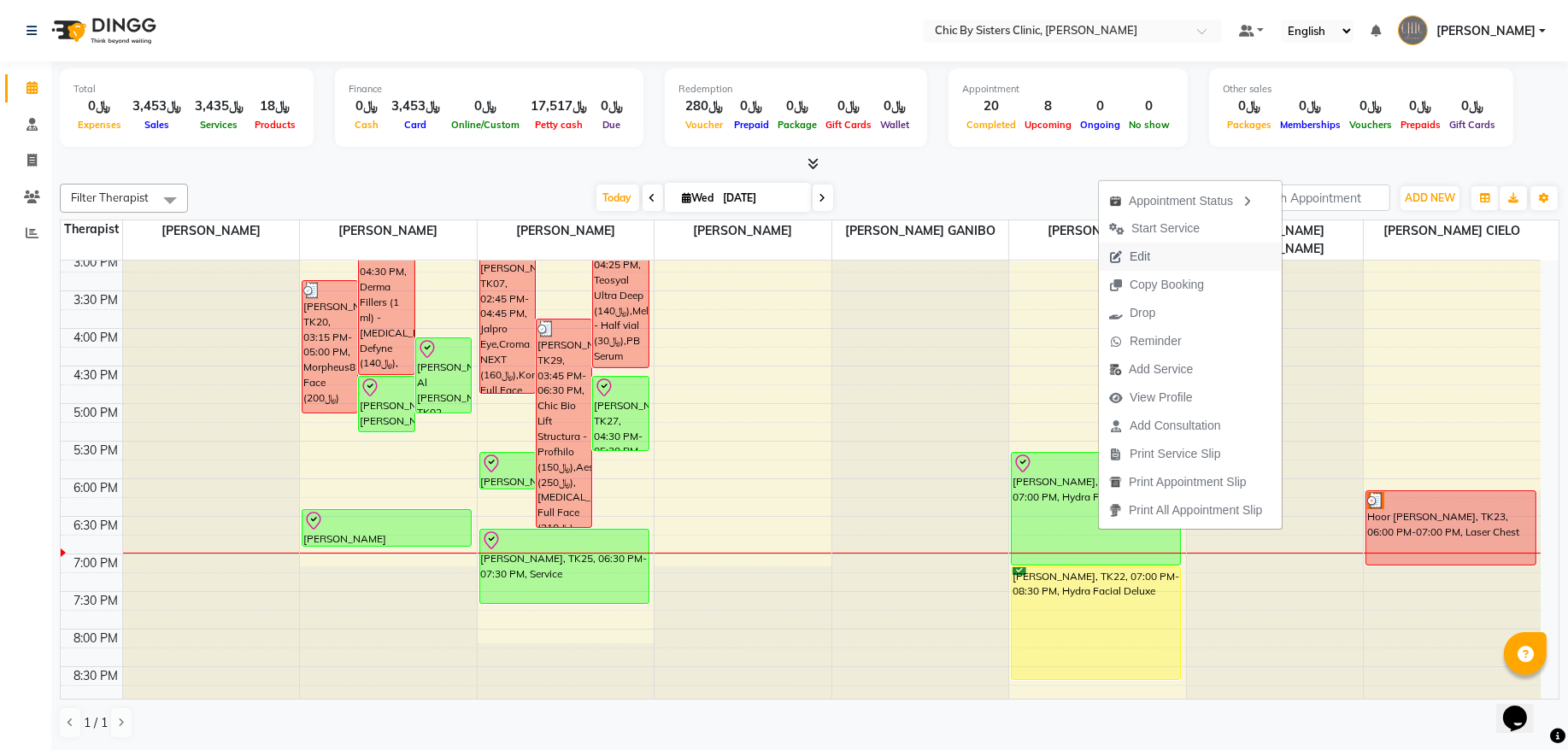
click at [1165, 261] on button "Edit" at bounding box center [1191, 257] width 183 height 28
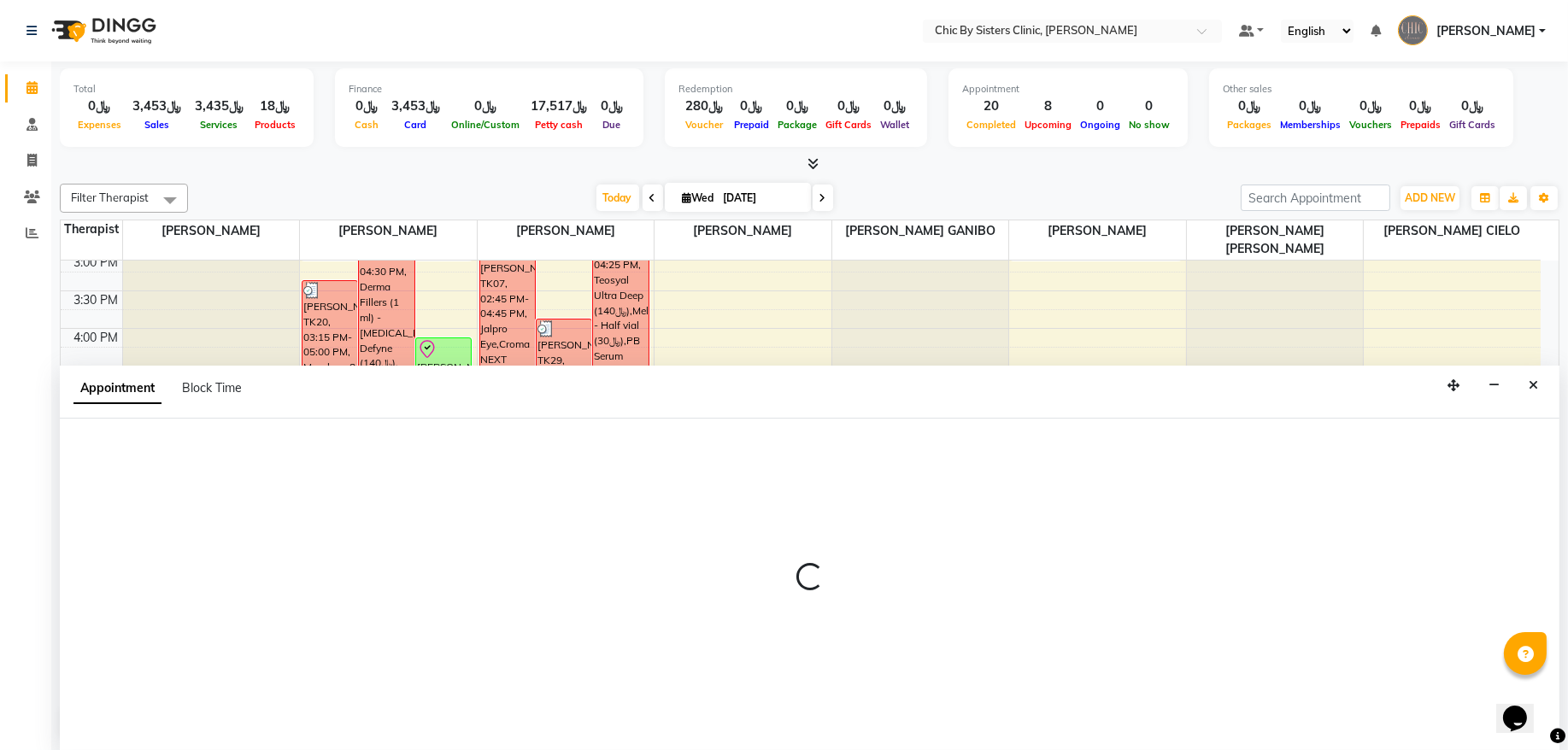
select select "tentative"
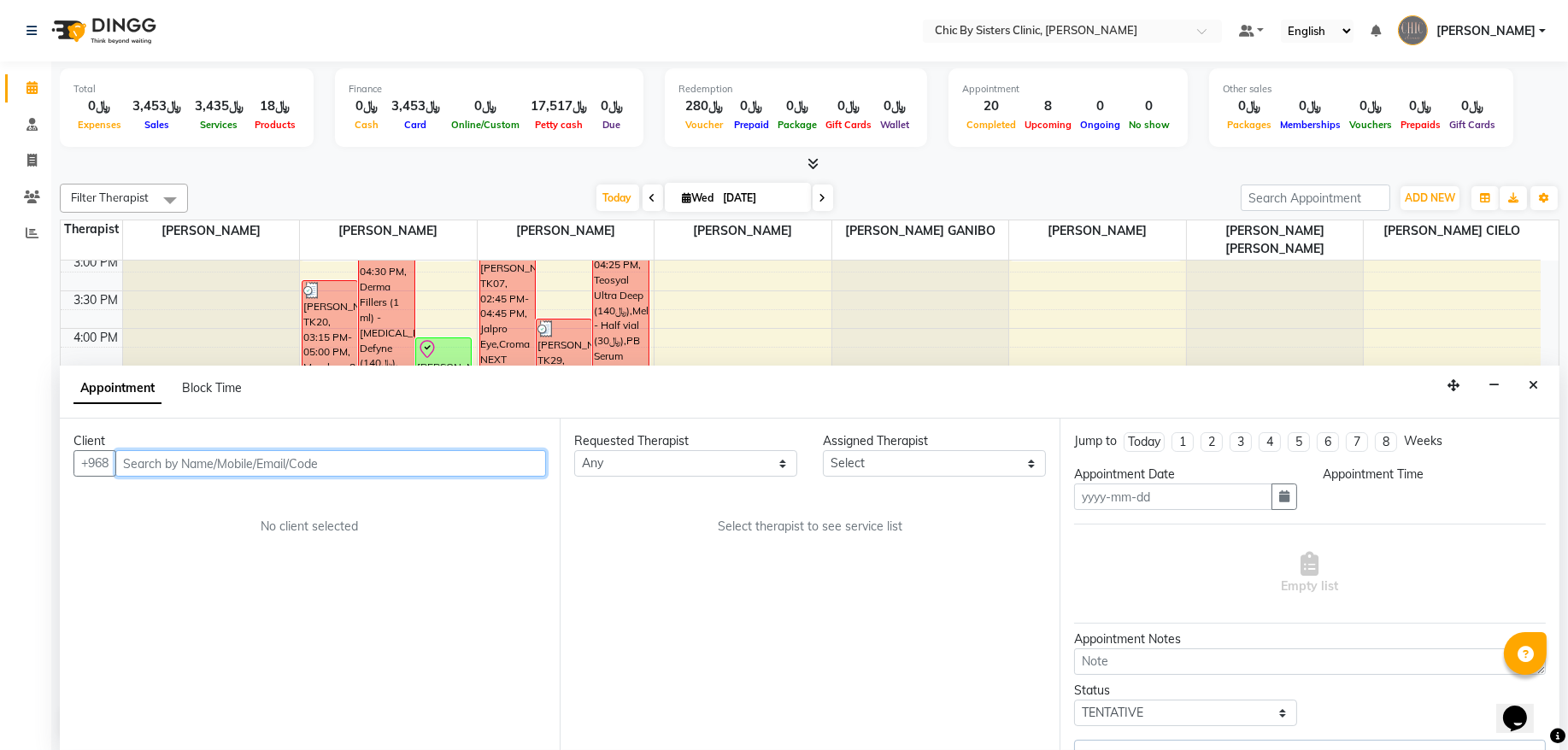
type input "[DATE]"
select select "check-in"
select select "1050"
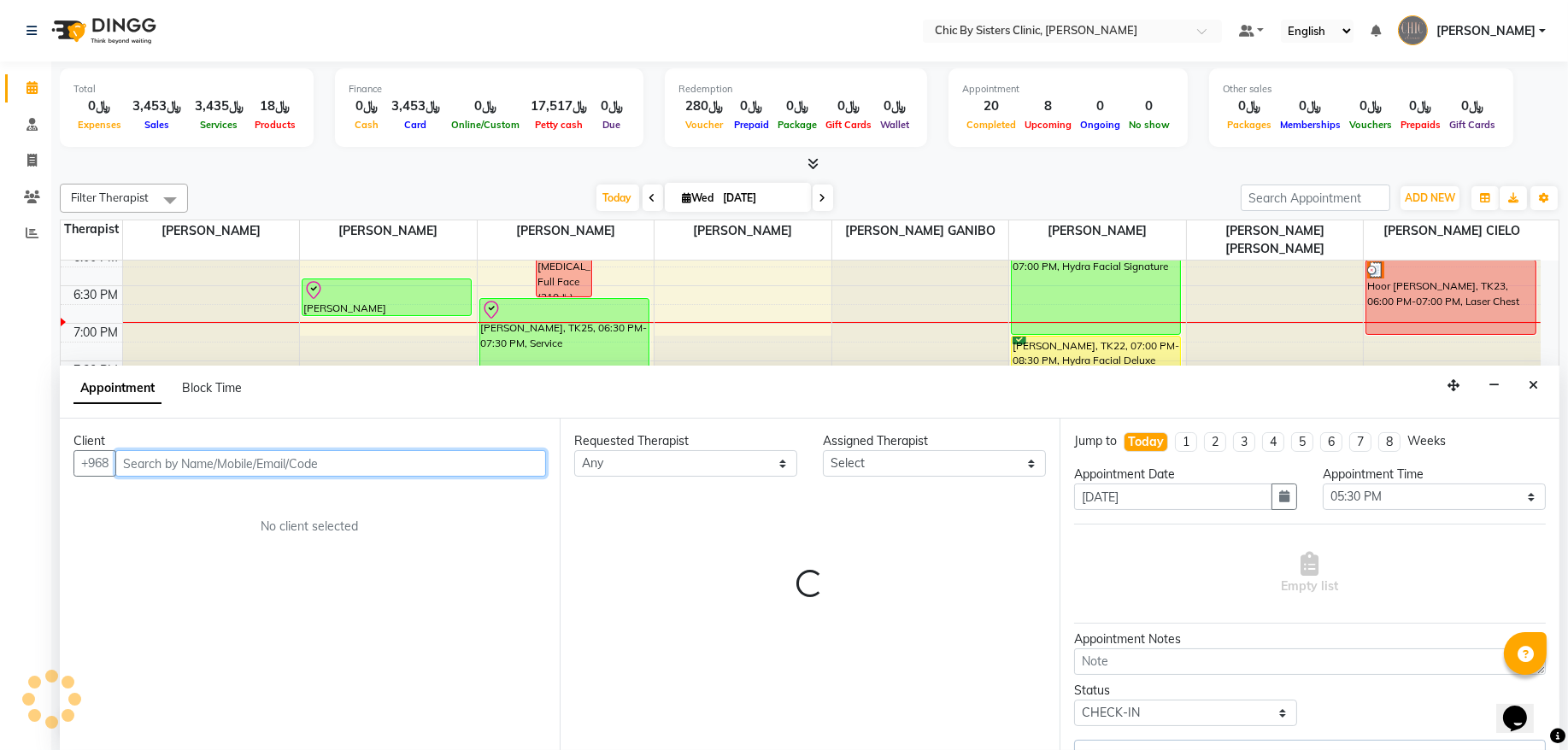
select select "49183"
select select "3125"
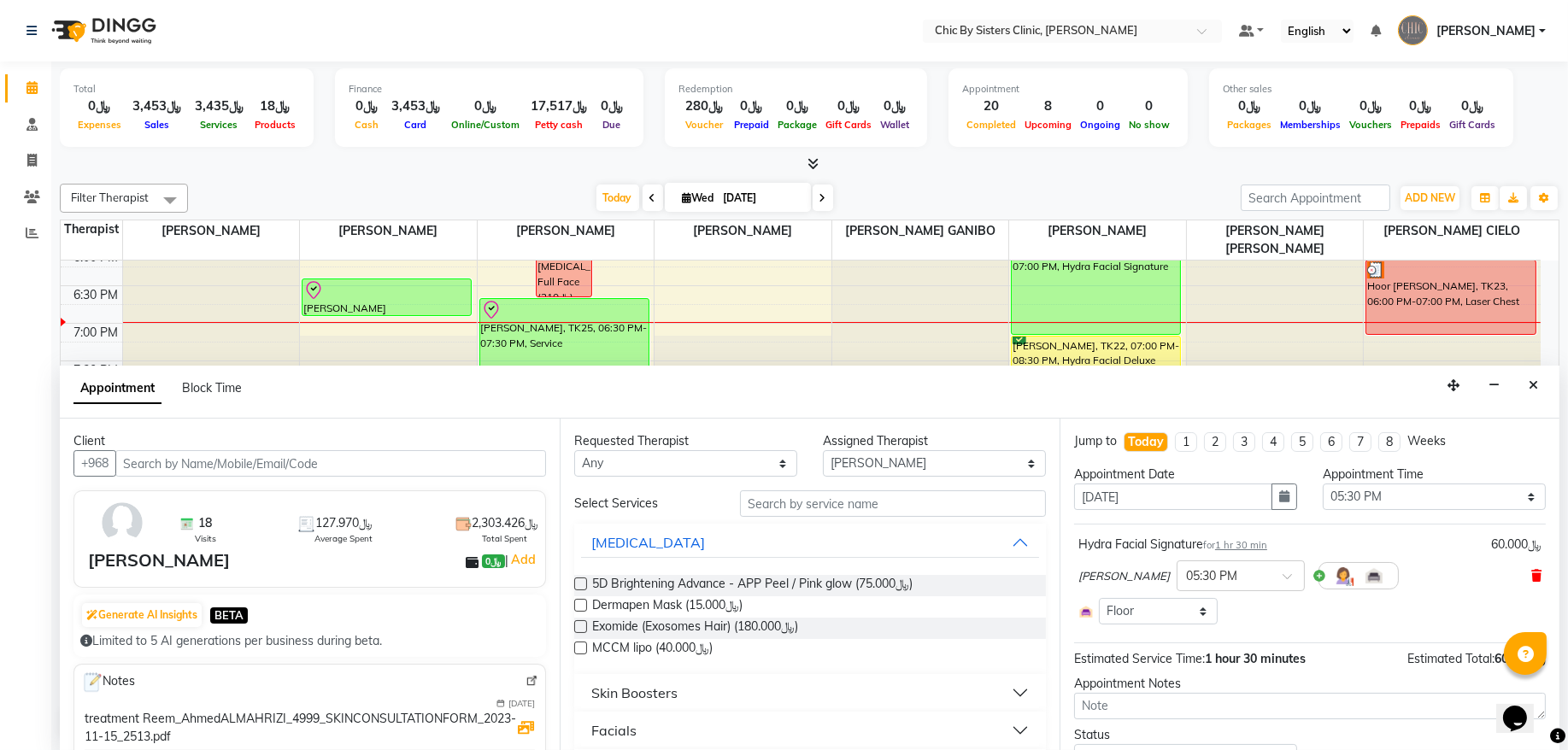
click at [1532, 570] on span at bounding box center [1537, 577] width 11 height 18
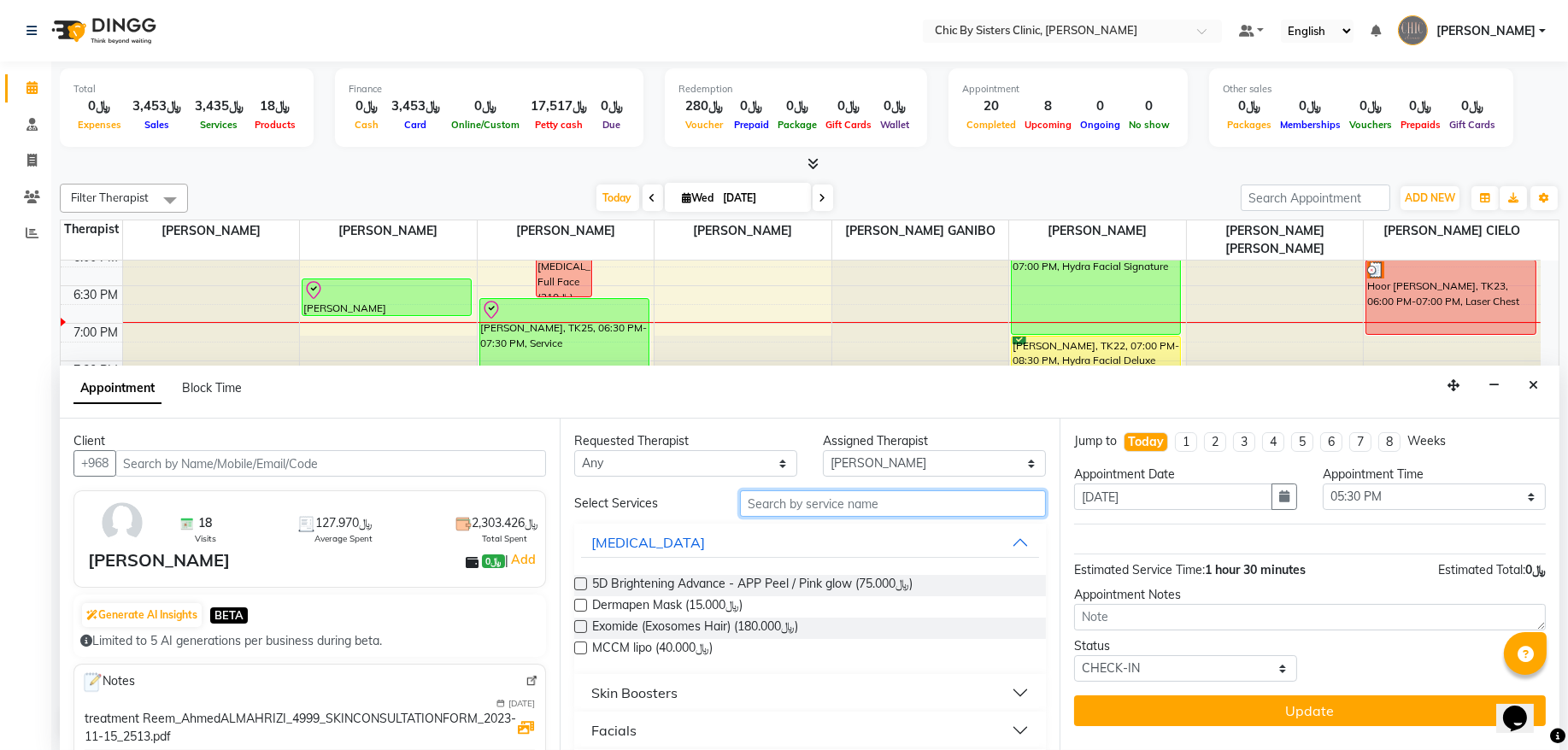
click at [939, 508] on input "text" at bounding box center [894, 504] width 306 height 26
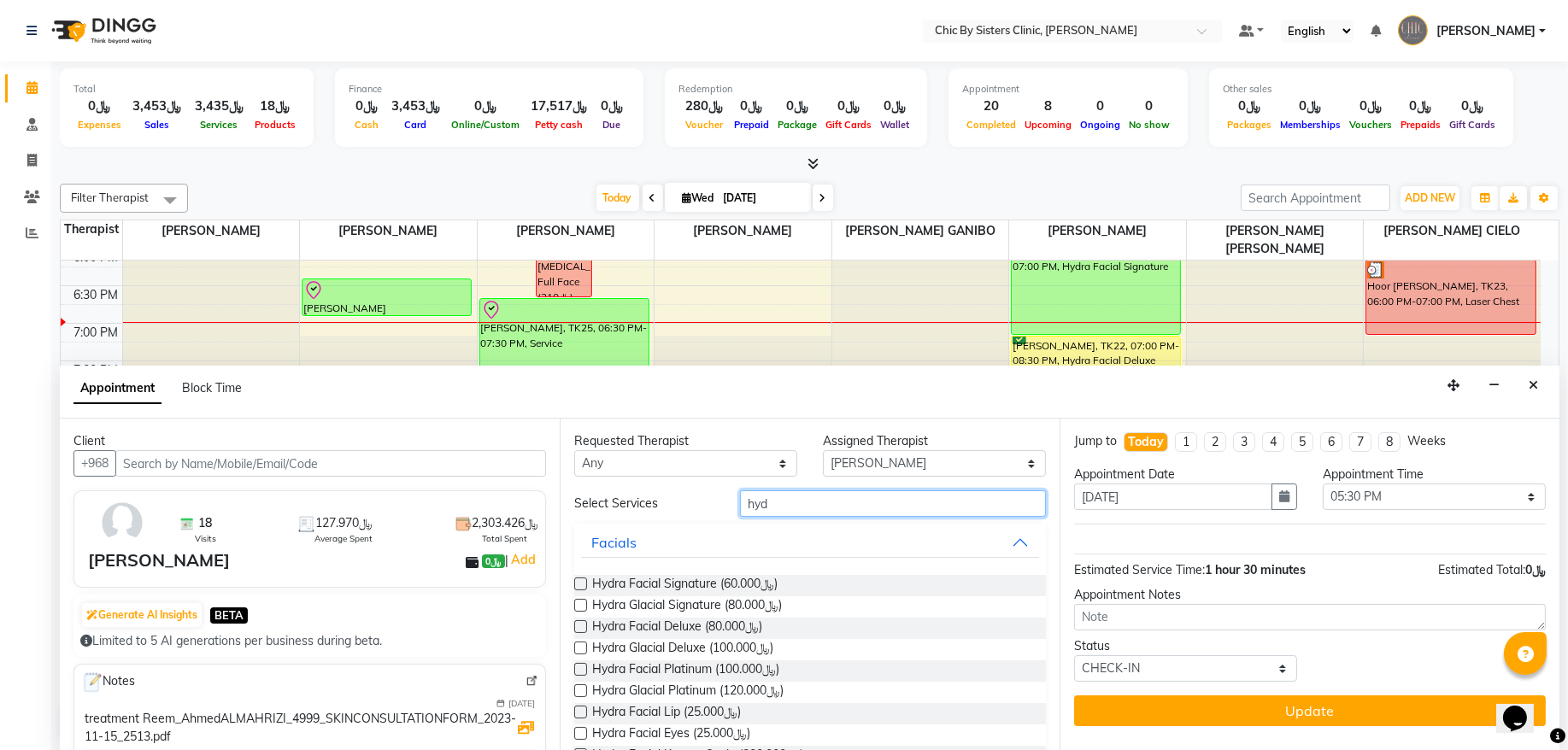
type input "hyd"
click at [585, 627] on label at bounding box center [580, 627] width 13 height 13
click at [585, 627] on input "checkbox" at bounding box center [579, 629] width 11 height 11
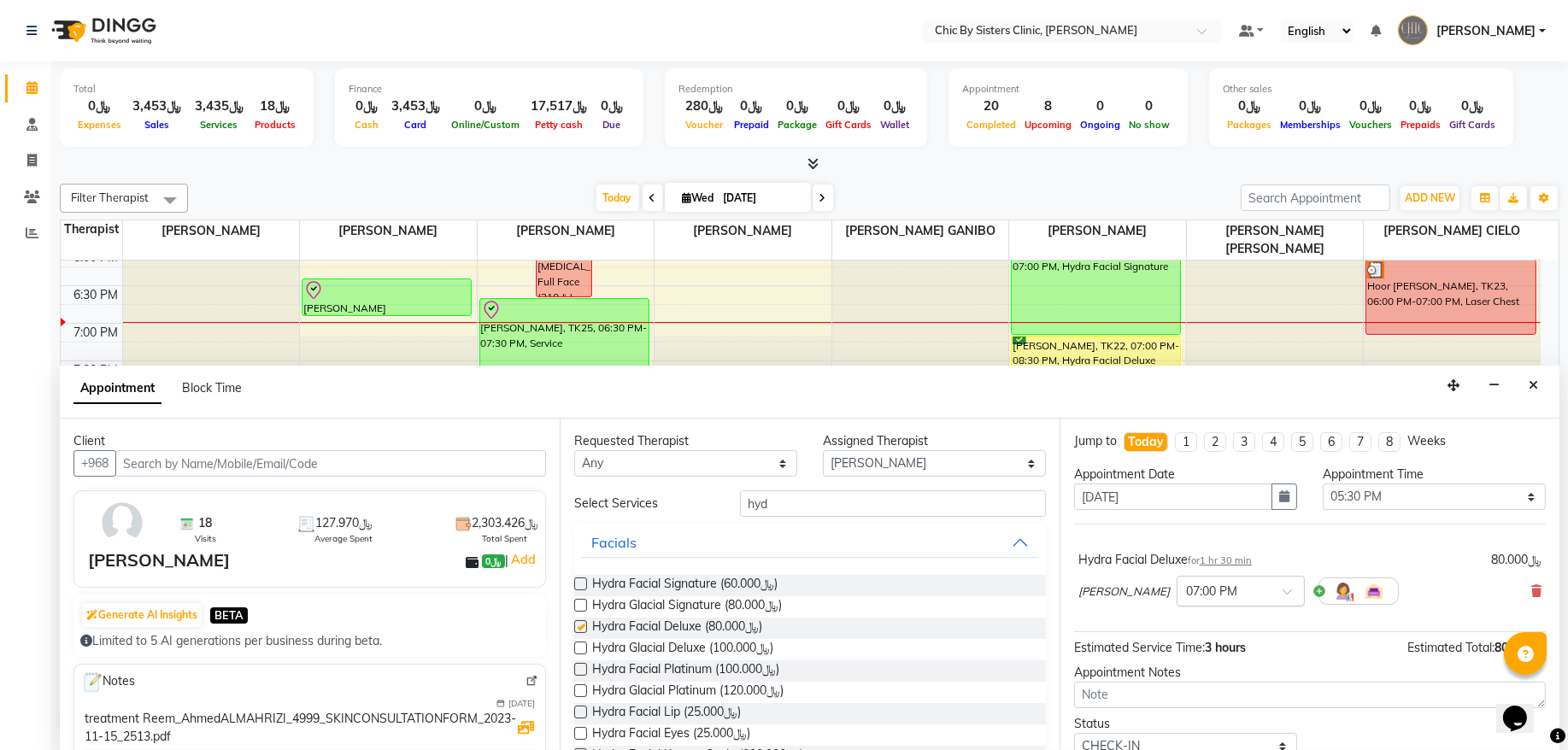
checkbox input "false"
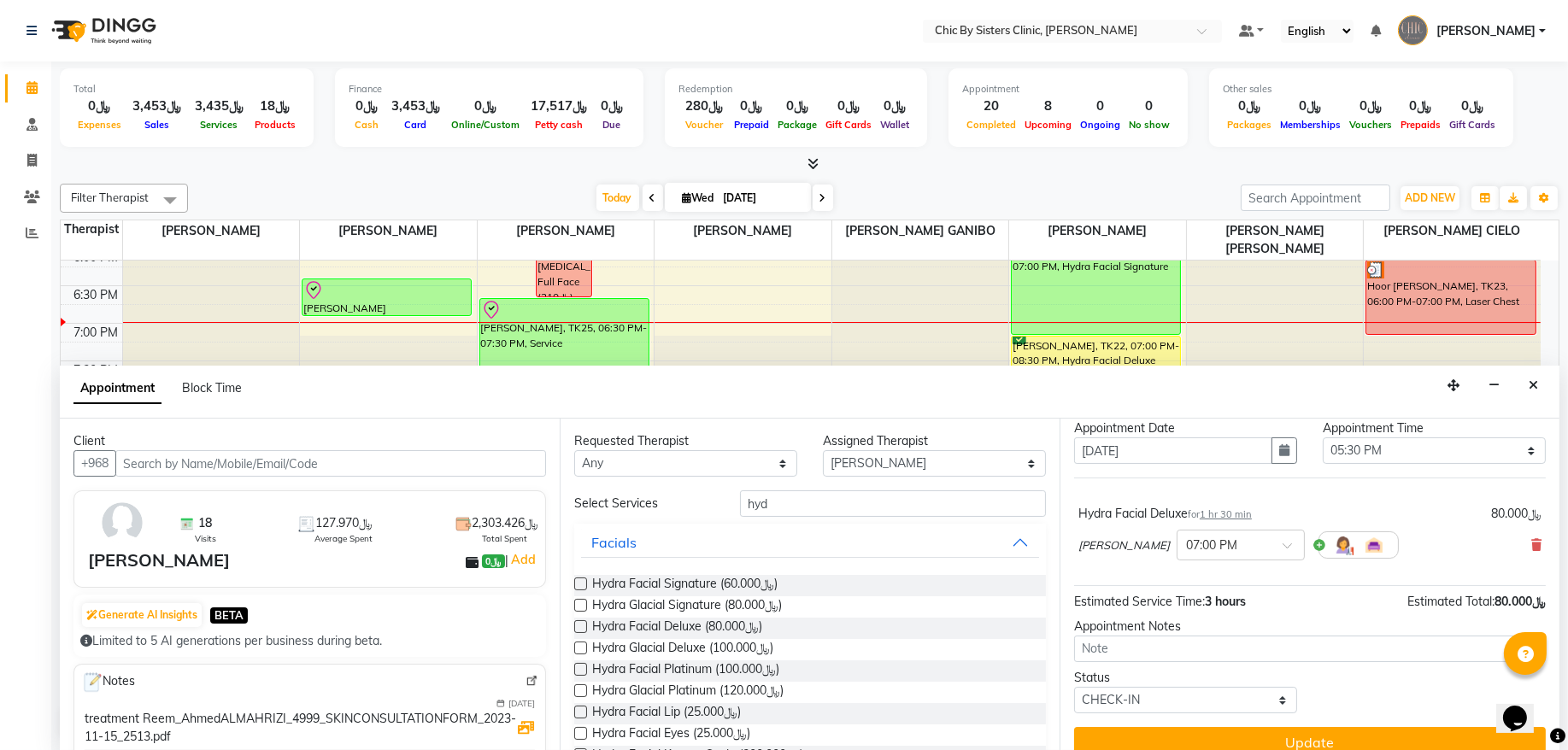
scroll to position [70, 0]
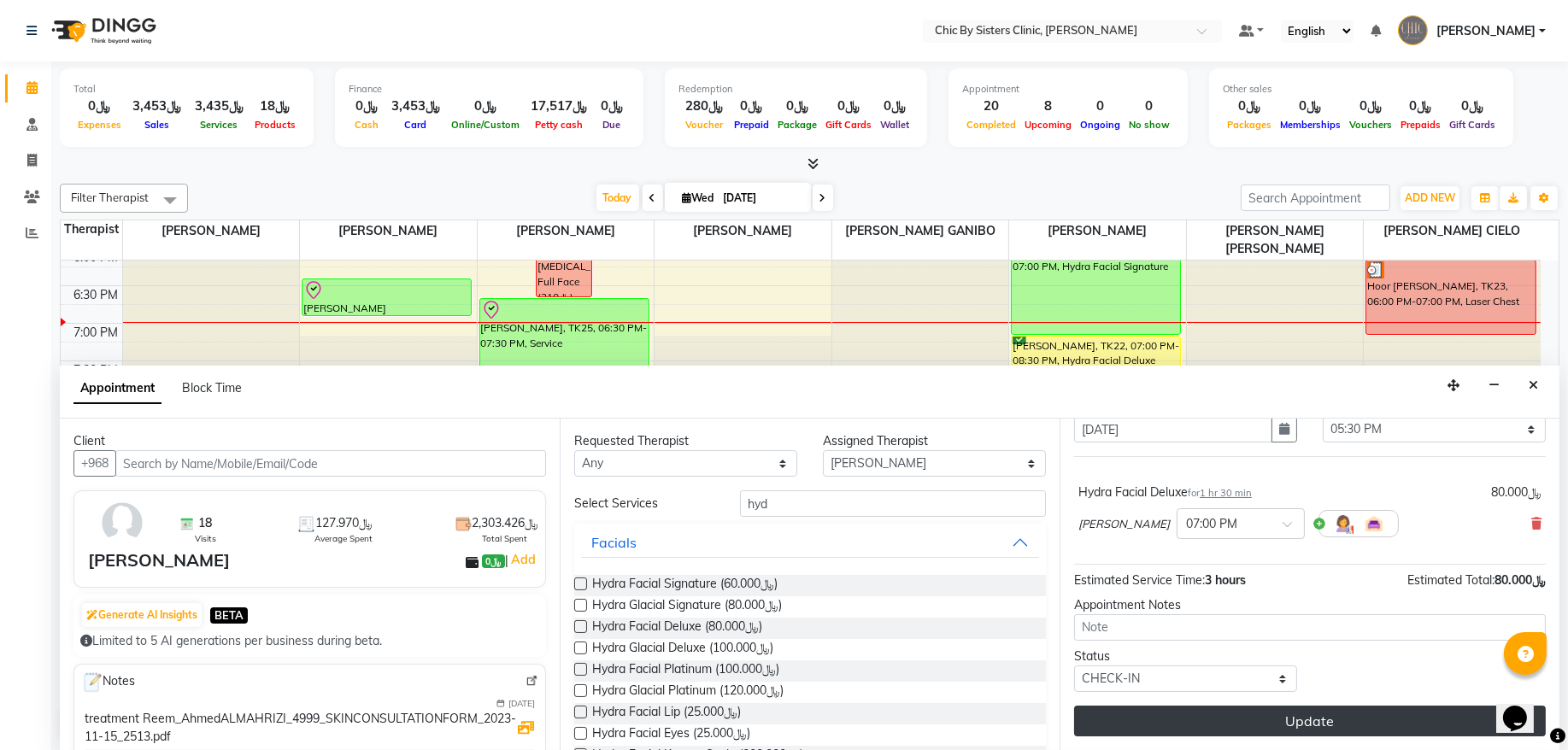
click at [1182, 722] on button "Update" at bounding box center [1310, 721] width 472 height 31
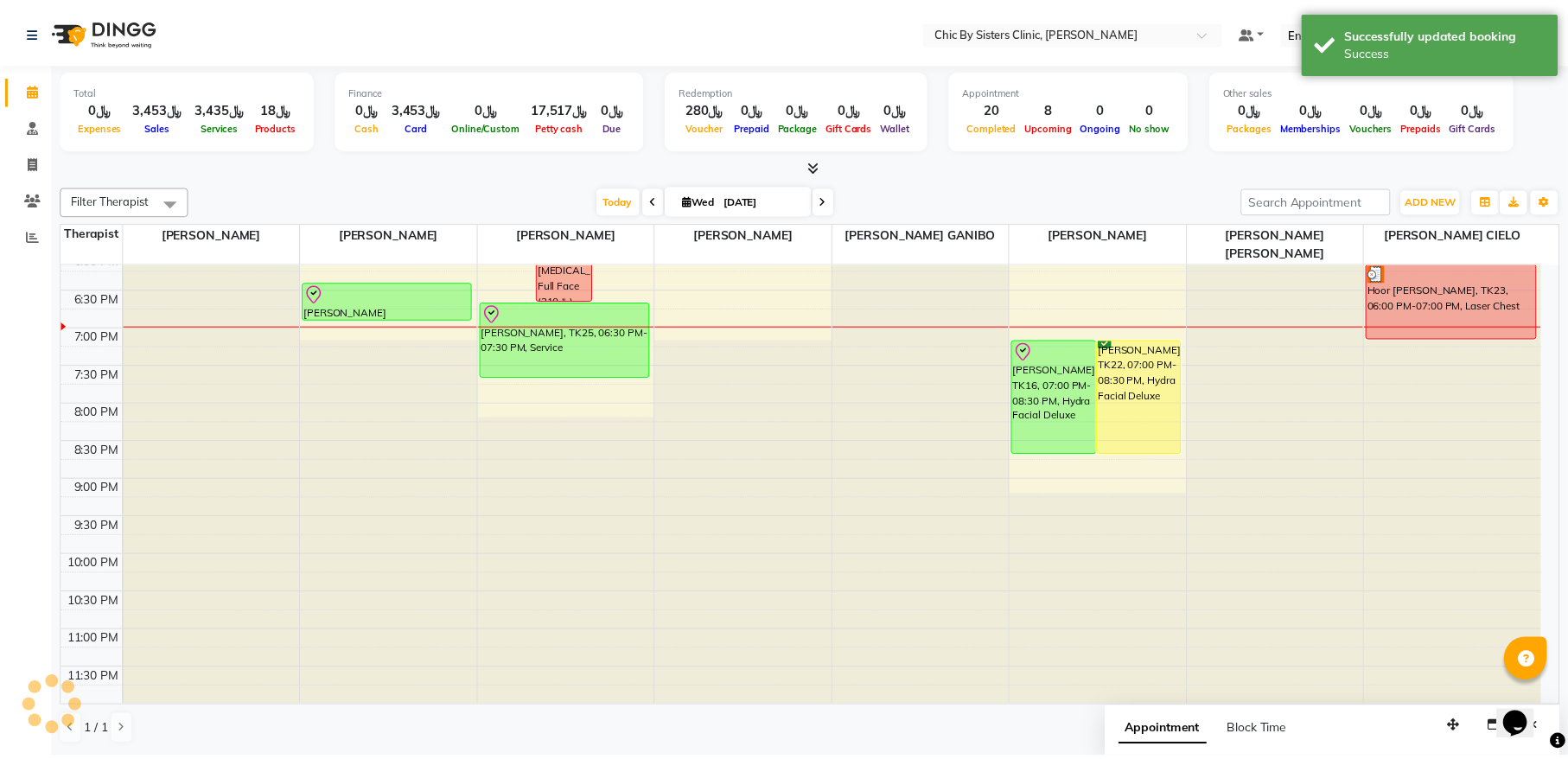
scroll to position [657, 0]
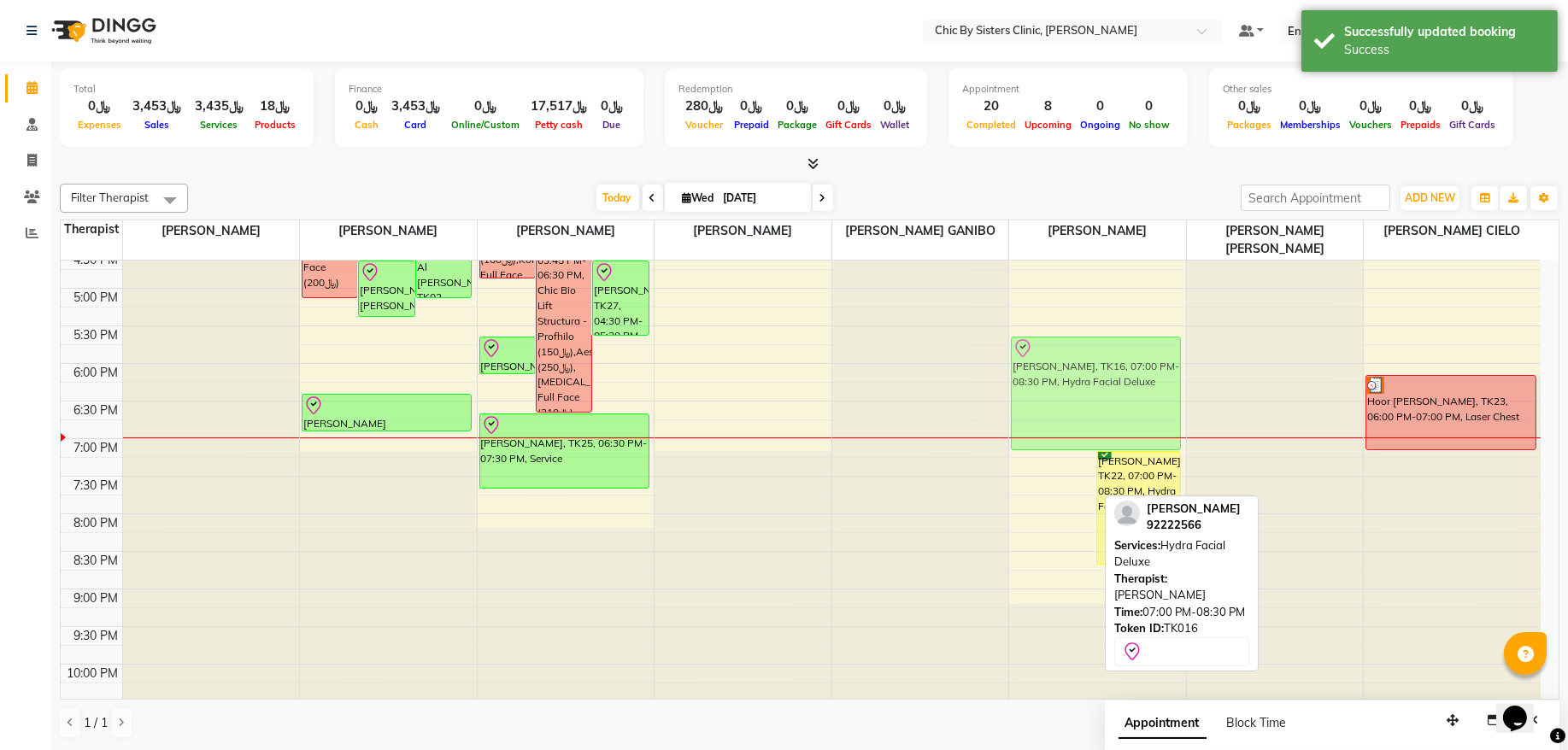
drag, startPoint x: 1041, startPoint y: 524, endPoint x: 1050, endPoint y: 413, distance: 111.4
click at [1050, 413] on div "[PERSON_NAME], TK16, 07:00 PM-08:30 PM, Hydra Facial Deluxe [PERSON_NAME], TK22…" at bounding box center [1098, 213] width 177 height 1202
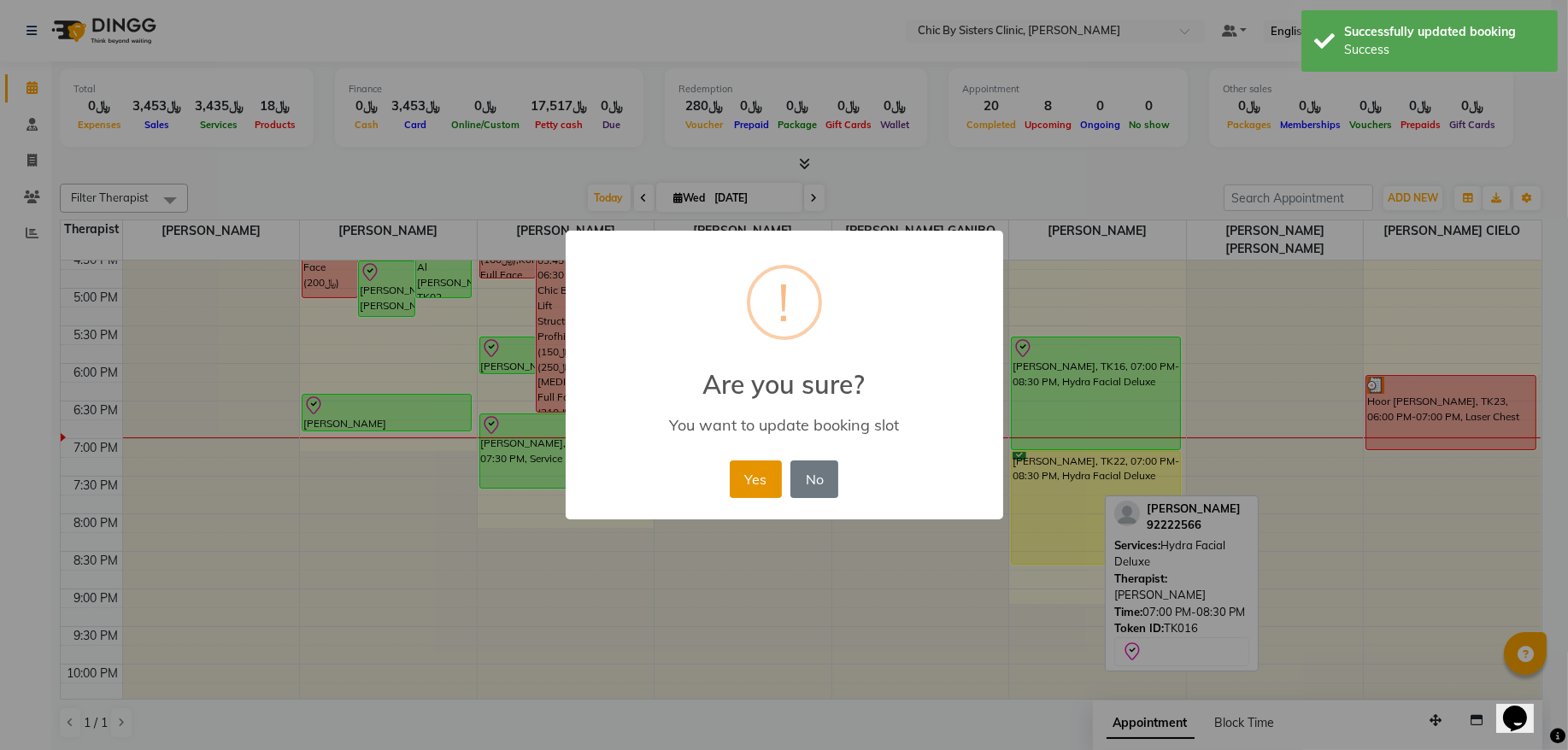
click at [745, 475] on button "Yes" at bounding box center [755, 479] width 52 height 38
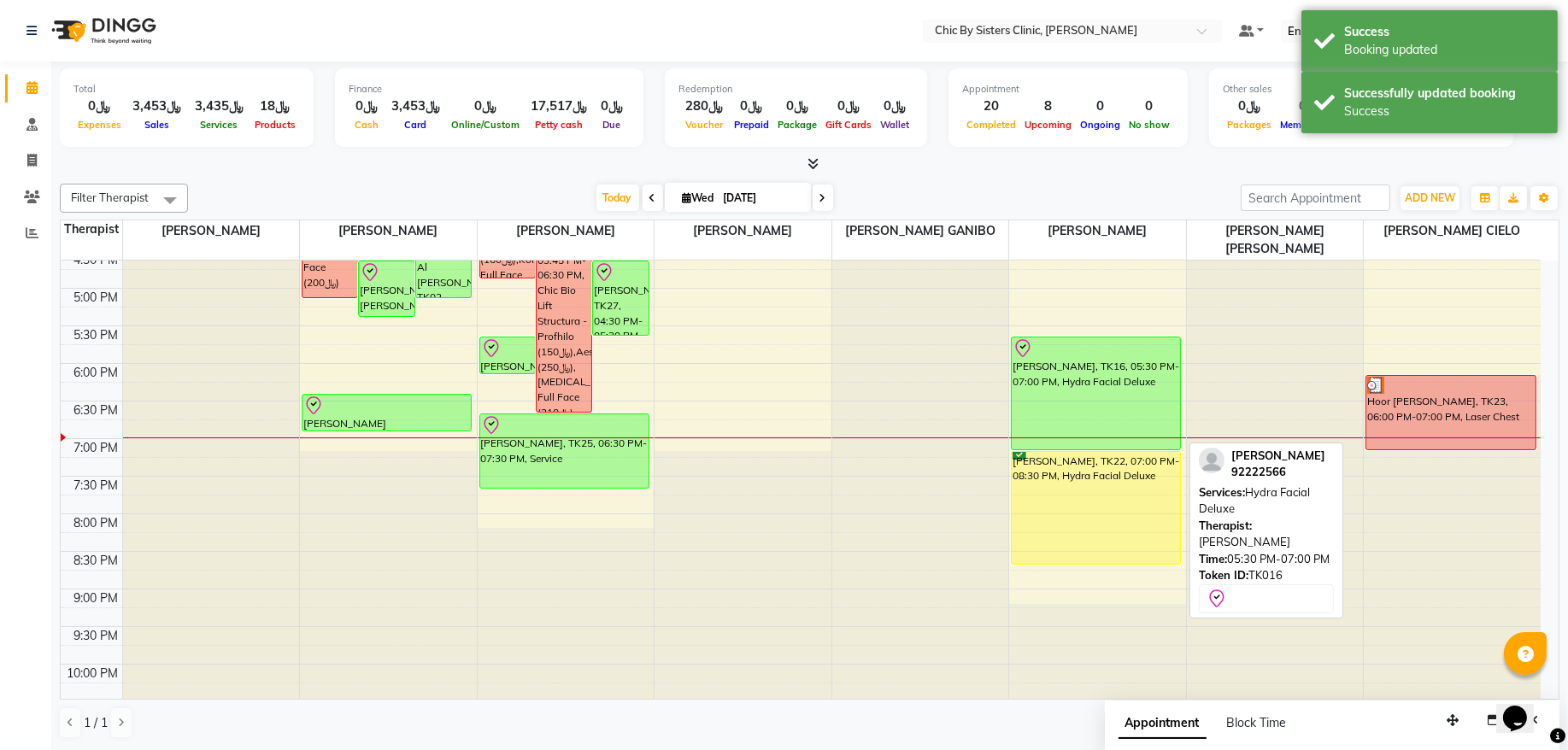
click at [1095, 415] on div "[PERSON_NAME], TK16, 05:30 PM-07:00 PM, Hydra Facial Deluxe" at bounding box center [1095, 393] width 168 height 112
click at [1106, 419] on div "[PERSON_NAME], TK16, 05:30 PM-07:00 PM, Hydra Facial Deluxe" at bounding box center [1095, 393] width 168 height 112
select select "8"
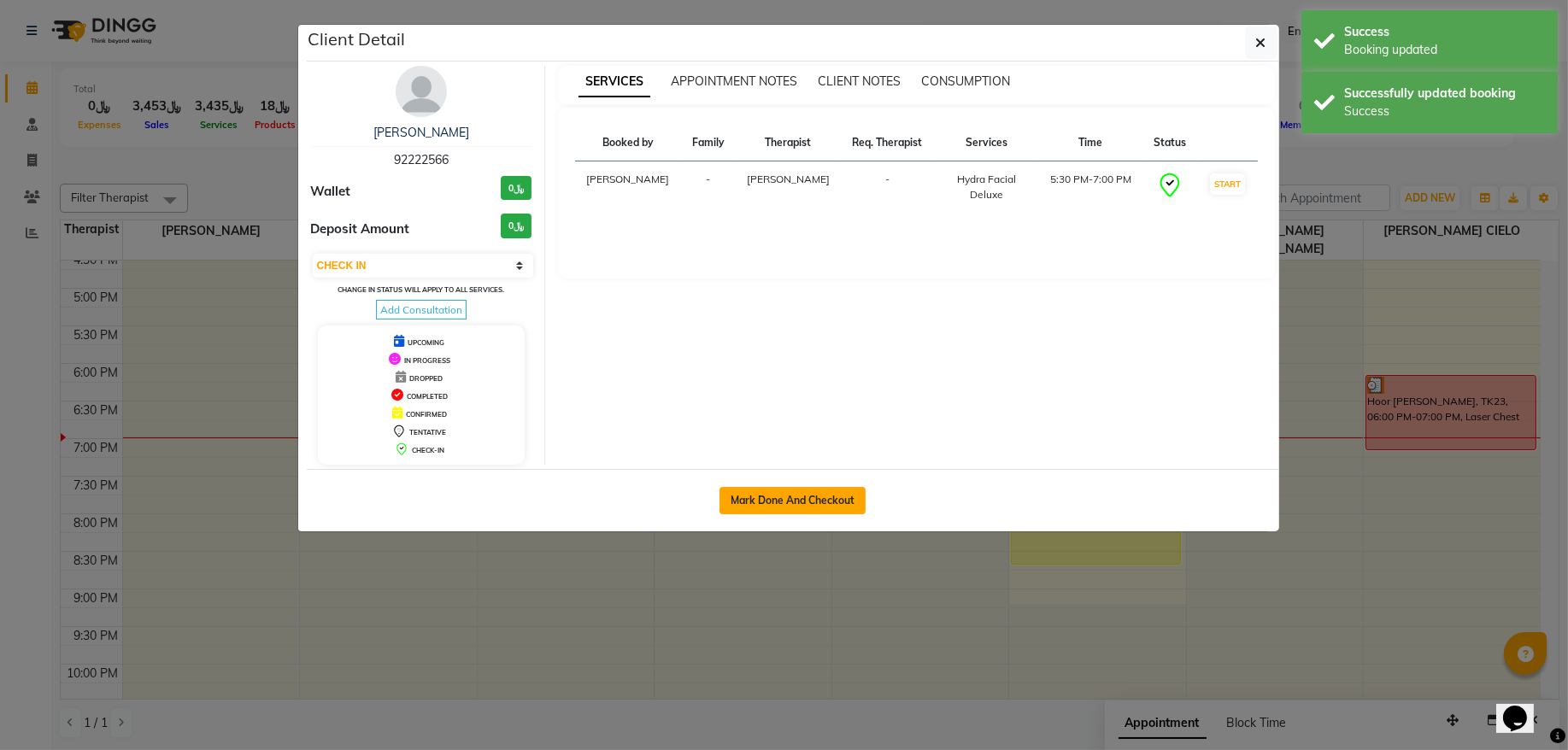
click at [809, 497] on button "Mark Done And Checkout" at bounding box center [792, 500] width 146 height 27
select select "service"
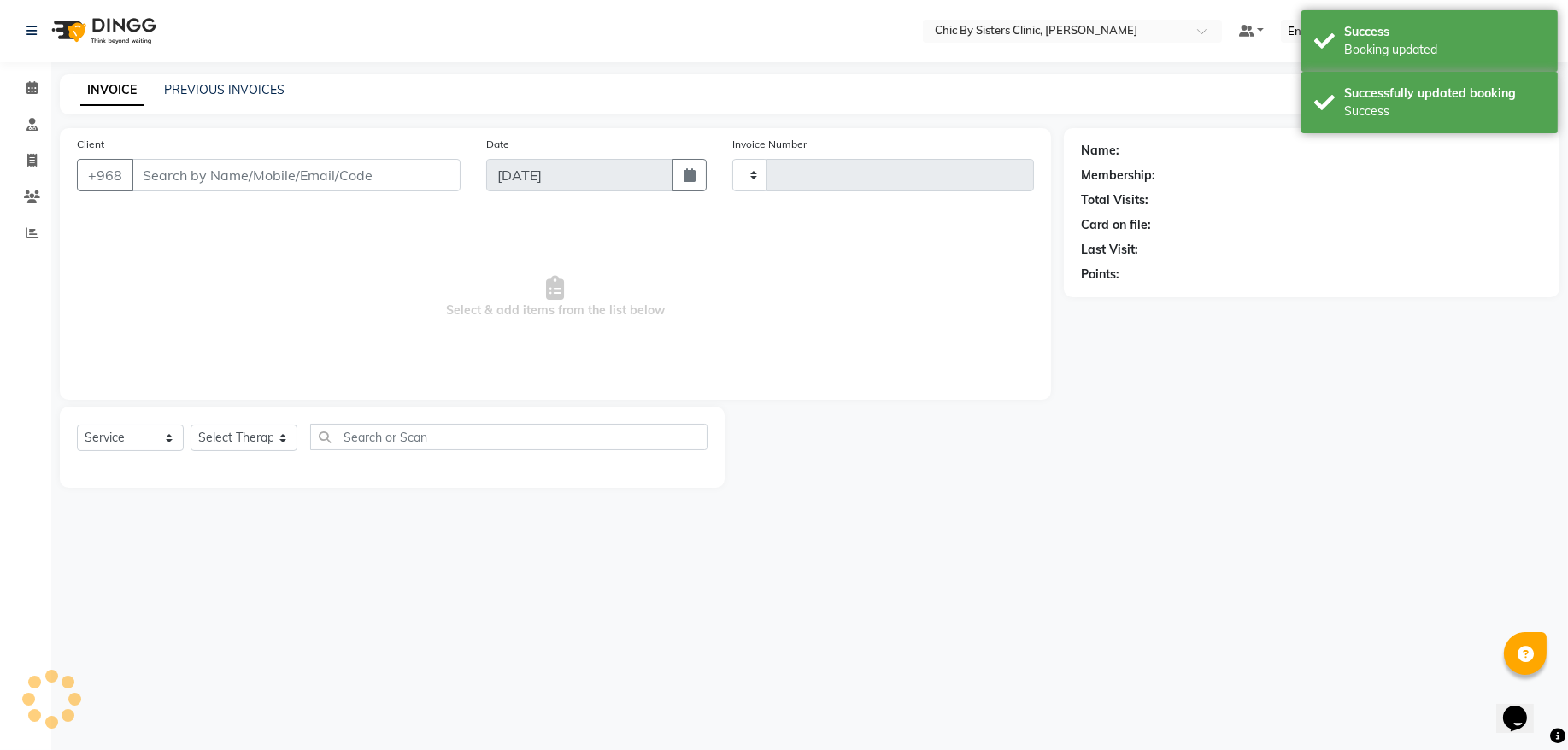
type input "2061"
select select "6348"
type input "92222566"
select select "49183"
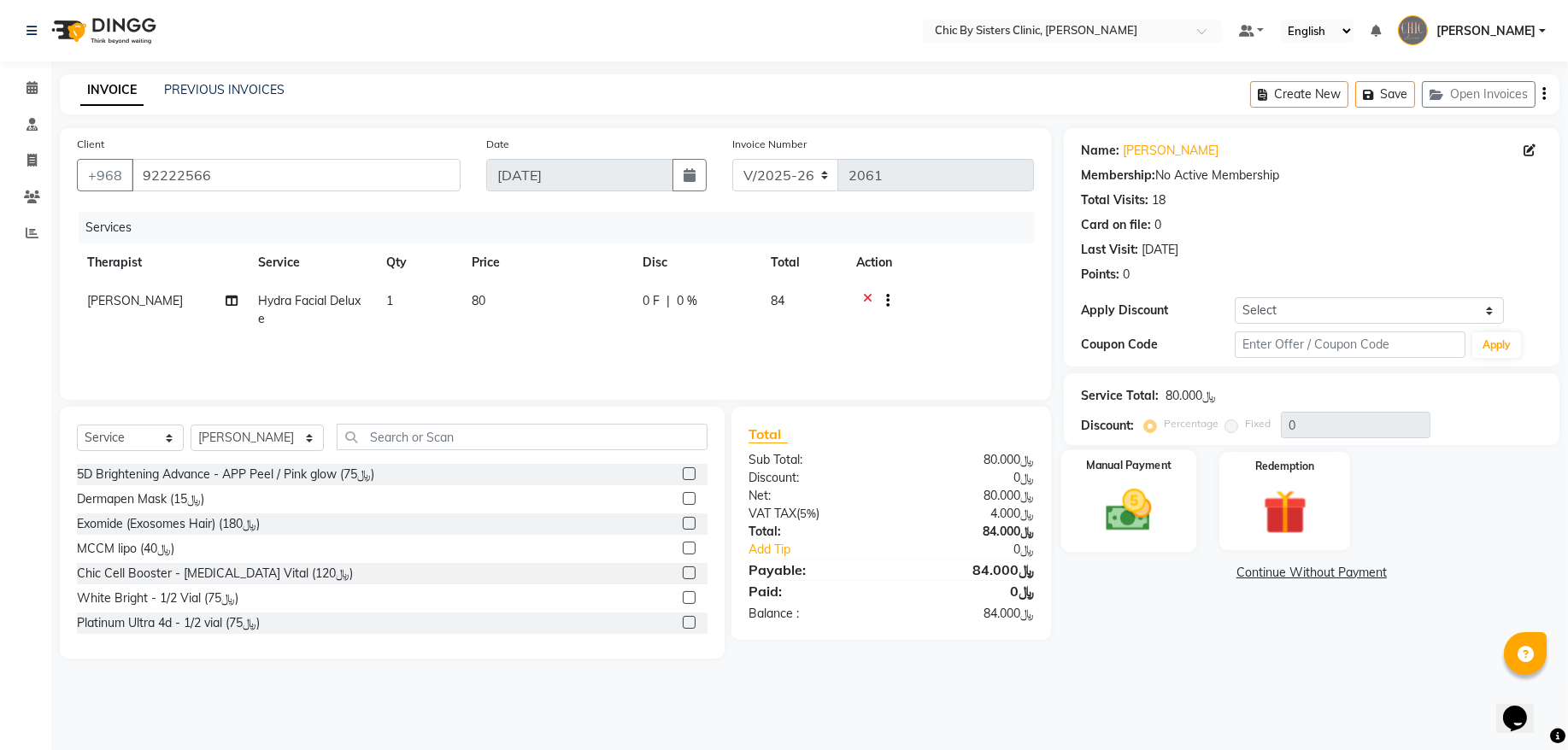
click at [1089, 509] on div "Manual Payment" at bounding box center [1130, 502] width 136 height 102
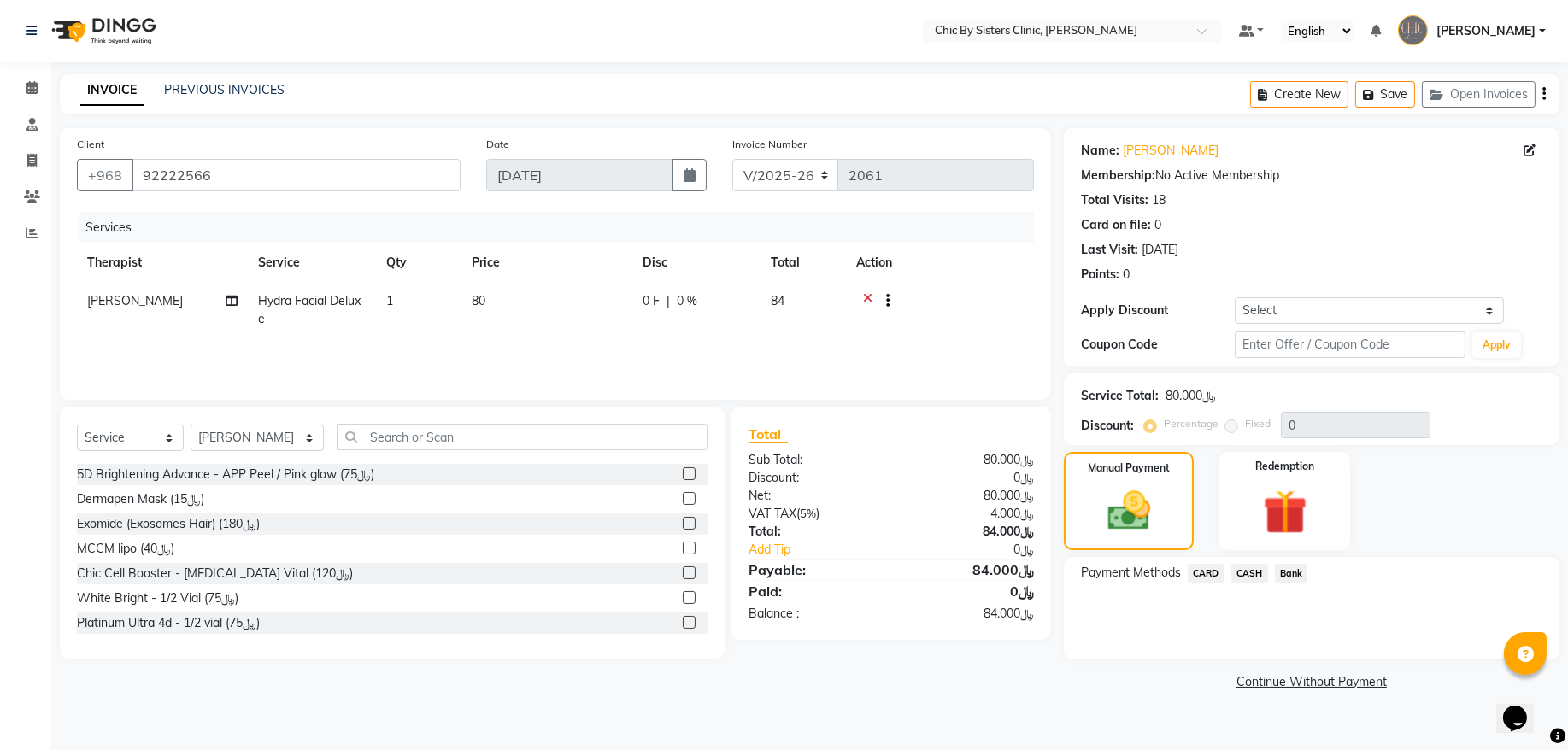
click at [1214, 576] on span "CARD" at bounding box center [1206, 574] width 37 height 19
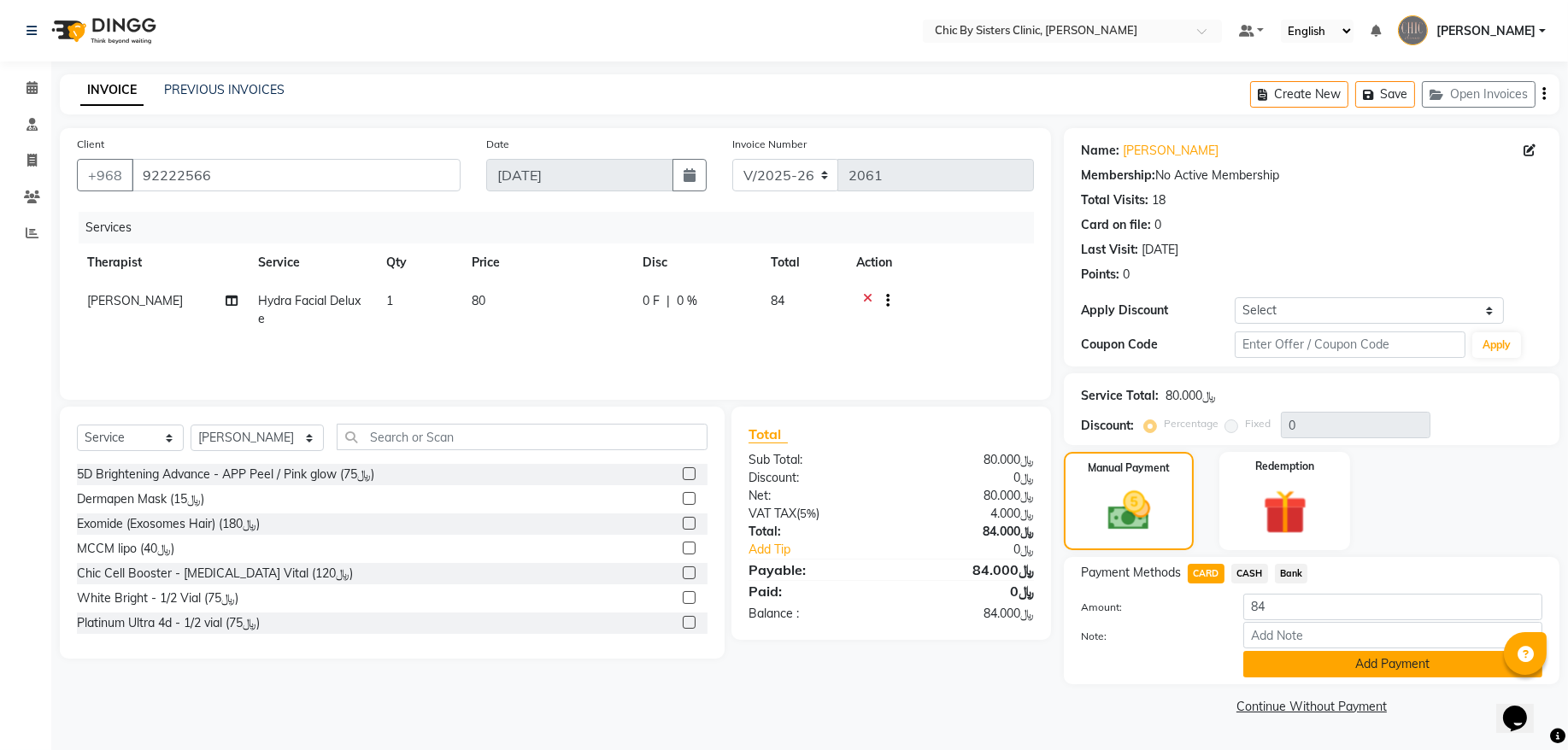
click at [1277, 667] on button "Add Payment" at bounding box center [1394, 665] width 299 height 26
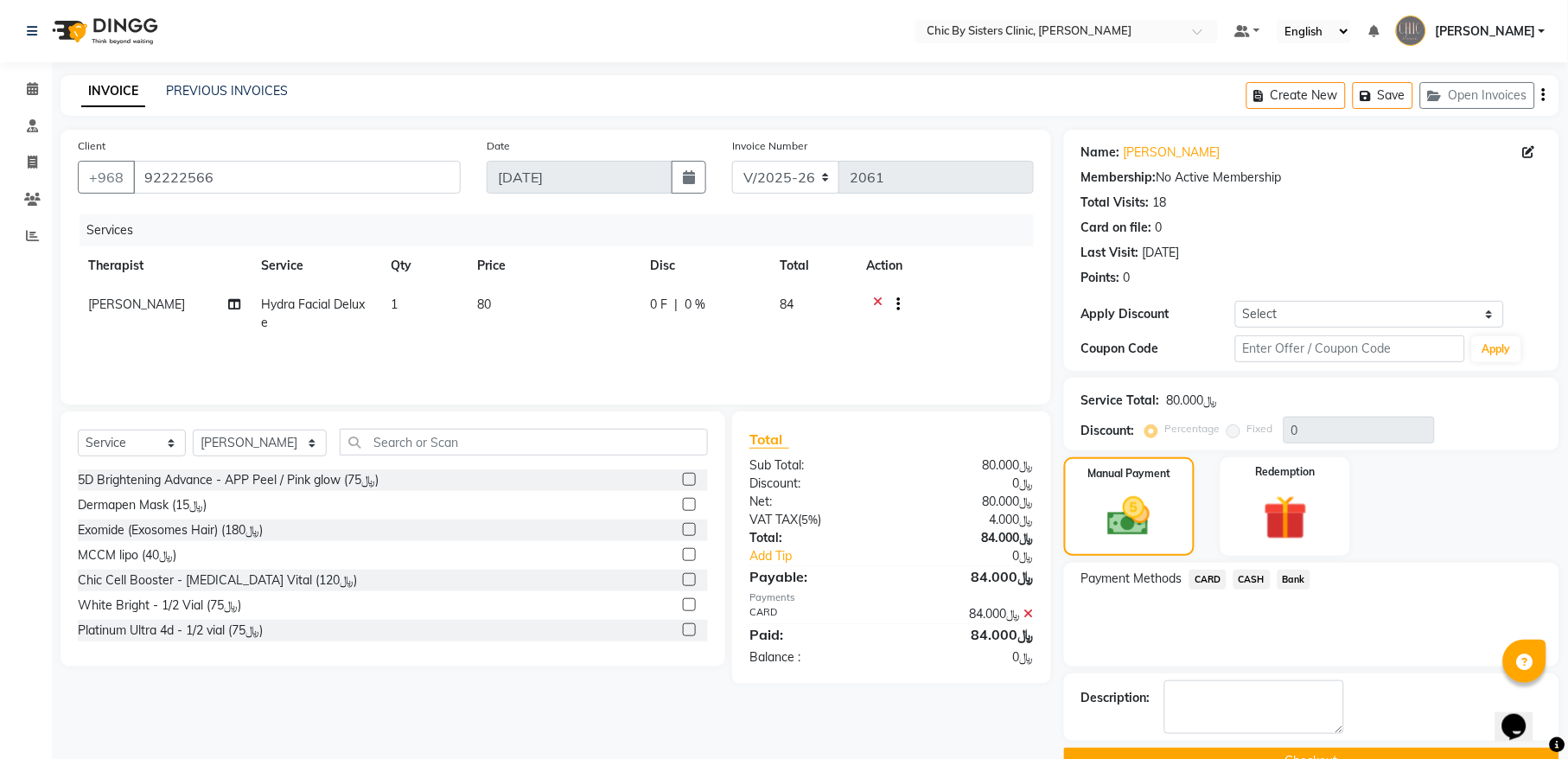
scroll to position [42, 0]
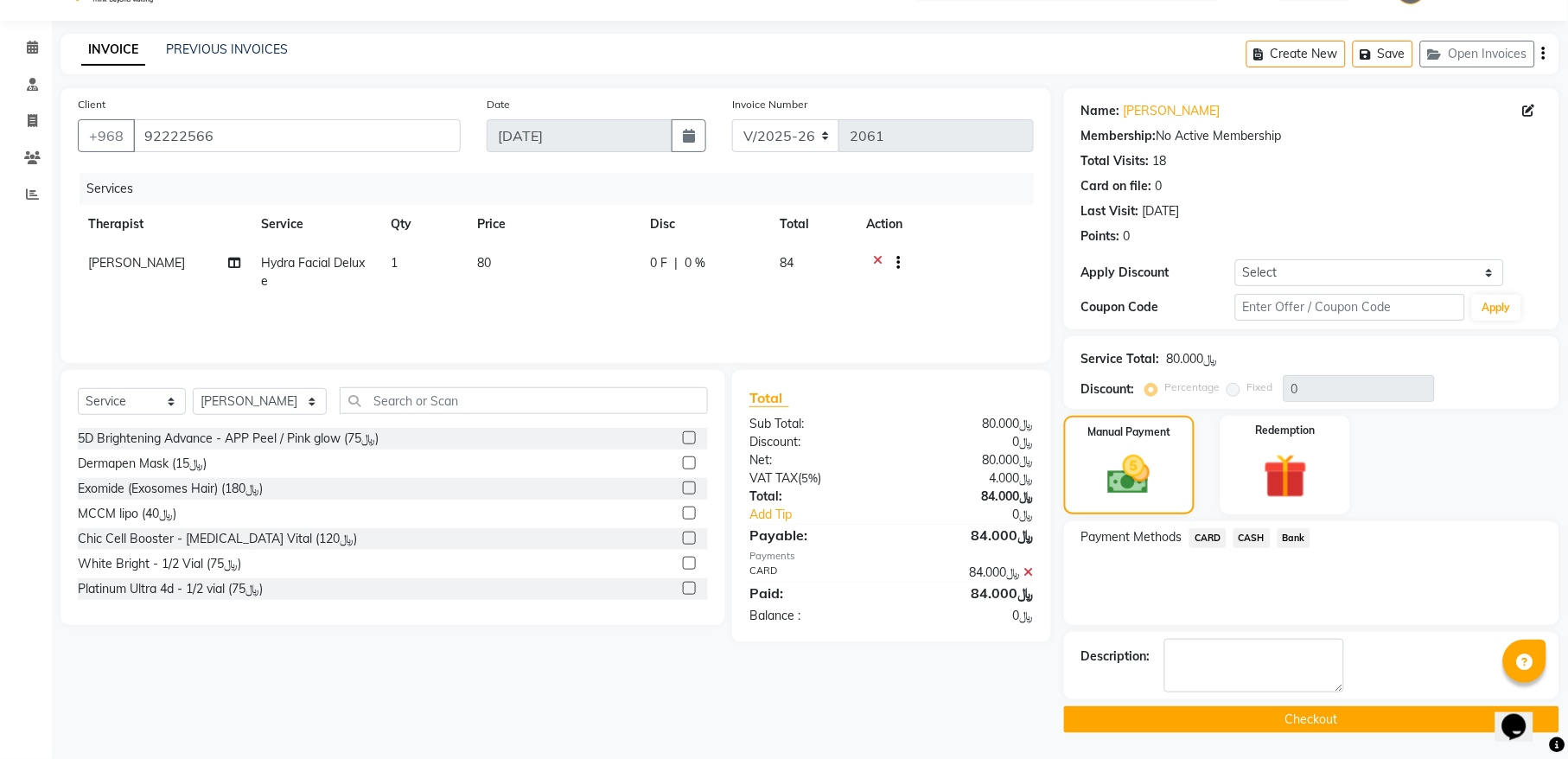
click at [1117, 723] on button "Checkout" at bounding box center [1312, 720] width 495 height 27
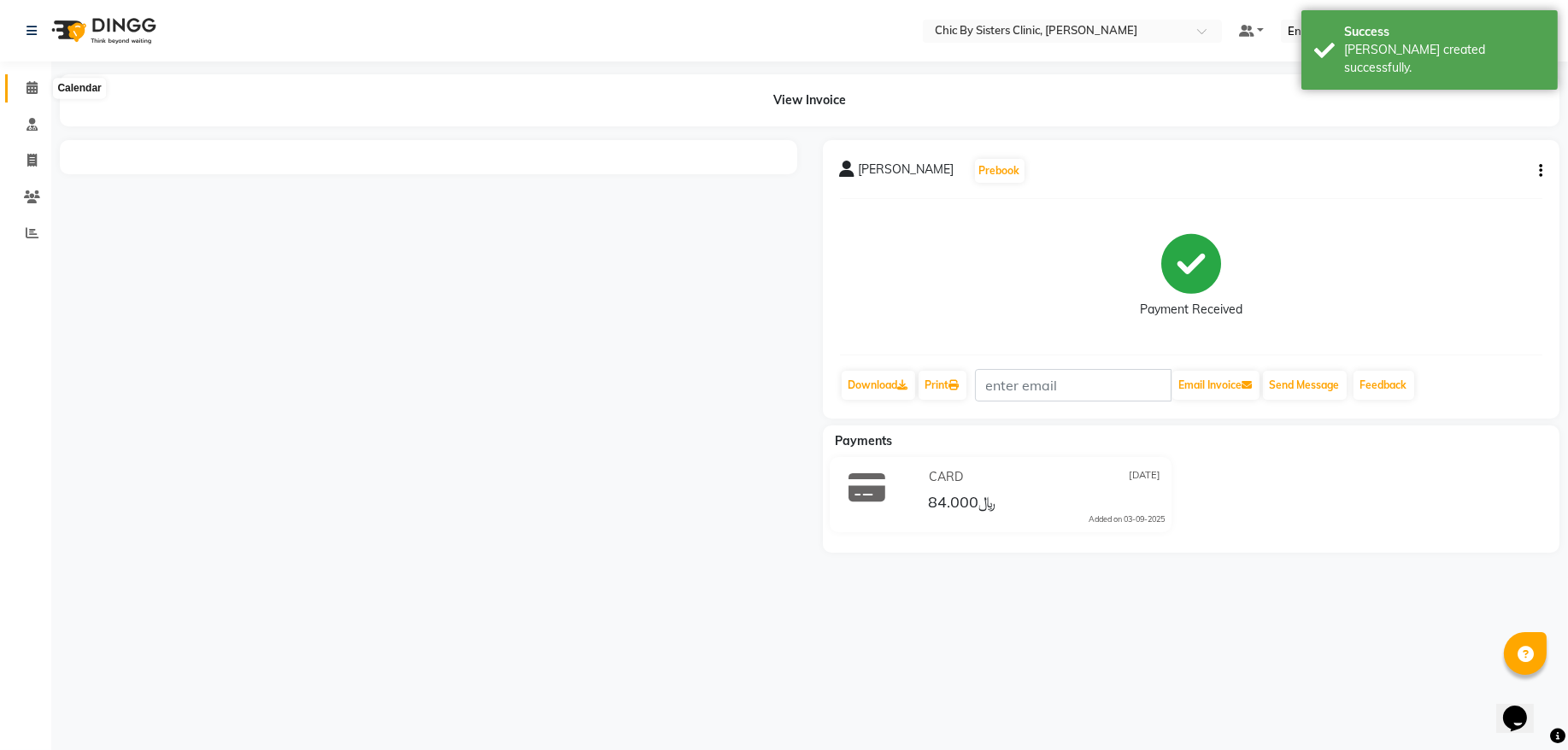
drag, startPoint x: 31, startPoint y: 87, endPoint x: 68, endPoint y: 96, distance: 38.1
click at [31, 87] on icon at bounding box center [32, 87] width 11 height 13
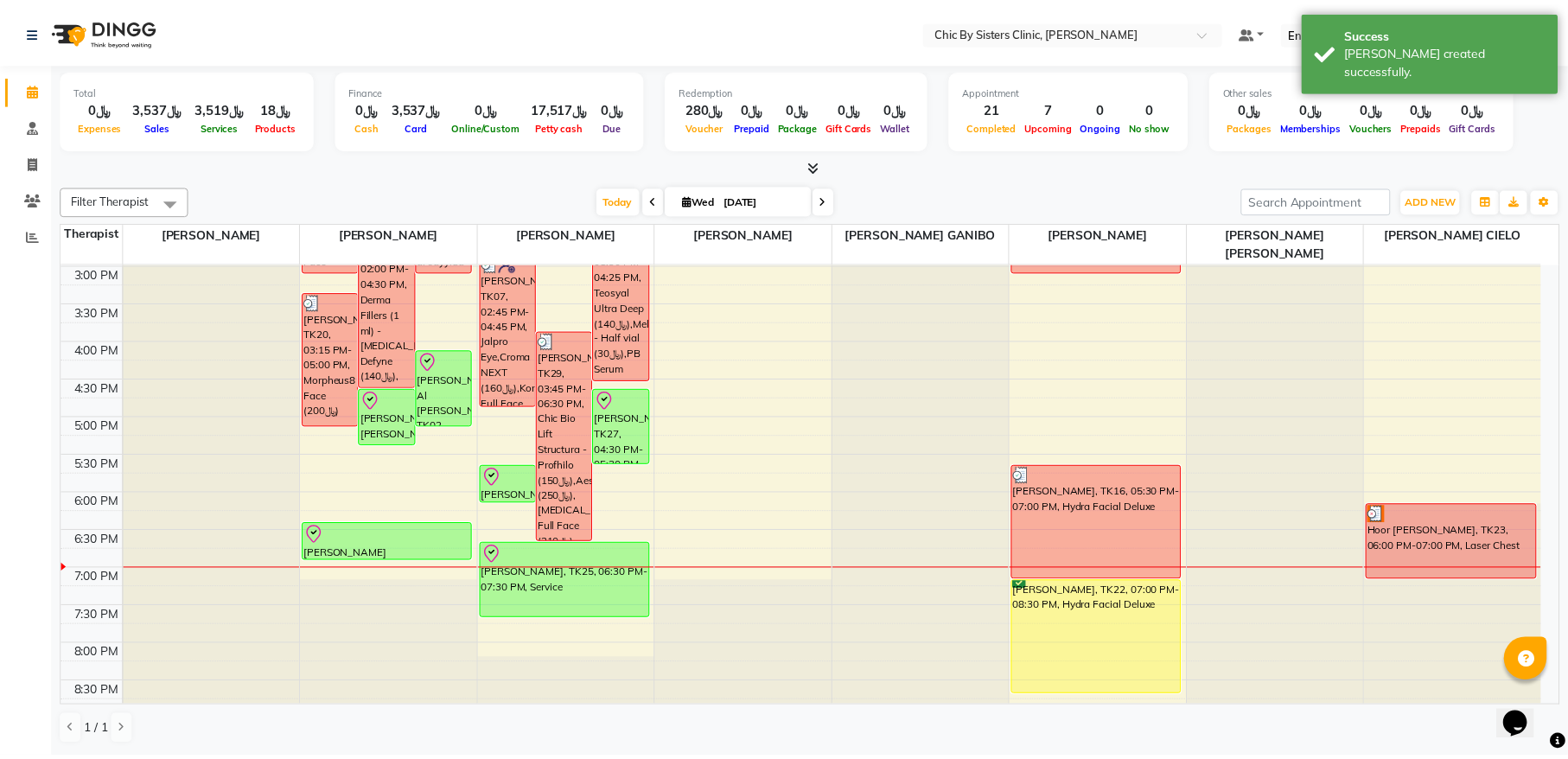
scroll to position [584, 0]
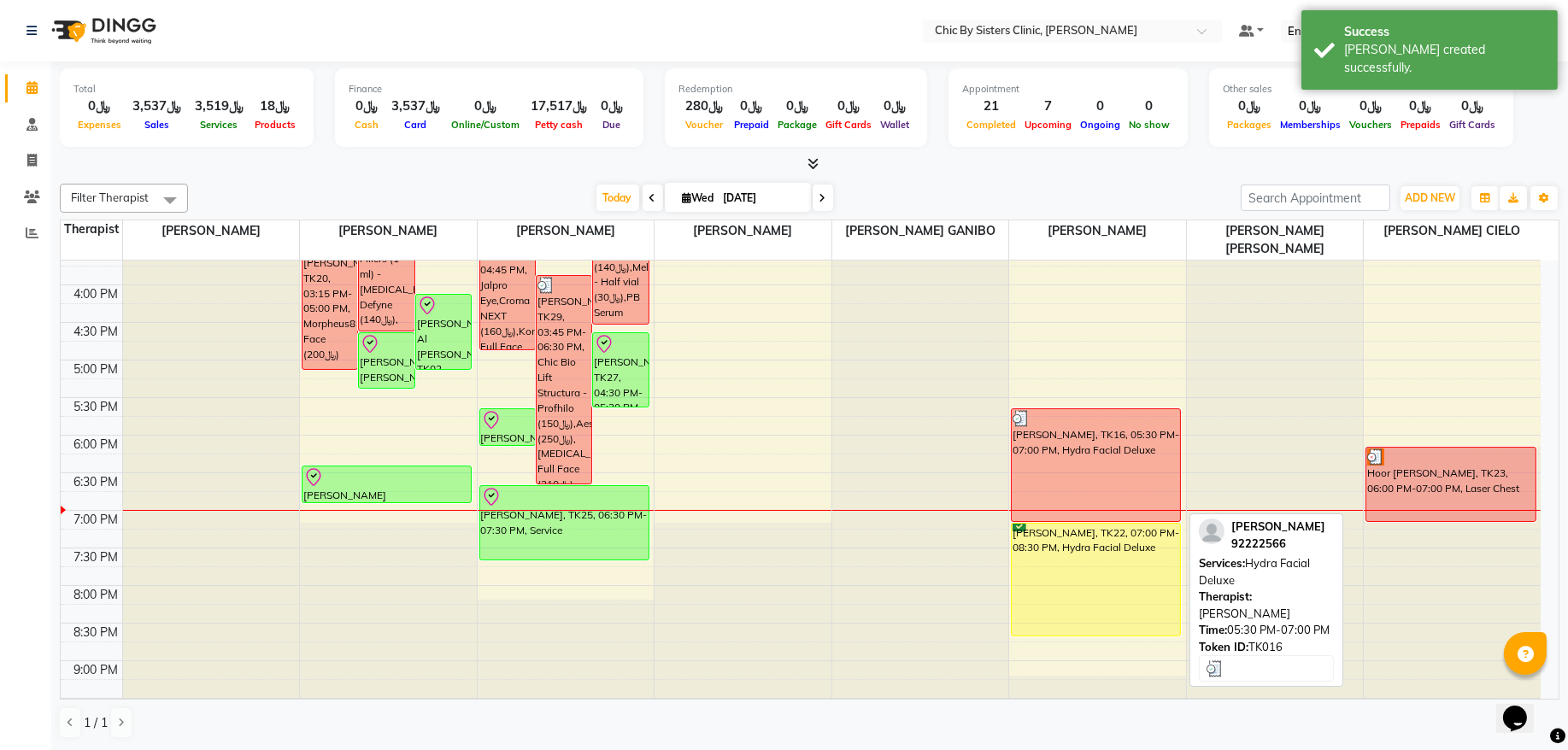
click at [1049, 459] on div "[PERSON_NAME], TK16, 05:30 PM-07:00 PM, Hydra Facial Deluxe" at bounding box center [1095, 465] width 168 height 112
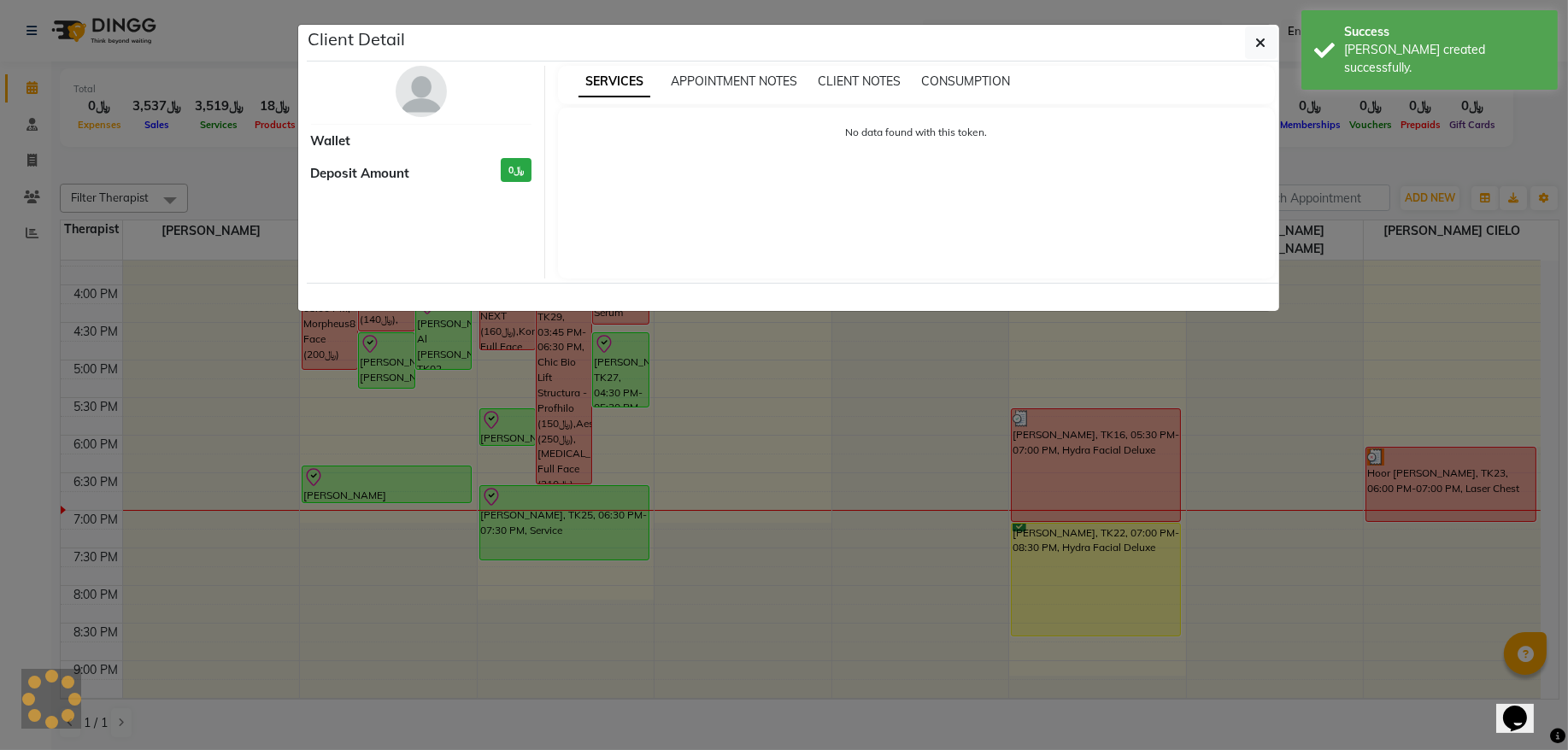
select select "3"
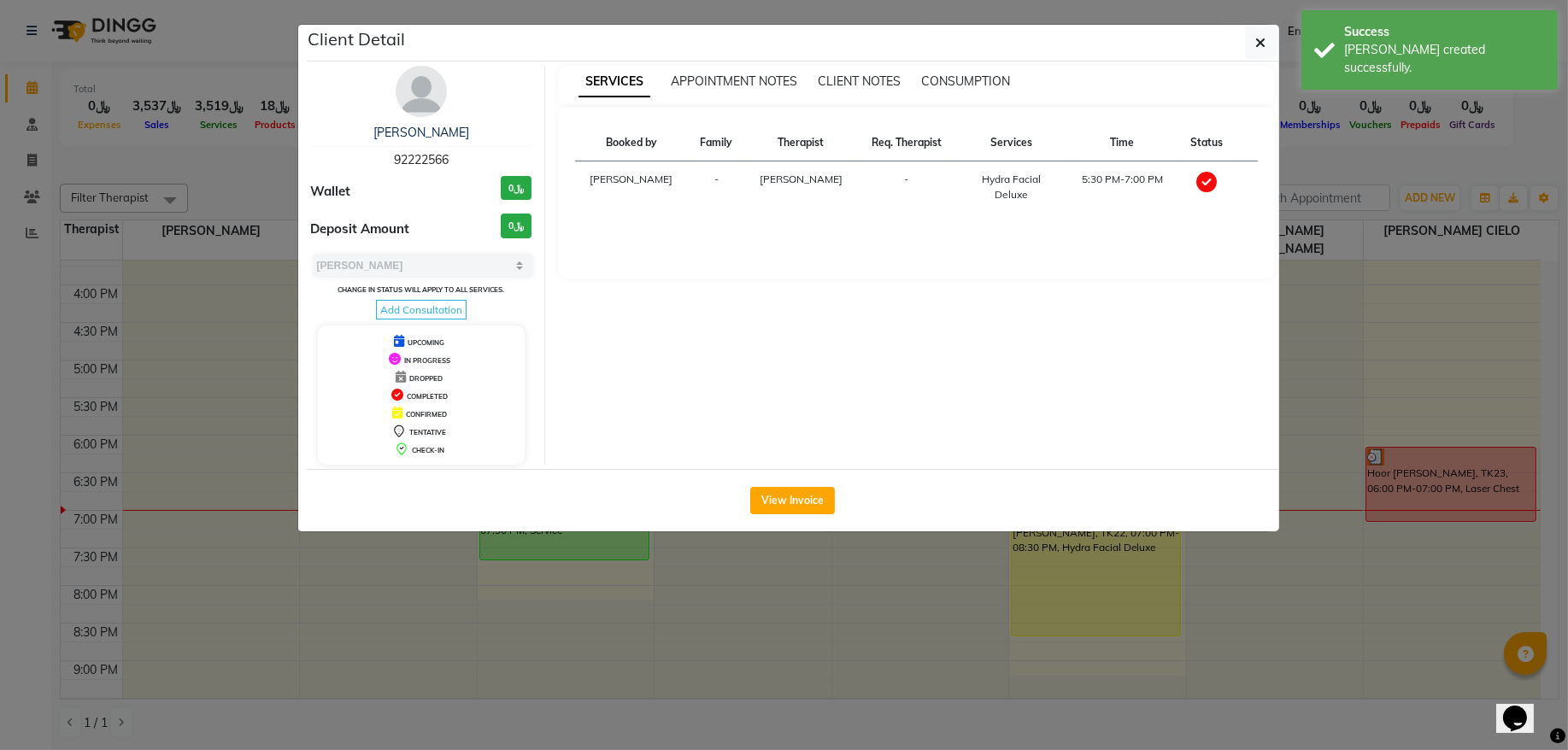
click at [422, 157] on span "92222566" at bounding box center [422, 159] width 55 height 15
copy span "92222566"
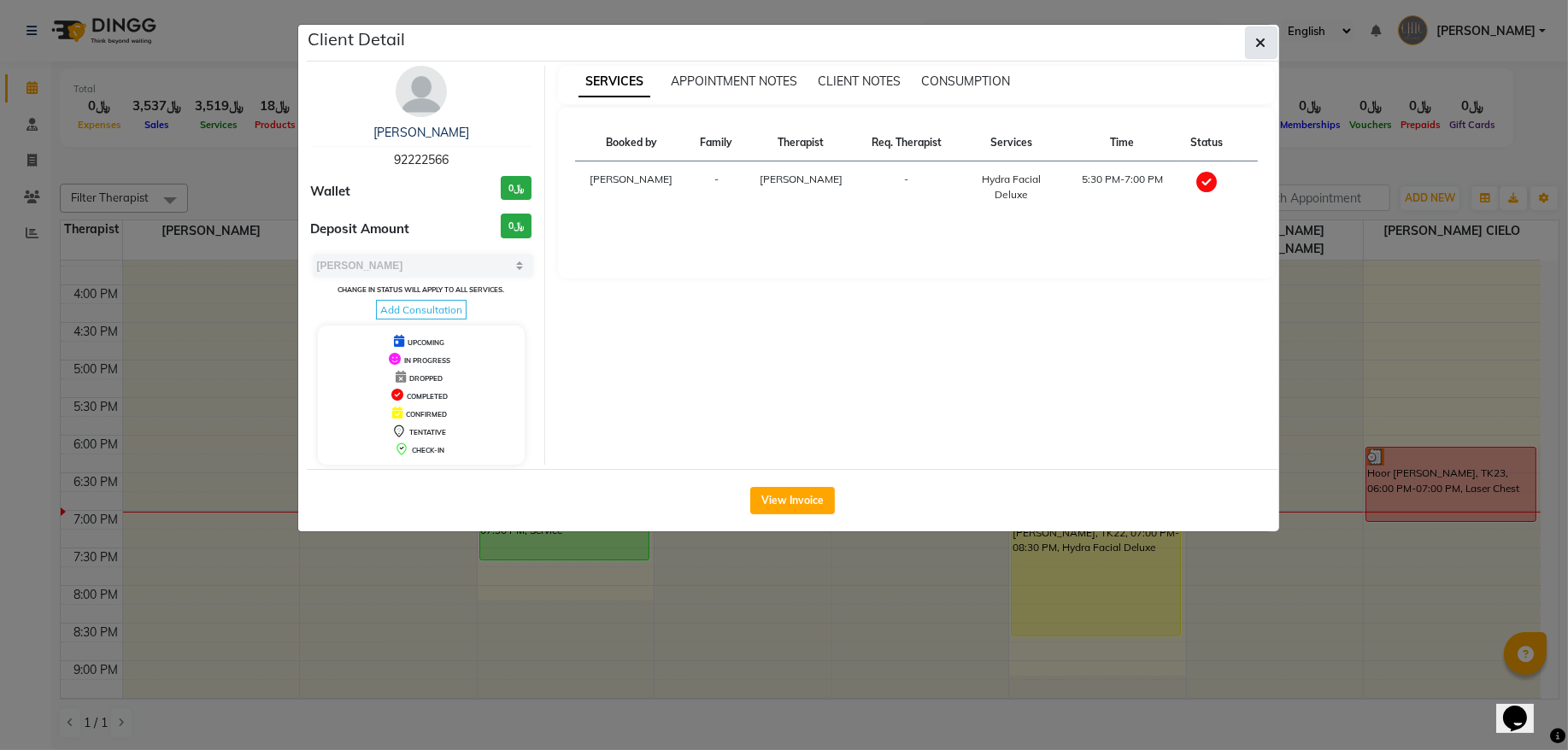
click at [1260, 54] on button "button" at bounding box center [1262, 42] width 33 height 33
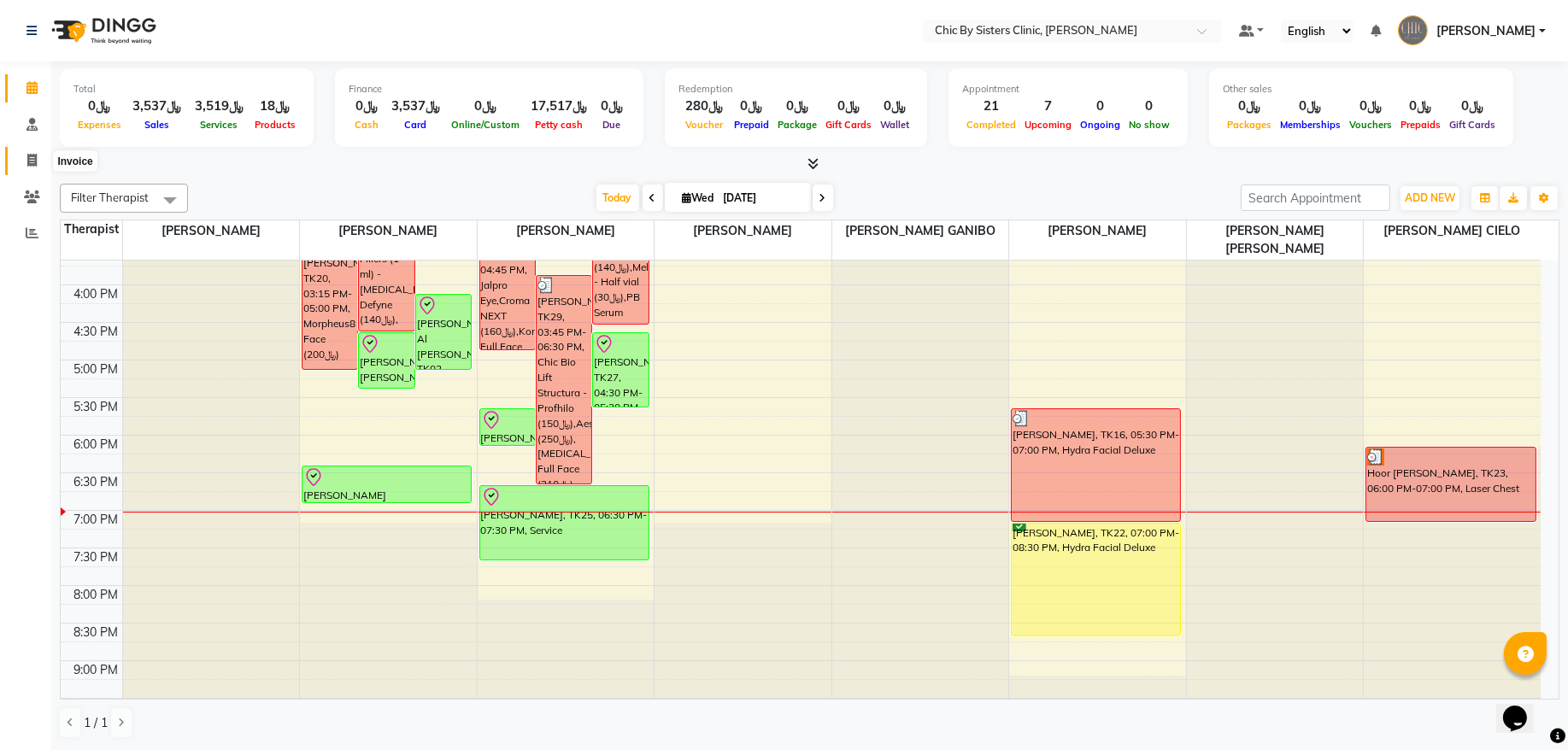
click at [32, 161] on icon at bounding box center [32, 160] width 10 height 13
select select "service"
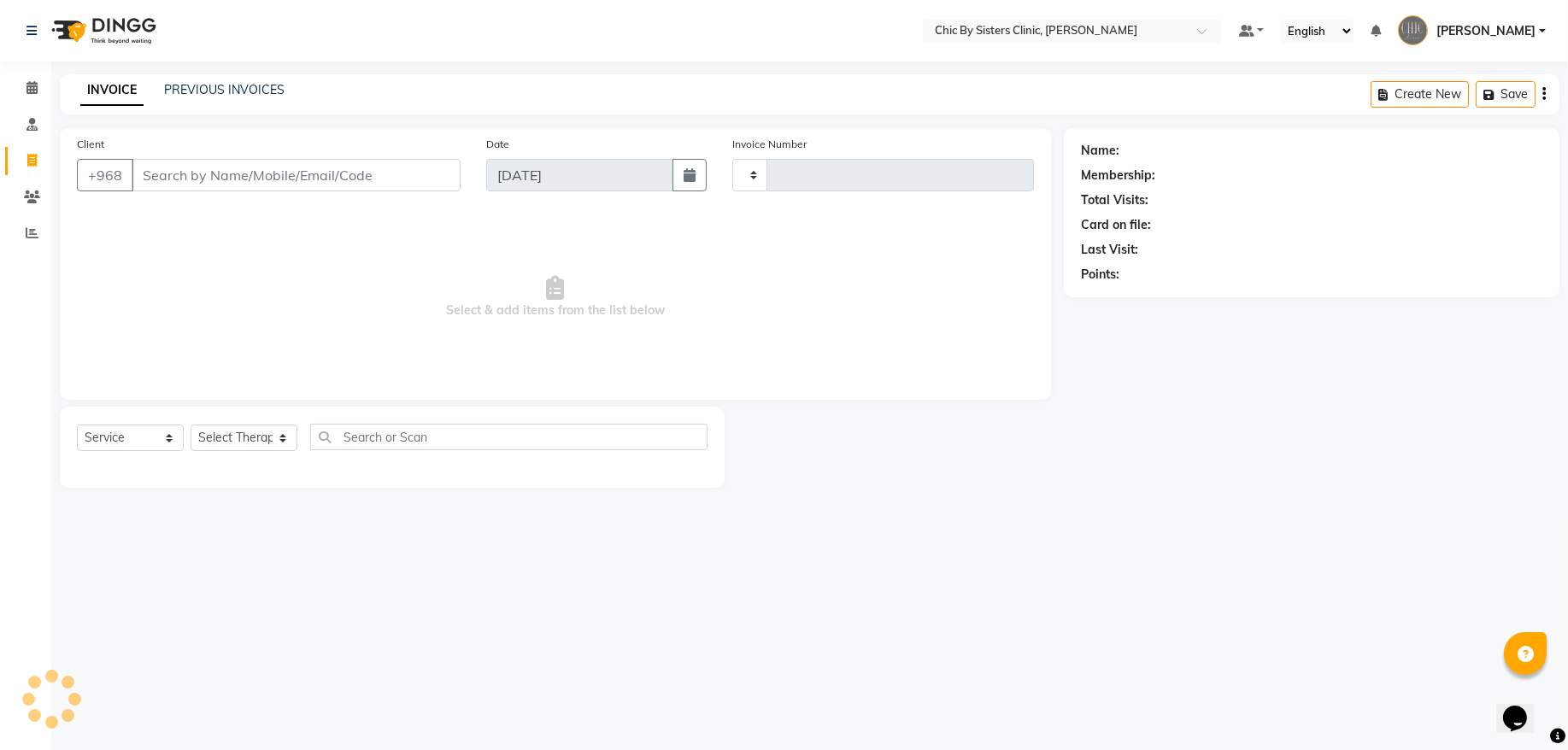
type input "2062"
select select "6348"
click at [265, 91] on link "PREVIOUS INVOICES" at bounding box center [224, 89] width 121 height 15
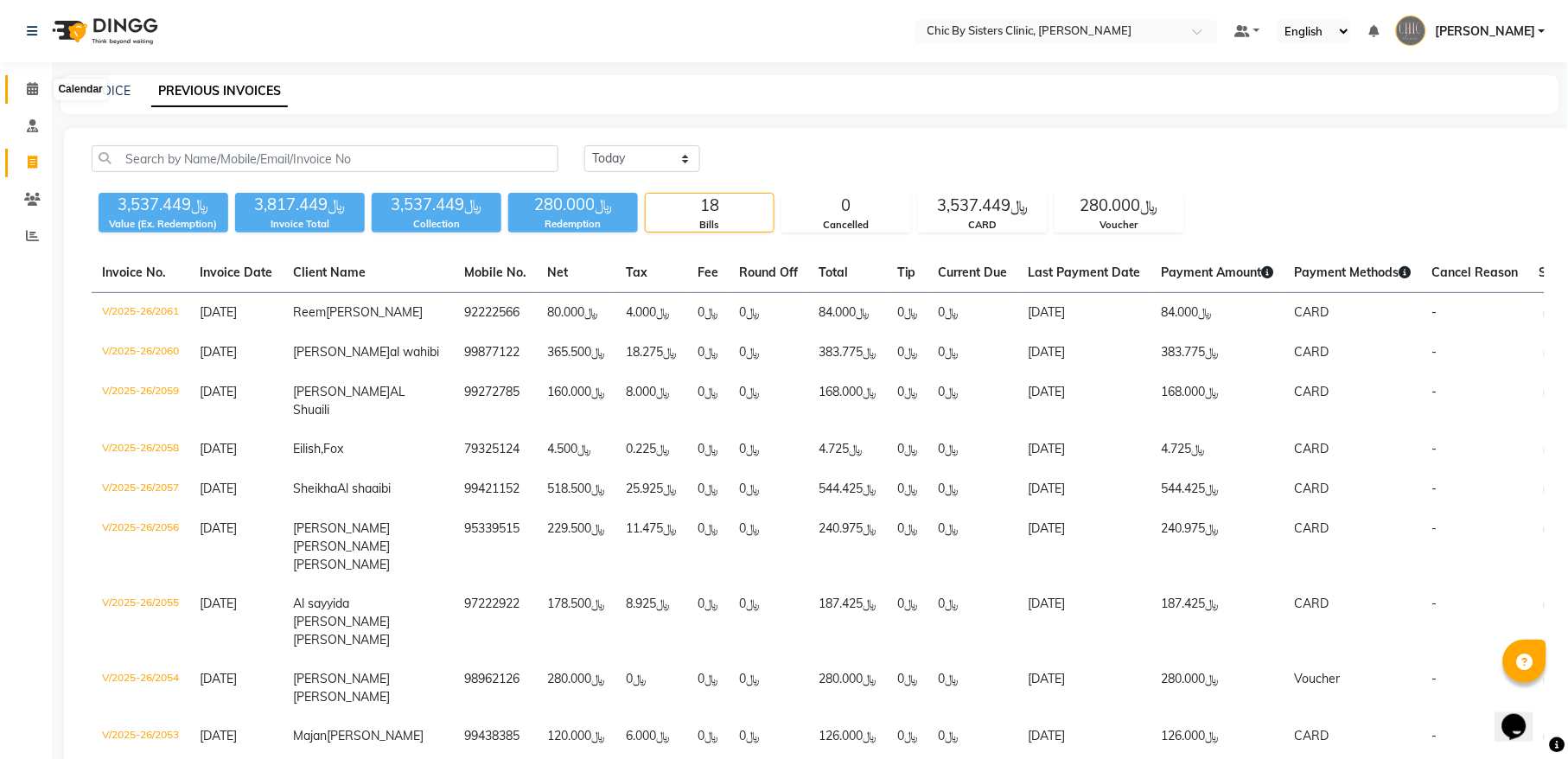
drag, startPoint x: 28, startPoint y: 90, endPoint x: 39, endPoint y: 102, distance: 16.3
click at [28, 90] on icon at bounding box center [32, 88] width 12 height 13
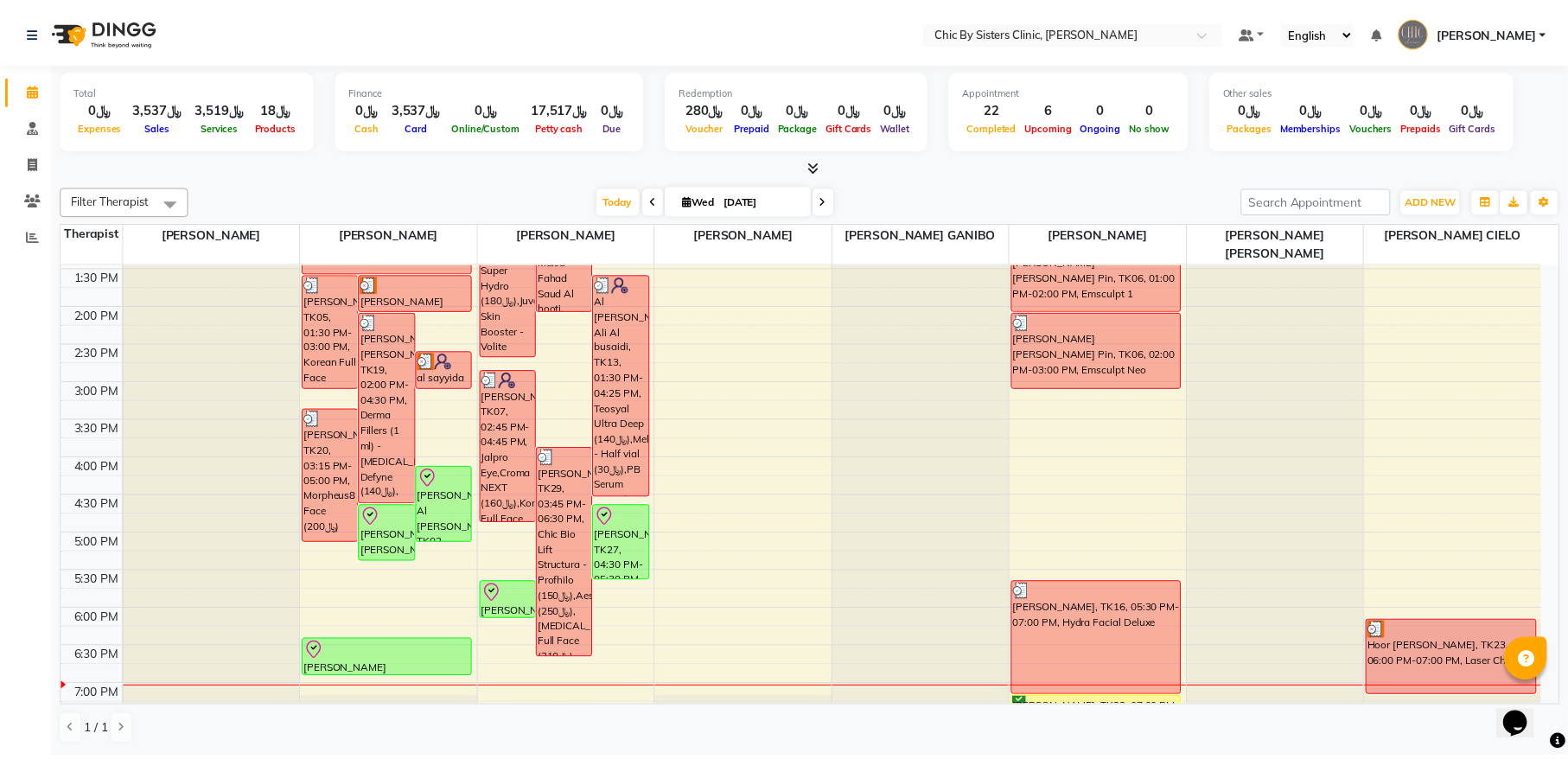
scroll to position [584, 0]
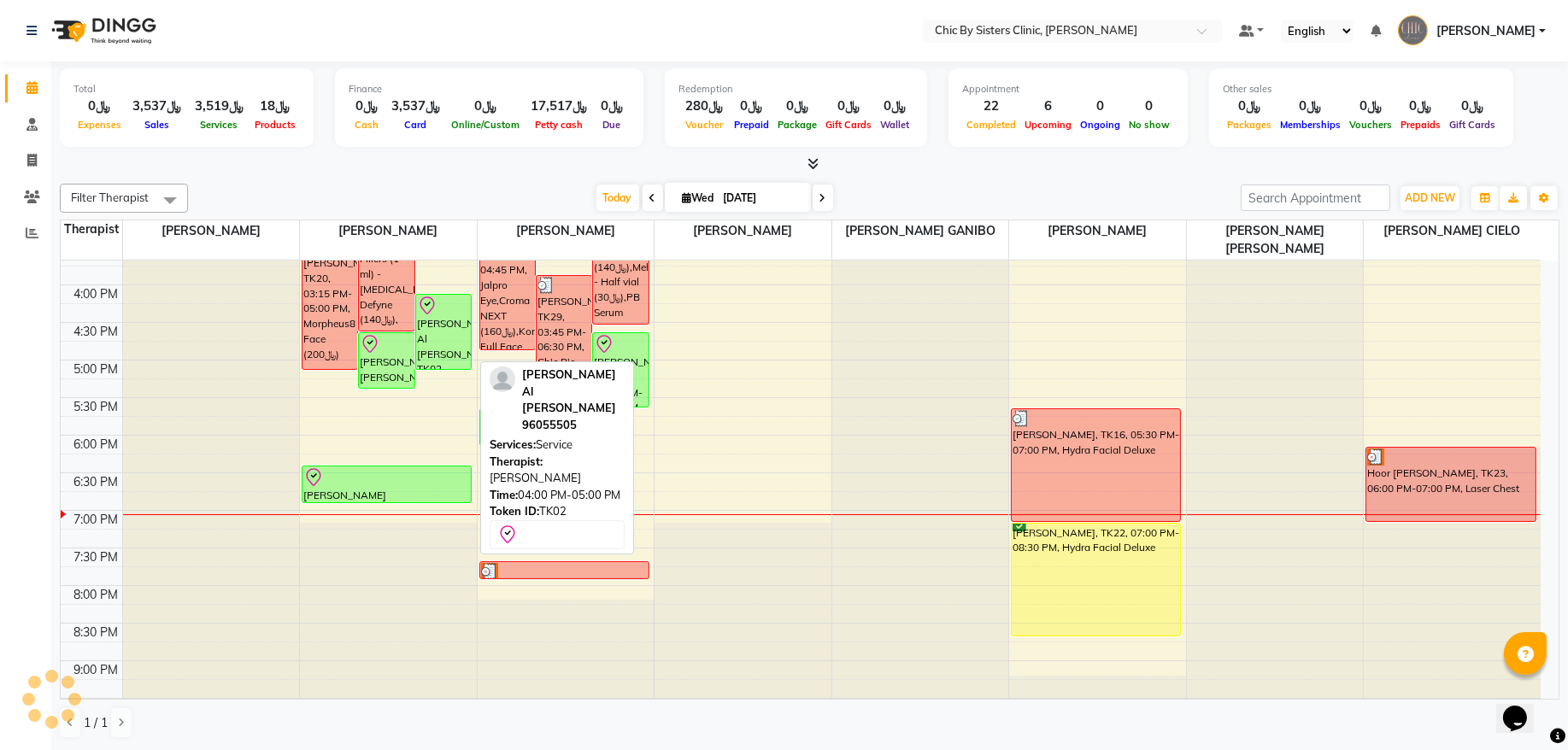
click at [441, 337] on div "[PERSON_NAME] Al [PERSON_NAME], TK02, 04:00 PM-05:00 PM, Service" at bounding box center [444, 332] width 55 height 74
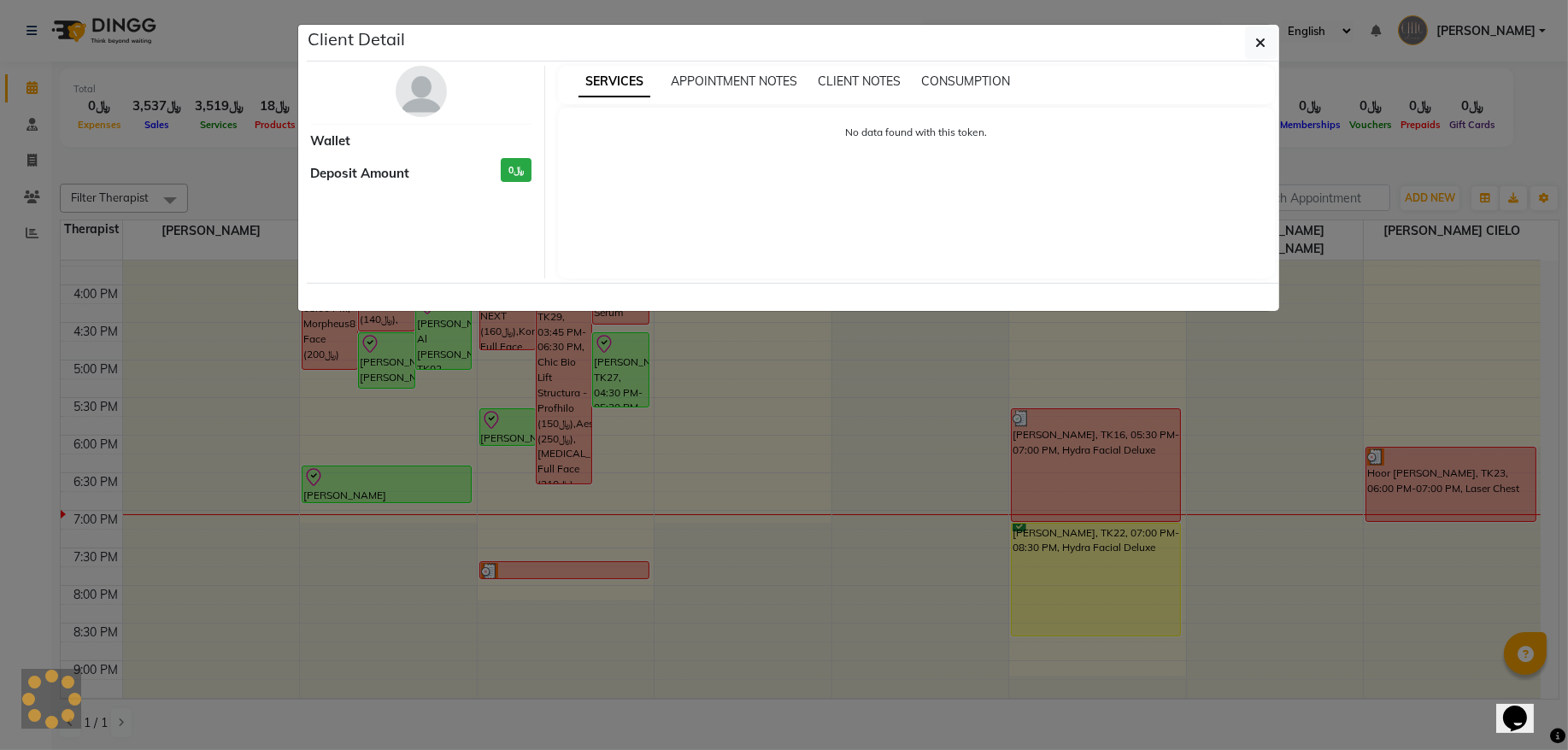
select select "8"
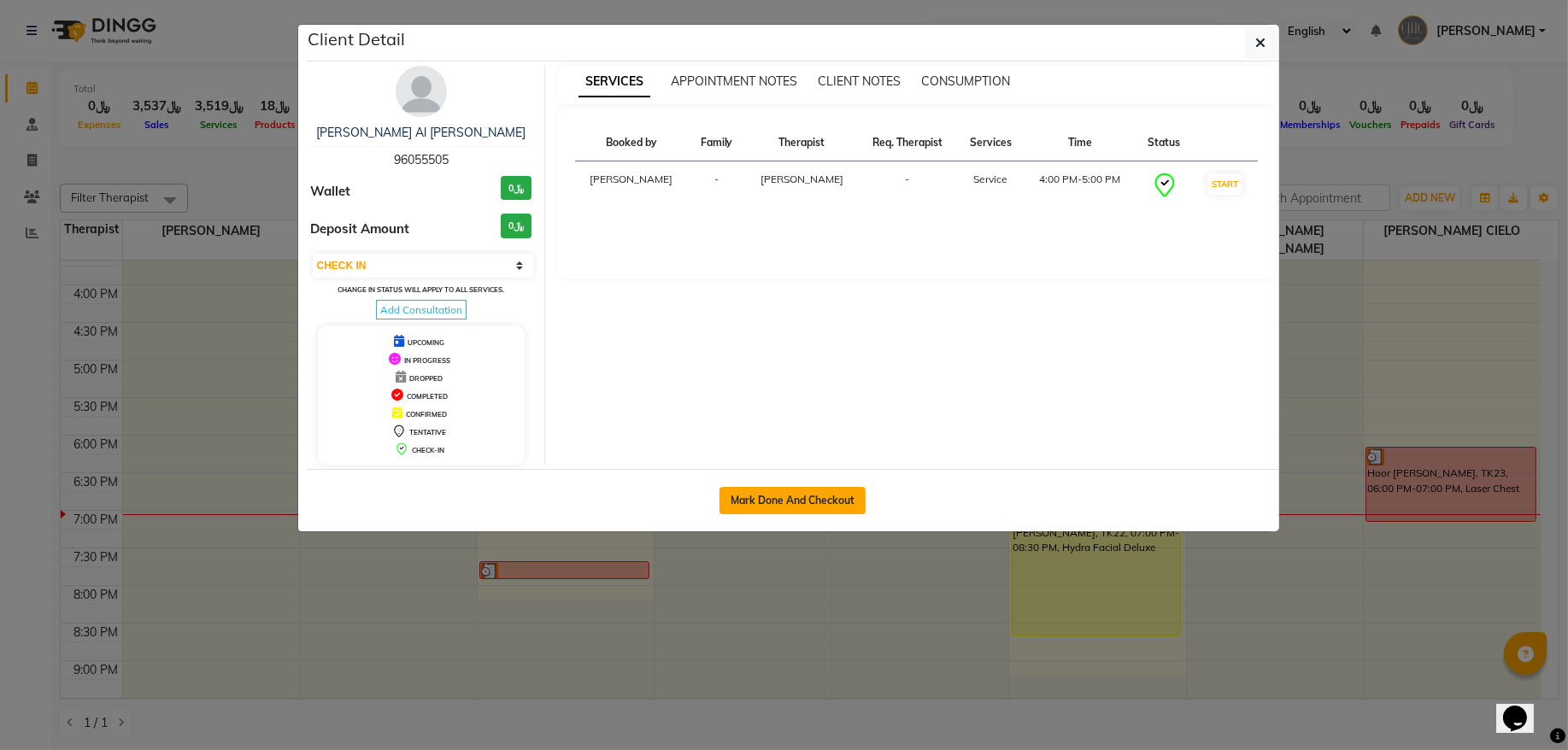
click at [822, 504] on button "Mark Done And Checkout" at bounding box center [792, 500] width 146 height 27
select select "6348"
select select "service"
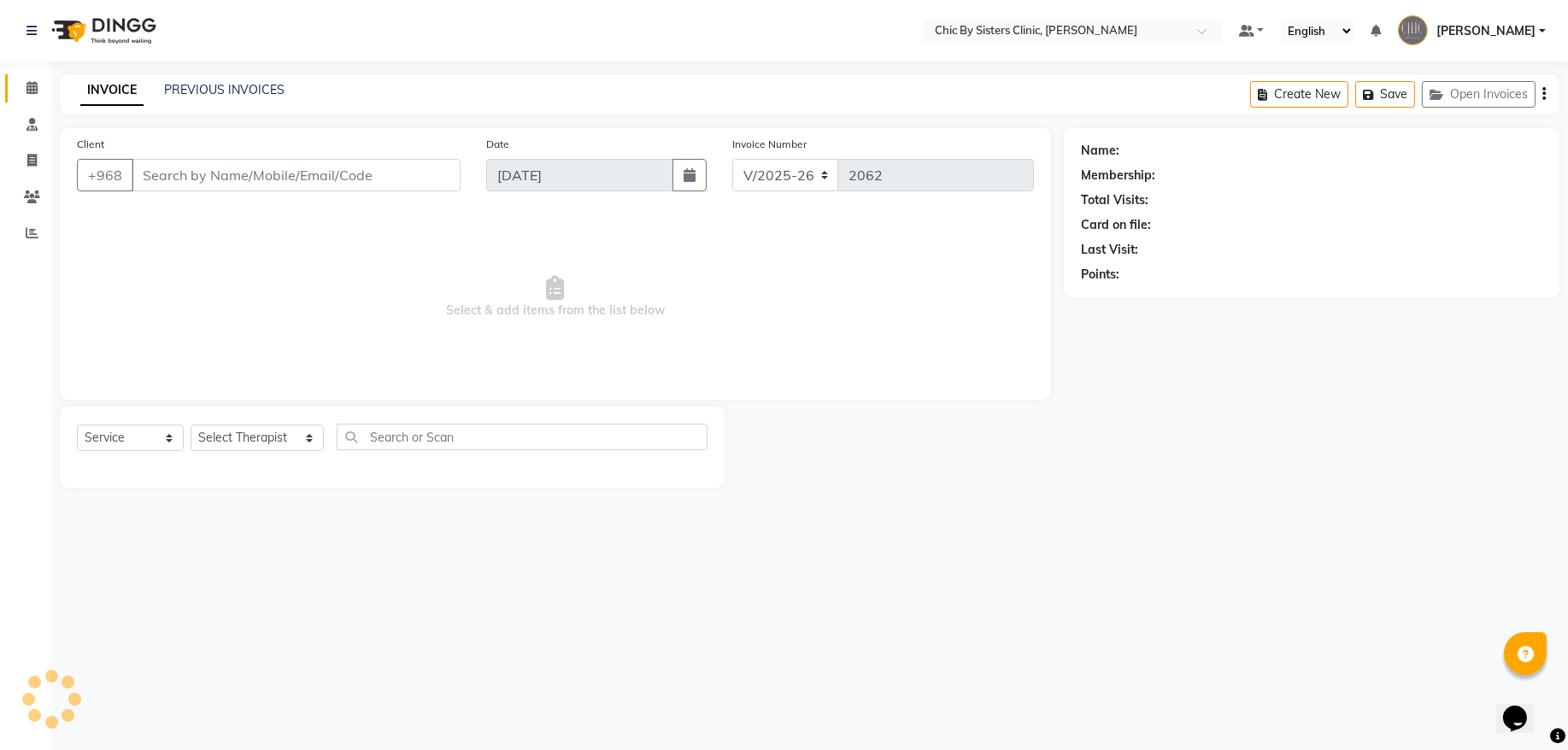
type input "96055505"
select select "49177"
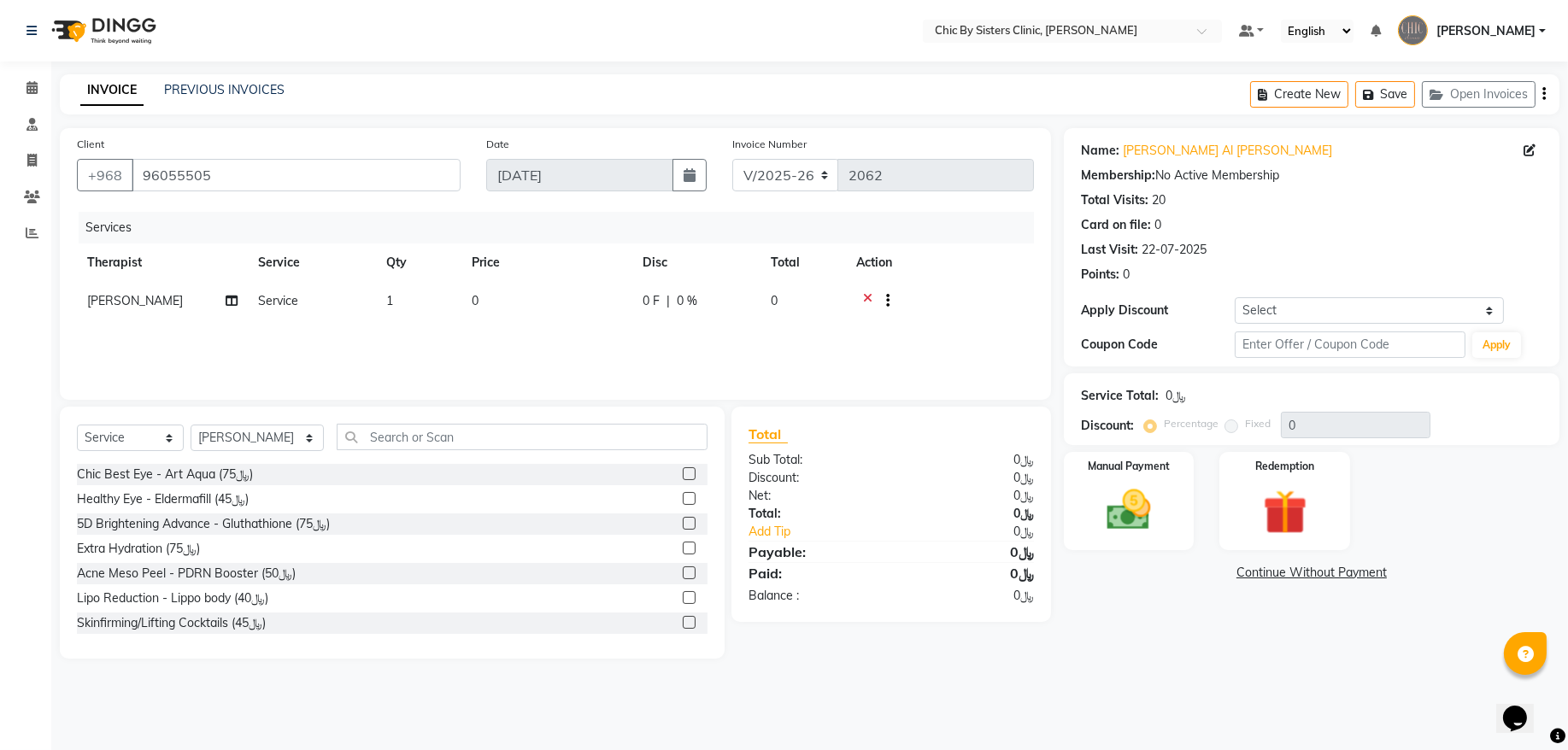
click at [860, 297] on div at bounding box center [940, 303] width 167 height 21
click at [862, 297] on div at bounding box center [940, 303] width 167 height 21
click at [865, 294] on icon at bounding box center [868, 303] width 10 height 21
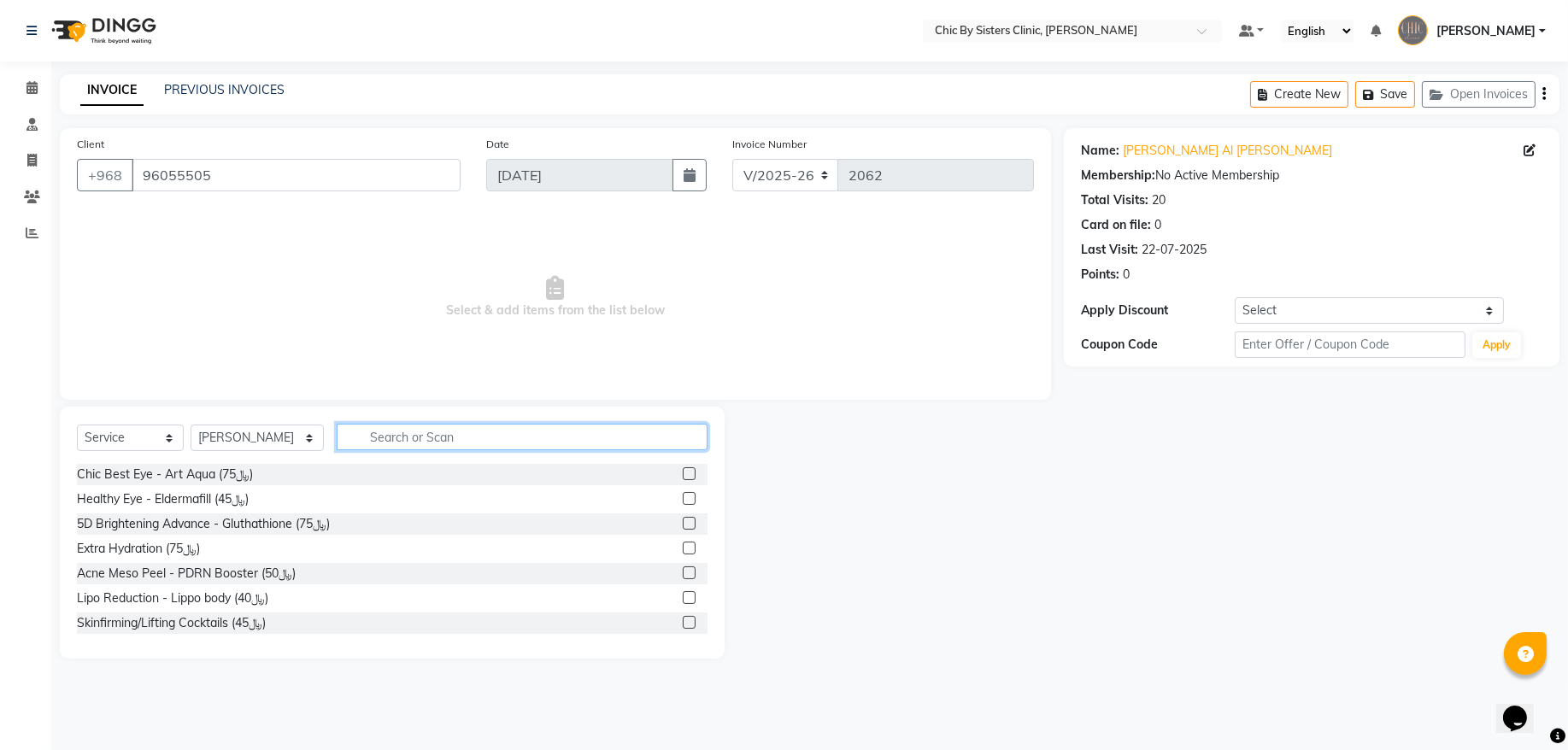
click at [547, 429] on input "text" at bounding box center [522, 438] width 371 height 26
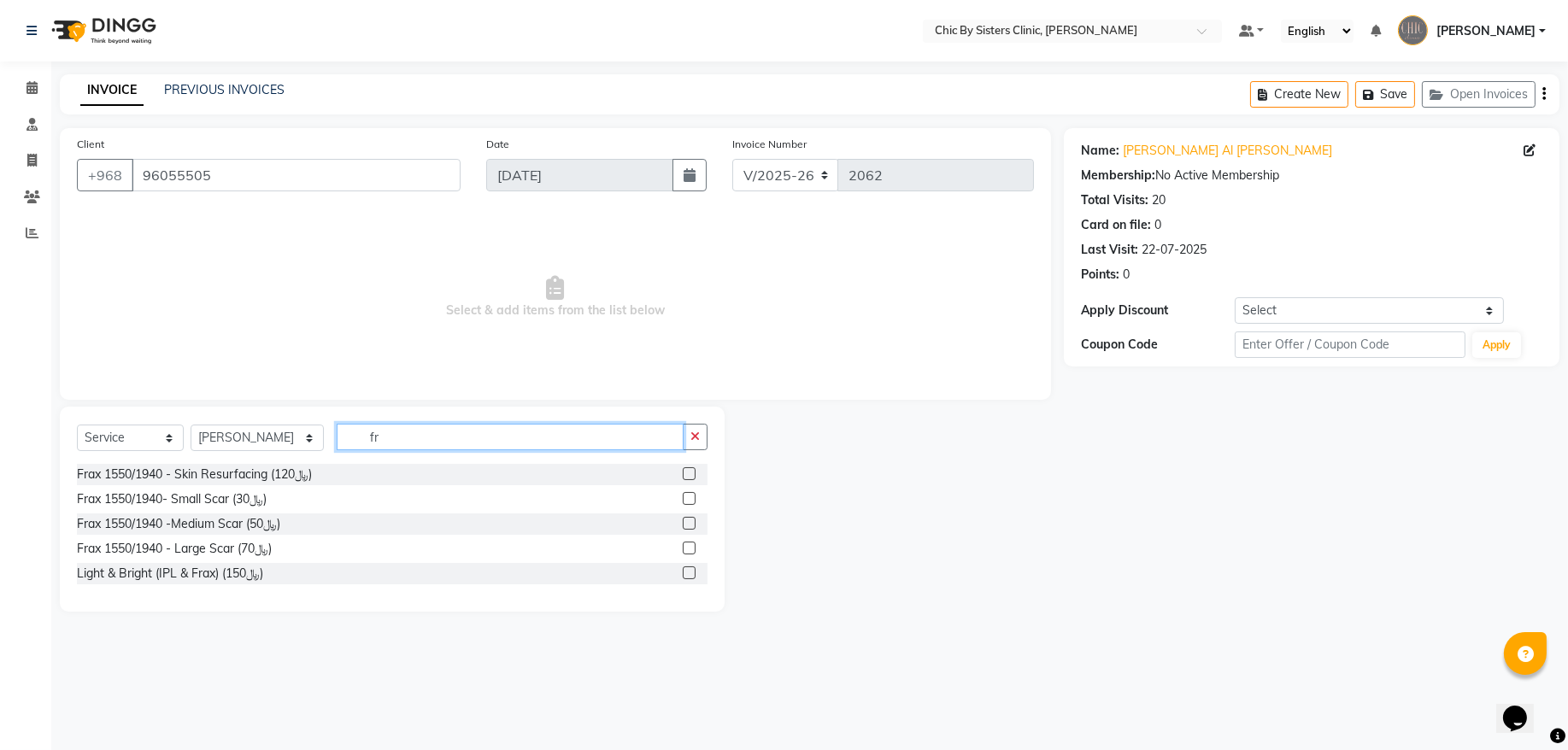
type input "fr"
click at [691, 572] on label at bounding box center [689, 573] width 13 height 13
click at [691, 572] on input "checkbox" at bounding box center [688, 574] width 11 height 11
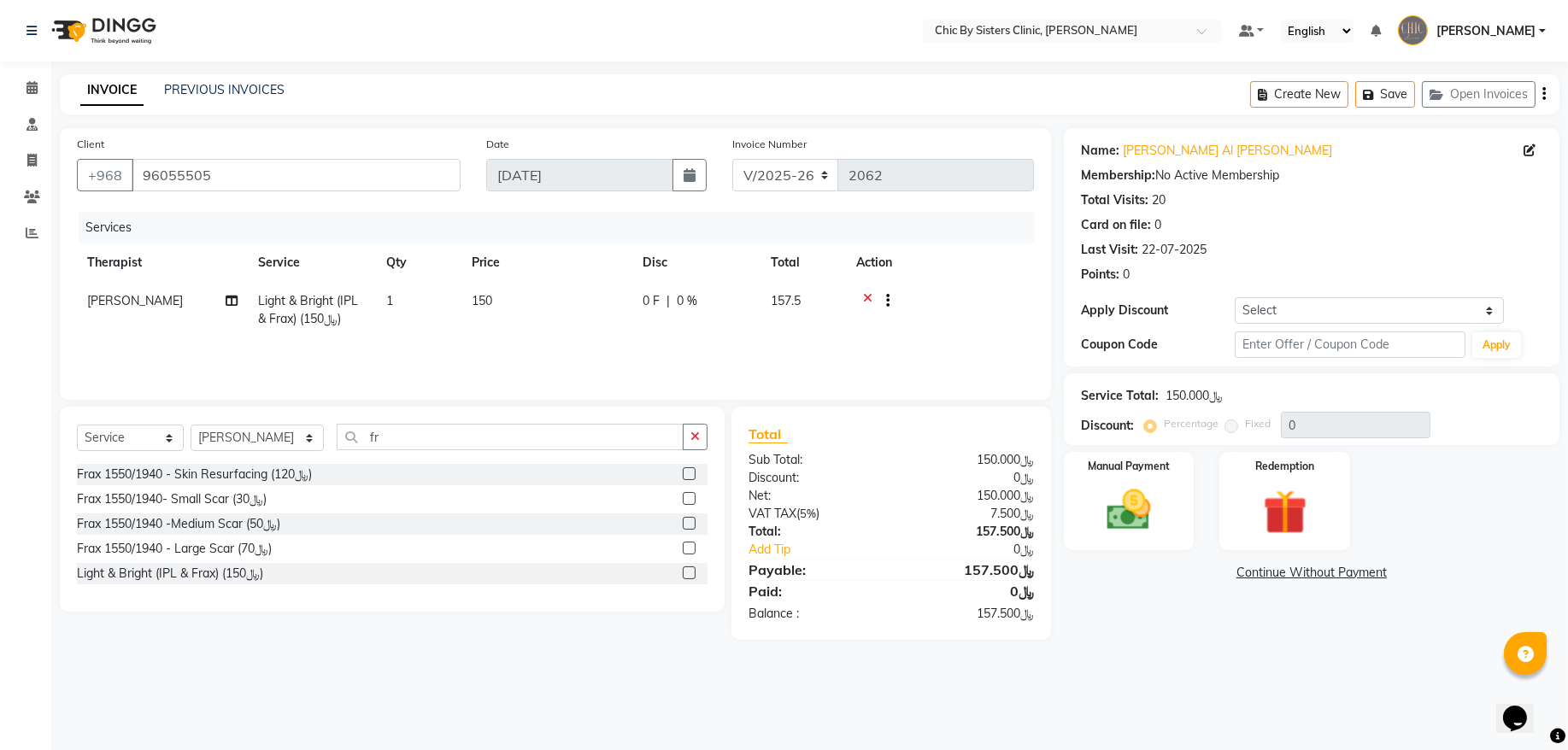
click at [869, 301] on icon at bounding box center [868, 303] width 10 height 21
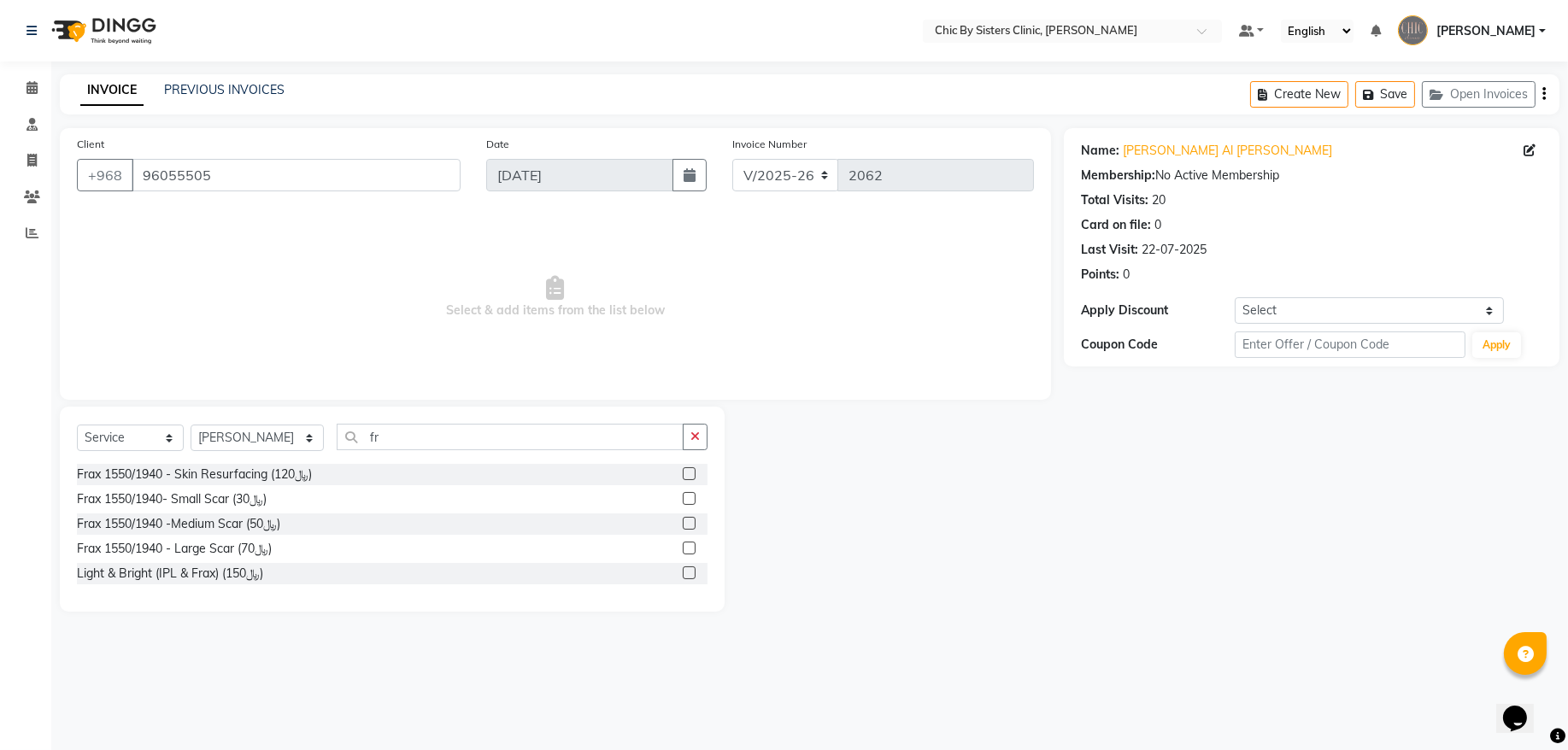
click at [688, 573] on label at bounding box center [689, 573] width 13 height 13
click at [688, 573] on input "checkbox" at bounding box center [688, 574] width 11 height 11
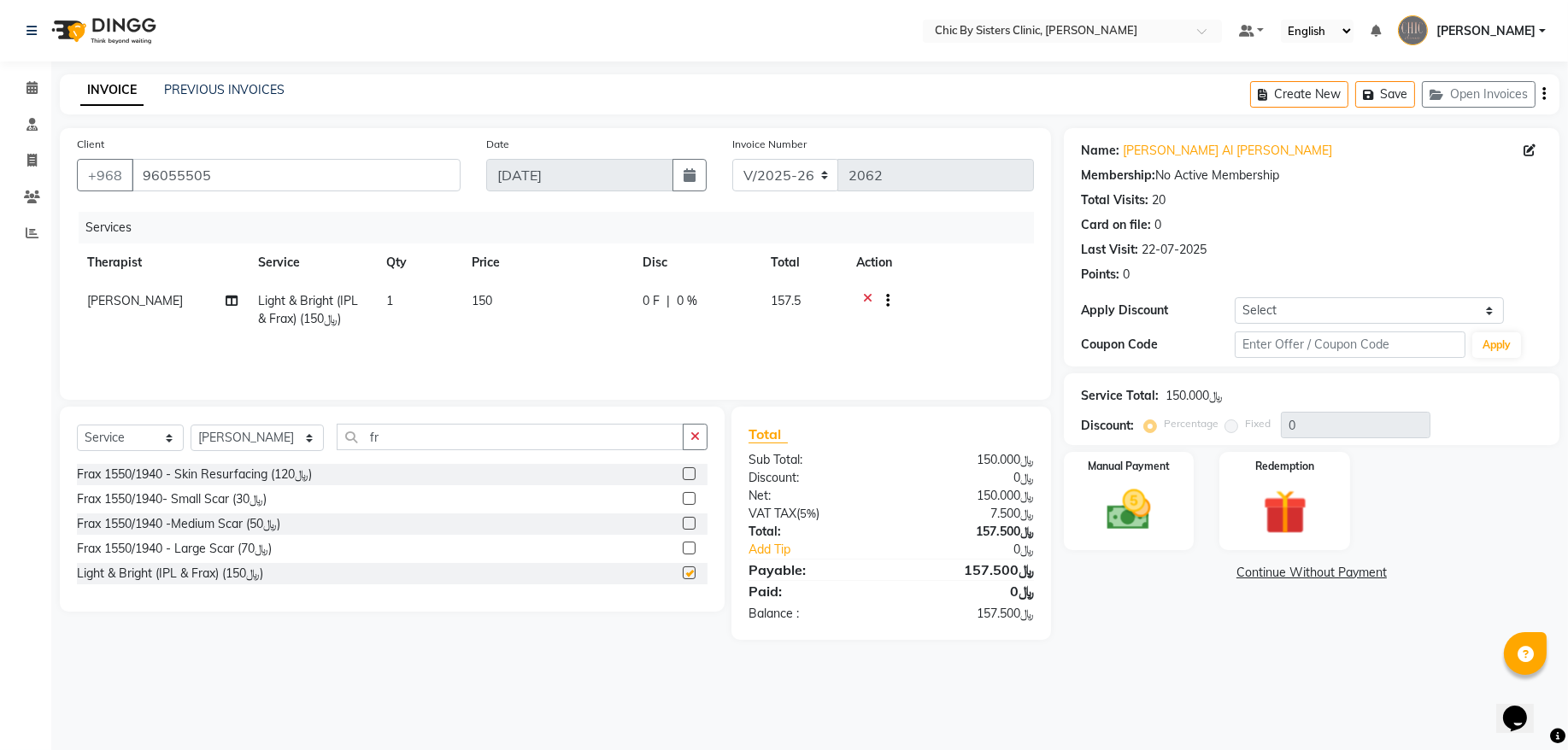
checkbox input "false"
click at [1135, 490] on img at bounding box center [1129, 510] width 75 height 53
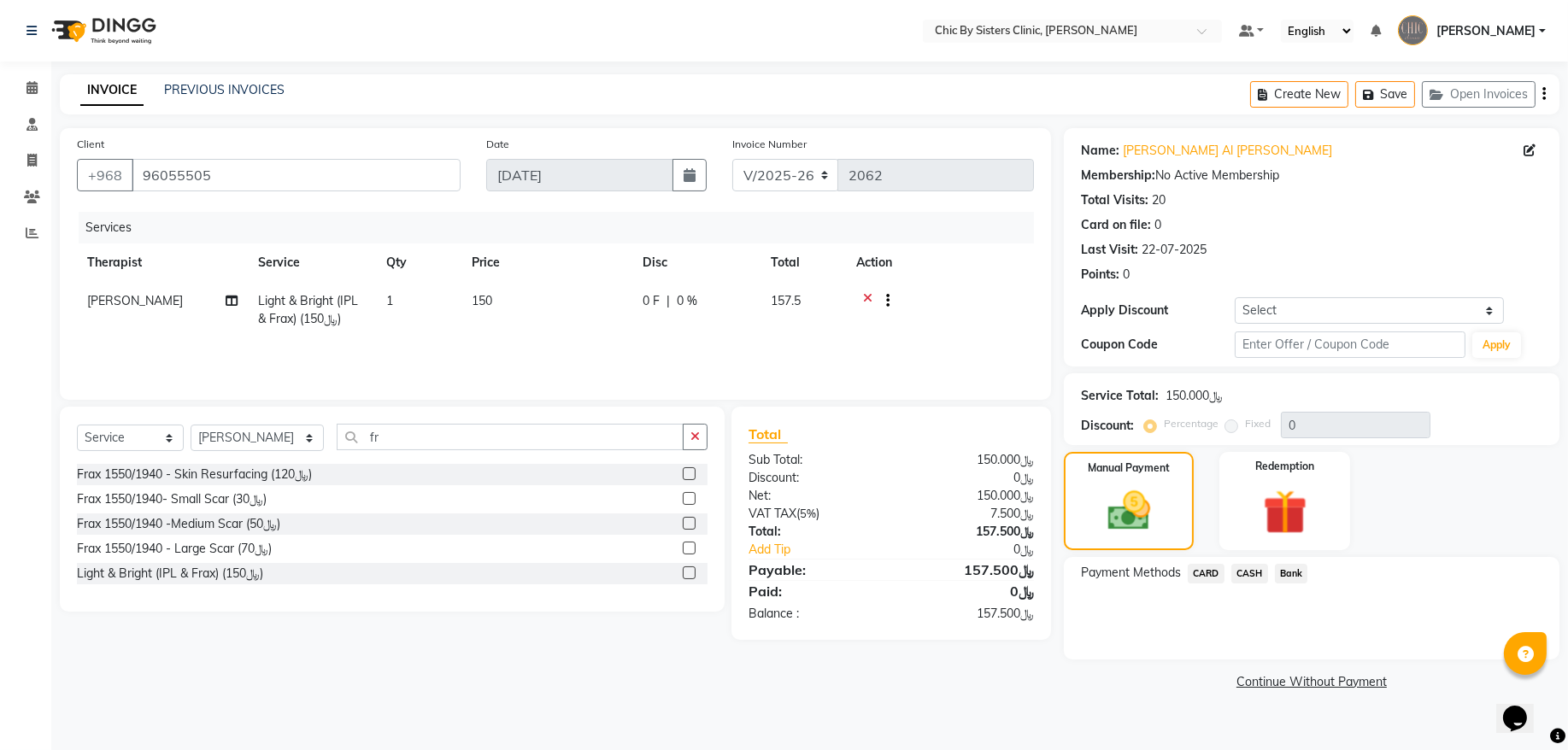
click at [1198, 568] on span "CARD" at bounding box center [1206, 574] width 37 height 19
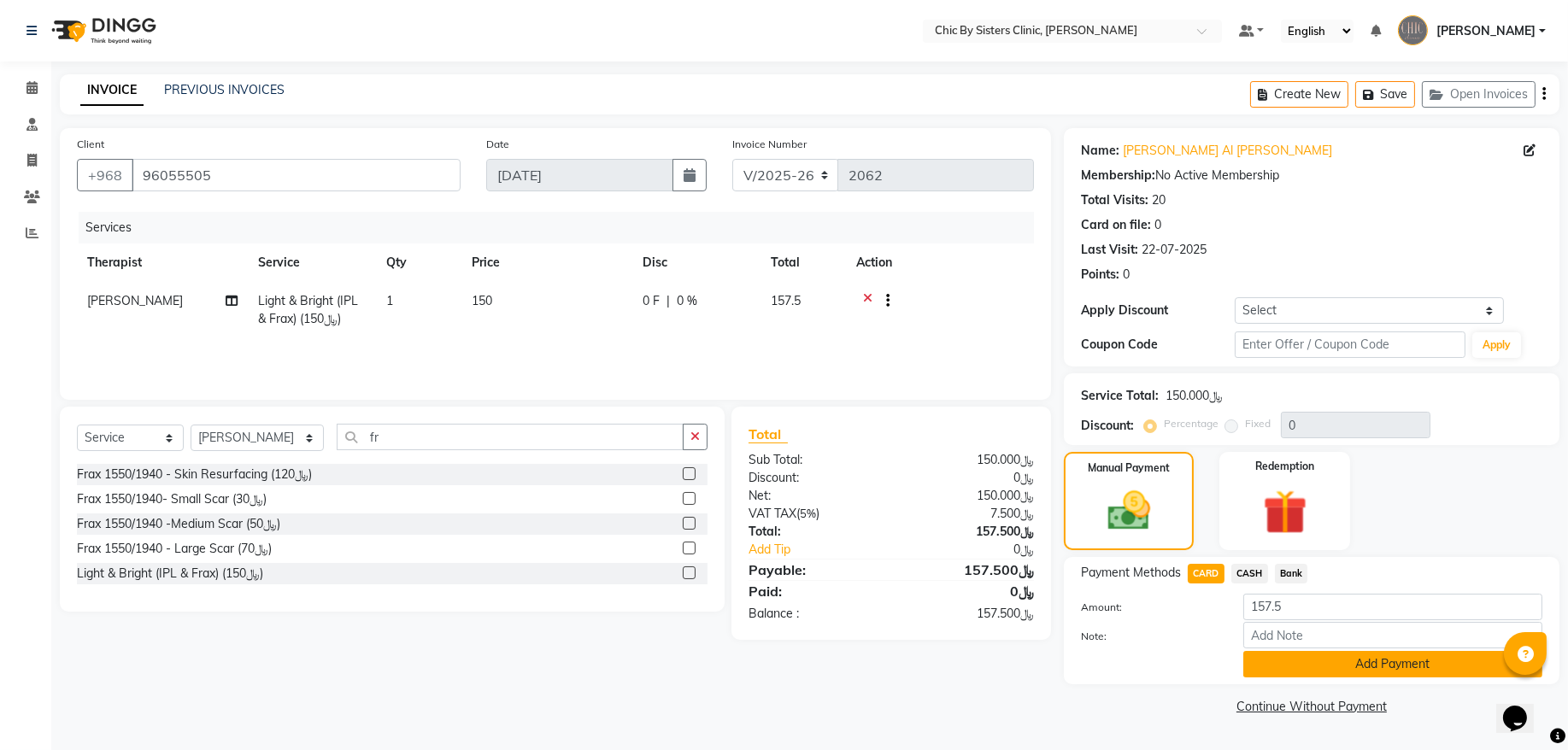
click at [1283, 659] on button "Add Payment" at bounding box center [1394, 665] width 299 height 26
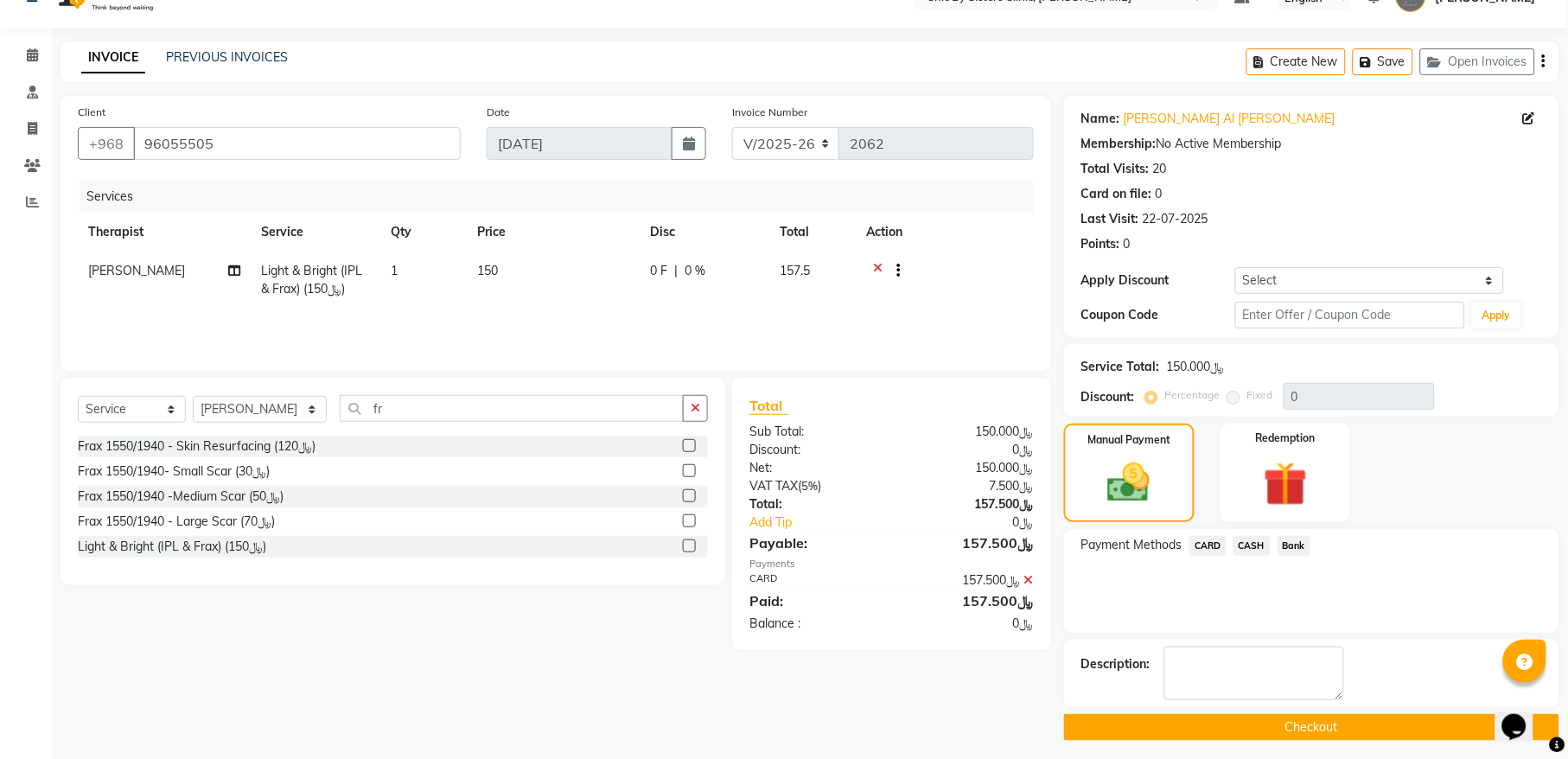
scroll to position [42, 0]
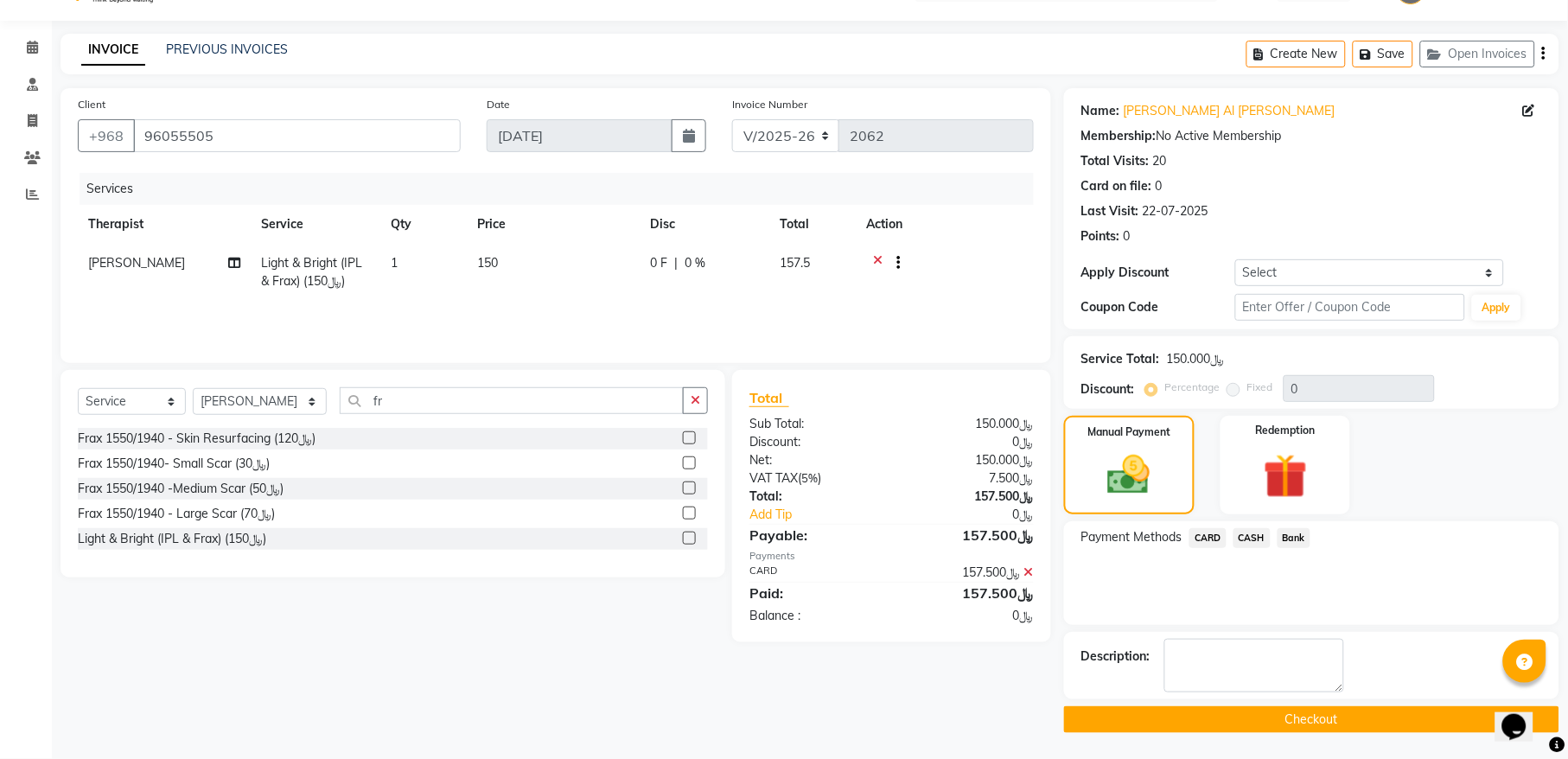
click at [1115, 732] on button "Checkout" at bounding box center [1312, 720] width 495 height 27
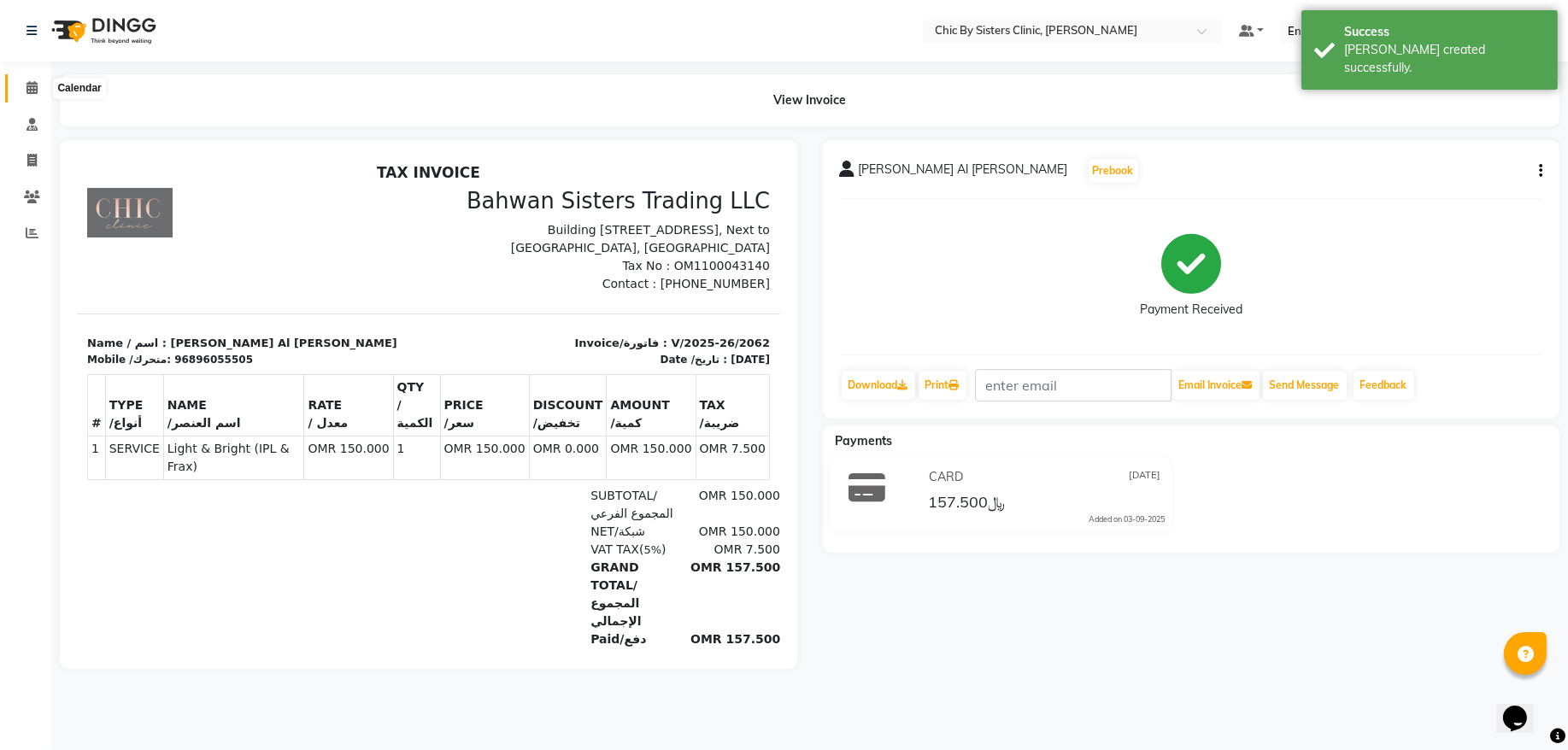
click at [33, 92] on icon at bounding box center [32, 87] width 11 height 13
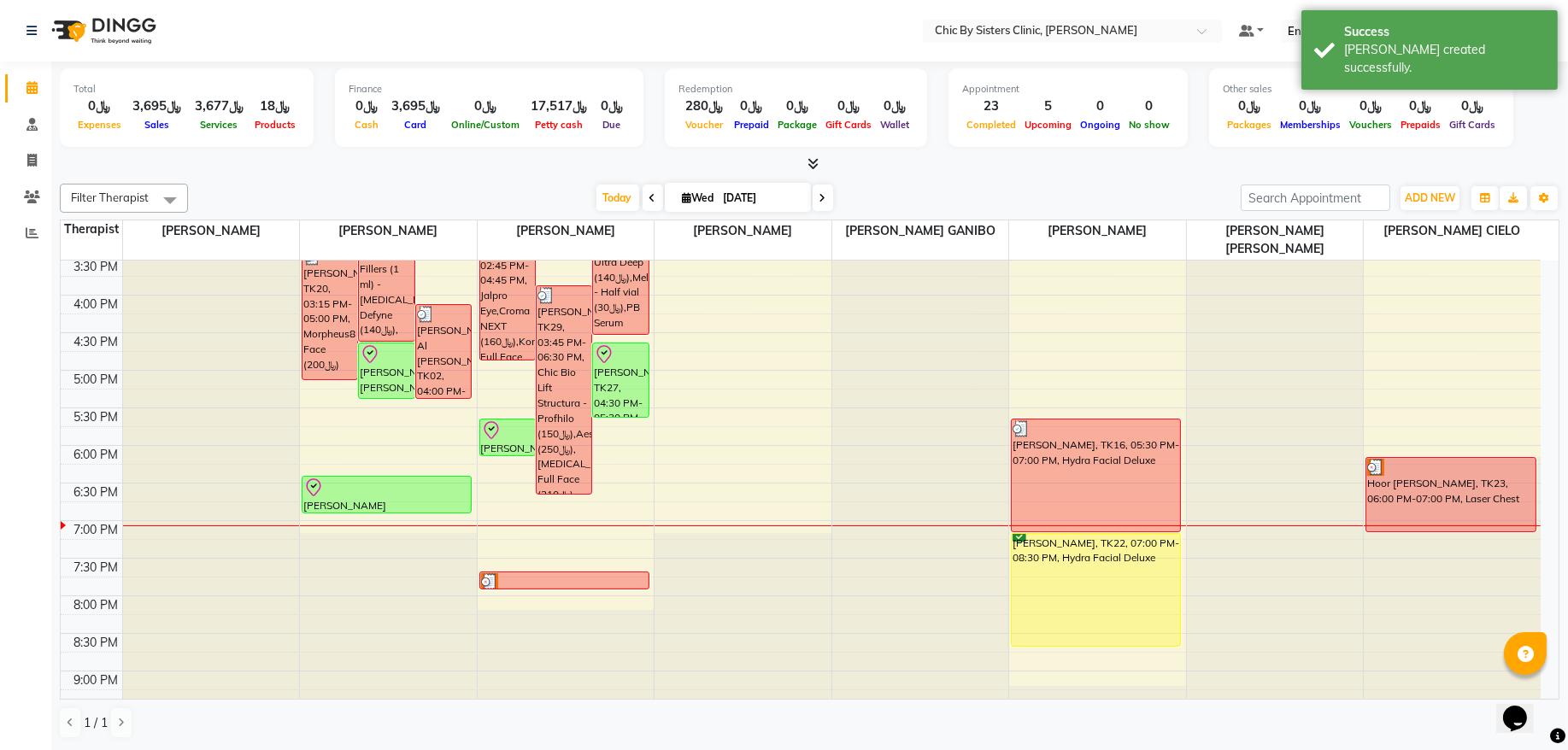
scroll to position [577, 0]
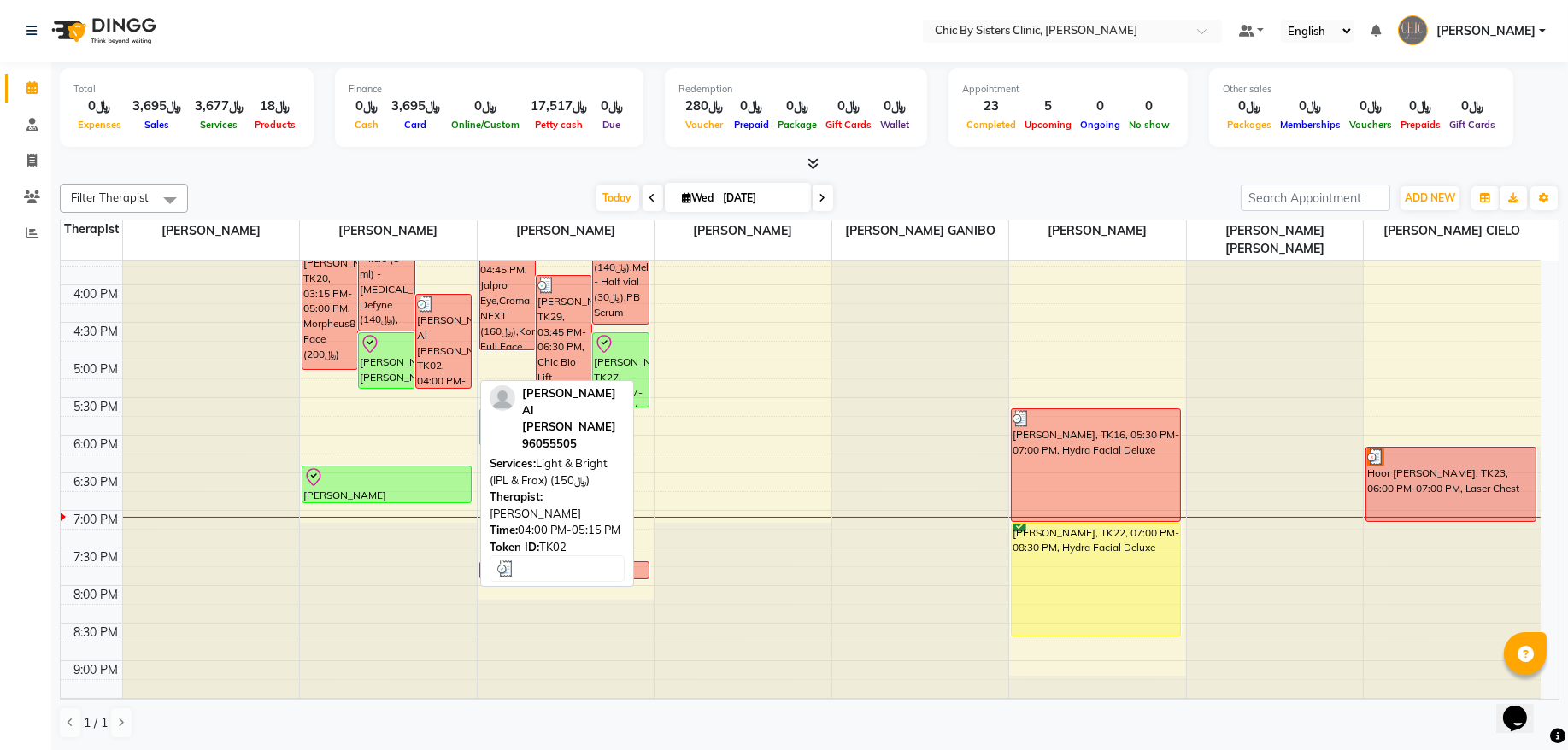
click at [429, 357] on div "[PERSON_NAME] Al [PERSON_NAME], TK02, 04:00 PM-05:15 PM, Light & Bright (IPL & …" at bounding box center [444, 342] width 55 height 93
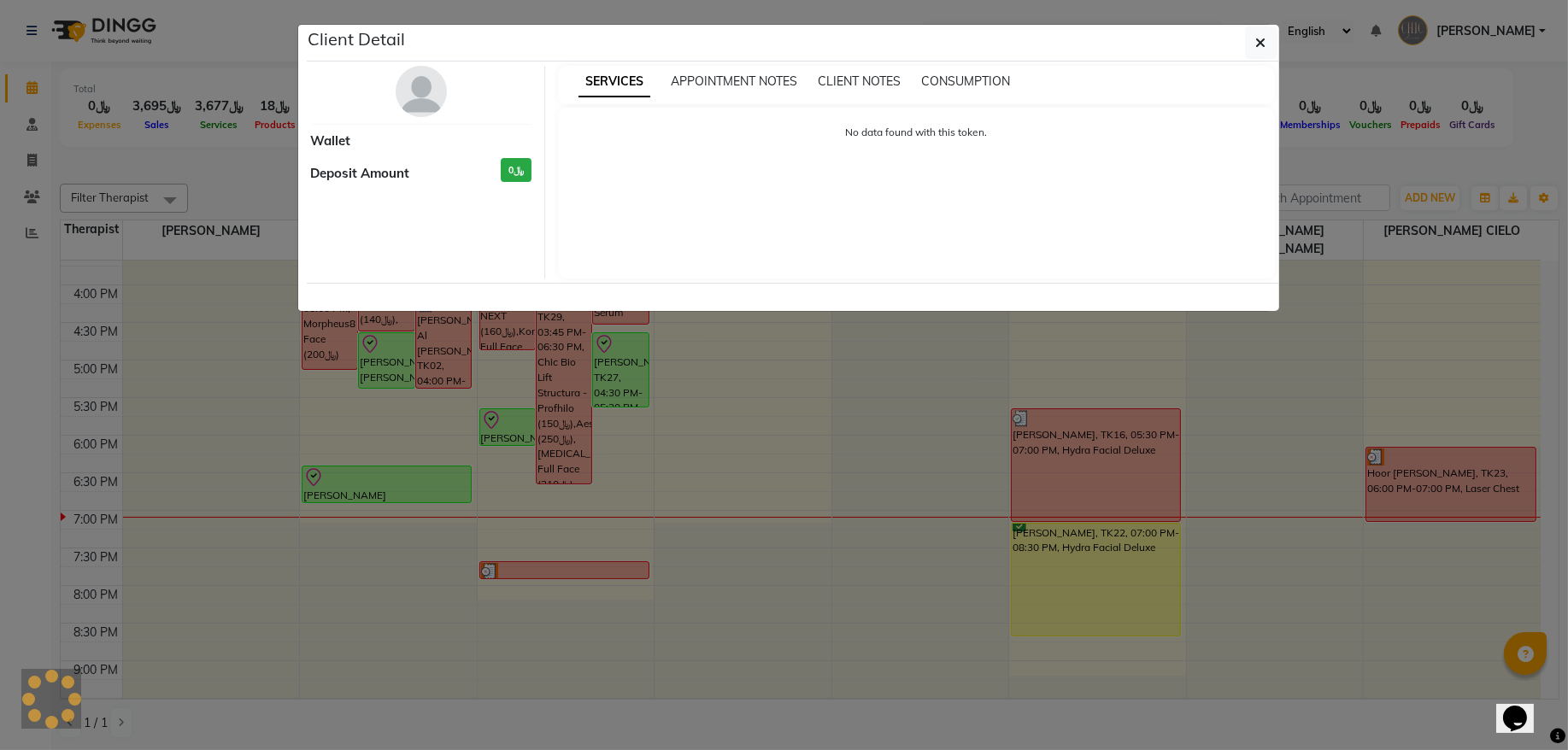
select select "3"
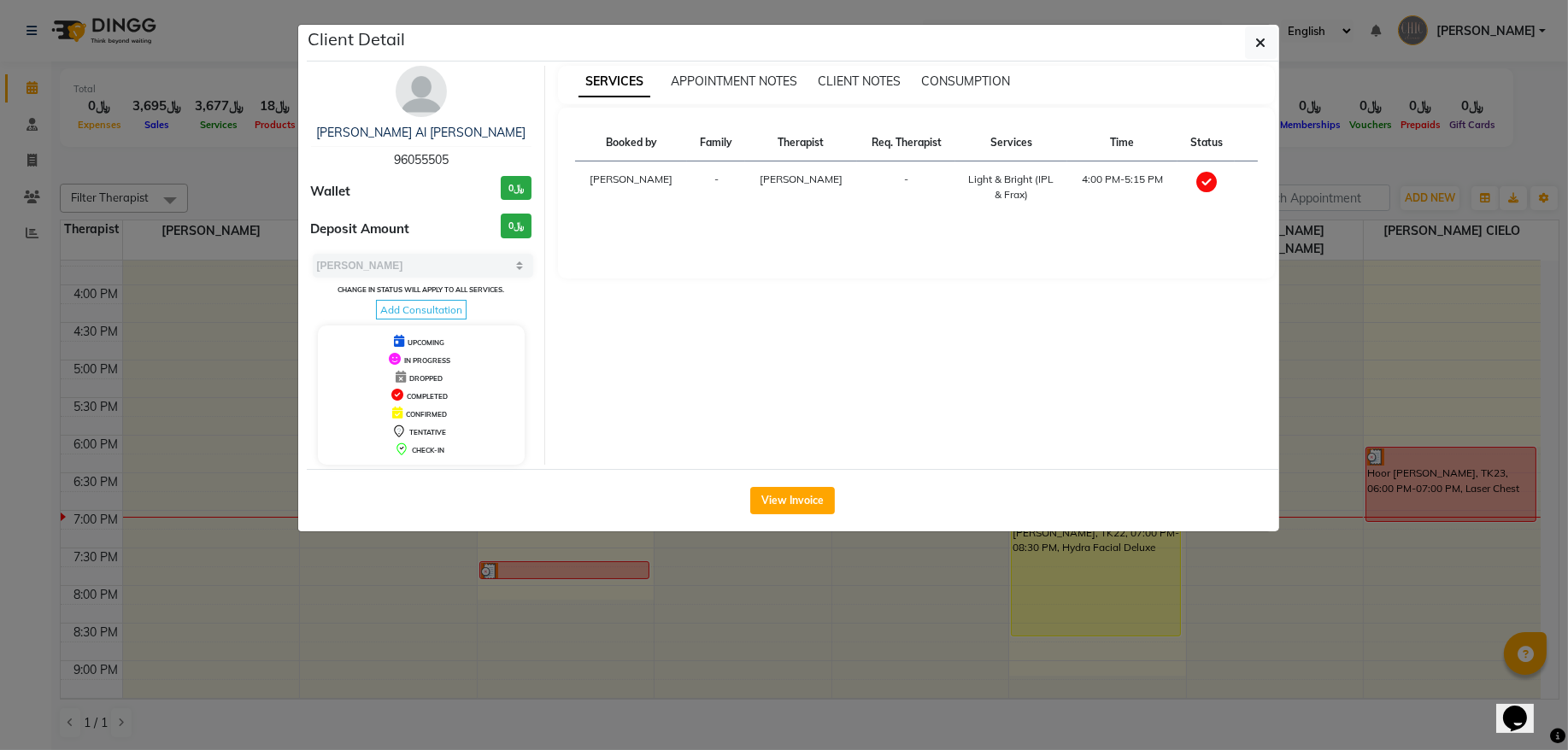
click at [406, 166] on span "96055505" at bounding box center [422, 159] width 55 height 15
copy span "96055505"
click at [1267, 51] on button "button" at bounding box center [1262, 42] width 33 height 33
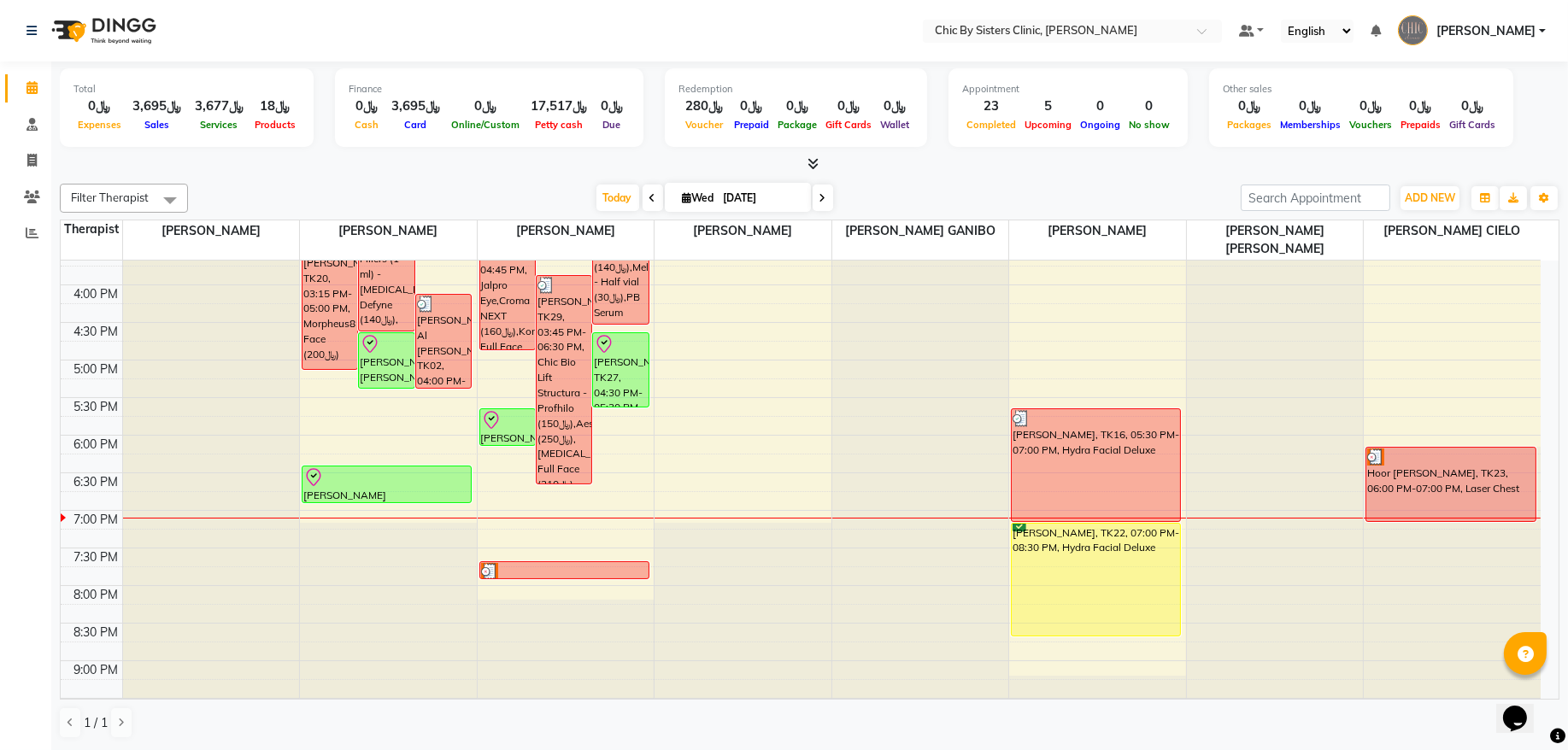
click at [1498, 27] on span "[PERSON_NAME]" at bounding box center [1486, 31] width 99 height 18
click at [1486, 115] on link "Sign out" at bounding box center [1459, 122] width 157 height 26
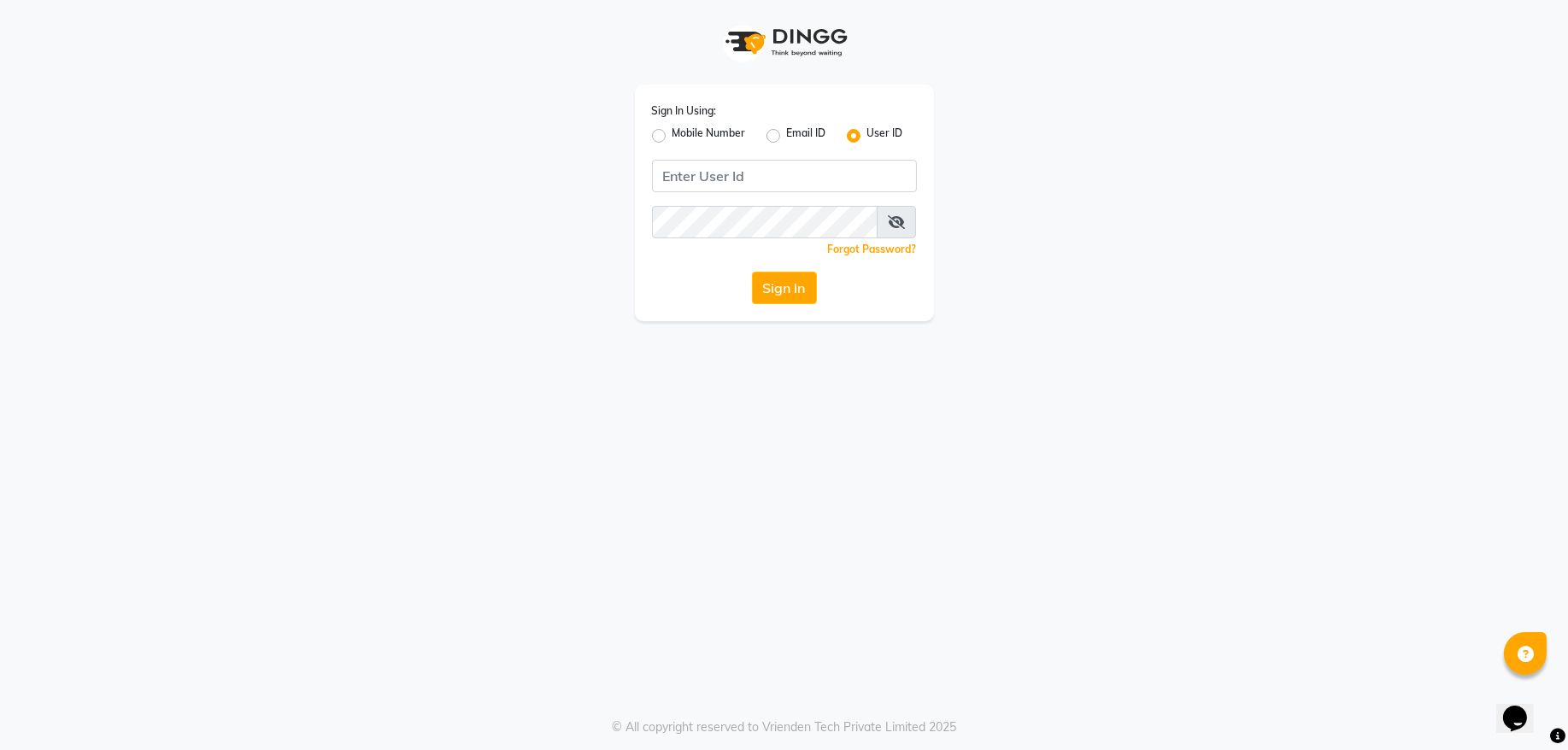
click at [673, 136] on label "Mobile Number" at bounding box center [709, 136] width 73 height 20
click at [673, 136] on input "Mobile Number" at bounding box center [678, 131] width 11 height 11
radio input "true"
radio input "false"
click at [688, 186] on div "Country Code × +91" at bounding box center [681, 176] width 57 height 31
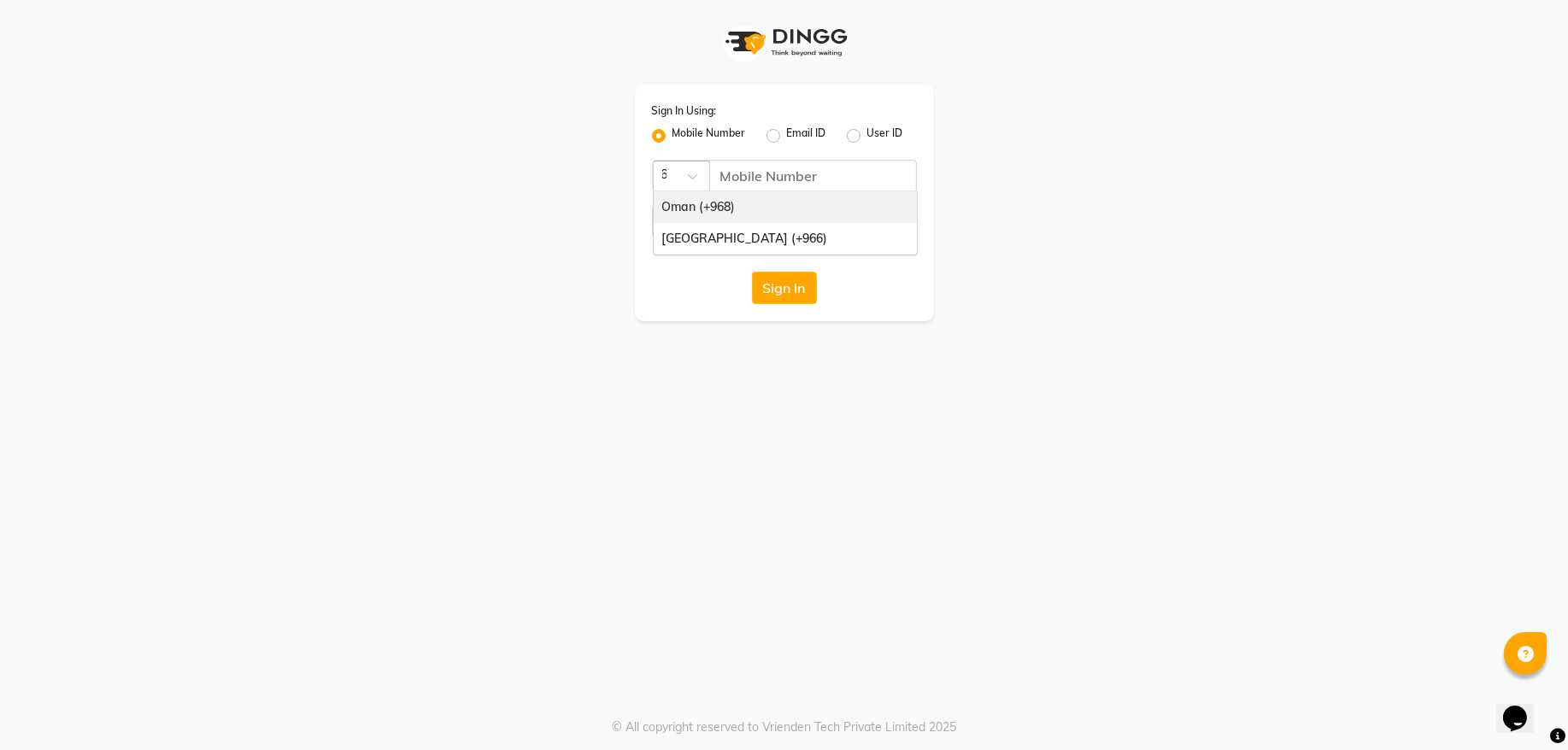
type input "968"
click at [732, 206] on div "Oman (+968)" at bounding box center [785, 207] width 263 height 32
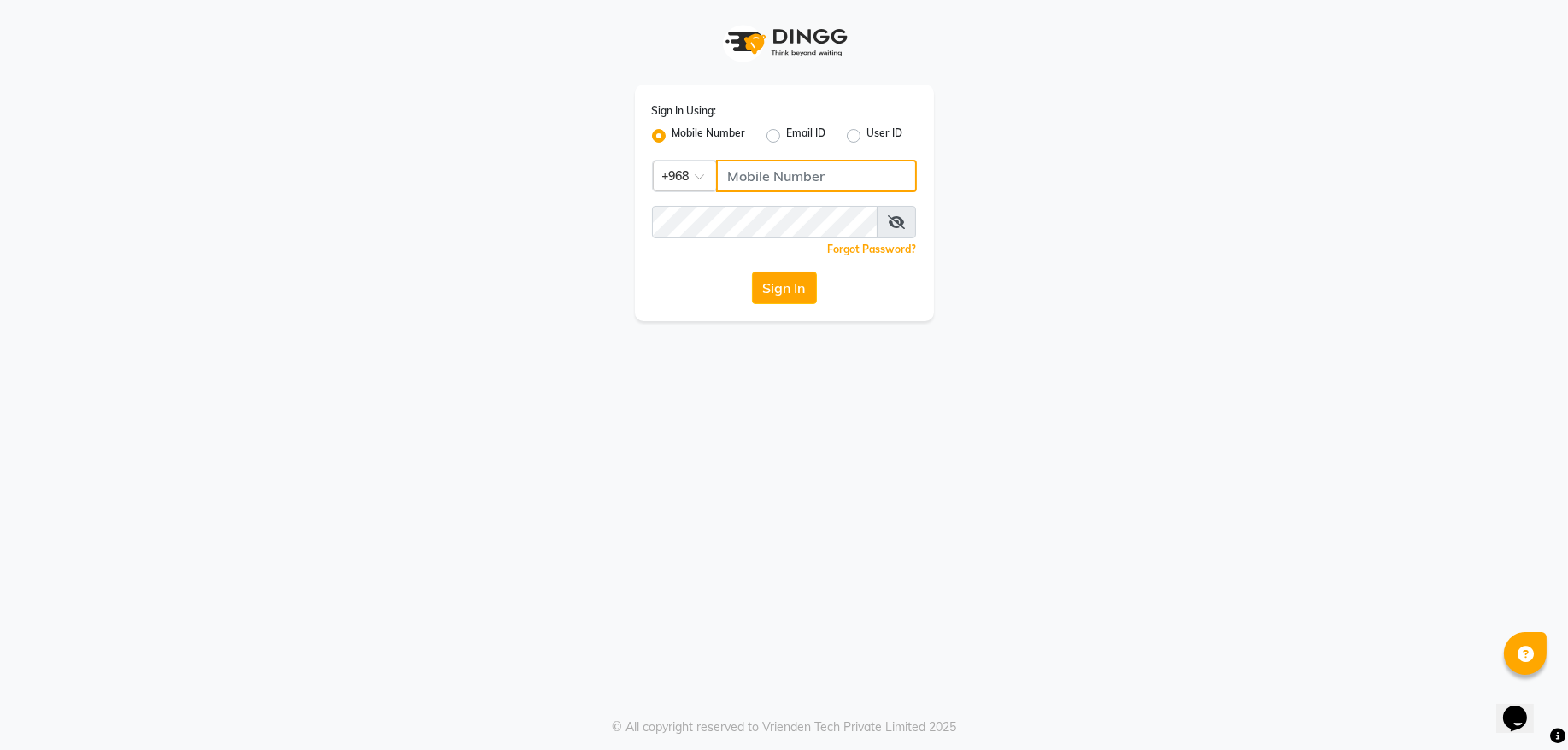
click at [760, 190] on input "Username" at bounding box center [817, 176] width 201 height 33
type input "97282878"
click at [791, 280] on button "Sign In" at bounding box center [784, 288] width 65 height 33
